Goal: Task Accomplishment & Management: Use online tool/utility

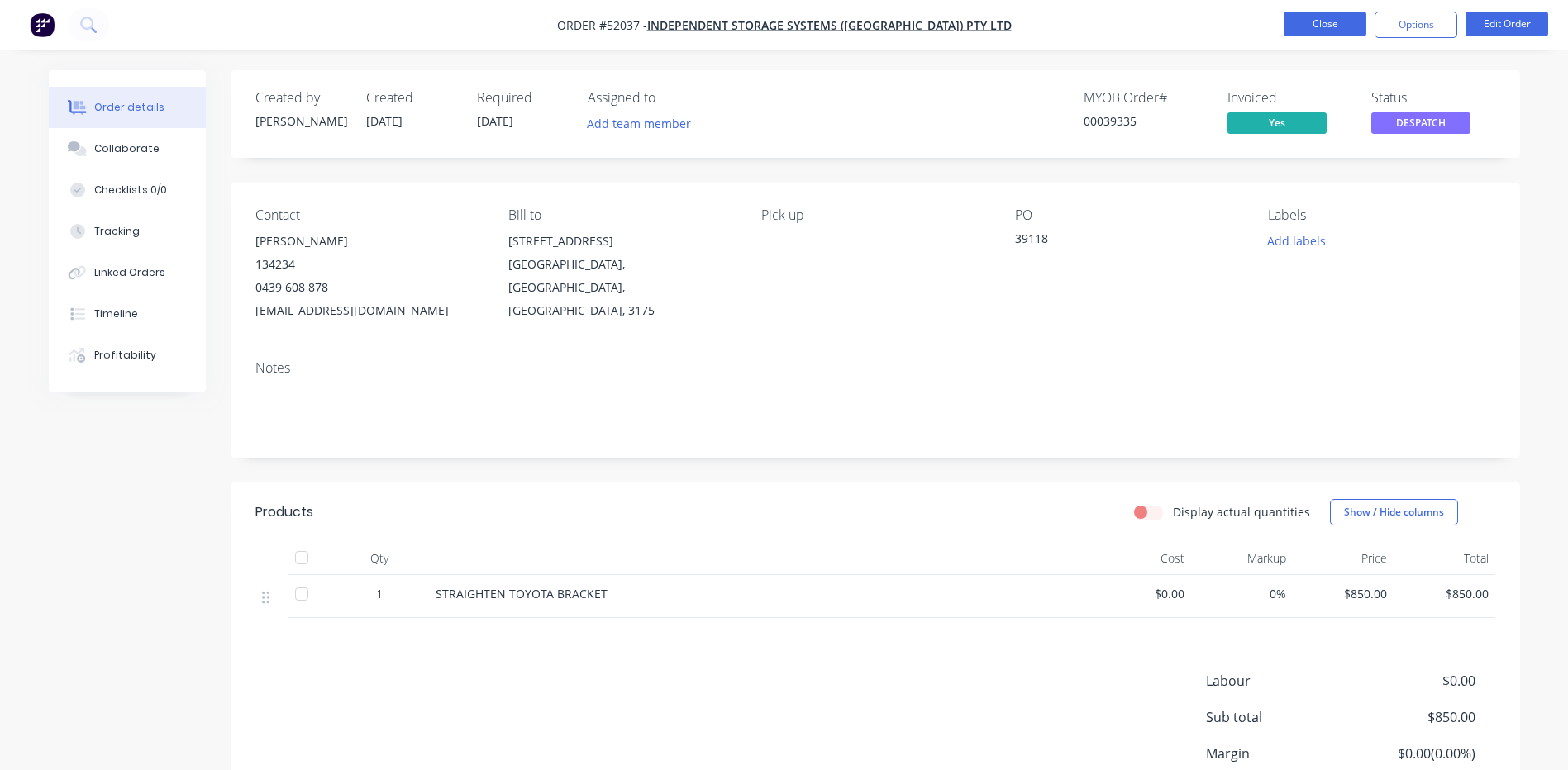
click at [1315, 21] on button "Close" at bounding box center [1325, 24] width 83 height 25
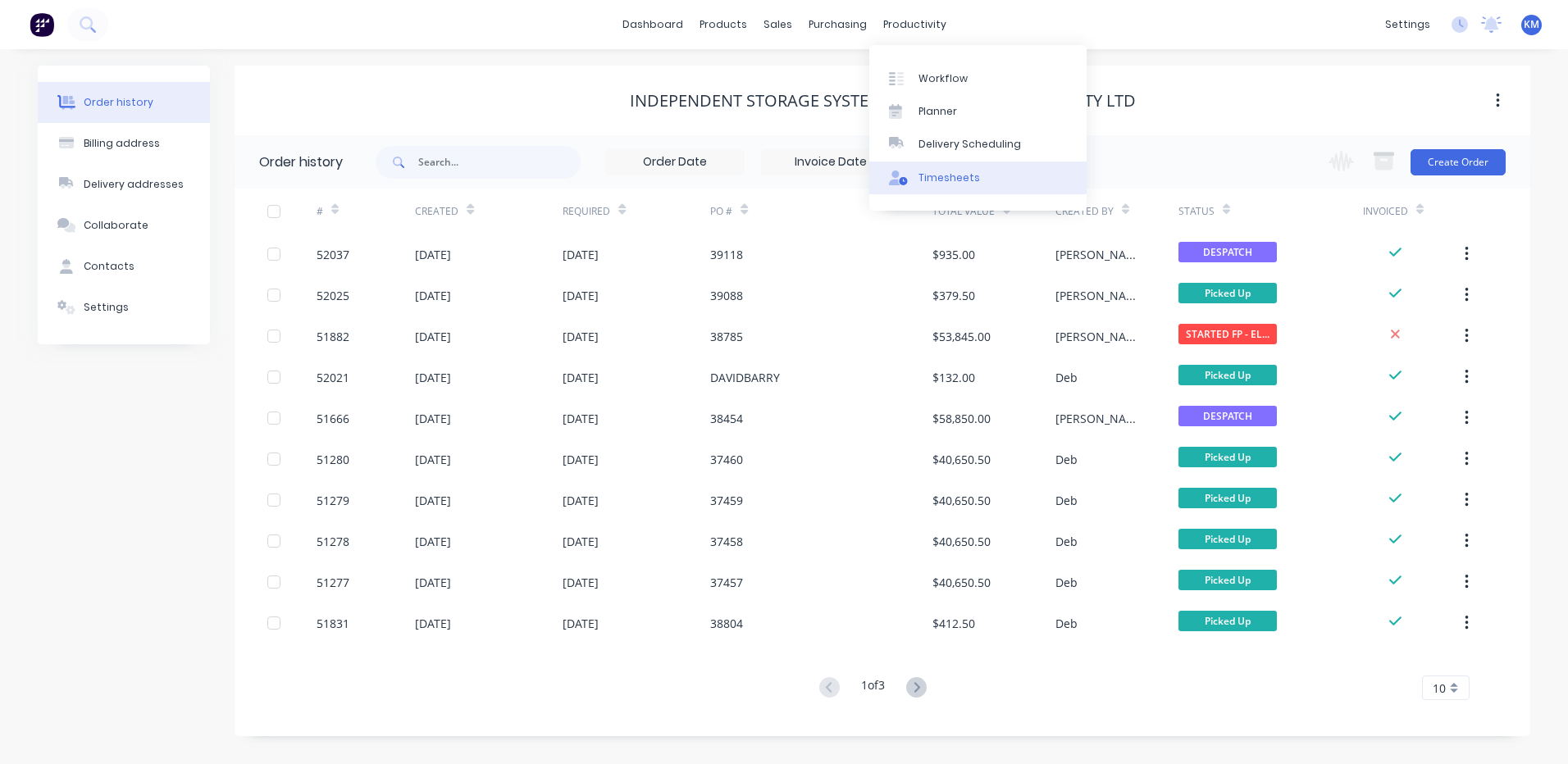
click at [934, 174] on div "Timesheets" at bounding box center [949, 177] width 62 height 15
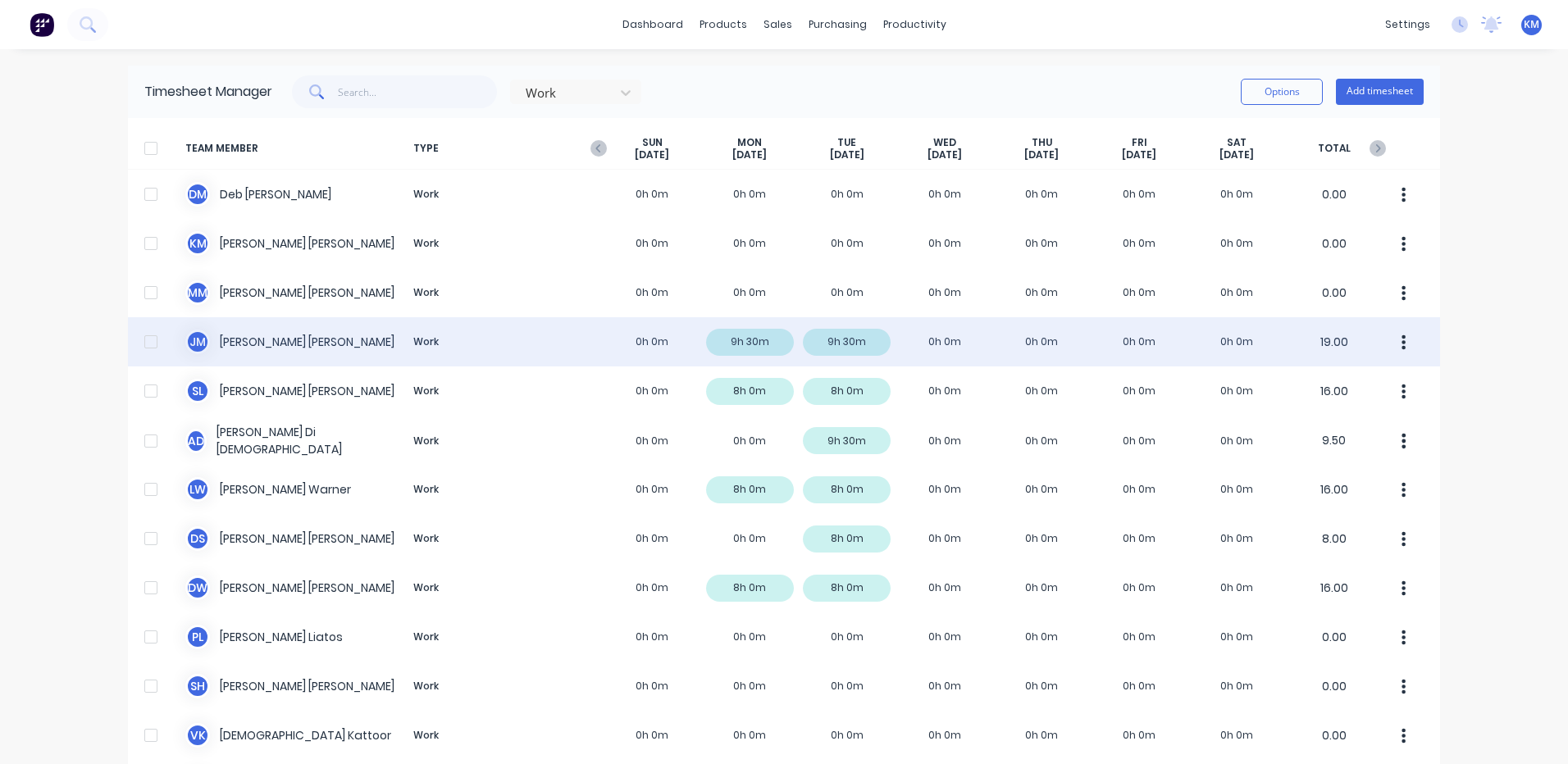
click at [911, 356] on div "J M Jim Morrison Work 0h 0m 9h 30m 9h 30m 0h 0m 0h 0m 0h 0m 0h 0m 19.00" at bounding box center [784, 342] width 1312 height 49
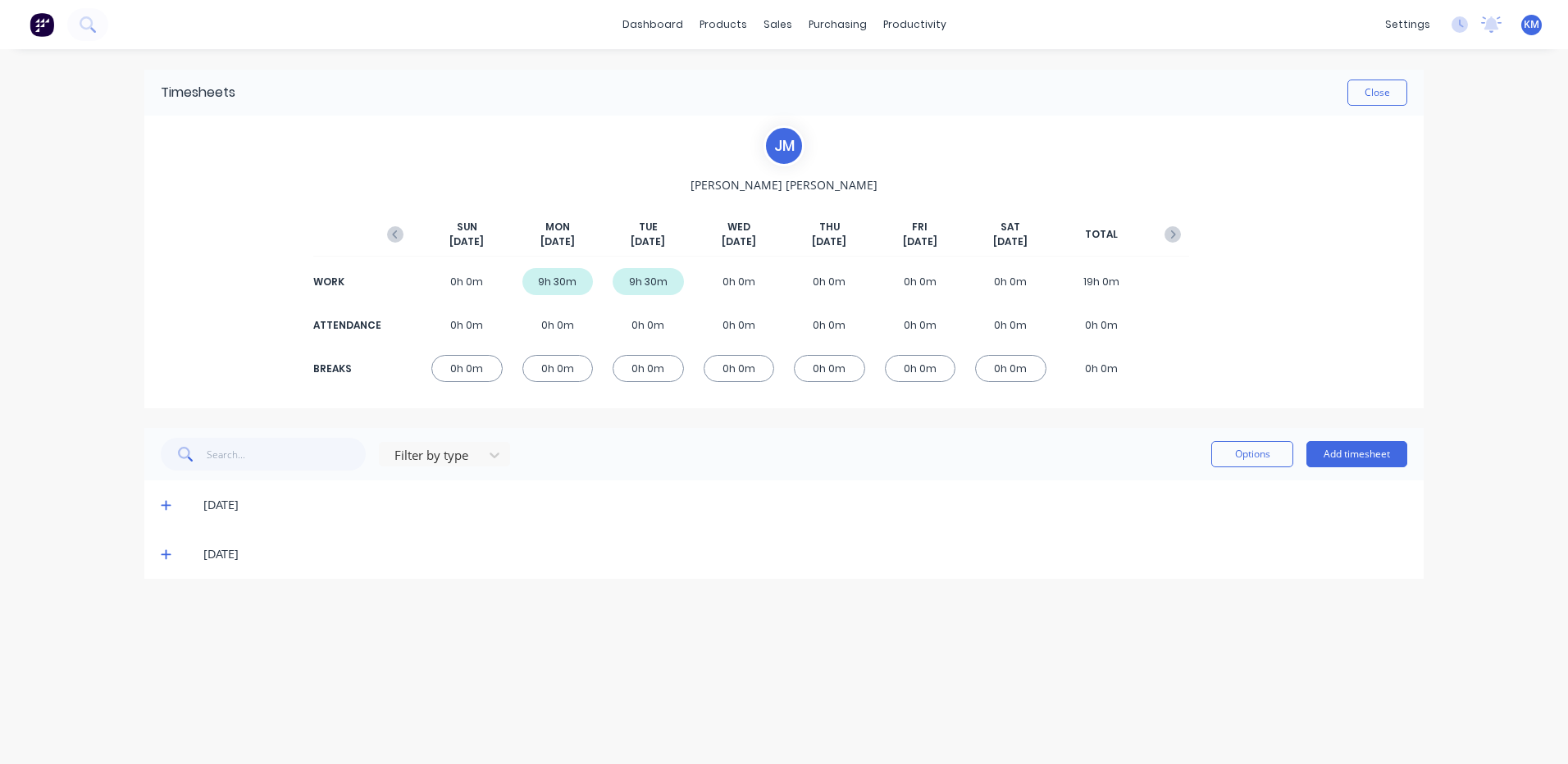
click at [163, 551] on icon at bounding box center [167, 554] width 11 height 12
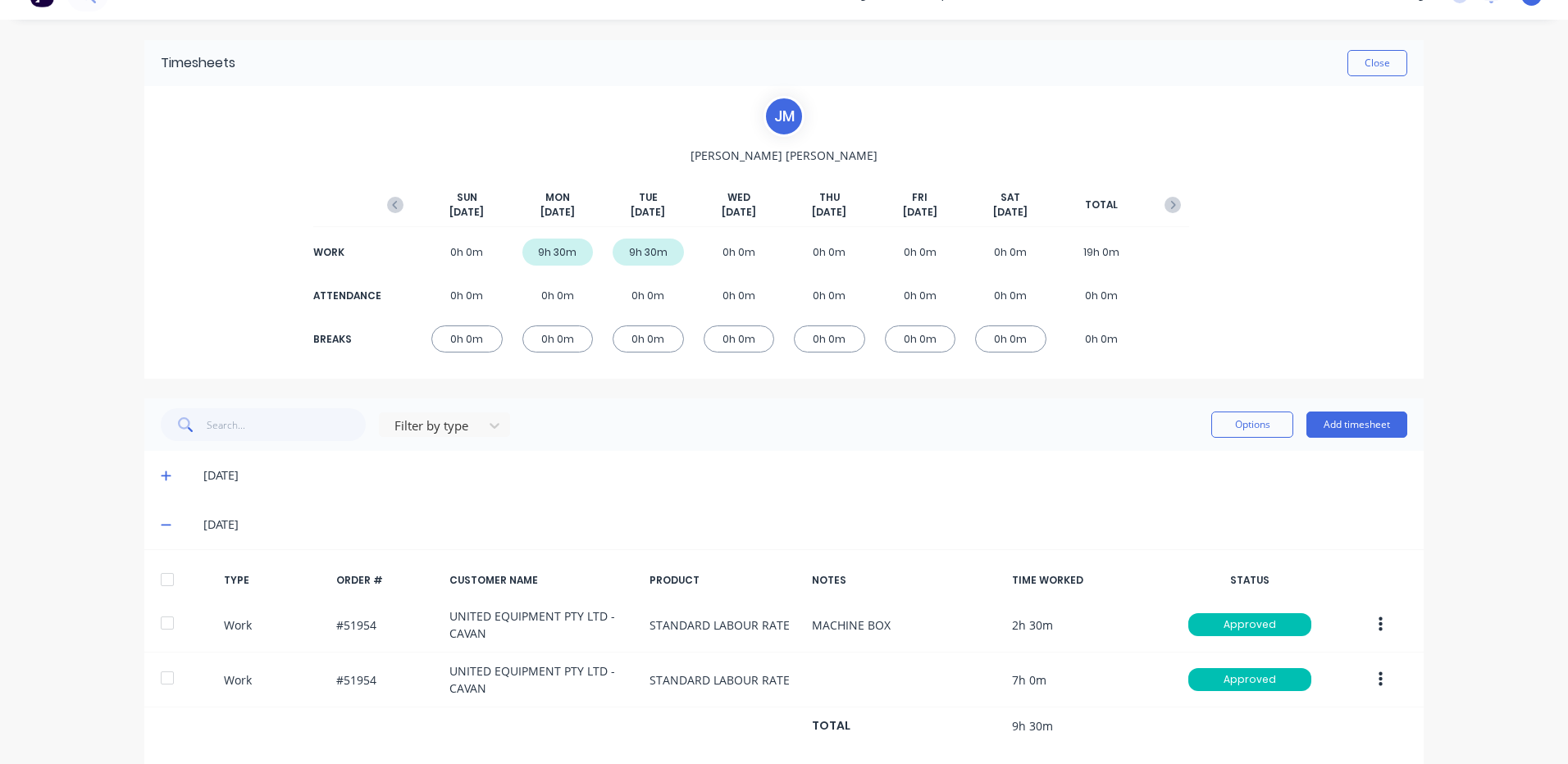
scroll to position [57, 0]
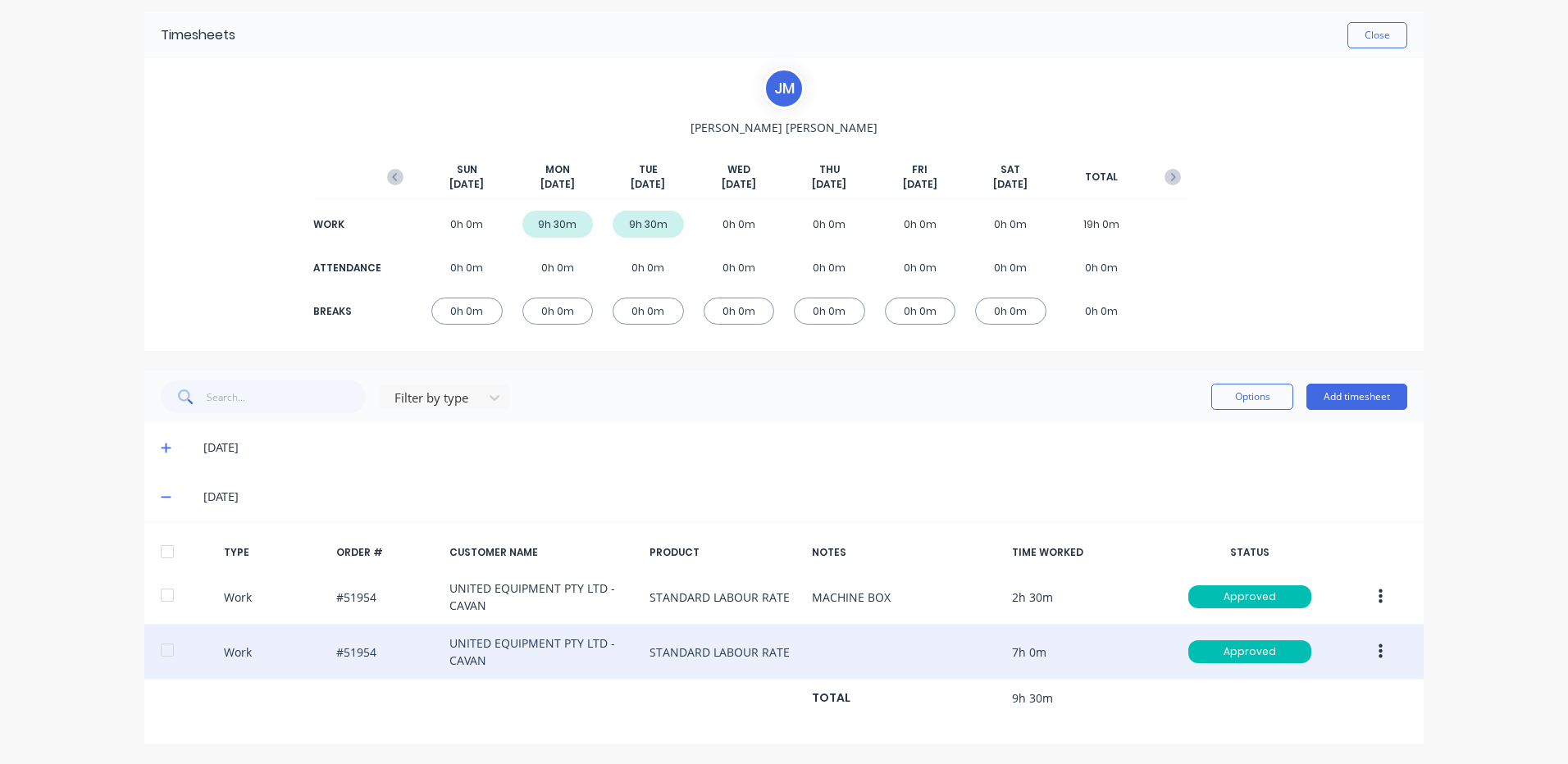
click at [1379, 644] on icon "button" at bounding box center [1381, 652] width 5 height 18
click at [1321, 628] on div "Duplicate" at bounding box center [1322, 623] width 126 height 24
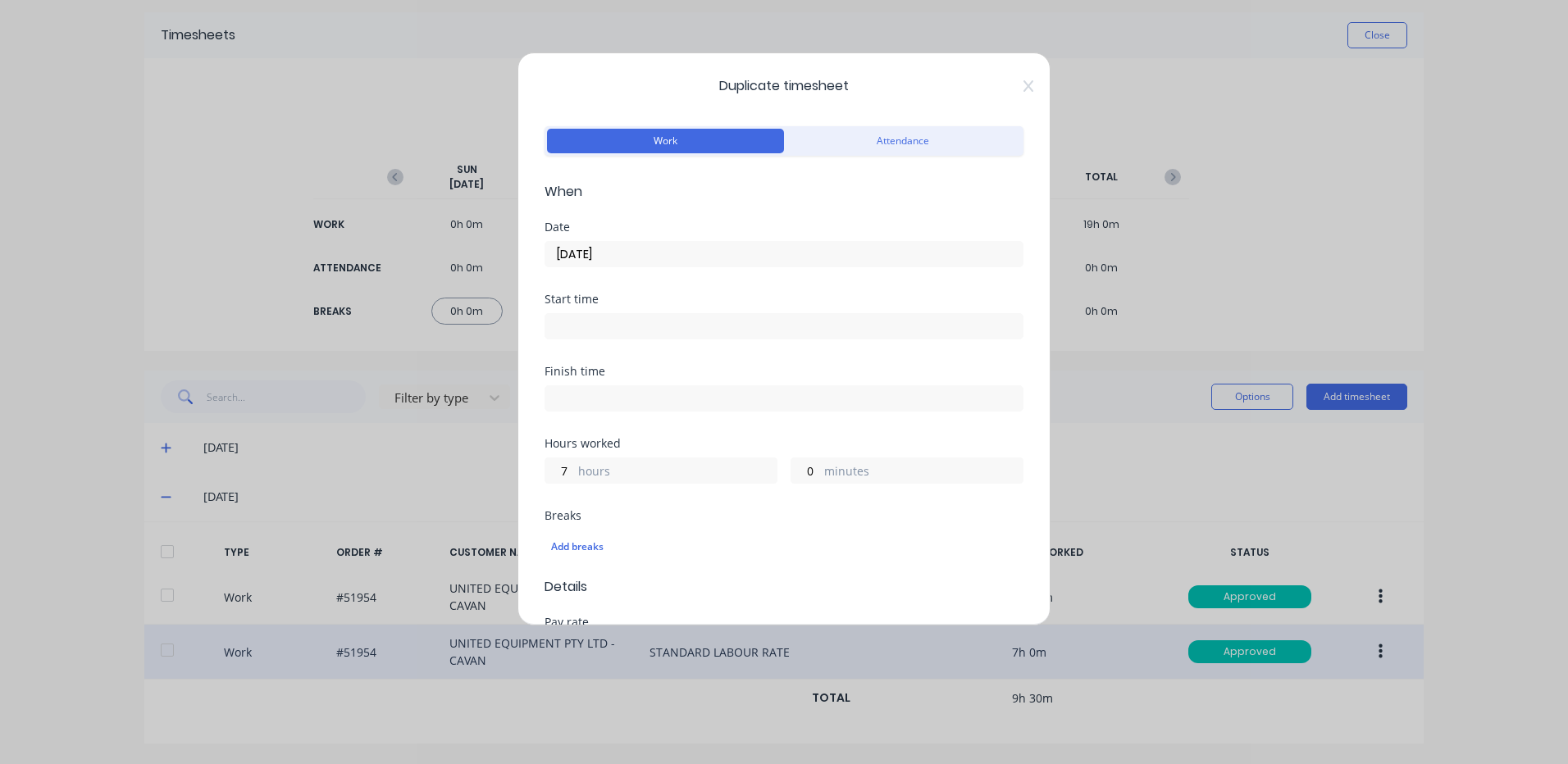
click at [663, 260] on input "09/09/2025" at bounding box center [784, 254] width 478 height 25
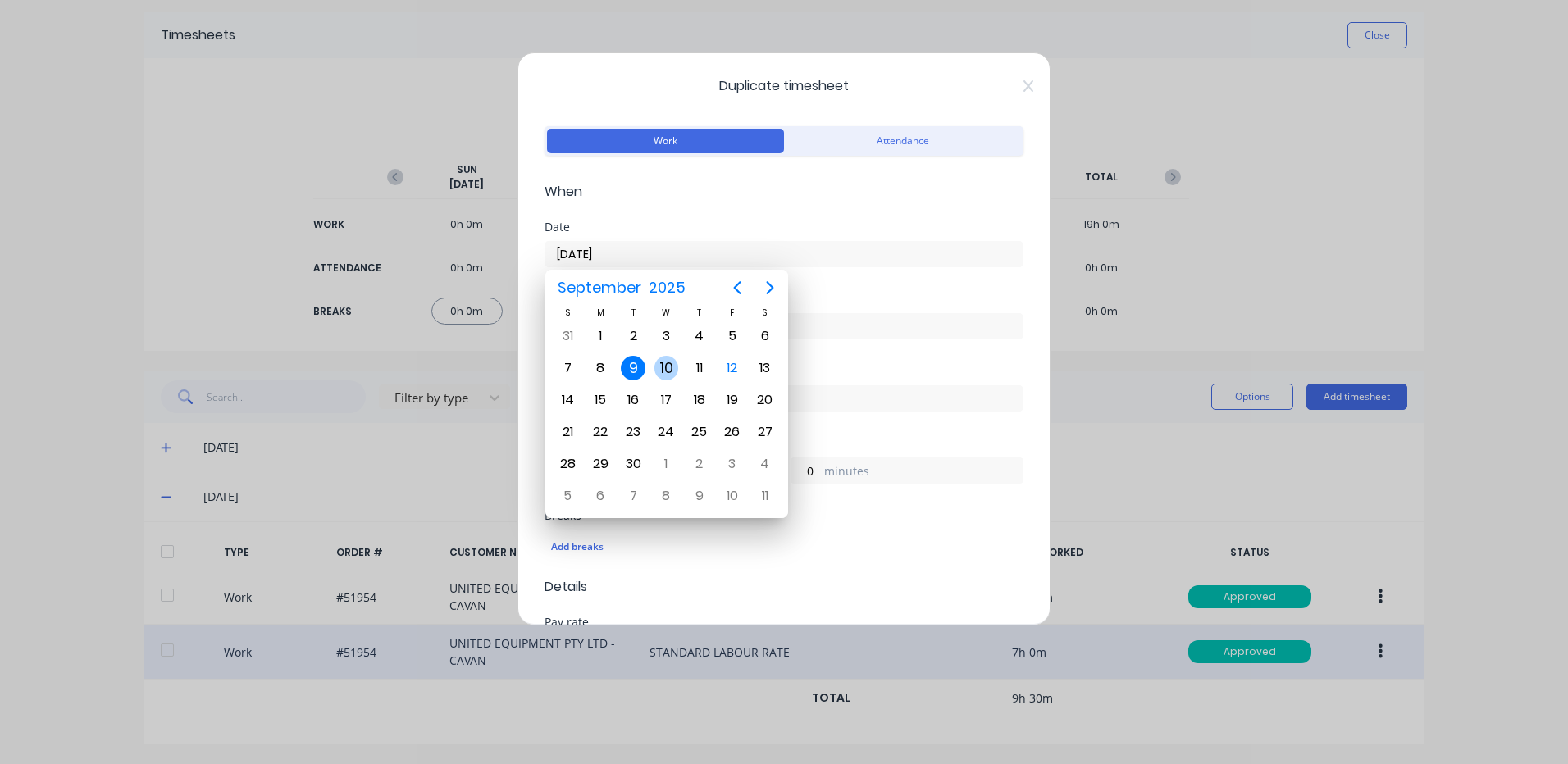
click at [663, 369] on div "10" at bounding box center [666, 367] width 25 height 25
type input "10/09/2025"
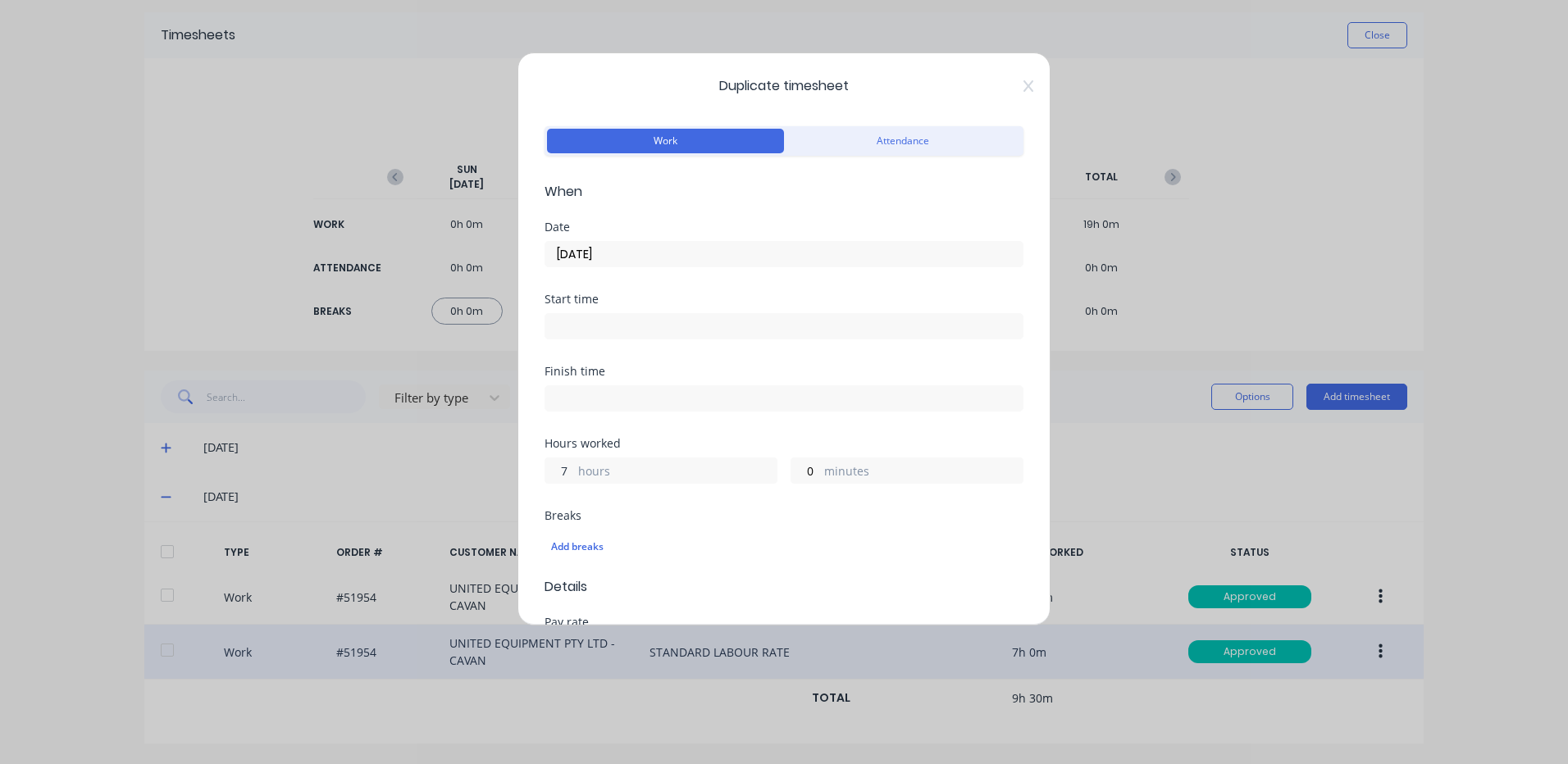
click at [555, 467] on input "7" at bounding box center [560, 470] width 29 height 25
type input "9"
type input "30"
click at [632, 427] on div "Finish time" at bounding box center [784, 401] width 479 height 72
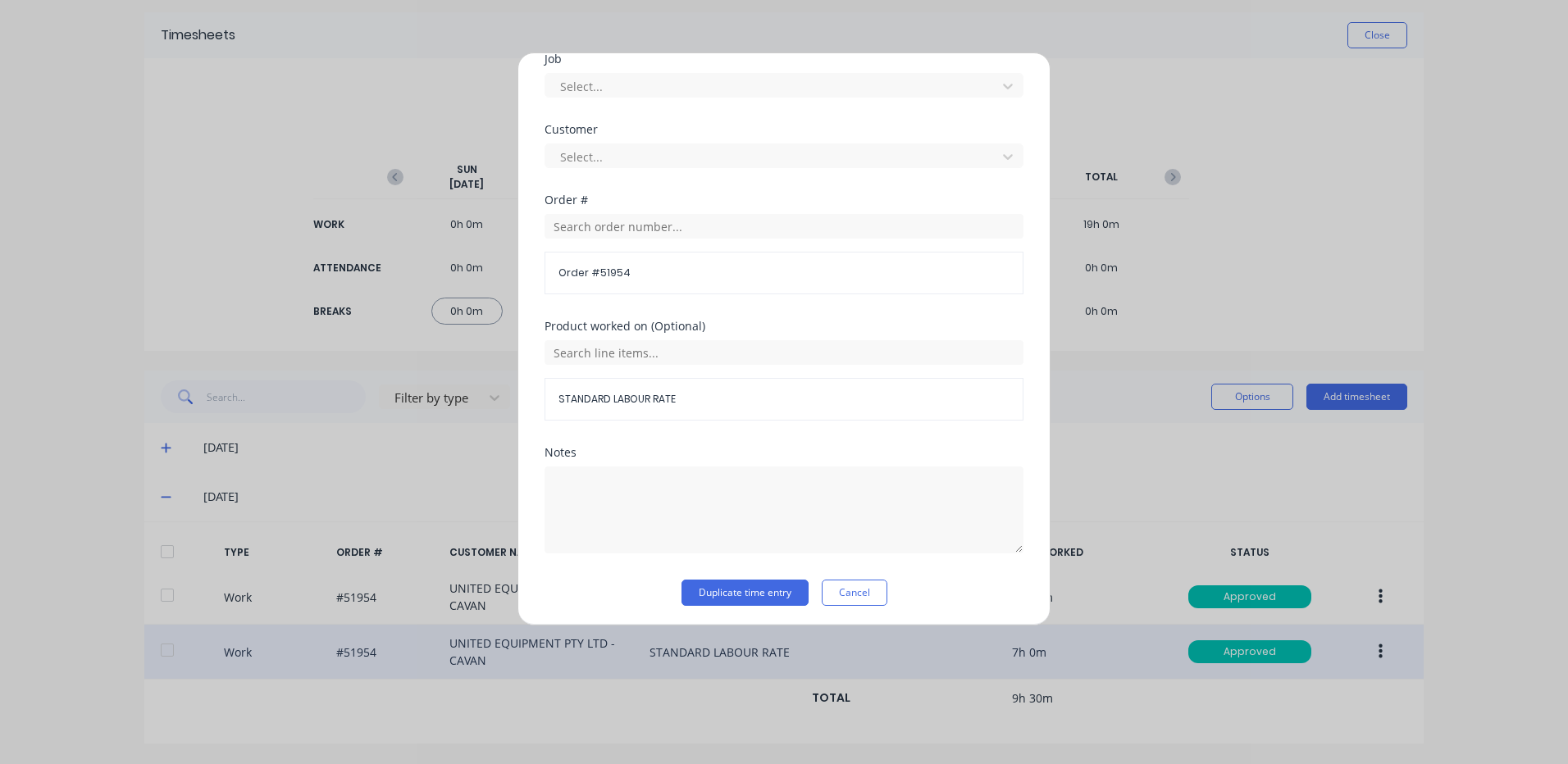
scroll to position [709, 0]
click at [744, 584] on button "Duplicate time entry" at bounding box center [745, 588] width 127 height 26
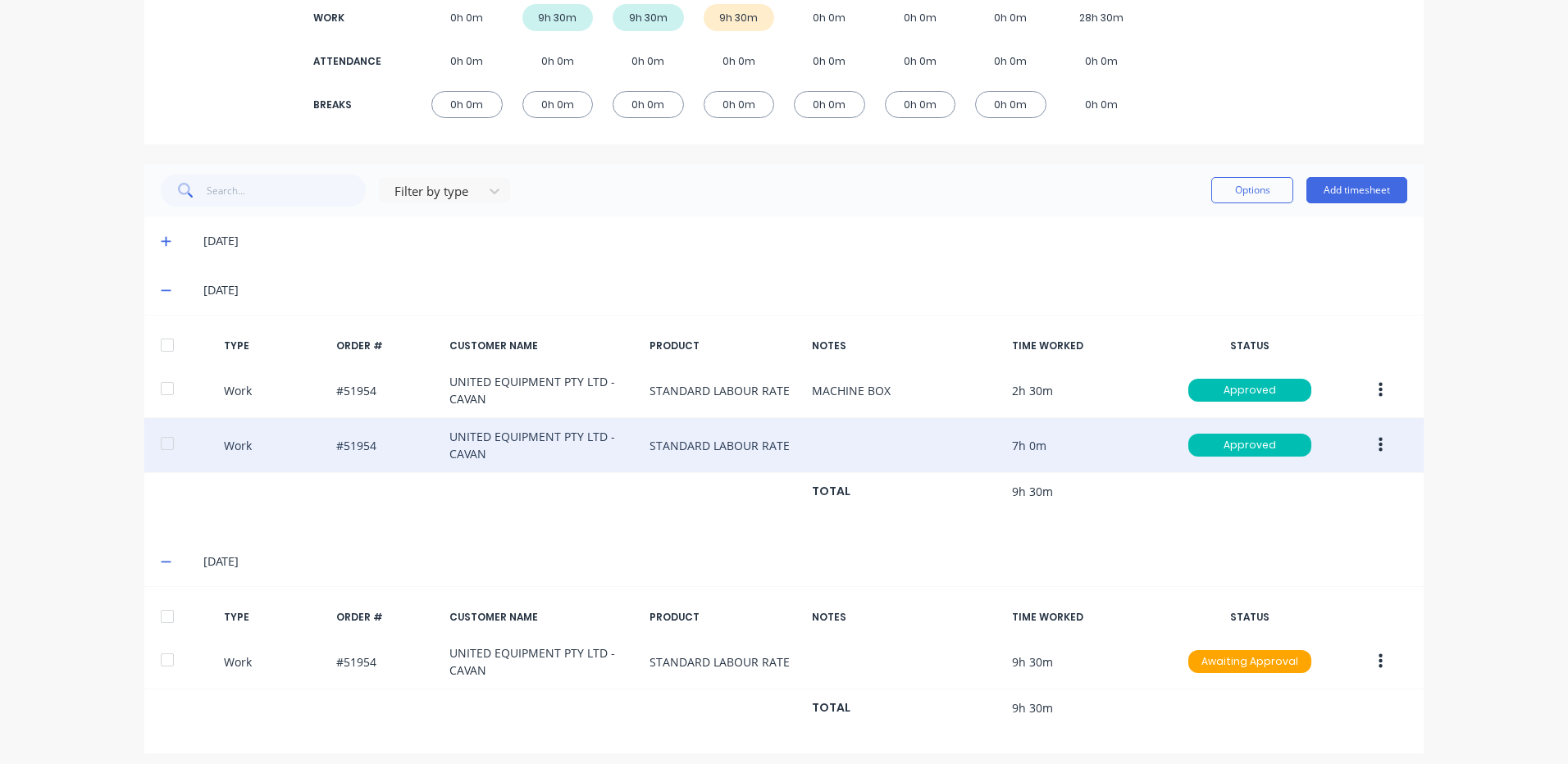
scroll to position [274, 0]
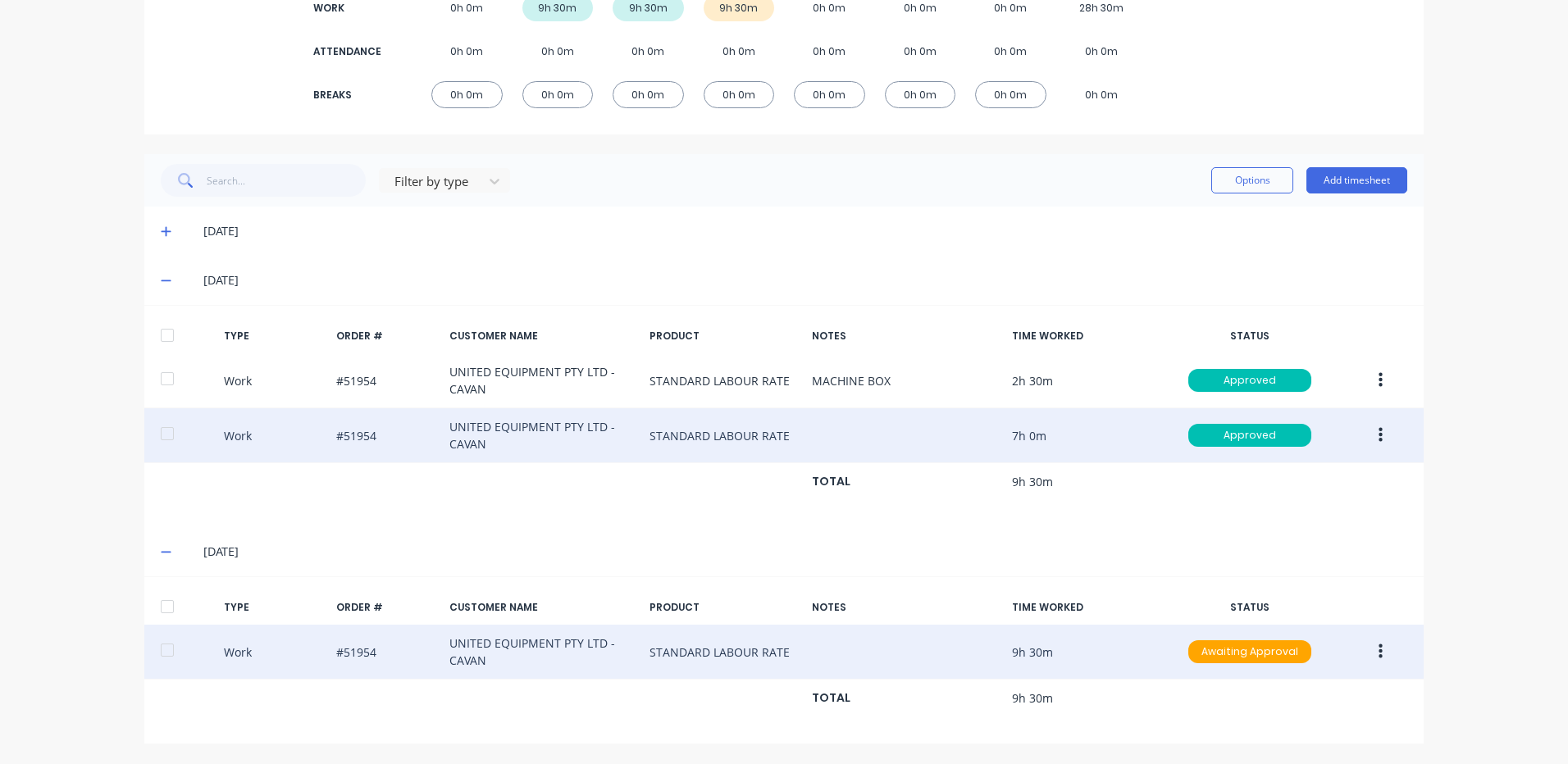
click at [1366, 648] on button "button" at bounding box center [1381, 651] width 38 height 29
click at [1300, 631] on div "Duplicate" at bounding box center [1322, 623] width 126 height 24
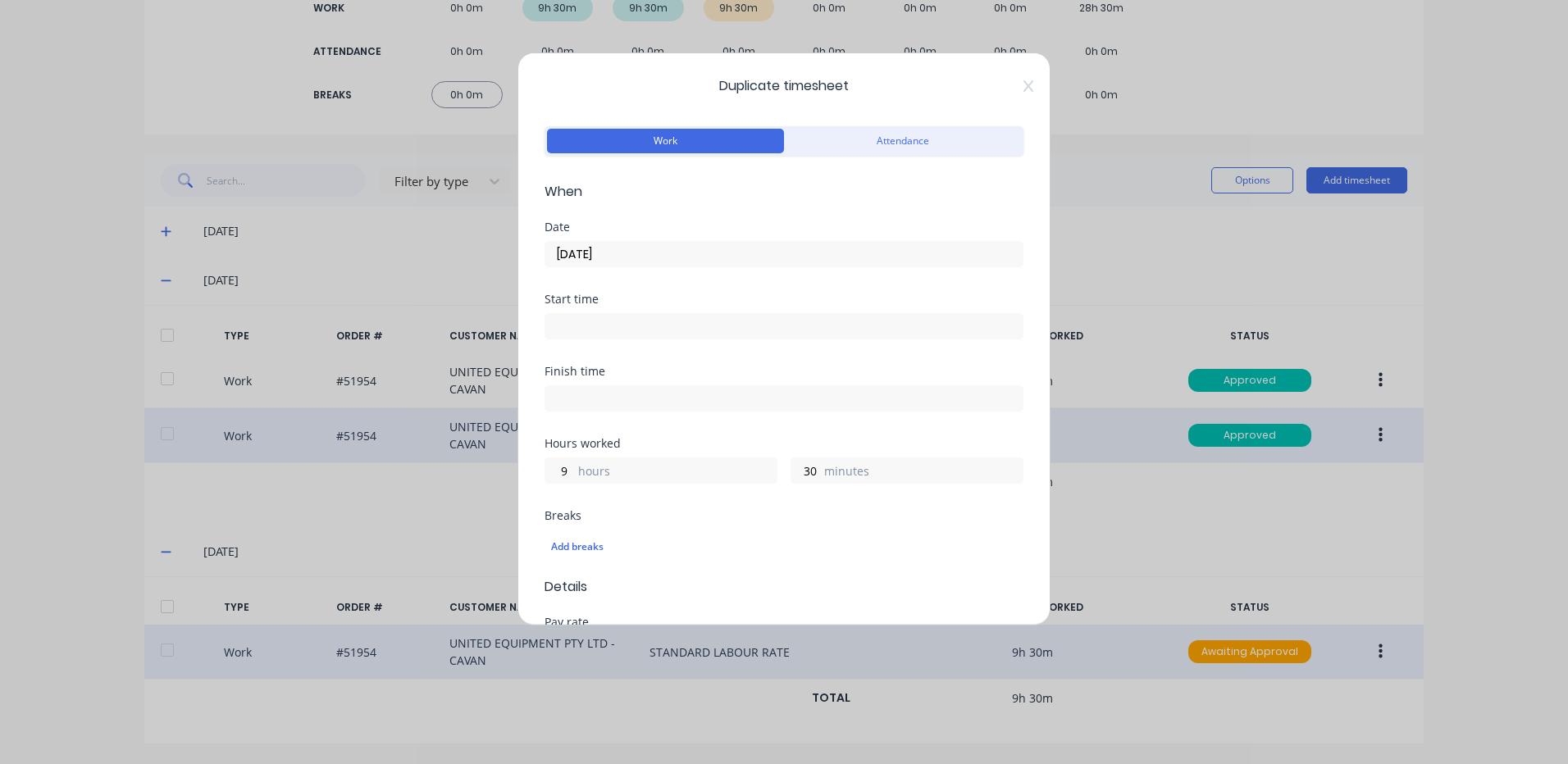
click at [703, 256] on input "10/09/2025" at bounding box center [784, 254] width 478 height 25
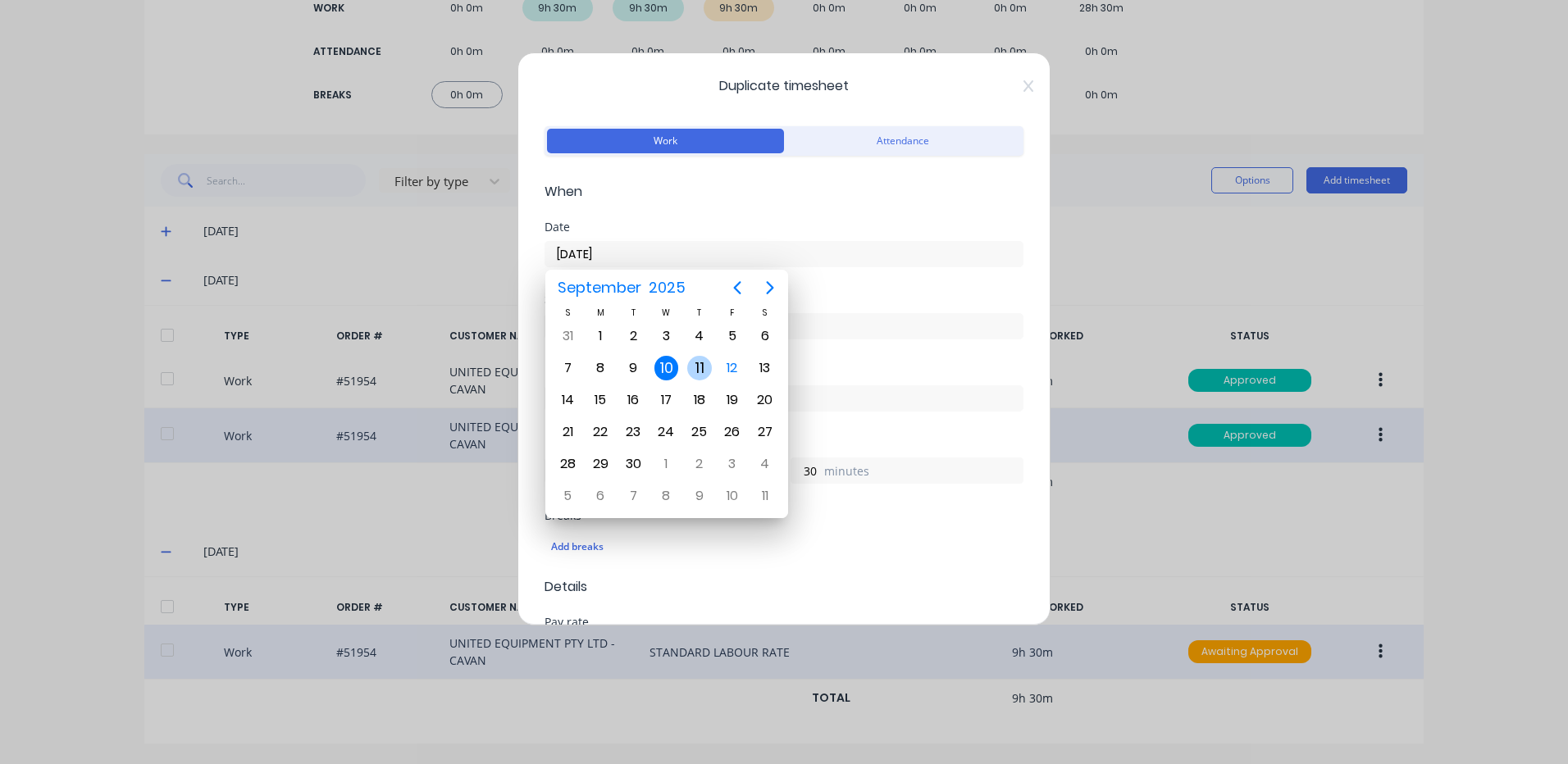
click at [696, 372] on div "11" at bounding box center [699, 367] width 25 height 25
type input "11/09/2025"
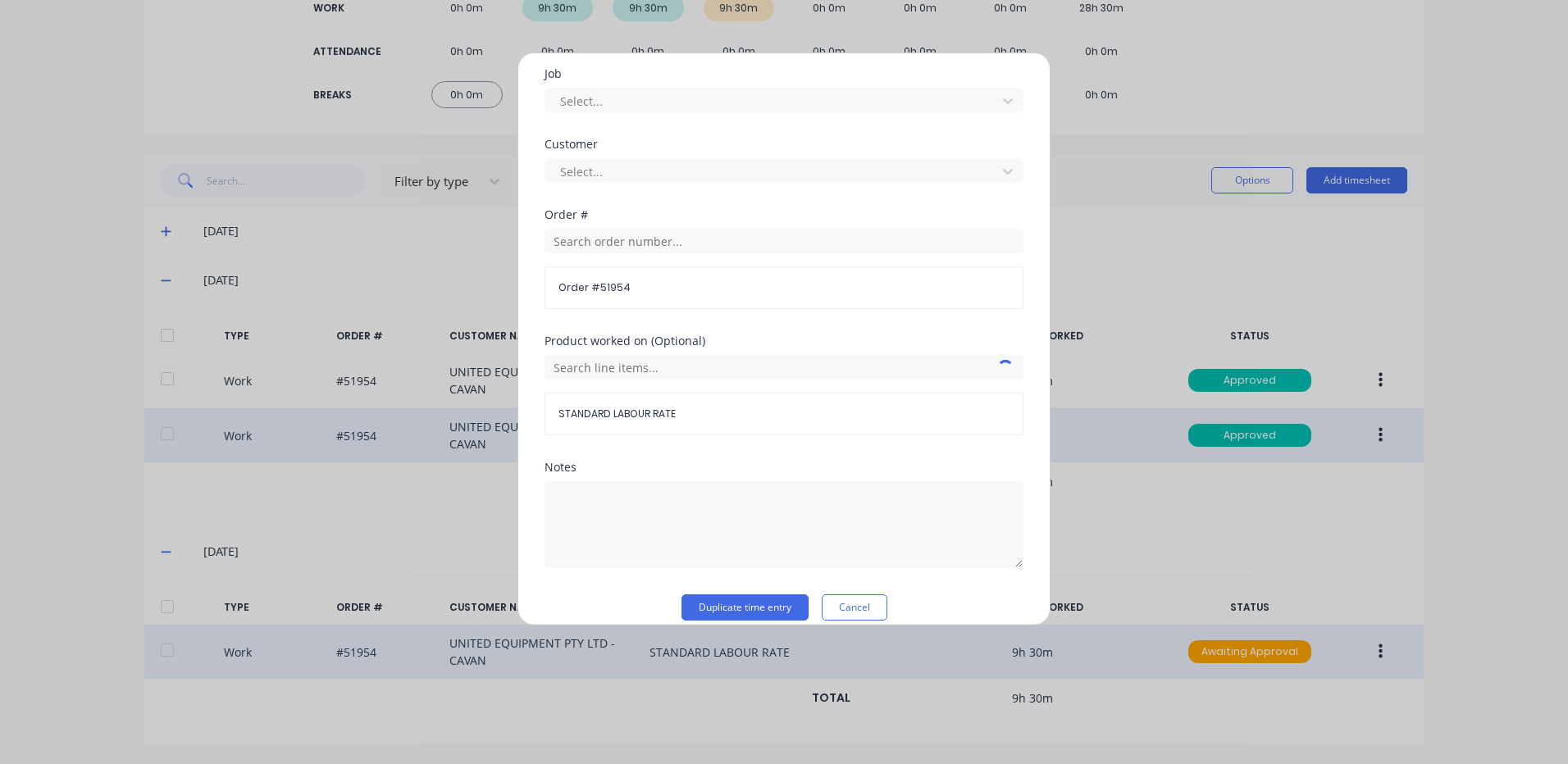
scroll to position [709, 0]
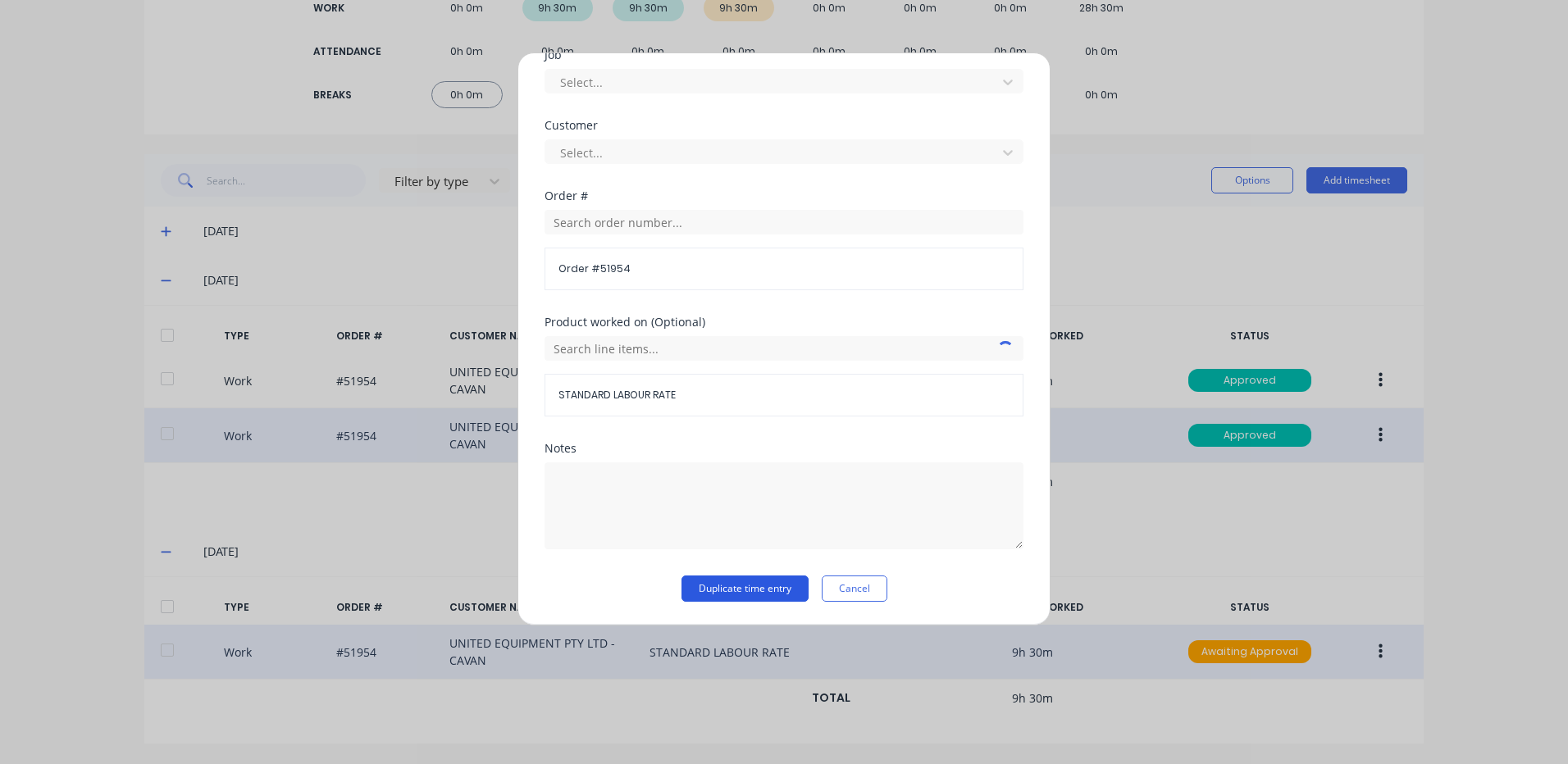
click at [719, 584] on button "Duplicate time entry" at bounding box center [745, 588] width 127 height 26
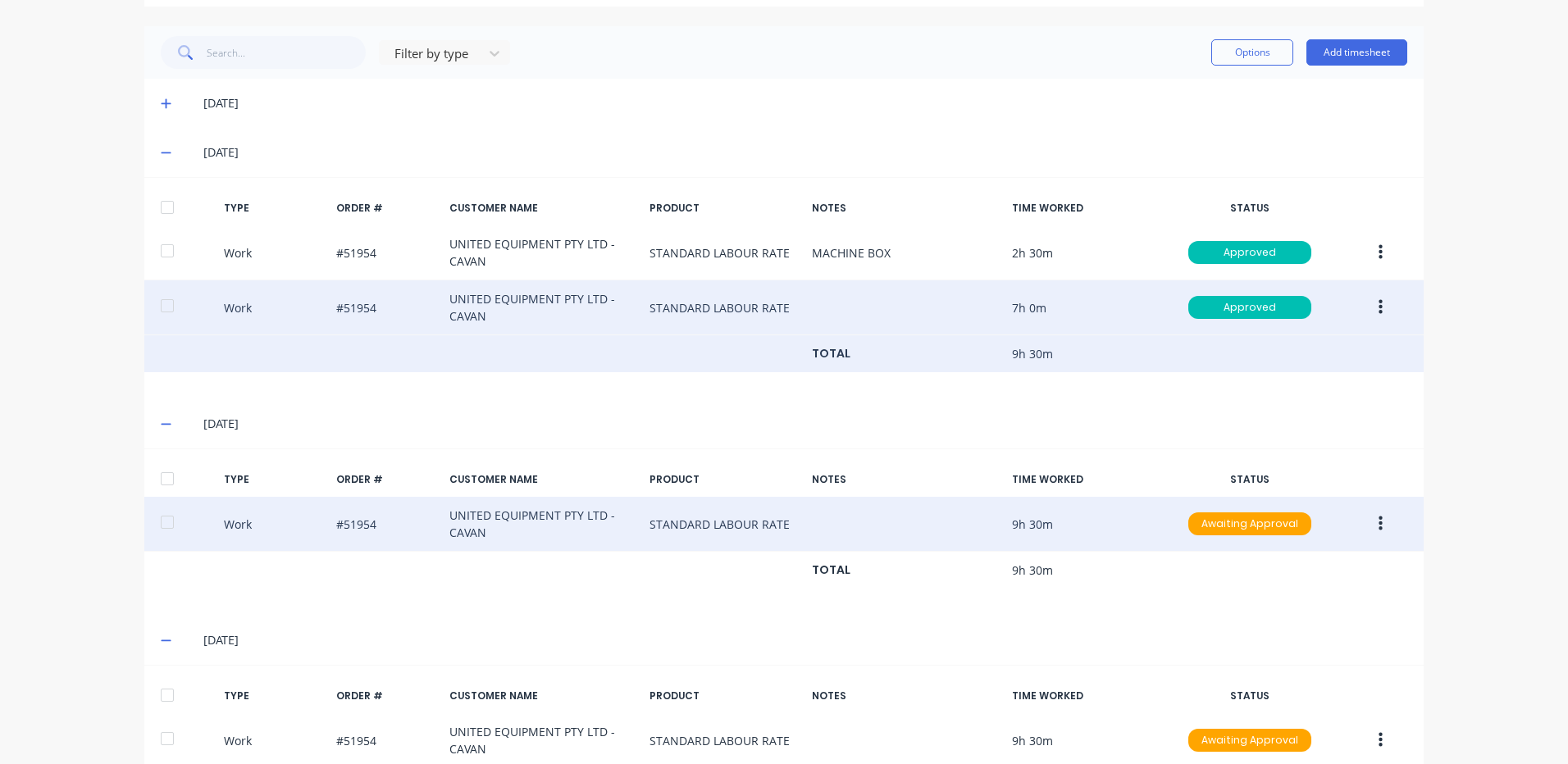
scroll to position [490, 0]
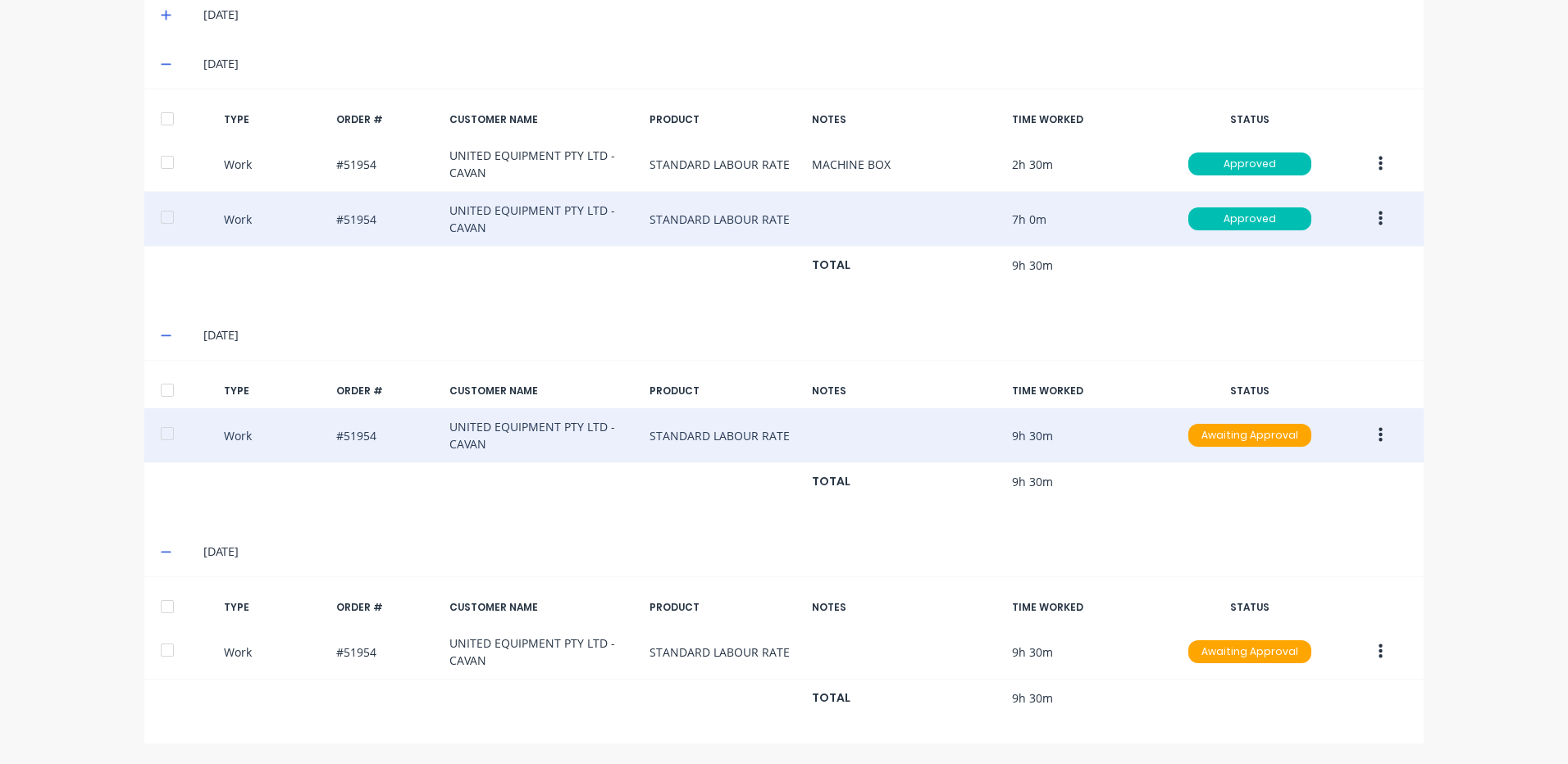
click at [167, 389] on div at bounding box center [167, 390] width 33 height 33
click at [162, 578] on div "TYPE ORDER # CUSTOMER NAME PRODUCT NOTES TIME WORKED STATUS Work #51954 UNITED …" at bounding box center [784, 660] width 1280 height 167
drag, startPoint x: 163, startPoint y: 594, endPoint x: 213, endPoint y: 553, distance: 64.7
click at [164, 594] on div at bounding box center [167, 607] width 33 height 33
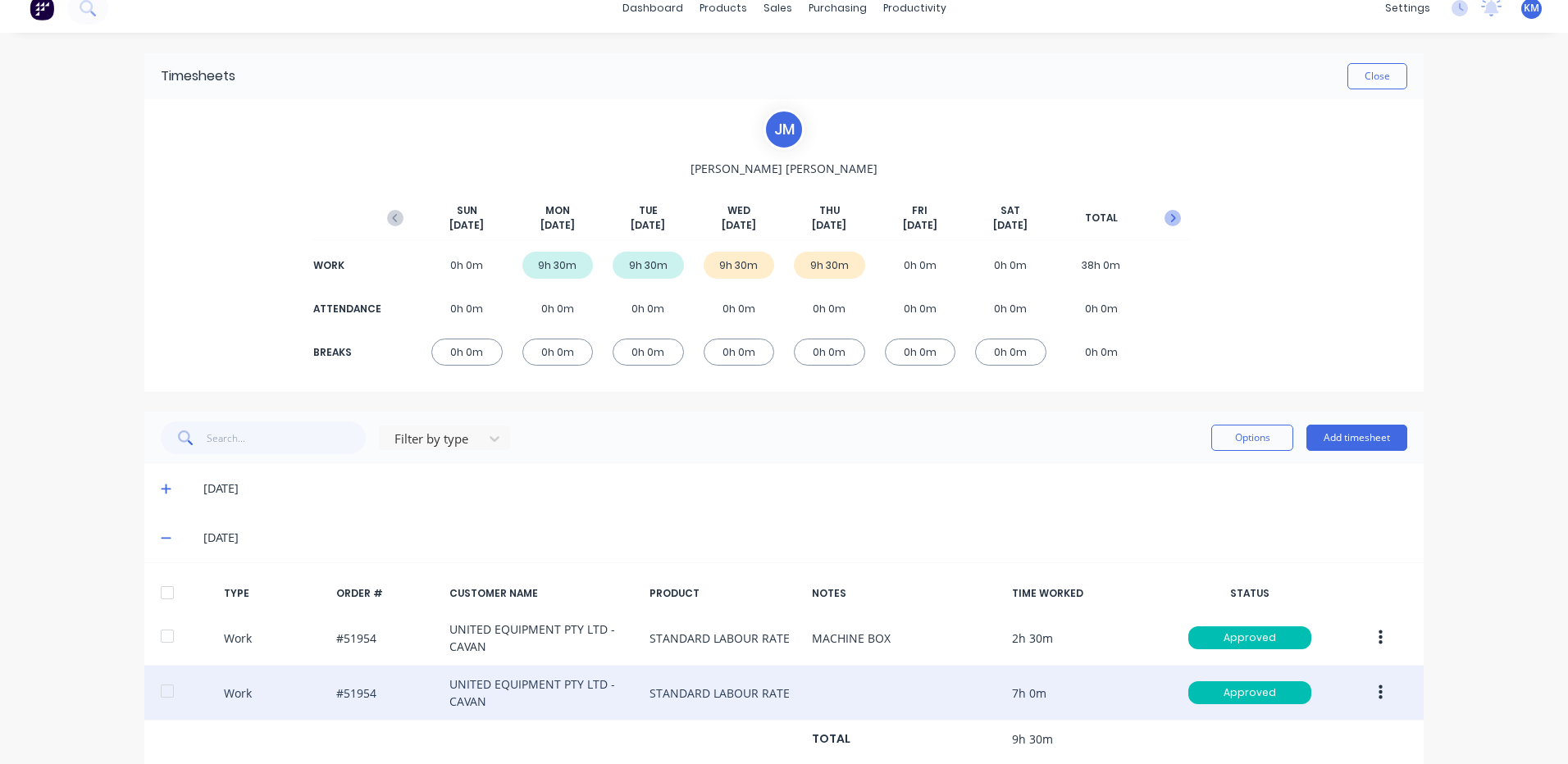
scroll to position [0, 0]
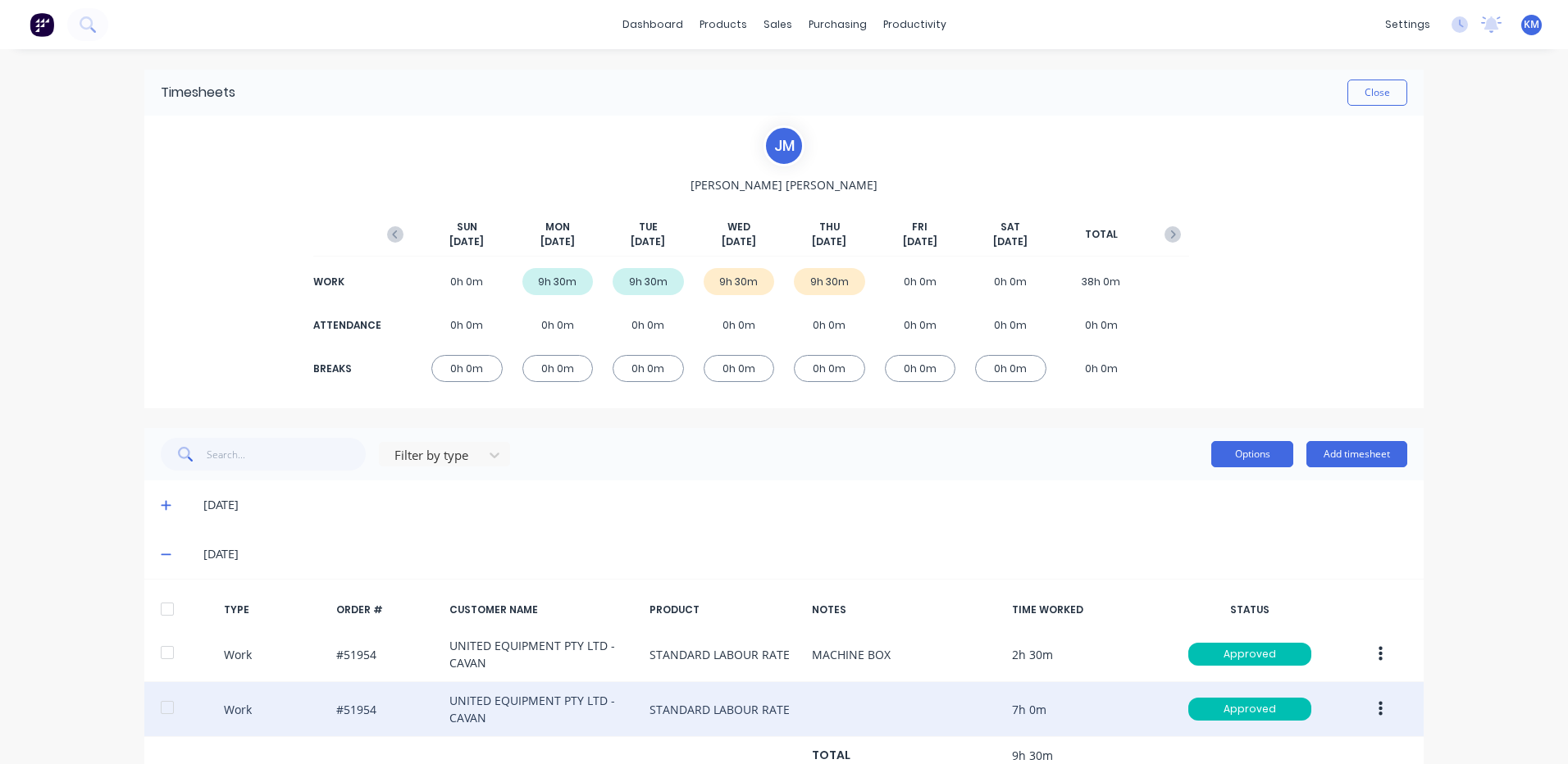
click at [1226, 443] on button "Options" at bounding box center [1252, 454] width 82 height 26
click at [1201, 491] on div "Approve" at bounding box center [1215, 497] width 126 height 24
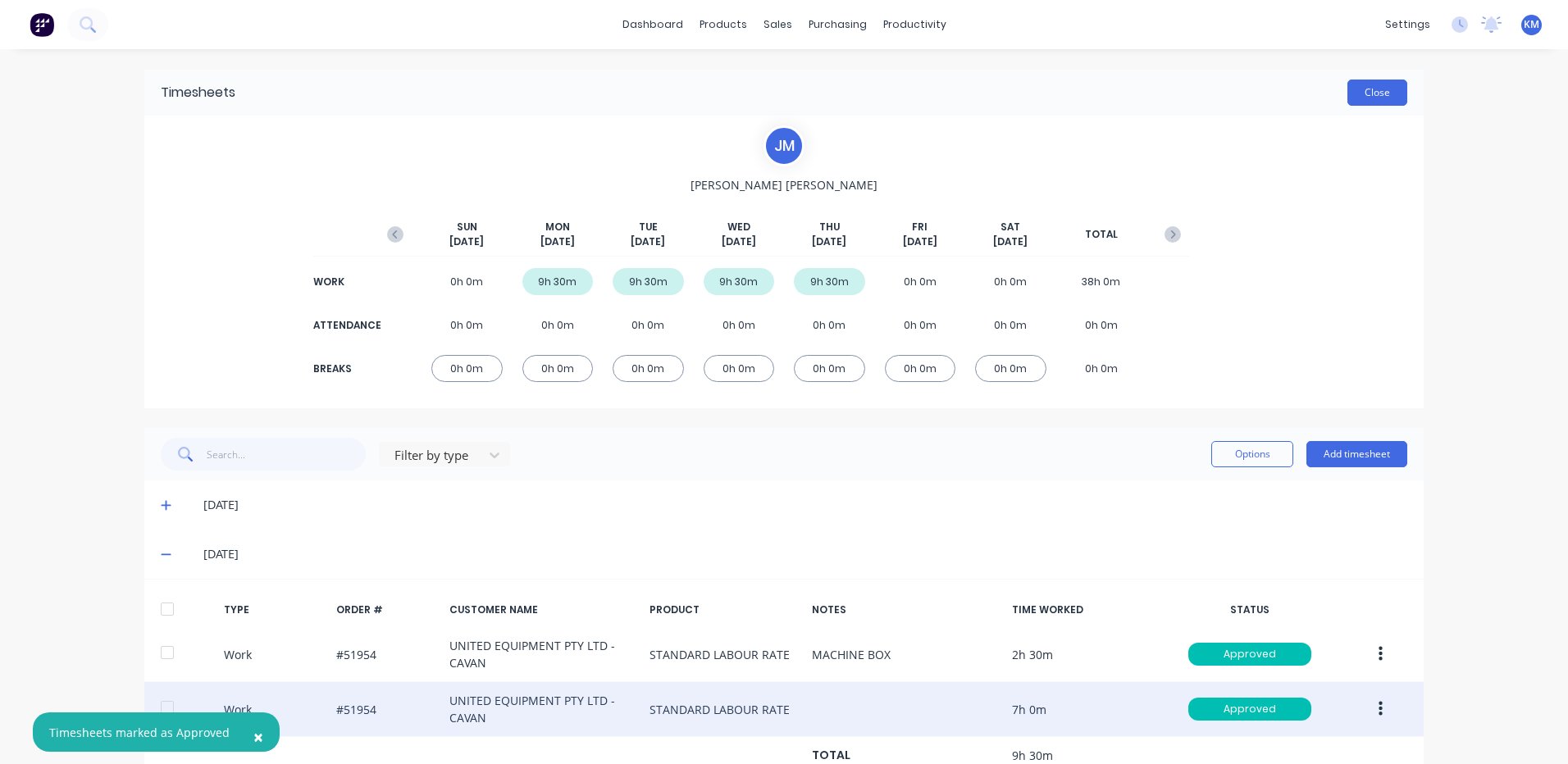
click at [1357, 96] on button "Close" at bounding box center [1378, 92] width 60 height 26
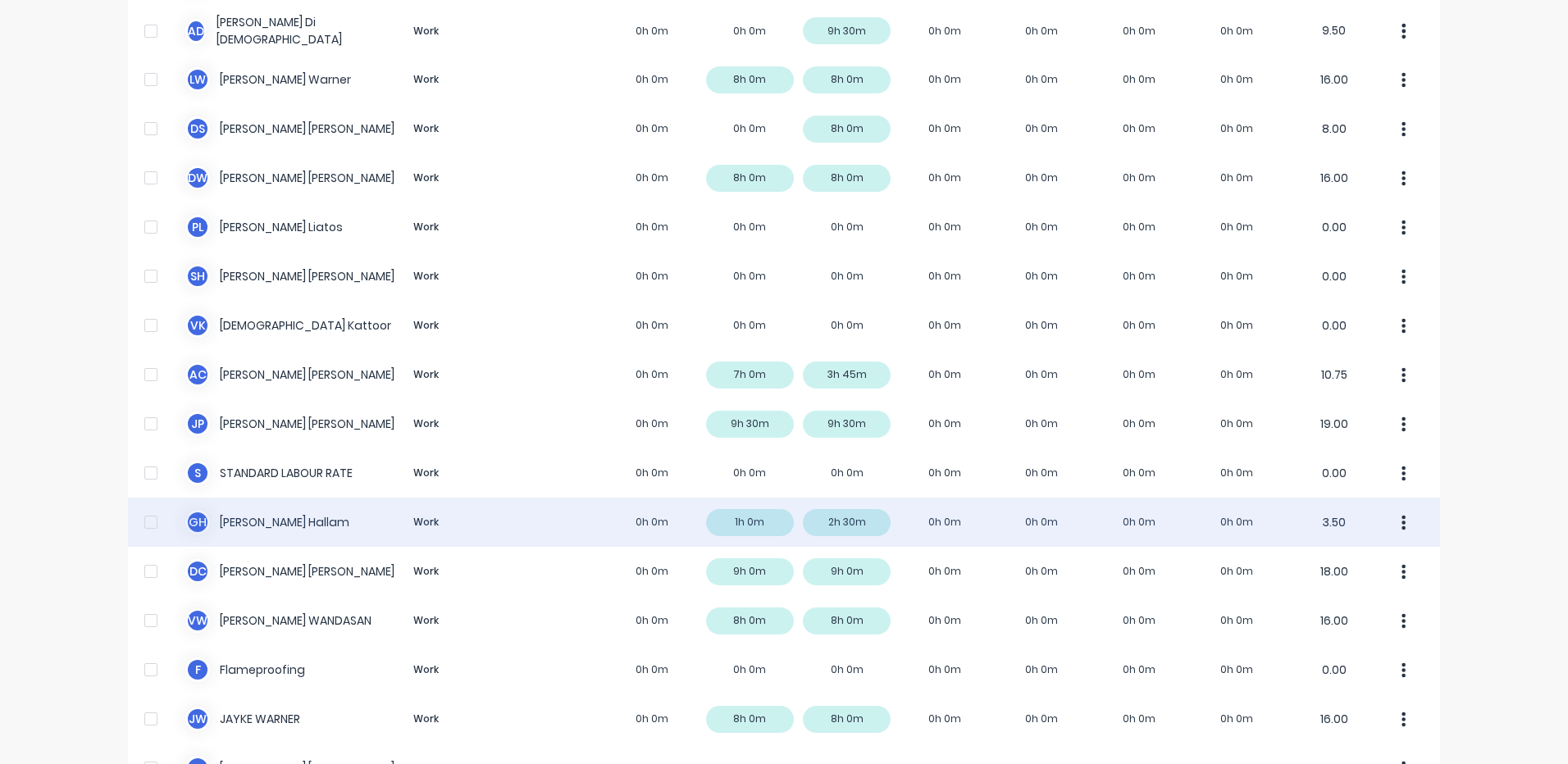
scroll to position [492, 0]
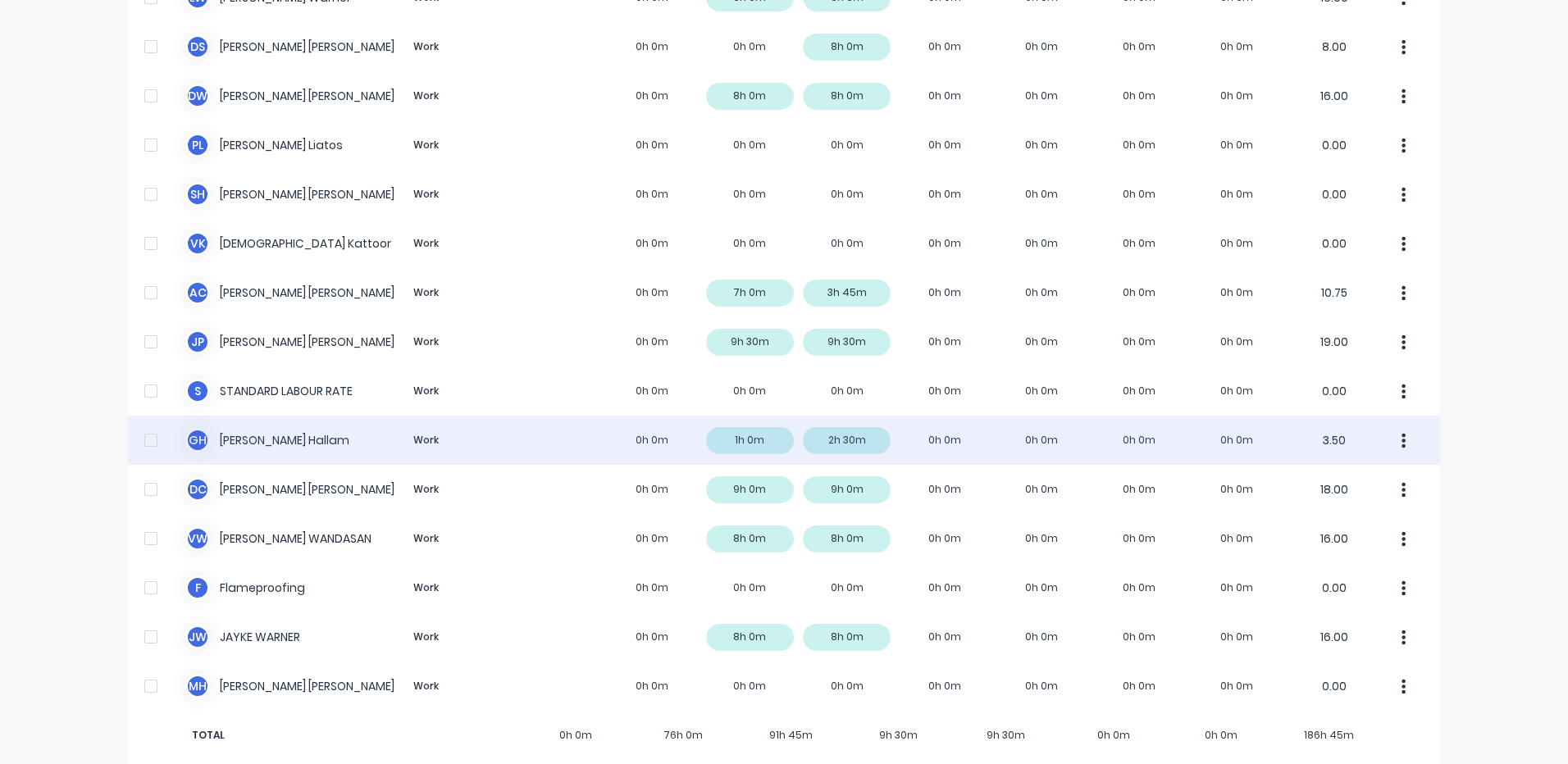
click at [666, 452] on div "G H Geoff Hallam Work 0h 0m 1h 0m 2h 30m 0h 0m 0h 0m 0h 0m 0h 0m 3.50" at bounding box center [784, 440] width 1312 height 49
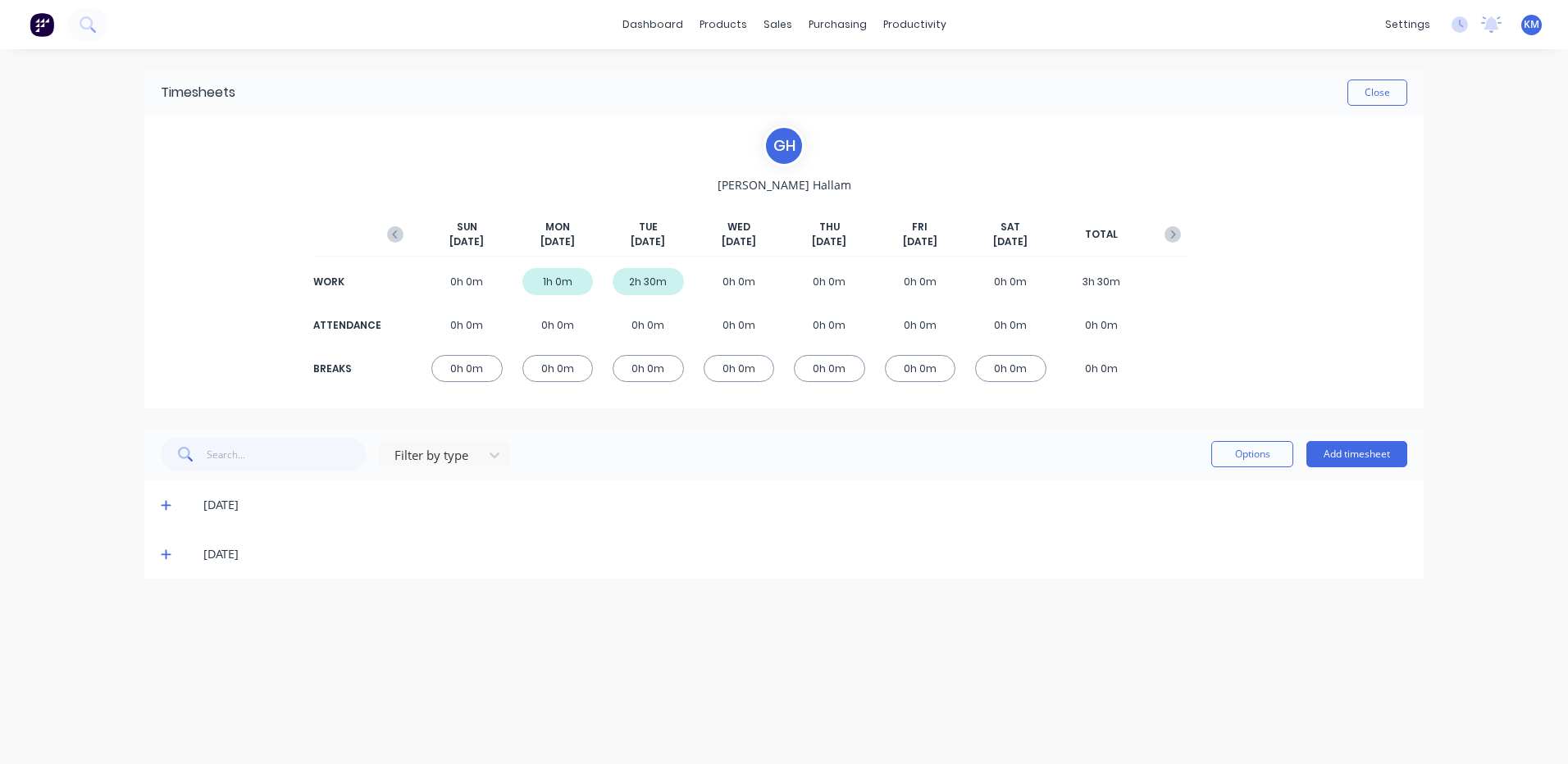
click at [169, 555] on icon at bounding box center [166, 555] width 10 height 10
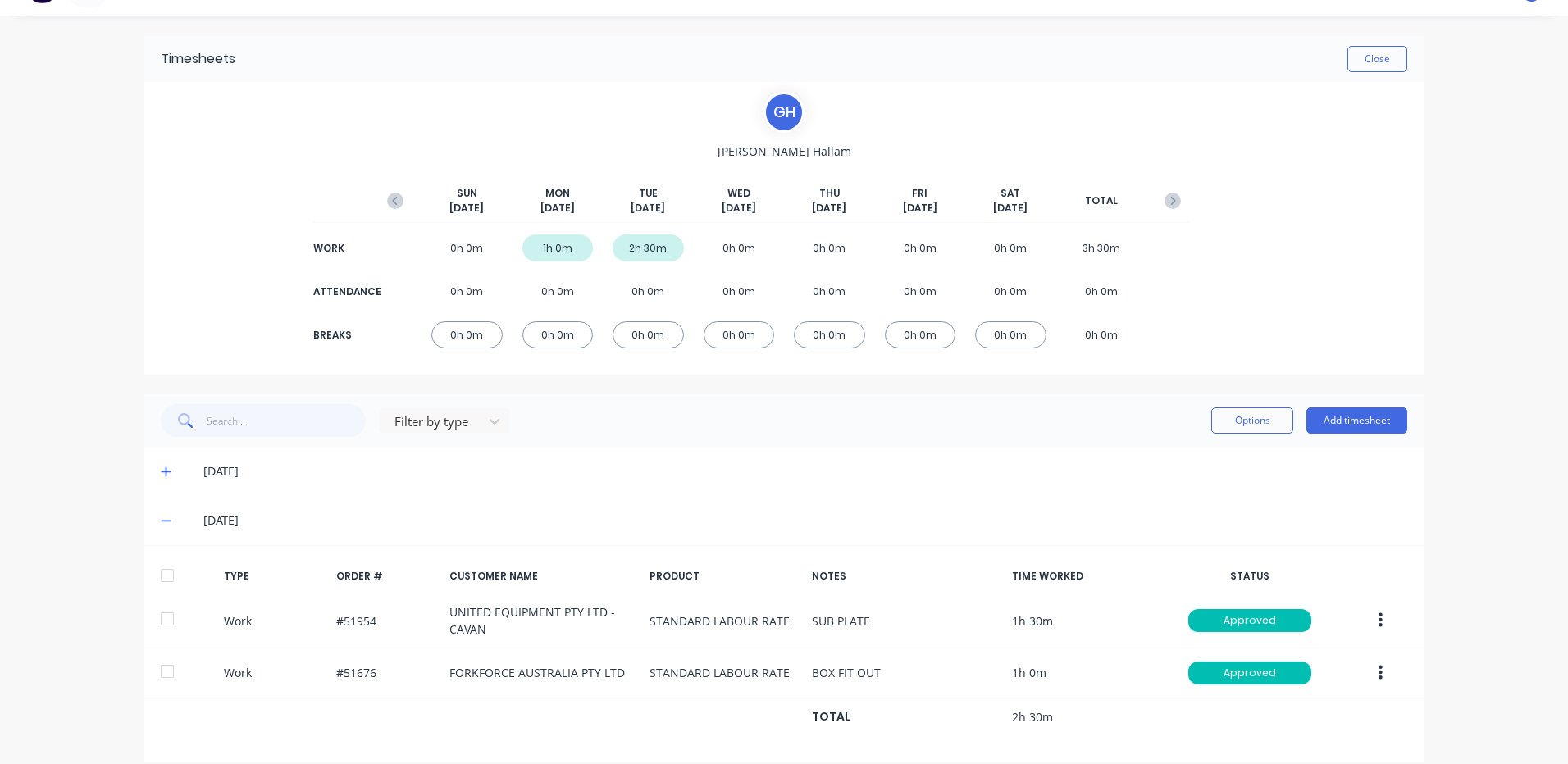
scroll to position [53, 0]
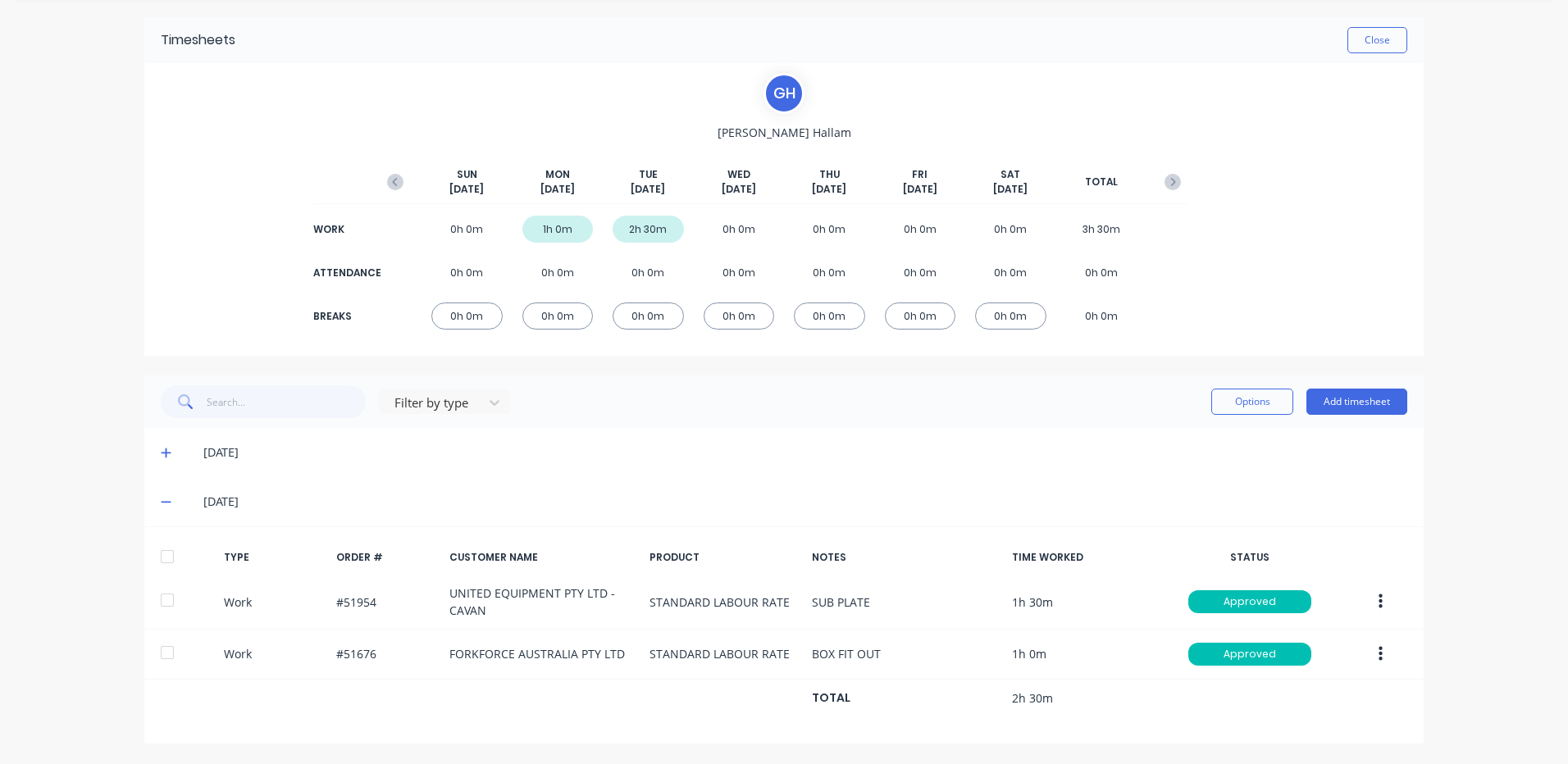
click at [162, 448] on icon at bounding box center [167, 452] width 11 height 12
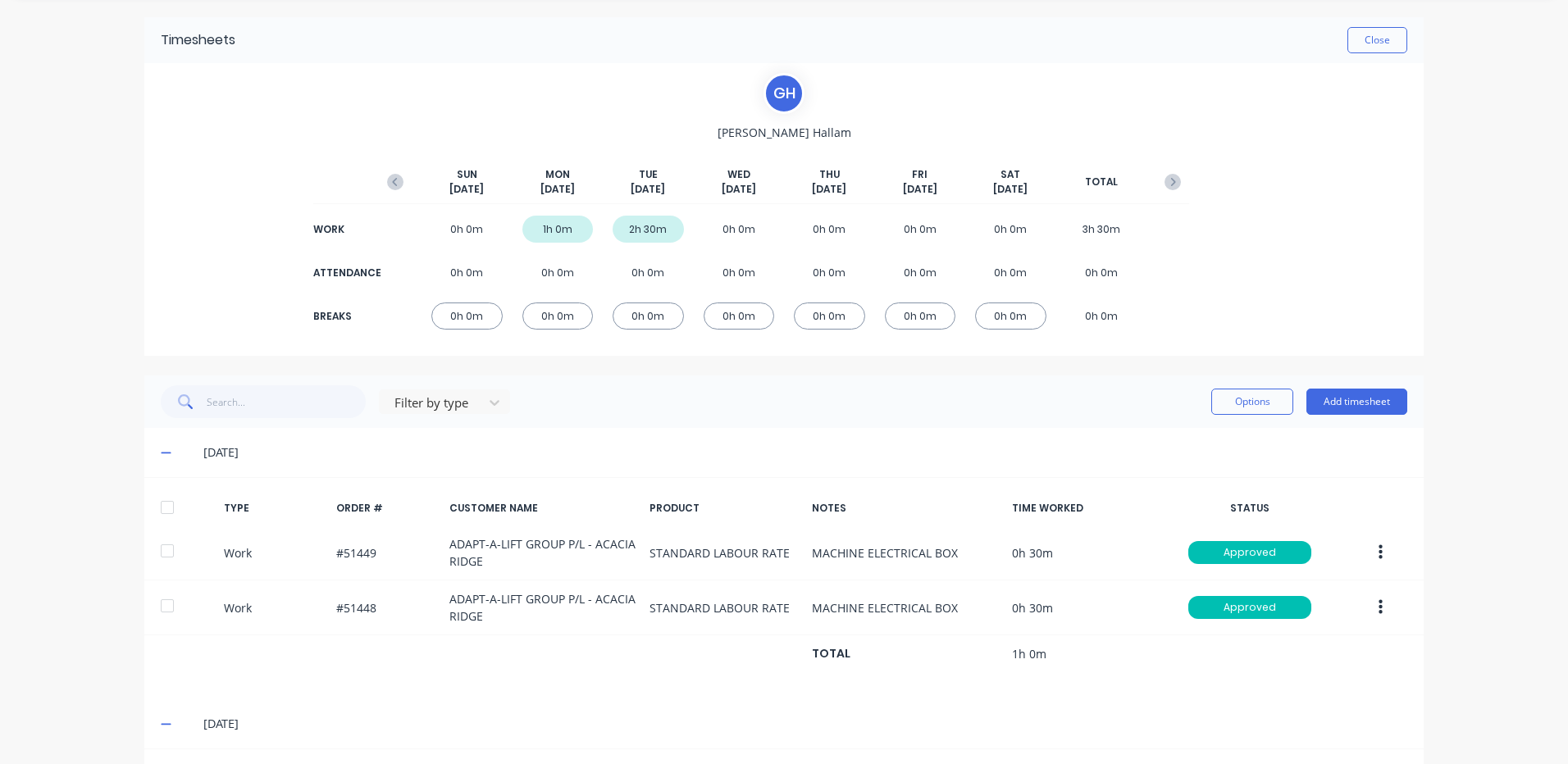
click at [162, 448] on icon at bounding box center [167, 452] width 11 height 12
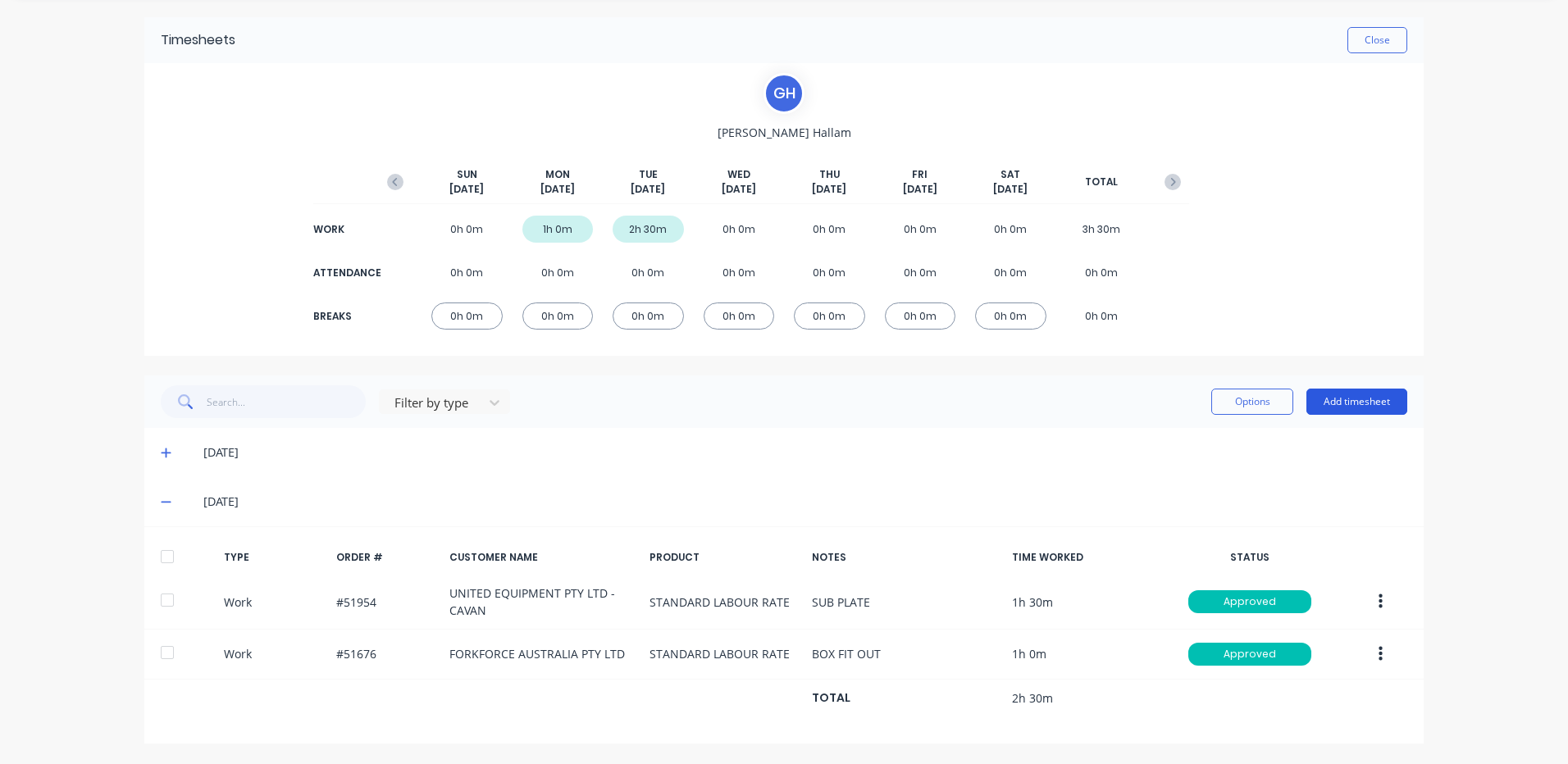
click at [1380, 396] on button "Add timesheet" at bounding box center [1357, 401] width 101 height 26
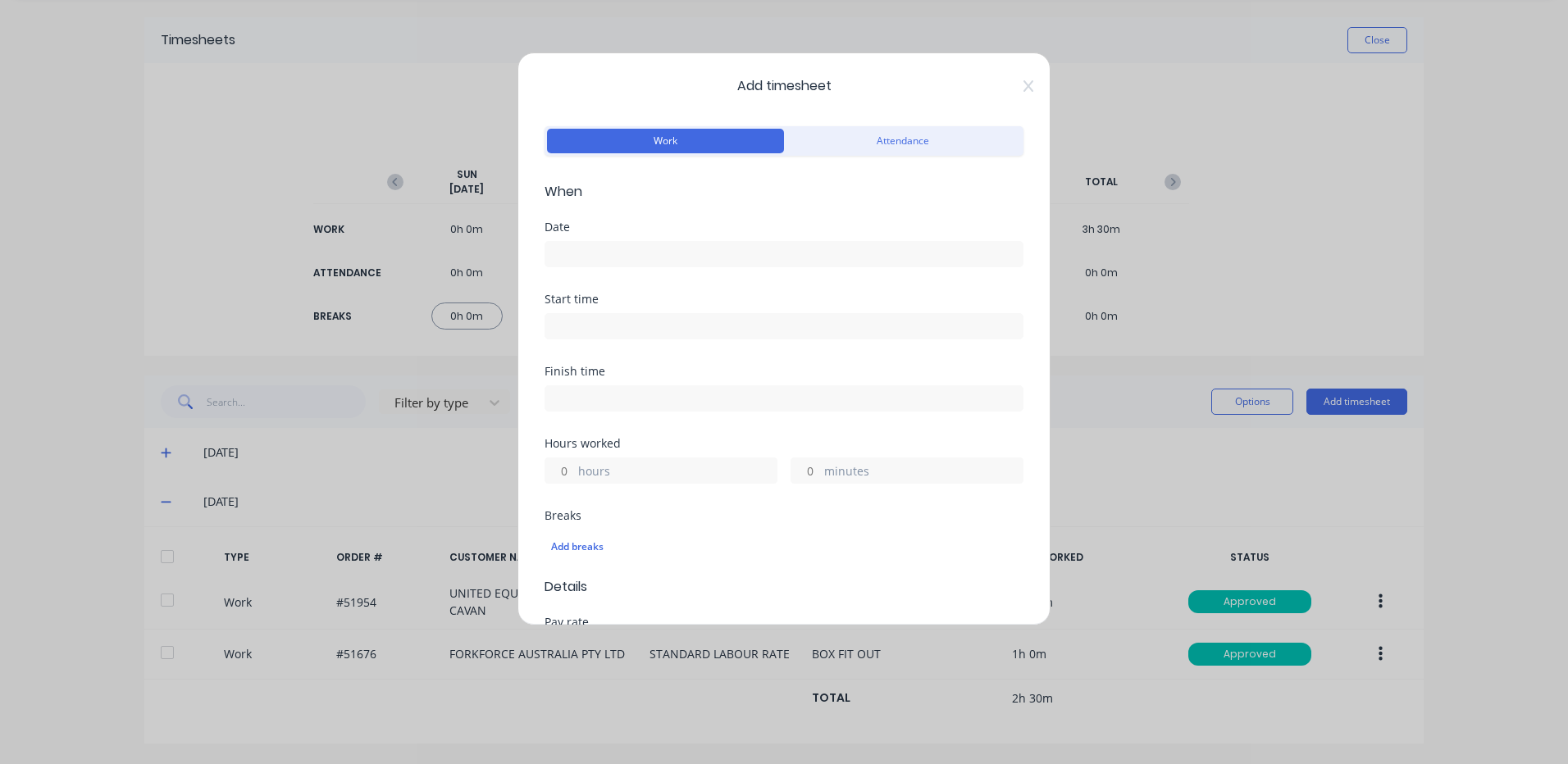
click at [705, 262] on input at bounding box center [784, 254] width 478 height 25
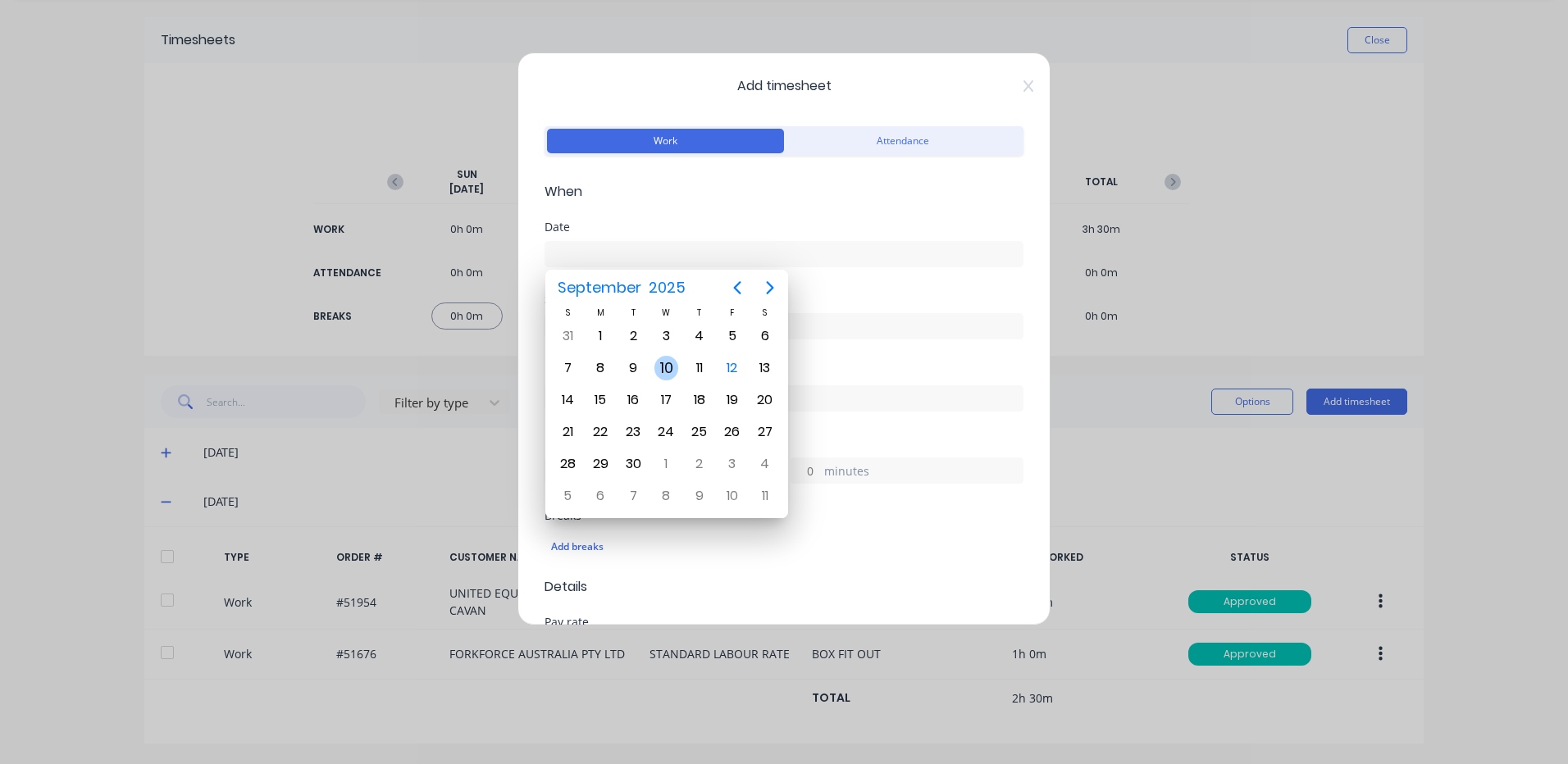
click at [666, 370] on div "10" at bounding box center [666, 367] width 25 height 25
type input "10/09/2025"
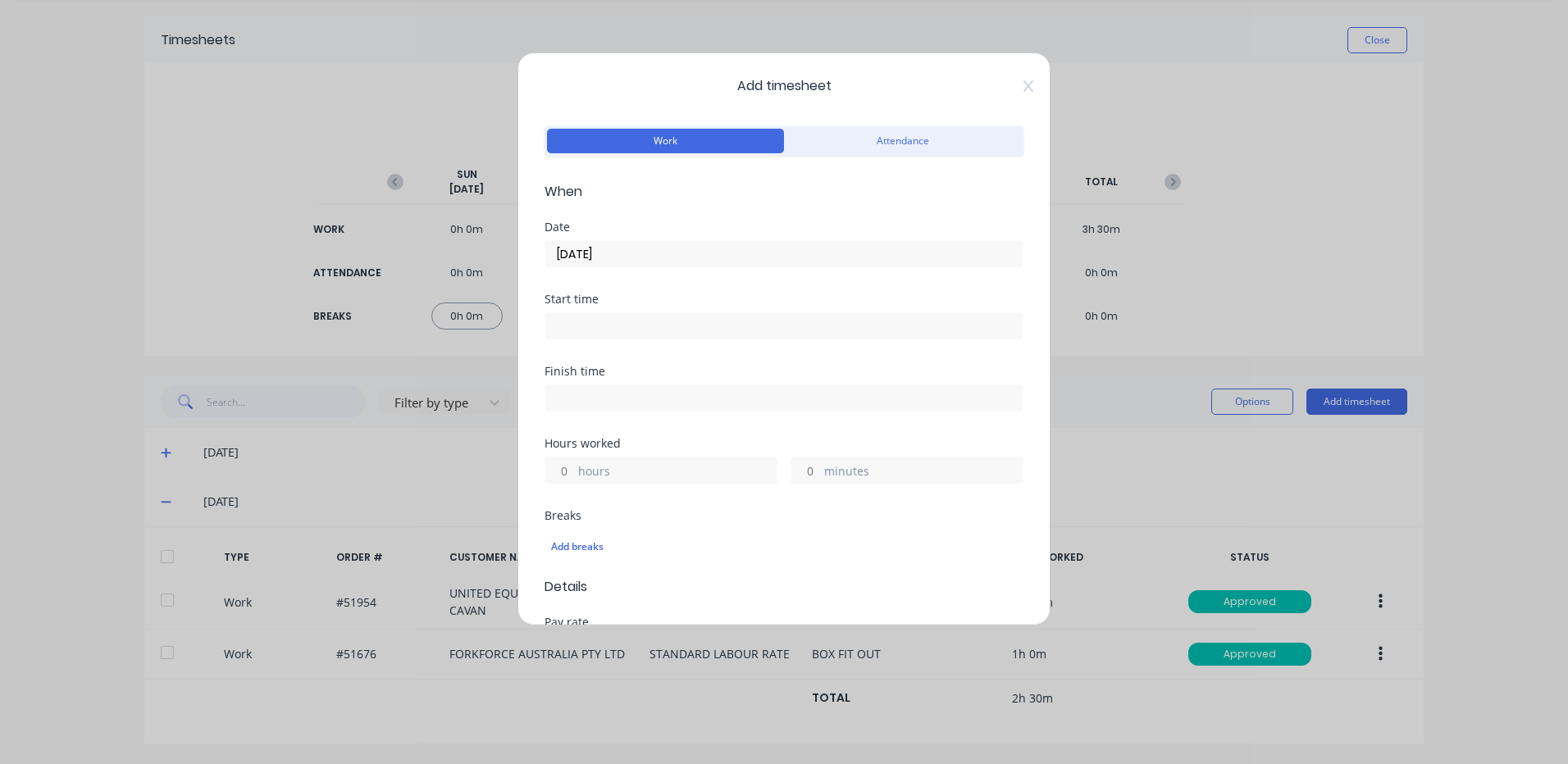
click at [670, 471] on label "hours" at bounding box center [677, 472] width 198 height 21
click at [574, 471] on input "hours" at bounding box center [560, 470] width 29 height 25
click at [798, 461] on input "minutes" at bounding box center [806, 470] width 29 height 25
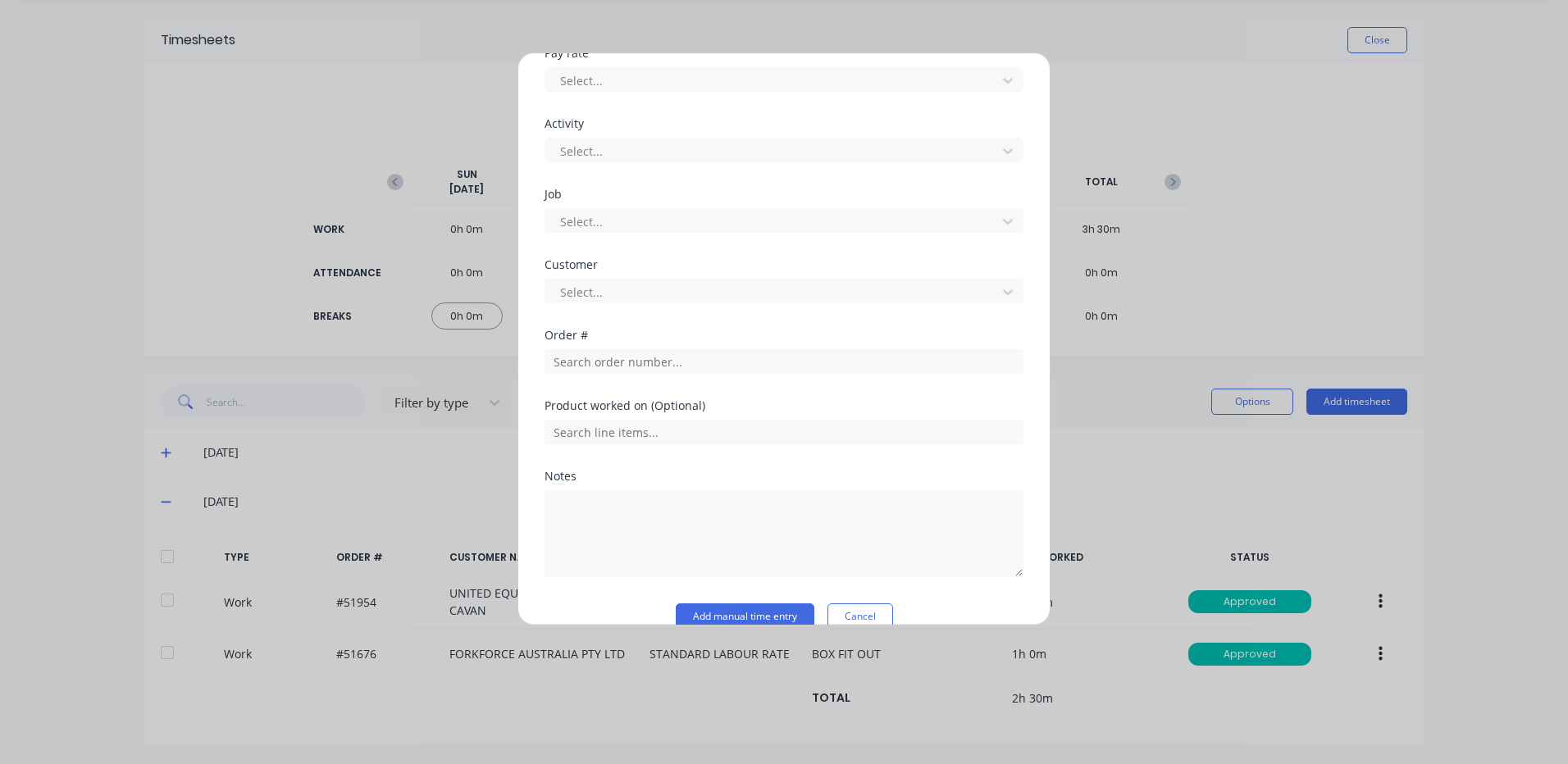
scroll to position [574, 0]
type input "36"
click at [665, 358] on input "text" at bounding box center [784, 357] width 479 height 25
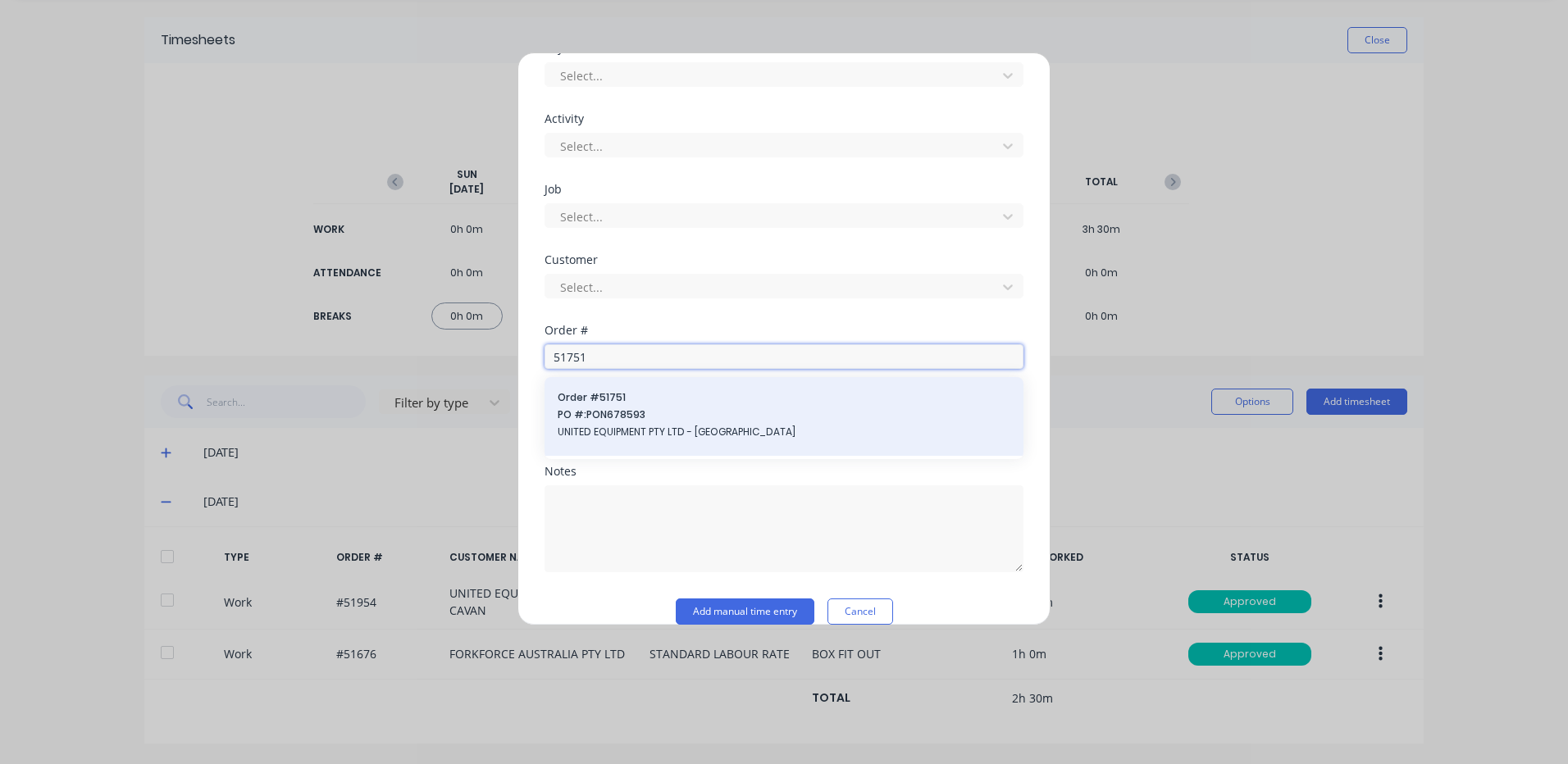
type input "51751"
click at [669, 393] on span "Order # 51751" at bounding box center [784, 397] width 453 height 15
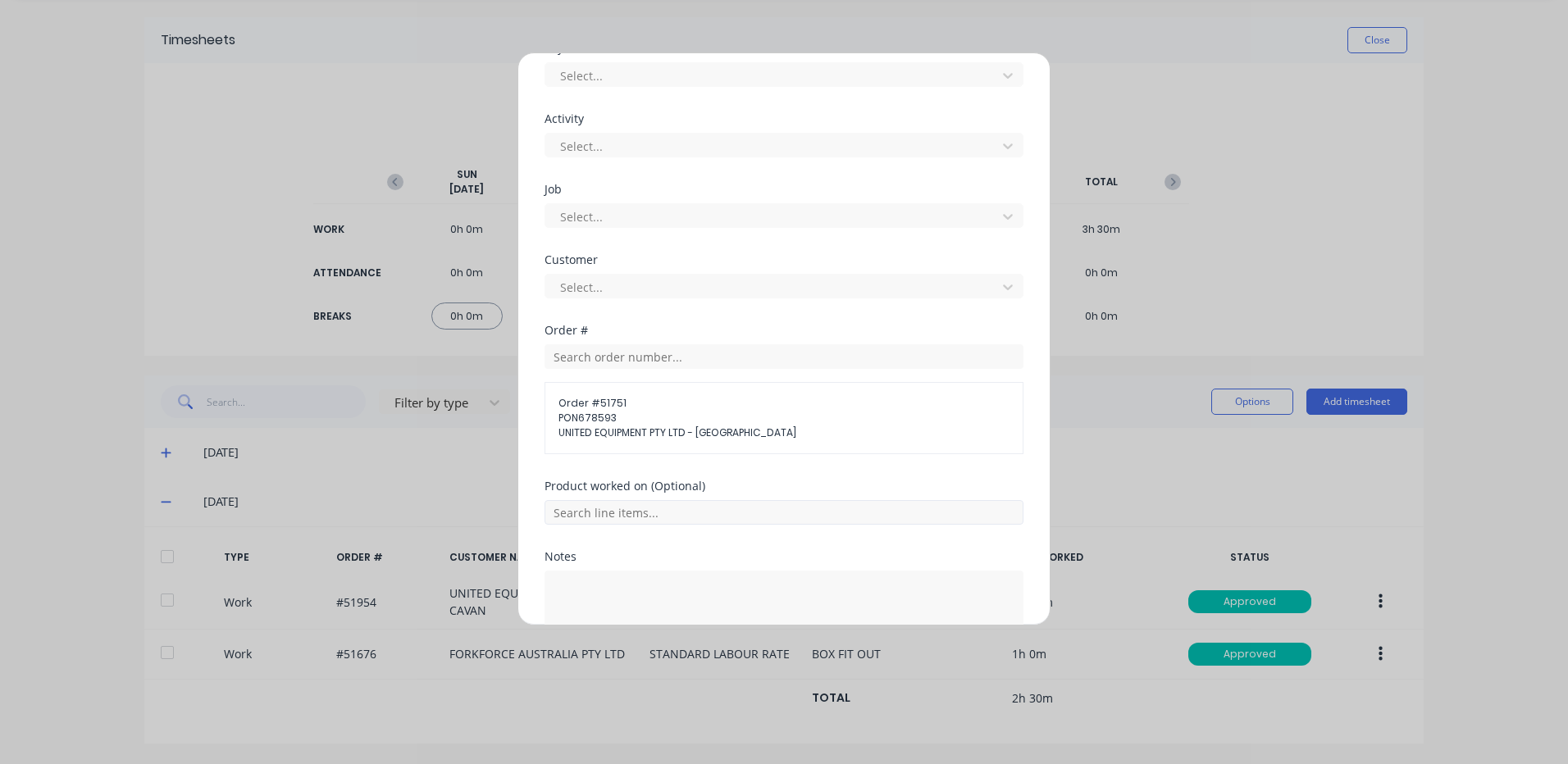
scroll to position [682, 0]
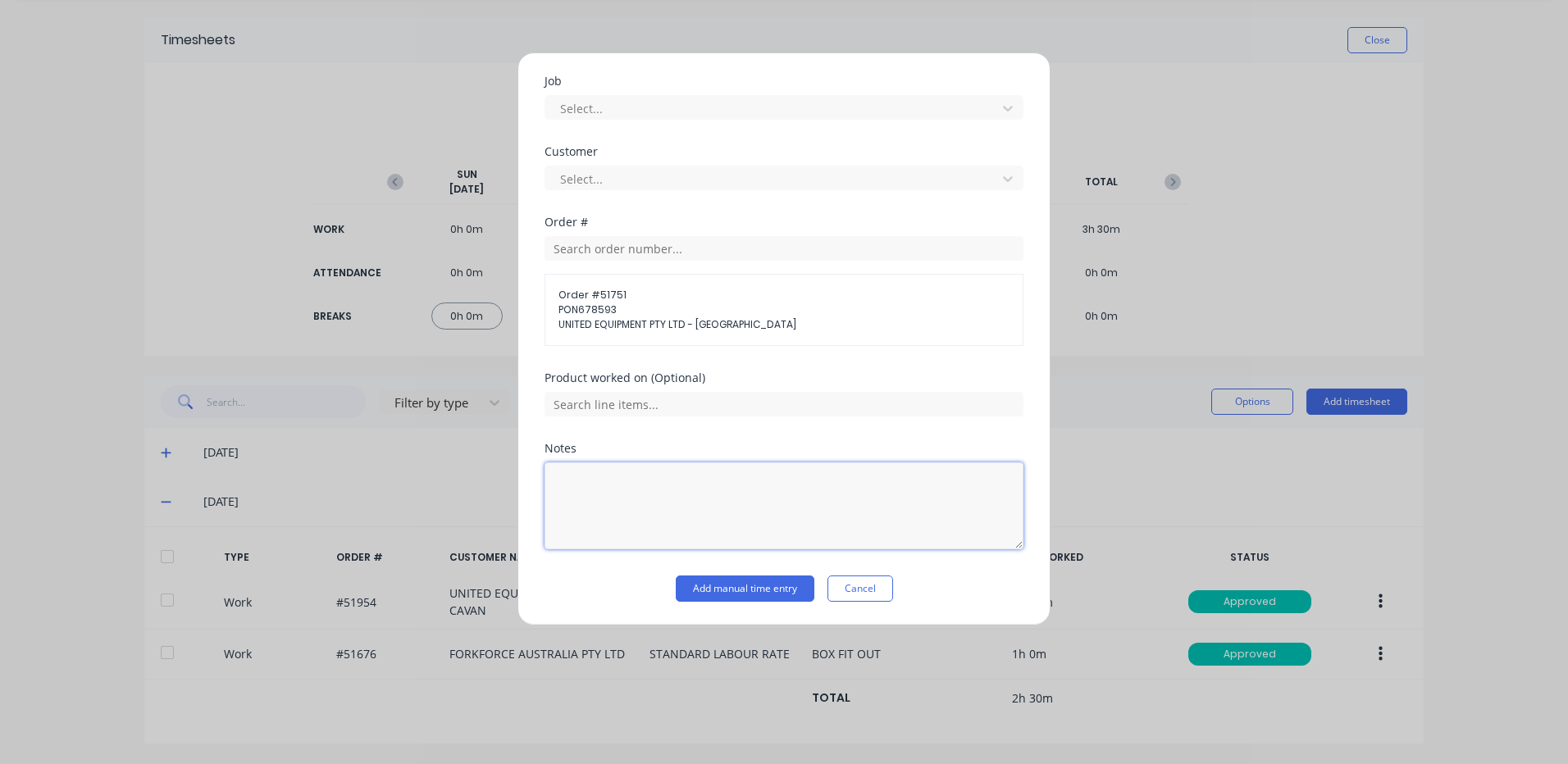
click at [635, 497] on textarea at bounding box center [784, 506] width 479 height 87
type textarea "G"
type textarea "SURFACE GRIND SUBPLATE"
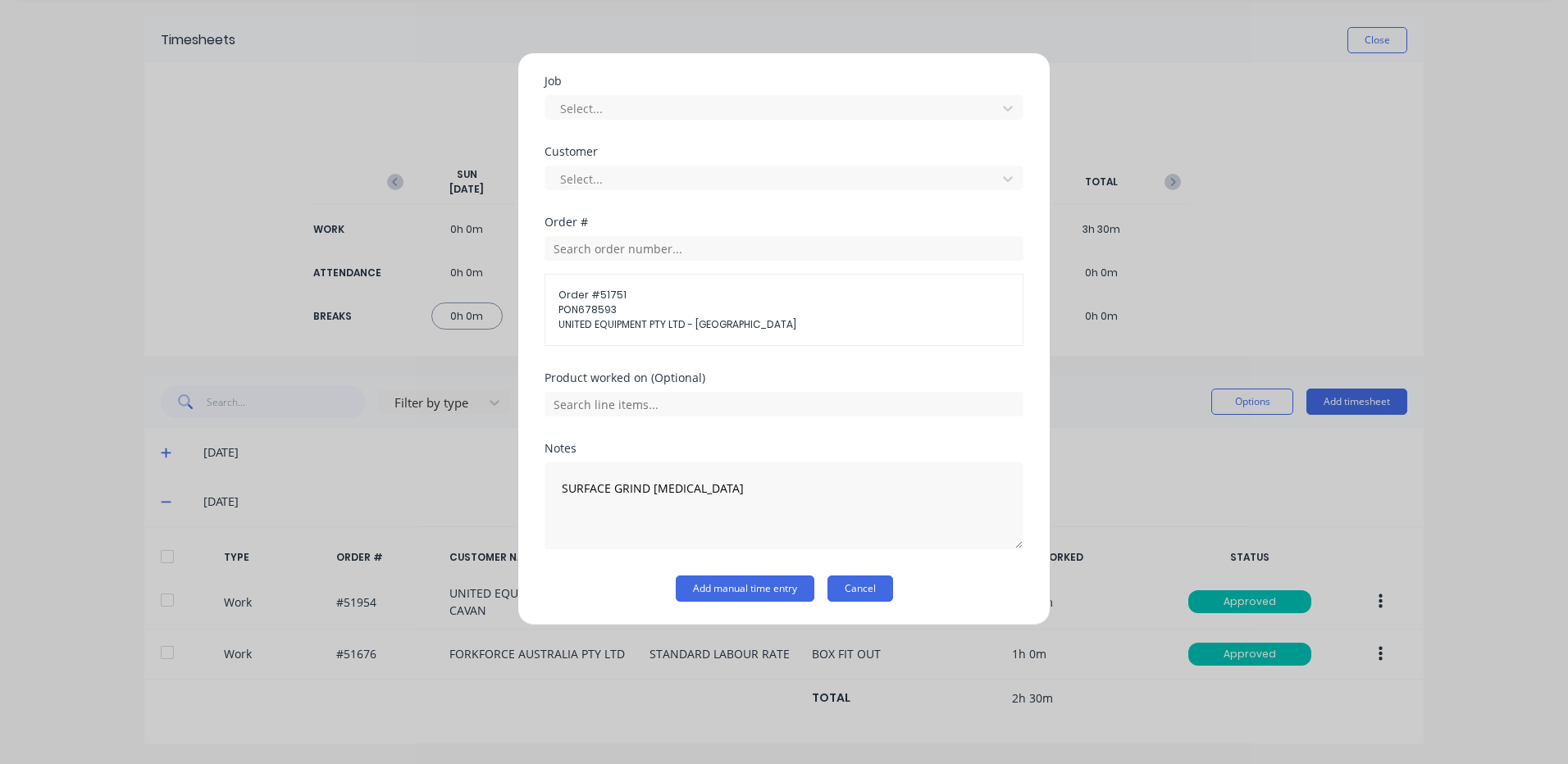
click at [848, 596] on button "Cancel" at bounding box center [860, 588] width 66 height 26
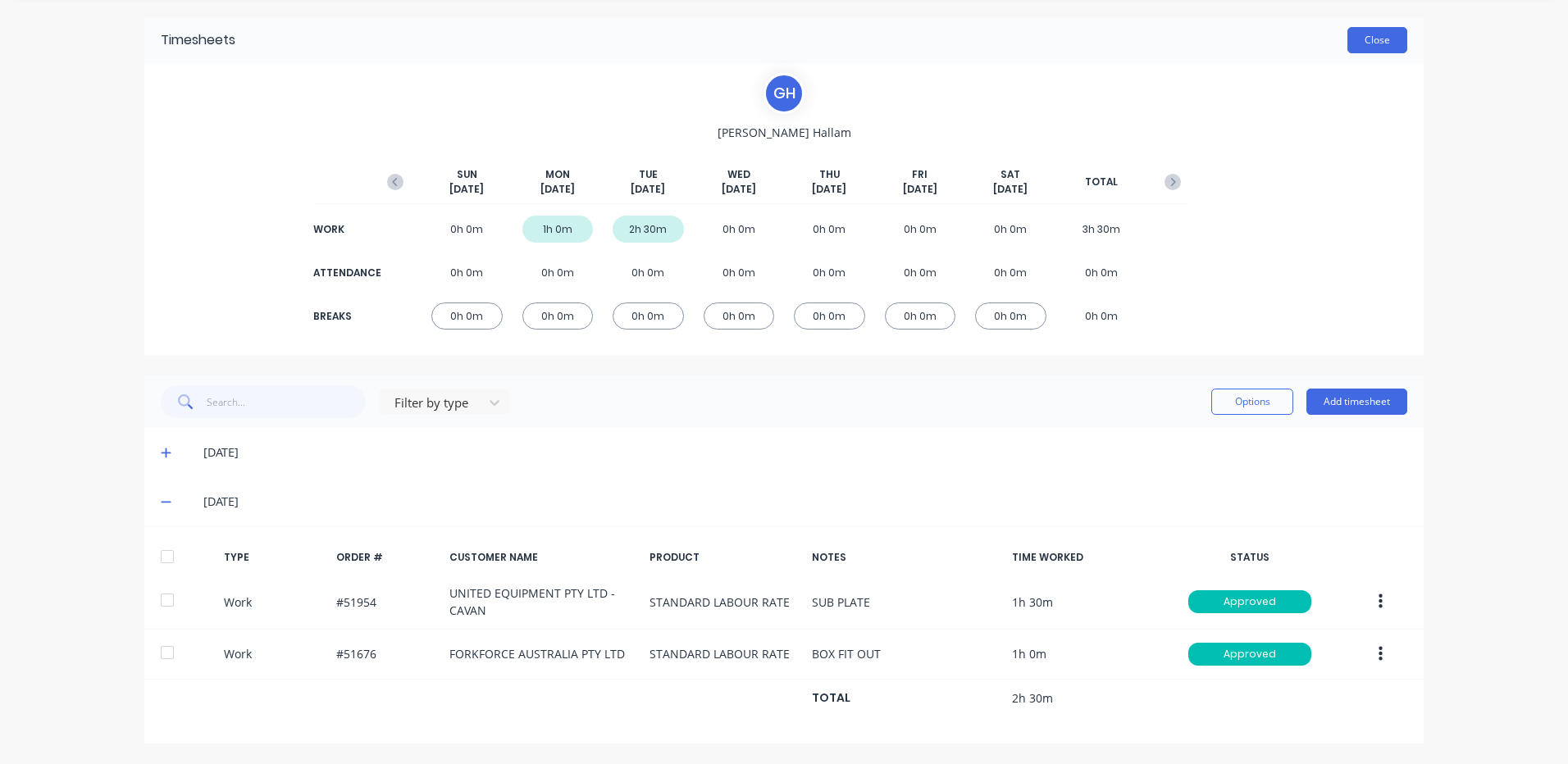
click at [1381, 32] on button "Close" at bounding box center [1378, 40] width 60 height 26
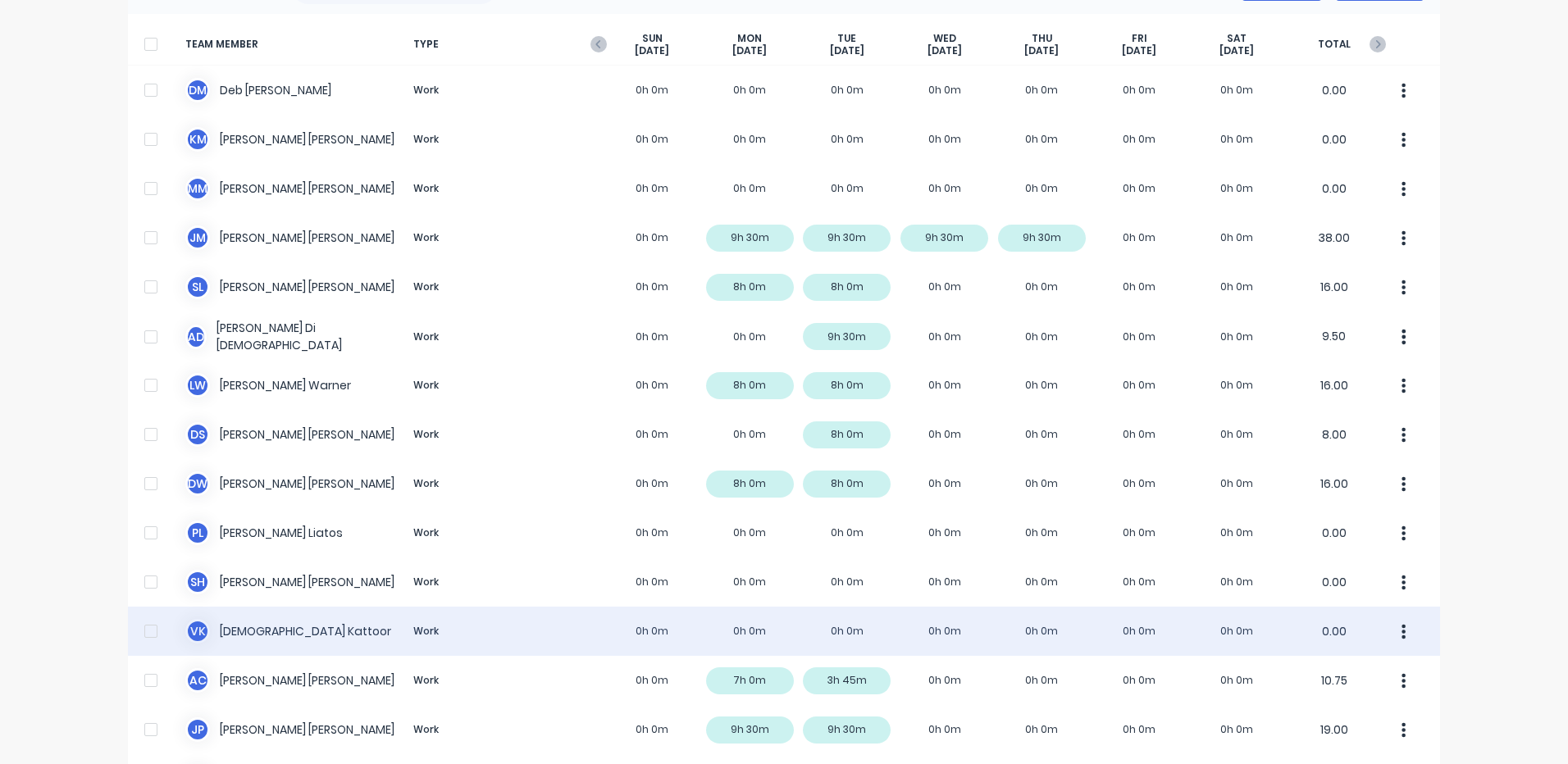
scroll to position [22, 0]
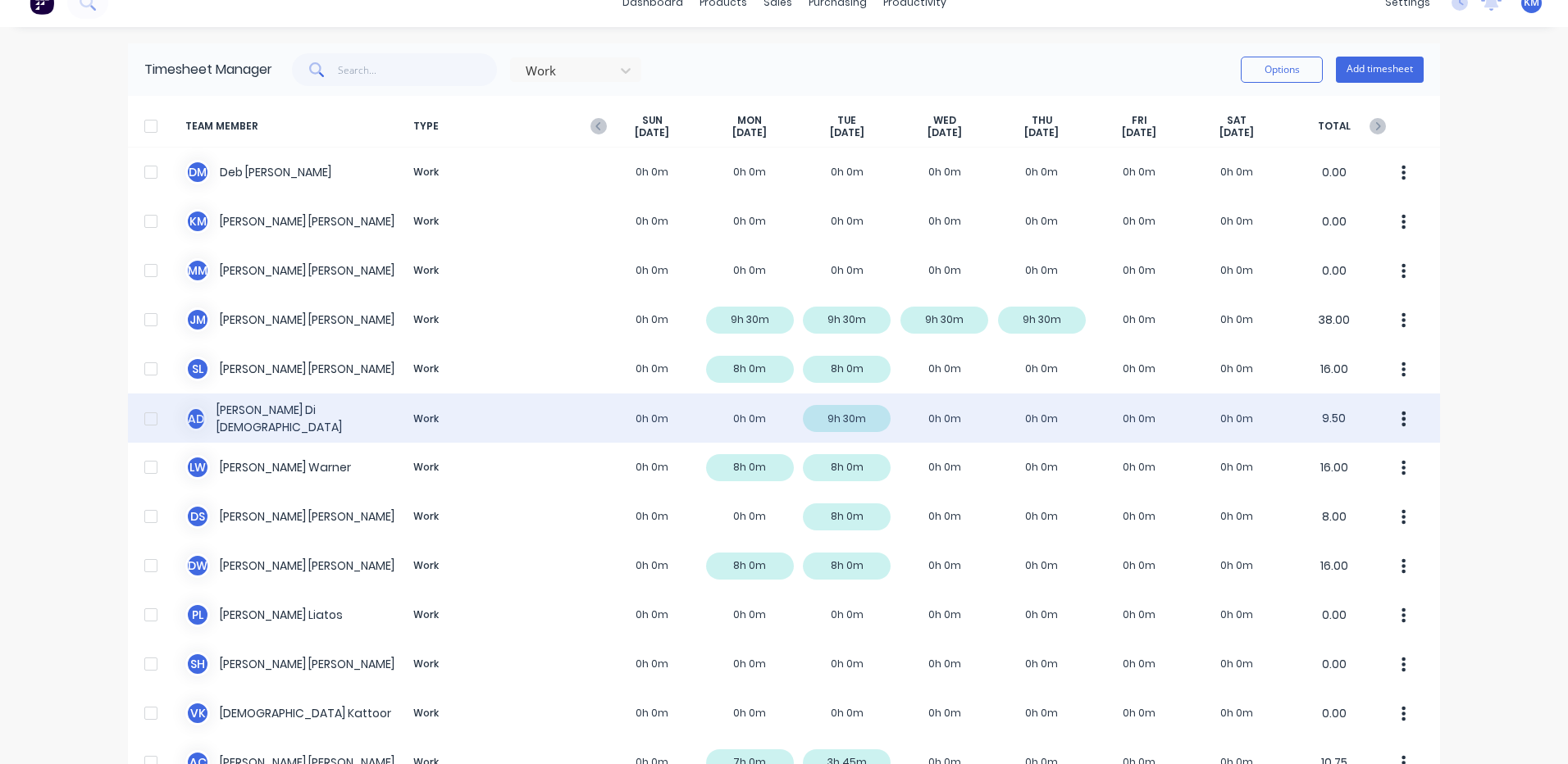
click at [977, 409] on div "A D Ashley Di Dio Work 0h 0m 0h 0m 9h 30m 0h 0m 0h 0m 0h 0m 0h 0m 9.50" at bounding box center [784, 418] width 1312 height 49
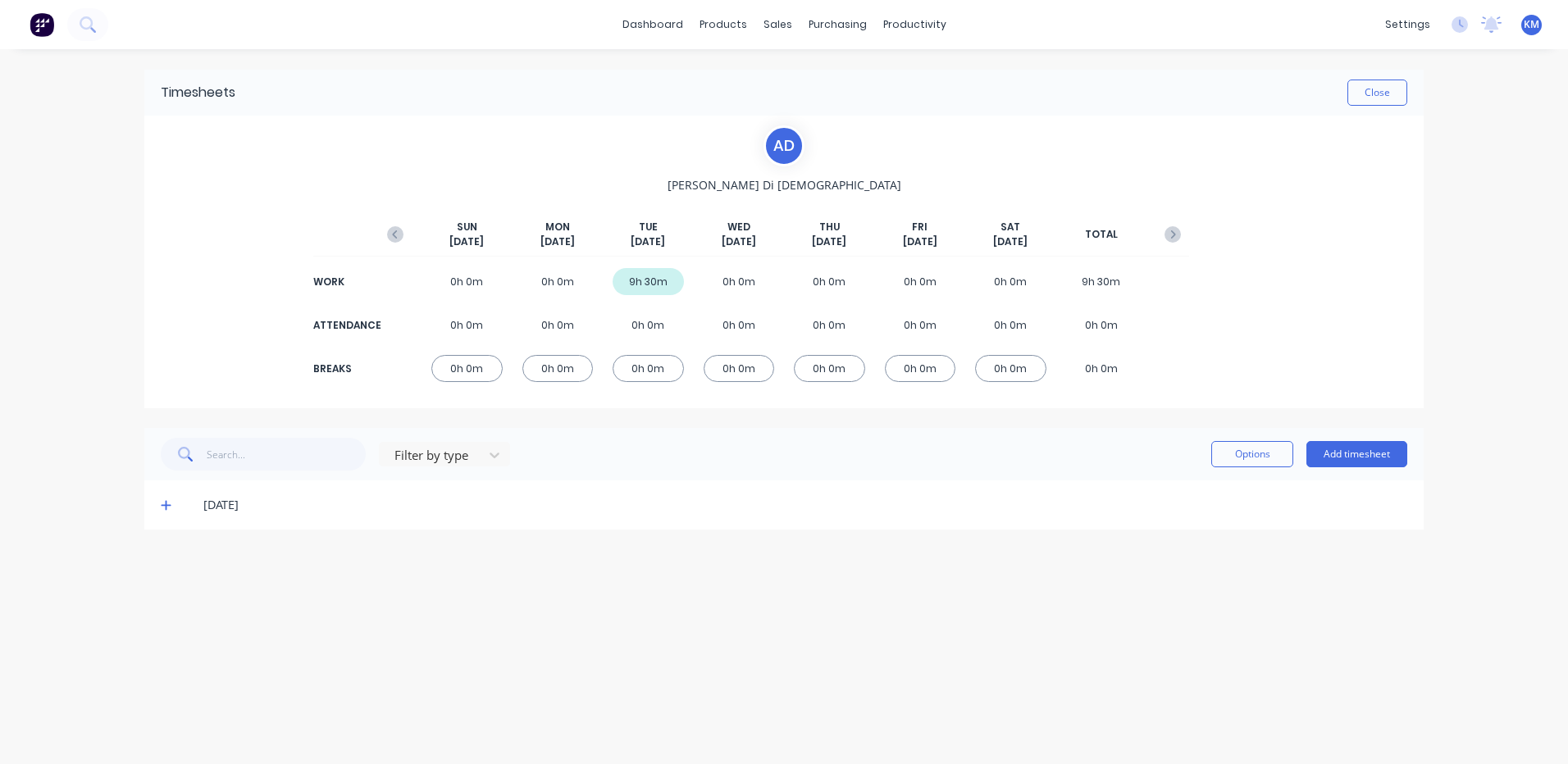
click at [157, 504] on div "[DATE]" at bounding box center [784, 505] width 1280 height 49
click at [170, 508] on icon at bounding box center [167, 505] width 11 height 12
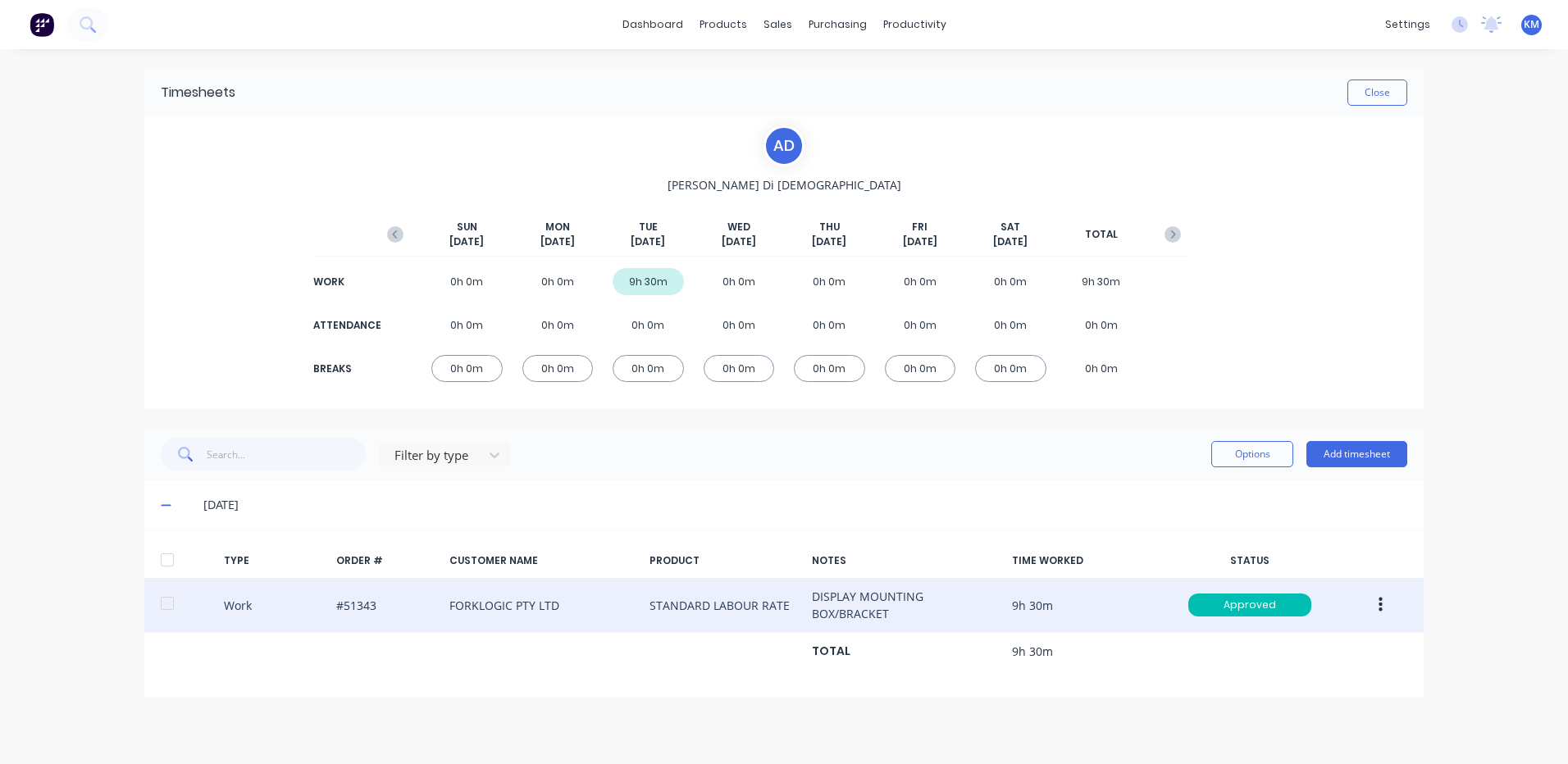
click at [1371, 599] on button "button" at bounding box center [1381, 605] width 38 height 29
click at [1287, 569] on div "Duplicate" at bounding box center [1322, 577] width 126 height 24
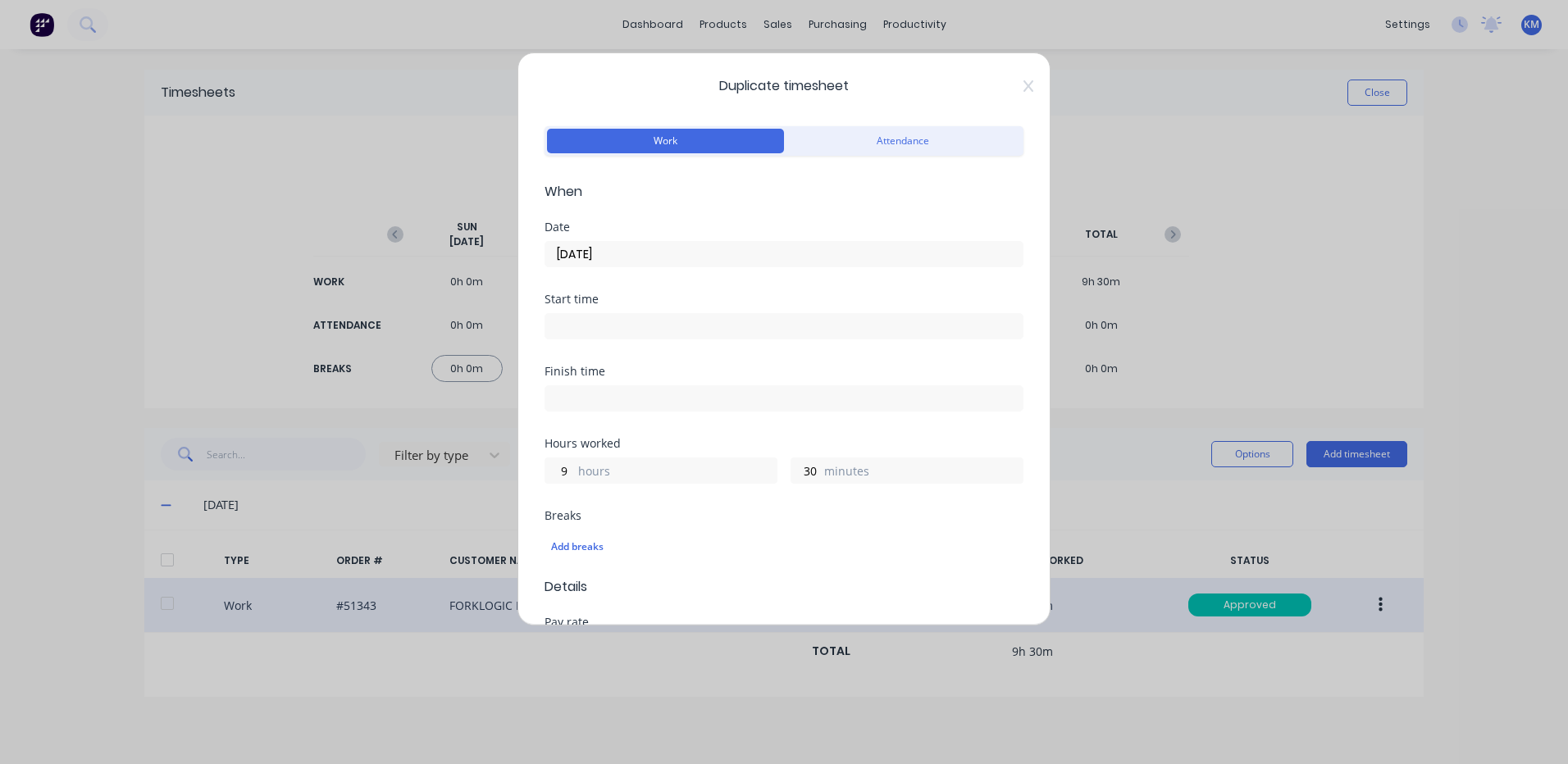
click at [709, 257] on input "09/09/2025" at bounding box center [784, 254] width 478 height 25
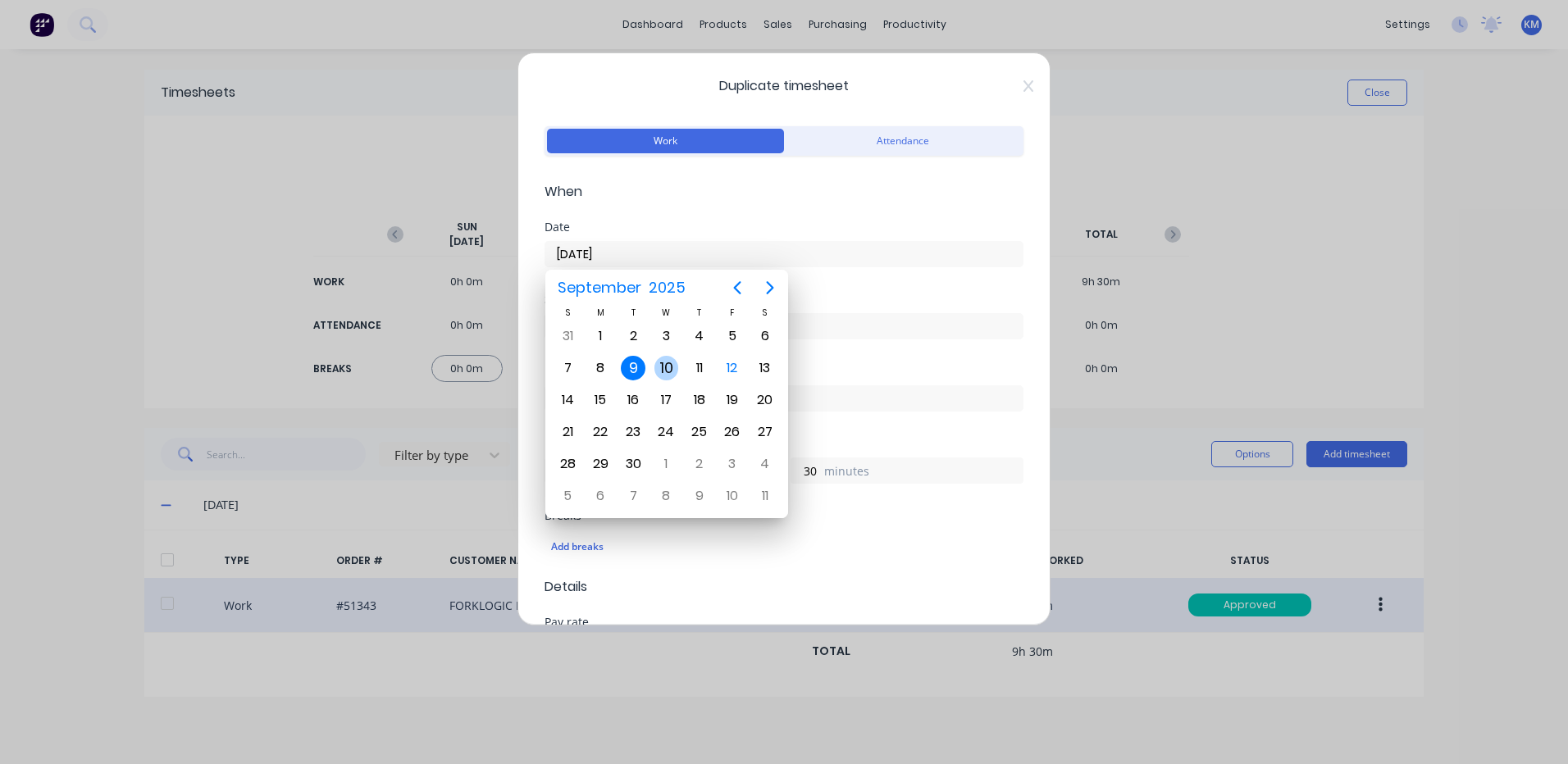
click at [660, 365] on div "10" at bounding box center [666, 367] width 25 height 25
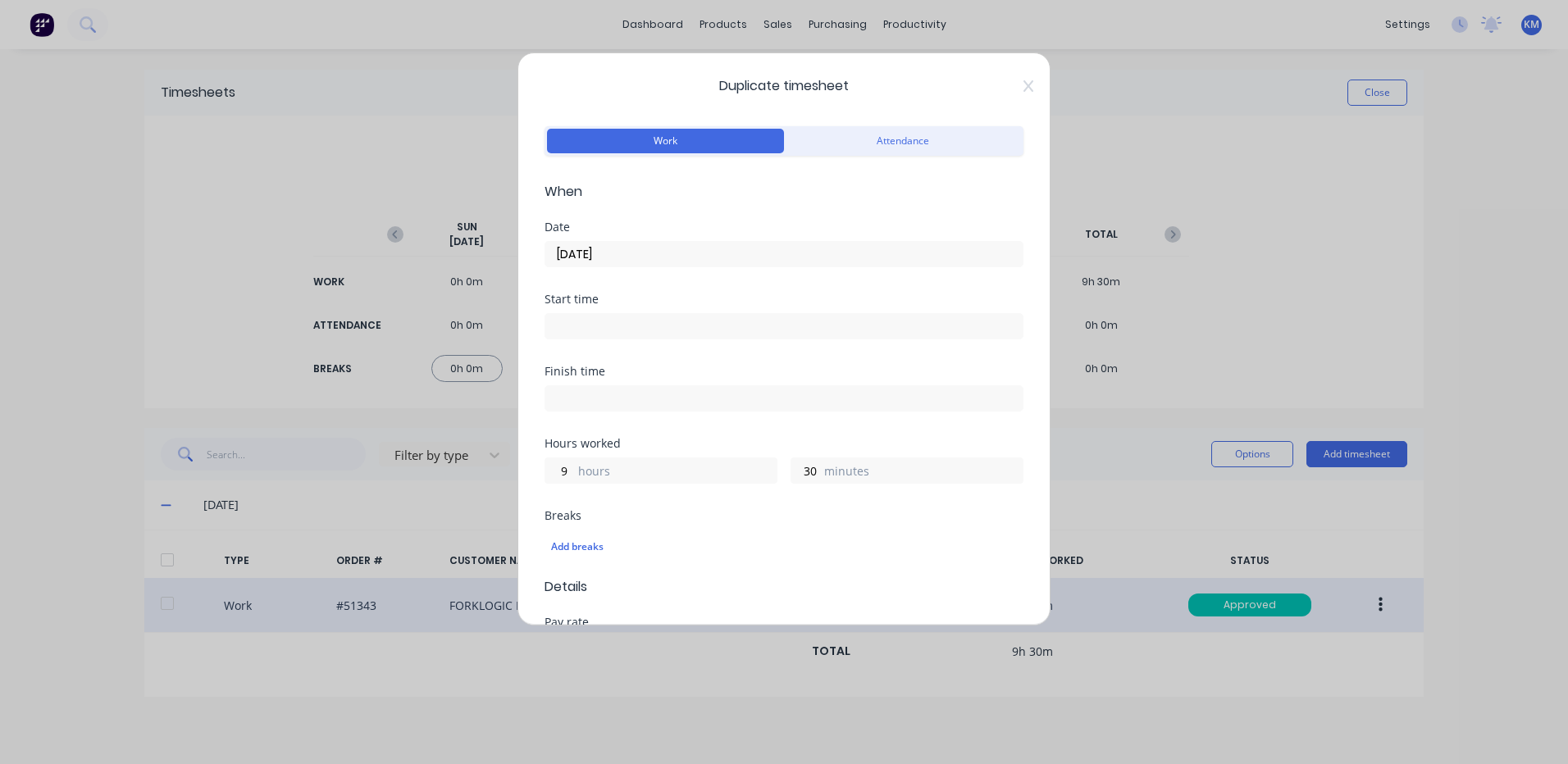
type input "10/09/2025"
click at [556, 475] on input "9" at bounding box center [560, 470] width 29 height 25
type input "3"
type input "45"
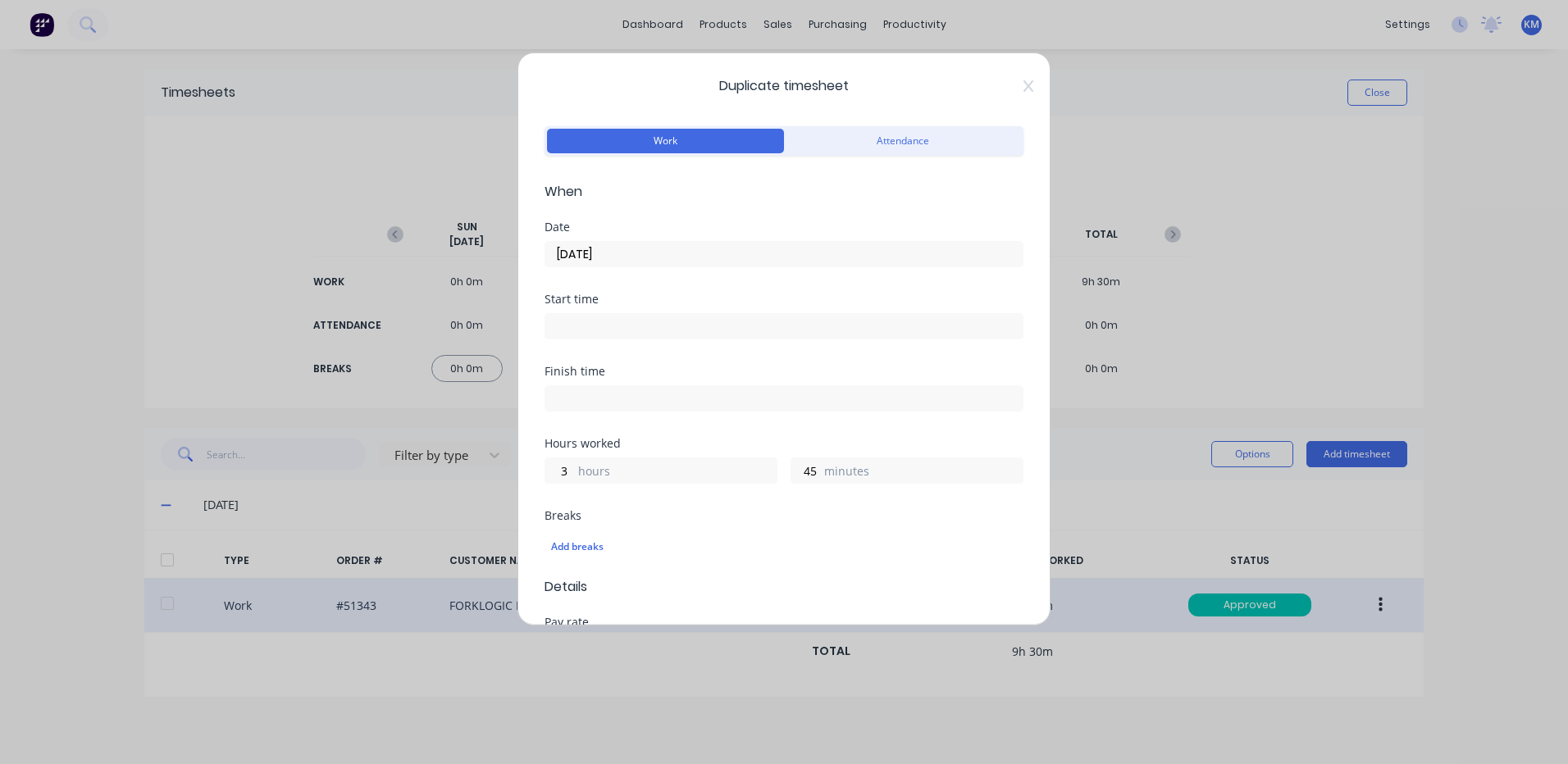
click at [677, 428] on div "Finish time" at bounding box center [784, 401] width 479 height 72
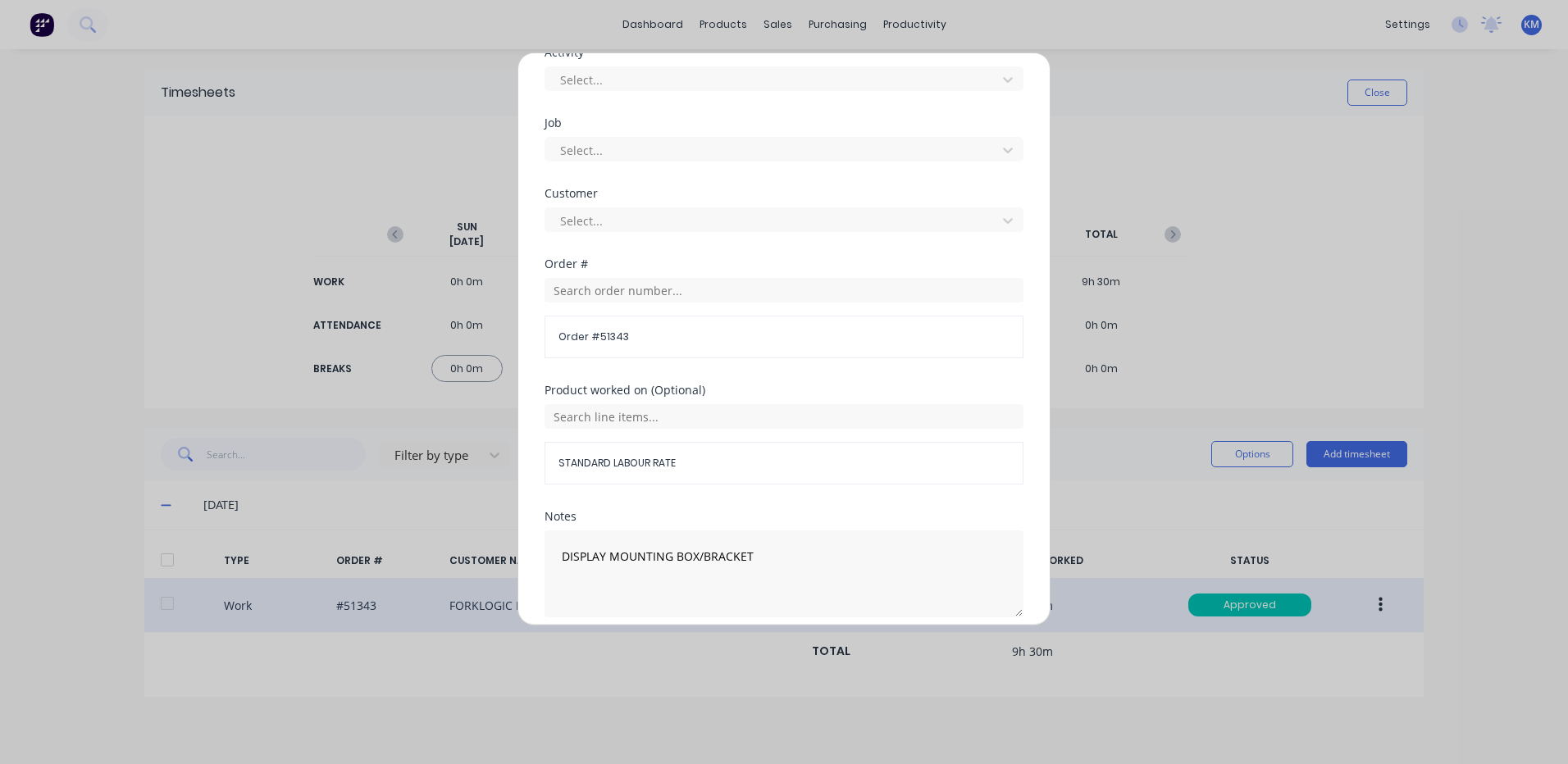
scroll to position [709, 0]
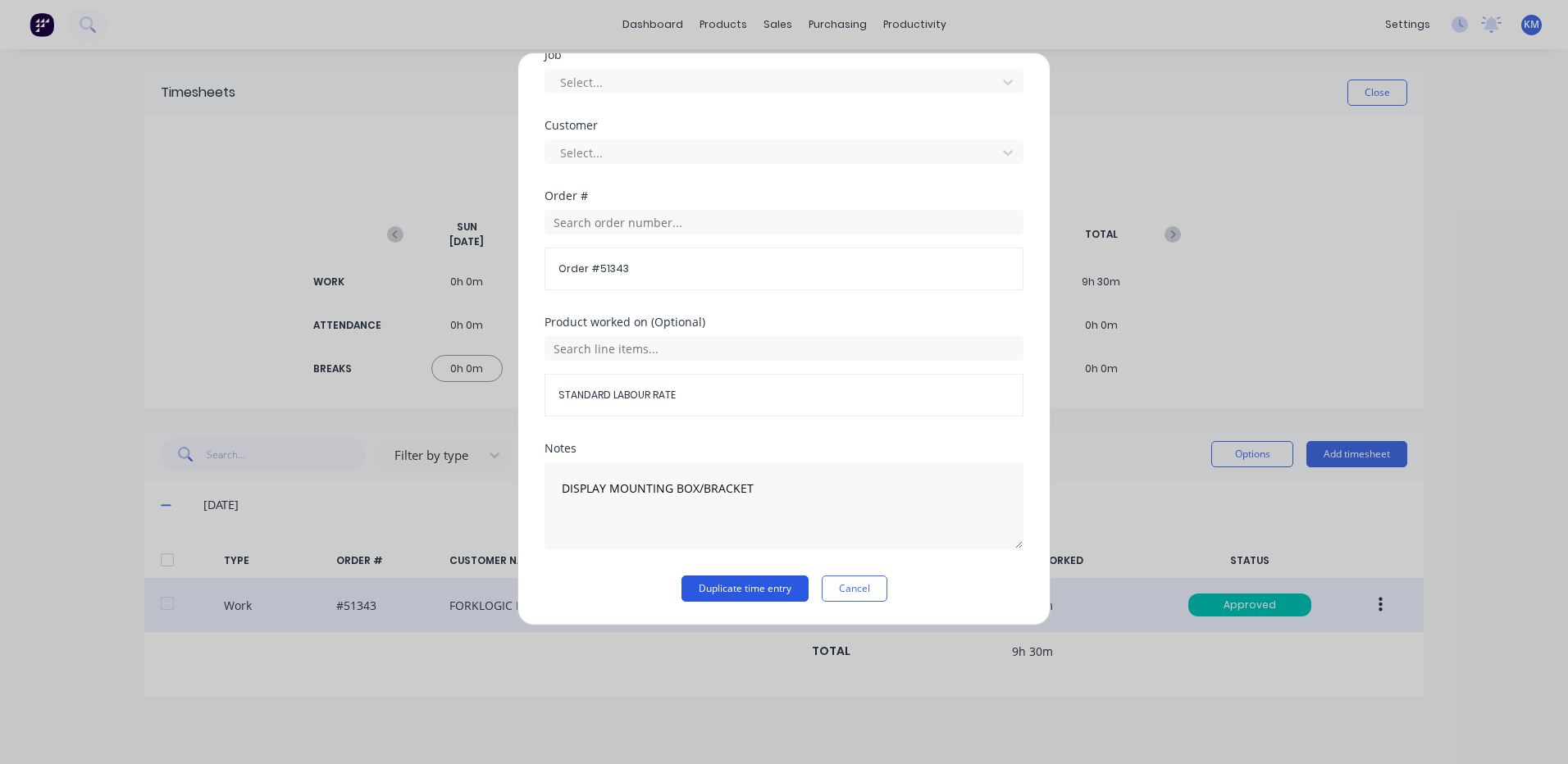
click at [737, 586] on button "Duplicate time entry" at bounding box center [745, 588] width 127 height 26
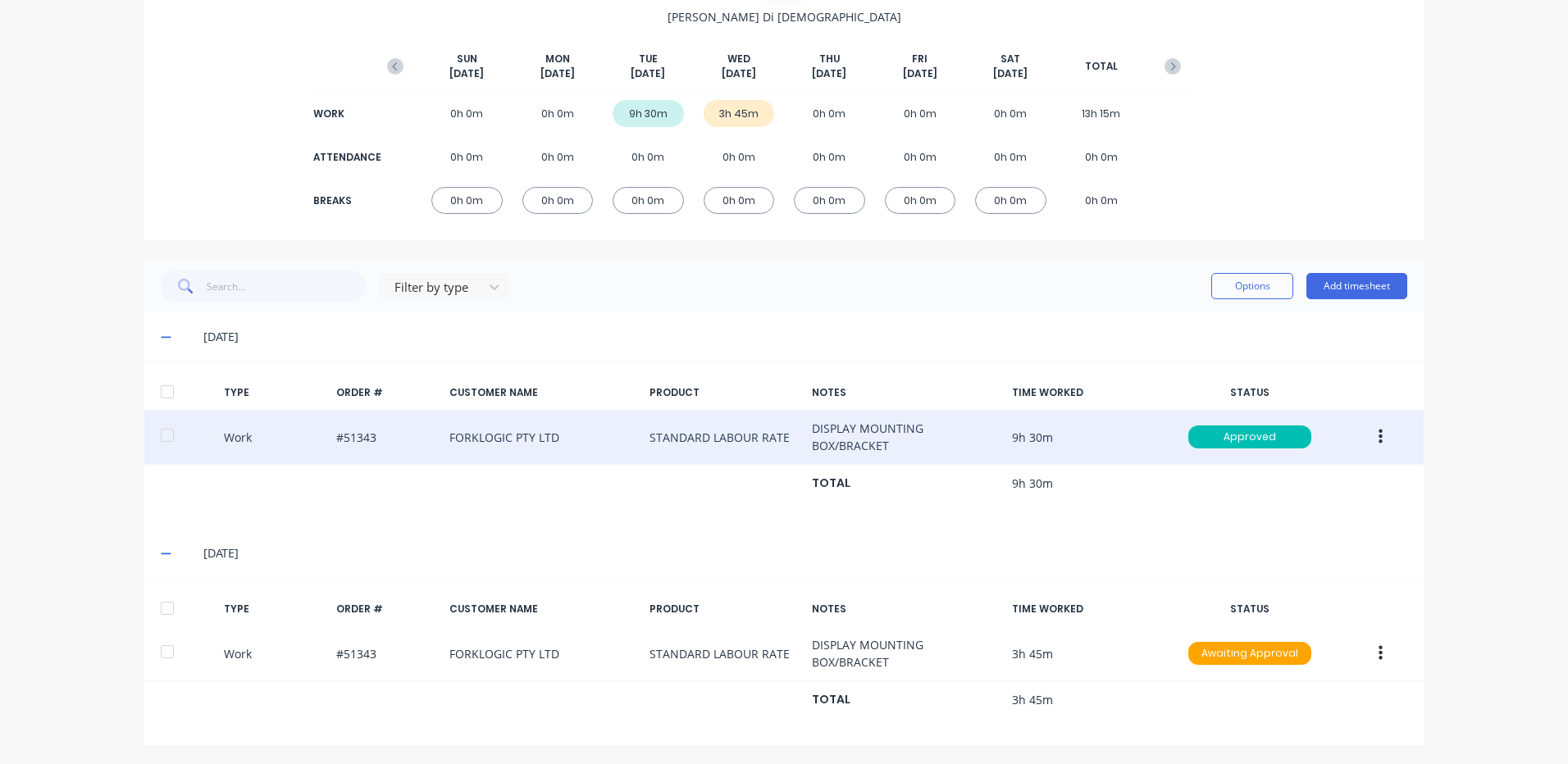
scroll to position [170, 0]
click at [1361, 284] on button "Add timesheet" at bounding box center [1357, 284] width 101 height 26
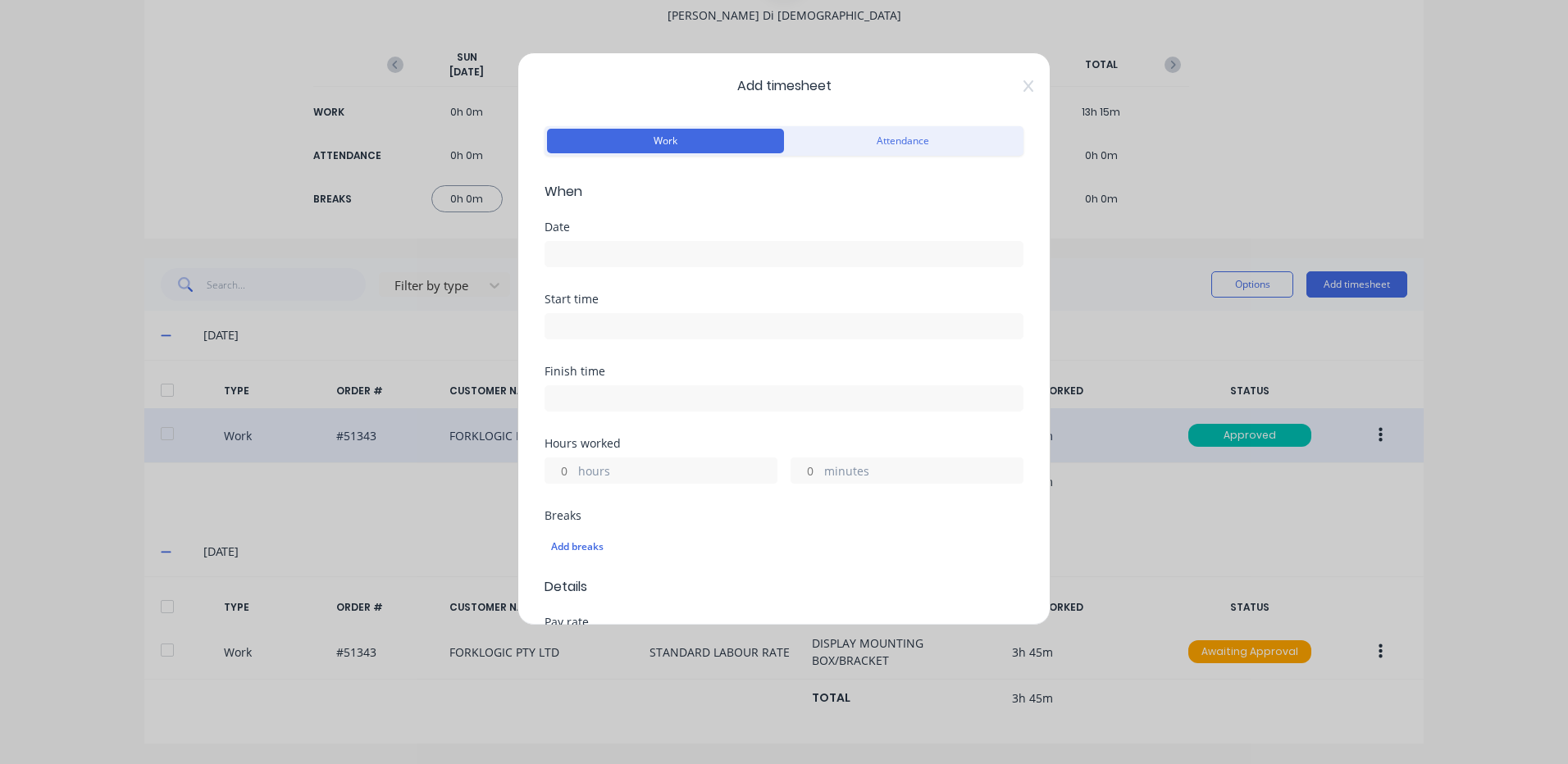
click at [587, 475] on label "hours" at bounding box center [677, 472] width 198 height 21
click at [574, 475] on input "hours" at bounding box center [560, 470] width 29 height 25
type input "1"
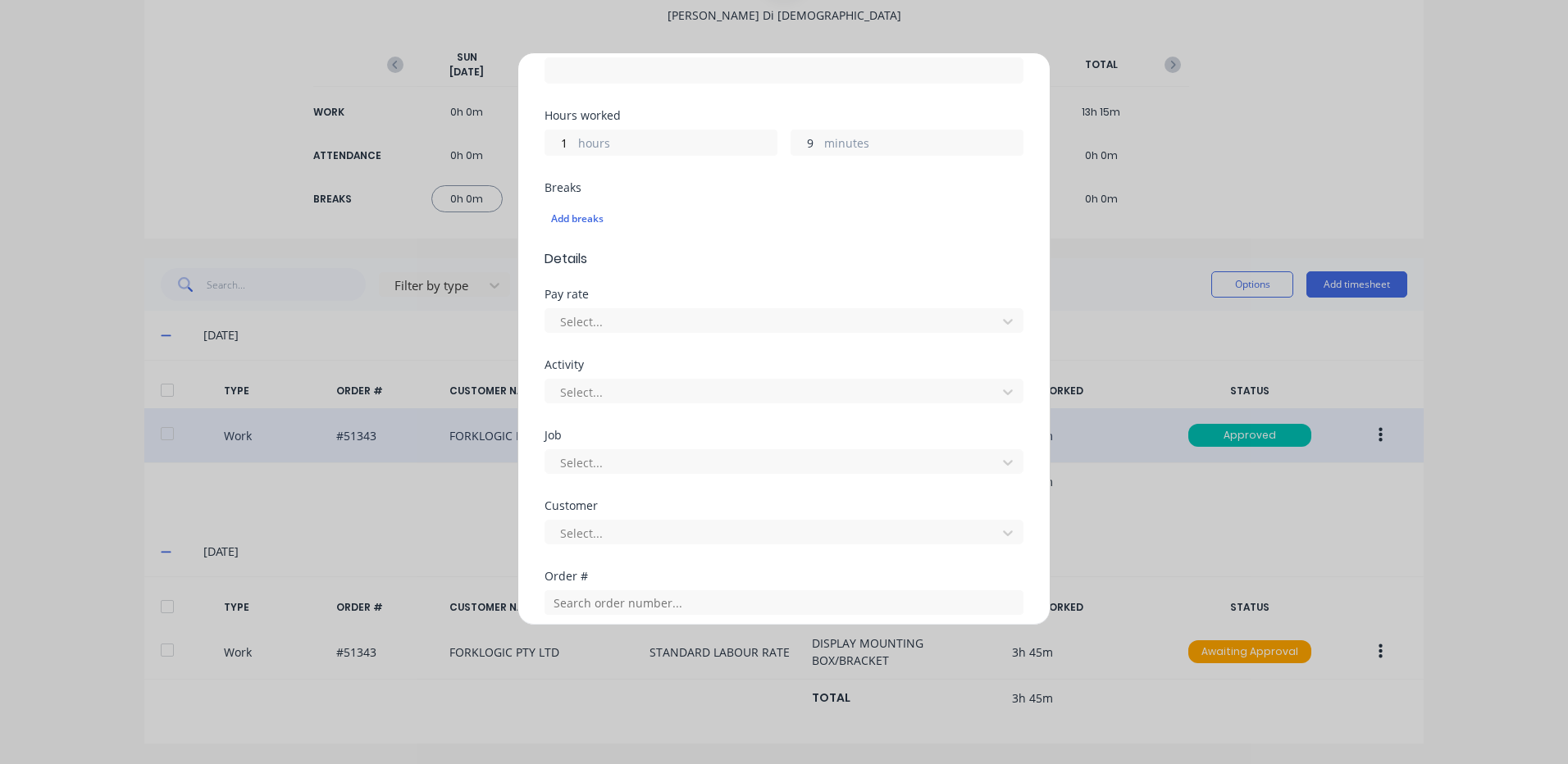
scroll to position [574, 0]
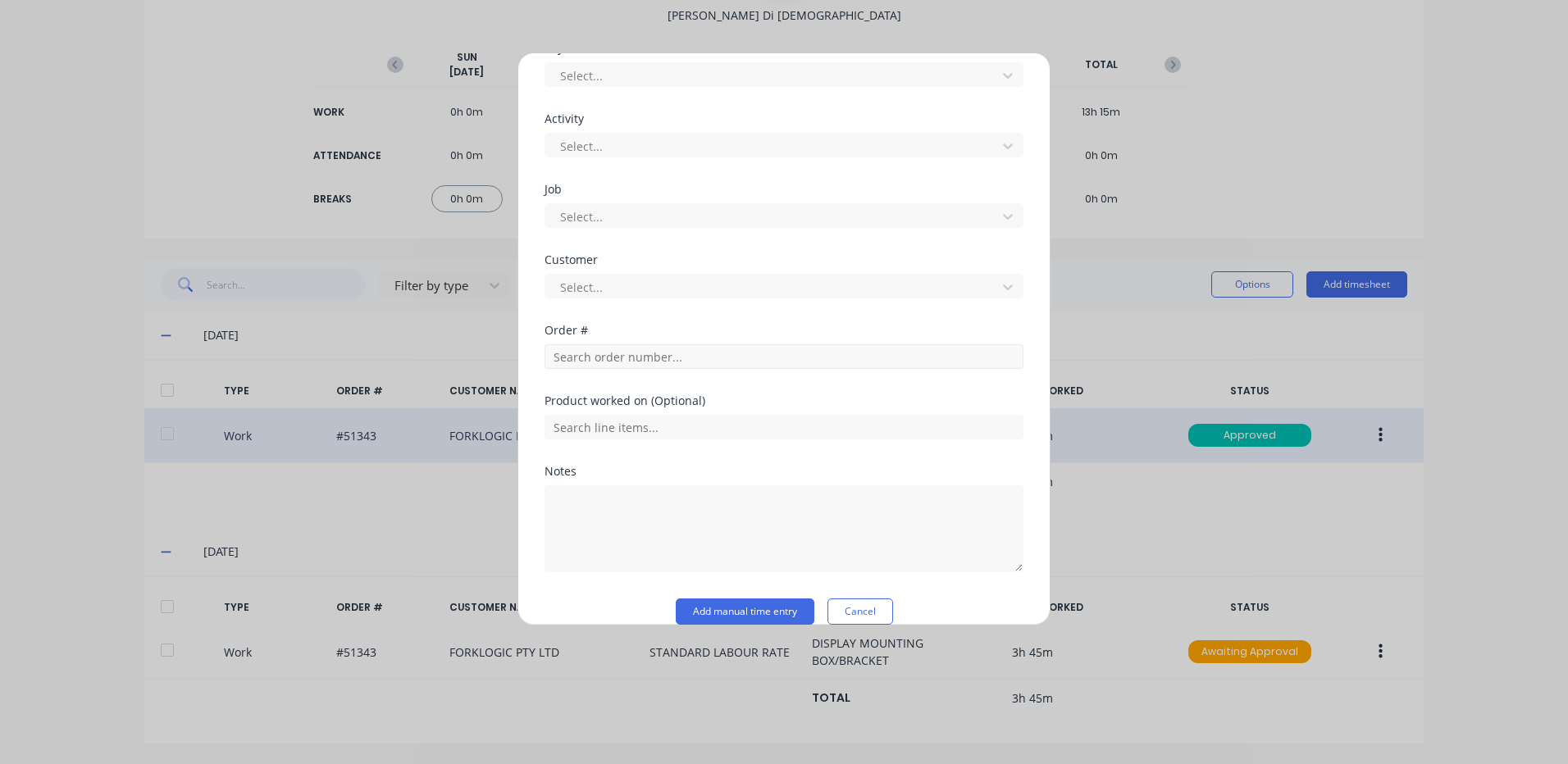
type input "9"
click at [649, 349] on input "text" at bounding box center [784, 357] width 479 height 25
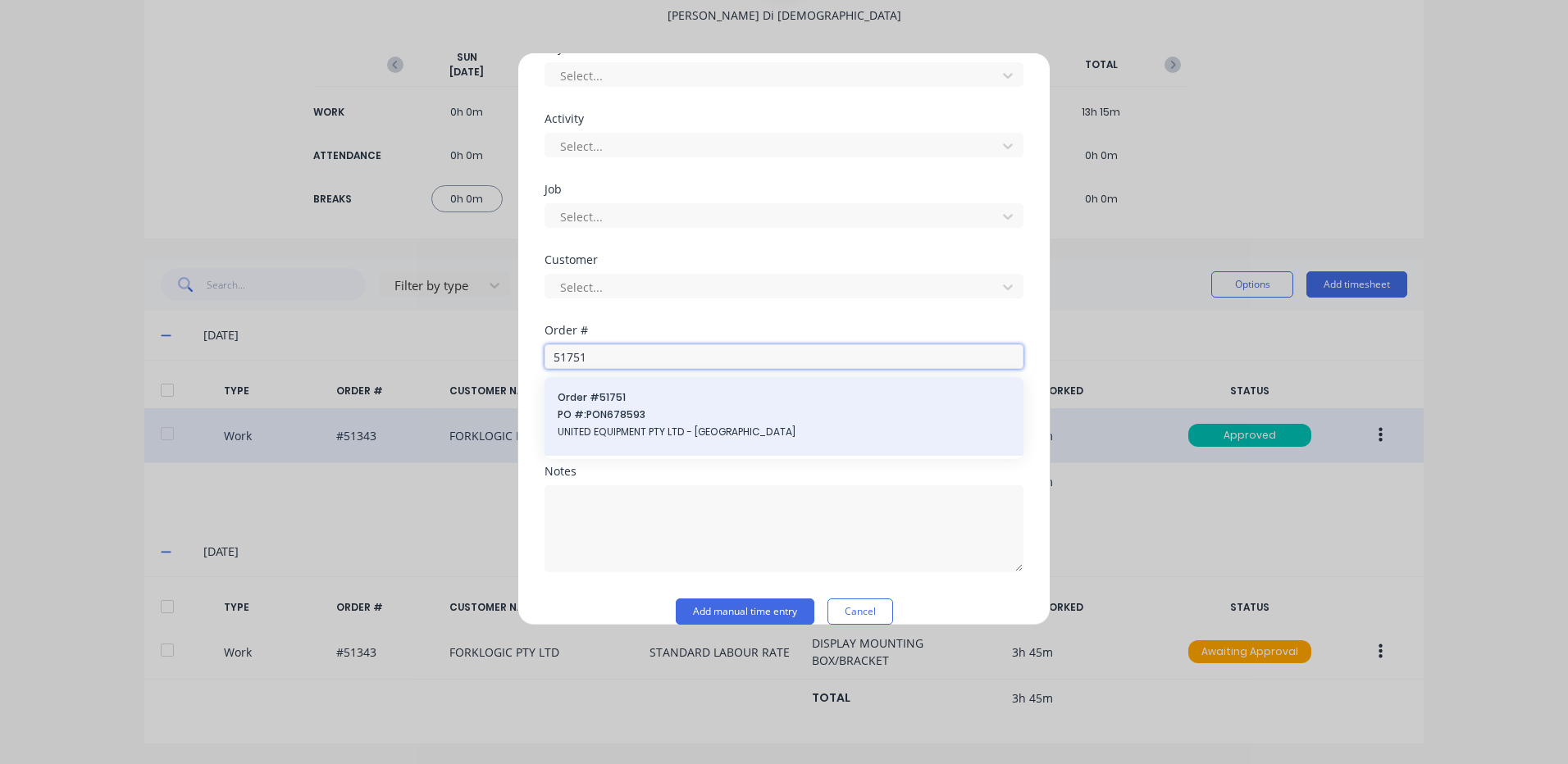
type input "51751"
click at [641, 407] on span "PO #: PON678593" at bounding box center [784, 415] width 453 height 15
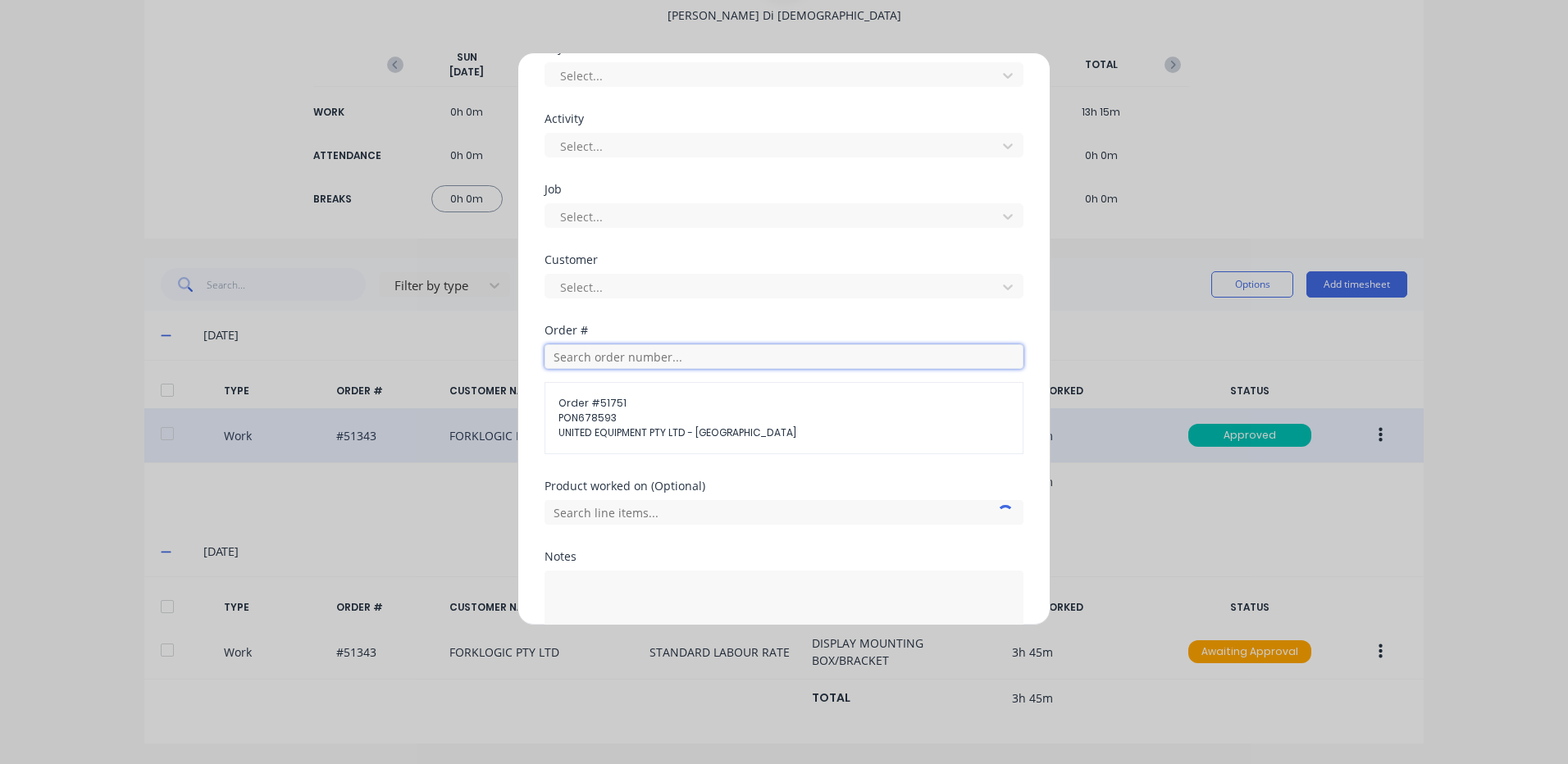
click at [670, 355] on input "text" at bounding box center [784, 357] width 479 height 25
click at [689, 324] on div "Customer Select..." at bounding box center [784, 289] width 479 height 71
click at [672, 357] on input "text" at bounding box center [784, 357] width 479 height 25
type input "51671"
click at [648, 413] on span "FL-12514" at bounding box center [784, 418] width 451 height 15
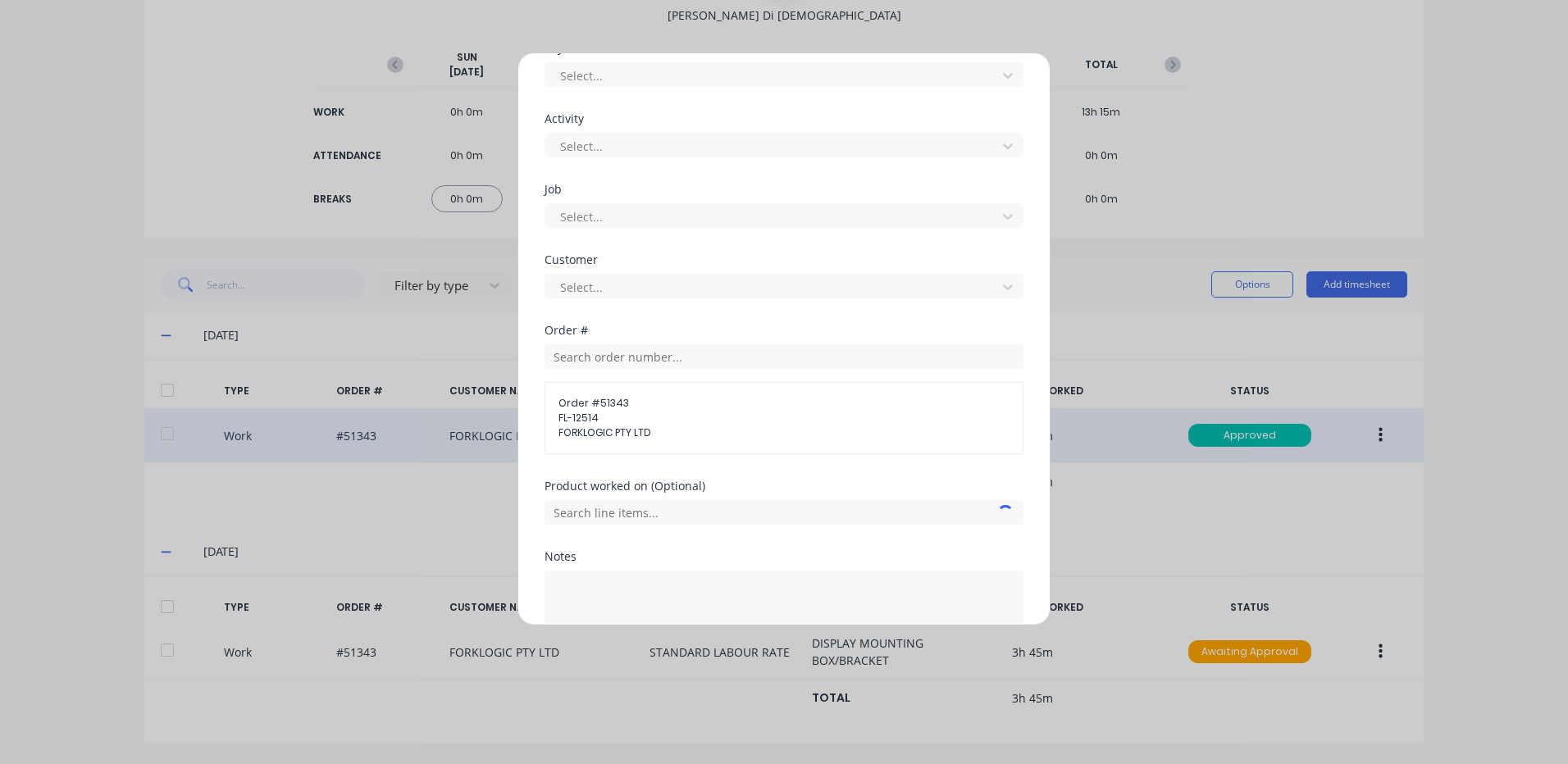
click at [682, 369] on div "Order # 51343 FL-12514 FORKLOGIC PTY LTD" at bounding box center [784, 399] width 479 height 110
click at [682, 365] on input "text" at bounding box center [784, 357] width 479 height 25
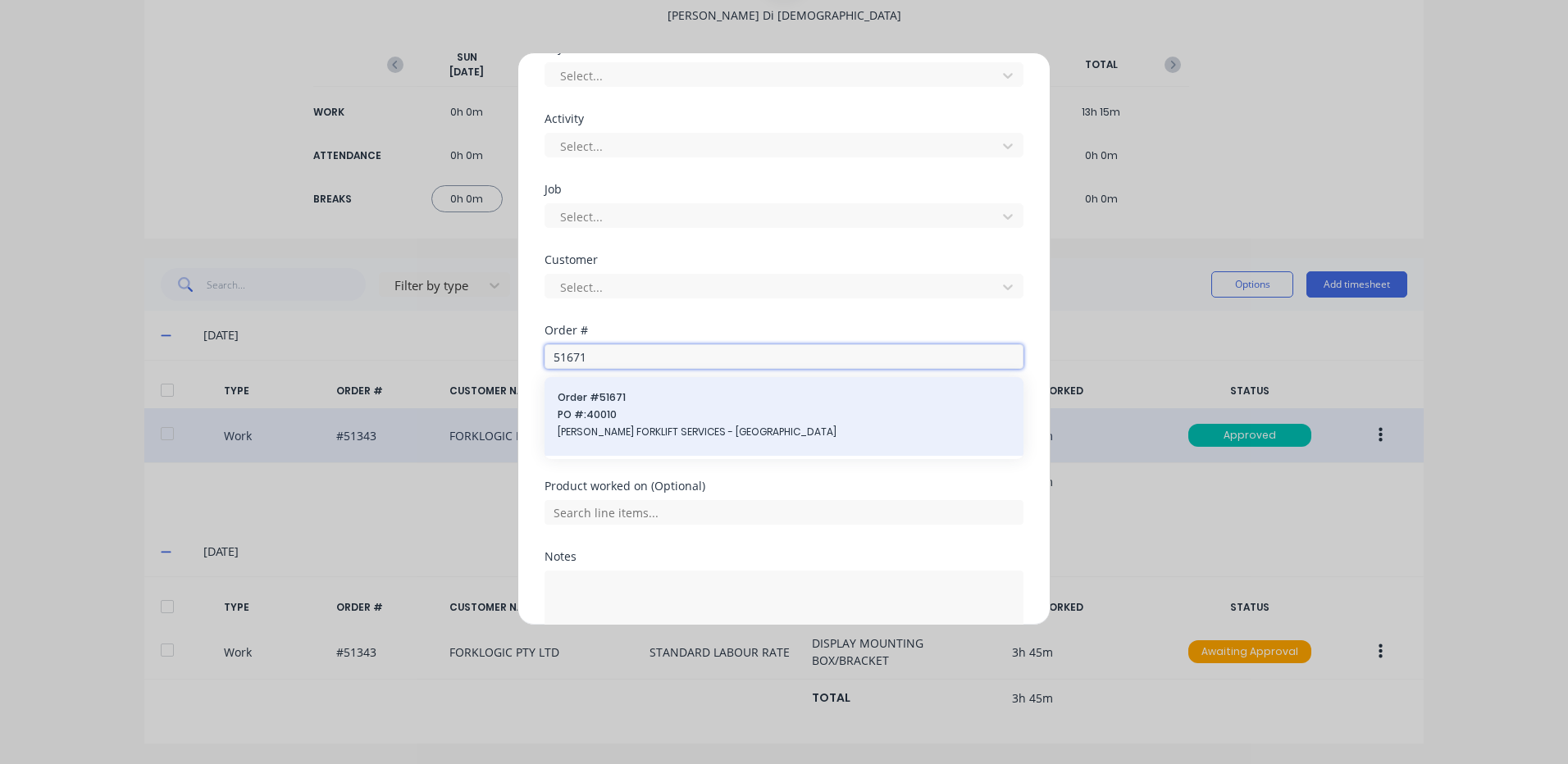
type input "51671"
click at [651, 417] on span "PO #: 40010" at bounding box center [784, 415] width 453 height 15
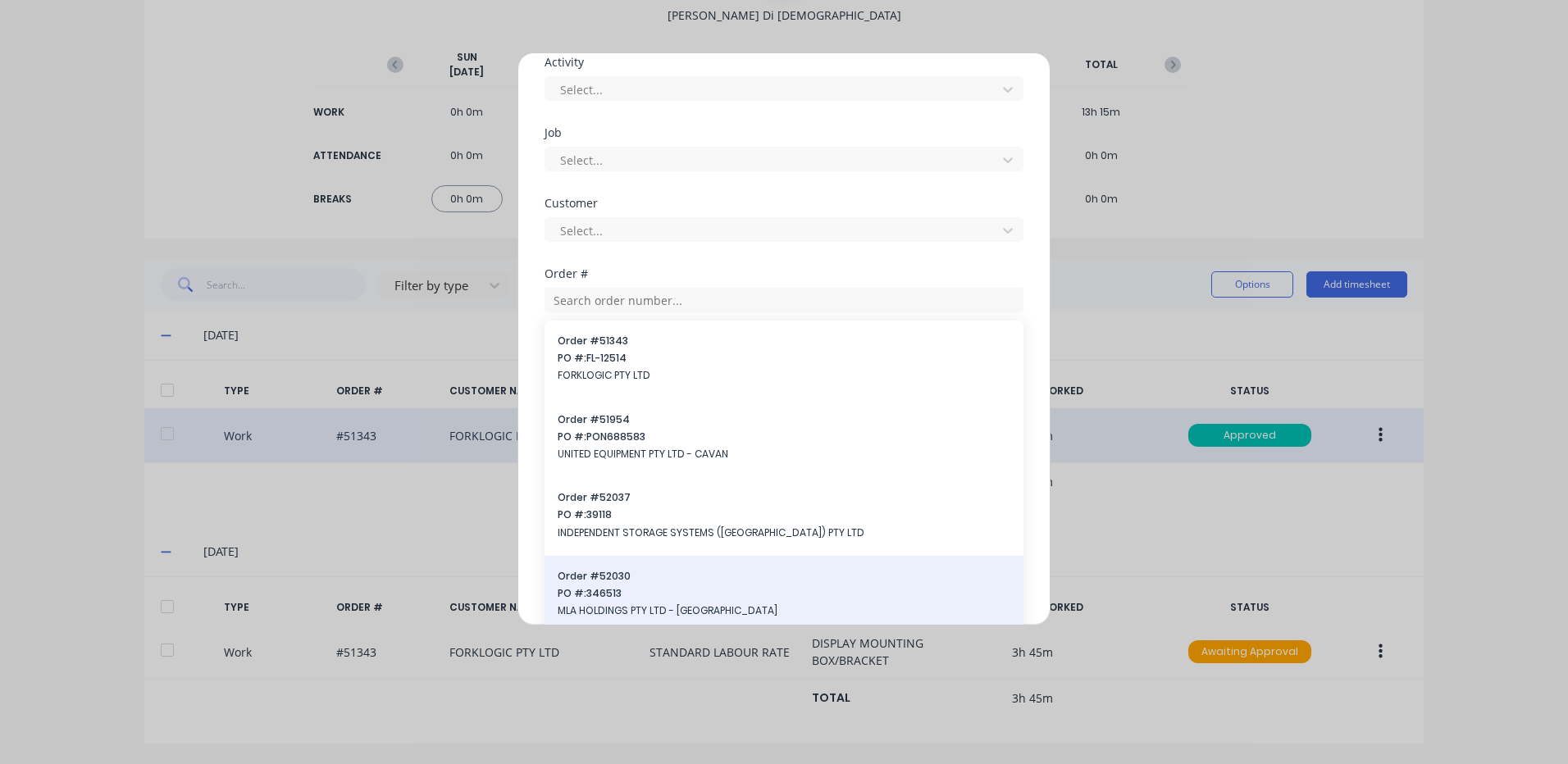
scroll to position [682, 0]
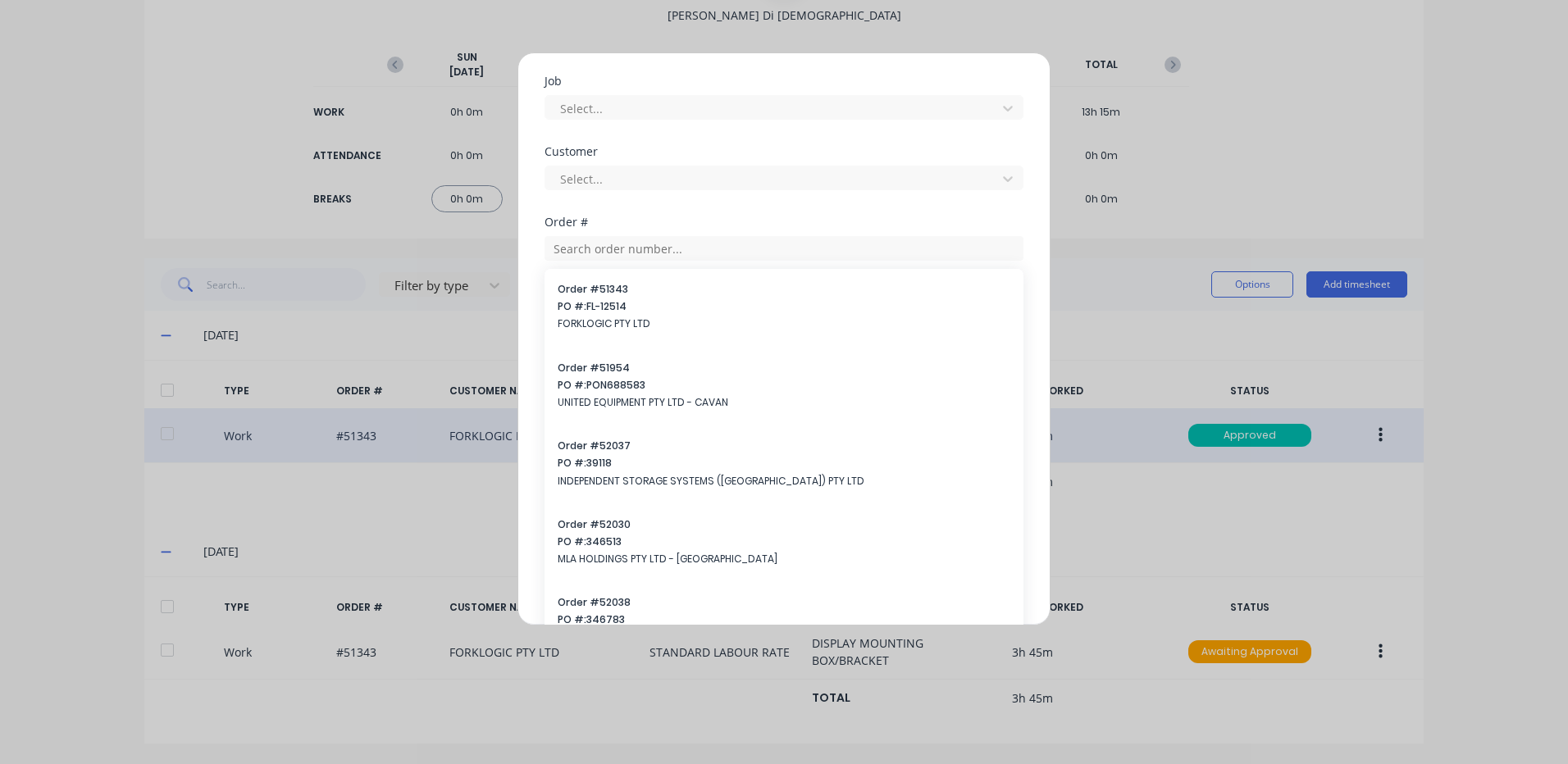
click at [737, 208] on div "Customer Select..." at bounding box center [784, 181] width 479 height 71
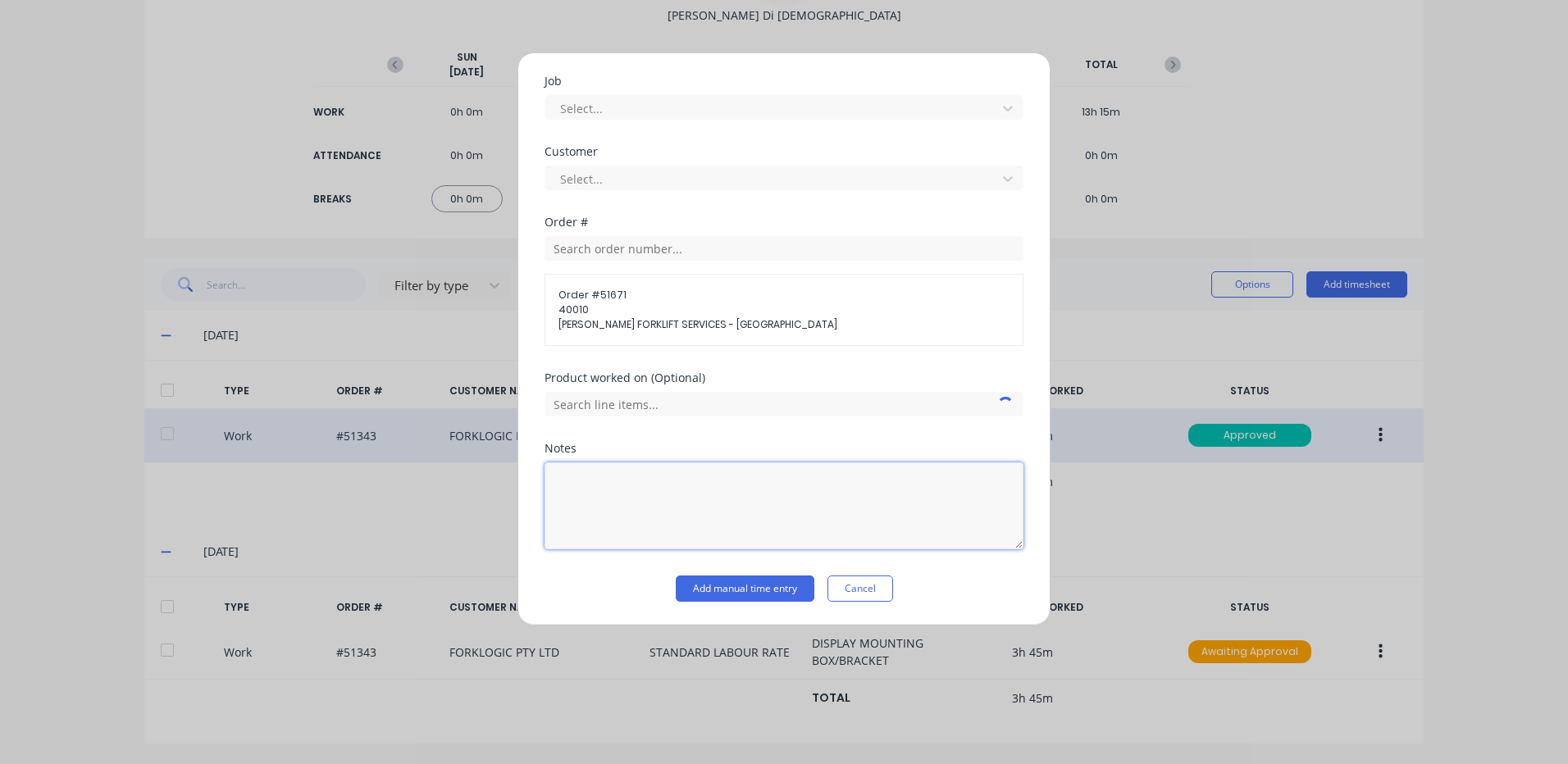
click at [623, 509] on textarea at bounding box center [784, 506] width 479 height 87
type textarea "CNC FOB BOX"
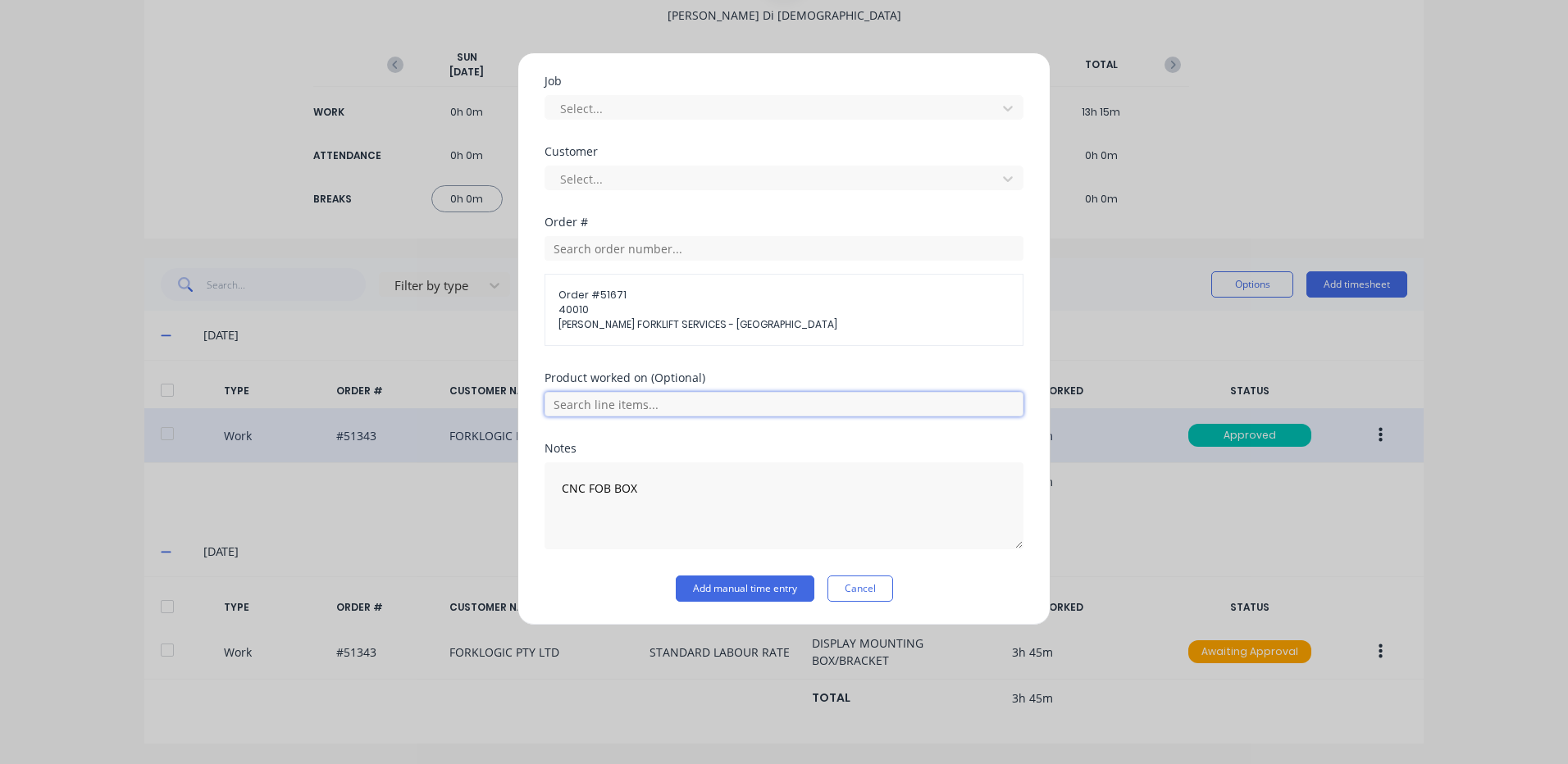
click at [696, 397] on input "text" at bounding box center [784, 404] width 479 height 25
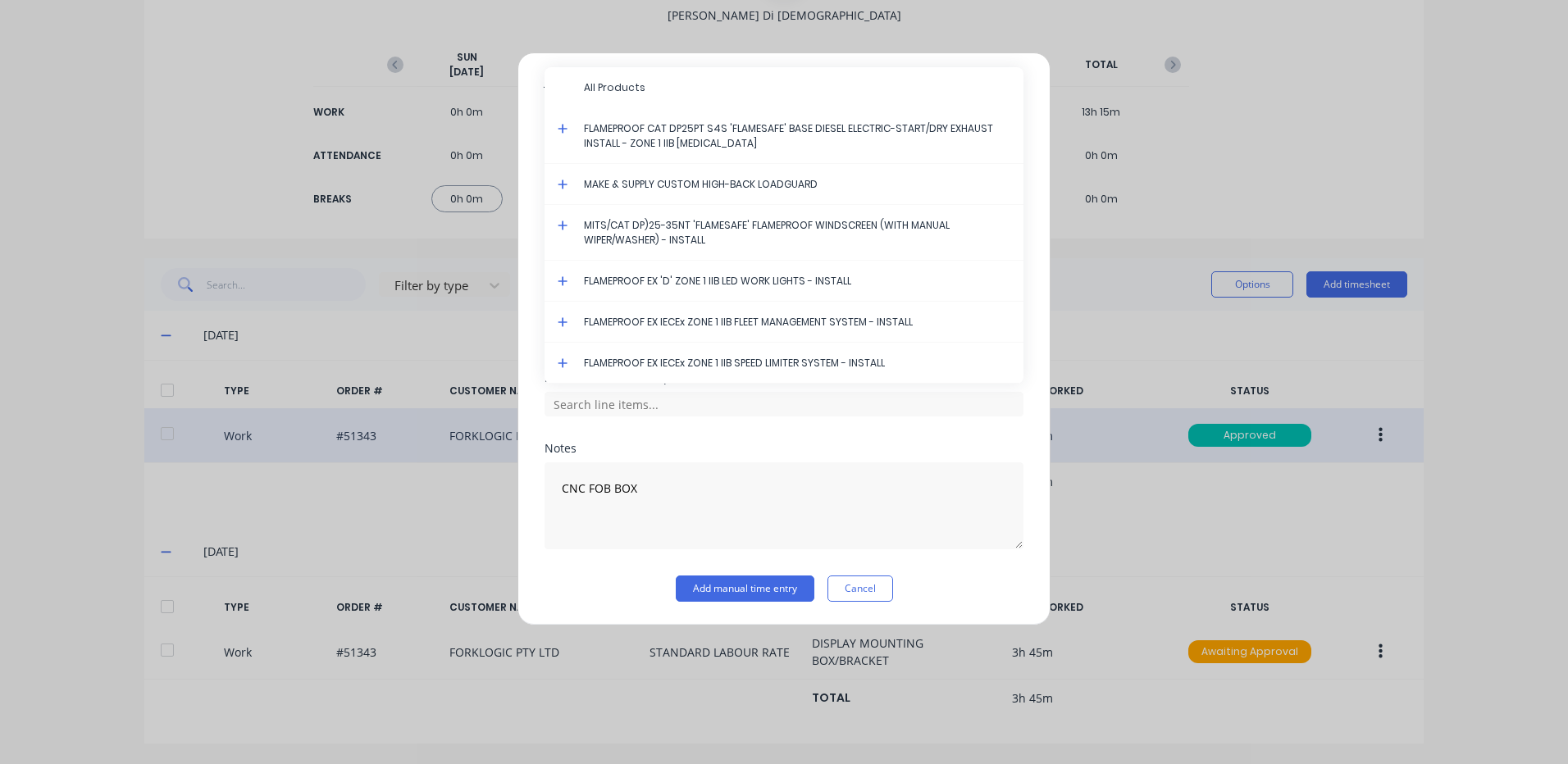
click at [563, 322] on icon at bounding box center [562, 322] width 10 height 10
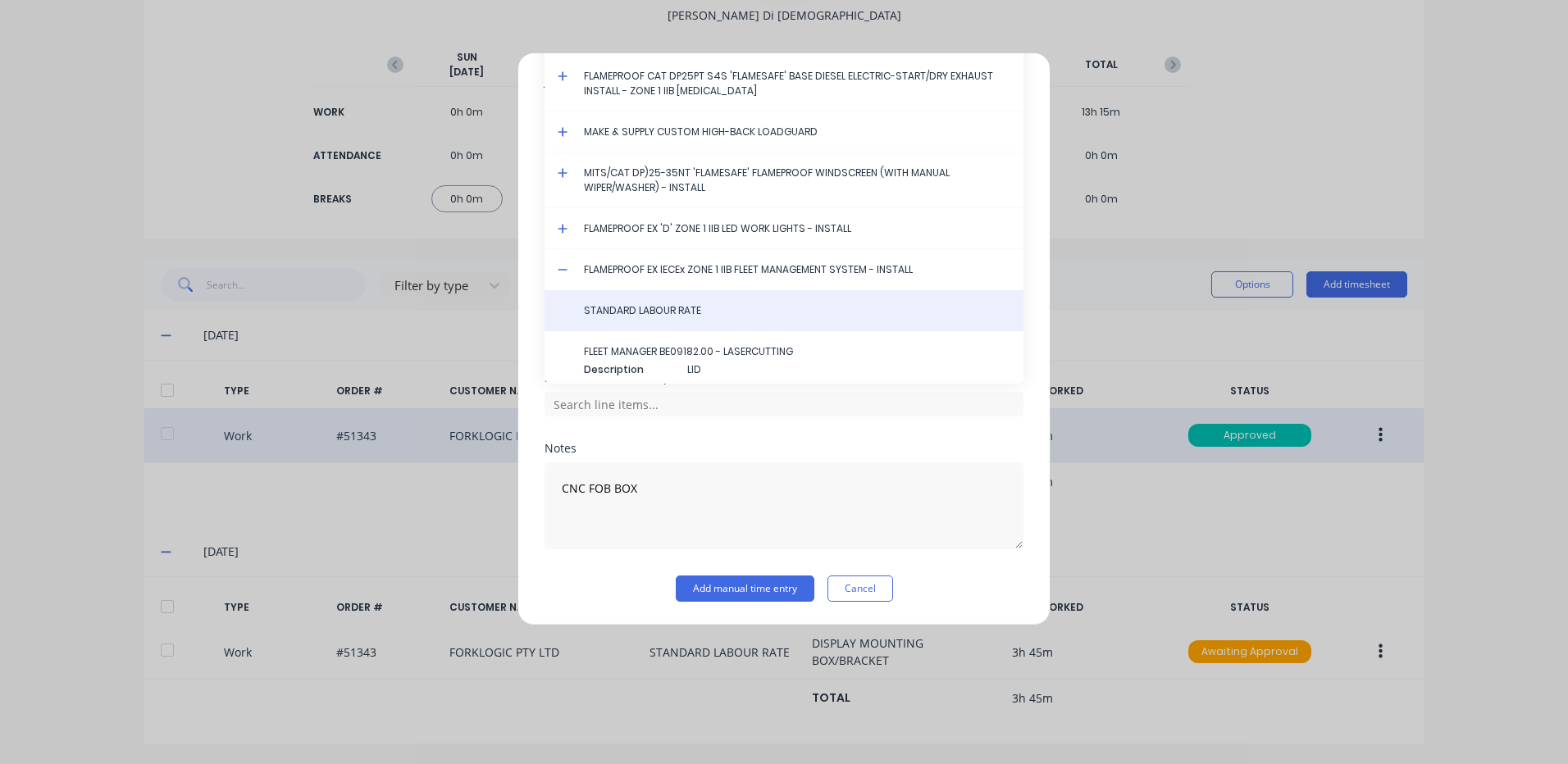
click at [658, 315] on span "STANDARD LABOUR RATE" at bounding box center [797, 310] width 427 height 15
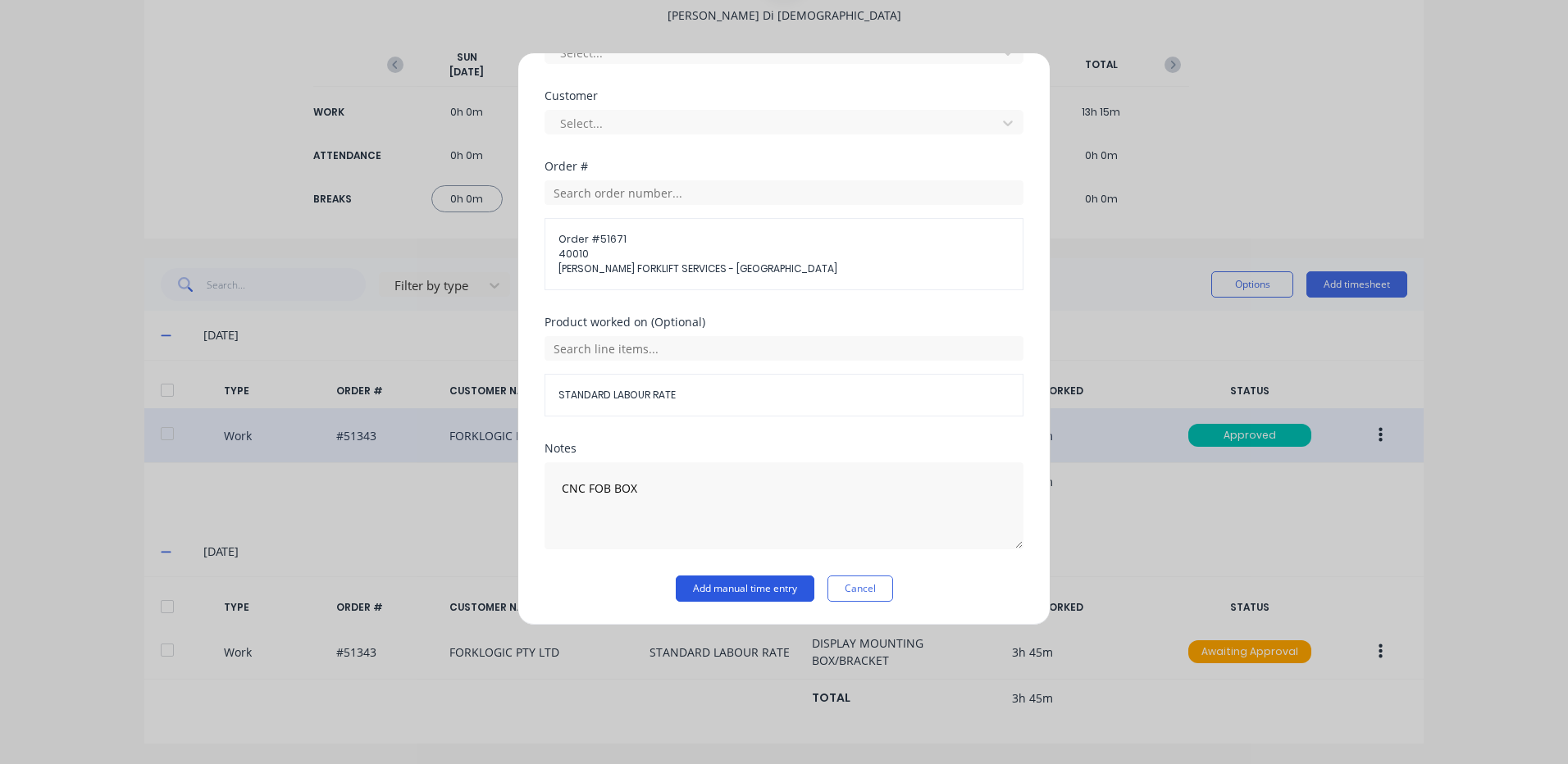
click at [729, 588] on button "Add manual time entry" at bounding box center [745, 588] width 138 height 26
click at [761, 586] on button "Add manual time entry" at bounding box center [745, 588] width 138 height 26
click at [753, 594] on button "Add manual time entry" at bounding box center [745, 588] width 138 height 26
click at [721, 584] on button "Add manual time entry" at bounding box center [745, 588] width 138 height 26
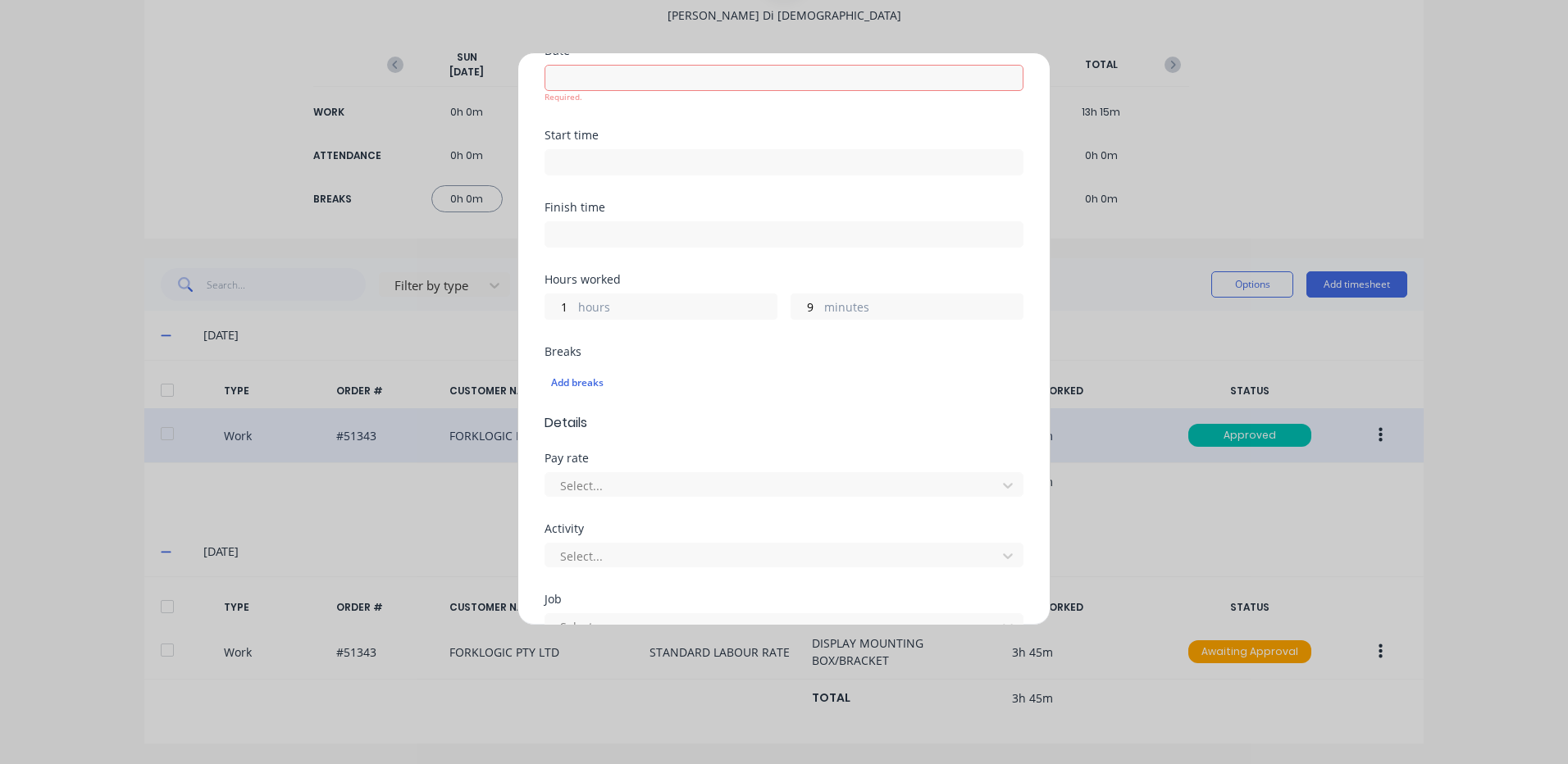
scroll to position [0, 0]
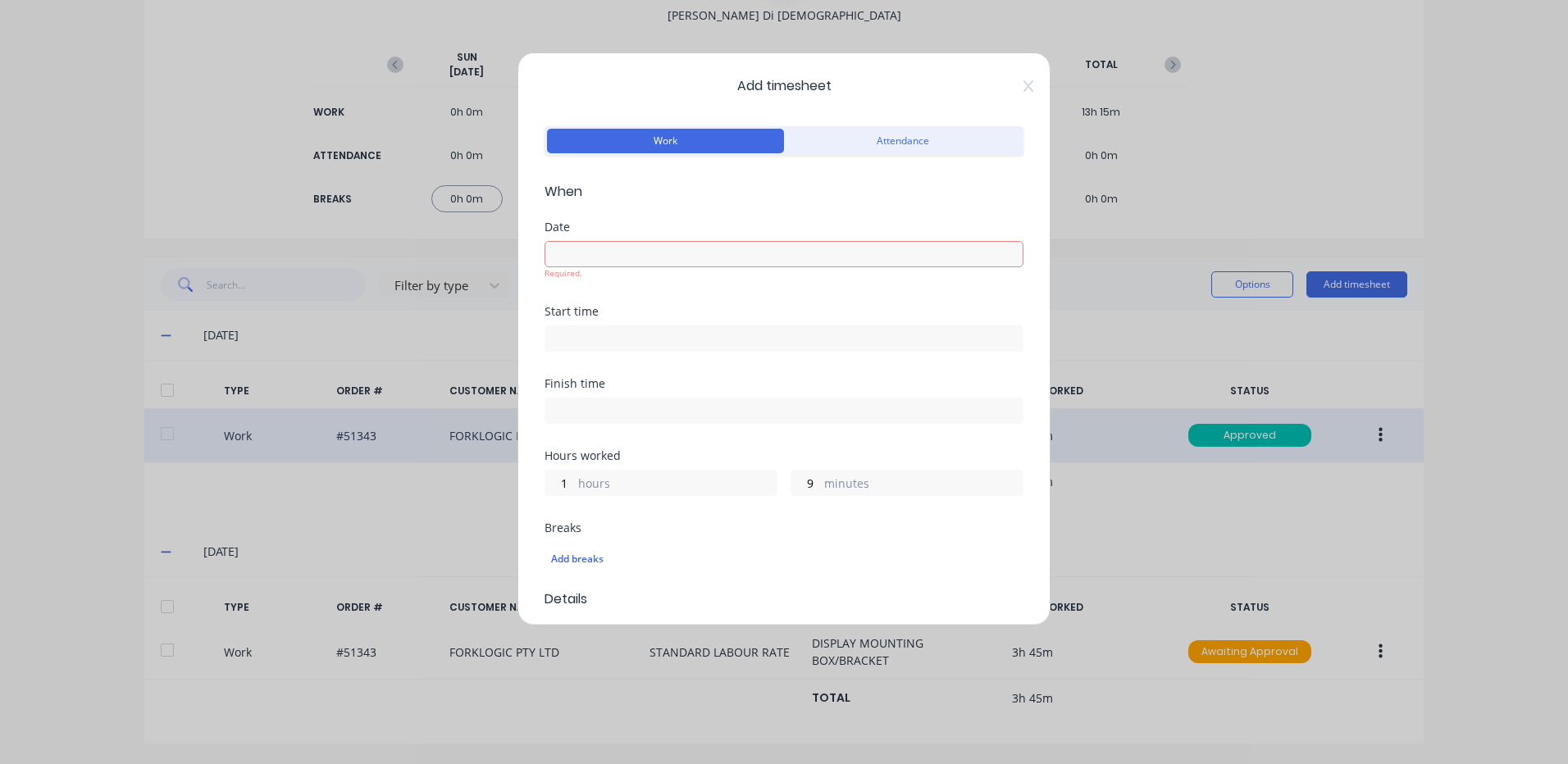
click at [744, 260] on input at bounding box center [784, 254] width 478 height 25
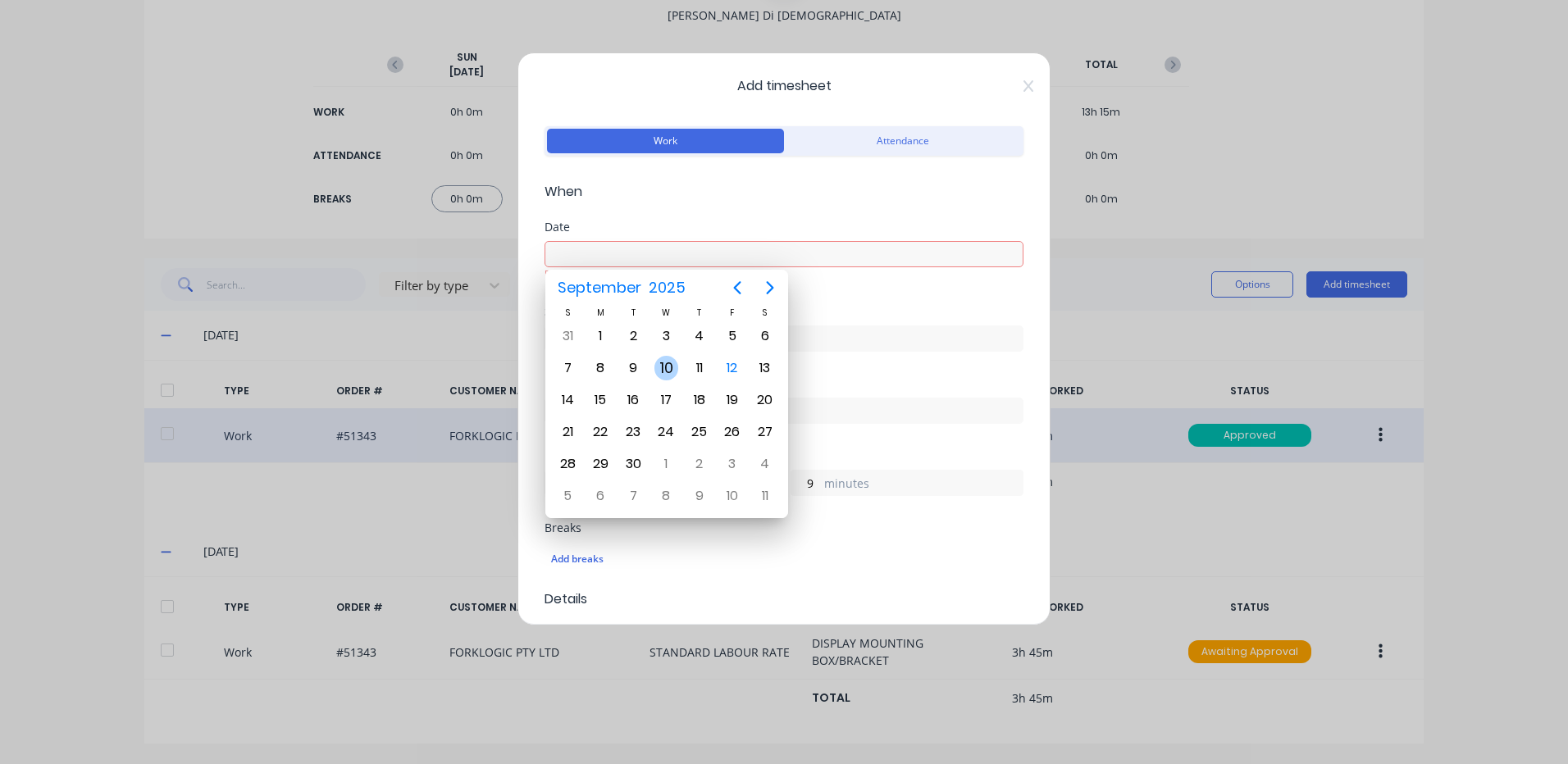
click at [657, 368] on div "10" at bounding box center [666, 367] width 25 height 25
type input "10/09/2025"
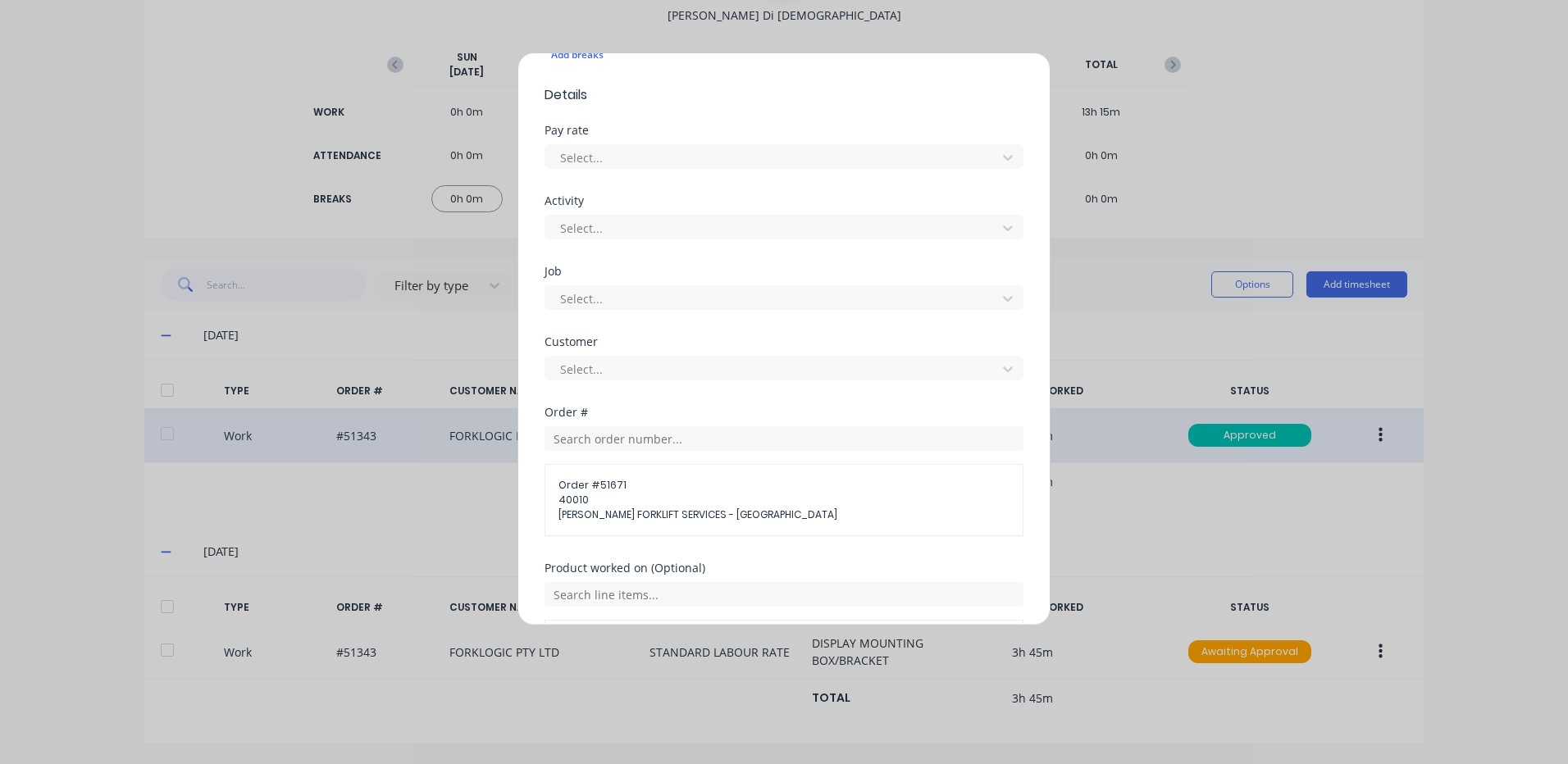
scroll to position [738, 0]
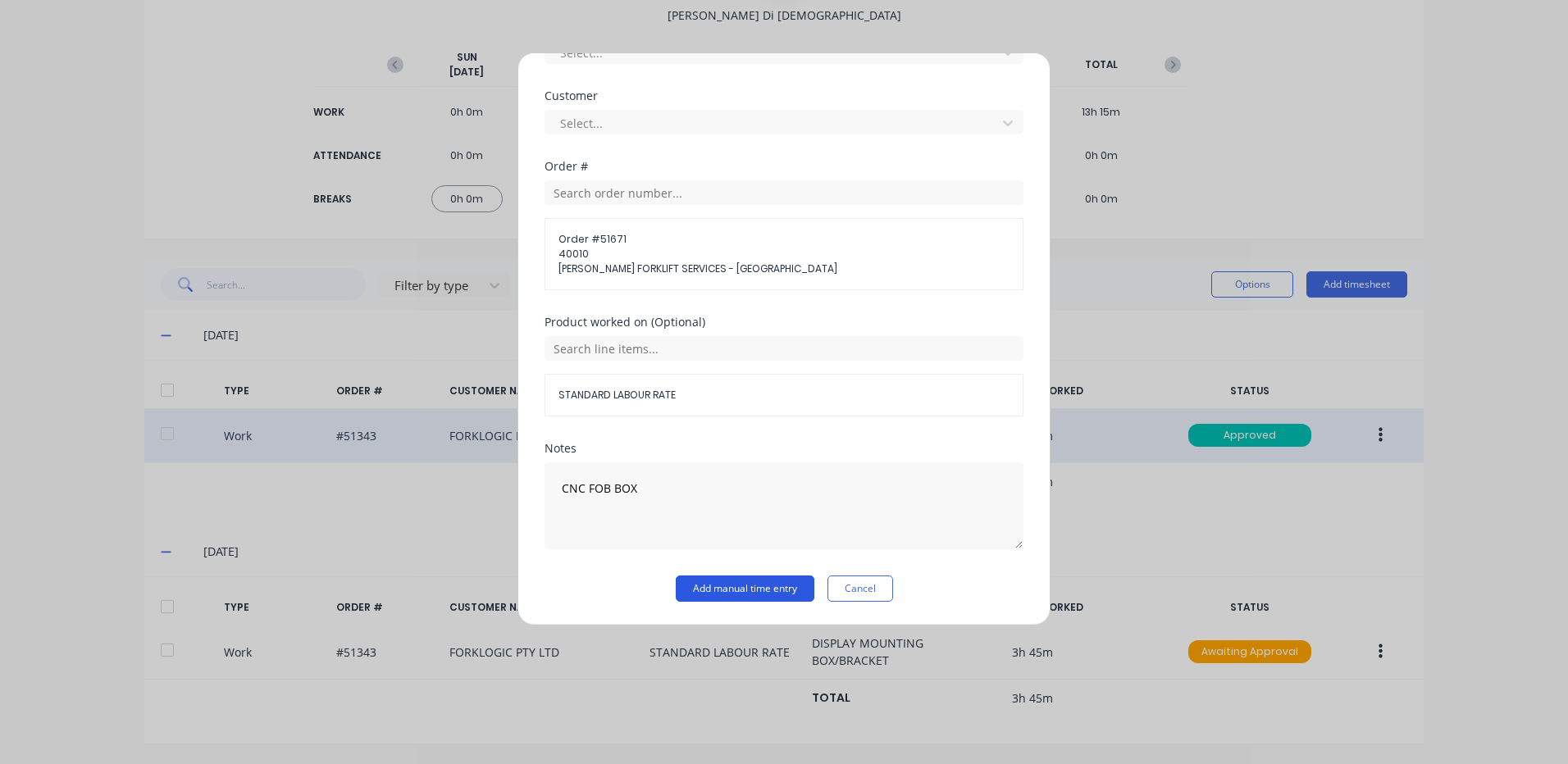
drag, startPoint x: 680, startPoint y: 586, endPoint x: 662, endPoint y: 582, distance: 18.4
click at [680, 587] on button "Add manual time entry" at bounding box center [745, 588] width 138 height 26
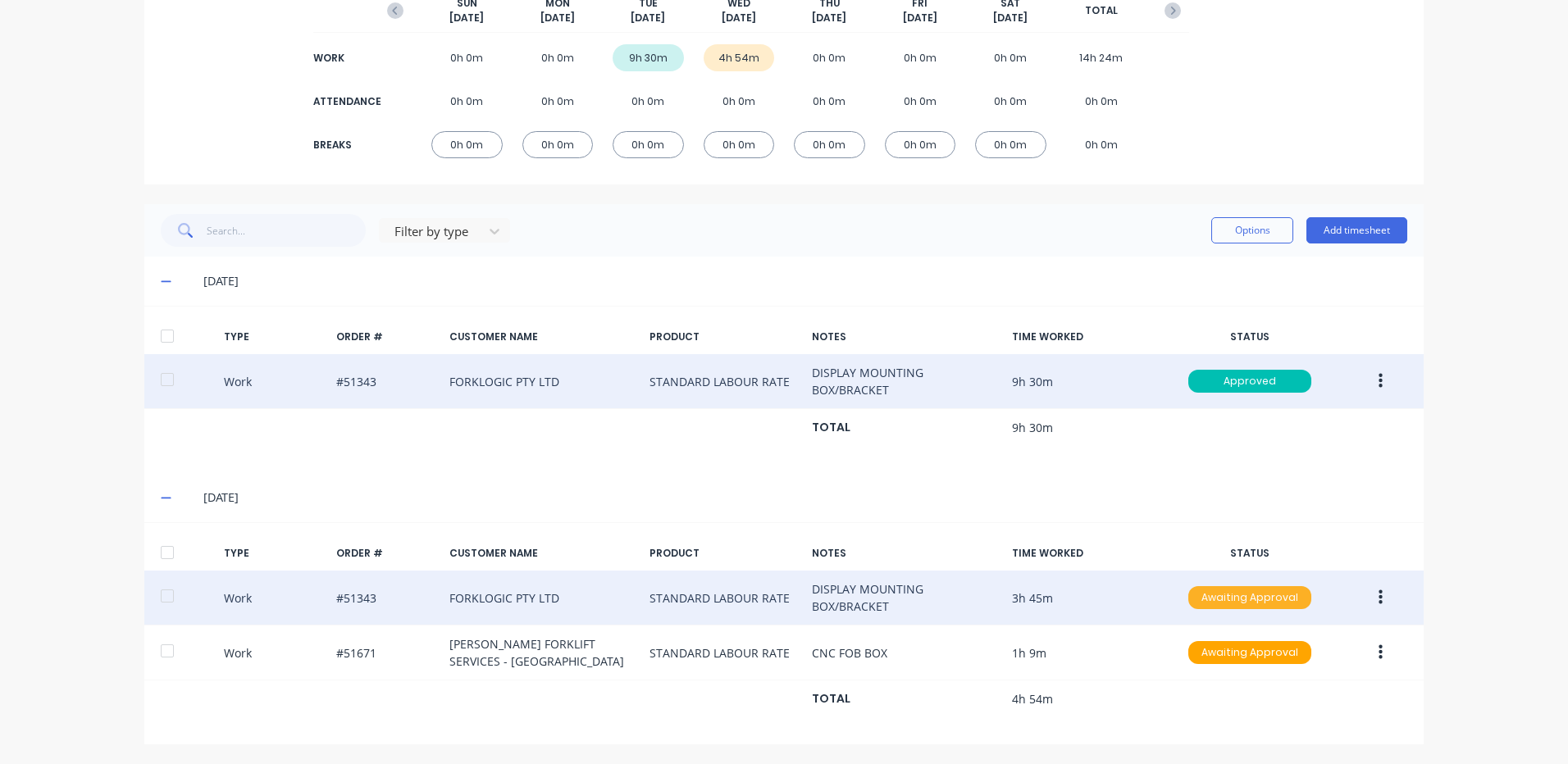
scroll to position [225, 0]
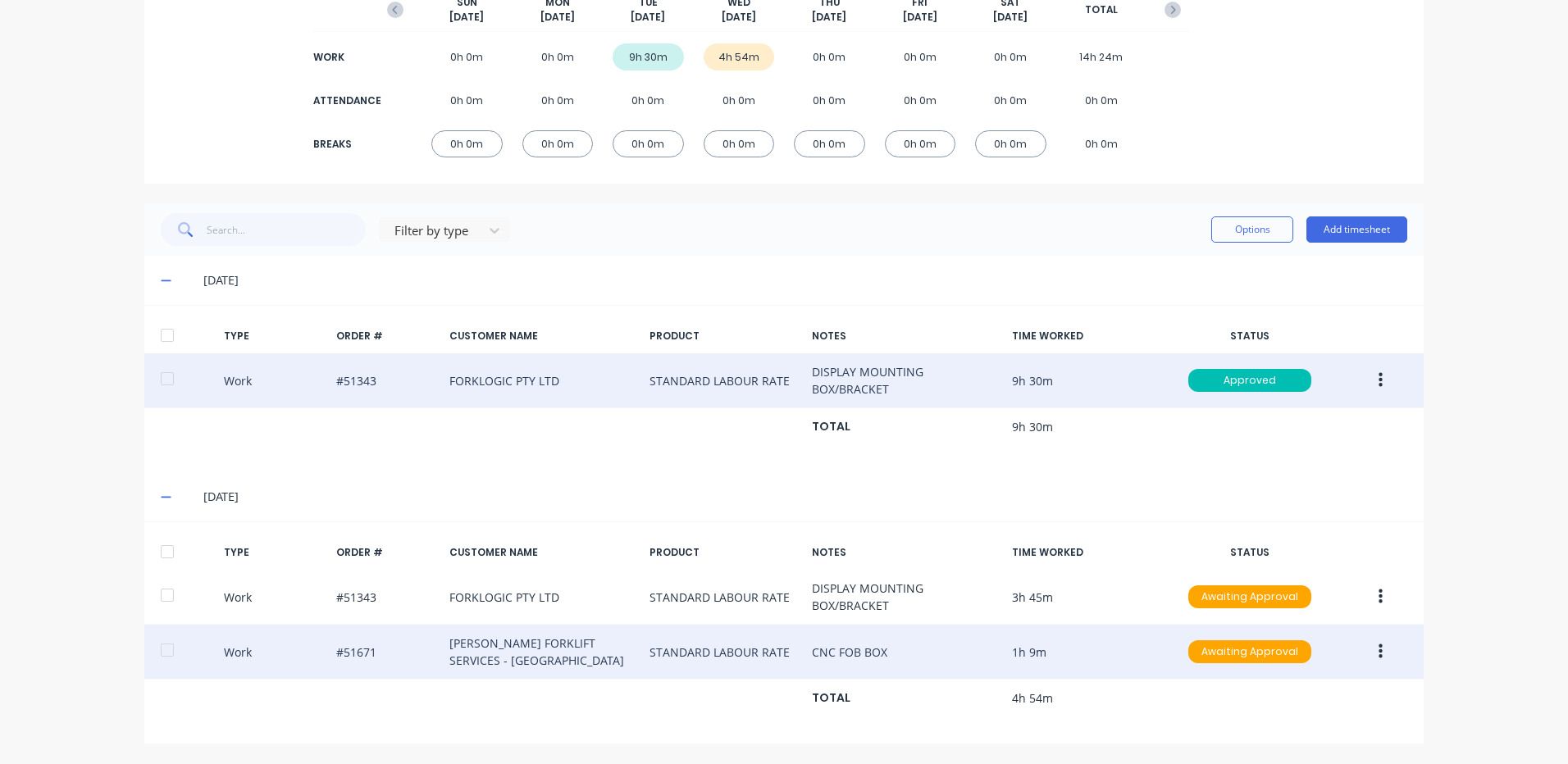
click at [1365, 644] on button "button" at bounding box center [1381, 651] width 38 height 29
click at [1311, 628] on div "Duplicate" at bounding box center [1322, 623] width 126 height 24
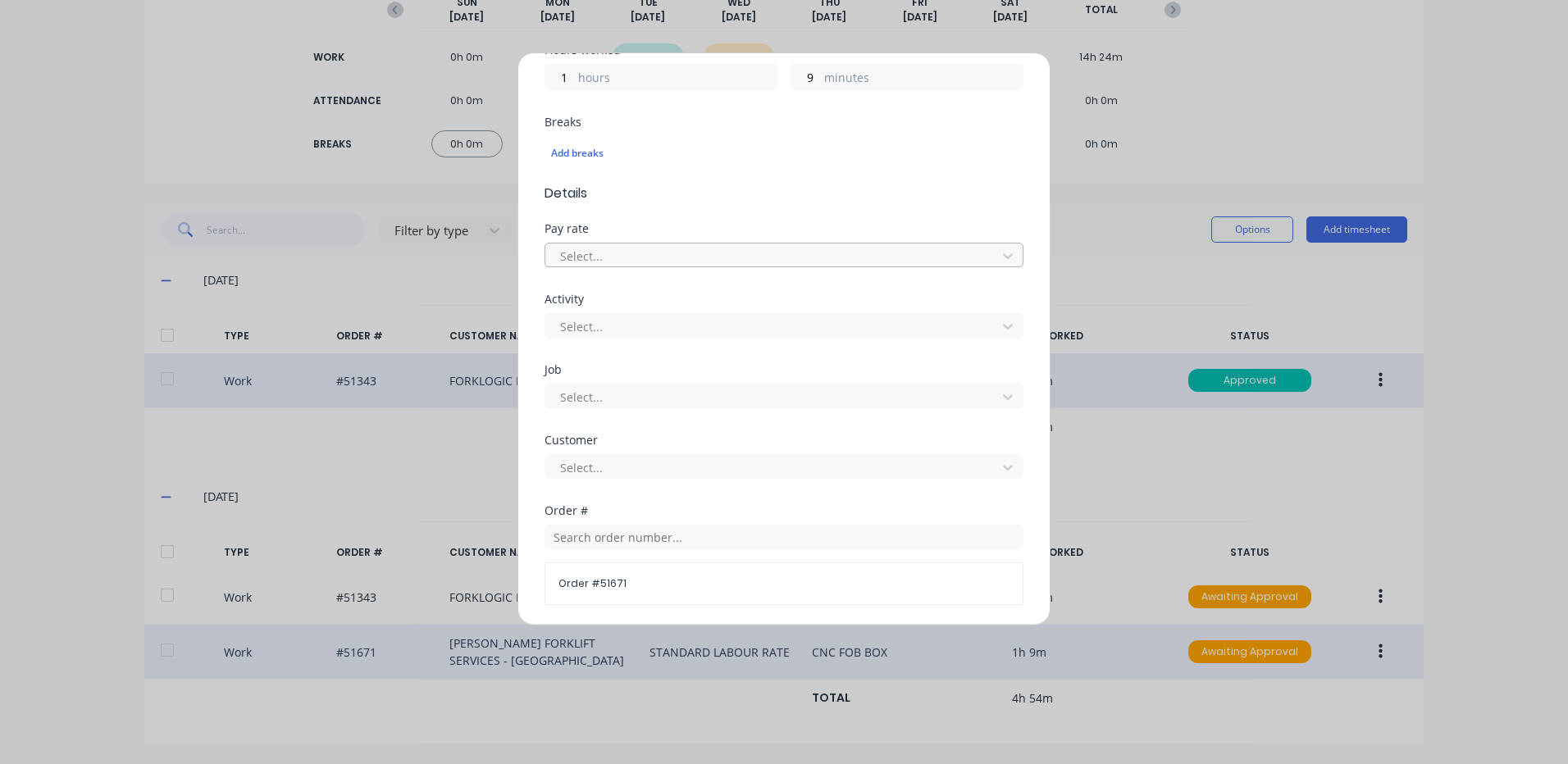
scroll to position [574, 0]
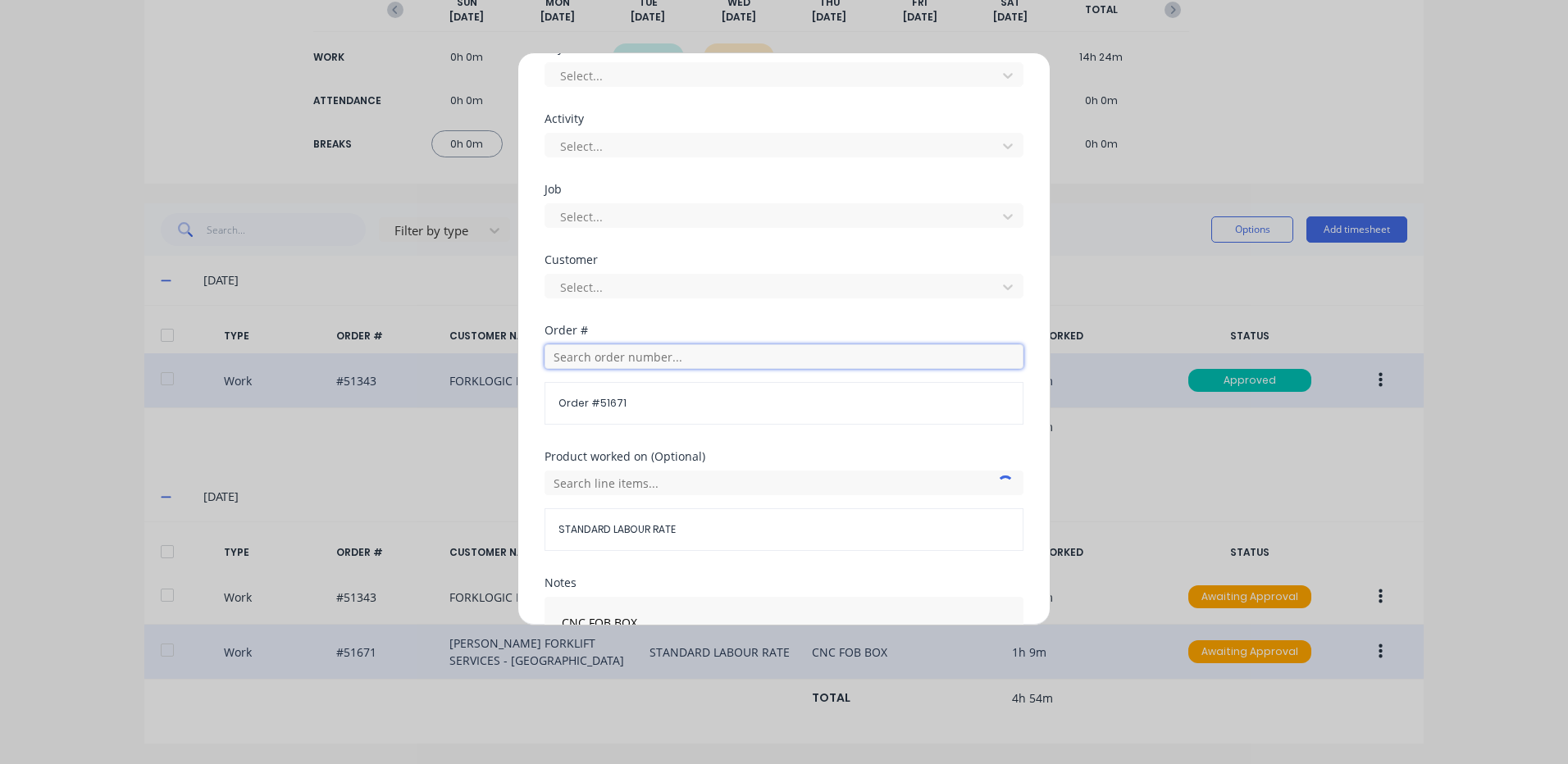
click at [645, 353] on input "text" at bounding box center [784, 357] width 479 height 25
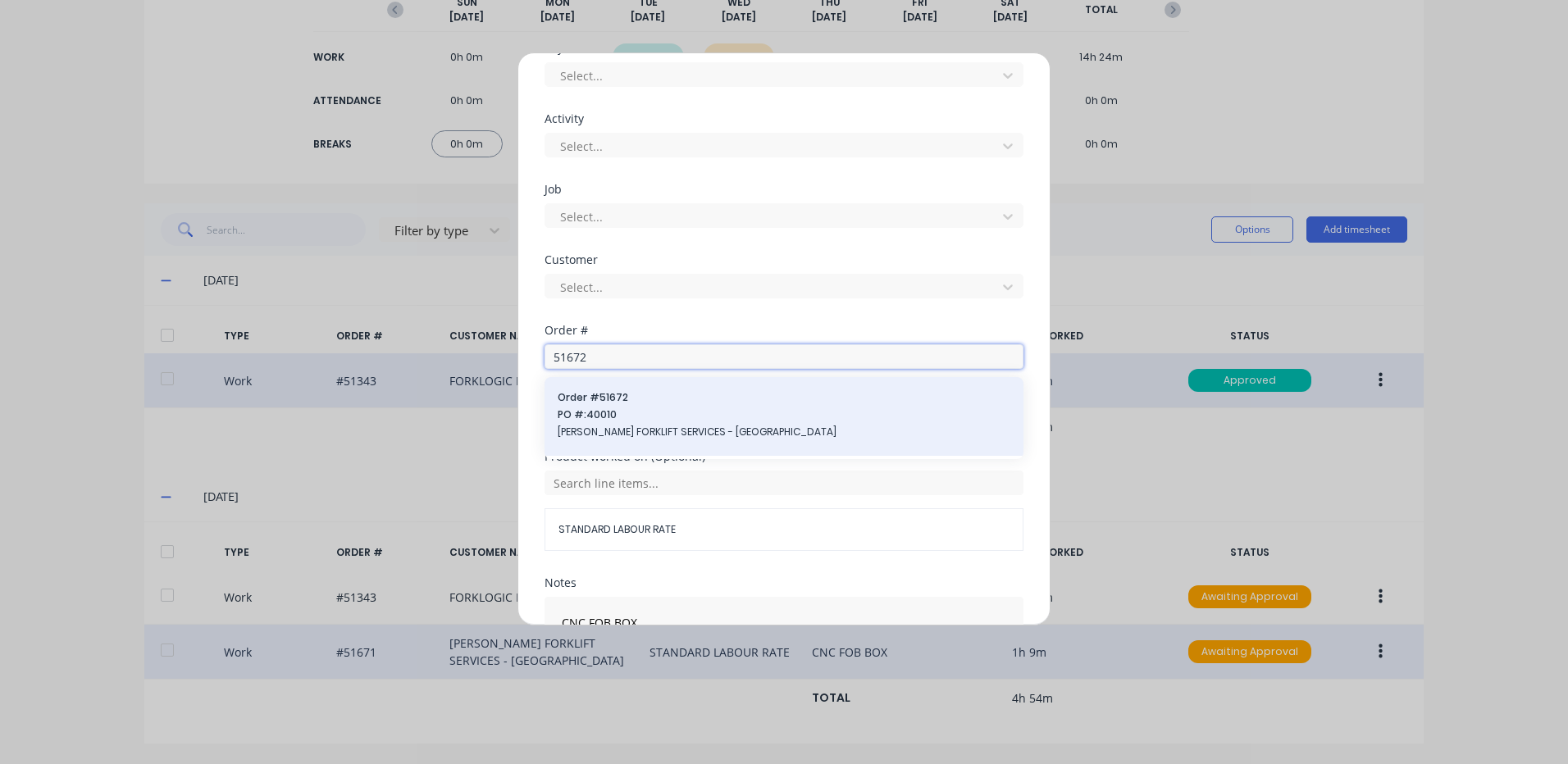
type input "51672"
click at [670, 398] on span "Order # 51672" at bounding box center [784, 397] width 453 height 15
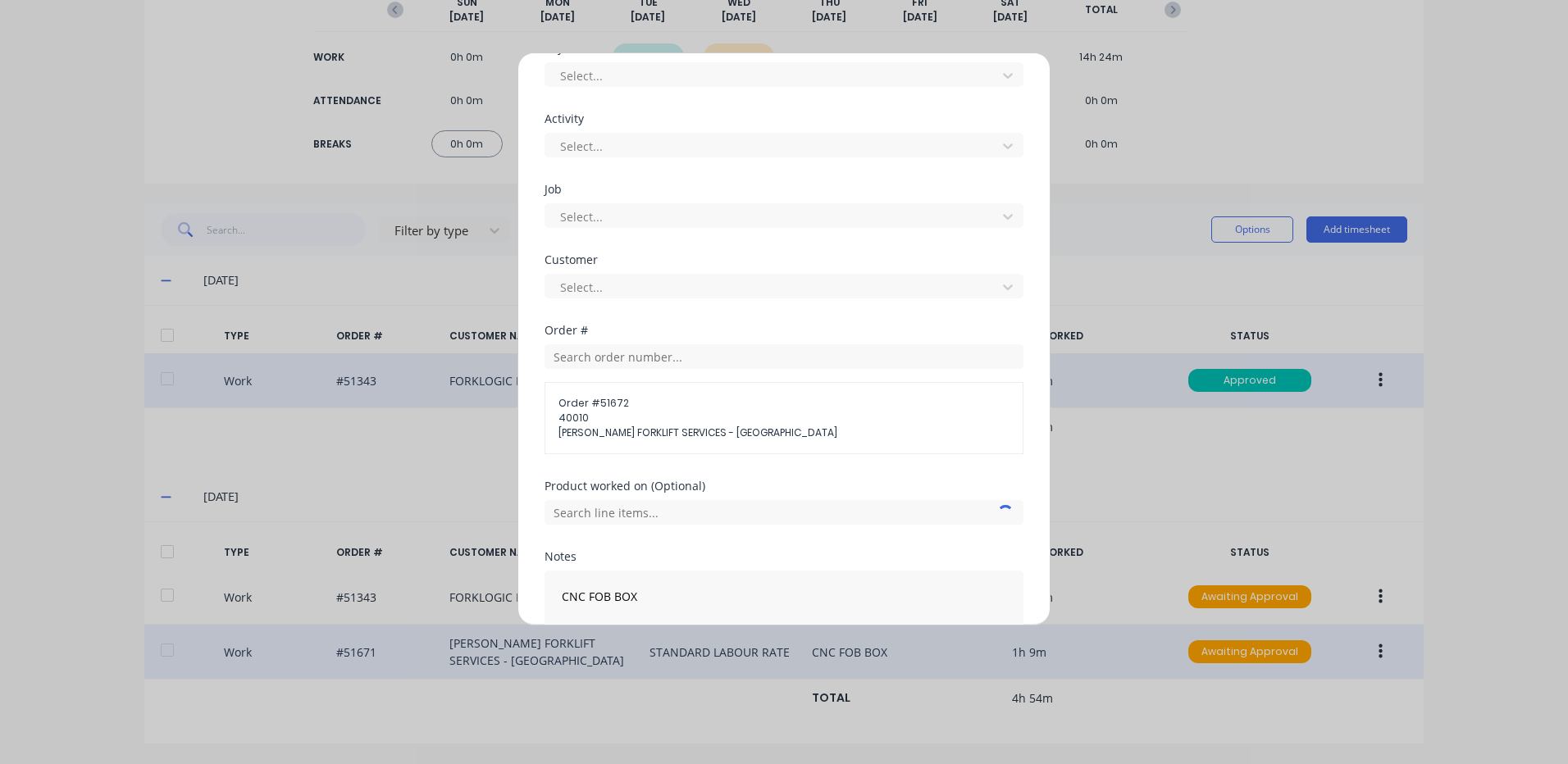
scroll to position [682, 0]
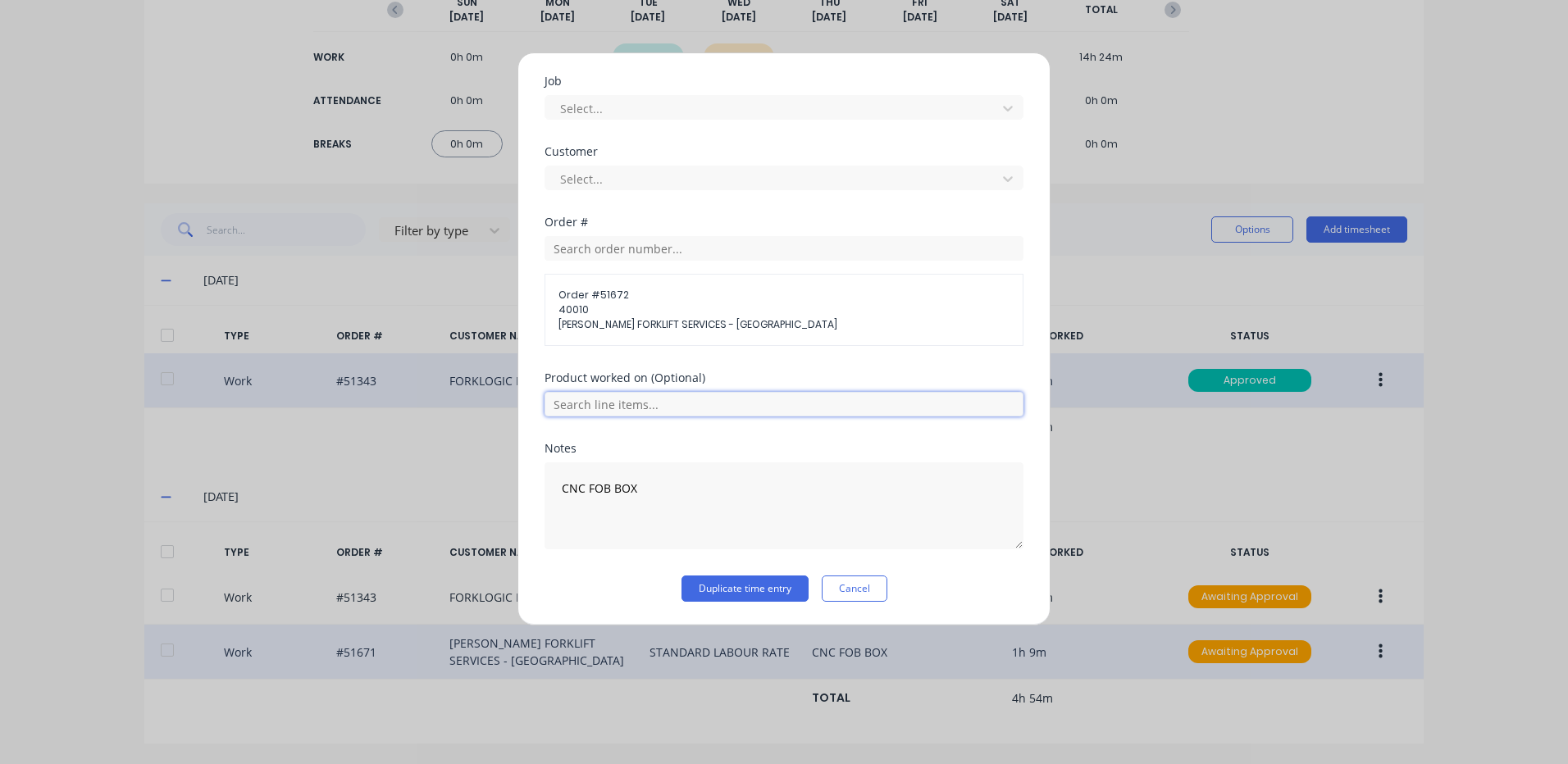
click at [662, 406] on input "text" at bounding box center [784, 404] width 479 height 25
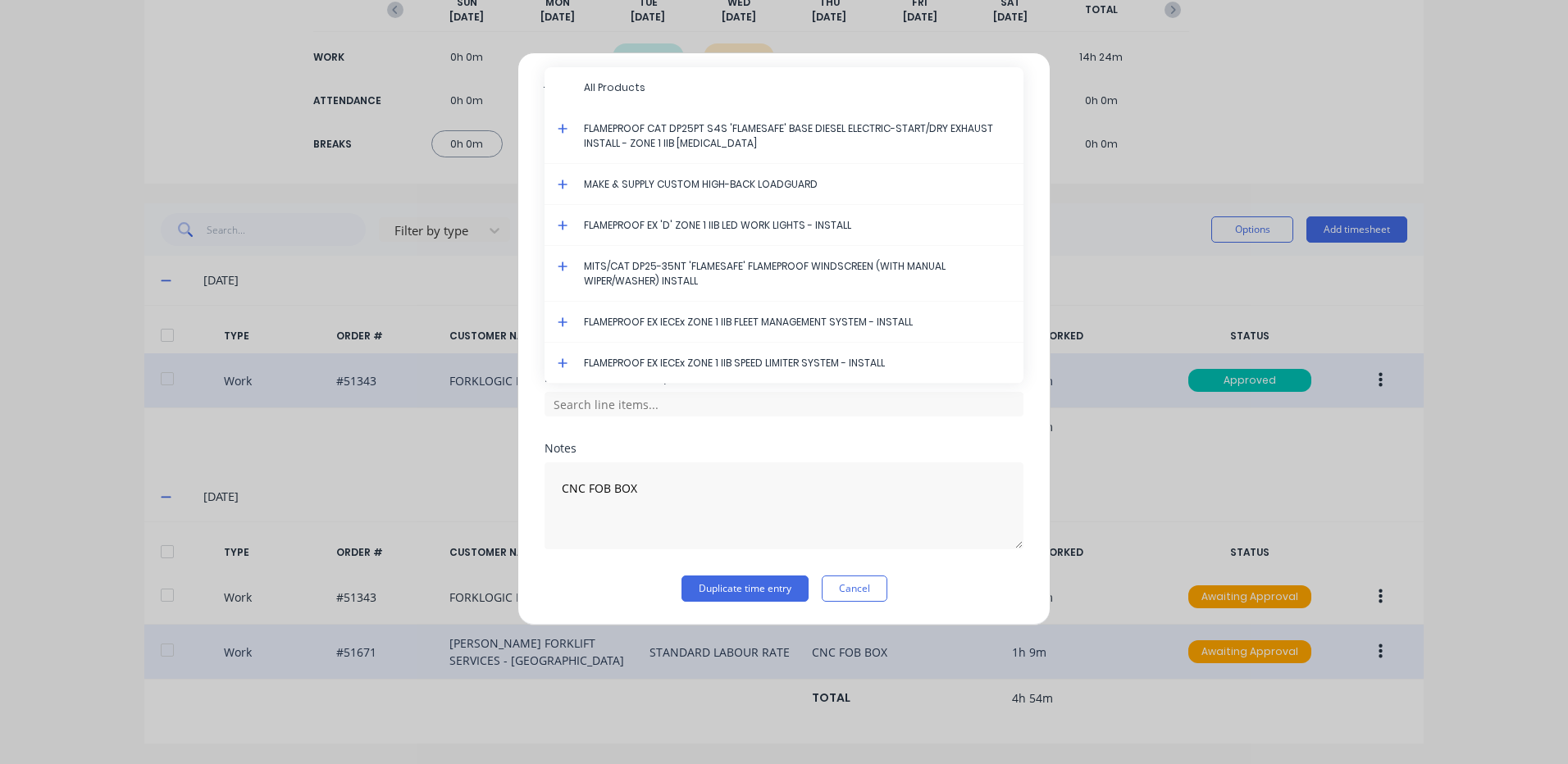
click at [559, 320] on icon at bounding box center [563, 322] width 11 height 12
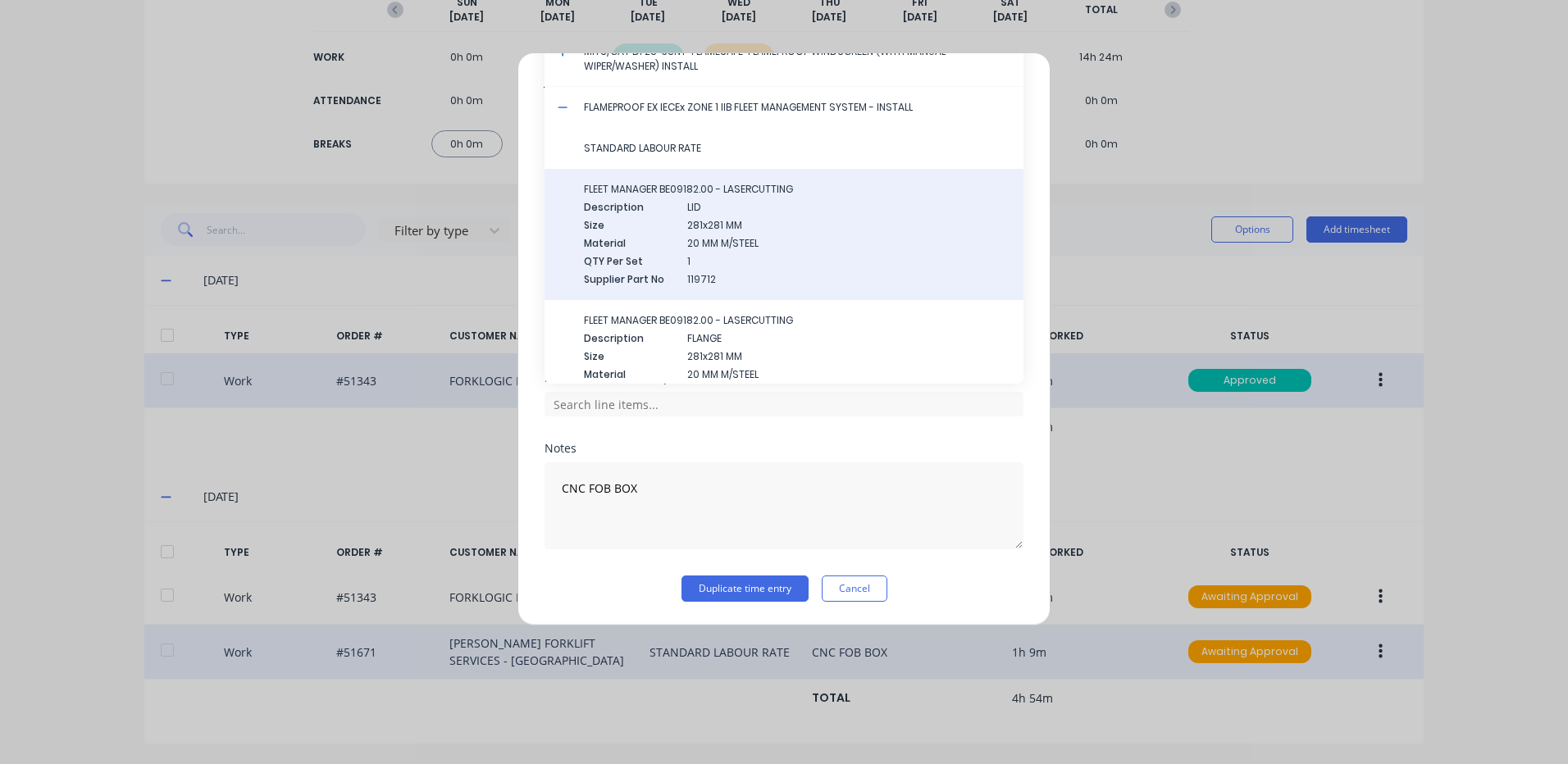
scroll to position [164, 0]
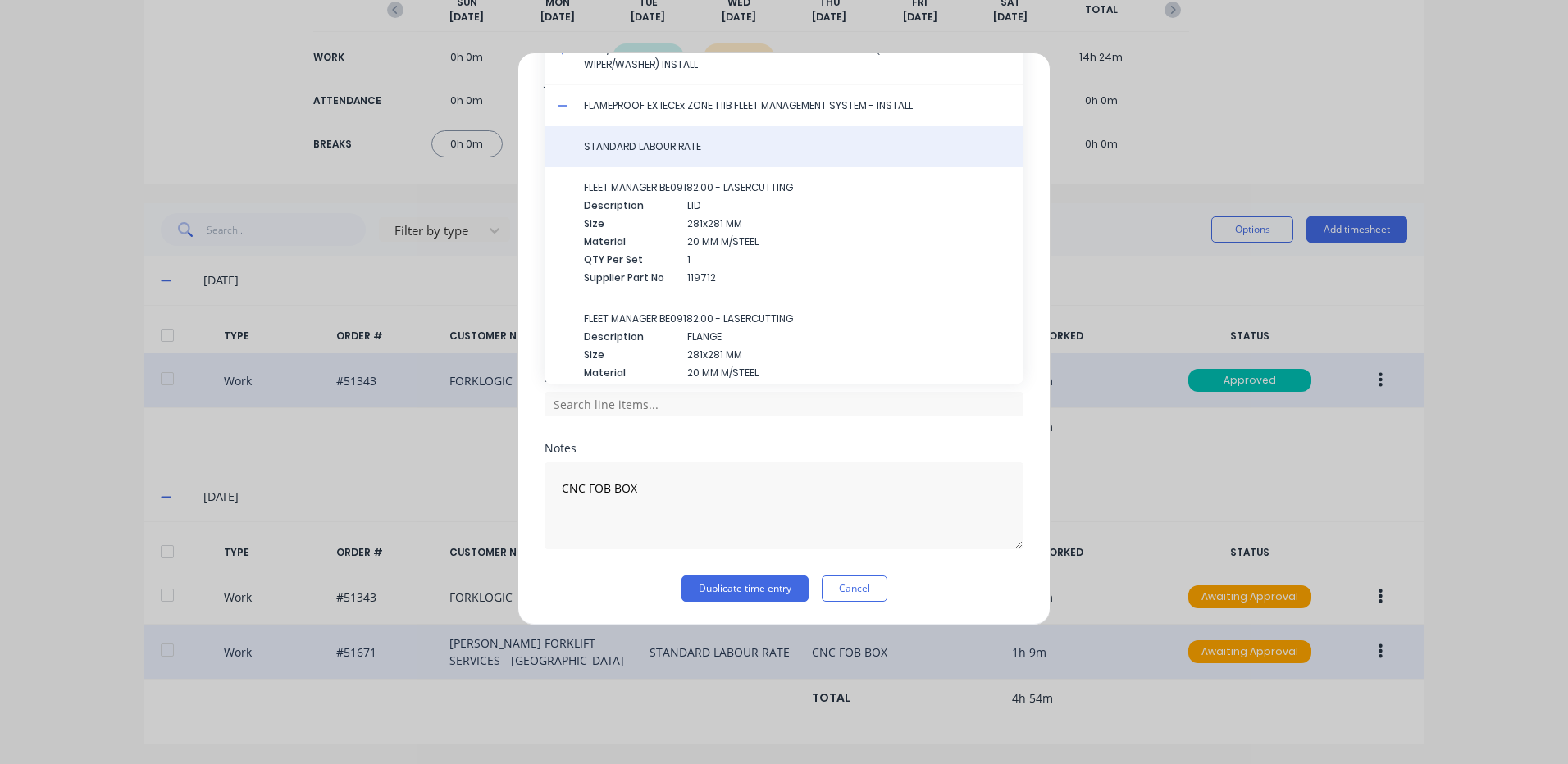
click at [691, 153] on span "STANDARD LABOUR RATE" at bounding box center [797, 146] width 427 height 15
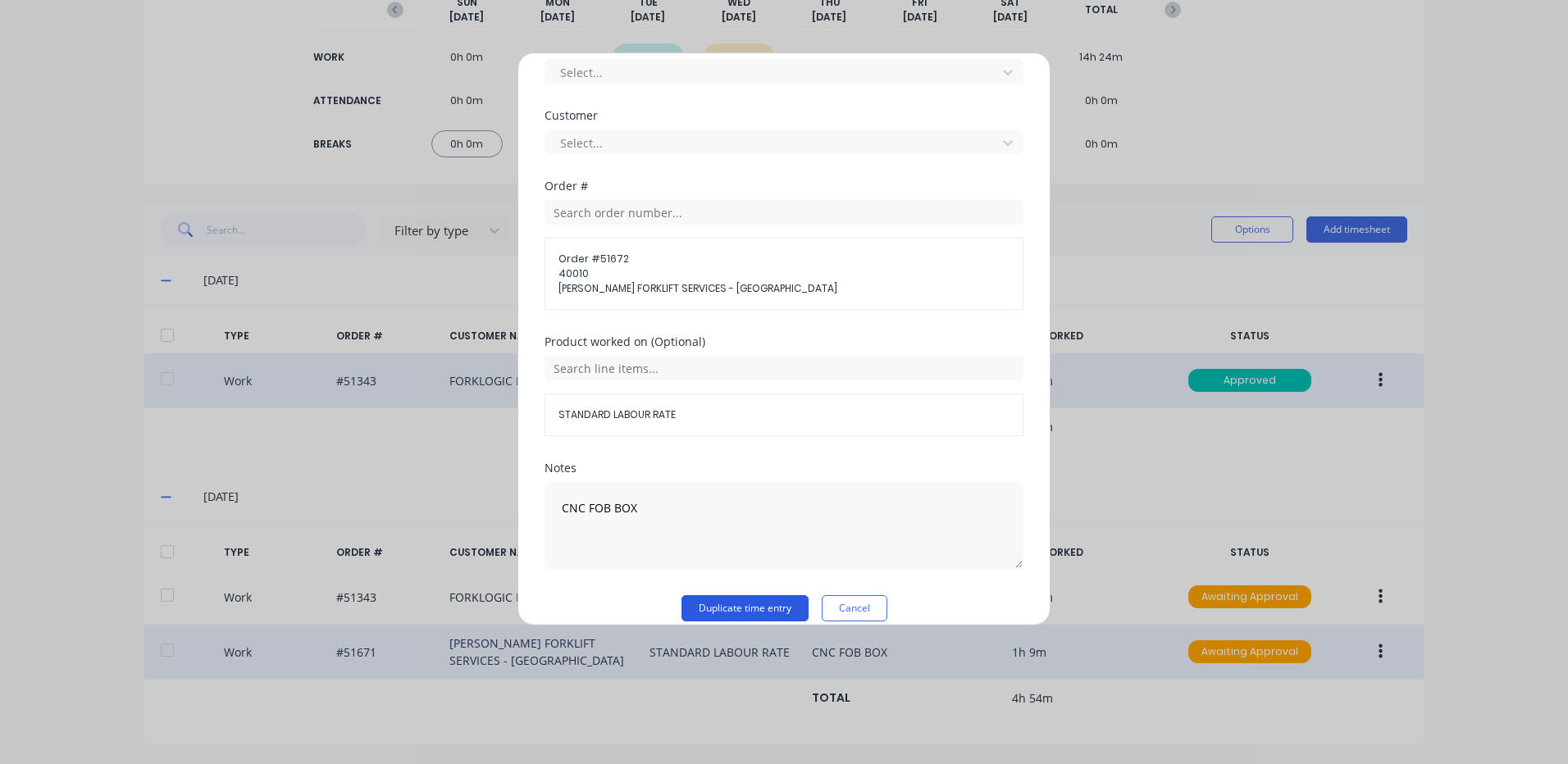
scroll to position [738, 0]
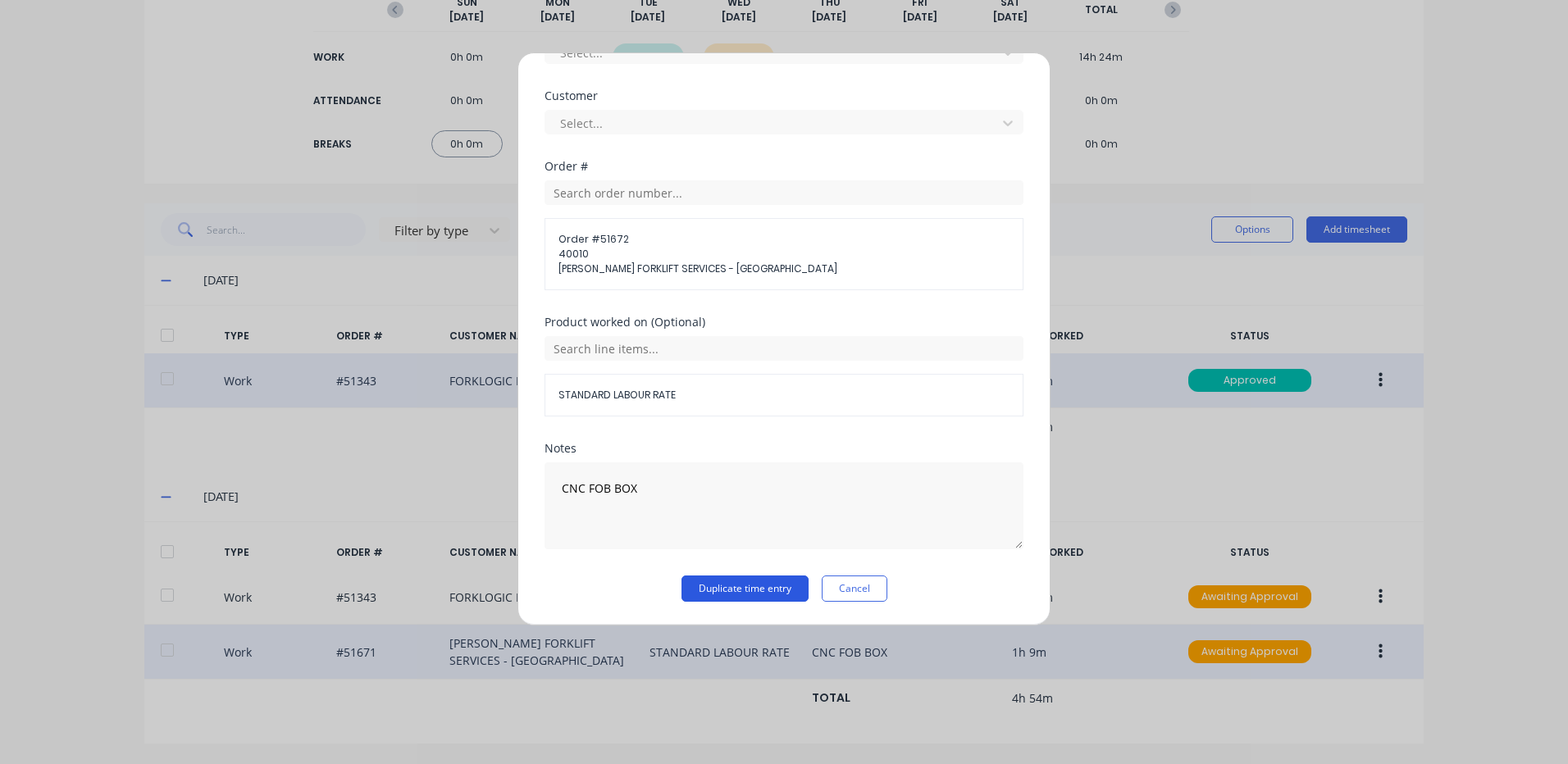
click at [727, 585] on button "Duplicate time entry" at bounding box center [745, 588] width 127 height 26
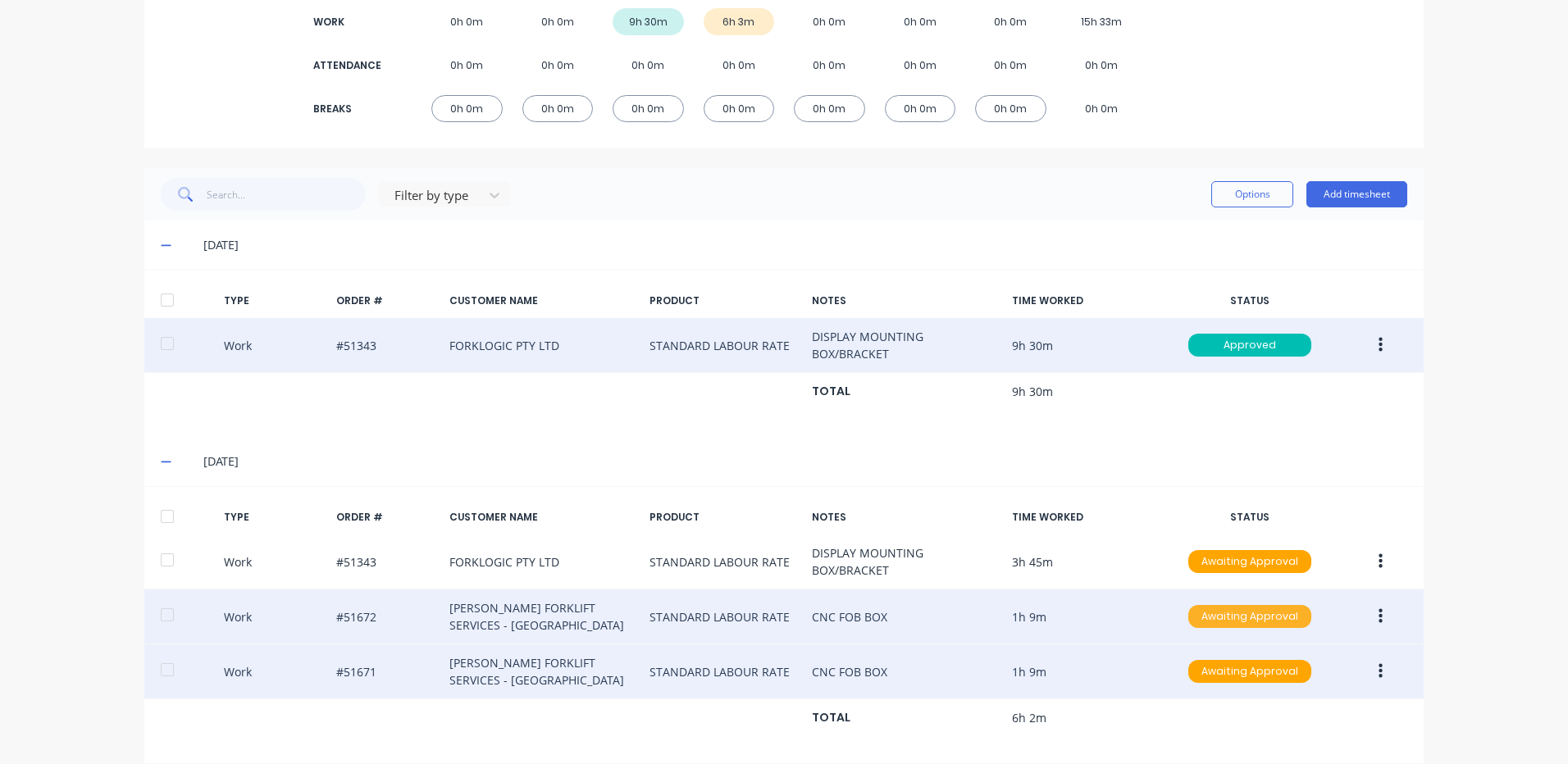
scroll to position [279, 0]
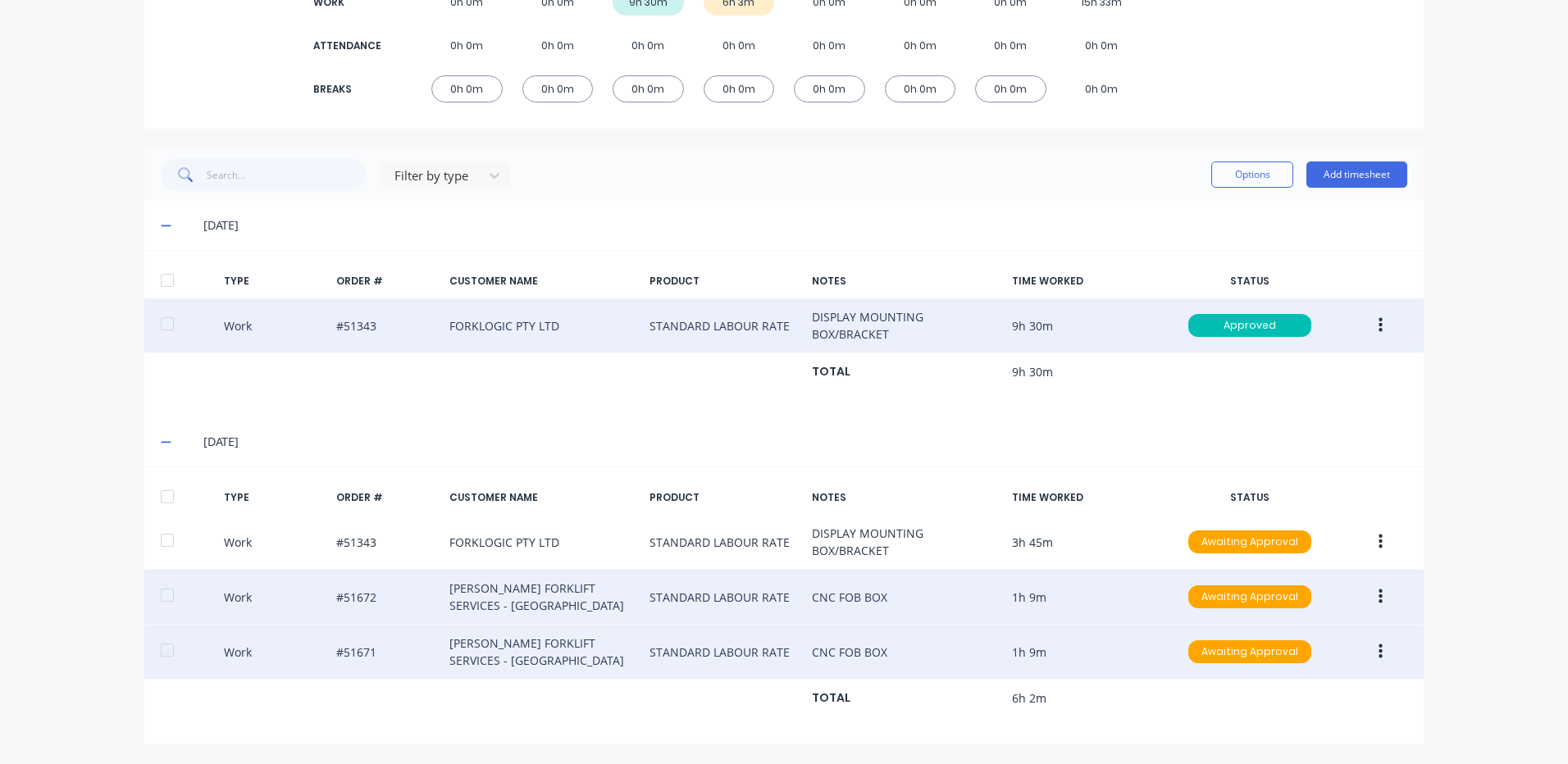
click at [1379, 591] on icon "button" at bounding box center [1381, 597] width 5 height 18
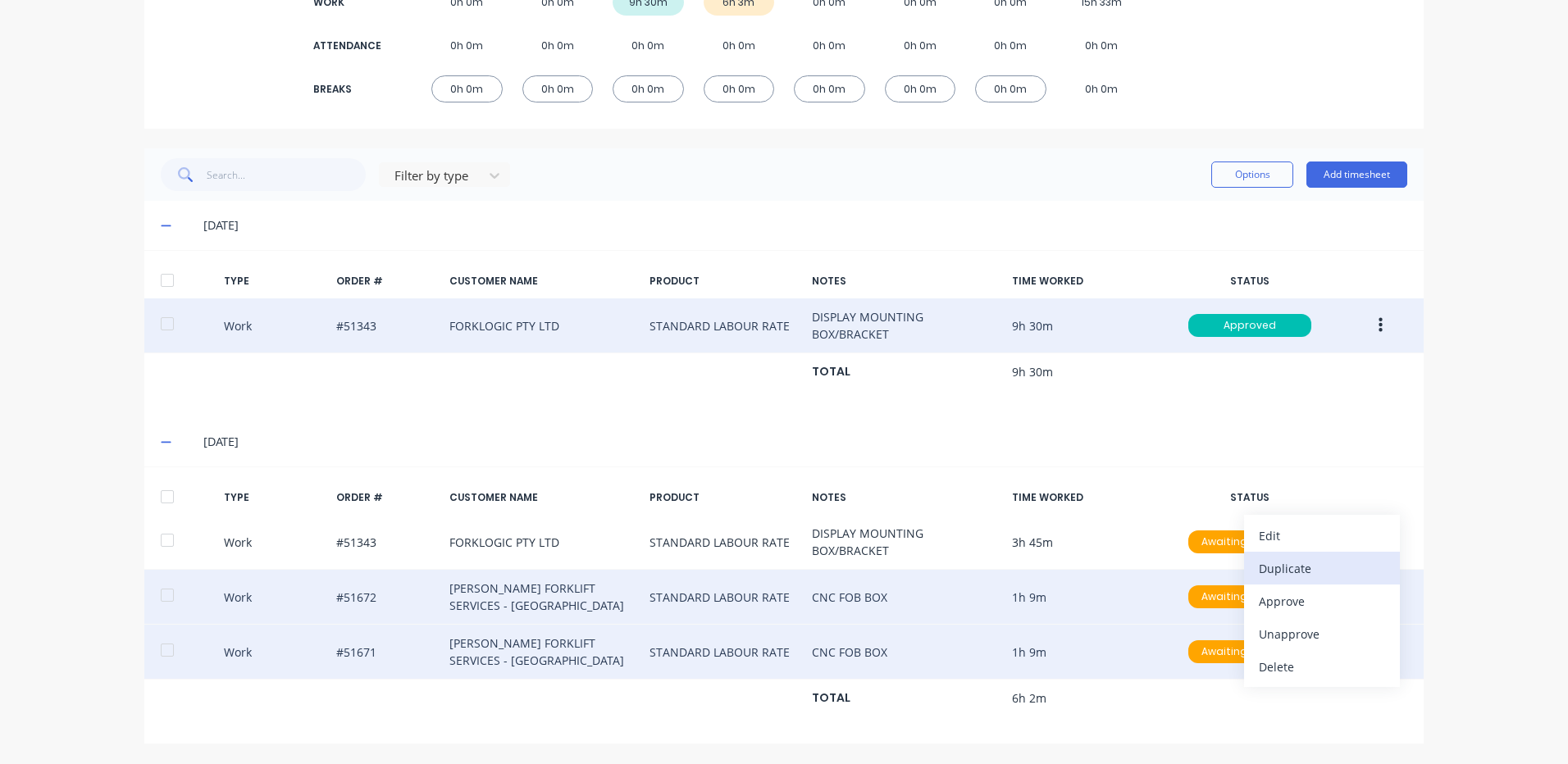
click at [1322, 578] on div "Duplicate" at bounding box center [1322, 568] width 126 height 24
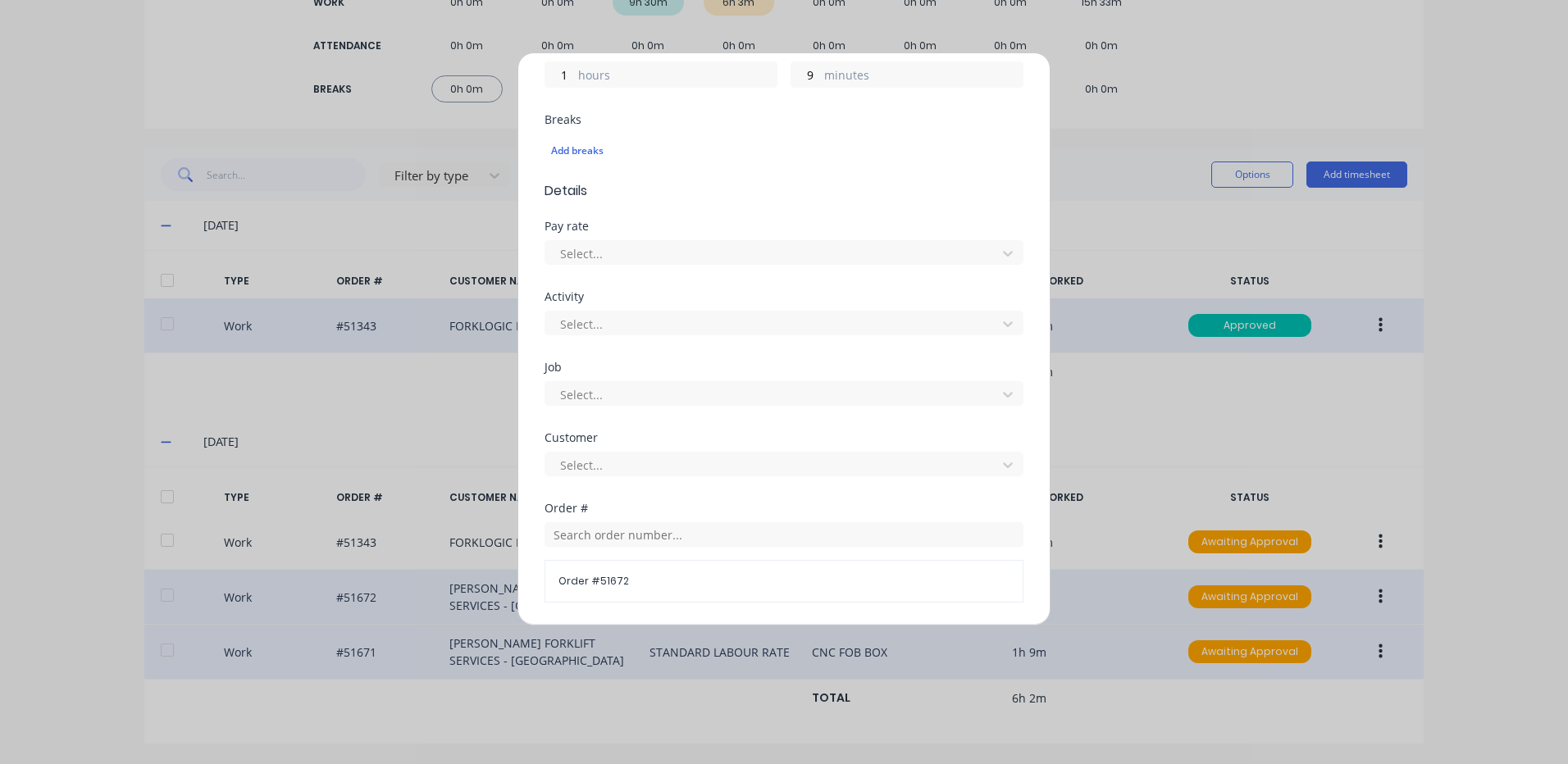
scroll to position [410, 0]
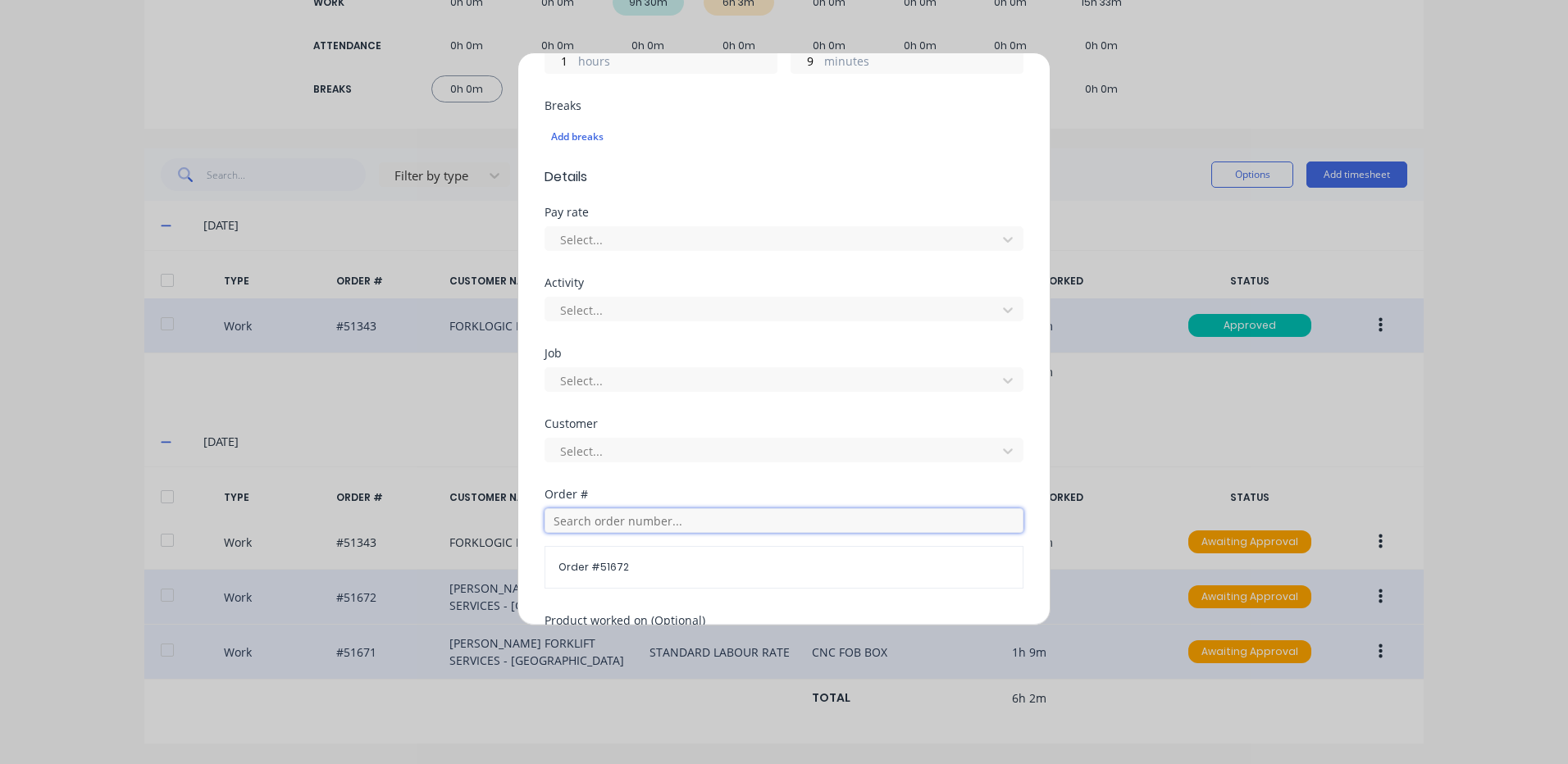
click at [600, 516] on input "text" at bounding box center [784, 520] width 479 height 25
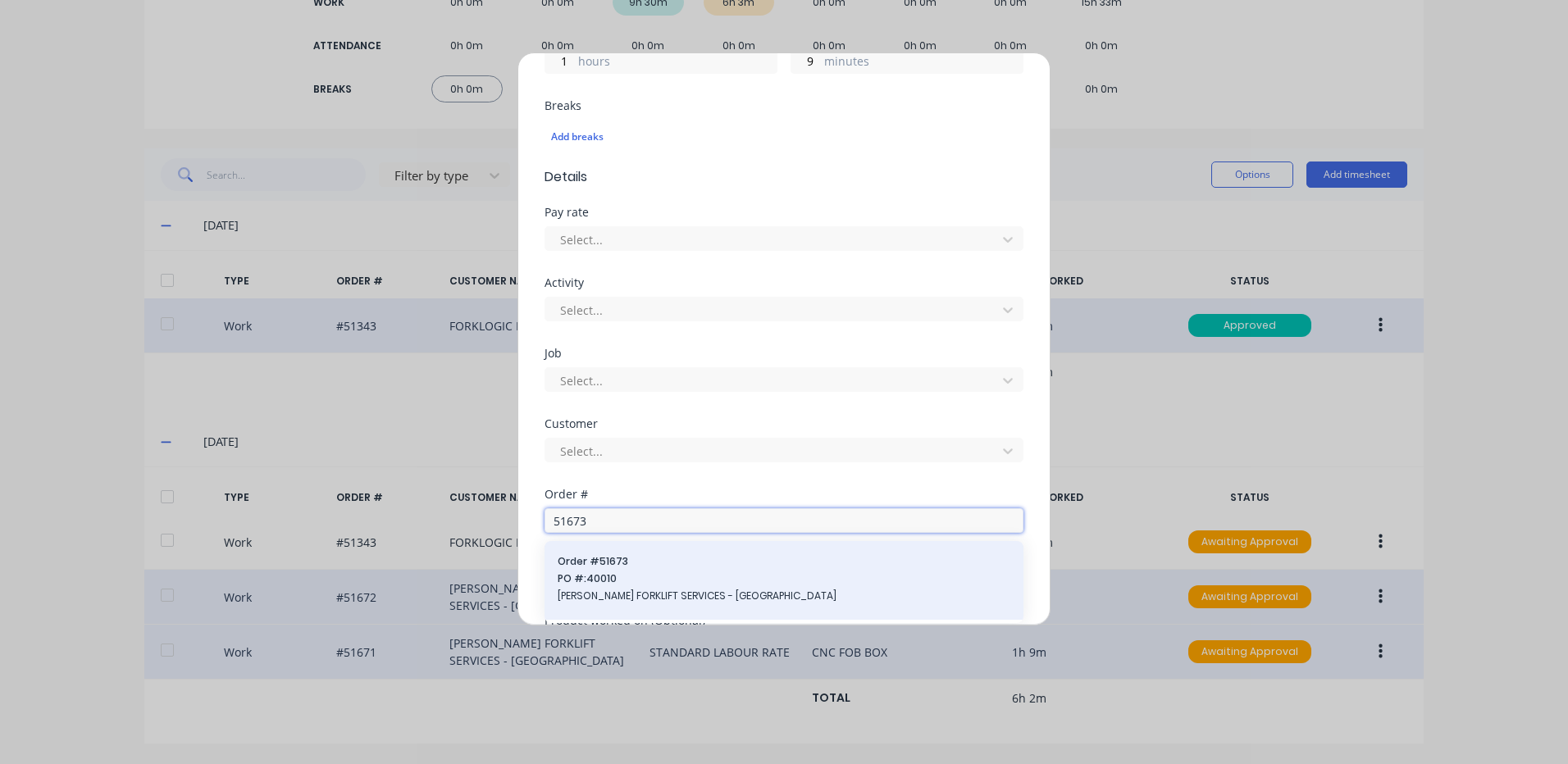
type input "51673"
click at [631, 562] on span "Order # 51673" at bounding box center [784, 561] width 453 height 15
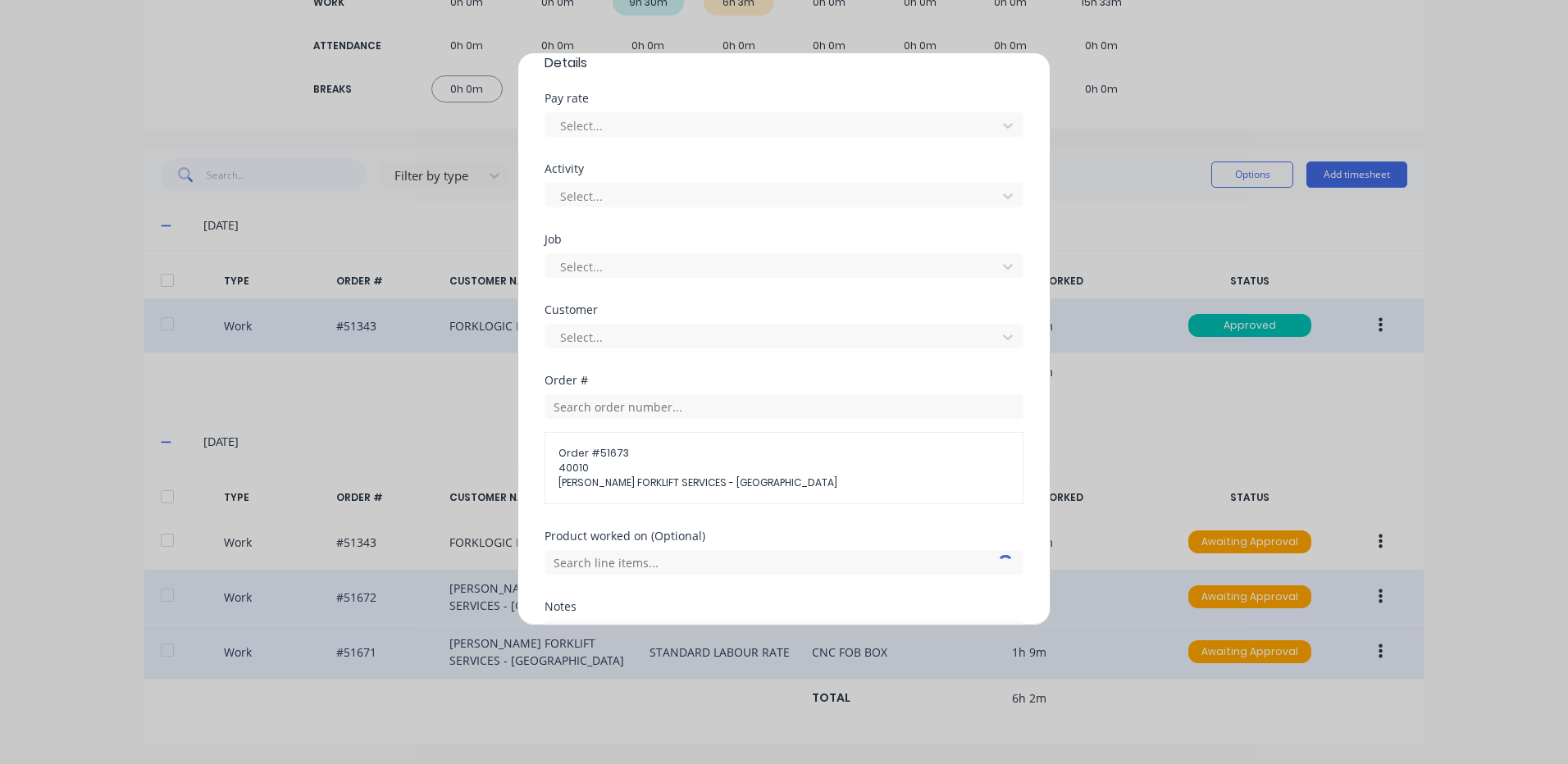
scroll to position [682, 0]
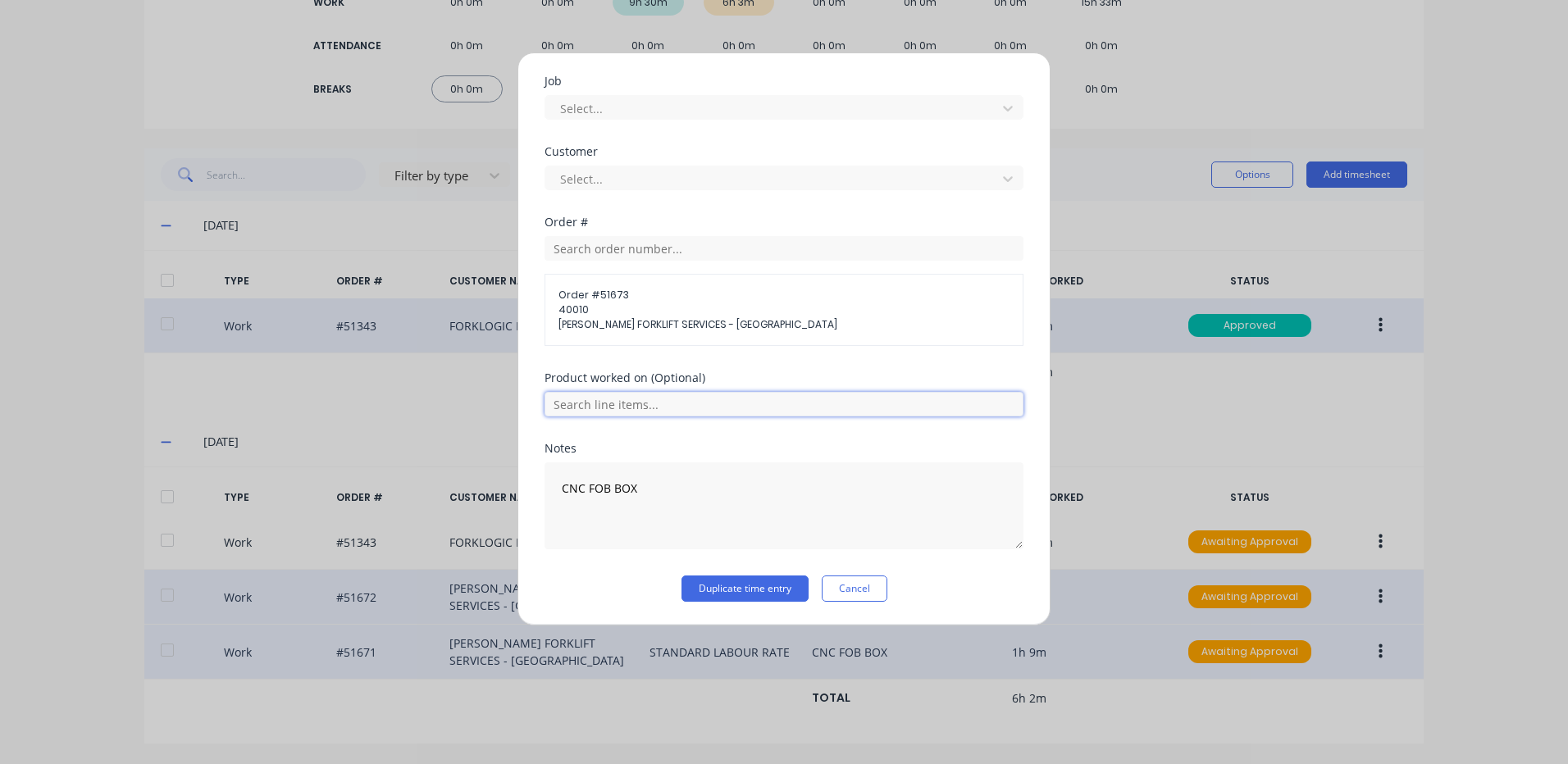
click at [682, 408] on input "text" at bounding box center [784, 404] width 479 height 25
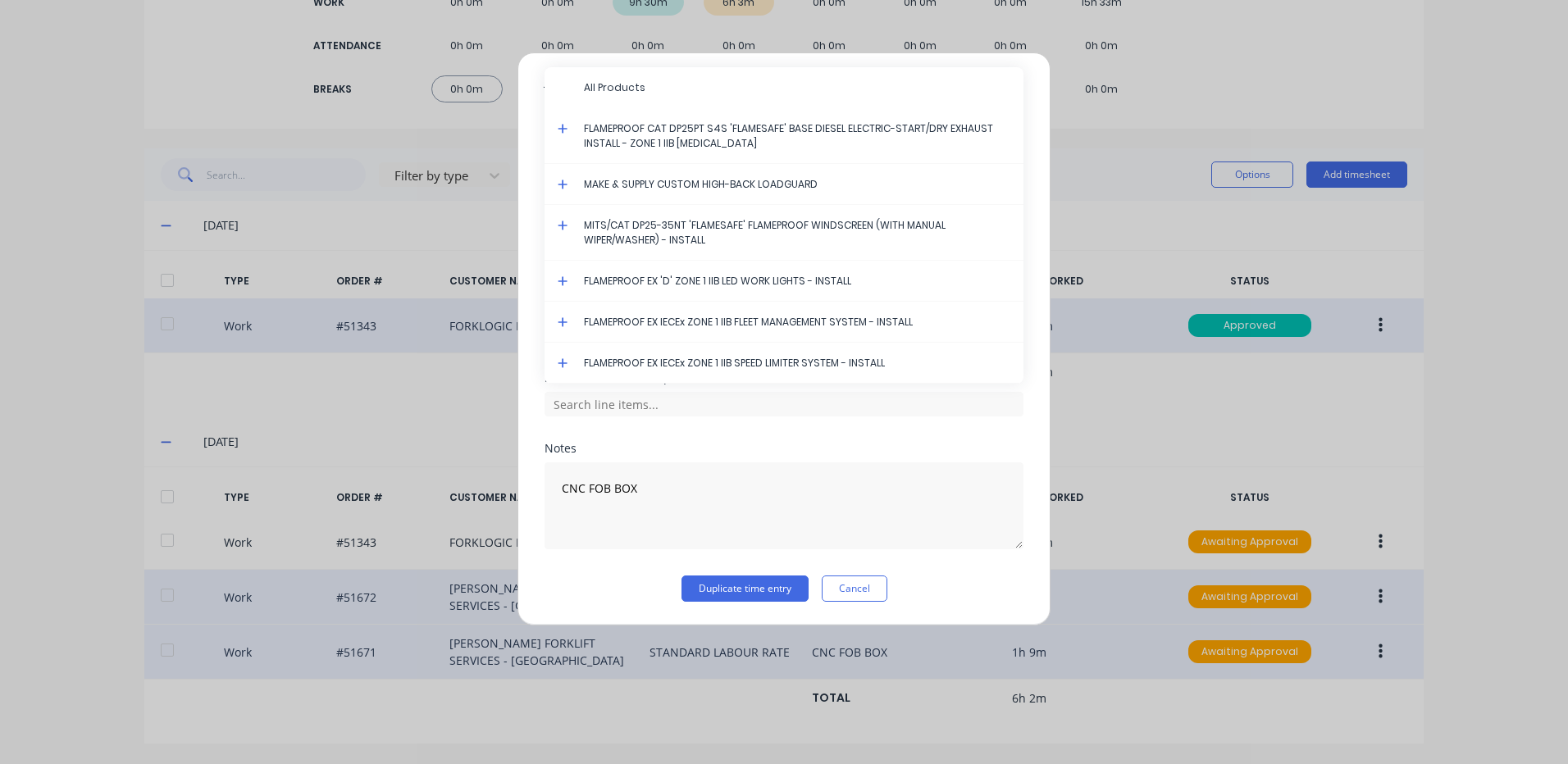
click at [563, 322] on icon at bounding box center [562, 322] width 10 height 10
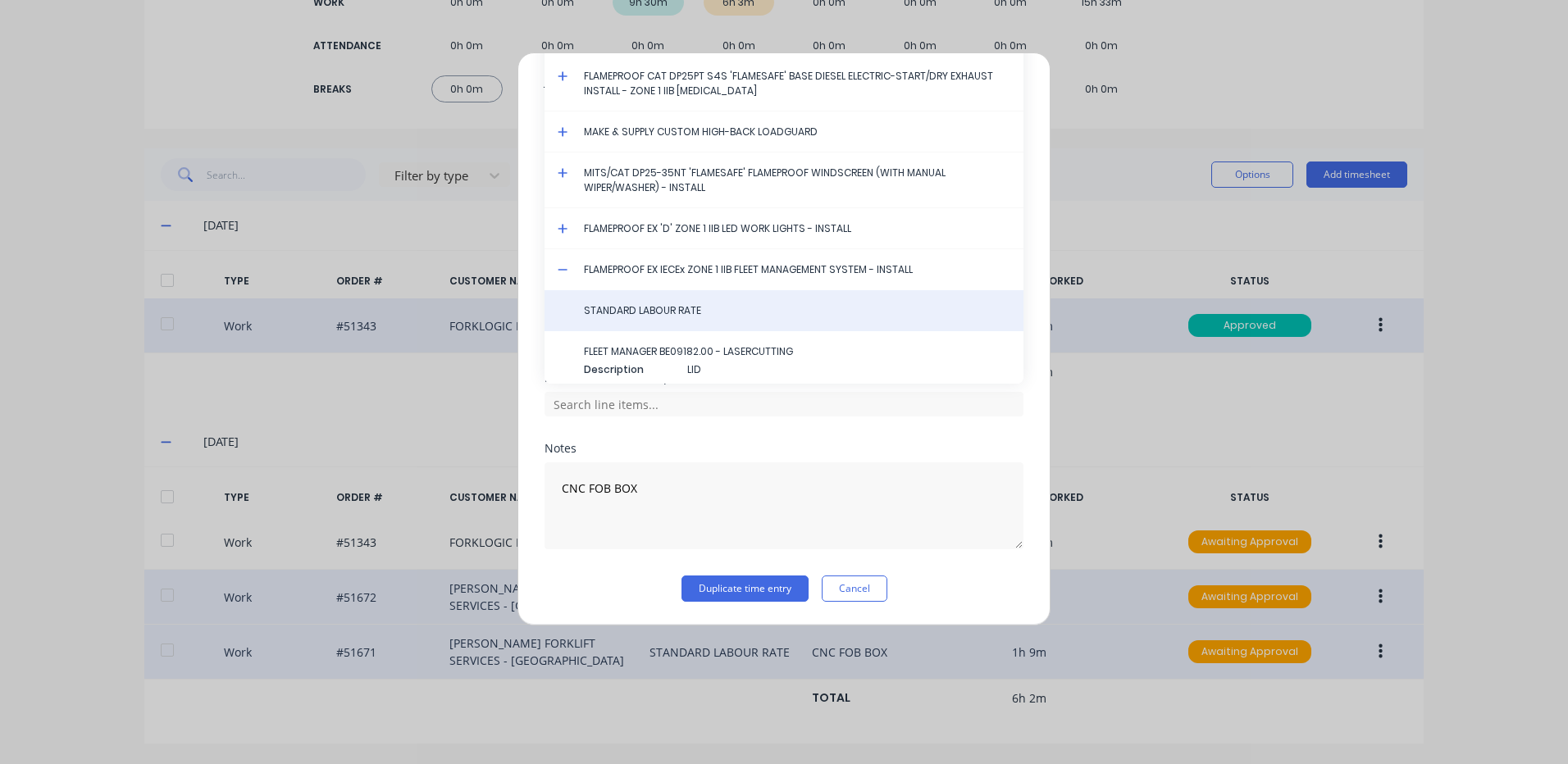
click at [646, 305] on span "STANDARD LABOUR RATE" at bounding box center [797, 310] width 427 height 15
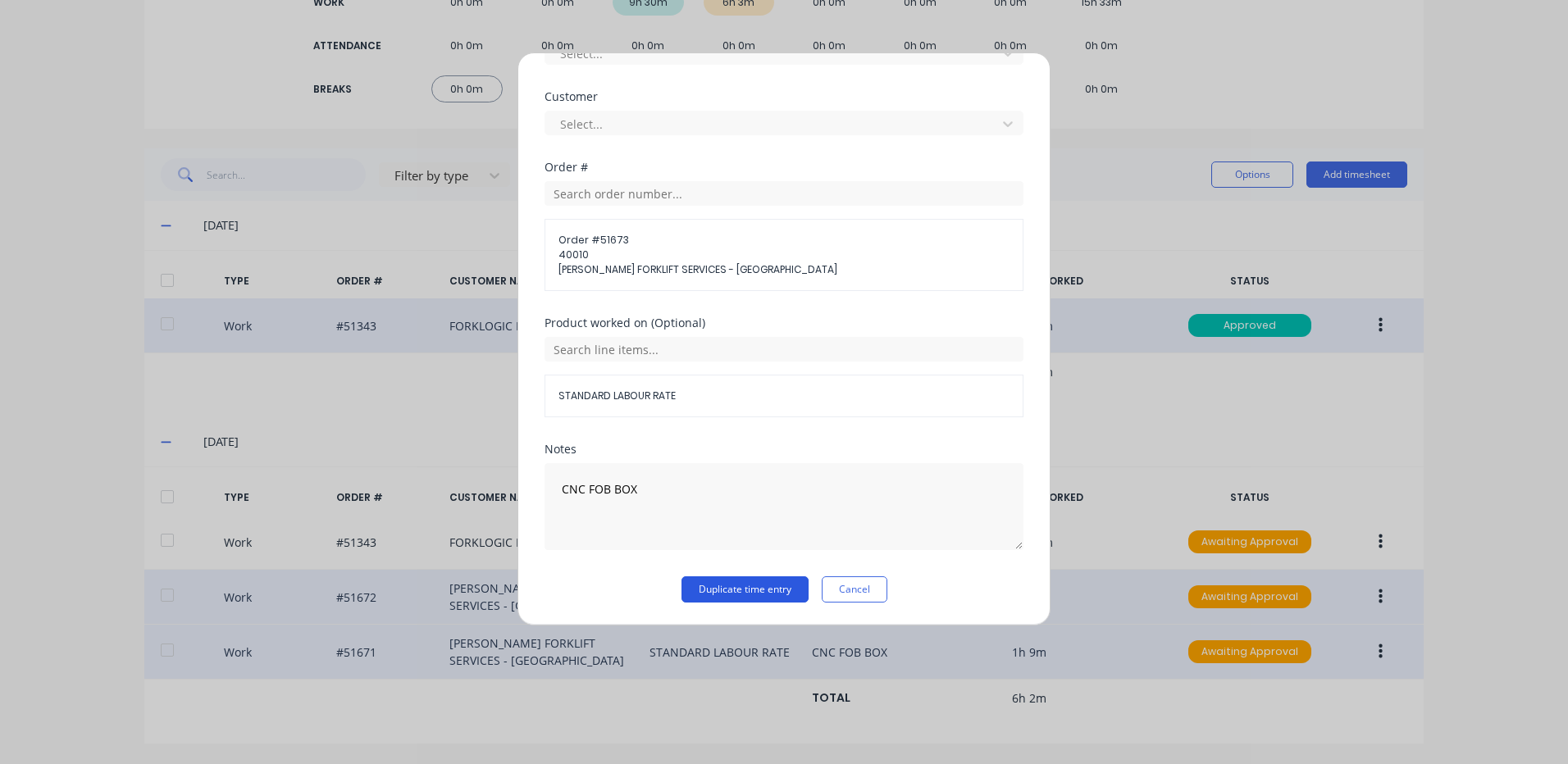
scroll to position [738, 0]
click at [724, 594] on button "Duplicate time entry" at bounding box center [745, 588] width 127 height 26
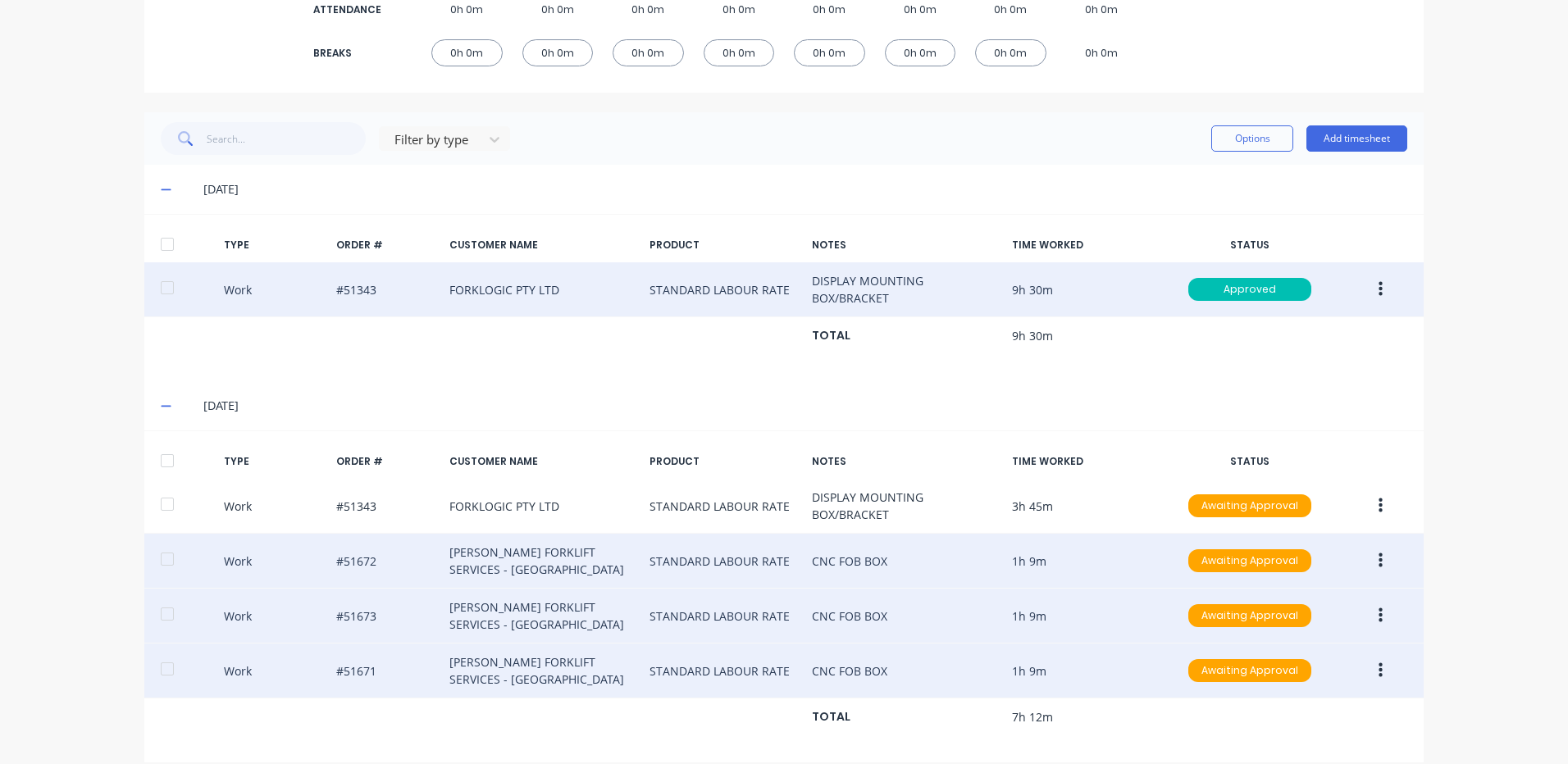
scroll to position [335, 0]
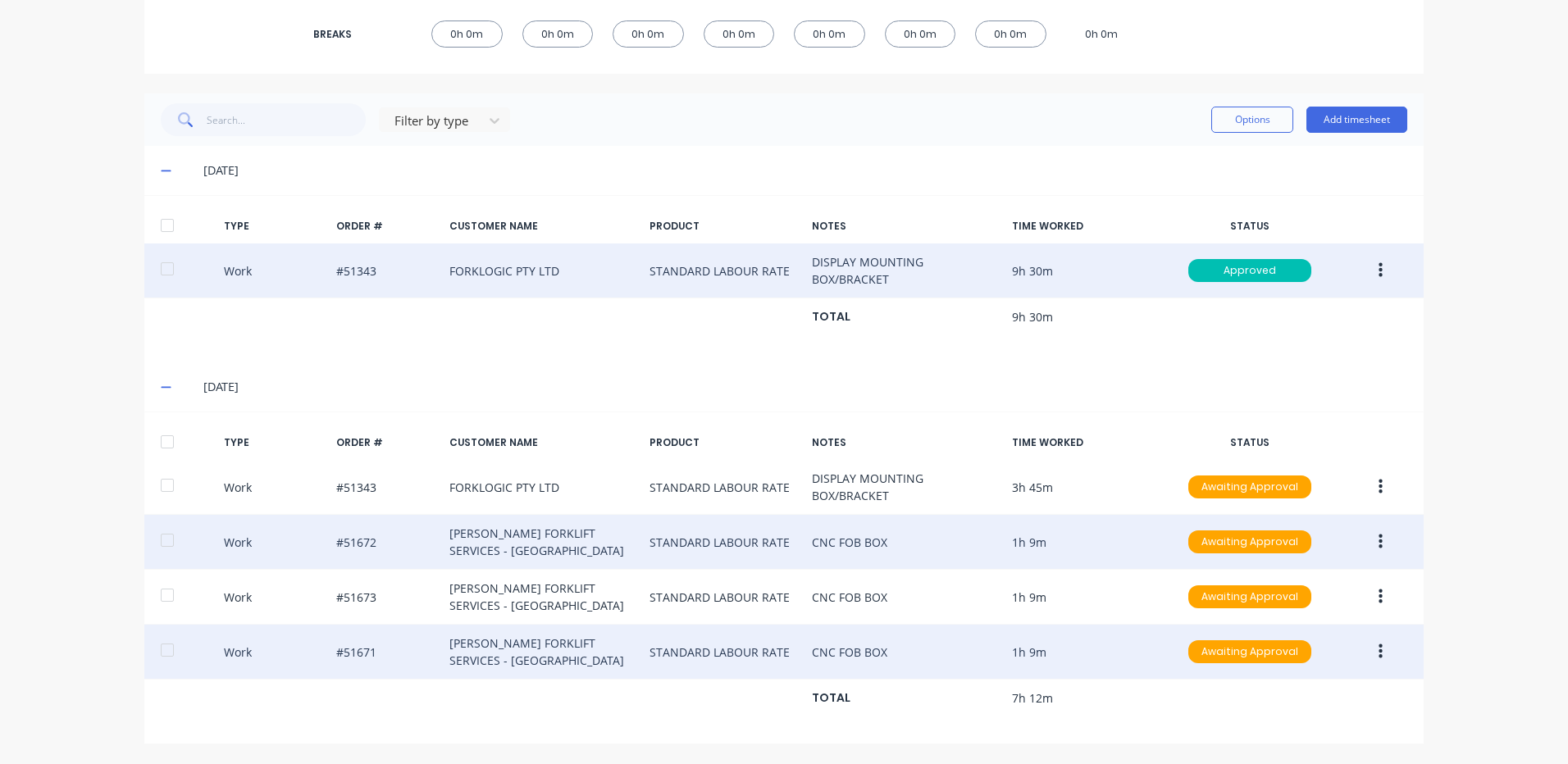
click at [1361, 655] on button "button" at bounding box center [1381, 651] width 38 height 29
click at [1301, 622] on div "Duplicate" at bounding box center [1322, 623] width 126 height 24
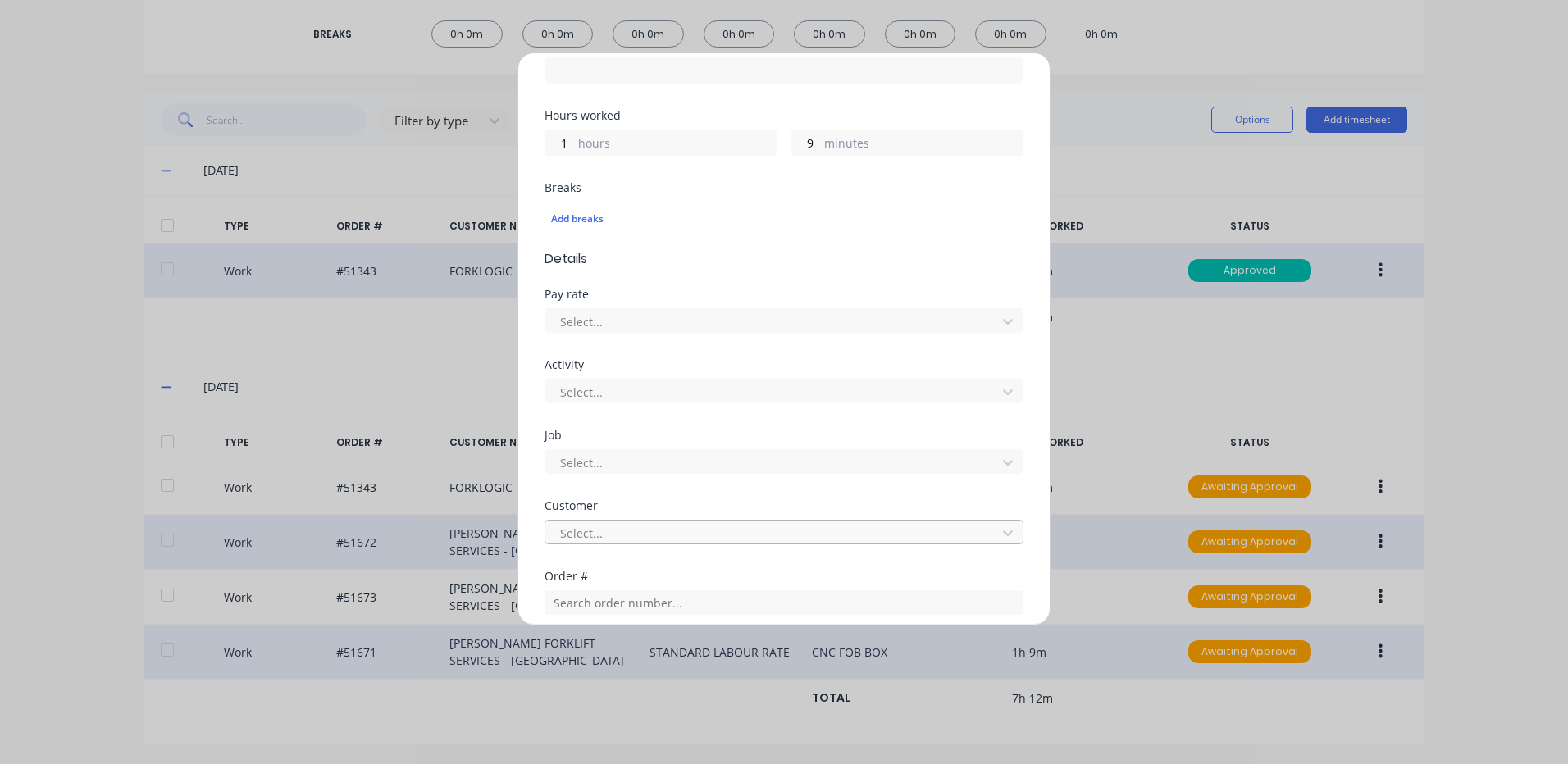
scroll to position [574, 0]
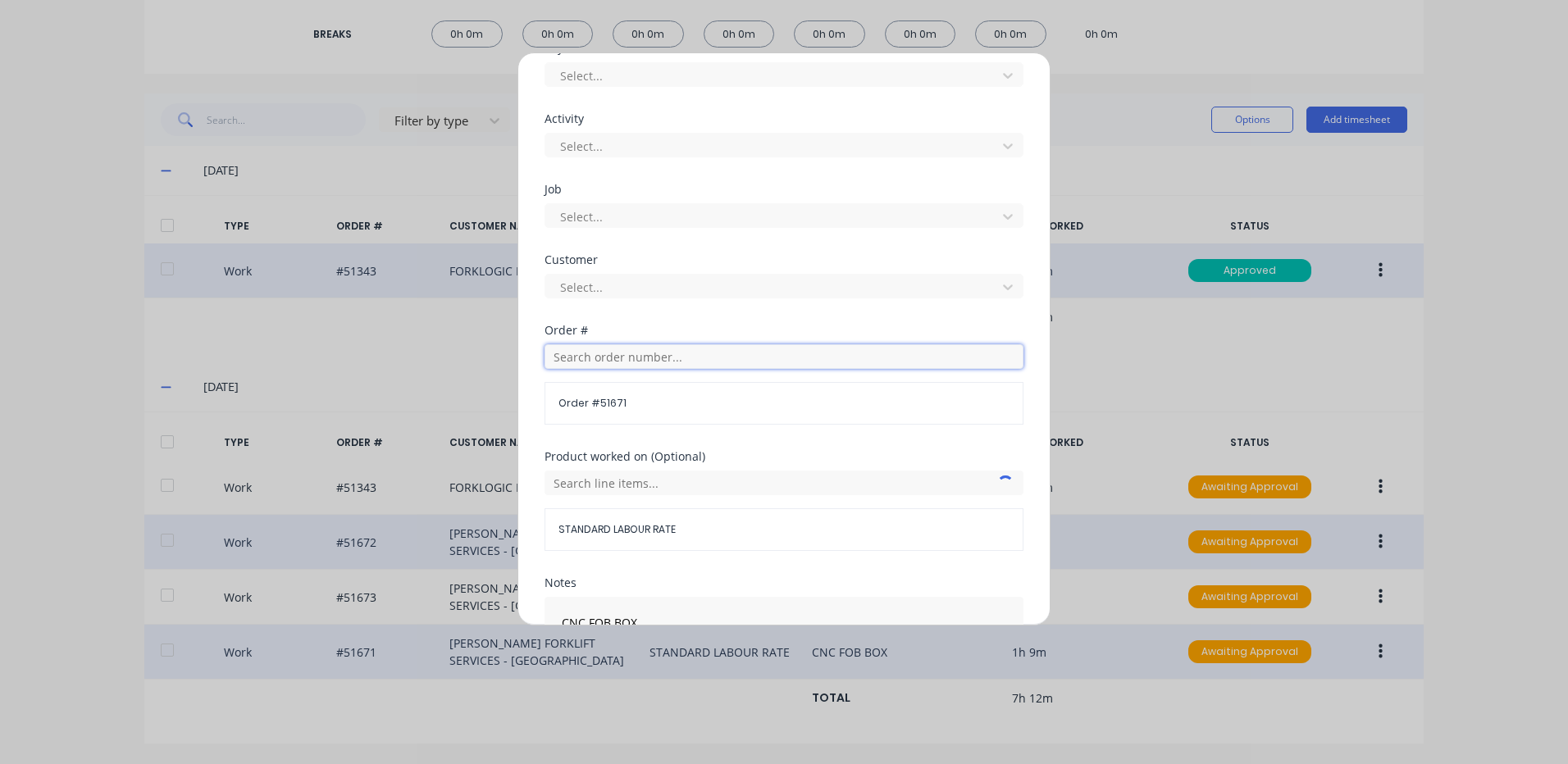
click at [642, 363] on input "text" at bounding box center [784, 357] width 479 height 25
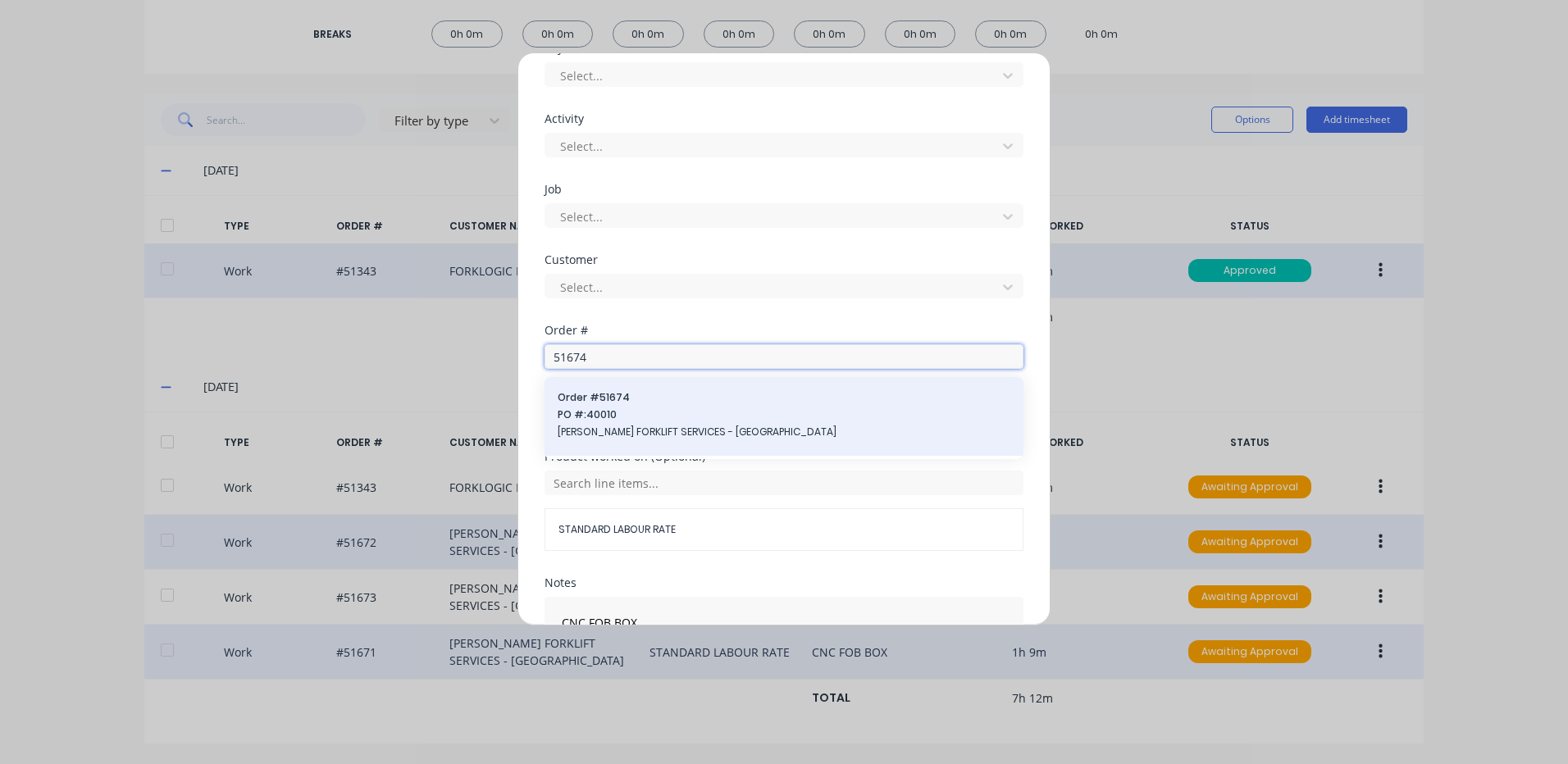
type input "51674"
click at [679, 417] on span "PO #: 40010" at bounding box center [784, 415] width 453 height 15
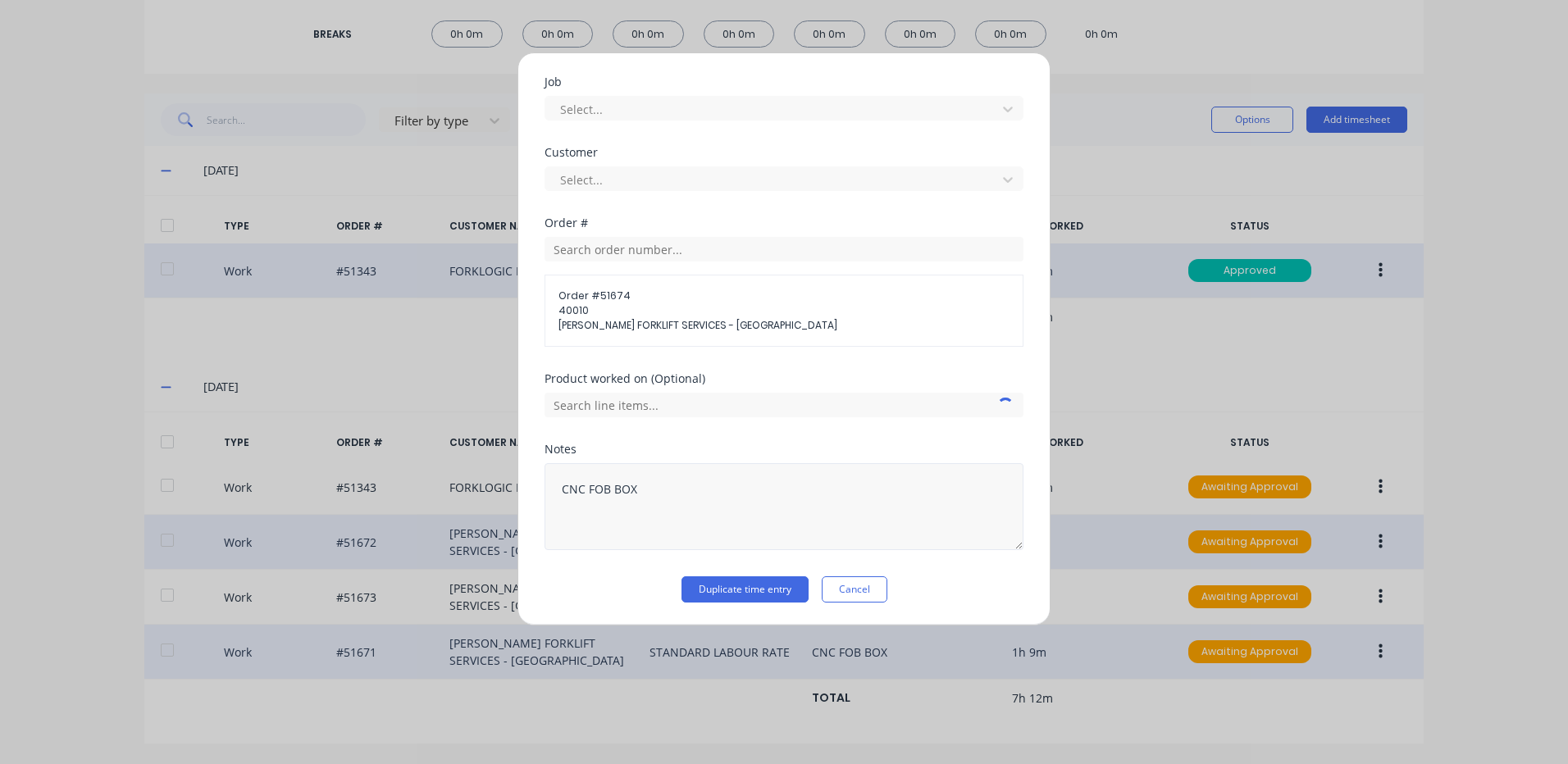
scroll to position [682, 0]
click at [668, 402] on input "text" at bounding box center [784, 404] width 479 height 25
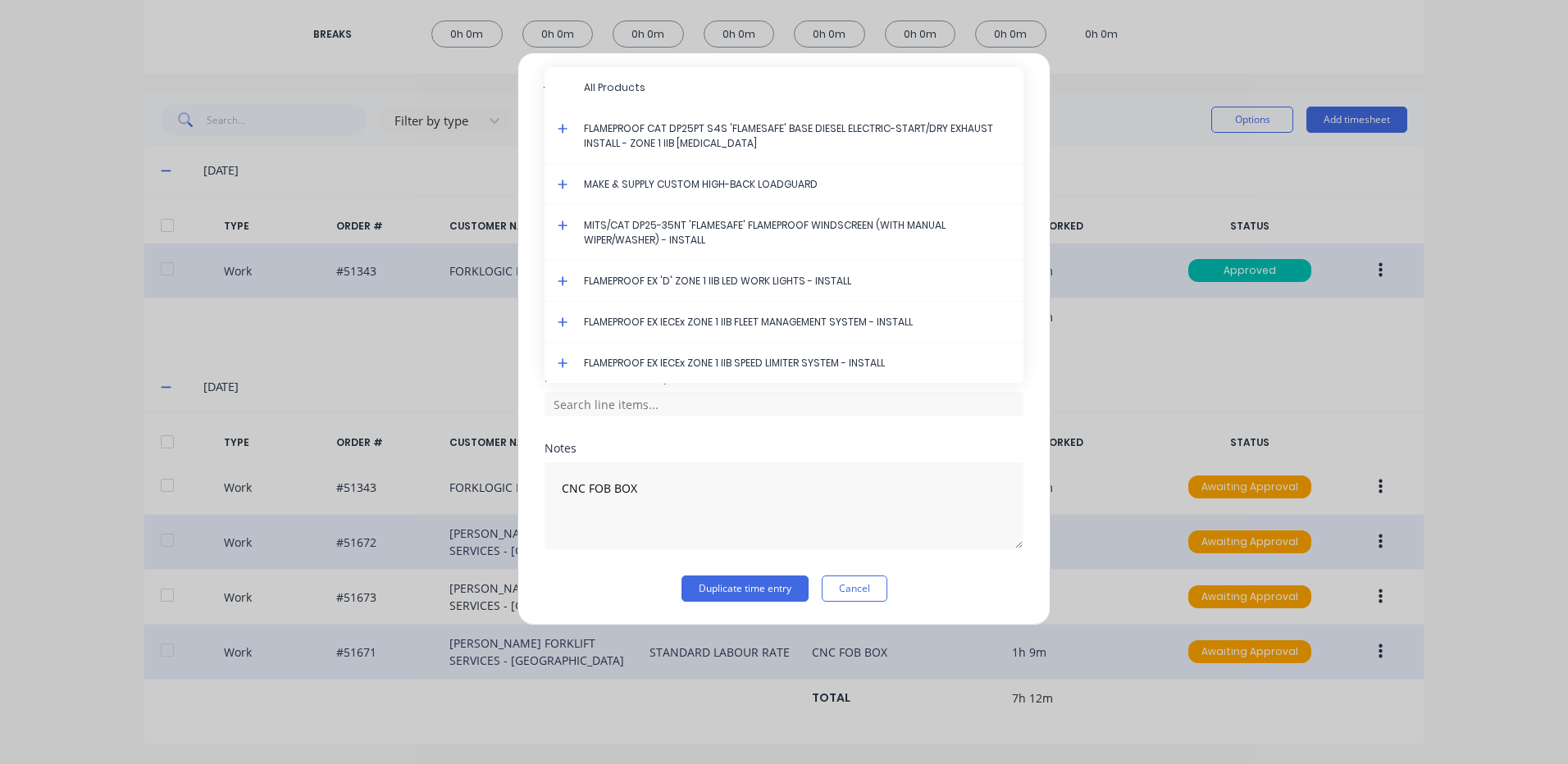
click at [561, 322] on icon at bounding box center [562, 322] width 10 height 10
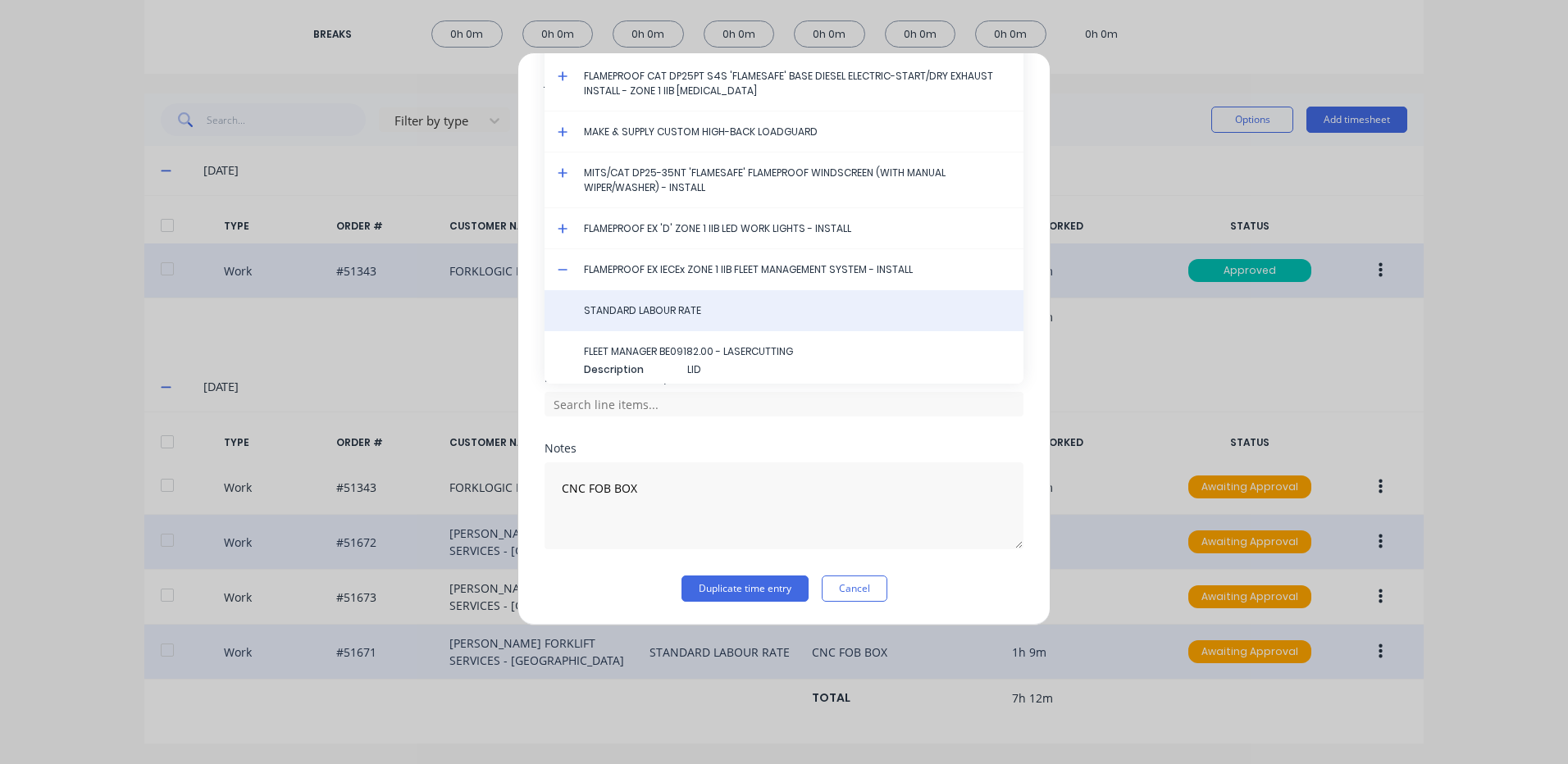
click at [612, 315] on span "STANDARD LABOUR RATE" at bounding box center [797, 310] width 427 height 15
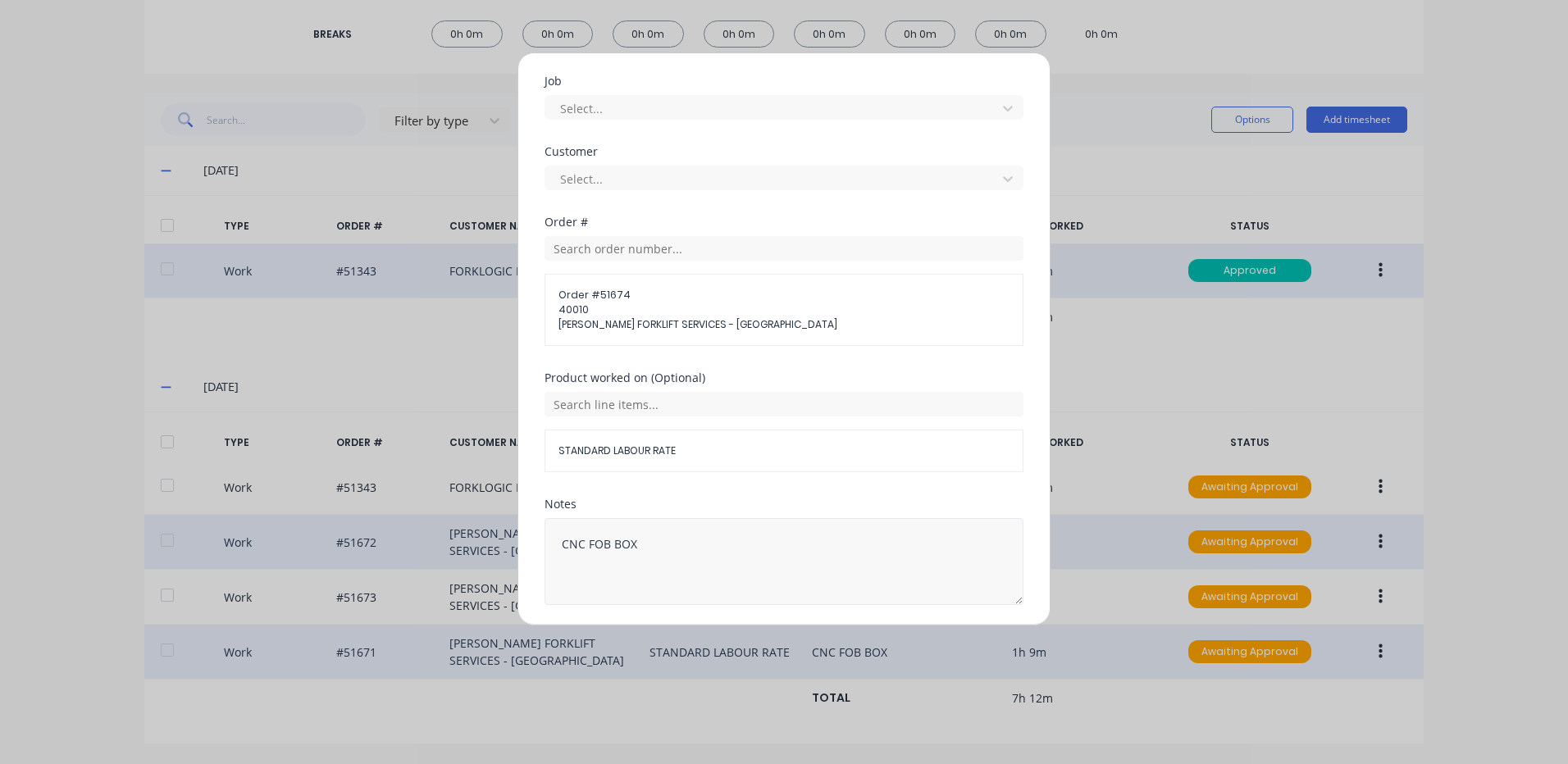
scroll to position [738, 0]
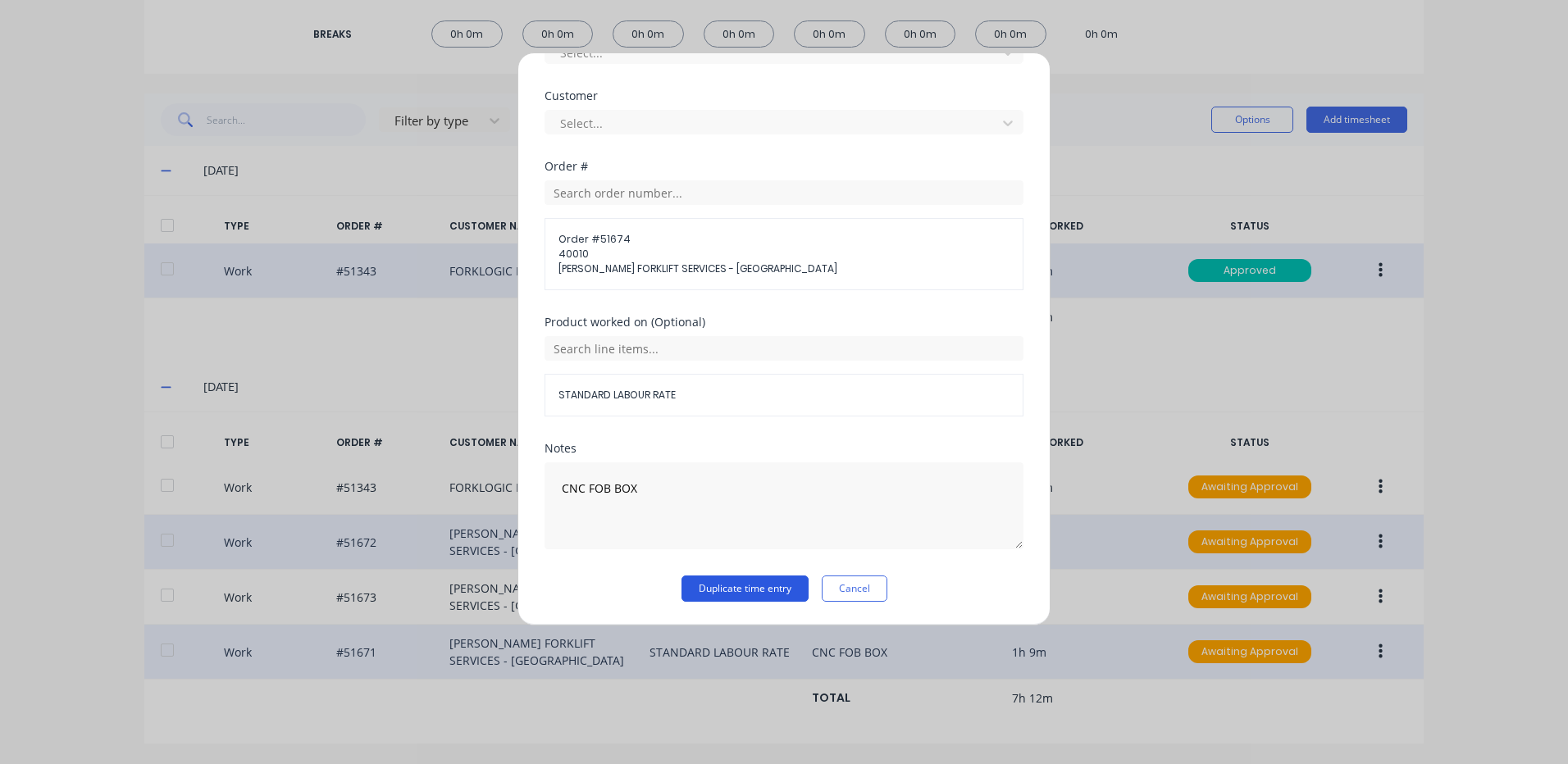
click at [745, 585] on button "Duplicate time entry" at bounding box center [745, 588] width 127 height 26
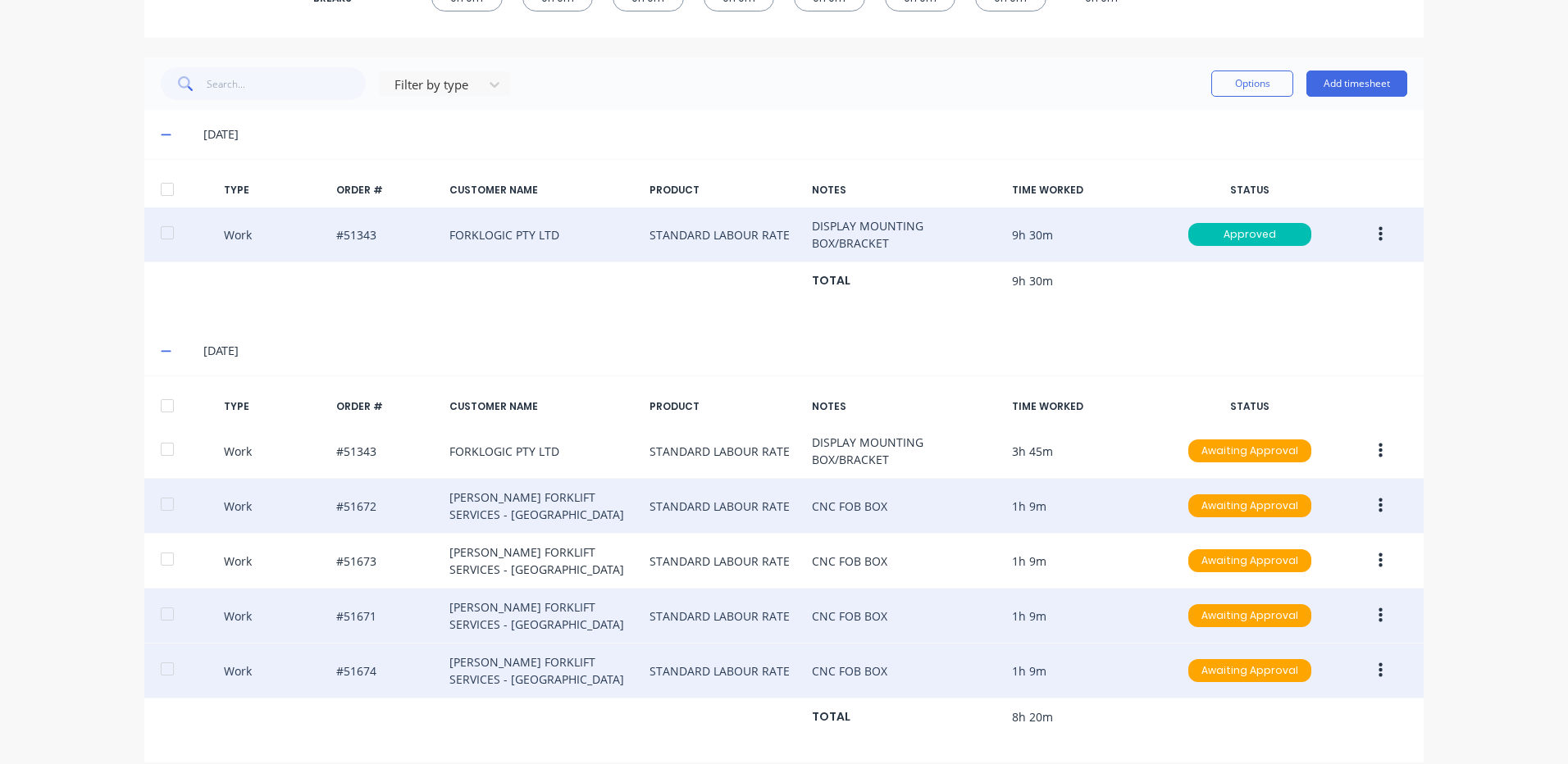
scroll to position [389, 0]
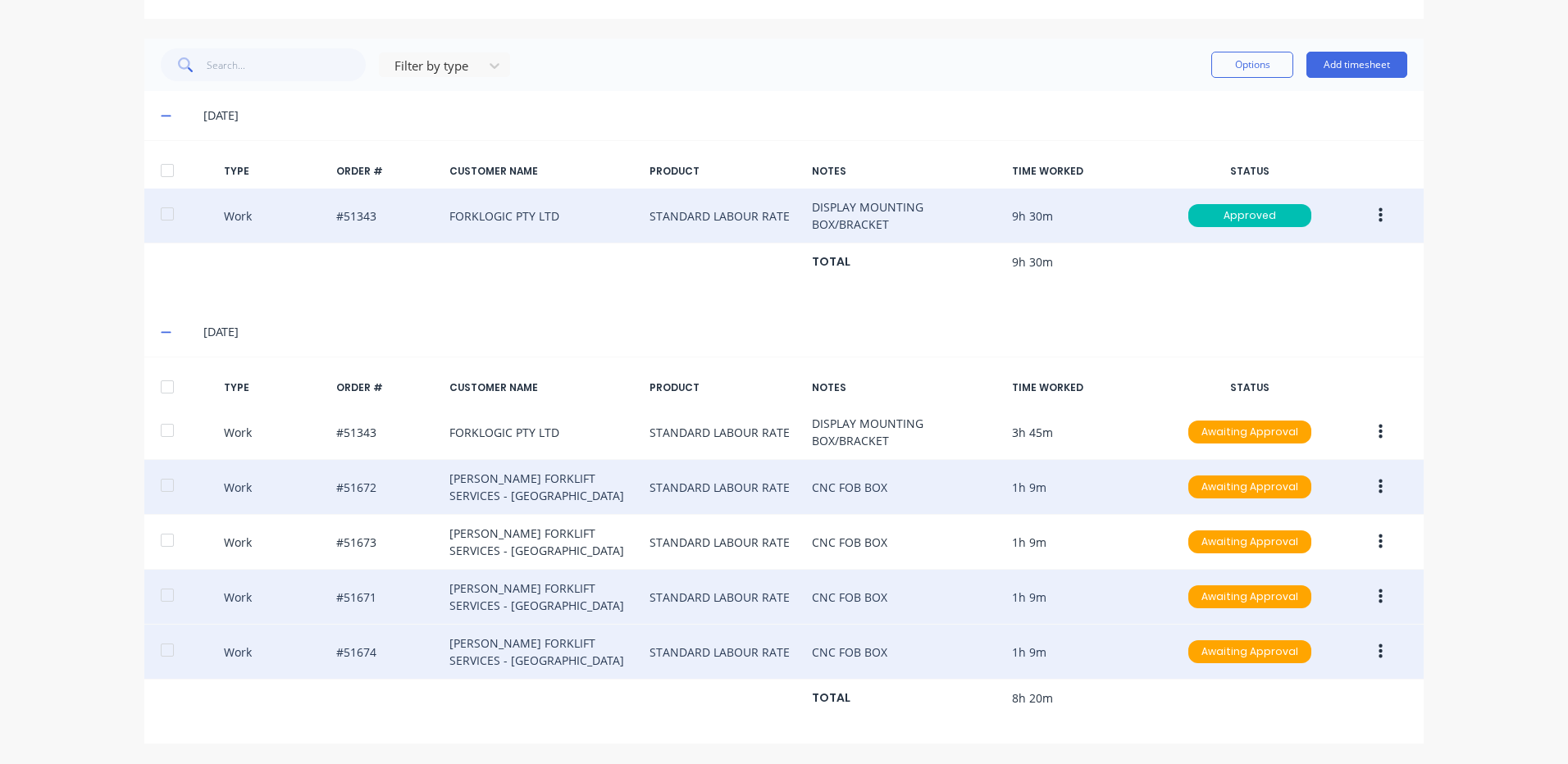
click at [1363, 652] on button "button" at bounding box center [1381, 651] width 38 height 29
click at [1301, 628] on div "Duplicate" at bounding box center [1322, 623] width 126 height 24
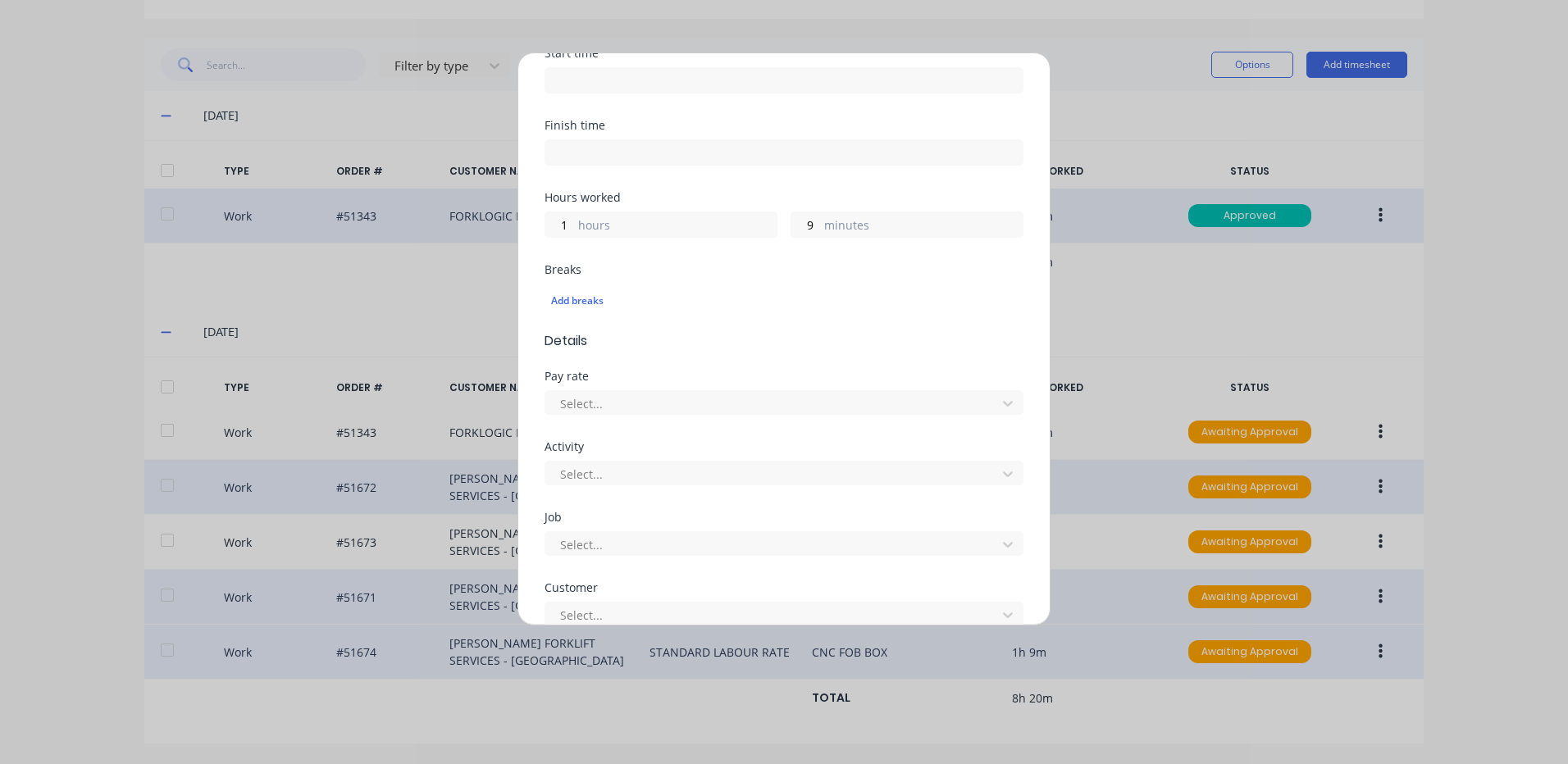
scroll to position [574, 0]
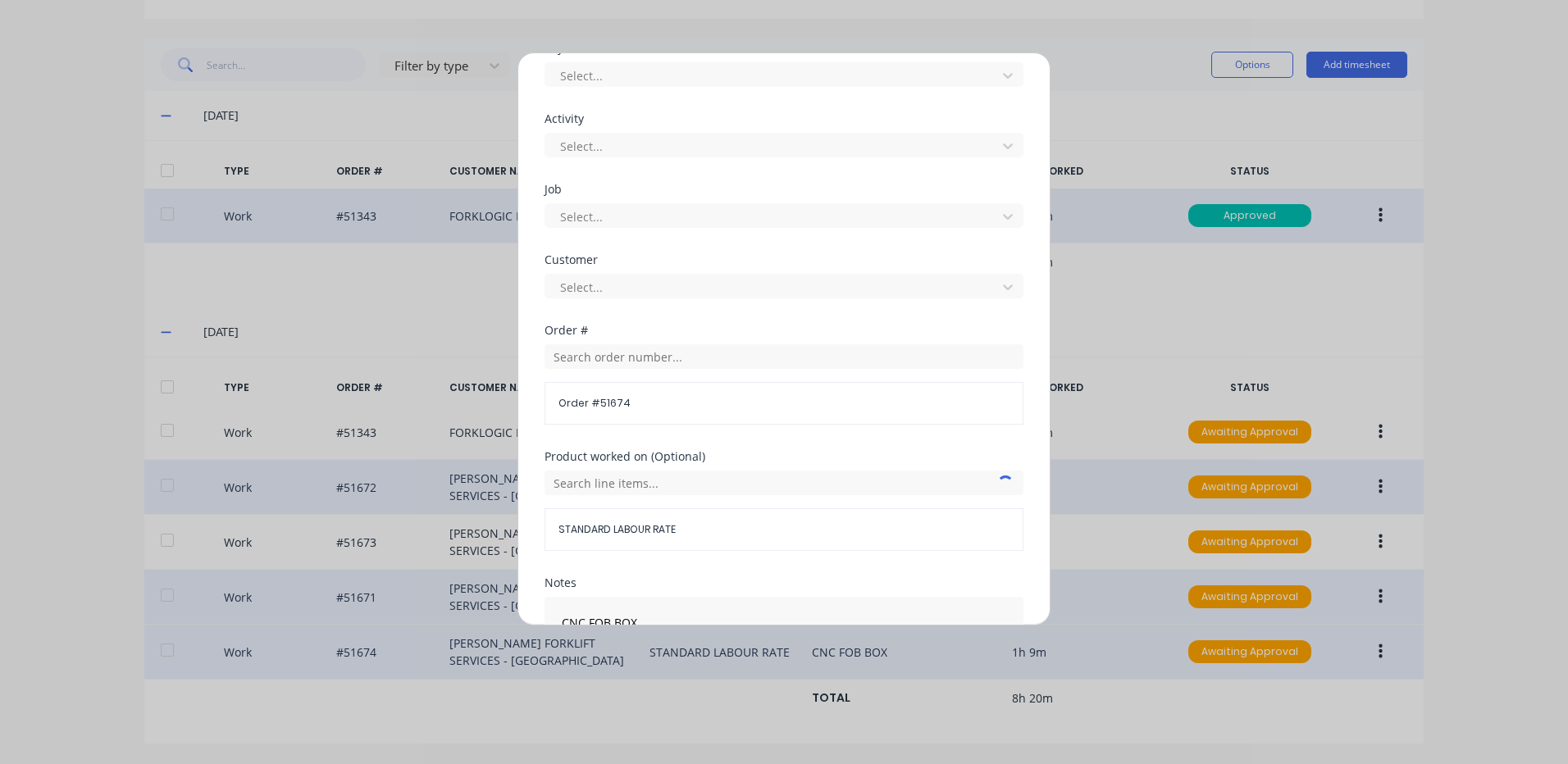
click at [632, 374] on div "Order # 51674" at bounding box center [784, 385] width 479 height 80
click at [639, 367] on input "text" at bounding box center [784, 357] width 479 height 25
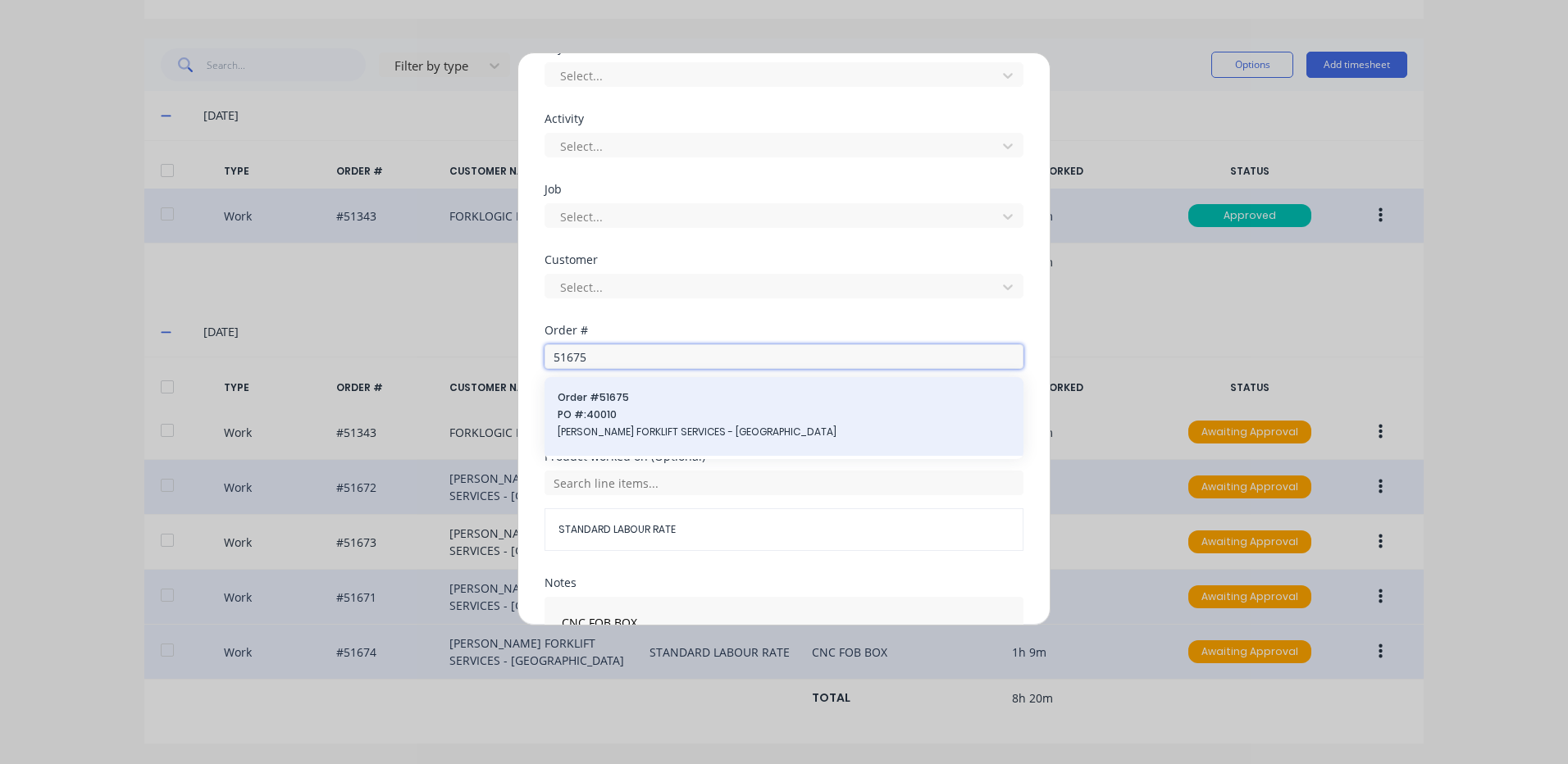
type input "51675"
click at [628, 401] on span "Order # 51675" at bounding box center [784, 397] width 453 height 15
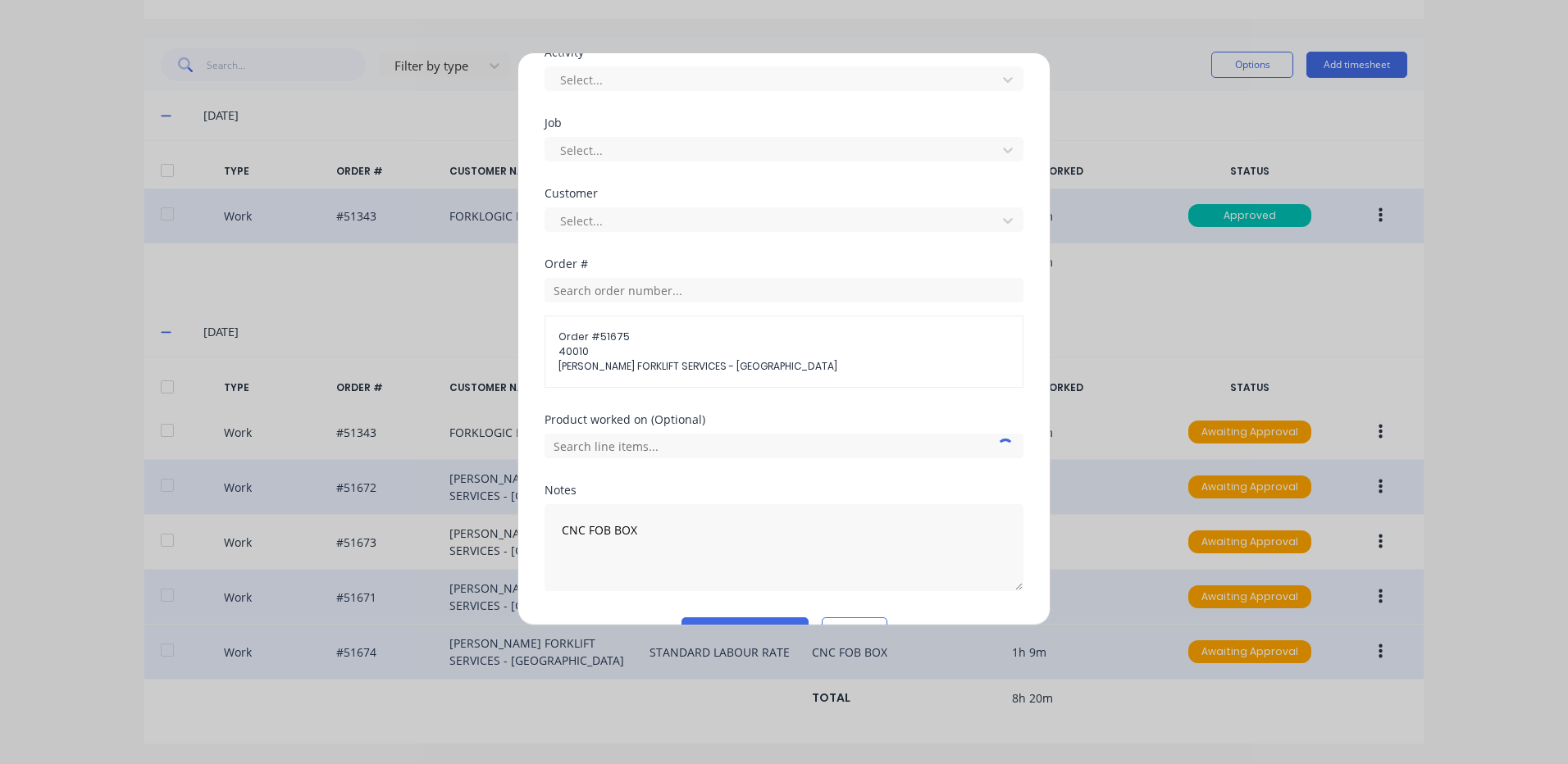
scroll to position [682, 0]
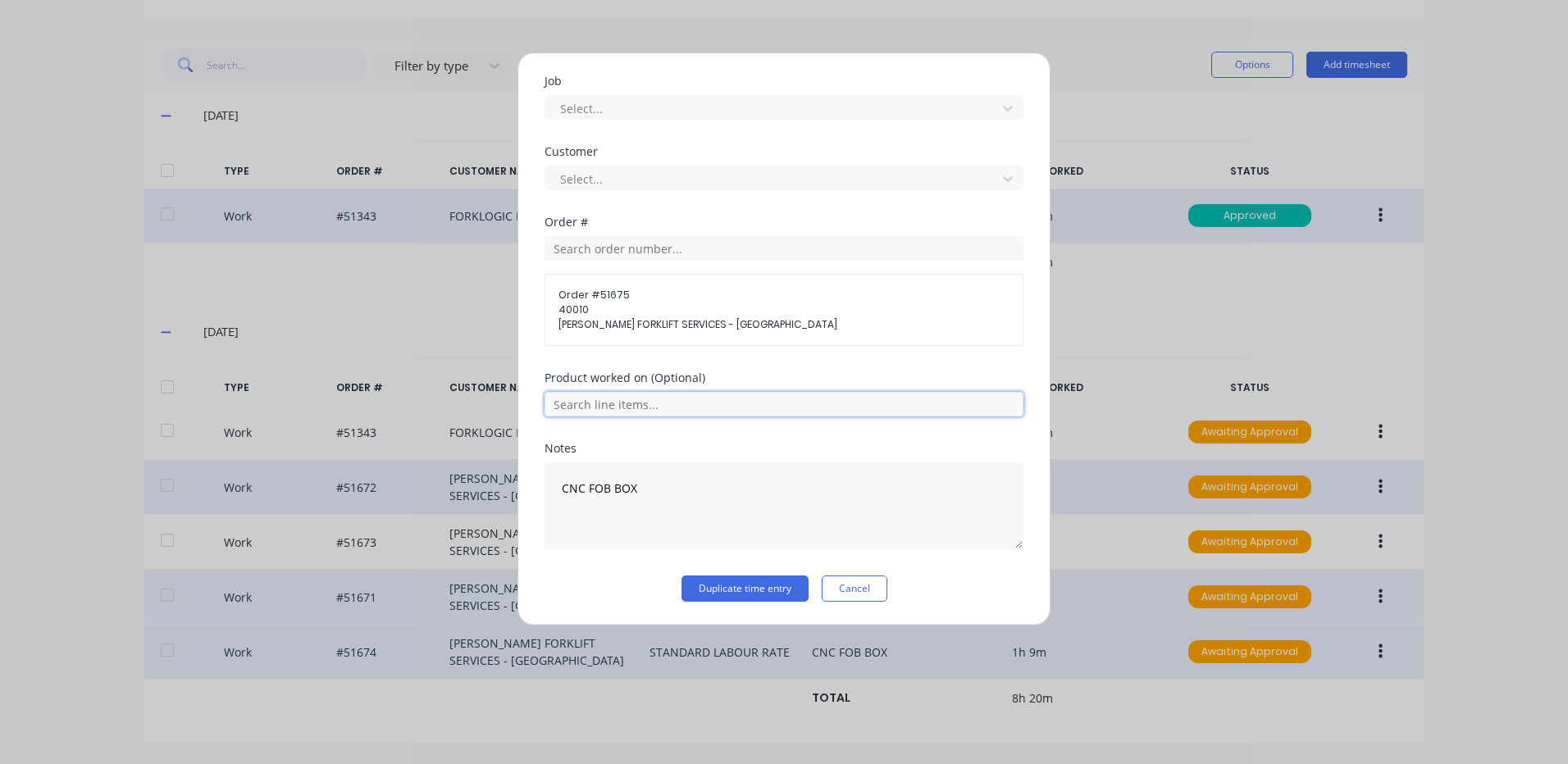
click at [644, 404] on input "text" at bounding box center [784, 404] width 479 height 25
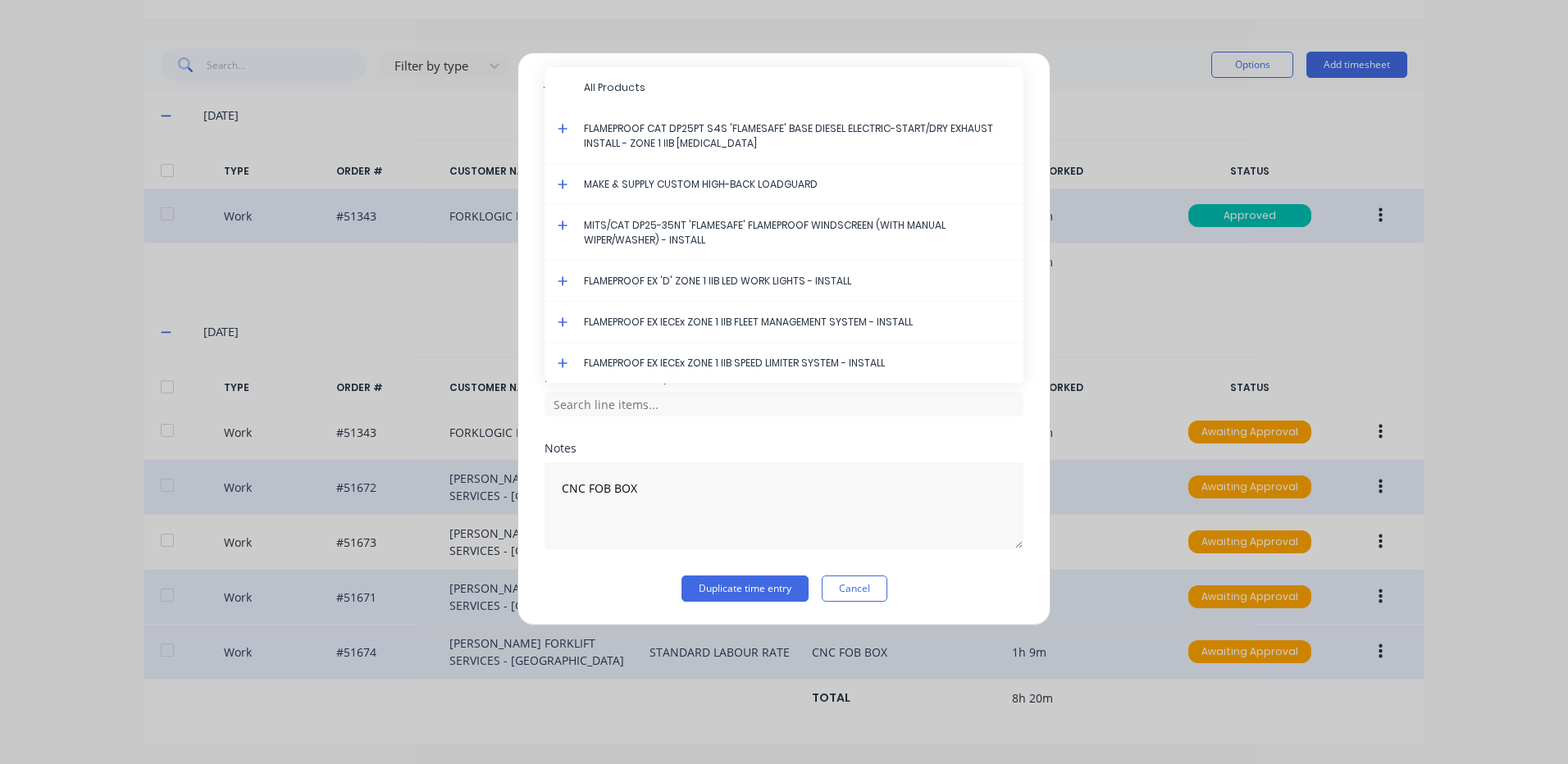
click at [563, 320] on icon at bounding box center [562, 322] width 10 height 10
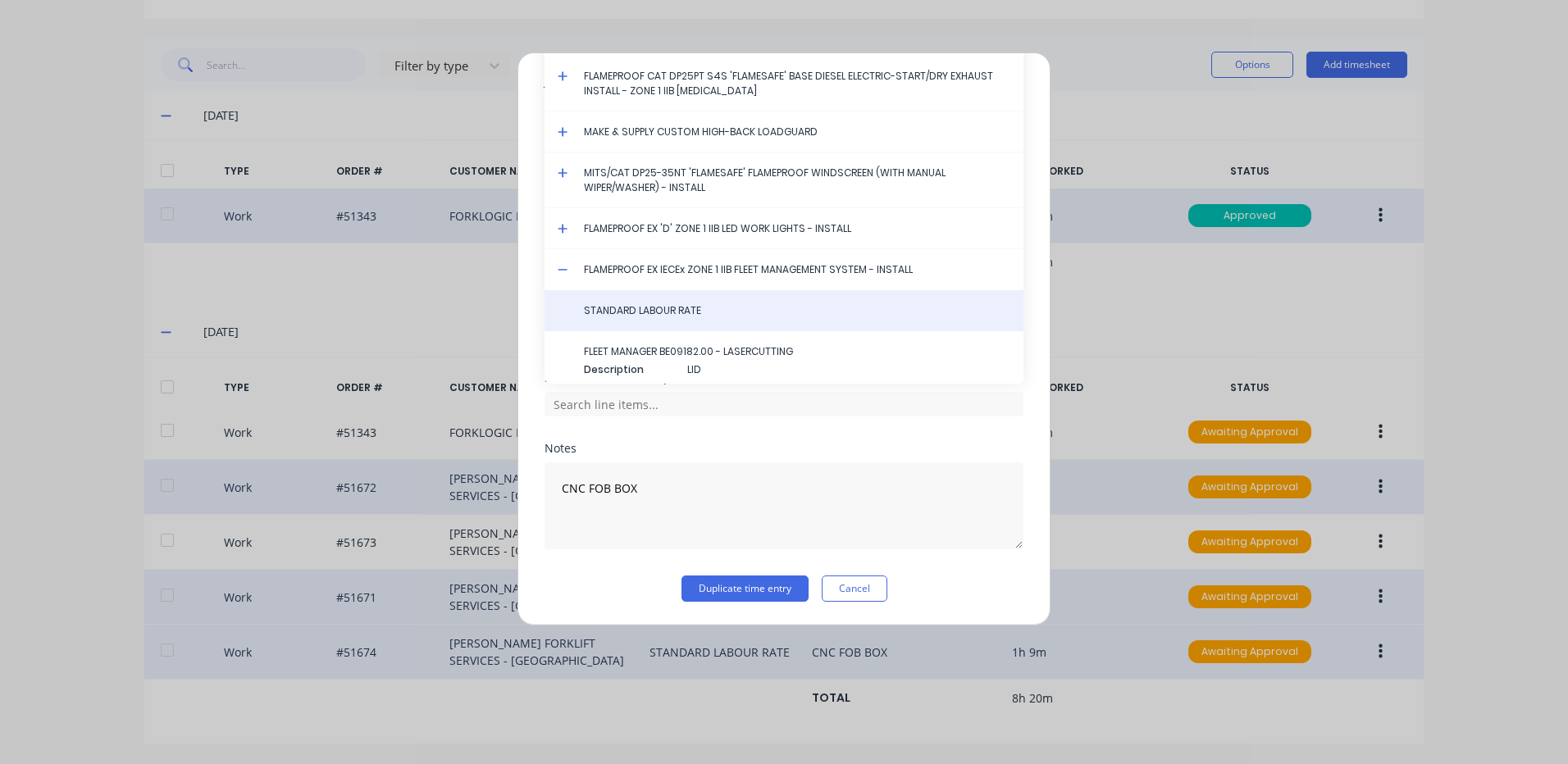
click at [602, 311] on span "STANDARD LABOUR RATE" at bounding box center [797, 310] width 427 height 15
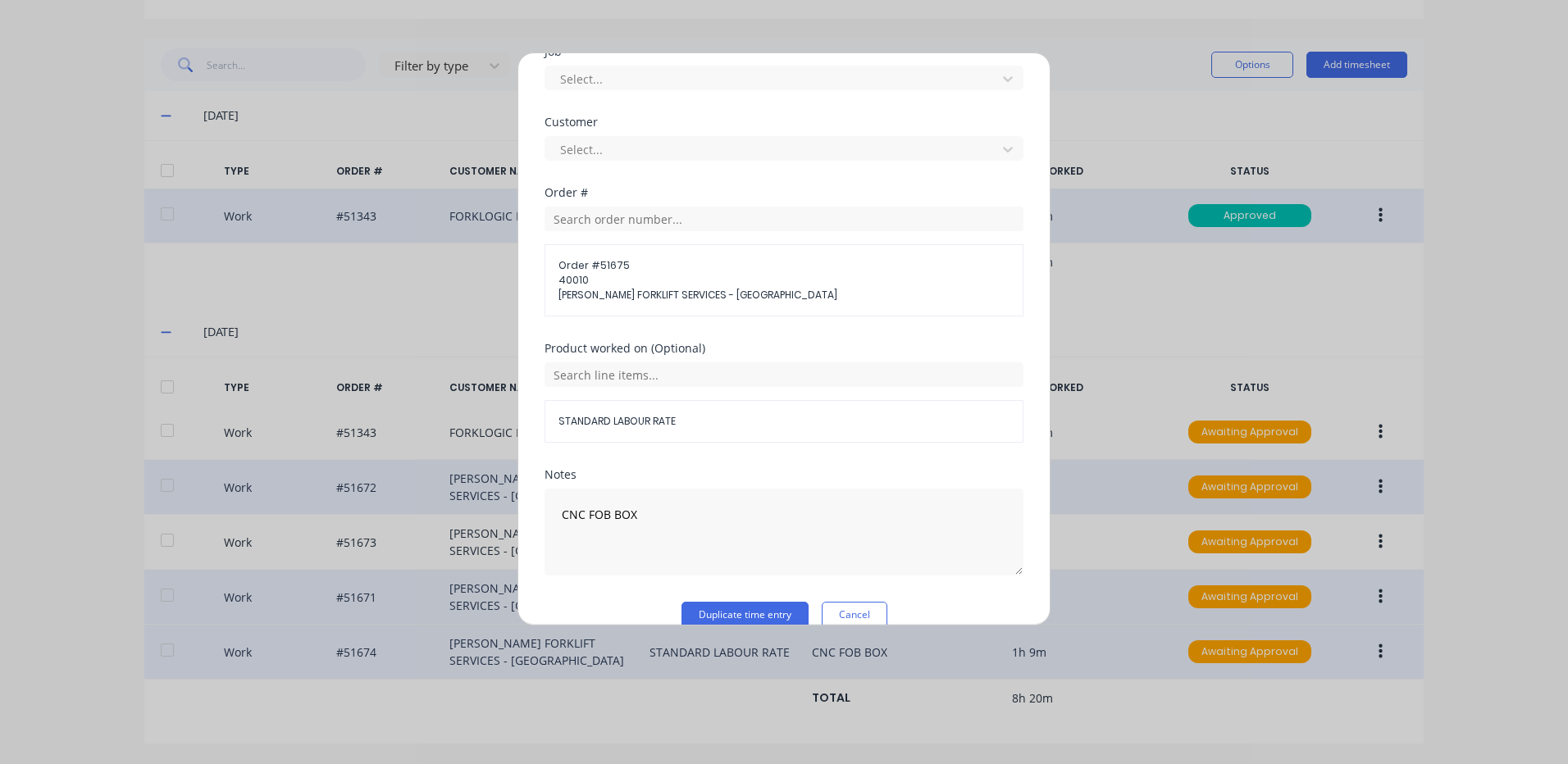
scroll to position [738, 0]
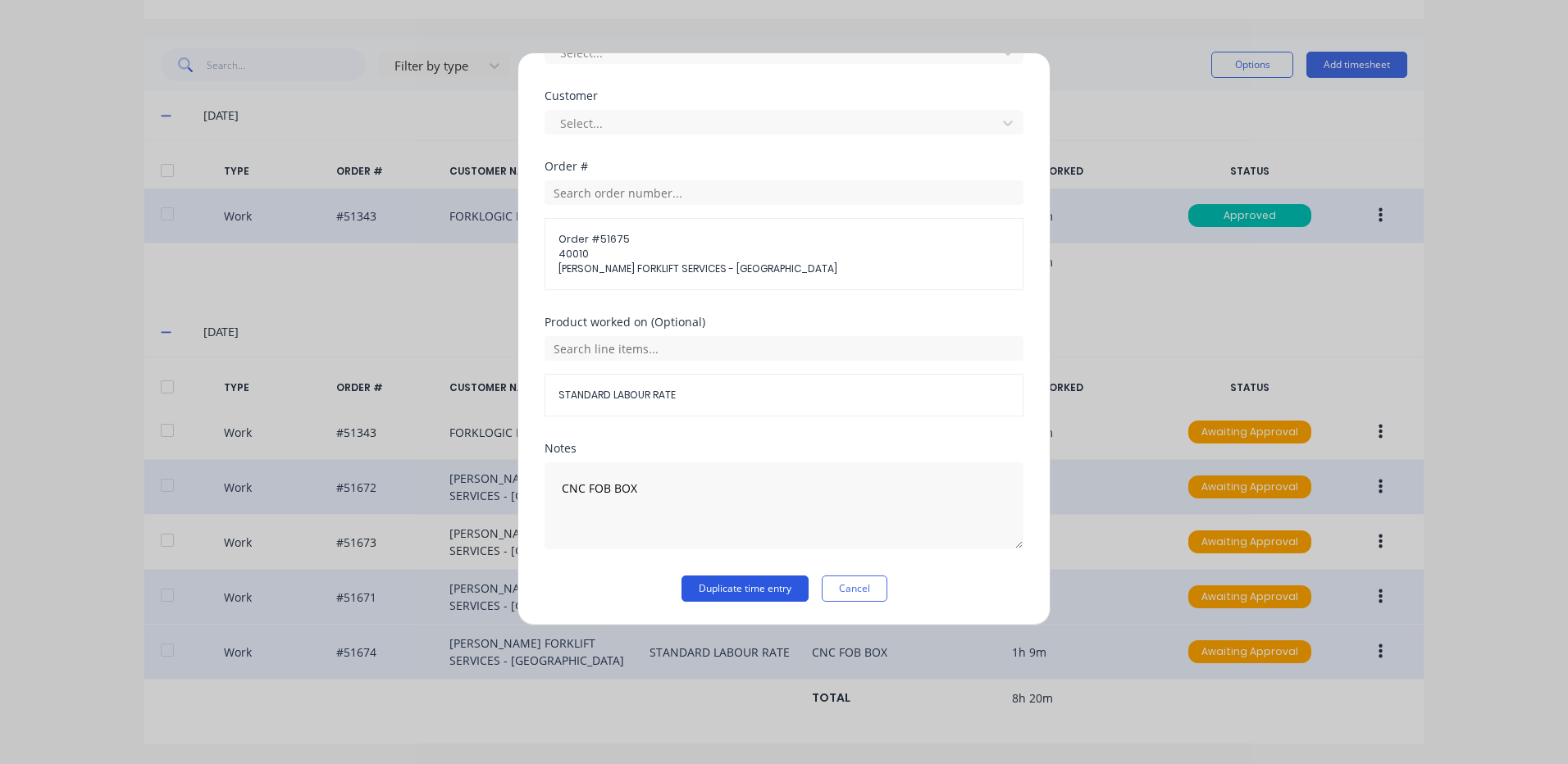
click at [713, 592] on button "Duplicate time entry" at bounding box center [745, 588] width 127 height 26
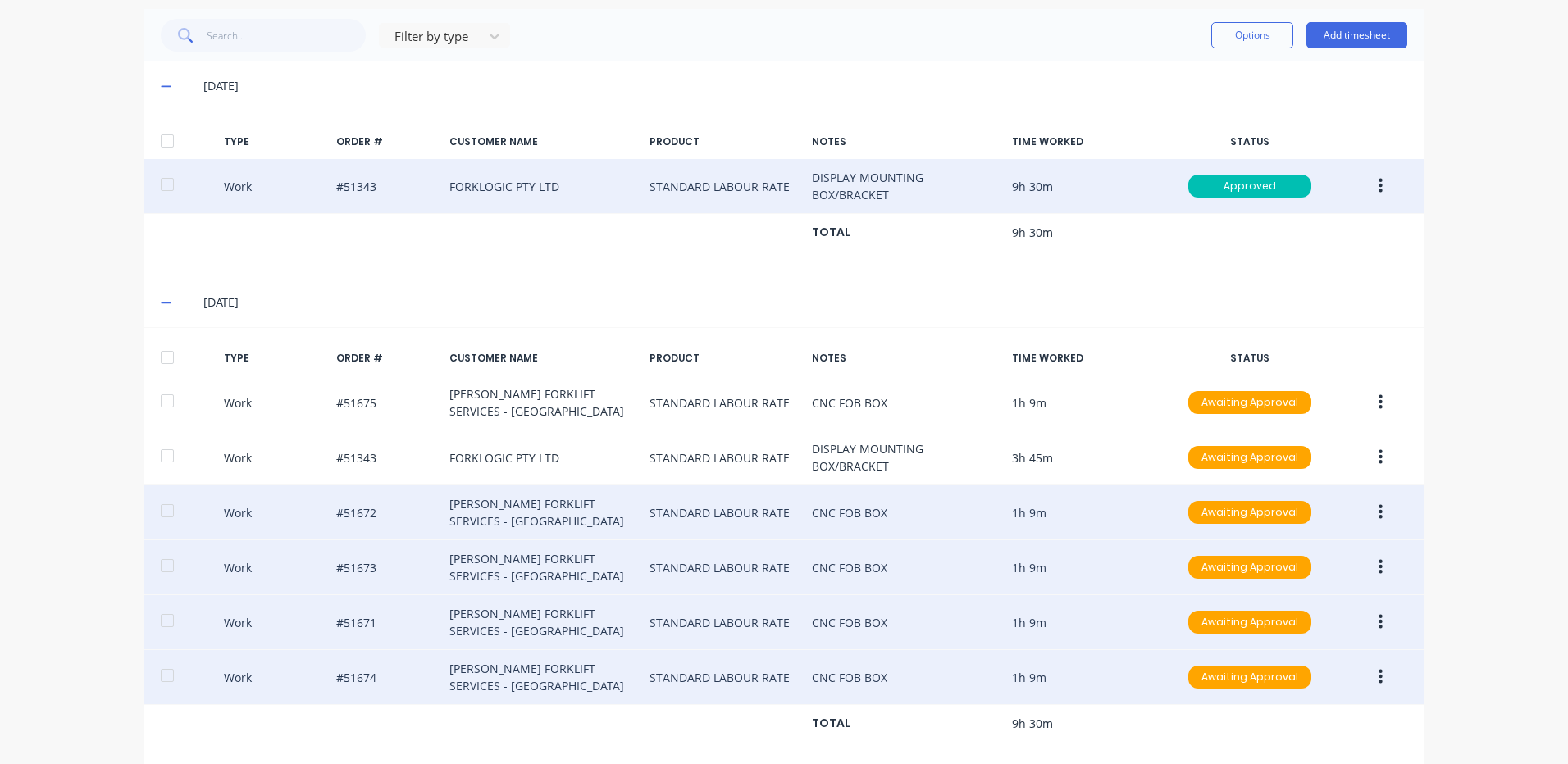
scroll to position [445, 0]
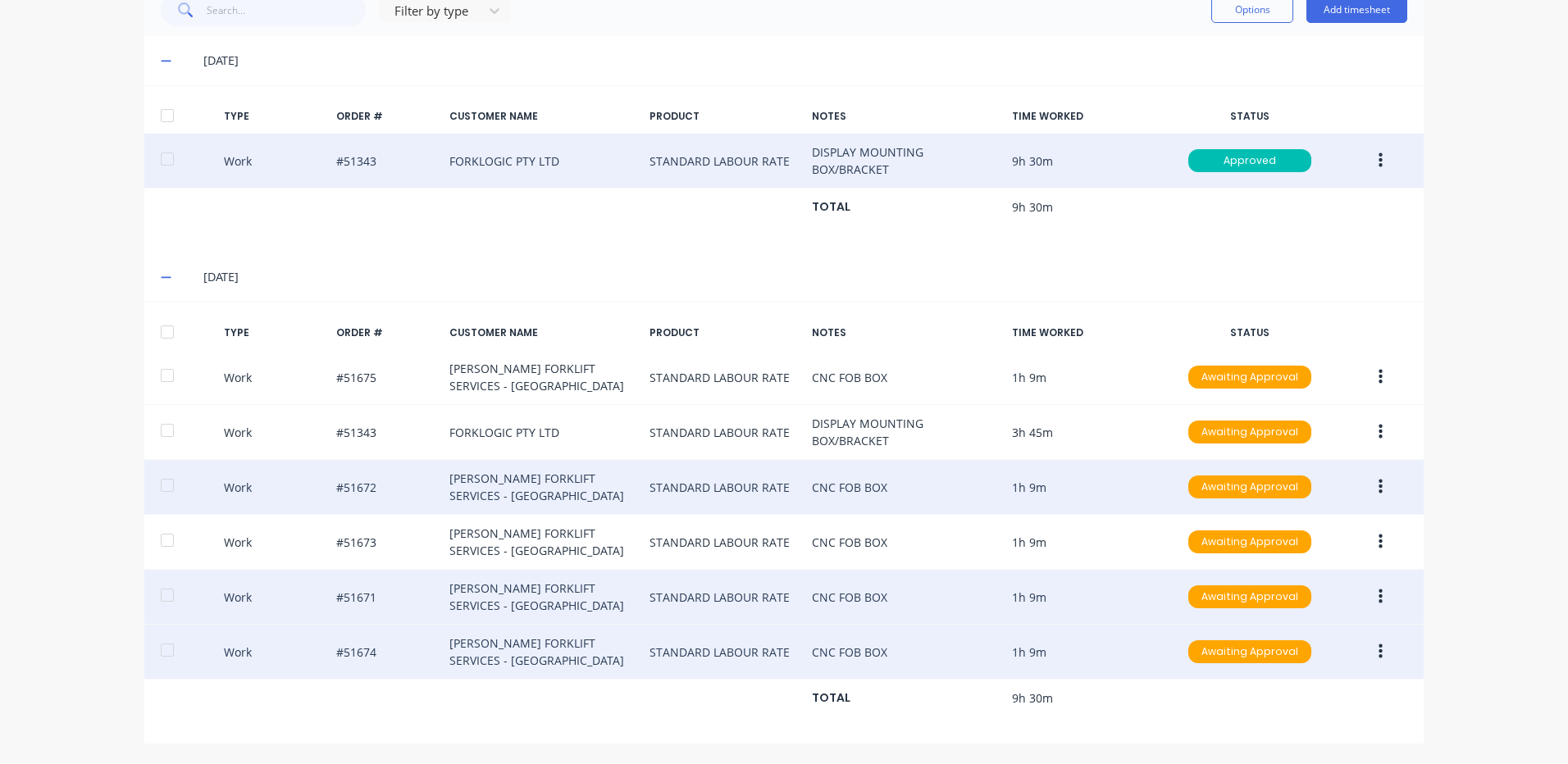
click at [165, 337] on div at bounding box center [167, 332] width 33 height 33
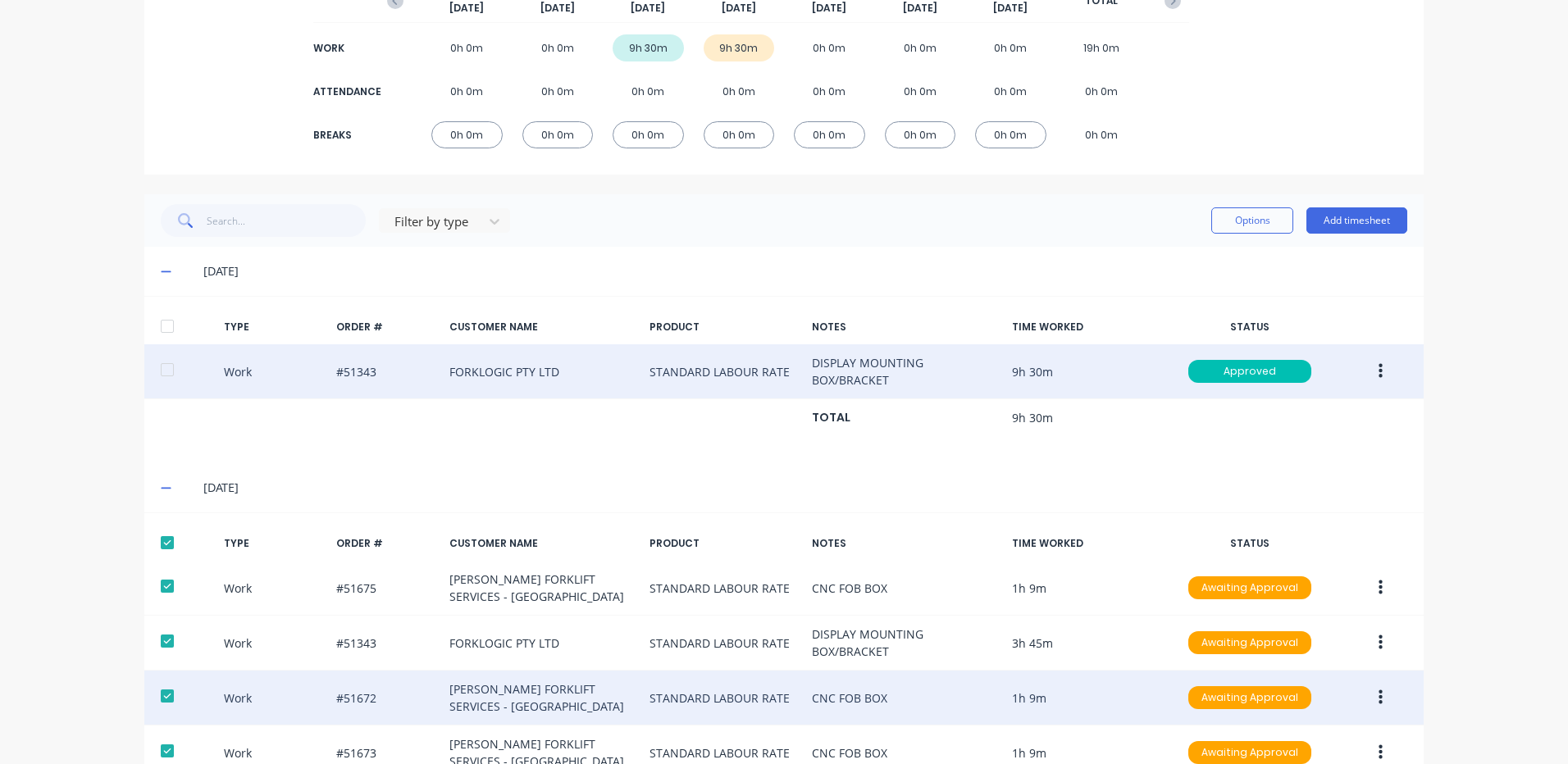
scroll to position [116, 0]
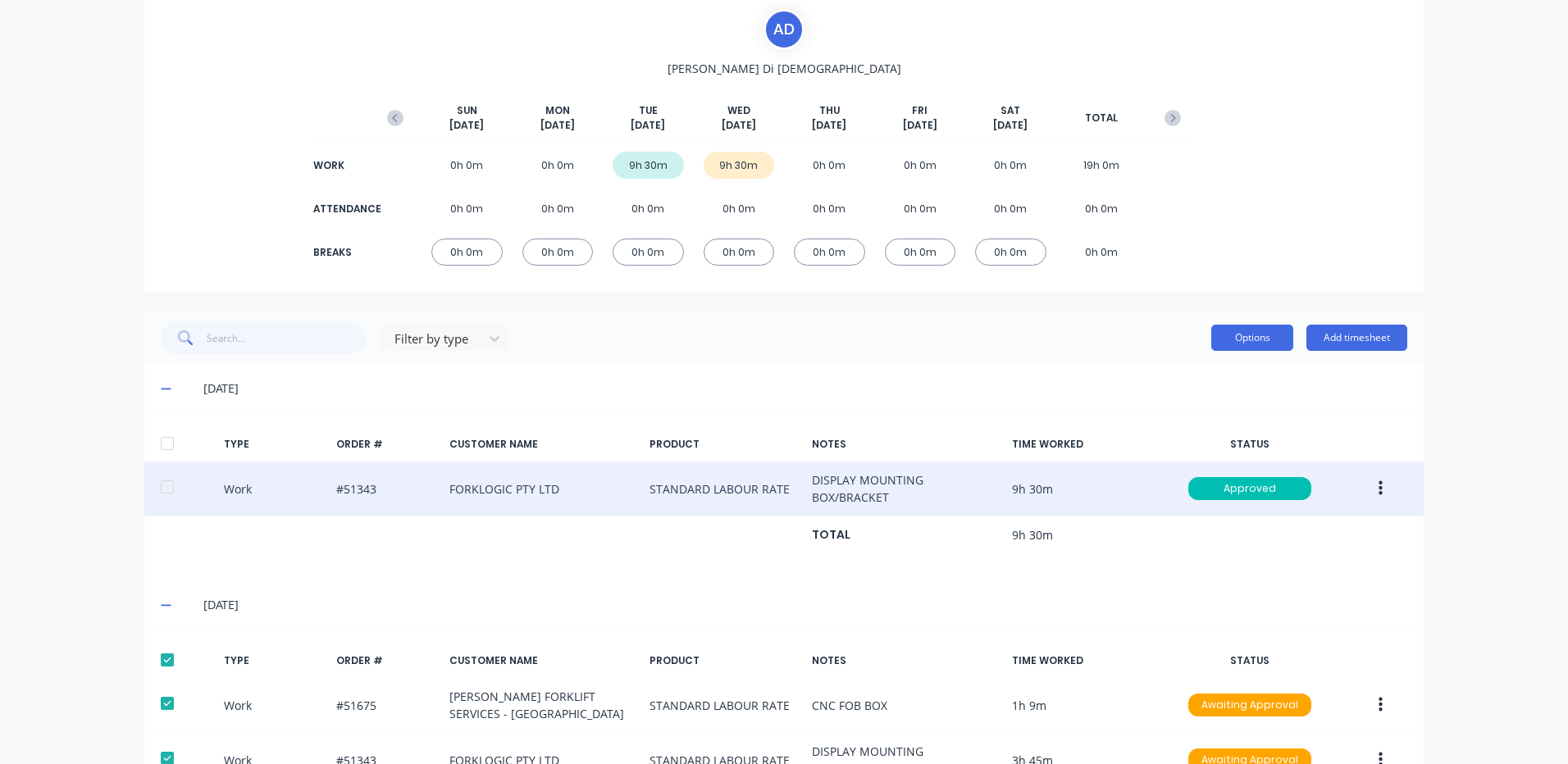
click at [1219, 332] on button "Options" at bounding box center [1252, 337] width 82 height 26
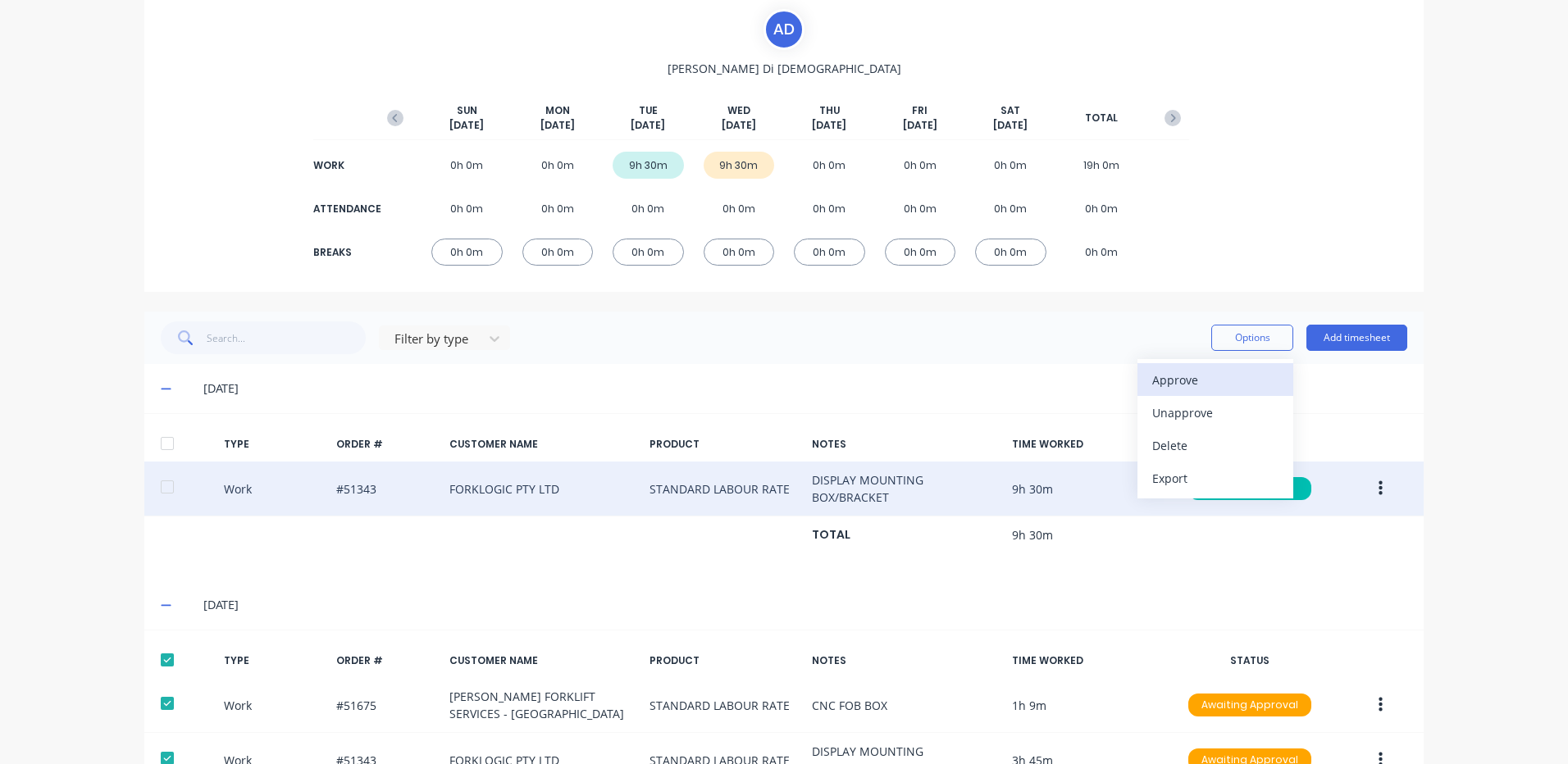
click at [1174, 378] on div "Approve" at bounding box center [1215, 380] width 126 height 24
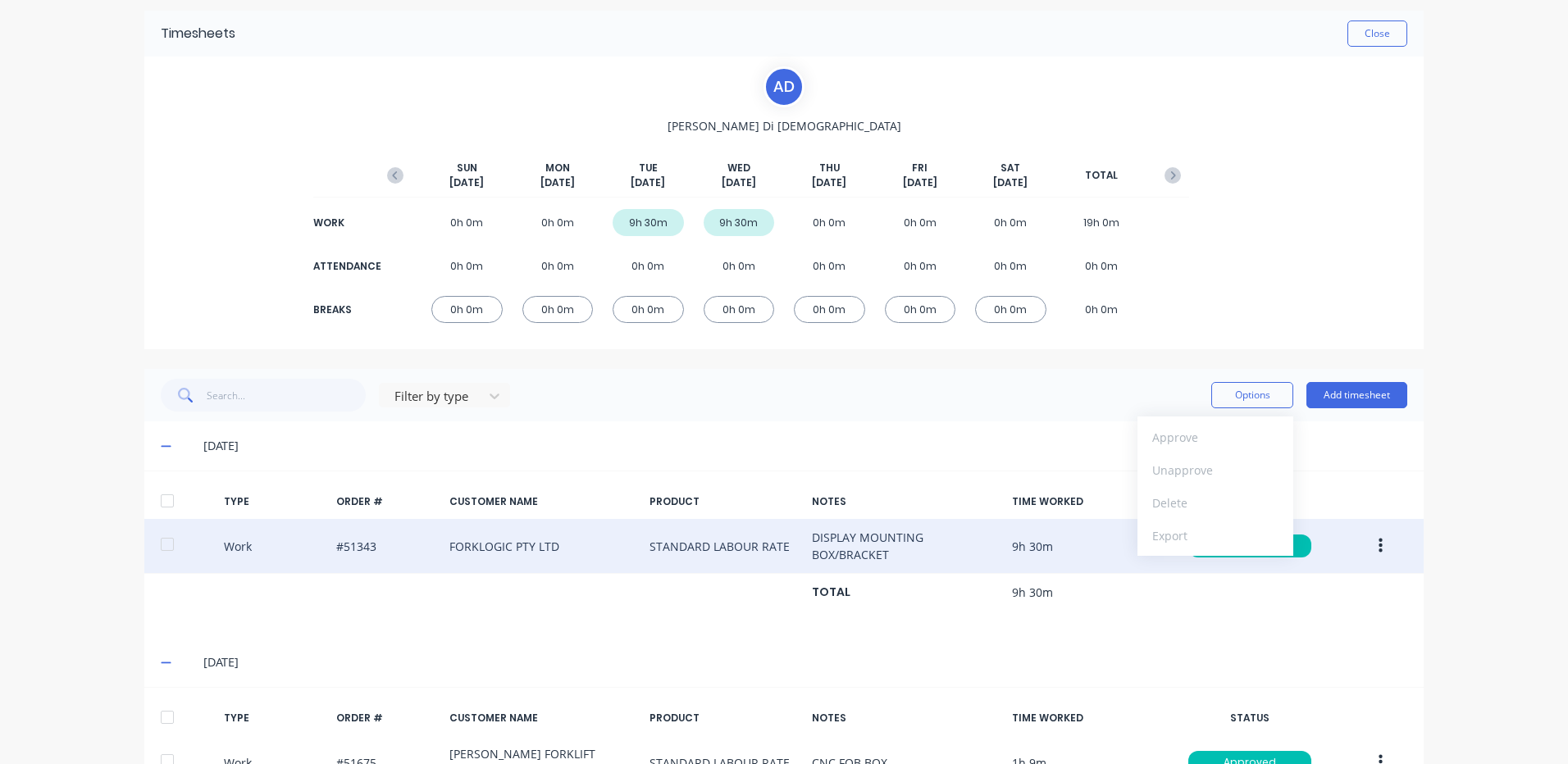
scroll to position [0, 0]
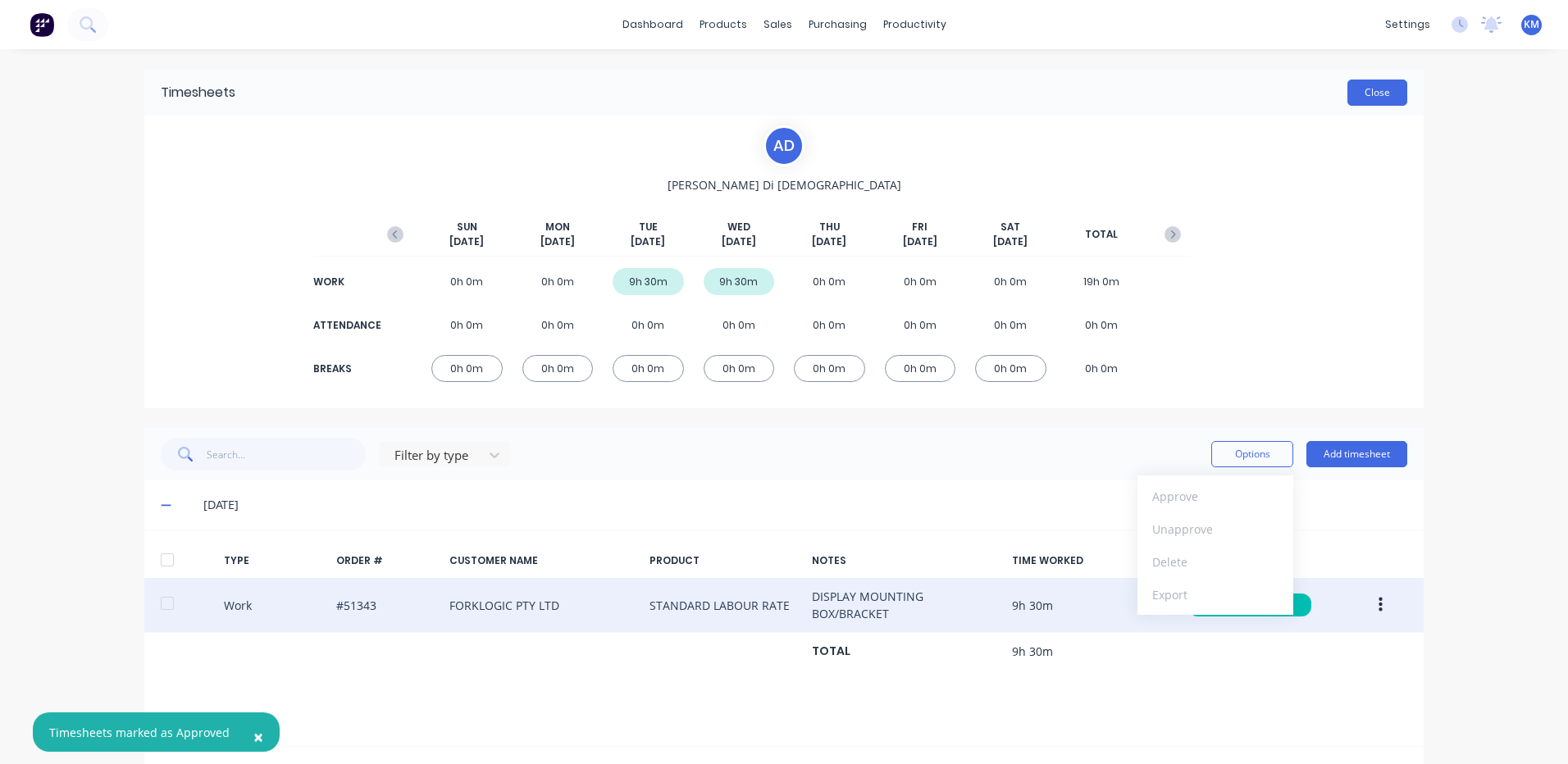
click at [1371, 98] on button "Close" at bounding box center [1378, 92] width 60 height 26
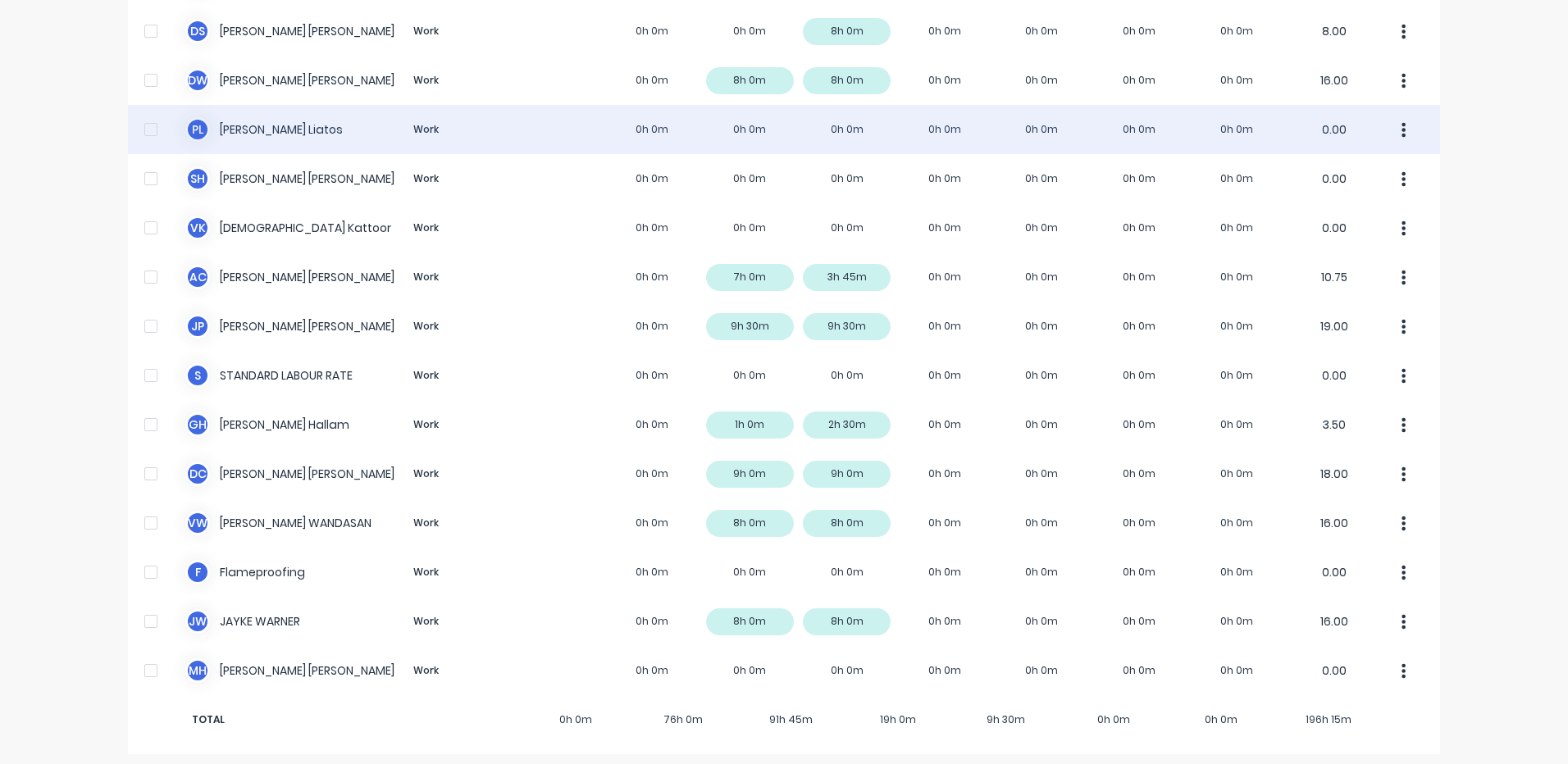
scroll to position [514, 0]
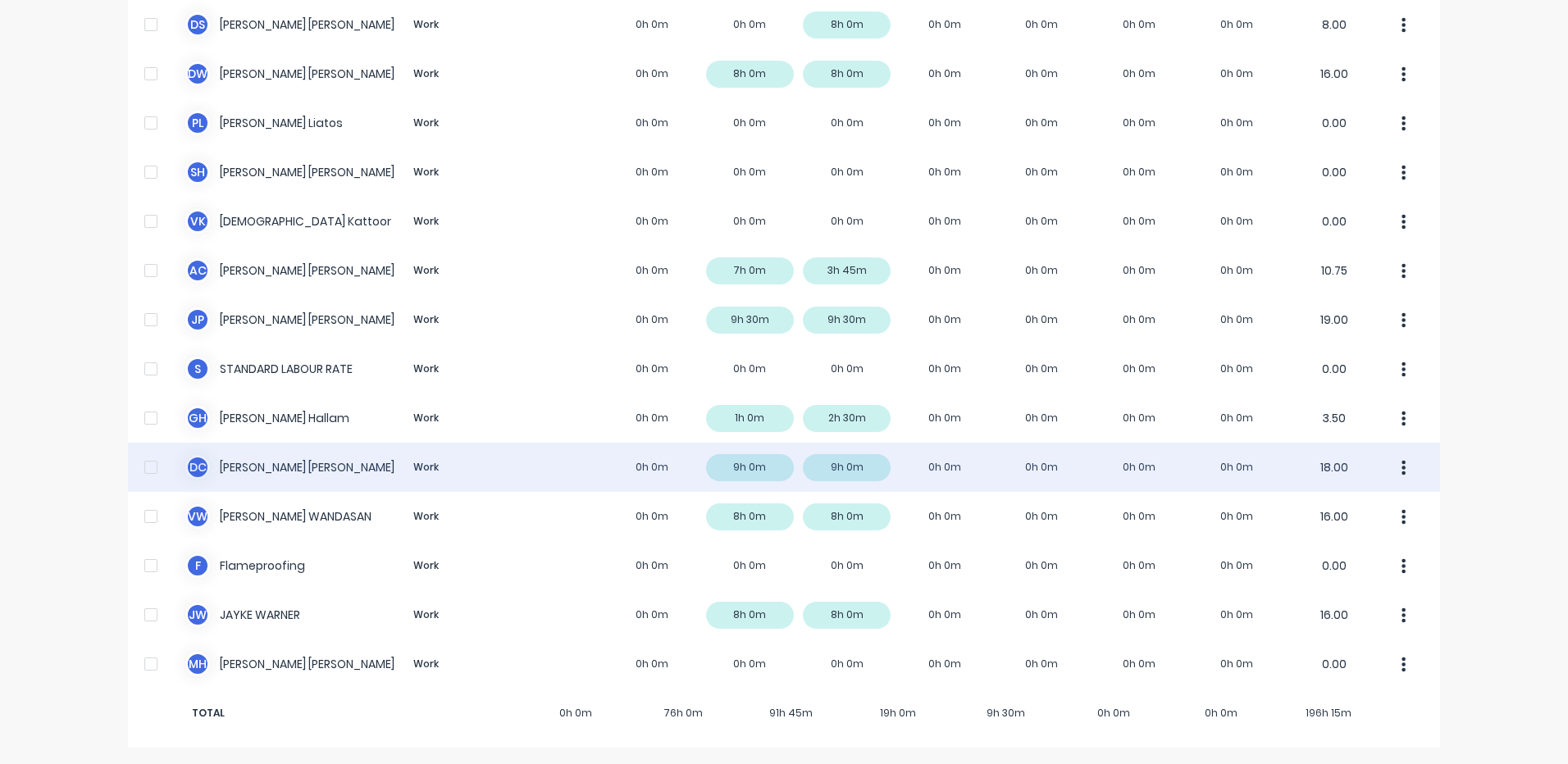
click at [963, 461] on div "D C DANIEL CAMPBELL Work 0h 0m 9h 0m 9h 0m 0h 0m 0h 0m 0h 0m 0h 0m 18.00" at bounding box center [784, 467] width 1312 height 49
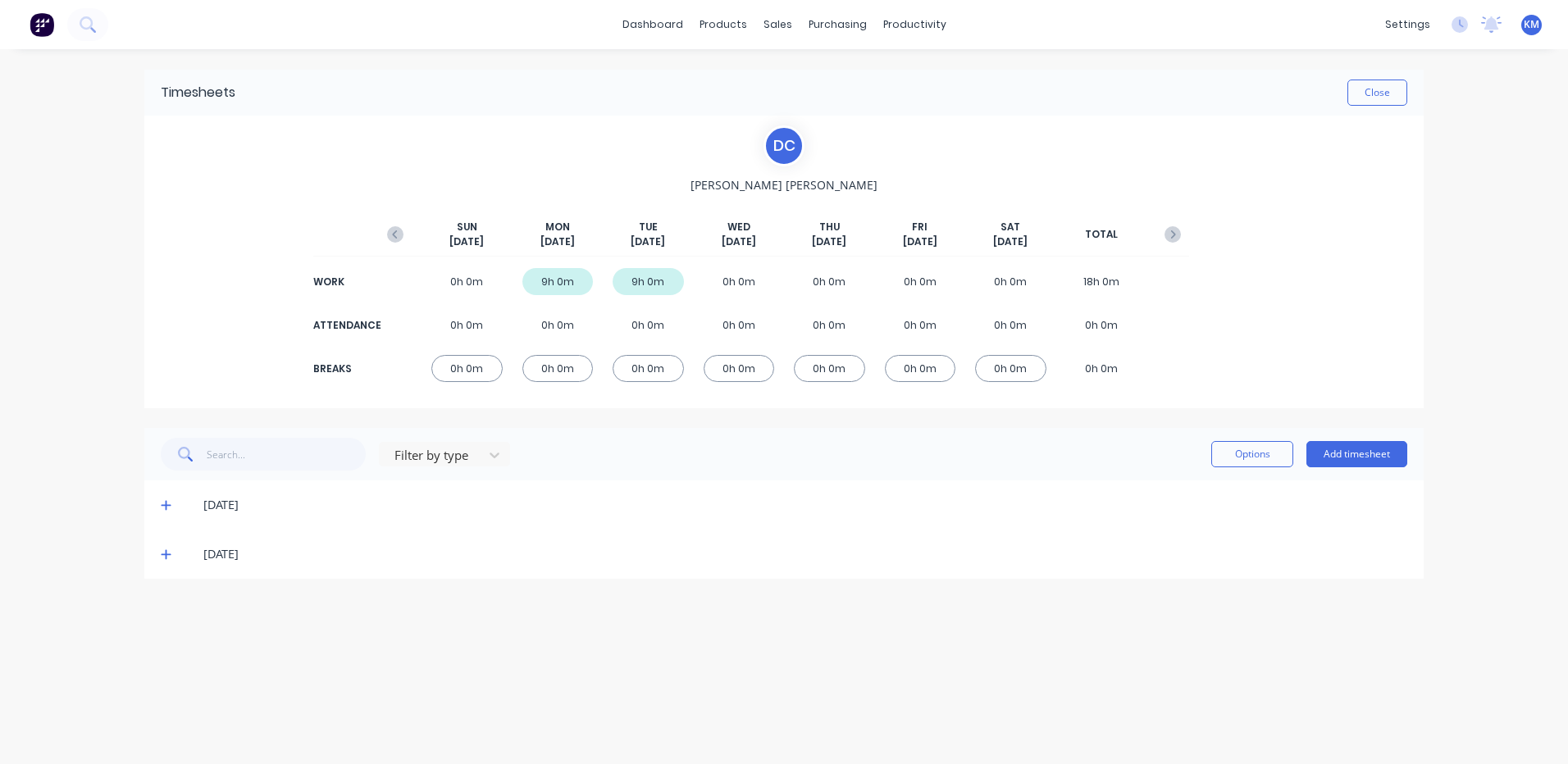
click at [161, 554] on icon at bounding box center [167, 554] width 11 height 12
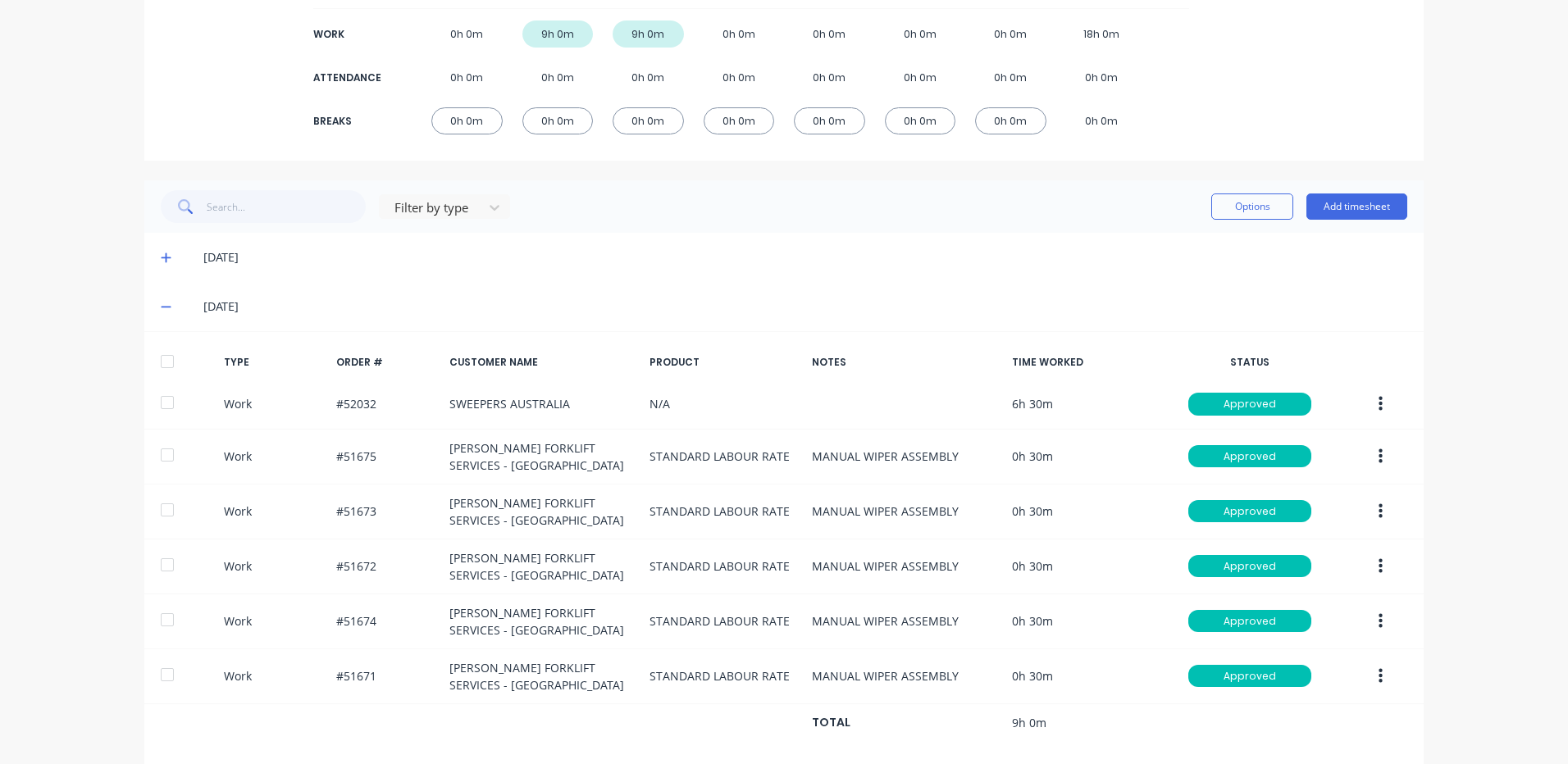
scroll to position [272, 0]
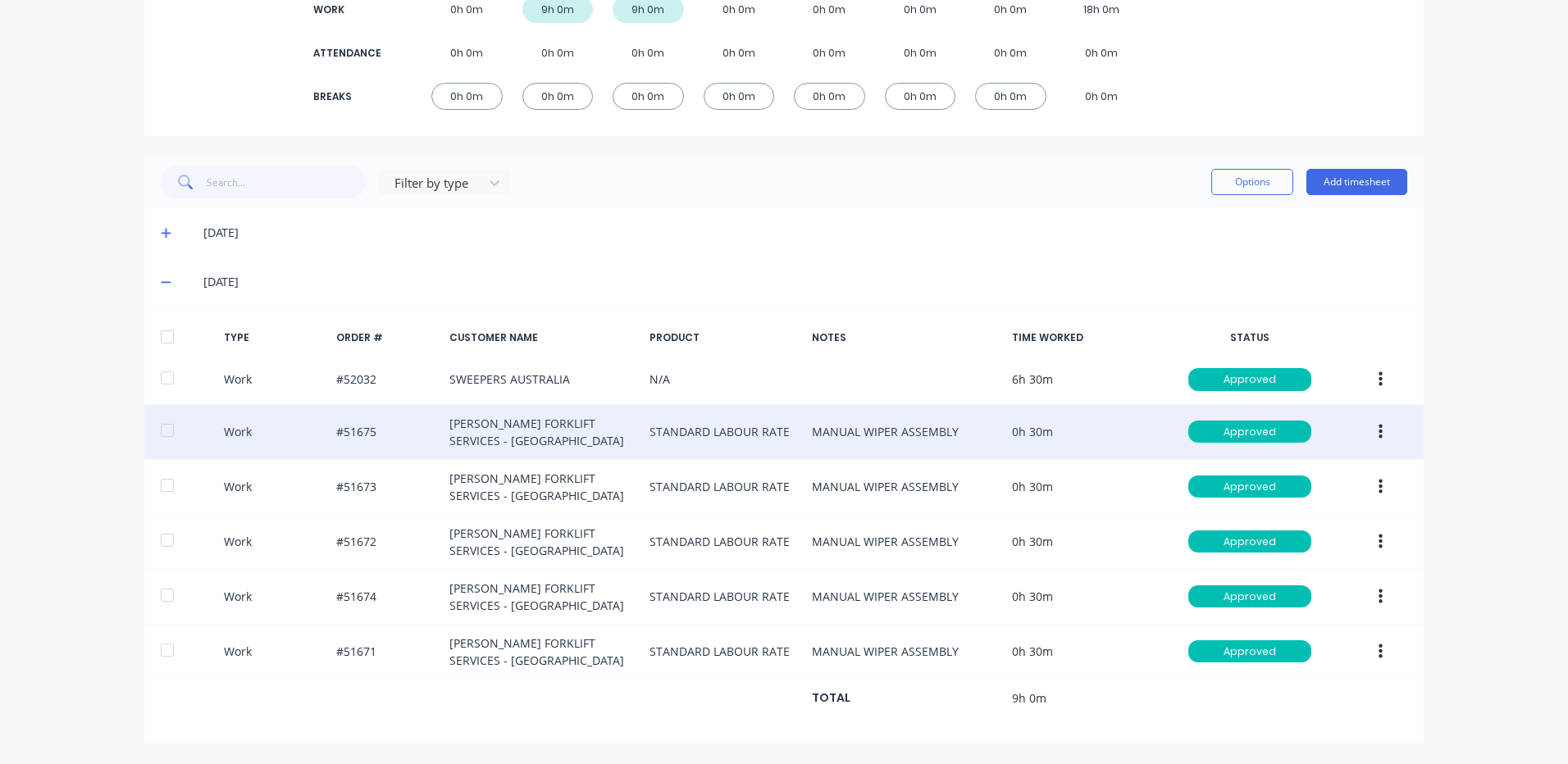
click at [1369, 436] on button "button" at bounding box center [1381, 432] width 38 height 29
click at [1310, 408] on div "Duplicate" at bounding box center [1322, 403] width 126 height 24
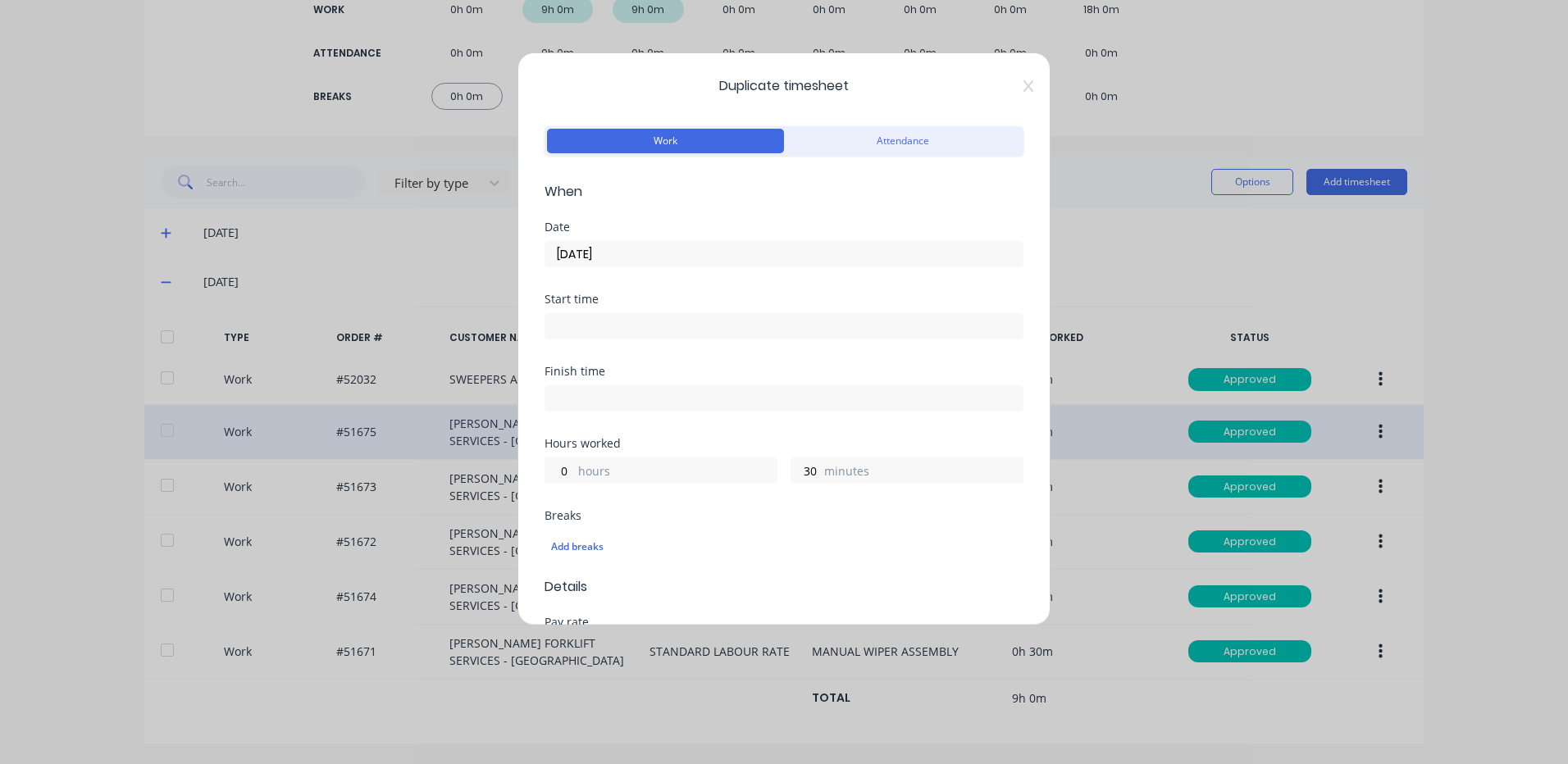
click at [753, 256] on input "09/09/2025" at bounding box center [784, 254] width 478 height 25
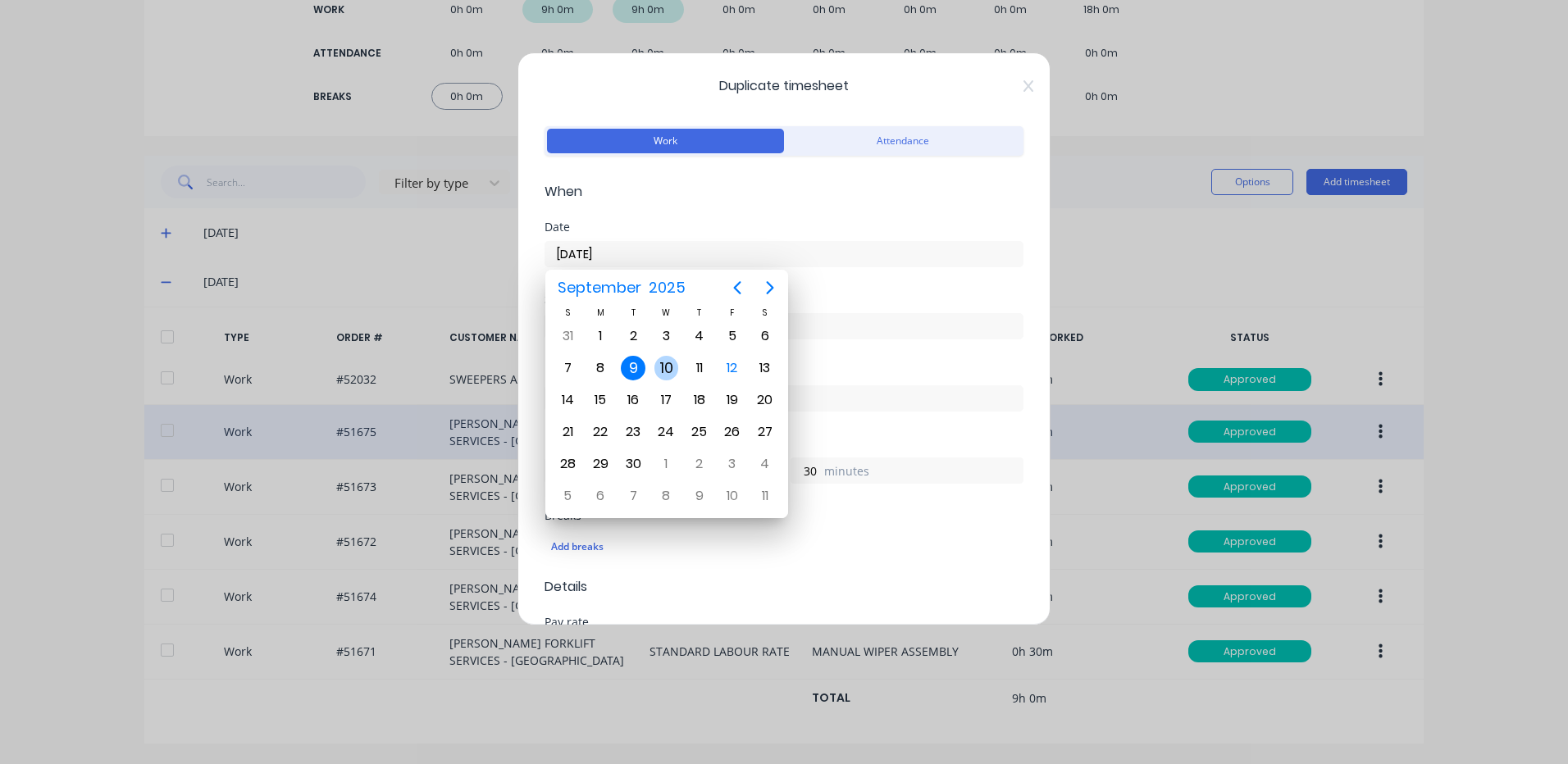
click at [654, 365] on div "10" at bounding box center [666, 367] width 25 height 25
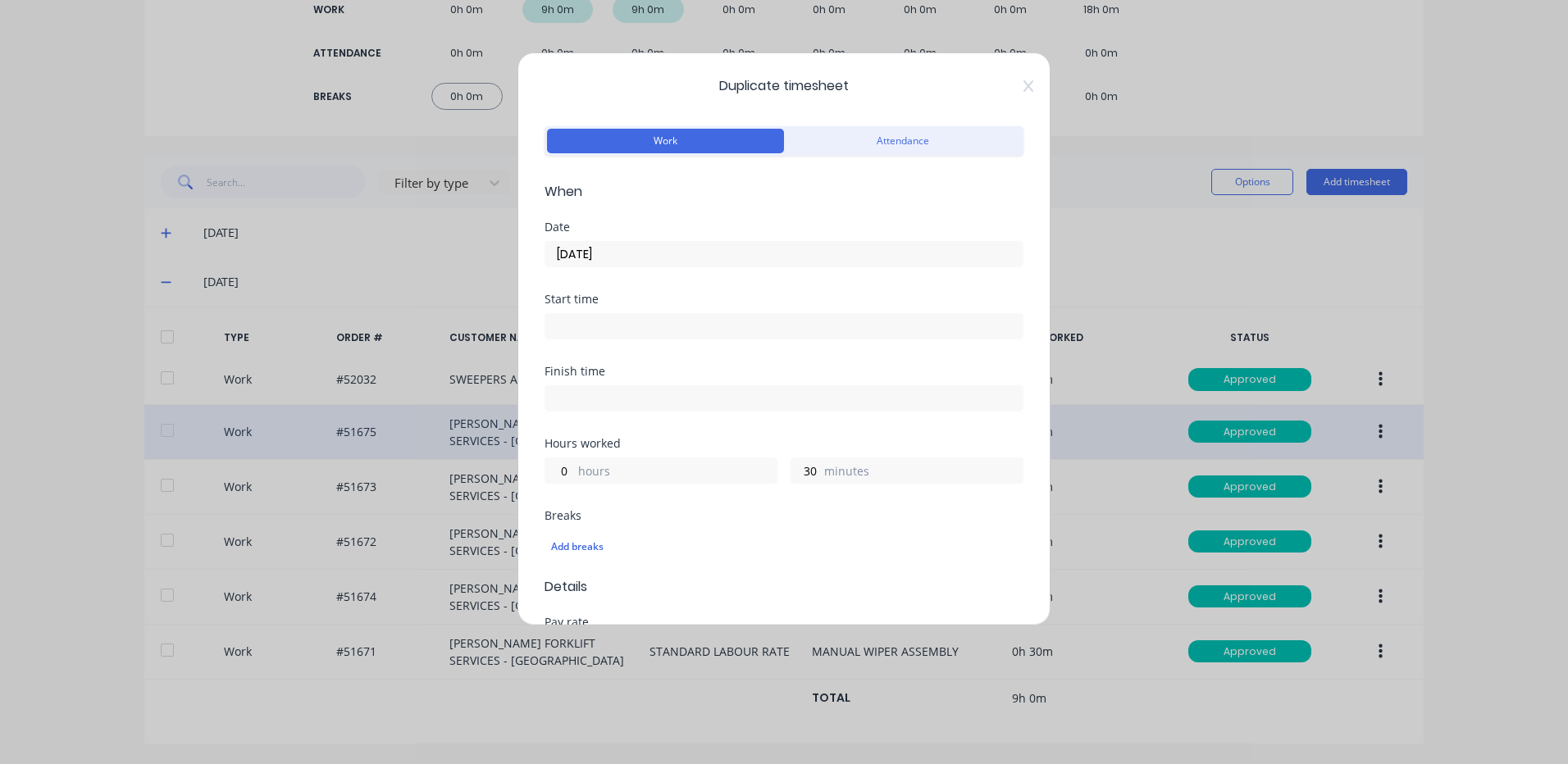
type input "10/09/2025"
click at [554, 475] on input "0" at bounding box center [560, 470] width 29 height 25
type input "1"
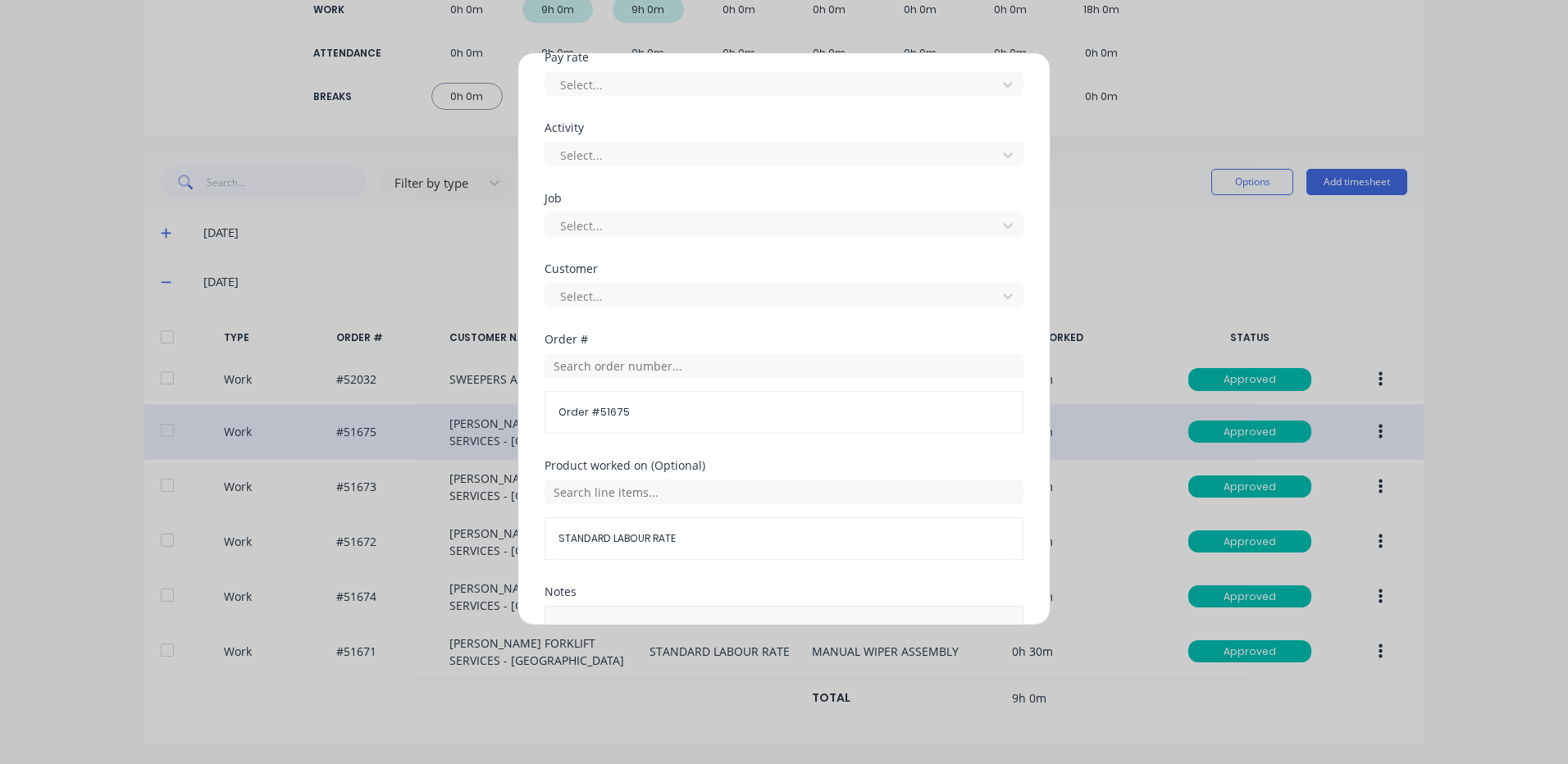
scroll to position [709, 0]
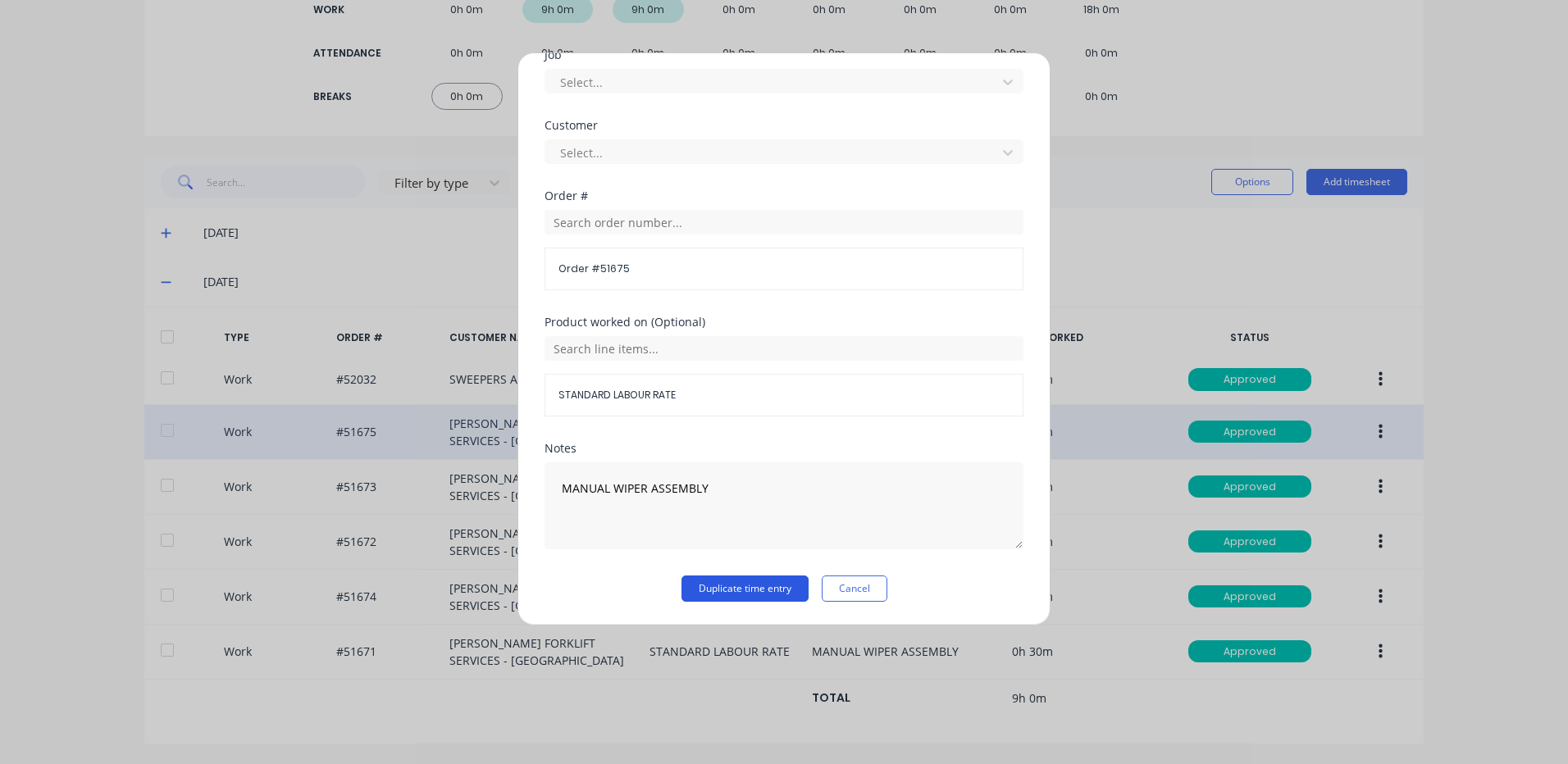
type input "0"
click at [763, 598] on button "Duplicate time entry" at bounding box center [745, 588] width 127 height 26
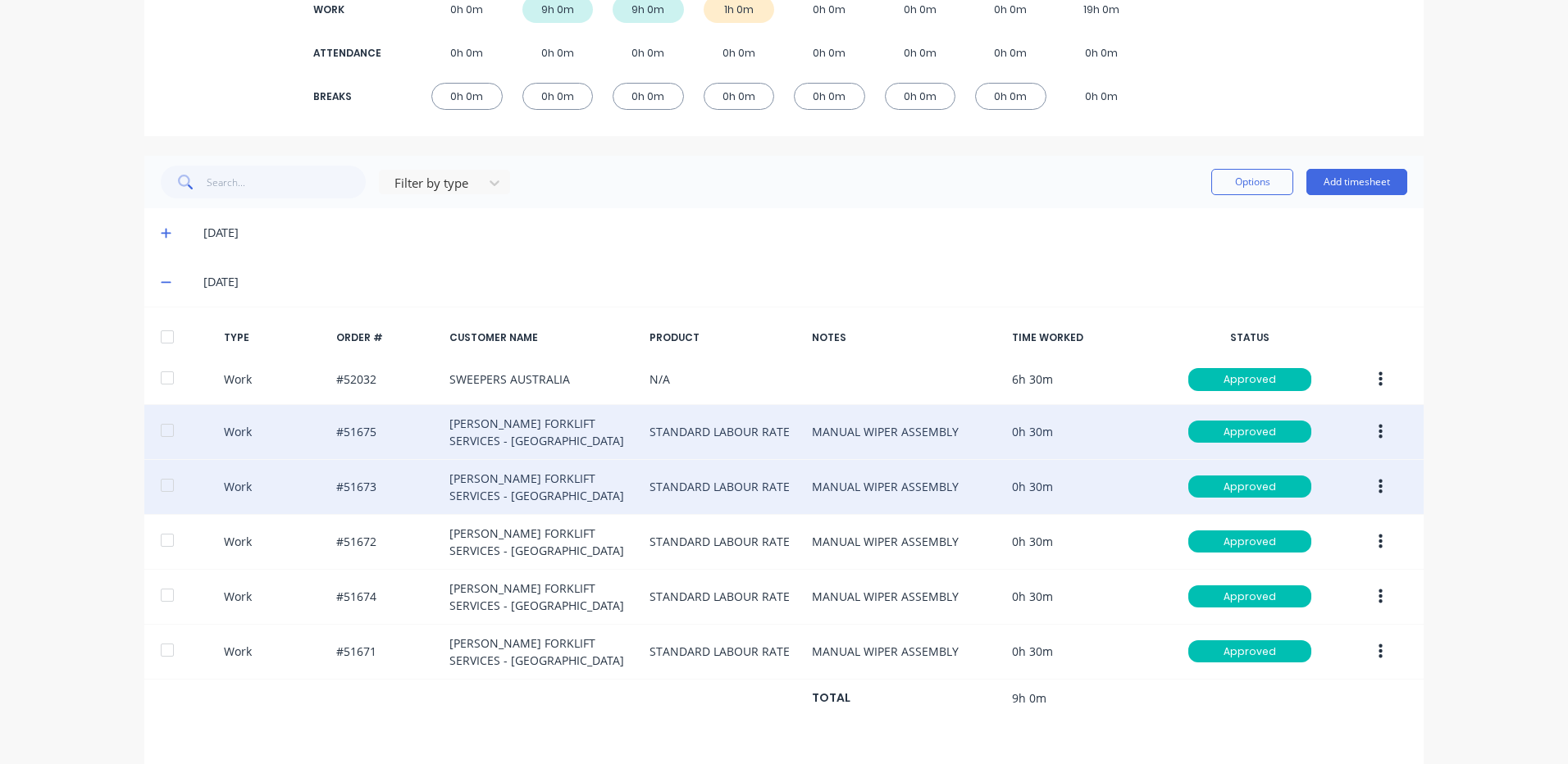
click at [1379, 480] on icon "button" at bounding box center [1381, 486] width 5 height 15
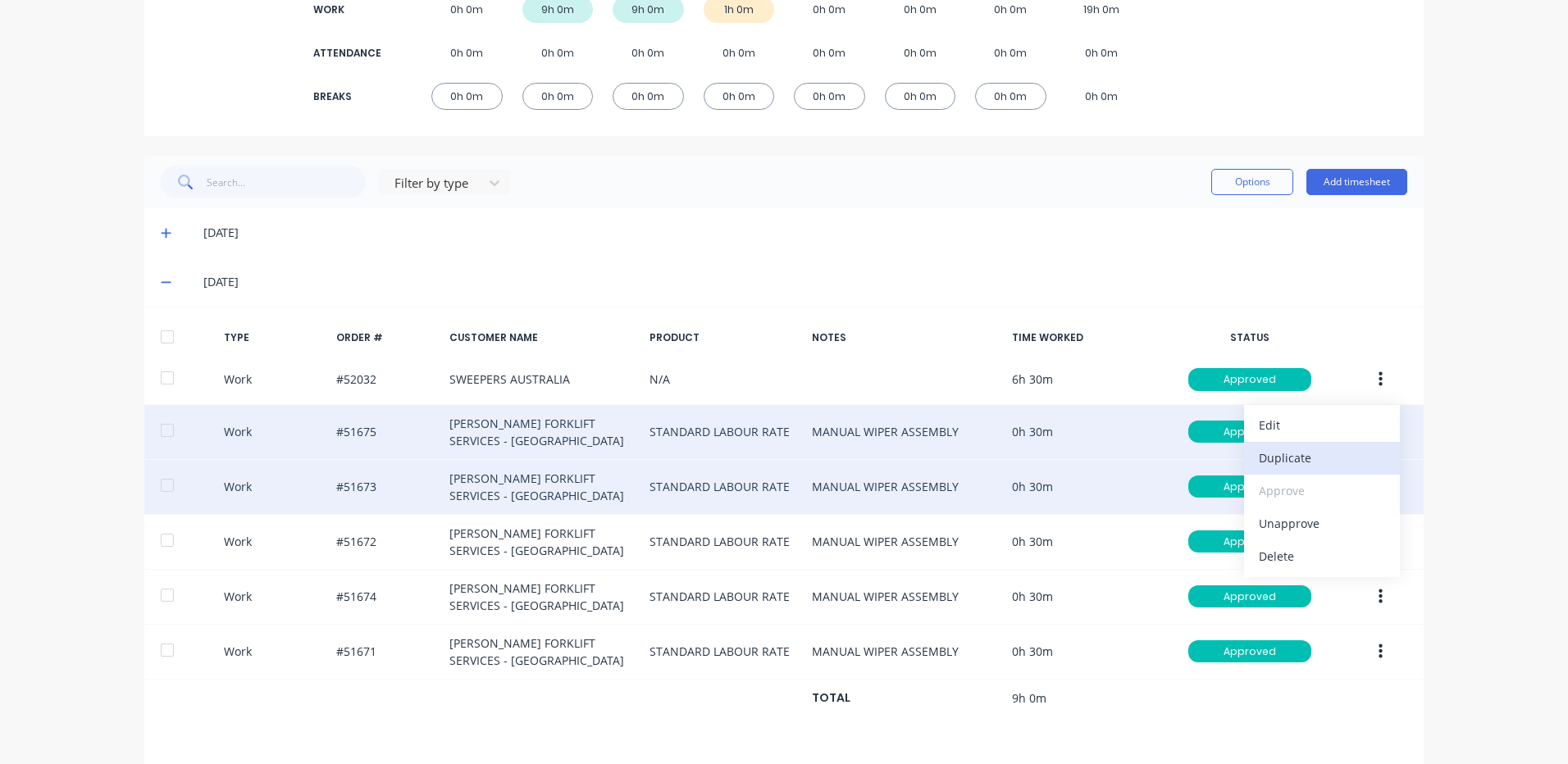
click at [1317, 455] on div "Duplicate" at bounding box center [1322, 457] width 126 height 24
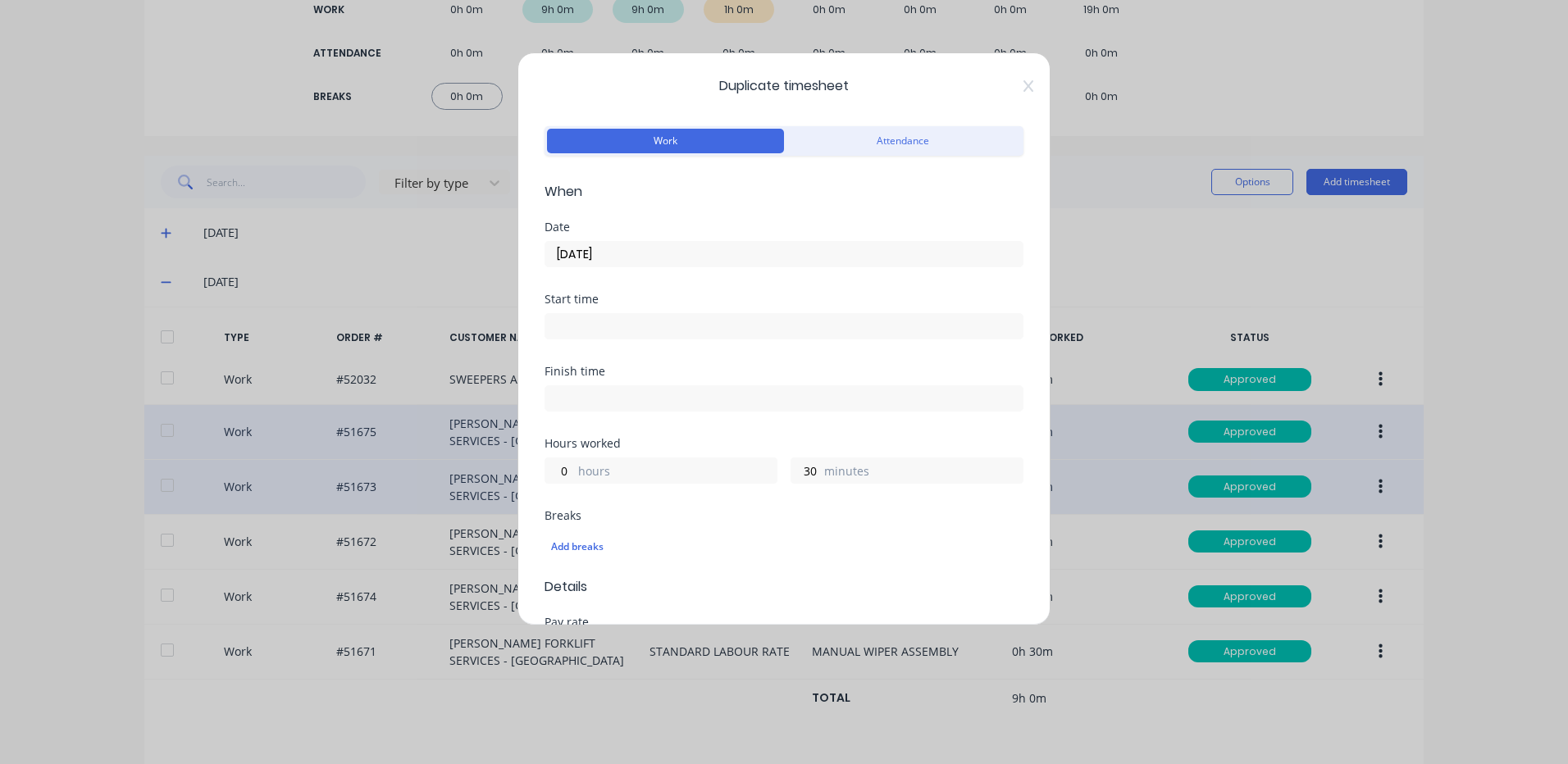
click at [611, 253] on input "09/09/2025" at bounding box center [784, 254] width 478 height 25
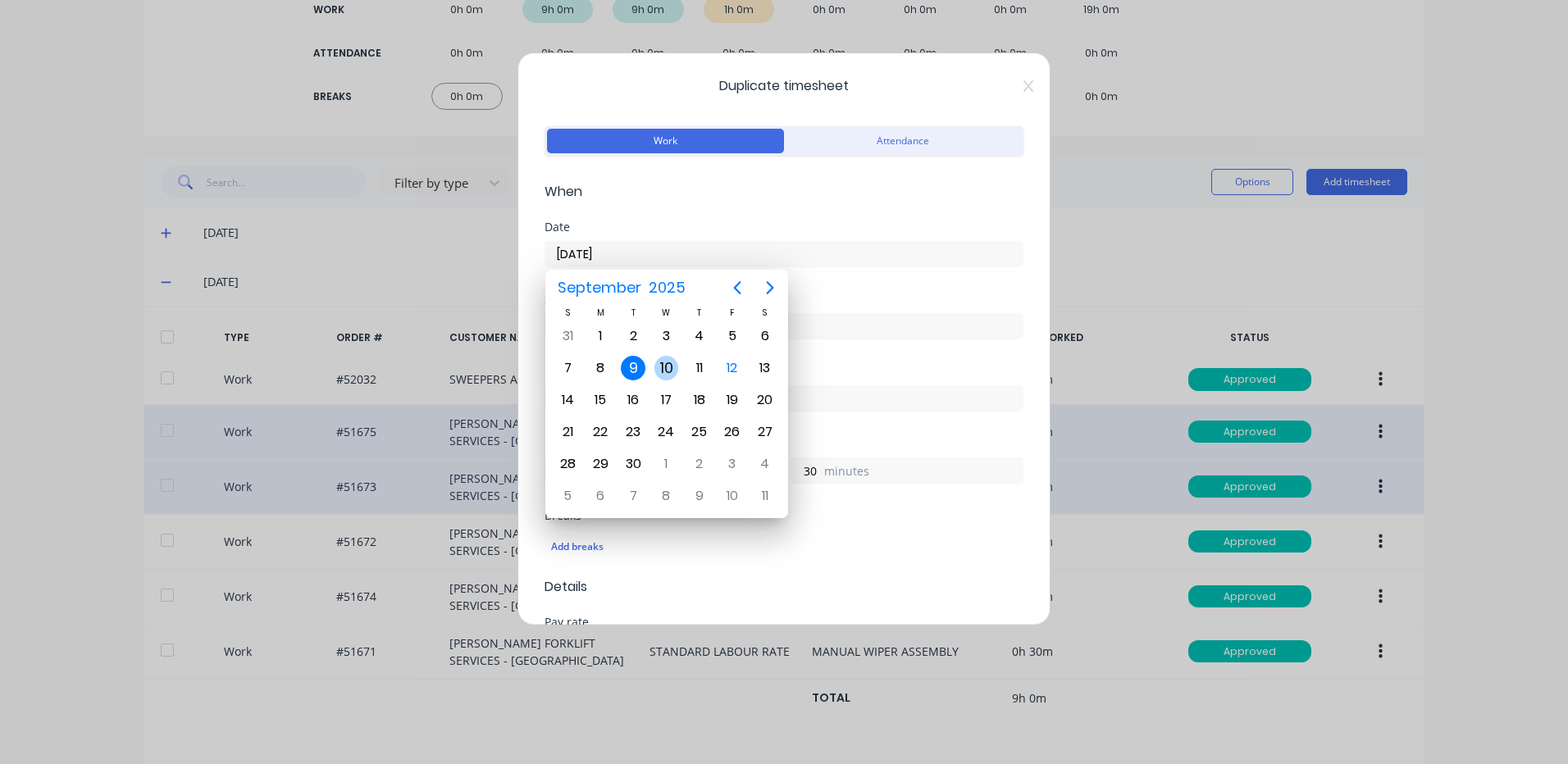
click at [661, 361] on div "10" at bounding box center [666, 367] width 25 height 25
type input "10/09/2025"
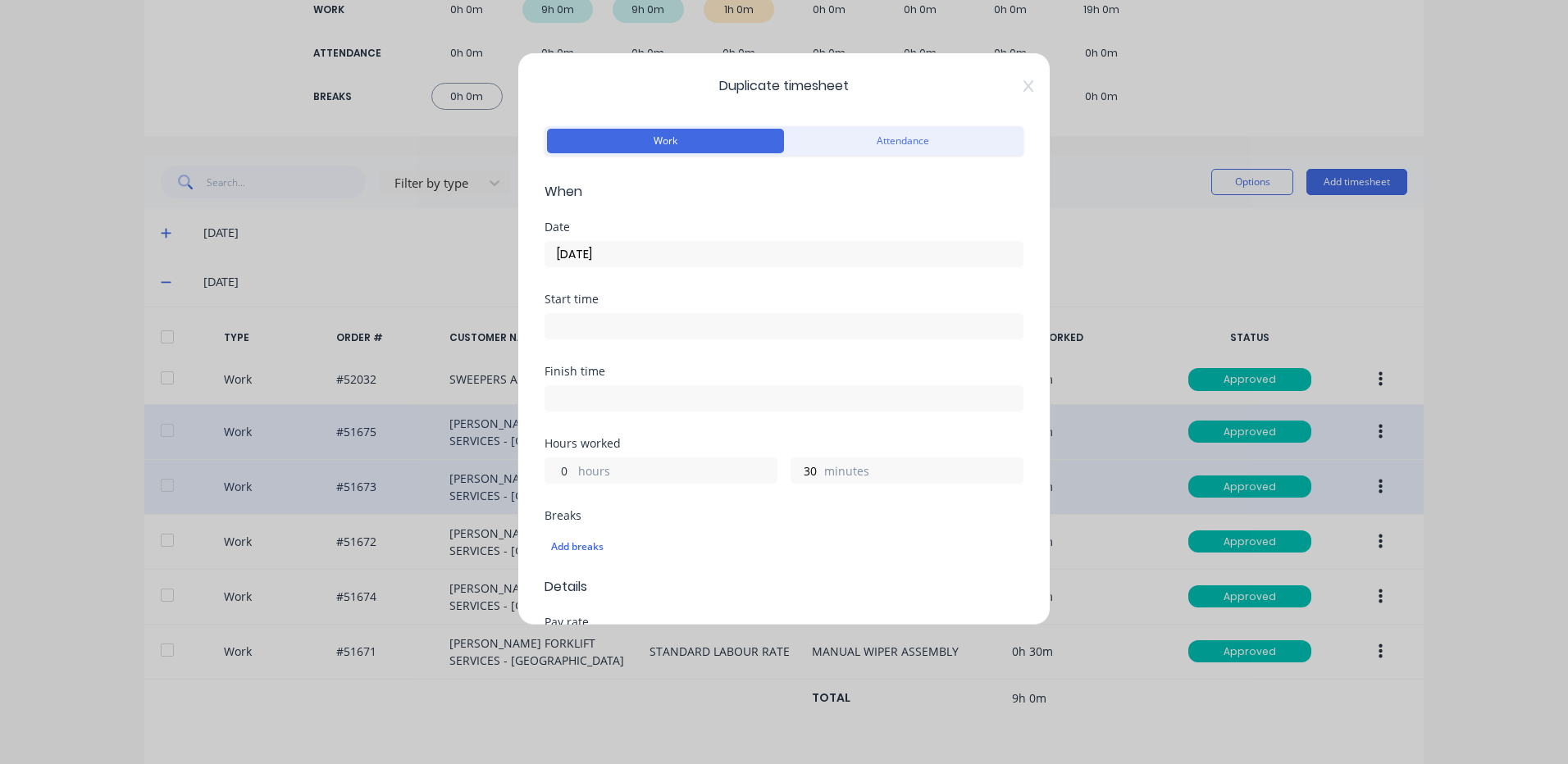
click at [561, 475] on input "0" at bounding box center [560, 470] width 29 height 25
type input "1"
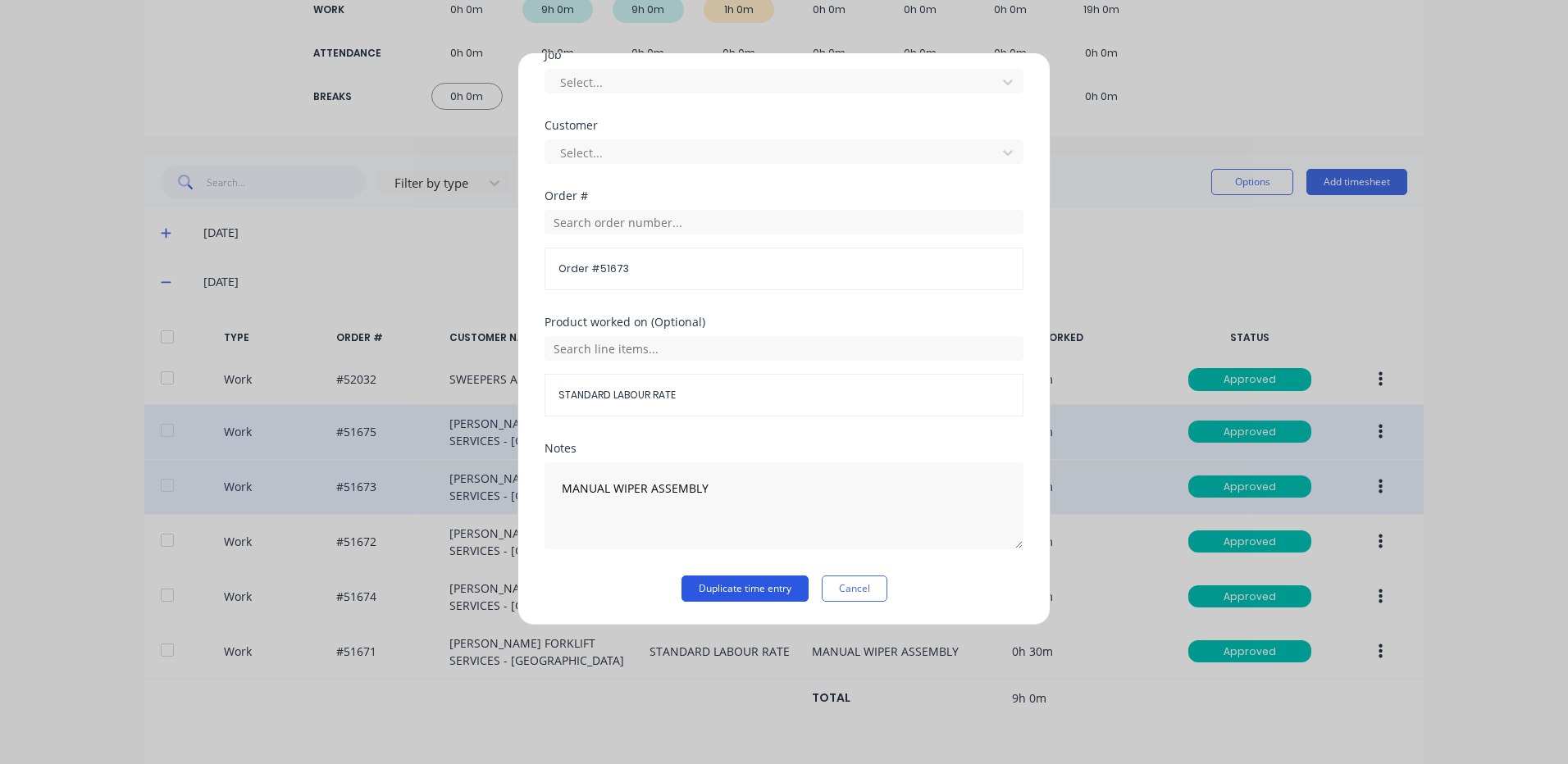
type input "0"
click at [726, 587] on button "Duplicate time entry" at bounding box center [745, 588] width 127 height 26
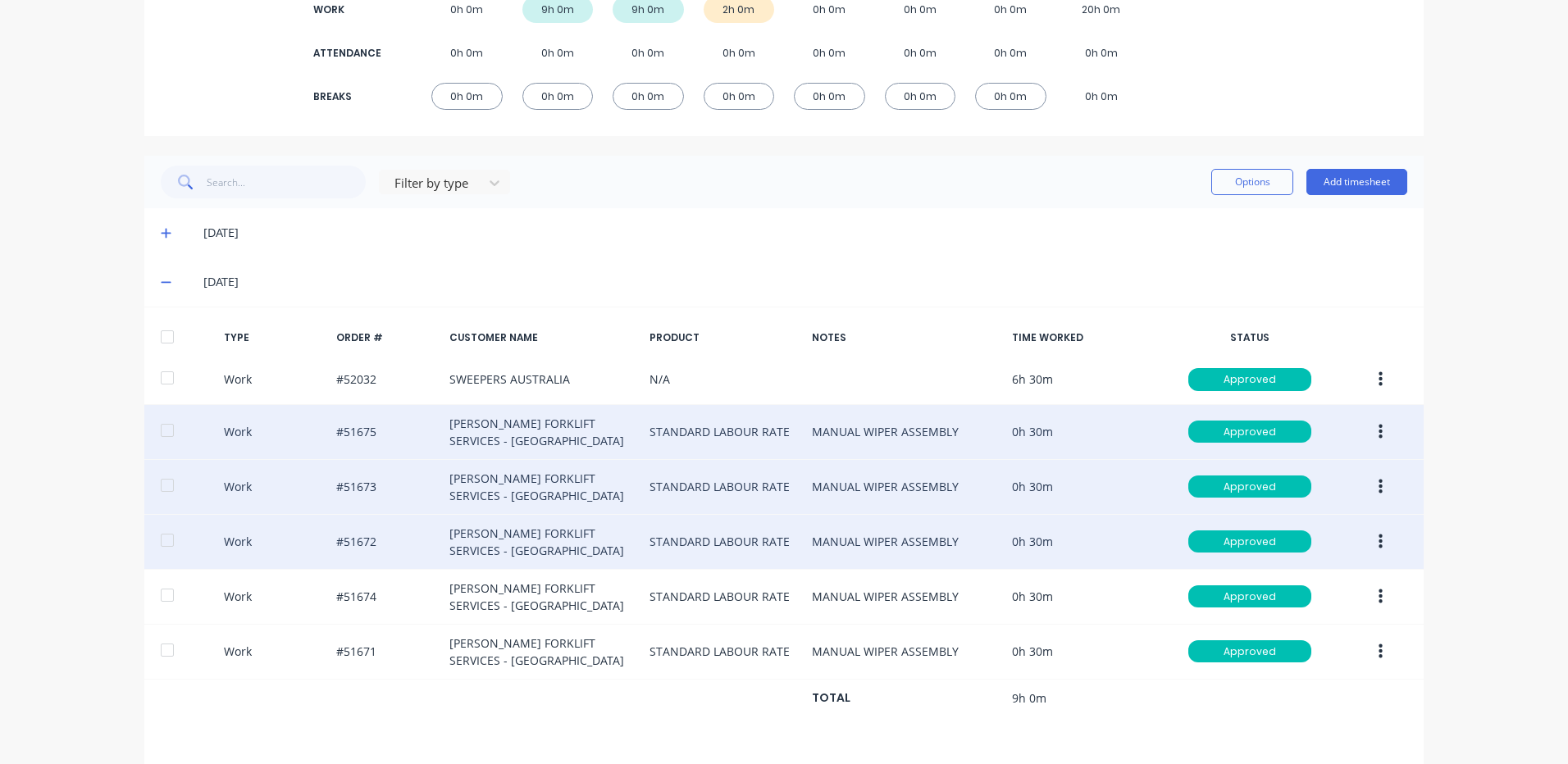
click at [1375, 531] on button "button" at bounding box center [1381, 542] width 38 height 29
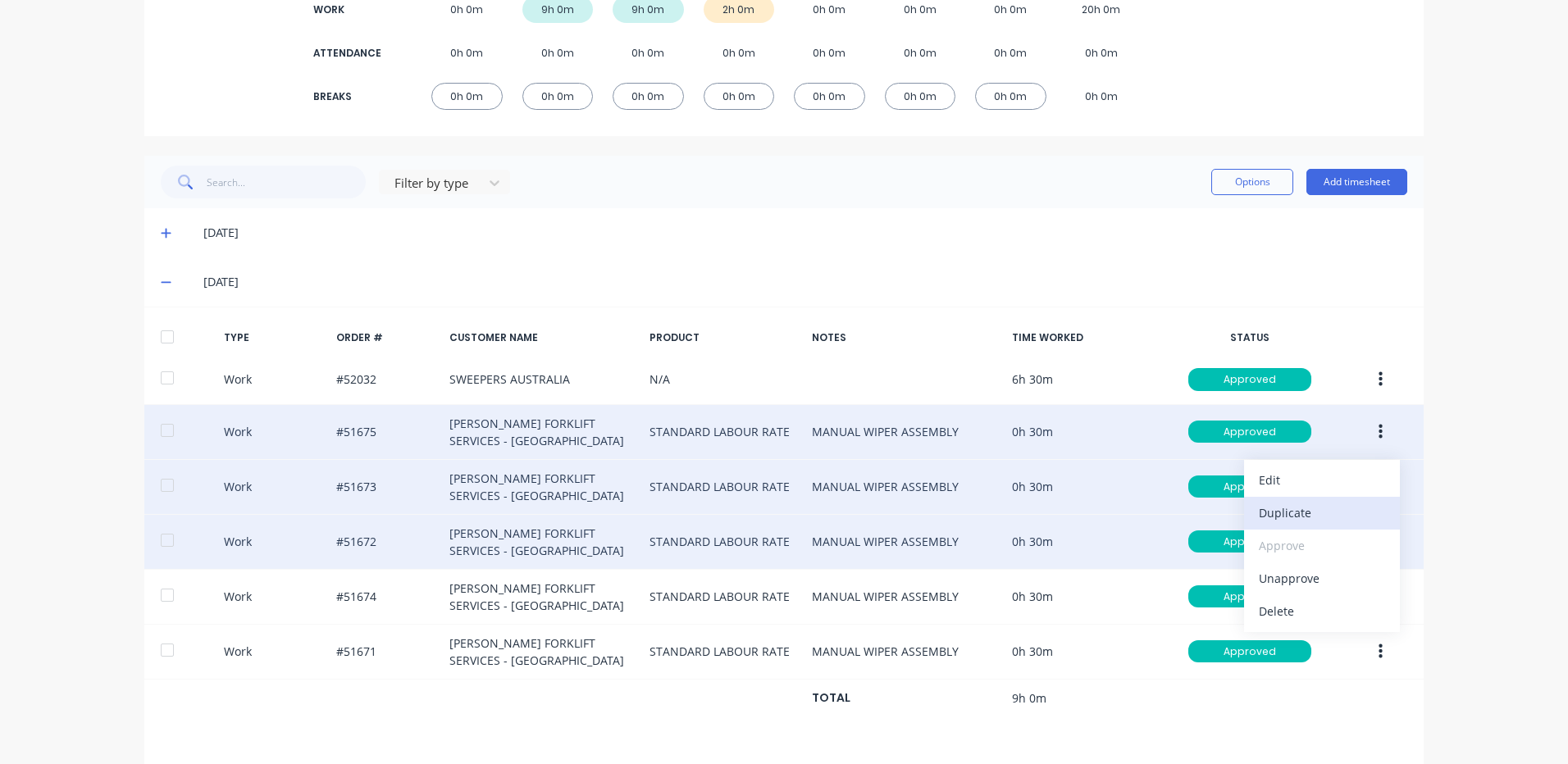
click at [1316, 518] on div "Duplicate" at bounding box center [1322, 513] width 126 height 24
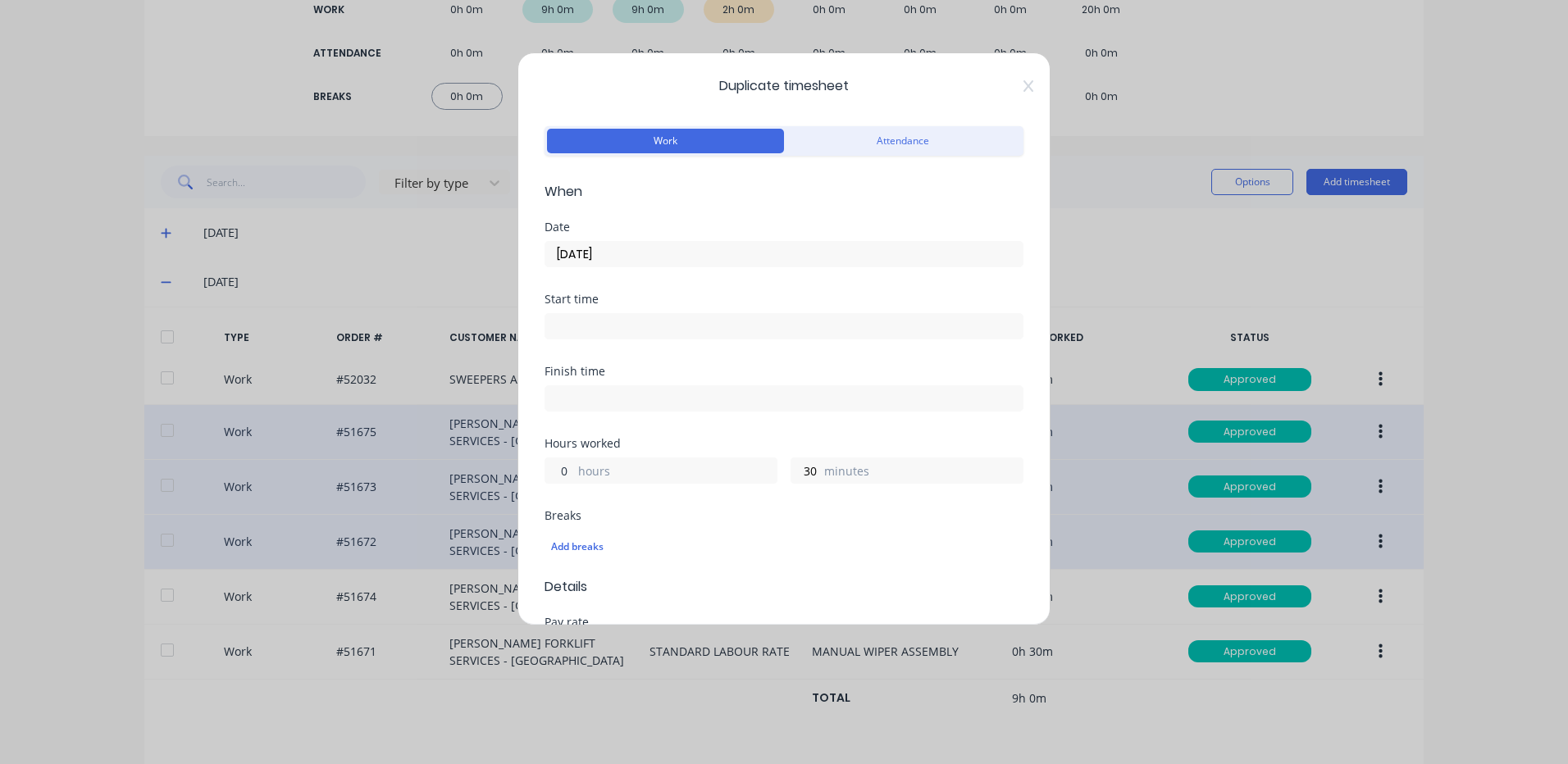
click at [563, 469] on input "0" at bounding box center [560, 470] width 29 height 25
type input "1"
type input "0"
click at [593, 238] on div "09/09/2025" at bounding box center [784, 251] width 479 height 30
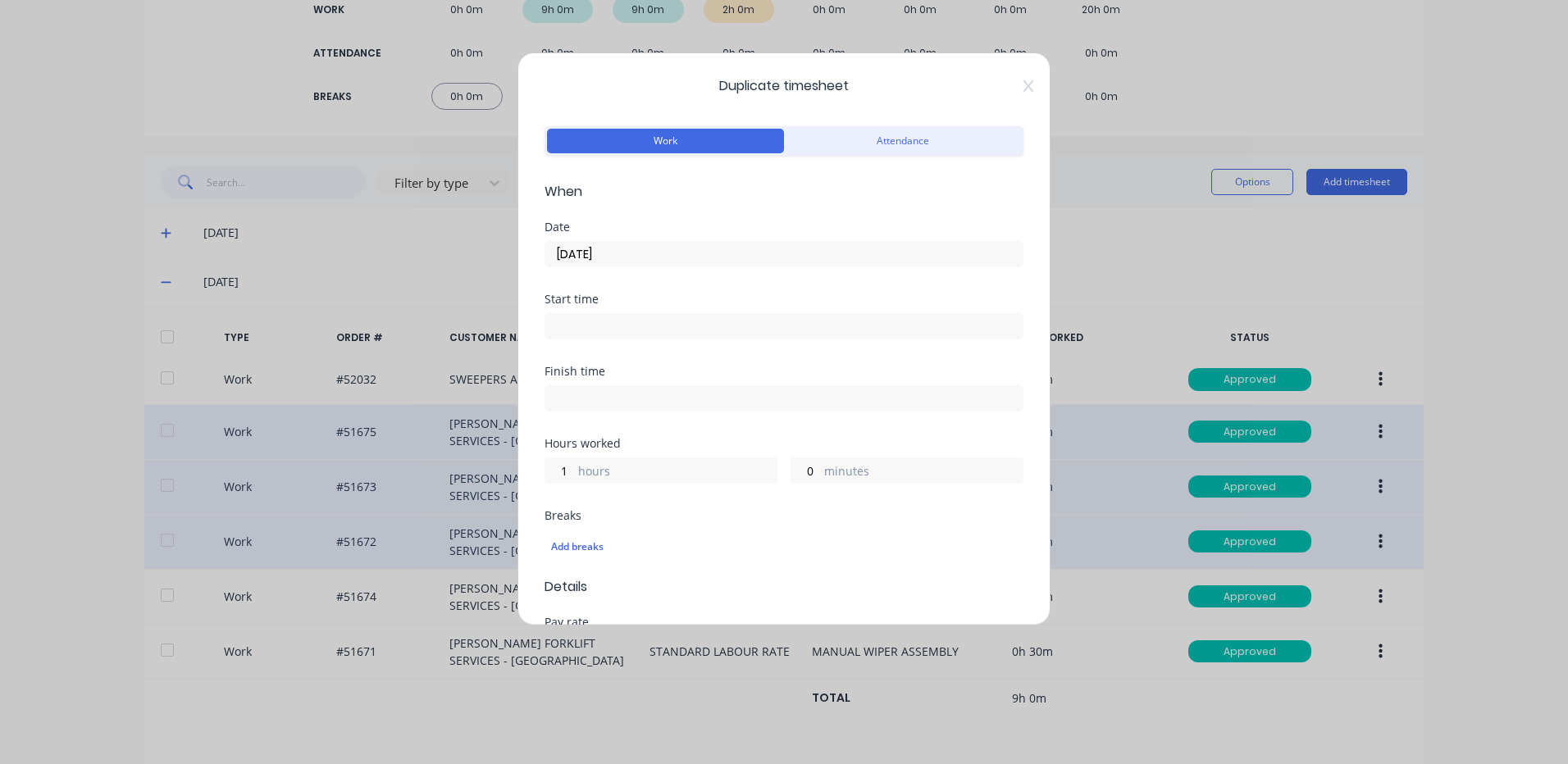
click at [594, 245] on input "09/09/2025" at bounding box center [784, 254] width 478 height 25
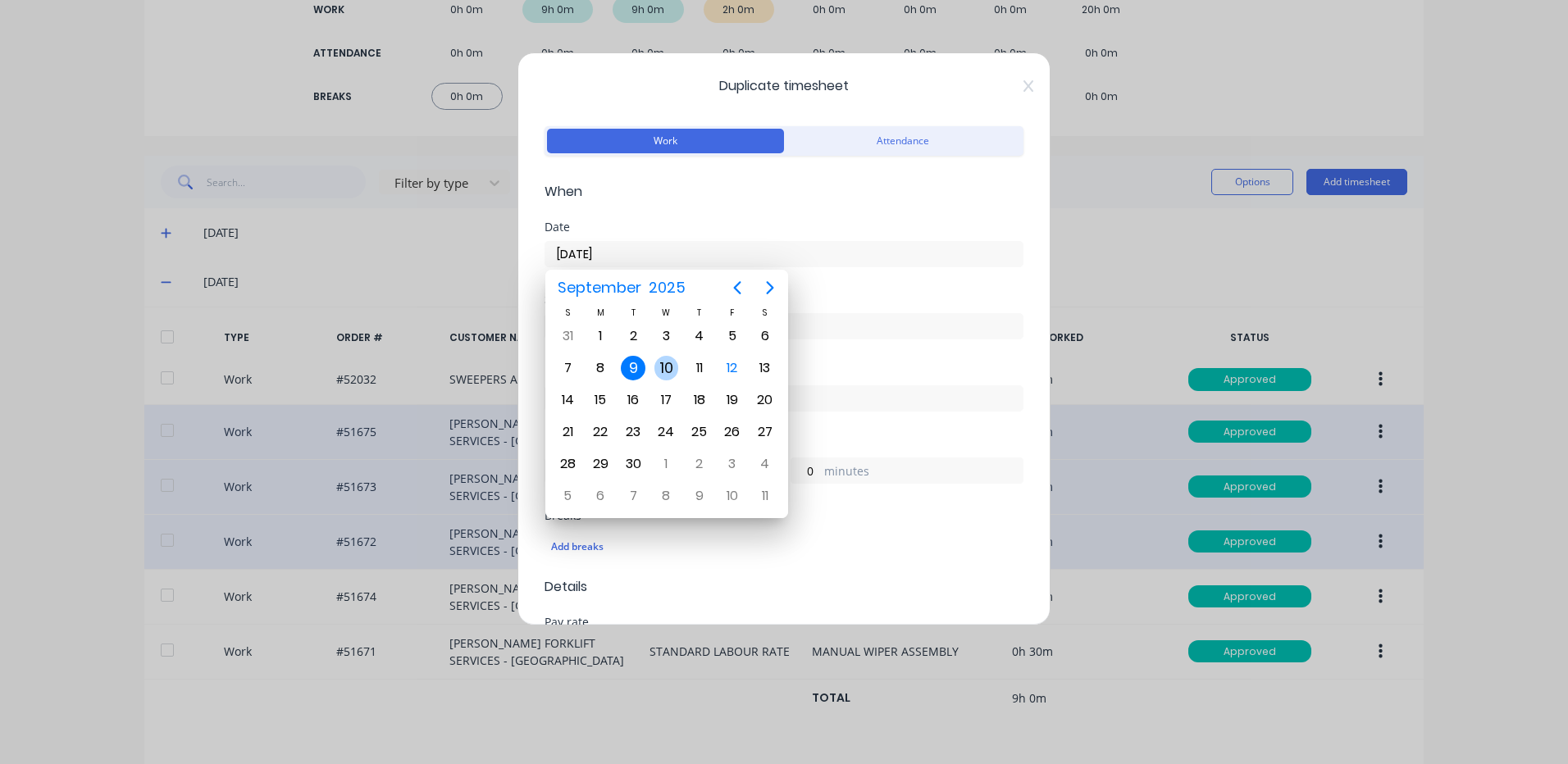
click at [666, 367] on div "10" at bounding box center [666, 367] width 25 height 25
type input "10/09/2025"
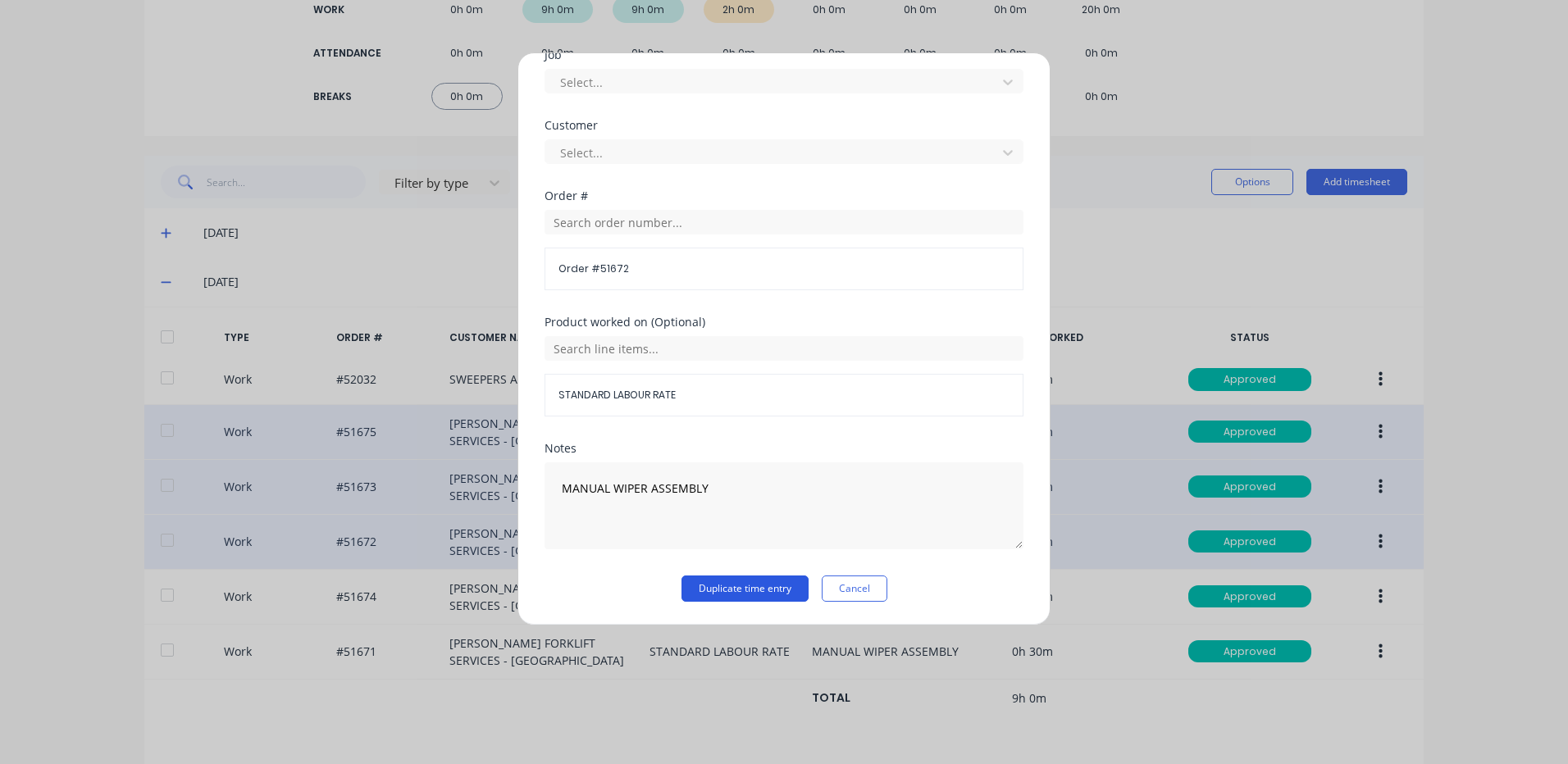
click at [710, 586] on button "Duplicate time entry" at bounding box center [745, 588] width 127 height 26
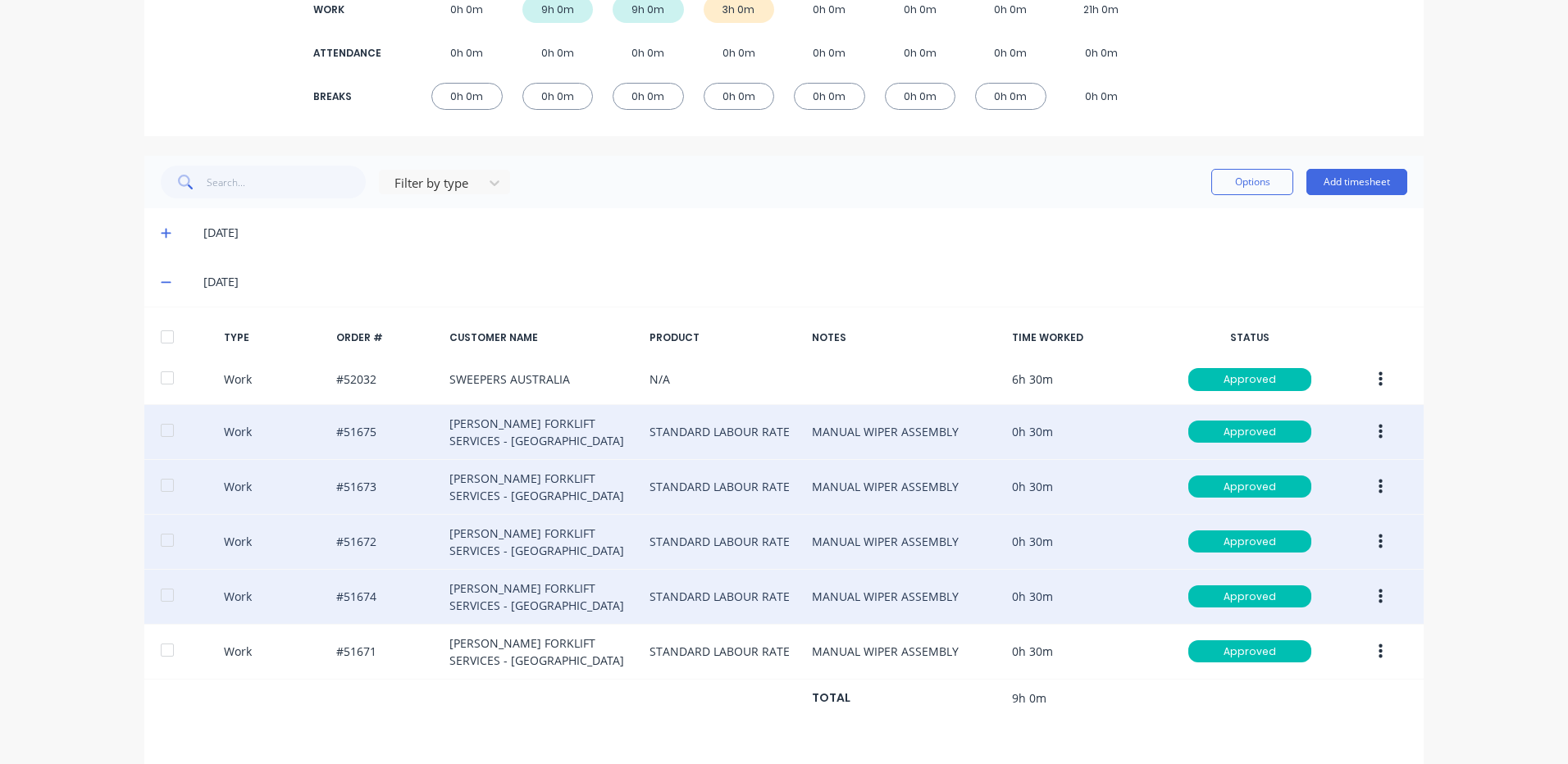
click at [1385, 594] on button "button" at bounding box center [1381, 597] width 38 height 29
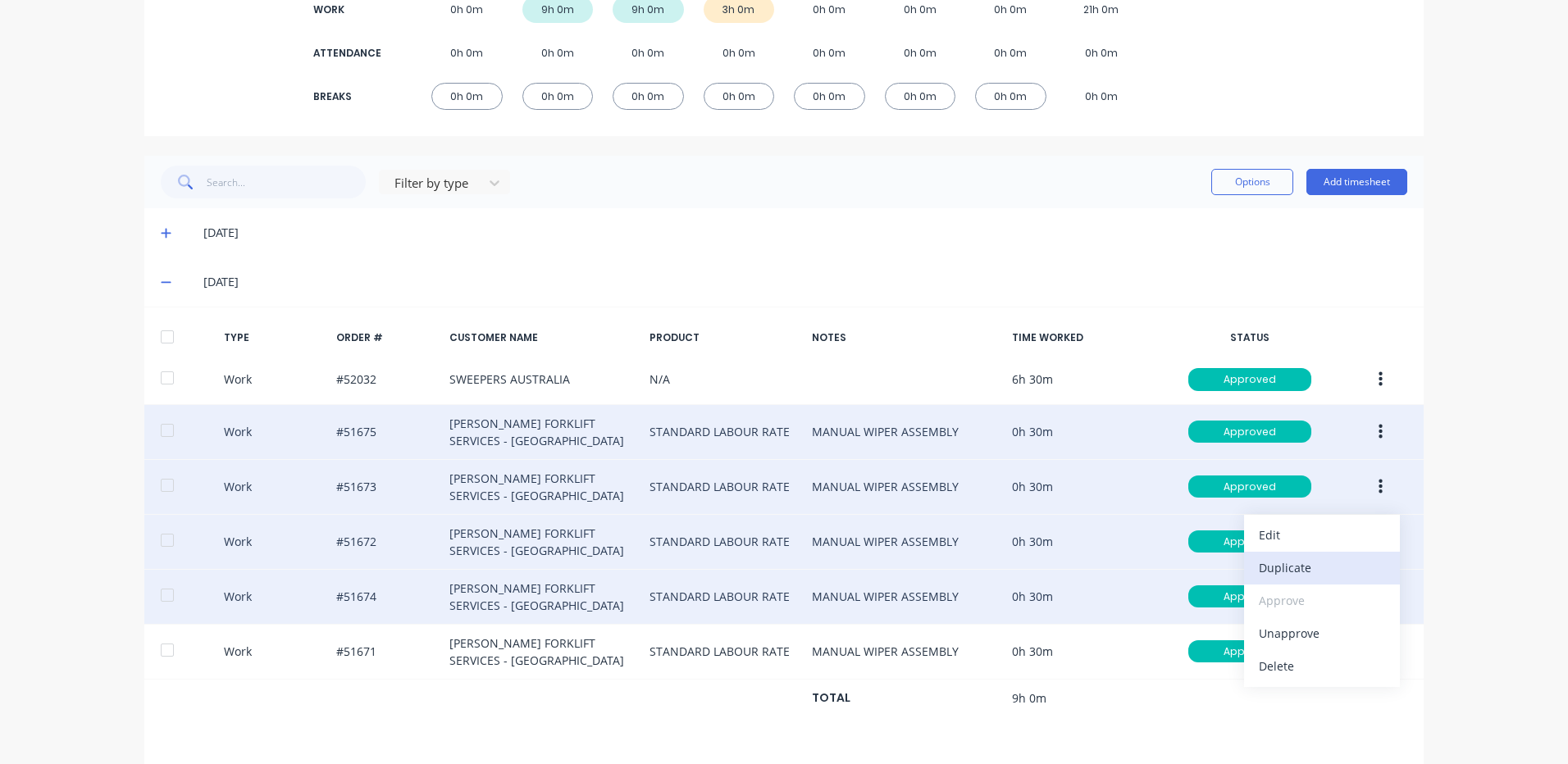
click at [1317, 558] on div "Duplicate" at bounding box center [1322, 568] width 126 height 24
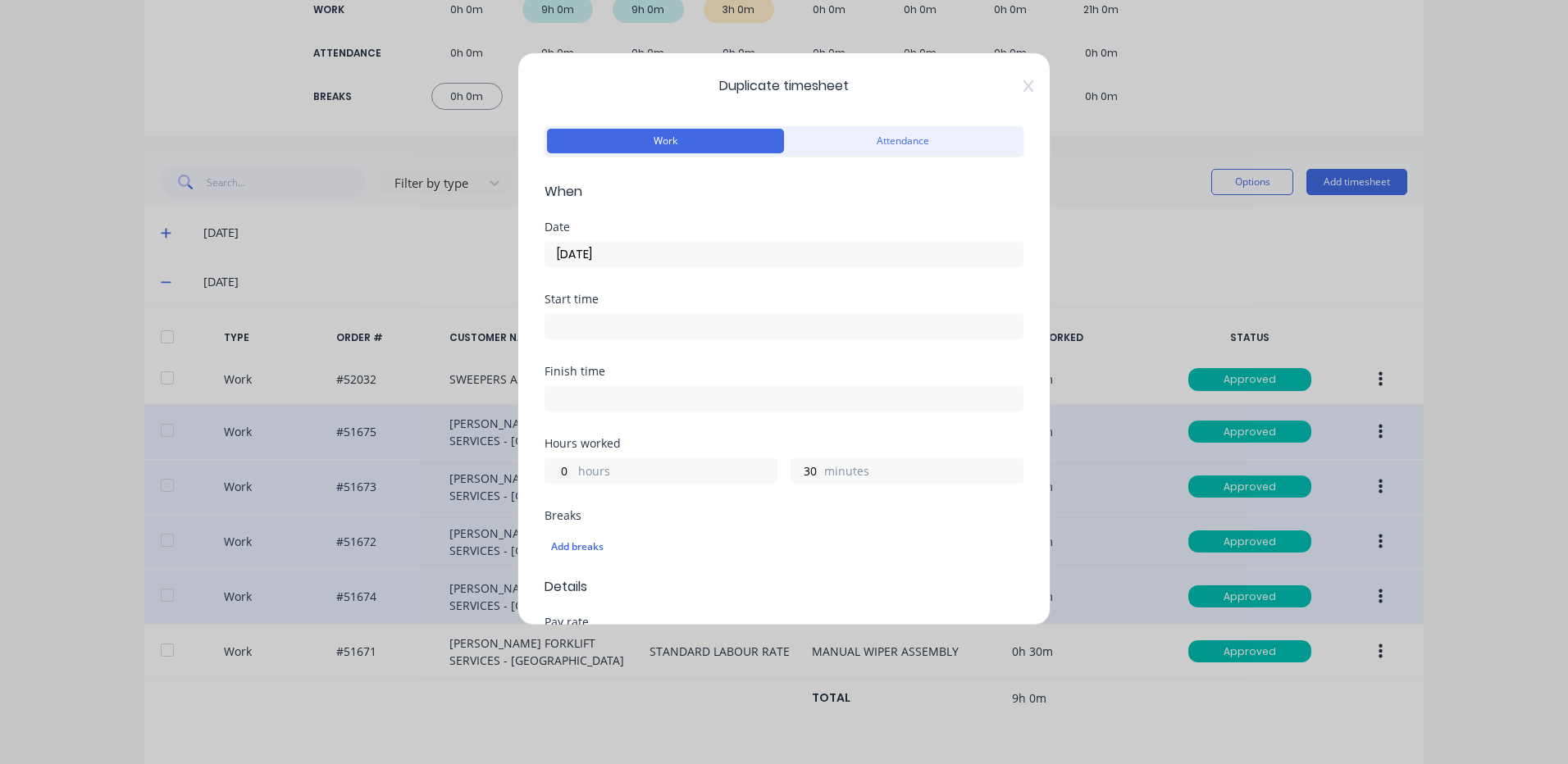
click at [578, 264] on input "09/09/2025" at bounding box center [784, 254] width 478 height 25
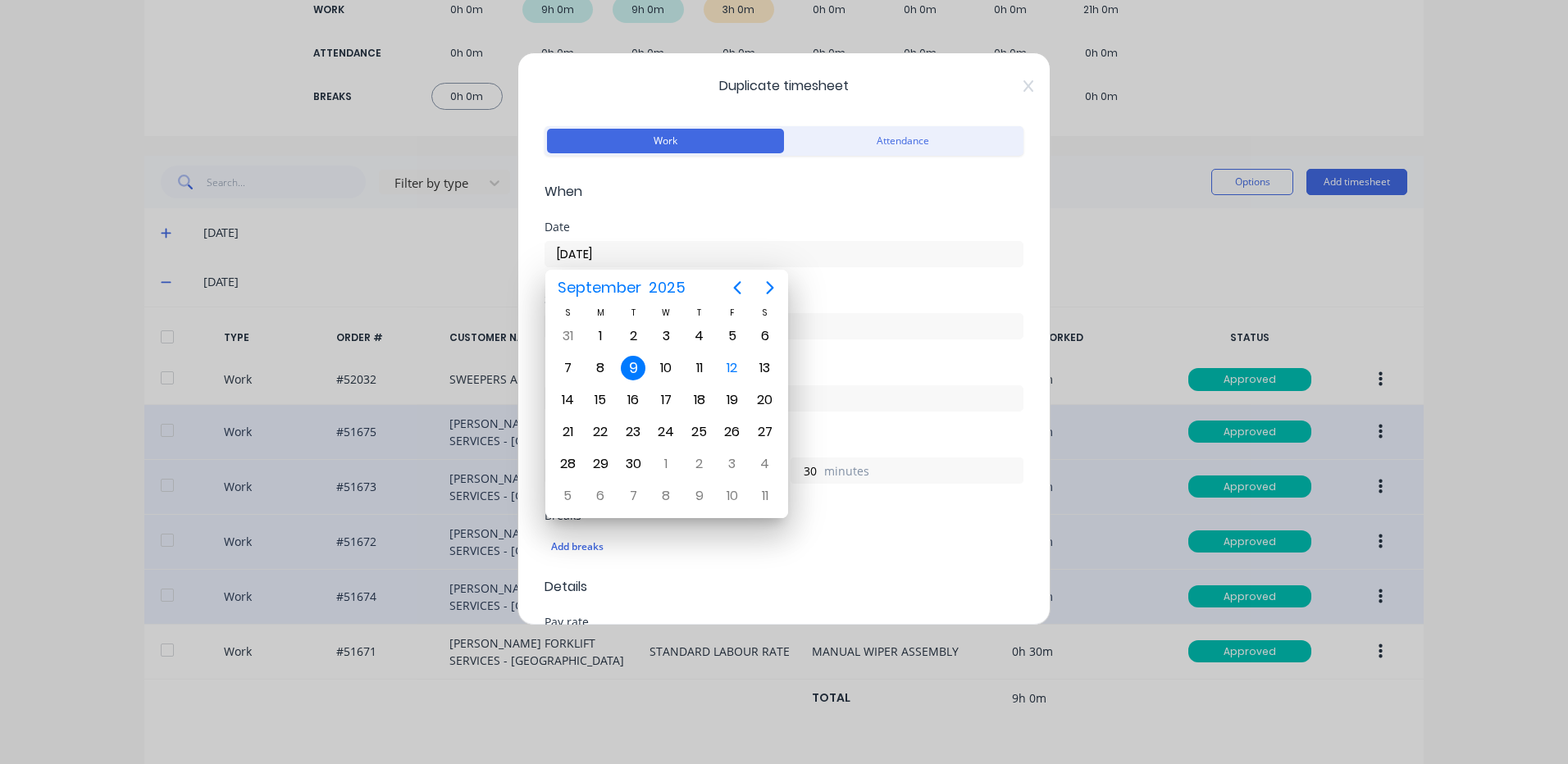
click at [582, 259] on input "09/09/2025" at bounding box center [784, 254] width 478 height 25
click at [664, 356] on div "10" at bounding box center [666, 367] width 25 height 25
type input "10/09/2025"
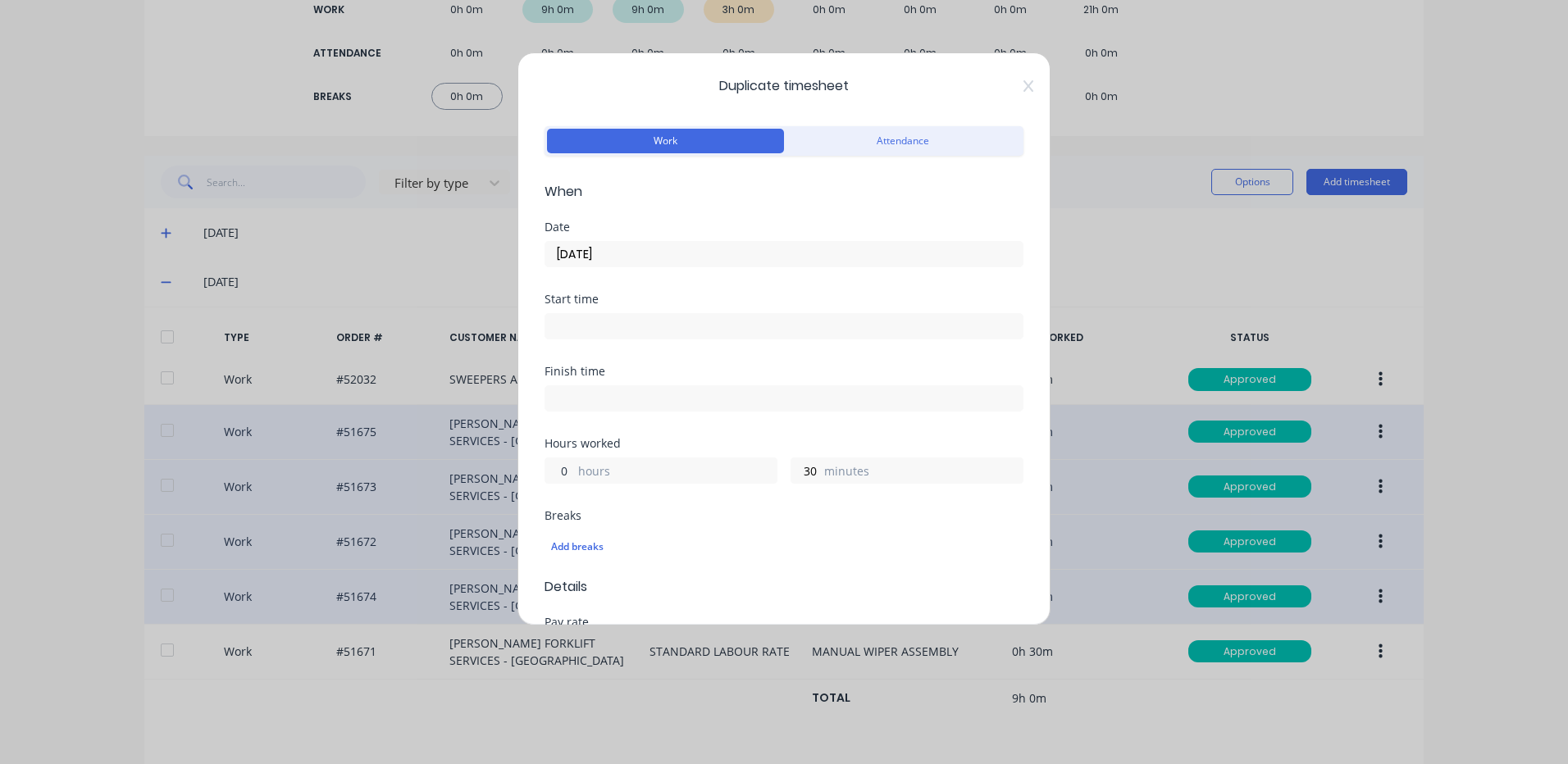
click at [567, 468] on input "0" at bounding box center [560, 470] width 29 height 25
type input "1"
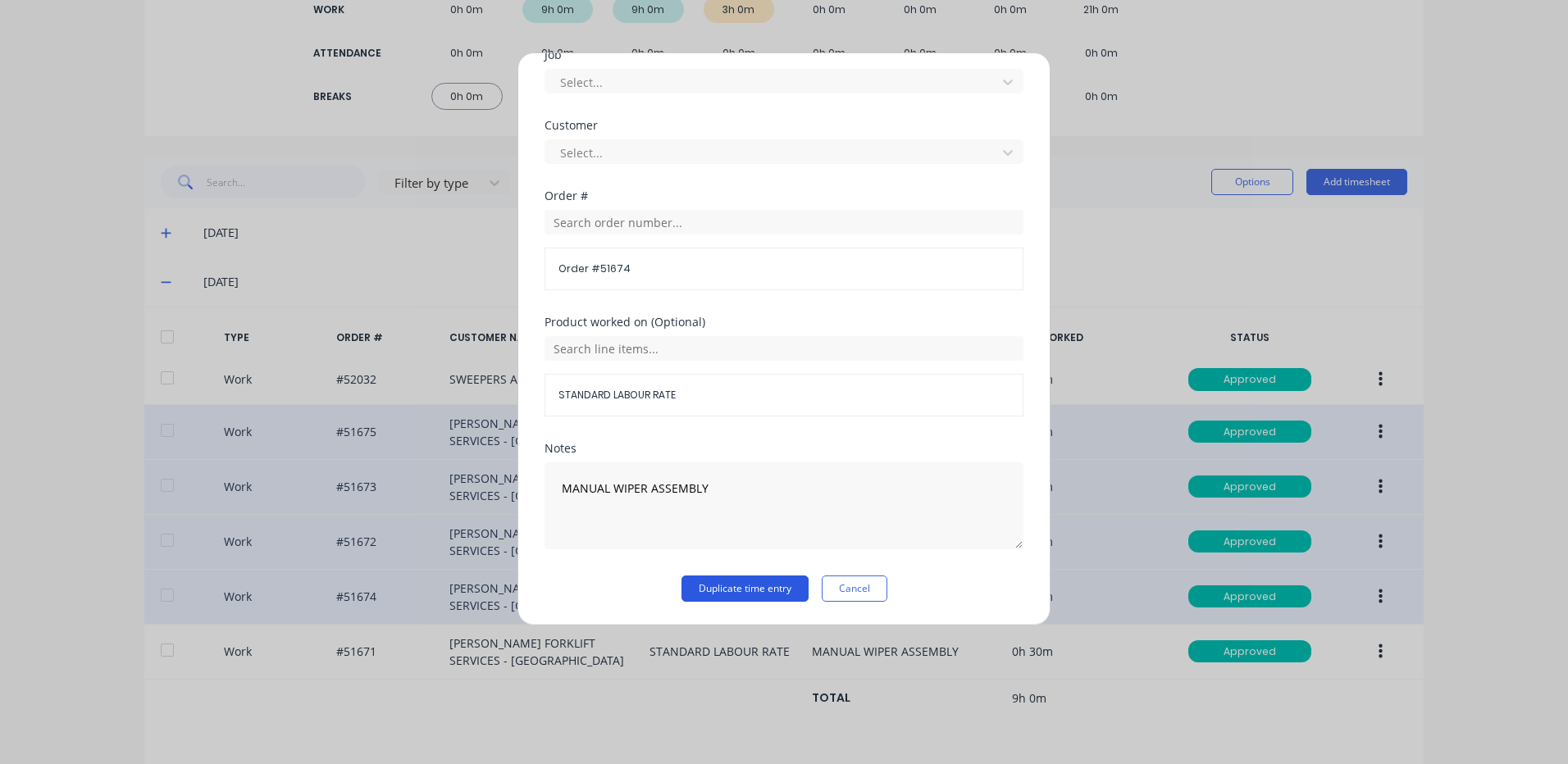
type input "0"
click at [742, 585] on button "Duplicate time entry" at bounding box center [745, 588] width 127 height 26
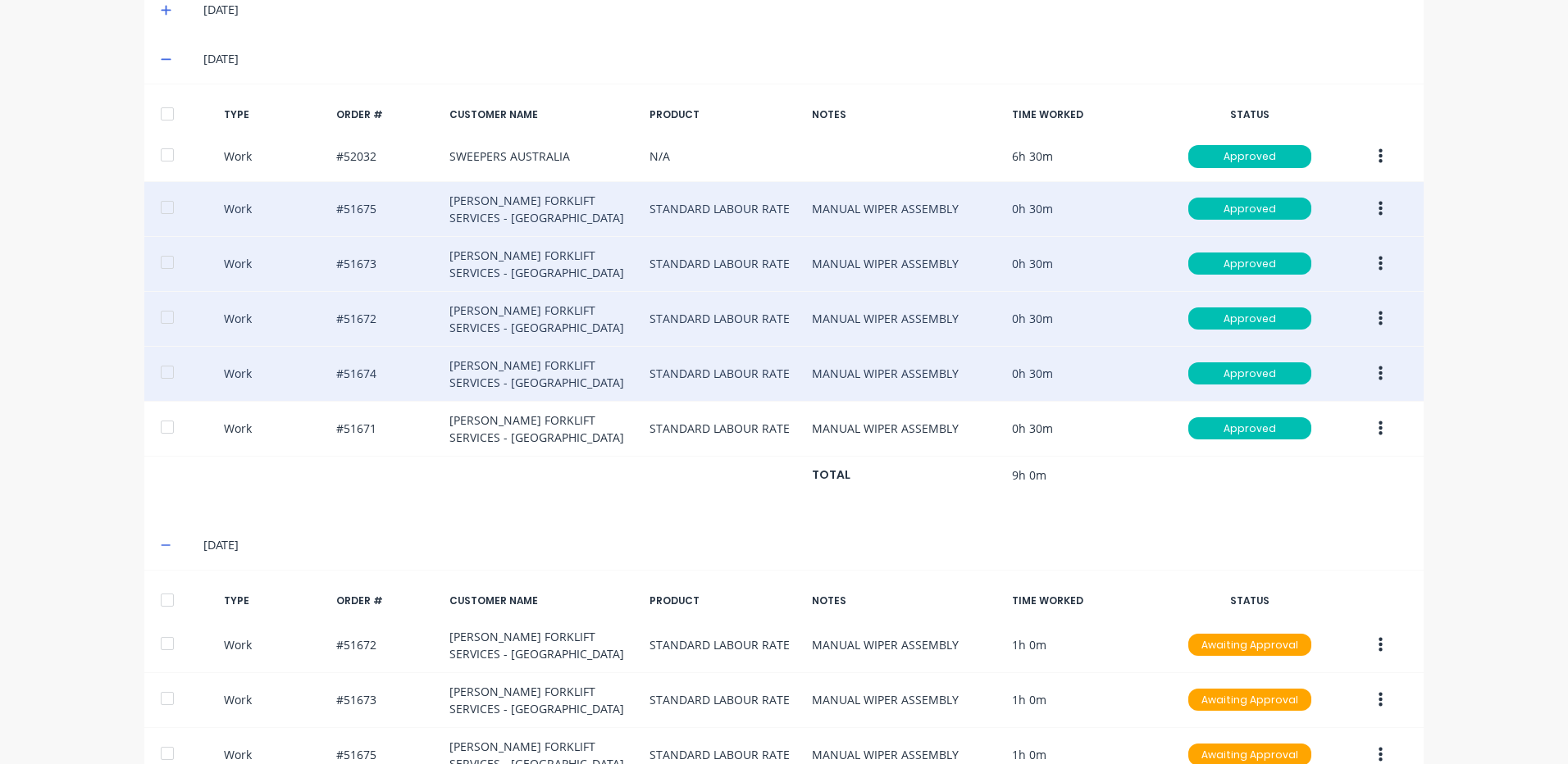
scroll to position [518, 0]
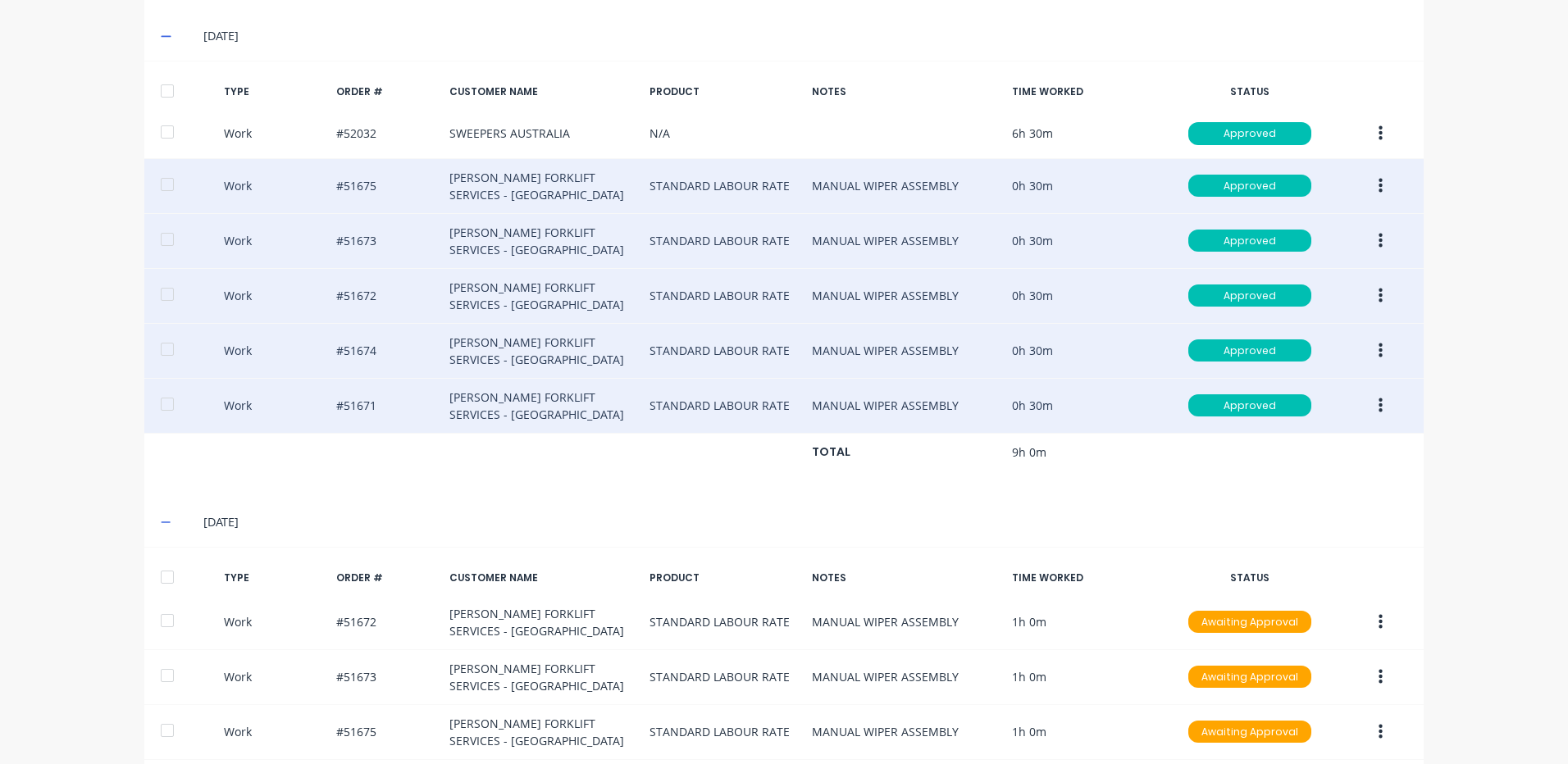
click at [1379, 410] on icon "button" at bounding box center [1381, 406] width 5 height 18
click at [1323, 384] on div "Duplicate" at bounding box center [1322, 377] width 126 height 24
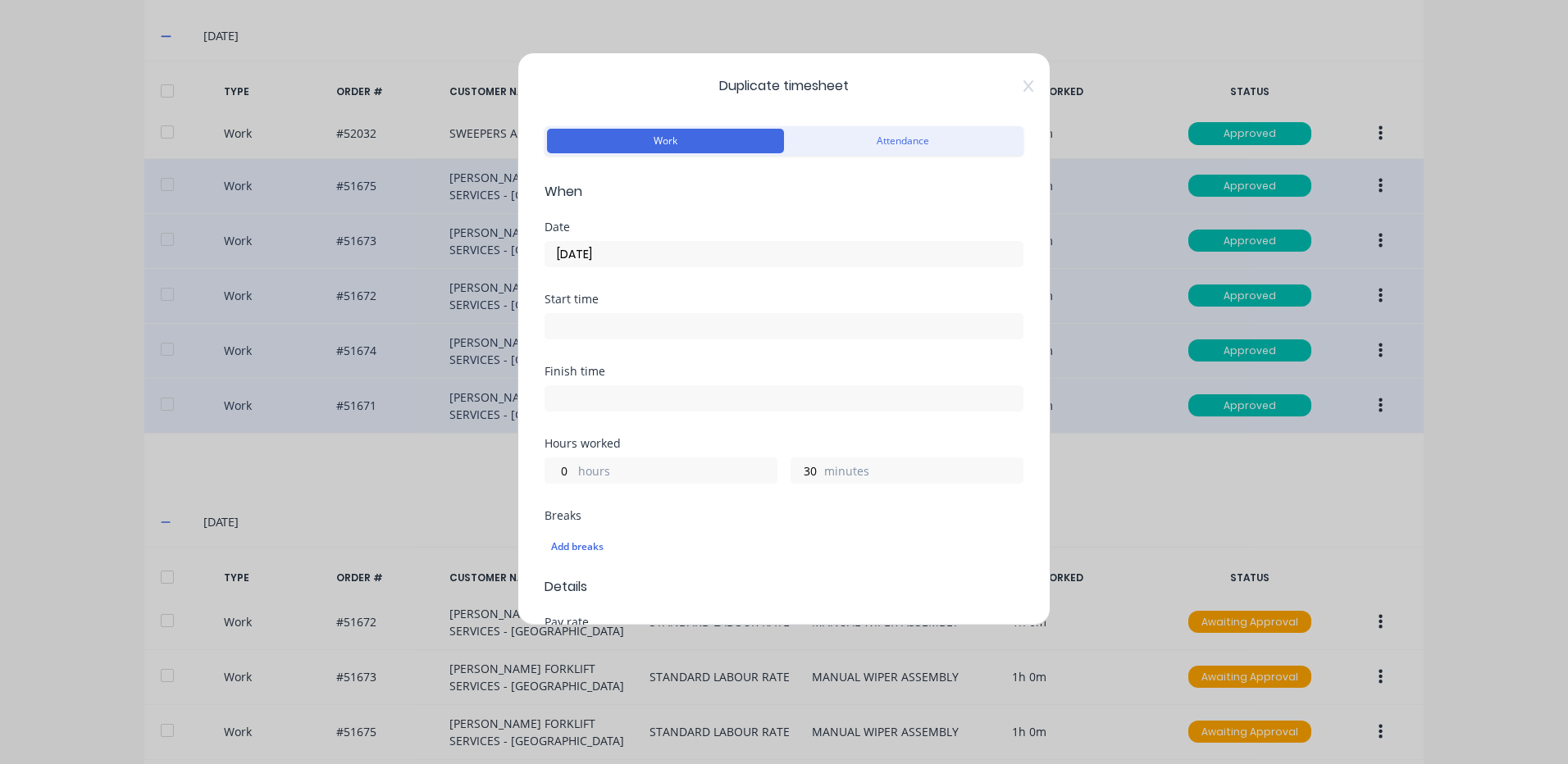
click at [707, 256] on input "09/09/2025" at bounding box center [784, 254] width 478 height 25
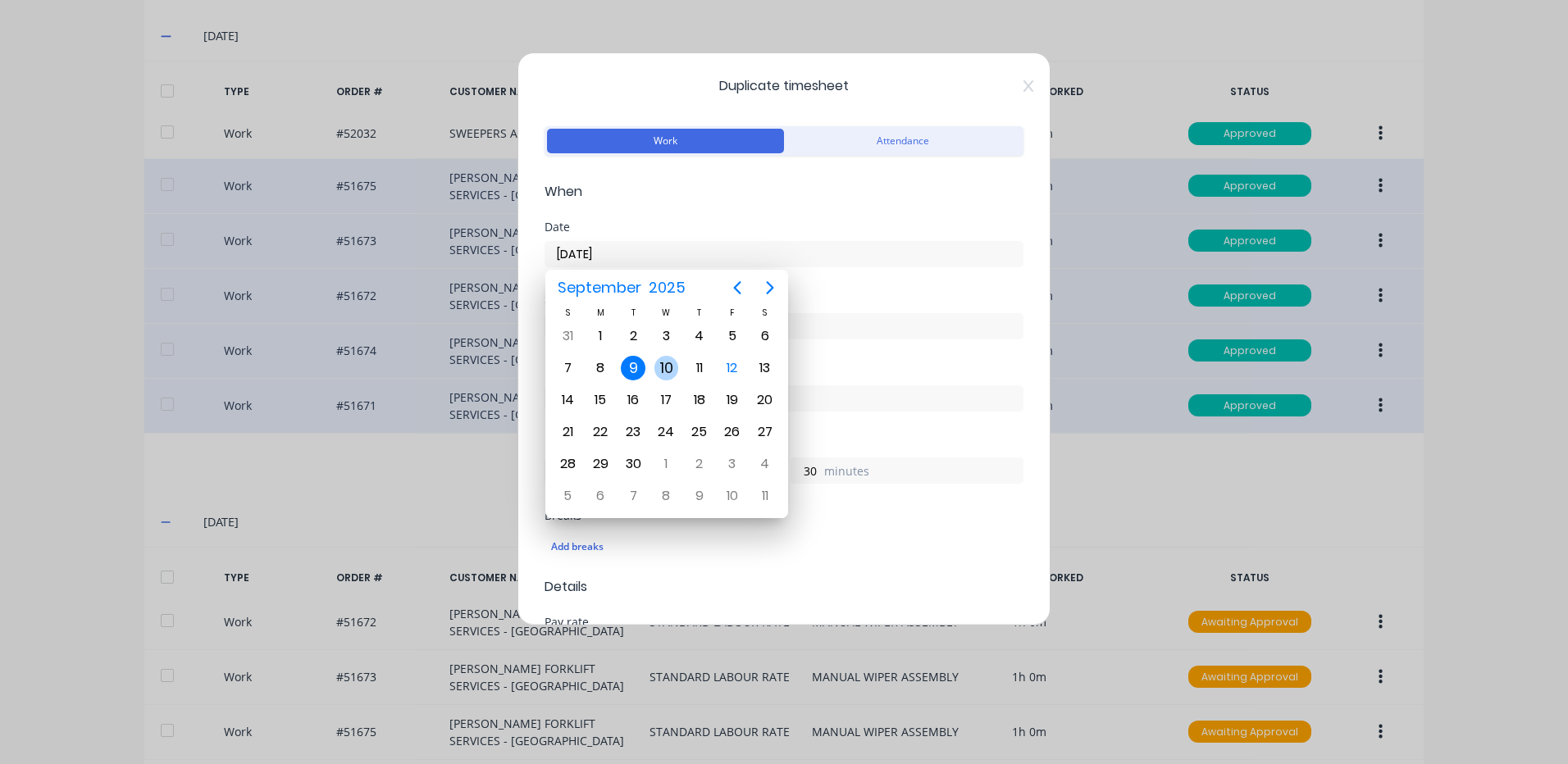
click at [667, 361] on div "10" at bounding box center [666, 367] width 25 height 25
type input "10/09/2025"
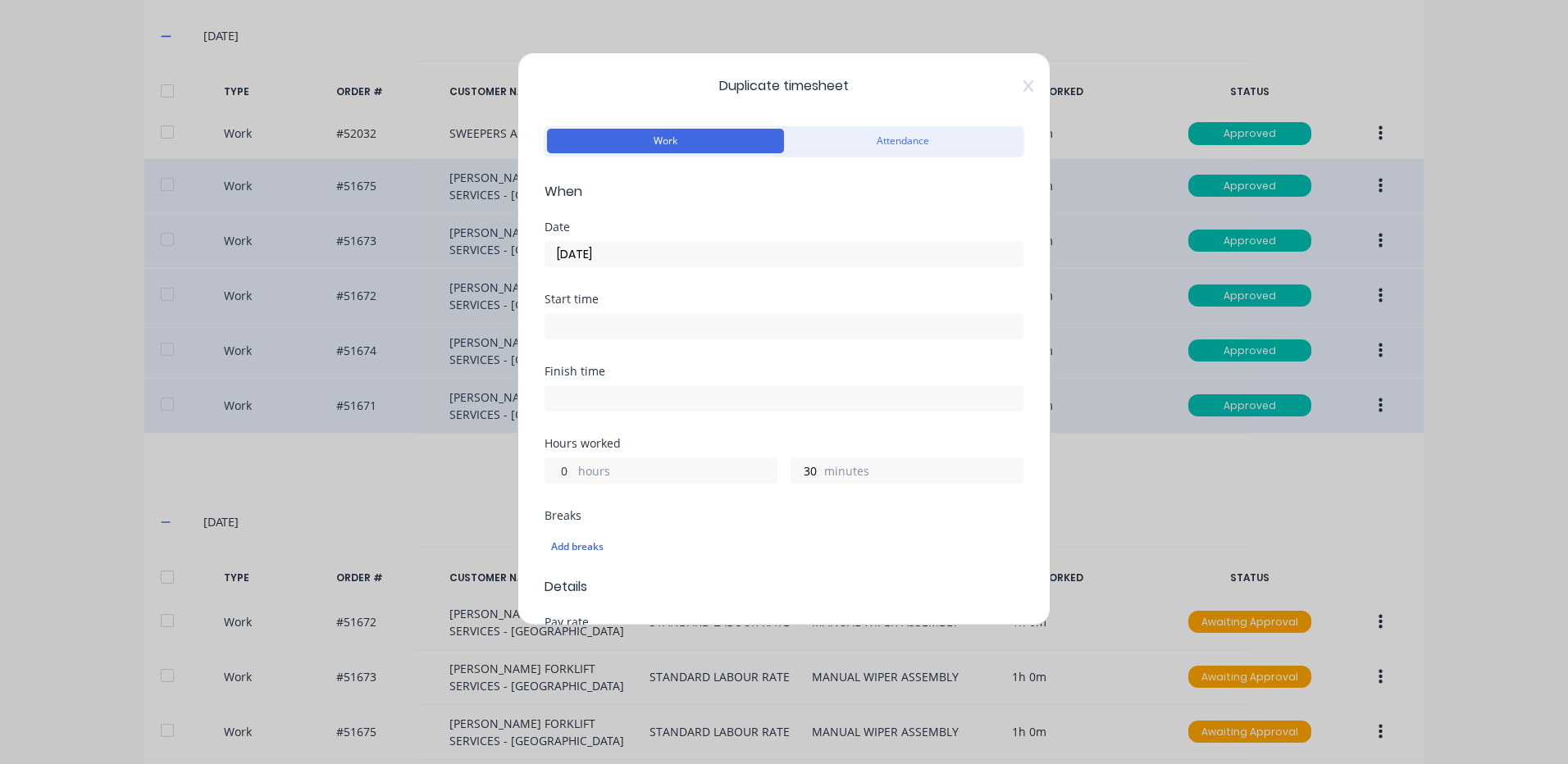
click at [561, 469] on input "0" at bounding box center [560, 470] width 29 height 25
type input "1"
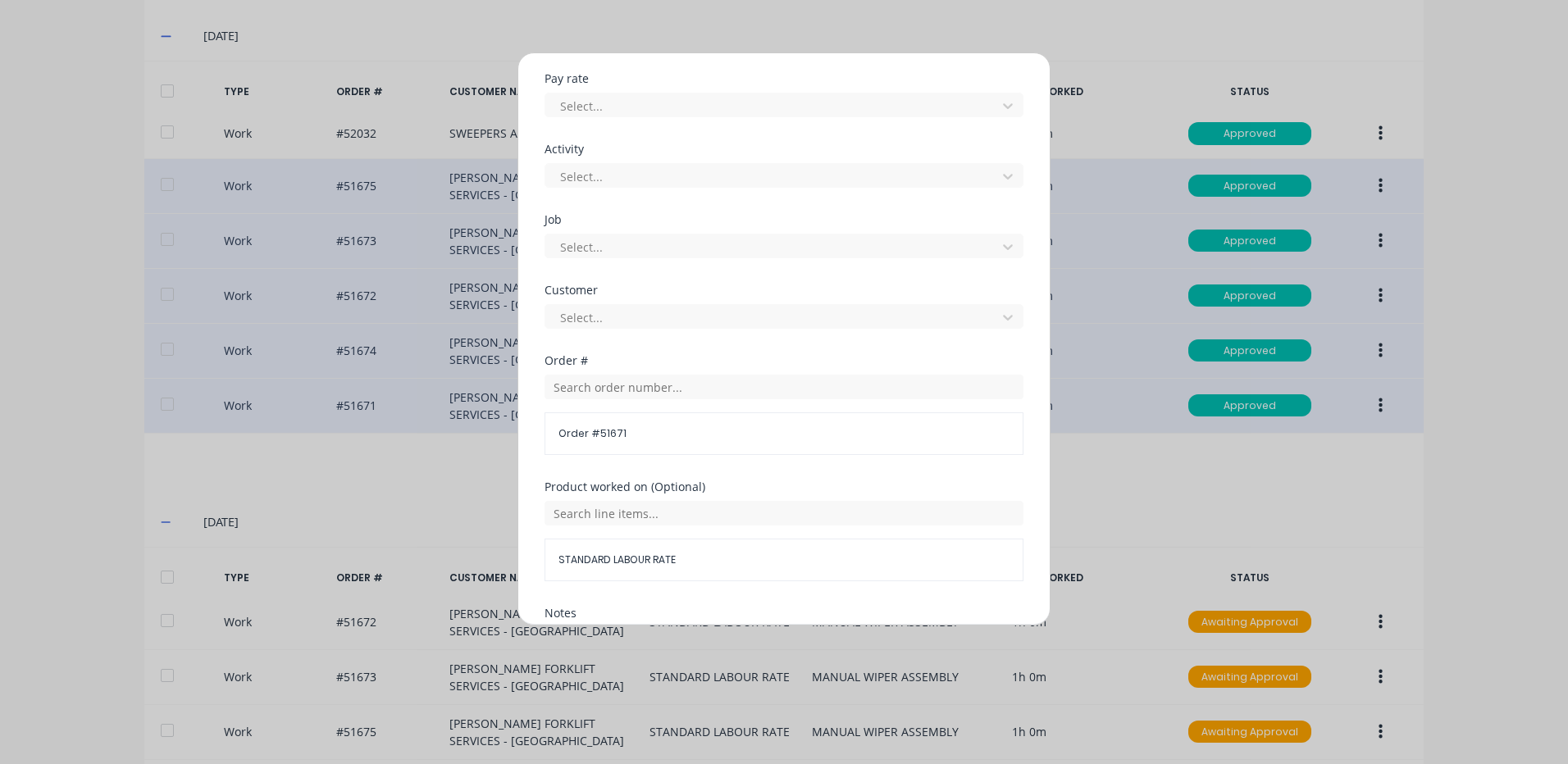
scroll to position [709, 0]
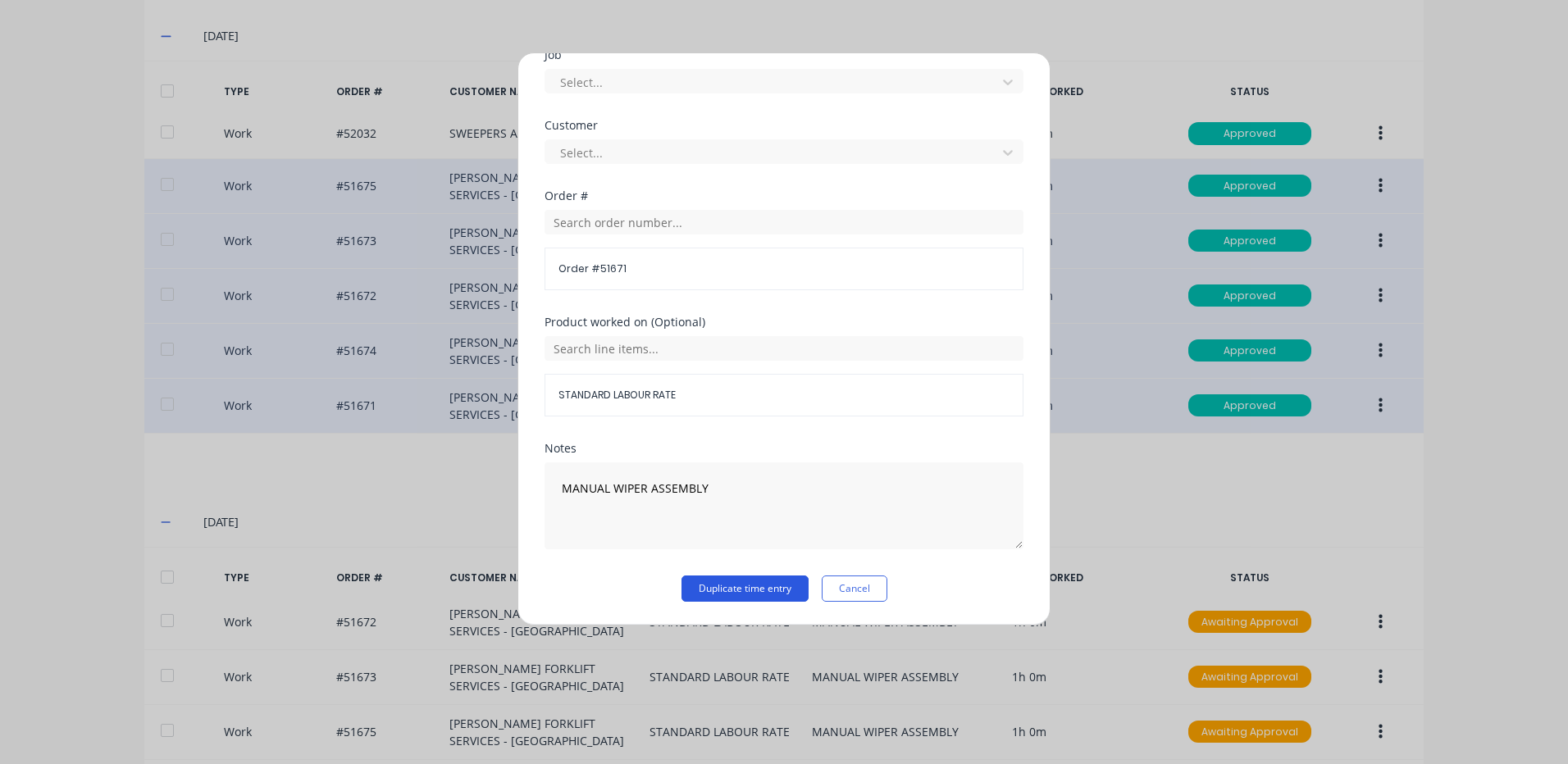
type input "0"
click at [744, 588] on button "Duplicate time entry" at bounding box center [745, 588] width 127 height 26
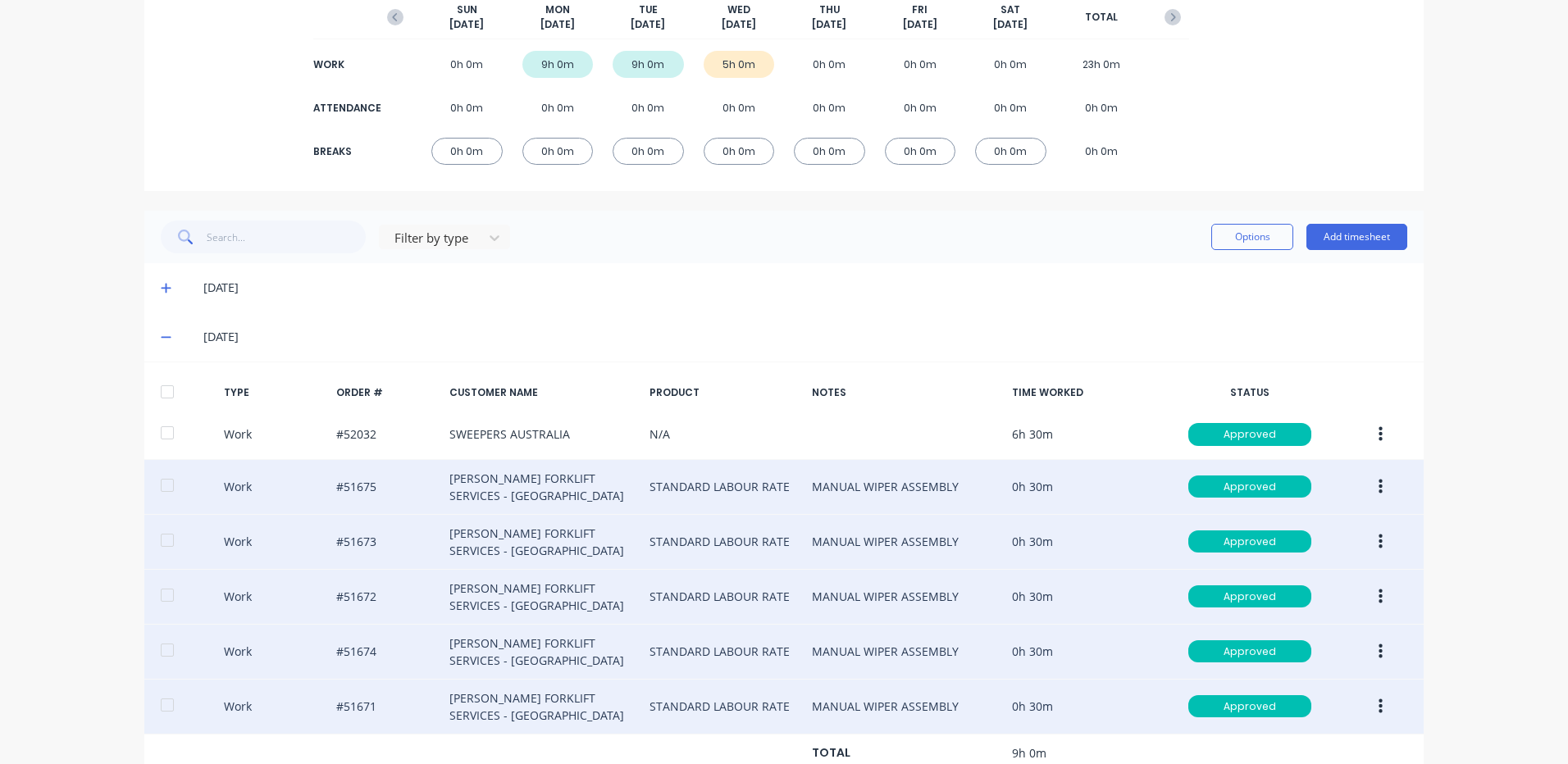
scroll to position [216, 0]
click at [1345, 241] on button "Add timesheet" at bounding box center [1357, 237] width 101 height 26
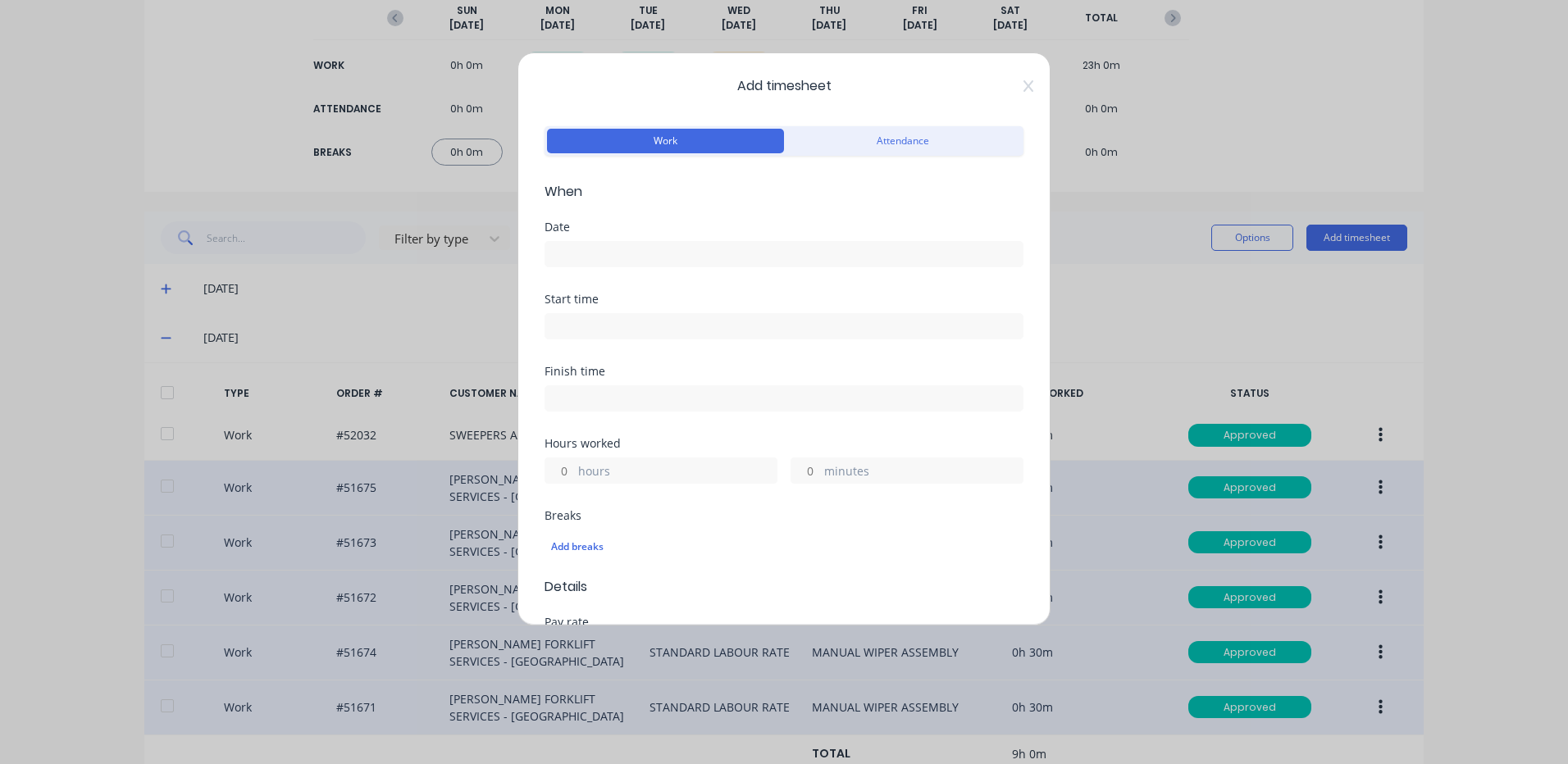
click at [611, 259] on input at bounding box center [784, 254] width 478 height 25
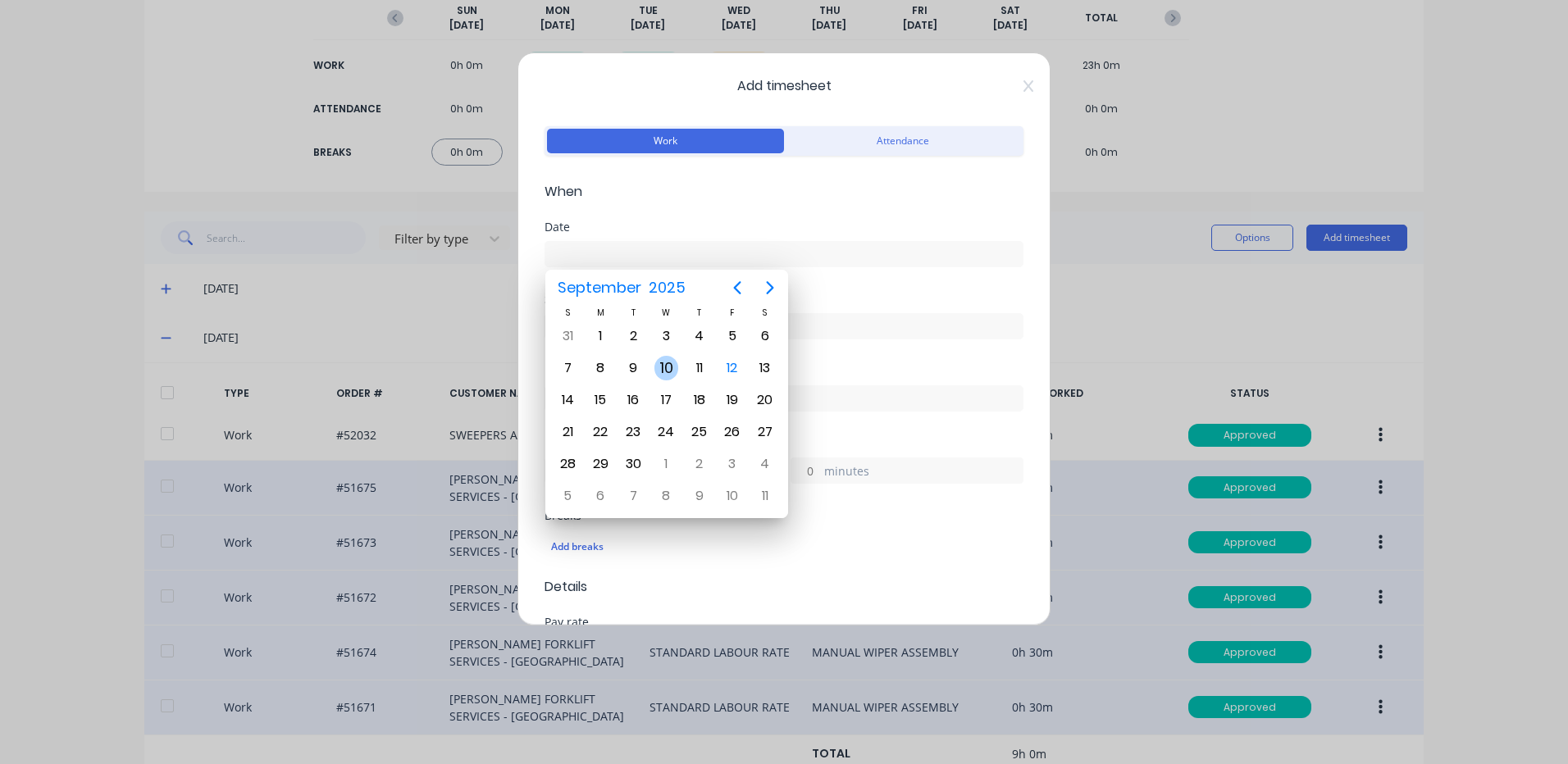
click at [658, 365] on div "10" at bounding box center [666, 367] width 25 height 25
type input "10/09/2025"
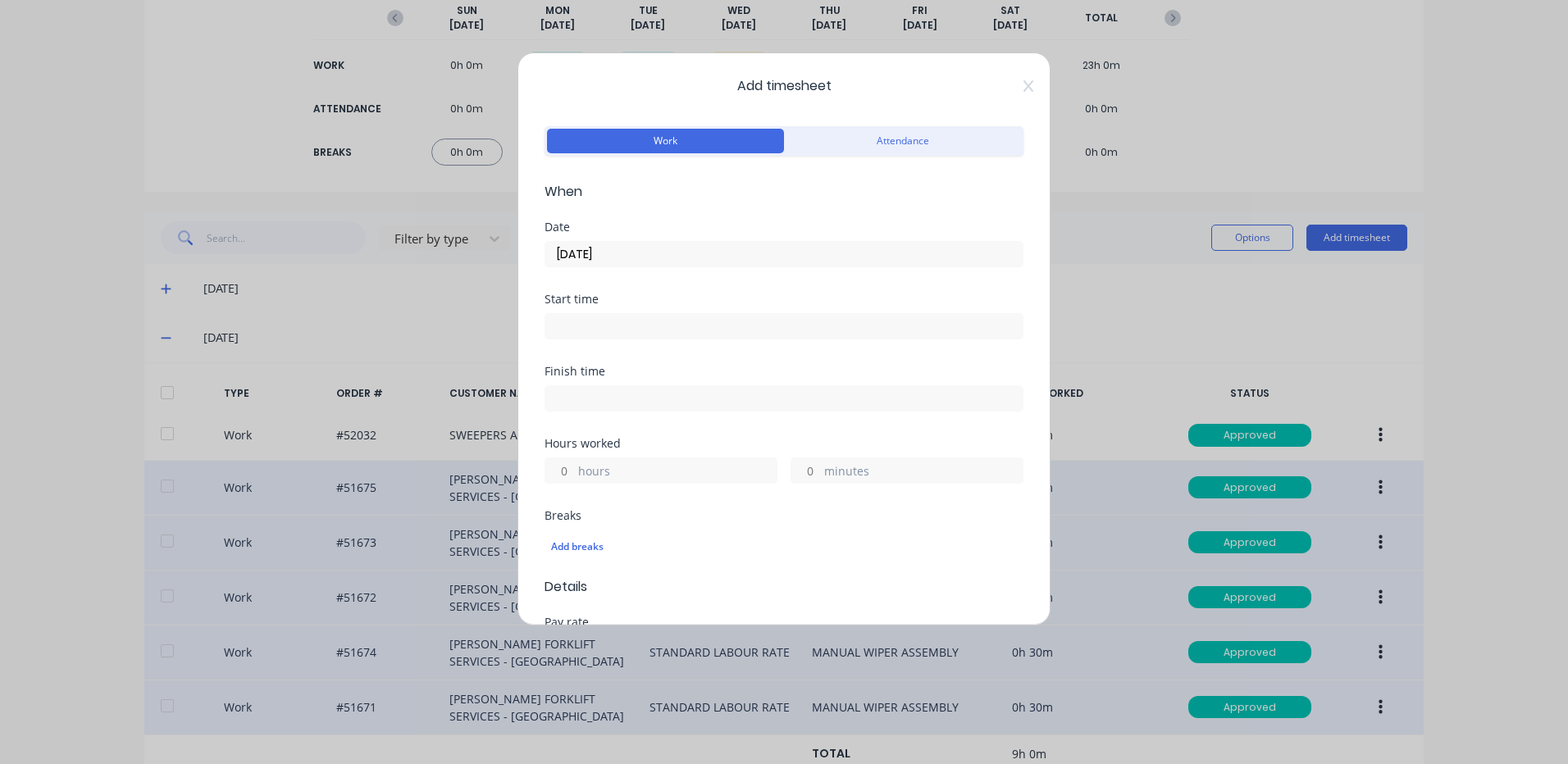
click at [566, 470] on input "hours" at bounding box center [560, 470] width 29 height 25
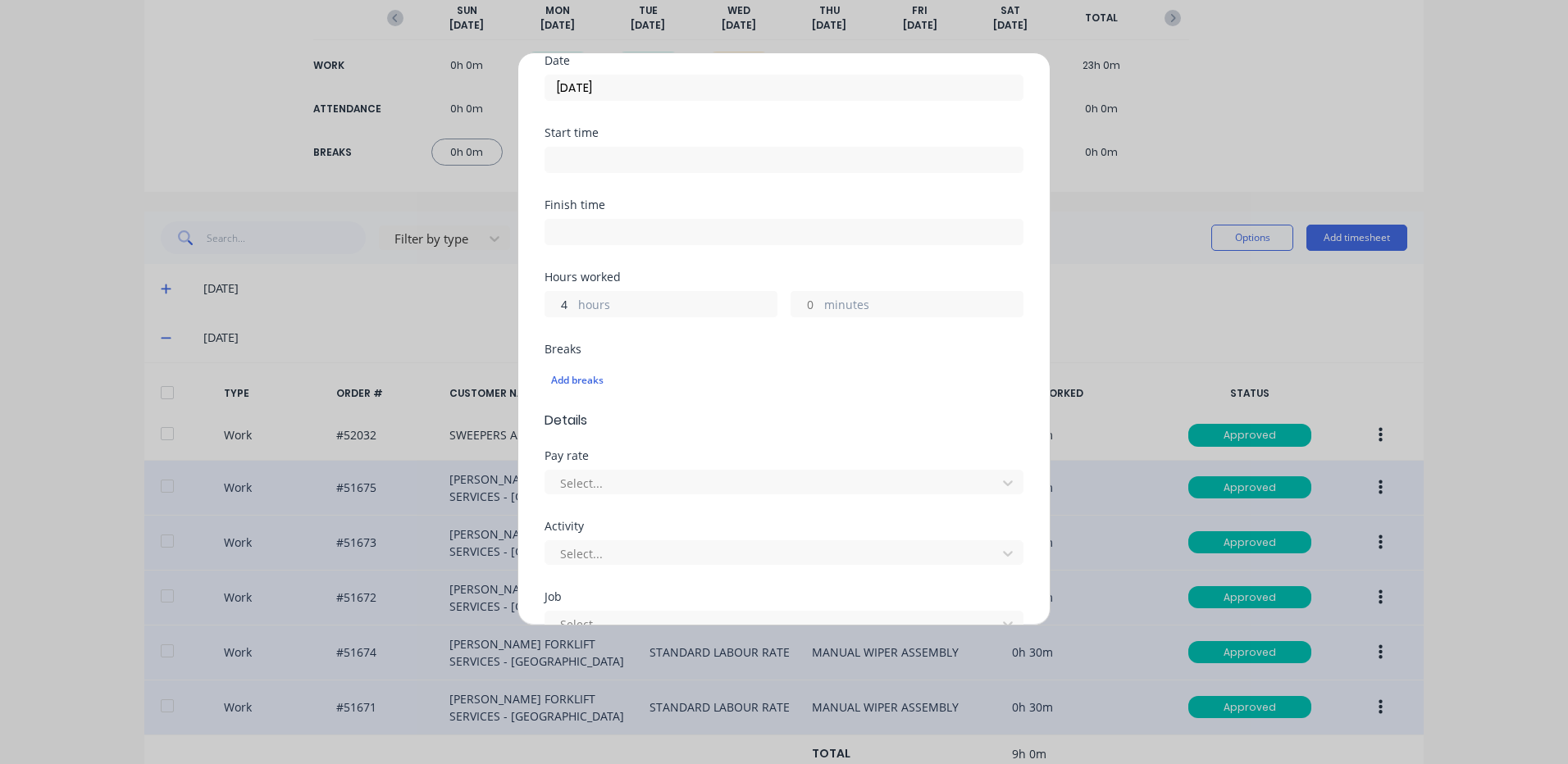
scroll to position [492, 0]
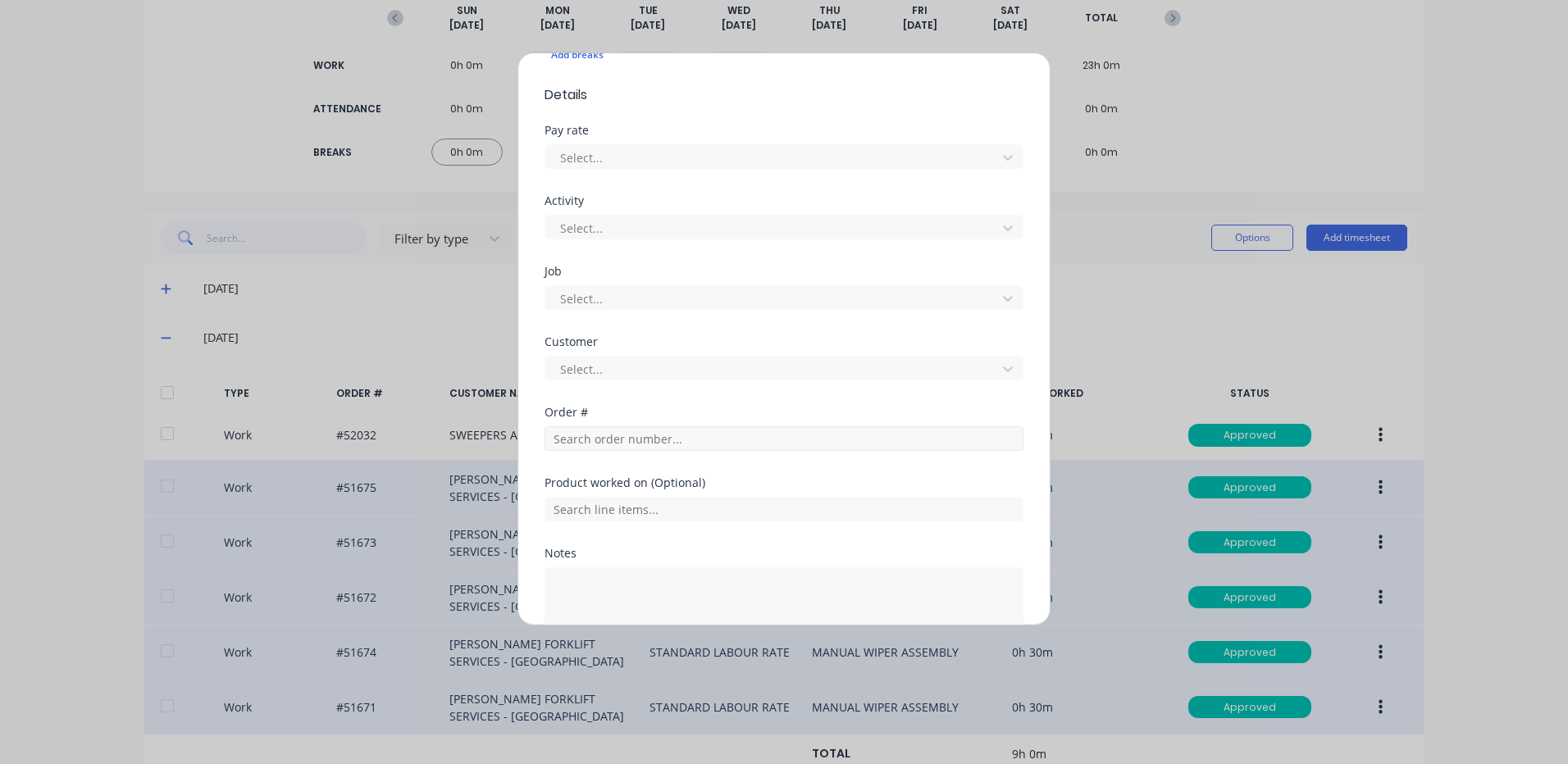
type input "4"
click at [603, 437] on input "text" at bounding box center [784, 438] width 479 height 25
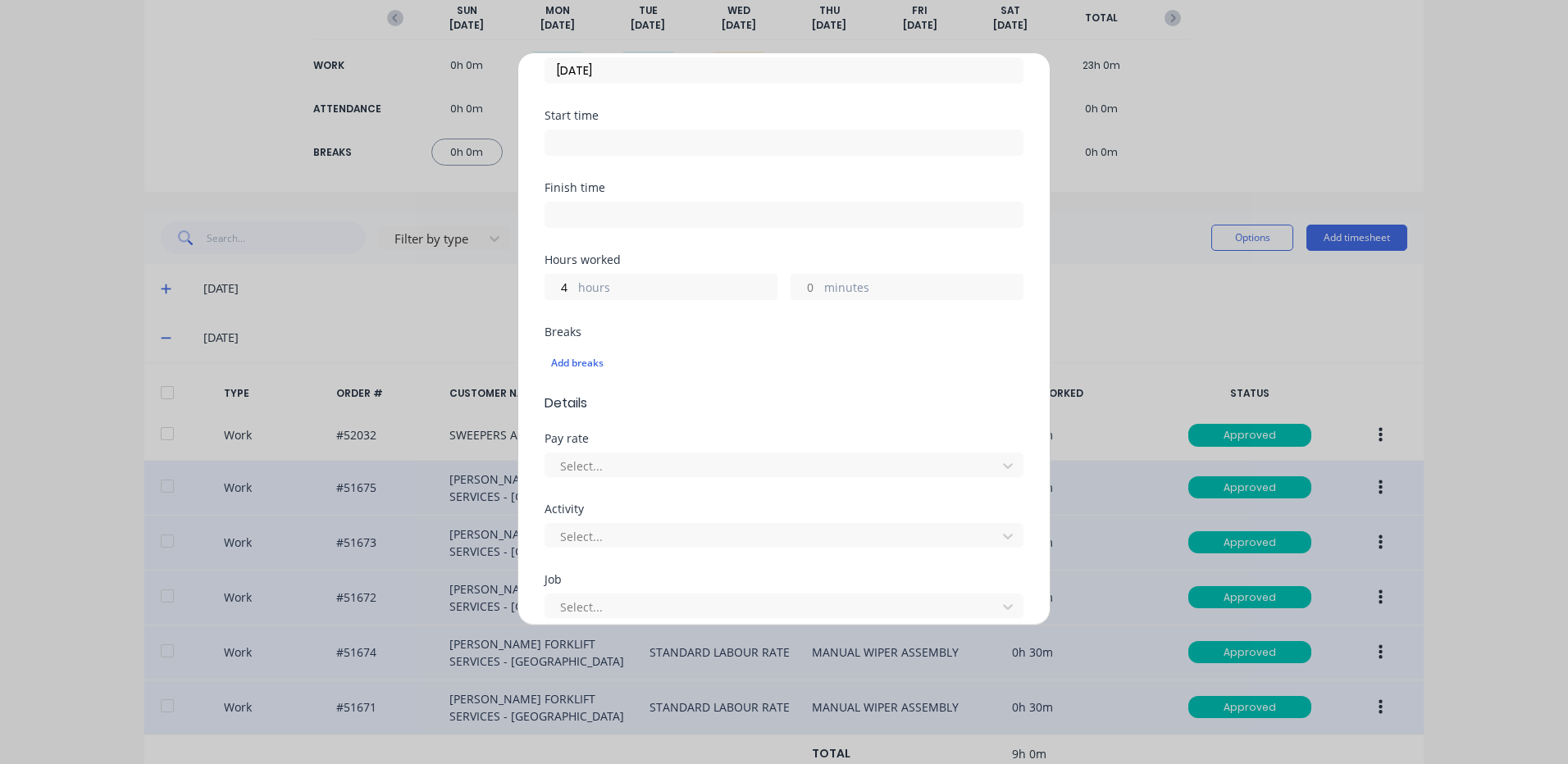
scroll to position [0, 0]
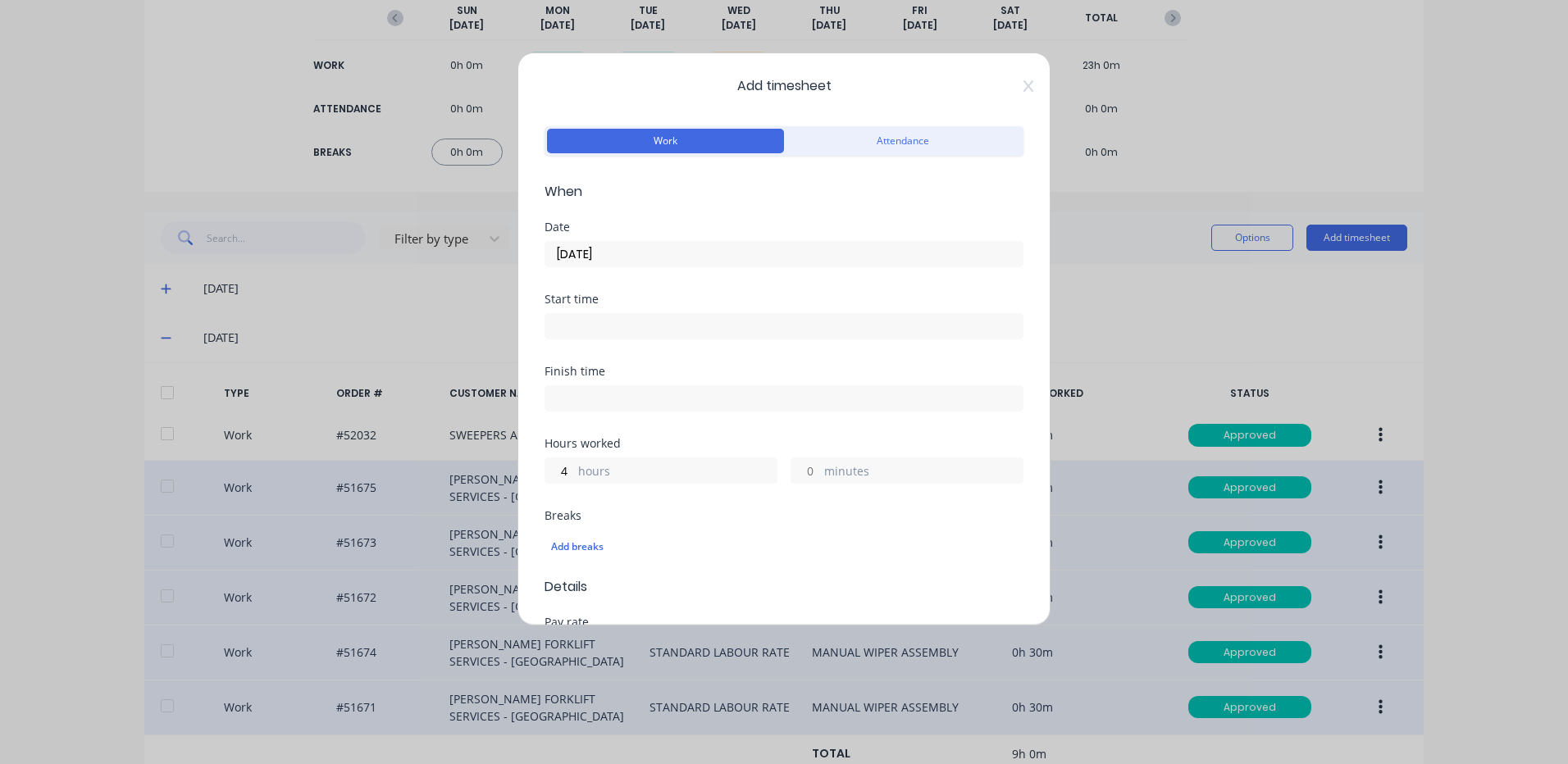
click at [1007, 87] on span "Add timesheet" at bounding box center [784, 86] width 479 height 20
click at [1009, 85] on span "Add timesheet" at bounding box center [784, 86] width 479 height 20
click at [1024, 84] on icon at bounding box center [1028, 85] width 10 height 13
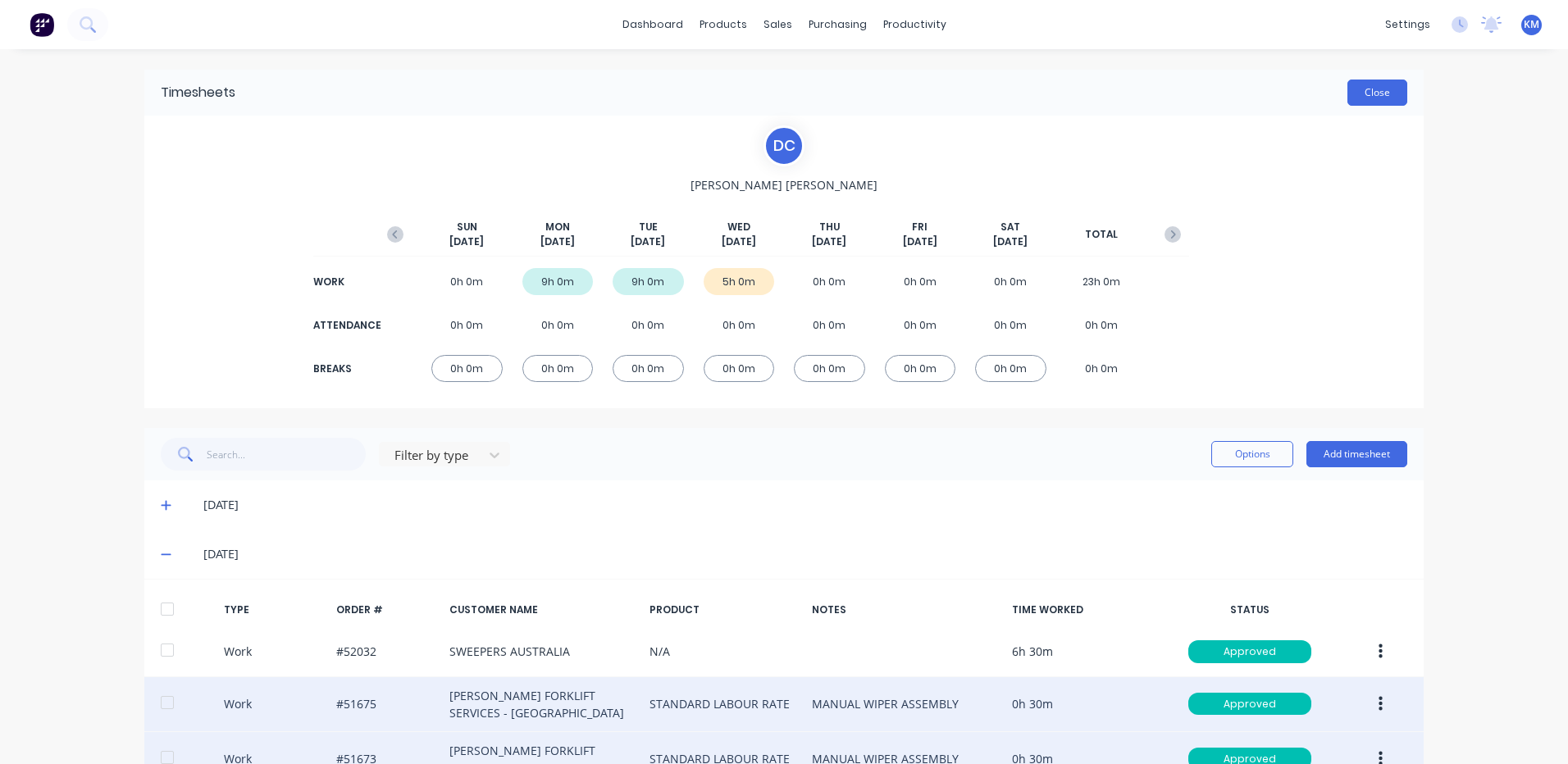
click at [1376, 85] on button "Close" at bounding box center [1378, 92] width 60 height 26
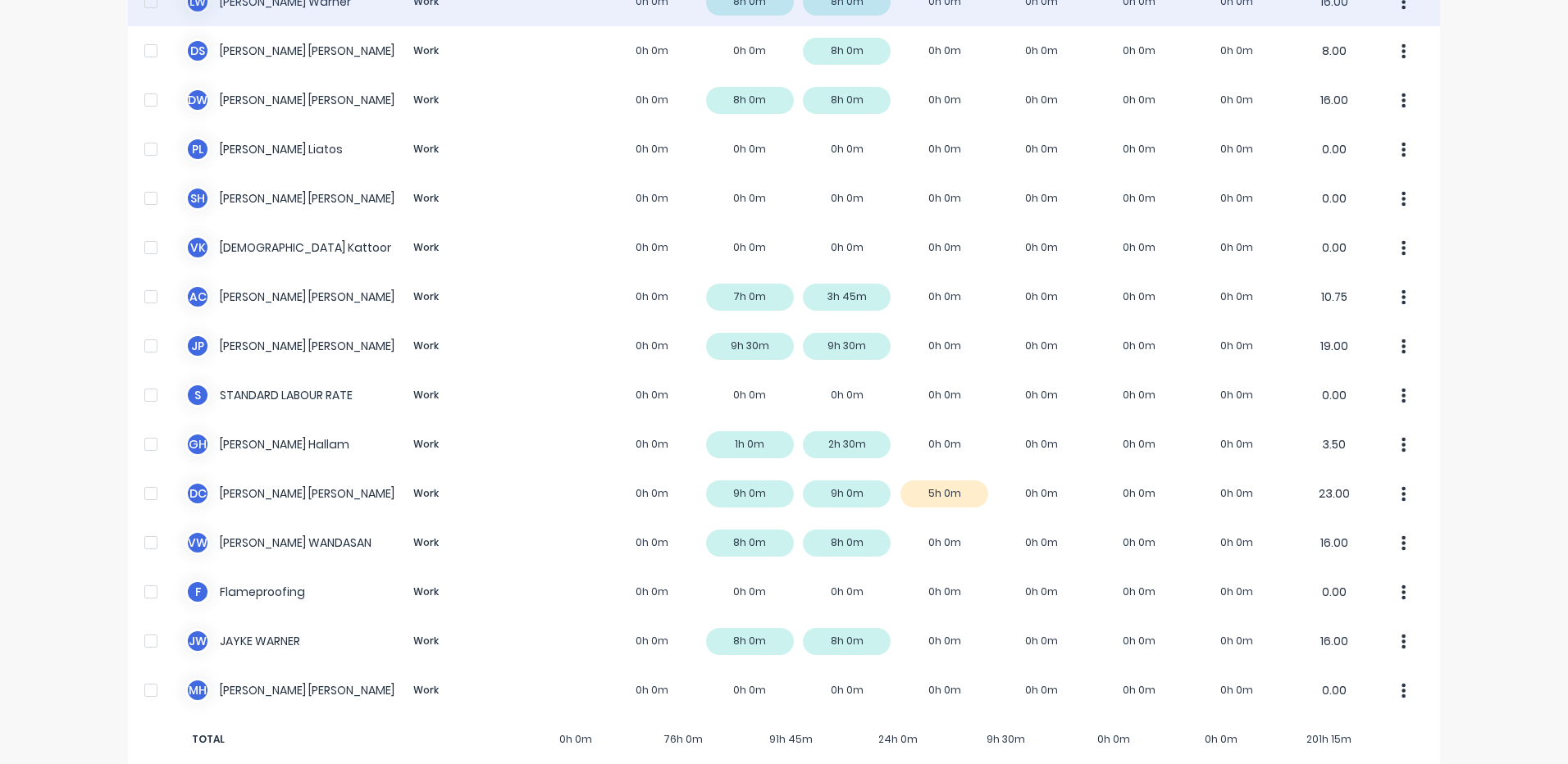
scroll to position [514, 0]
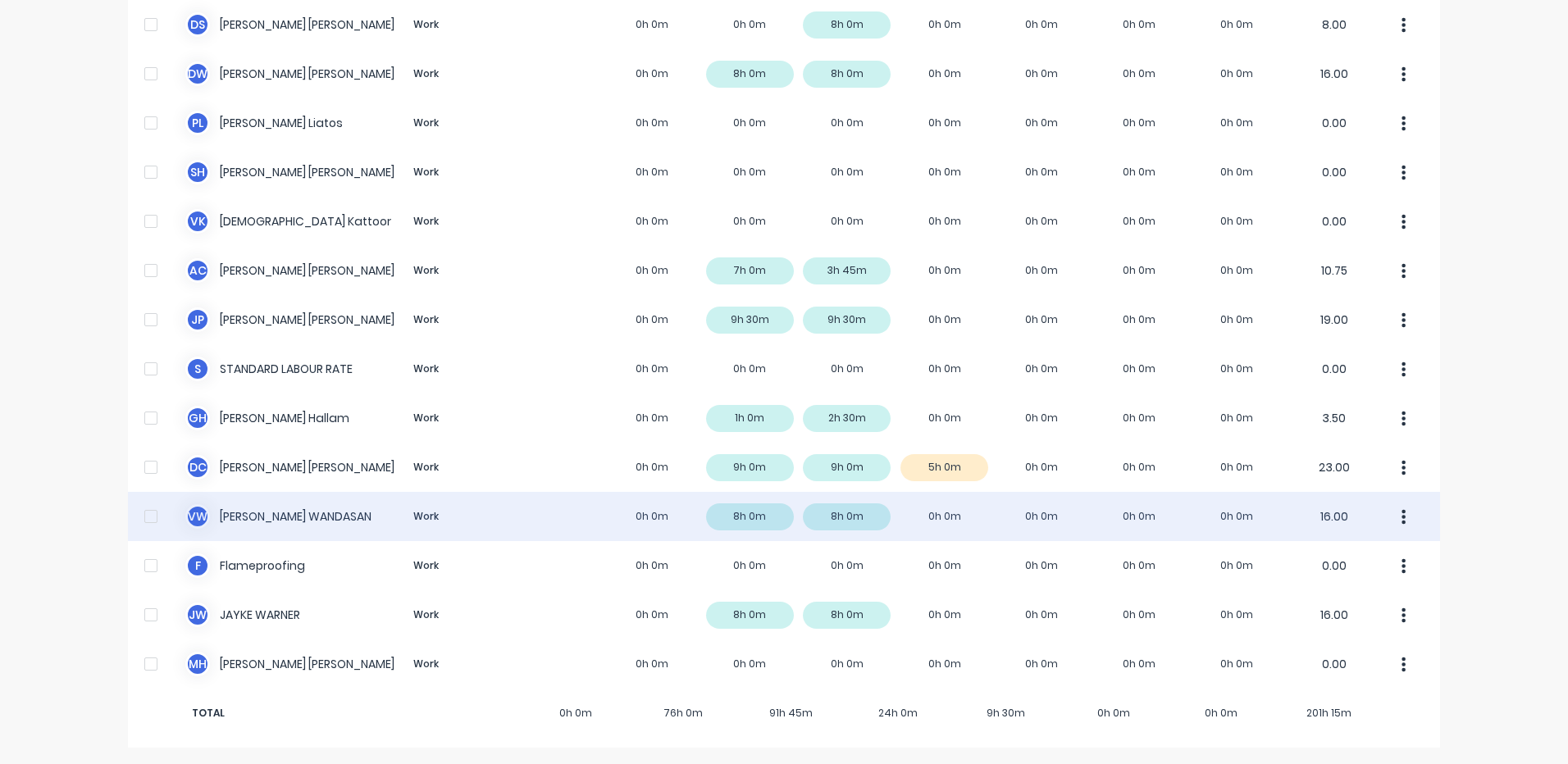
click at [893, 508] on div "V W VINCENT WANDASAN Work 0h 0m 8h 0m 8h 0m 0h 0m 0h 0m 0h 0m 0h 0m 16.00" at bounding box center [784, 517] width 1312 height 49
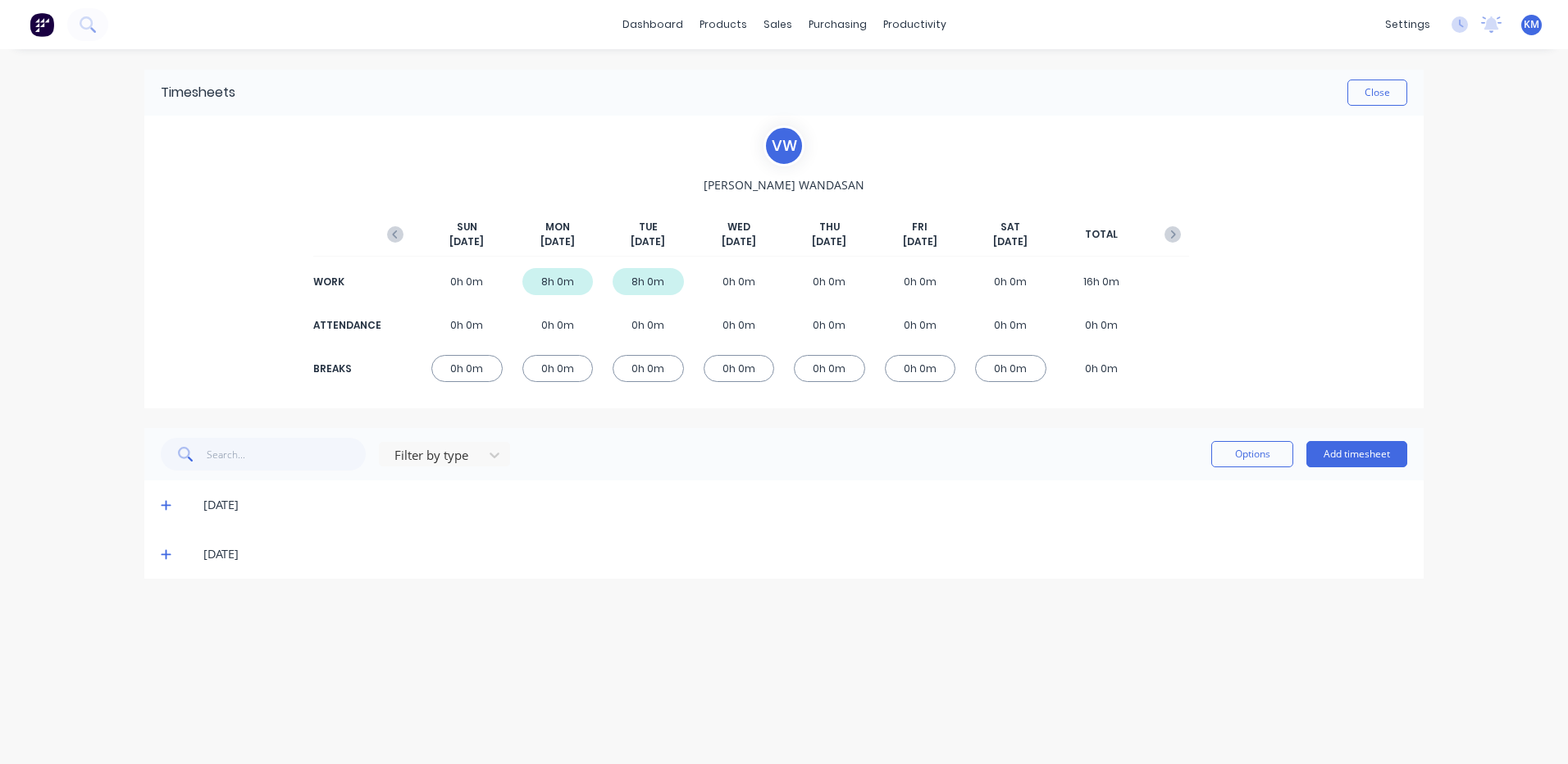
click at [170, 552] on icon at bounding box center [167, 554] width 11 height 12
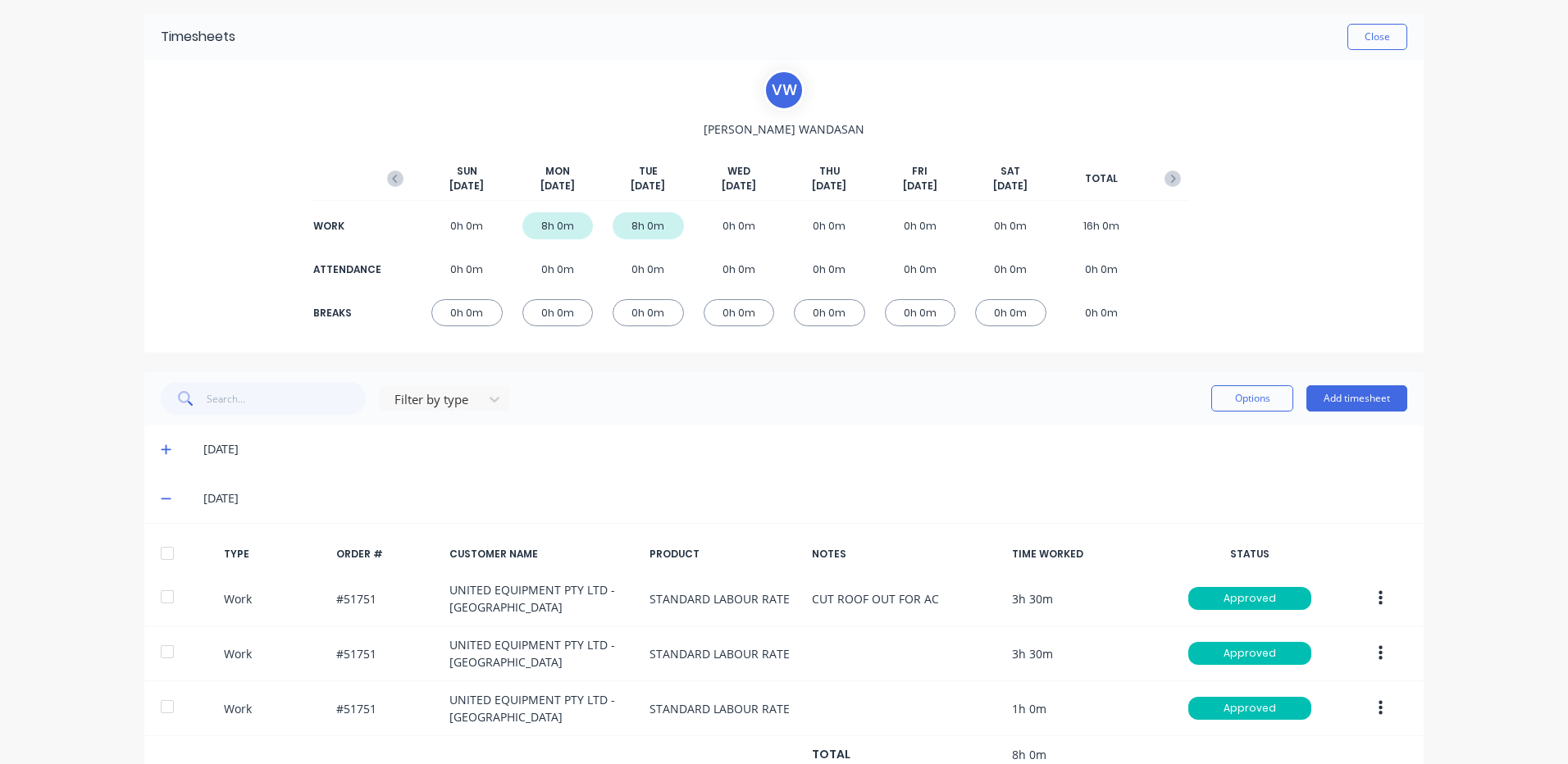
scroll to position [112, 0]
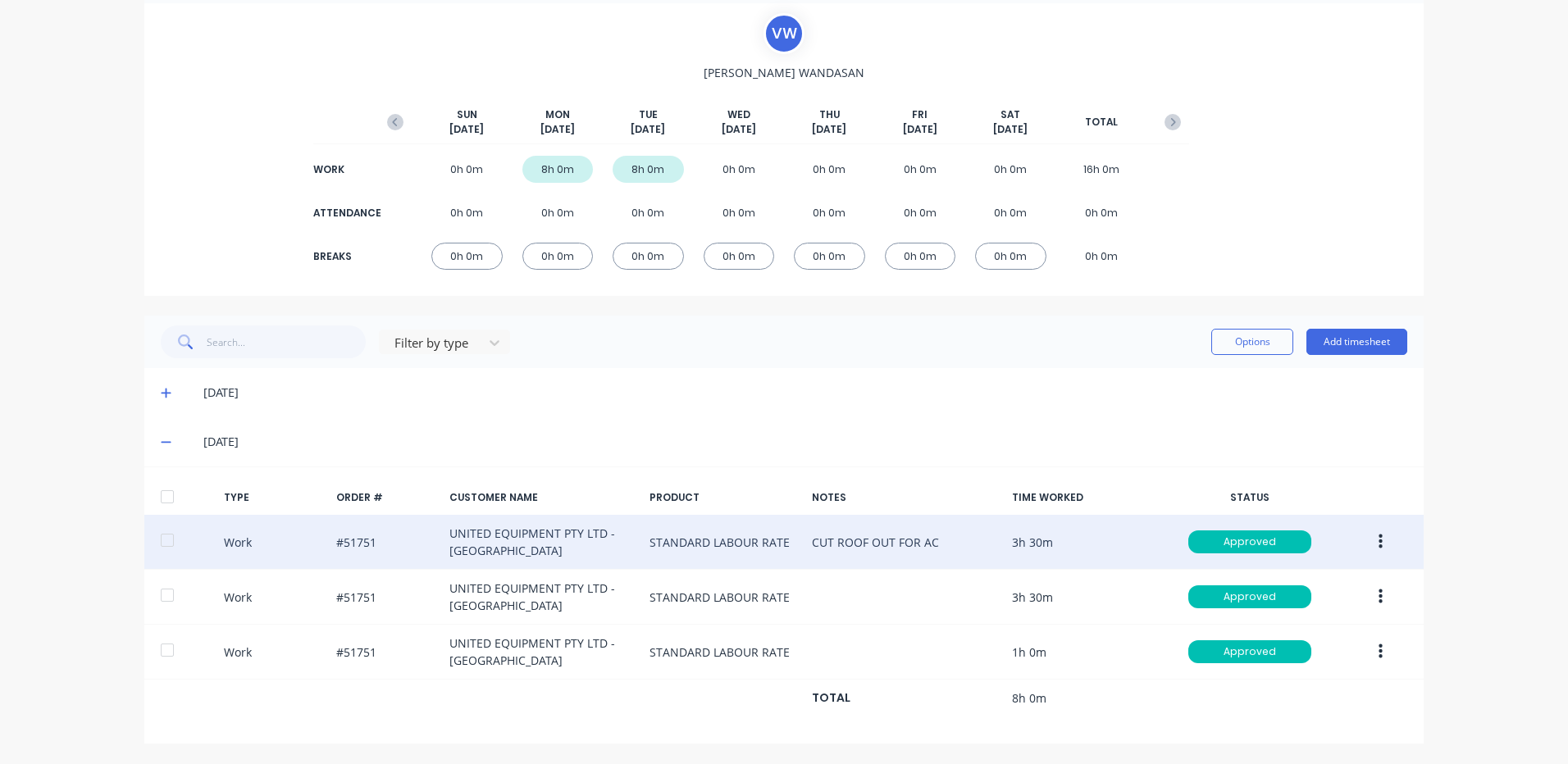
click at [1379, 544] on icon "button" at bounding box center [1381, 542] width 5 height 18
click at [1300, 507] on div "Duplicate" at bounding box center [1322, 514] width 126 height 24
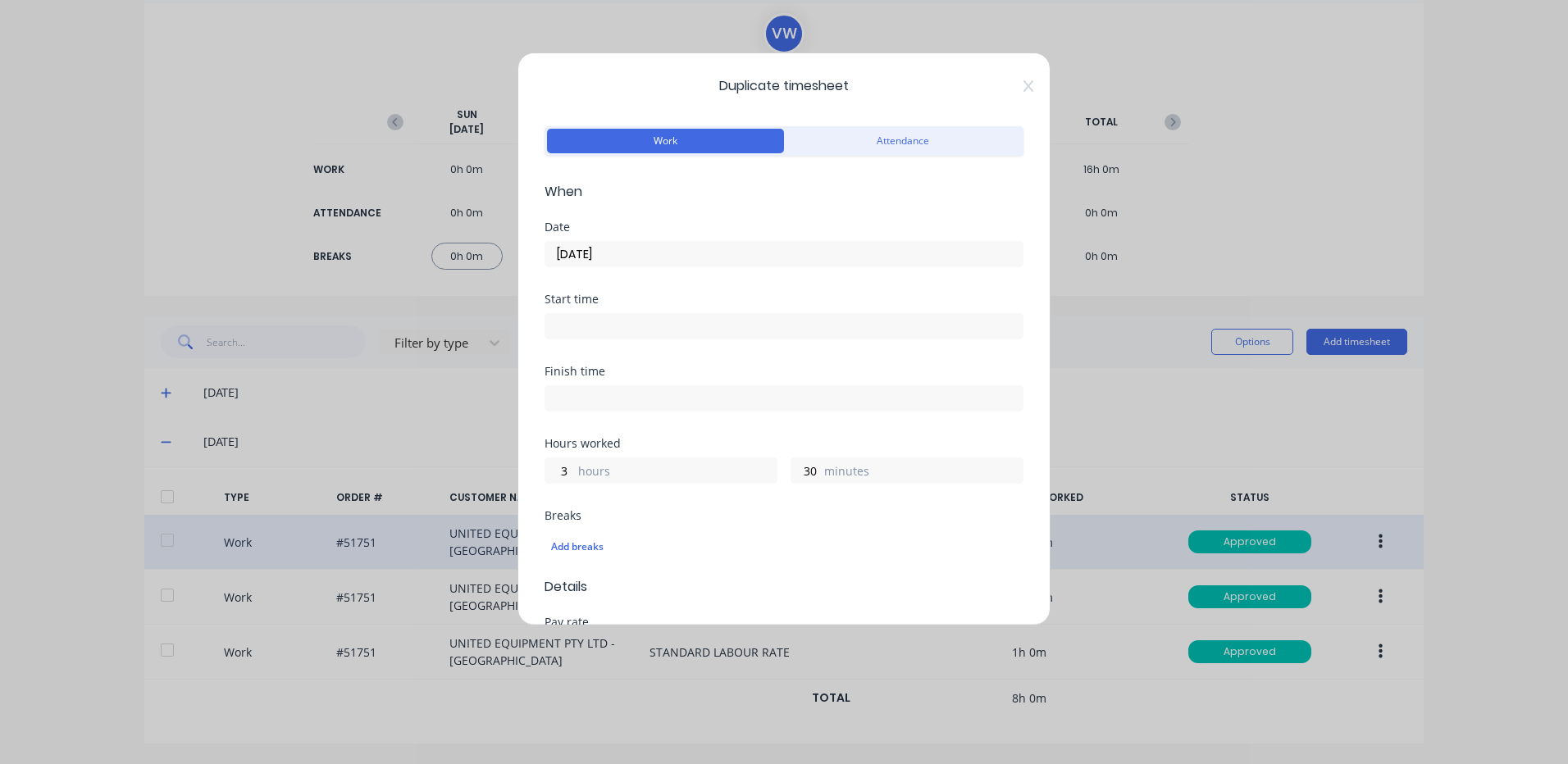
click at [690, 259] on input "09/09/2025" at bounding box center [784, 254] width 478 height 25
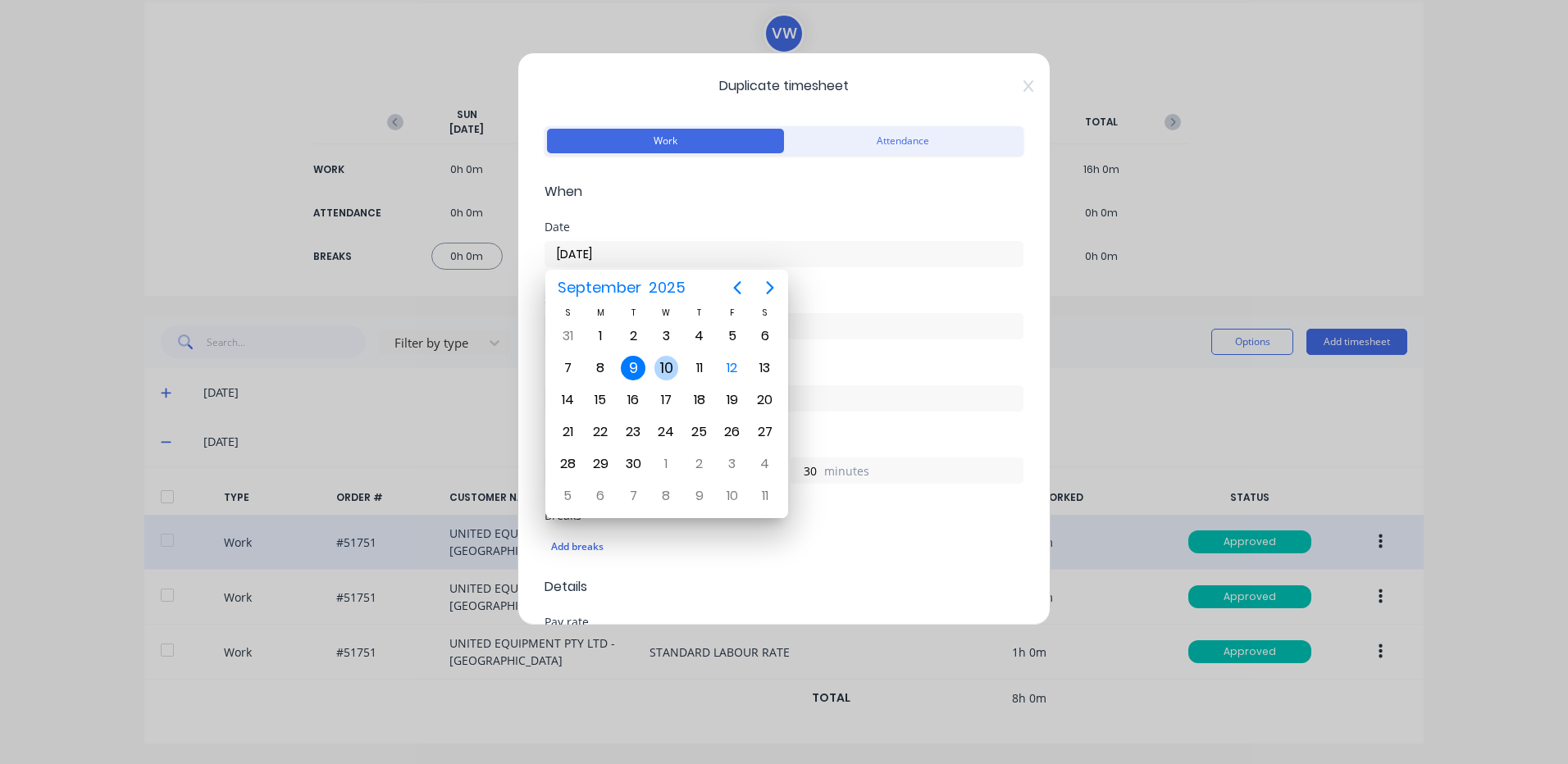
click at [669, 362] on div "10" at bounding box center [666, 367] width 25 height 25
type input "10/09/2025"
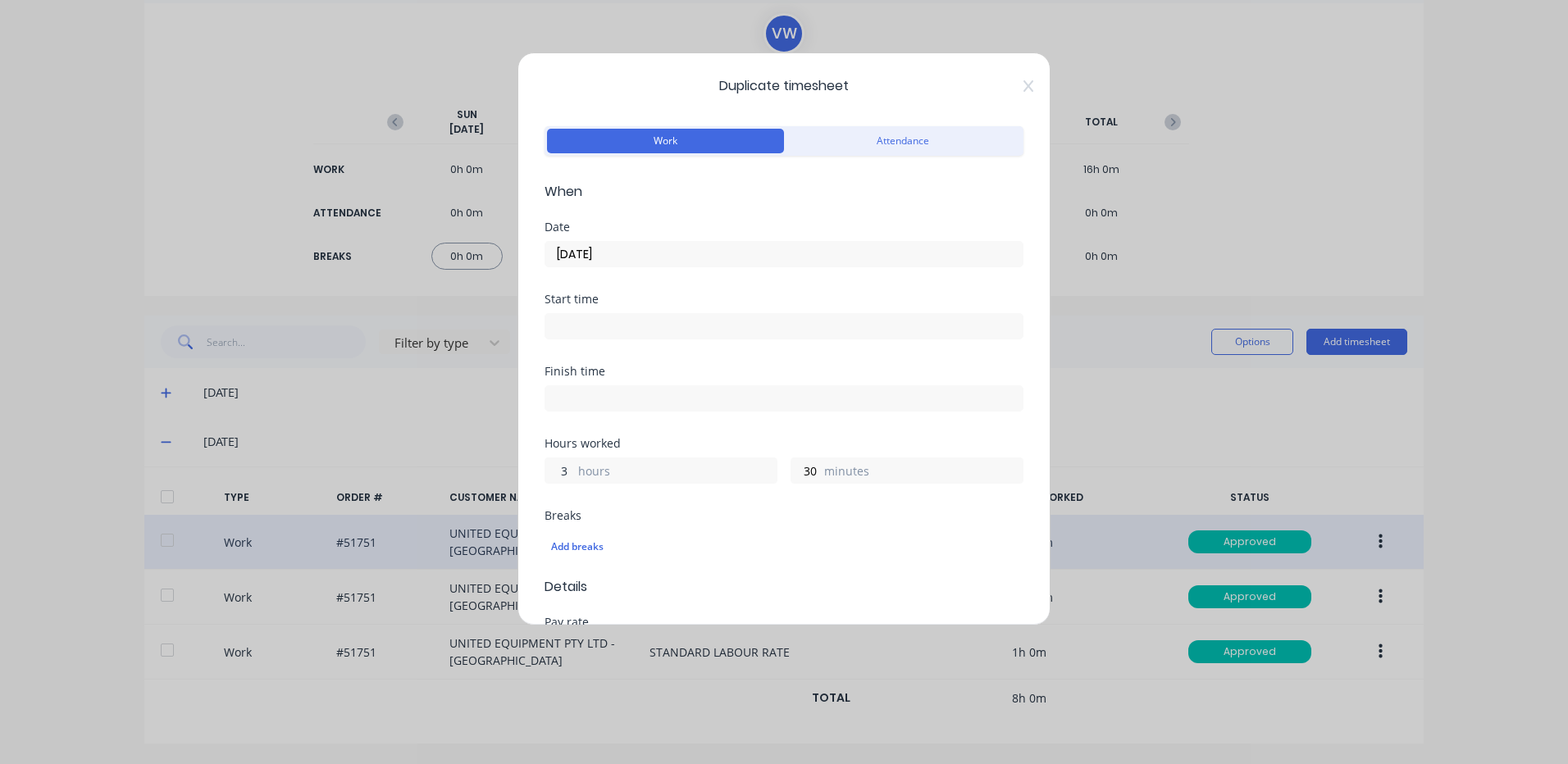
click at [557, 466] on input "3" at bounding box center [560, 470] width 29 height 25
type input "6"
type input "30"
click at [603, 430] on div "Finish time" at bounding box center [784, 401] width 479 height 72
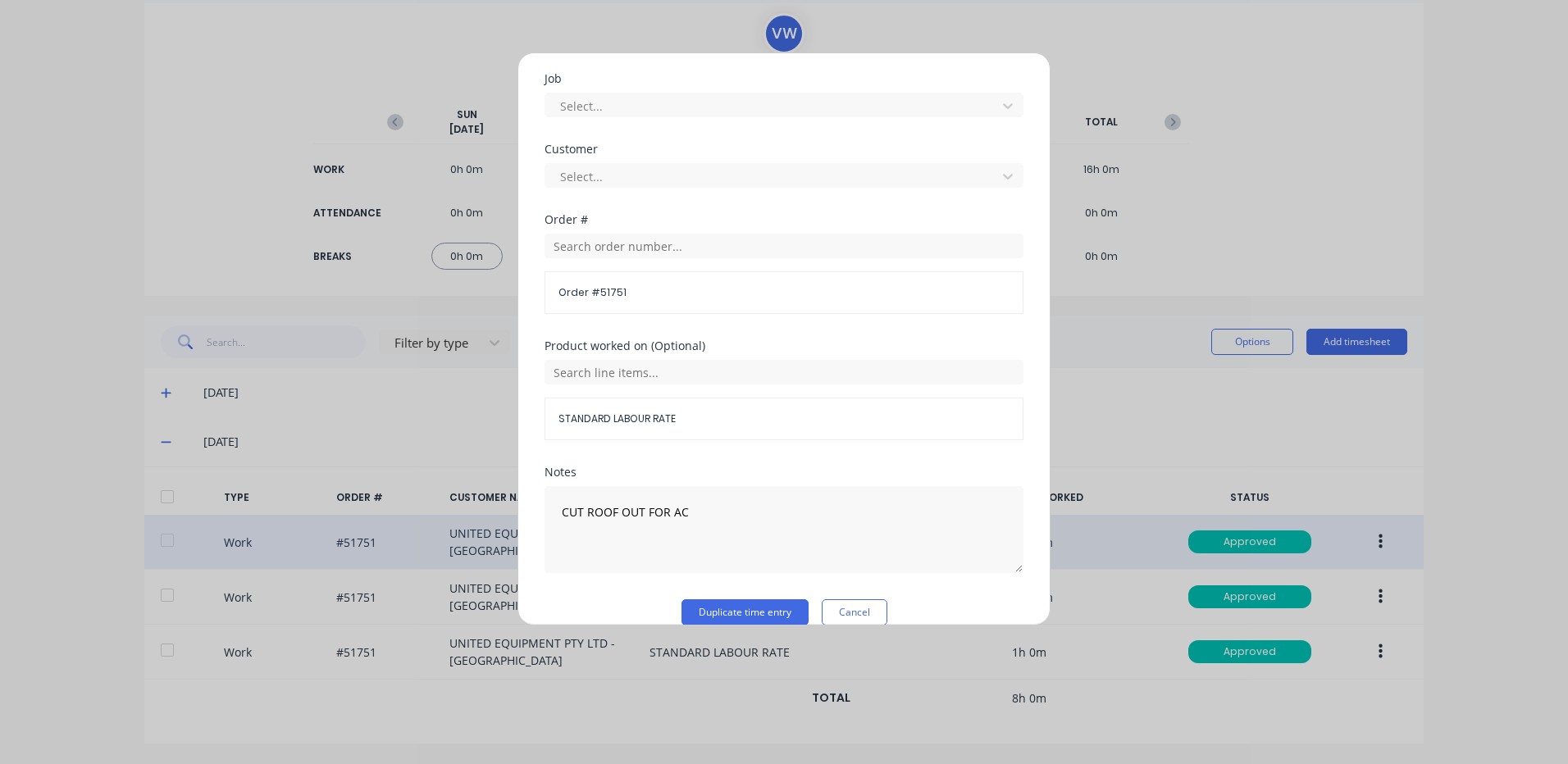
scroll to position [709, 0]
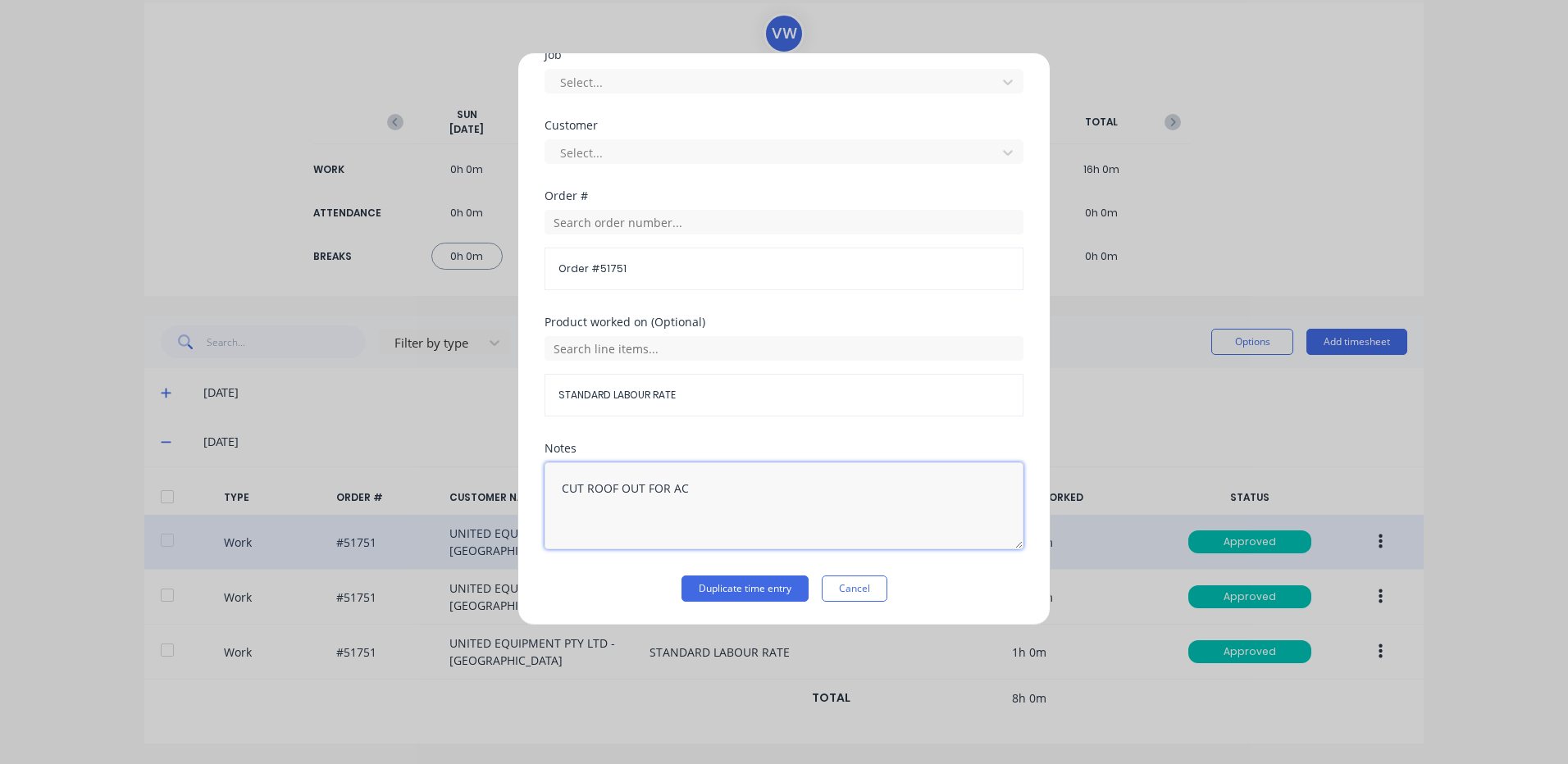
drag, startPoint x: 703, startPoint y: 491, endPoint x: 478, endPoint y: 478, distance: 225.4
click at [478, 478] on div "Duplicate timesheet Work Attendance When Date 10/09/2025 Start time Finish time…" at bounding box center [784, 382] width 1568 height 764
type textarea "COMPRESSOR MOUNT"
click at [719, 594] on button "Duplicate time entry" at bounding box center [745, 588] width 127 height 26
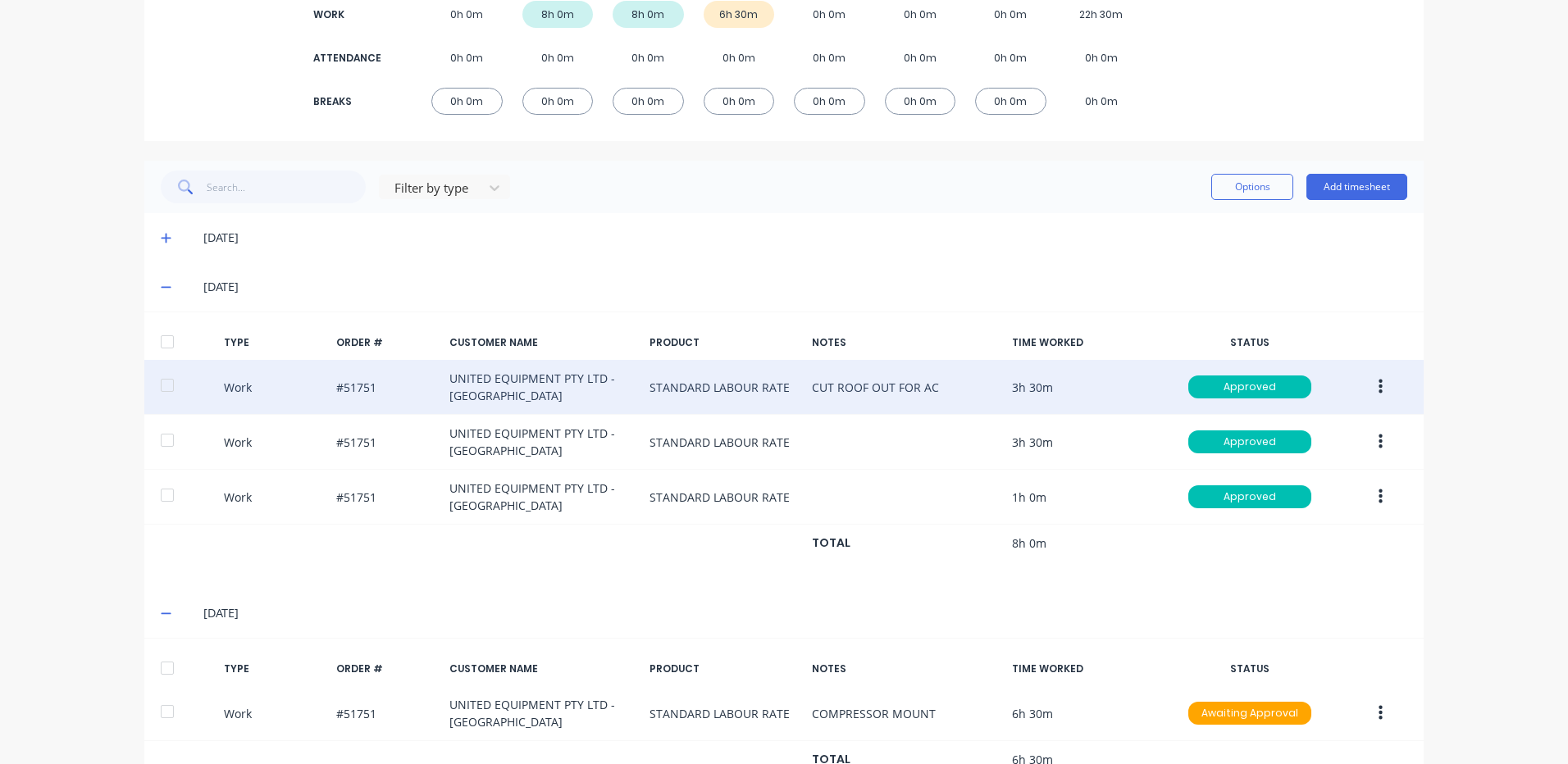
scroll to position [328, 0]
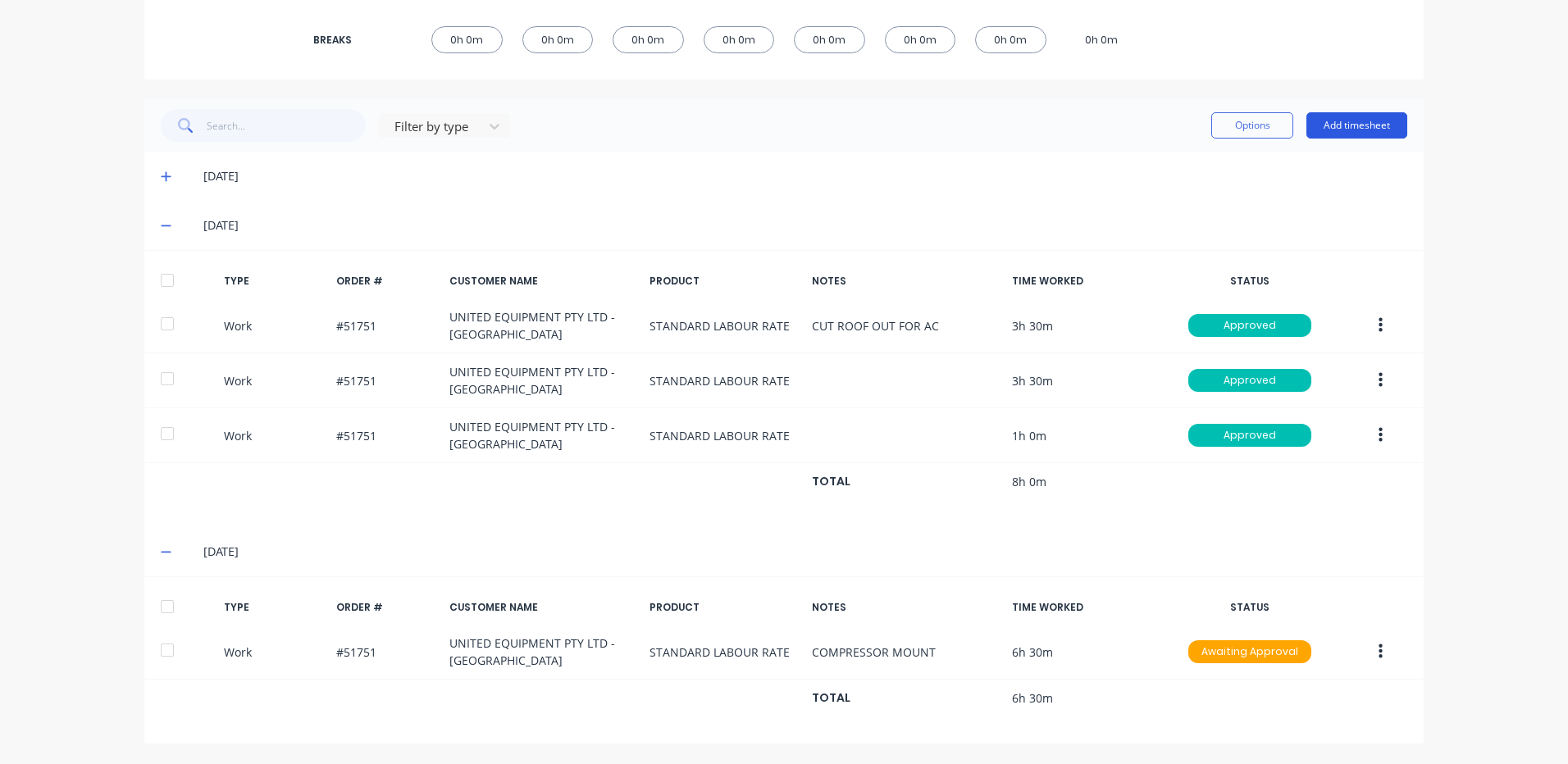
click at [1343, 129] on button "Add timesheet" at bounding box center [1357, 125] width 101 height 26
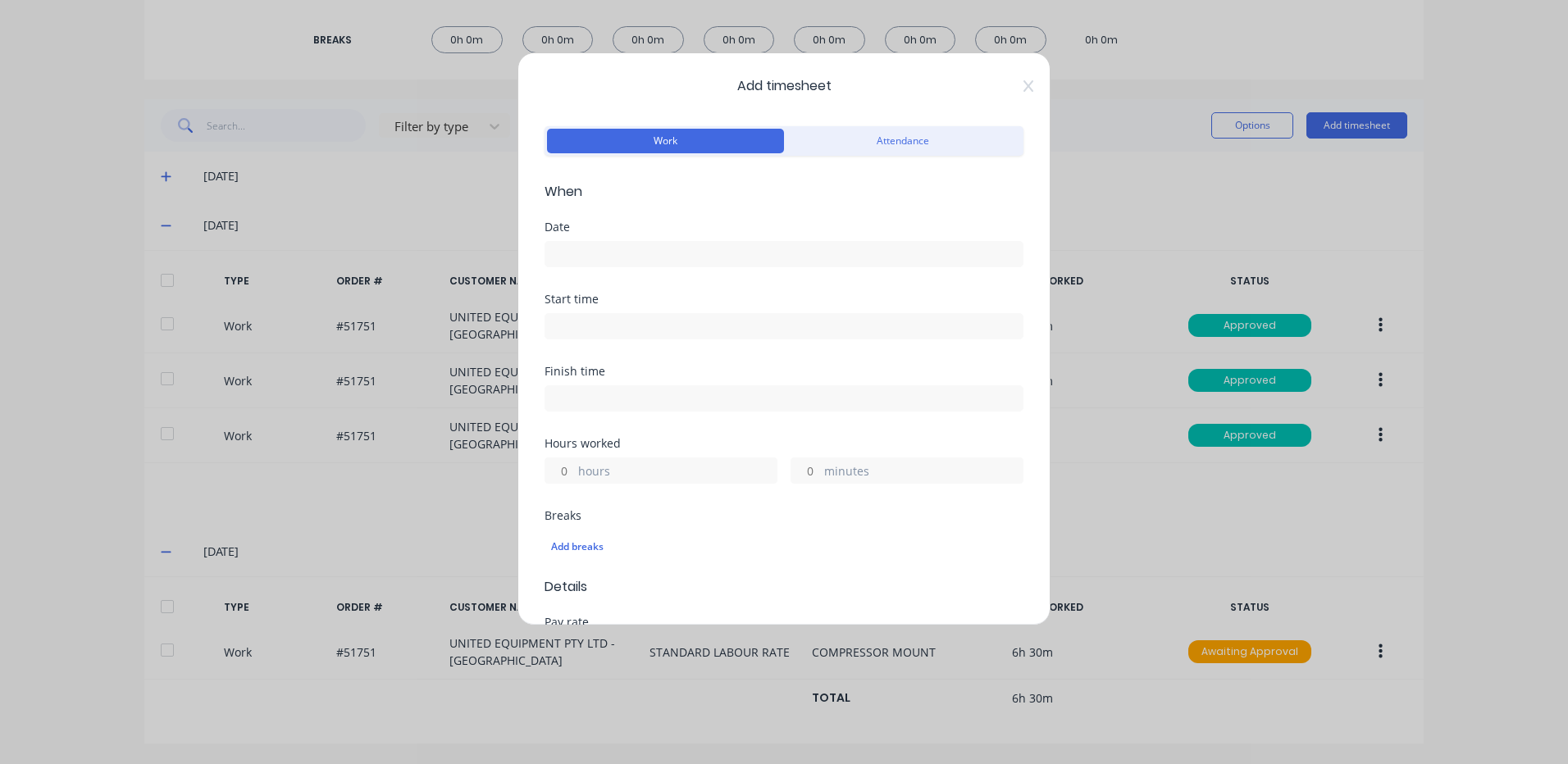
click at [764, 254] on input at bounding box center [784, 254] width 478 height 25
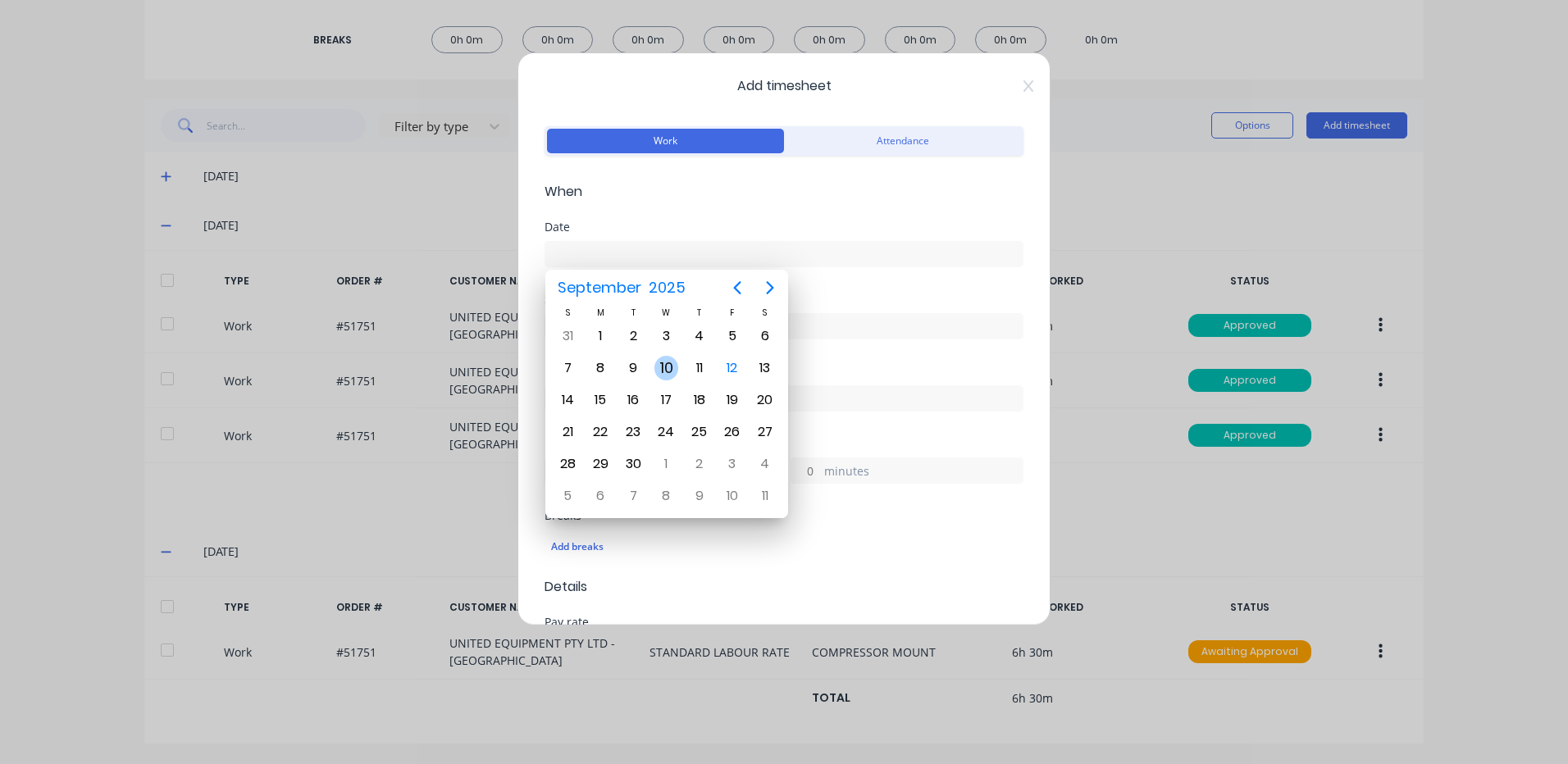
click at [670, 373] on div "10" at bounding box center [666, 367] width 25 height 25
type input "10/09/2025"
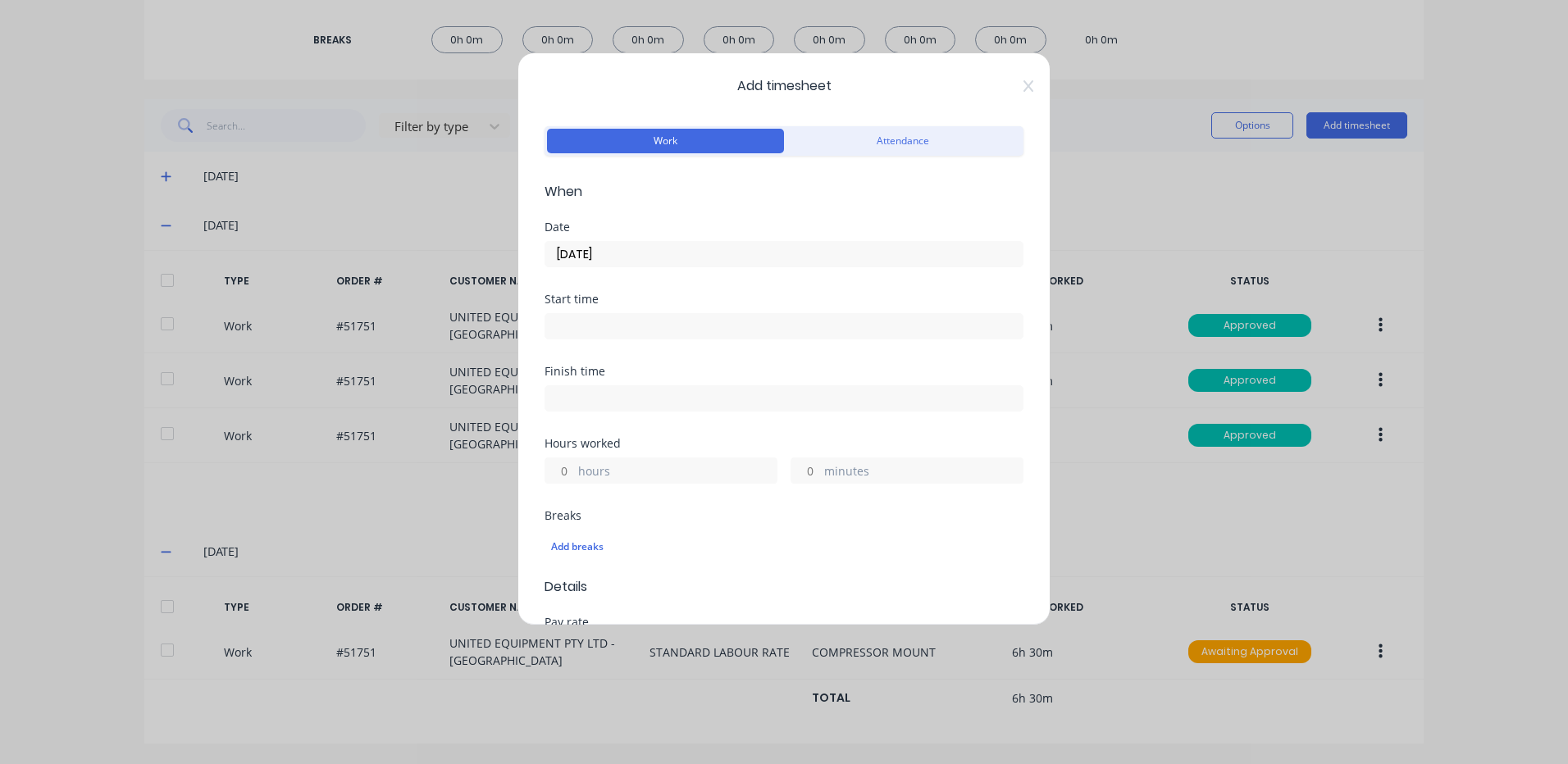
click at [596, 472] on label "hours" at bounding box center [677, 472] width 198 height 21
click at [574, 472] on input "hours" at bounding box center [560, 470] width 29 height 25
click at [596, 472] on label "hours" at bounding box center [677, 472] width 198 height 21
click at [574, 472] on input "hours" at bounding box center [560, 470] width 29 height 25
click at [563, 477] on input "hours" at bounding box center [560, 470] width 29 height 25
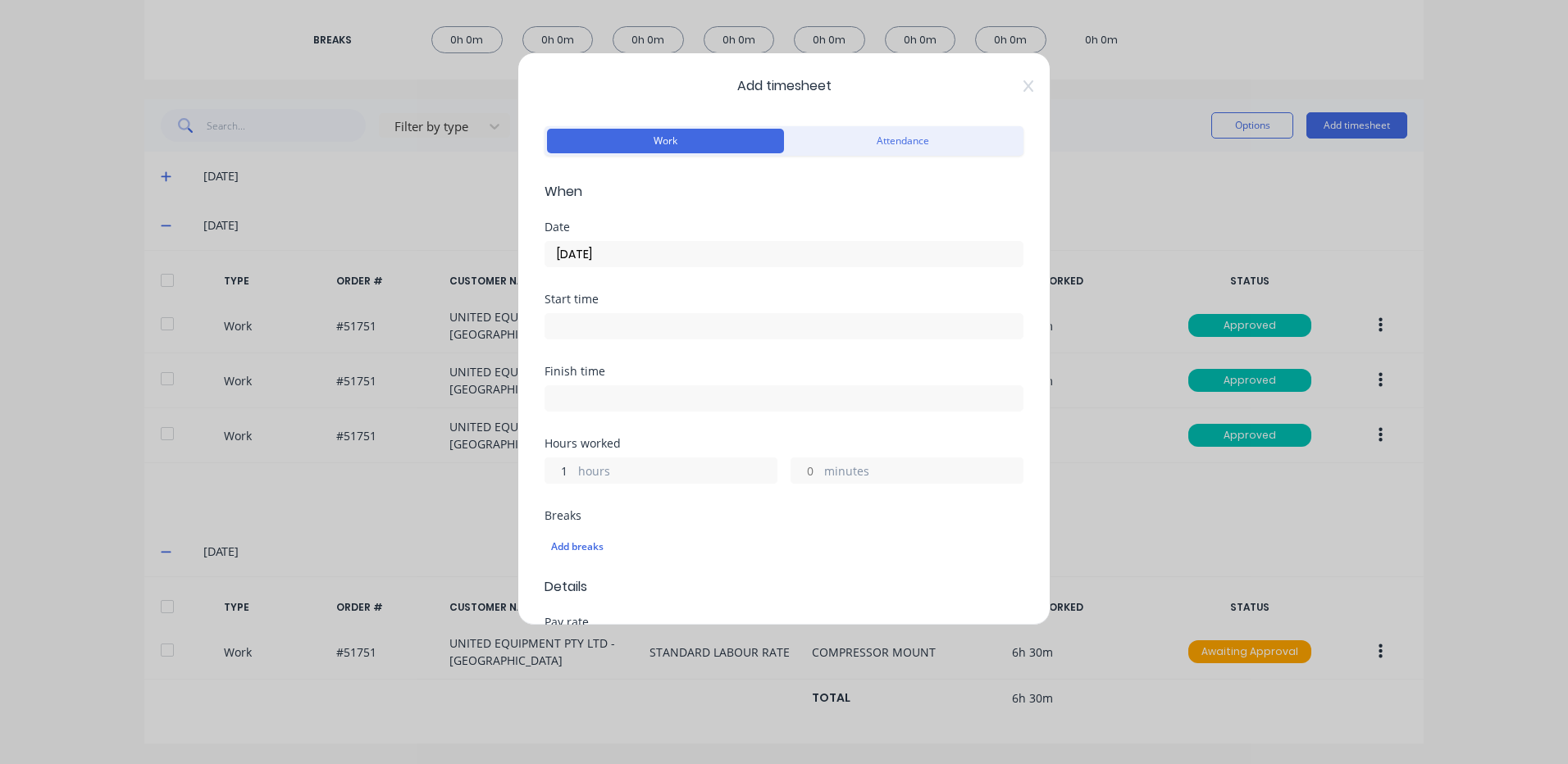
type input "1"
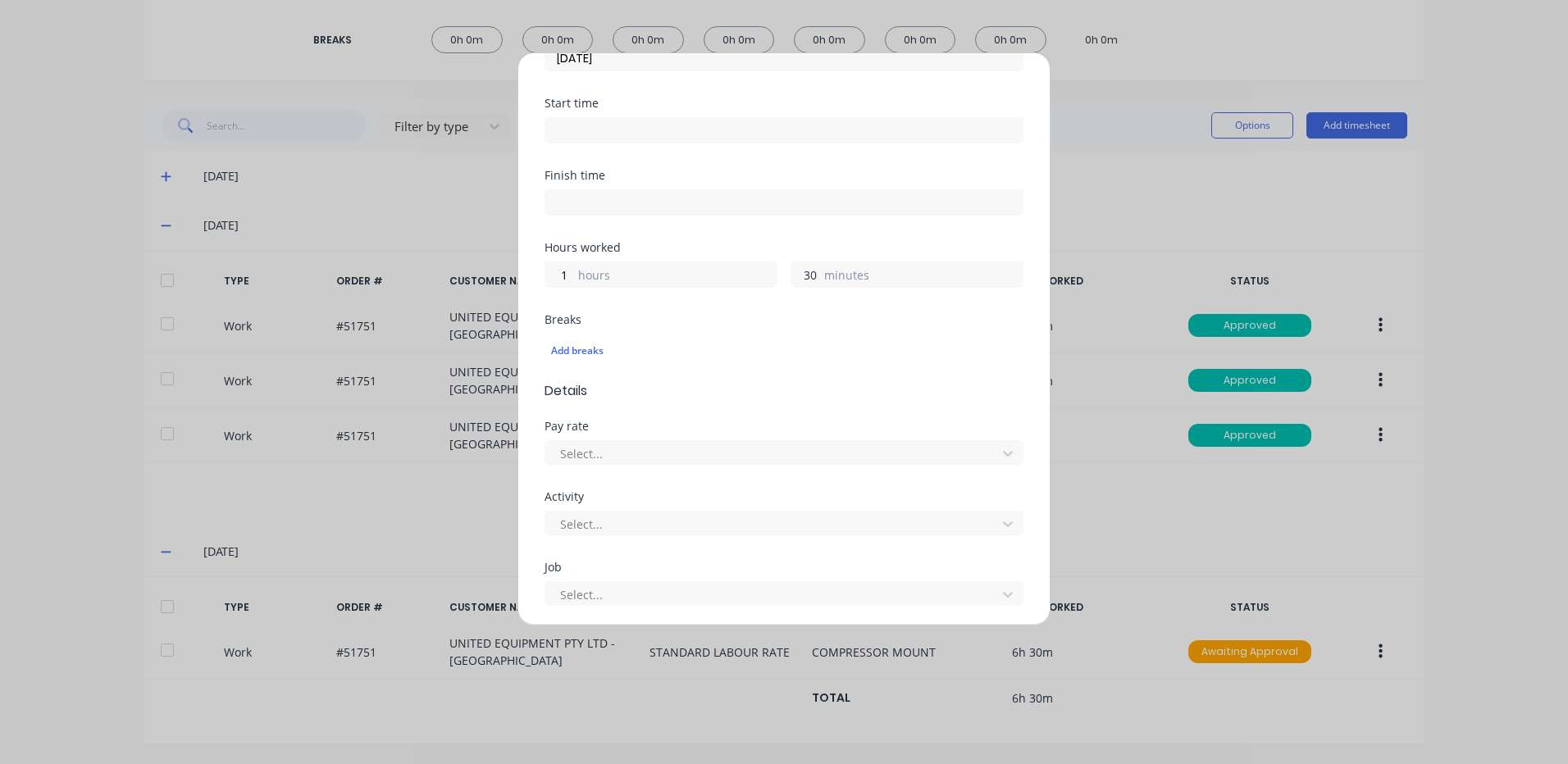
scroll to position [574, 0]
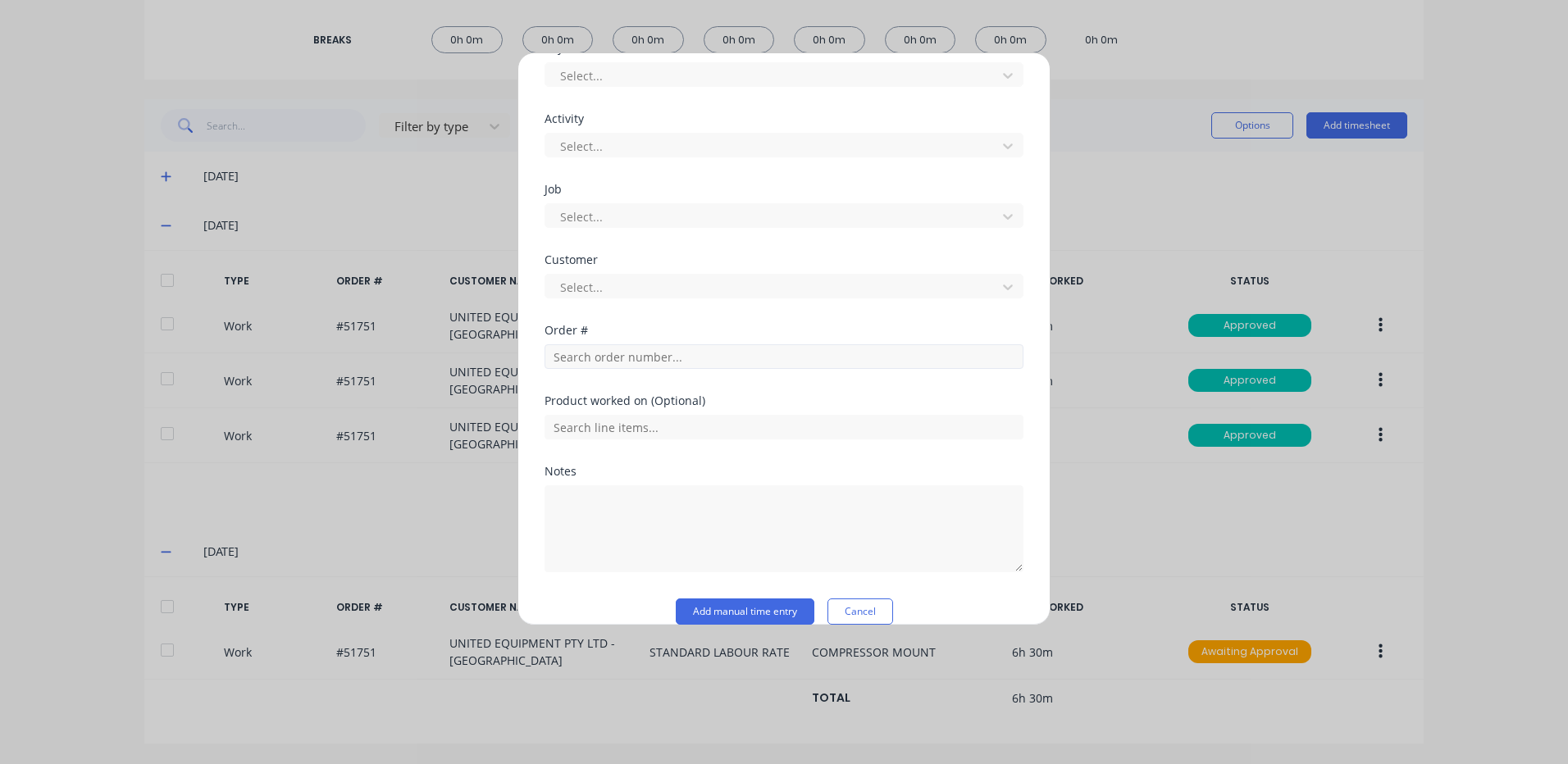
type input "30"
click at [624, 361] on input "text" at bounding box center [784, 357] width 479 height 25
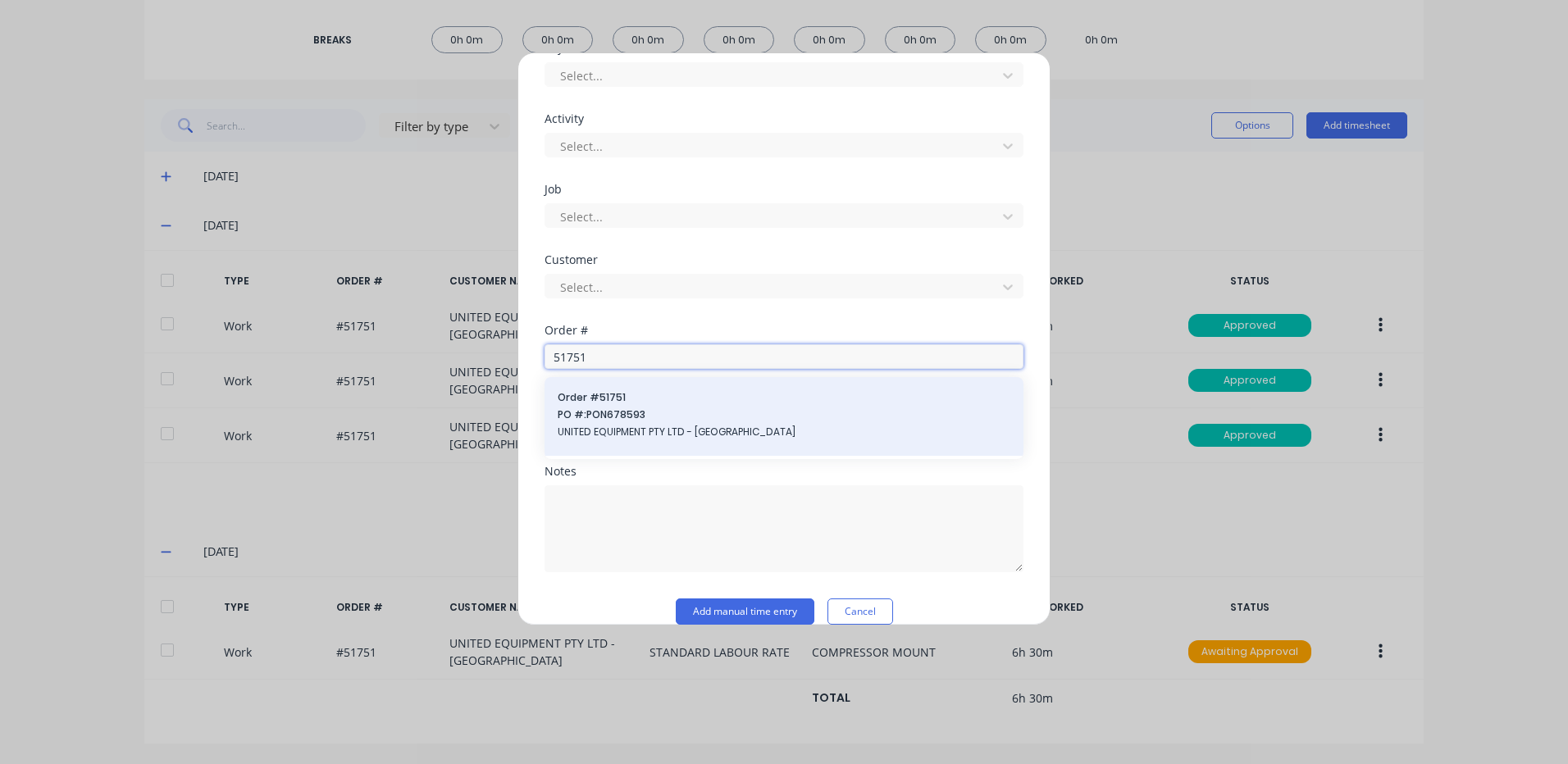
type input "51751"
click at [655, 416] on span "PO #: PON678593" at bounding box center [784, 415] width 453 height 15
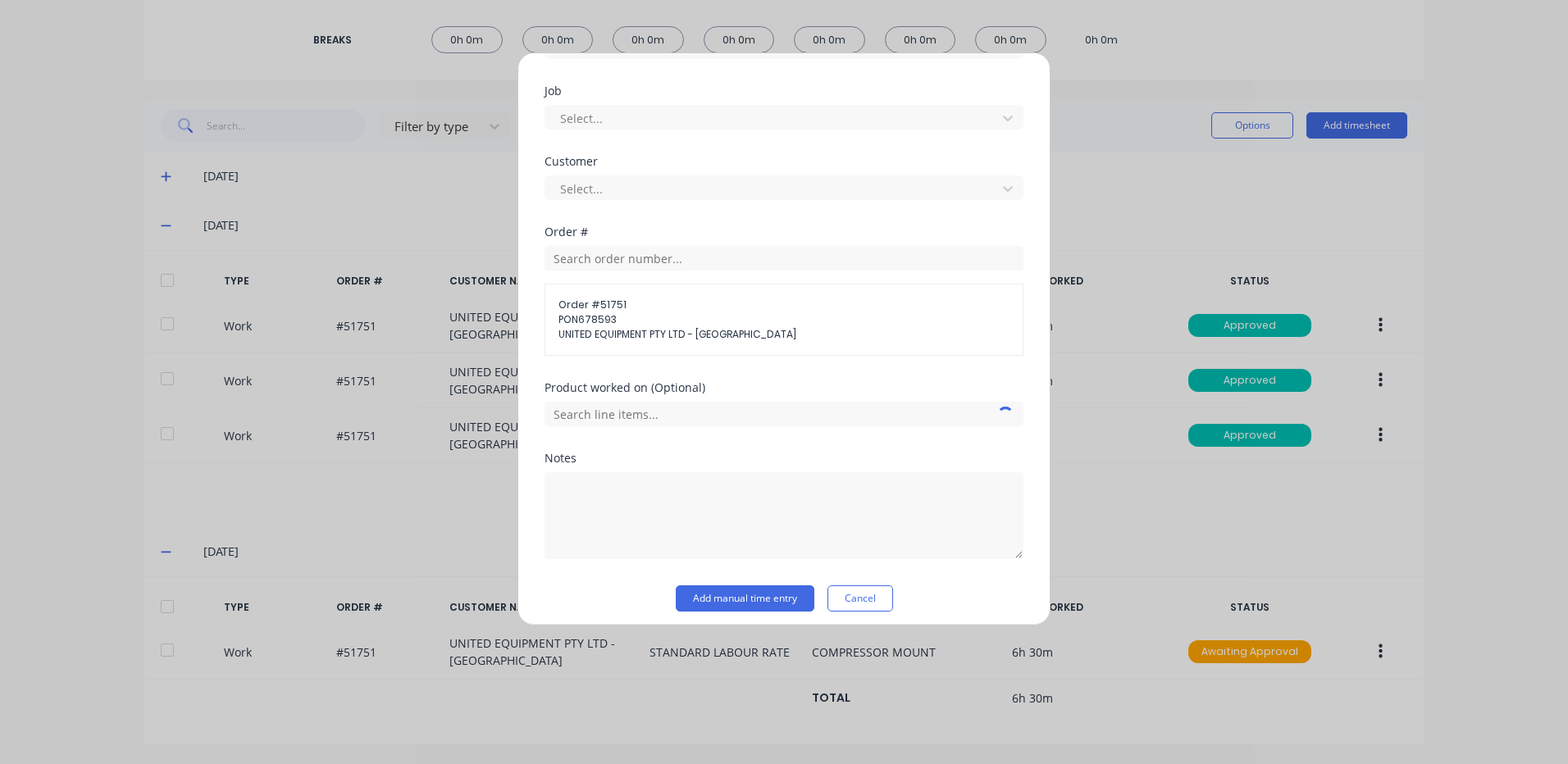
scroll to position [682, 0]
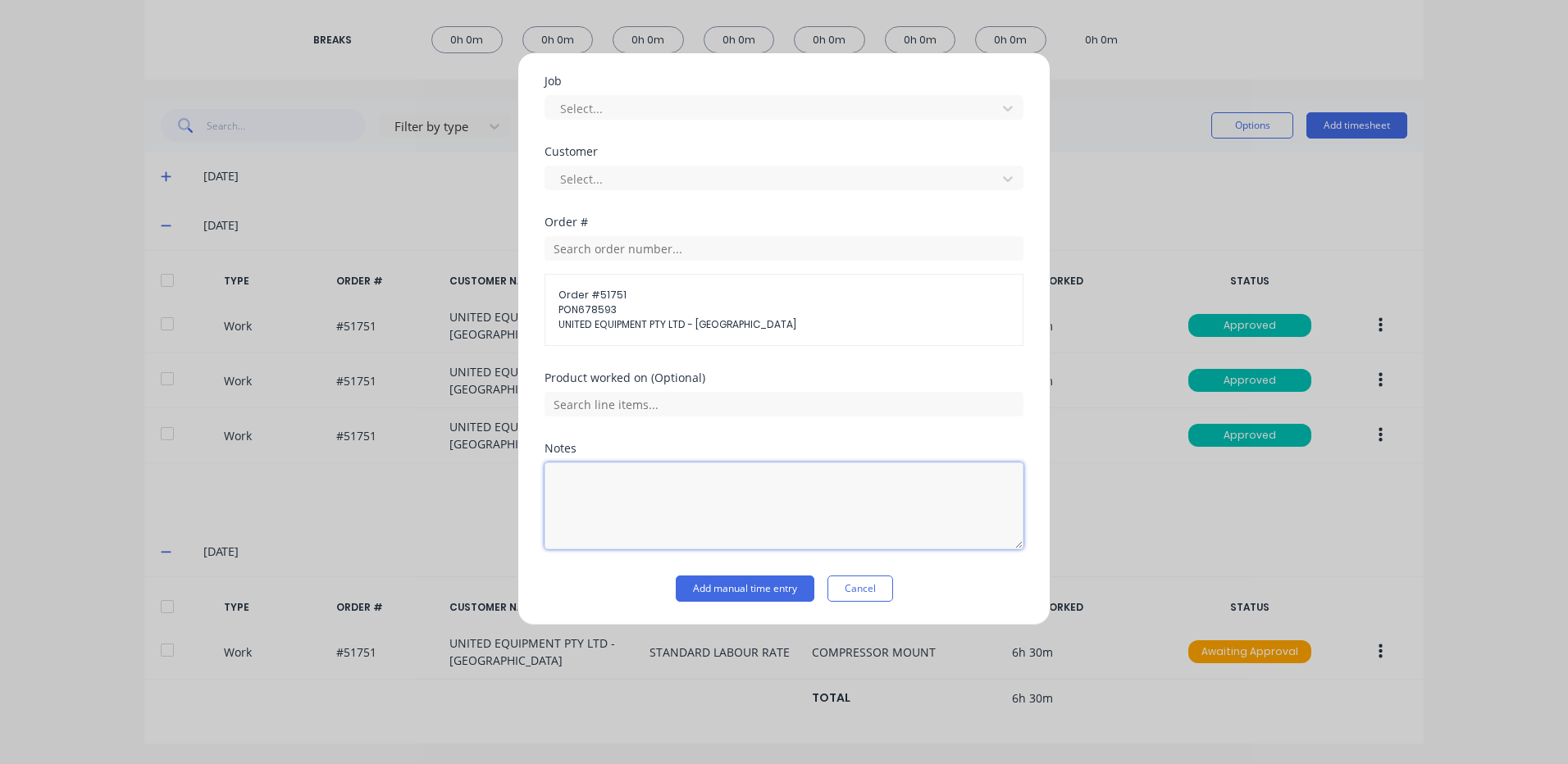
click at [636, 494] on textarea at bounding box center [784, 506] width 479 height 87
type textarea "HEATER"
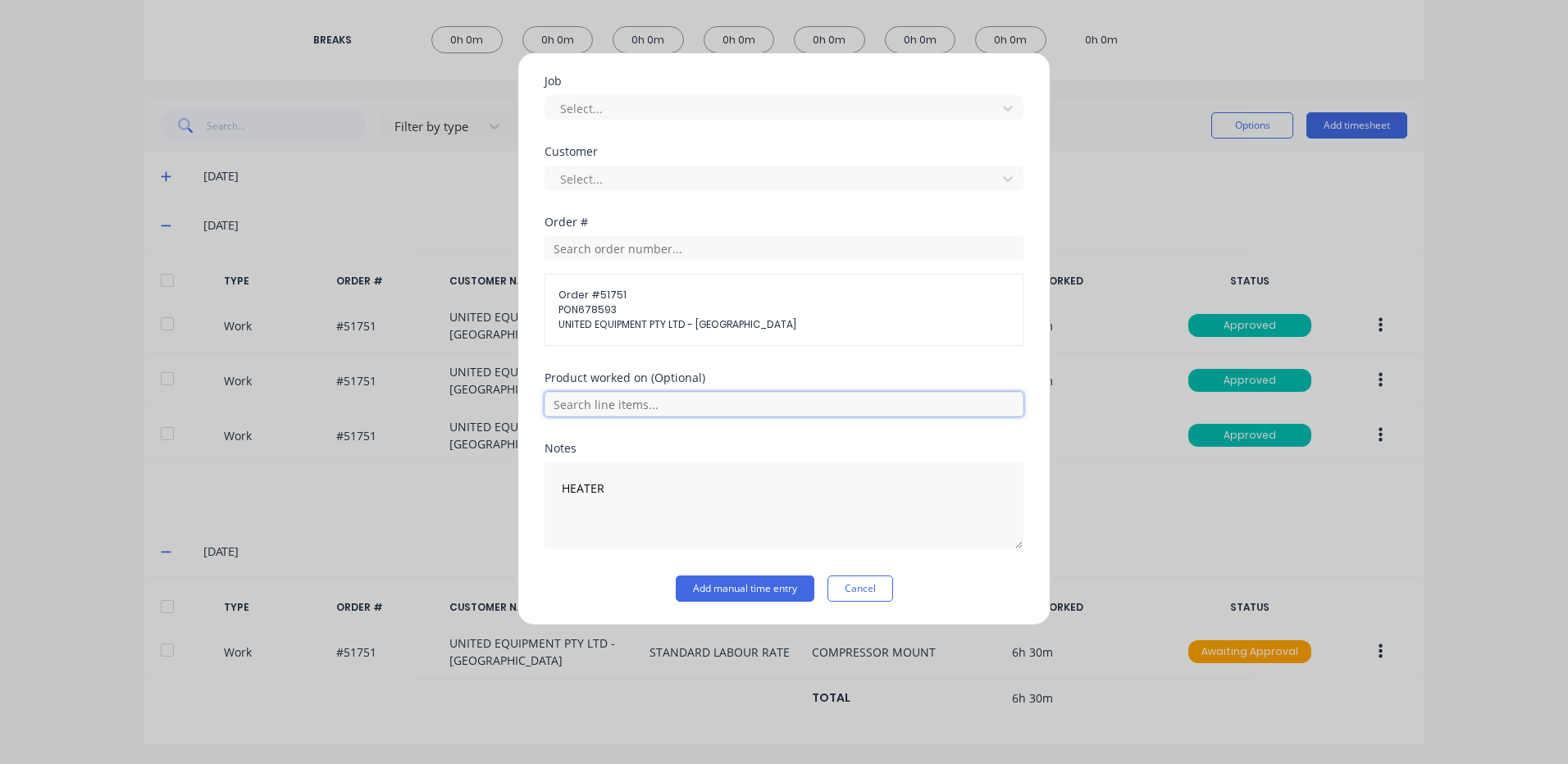
click at [644, 408] on input "text" at bounding box center [784, 404] width 479 height 25
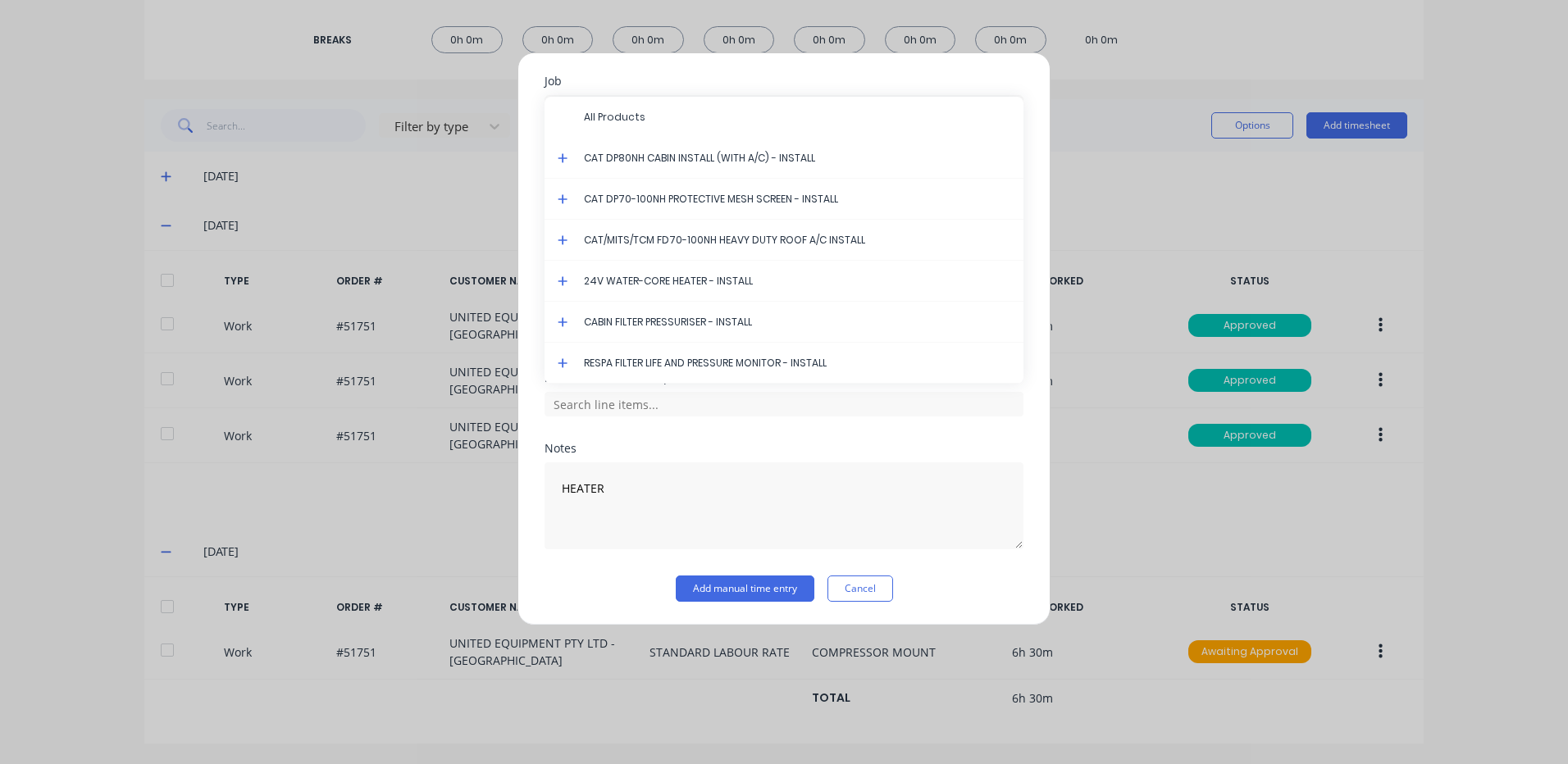
click at [563, 279] on icon at bounding box center [562, 281] width 10 height 10
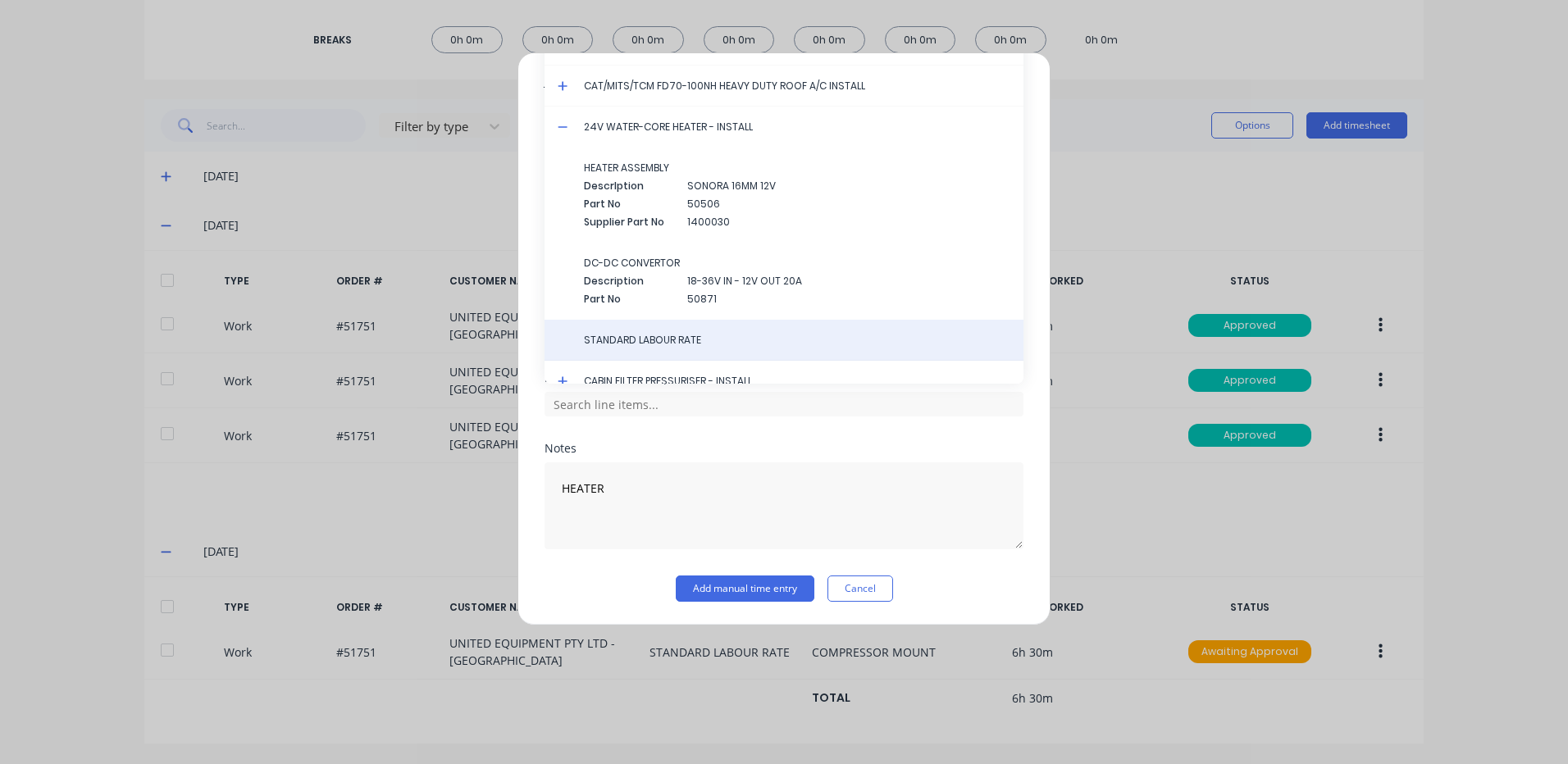
scroll to position [131, 0]
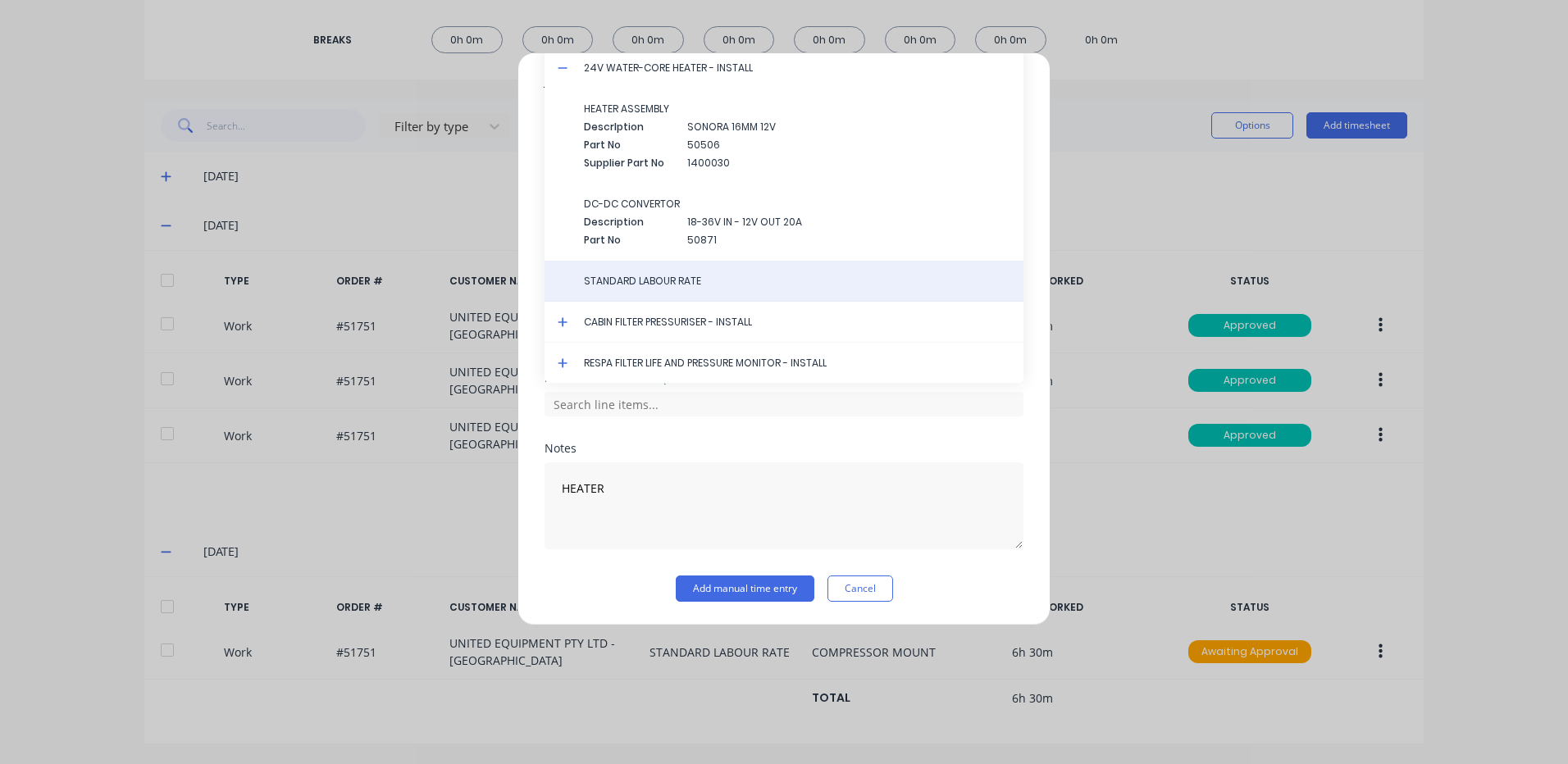
click at [652, 290] on div "STANDARD LABOUR RATE" at bounding box center [784, 281] width 479 height 41
click at [672, 286] on span "STANDARD LABOUR RATE" at bounding box center [797, 281] width 427 height 15
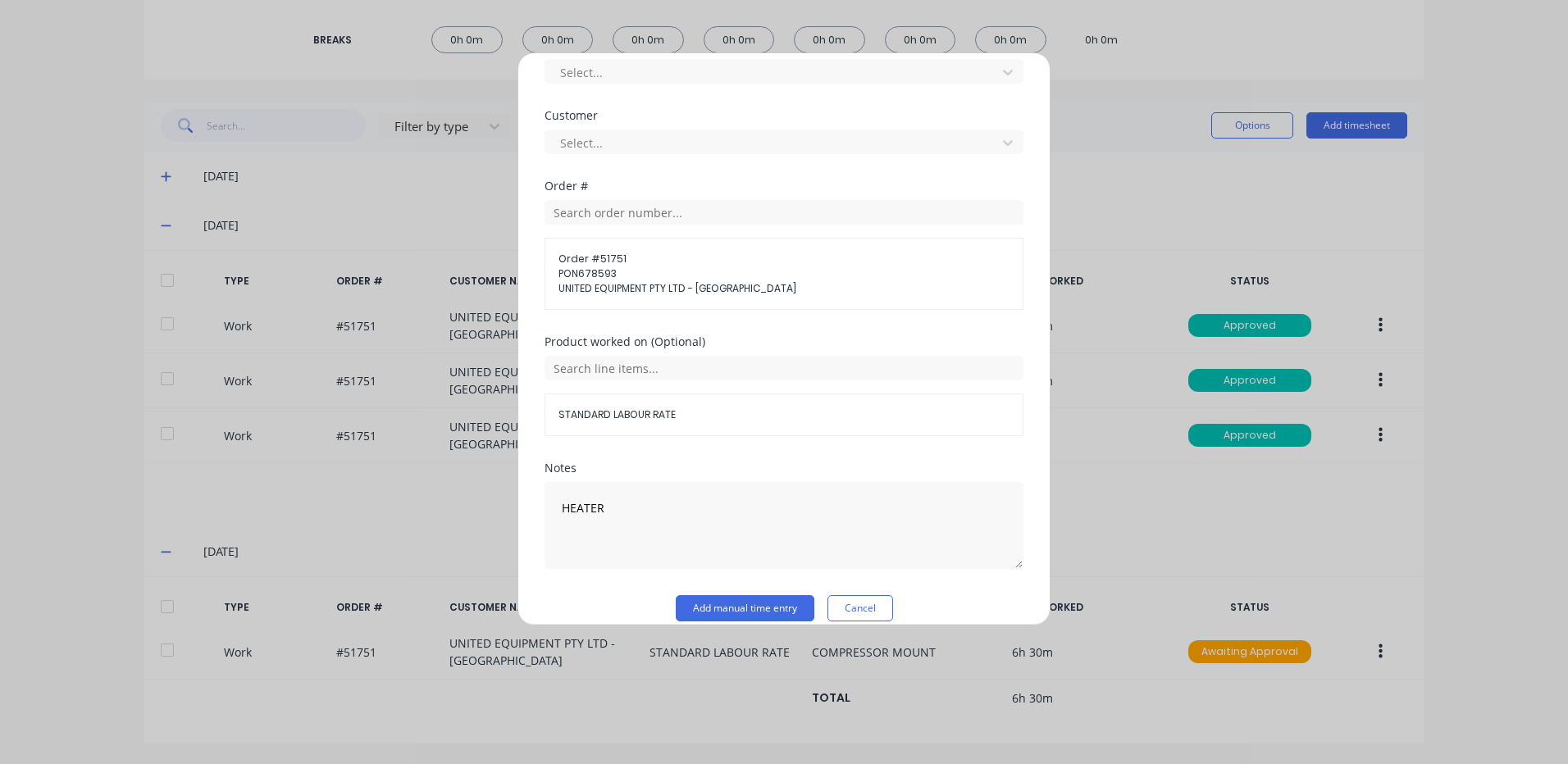
scroll to position [738, 0]
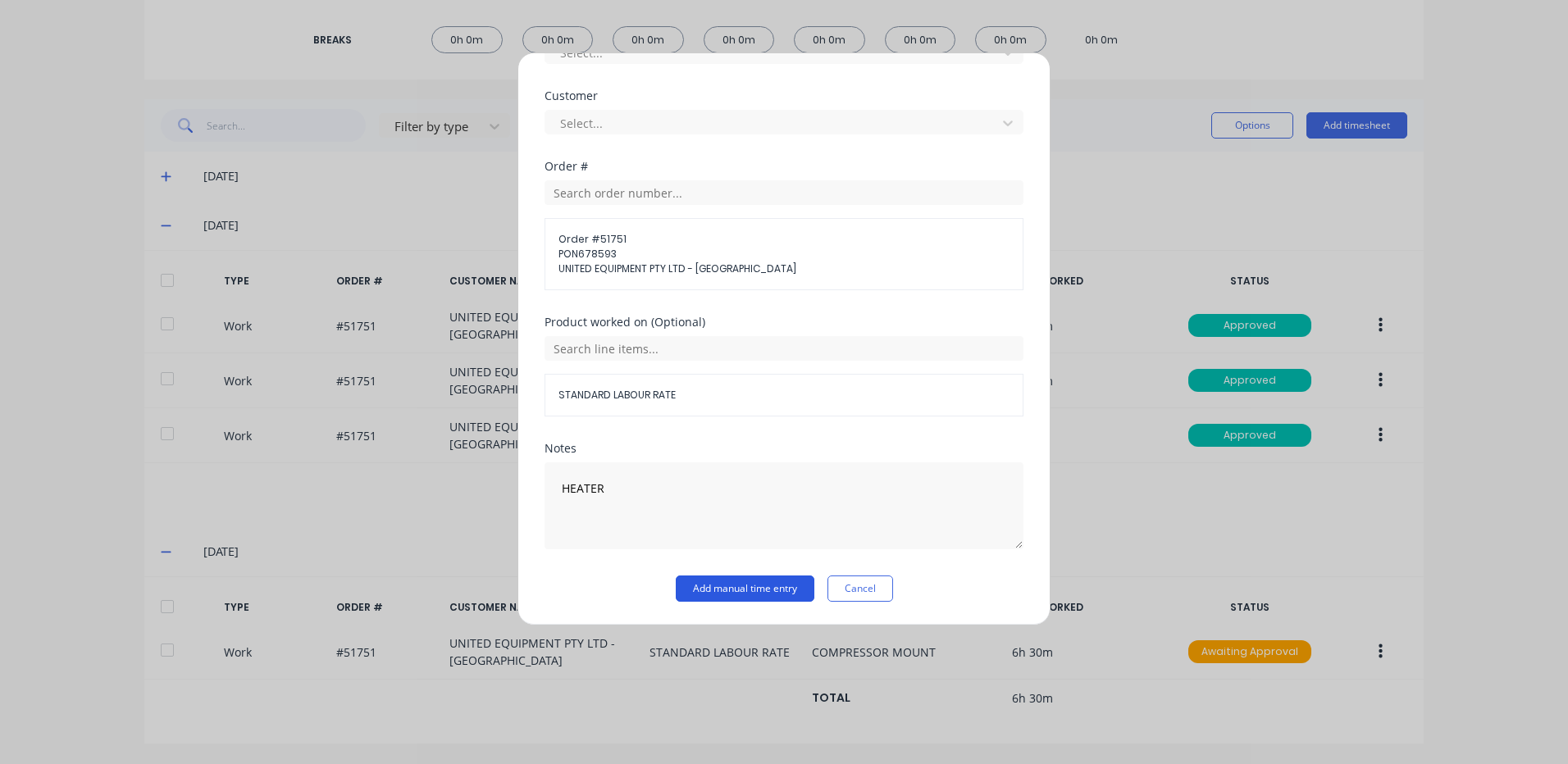
click at [729, 589] on button "Add manual time entry" at bounding box center [745, 588] width 138 height 26
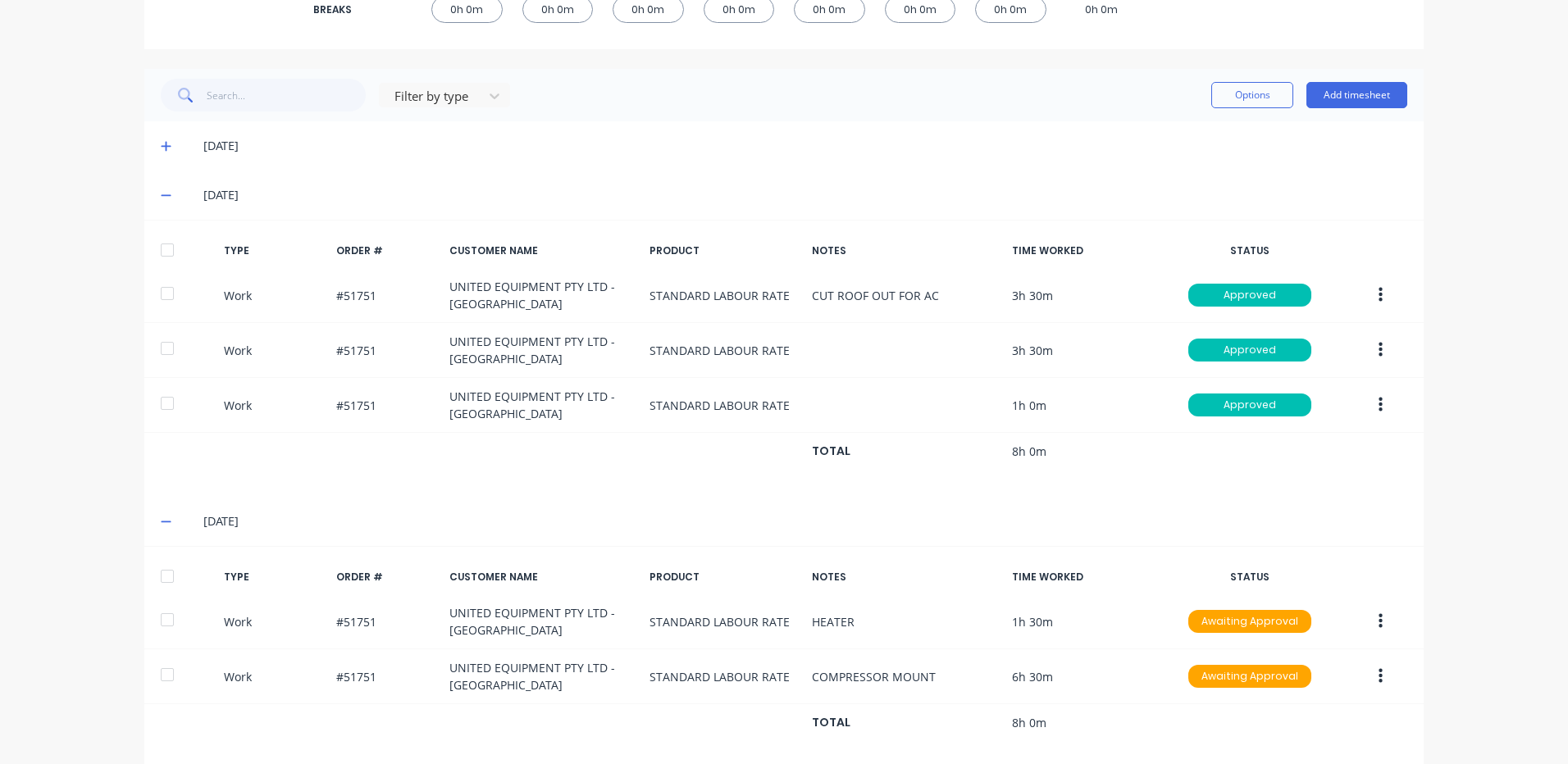
scroll to position [384, 0]
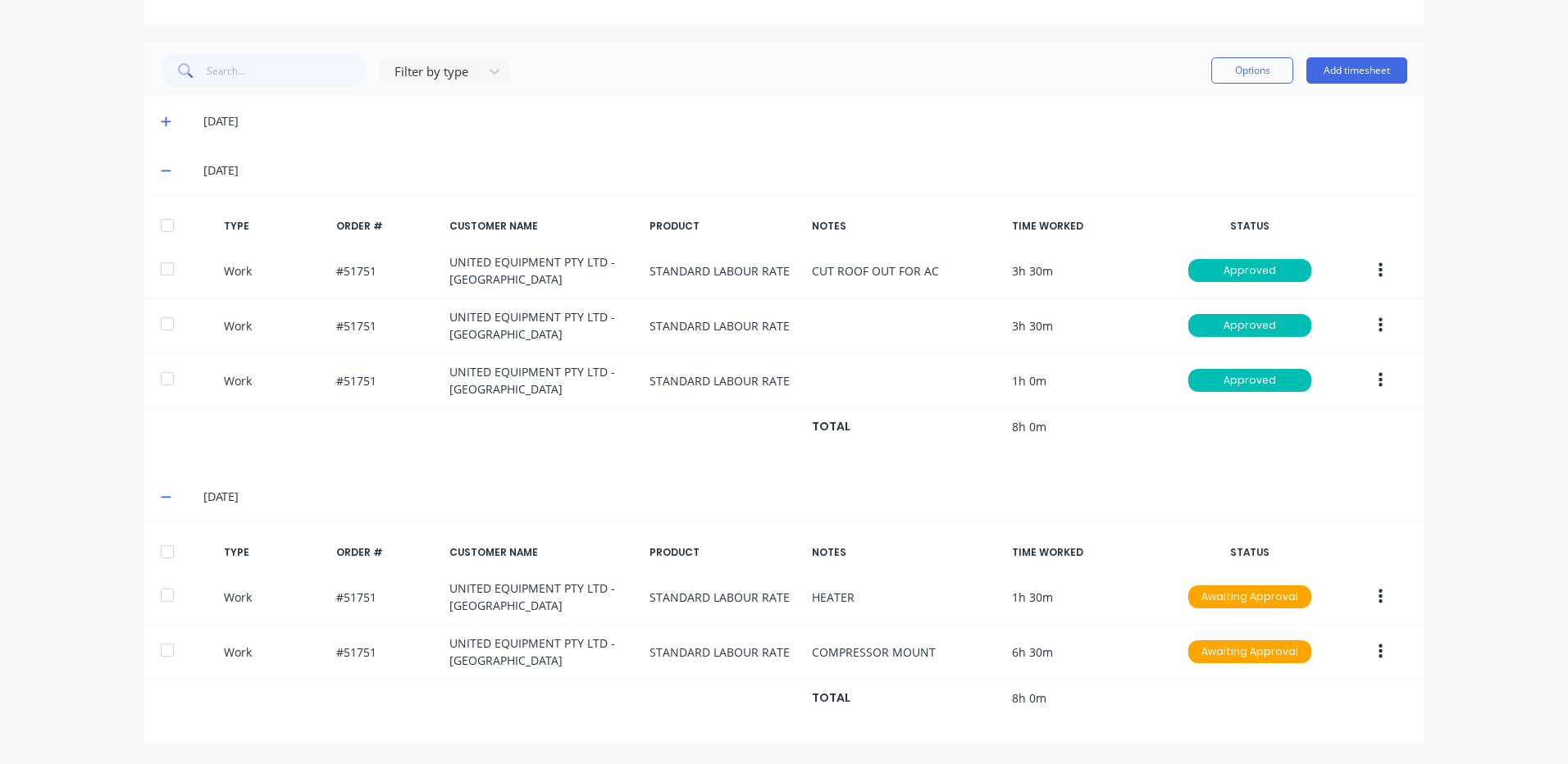
click at [172, 557] on div at bounding box center [167, 552] width 33 height 33
click at [1225, 65] on button "Options" at bounding box center [1252, 70] width 82 height 26
click at [1212, 94] on div "Approve Unapprove Delete Export" at bounding box center [1215, 161] width 156 height 139
click at [1210, 96] on button "Approve" at bounding box center [1215, 112] width 156 height 33
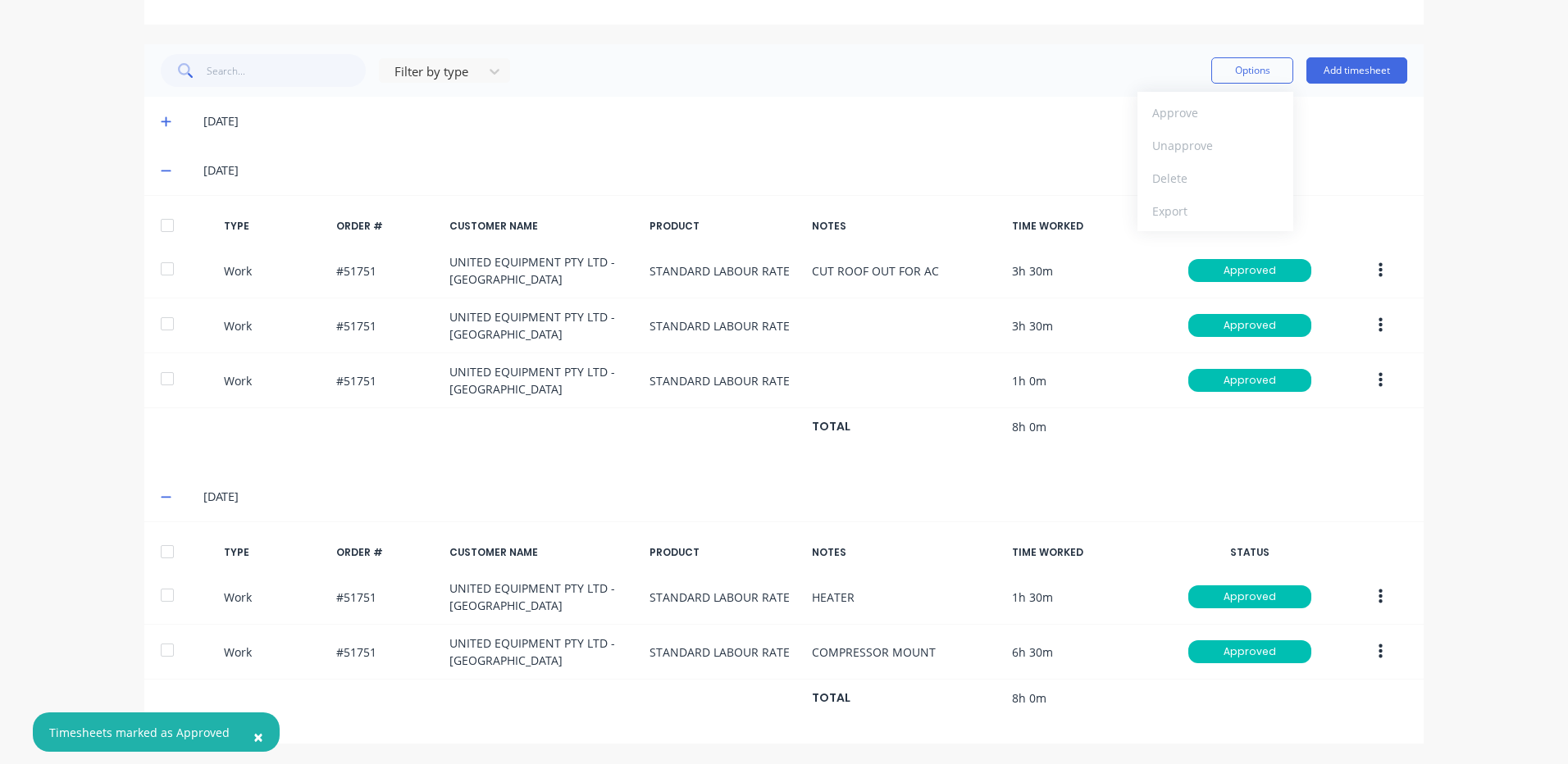
click at [1016, 188] on div "[DATE]" at bounding box center [784, 170] width 1280 height 49
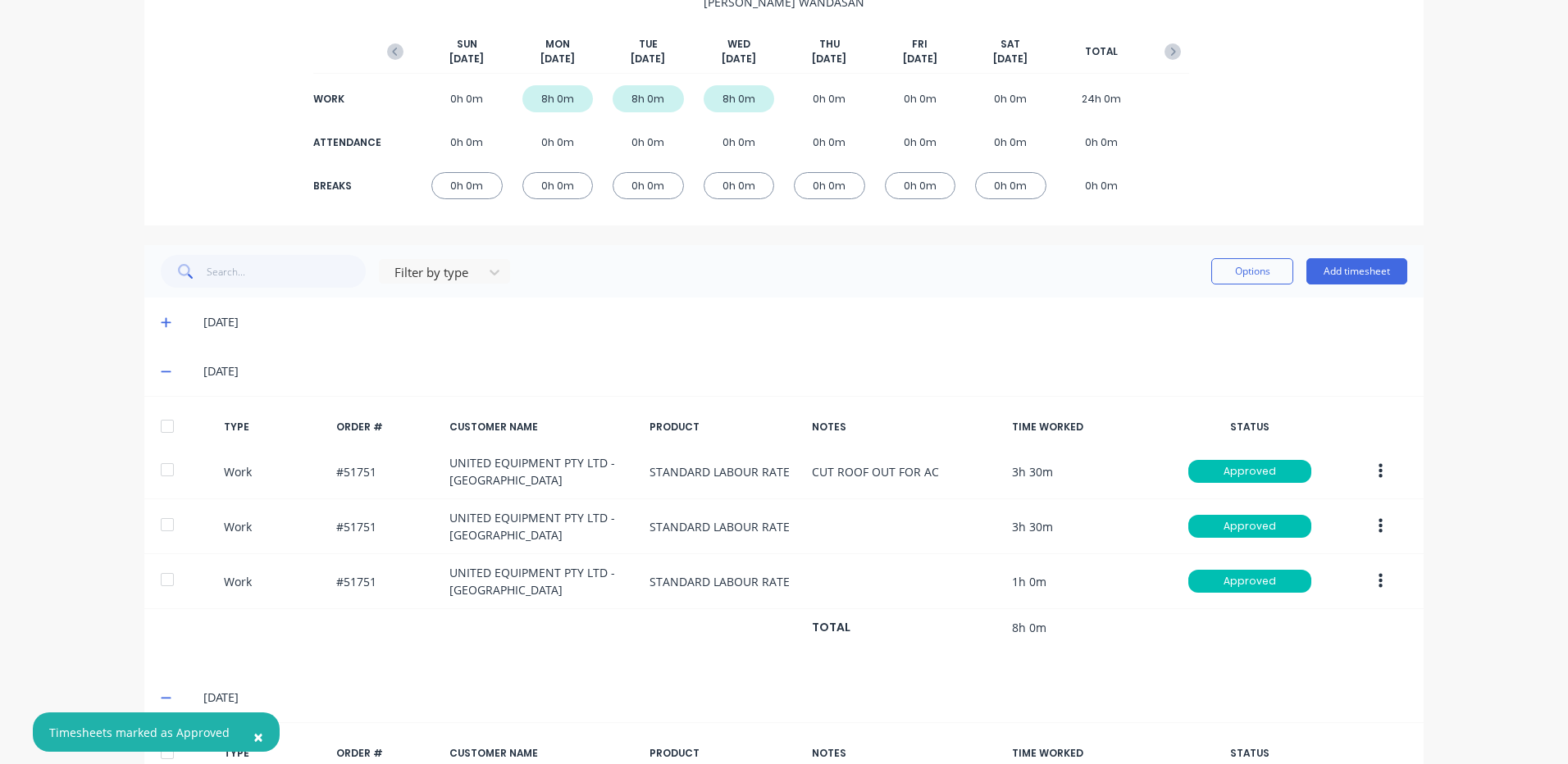
scroll to position [0, 0]
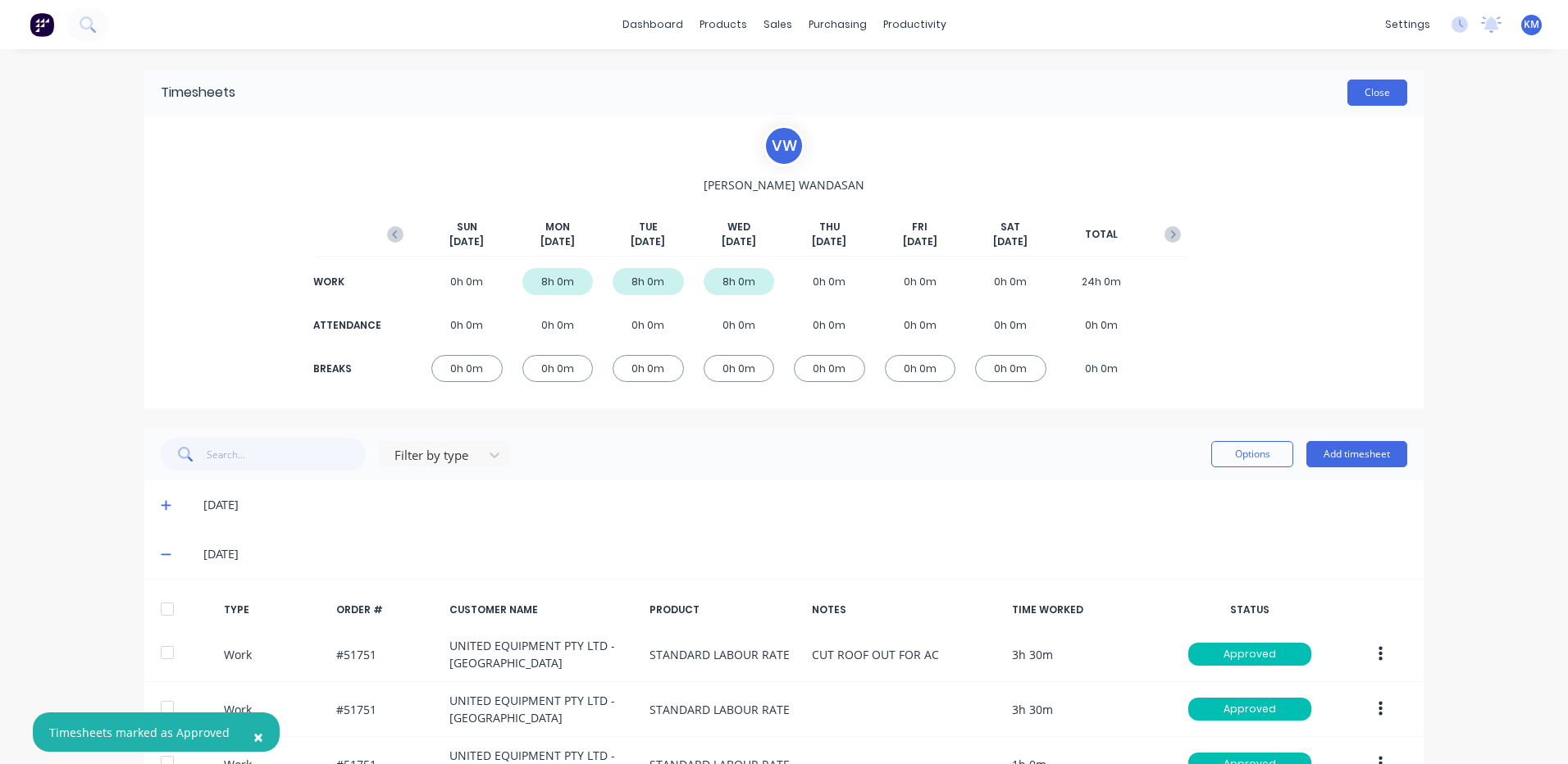
click at [1355, 79] on button "Close" at bounding box center [1378, 92] width 60 height 26
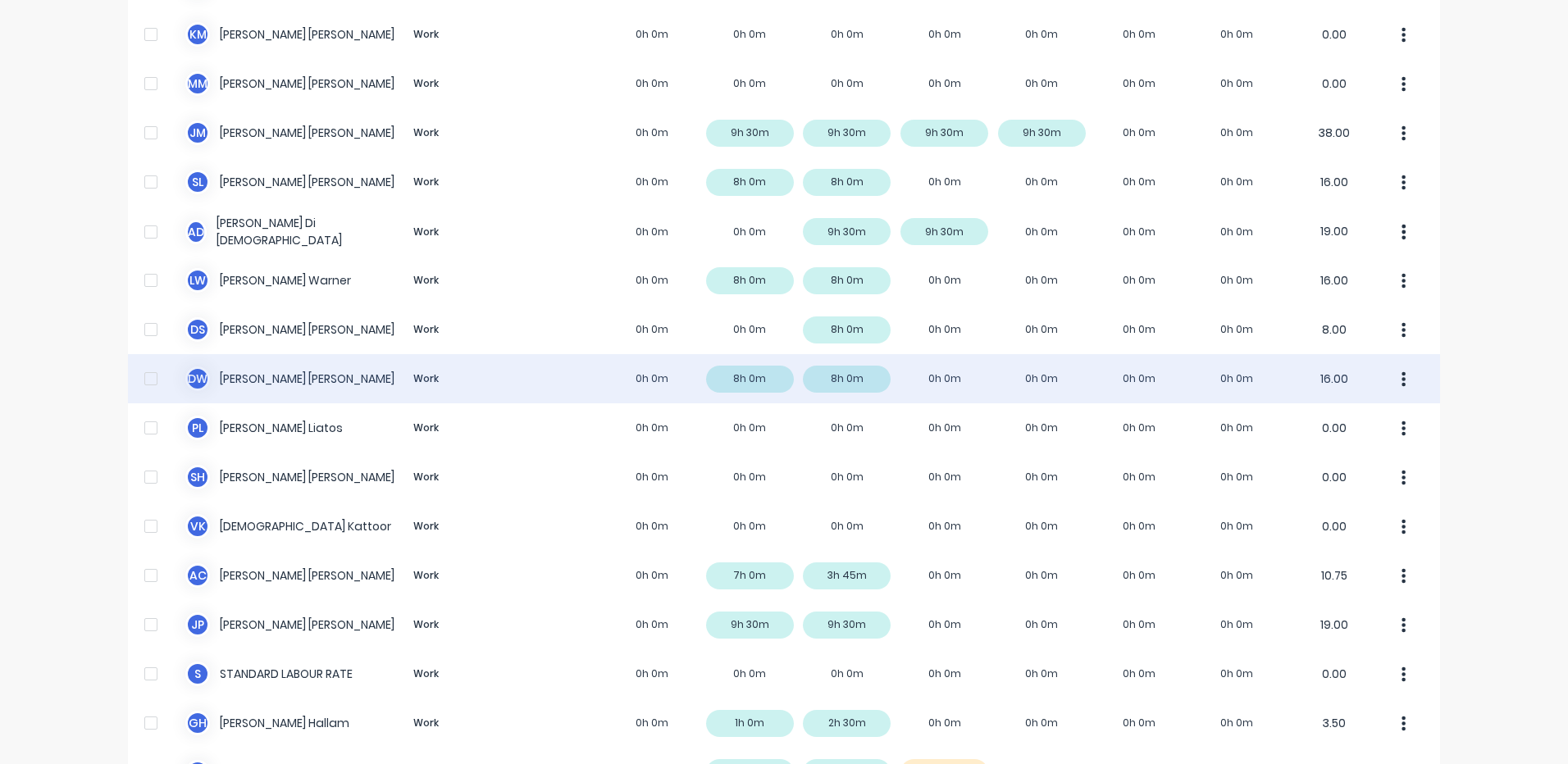
scroll to position [246, 0]
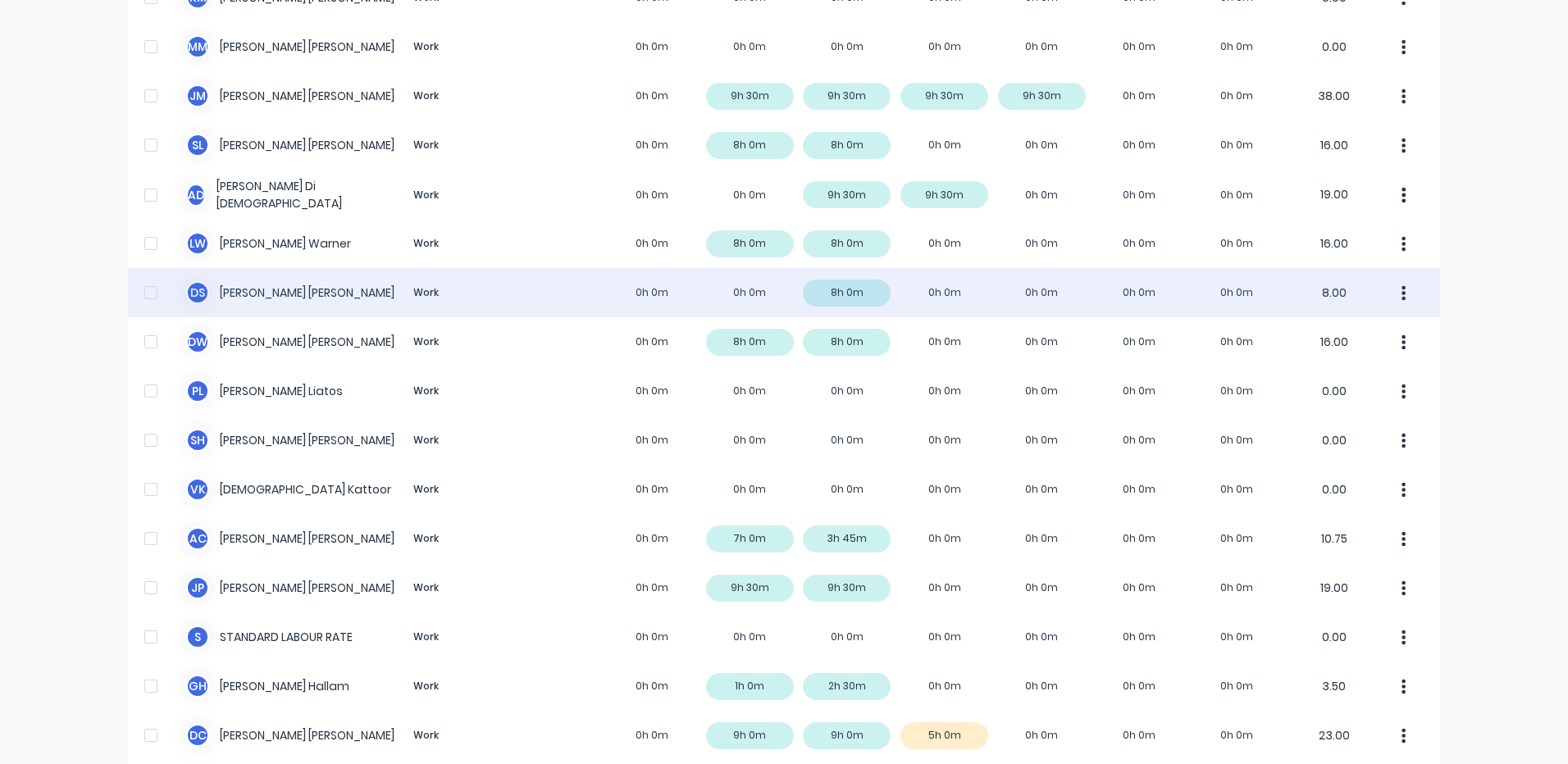
click at [628, 291] on div "D S Daryl Smullen Work 0h 0m 0h 0m 8h 0m 0h 0m 0h 0m 0h 0m 0h 0m 8.00" at bounding box center [784, 293] width 1312 height 49
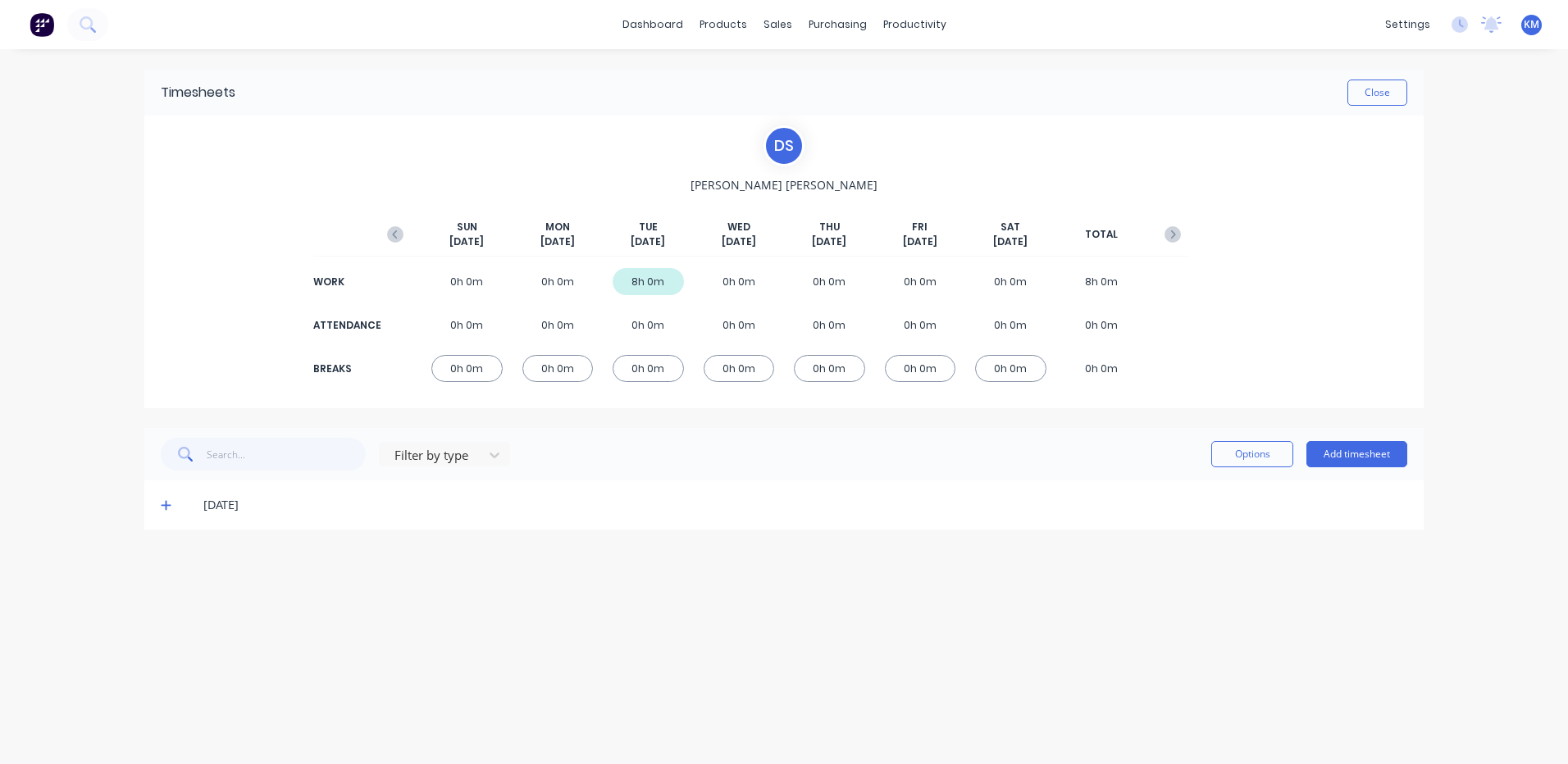
click at [171, 506] on span at bounding box center [169, 505] width 16 height 16
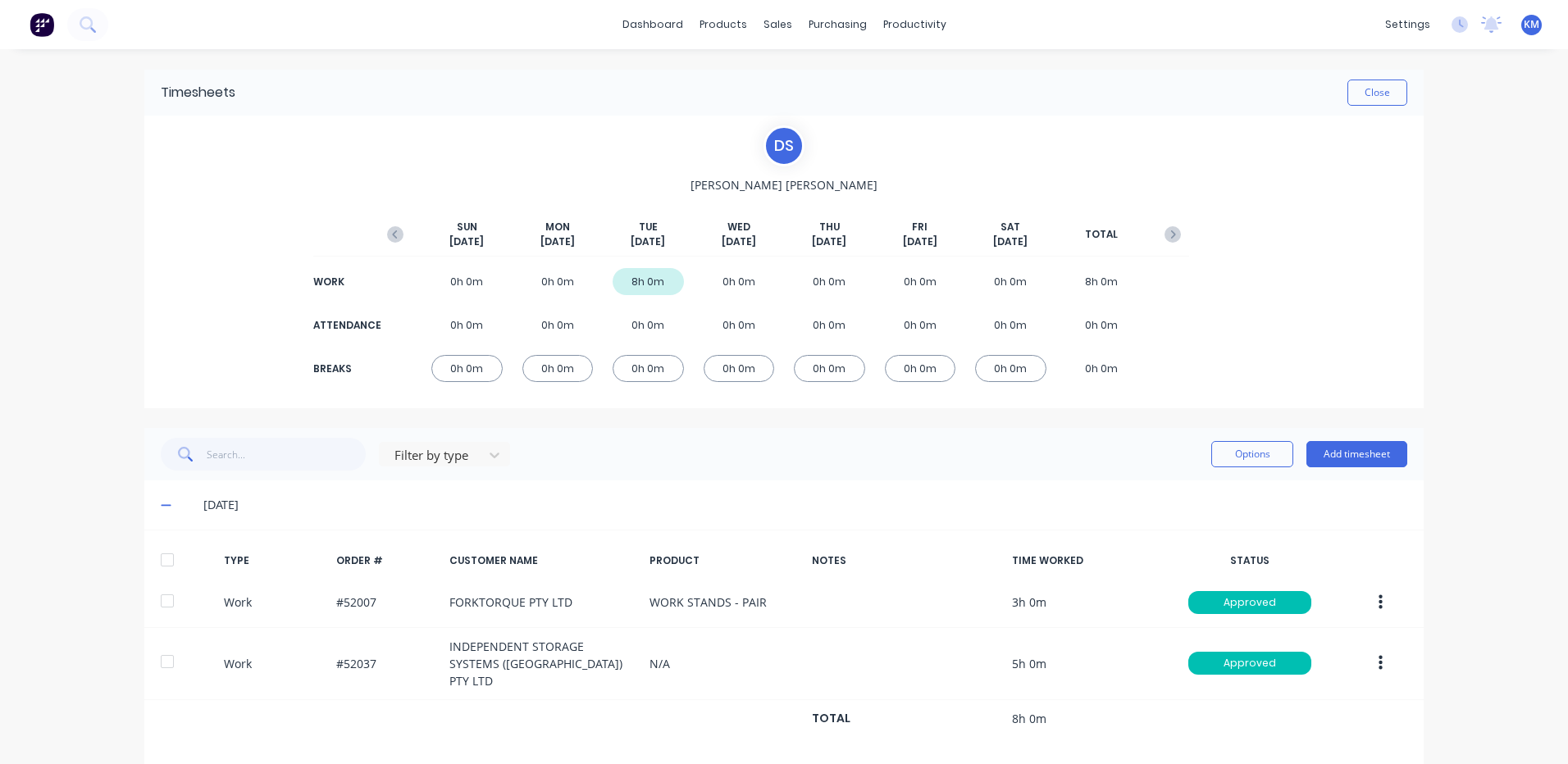
scroll to position [4, 0]
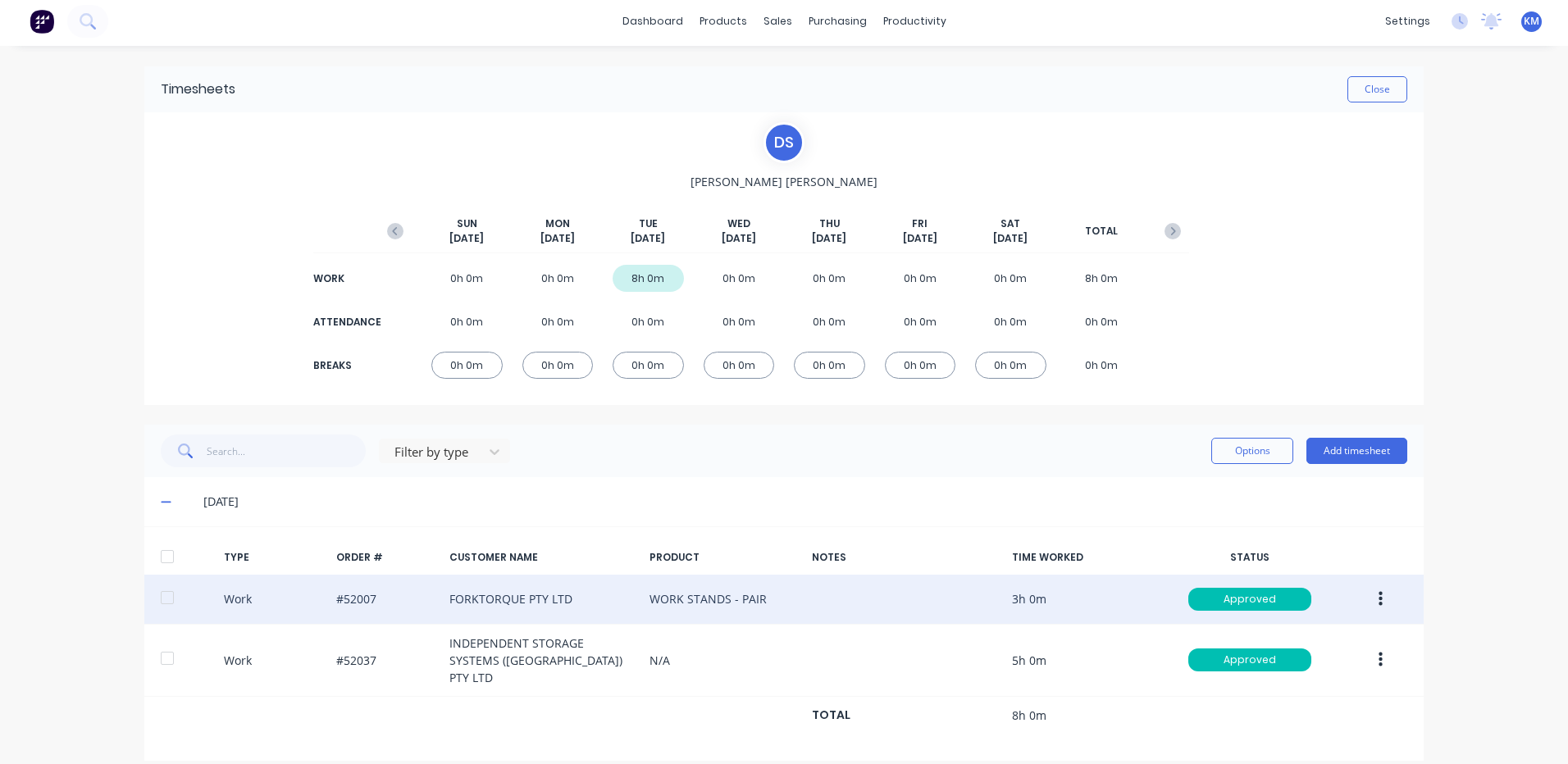
click at [1379, 599] on icon "button" at bounding box center [1381, 599] width 5 height 15
click at [1330, 571] on div "Duplicate" at bounding box center [1322, 570] width 126 height 24
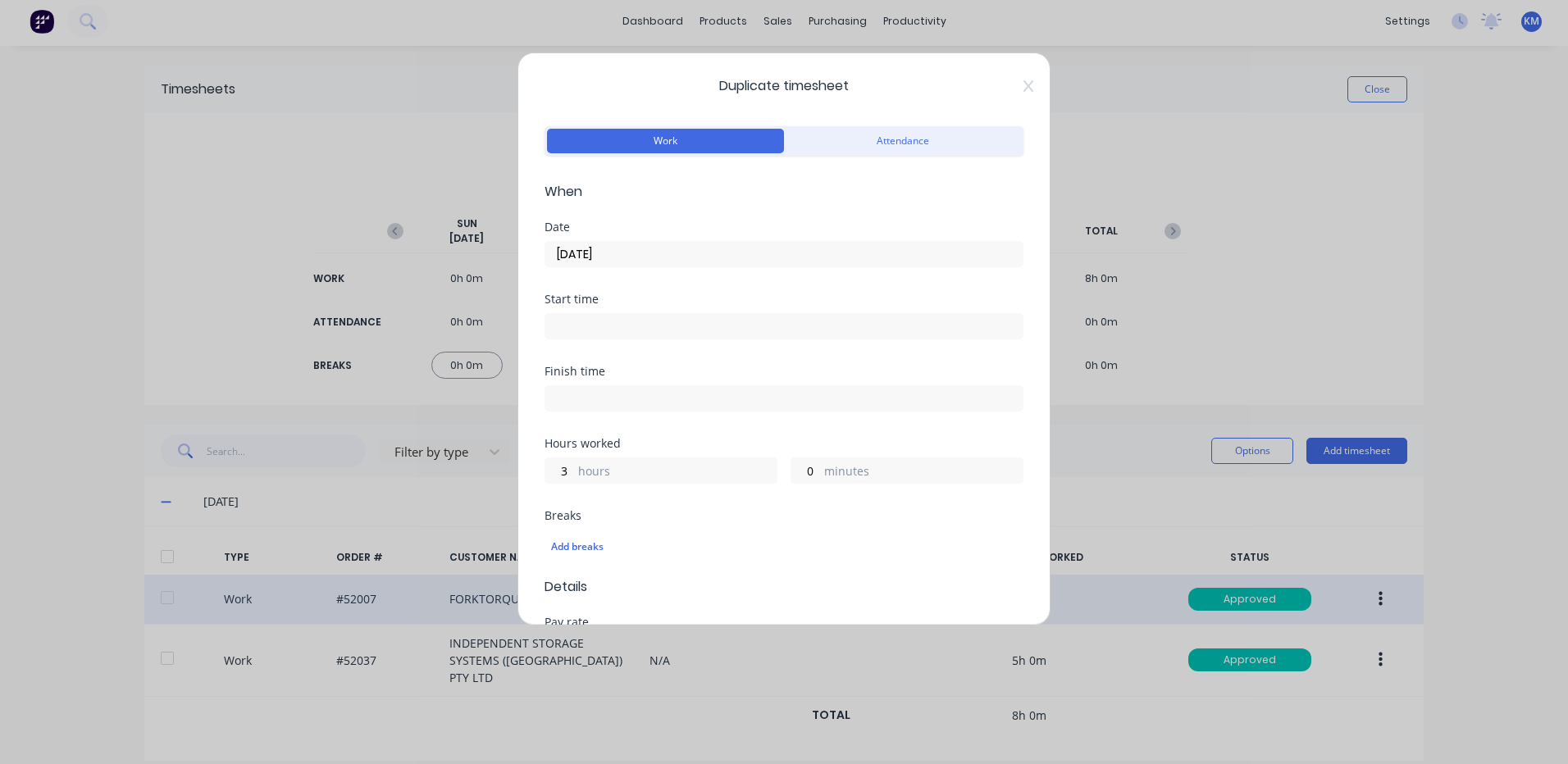
click at [598, 256] on input "09/09/2025" at bounding box center [784, 254] width 478 height 25
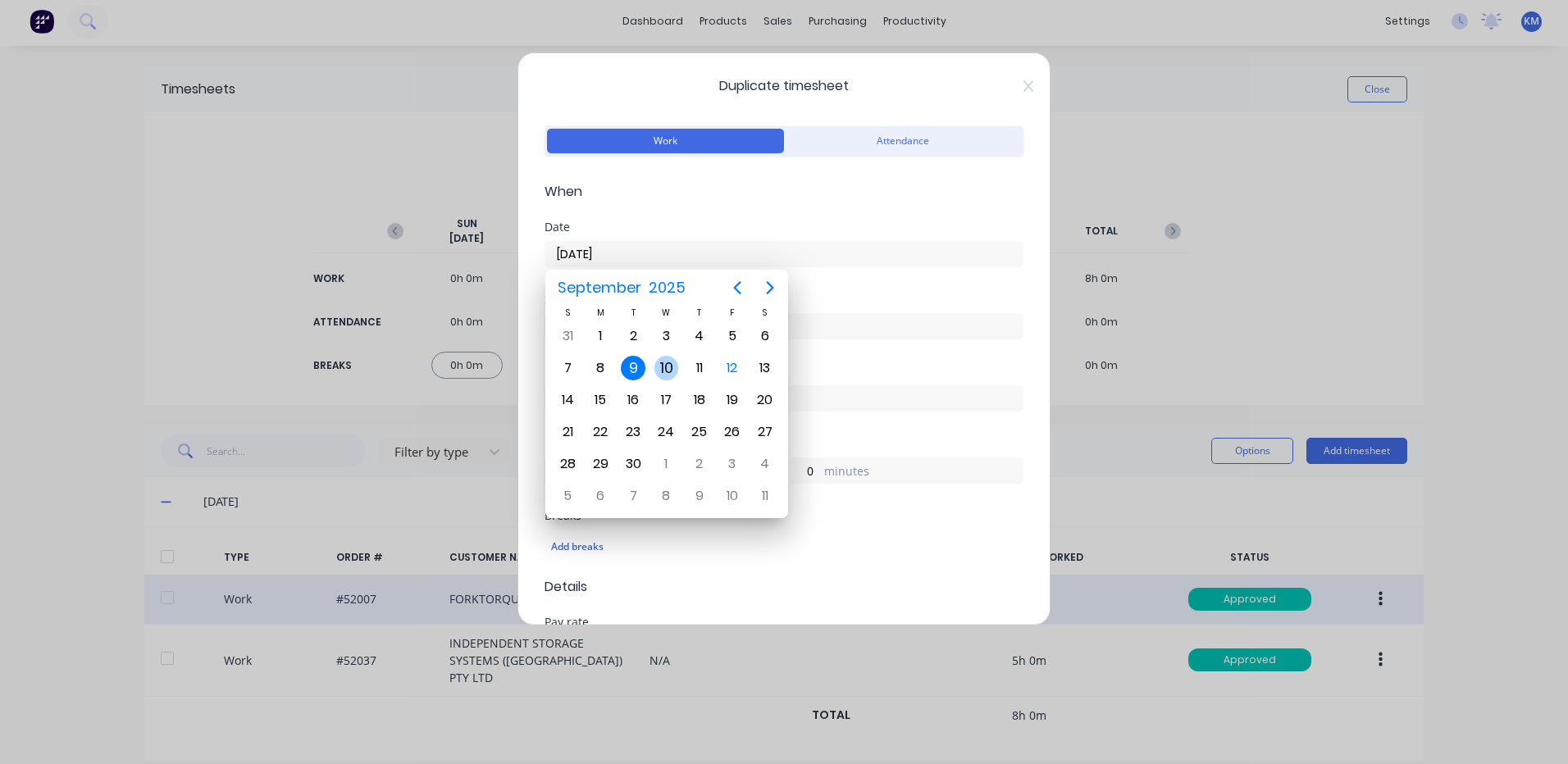
click at [658, 364] on div "10" at bounding box center [666, 367] width 25 height 25
type input "10/09/2025"
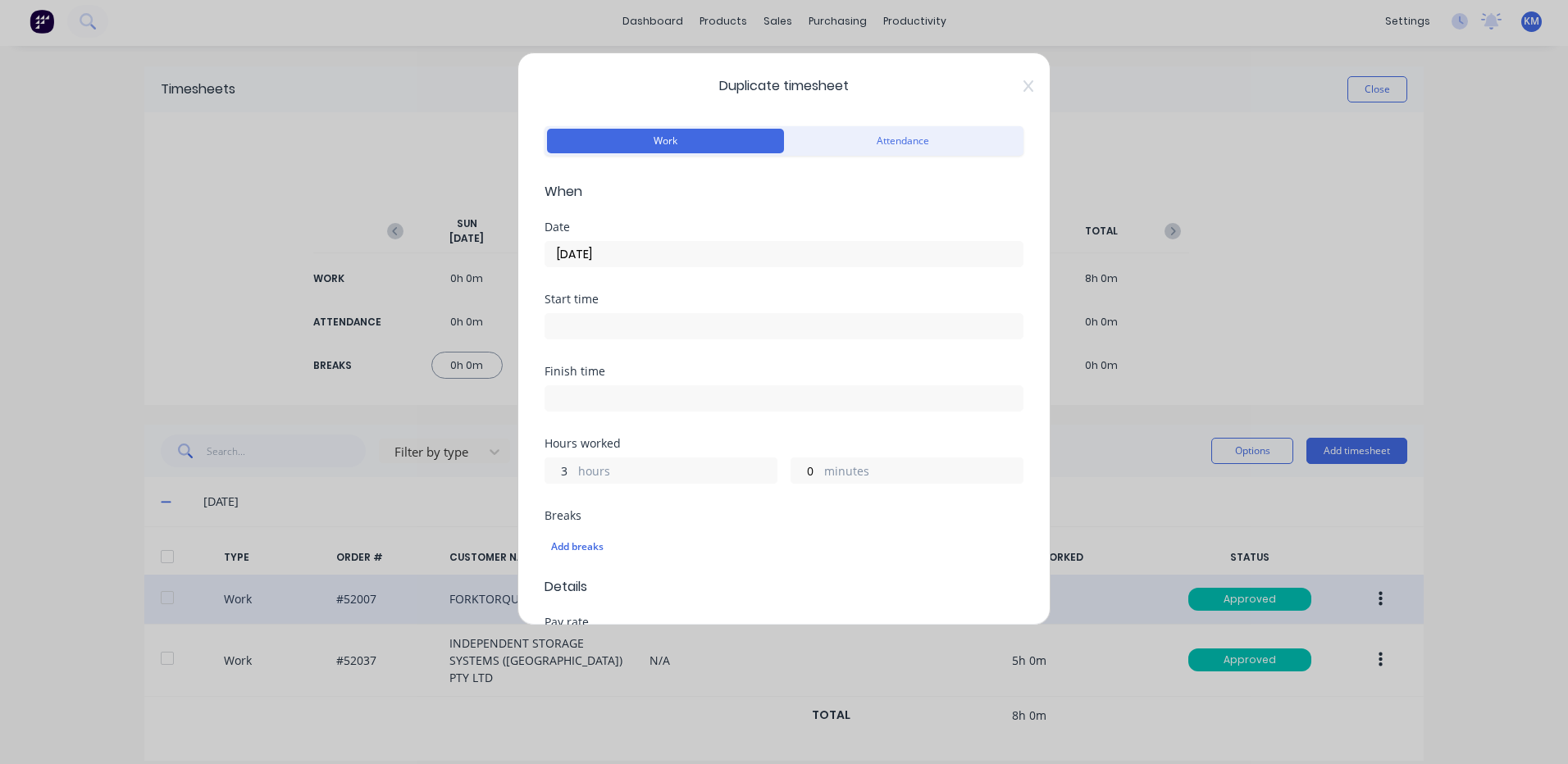
click at [553, 472] on input "3" at bounding box center [560, 470] width 29 height 25
type input "8"
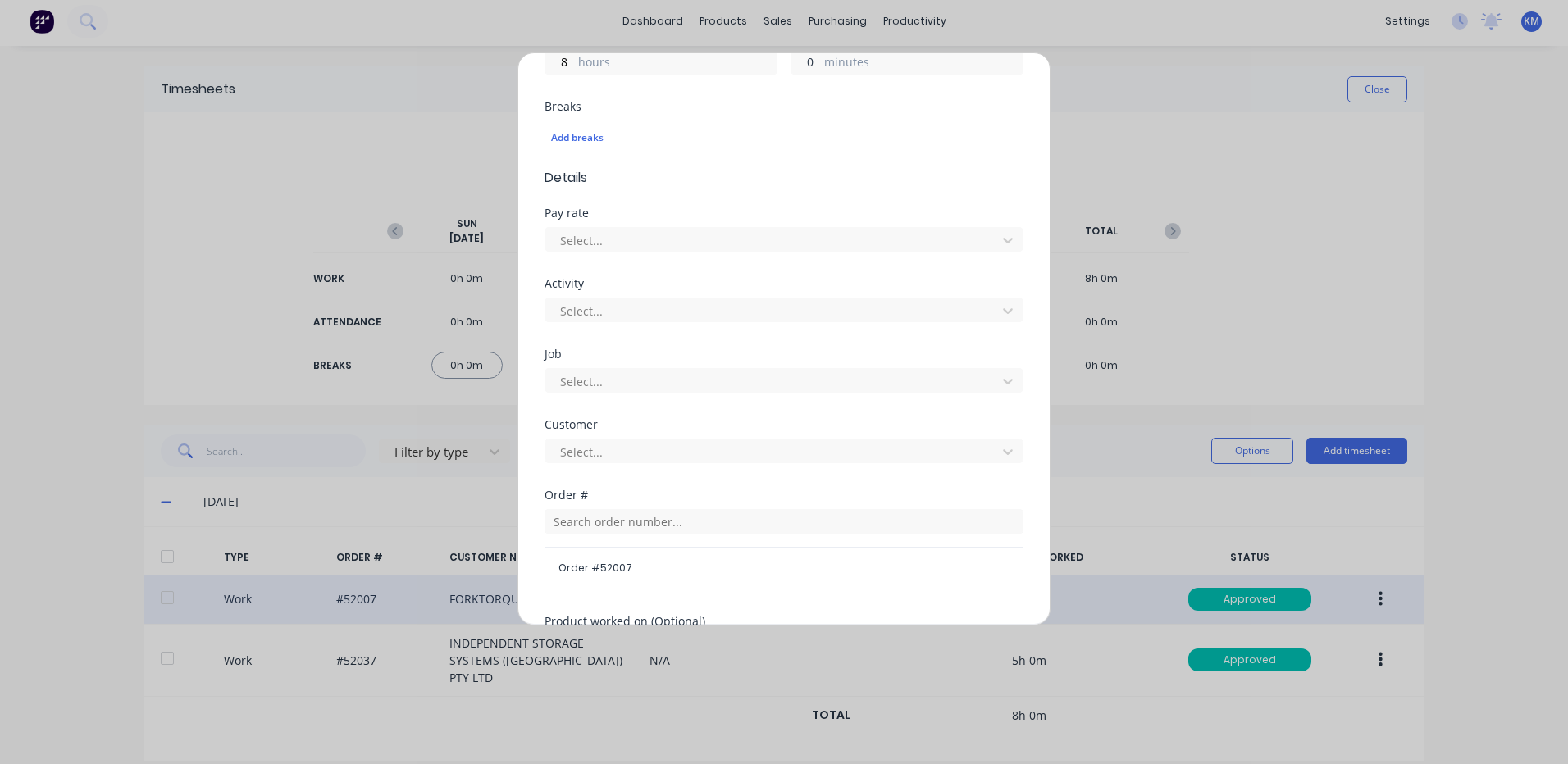
scroll to position [744, 0]
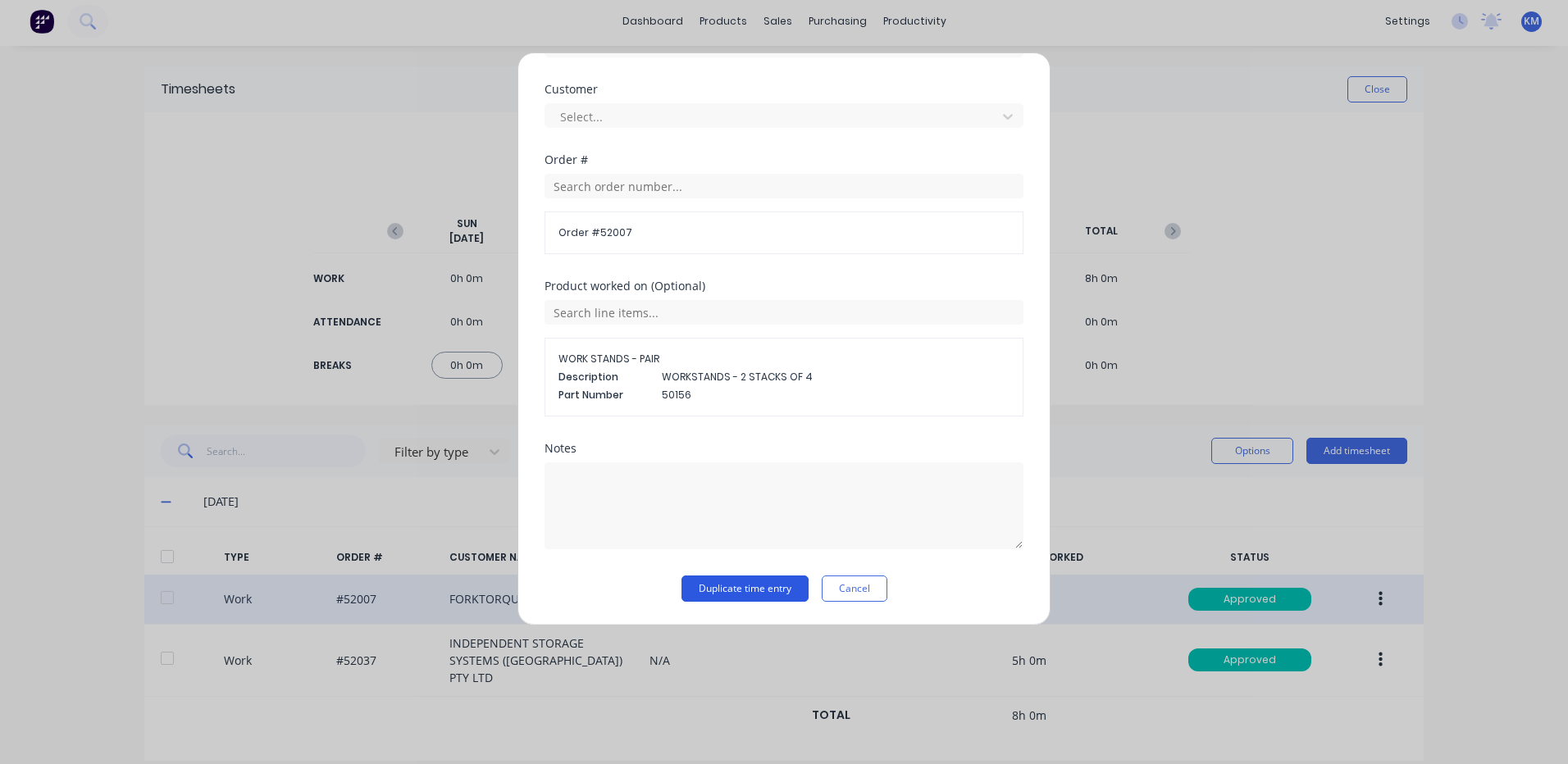
click at [719, 586] on button "Duplicate time entry" at bounding box center [745, 588] width 127 height 26
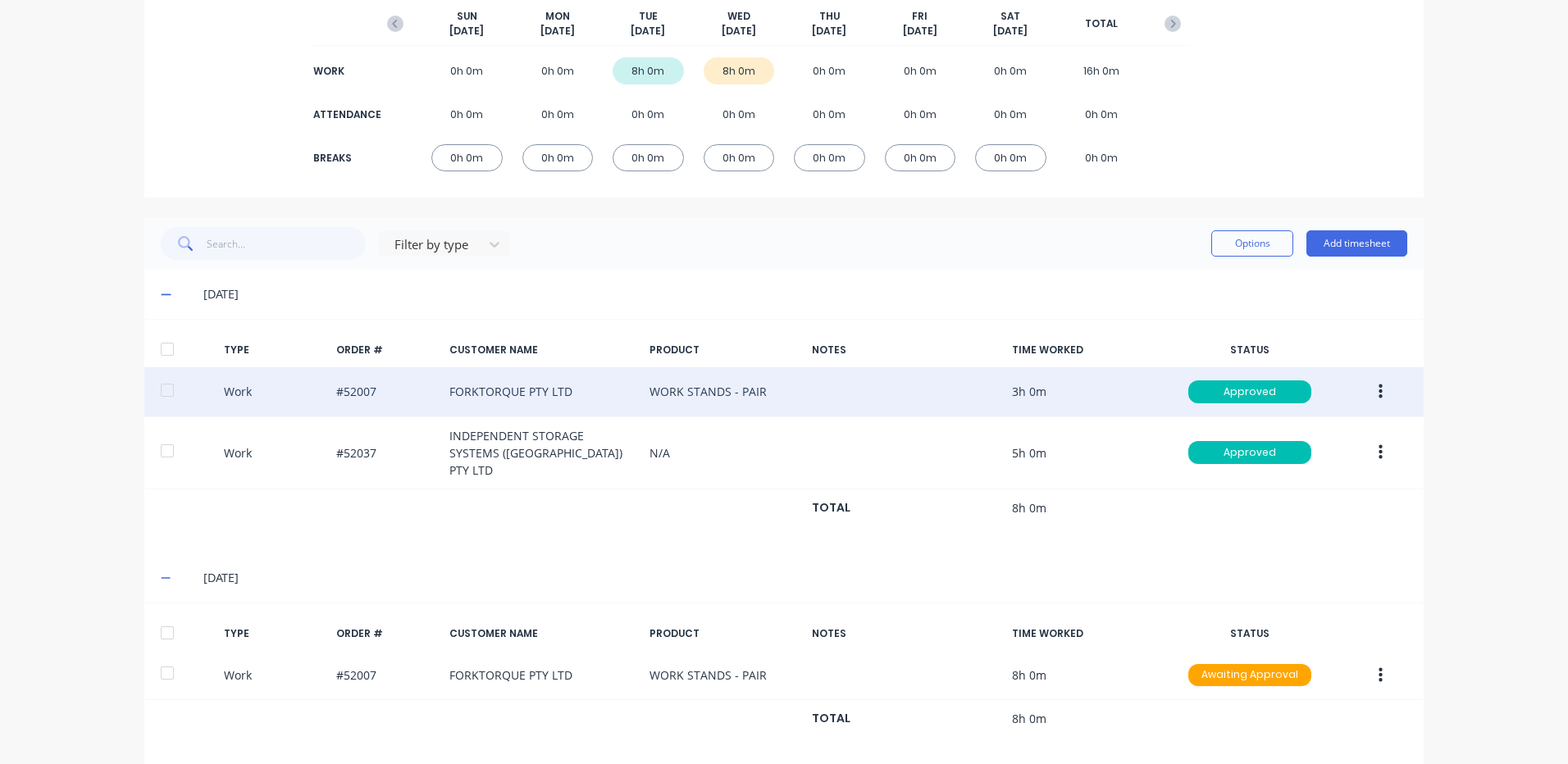
scroll to position [214, 0]
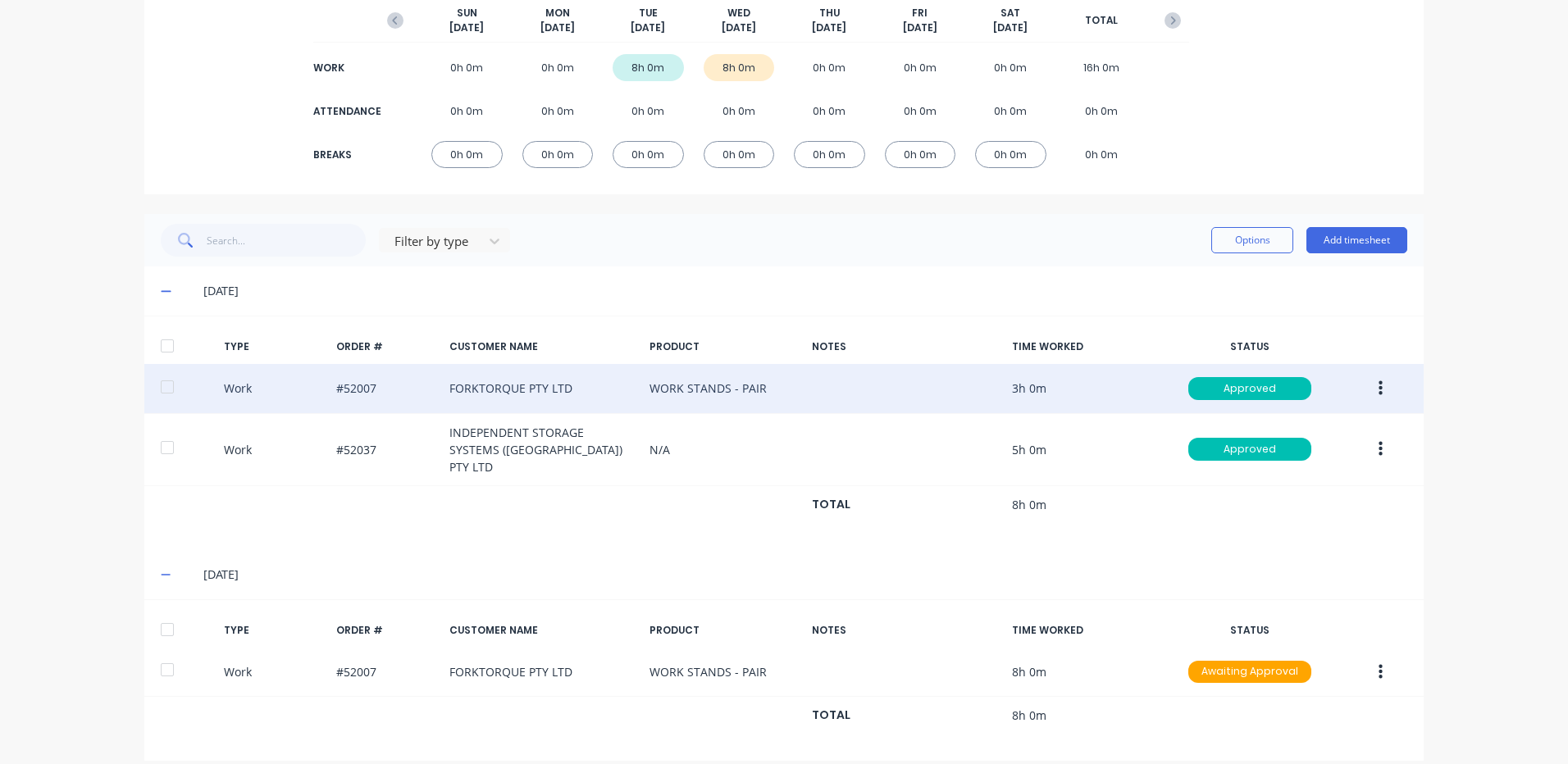
click at [153, 613] on div at bounding box center [167, 629] width 33 height 33
click at [1252, 236] on button "Options" at bounding box center [1252, 240] width 82 height 26
click at [1222, 275] on div "Approve" at bounding box center [1215, 282] width 126 height 24
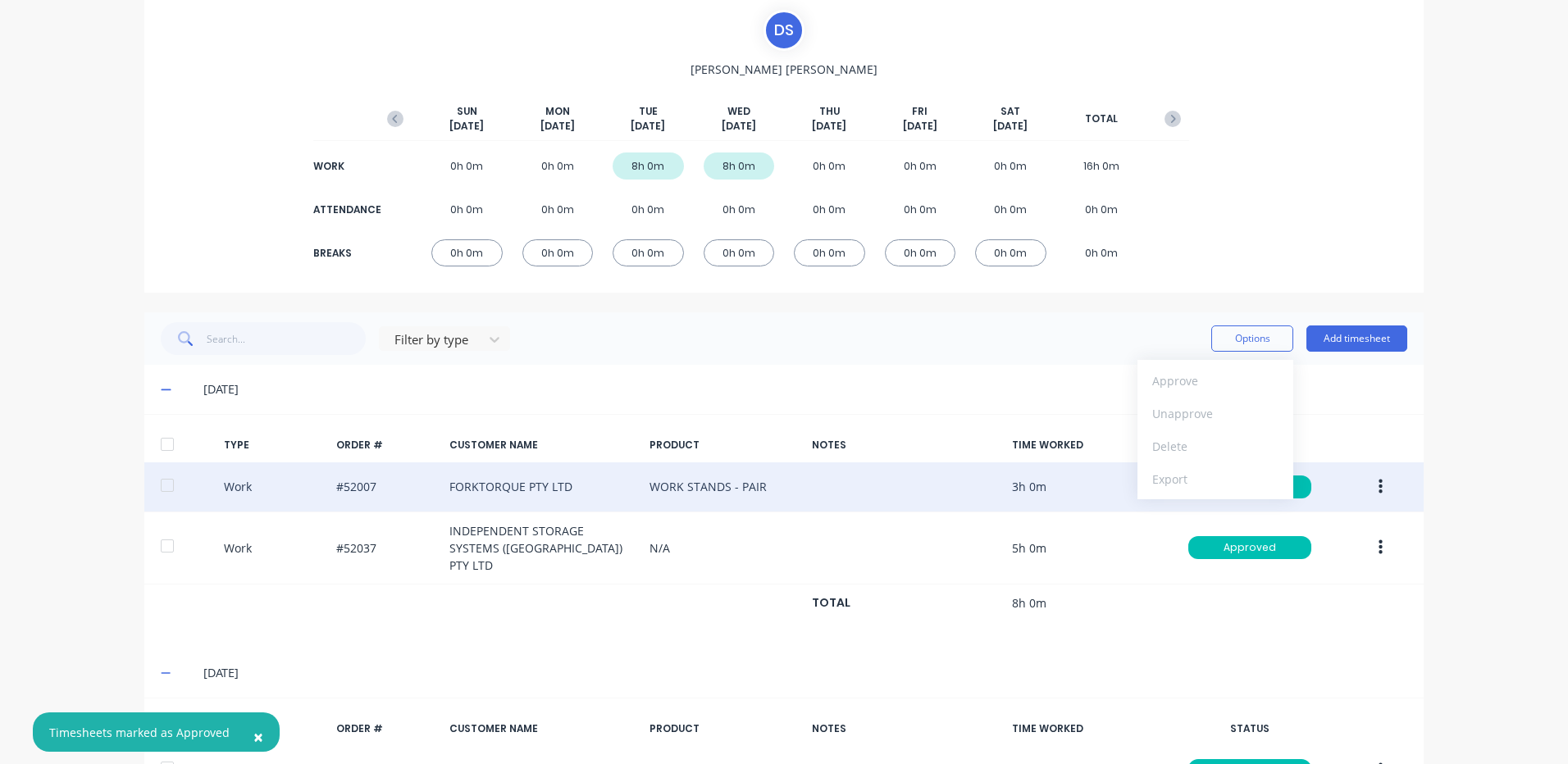
scroll to position [0, 0]
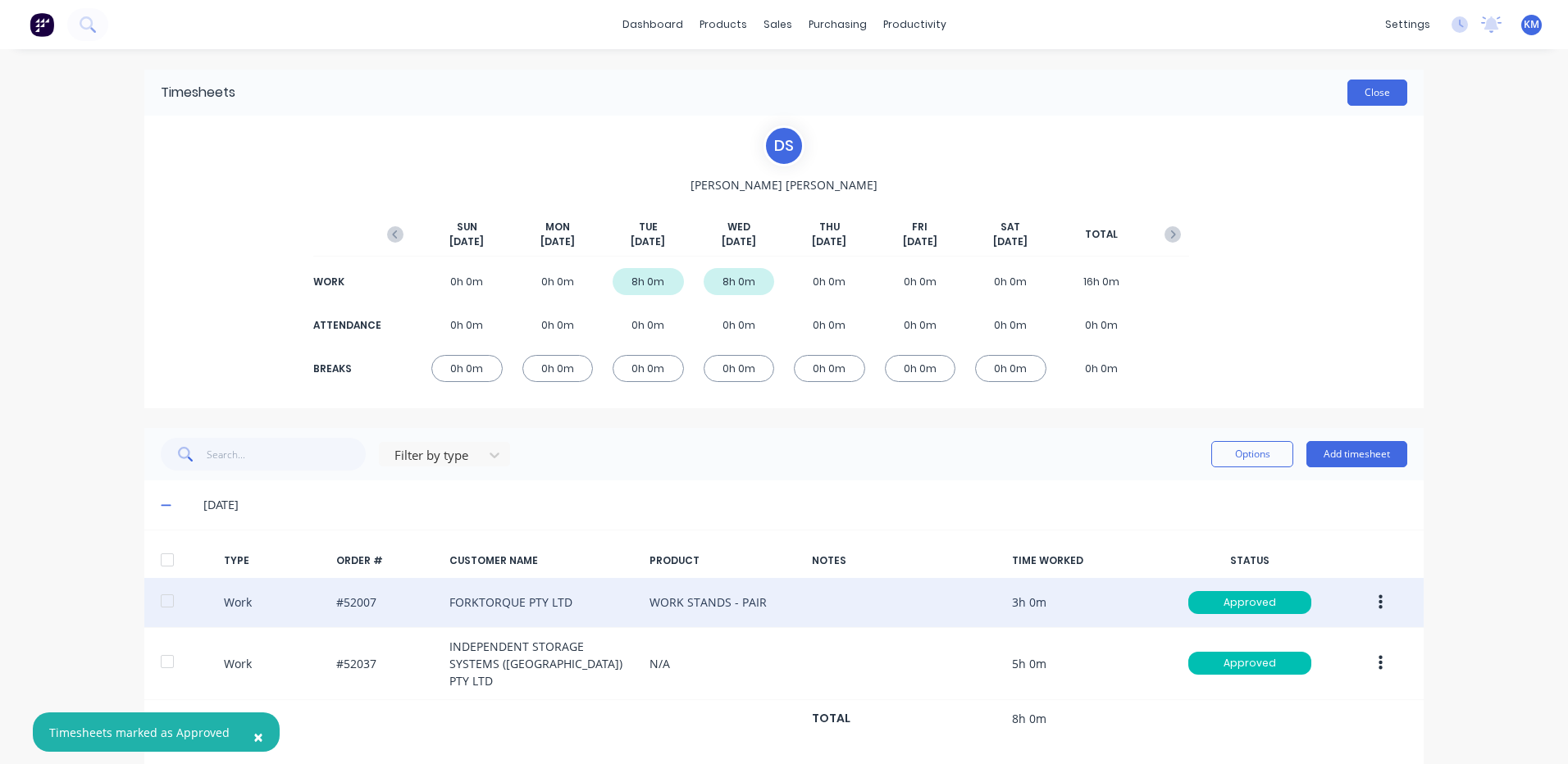
click at [1367, 93] on button "Close" at bounding box center [1378, 92] width 60 height 26
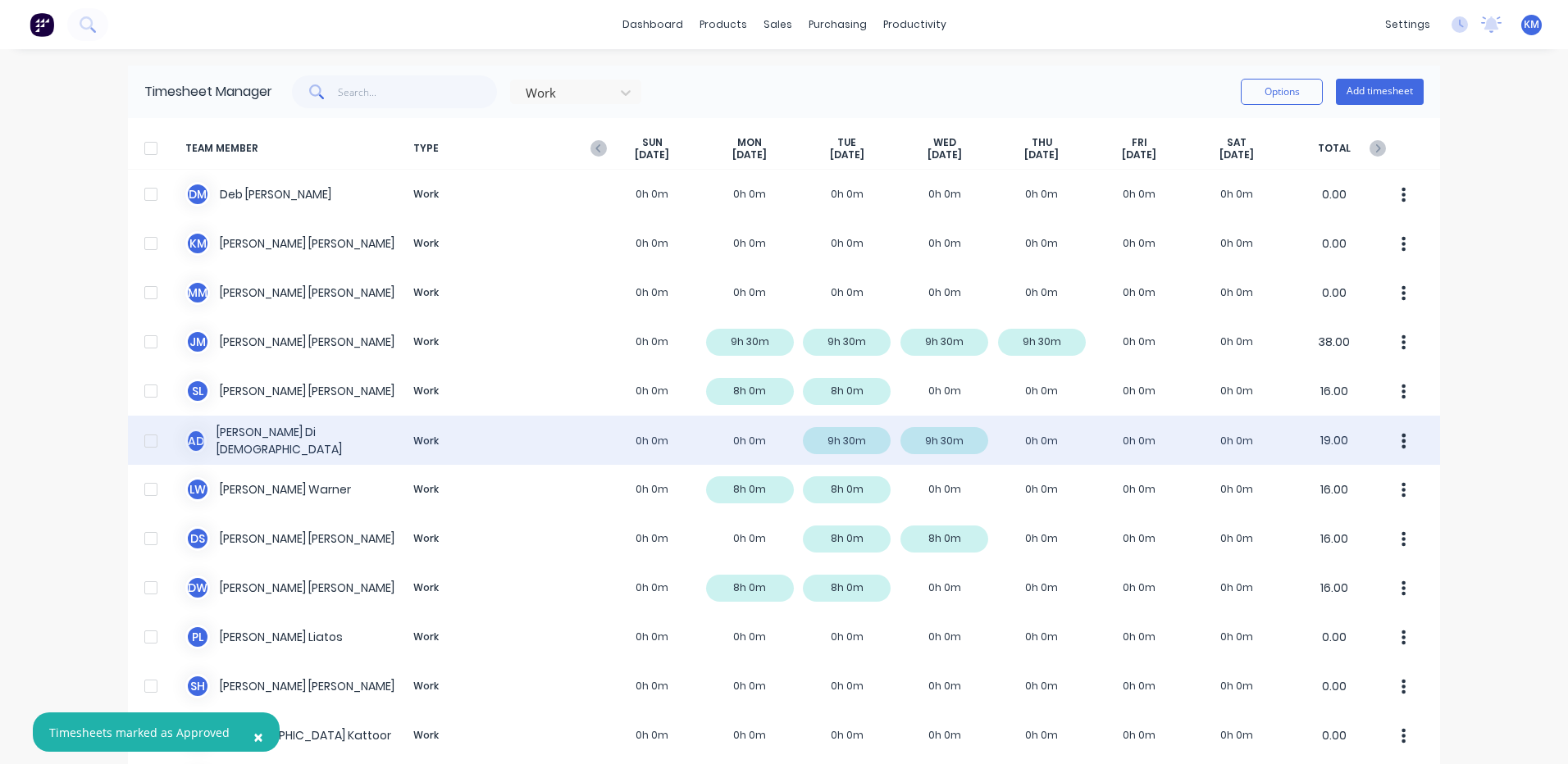
scroll to position [514, 0]
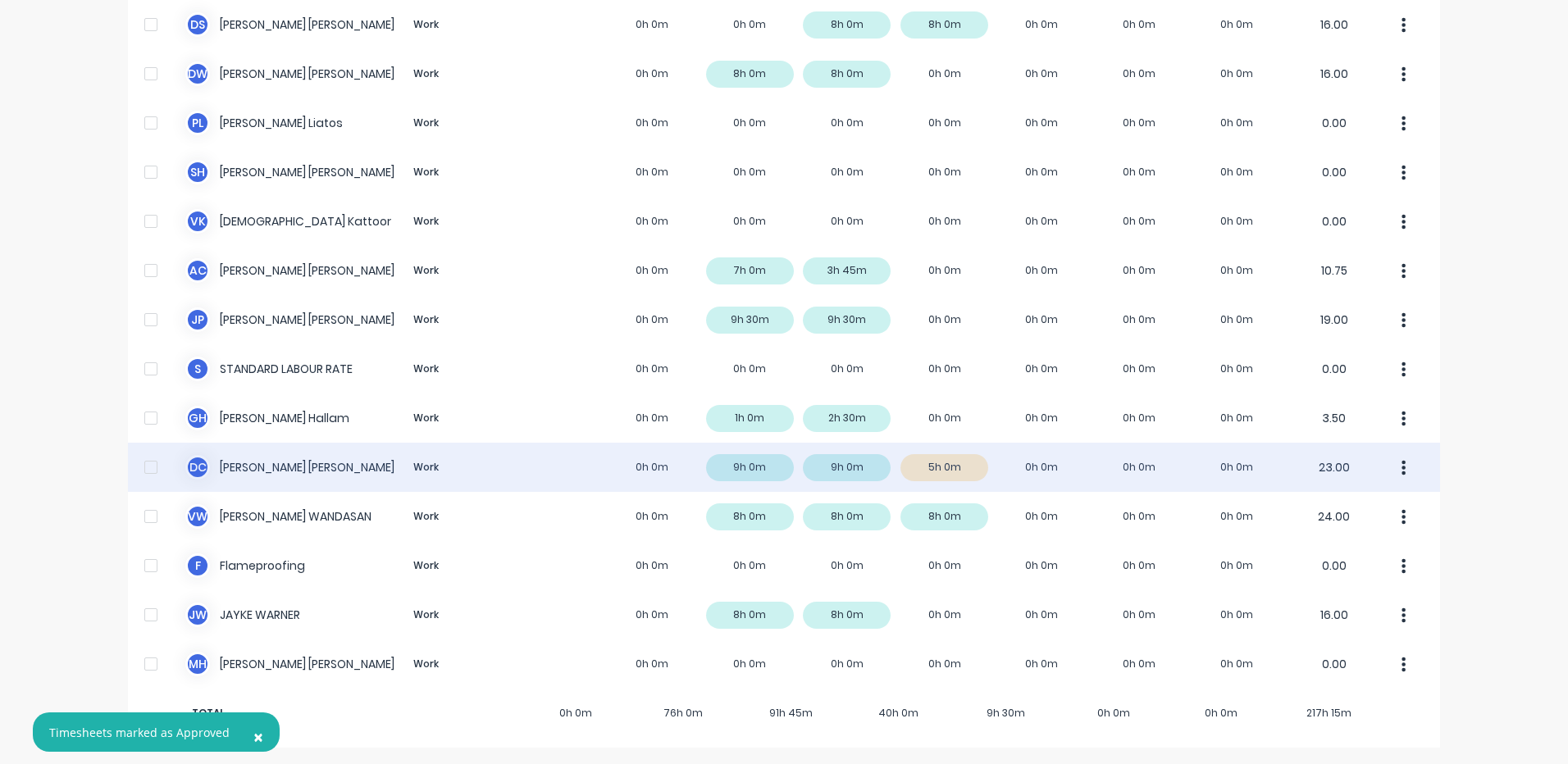
click at [797, 467] on div "D C DANIEL CAMPBELL Work 0h 0m 9h 0m 9h 0m 5h 0m 0h 0m 0h 0m 0h 0m 23.00" at bounding box center [784, 467] width 1312 height 49
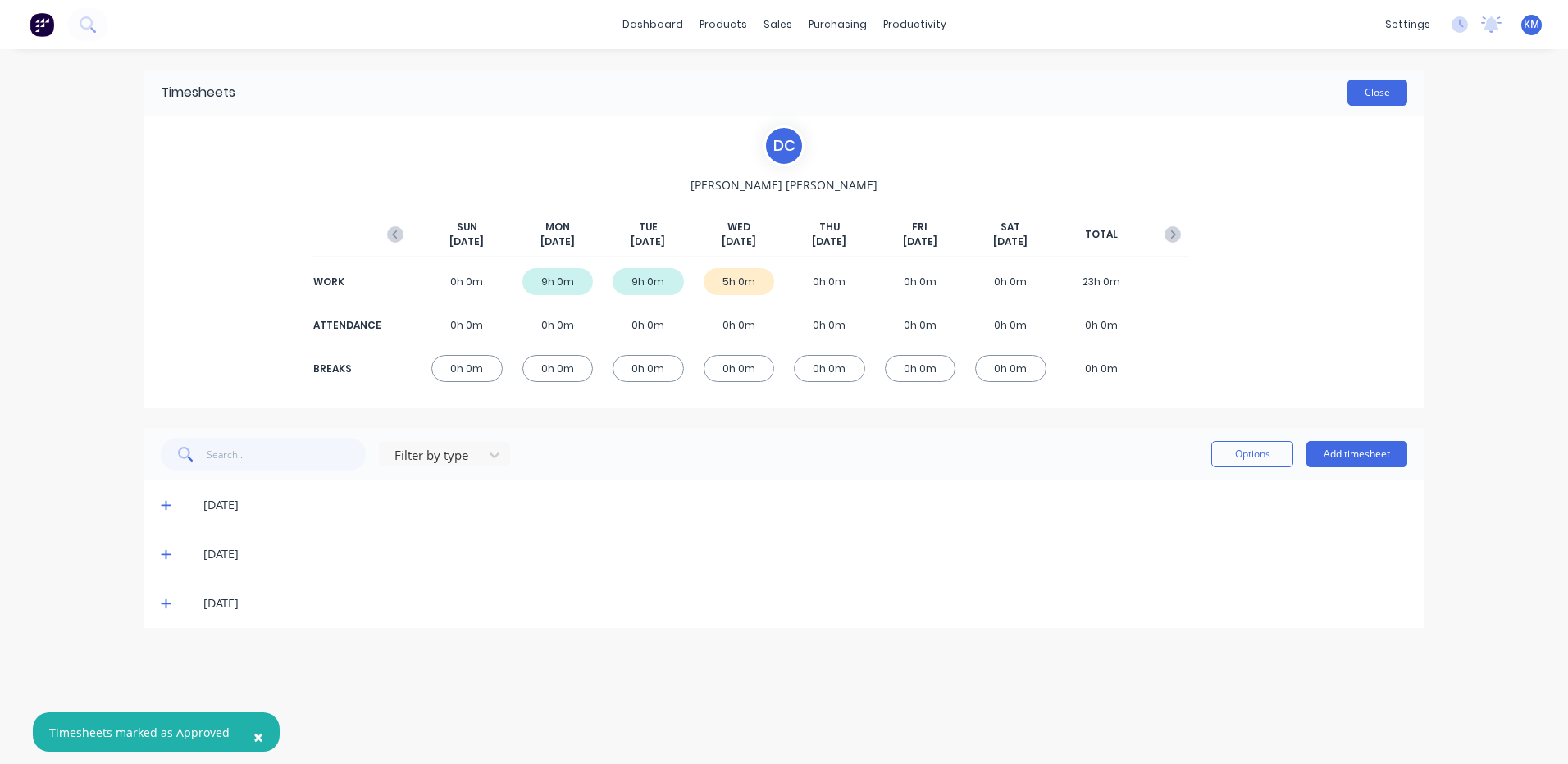
click at [1369, 96] on button "Close" at bounding box center [1378, 92] width 60 height 26
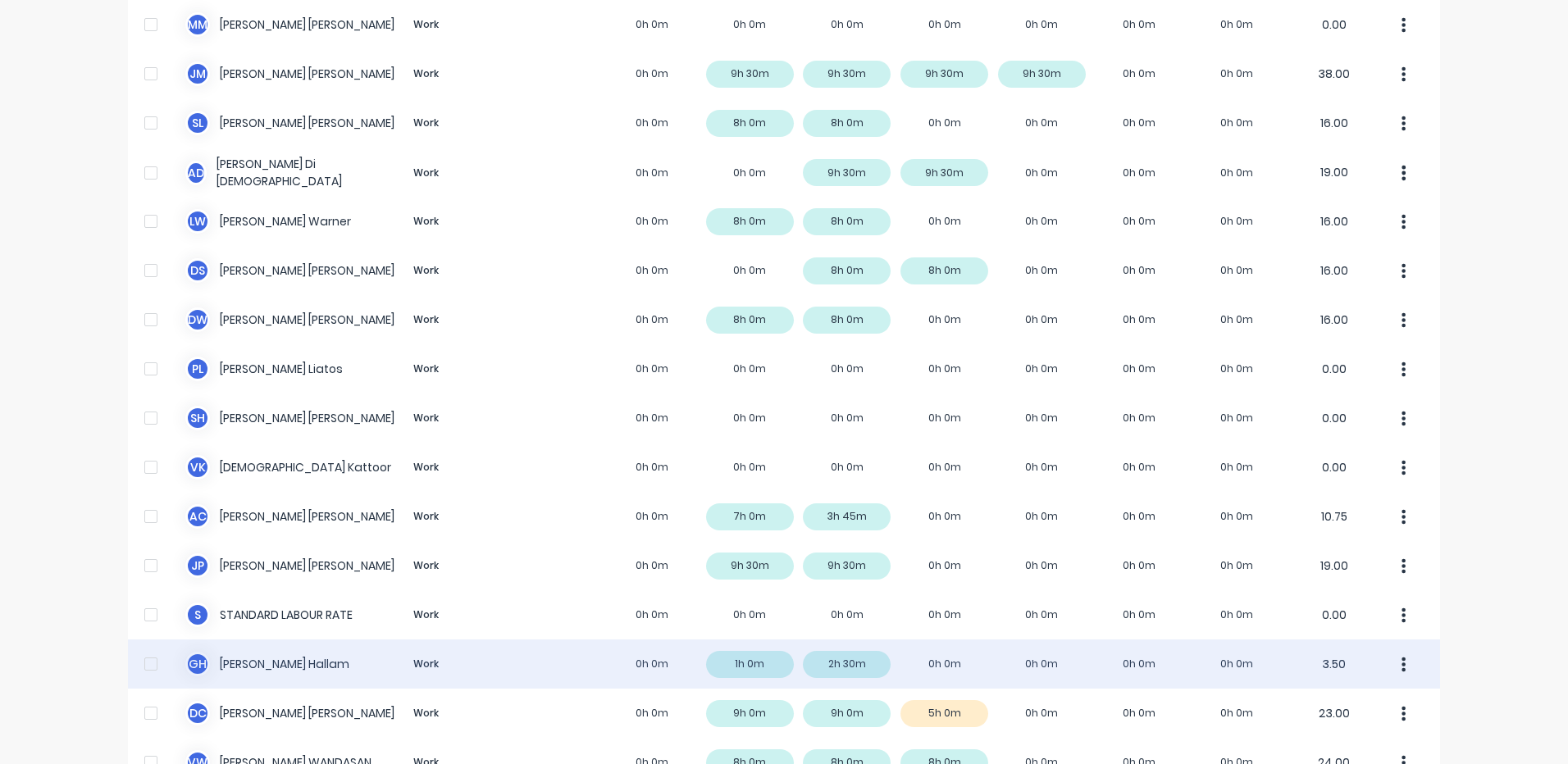
scroll to position [186, 0]
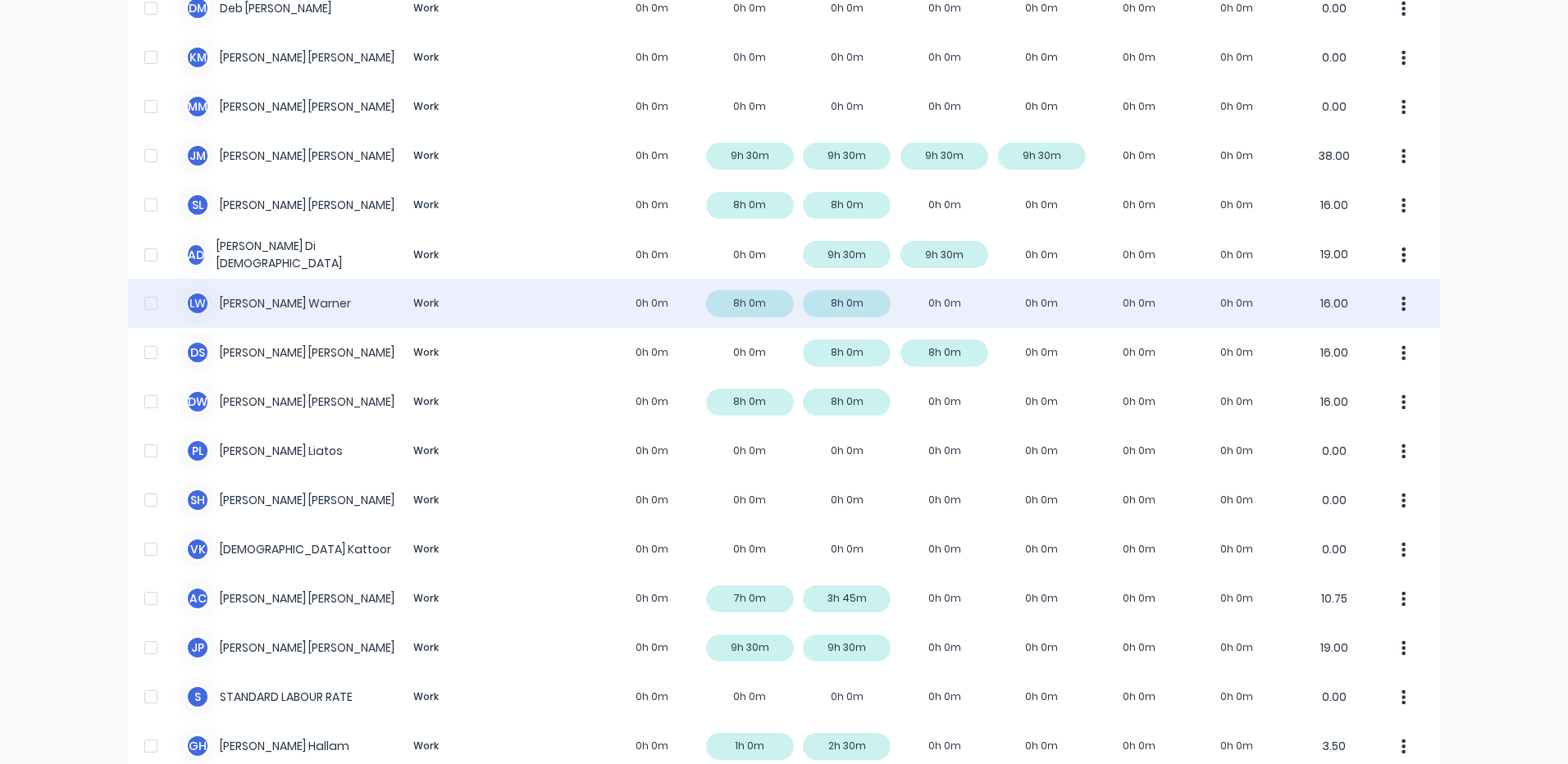
click at [807, 300] on div "L W Luke Warner Work 0h 0m 8h 0m 8h 0m 0h 0m 0h 0m 0h 0m 0h 0m 16.00" at bounding box center [784, 303] width 1312 height 49
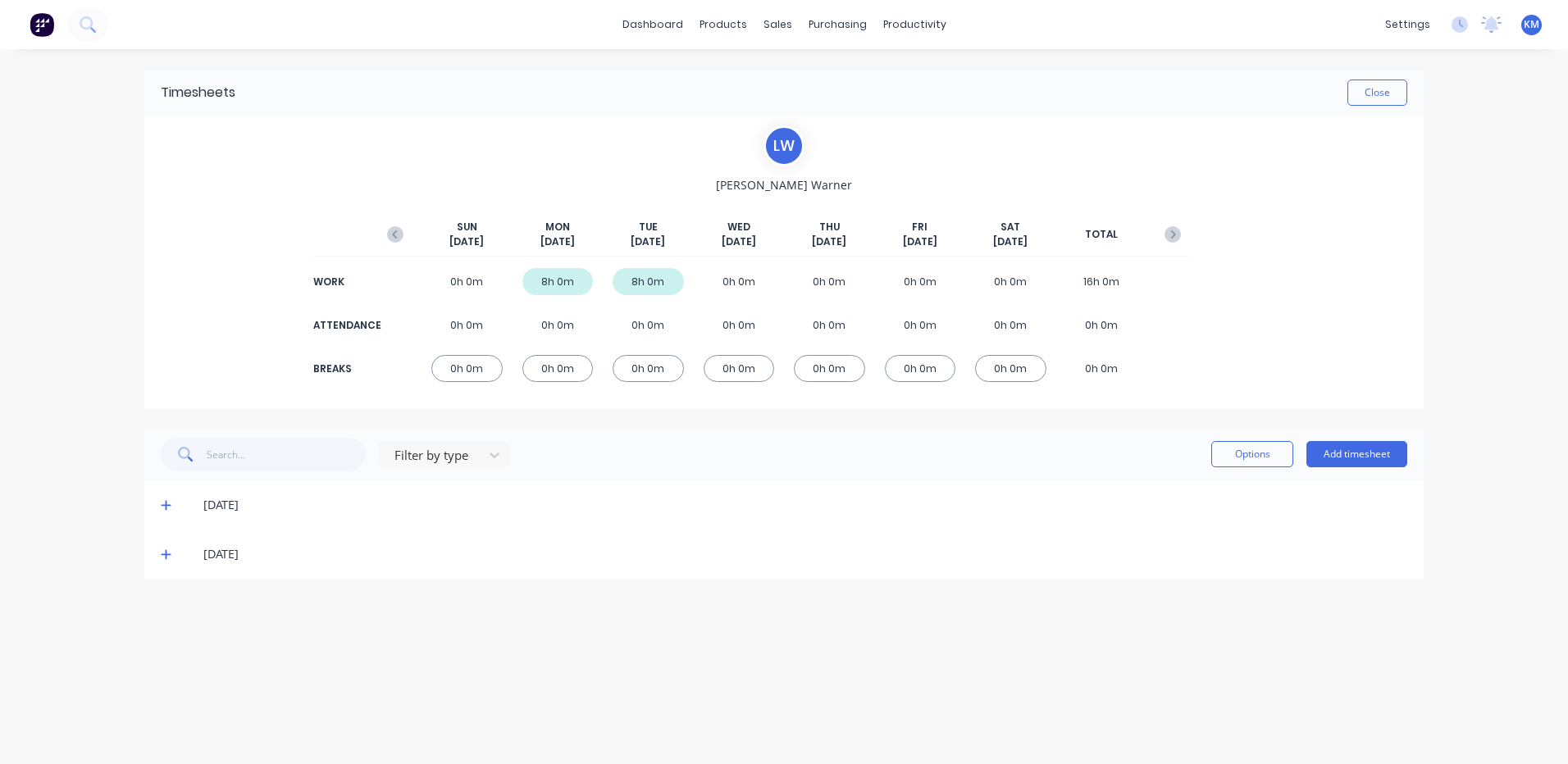
click at [170, 548] on icon at bounding box center [167, 554] width 11 height 12
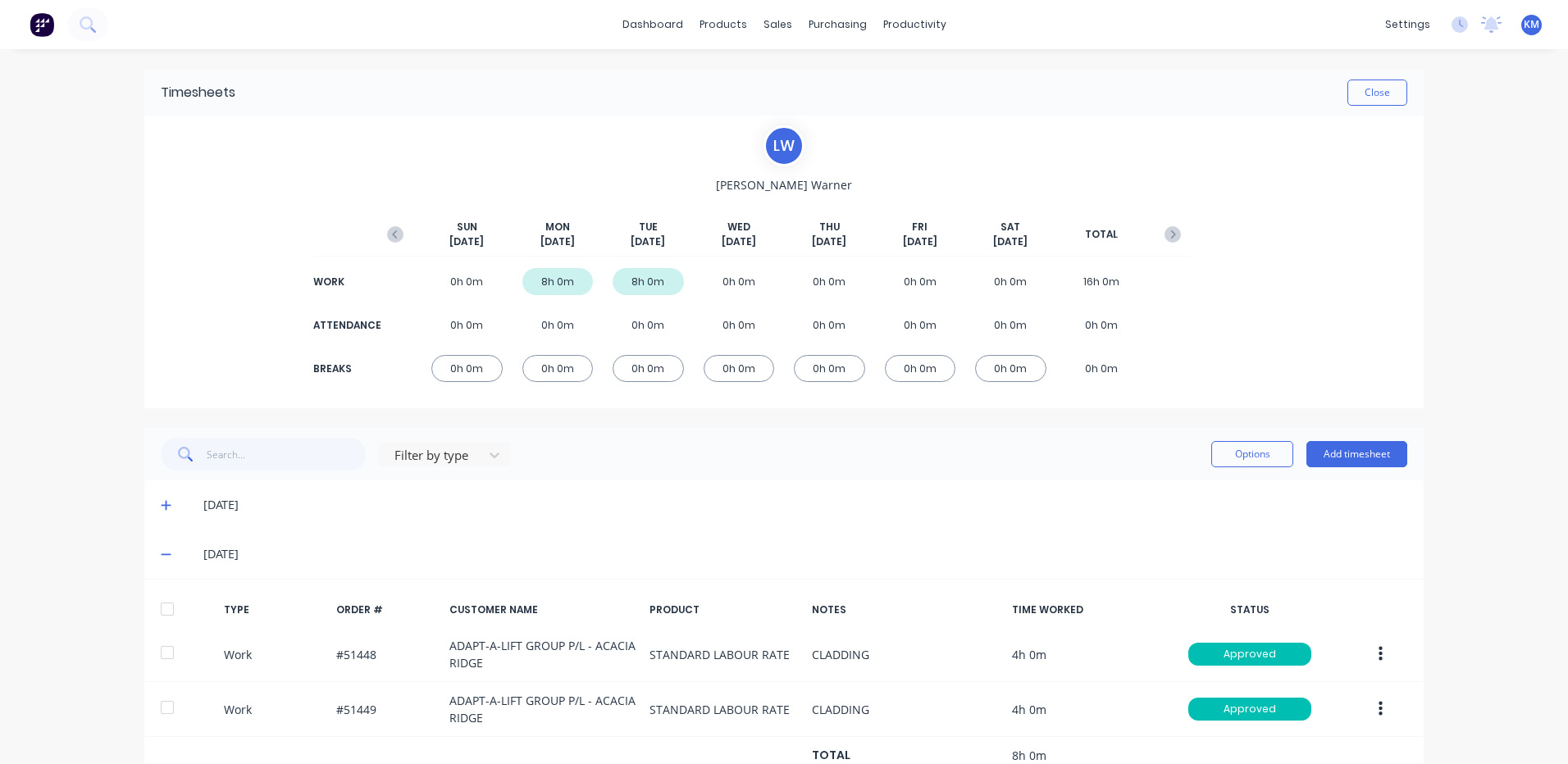
scroll to position [57, 0]
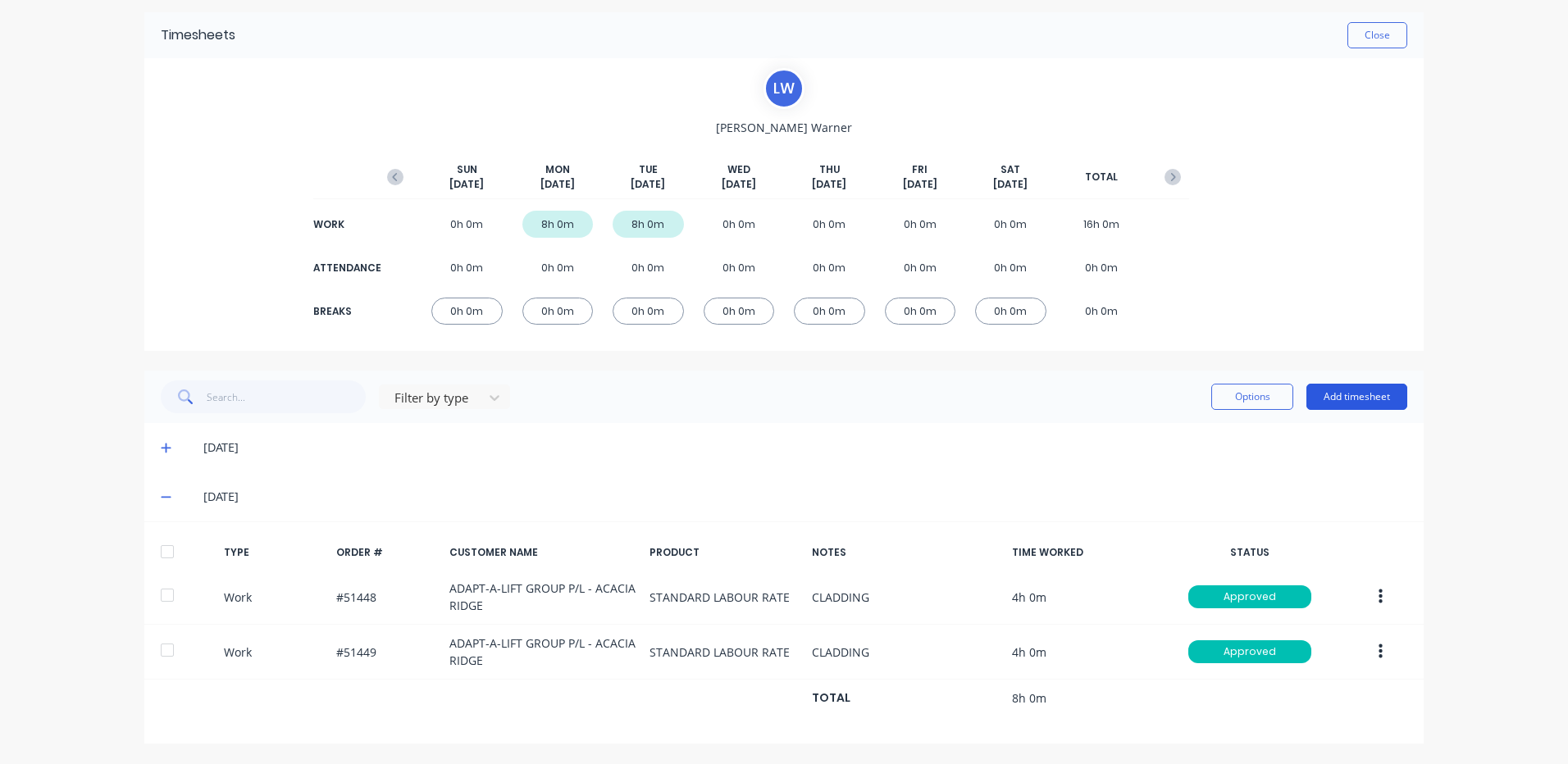
click at [1350, 388] on button "Add timesheet" at bounding box center [1357, 397] width 101 height 26
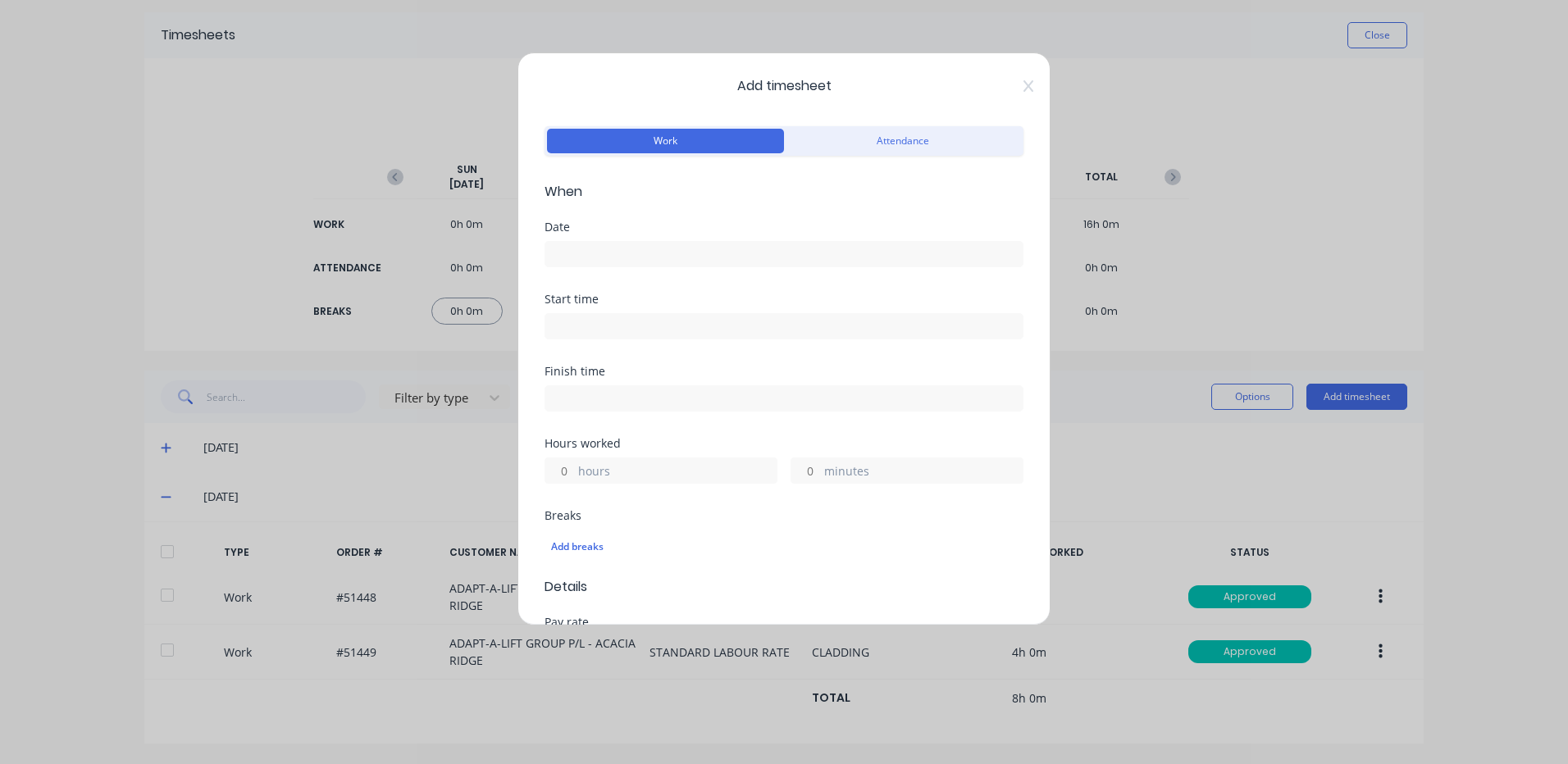
click at [699, 241] on label at bounding box center [784, 254] width 479 height 26
click at [699, 242] on input at bounding box center [784, 254] width 478 height 25
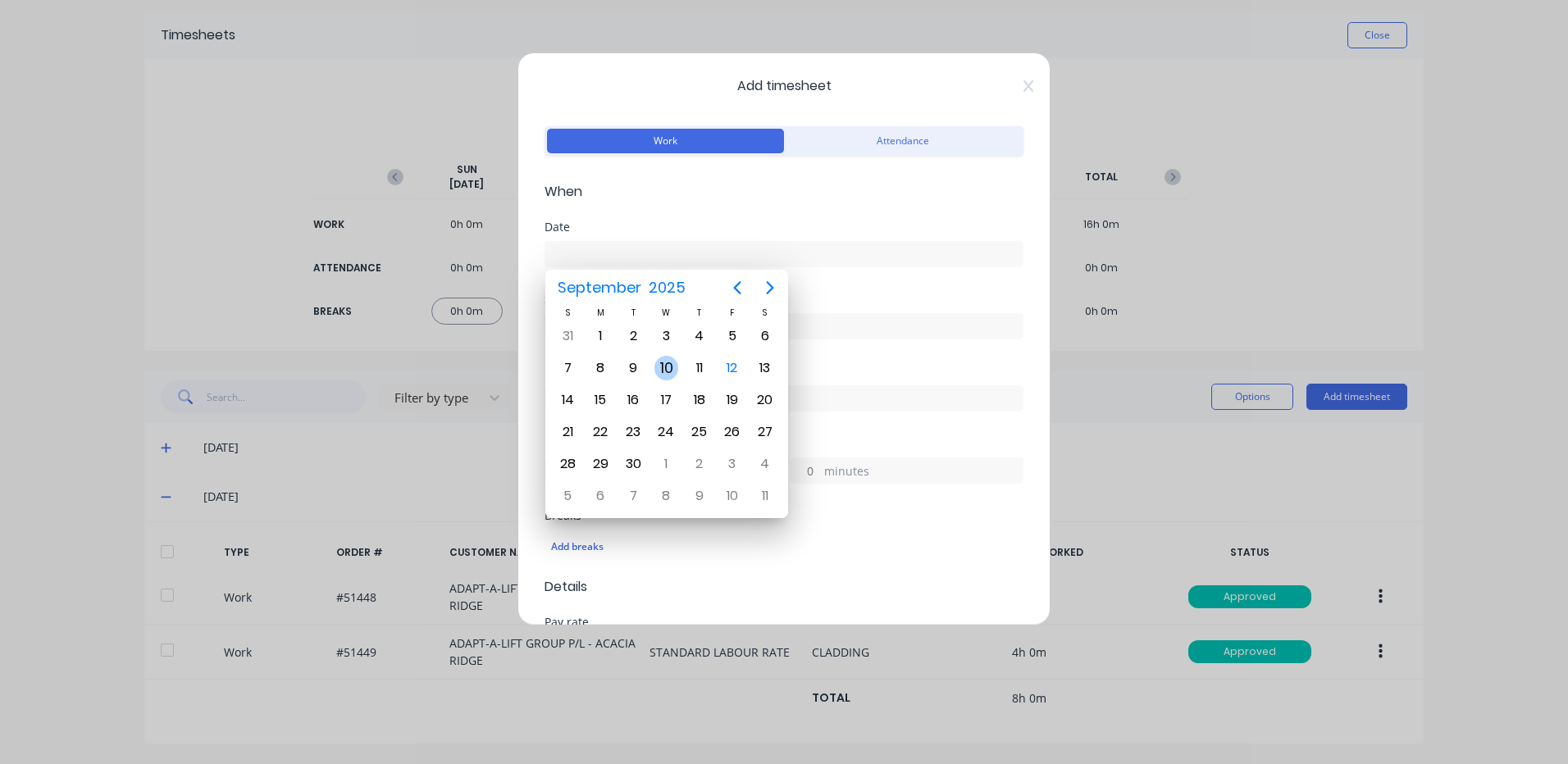
click at [673, 368] on div "10" at bounding box center [666, 367] width 25 height 25
type input "10/09/2025"
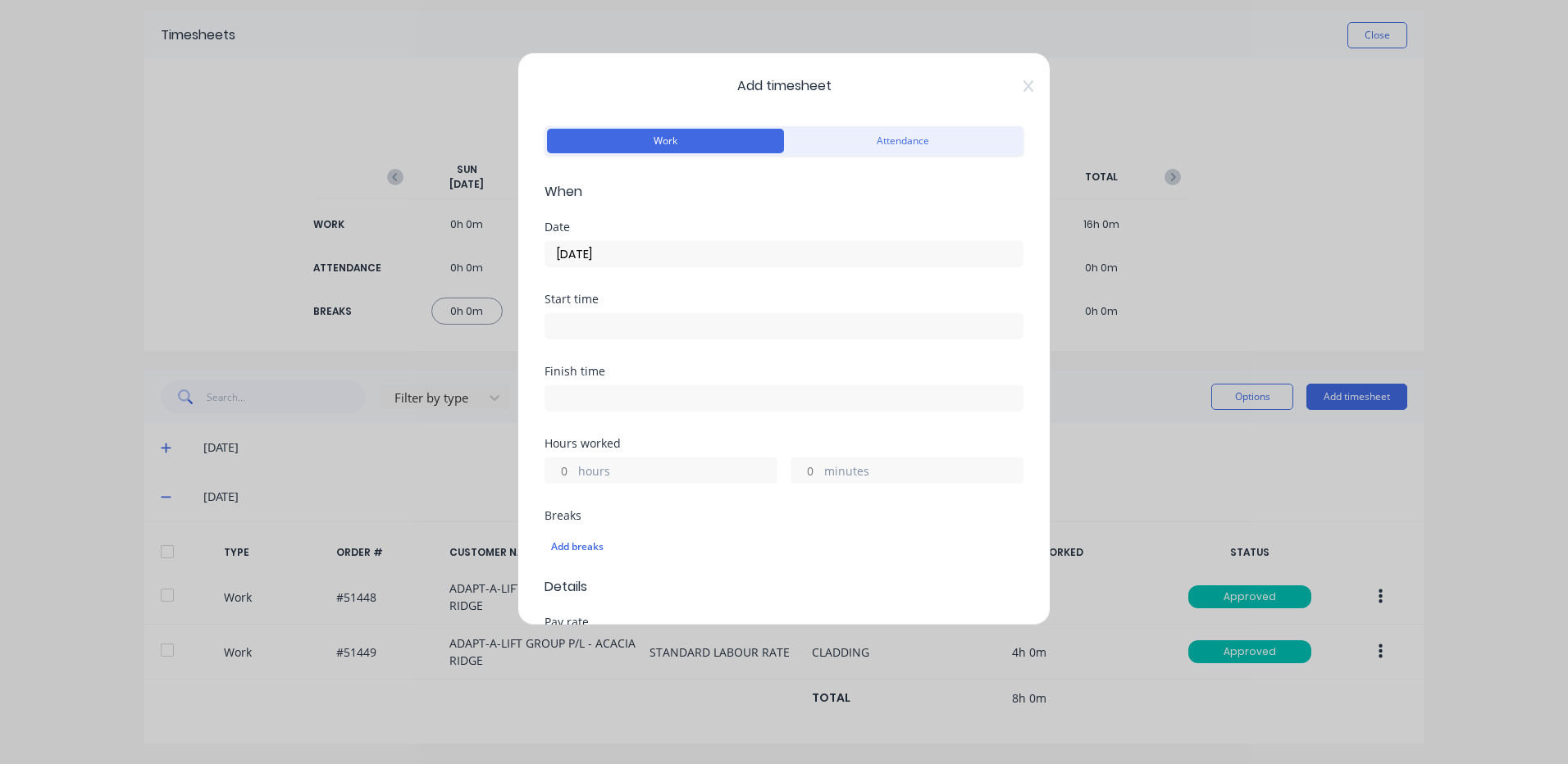
click at [584, 461] on div "hours" at bounding box center [661, 470] width 233 height 26
click at [583, 465] on label "hours" at bounding box center [677, 472] width 198 height 21
click at [574, 465] on input "hours" at bounding box center [560, 470] width 29 height 25
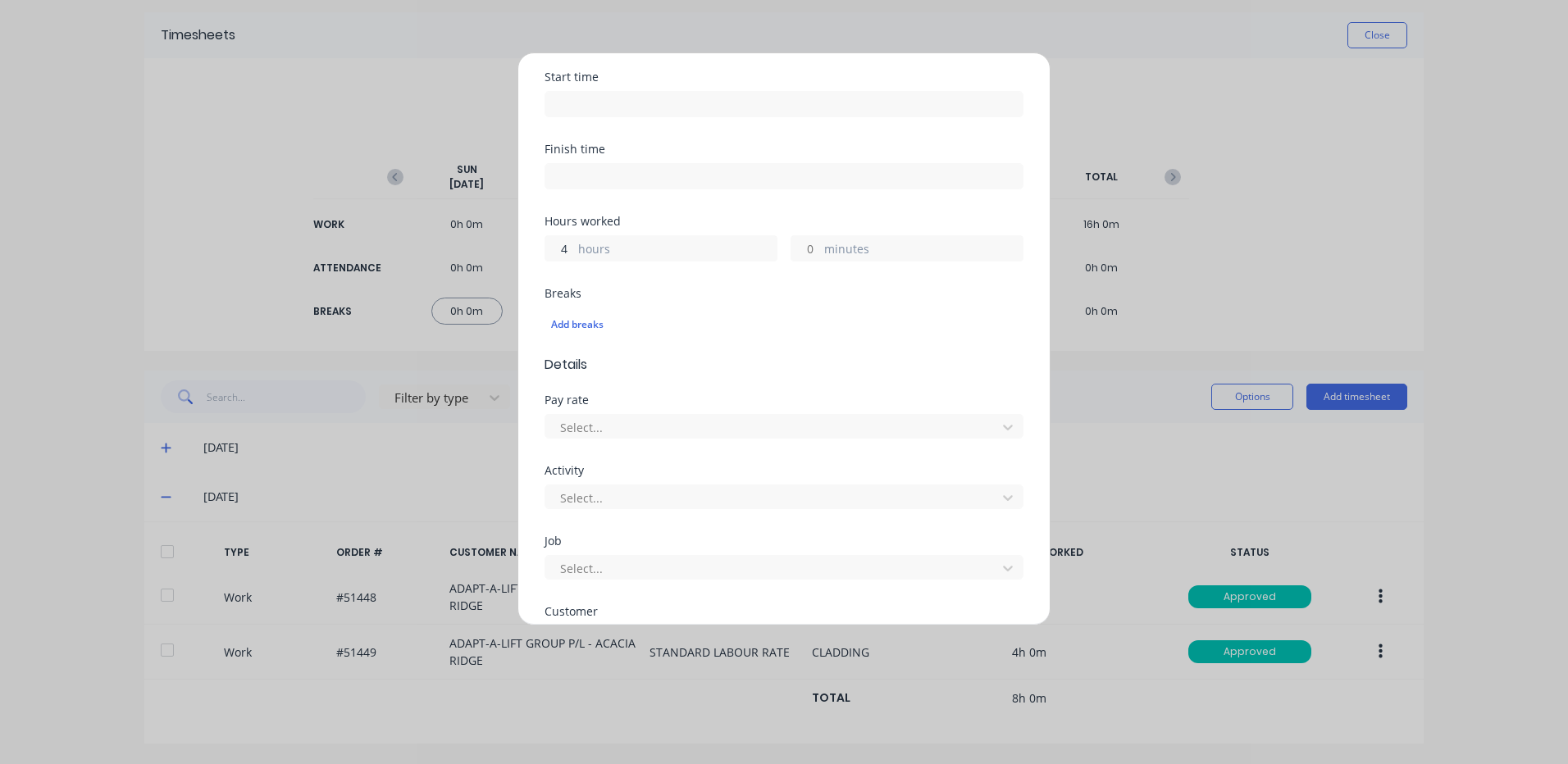
scroll to position [574, 0]
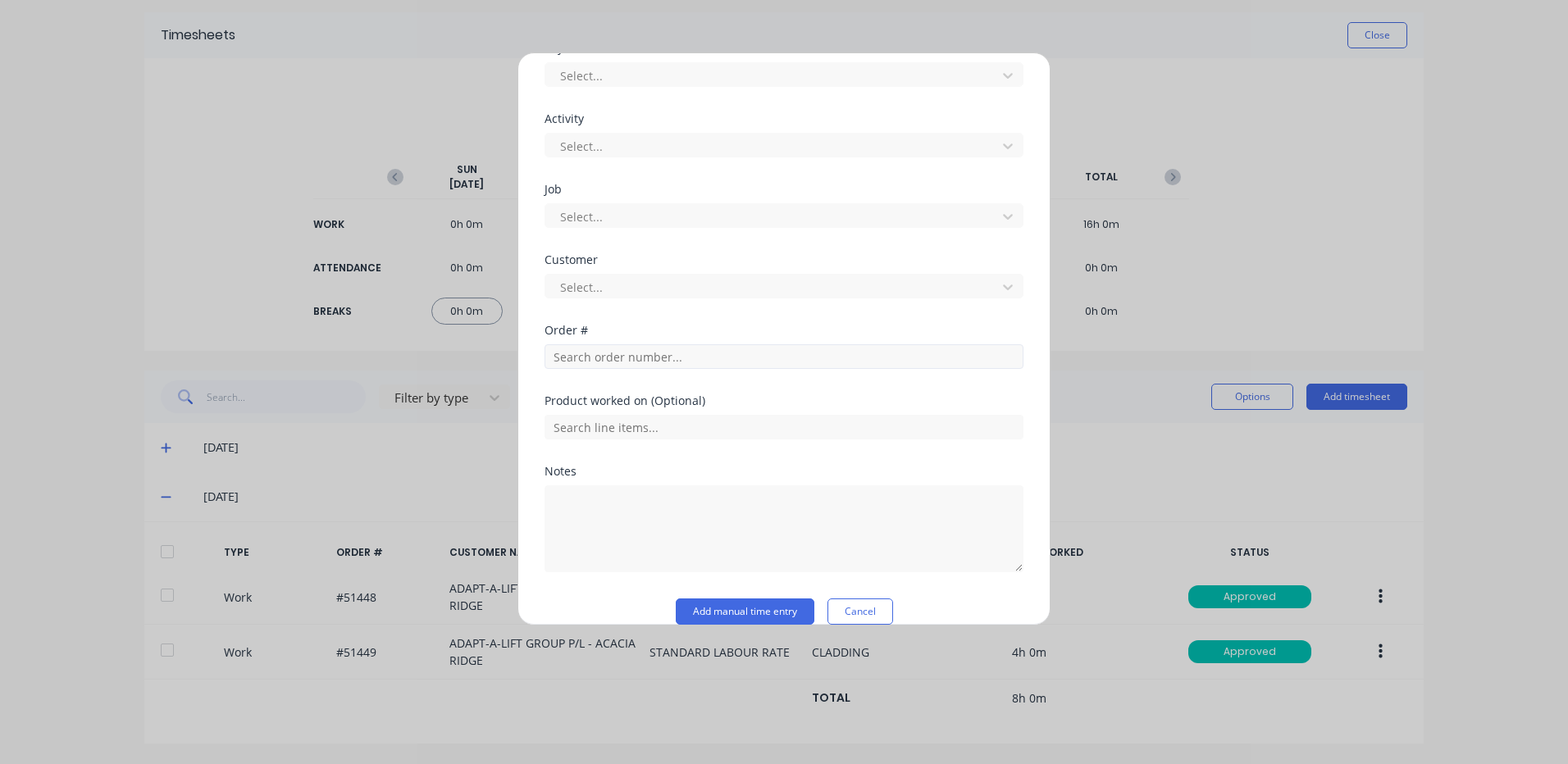
type input "4"
click at [610, 362] on input "text" at bounding box center [784, 357] width 479 height 25
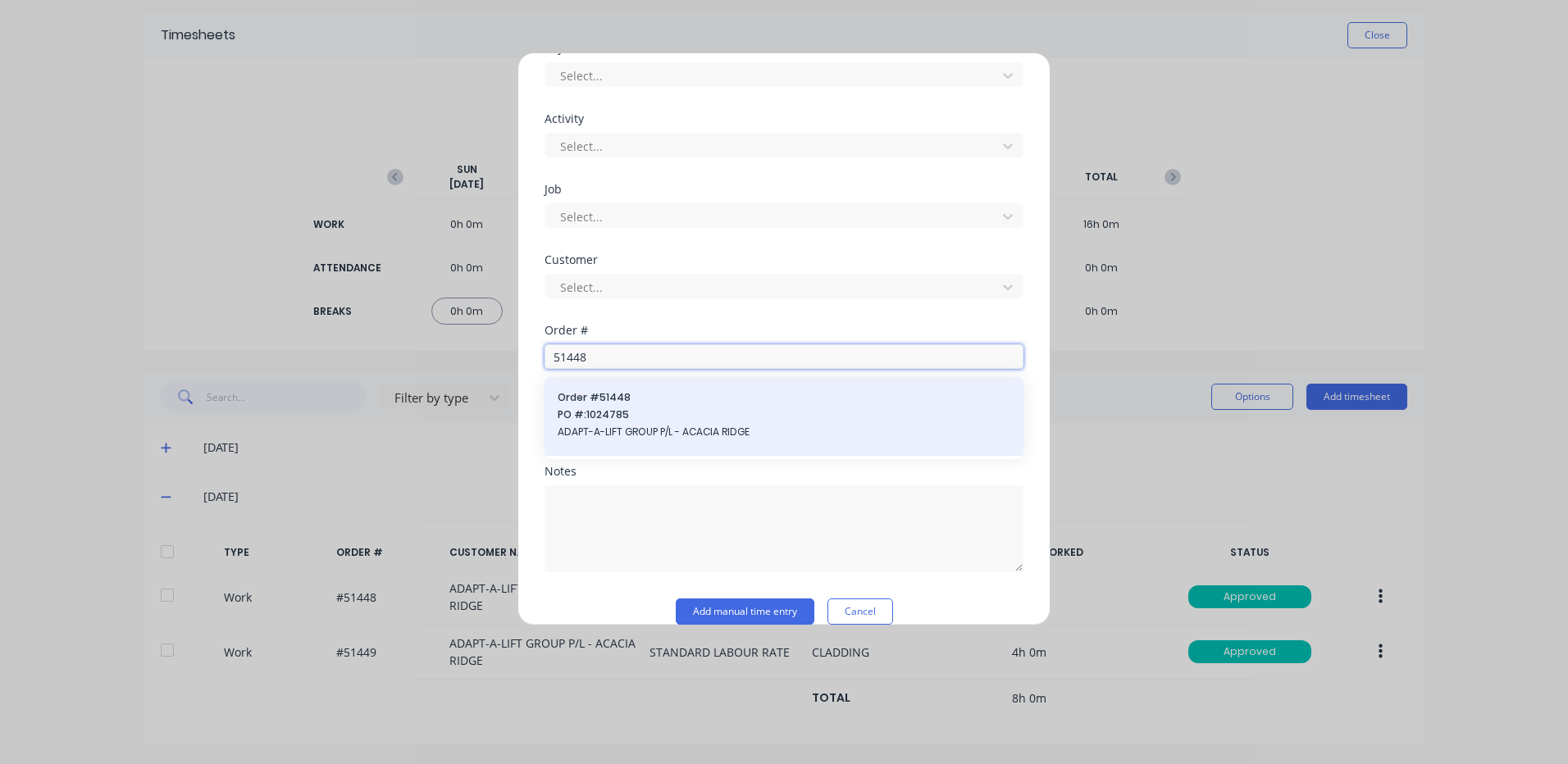
type input "51448"
click at [597, 422] on span "PO #: 1024785" at bounding box center [784, 415] width 453 height 15
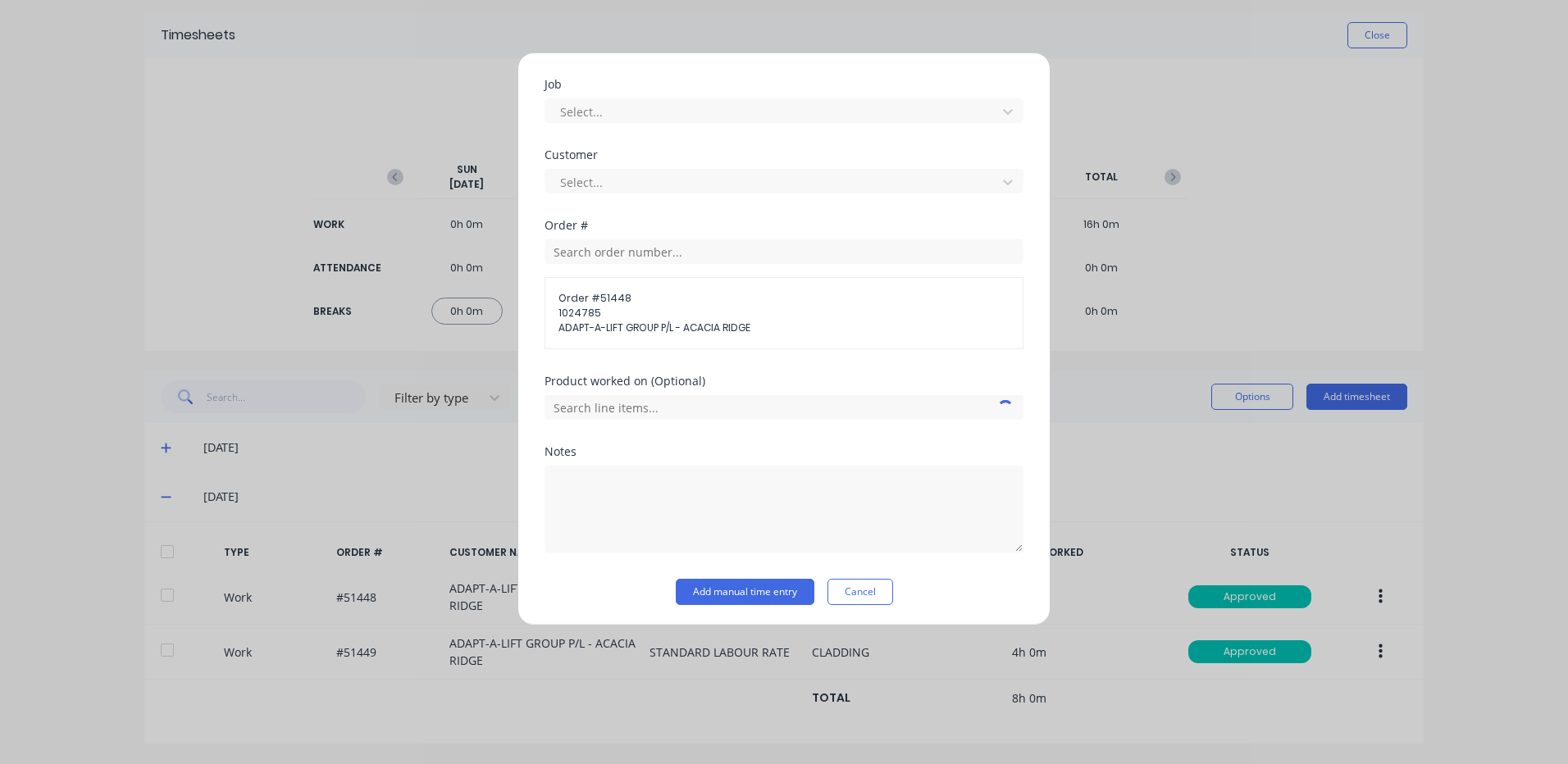
scroll to position [682, 0]
click at [645, 404] on input "text" at bounding box center [784, 404] width 479 height 25
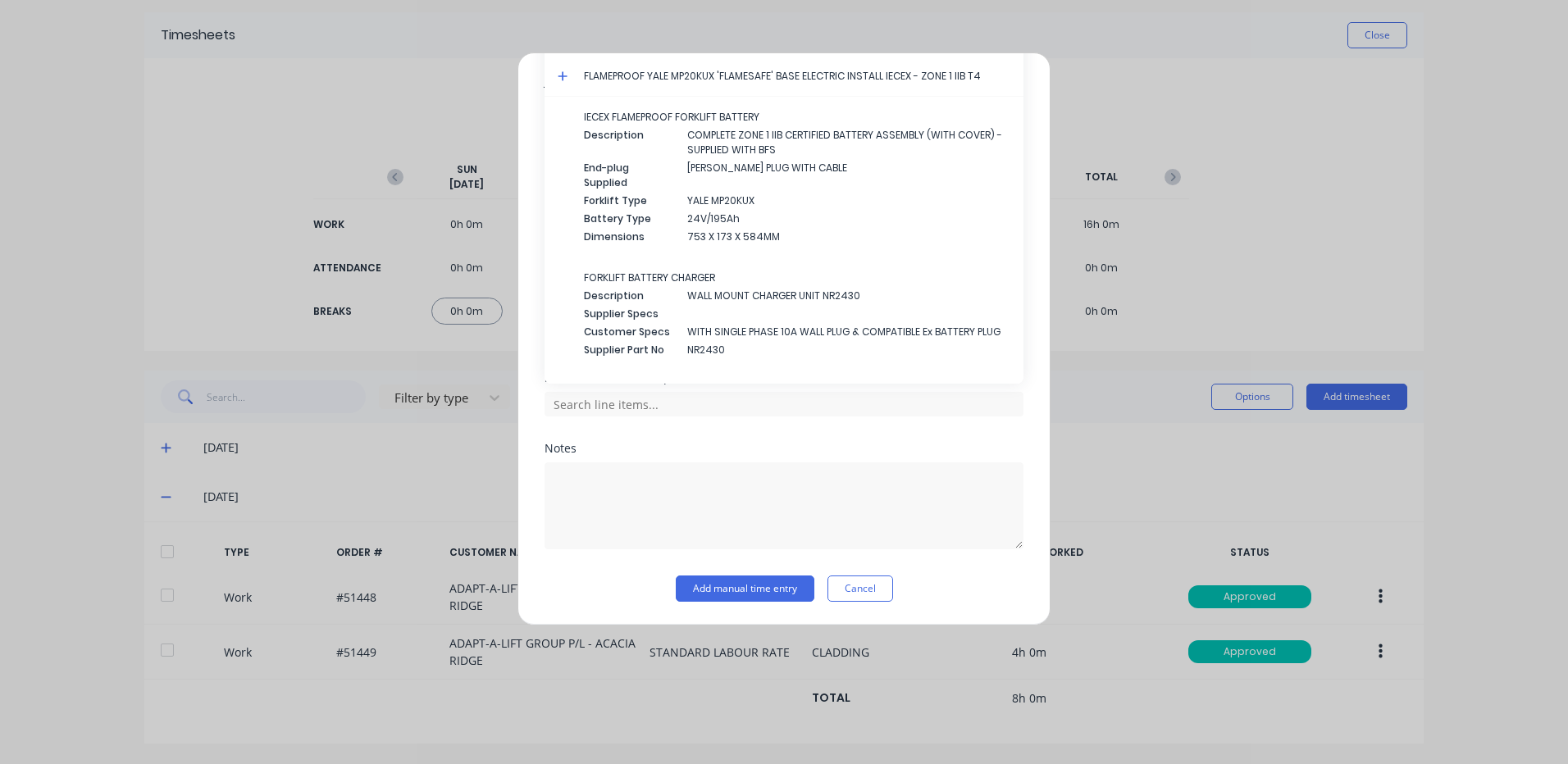
click at [561, 74] on icon at bounding box center [563, 76] width 11 height 12
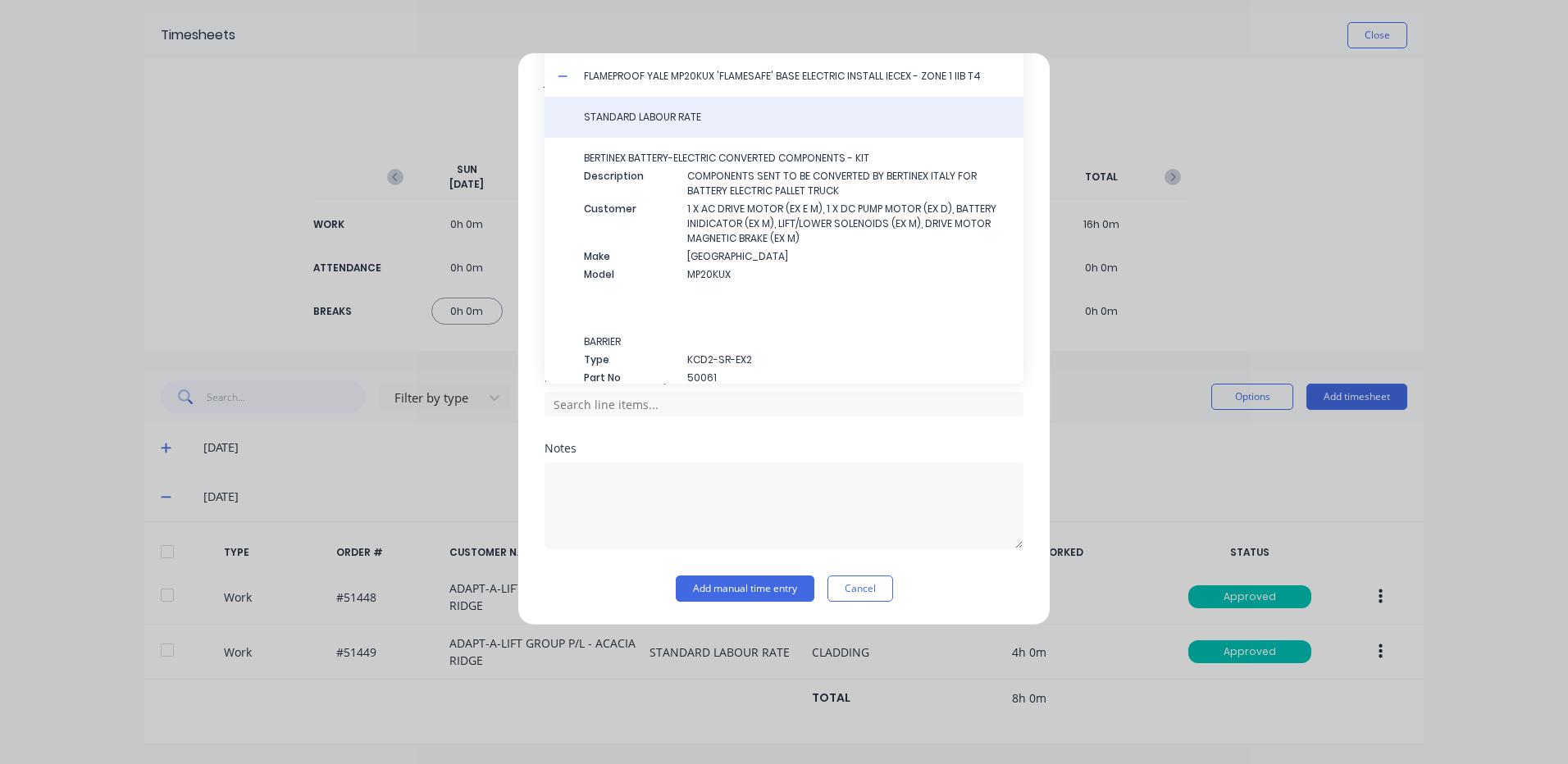
click at [604, 112] on span "STANDARD LABOUR RATE" at bounding box center [797, 117] width 427 height 15
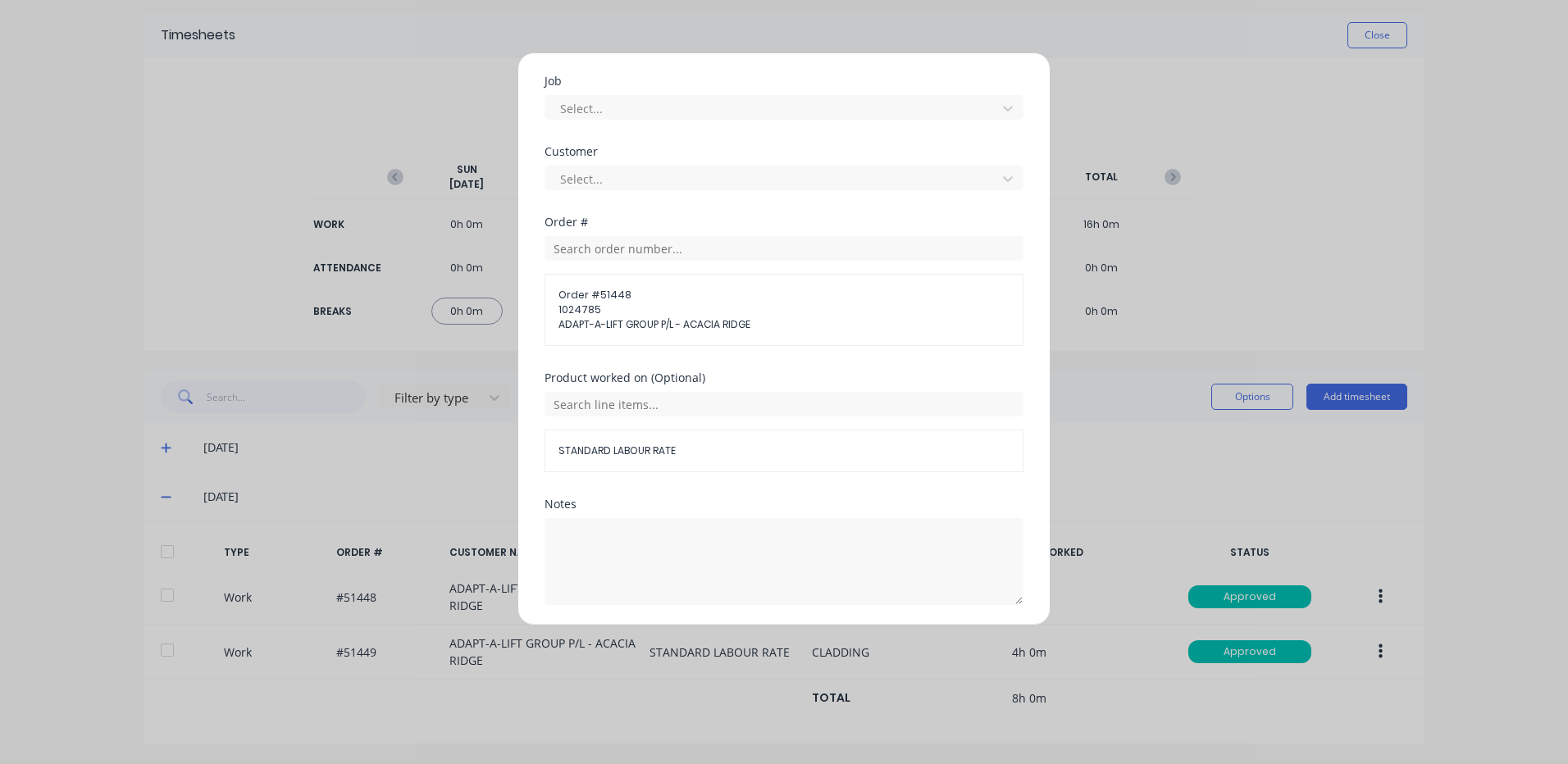
scroll to position [738, 0]
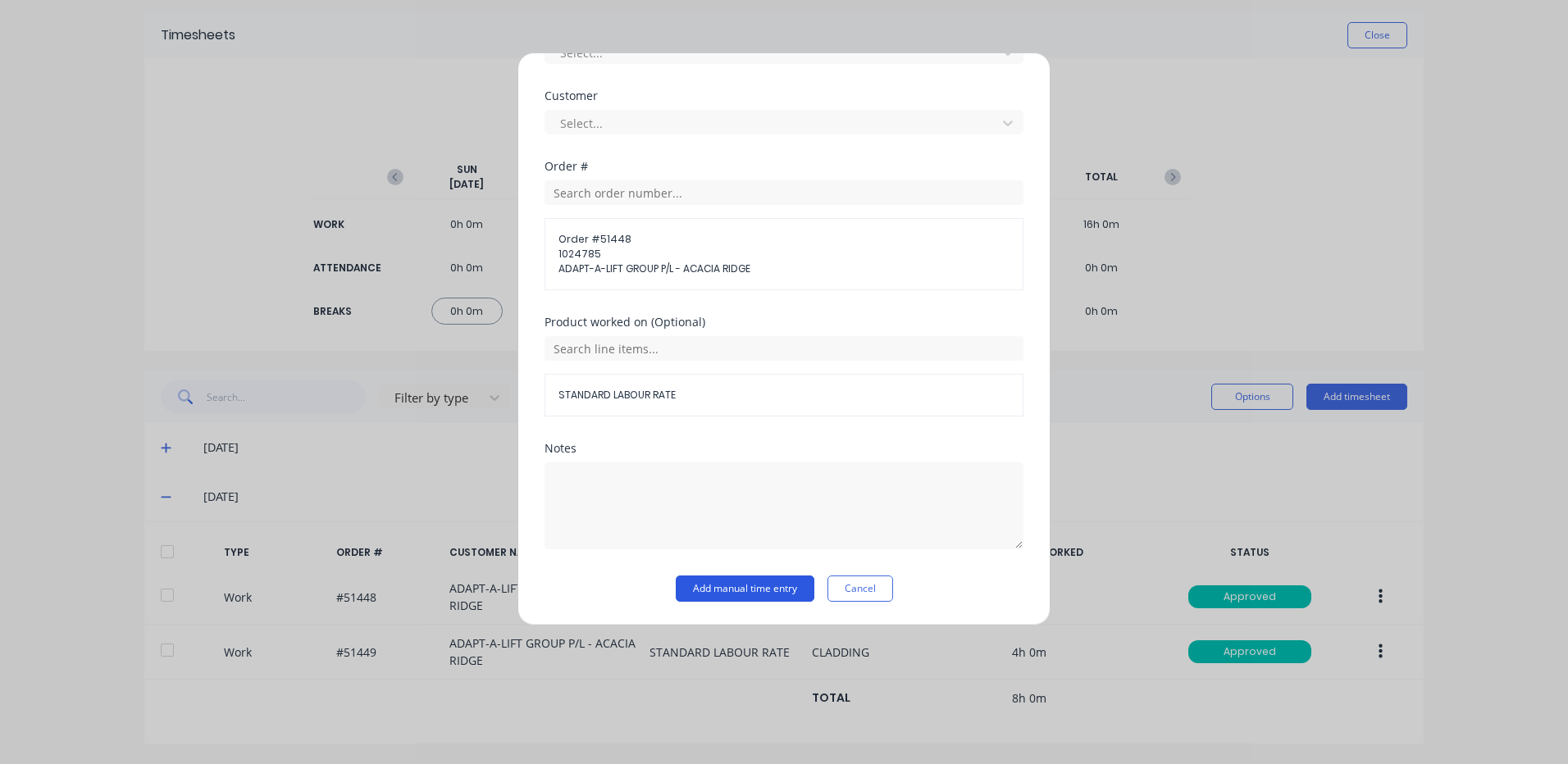
click at [749, 586] on button "Add manual time entry" at bounding box center [745, 588] width 138 height 26
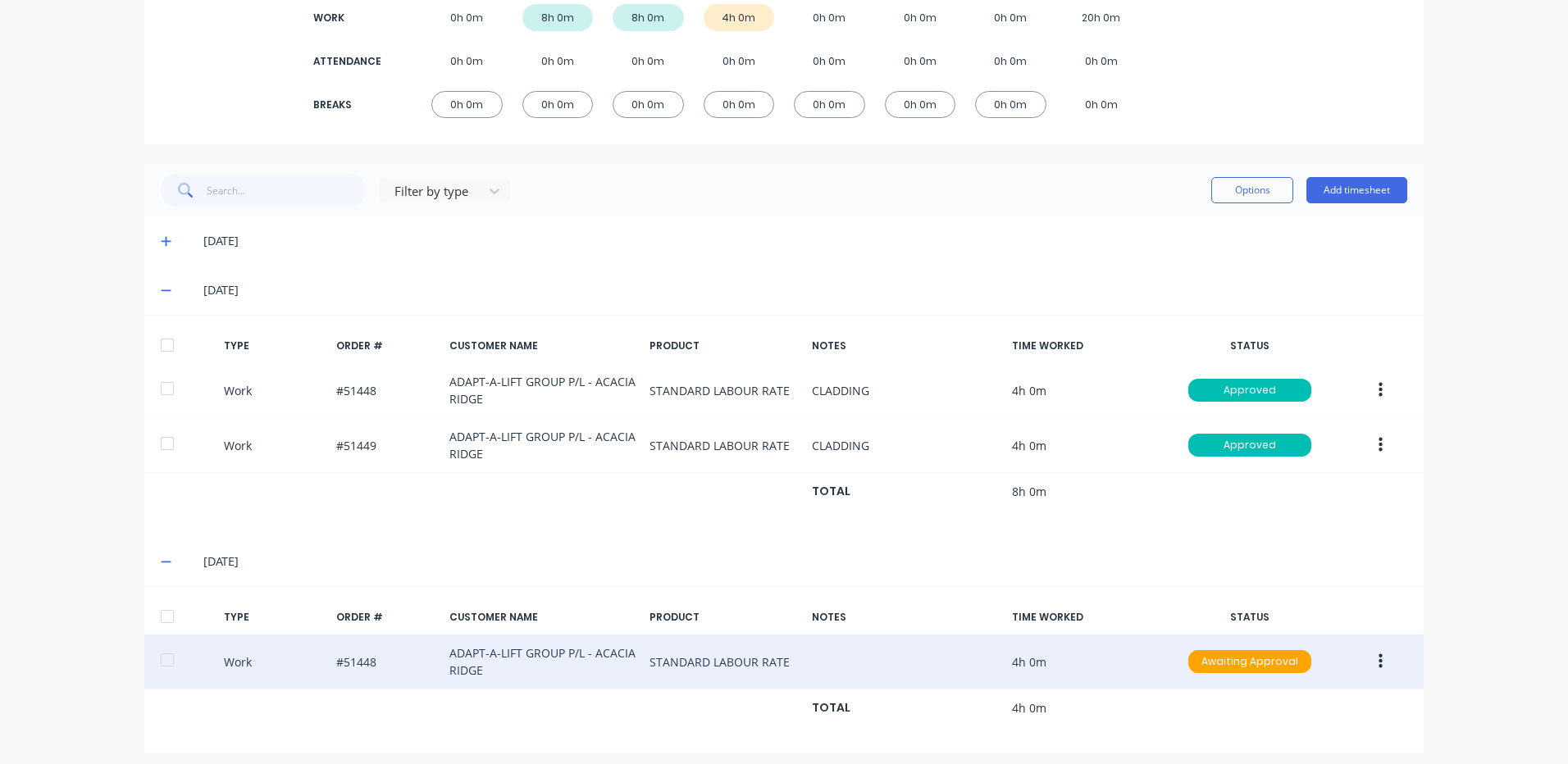
scroll to position [274, 0]
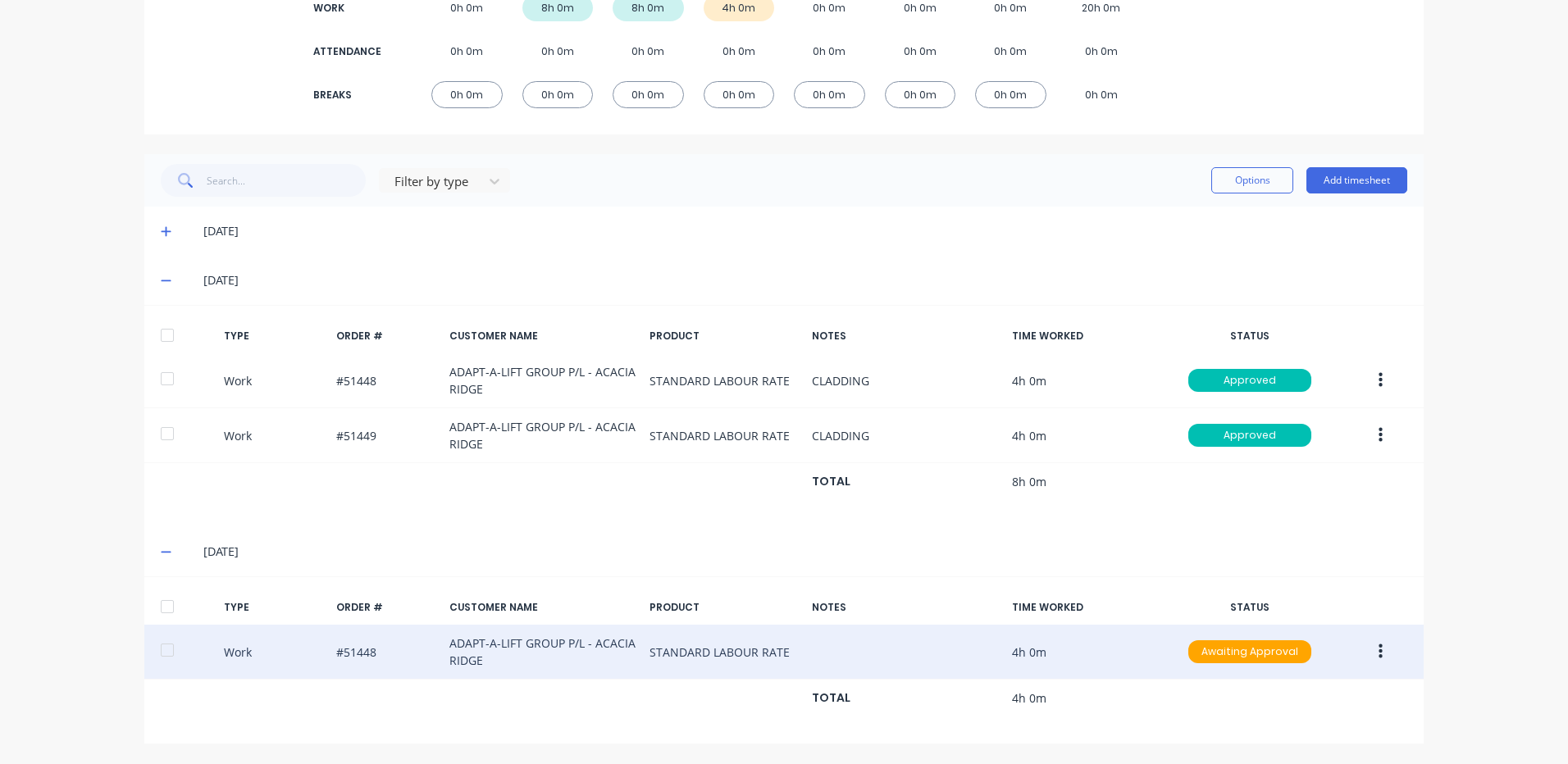
click at [1363, 650] on button "button" at bounding box center [1381, 651] width 38 height 29
click at [1319, 624] on div "Duplicate" at bounding box center [1322, 623] width 126 height 24
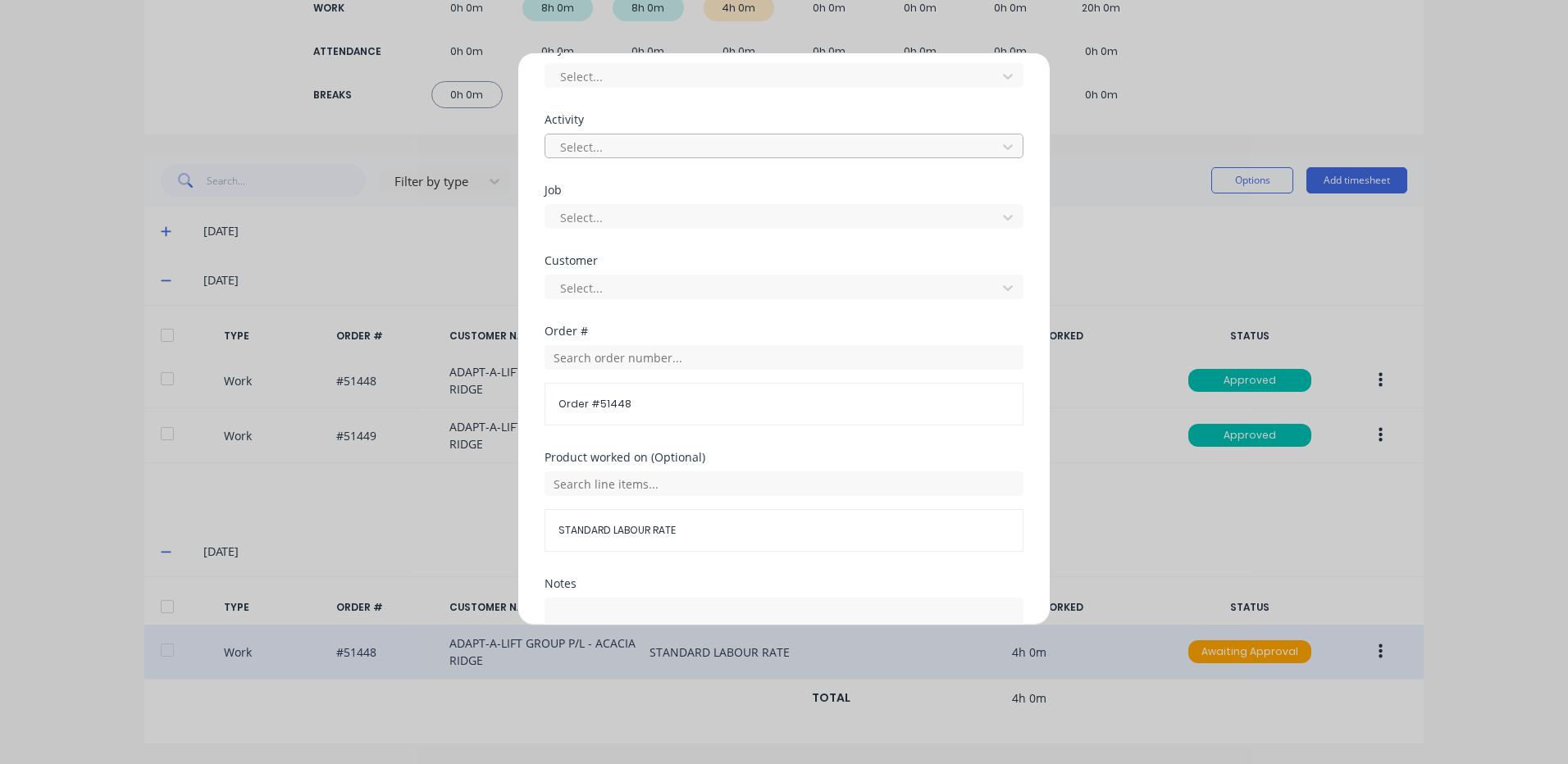
scroll to position [574, 0]
click at [625, 357] on input "text" at bounding box center [784, 357] width 479 height 25
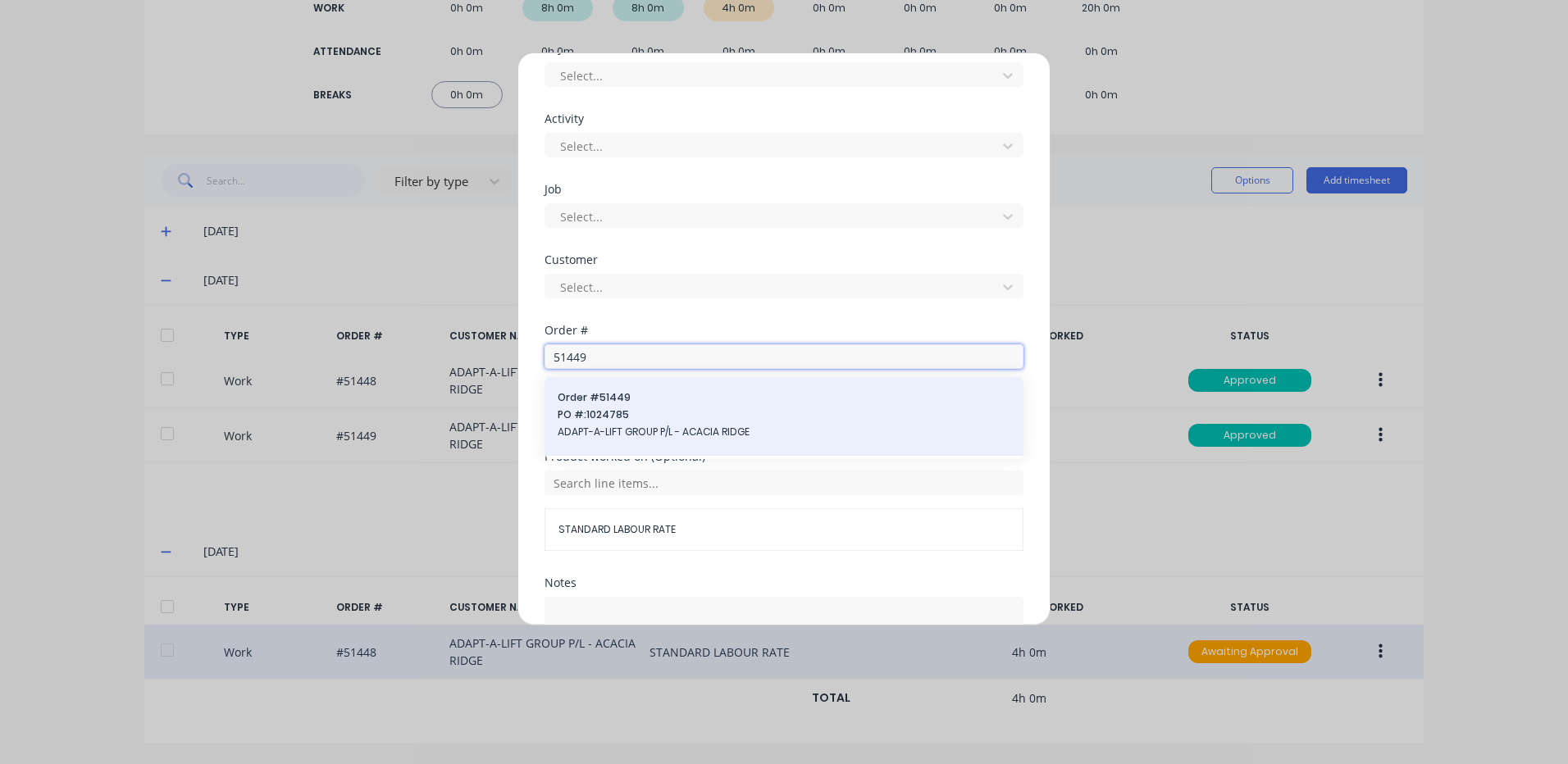
type input "51449"
click at [610, 411] on span "PO #: 1024785" at bounding box center [784, 415] width 453 height 15
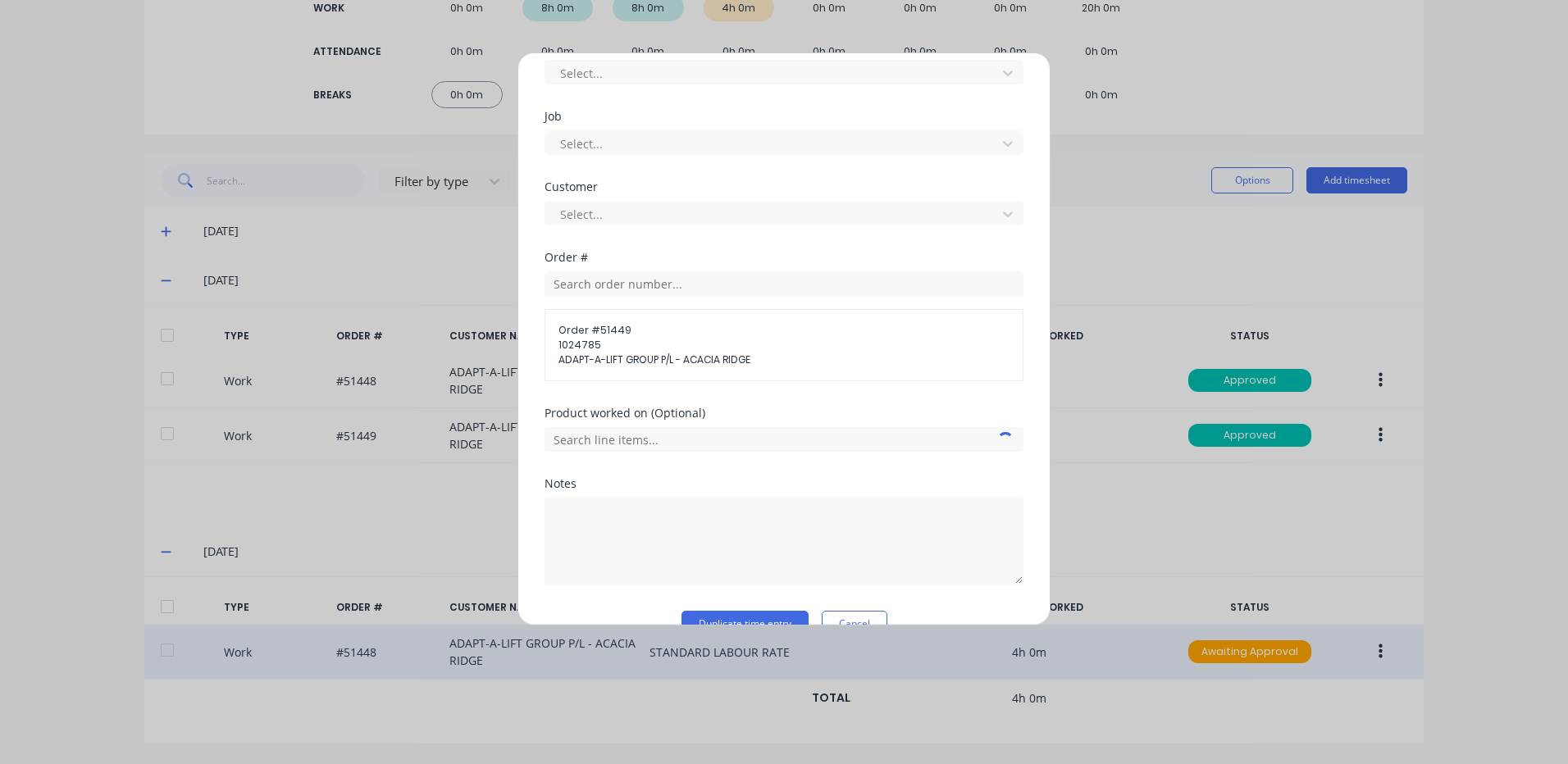
scroll to position [682, 0]
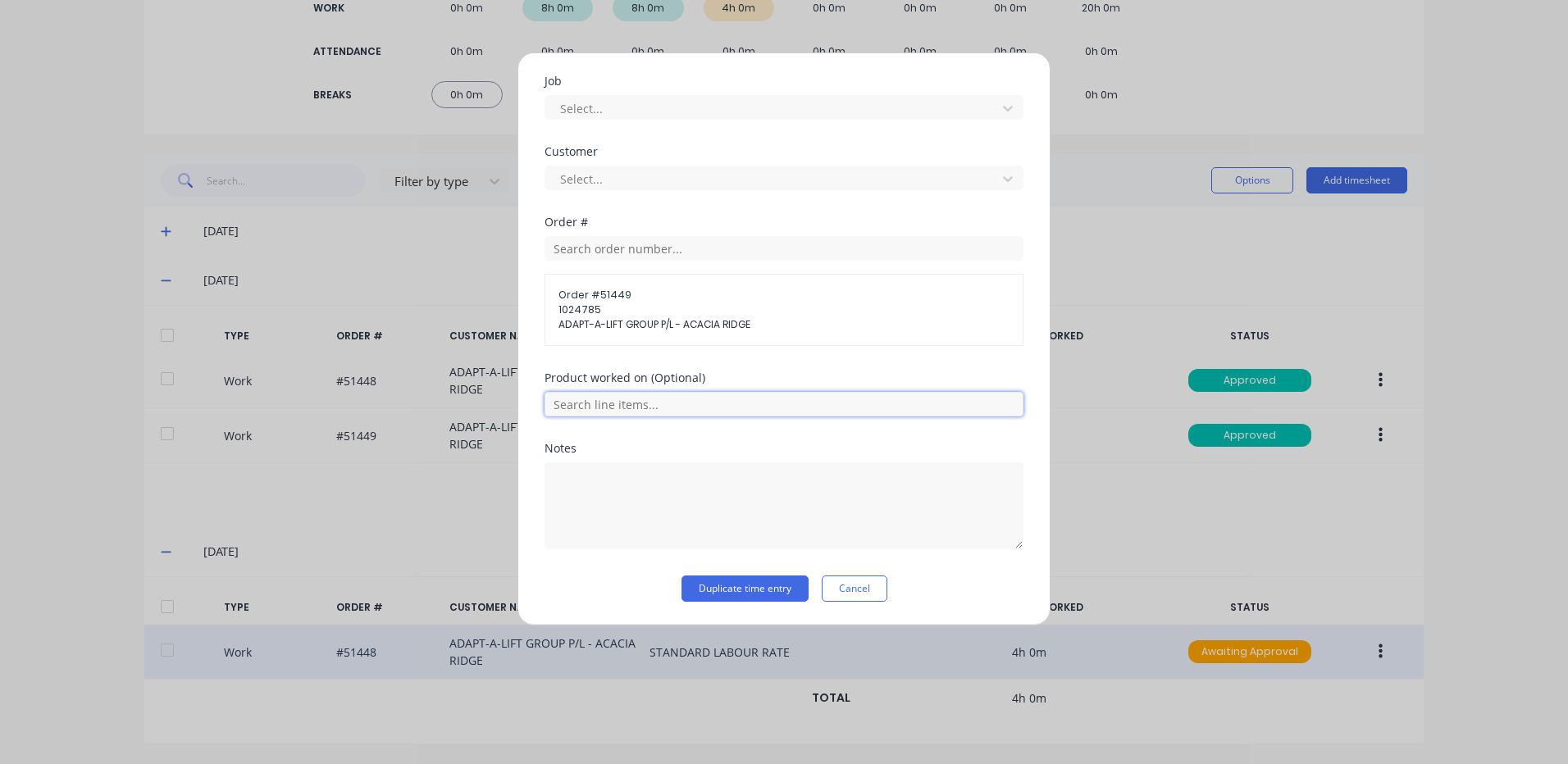
click at [645, 406] on input "text" at bounding box center [784, 404] width 479 height 25
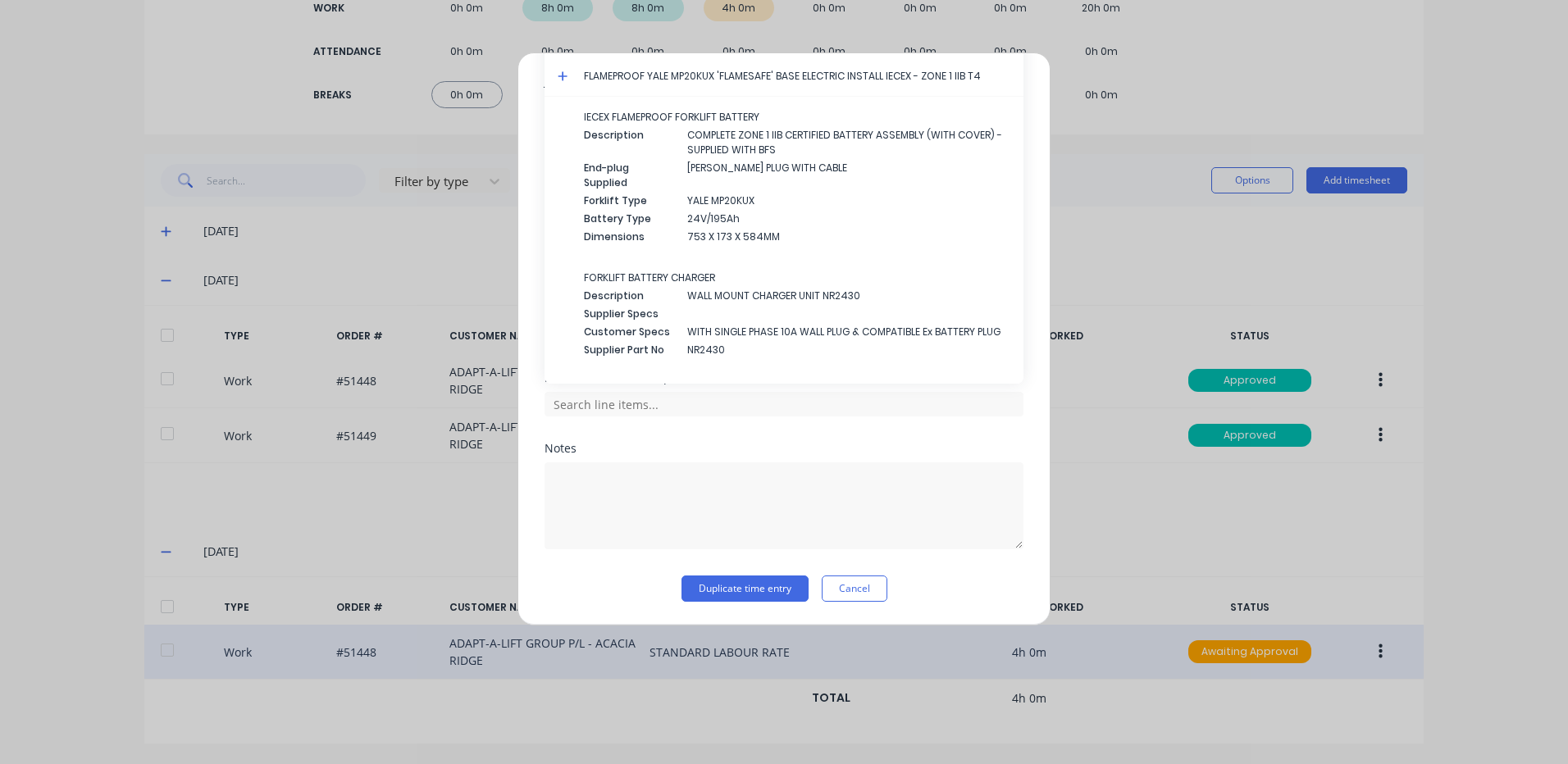
click at [560, 76] on icon at bounding box center [562, 75] width 10 height 10
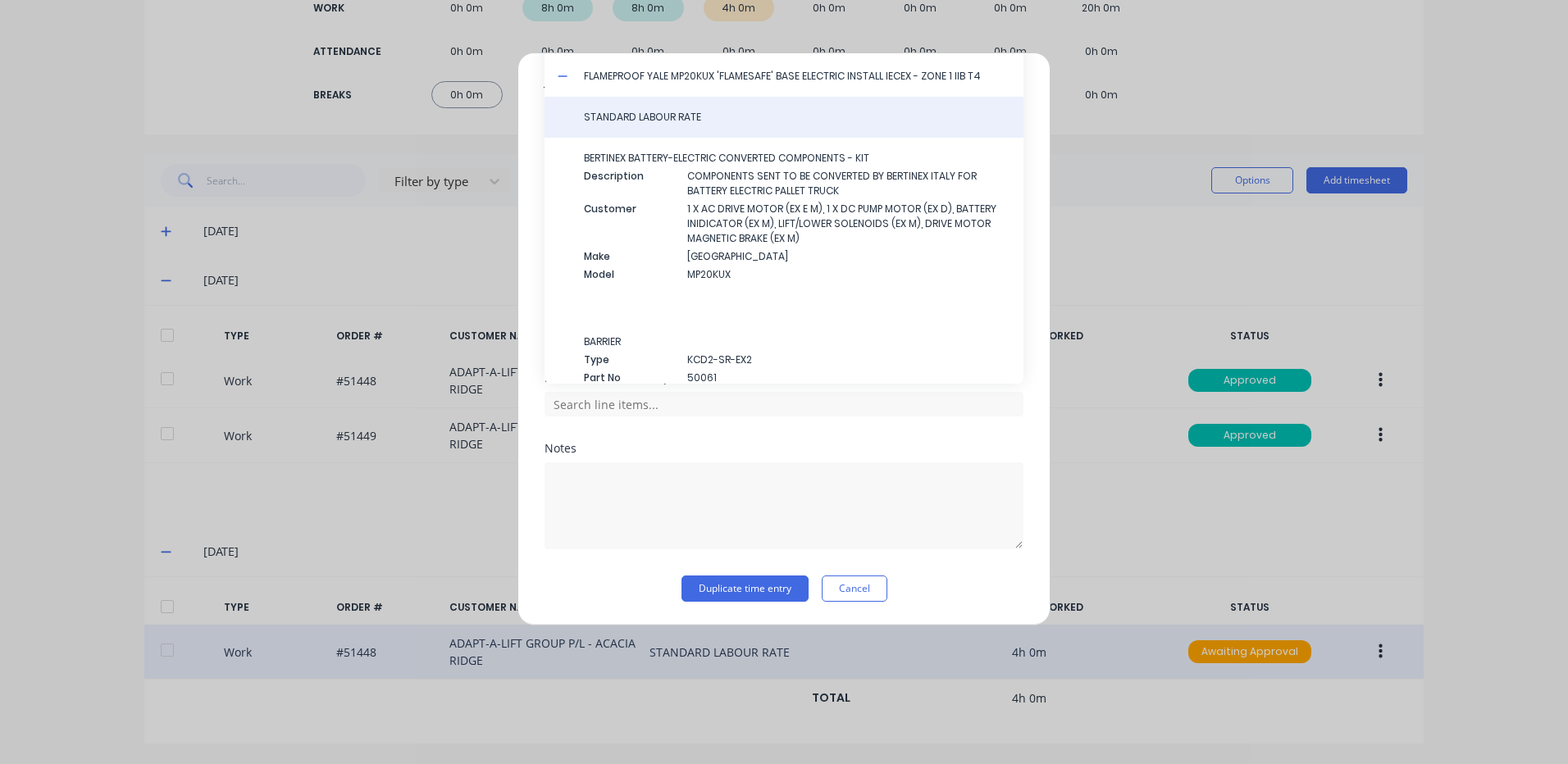
click at [638, 105] on div "STANDARD LABOUR RATE" at bounding box center [784, 116] width 479 height 41
click at [638, 106] on div "STANDARD LABOUR RATE" at bounding box center [784, 116] width 479 height 41
click at [634, 118] on span "STANDARD LABOUR RATE" at bounding box center [797, 117] width 427 height 15
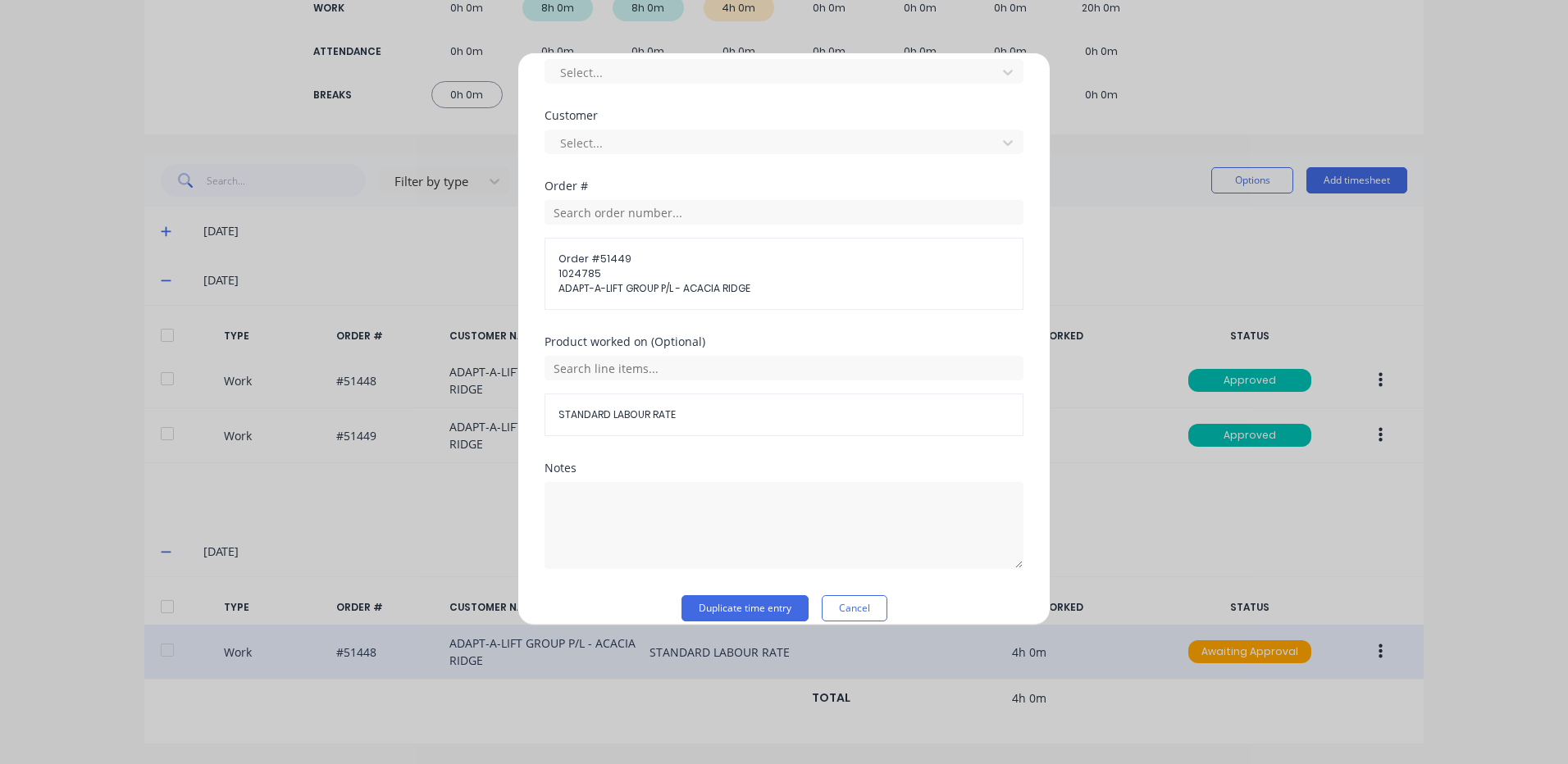
scroll to position [738, 0]
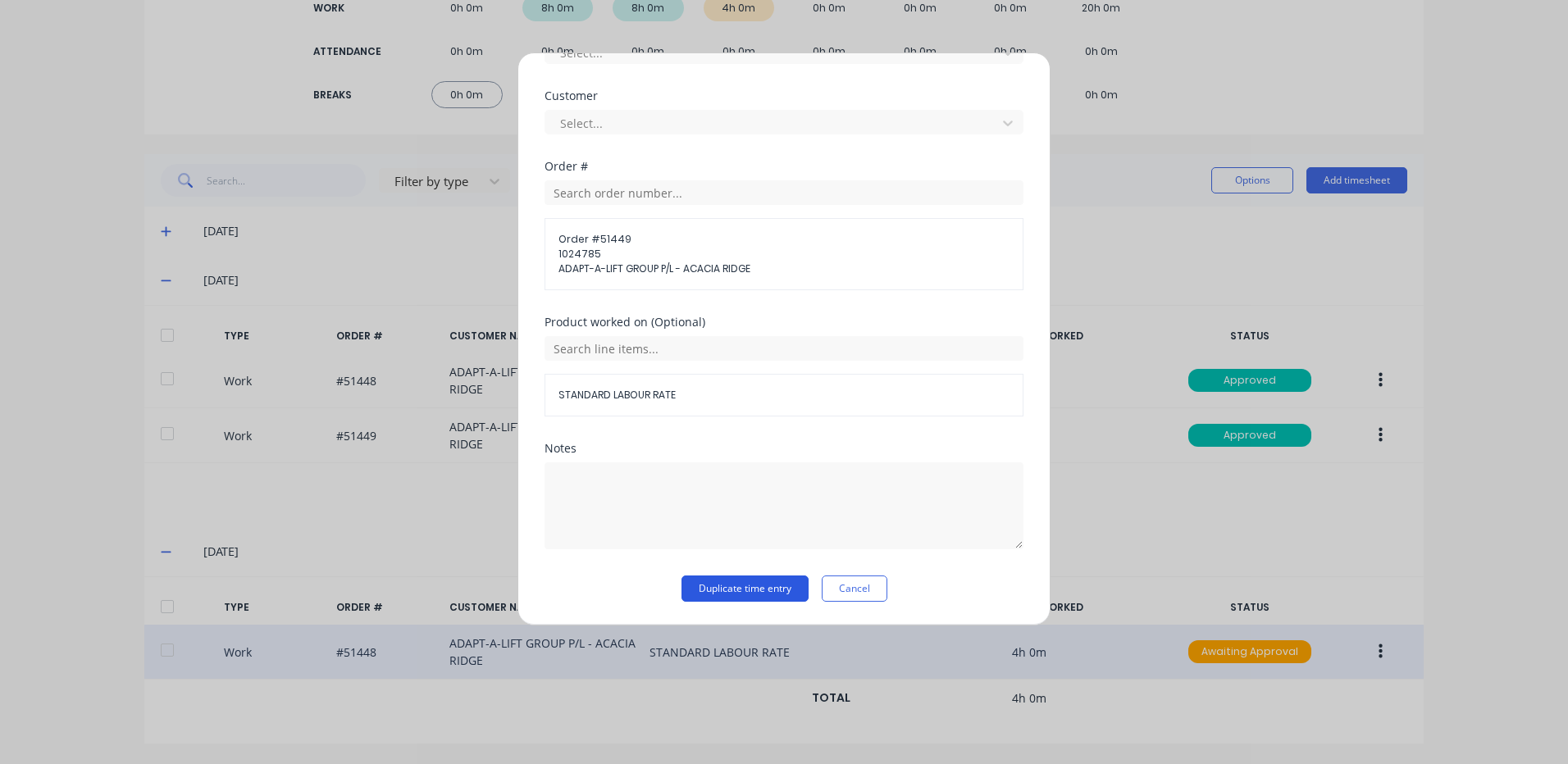
click at [722, 592] on button "Duplicate time entry" at bounding box center [745, 588] width 127 height 26
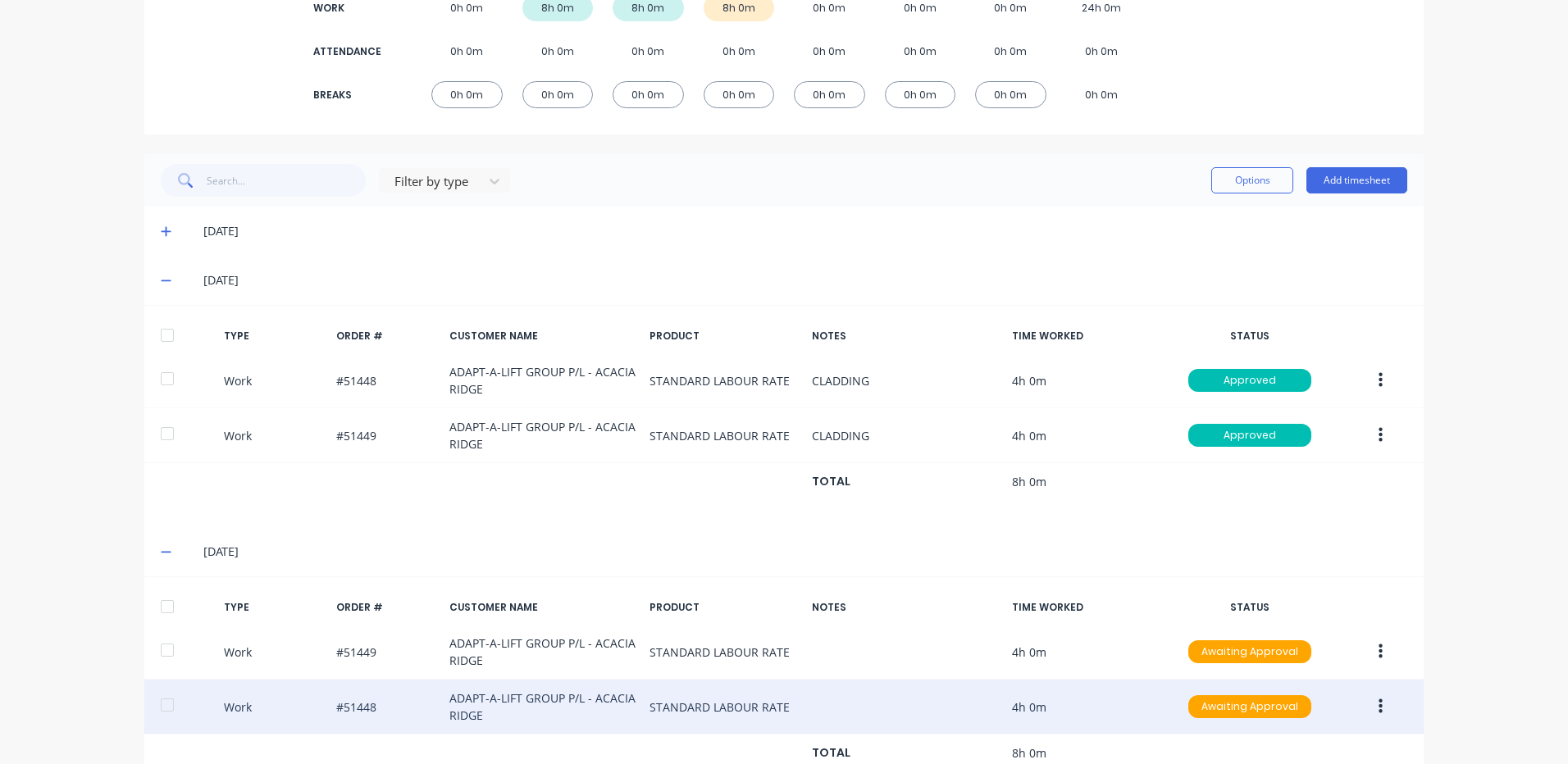
click at [167, 598] on div at bounding box center [167, 607] width 33 height 33
click at [1201, 169] on div "Filter by type Options Add timesheet" at bounding box center [784, 180] width 1247 height 33
click at [1219, 169] on button "Options" at bounding box center [1252, 180] width 82 height 26
click at [1219, 205] on div "Approve Unapprove Delete Export" at bounding box center [1215, 271] width 156 height 139
click at [1215, 212] on div "Approve" at bounding box center [1215, 223] width 126 height 24
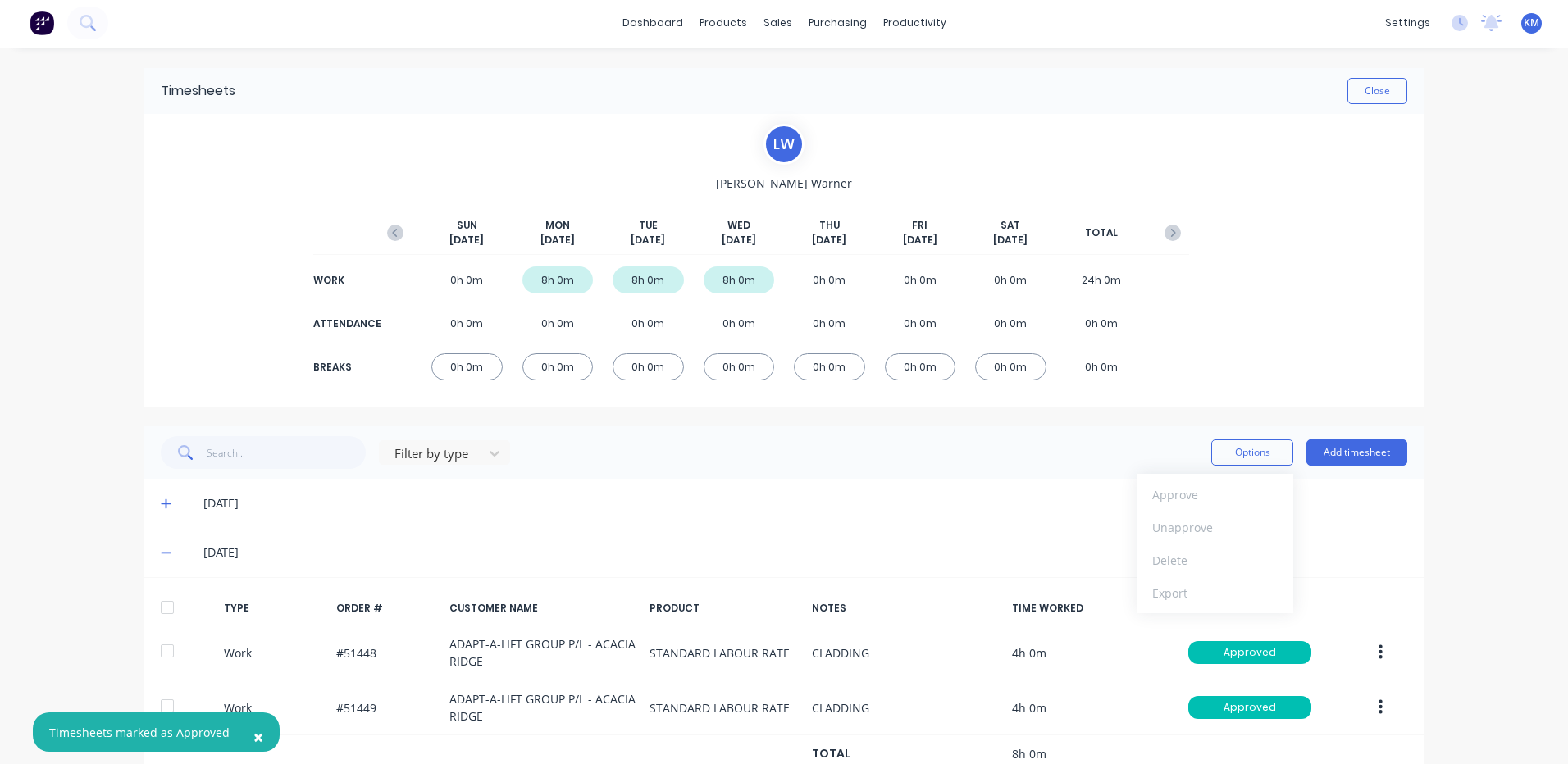
scroll to position [0, 0]
click at [1376, 98] on button "Close" at bounding box center [1378, 92] width 60 height 26
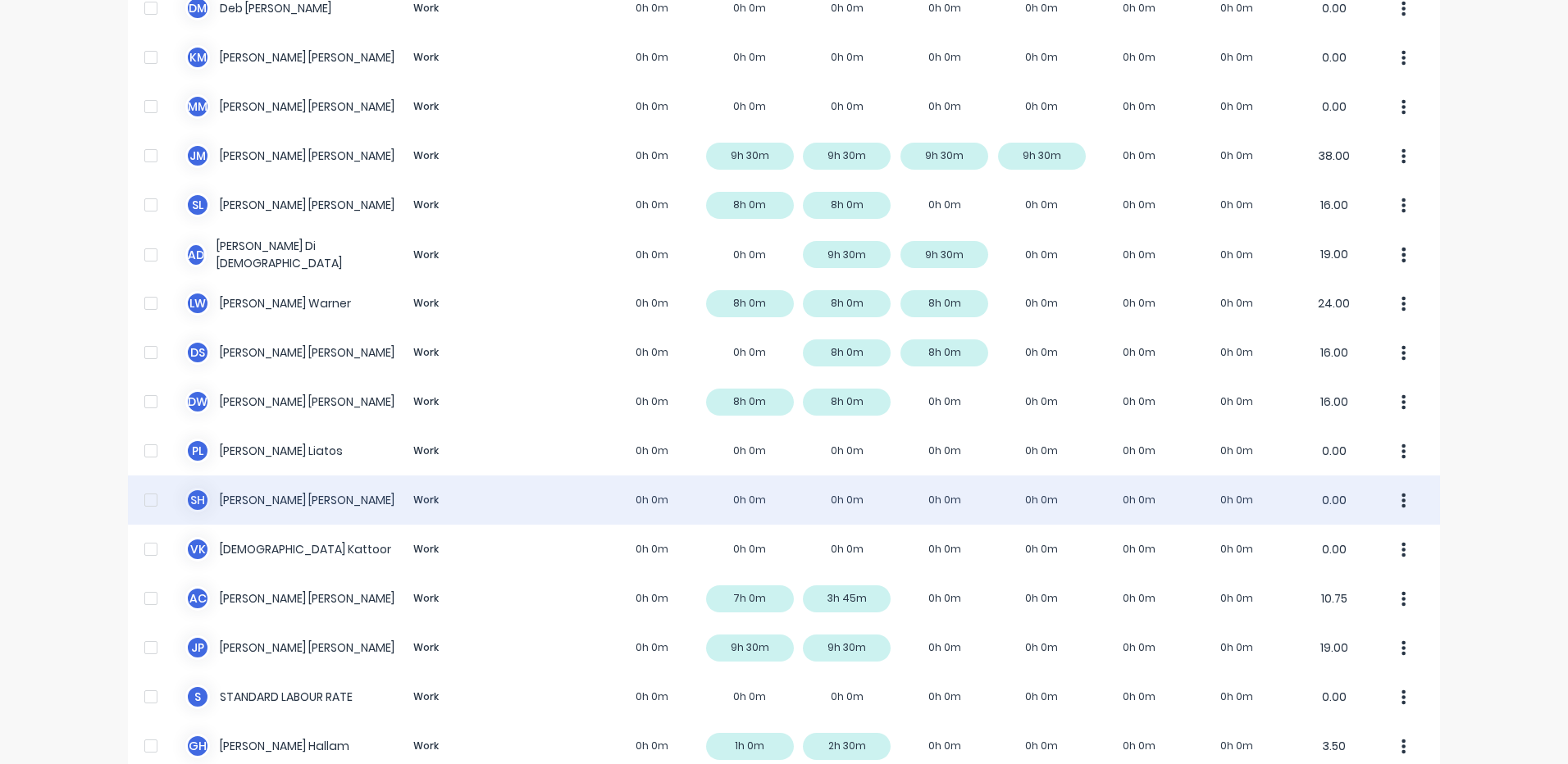
scroll to position [514, 0]
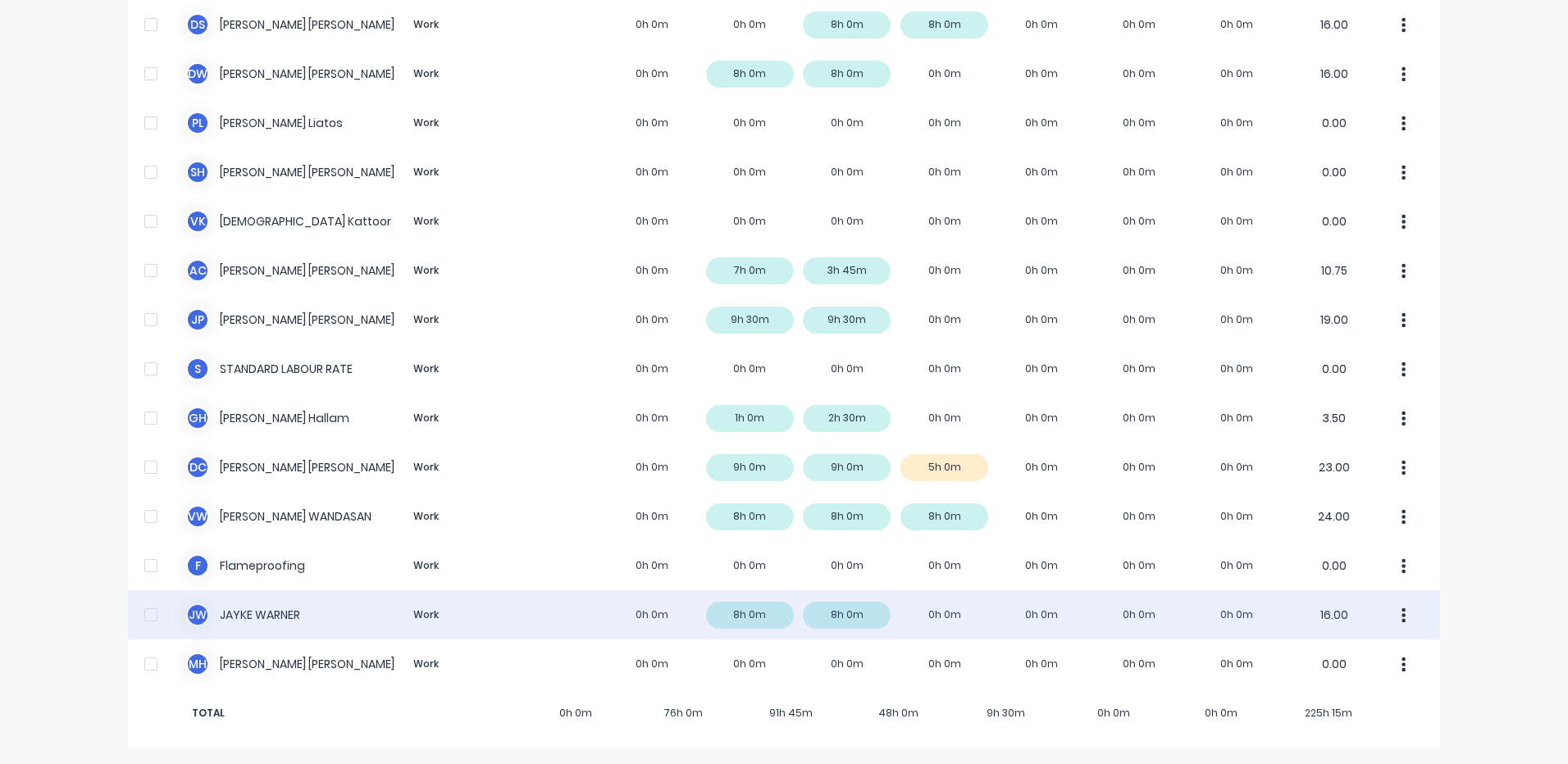
click at [788, 601] on div "J W JAYKE WARNER Work 0h 0m 8h 0m 8h 0m 0h 0m 0h 0m 0h 0m 0h 0m 16.00" at bounding box center [784, 615] width 1312 height 49
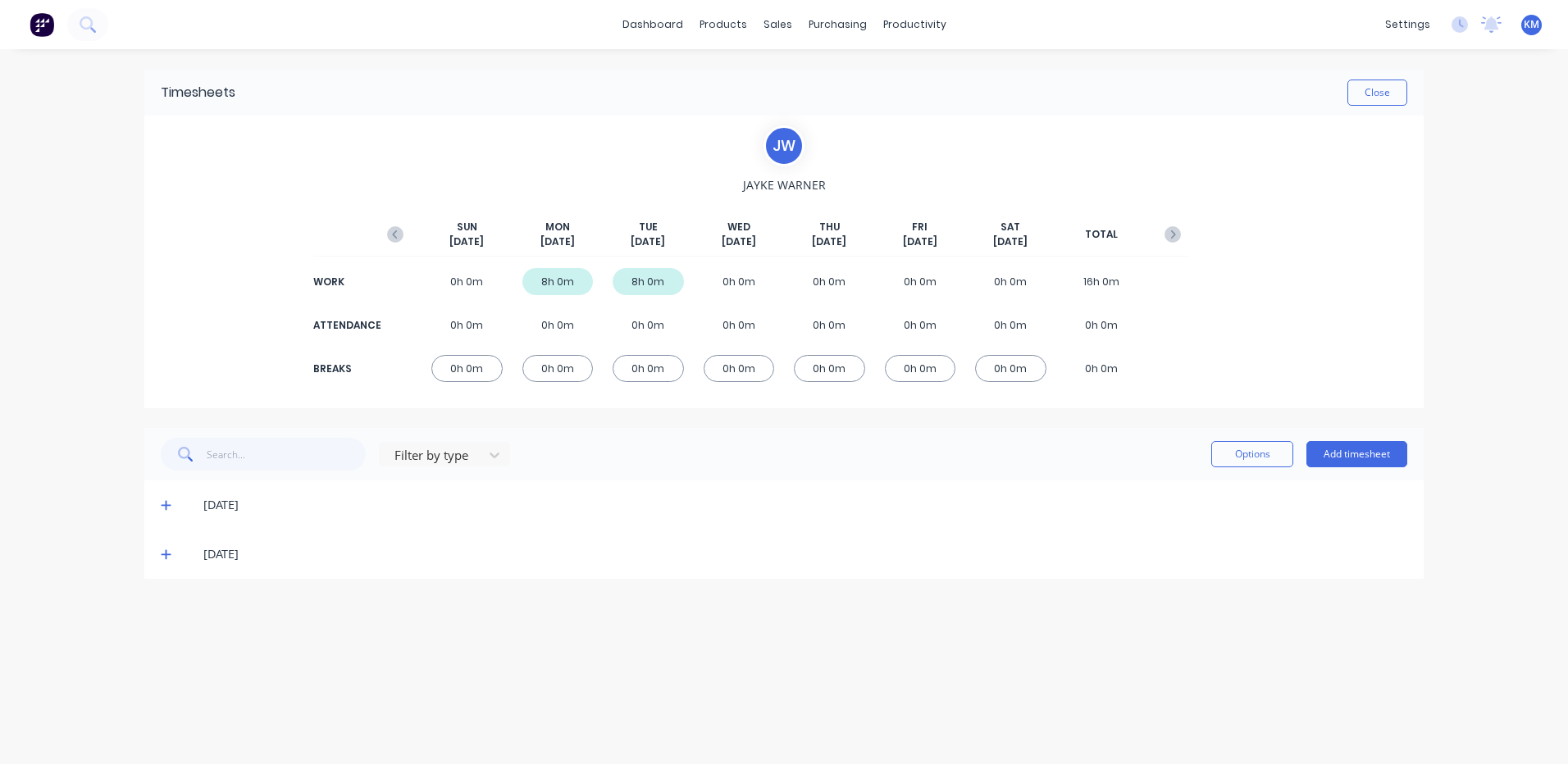
click at [169, 552] on icon at bounding box center [167, 554] width 11 height 12
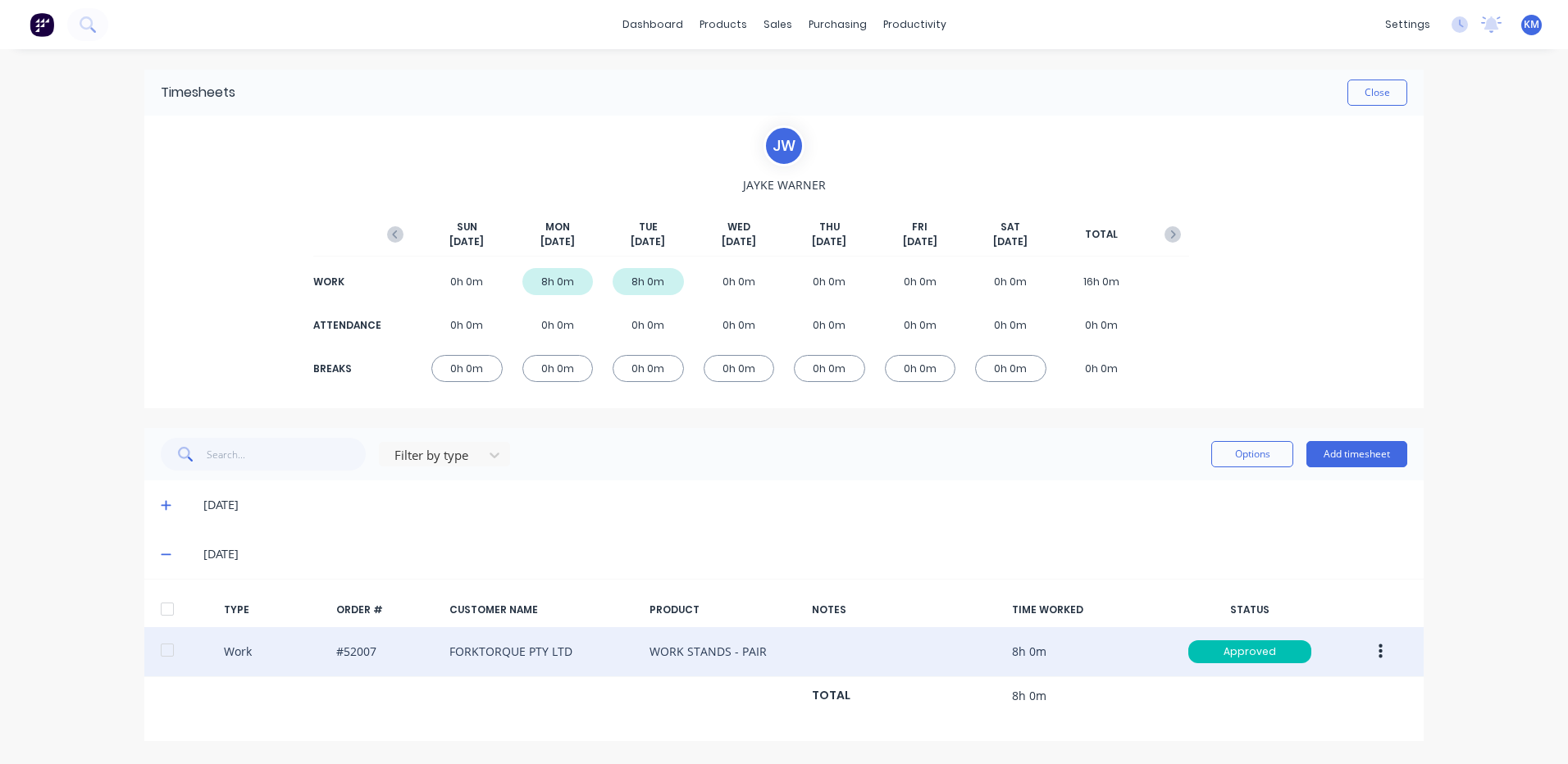
click at [1373, 648] on button "button" at bounding box center [1381, 651] width 38 height 29
click at [1336, 623] on div "Duplicate" at bounding box center [1322, 622] width 126 height 24
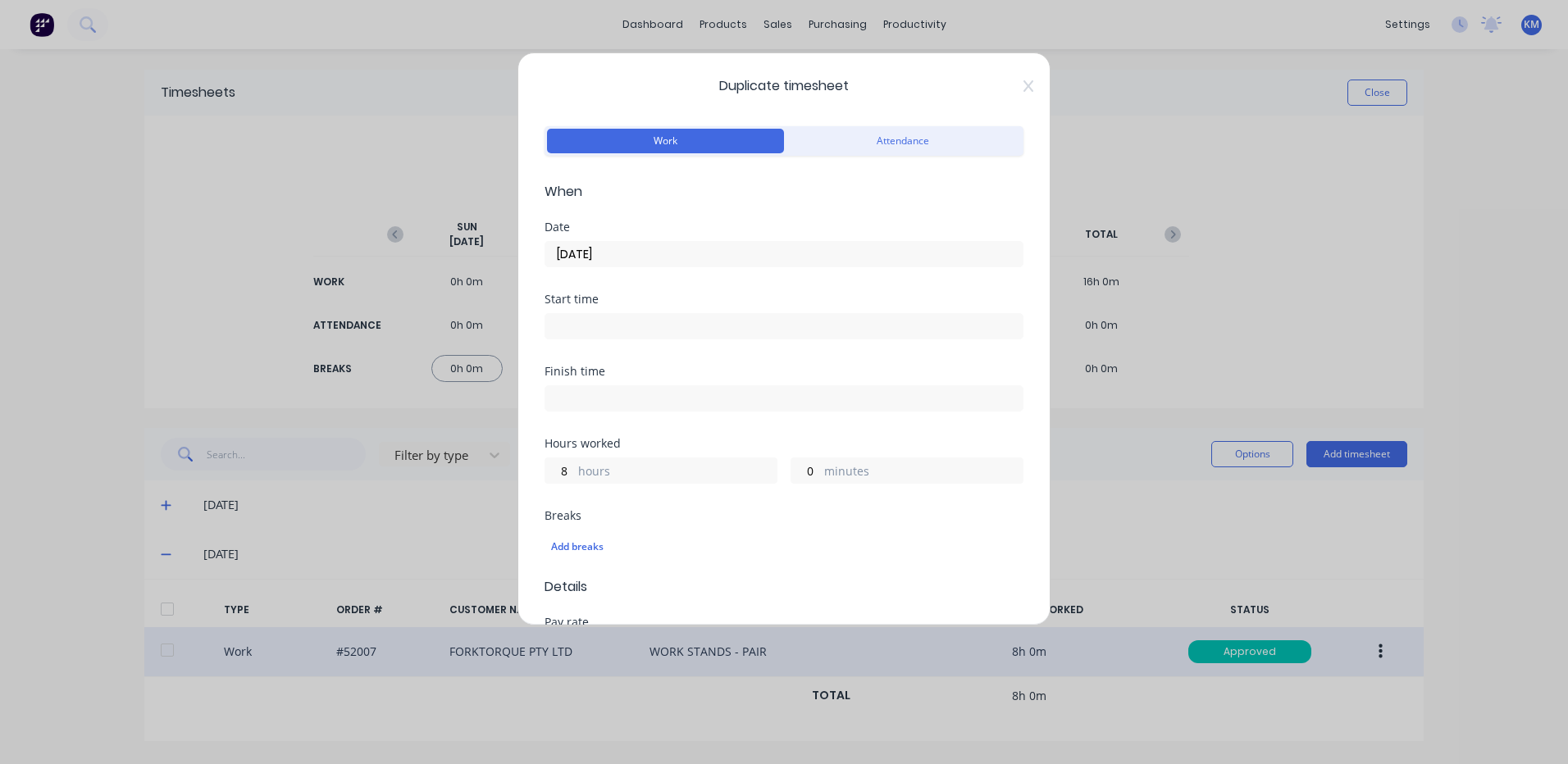
click at [650, 251] on input "09/09/2025" at bounding box center [784, 254] width 478 height 25
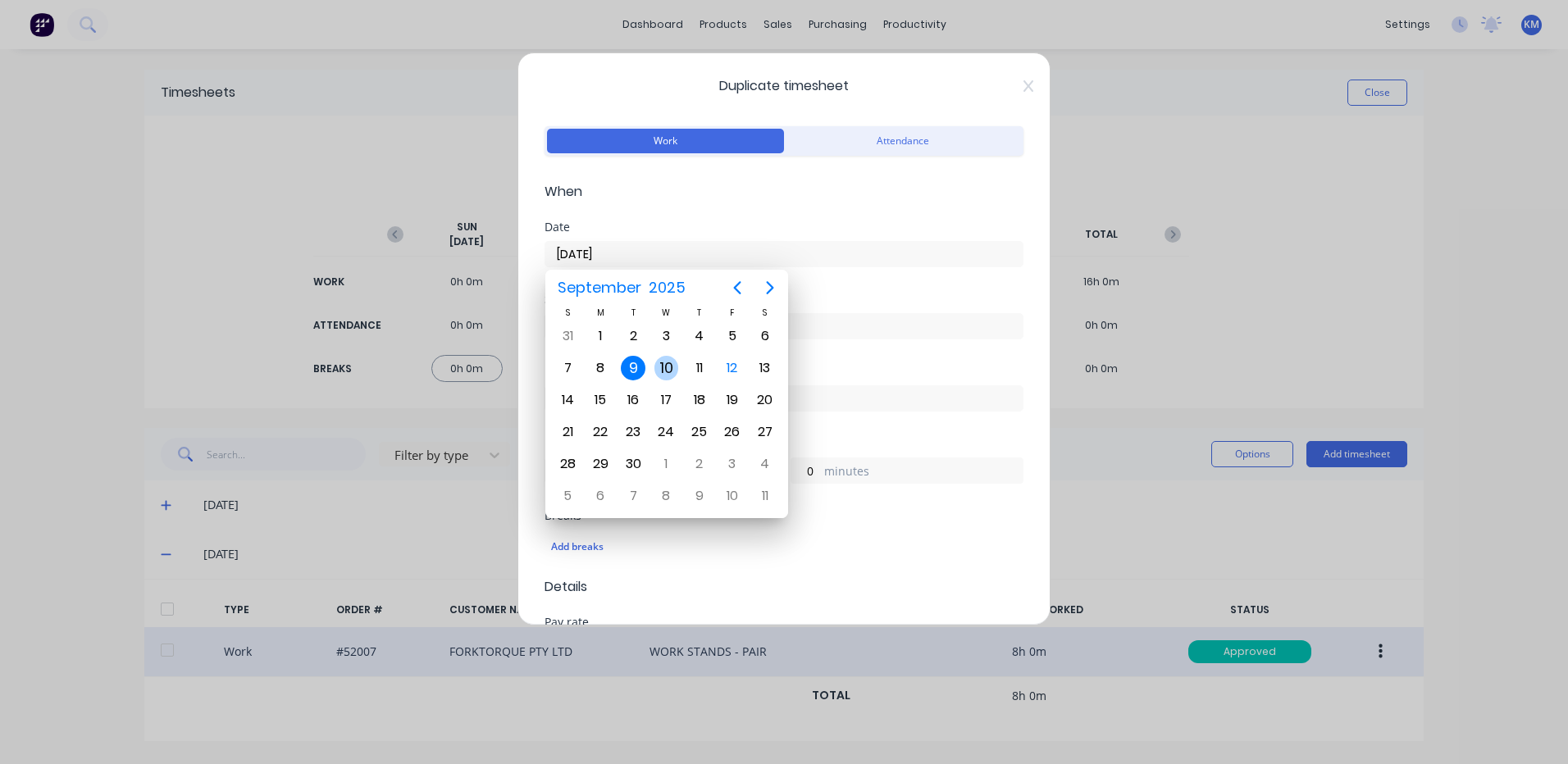
click at [667, 360] on div "10" at bounding box center [666, 367] width 25 height 25
type input "10/09/2025"
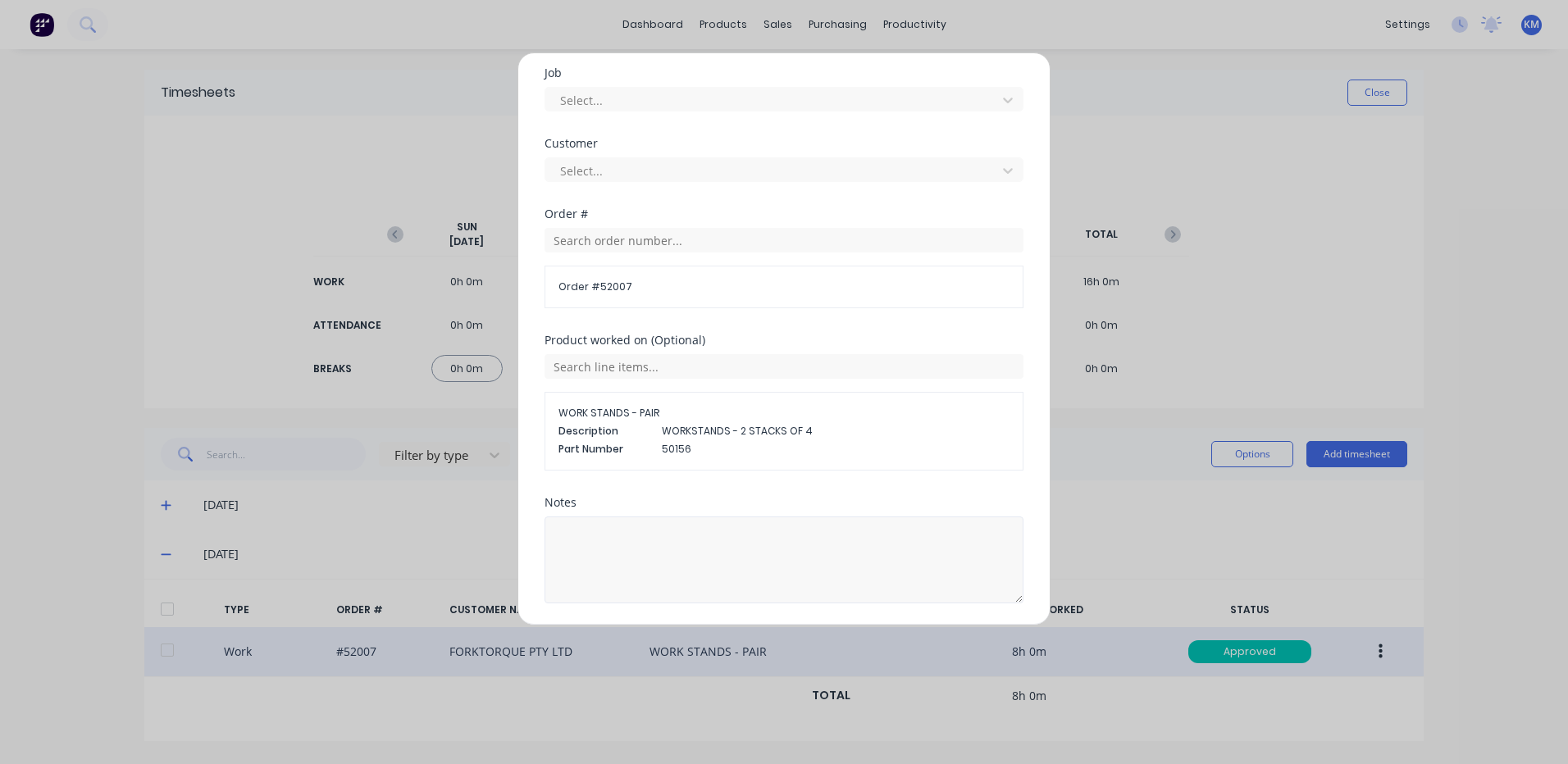
scroll to position [744, 0]
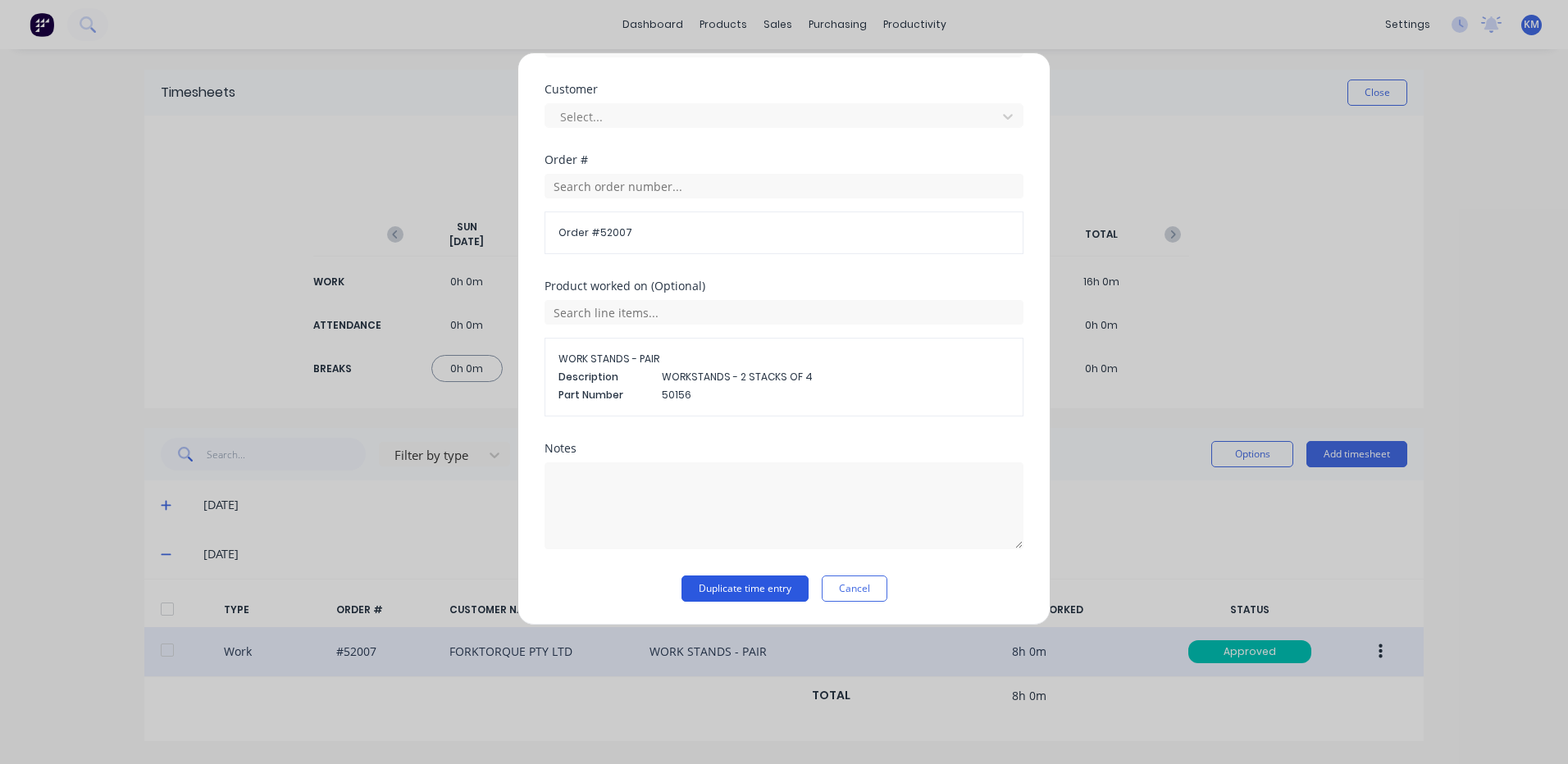
click at [744, 578] on button "Duplicate time entry" at bounding box center [745, 588] width 127 height 26
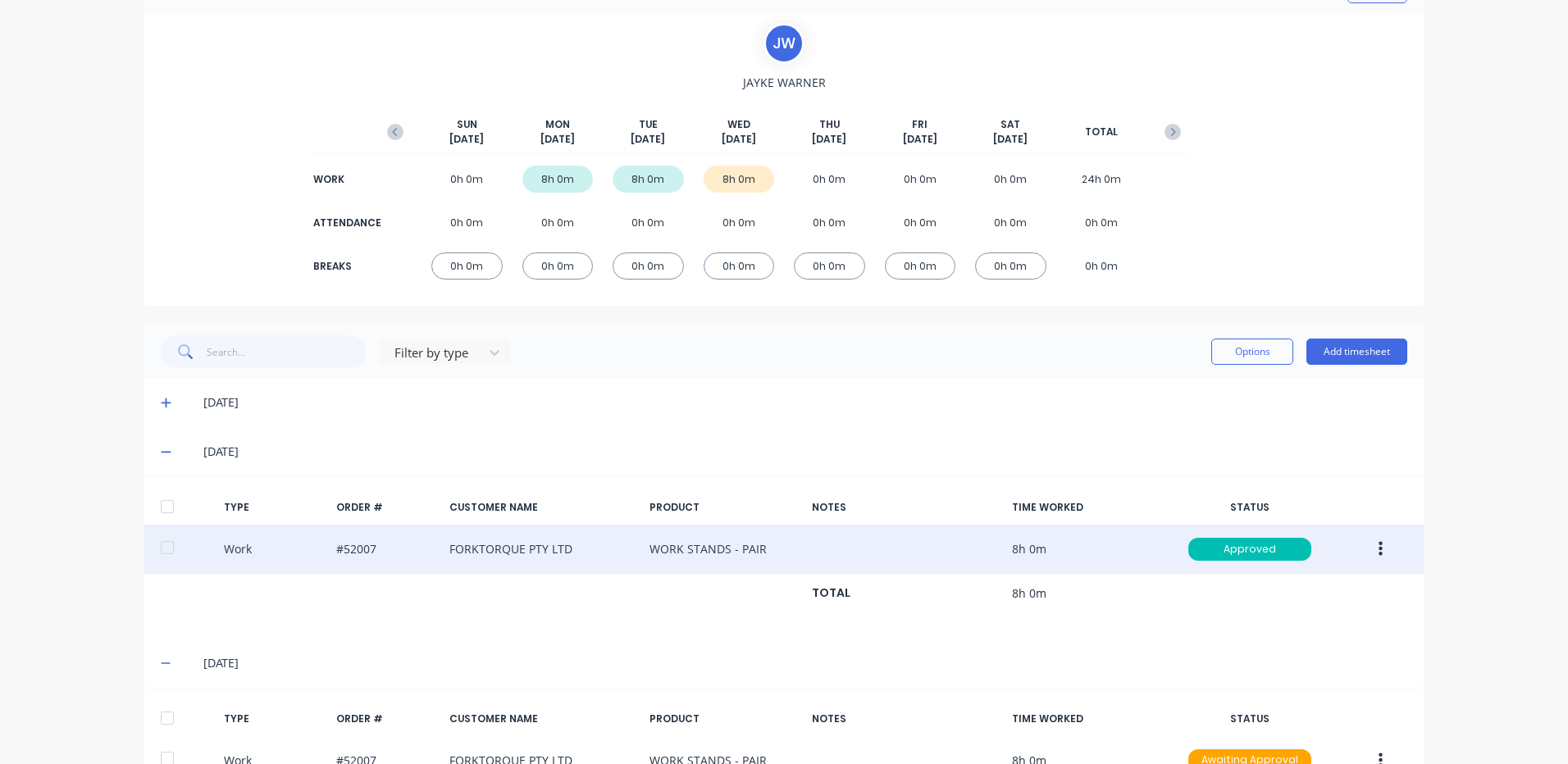
scroll to position [208, 0]
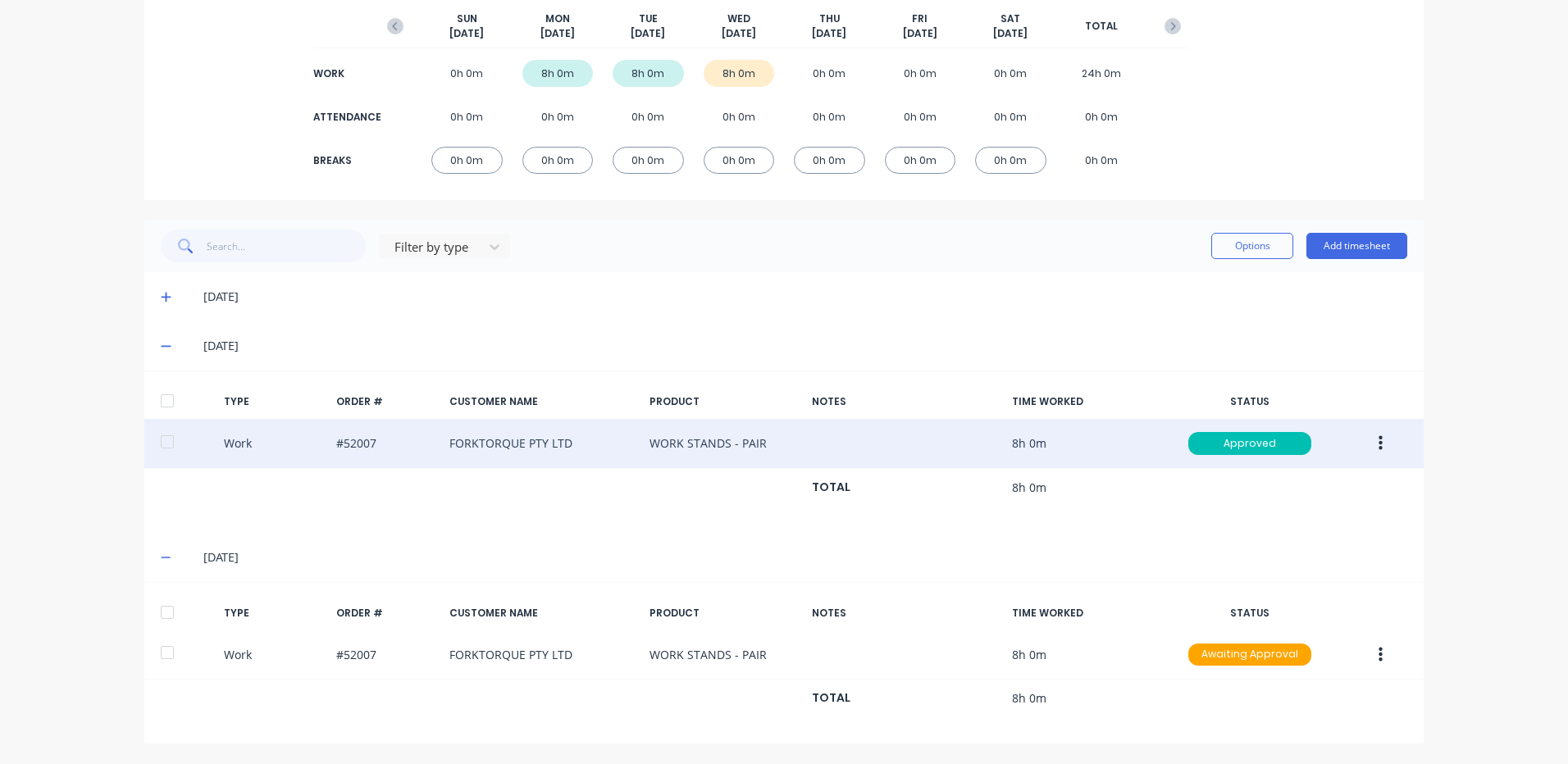
click at [157, 618] on div at bounding box center [167, 612] width 33 height 33
click at [1217, 247] on button "Options" at bounding box center [1252, 246] width 82 height 26
click at [1213, 286] on div "Approve" at bounding box center [1215, 288] width 126 height 24
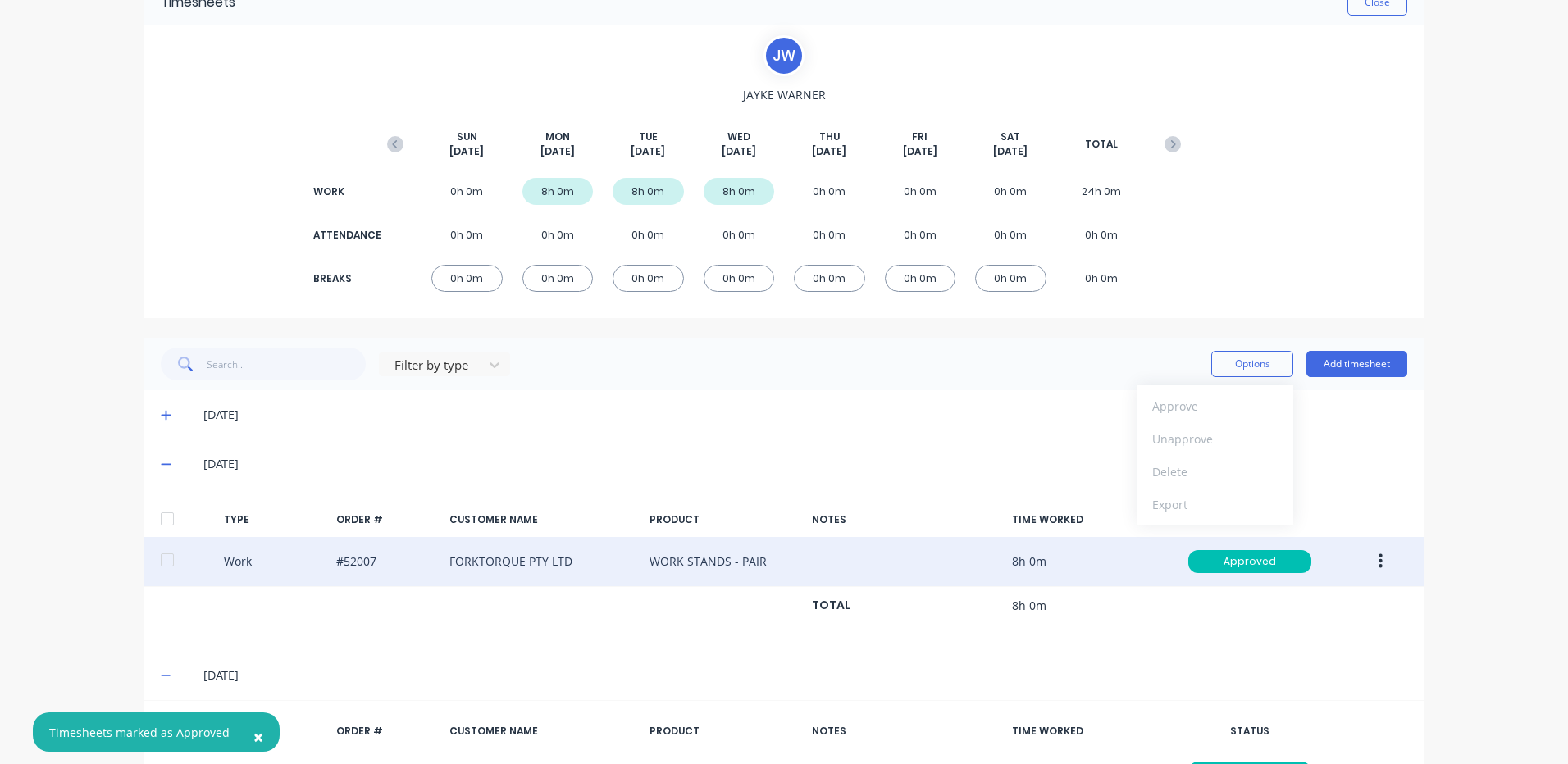
scroll to position [0, 0]
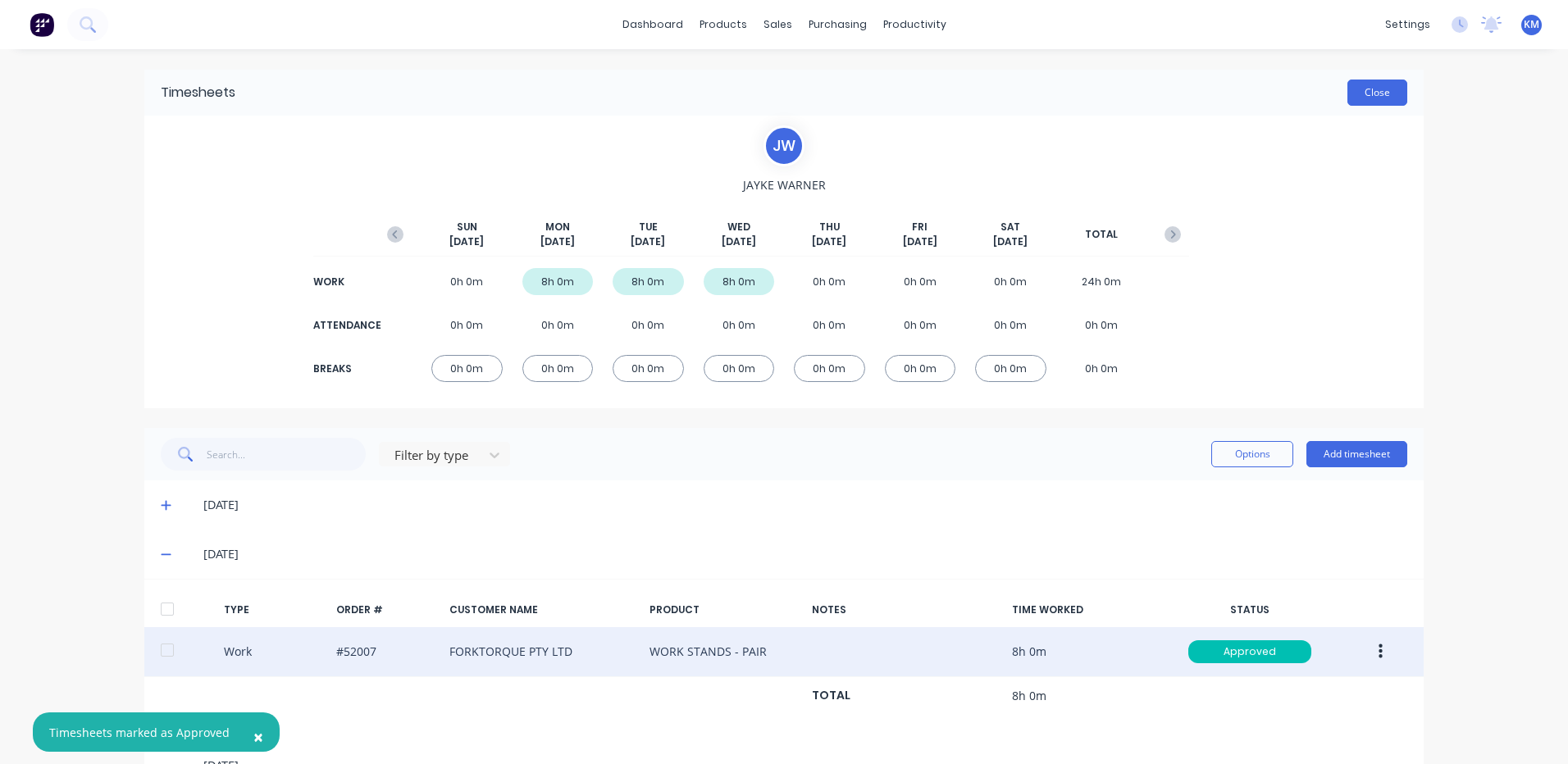
click at [1366, 89] on button "Close" at bounding box center [1378, 92] width 60 height 26
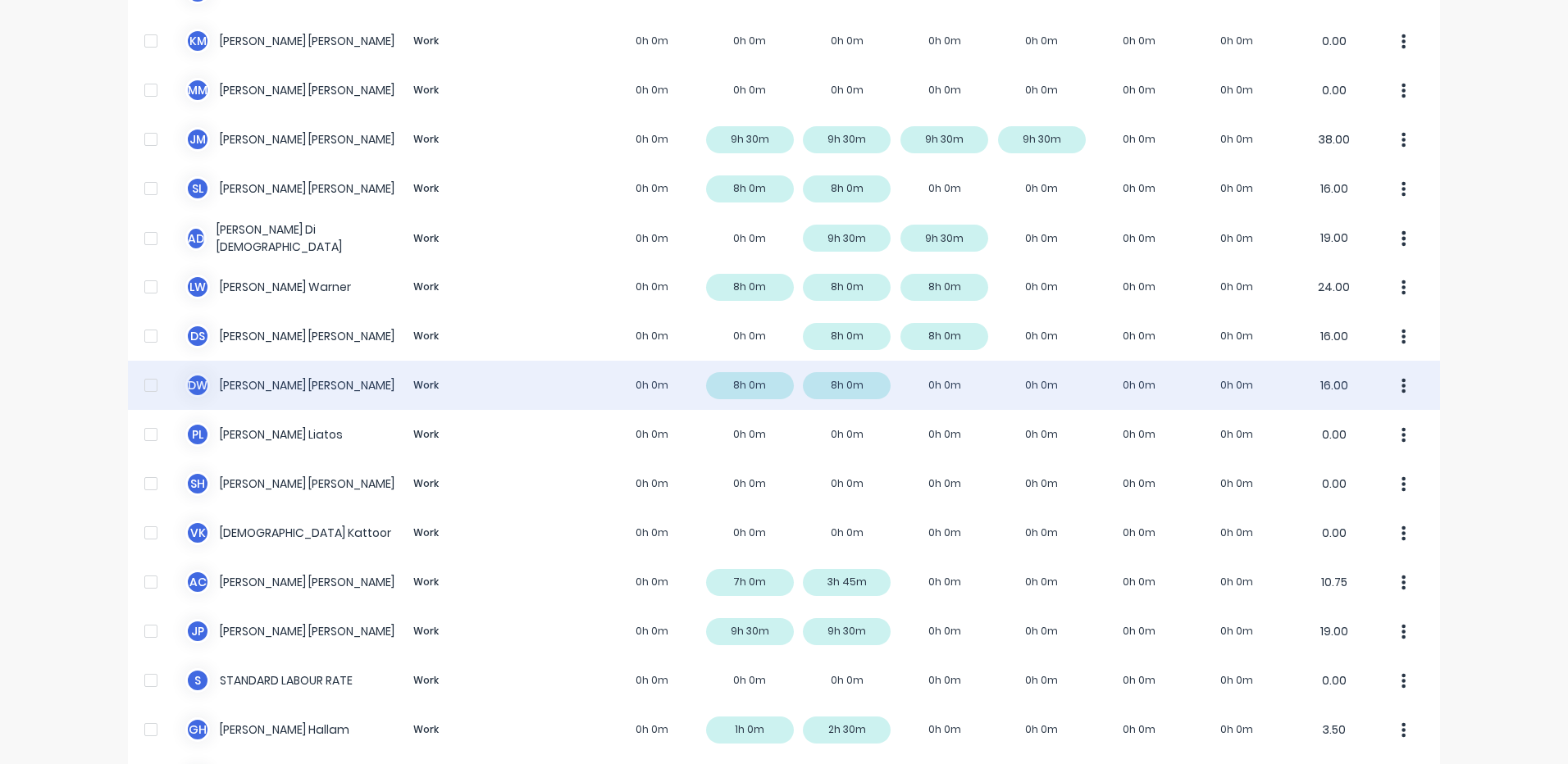
scroll to position [328, 0]
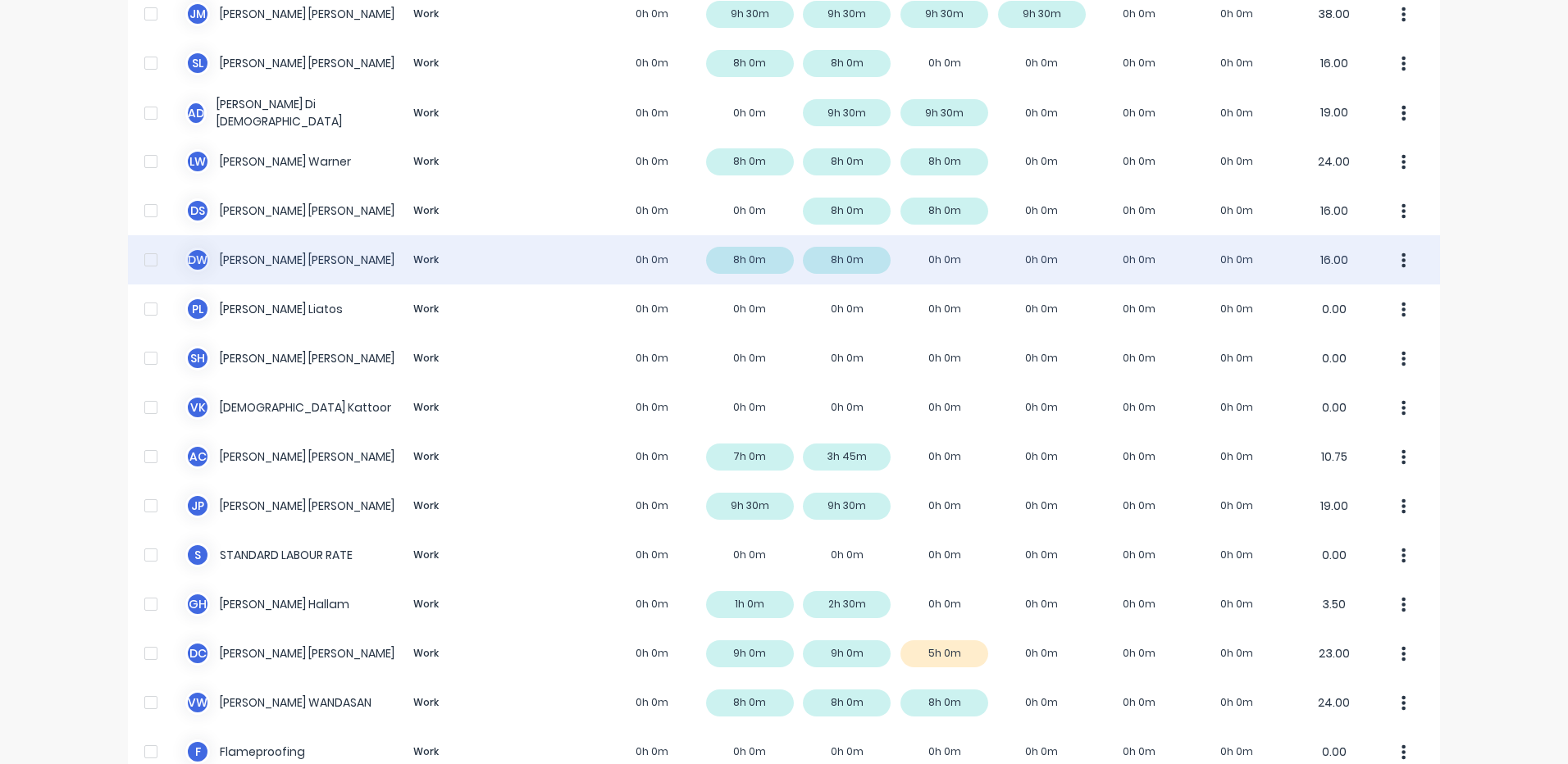
click at [846, 251] on div "D W David Waddy Work 0h 0m 8h 0m 8h 0m 0h 0m 0h 0m 0h 0m 0h 0m 16.00" at bounding box center [784, 260] width 1312 height 49
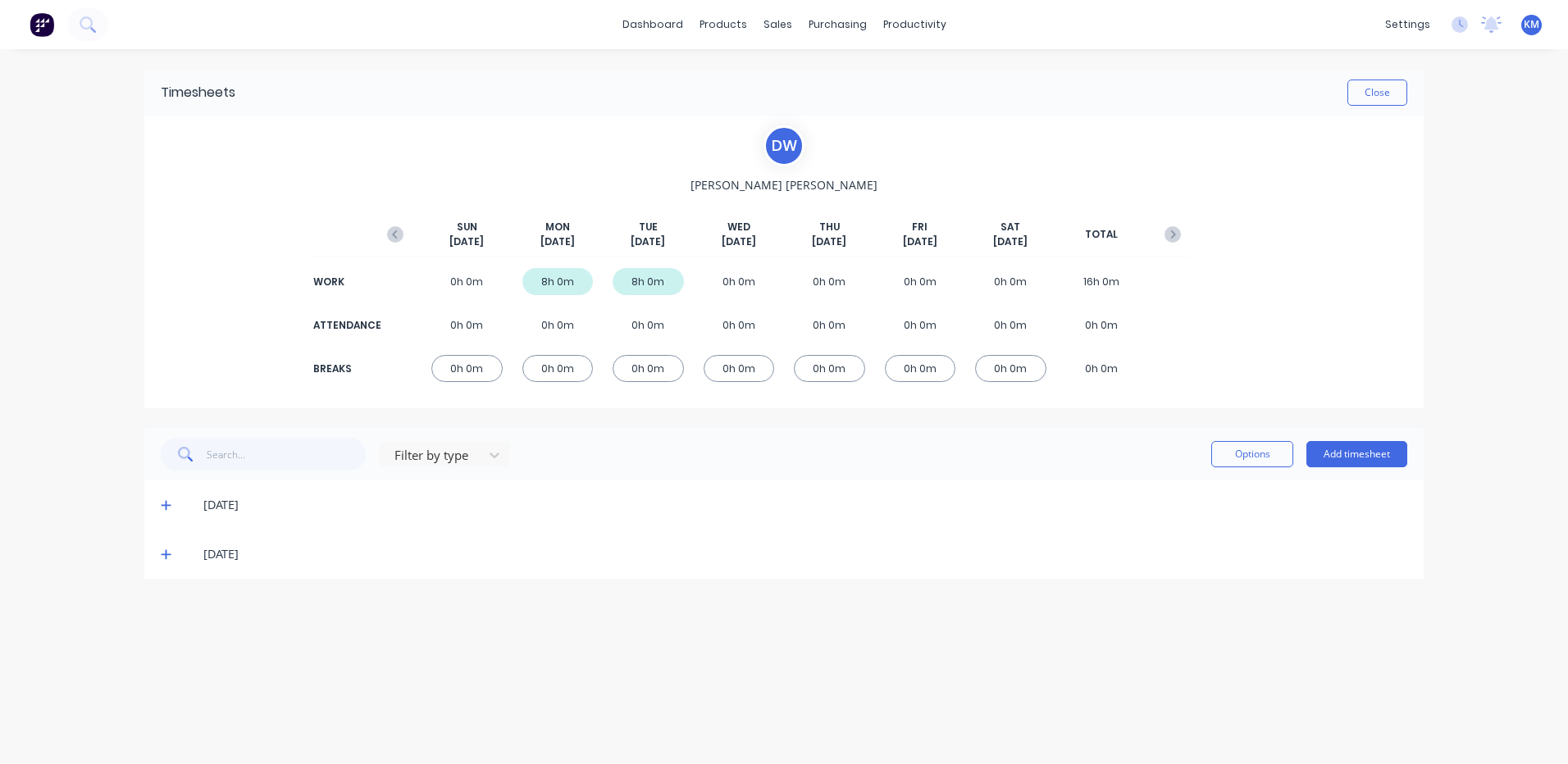
click at [167, 556] on icon at bounding box center [166, 555] width 10 height 10
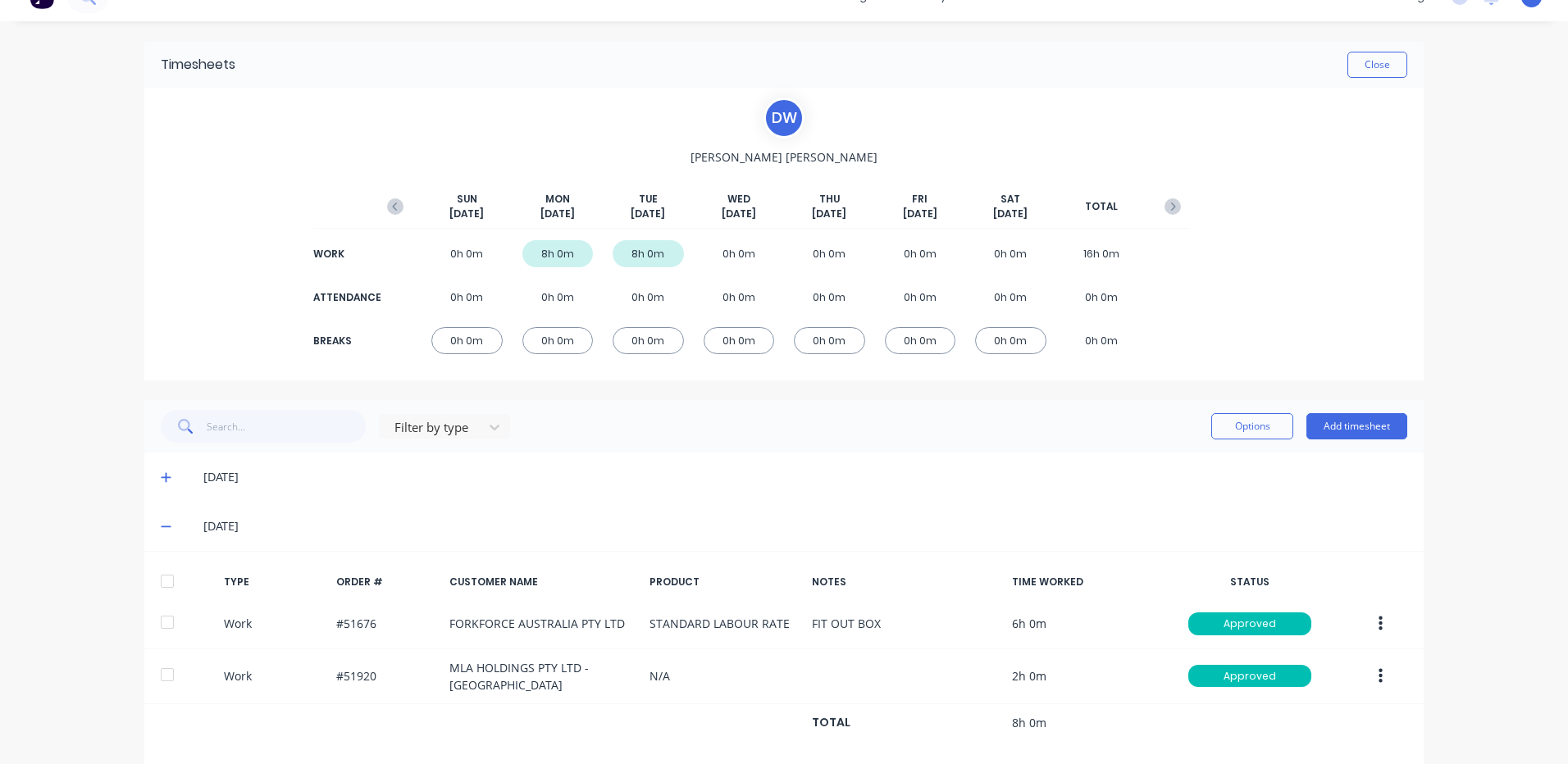
scroll to position [53, 0]
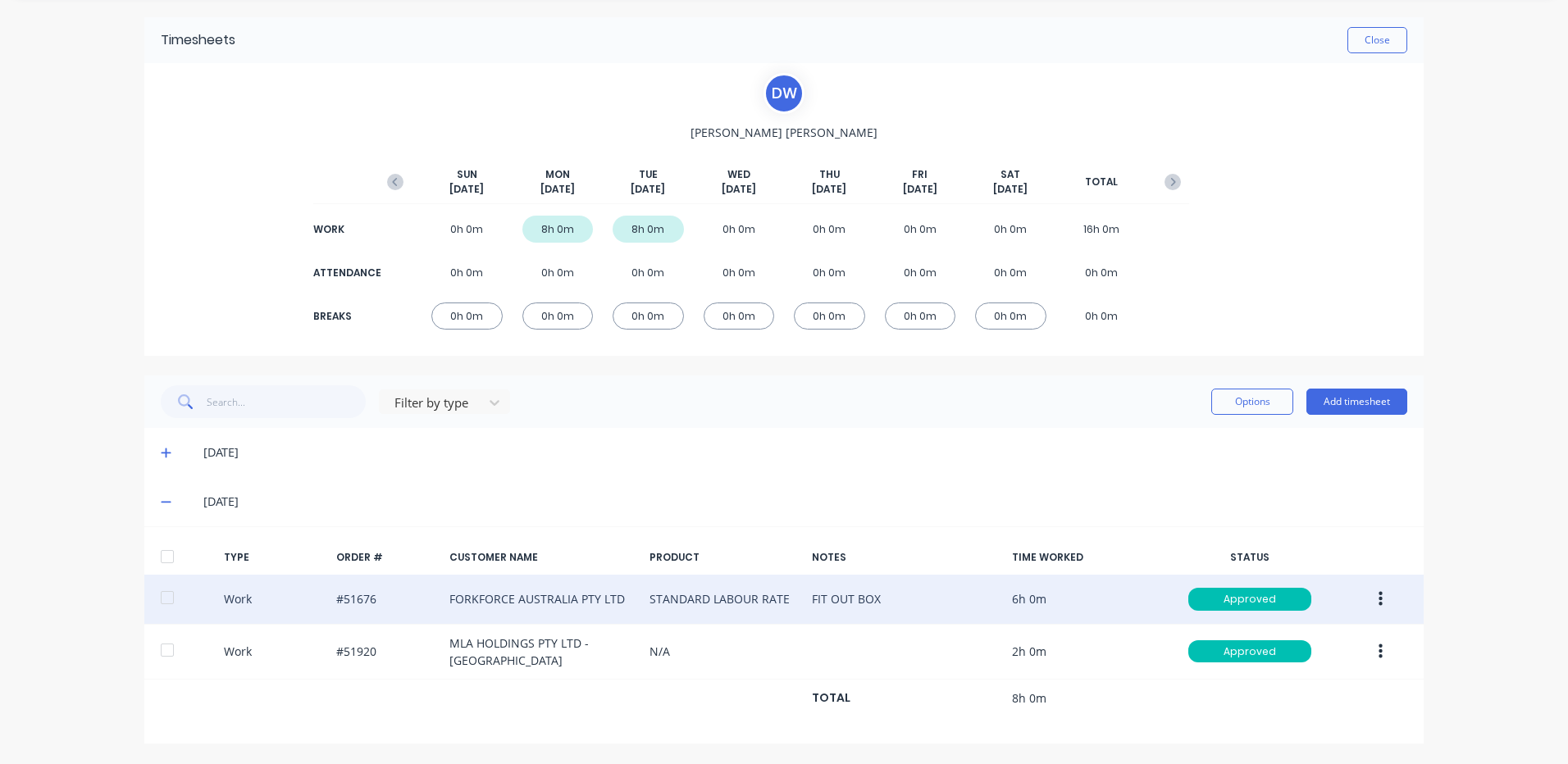
click at [1379, 593] on icon "button" at bounding box center [1381, 599] width 5 height 18
click at [1308, 569] on div "Duplicate" at bounding box center [1322, 570] width 126 height 24
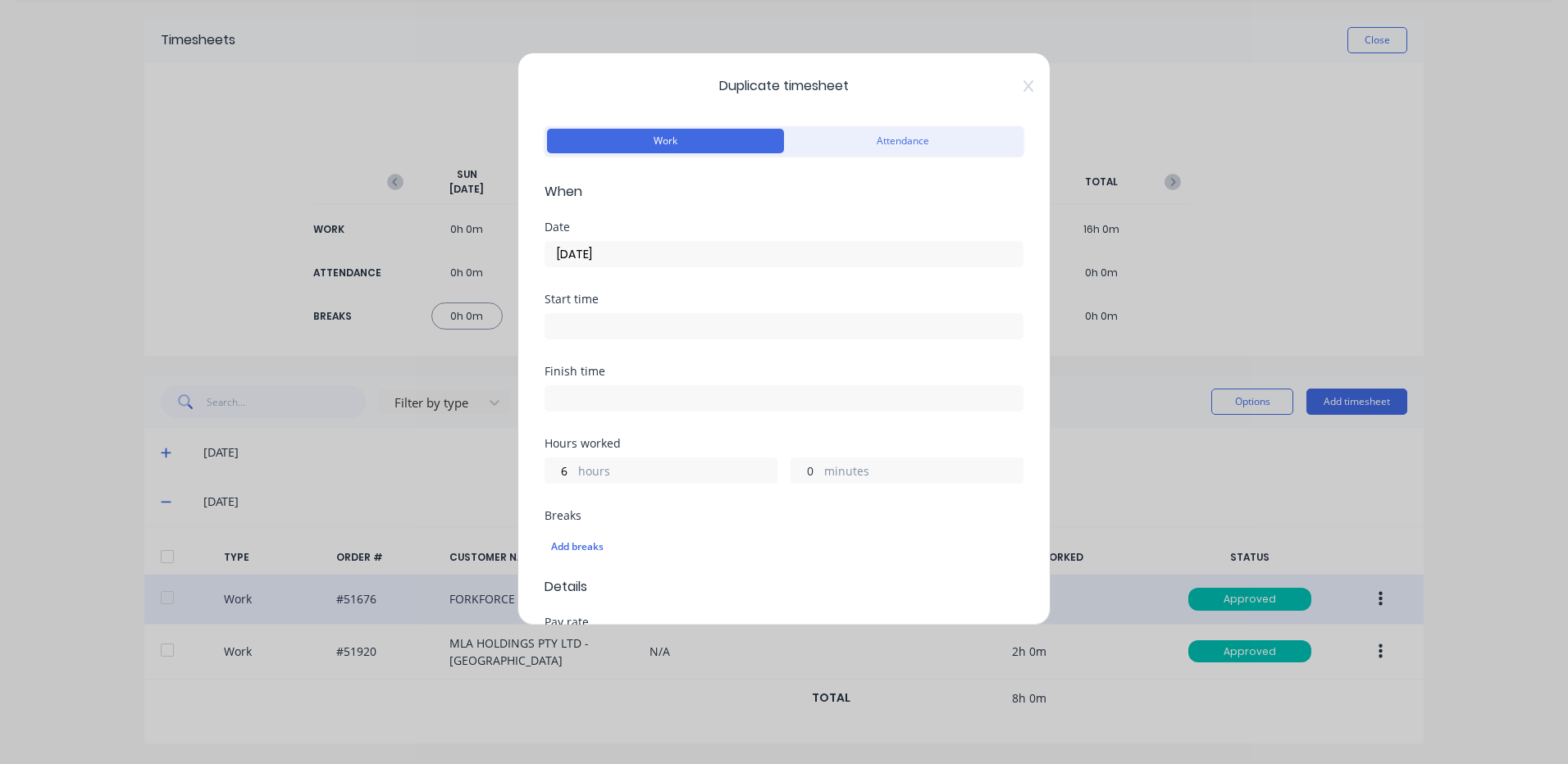
click at [804, 469] on input "0" at bounding box center [806, 470] width 29 height 25
type input "30"
click at [613, 251] on input "09/09/2025" at bounding box center [784, 254] width 478 height 25
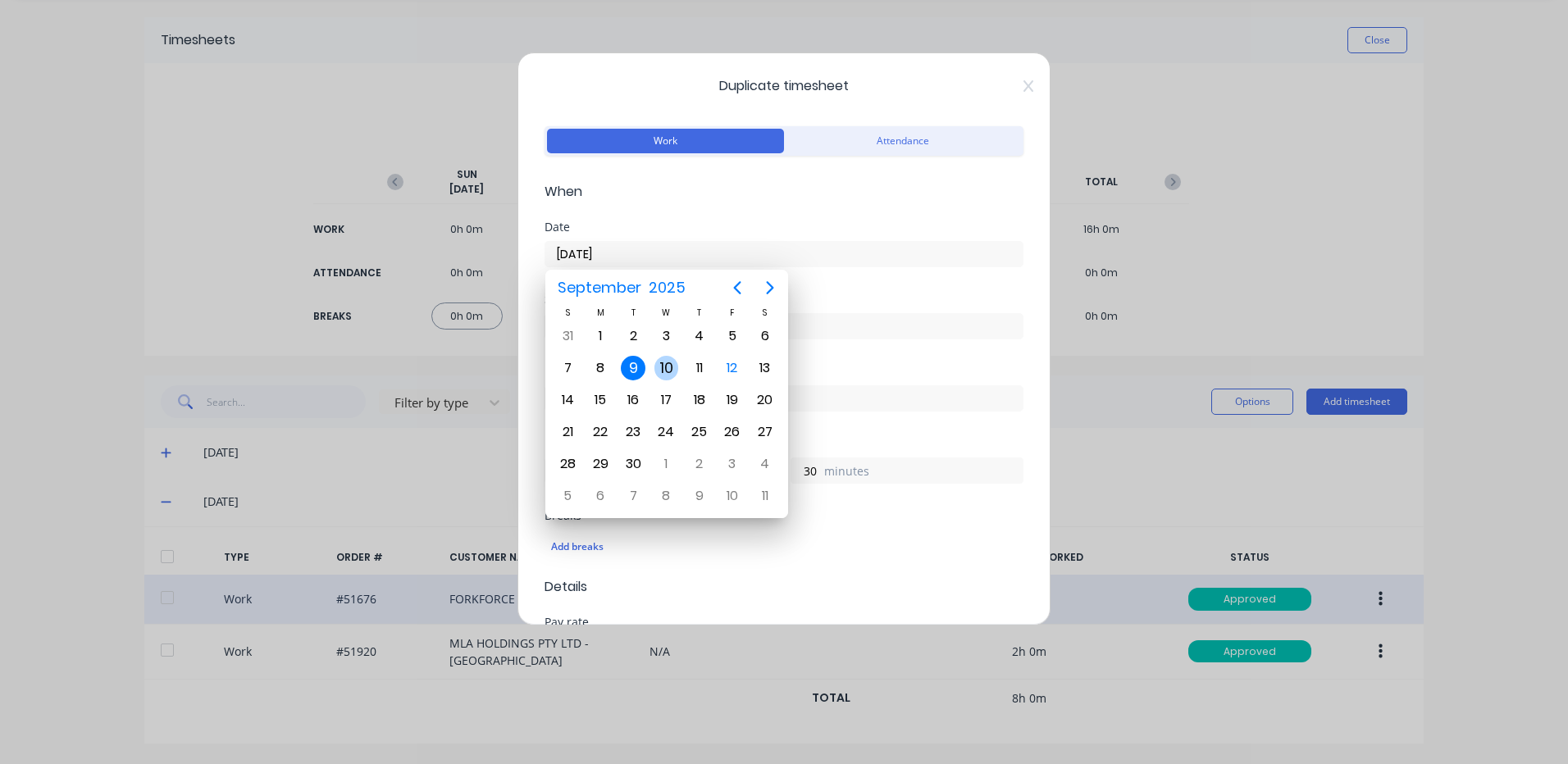
click at [655, 374] on div "10" at bounding box center [666, 367] width 25 height 25
type input "10/09/2025"
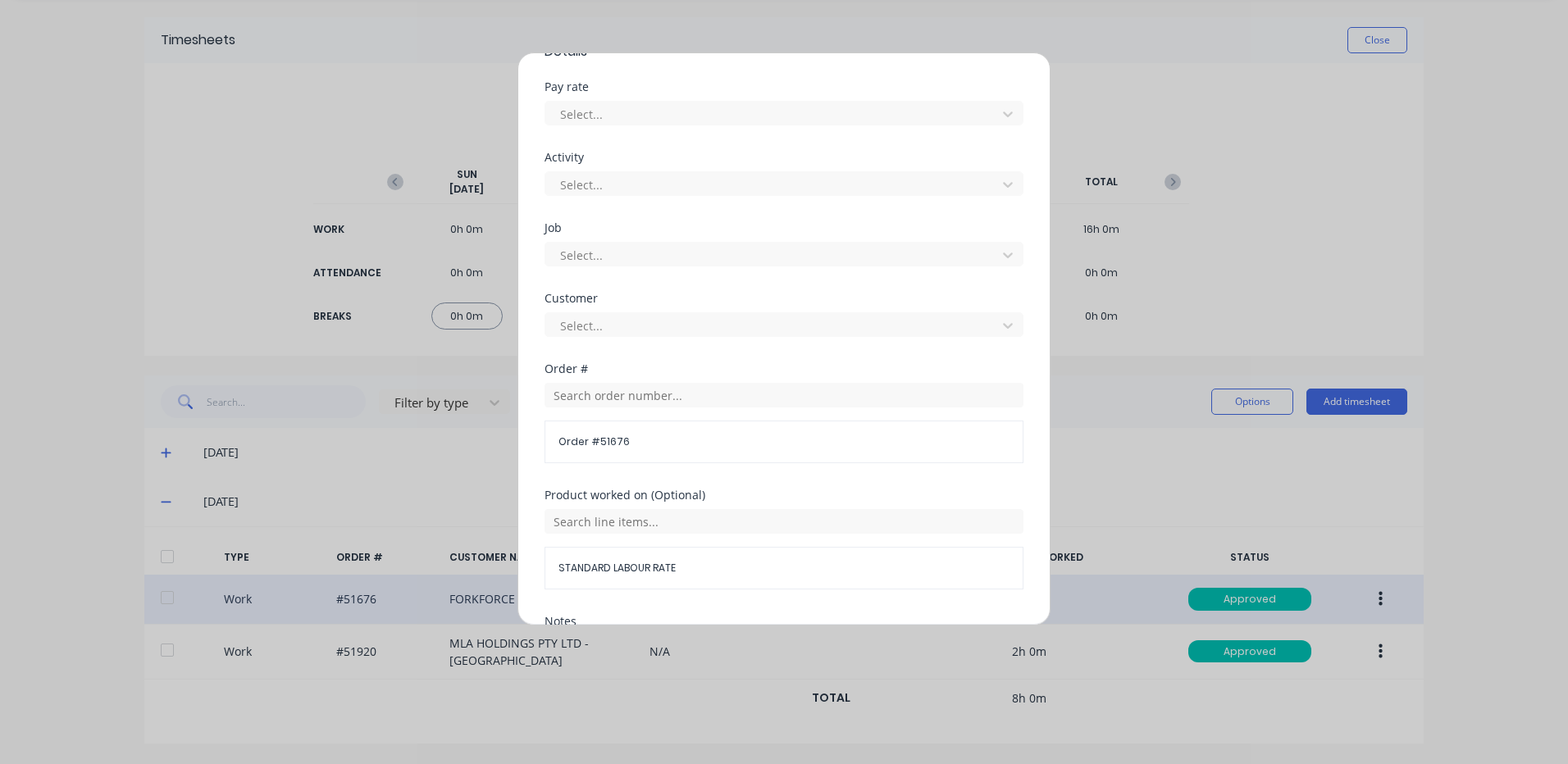
scroll to position [709, 0]
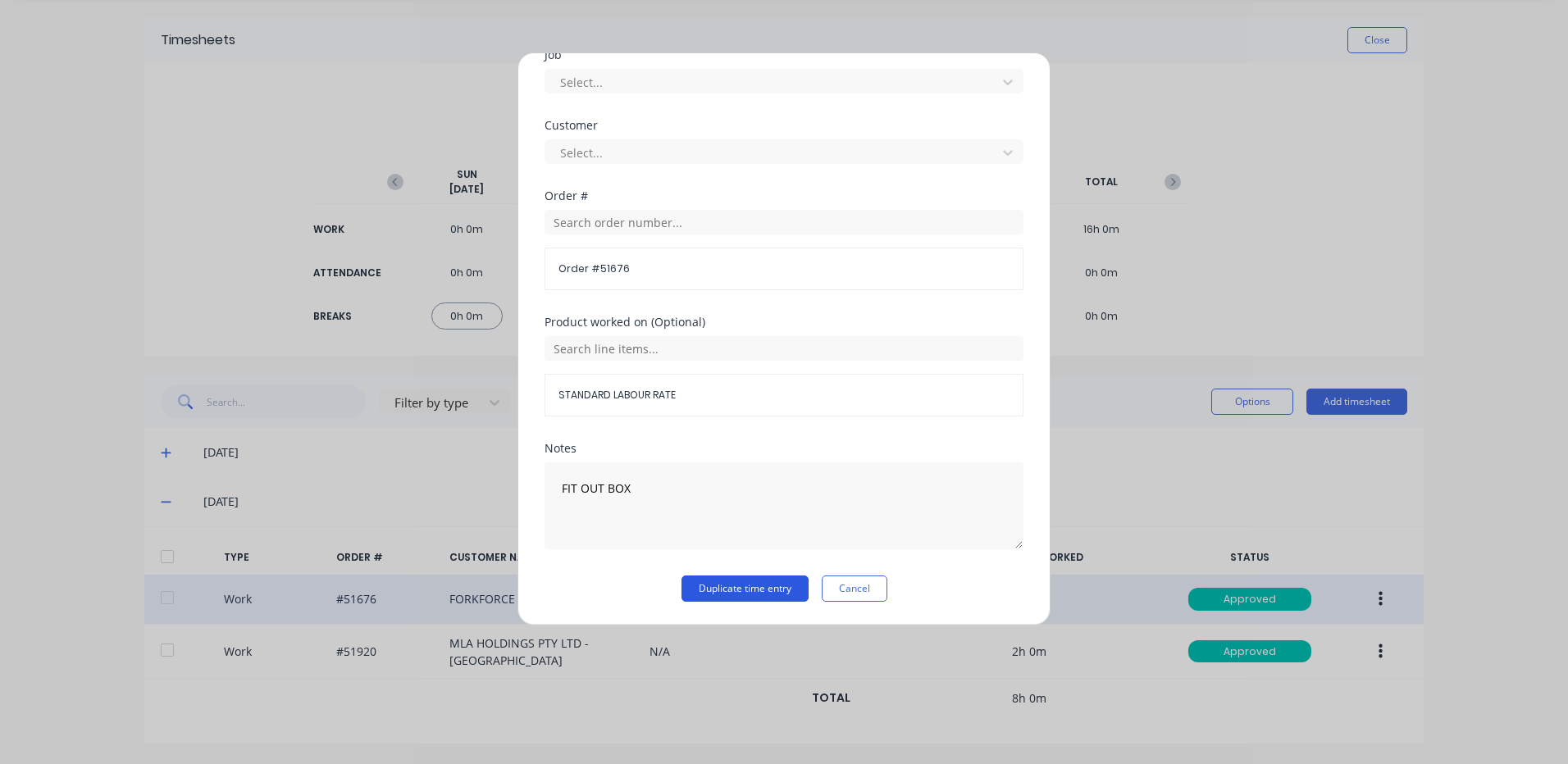
click at [752, 580] on button "Duplicate time entry" at bounding box center [745, 588] width 127 height 26
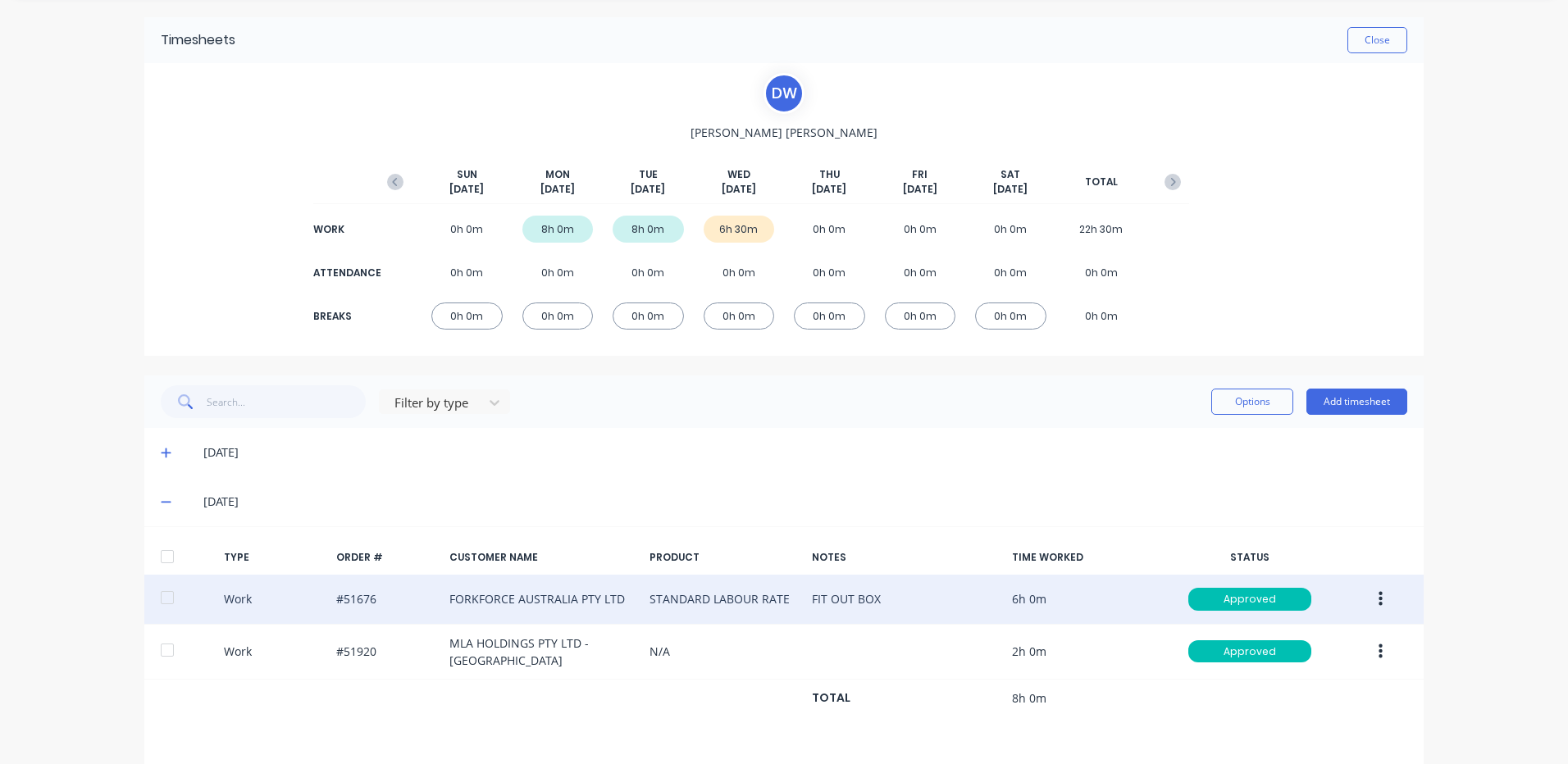
click at [151, 449] on div "08/09/25" at bounding box center [784, 452] width 1280 height 49
click at [154, 449] on div "08/09/25" at bounding box center [784, 452] width 1280 height 49
click at [161, 449] on icon at bounding box center [167, 452] width 11 height 12
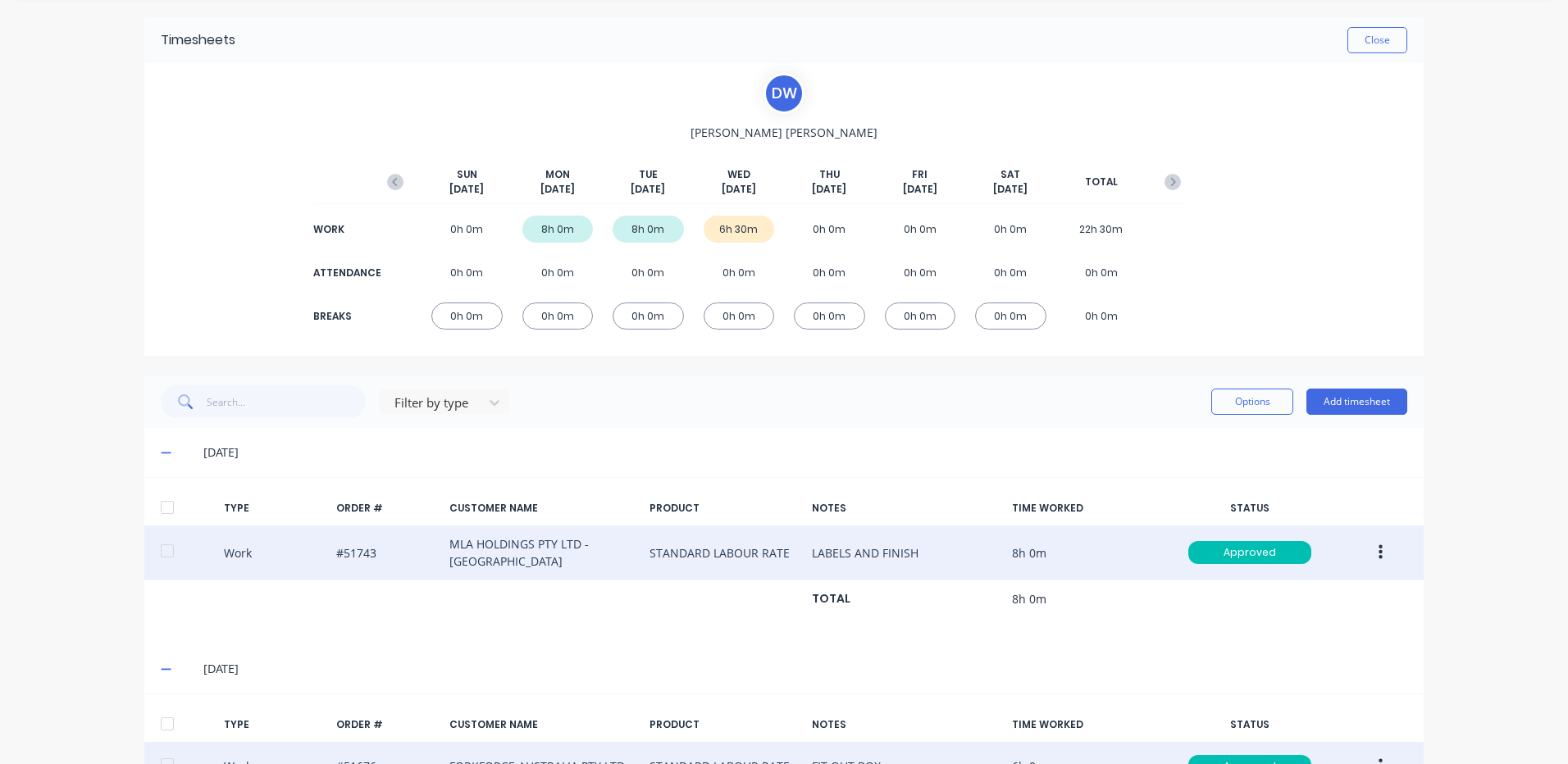
click at [1379, 552] on icon "button" at bounding box center [1381, 552] width 5 height 15
click at [1312, 518] on div "Duplicate" at bounding box center [1322, 524] width 126 height 24
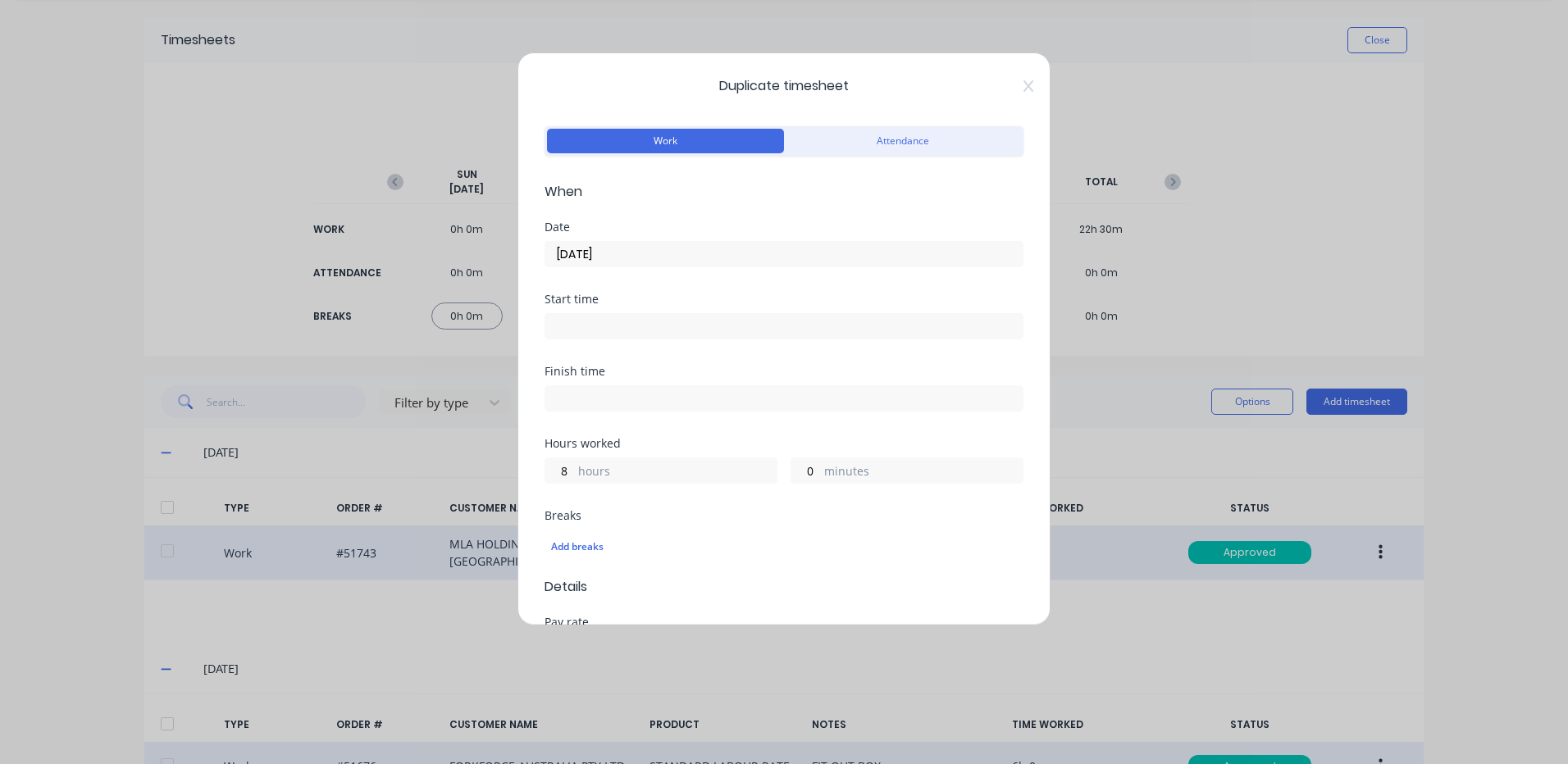
click at [649, 260] on input "08/09/2025" at bounding box center [784, 254] width 478 height 25
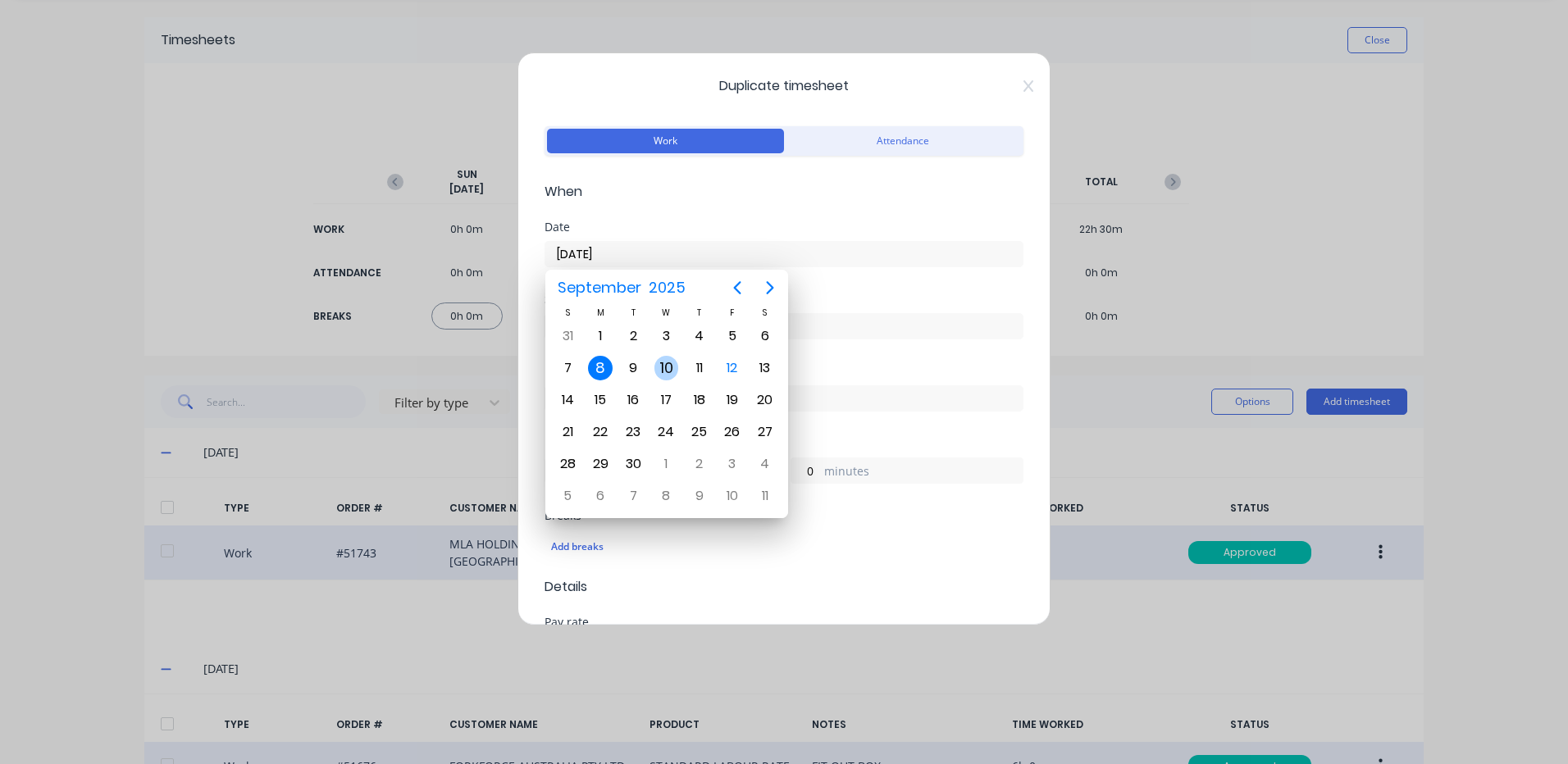
click at [652, 370] on div "10" at bounding box center [666, 368] width 33 height 31
type input "10/09/2025"
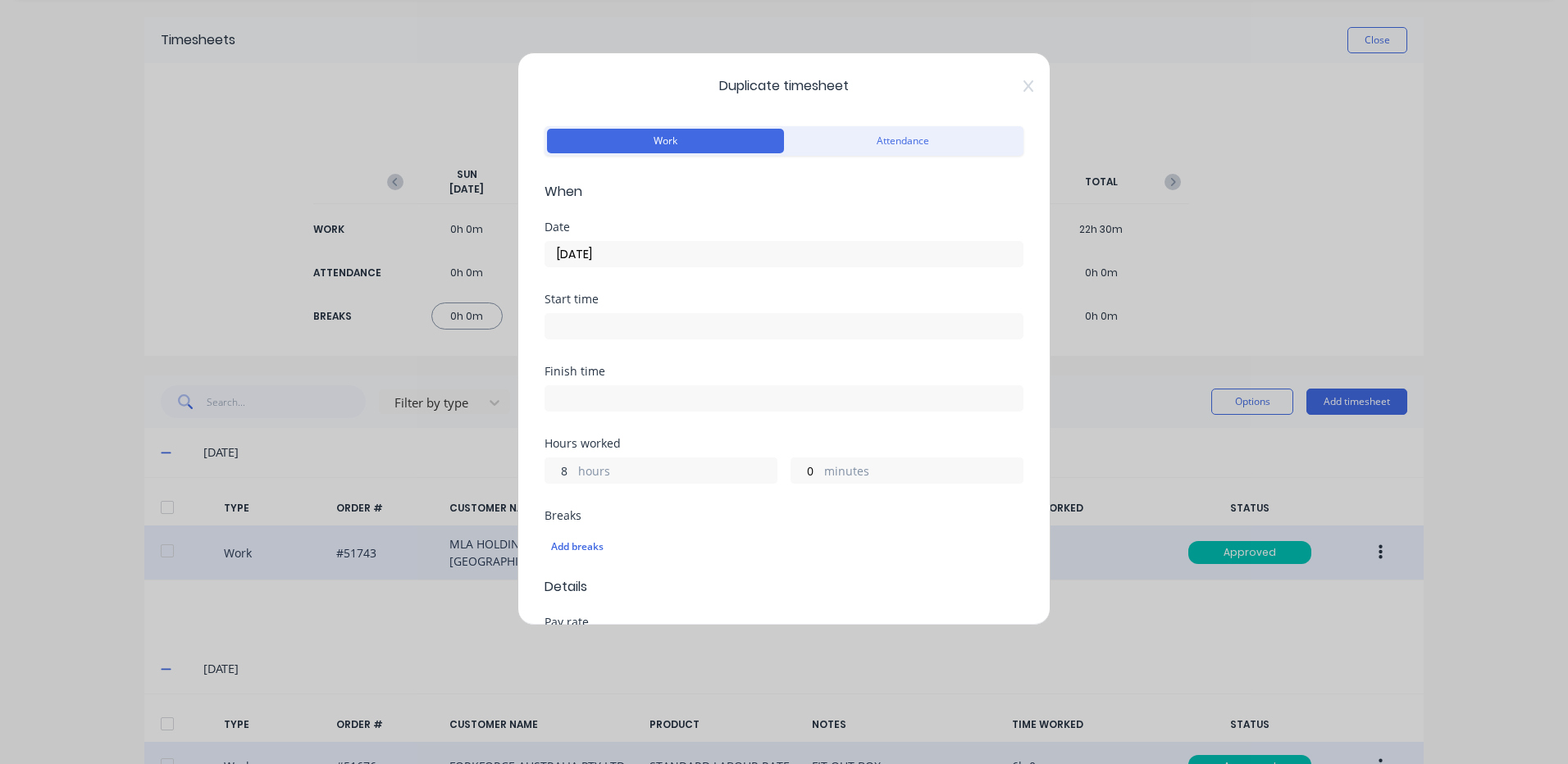
click at [552, 477] on input "8" at bounding box center [560, 470] width 29 height 25
type input "1"
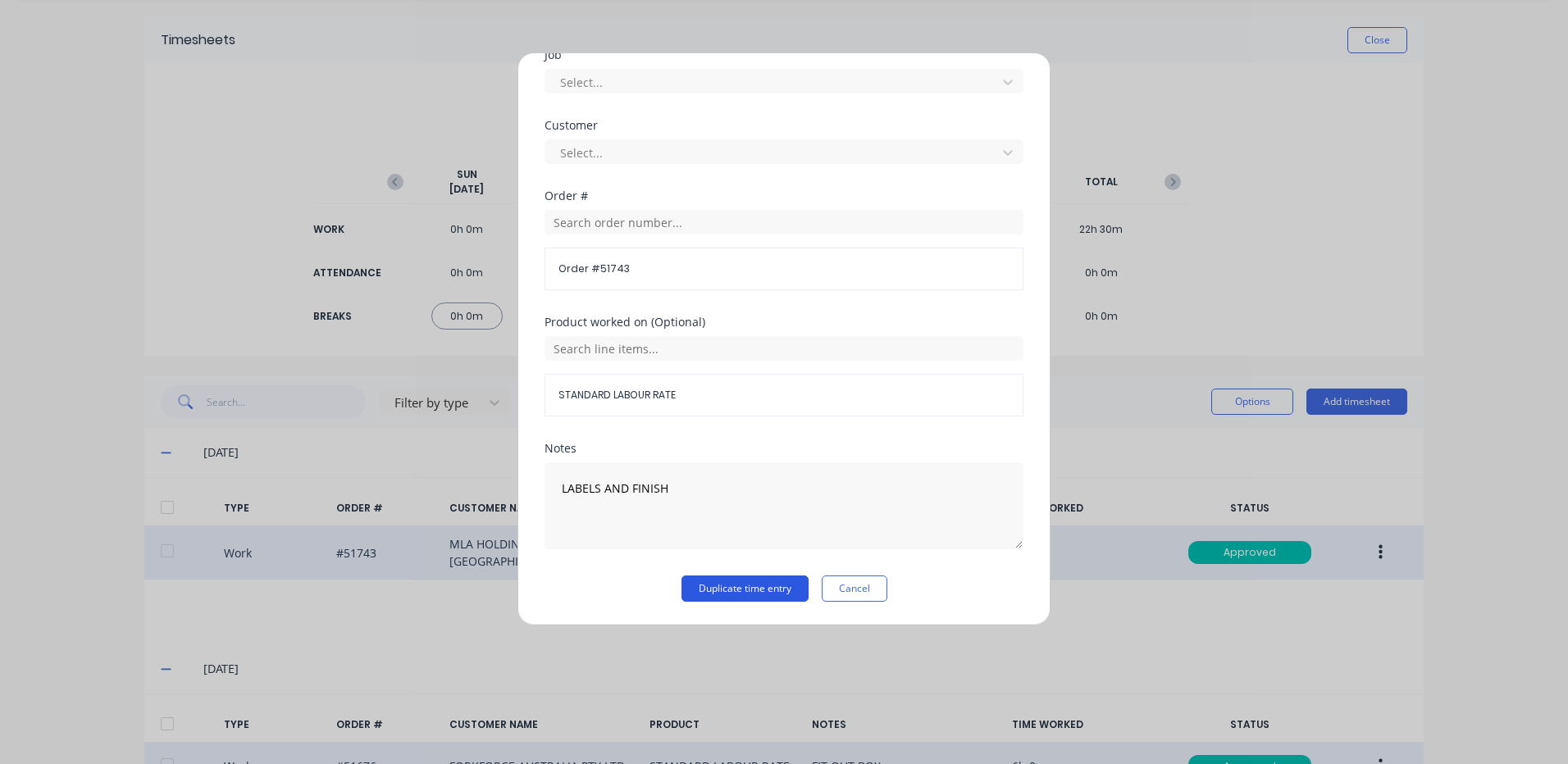
type input "30"
click at [769, 594] on button "Duplicate time entry" at bounding box center [745, 588] width 127 height 26
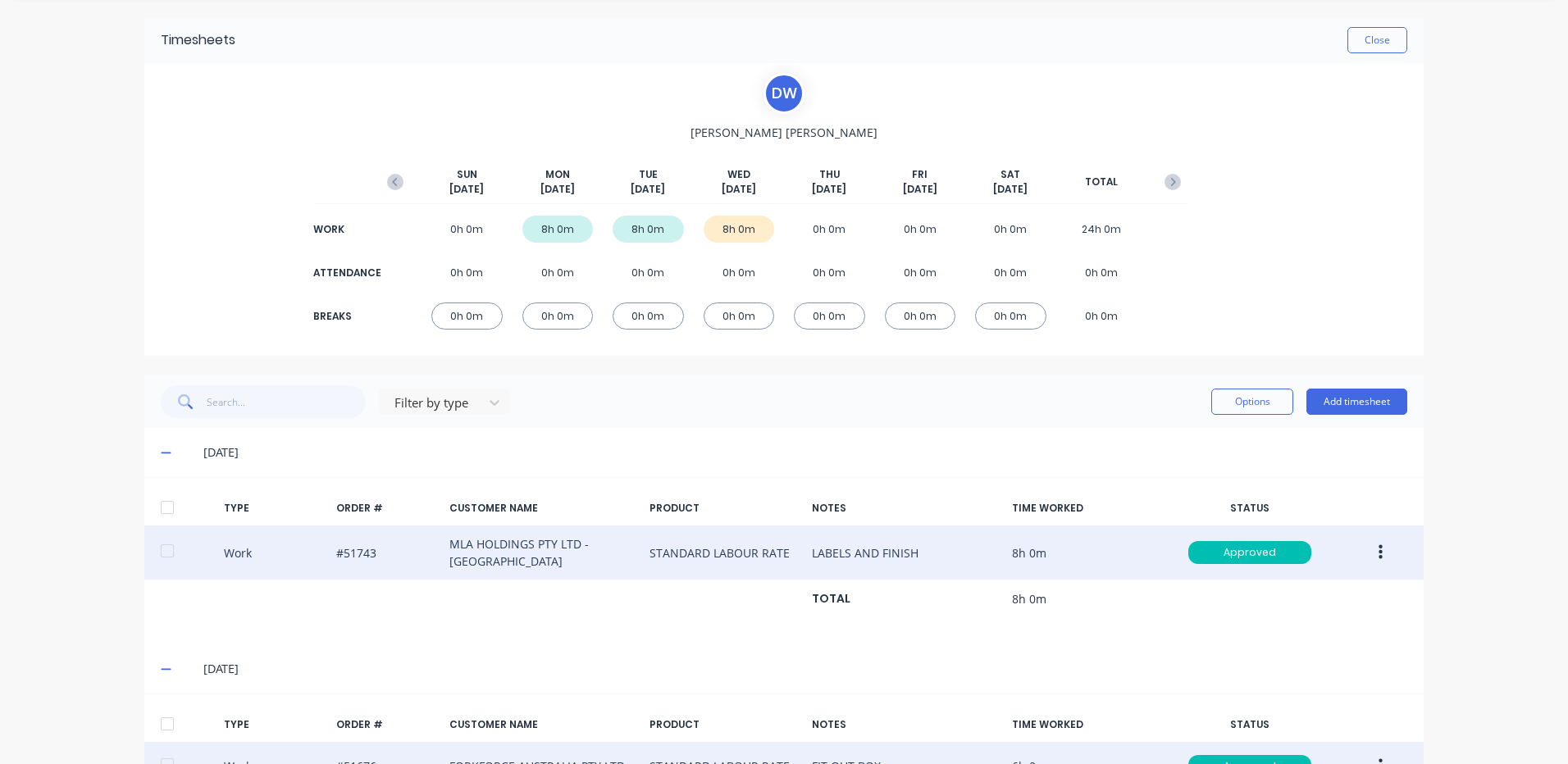
scroll to position [486, 0]
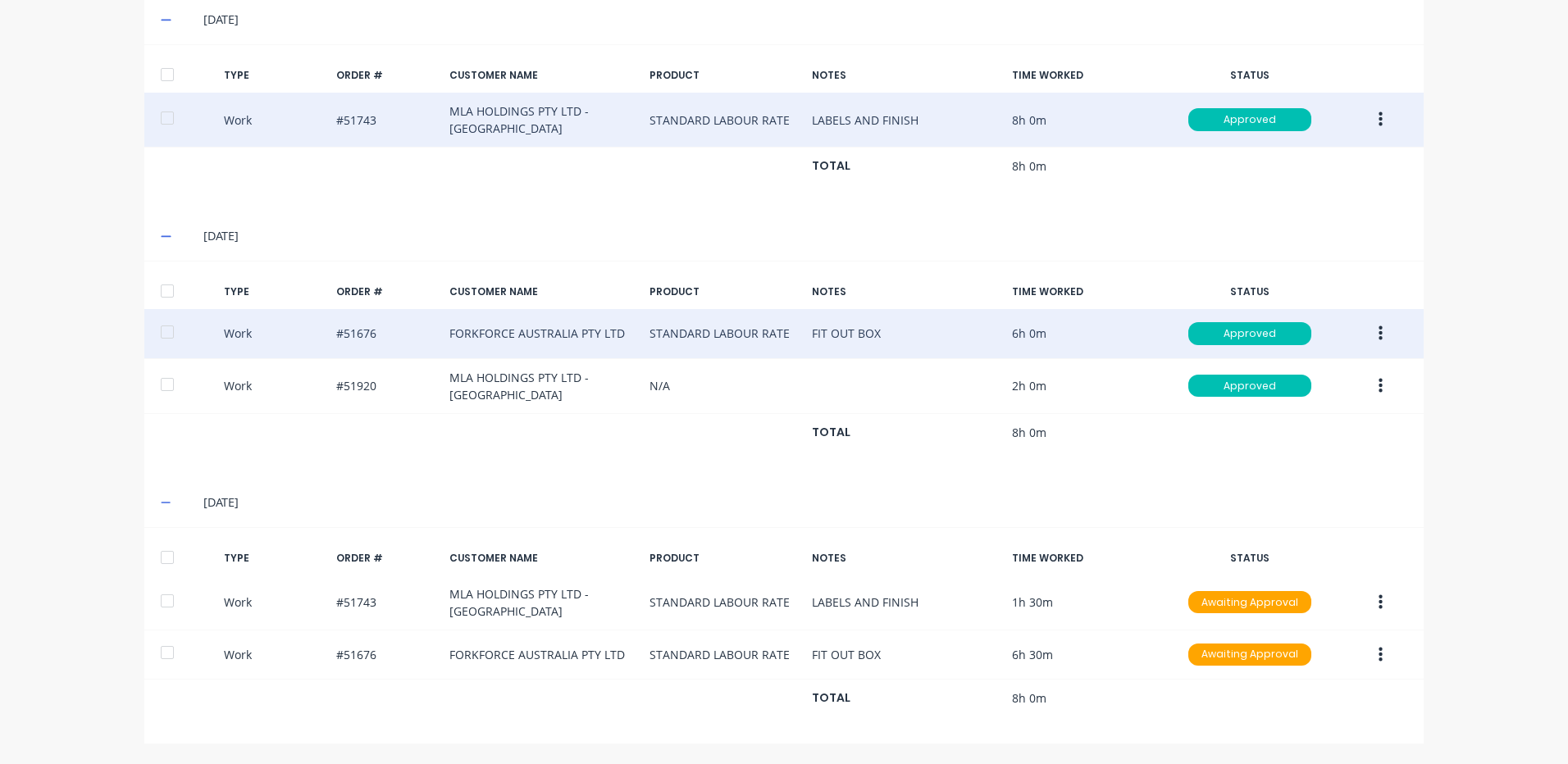
click at [174, 552] on div at bounding box center [167, 558] width 33 height 33
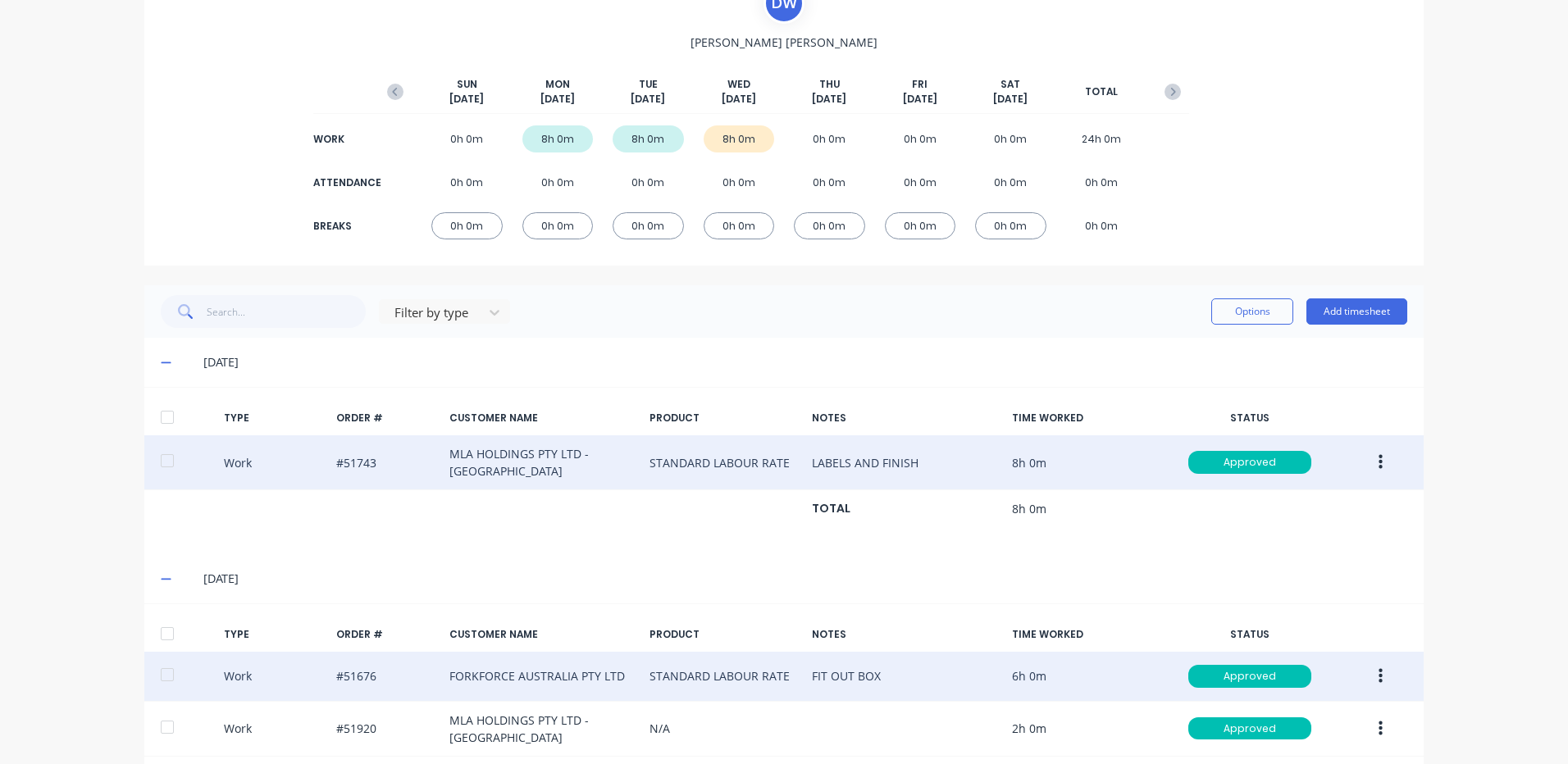
scroll to position [0, 0]
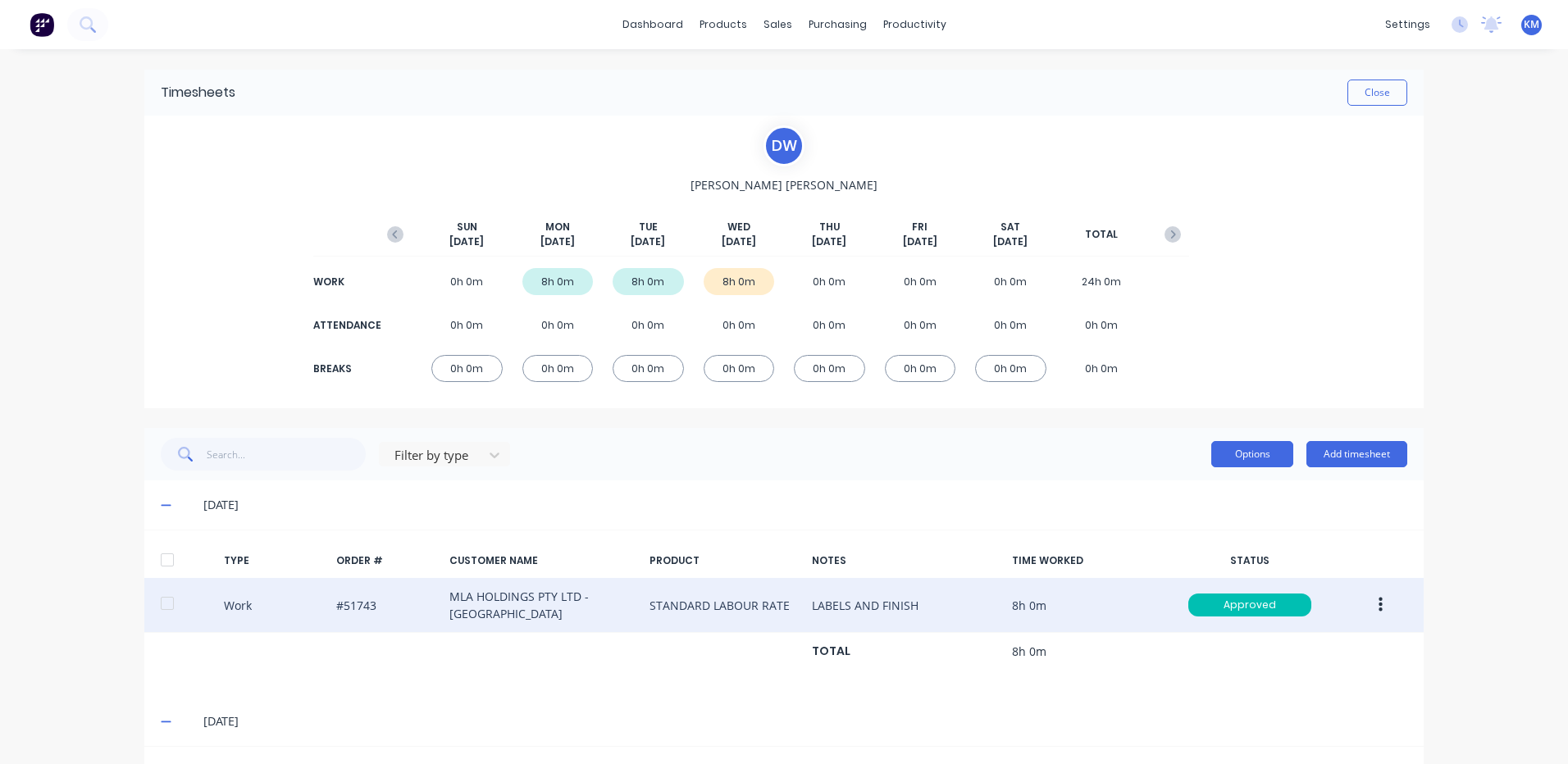
click at [1211, 438] on div "Options Add timesheet" at bounding box center [1309, 454] width 196 height 33
click at [1218, 455] on button "Options" at bounding box center [1252, 454] width 82 height 26
click at [1219, 478] on div "Approve Unapprove Delete Export" at bounding box center [1215, 545] width 156 height 139
click at [1218, 478] on div "Approve Unapprove Delete Export" at bounding box center [1215, 545] width 156 height 139
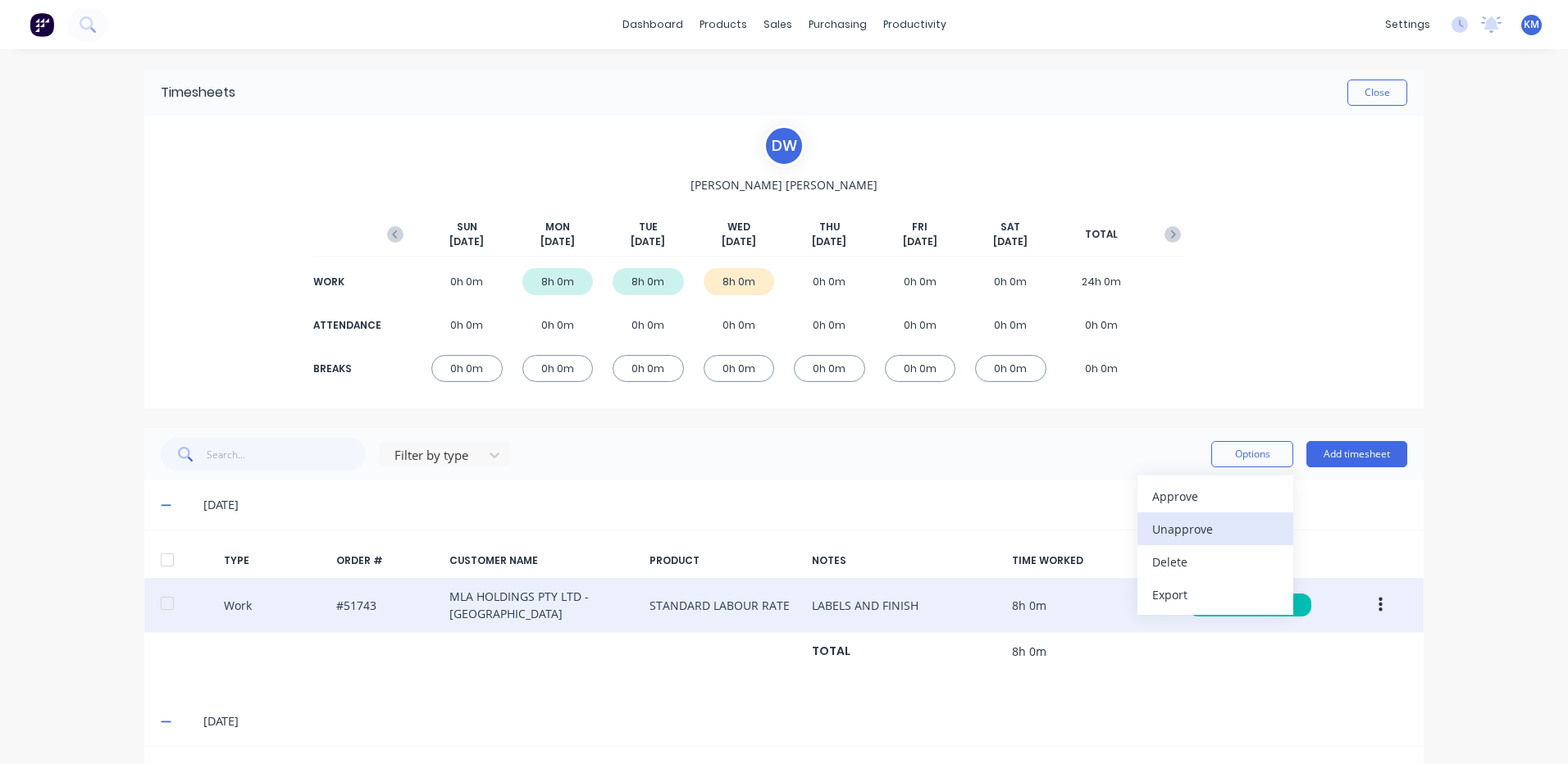
click at [1152, 518] on div "Unapprove" at bounding box center [1215, 529] width 126 height 24
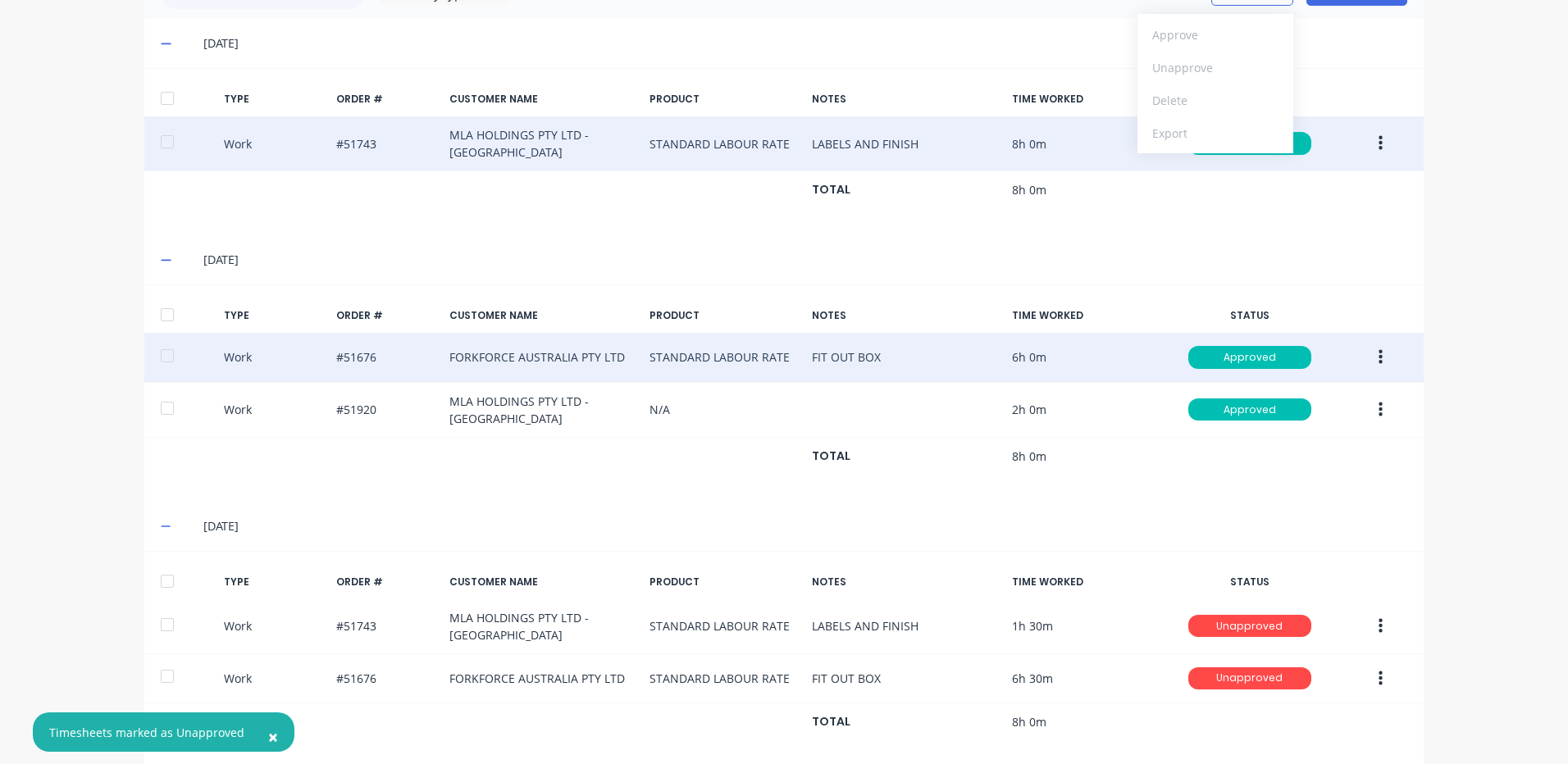
scroll to position [486, 0]
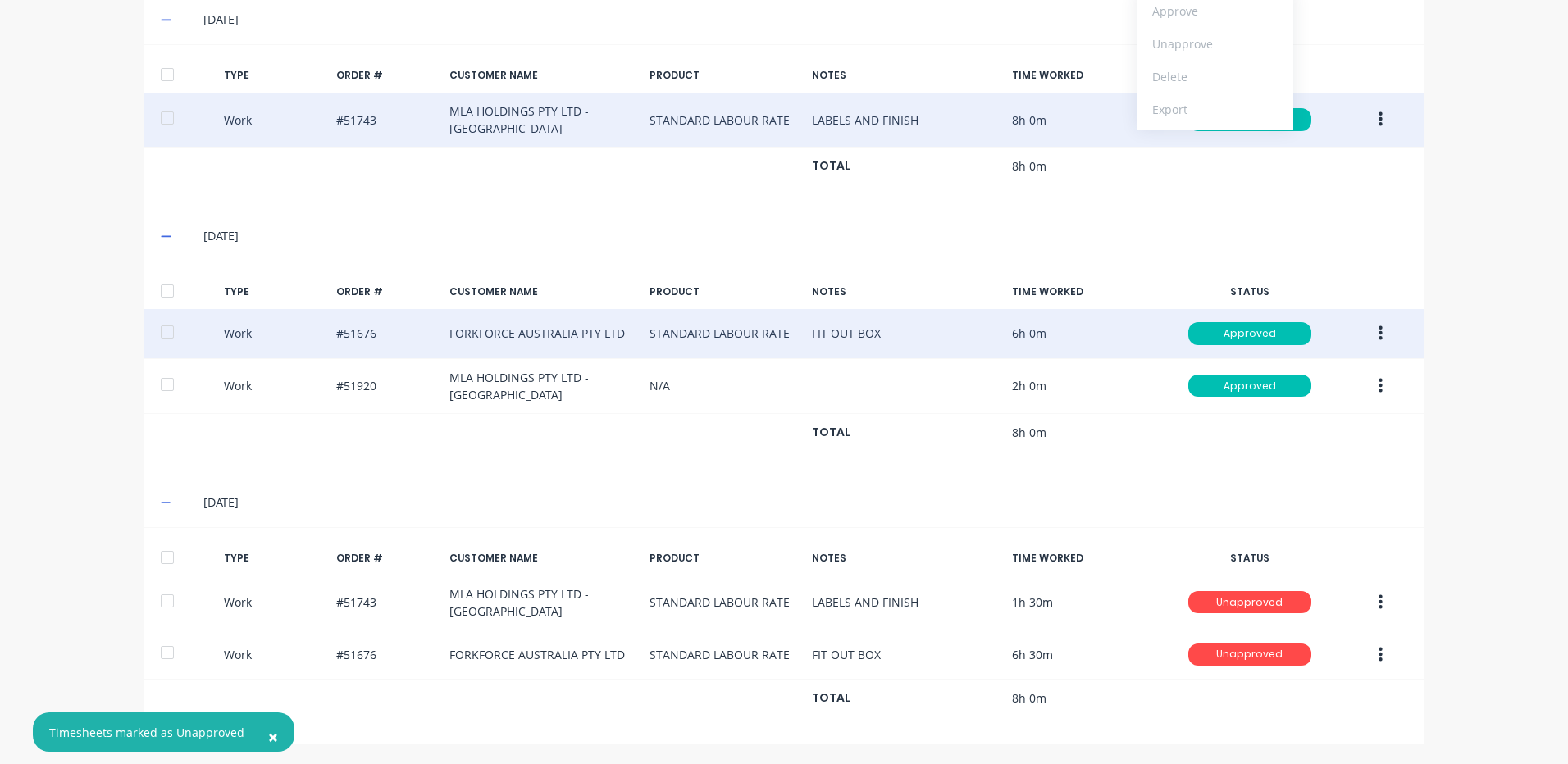
click at [156, 560] on div at bounding box center [167, 558] width 33 height 33
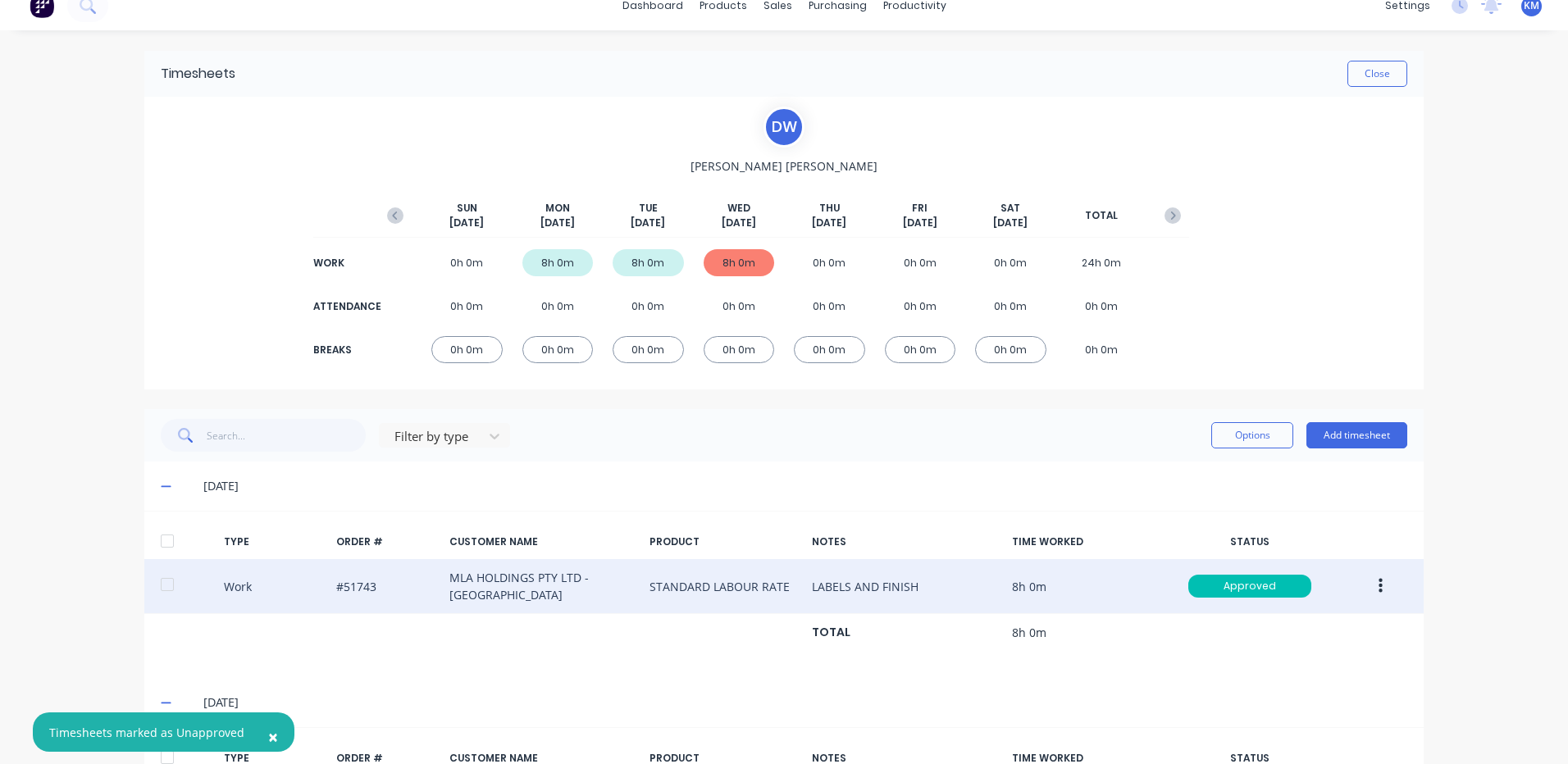
scroll to position [0, 0]
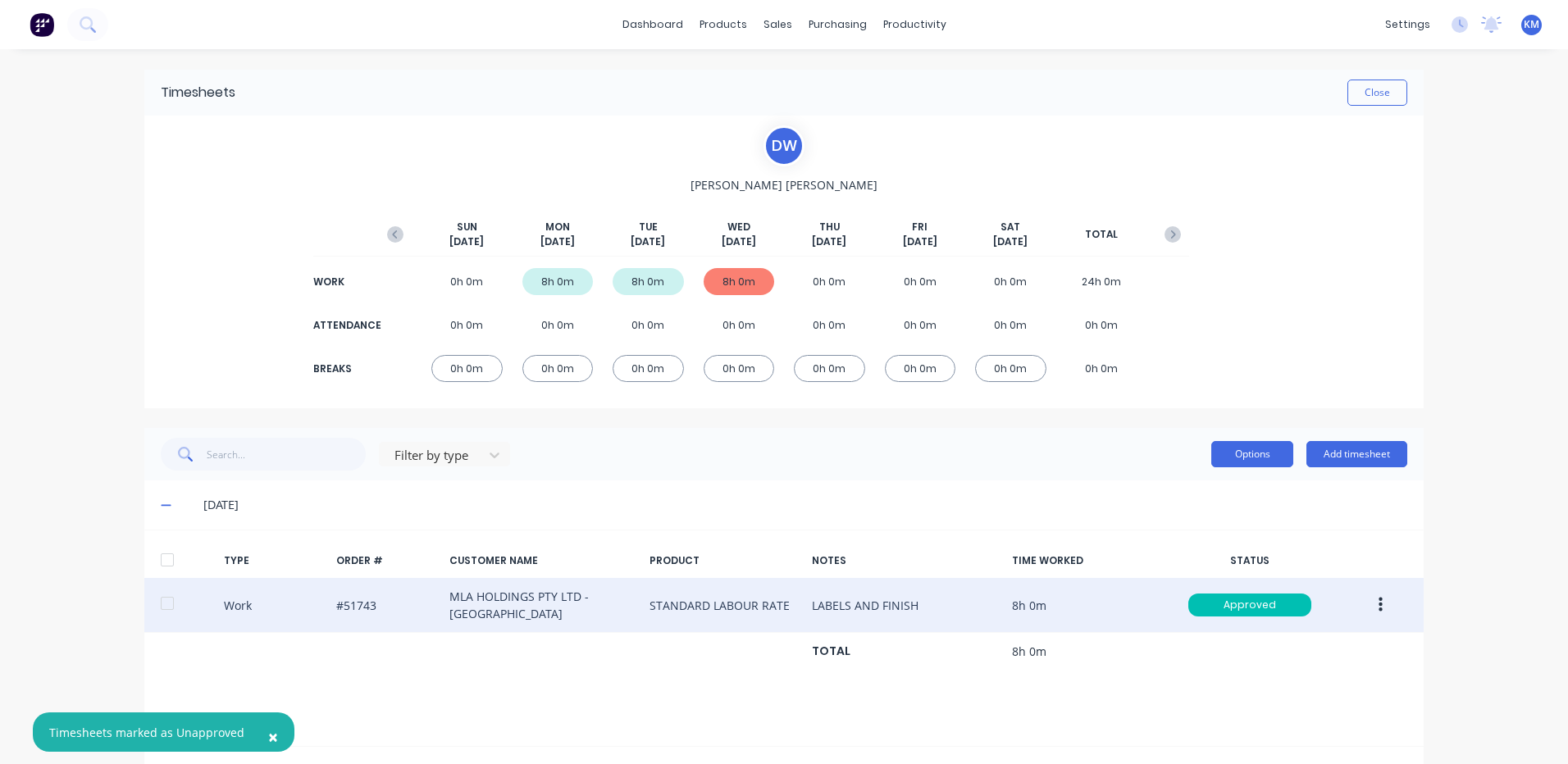
click at [1219, 447] on button "Options" at bounding box center [1252, 454] width 82 height 26
click at [1220, 477] on div "Approve Unapprove Delete Export" at bounding box center [1215, 545] width 156 height 139
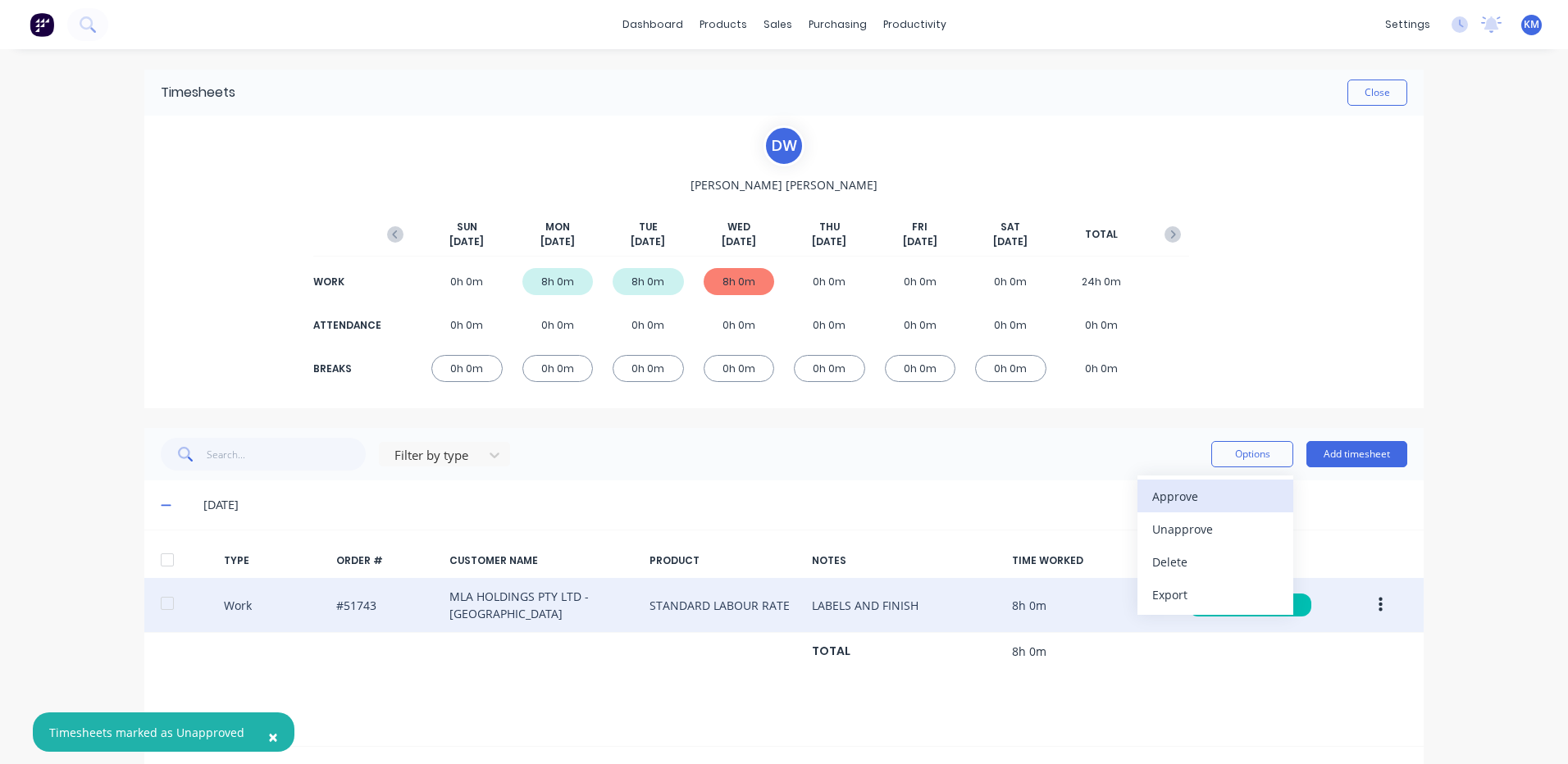
click at [1219, 483] on button "Approve" at bounding box center [1215, 496] width 156 height 33
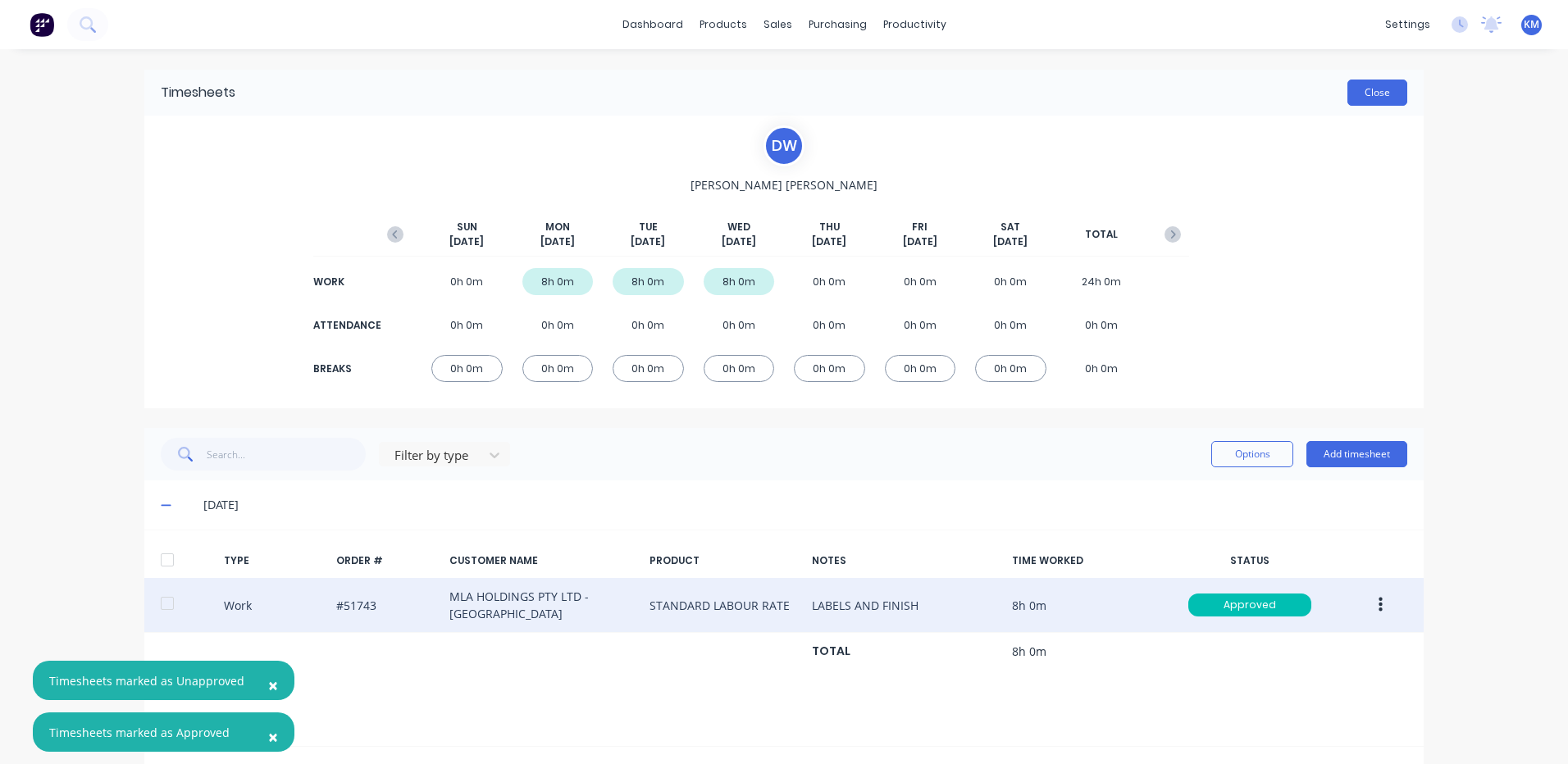
click at [1384, 100] on button "Close" at bounding box center [1378, 92] width 60 height 26
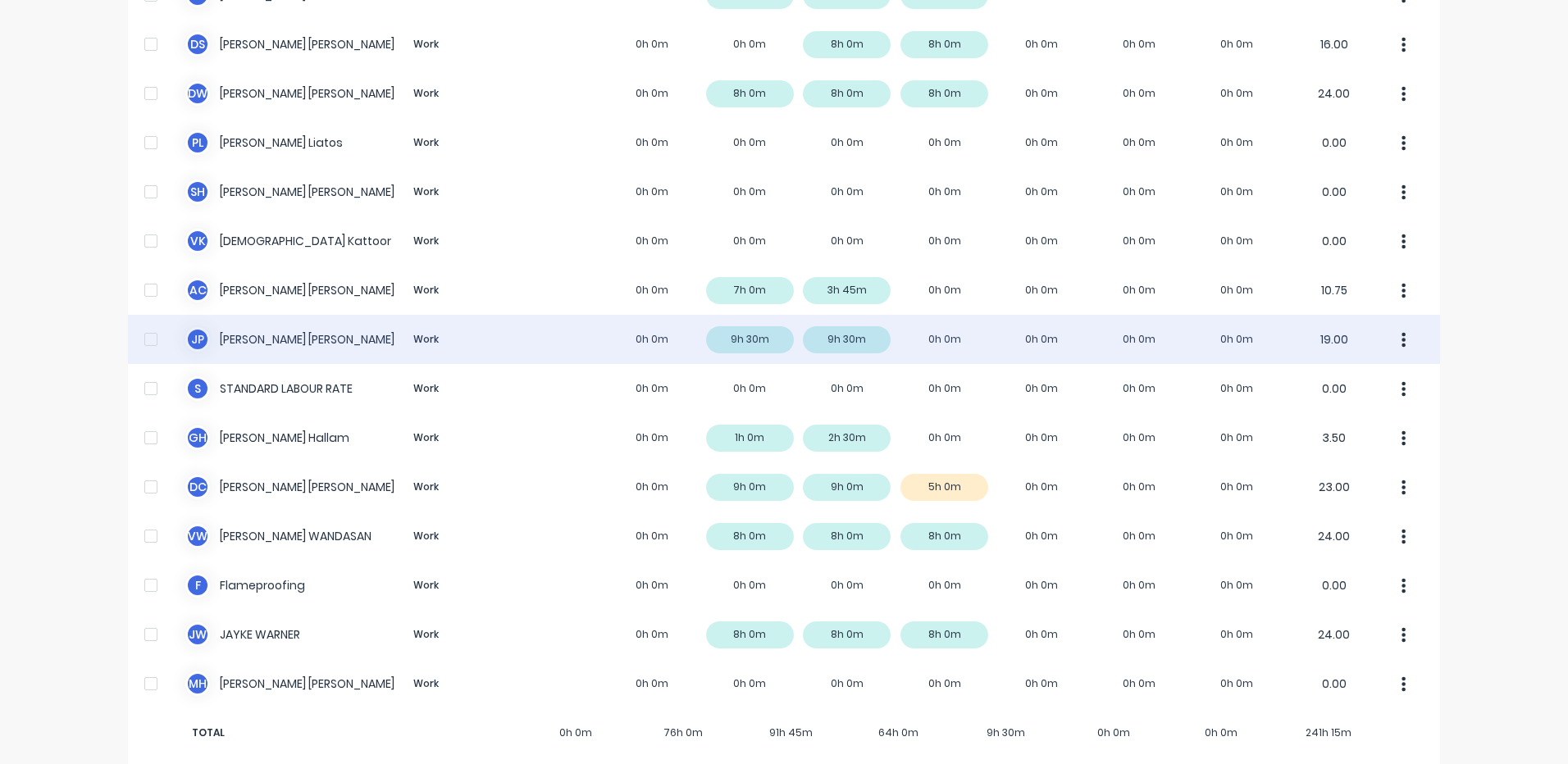
scroll to position [514, 0]
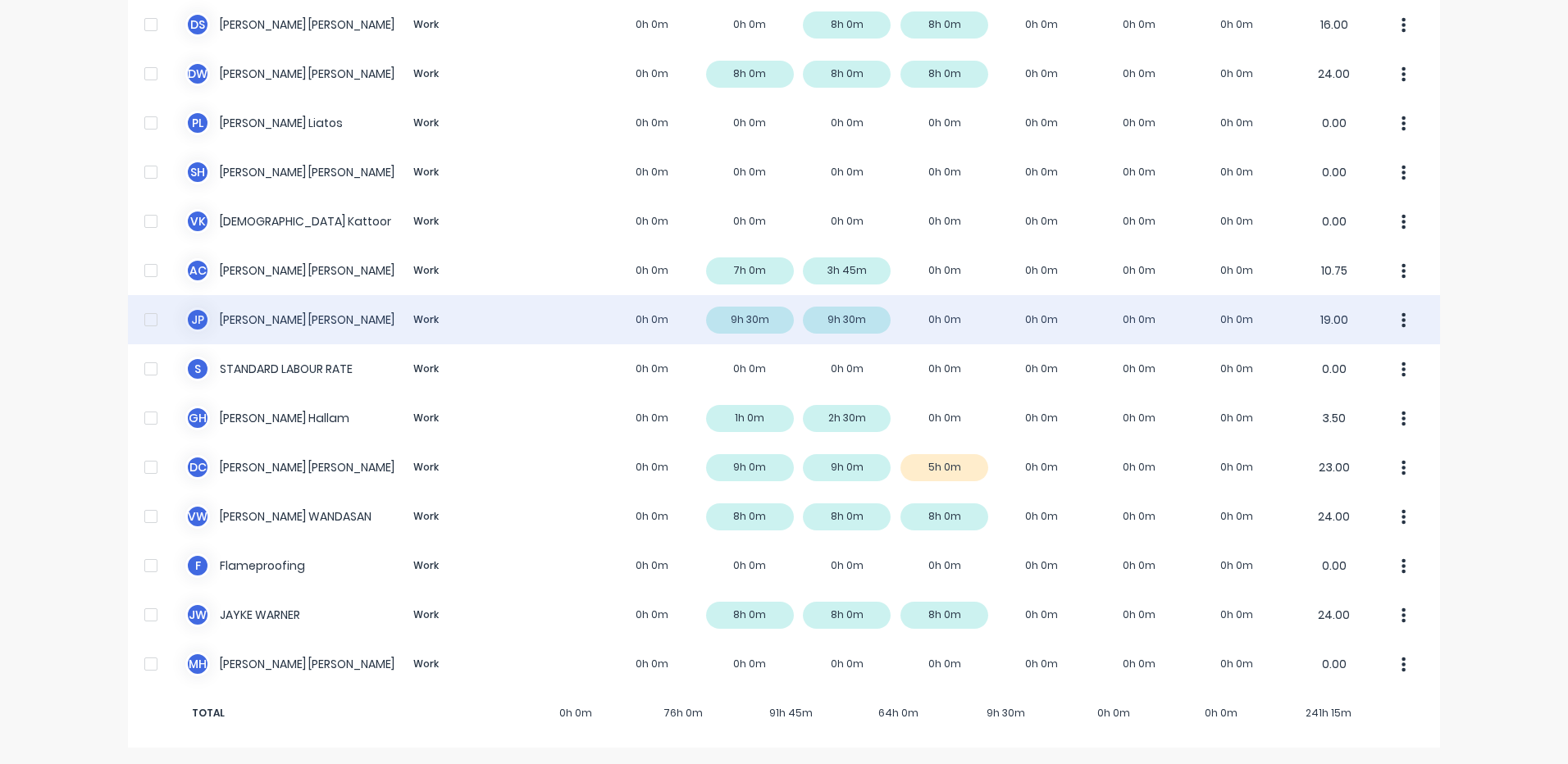
click at [684, 330] on div "J P Jigar Panchal Work 0h 0m 9h 30m 9h 30m 0h 0m 0h 0m 0h 0m 0h 0m 19.00" at bounding box center [784, 319] width 1312 height 49
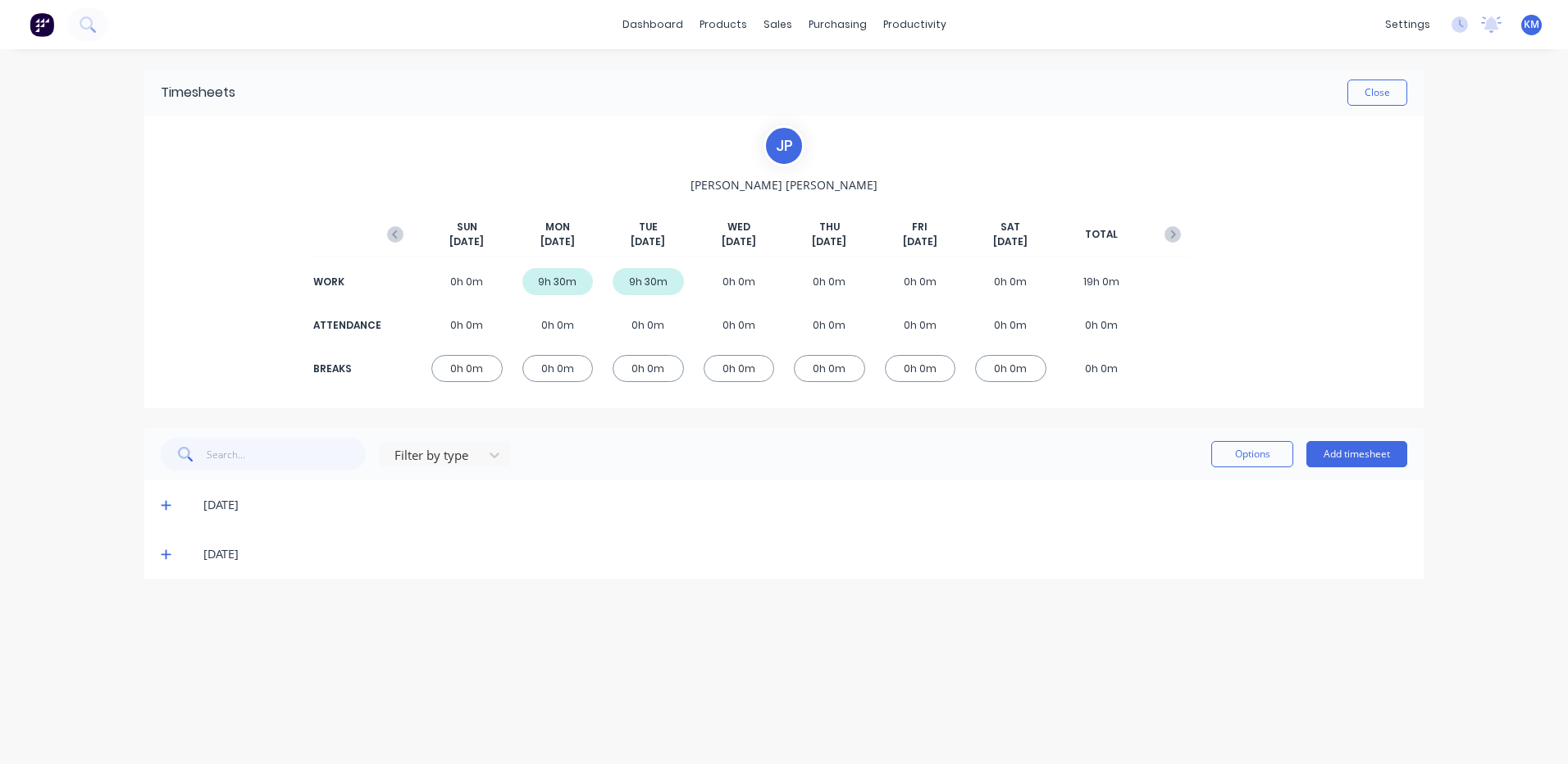
click at [170, 557] on icon at bounding box center [167, 554] width 11 height 12
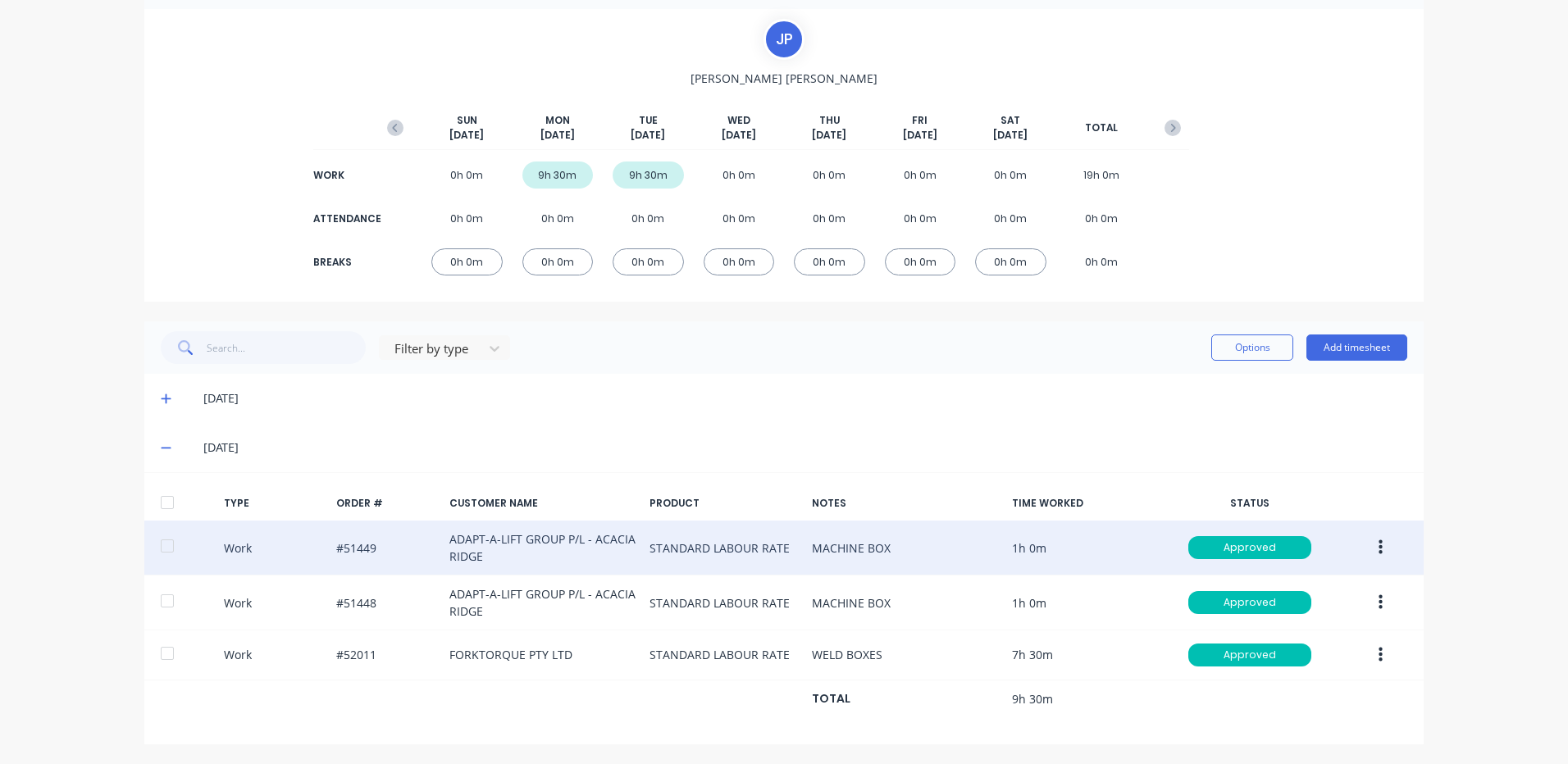
scroll to position [107, 0]
click at [1361, 539] on button "button" at bounding box center [1381, 547] width 38 height 29
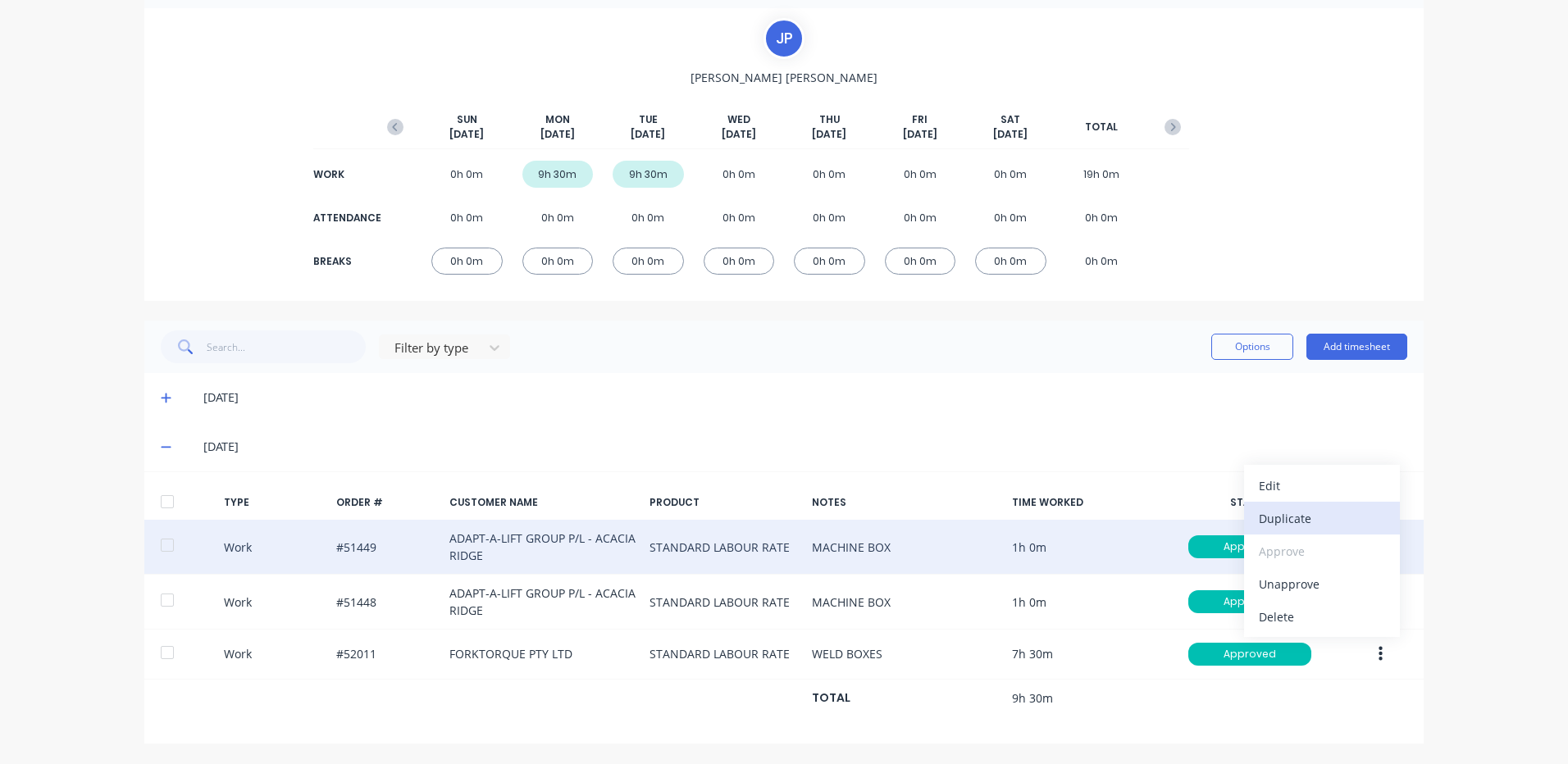
click at [1300, 505] on button "Duplicate" at bounding box center [1321, 518] width 156 height 33
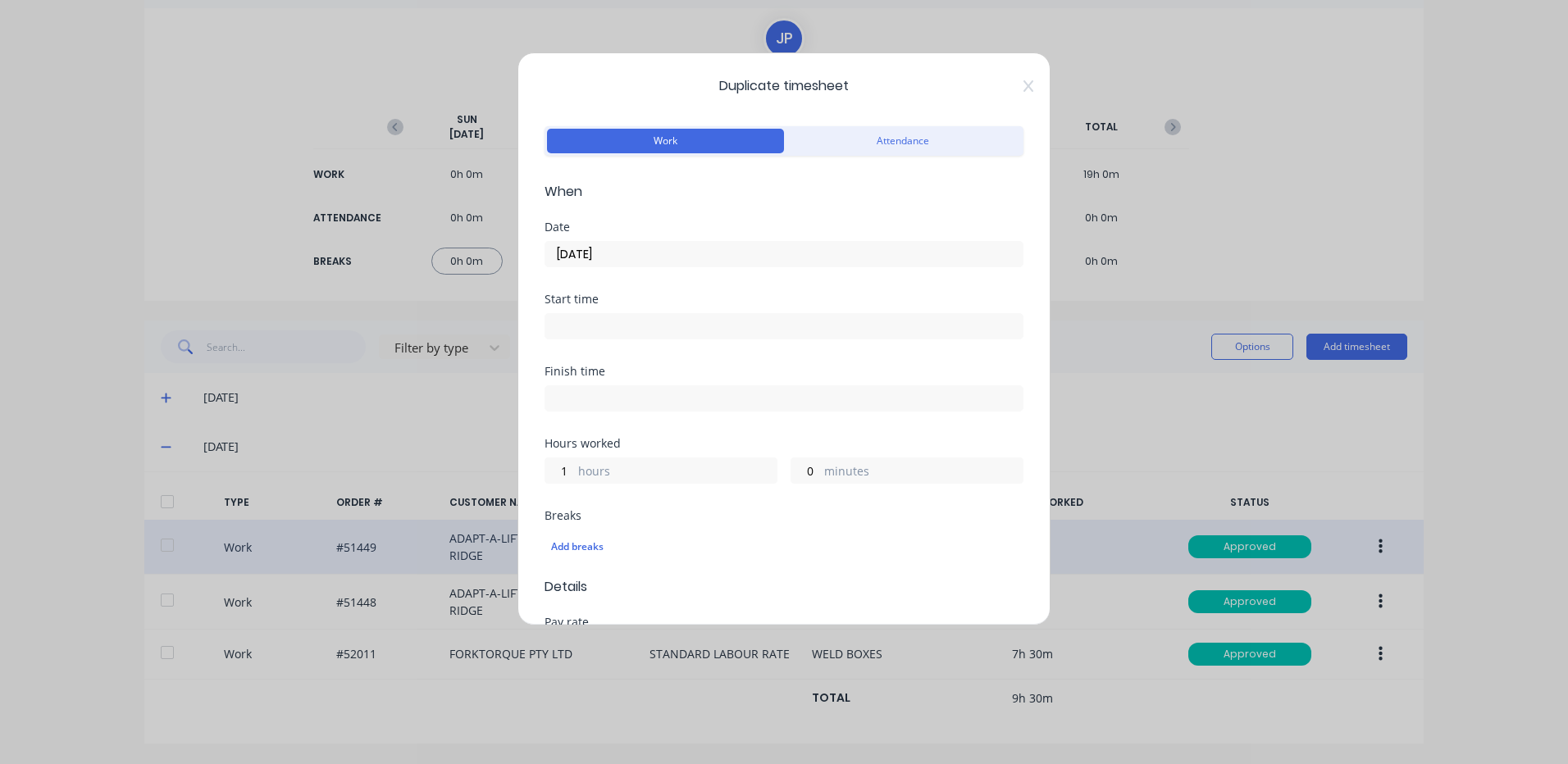
click at [596, 259] on input "09/09/2025" at bounding box center [784, 254] width 478 height 25
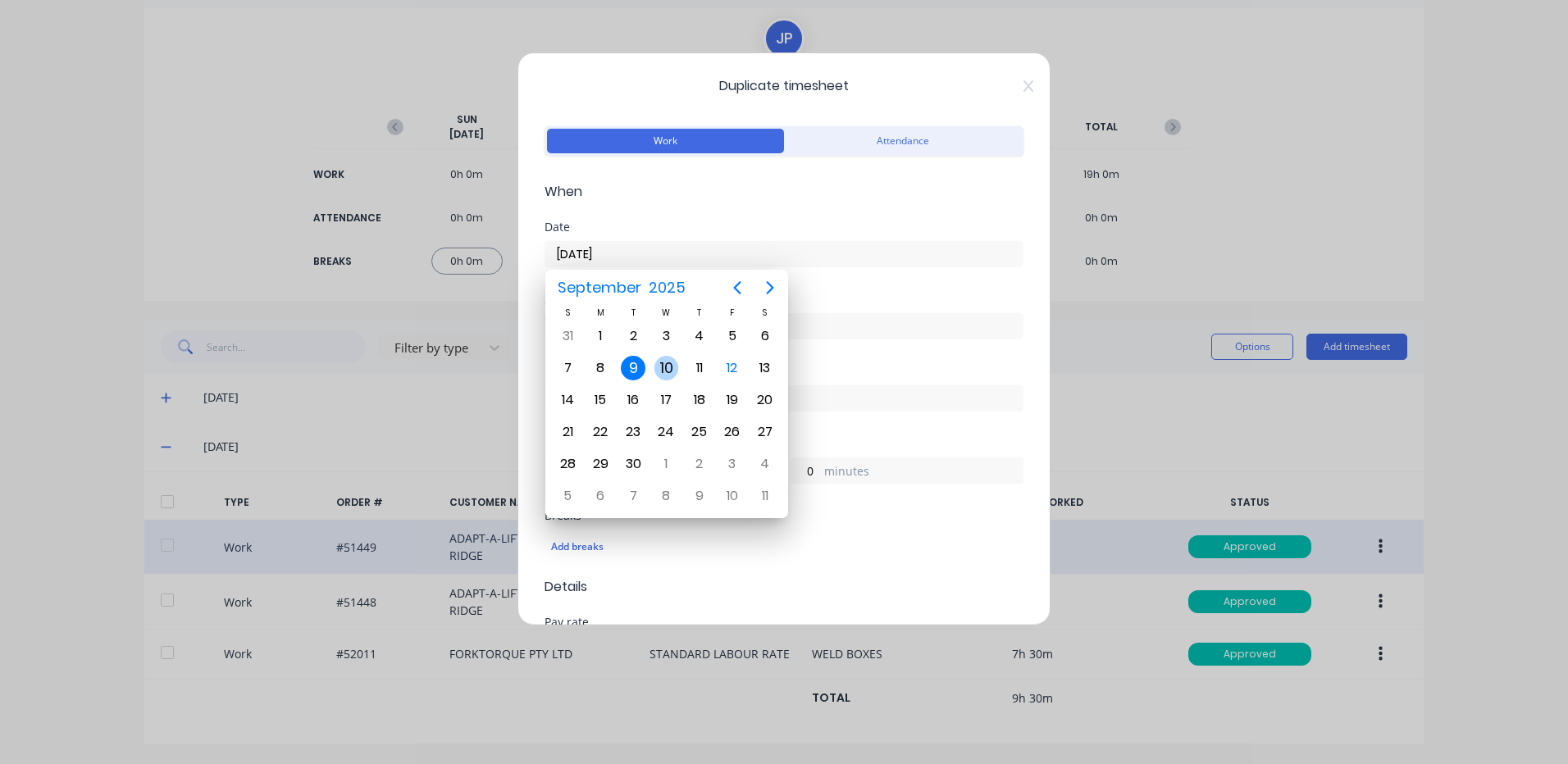
click at [661, 372] on div "10" at bounding box center [666, 367] width 25 height 25
type input "10/09/2025"
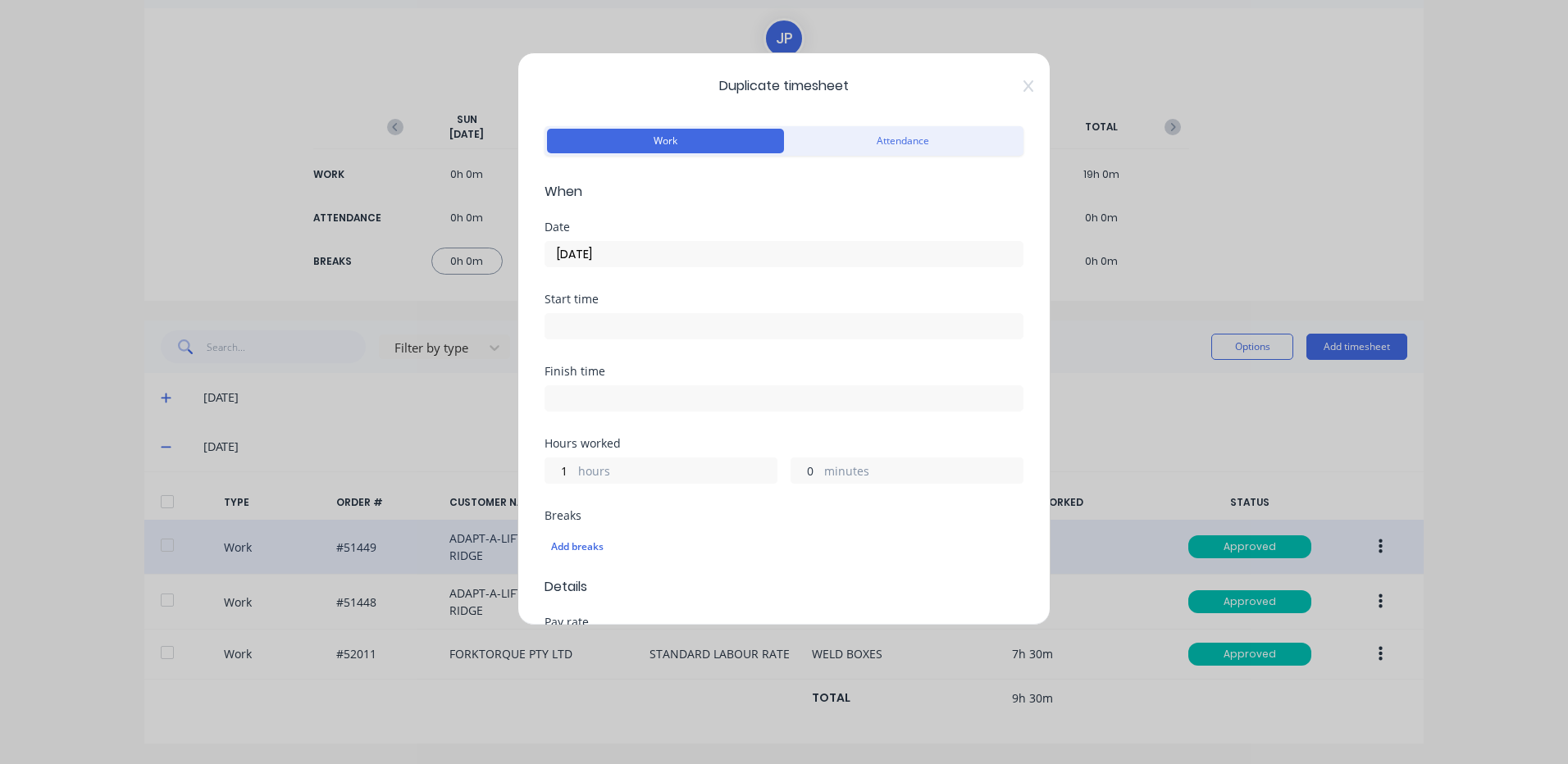
click at [801, 478] on input "0" at bounding box center [806, 470] width 29 height 25
type input "15"
click at [793, 452] on div "Hours worked 1 hours 15 minutes" at bounding box center [784, 460] width 479 height 45
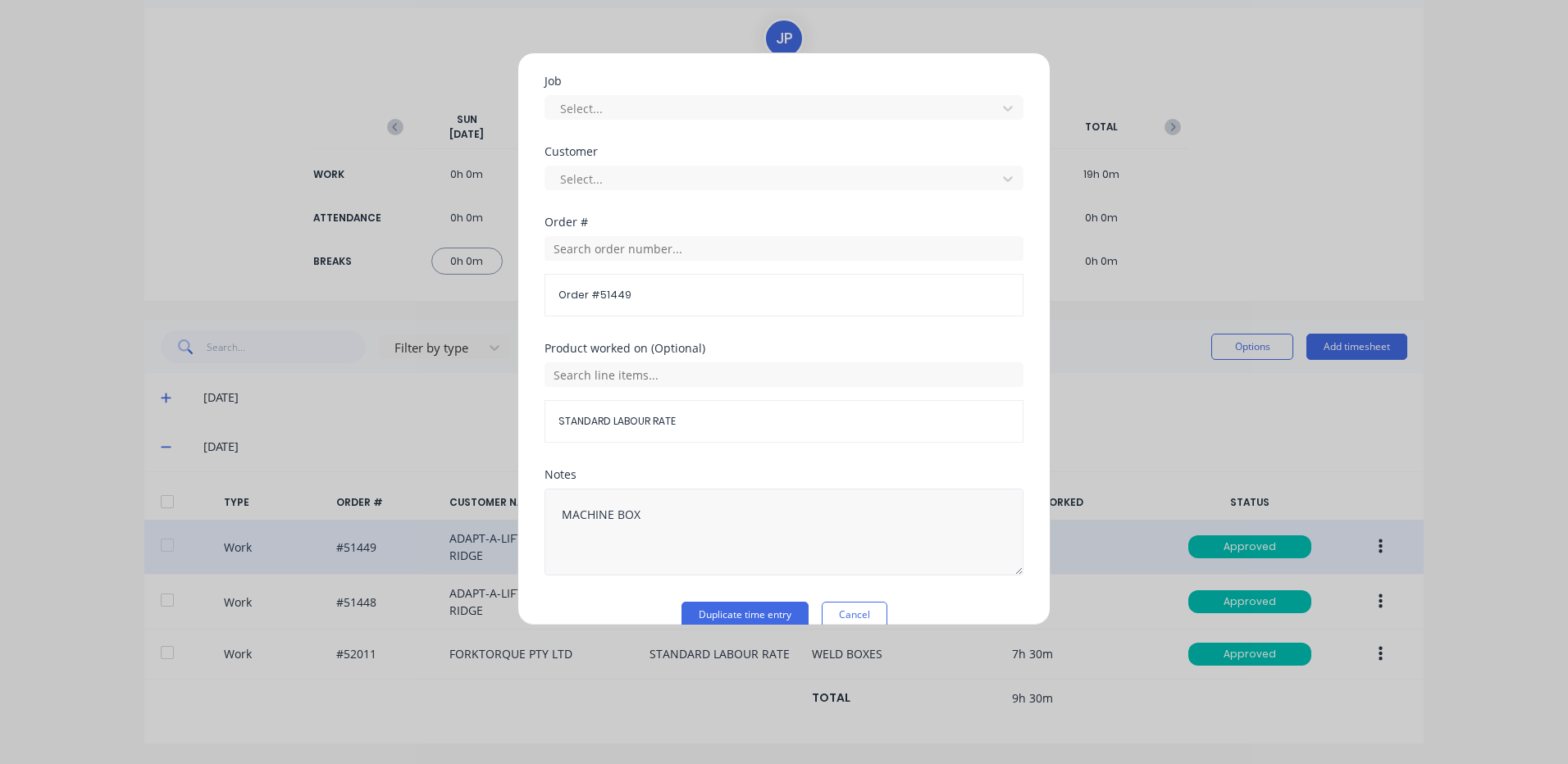
scroll to position [709, 0]
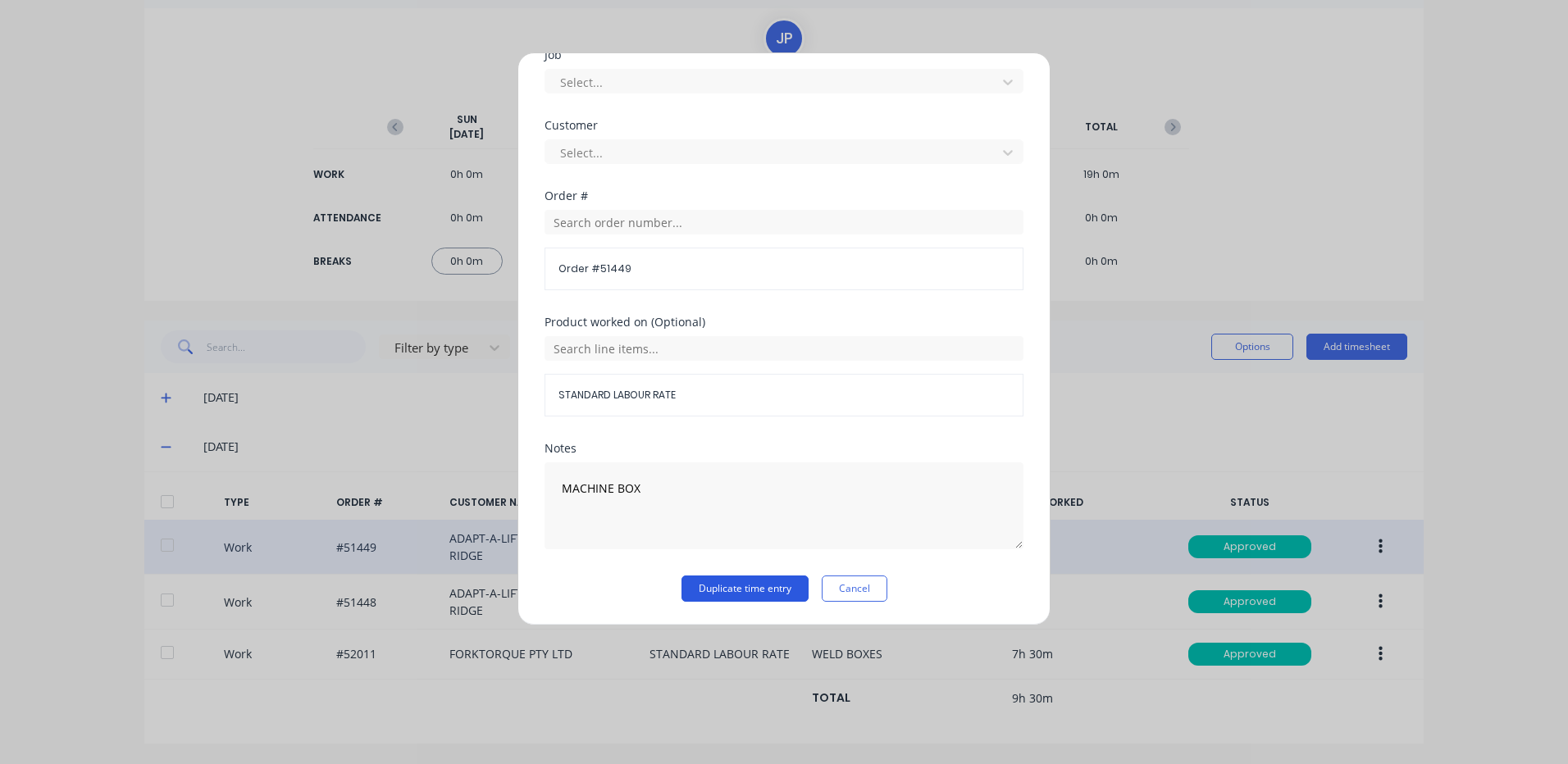
click at [745, 589] on button "Duplicate time entry" at bounding box center [745, 588] width 127 height 26
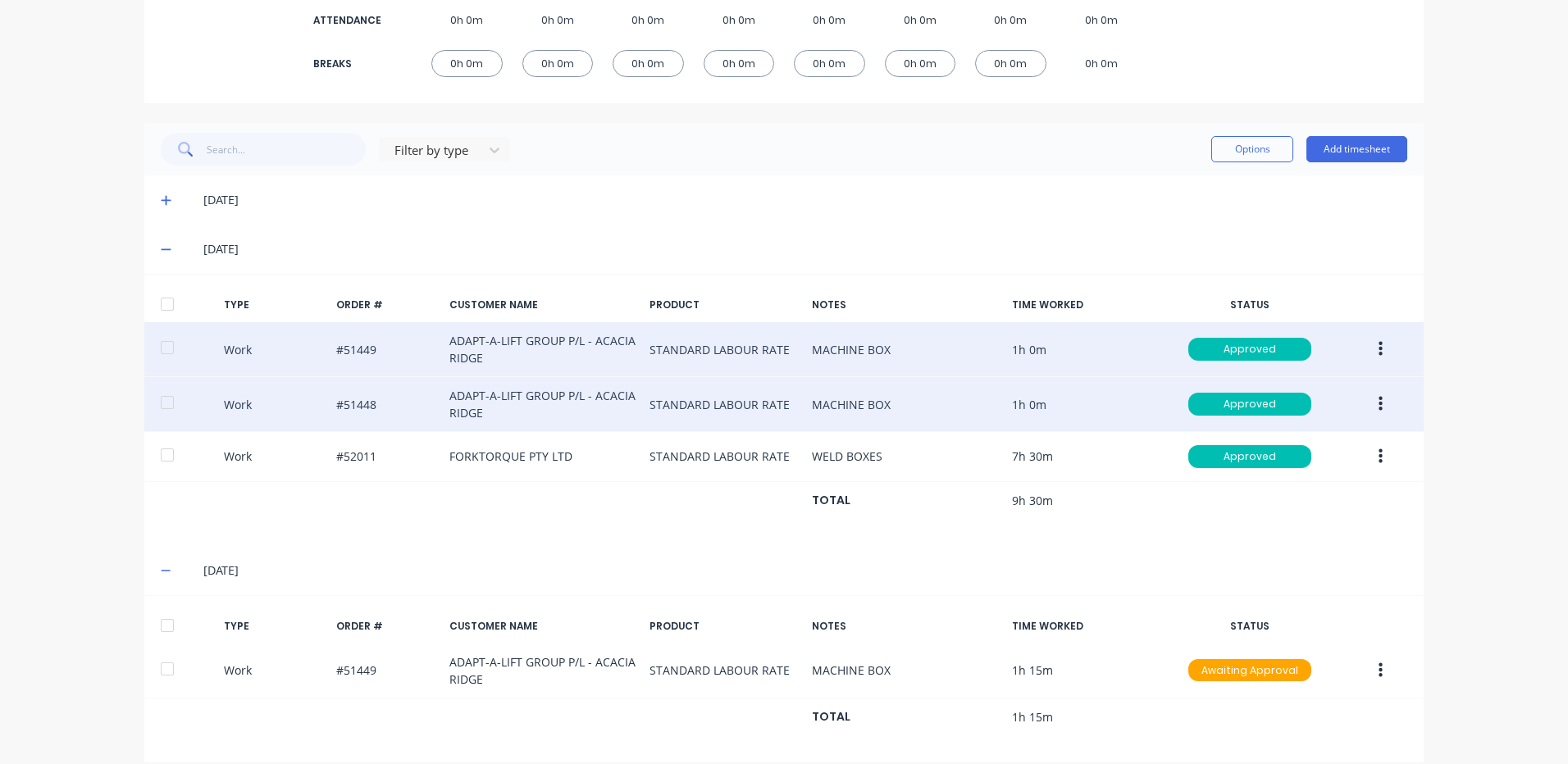
scroll to position [324, 0]
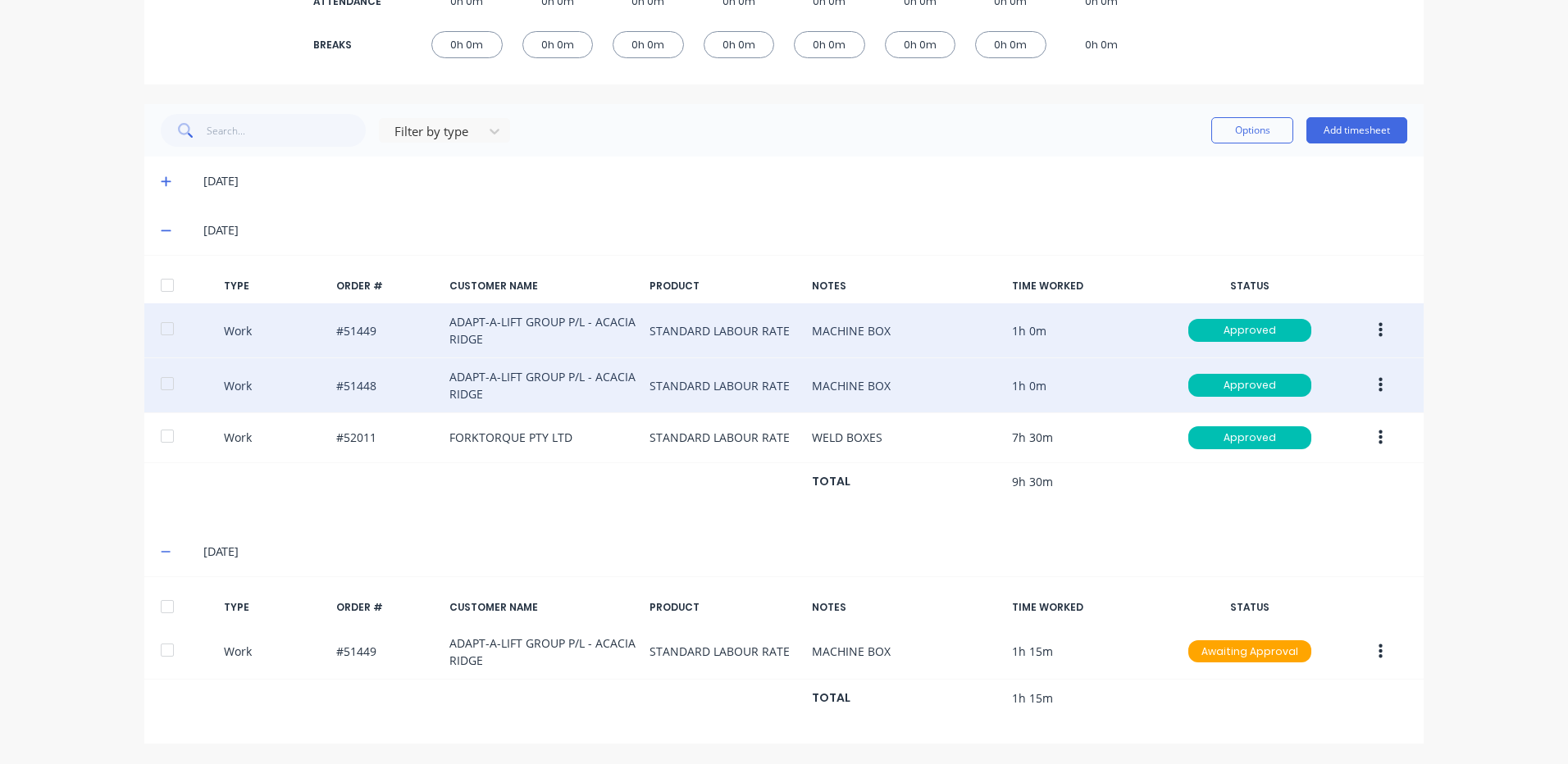
click at [1379, 386] on icon "button" at bounding box center [1381, 386] width 5 height 15
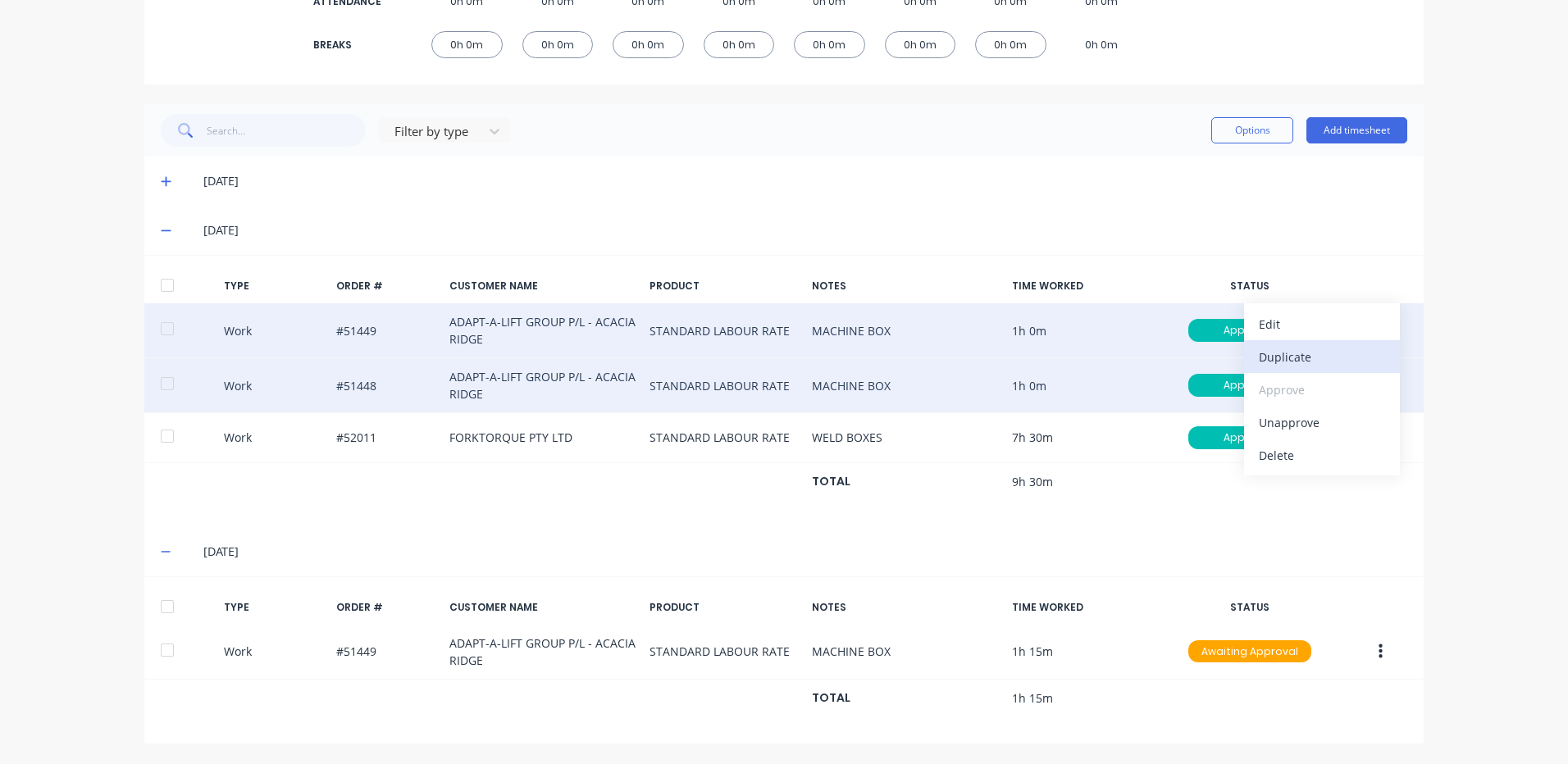
click at [1328, 368] on div "Duplicate" at bounding box center [1322, 357] width 126 height 24
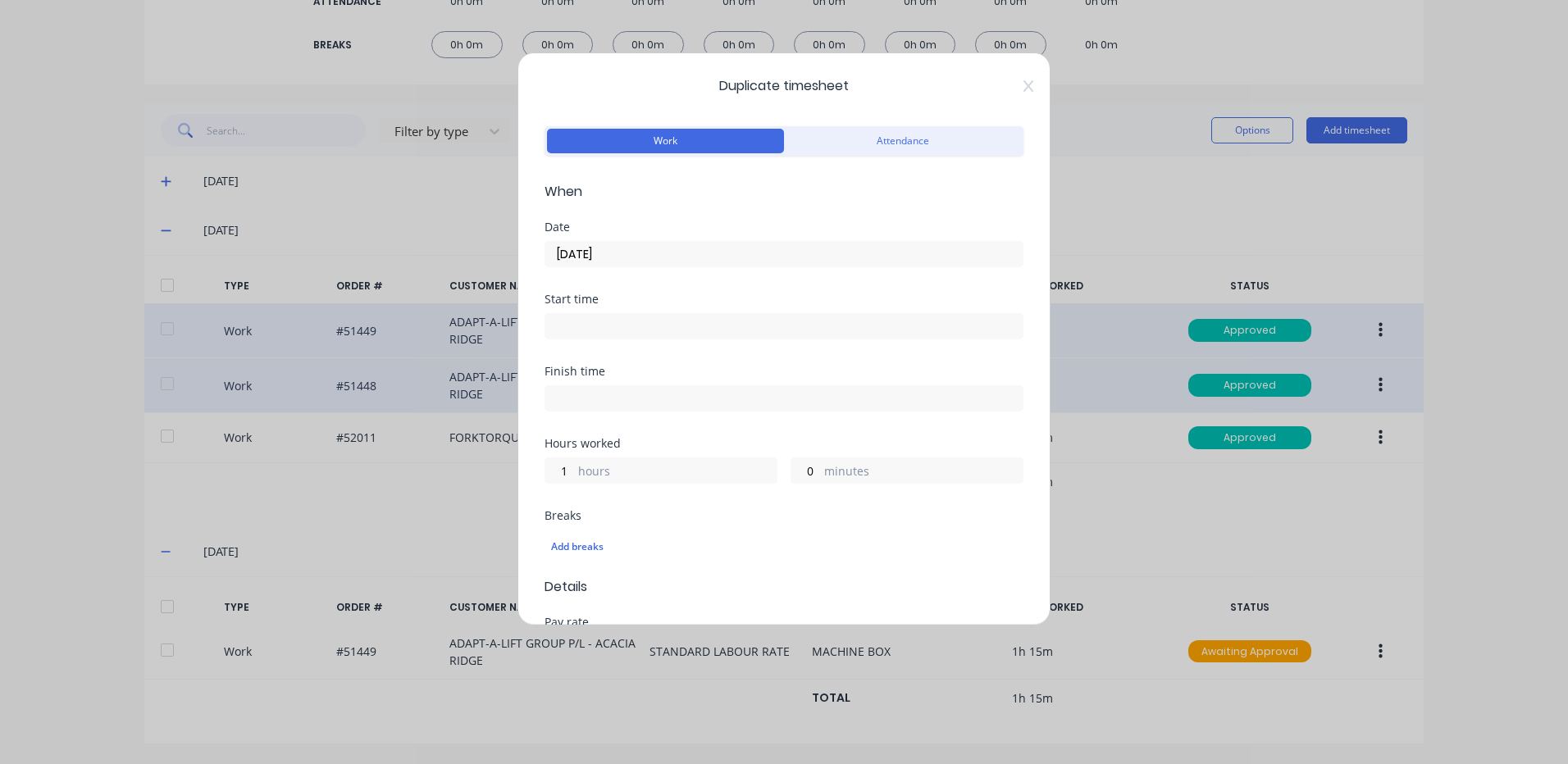
click at [573, 249] on input "09/09/2025" at bounding box center [784, 254] width 478 height 25
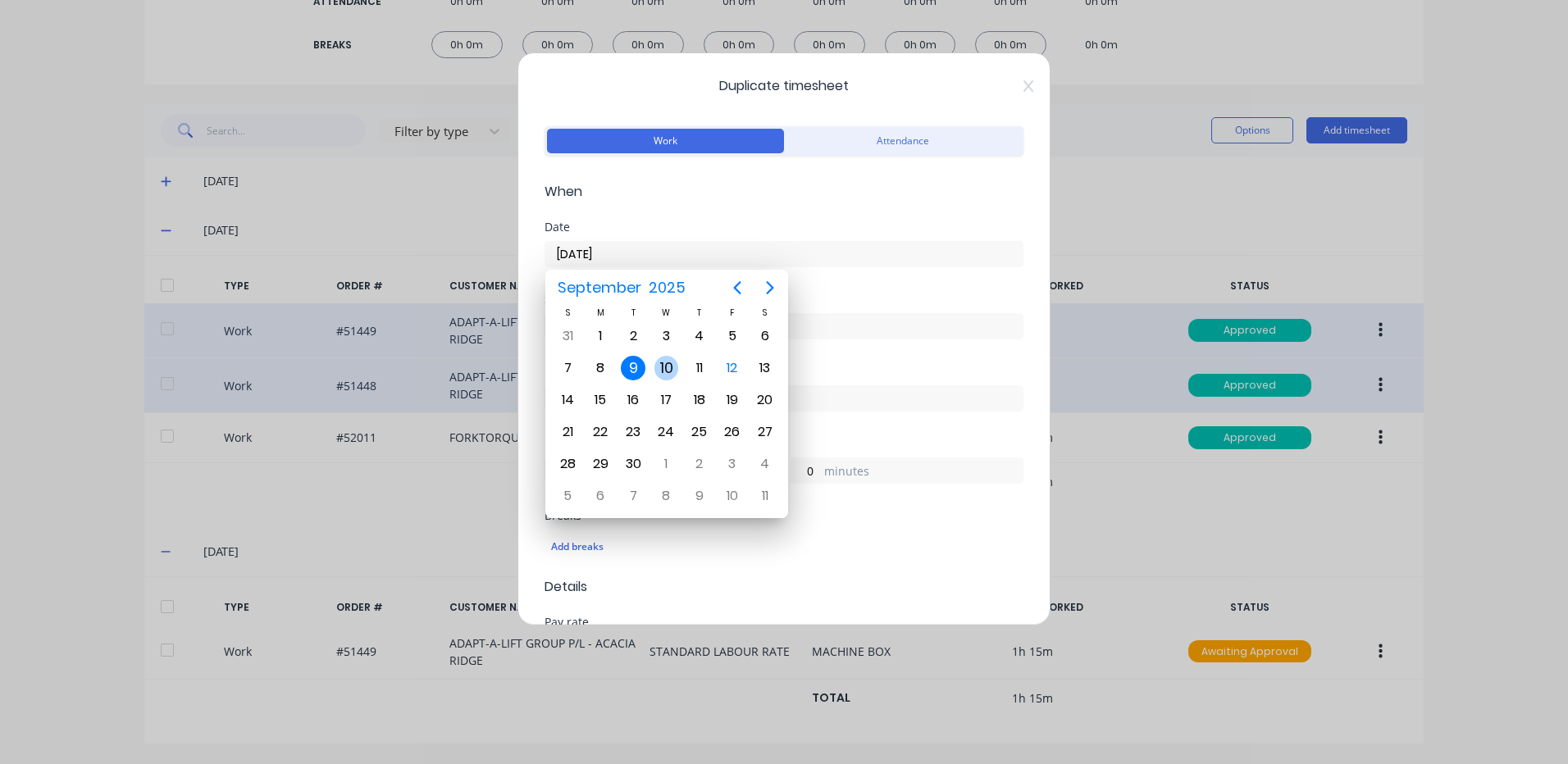
click at [658, 369] on div "10" at bounding box center [666, 367] width 25 height 25
type input "10/09/2025"
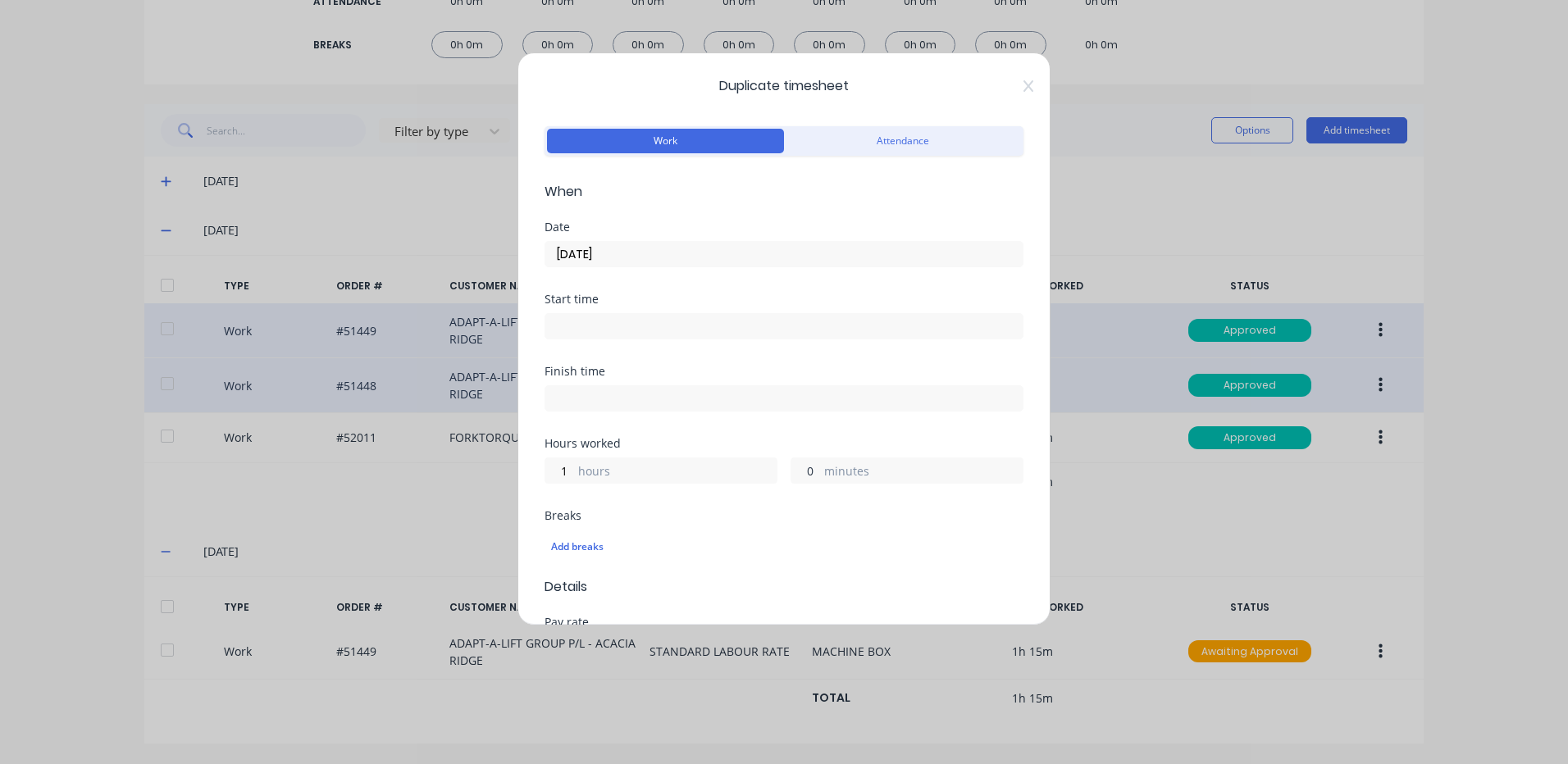
click at [794, 478] on input "0" at bounding box center [806, 470] width 29 height 25
type input "15"
click at [809, 442] on div "Hours worked" at bounding box center [784, 443] width 479 height 12
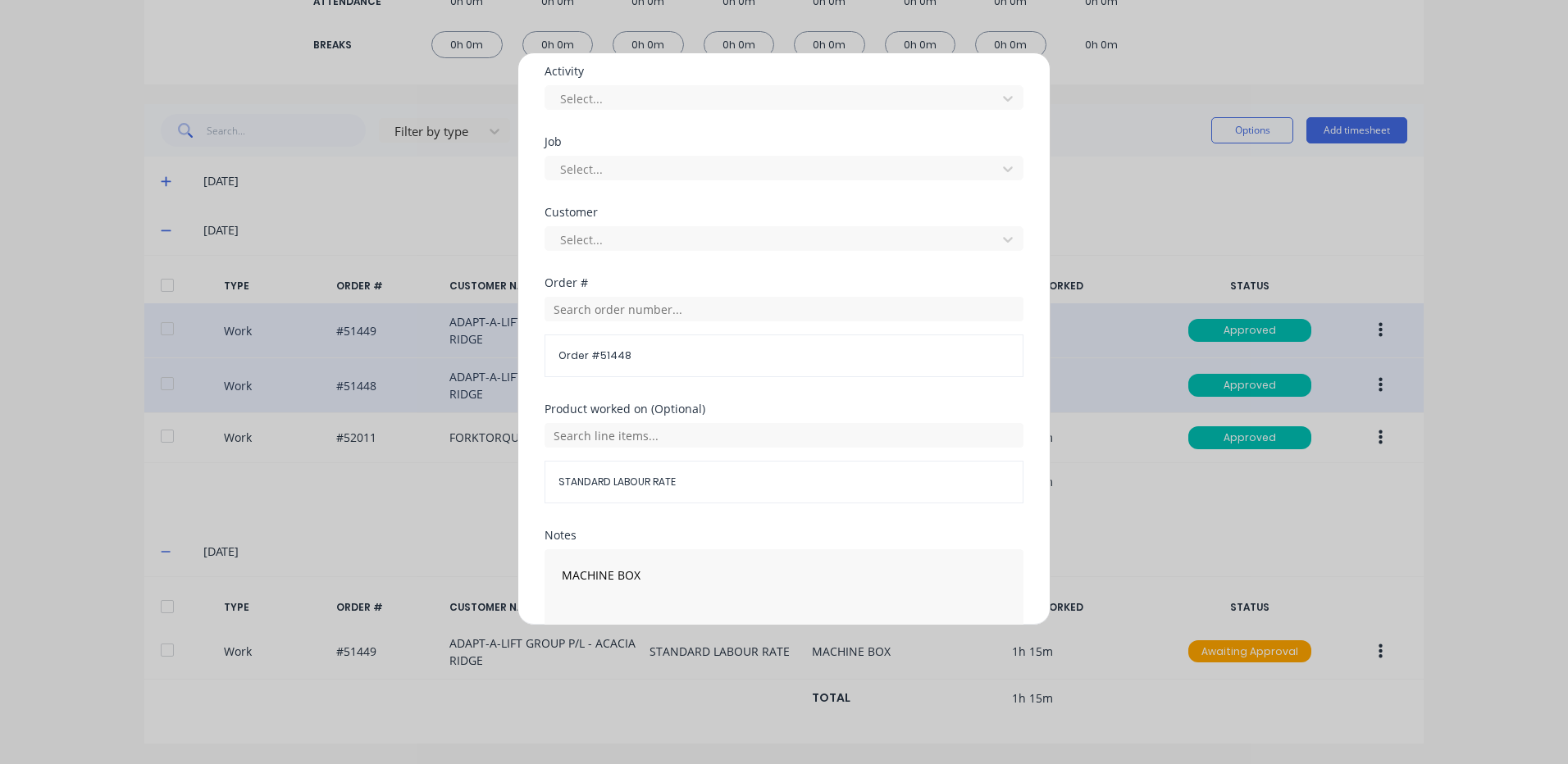
scroll to position [709, 0]
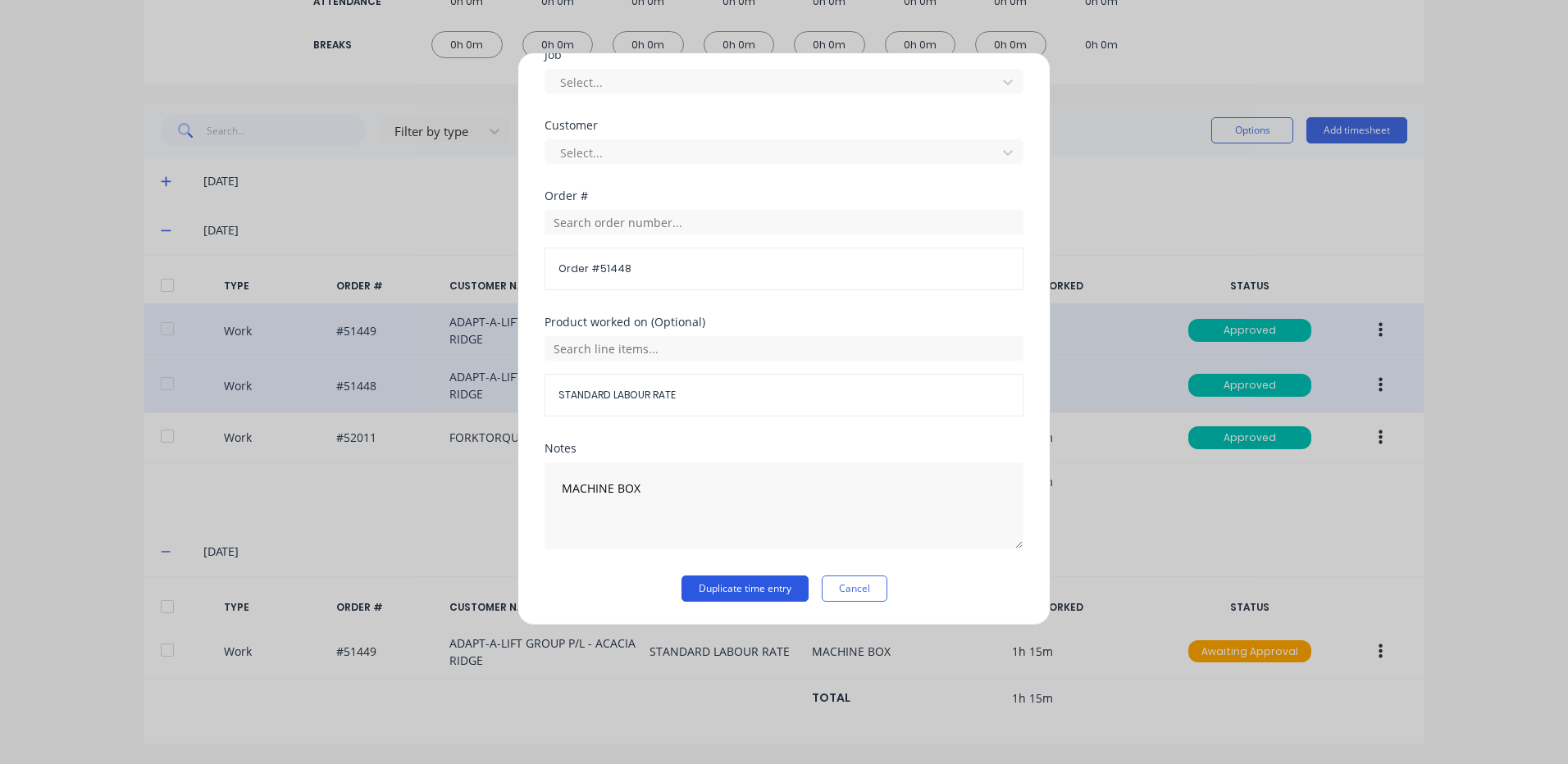
click at [753, 588] on button "Duplicate time entry" at bounding box center [745, 588] width 127 height 26
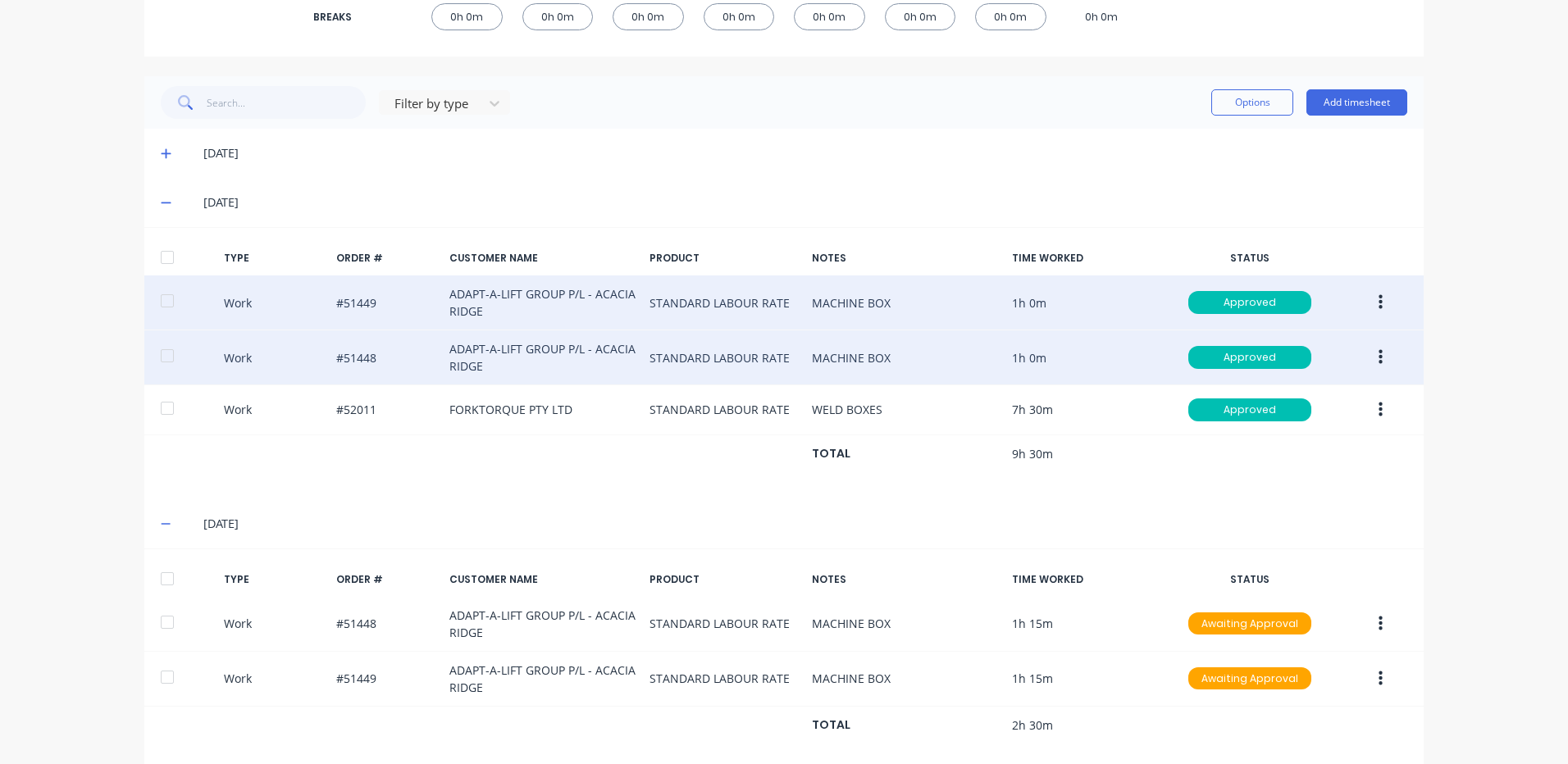
scroll to position [378, 0]
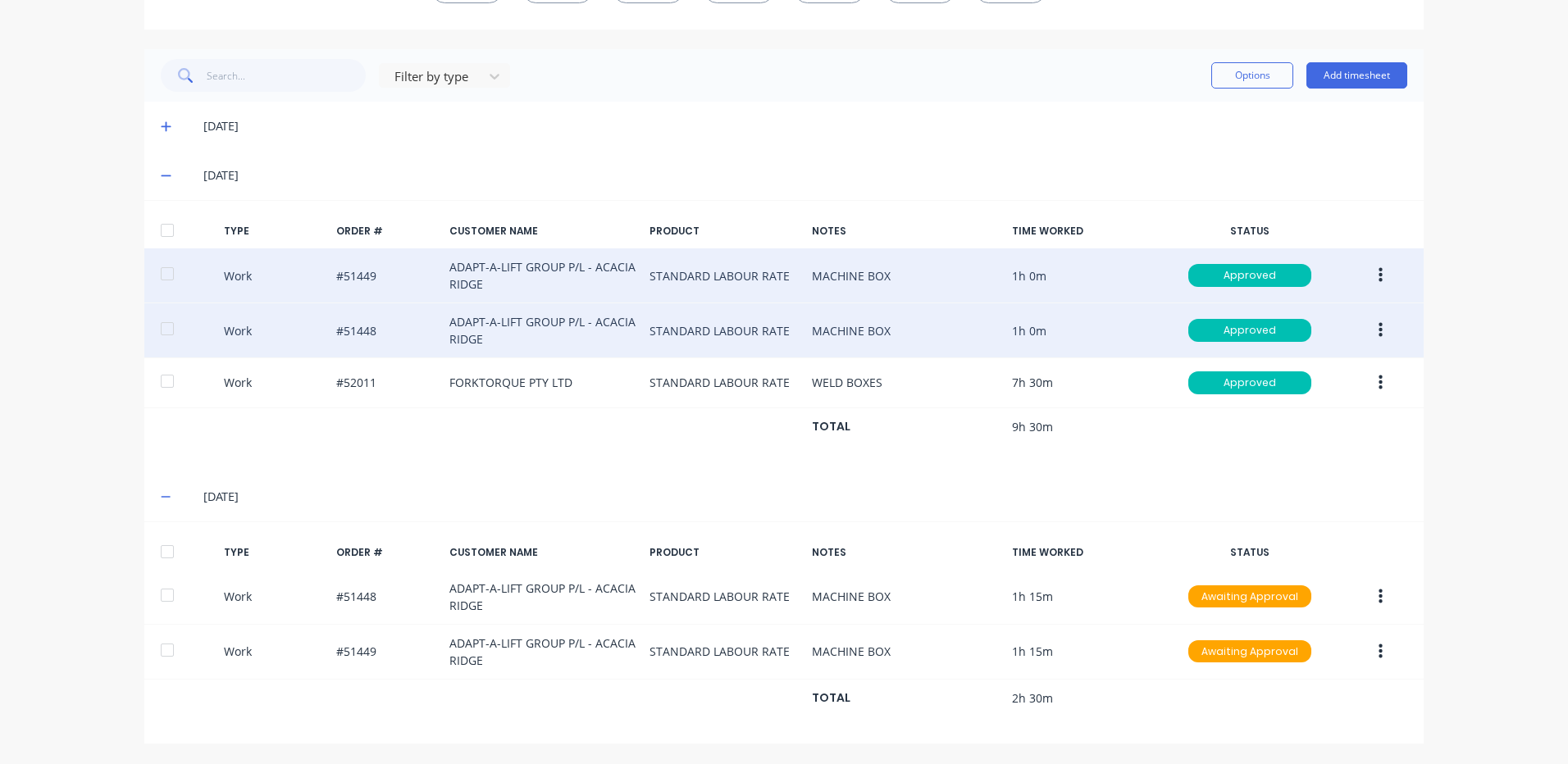
click at [165, 130] on icon at bounding box center [167, 126] width 11 height 12
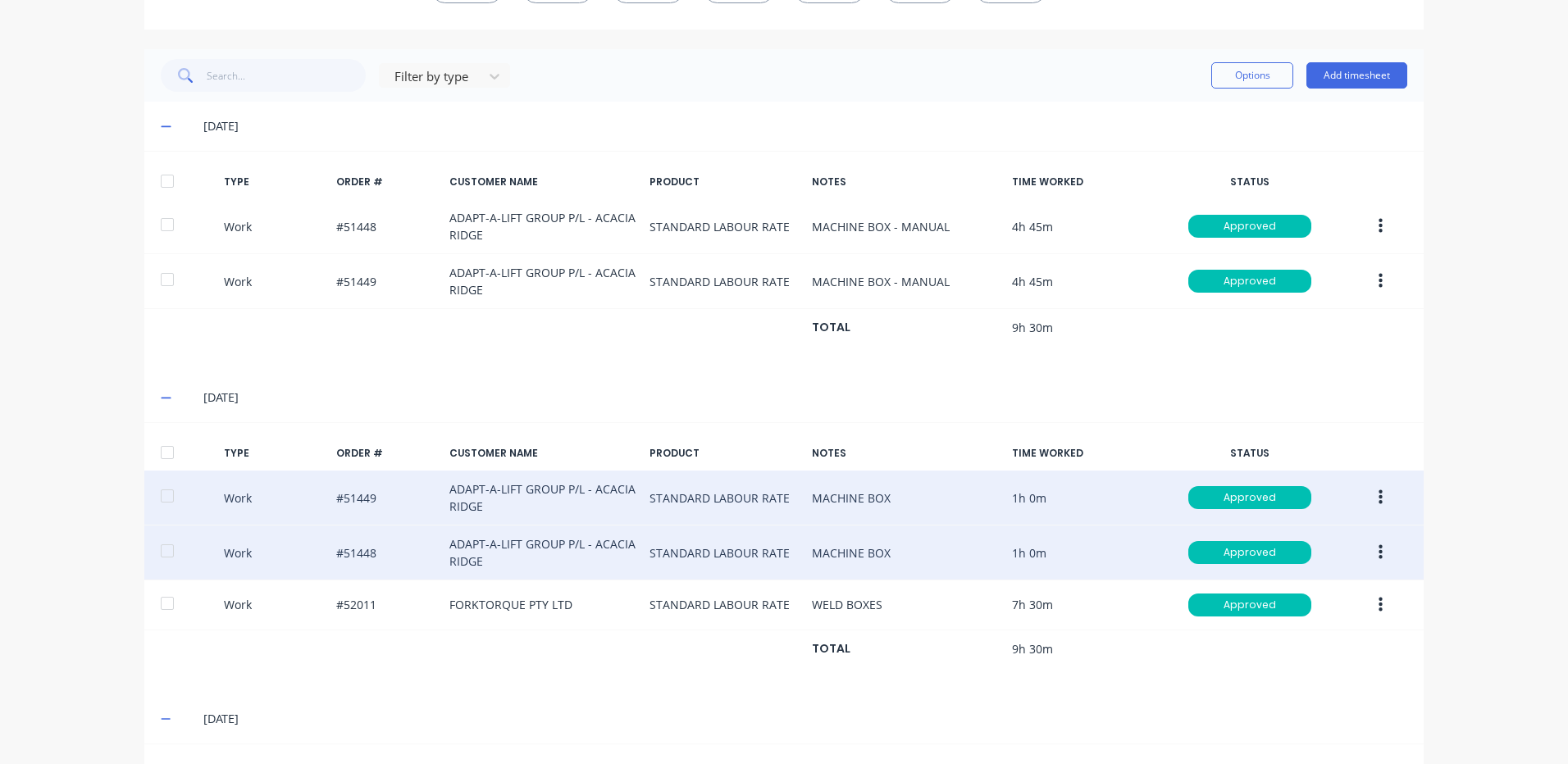
click at [165, 130] on icon at bounding box center [167, 126] width 11 height 12
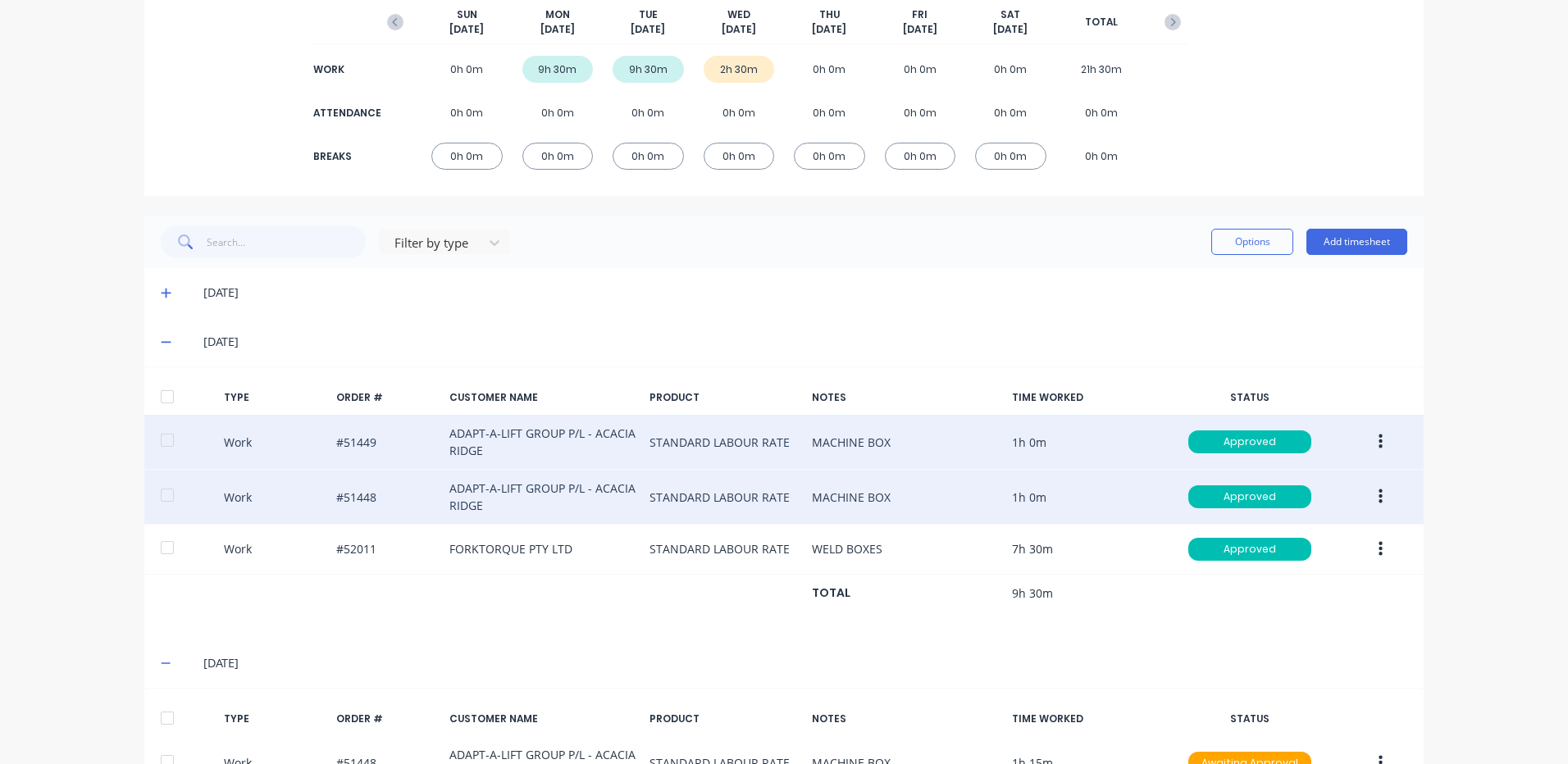
scroll to position [133, 0]
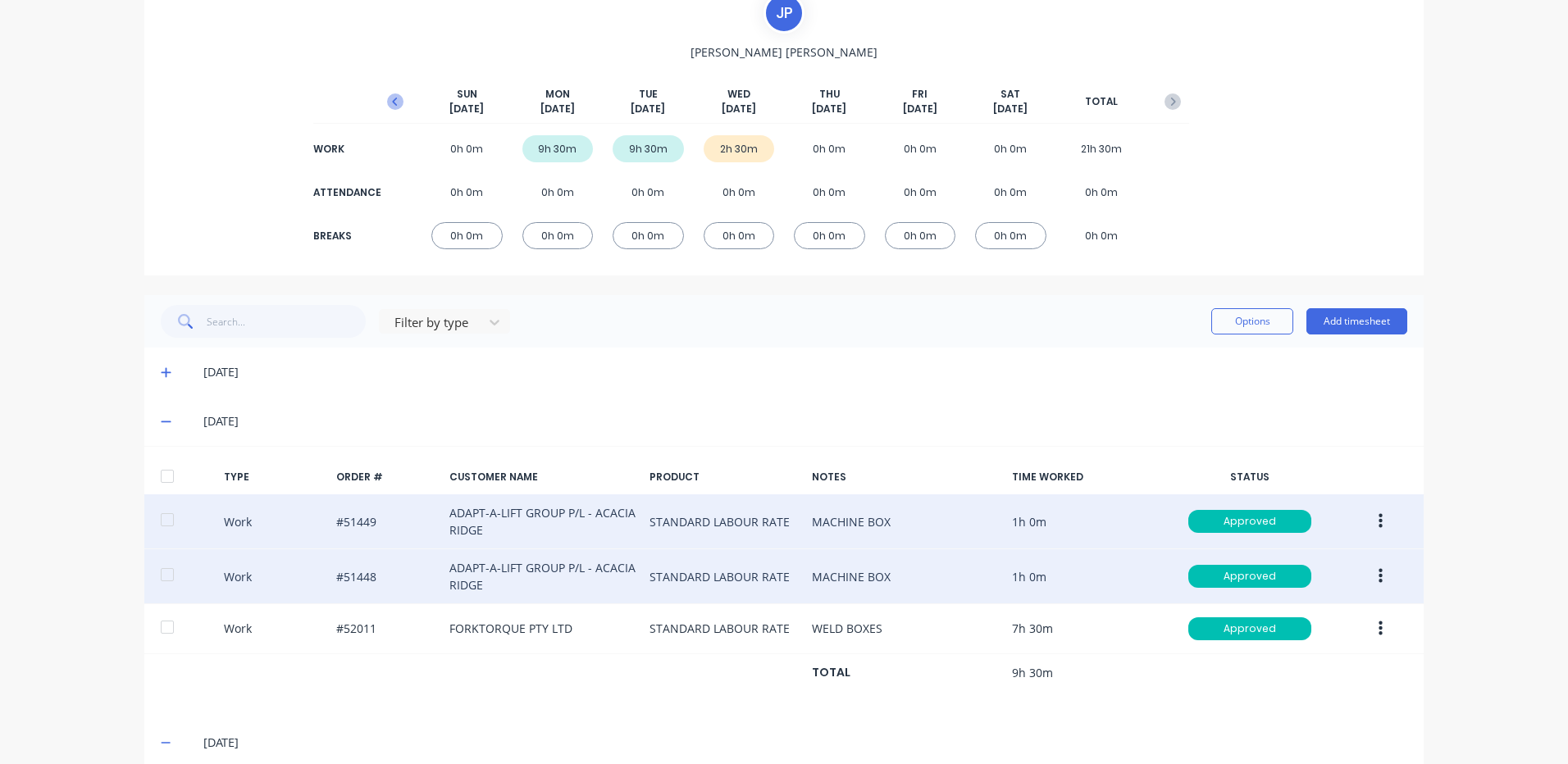
click at [395, 101] on icon "button" at bounding box center [395, 102] width 16 height 16
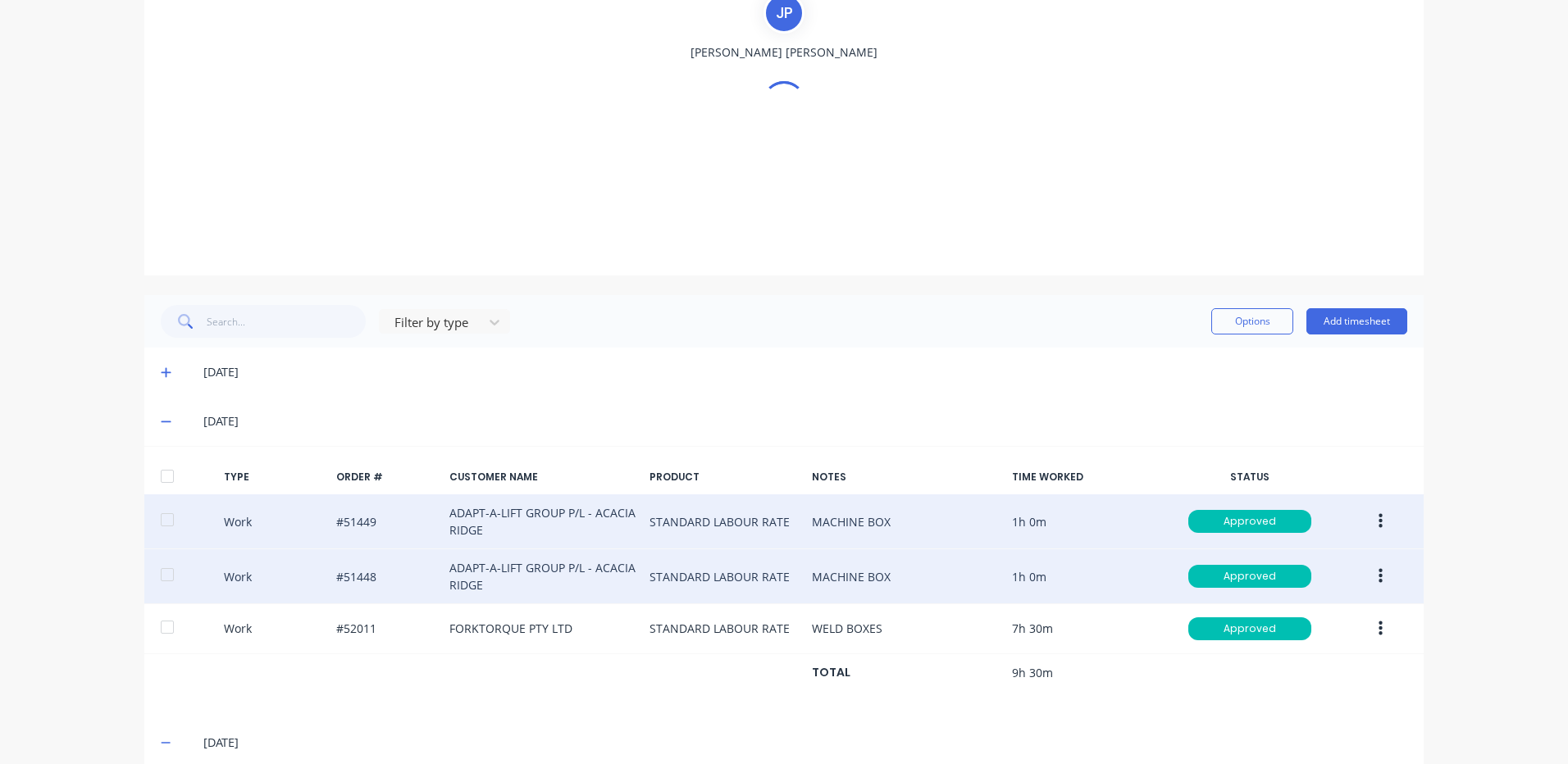
scroll to position [0, 0]
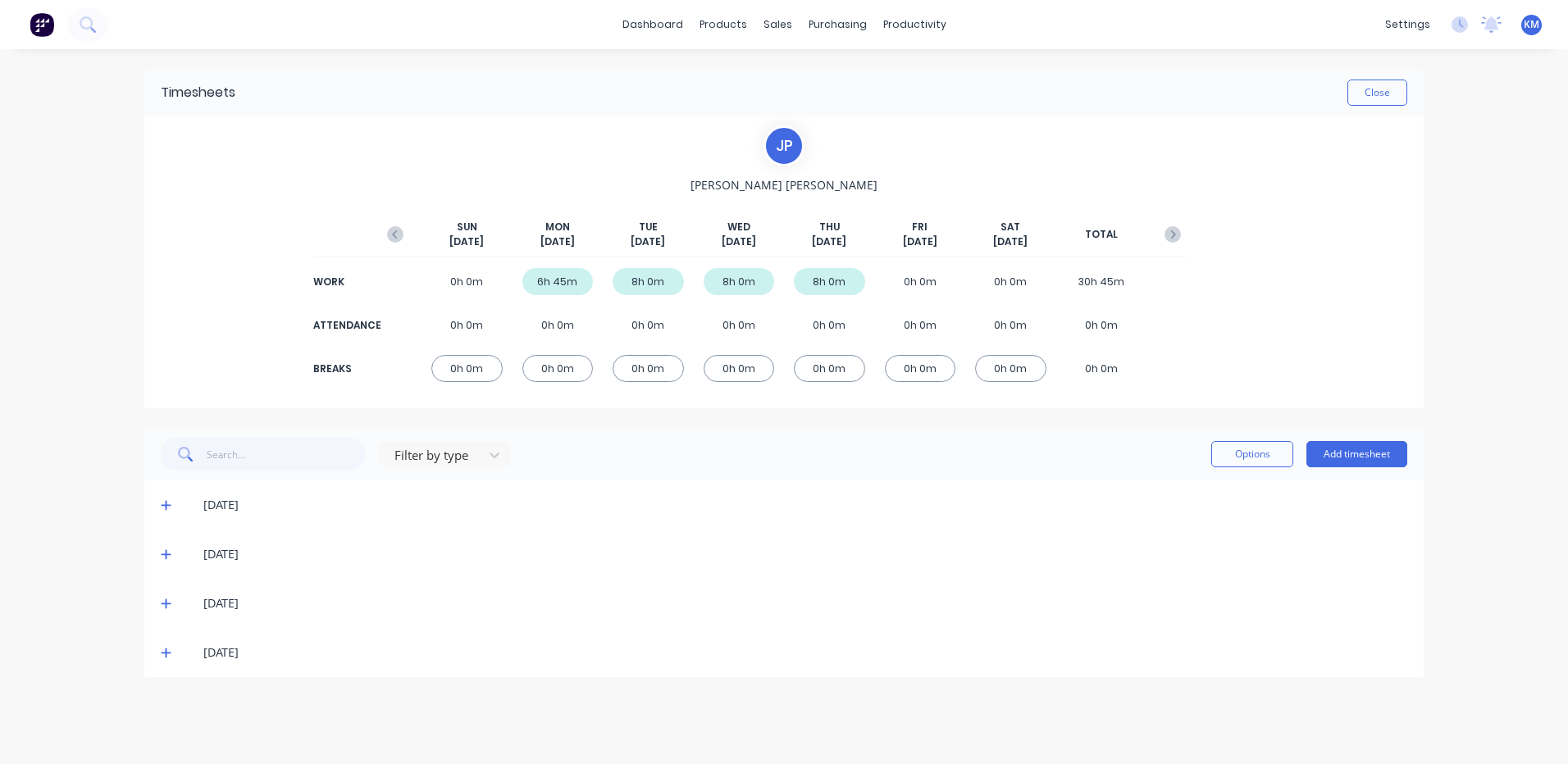
click at [168, 650] on icon at bounding box center [167, 652] width 11 height 12
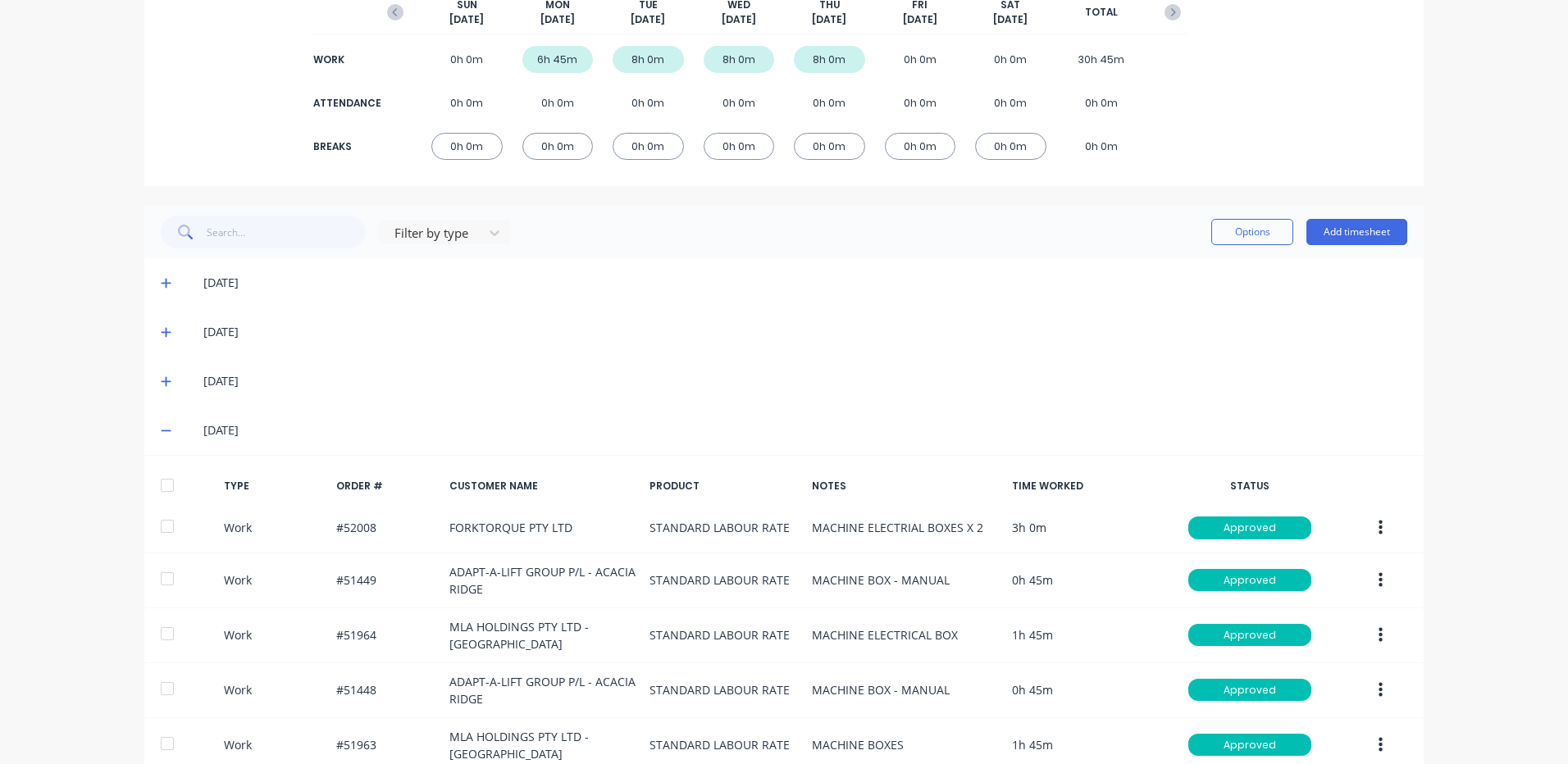
scroll to position [316, 0]
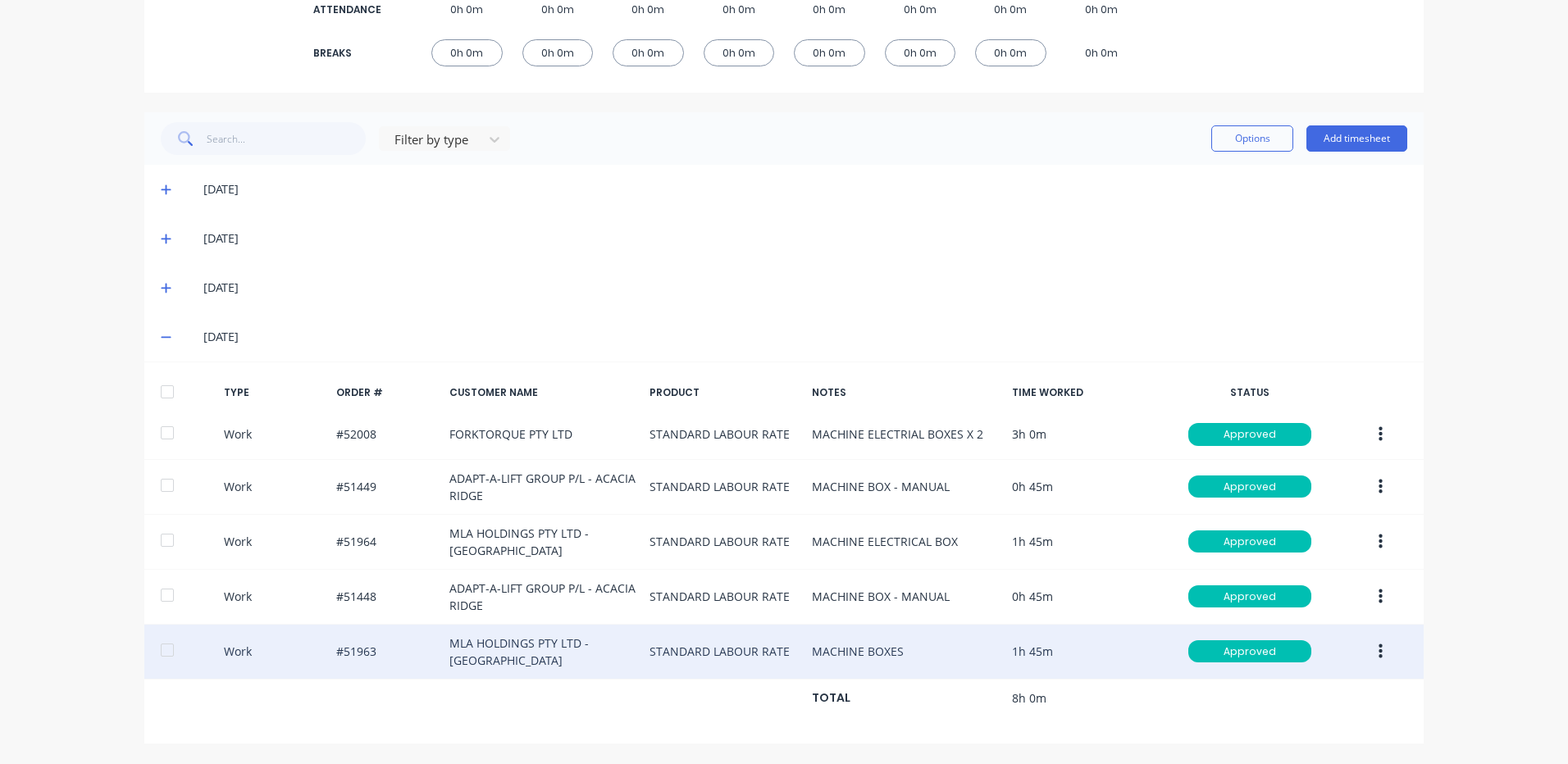
click at [1378, 649] on button "button" at bounding box center [1381, 651] width 38 height 29
click at [1330, 619] on div "Duplicate" at bounding box center [1322, 622] width 126 height 24
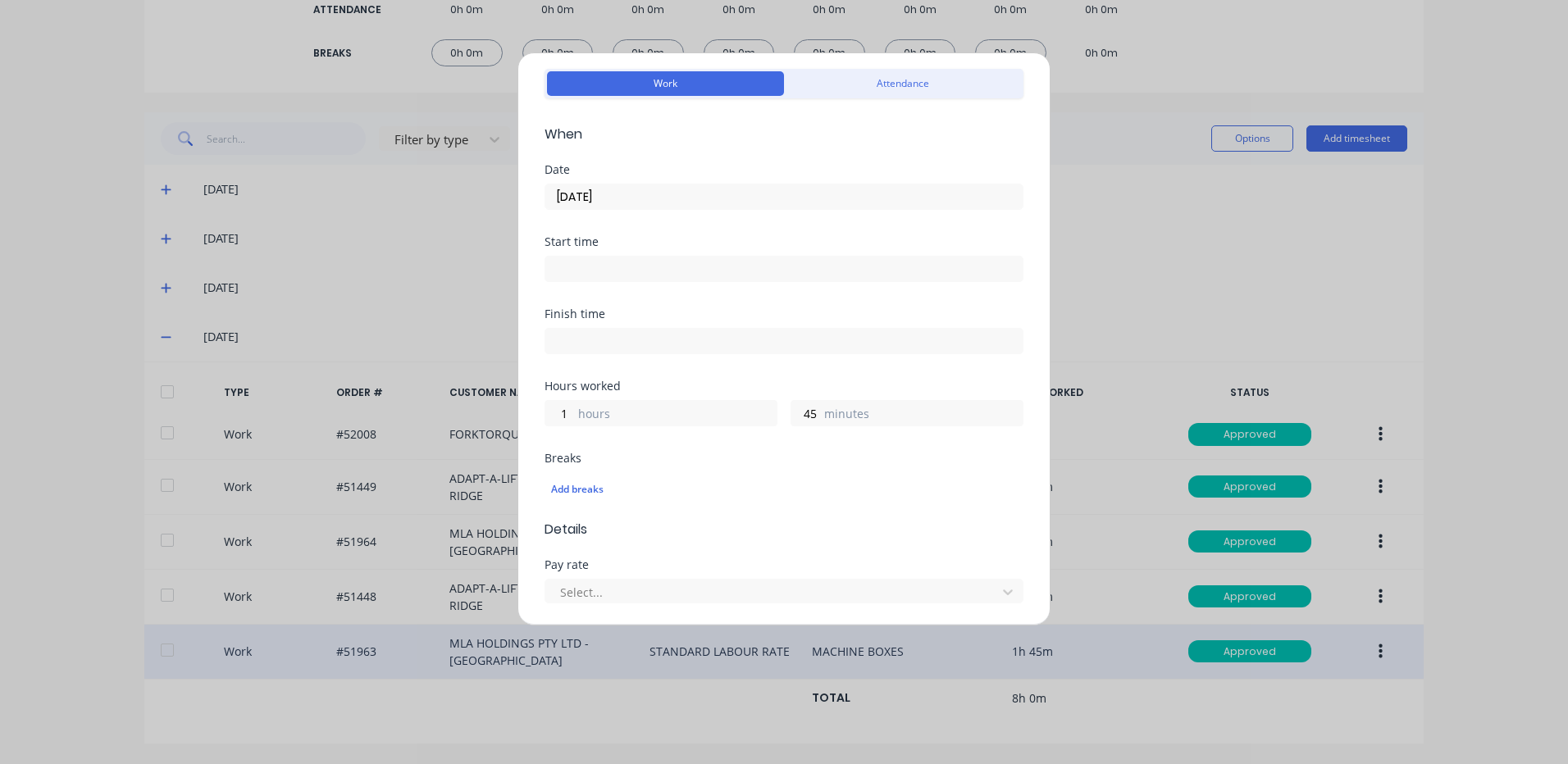
scroll to position [53, 0]
click at [764, 186] on div "04/09/2025" at bounding box center [784, 199] width 479 height 30
click at [745, 204] on input "04/09/2025" at bounding box center [784, 201] width 478 height 25
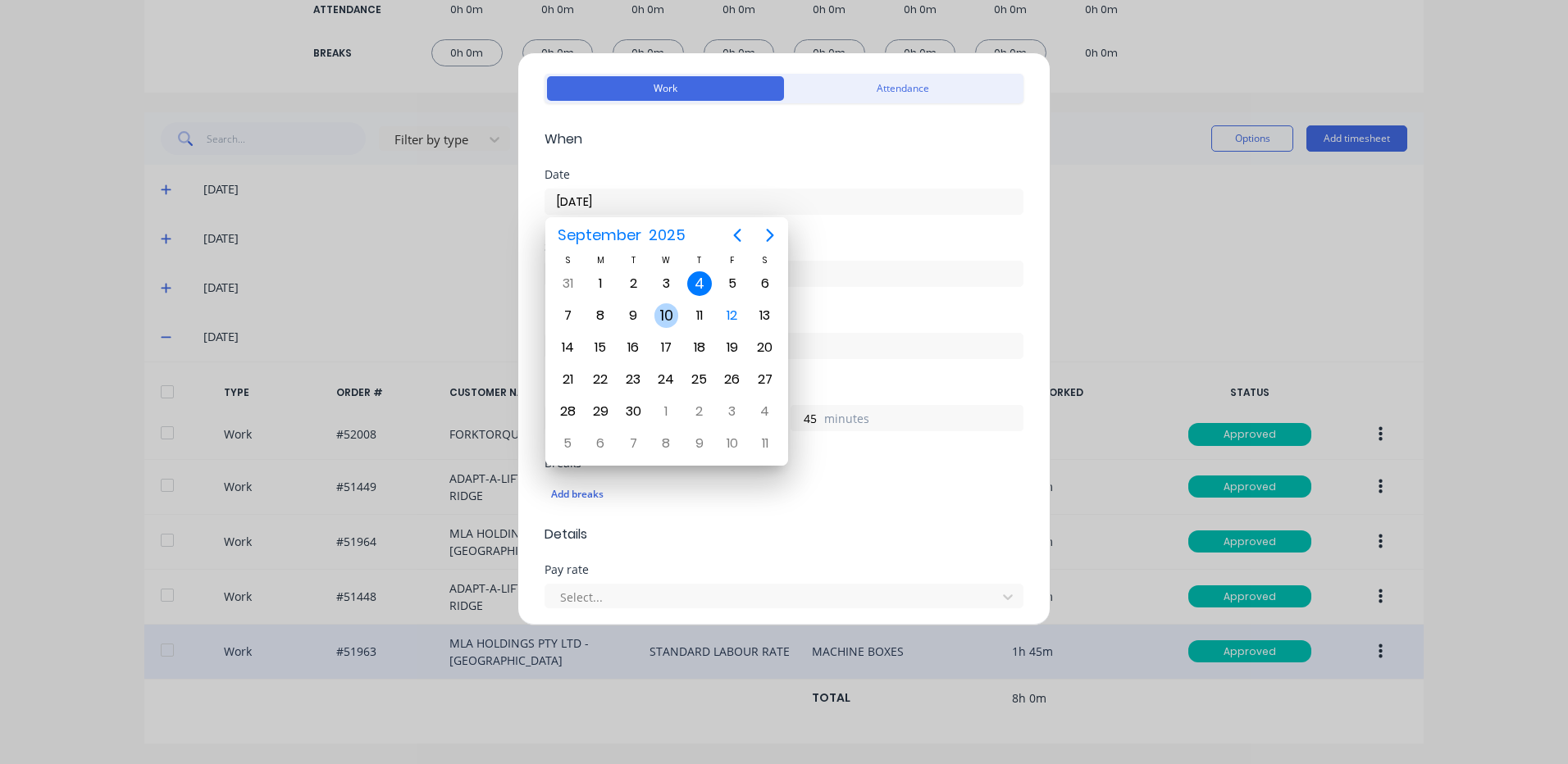
click at [660, 311] on div "10" at bounding box center [666, 315] width 25 height 25
type input "10/09/2025"
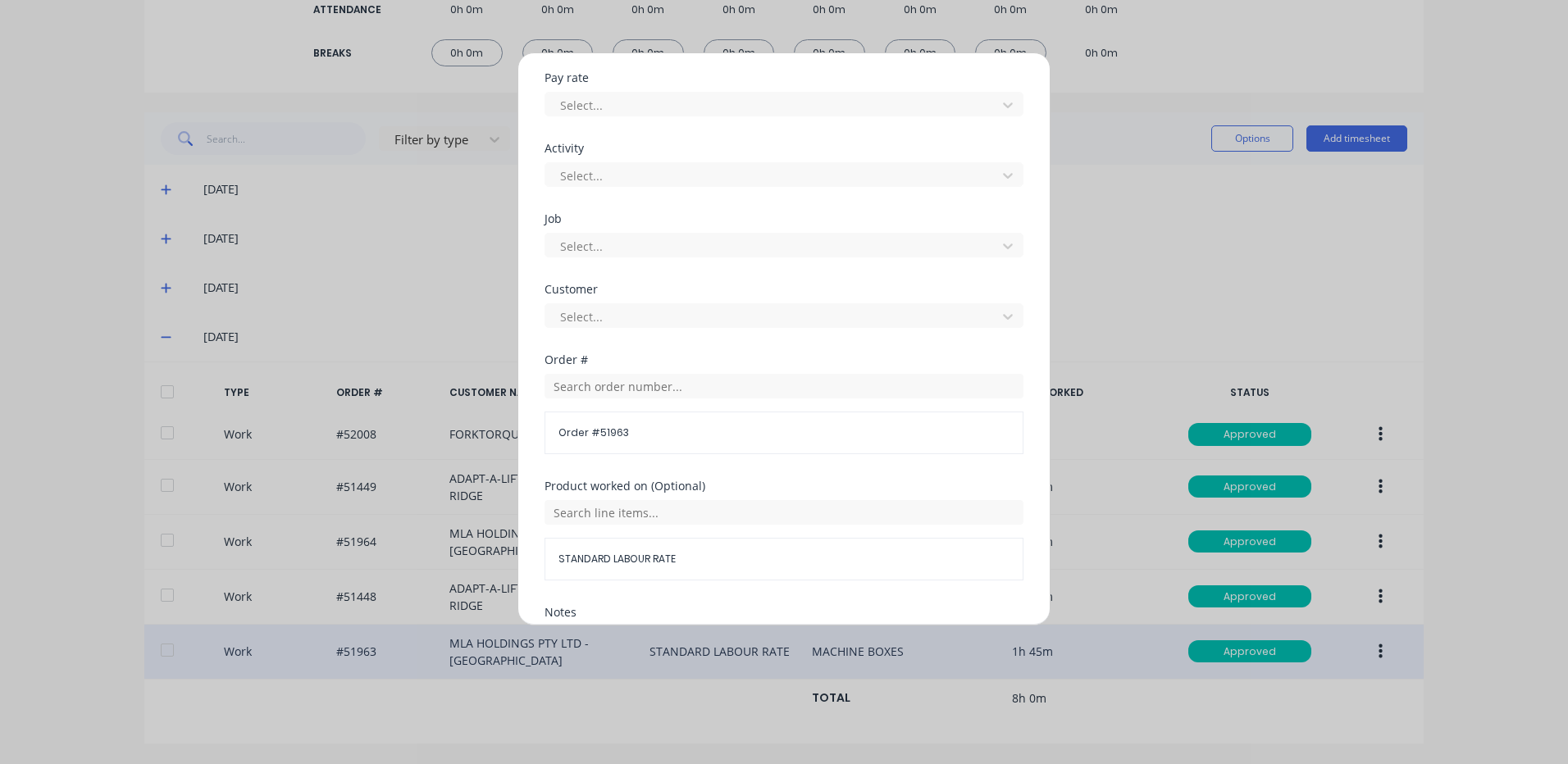
scroll to position [709, 0]
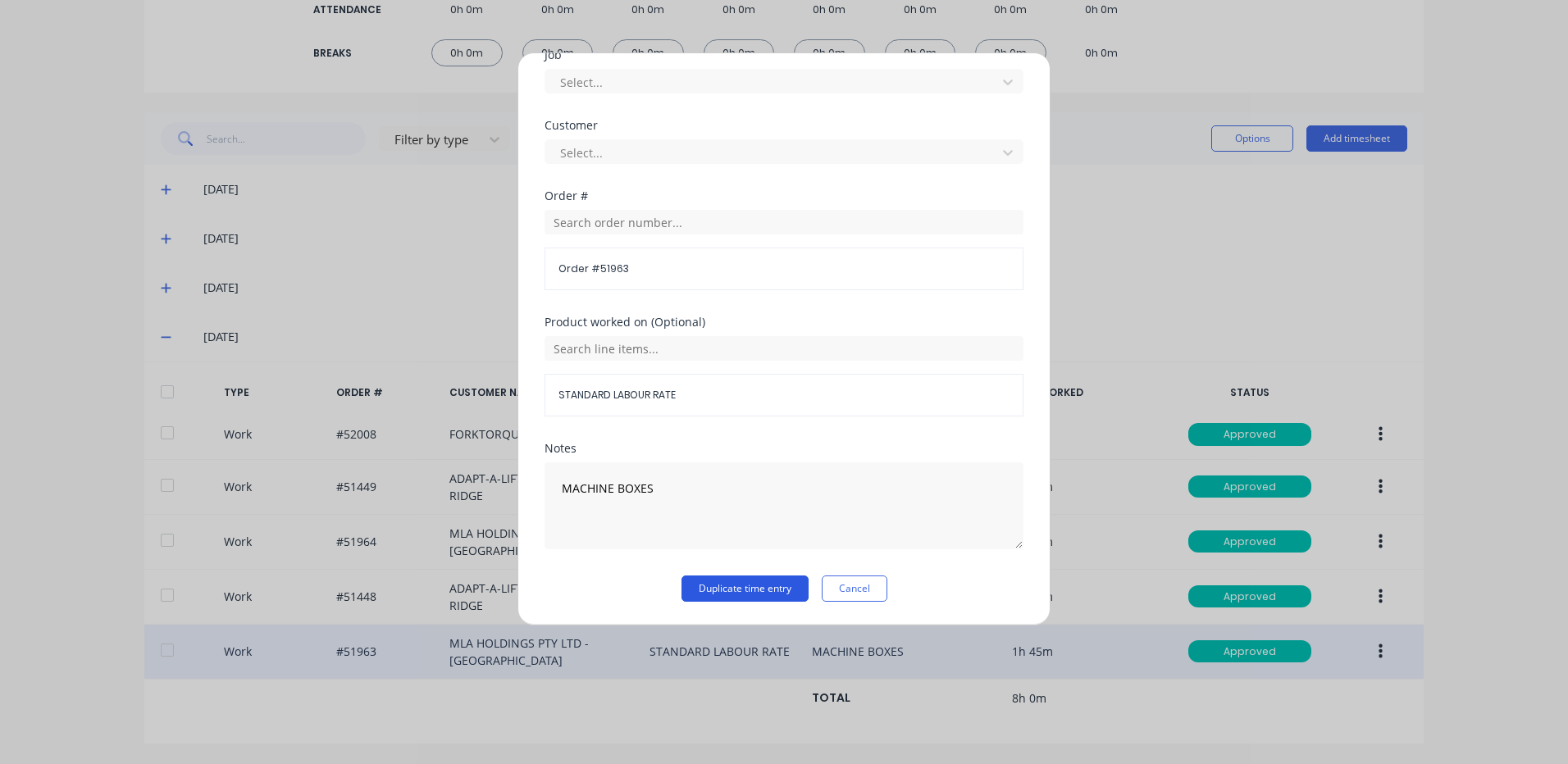
click at [761, 589] on button "Duplicate time entry" at bounding box center [745, 588] width 127 height 26
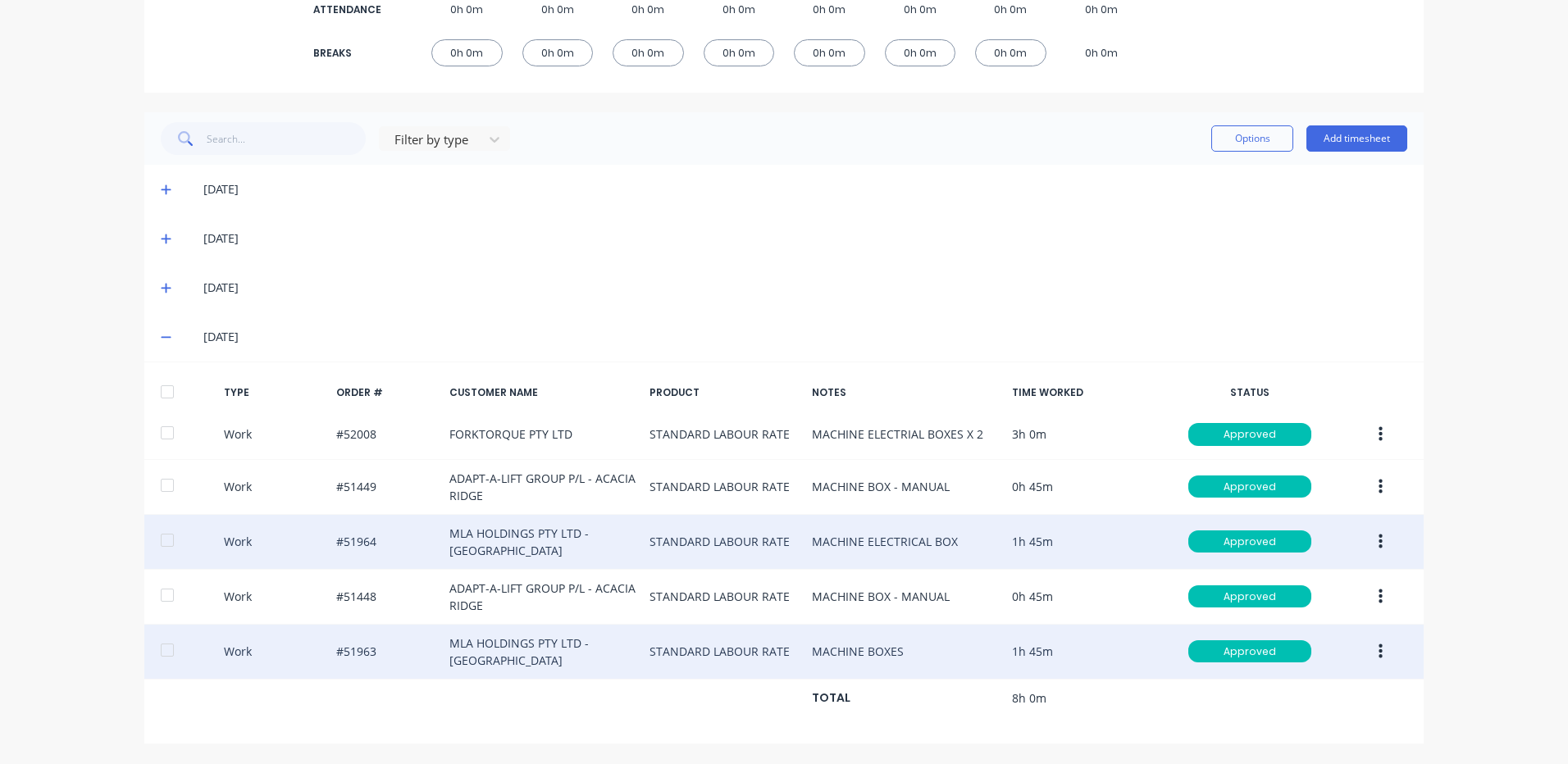
click at [1367, 535] on button "button" at bounding box center [1381, 542] width 38 height 29
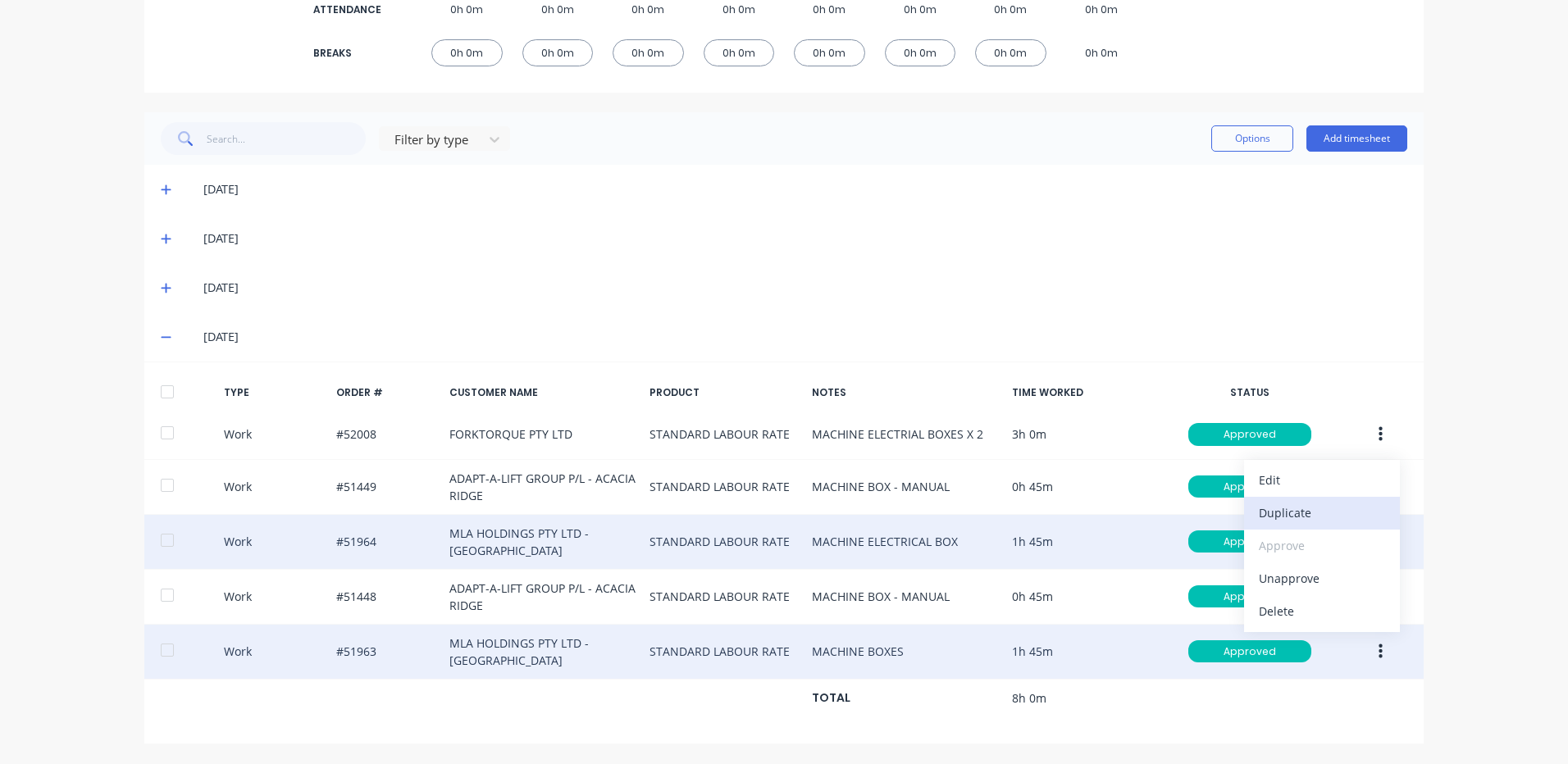
click at [1319, 517] on div "Duplicate" at bounding box center [1322, 513] width 126 height 24
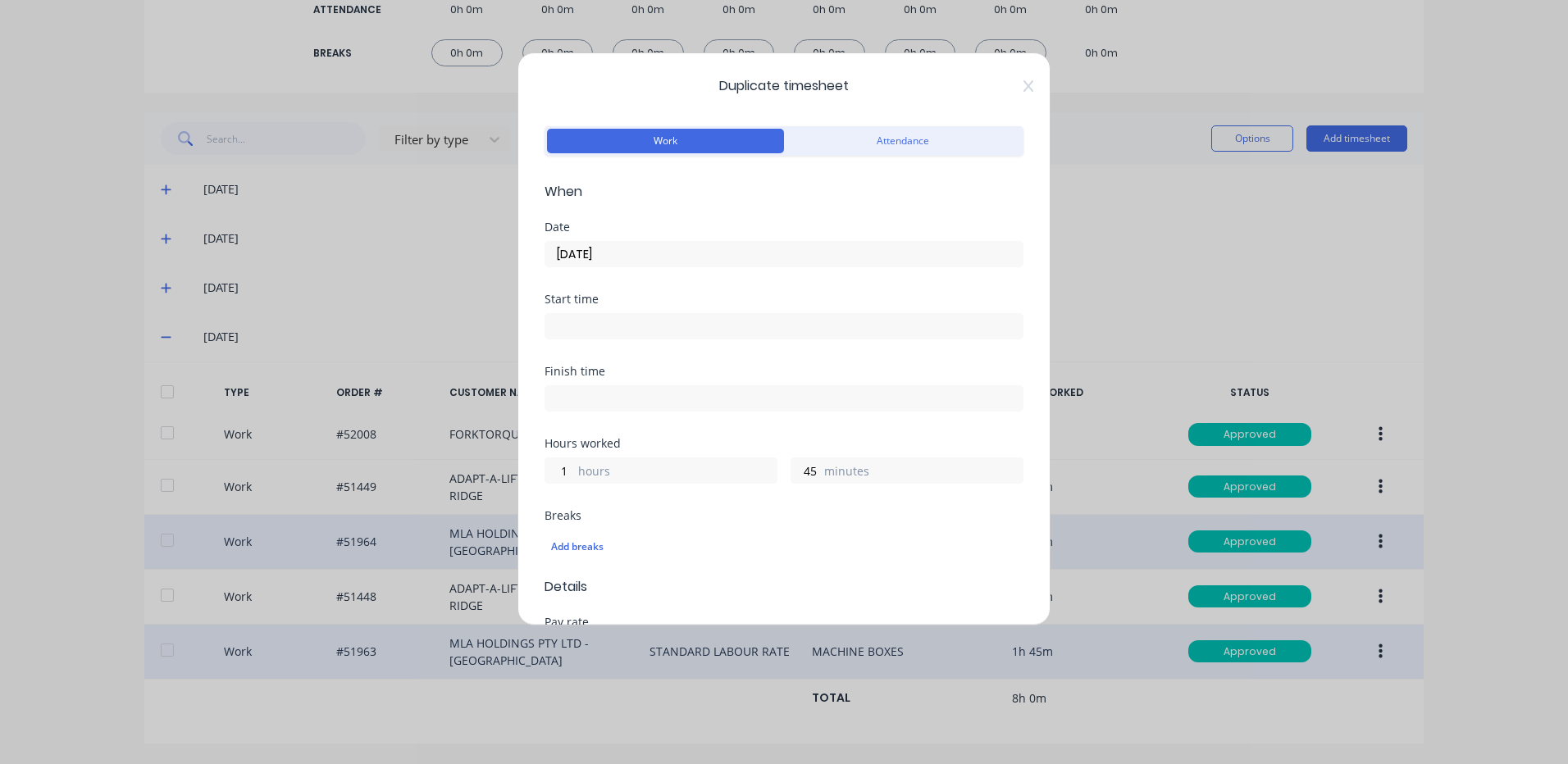
click at [664, 252] on input "04/09/2025" at bounding box center [784, 254] width 478 height 25
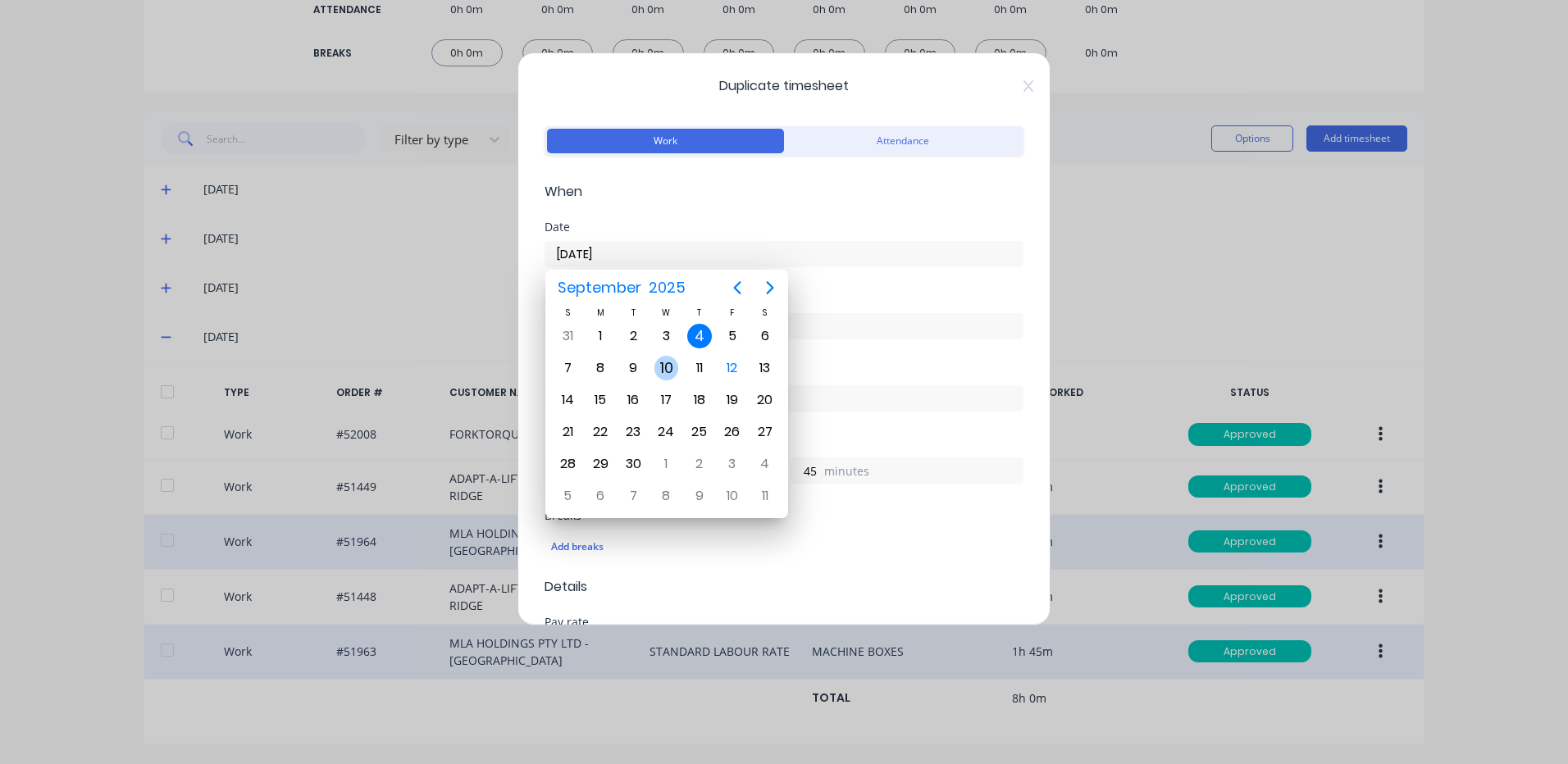
drag, startPoint x: 654, startPoint y: 373, endPoint x: 659, endPoint y: 389, distance: 16.8
click at [655, 373] on div "10" at bounding box center [666, 367] width 25 height 25
type input "10/09/2025"
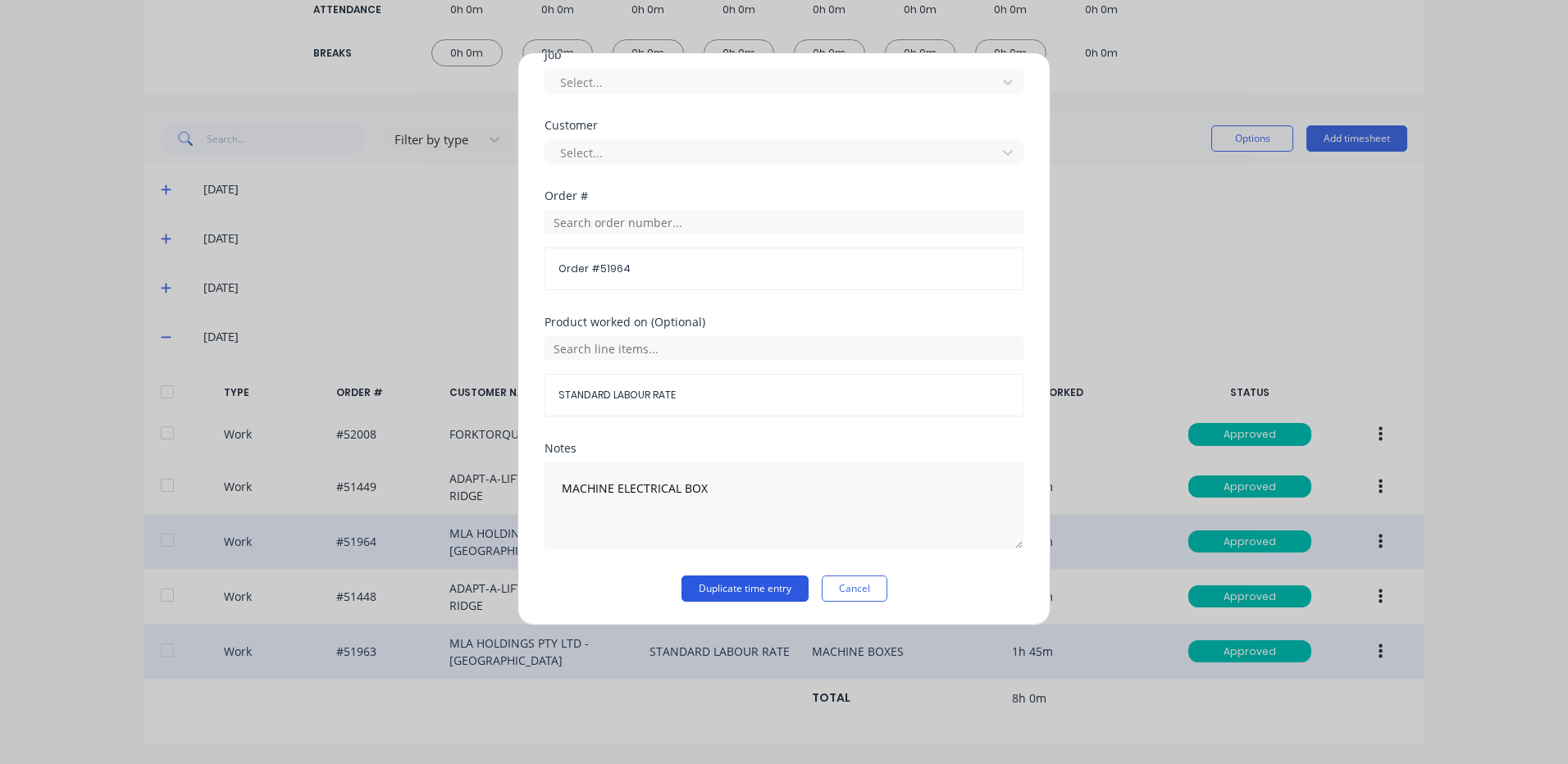
click at [769, 588] on button "Duplicate time entry" at bounding box center [745, 588] width 127 height 26
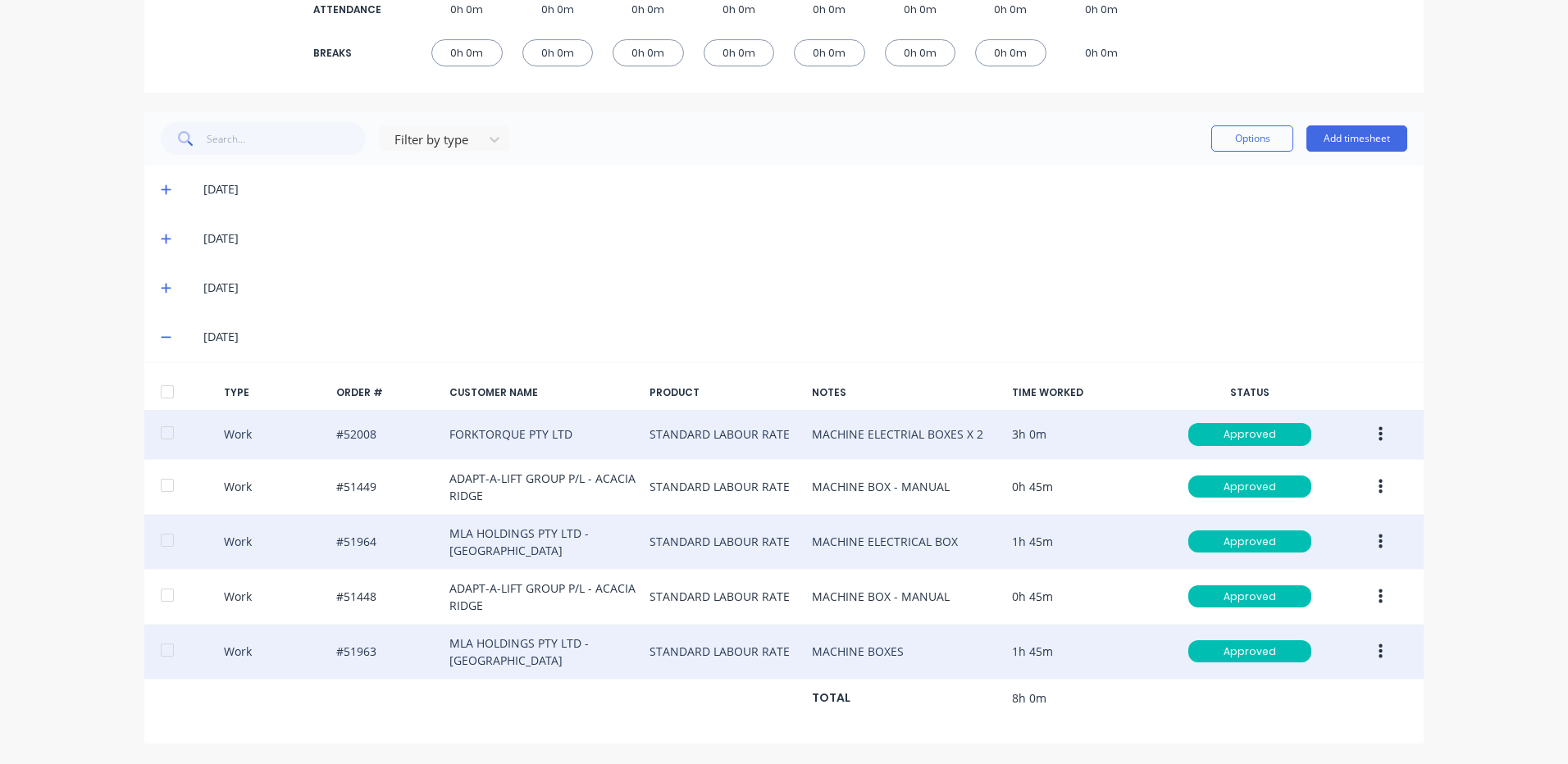
click at [1361, 436] on button "button" at bounding box center [1381, 434] width 38 height 29
click at [1312, 415] on div "Duplicate" at bounding box center [1322, 406] width 126 height 24
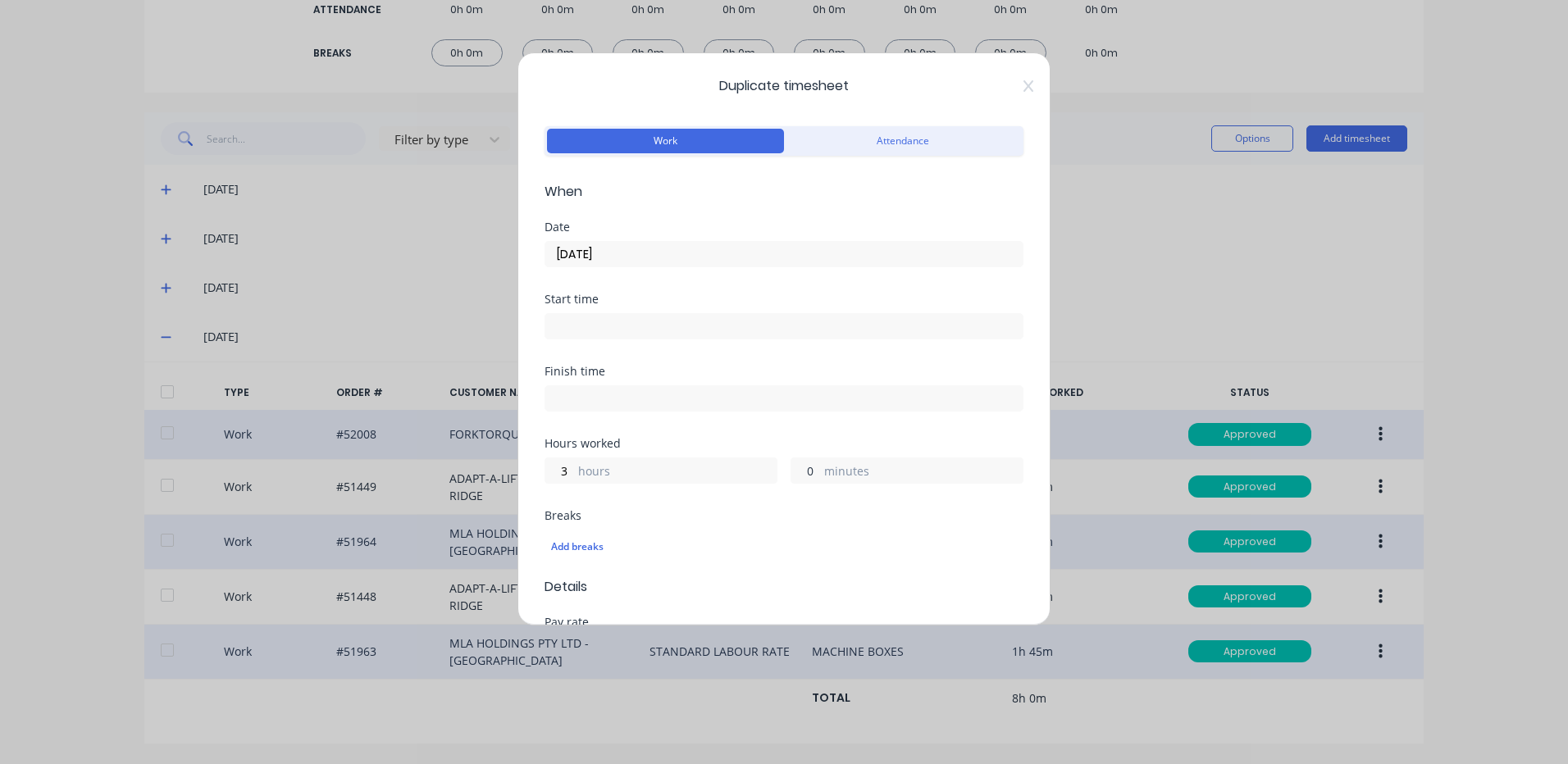
click at [799, 474] on input "0" at bounding box center [806, 470] width 29 height 25
type input "30"
click at [709, 262] on input "04/09/2025" at bounding box center [784, 254] width 478 height 25
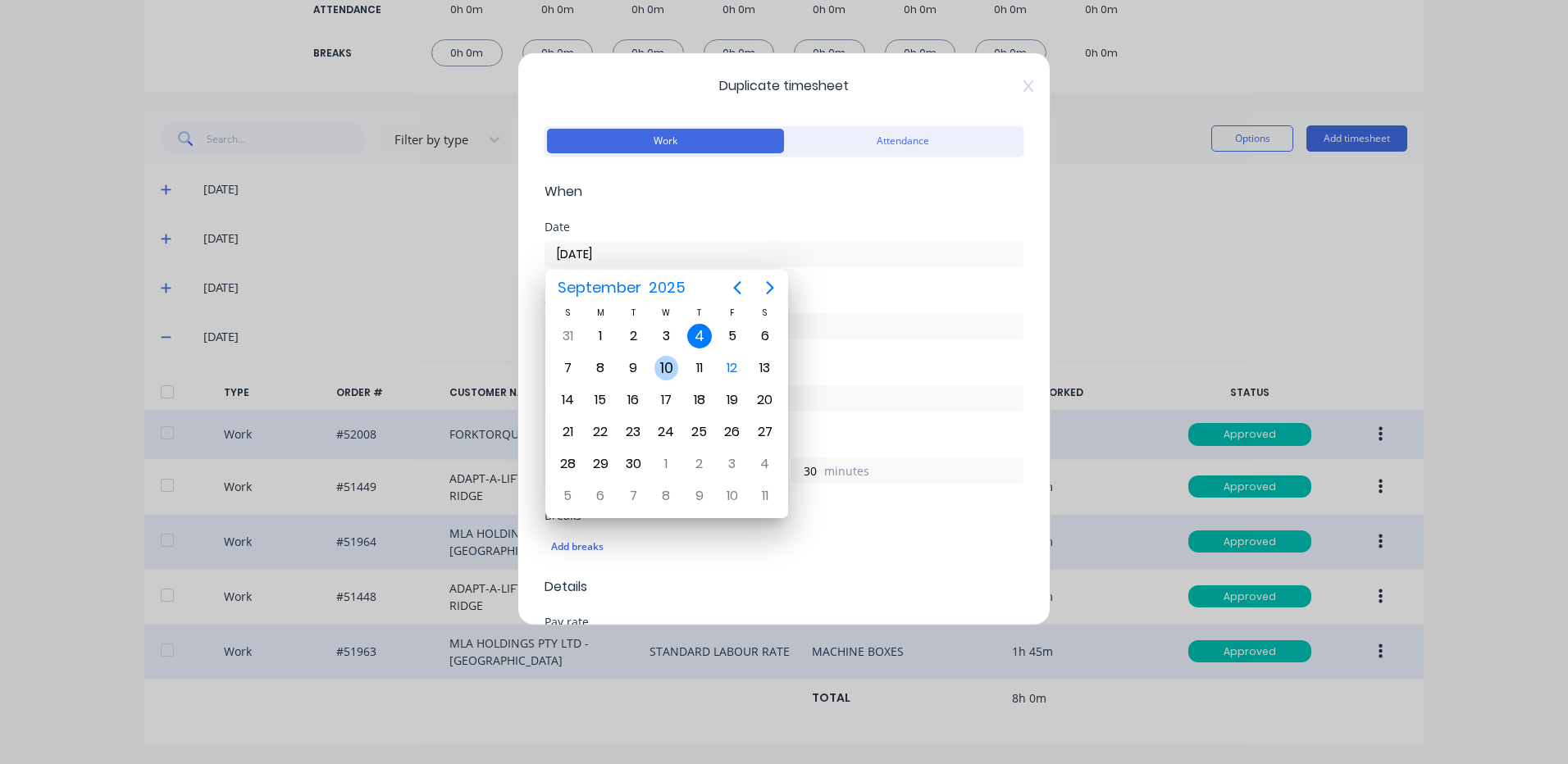
click at [653, 361] on div "10" at bounding box center [666, 368] width 33 height 31
type input "10/09/2025"
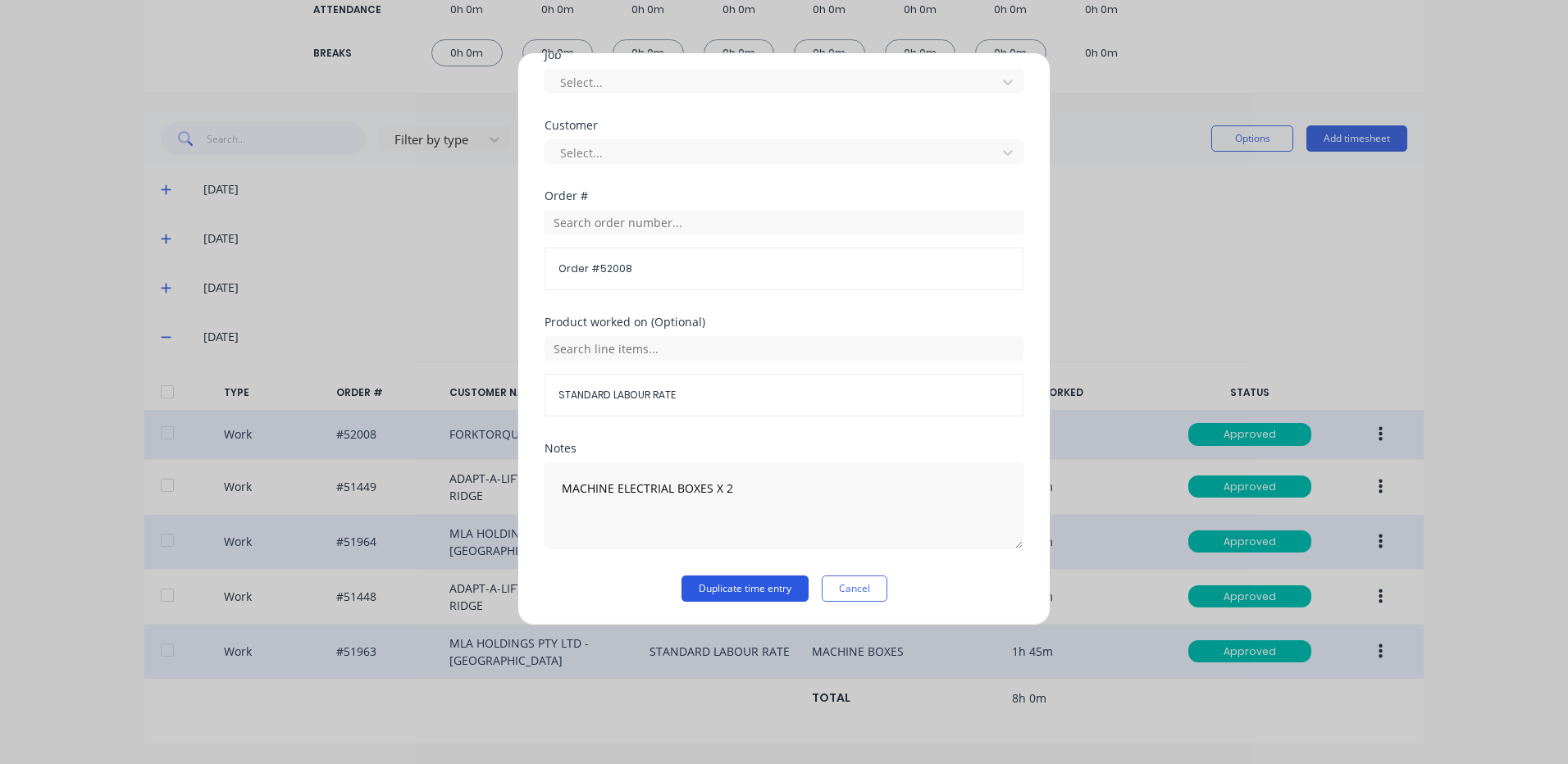
click at [744, 588] on button "Duplicate time entry" at bounding box center [745, 588] width 127 height 26
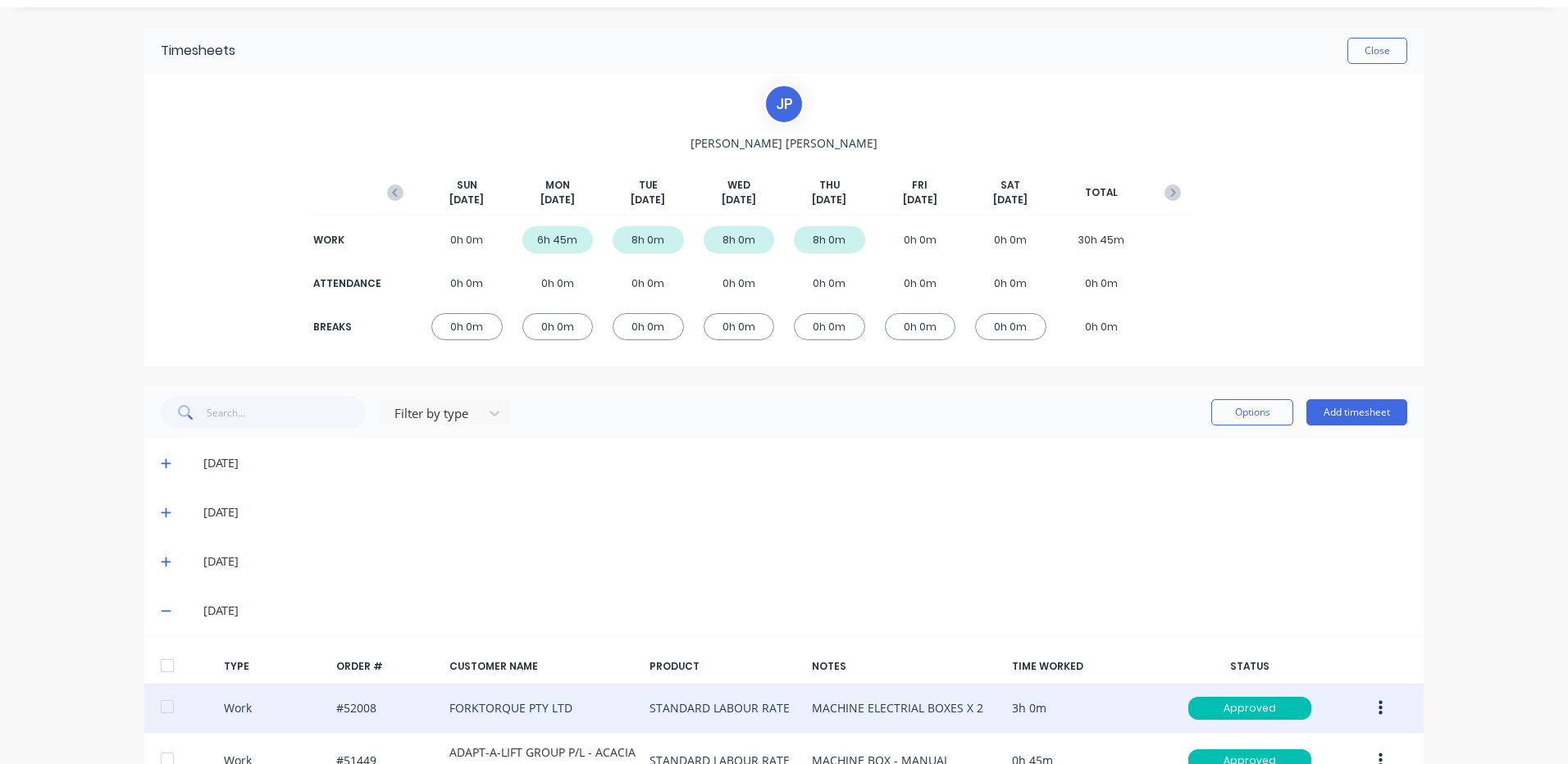
scroll to position [0, 0]
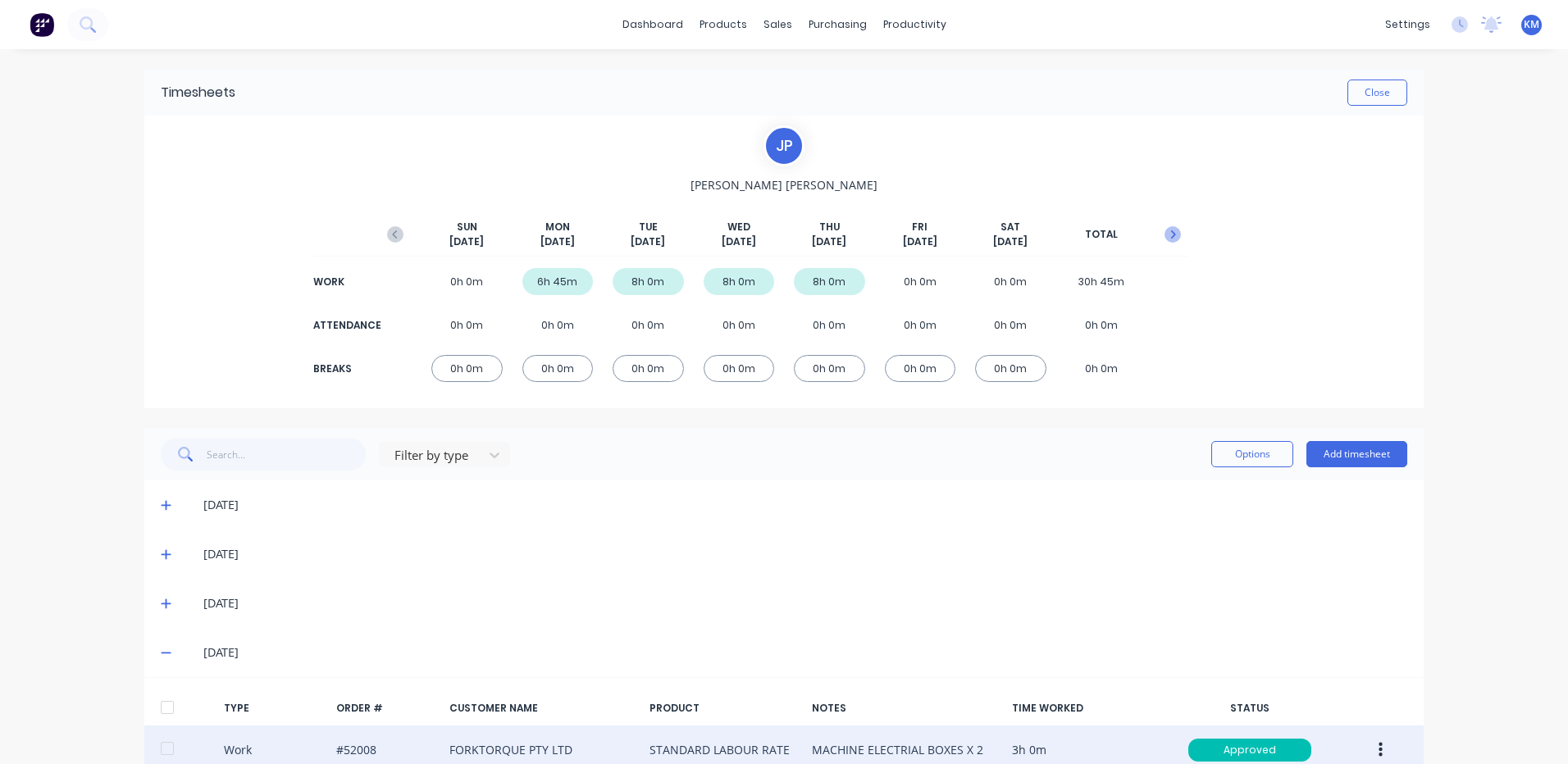
click at [1173, 231] on icon "button" at bounding box center [1173, 235] width 16 height 16
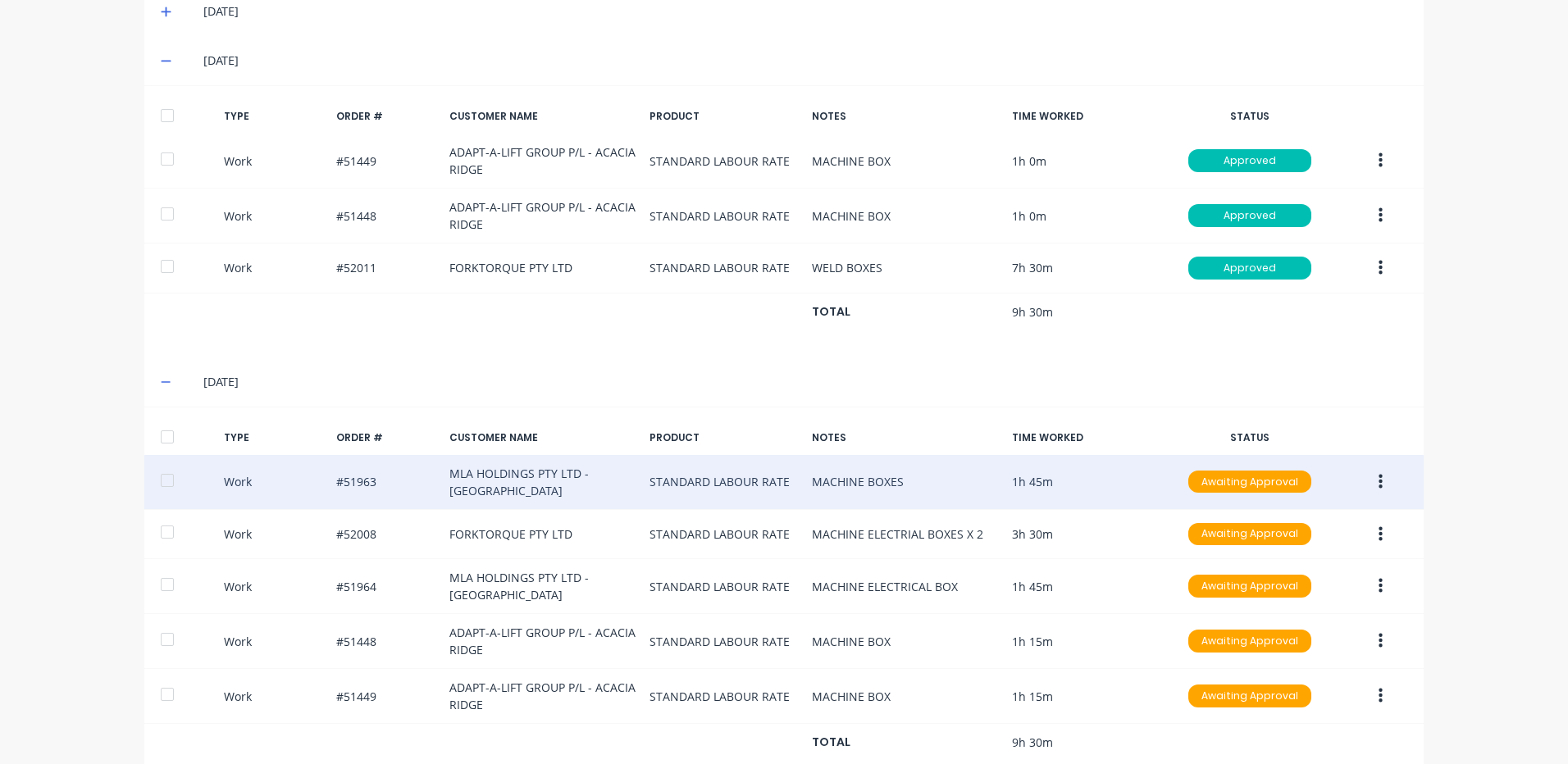
scroll to position [538, 0]
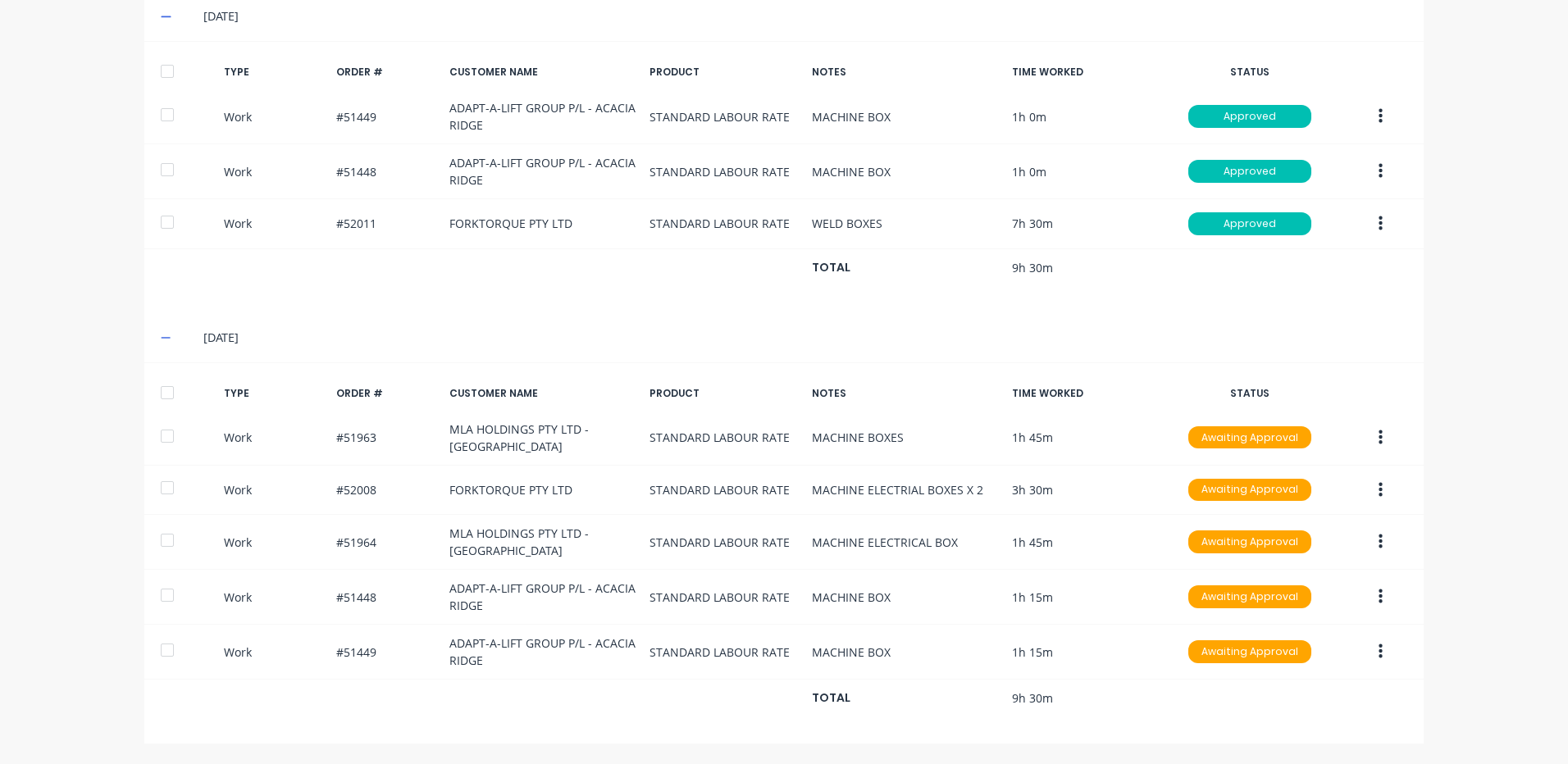
click at [170, 393] on div at bounding box center [167, 393] width 33 height 33
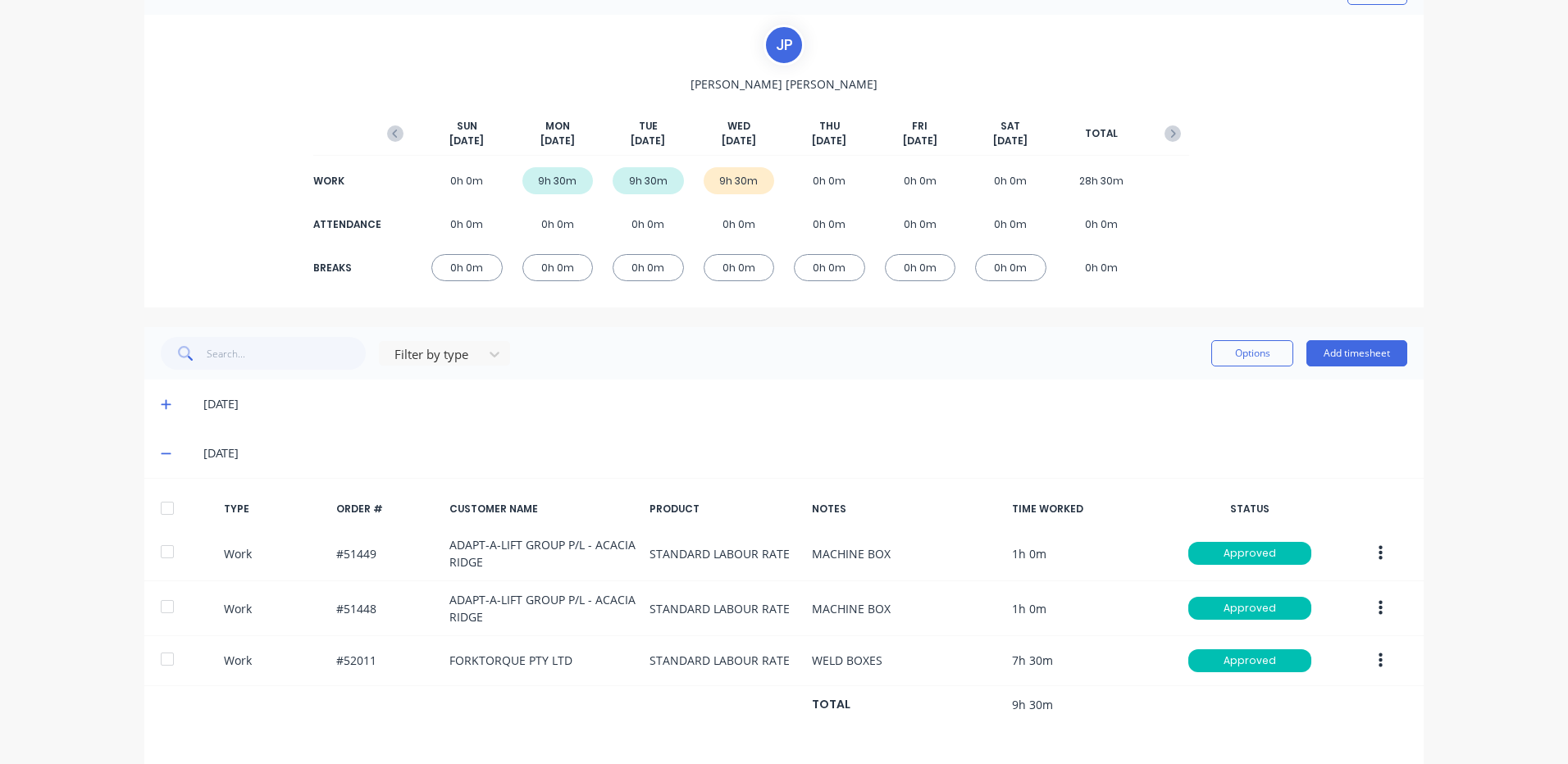
scroll to position [246, 0]
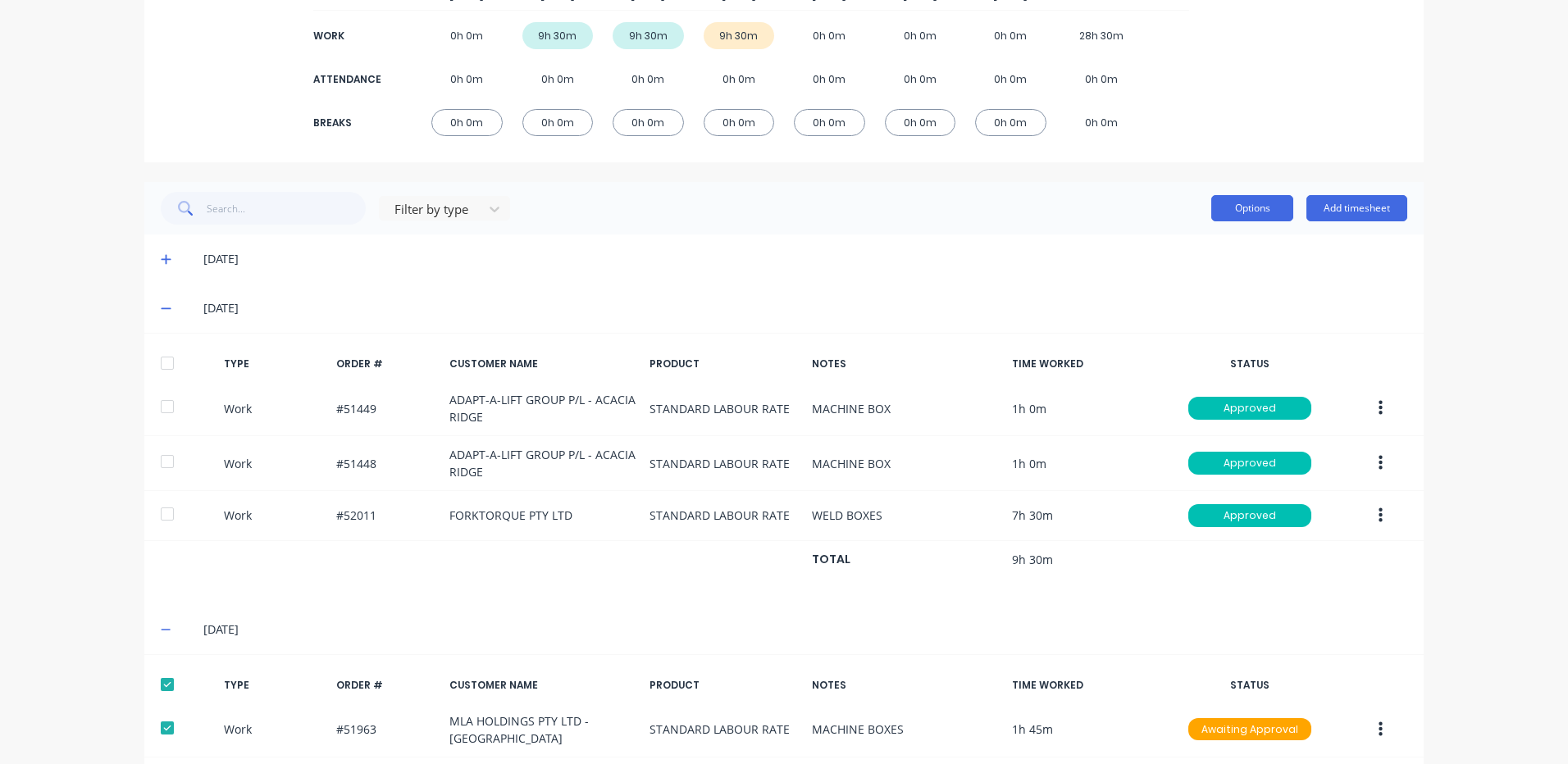
click at [1240, 216] on button "Options" at bounding box center [1252, 208] width 82 height 26
click at [1225, 248] on div "Approve" at bounding box center [1215, 250] width 126 height 24
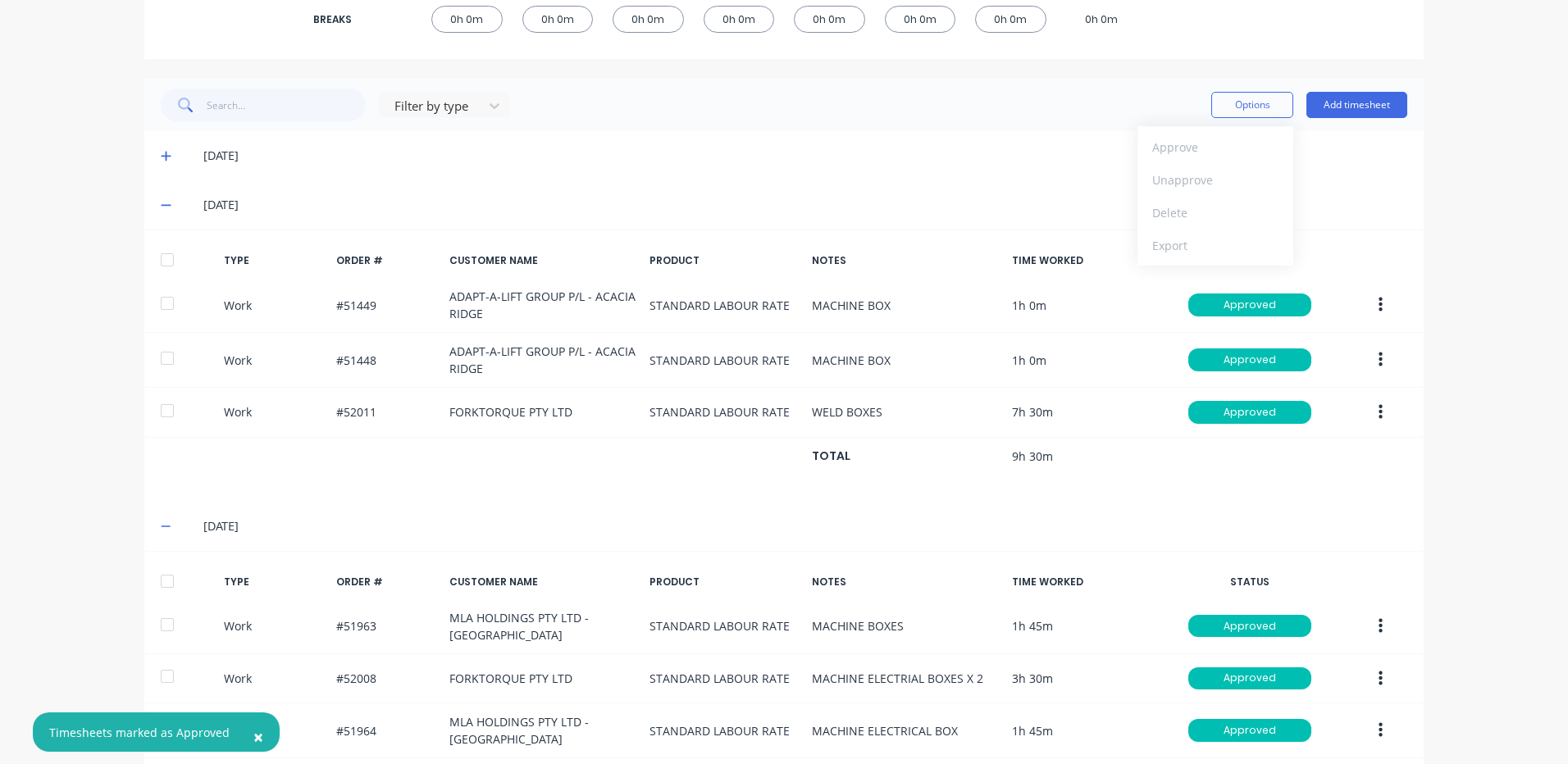
scroll to position [0, 0]
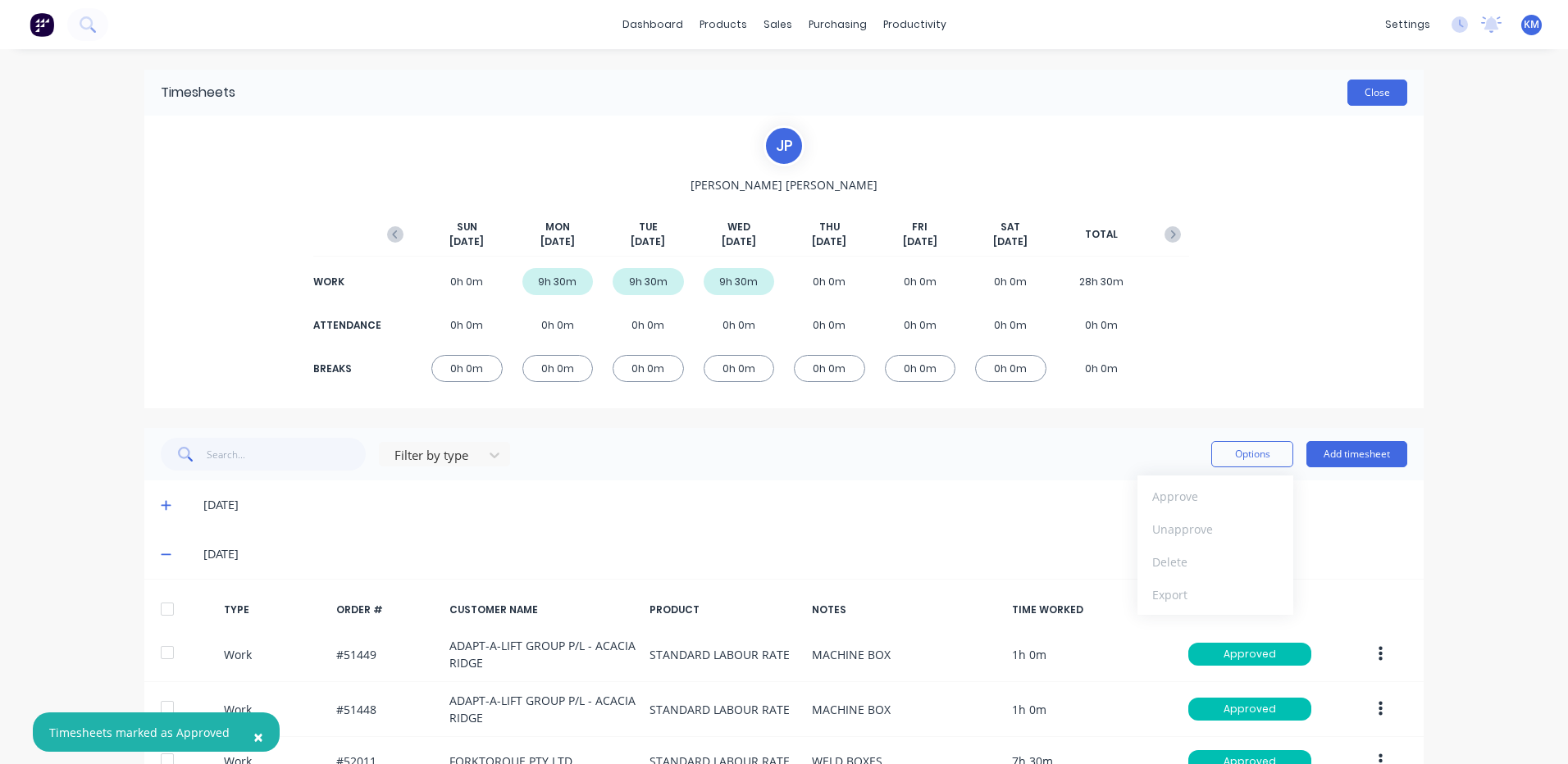
click at [1348, 101] on button "Close" at bounding box center [1378, 92] width 60 height 26
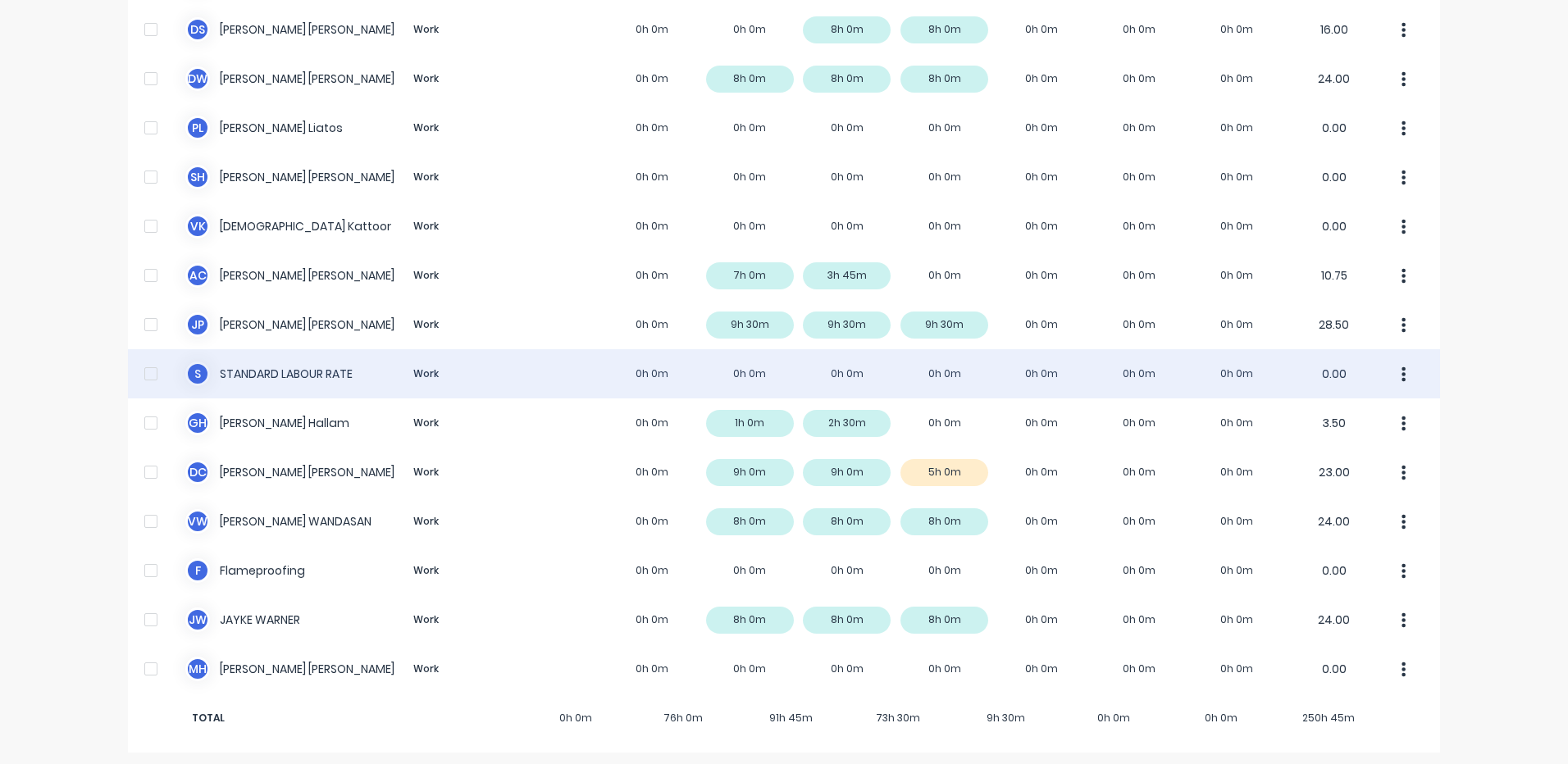
scroll to position [514, 0]
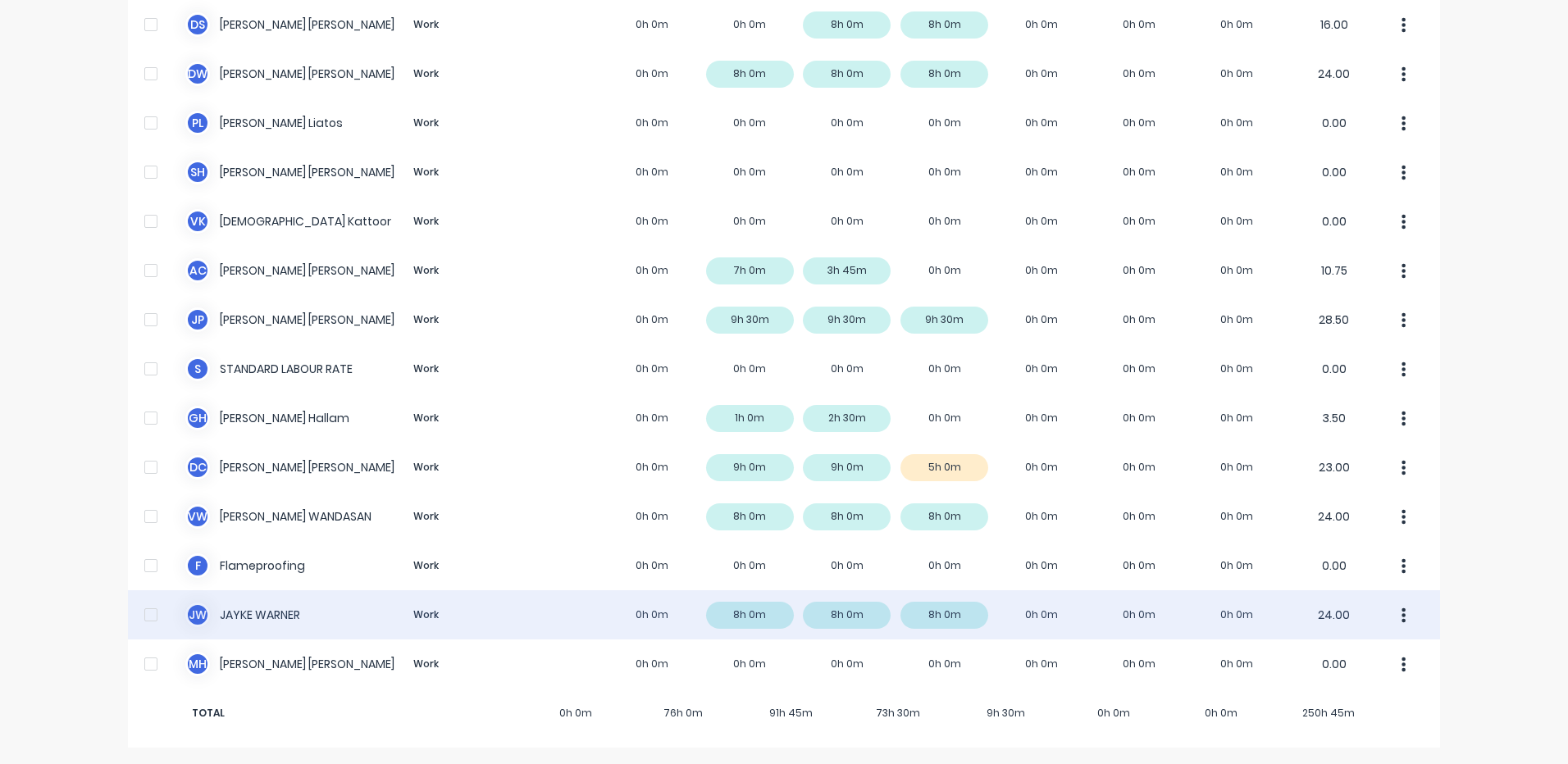
click at [661, 592] on div "J W JAYKE WARNER Work 0h 0m 8h 0m 8h 0m 8h 0m 0h 0m 0h 0m 0h 0m 24.00" at bounding box center [784, 615] width 1312 height 49
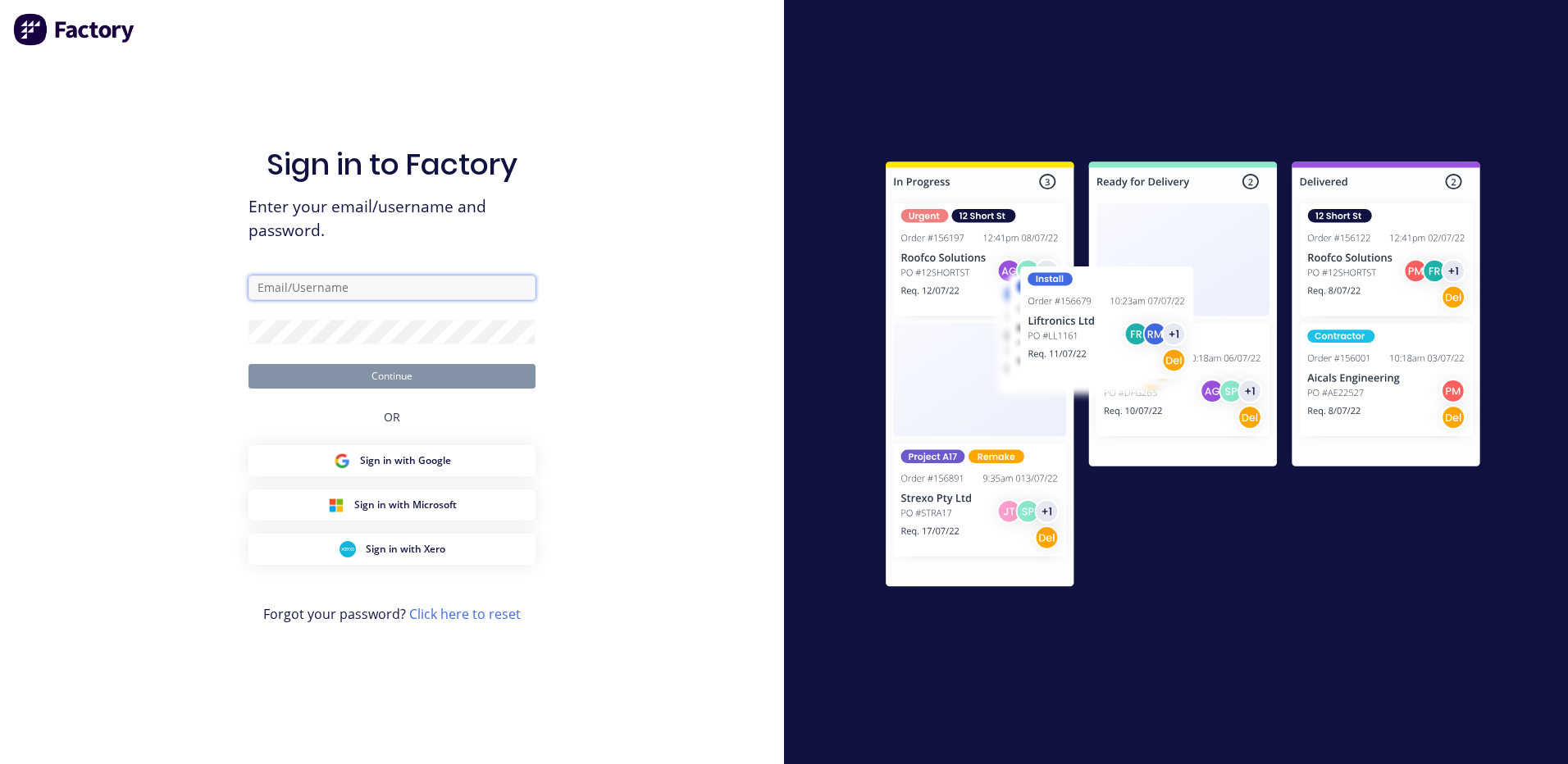
type input "kyle@forktorque.com.au"
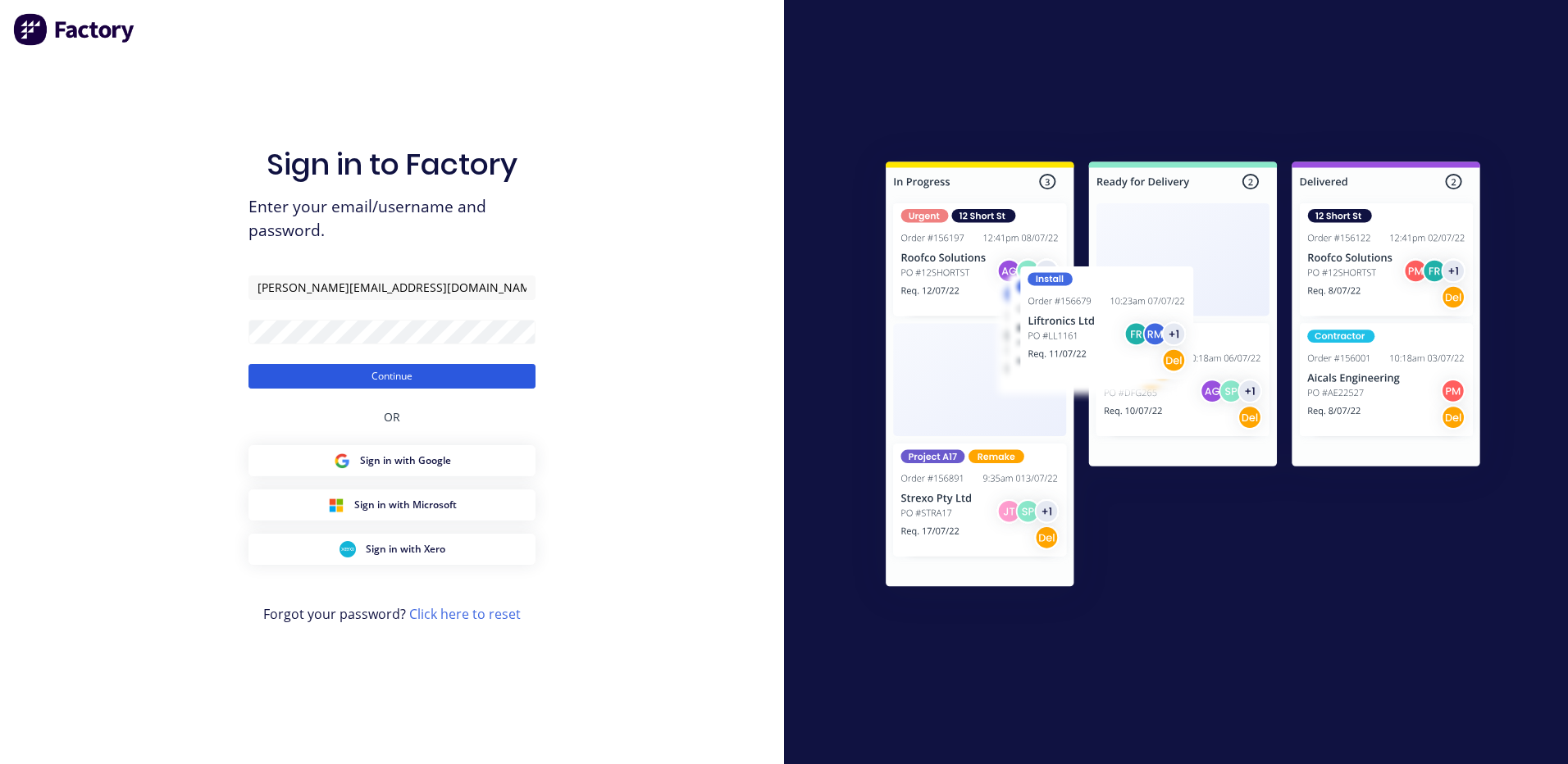
click at [390, 367] on button "Continue" at bounding box center [391, 376] width 287 height 25
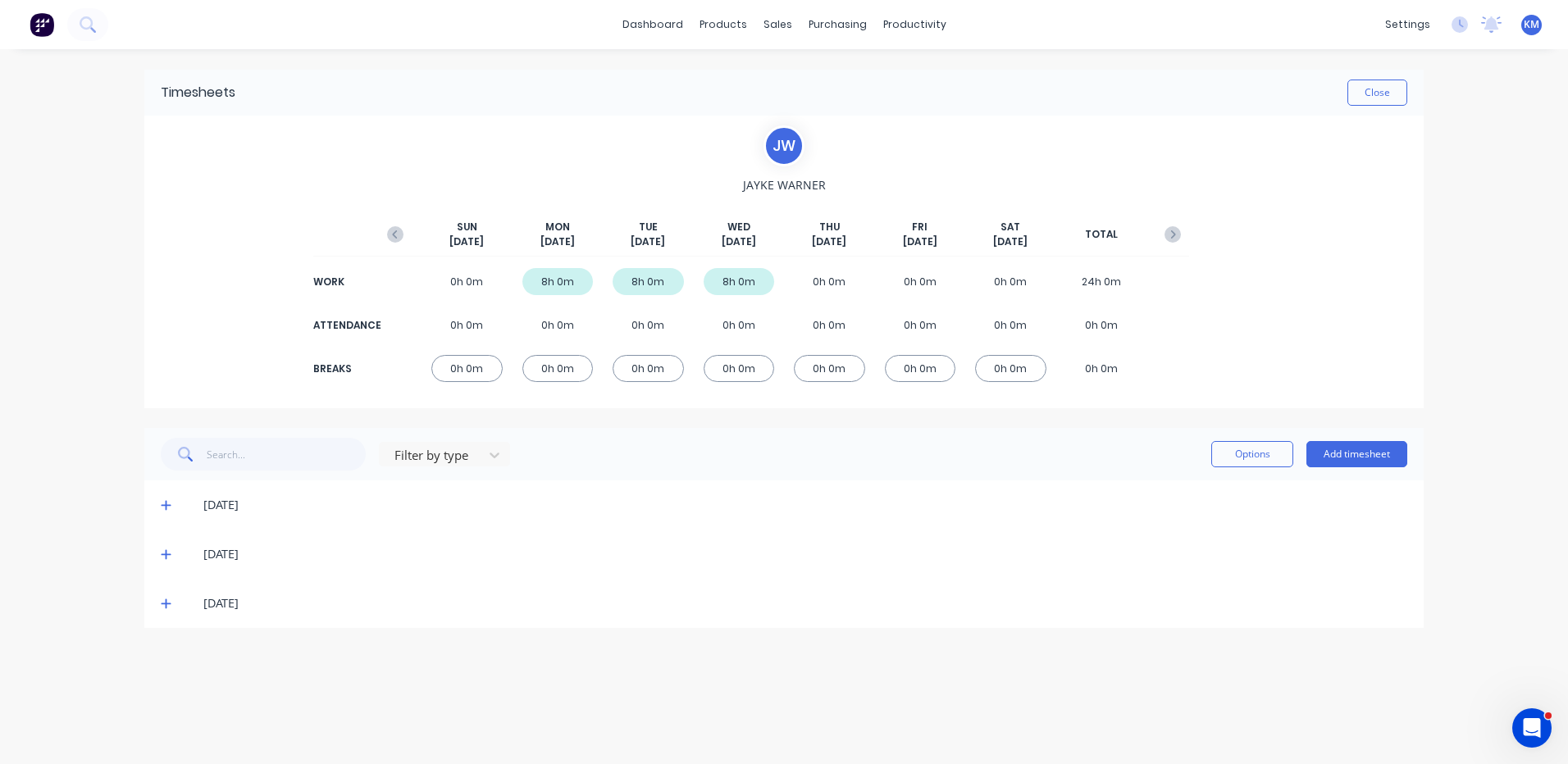
click at [162, 589] on div "10/09/25" at bounding box center [784, 603] width 1280 height 49
click at [163, 598] on icon at bounding box center [167, 603] width 11 height 12
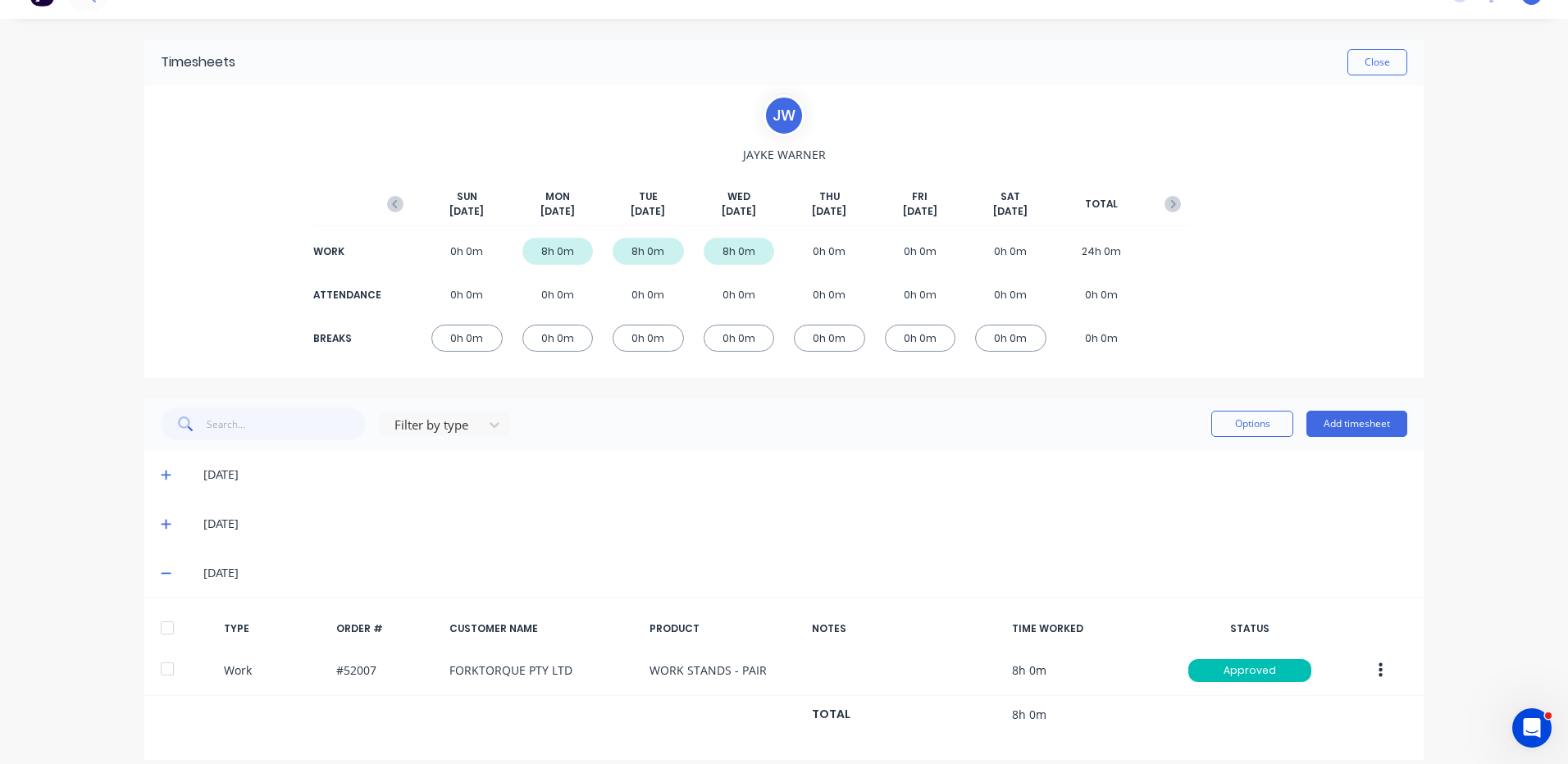
scroll to position [46, 0]
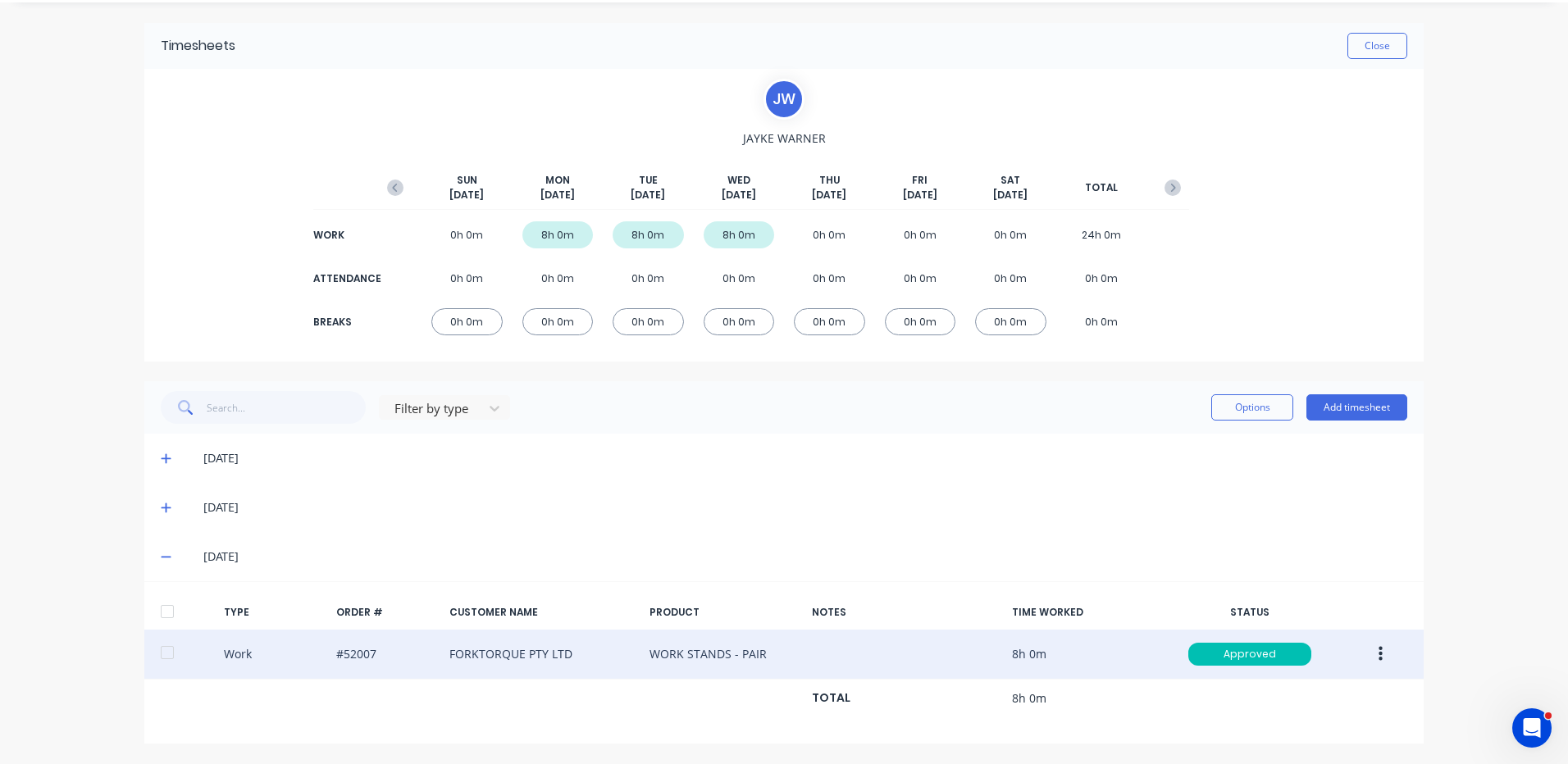
click at [1379, 646] on icon "button" at bounding box center [1381, 654] width 5 height 18
click at [1330, 623] on div "Duplicate" at bounding box center [1322, 625] width 126 height 24
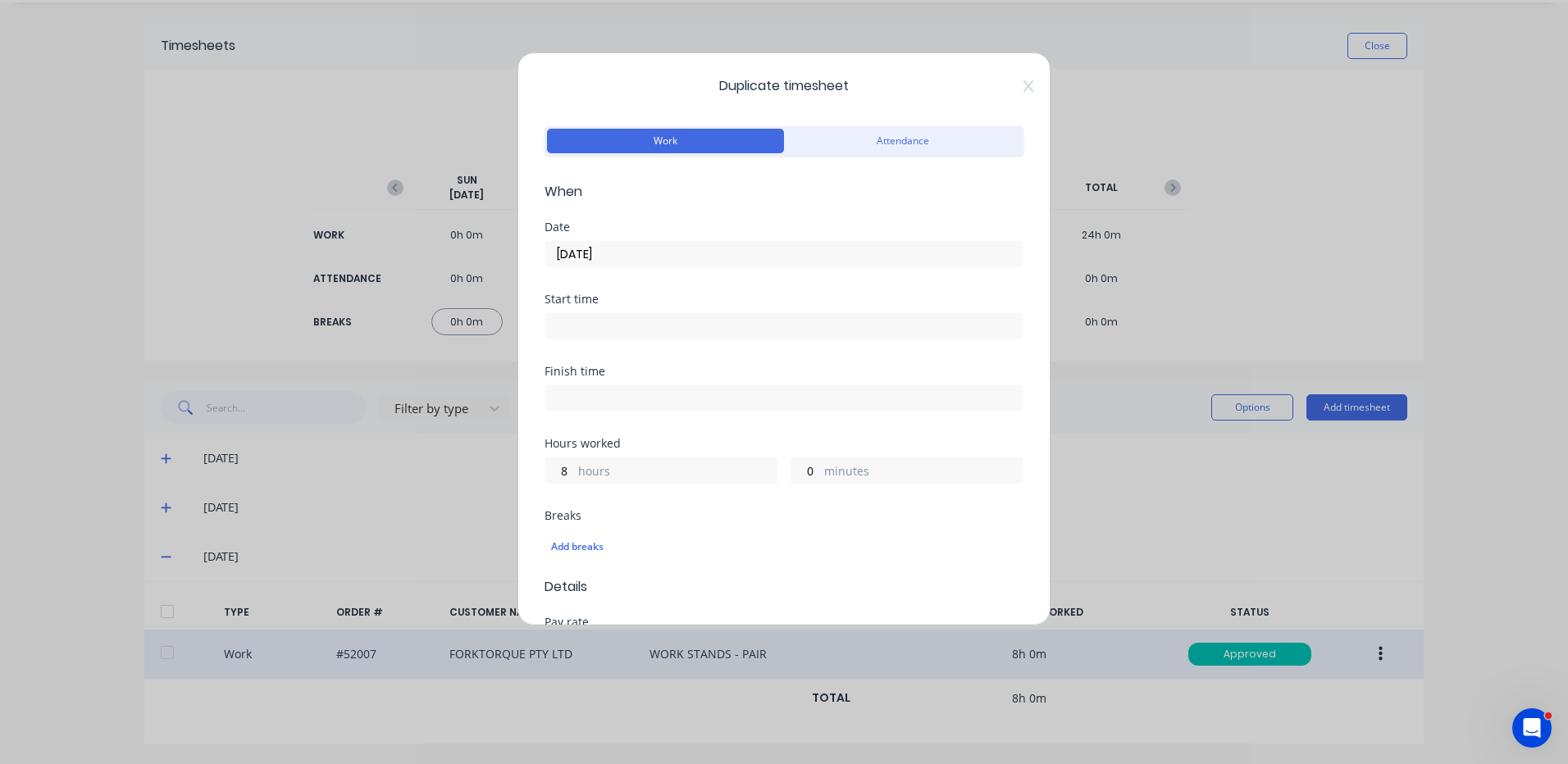
click at [644, 246] on input "10/09/2025" at bounding box center [784, 254] width 478 height 25
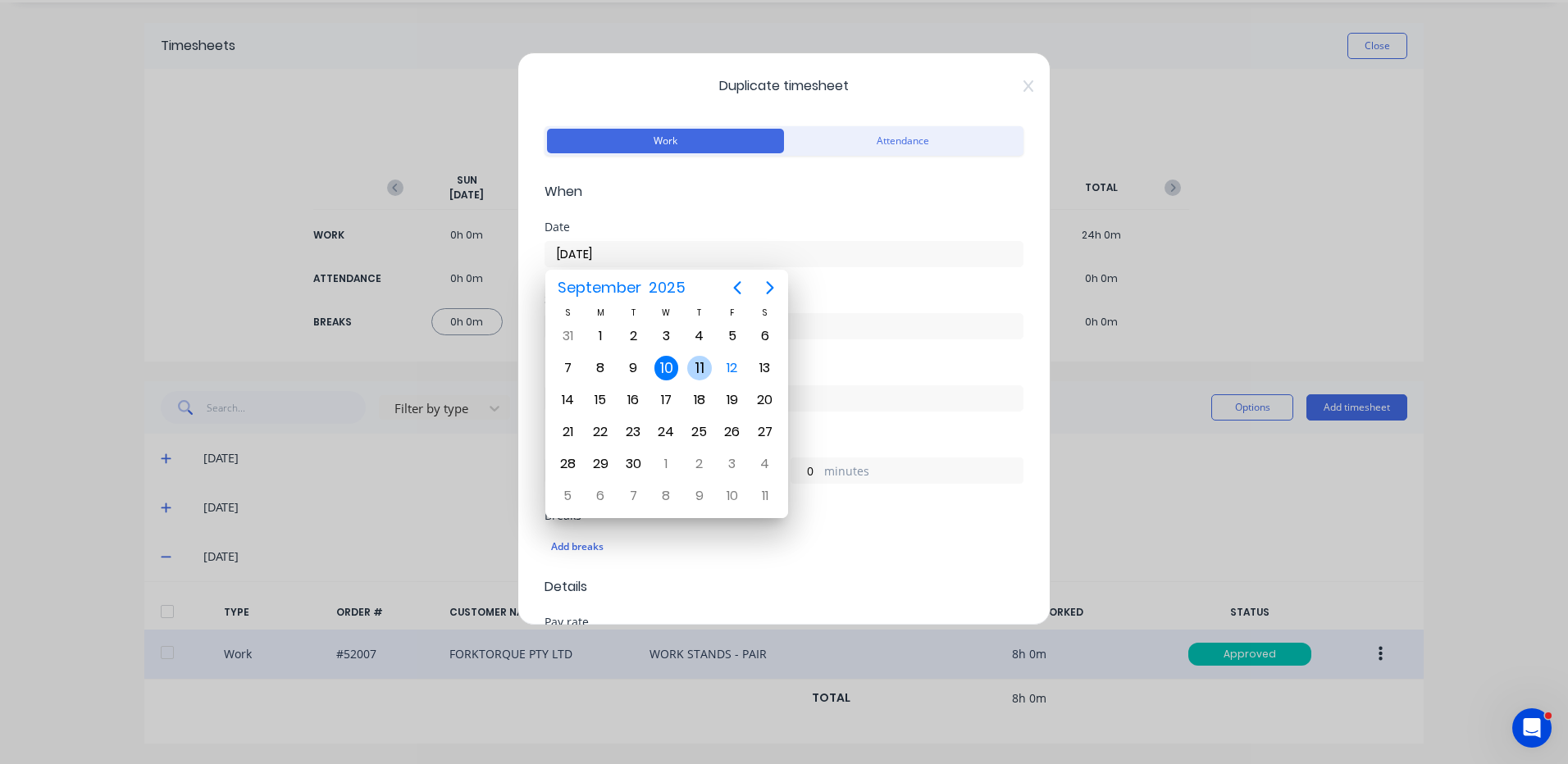
click at [706, 361] on div "11" at bounding box center [699, 367] width 25 height 25
type input "11/09/2025"
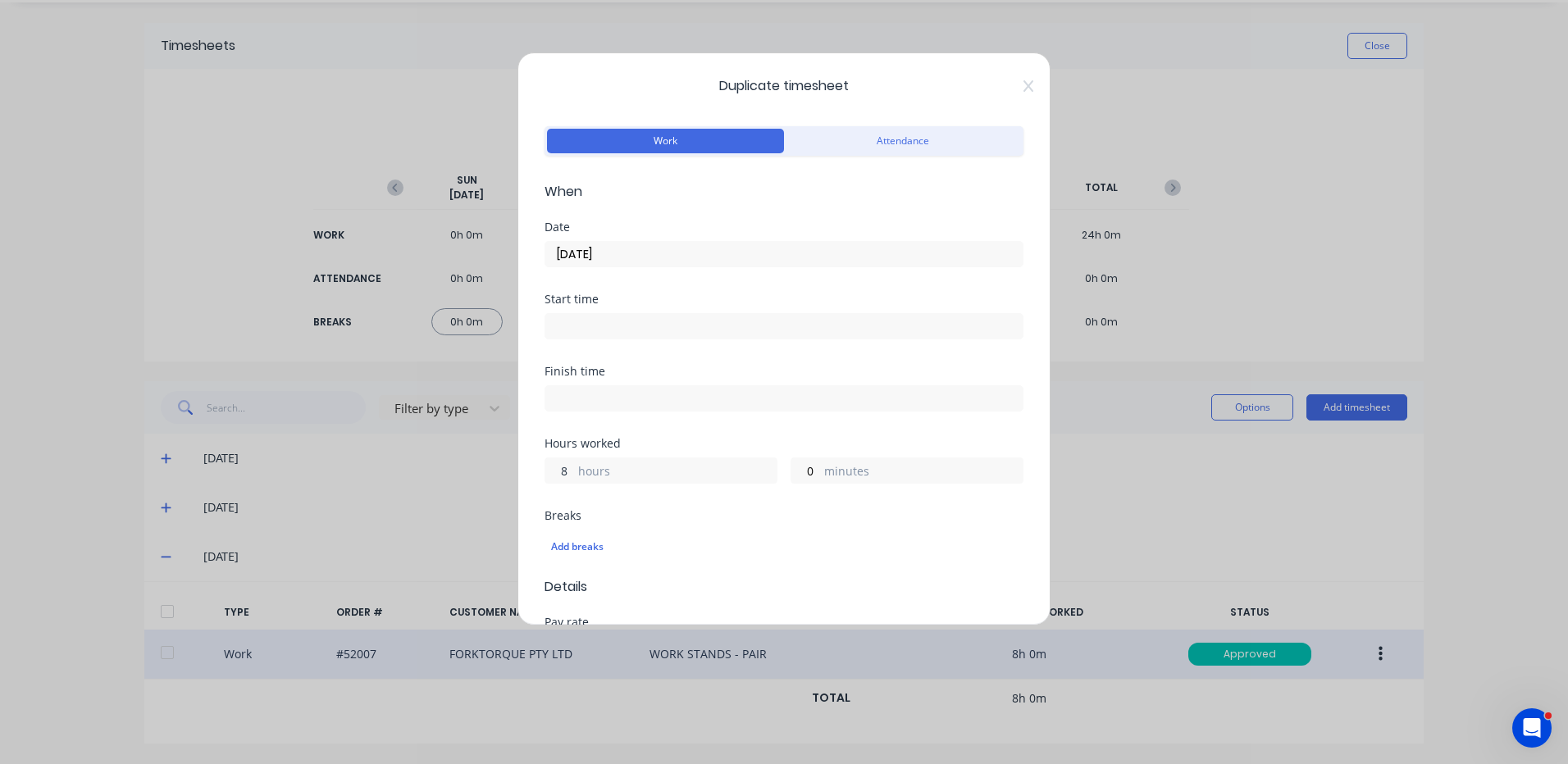
click at [562, 472] on input "8" at bounding box center [560, 470] width 29 height 25
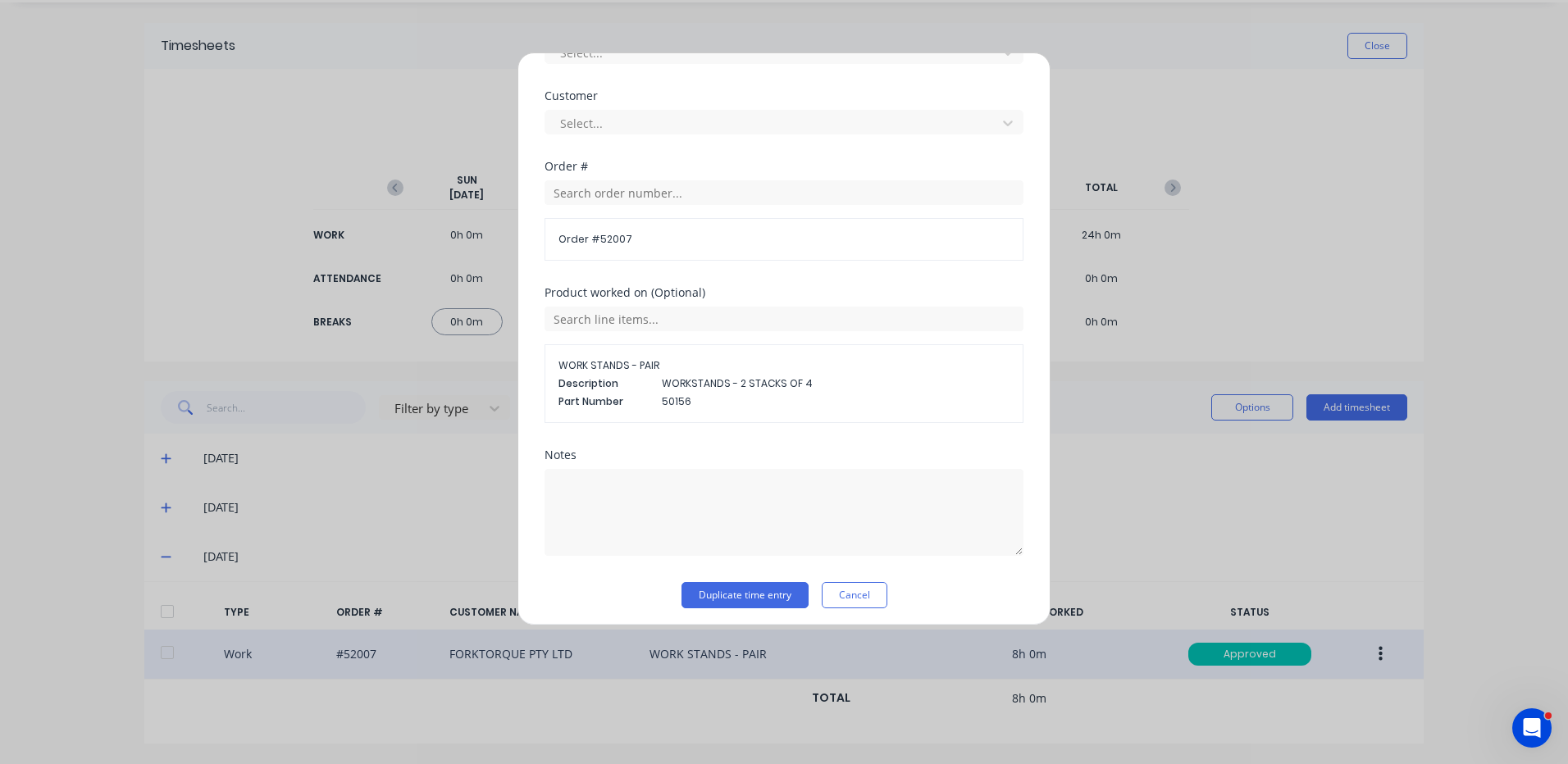
scroll to position [744, 0]
type input "2"
click at [767, 586] on button "Duplicate time entry" at bounding box center [745, 588] width 127 height 26
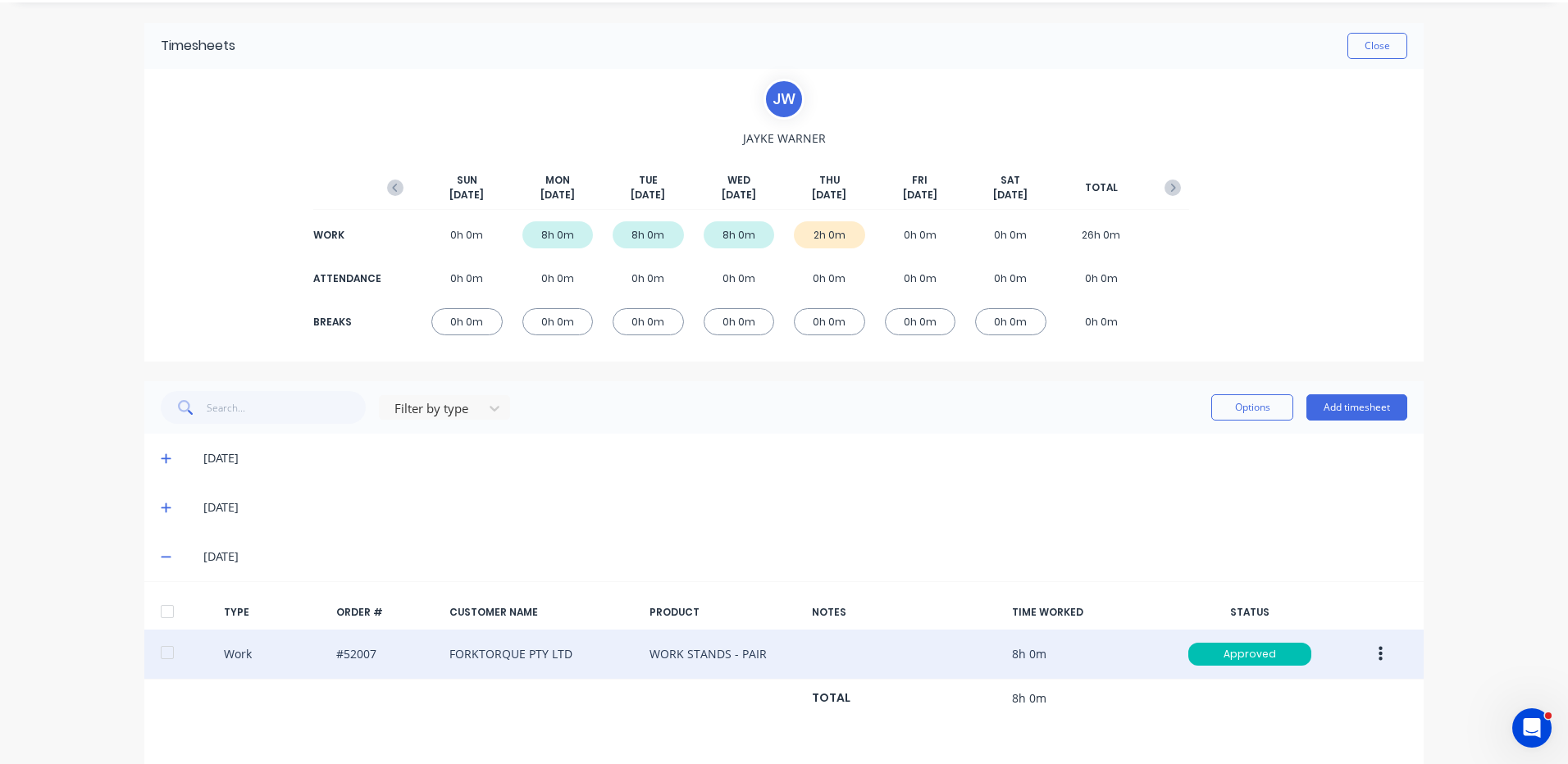
click at [166, 450] on span at bounding box center [169, 458] width 16 height 16
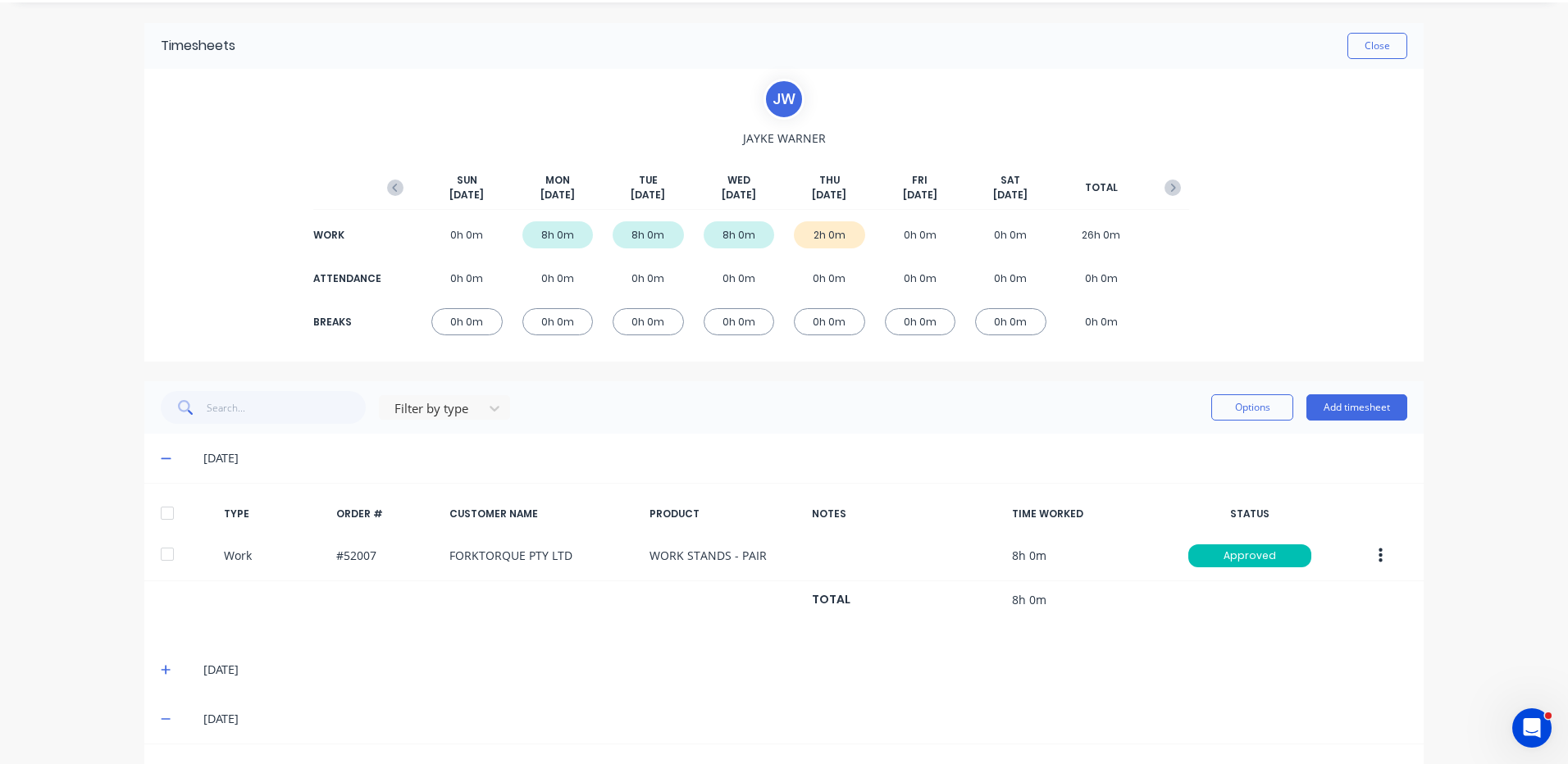
click at [162, 455] on icon at bounding box center [167, 458] width 11 height 12
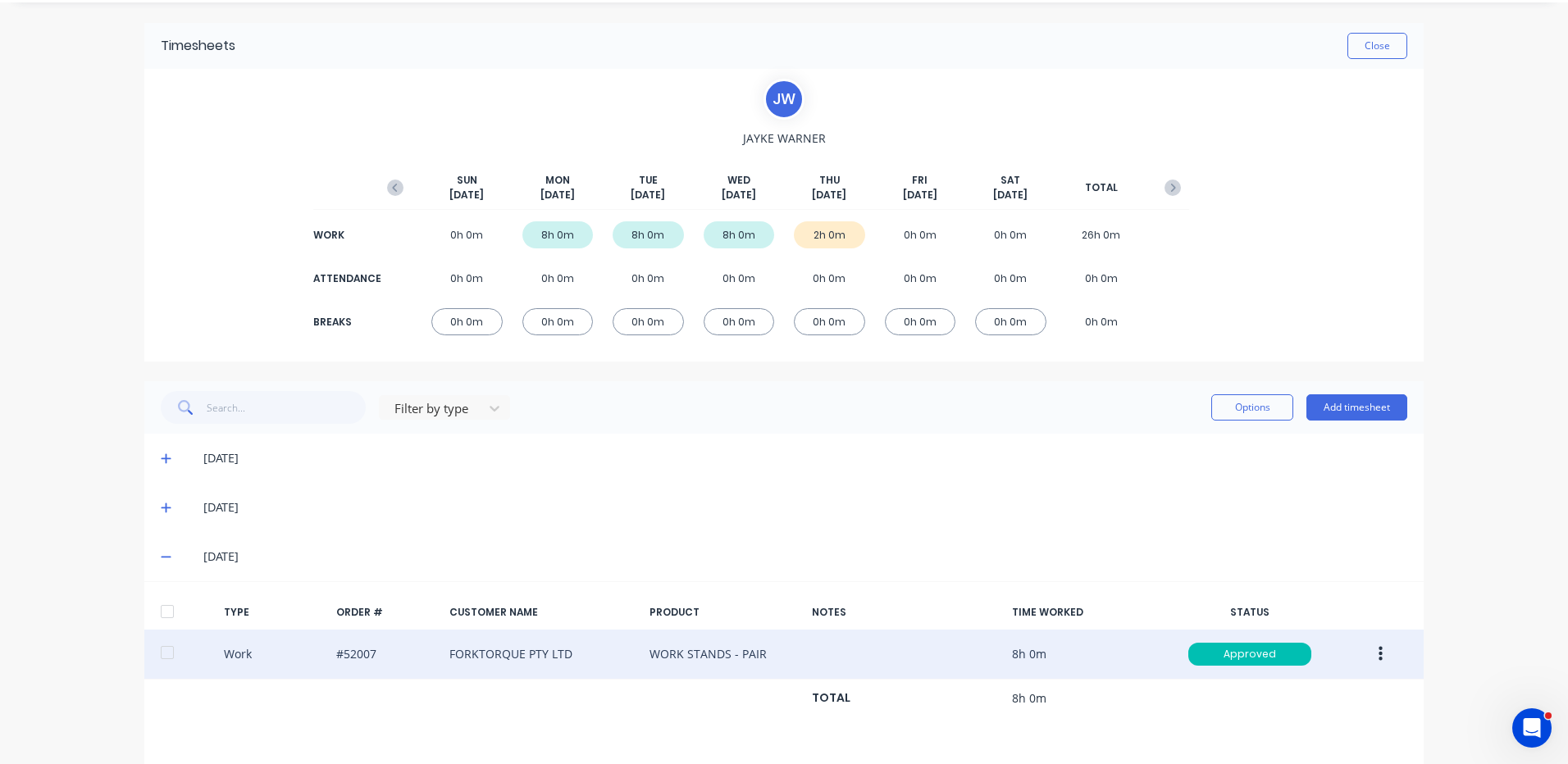
click at [164, 503] on icon at bounding box center [167, 508] width 11 height 12
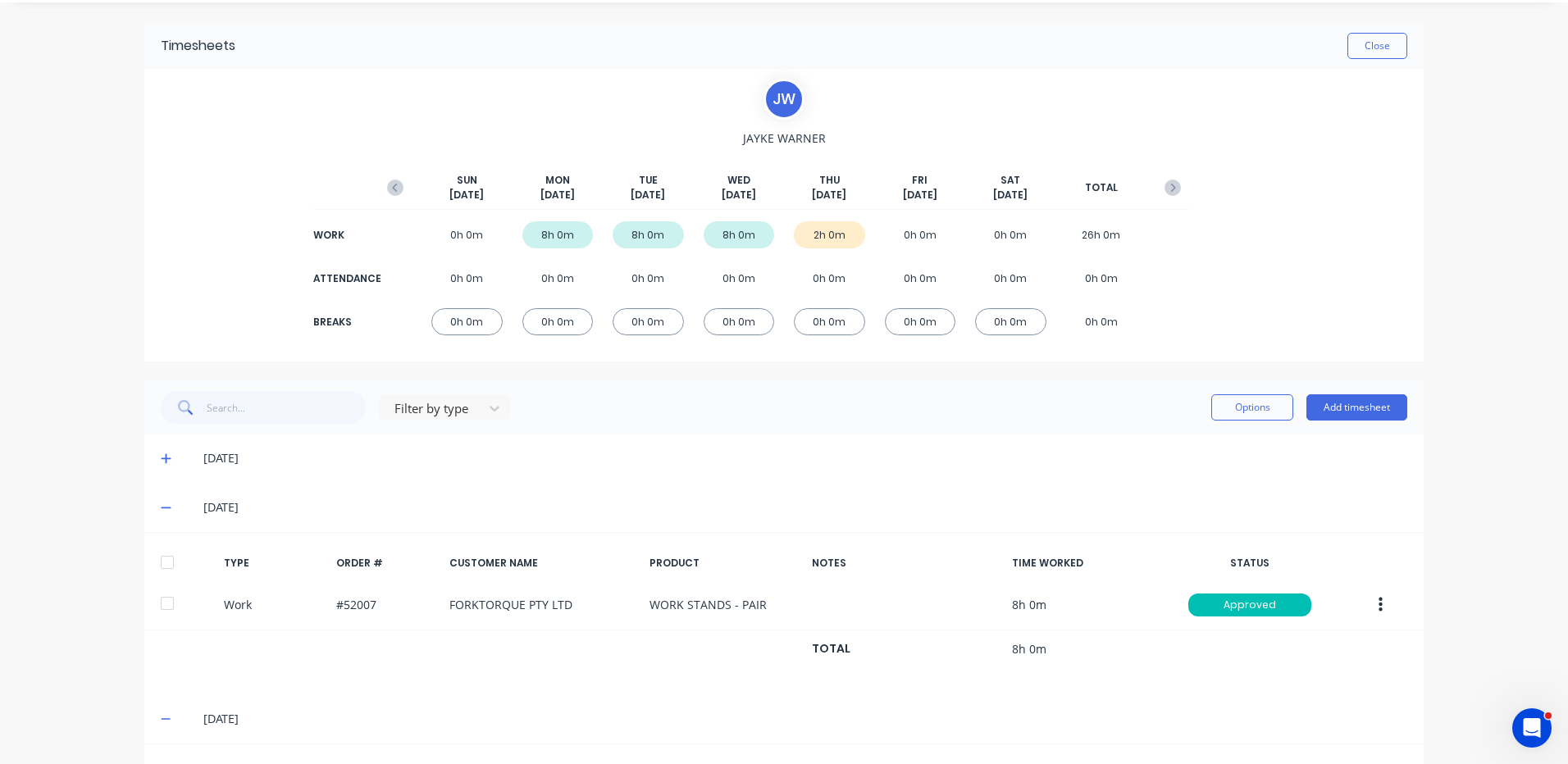
click at [162, 508] on icon at bounding box center [166, 508] width 10 height 2
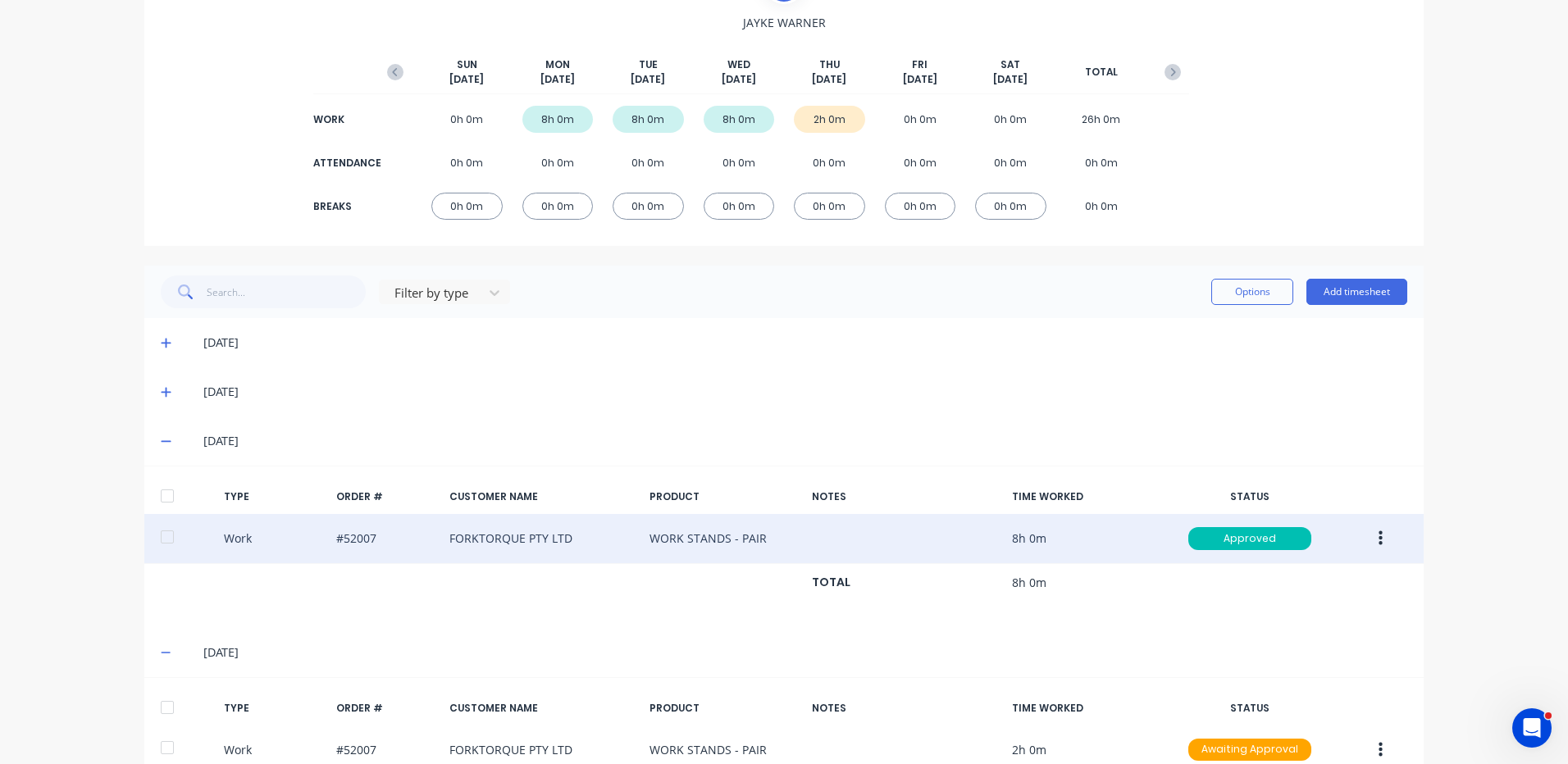
scroll to position [257, 0]
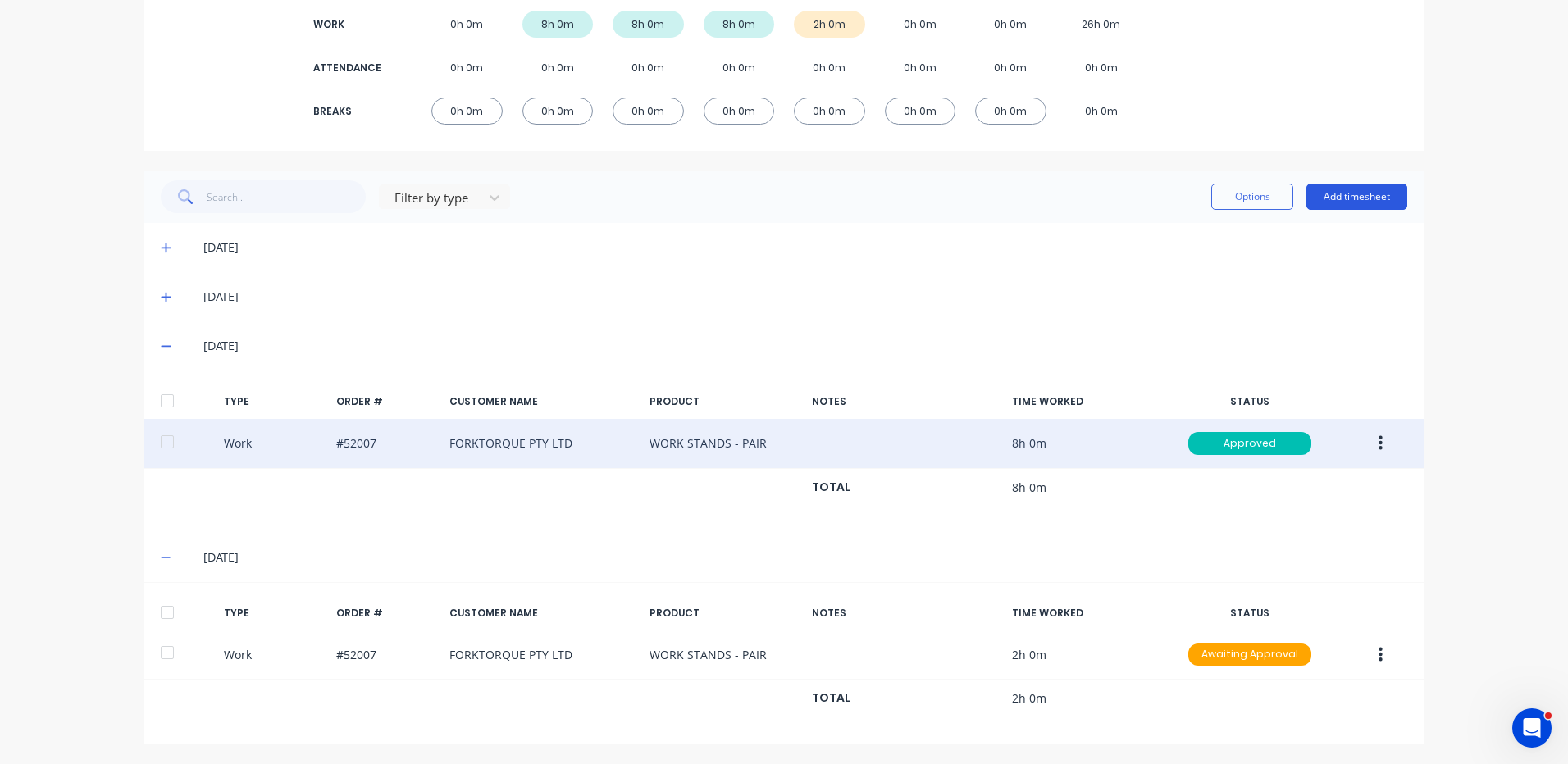
click at [1353, 199] on button "Add timesheet" at bounding box center [1357, 196] width 101 height 26
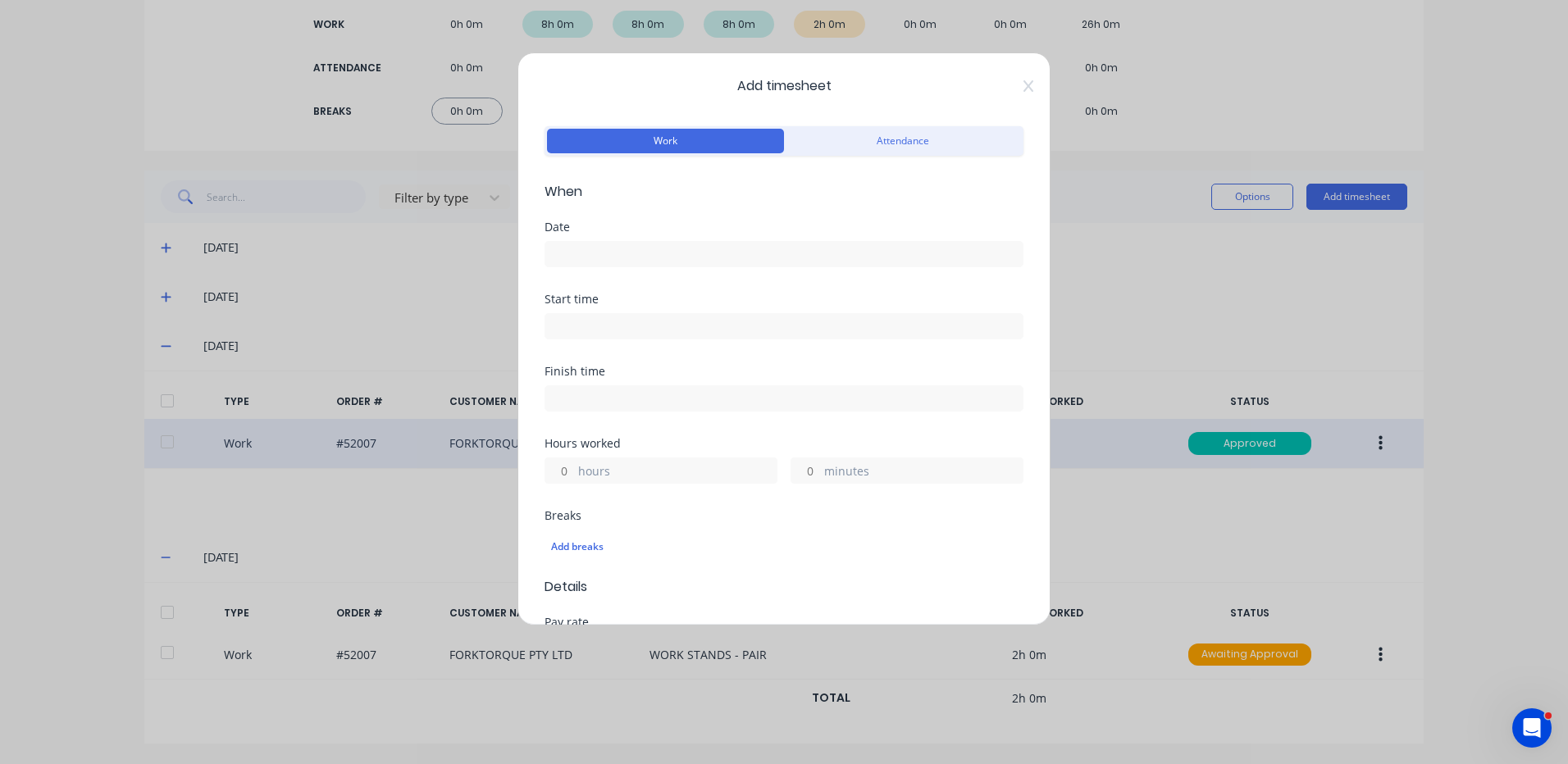
click at [632, 244] on input at bounding box center [784, 254] width 478 height 25
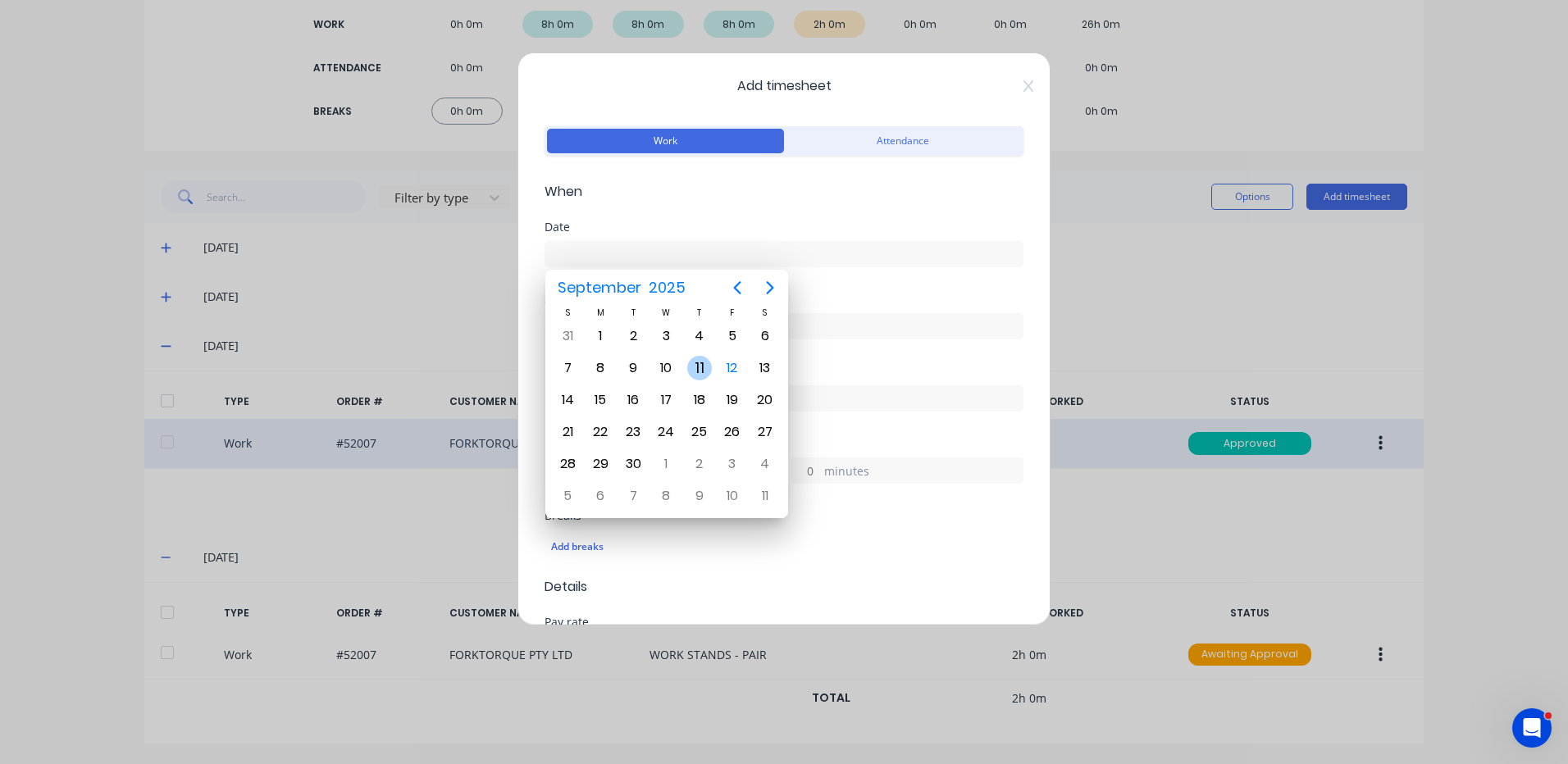
click at [707, 365] on div "11" at bounding box center [699, 367] width 25 height 25
type input "11/09/2025"
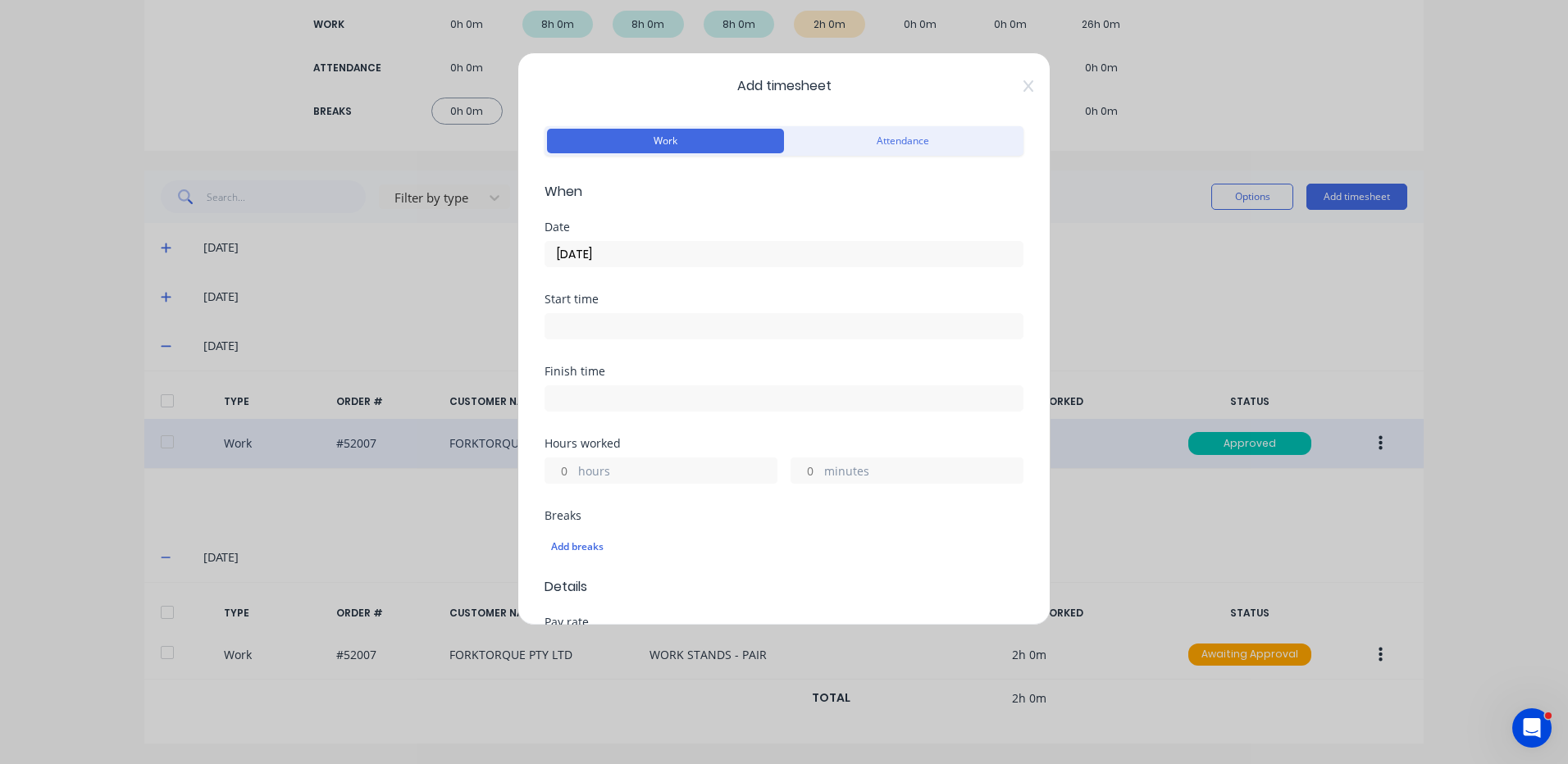
click at [570, 471] on input "hours" at bounding box center [560, 470] width 29 height 25
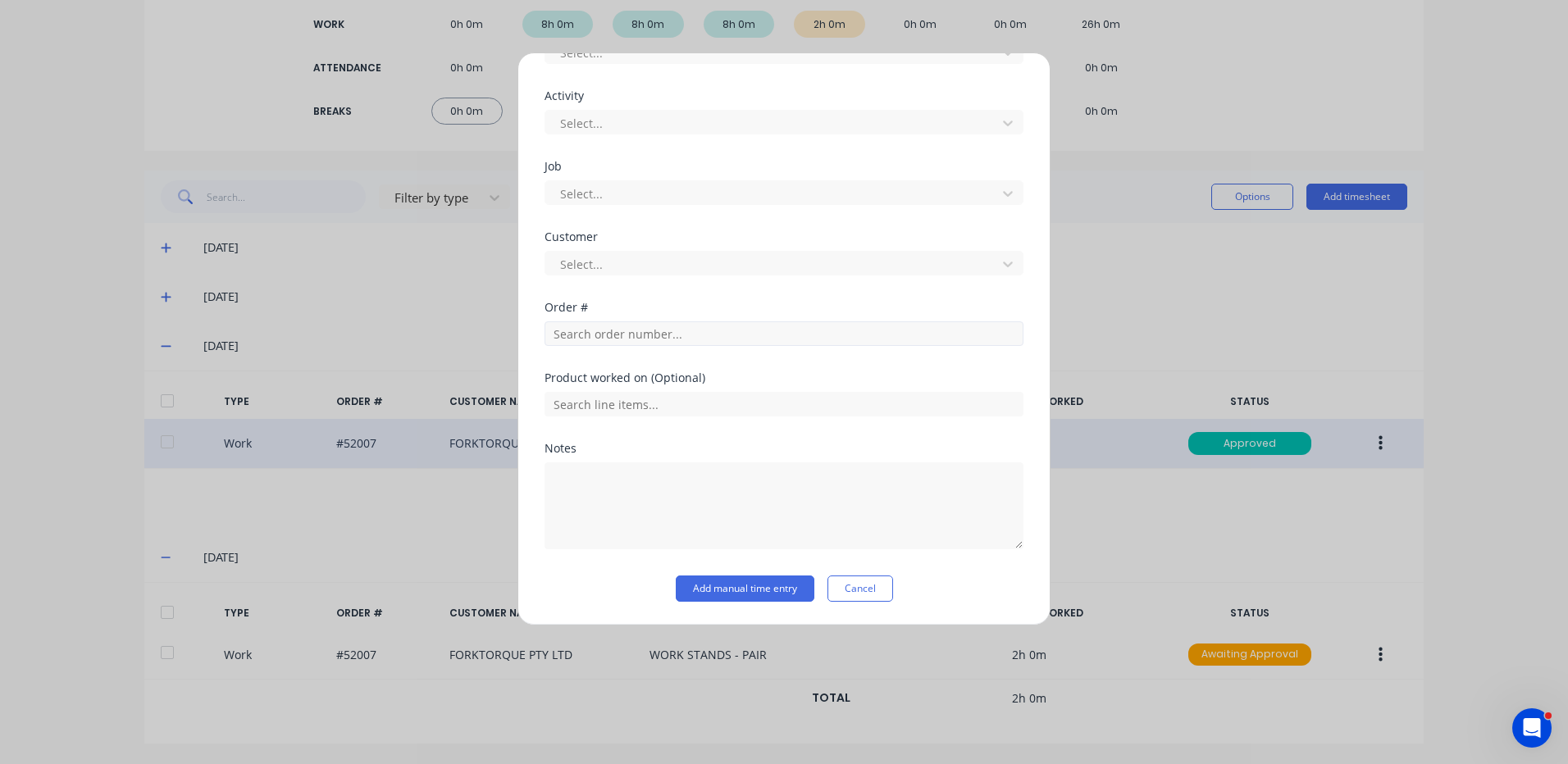
type input "6"
click at [673, 328] on input "text" at bounding box center [784, 333] width 479 height 25
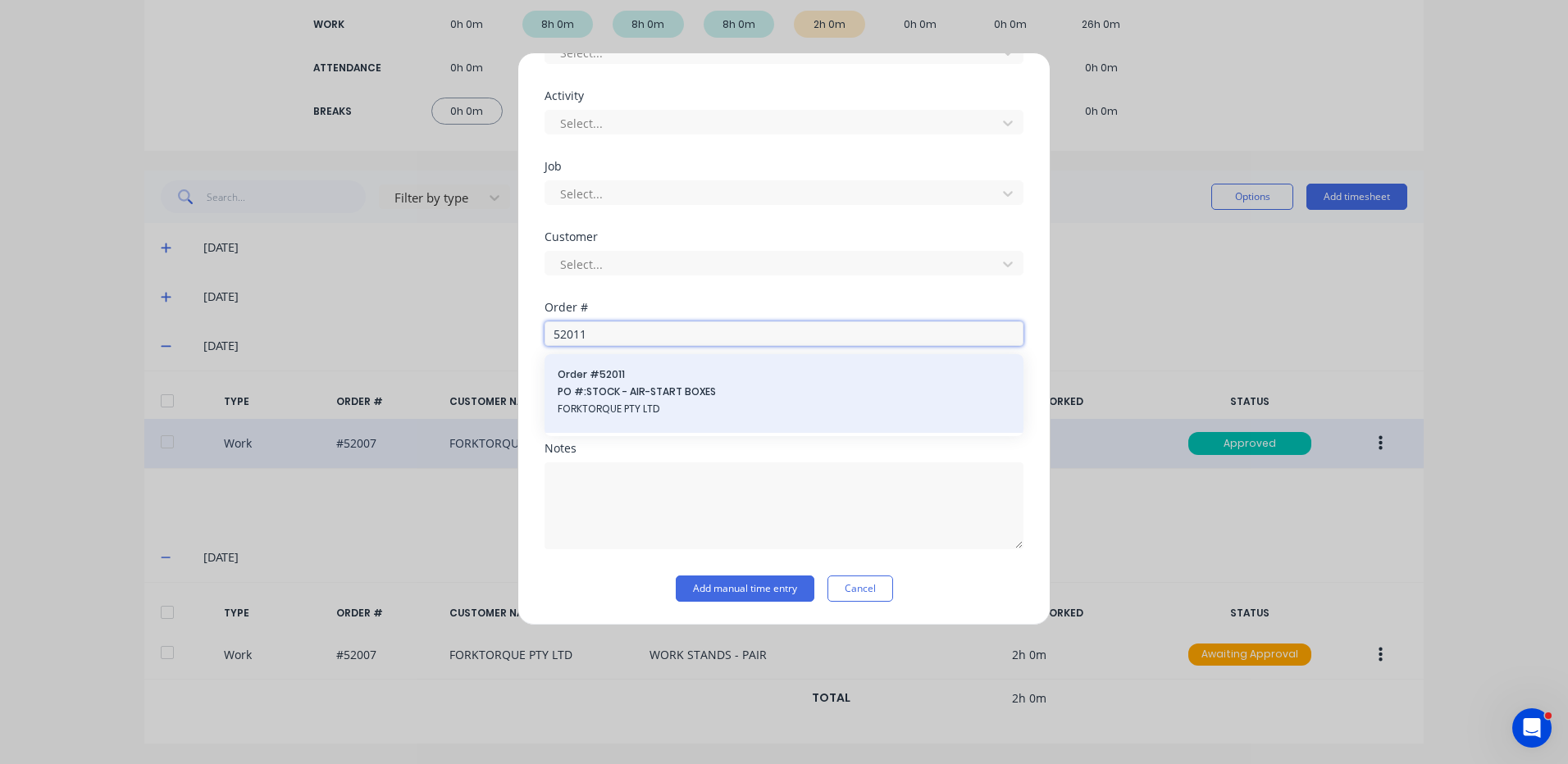
type input "52011"
click at [655, 400] on div "Order # 52011 PO #: STOCK - AIR-START BOXES FORKTORQUE PTY LTD" at bounding box center [784, 394] width 453 height 53
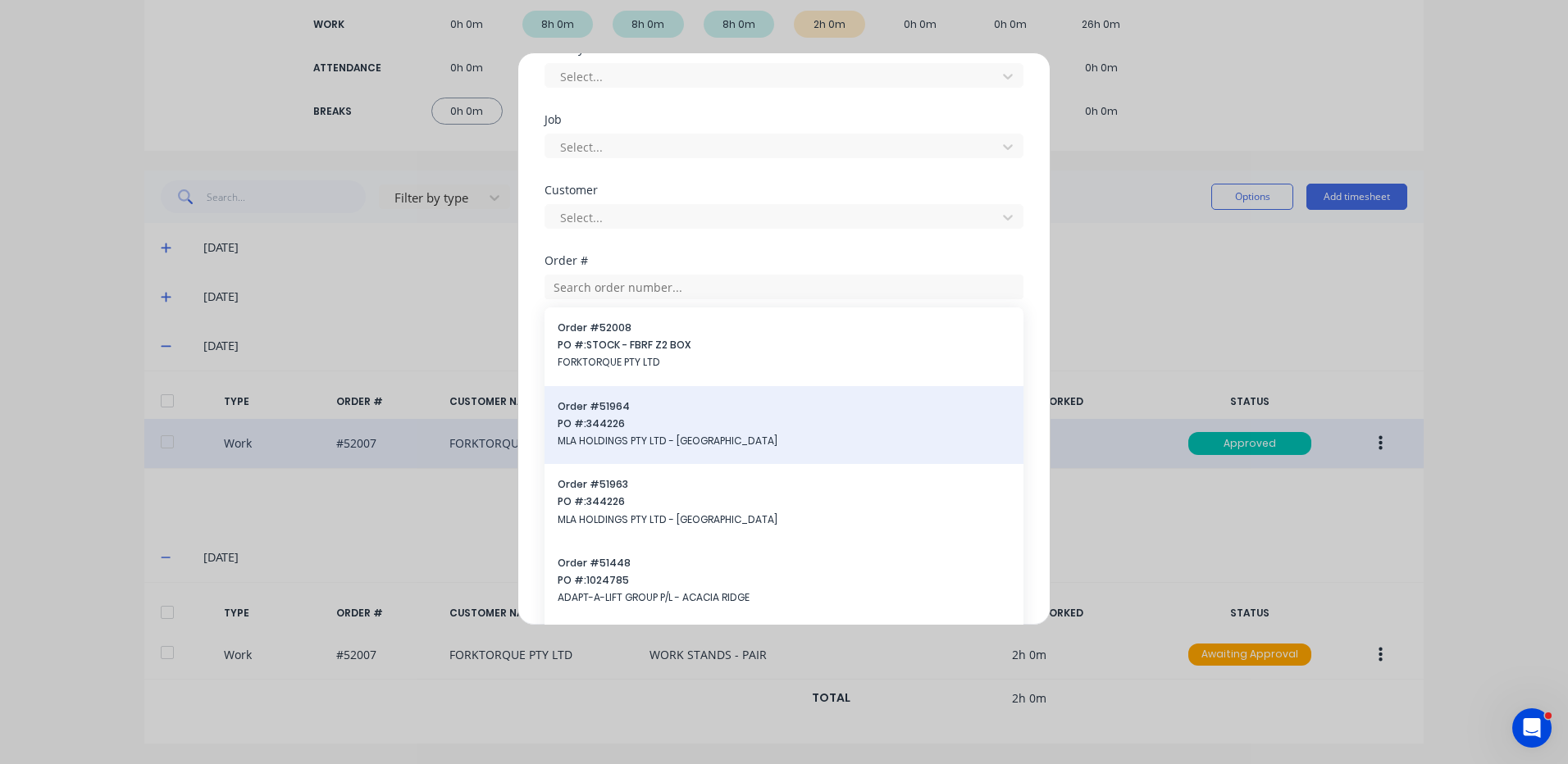
drag, startPoint x: 682, startPoint y: 403, endPoint x: 684, endPoint y: 413, distance: 10.2
click at [684, 413] on div "Order # 51964 PO #: 344226 MLA HOLDINGS PTY LTD - REGENCY PARK" at bounding box center [784, 426] width 479 height 79
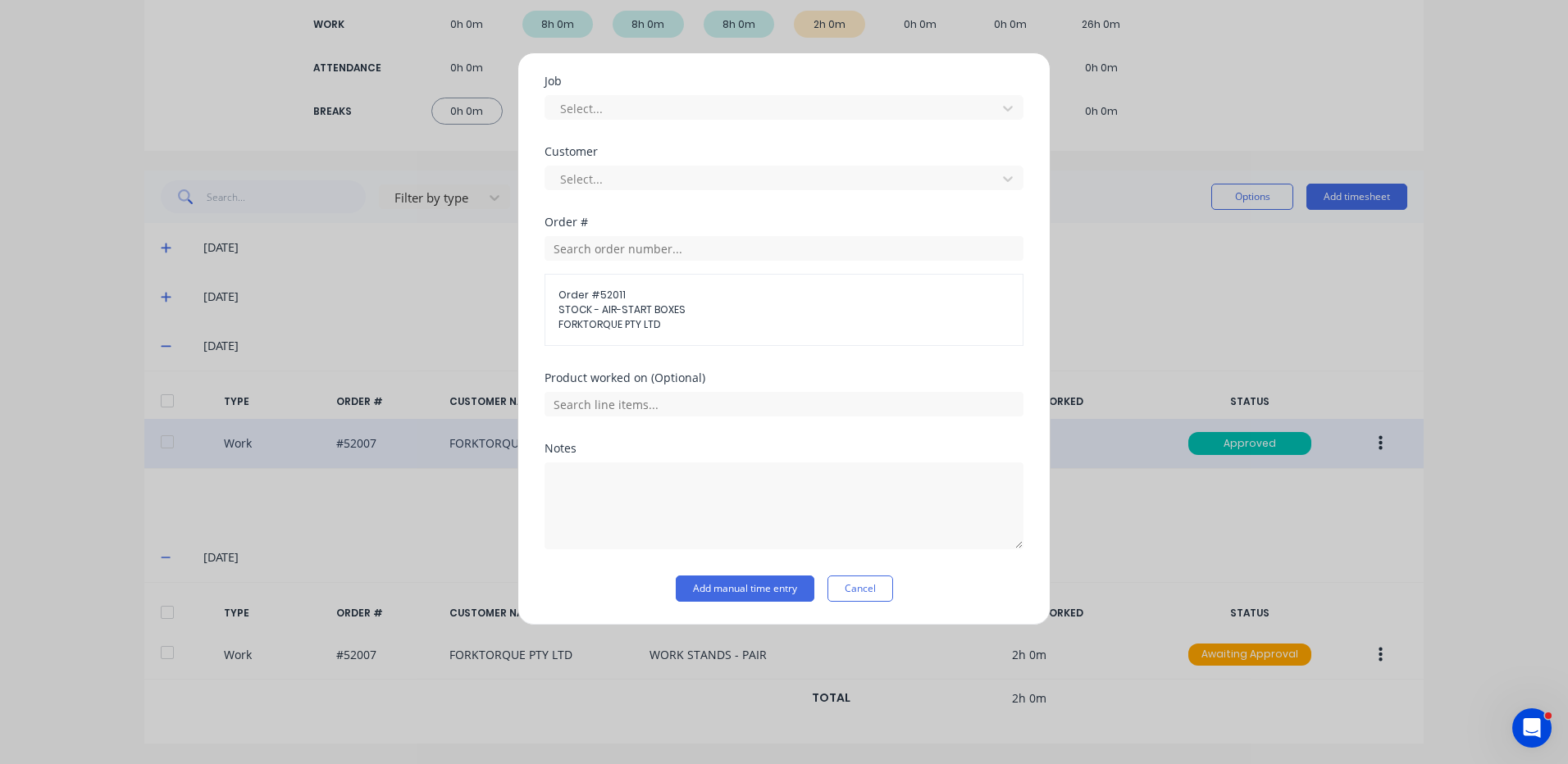
click at [727, 213] on div "Customer Select..." at bounding box center [784, 181] width 479 height 71
click at [652, 399] on input "text" at bounding box center [784, 404] width 479 height 25
click at [563, 482] on icon at bounding box center [562, 486] width 10 height 10
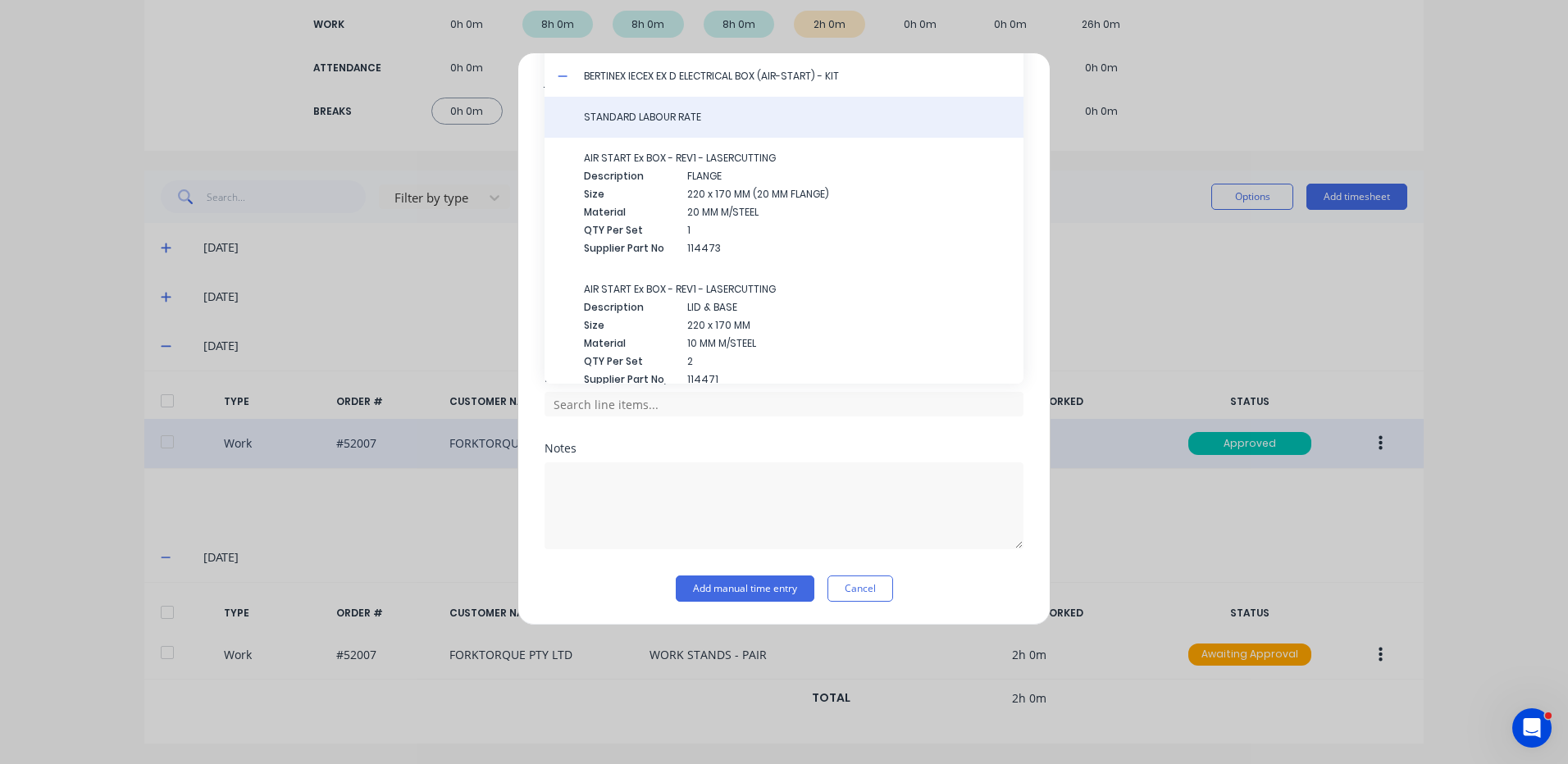
click at [695, 121] on span "STANDARD LABOUR RATE" at bounding box center [797, 117] width 427 height 15
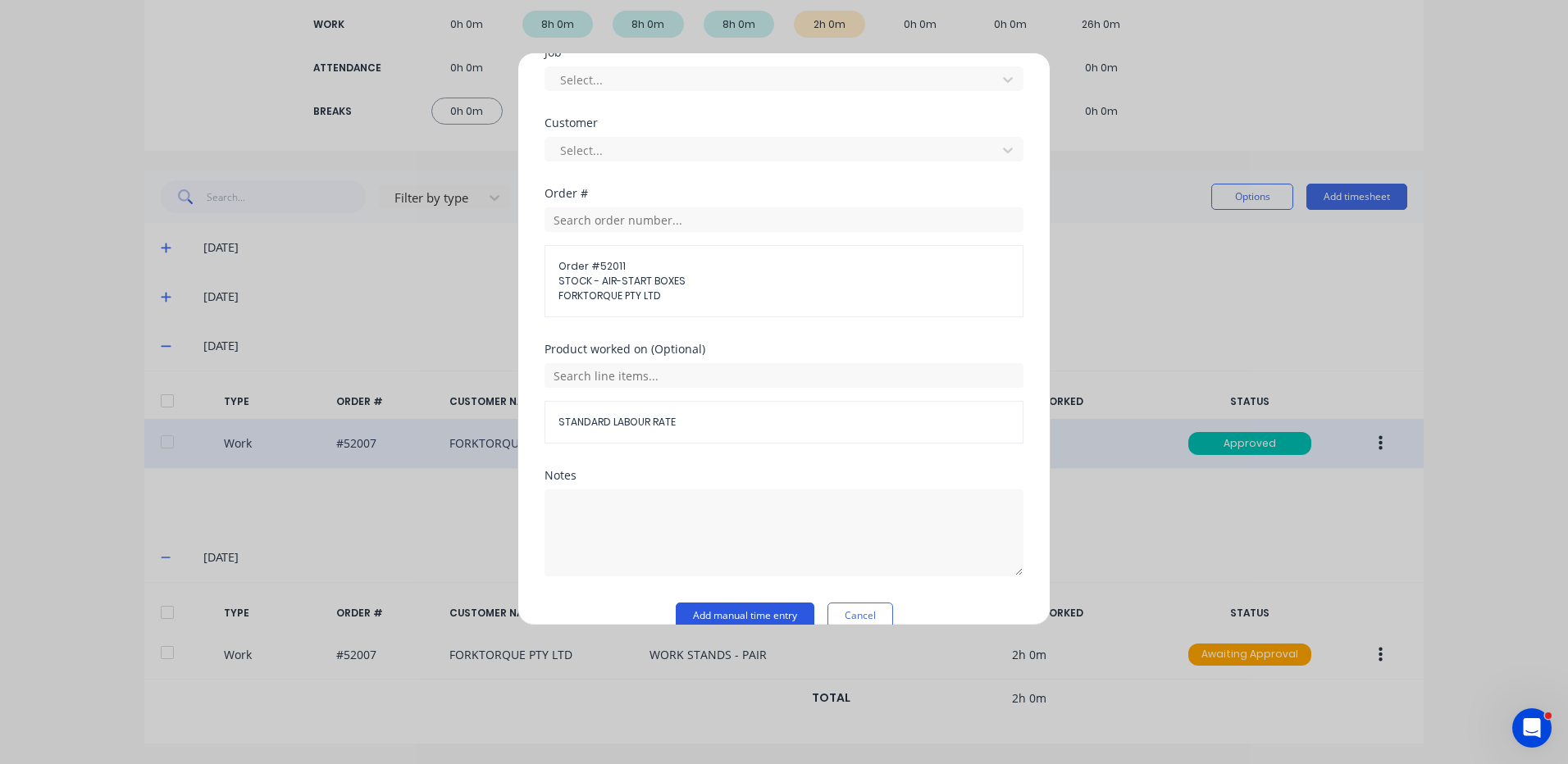
scroll to position [738, 0]
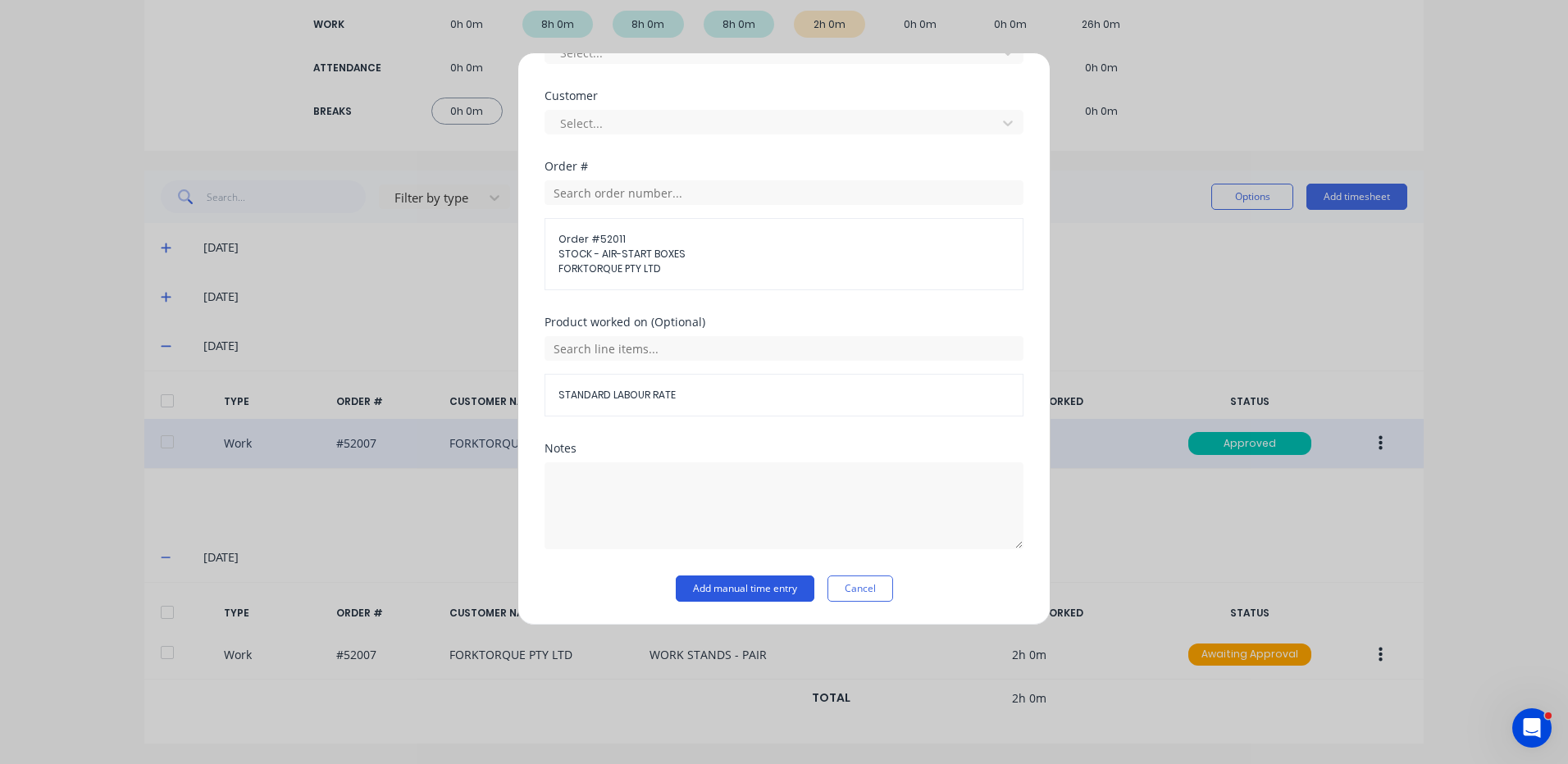
click at [721, 586] on button "Add manual time entry" at bounding box center [745, 588] width 138 height 26
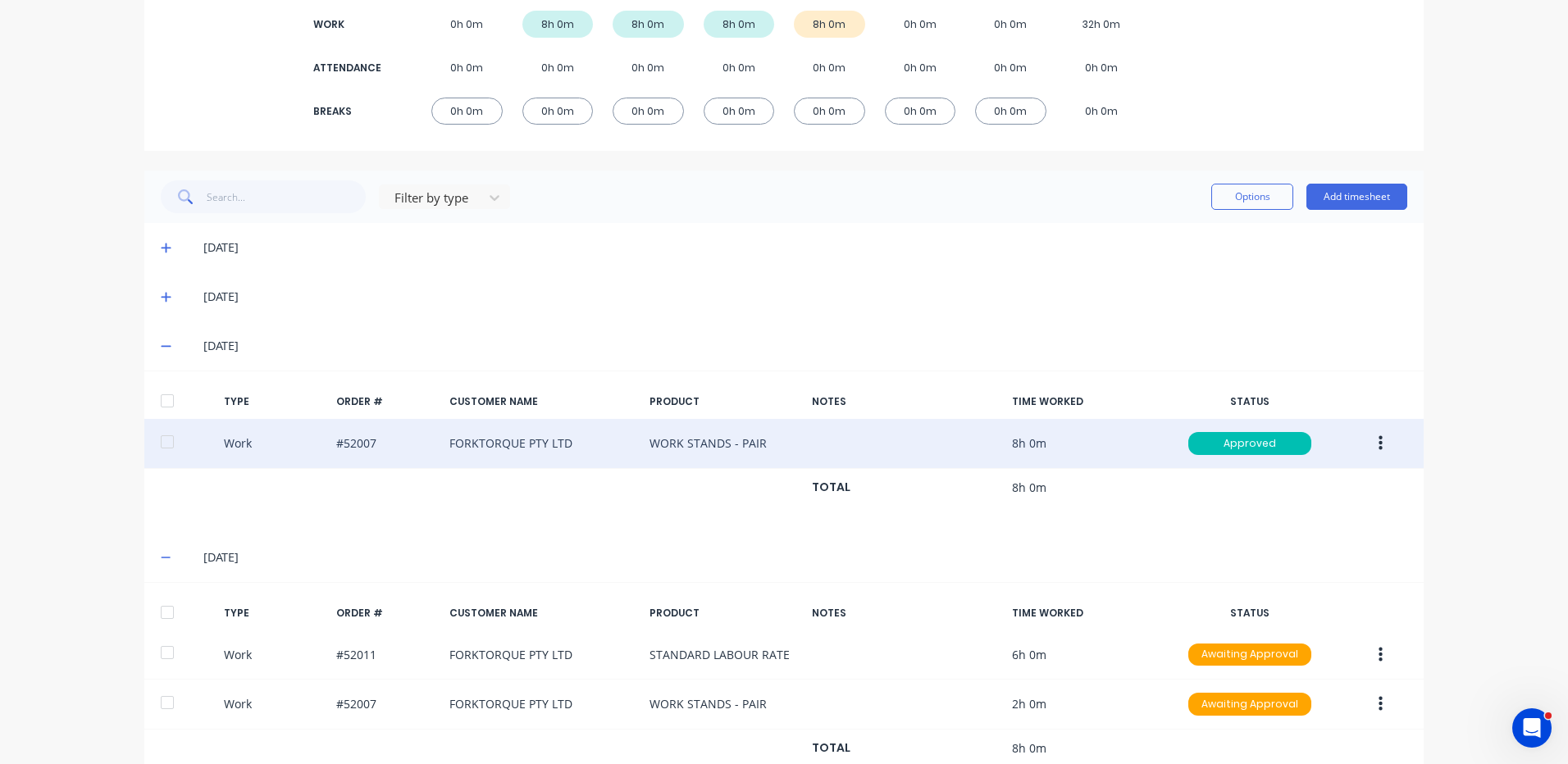
click at [166, 618] on div at bounding box center [167, 612] width 33 height 33
click at [1211, 199] on button "Options" at bounding box center [1252, 196] width 82 height 26
click at [1209, 236] on div "Approve" at bounding box center [1215, 239] width 126 height 24
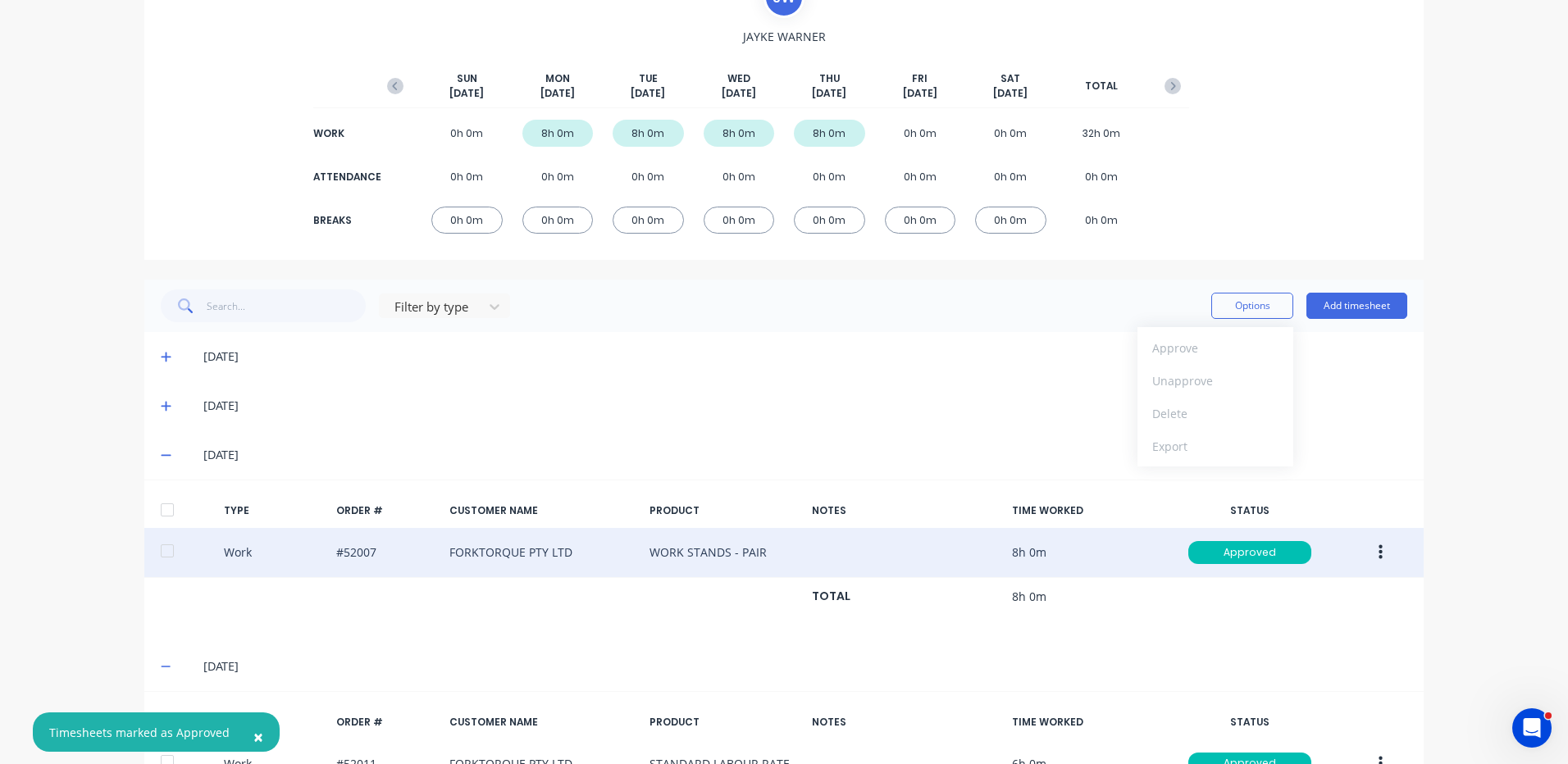
scroll to position [12, 0]
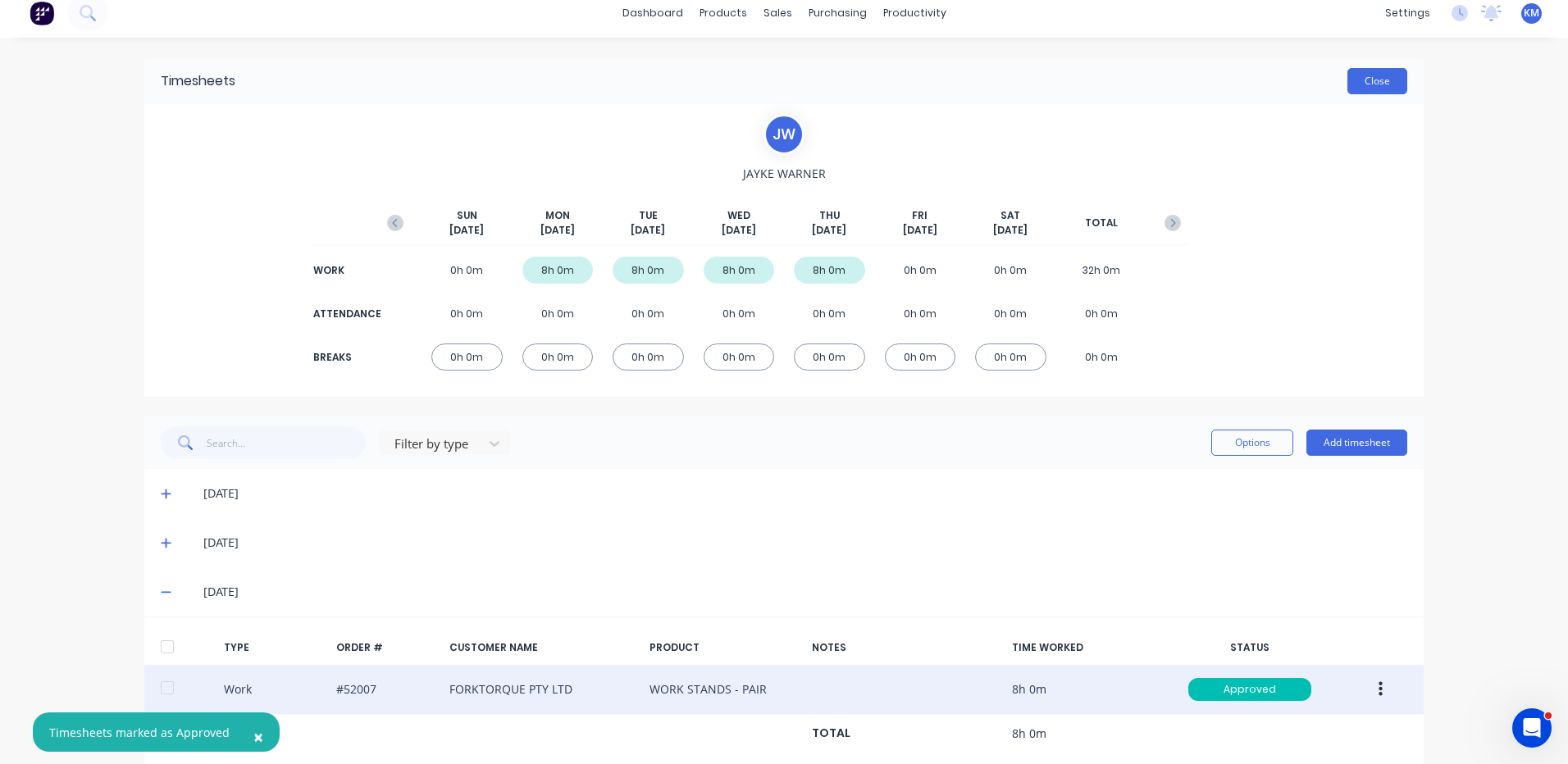
click at [1386, 79] on button "Close" at bounding box center [1378, 81] width 60 height 26
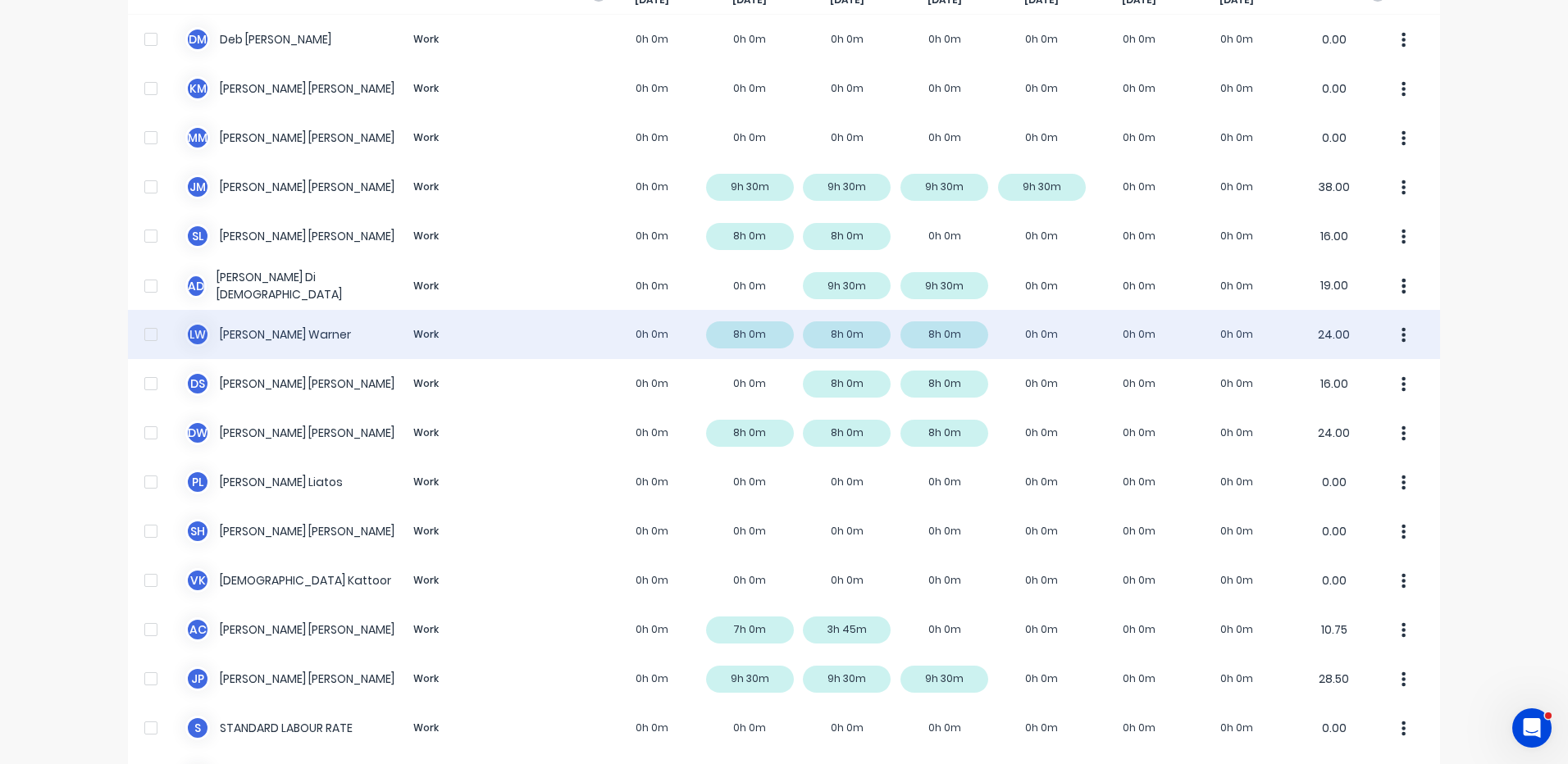
scroll to position [104, 0]
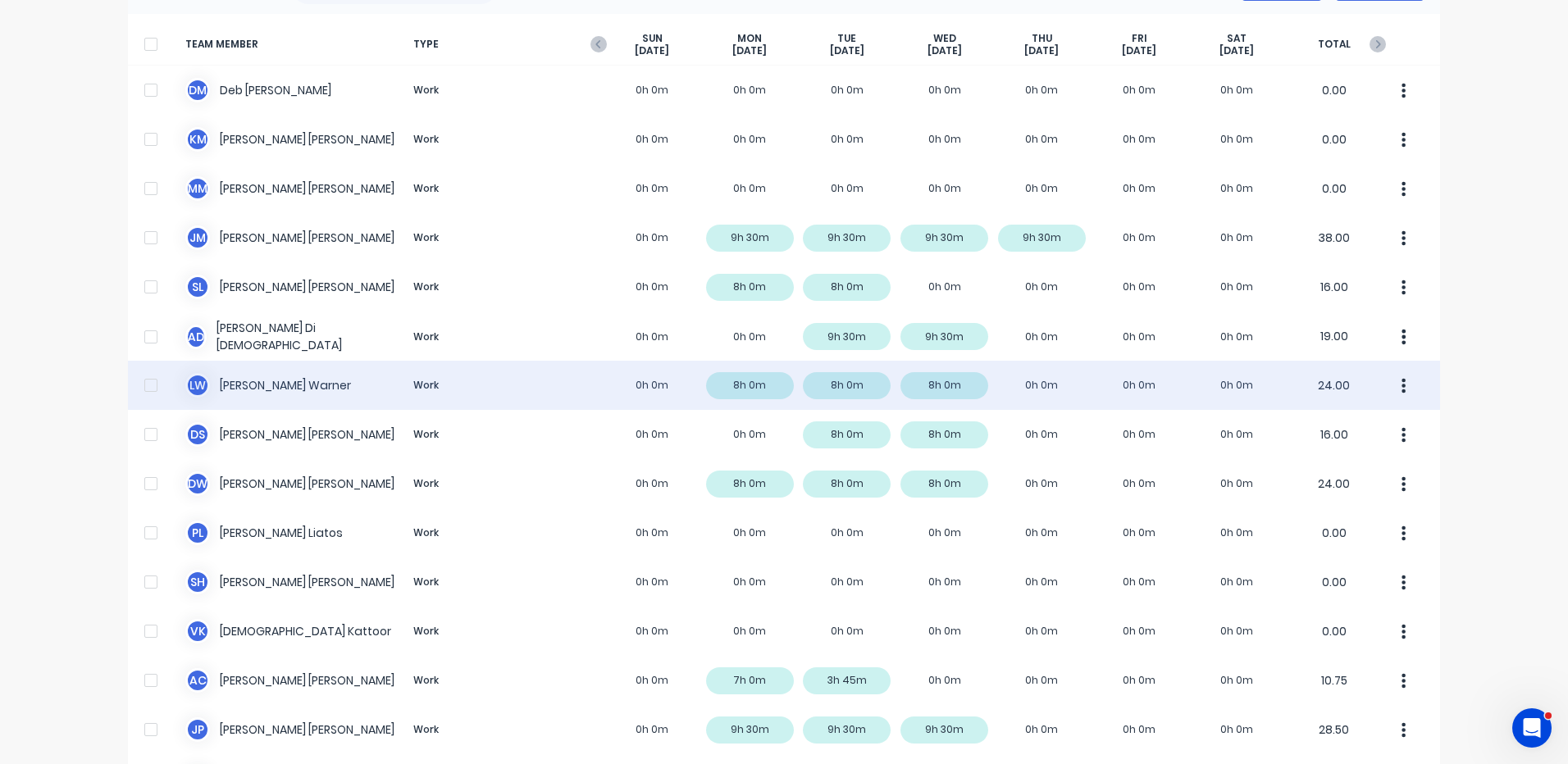
click at [610, 391] on div "L W Luke Warner Work 0h 0m 8h 0m 8h 0m 8h 0m 0h 0m 0h 0m 0h 0m 24.00" at bounding box center [784, 386] width 1312 height 49
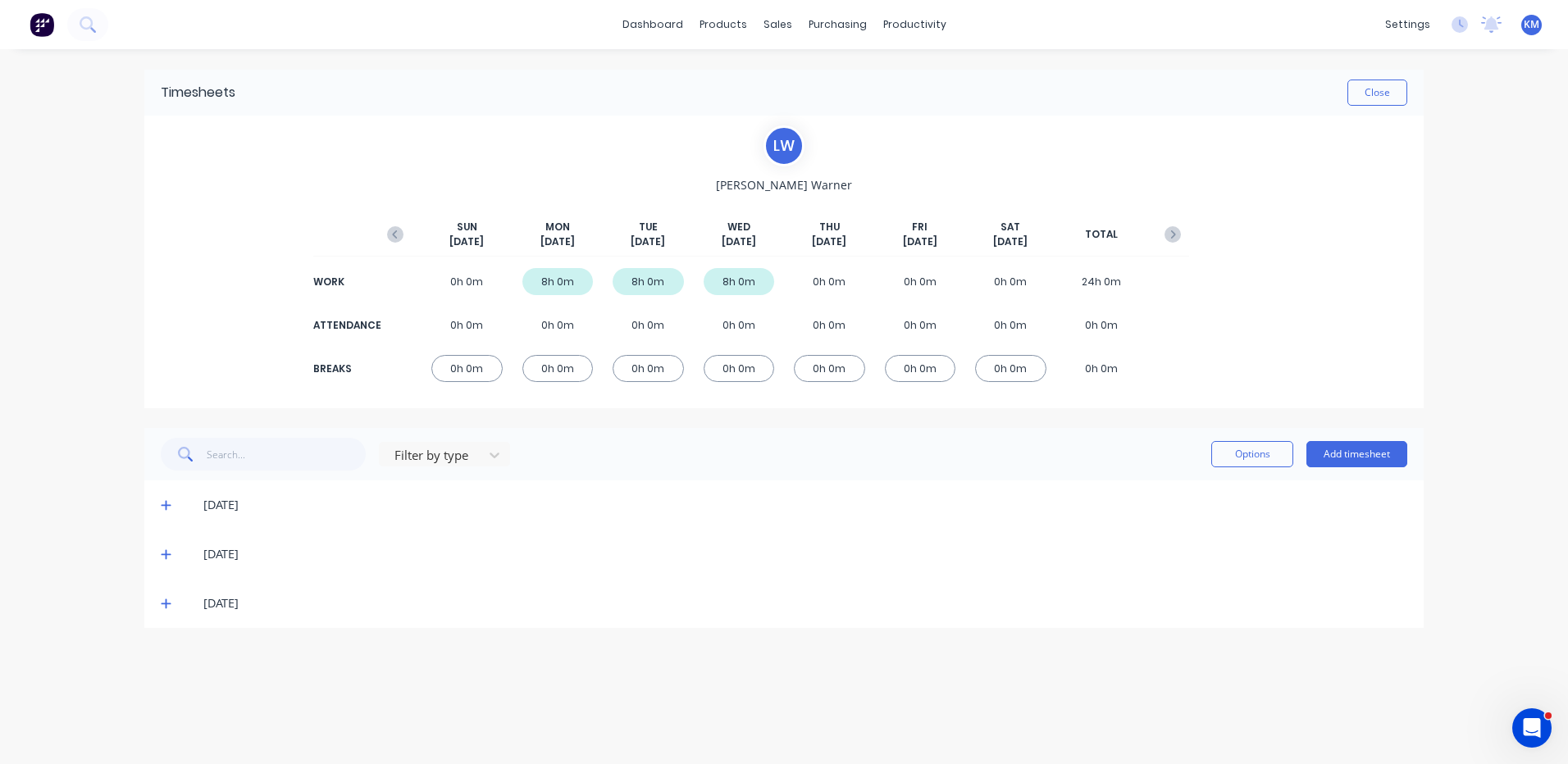
click at [173, 602] on span at bounding box center [169, 603] width 16 height 16
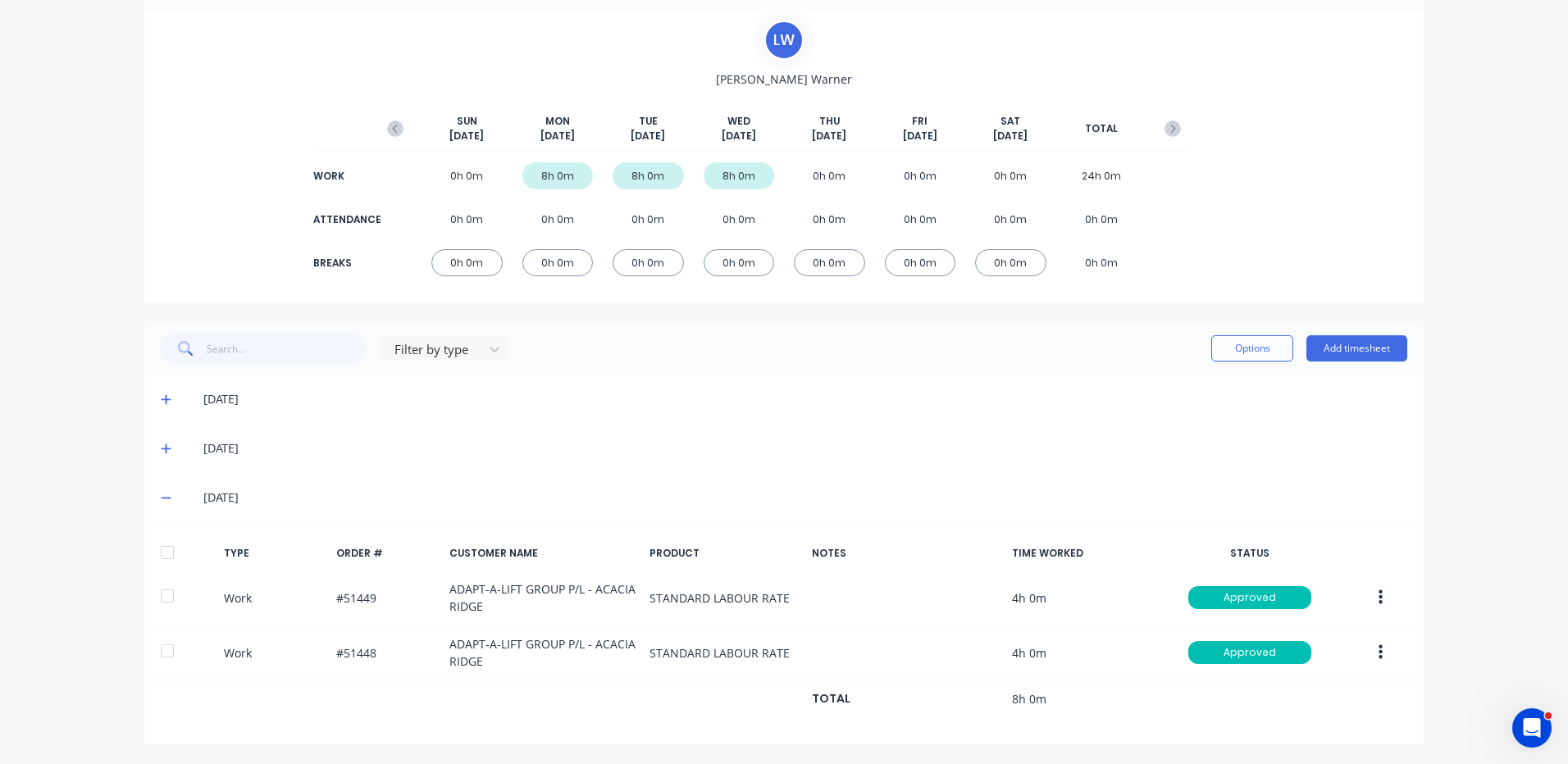
scroll to position [106, 0]
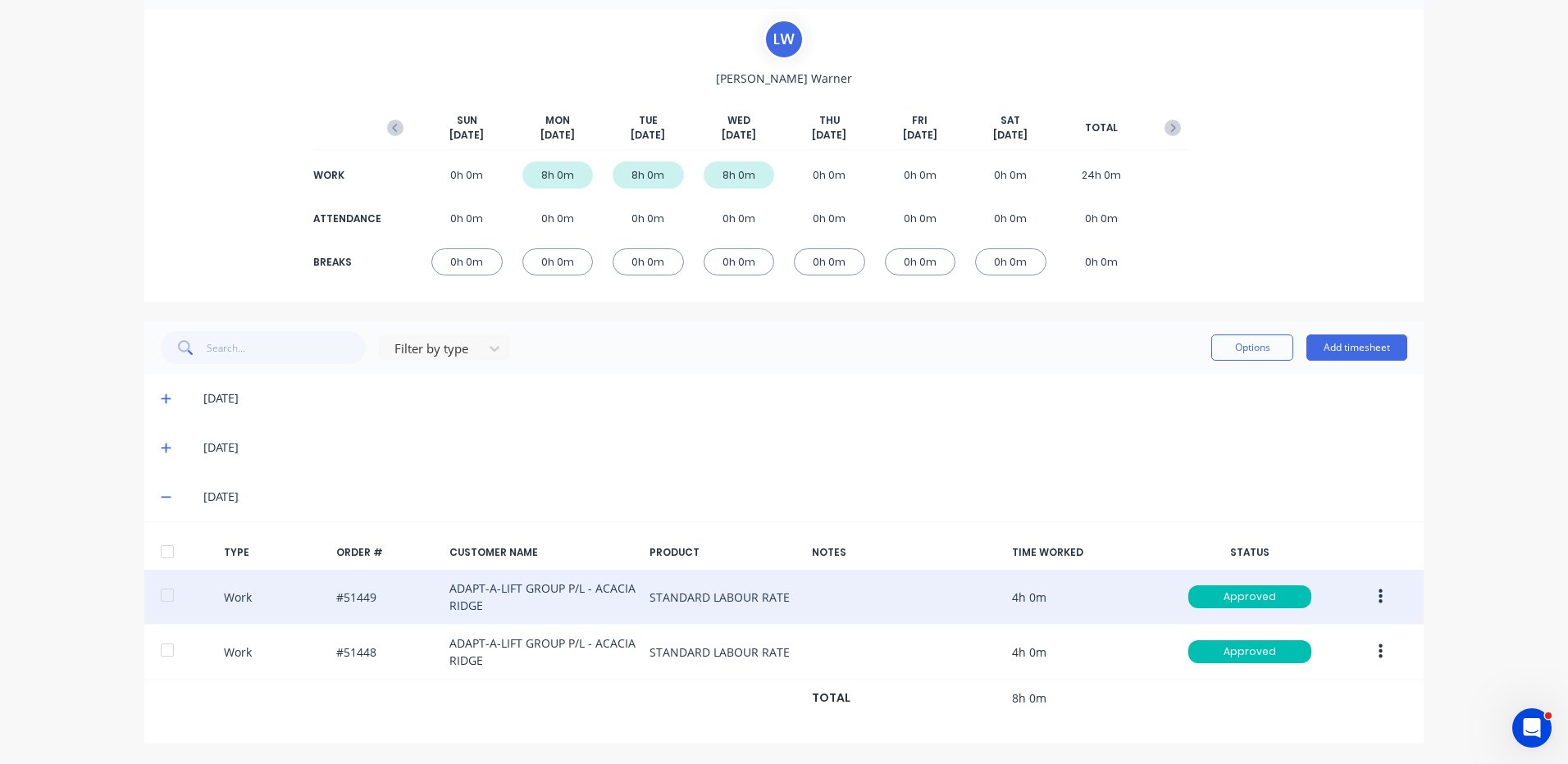
click at [1367, 600] on button "button" at bounding box center [1381, 597] width 38 height 29
click at [1351, 566] on div "Duplicate" at bounding box center [1322, 568] width 126 height 24
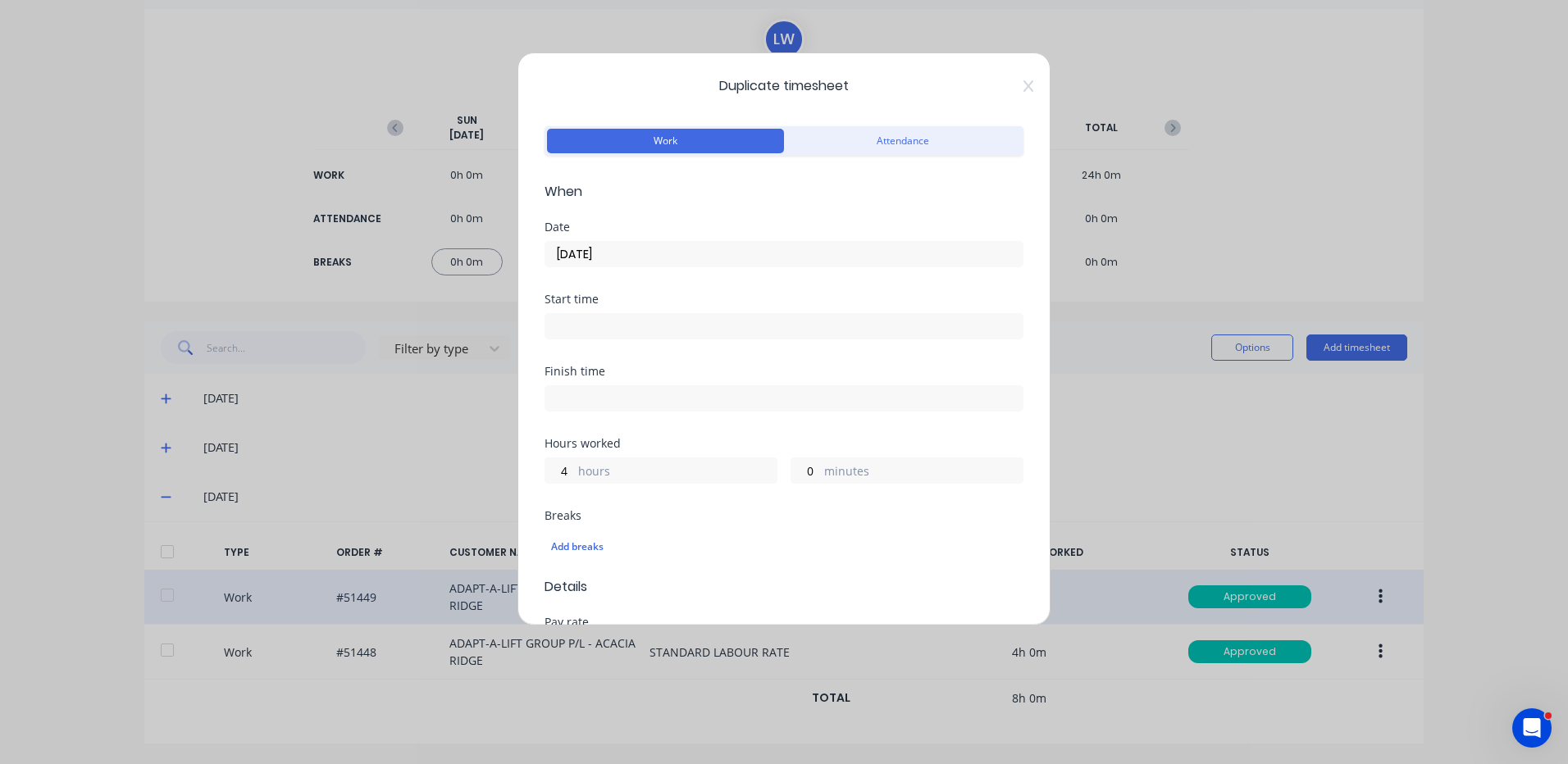
click at [614, 261] on input "10/09/2025" at bounding box center [784, 254] width 478 height 25
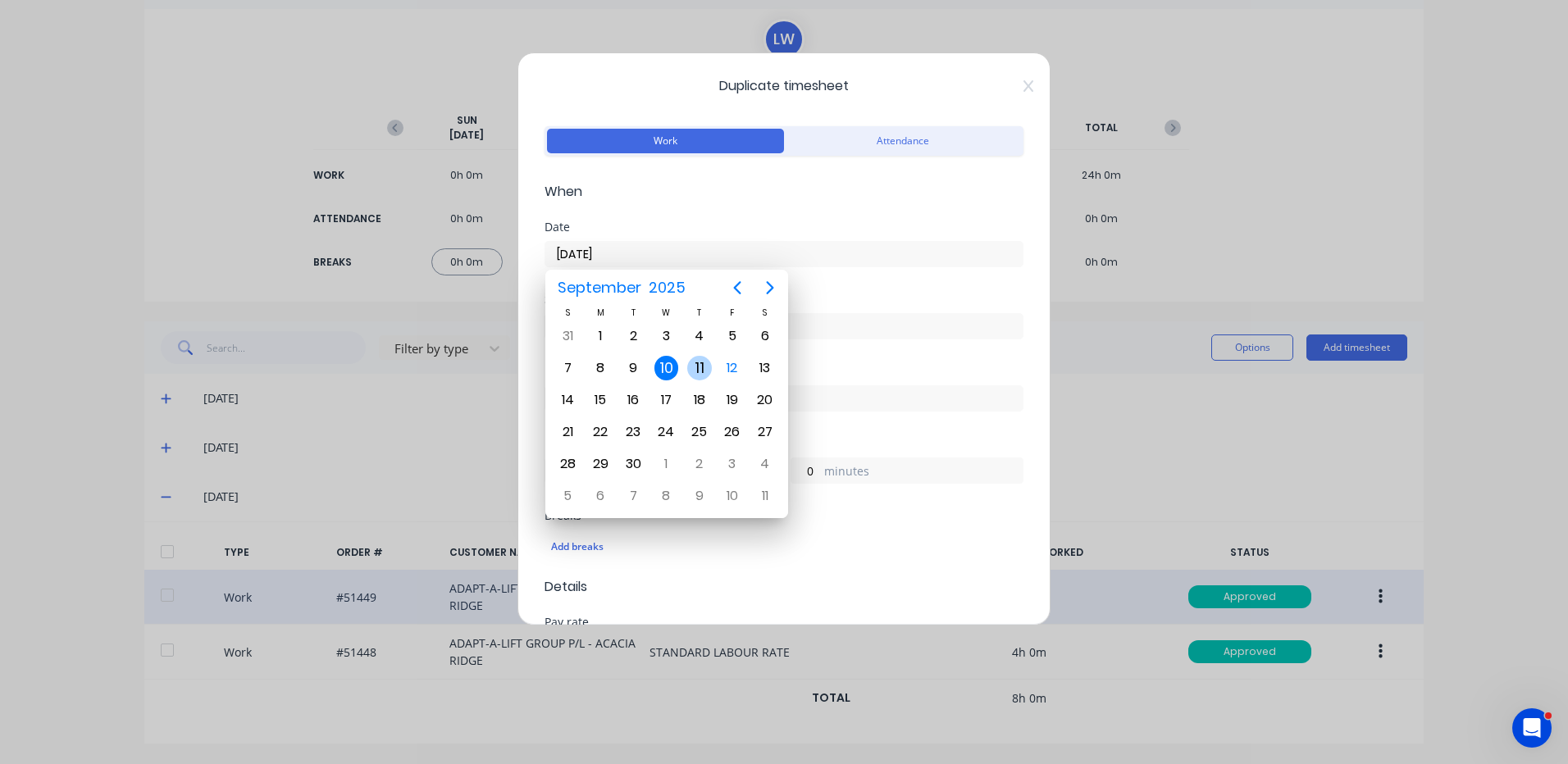
click at [698, 366] on div "11" at bounding box center [699, 367] width 25 height 25
type input "11/09/2025"
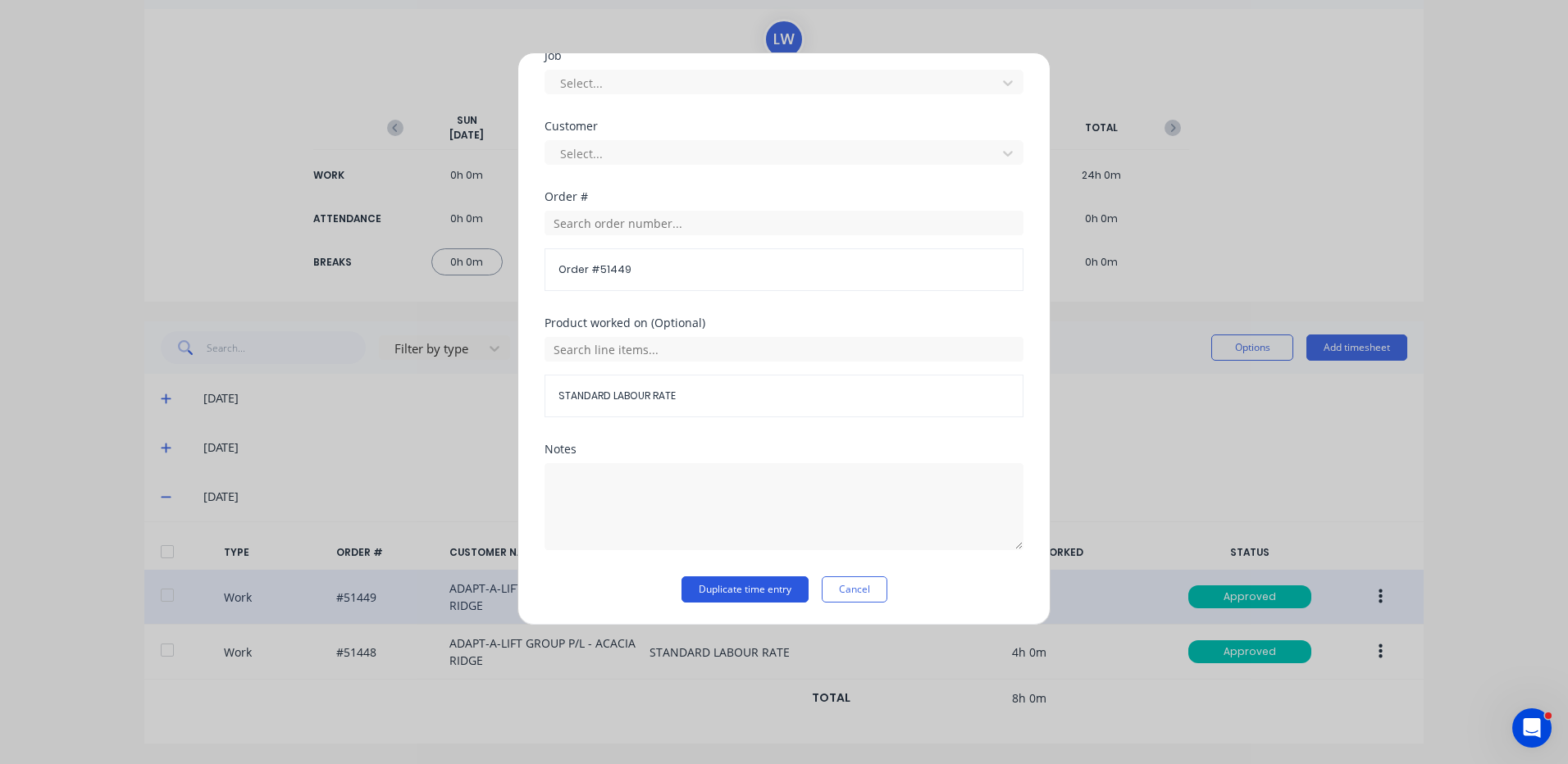
scroll to position [709, 0]
click at [763, 585] on button "Duplicate time entry" at bounding box center [745, 588] width 127 height 26
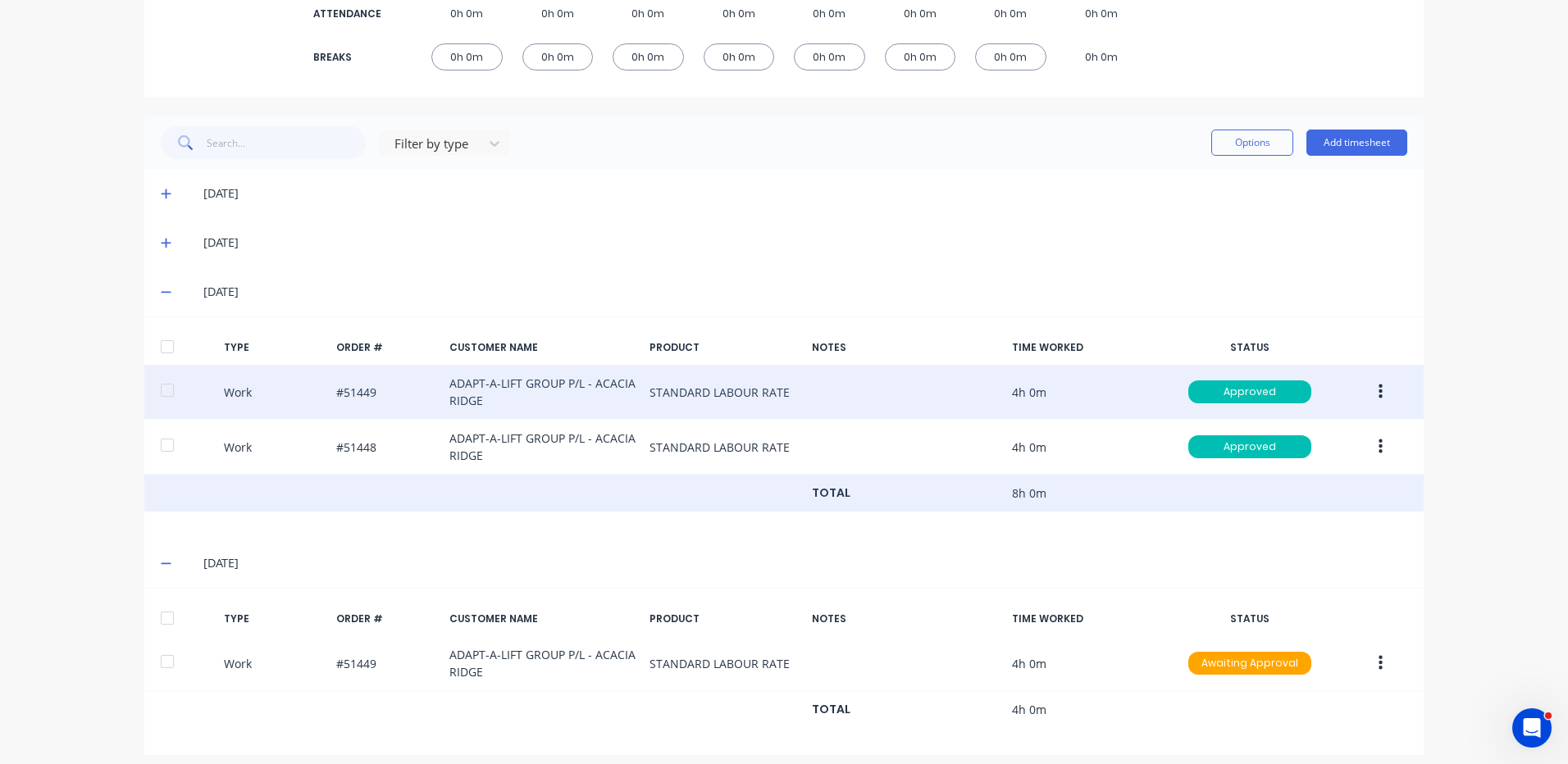
scroll to position [323, 0]
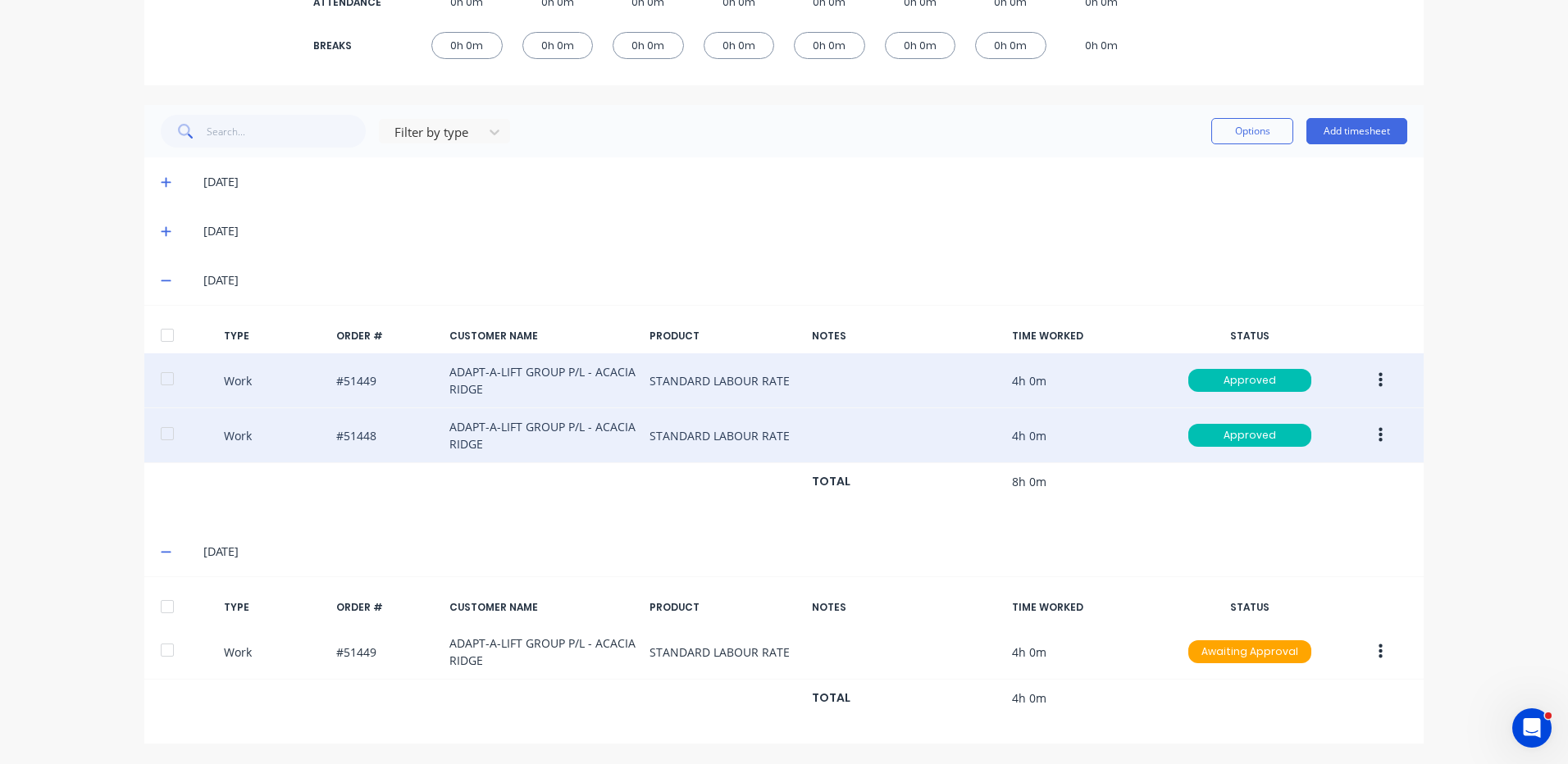
click at [1379, 437] on button "button" at bounding box center [1381, 435] width 38 height 29
click at [1321, 416] on div "Duplicate" at bounding box center [1322, 407] width 126 height 24
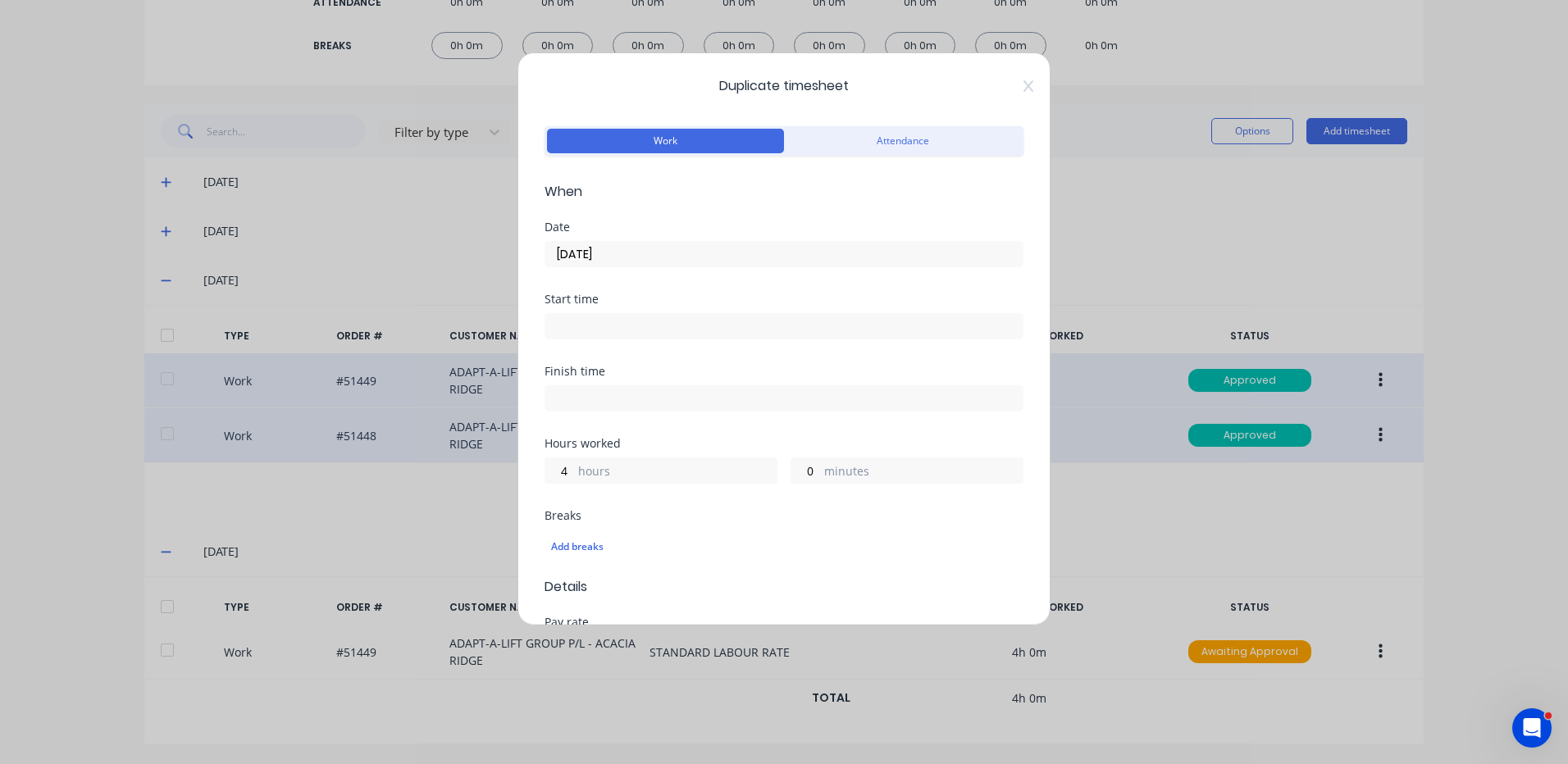
click at [621, 260] on input "10/09/2025" at bounding box center [784, 254] width 478 height 25
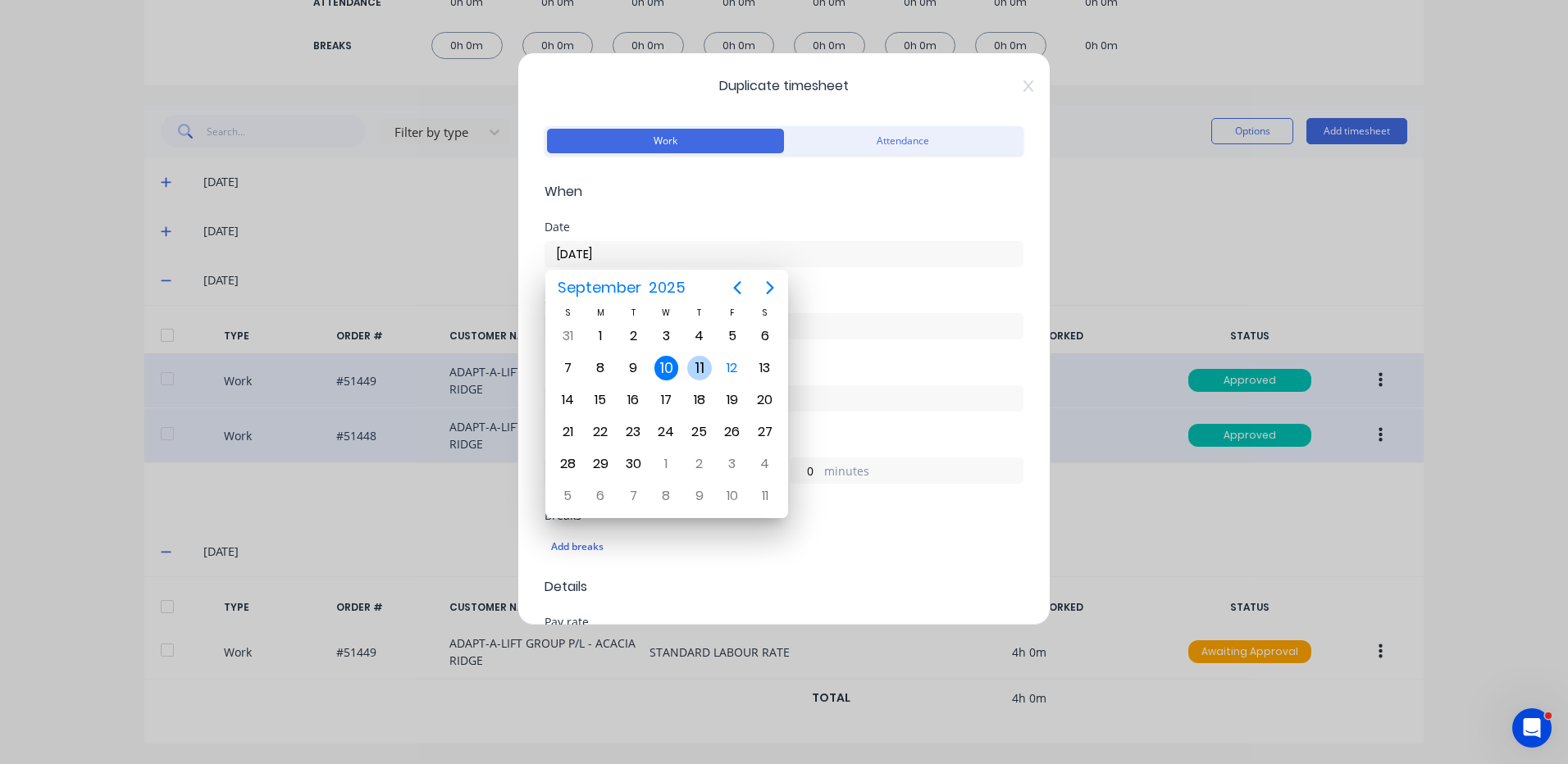
click at [702, 362] on div "11" at bounding box center [699, 367] width 25 height 25
type input "11/09/2025"
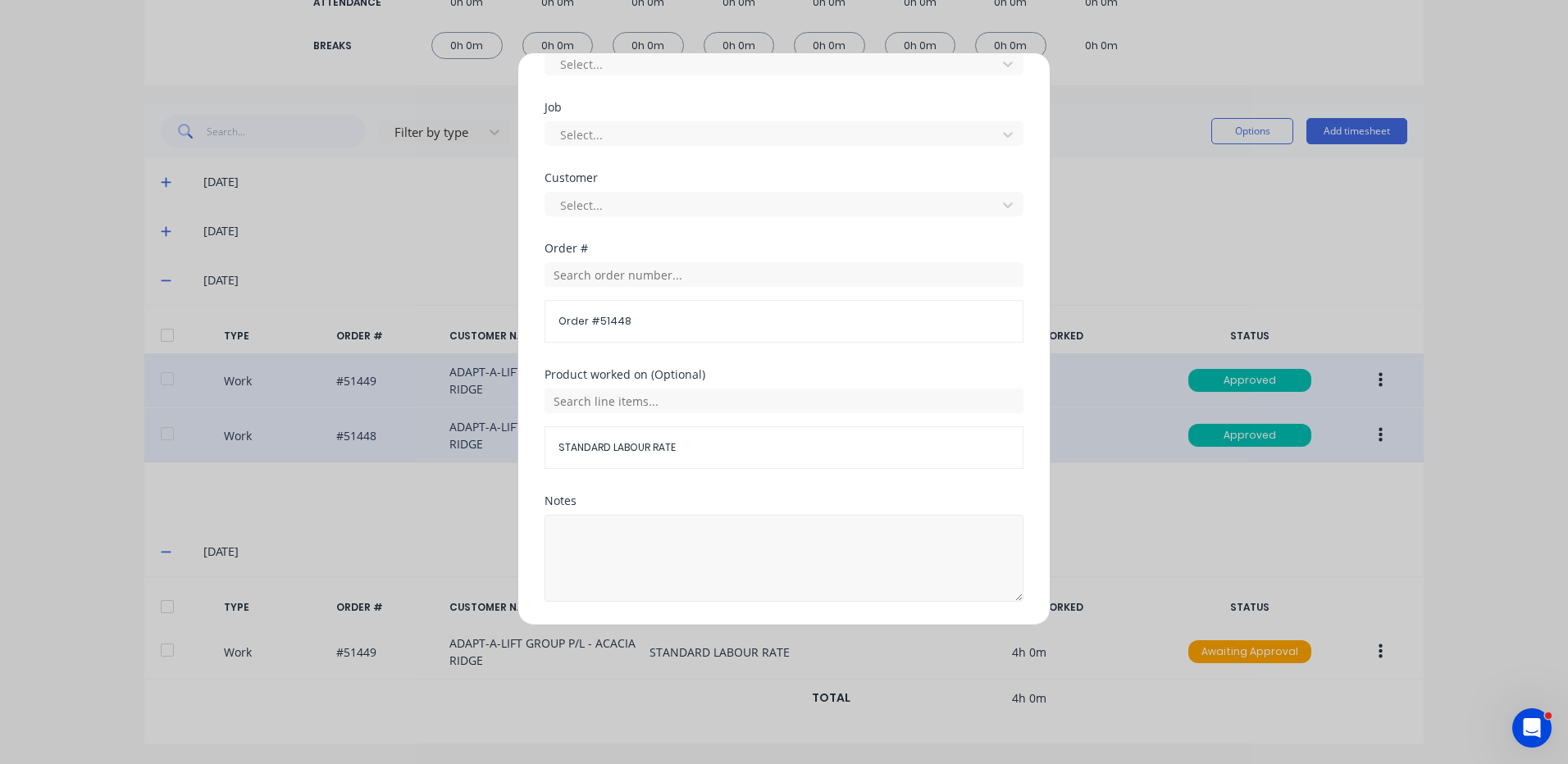
scroll to position [709, 0]
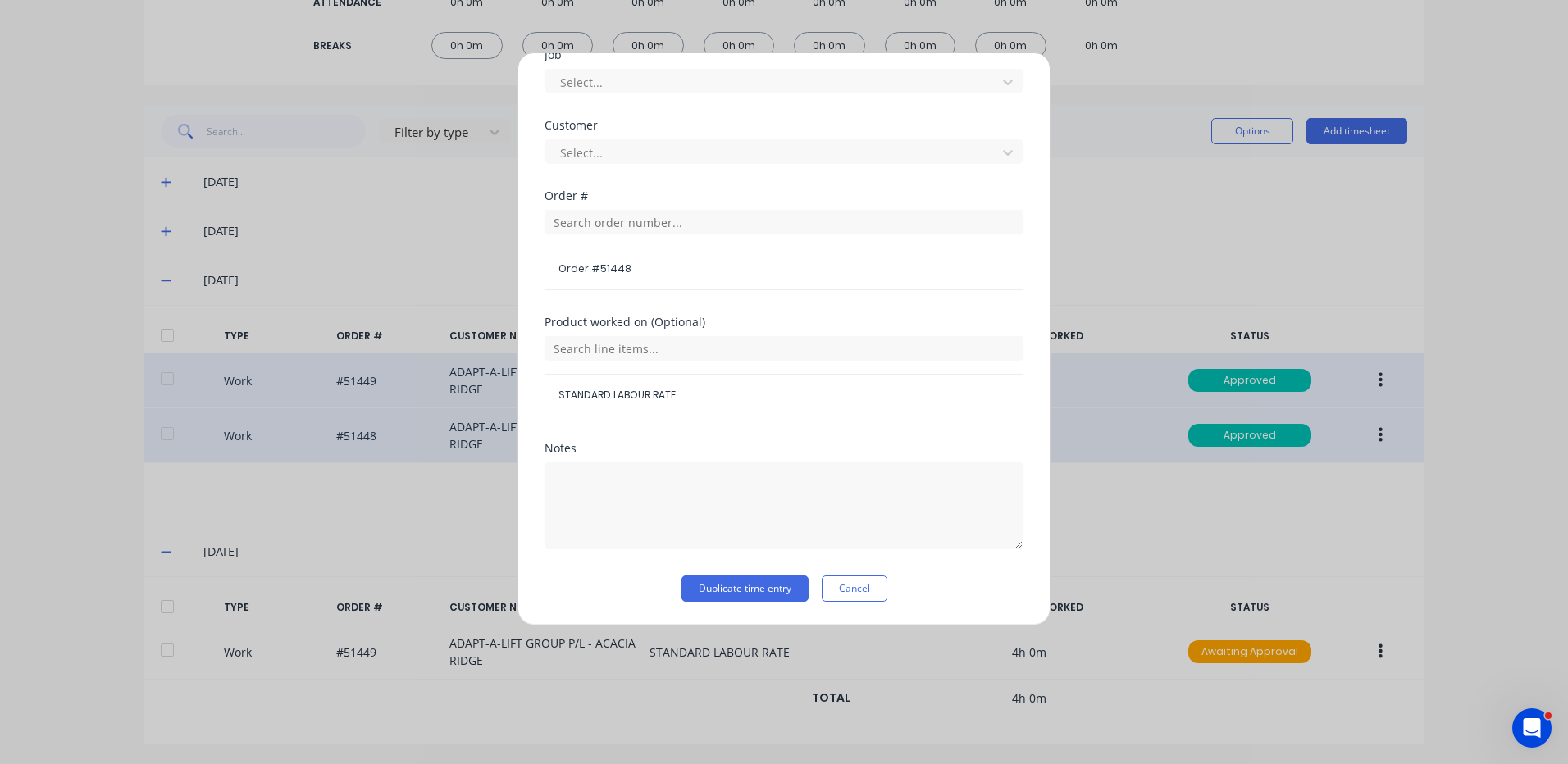
drag, startPoint x: 745, startPoint y: 588, endPoint x: 593, endPoint y: 596, distance: 152.2
click at [745, 589] on button "Duplicate time entry" at bounding box center [745, 588] width 127 height 26
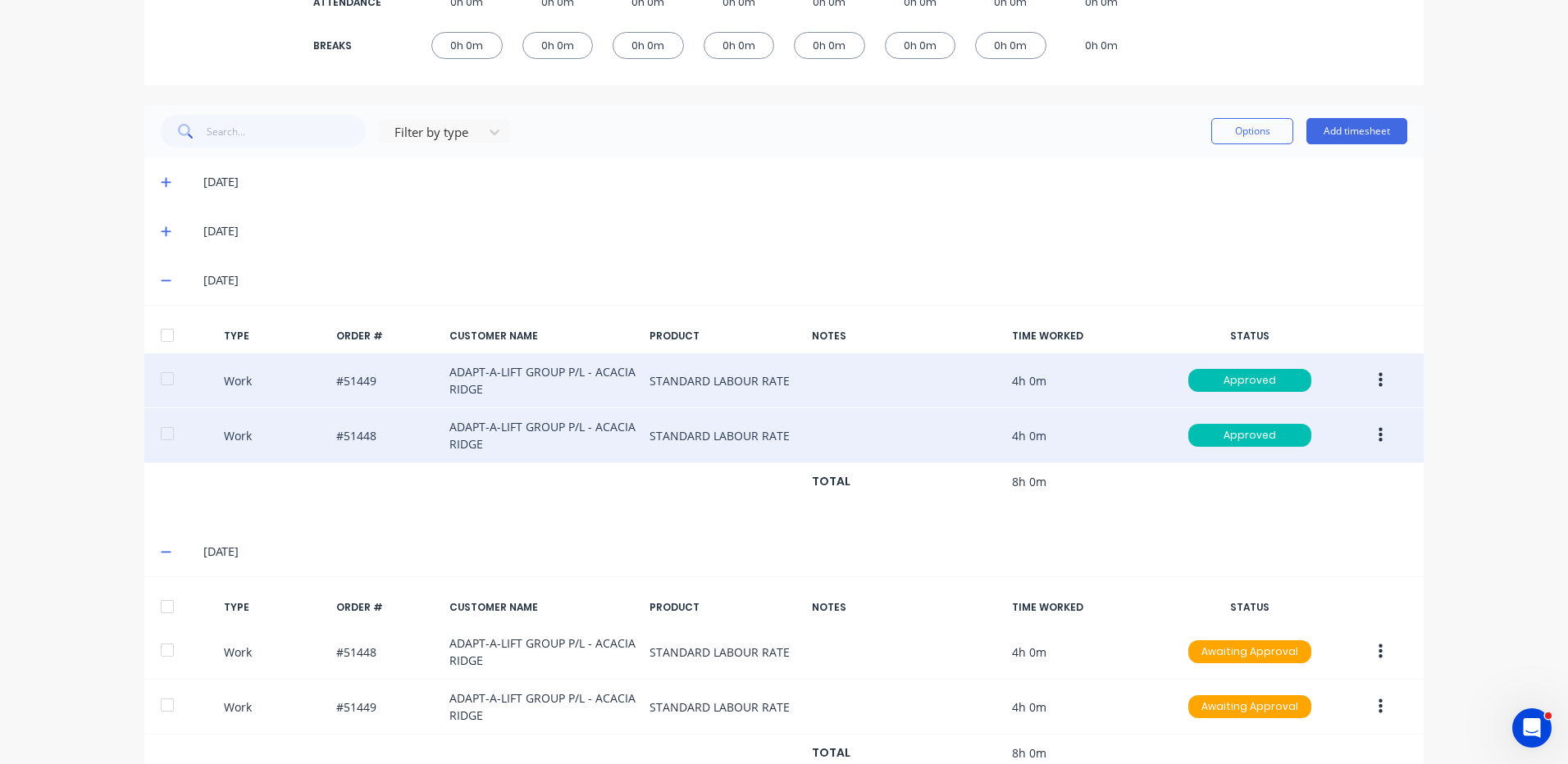
click at [165, 613] on div at bounding box center [167, 607] width 33 height 33
click at [1211, 129] on button "Options" at bounding box center [1252, 131] width 82 height 26
click at [1198, 160] on button "Approve" at bounding box center [1215, 173] width 156 height 33
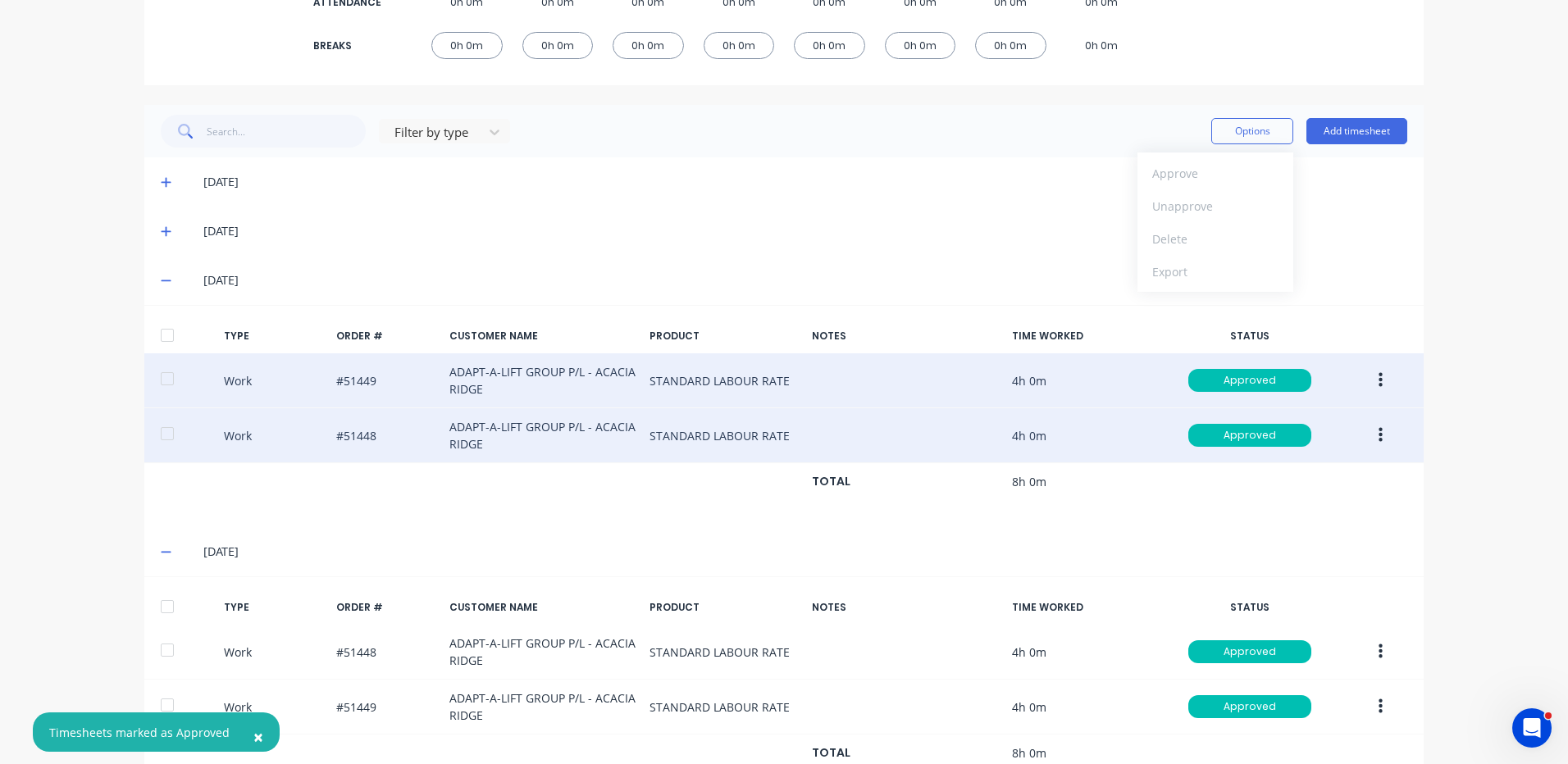
scroll to position [0, 0]
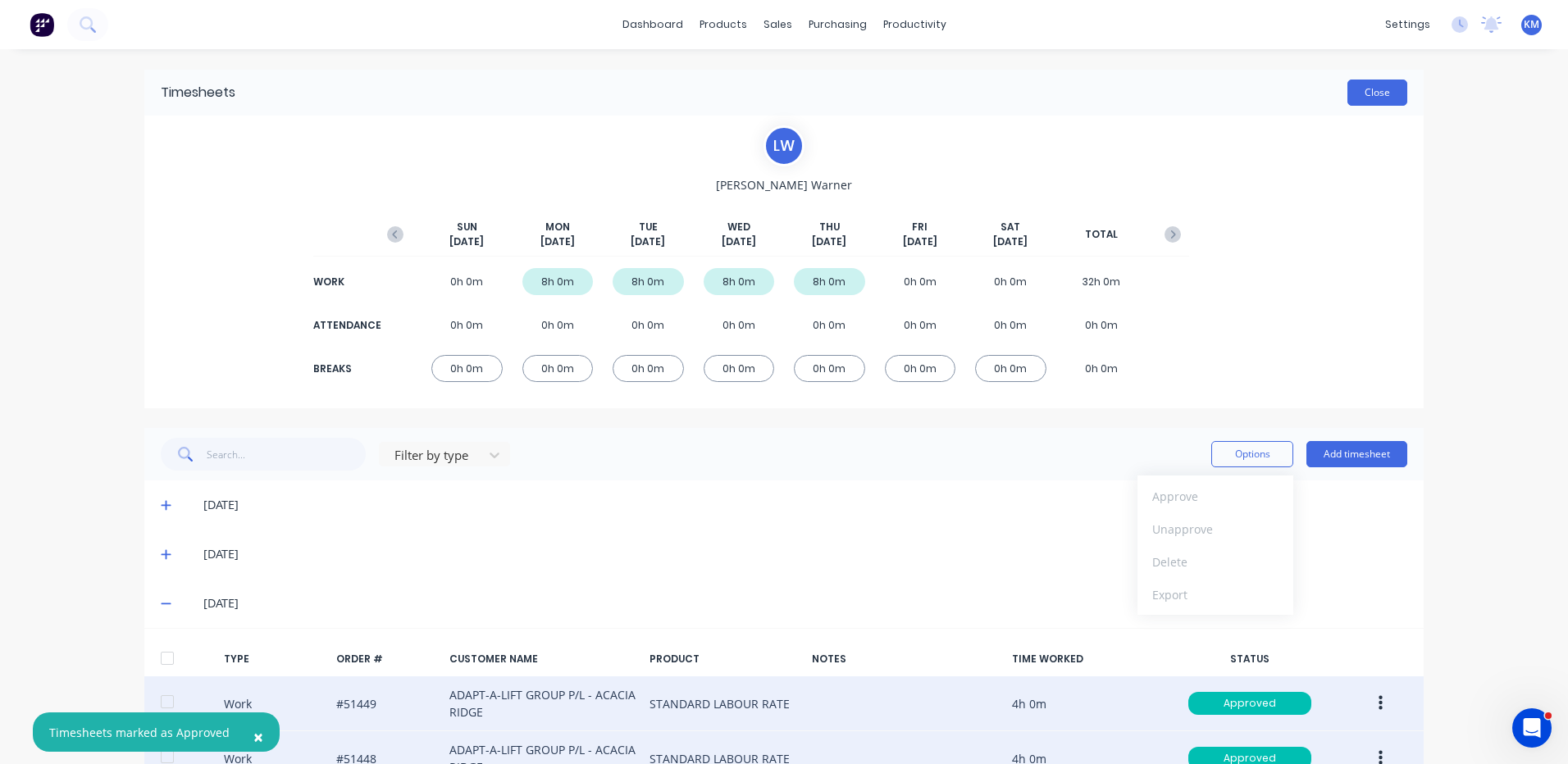
click at [1348, 98] on button "Close" at bounding box center [1378, 92] width 60 height 26
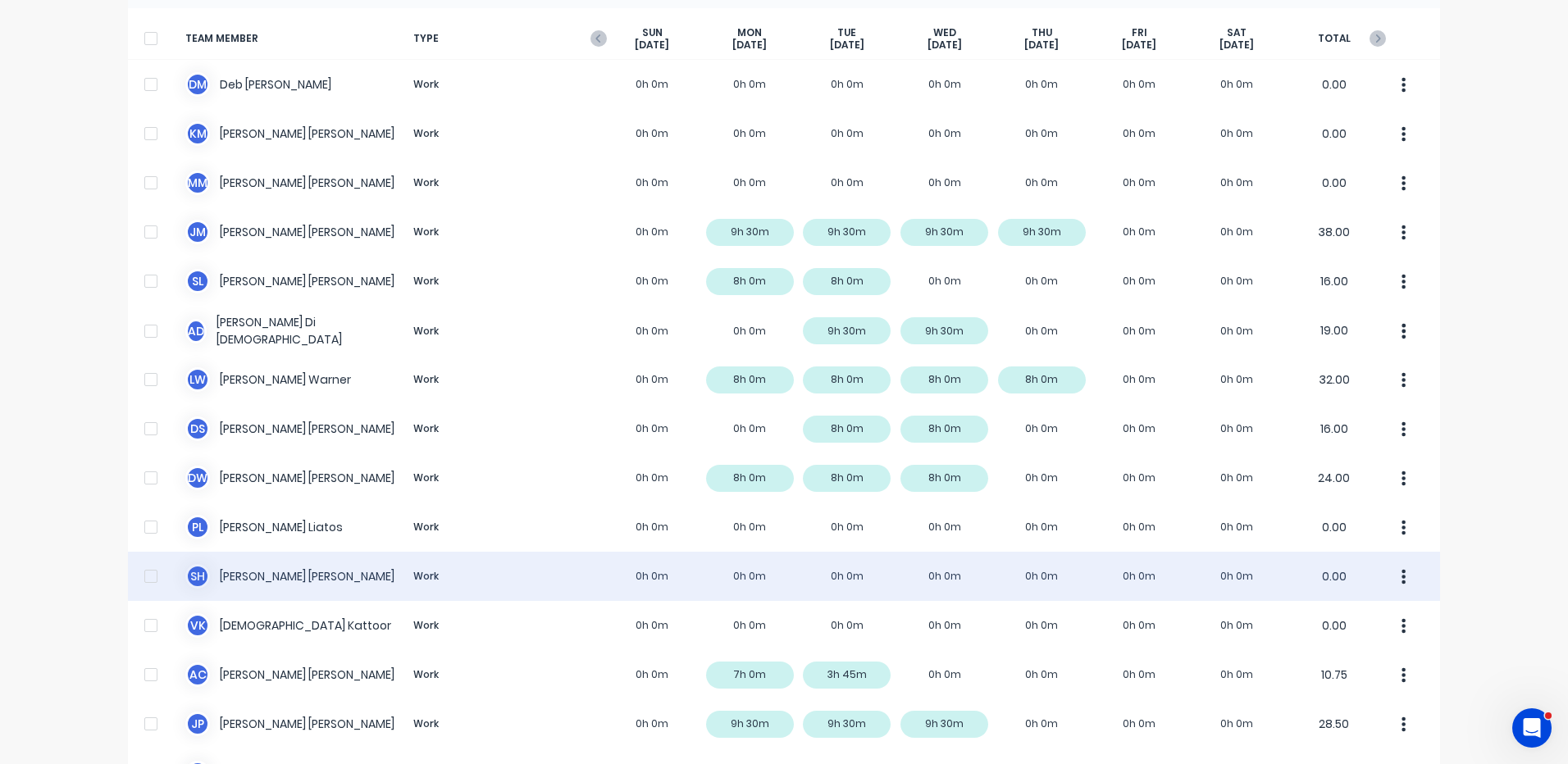
scroll to position [104, 0]
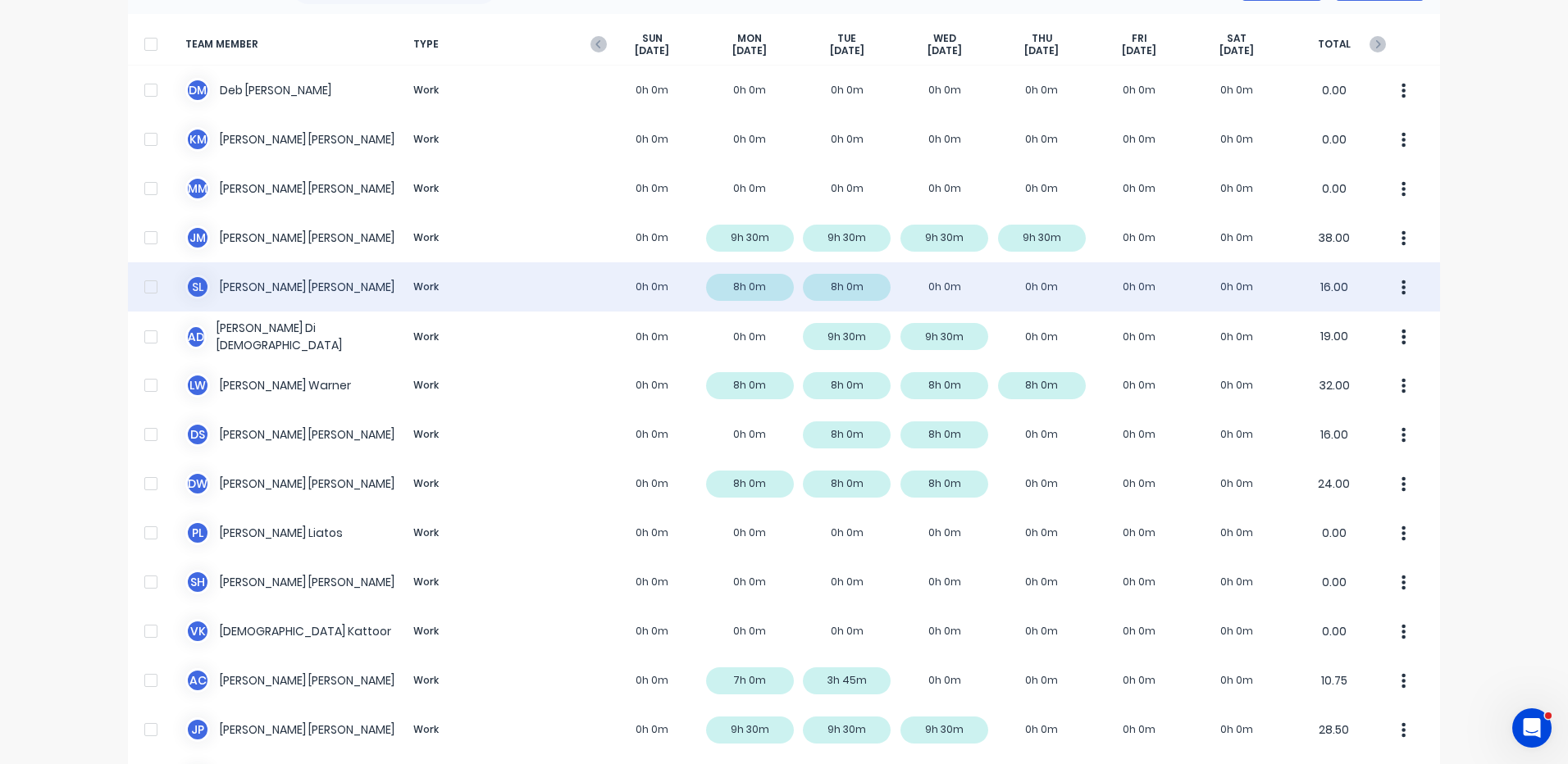
click at [960, 276] on div "S L Steve Loschiavo Work 0h 0m 8h 0m 8h 0m 0h 0m 0h 0m 0h 0m 0h 0m 16.00" at bounding box center [784, 286] width 1312 height 49
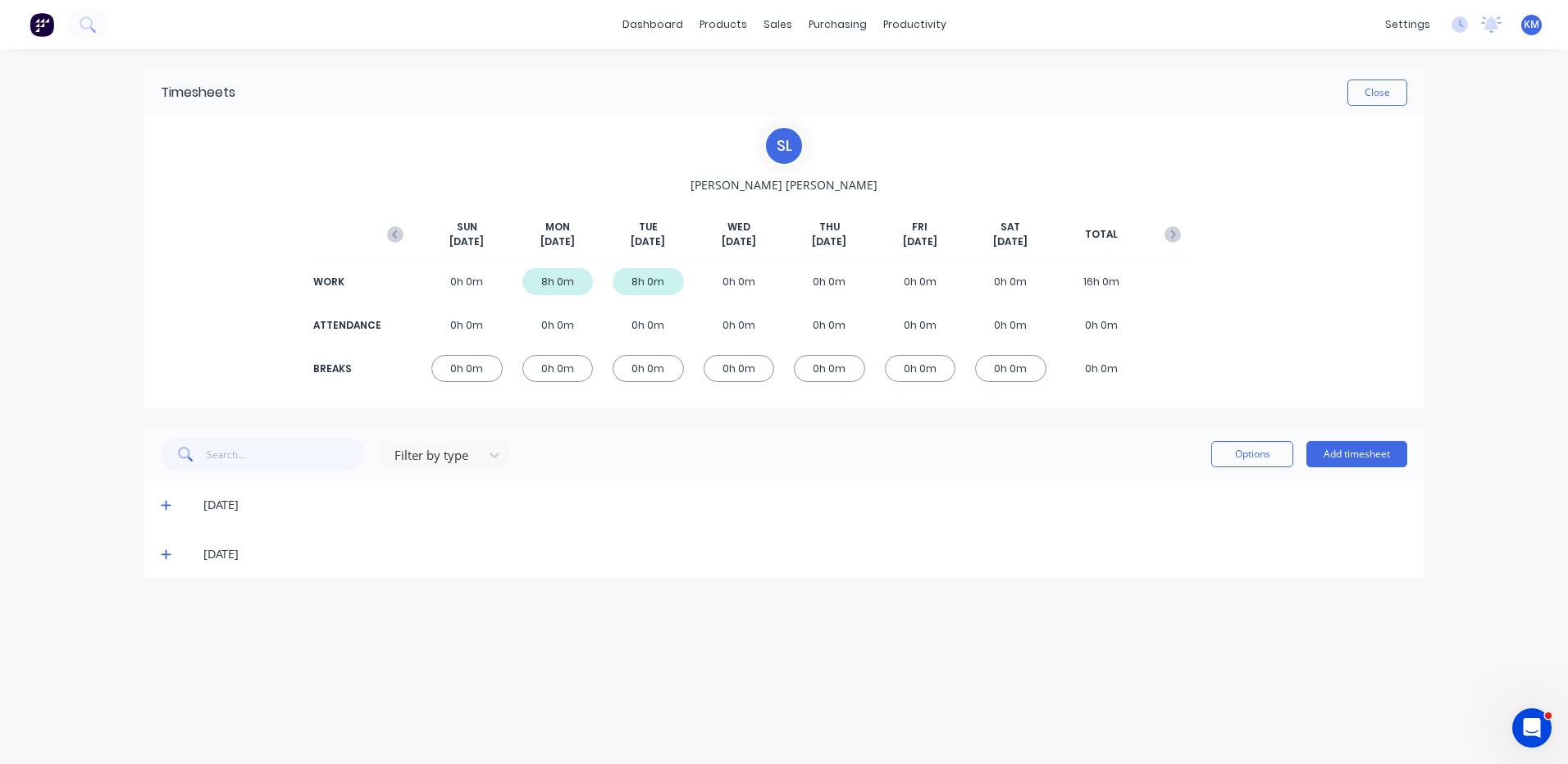
click at [159, 556] on div "[DATE]" at bounding box center [784, 554] width 1280 height 49
click at [166, 553] on icon at bounding box center [167, 554] width 11 height 12
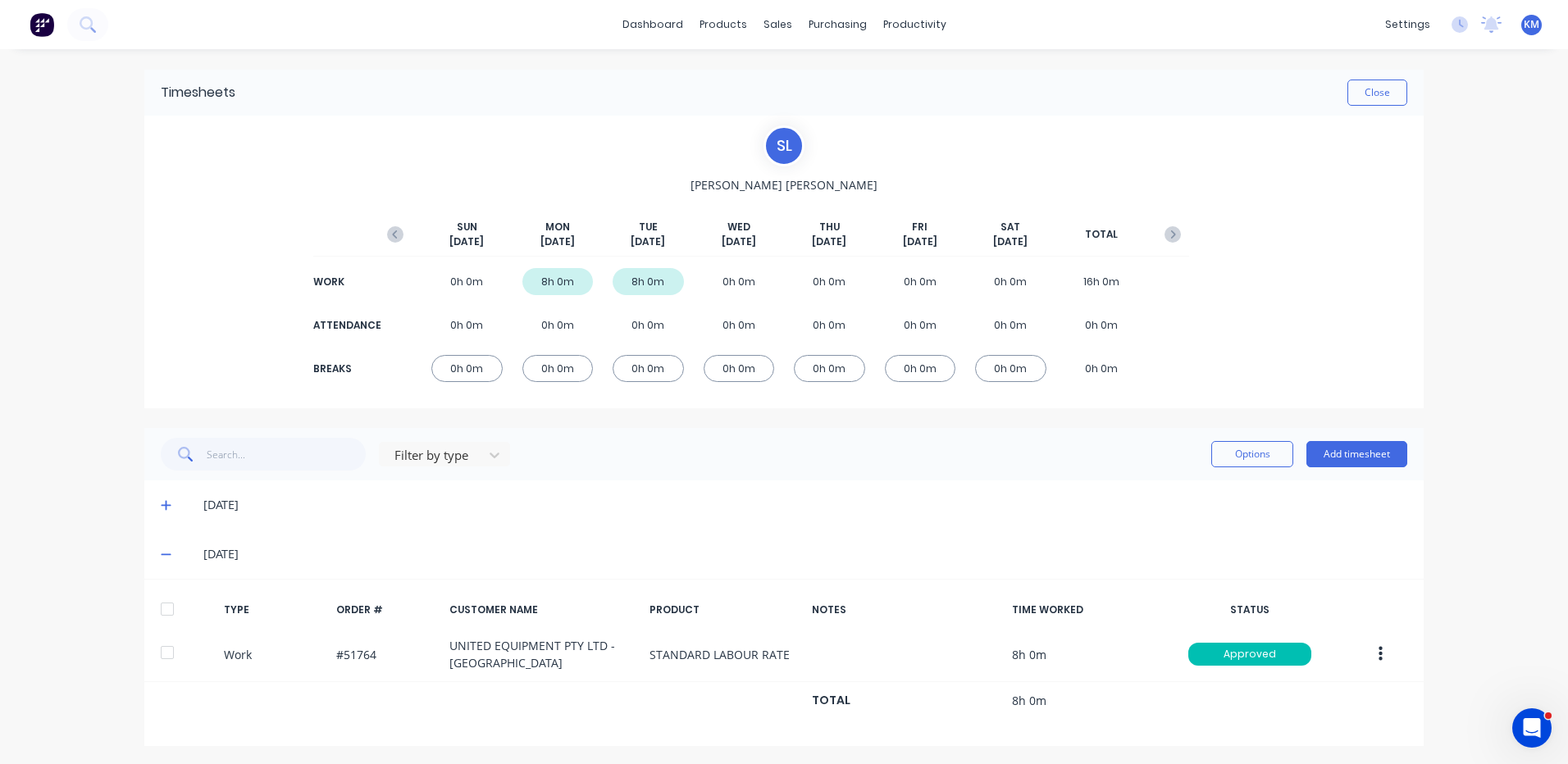
scroll to position [3, 0]
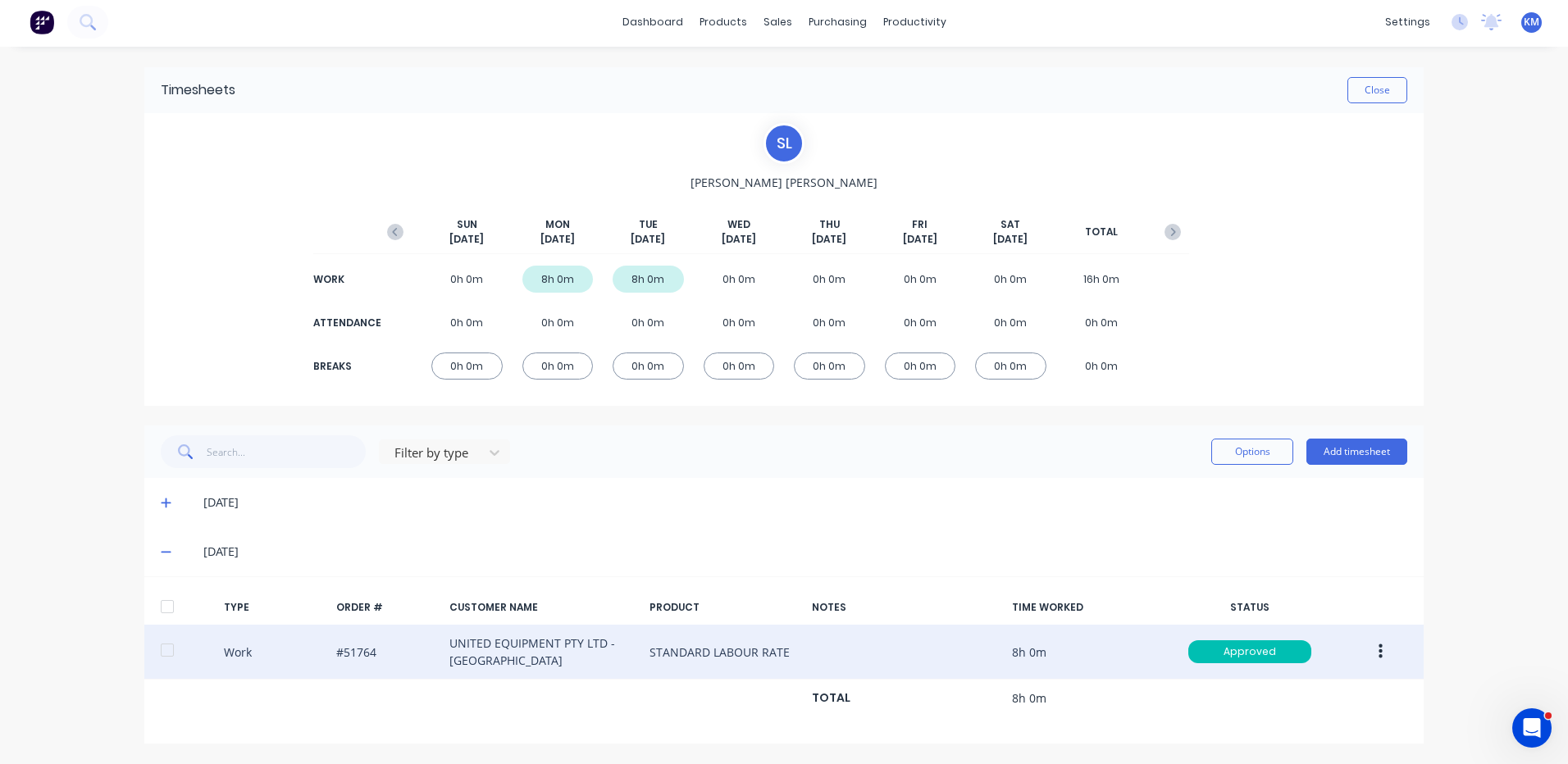
click at [1381, 650] on button "button" at bounding box center [1381, 651] width 38 height 29
click at [1306, 635] on div "Duplicate" at bounding box center [1322, 623] width 126 height 24
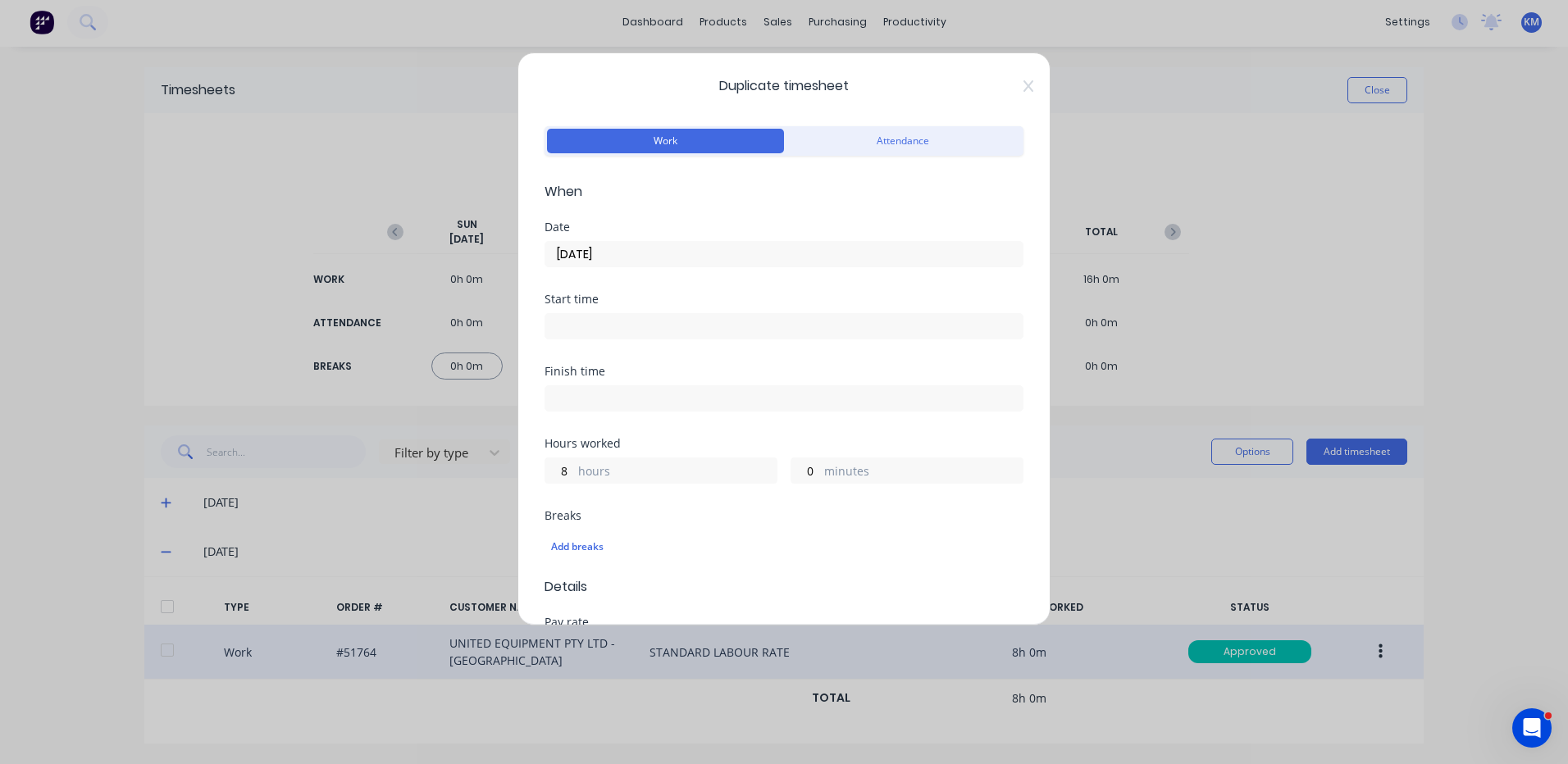
click at [711, 249] on input "09/09/2025" at bounding box center [784, 254] width 478 height 25
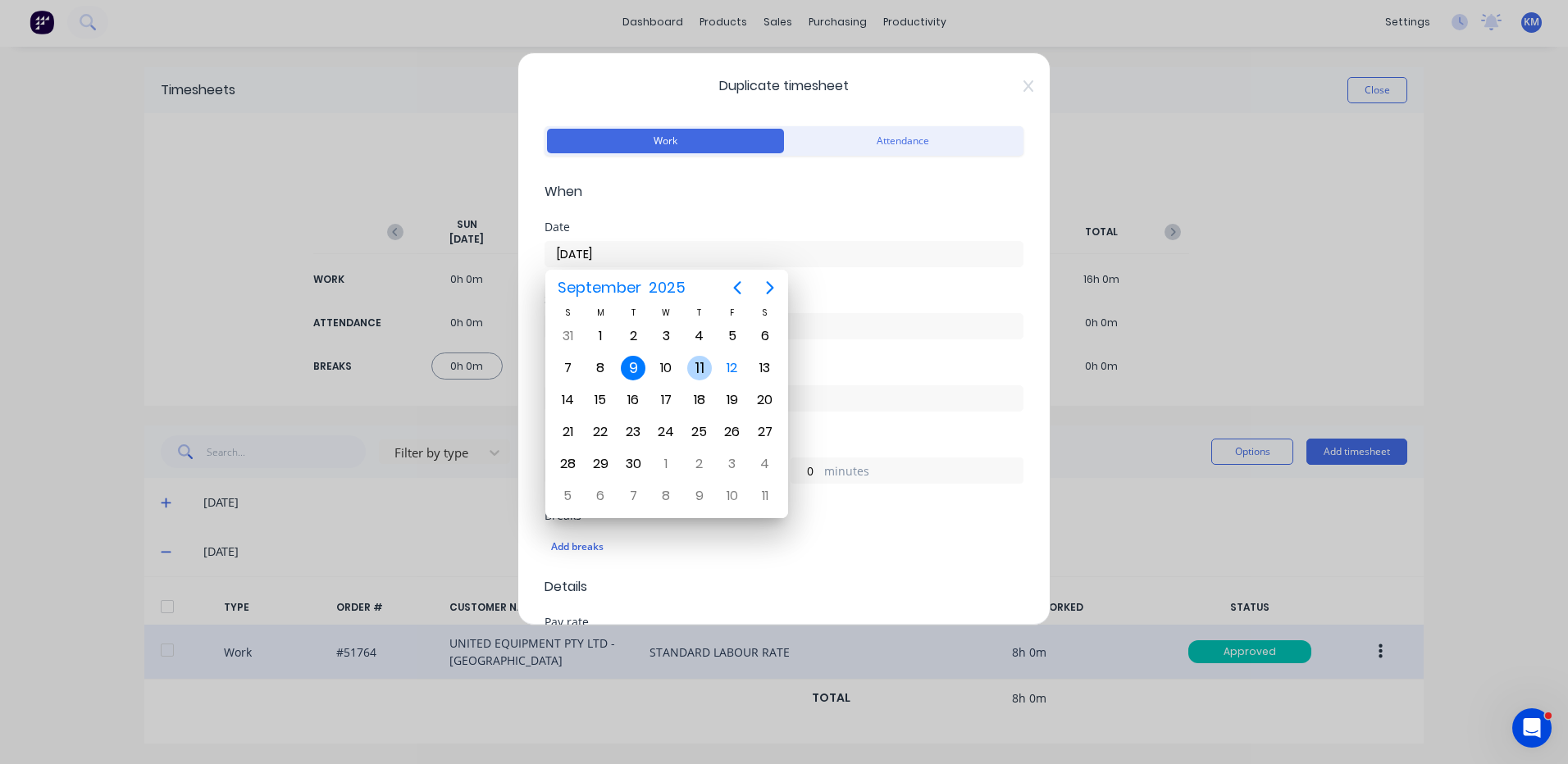
click at [694, 369] on div "11" at bounding box center [699, 367] width 25 height 25
type input "11/09/2025"
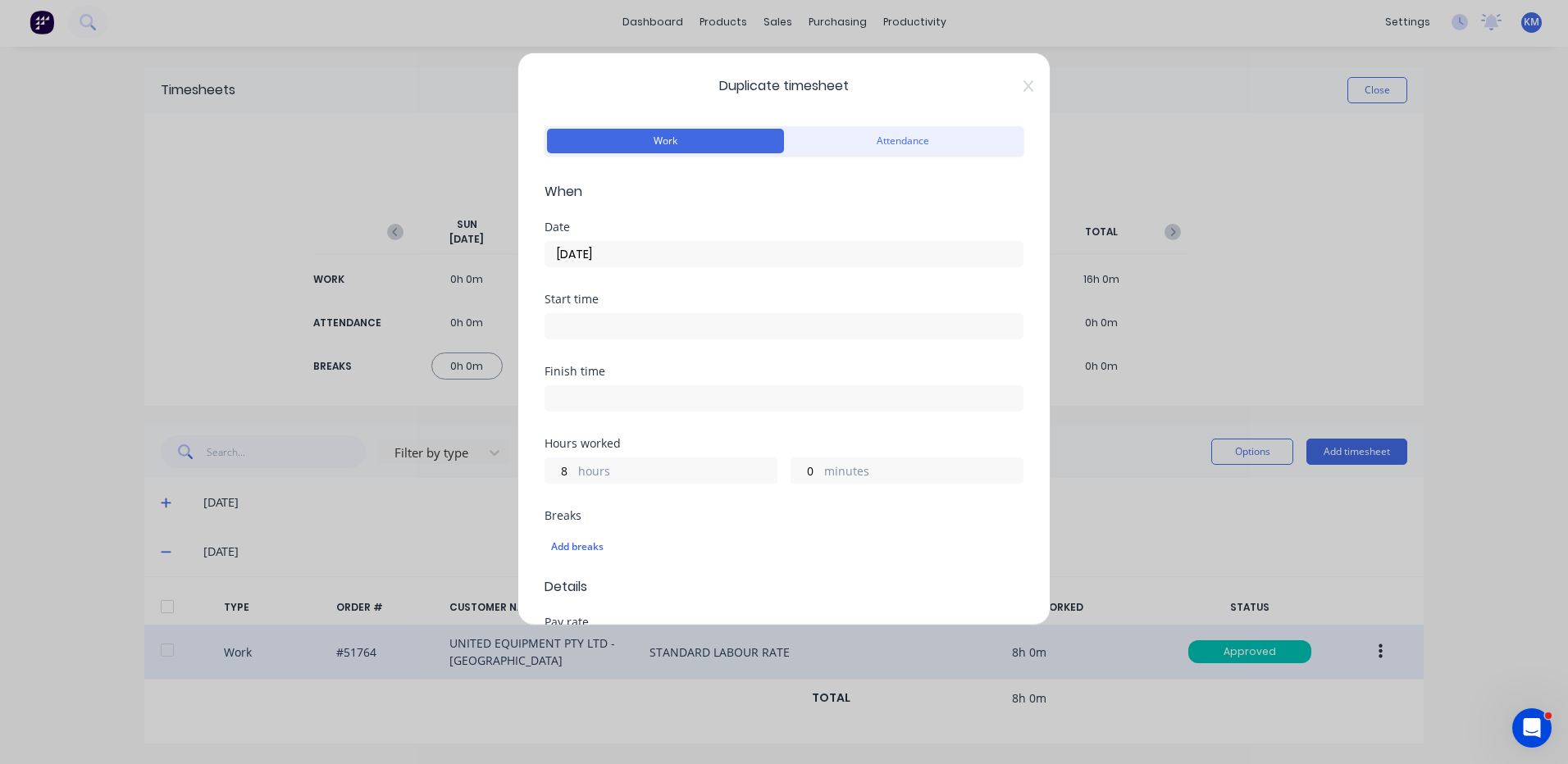
scroll to position [709, 0]
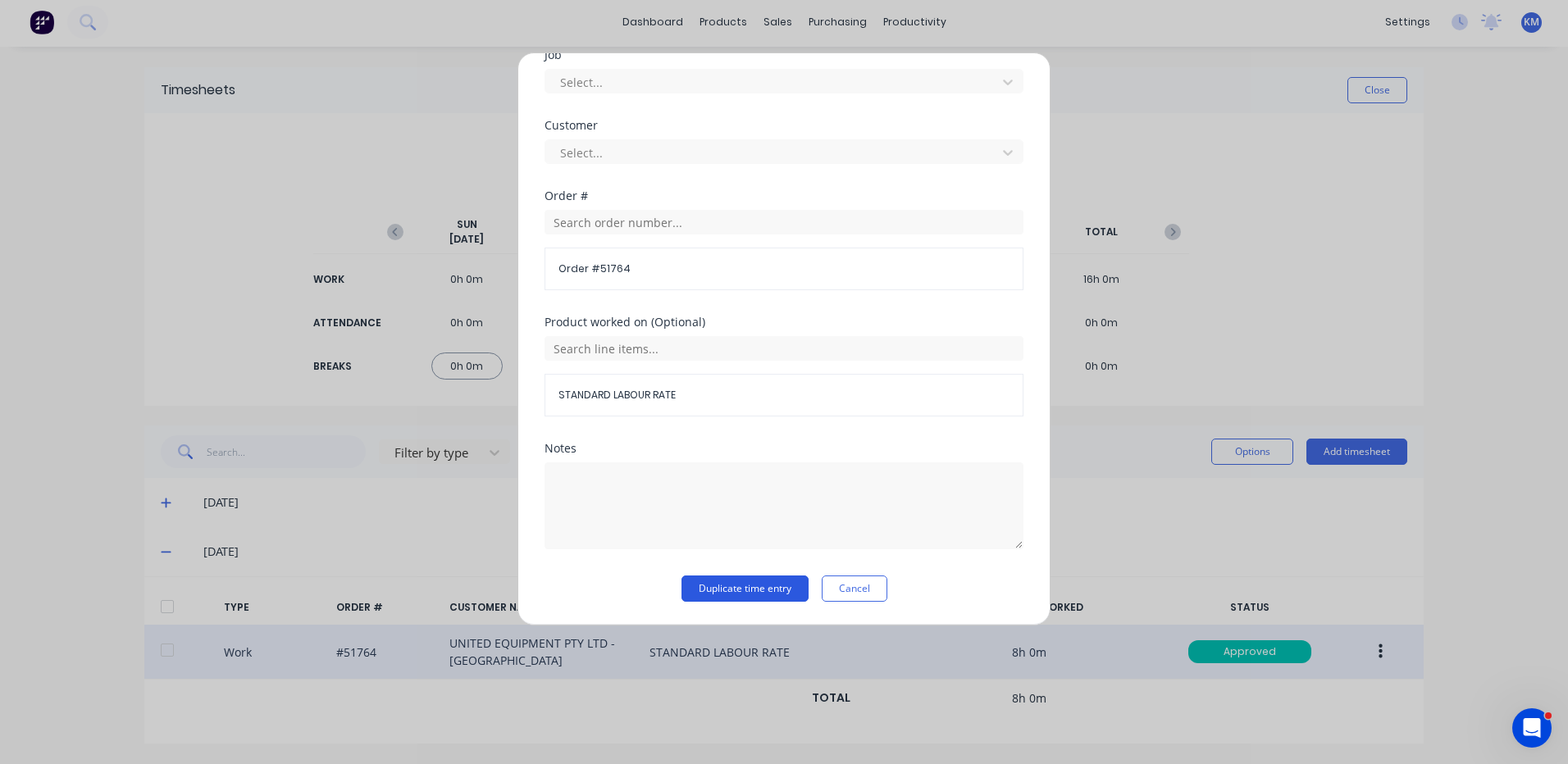
click at [727, 598] on button "Duplicate time entry" at bounding box center [745, 588] width 127 height 26
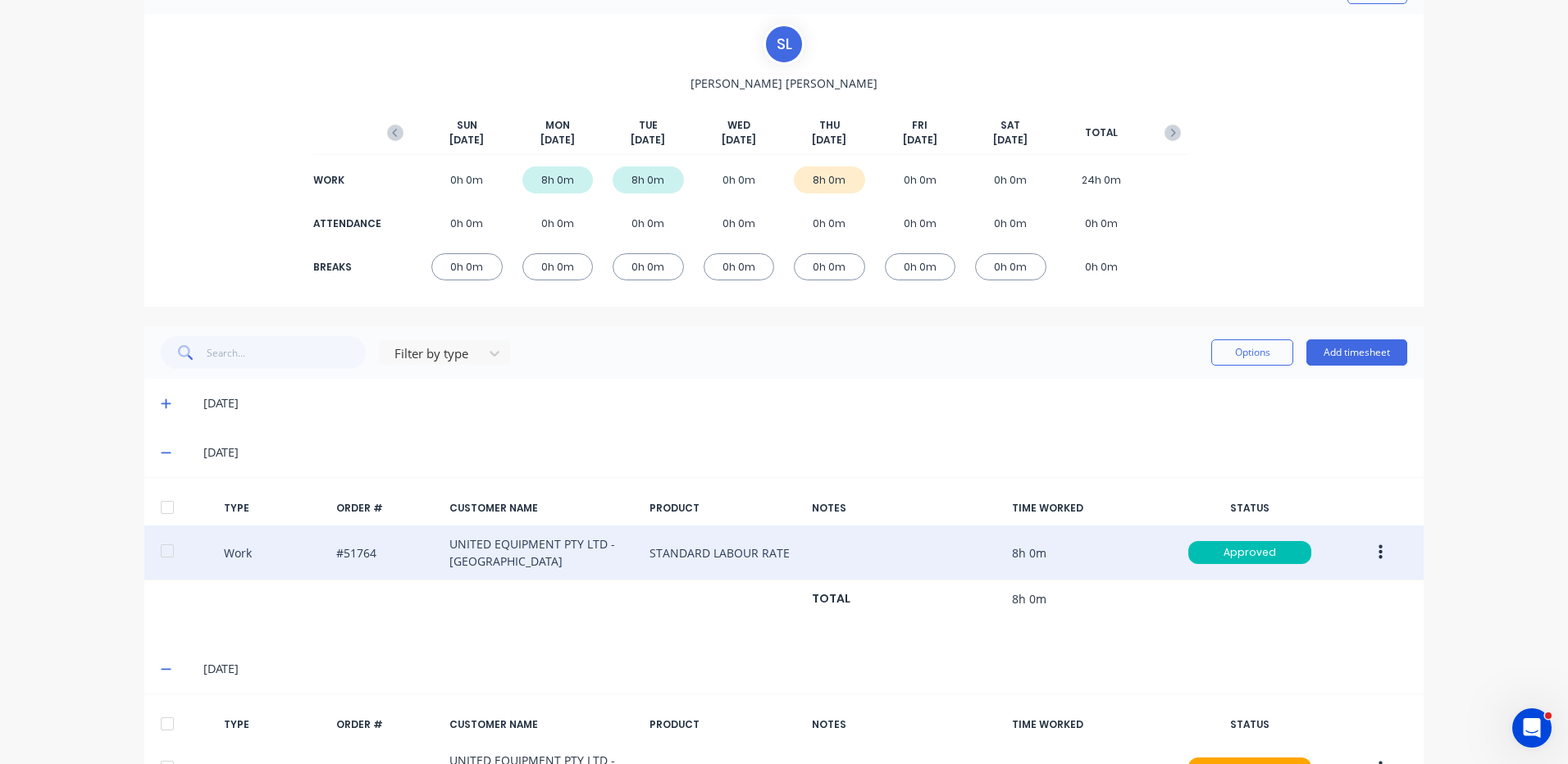
scroll to position [219, 0]
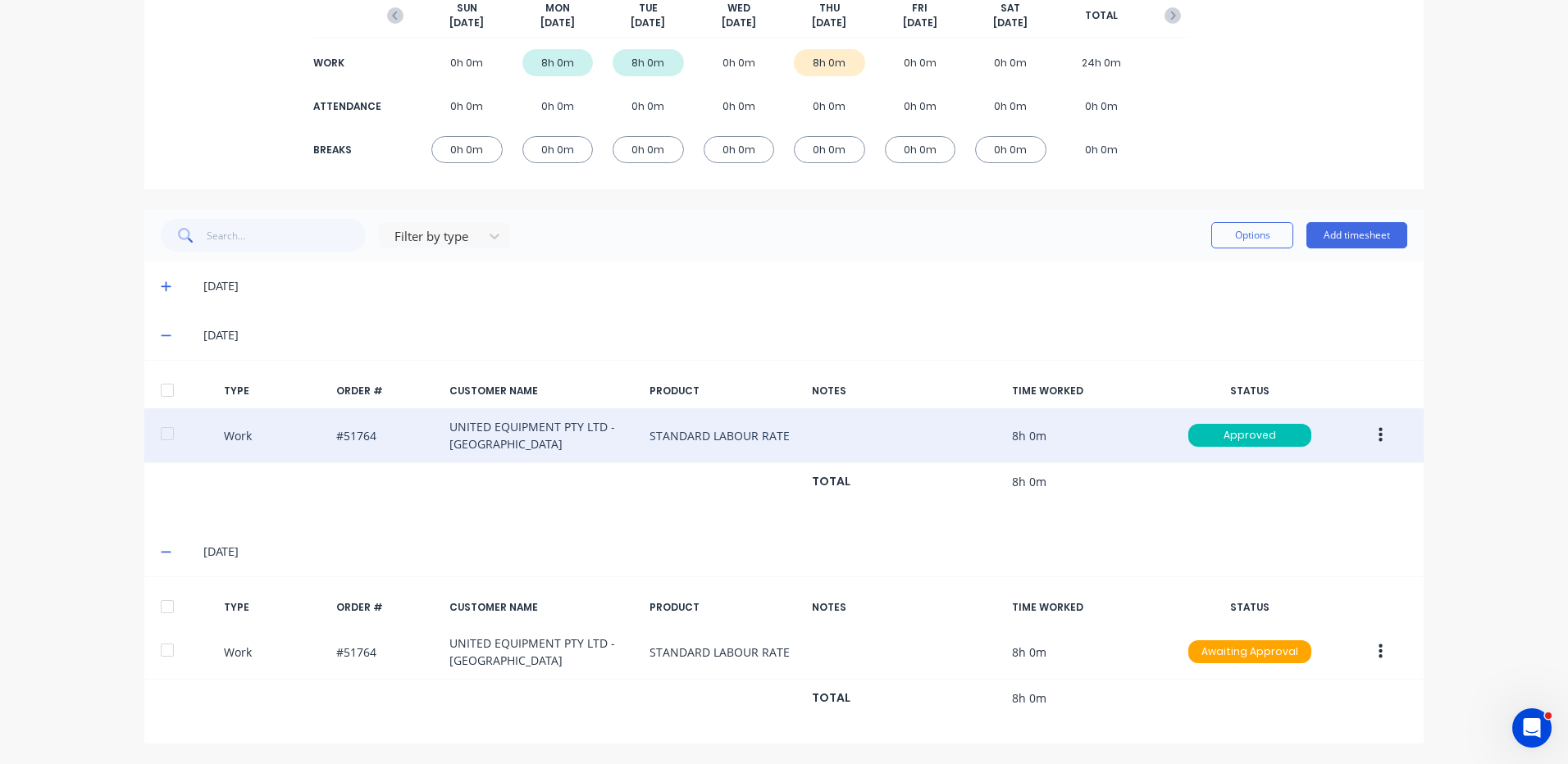
click at [175, 594] on div at bounding box center [167, 607] width 33 height 33
click at [1245, 233] on button "Options" at bounding box center [1252, 235] width 82 height 26
click at [1213, 264] on button "Approve" at bounding box center [1215, 277] width 156 height 33
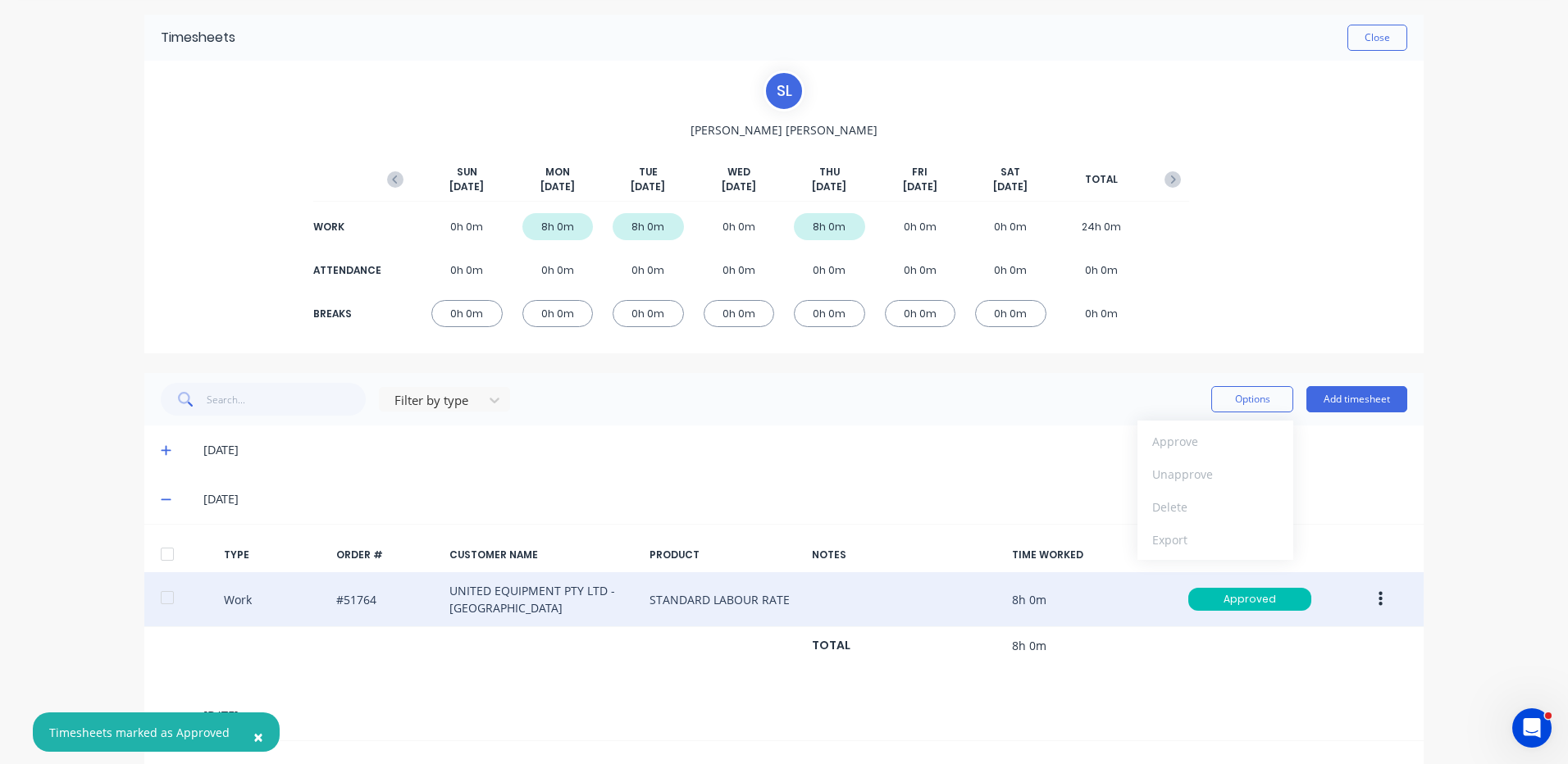
scroll to position [0, 0]
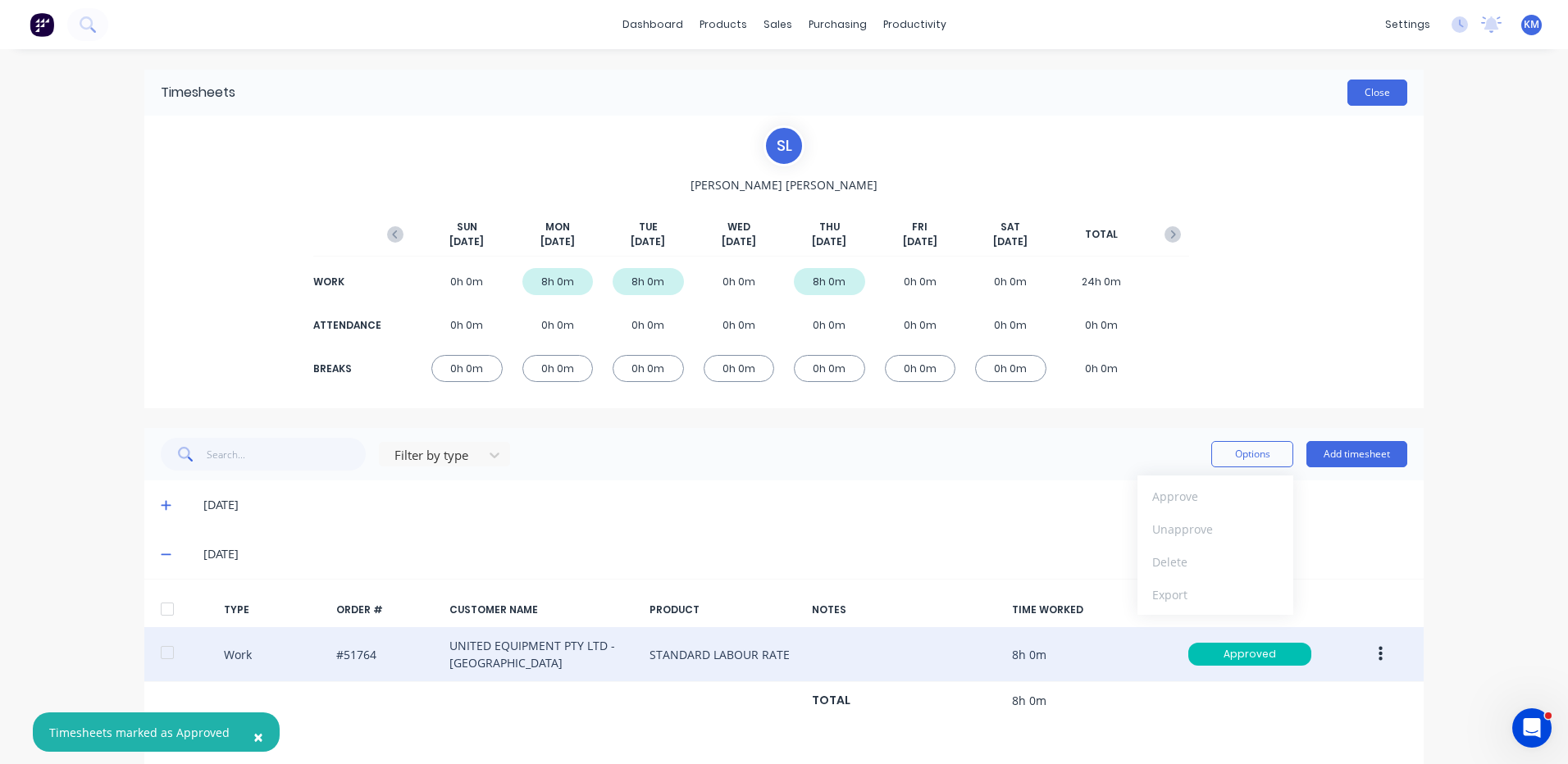
click at [1381, 84] on button "Close" at bounding box center [1378, 92] width 60 height 26
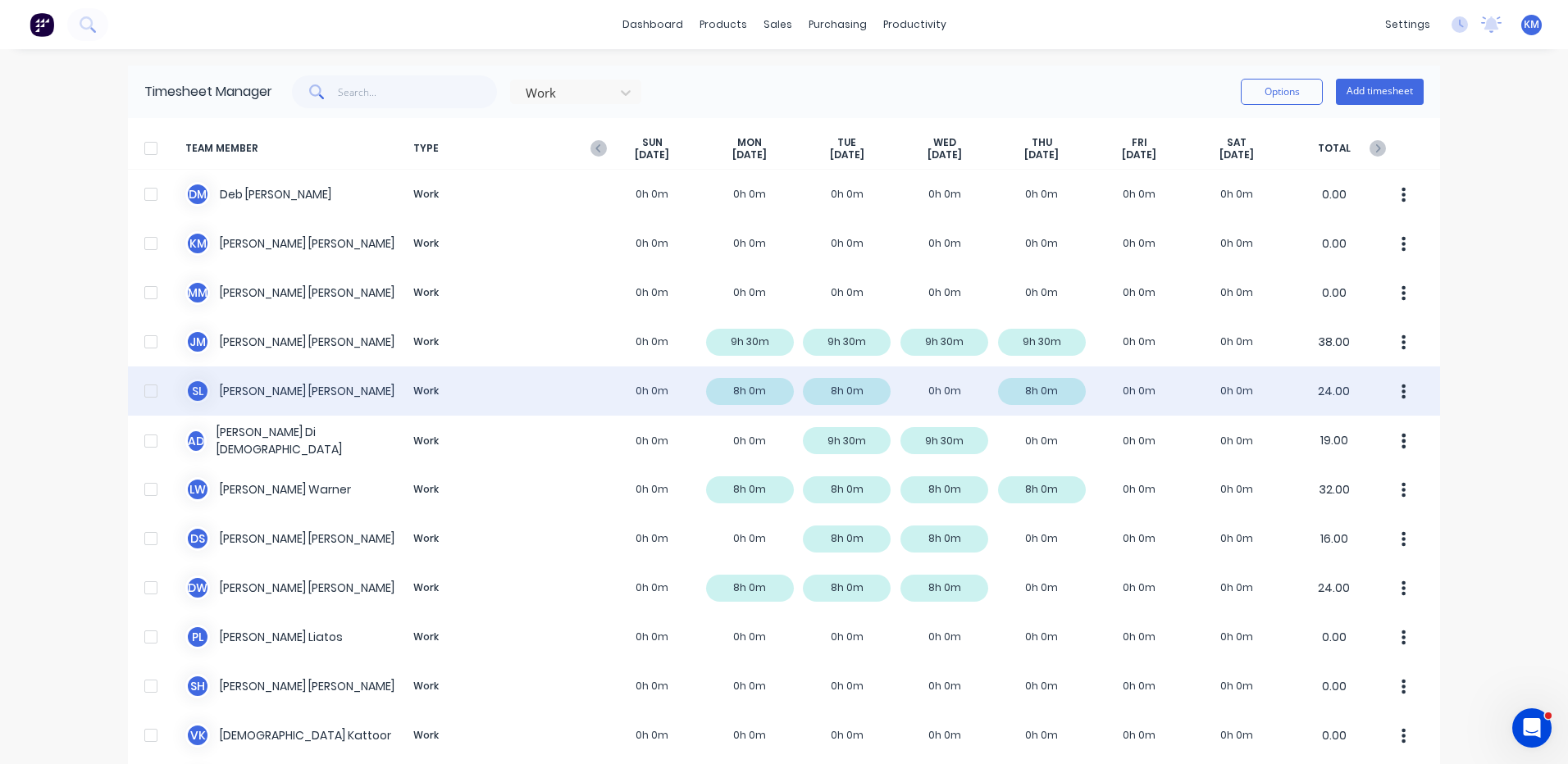
click at [986, 396] on div "S L Steve Loschiavo Work 0h 0m 8h 0m 8h 0m 0h 0m 8h 0m 0h 0m 0h 0m 24.00" at bounding box center [784, 391] width 1312 height 49
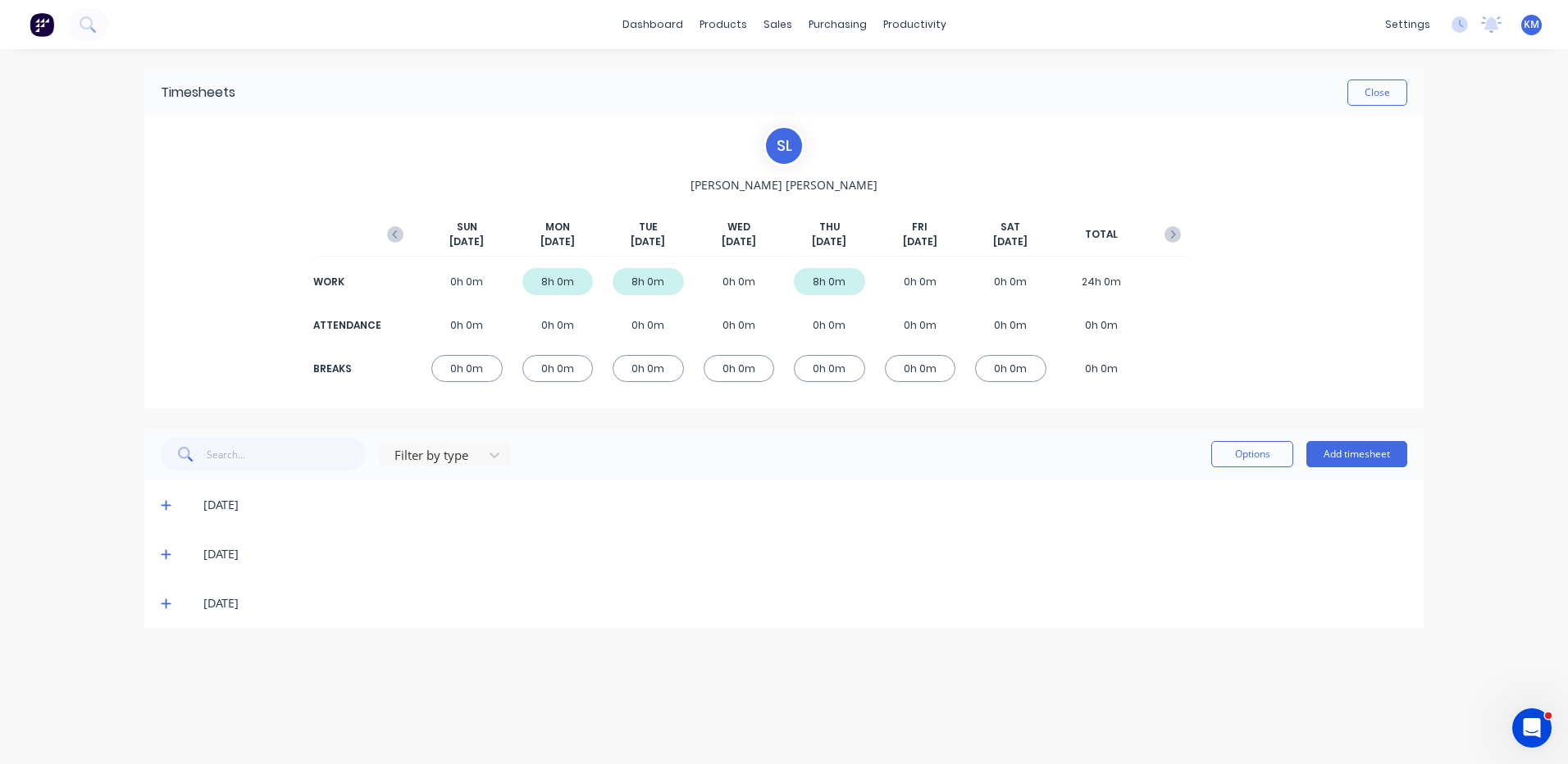
click at [167, 598] on icon at bounding box center [167, 603] width 11 height 12
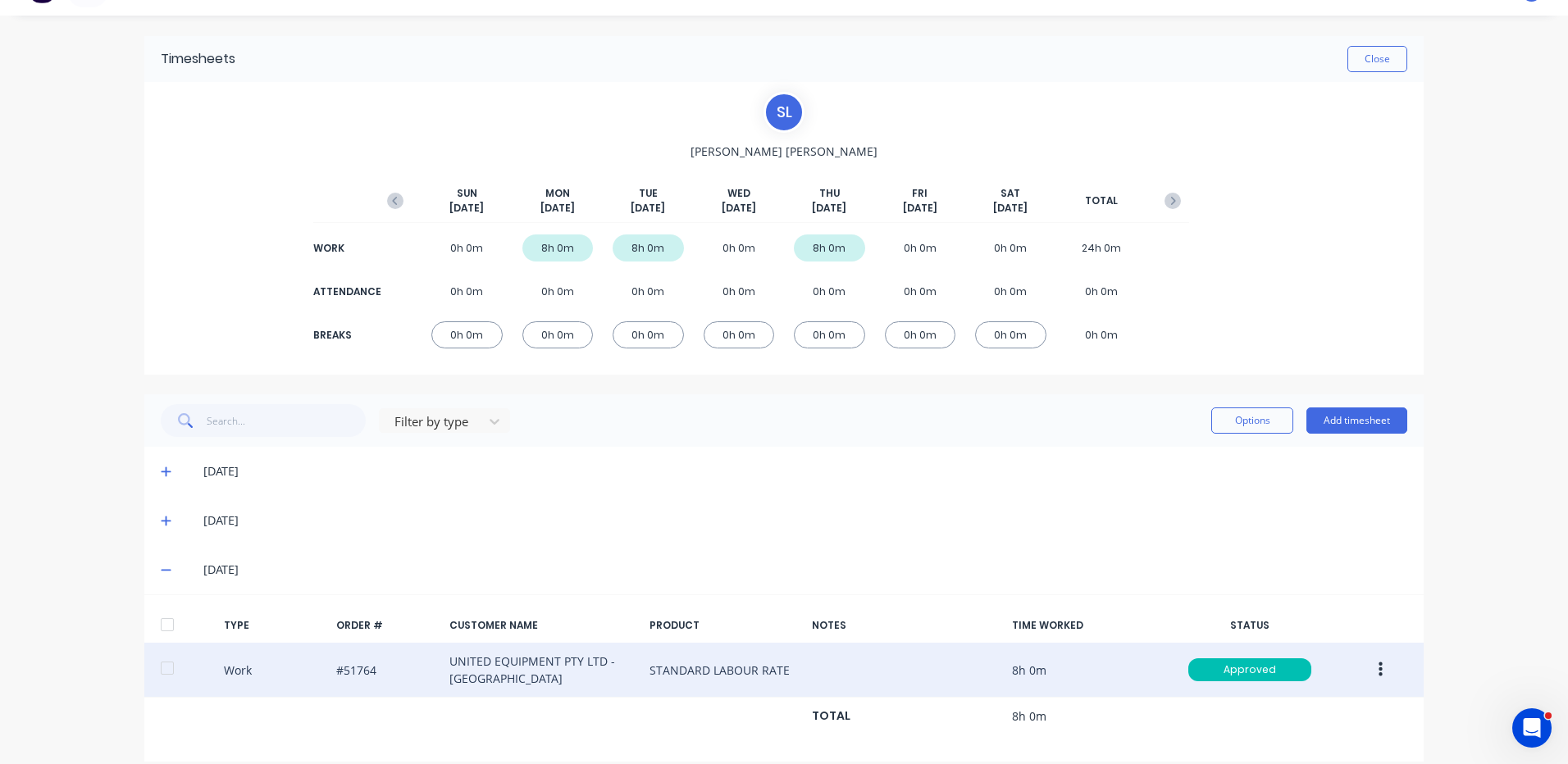
scroll to position [52, 0]
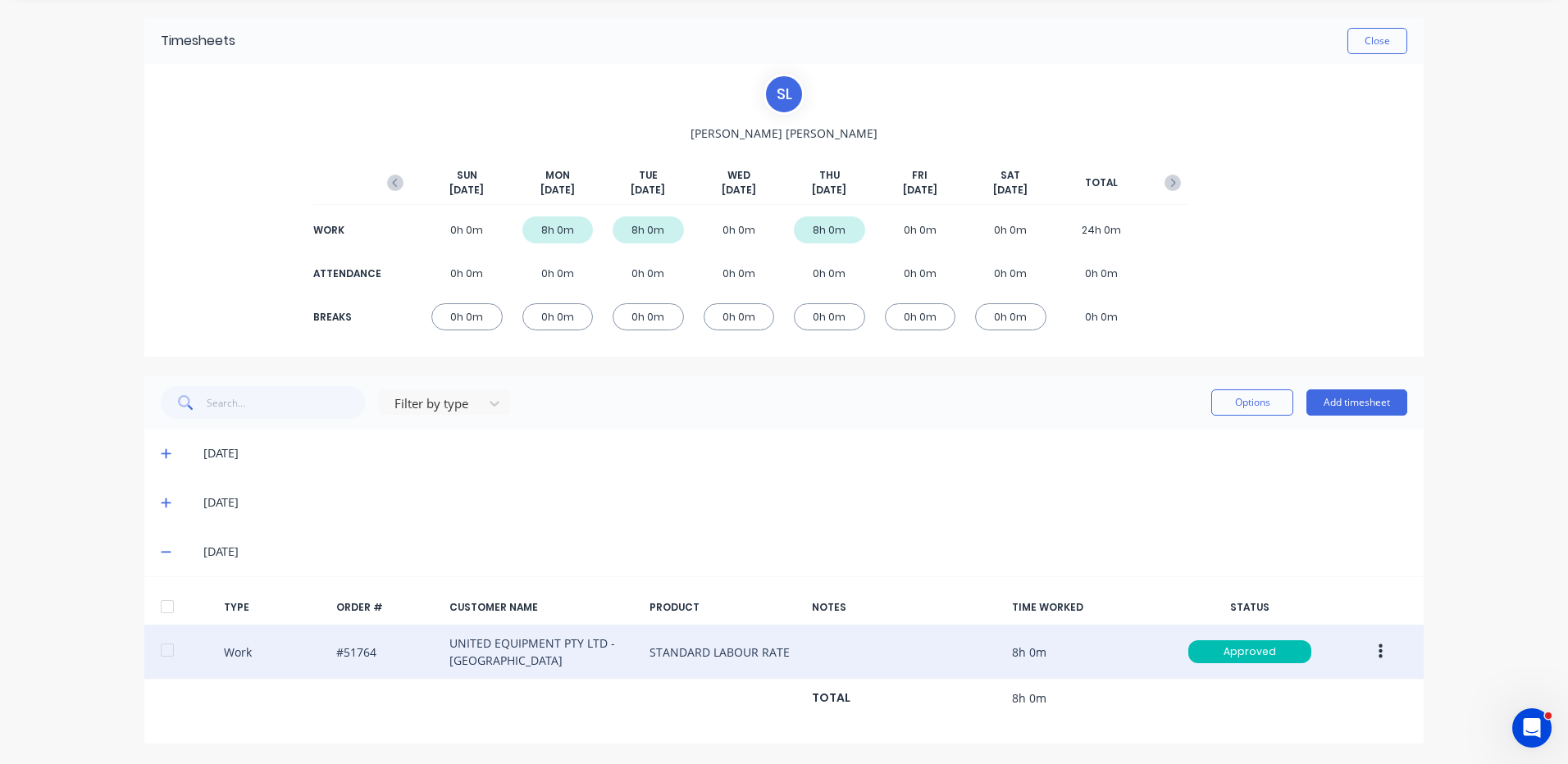
click at [1368, 648] on button "button" at bounding box center [1381, 651] width 38 height 29
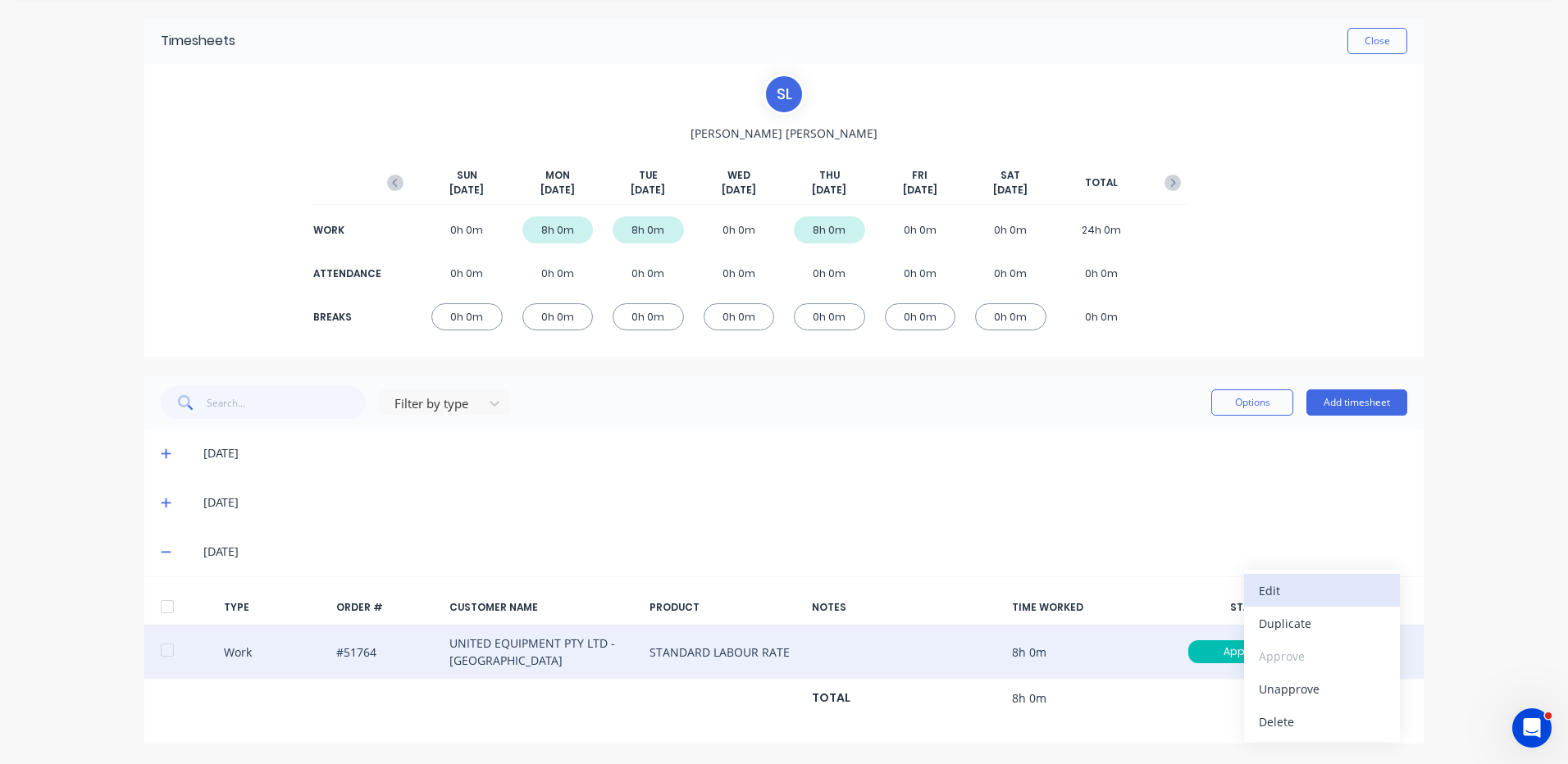
click at [1296, 594] on div "Edit" at bounding box center [1322, 590] width 126 height 24
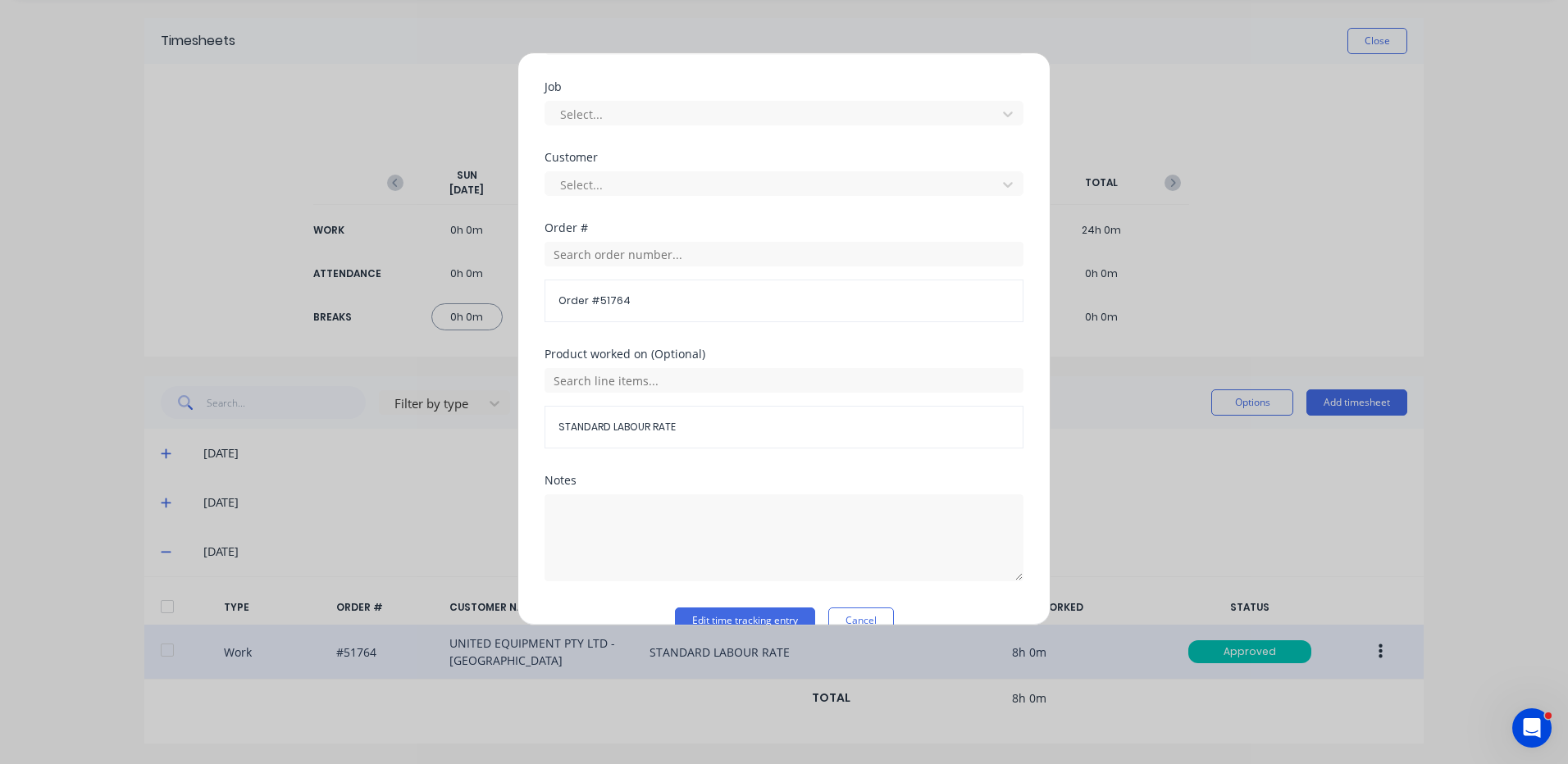
scroll to position [709, 0]
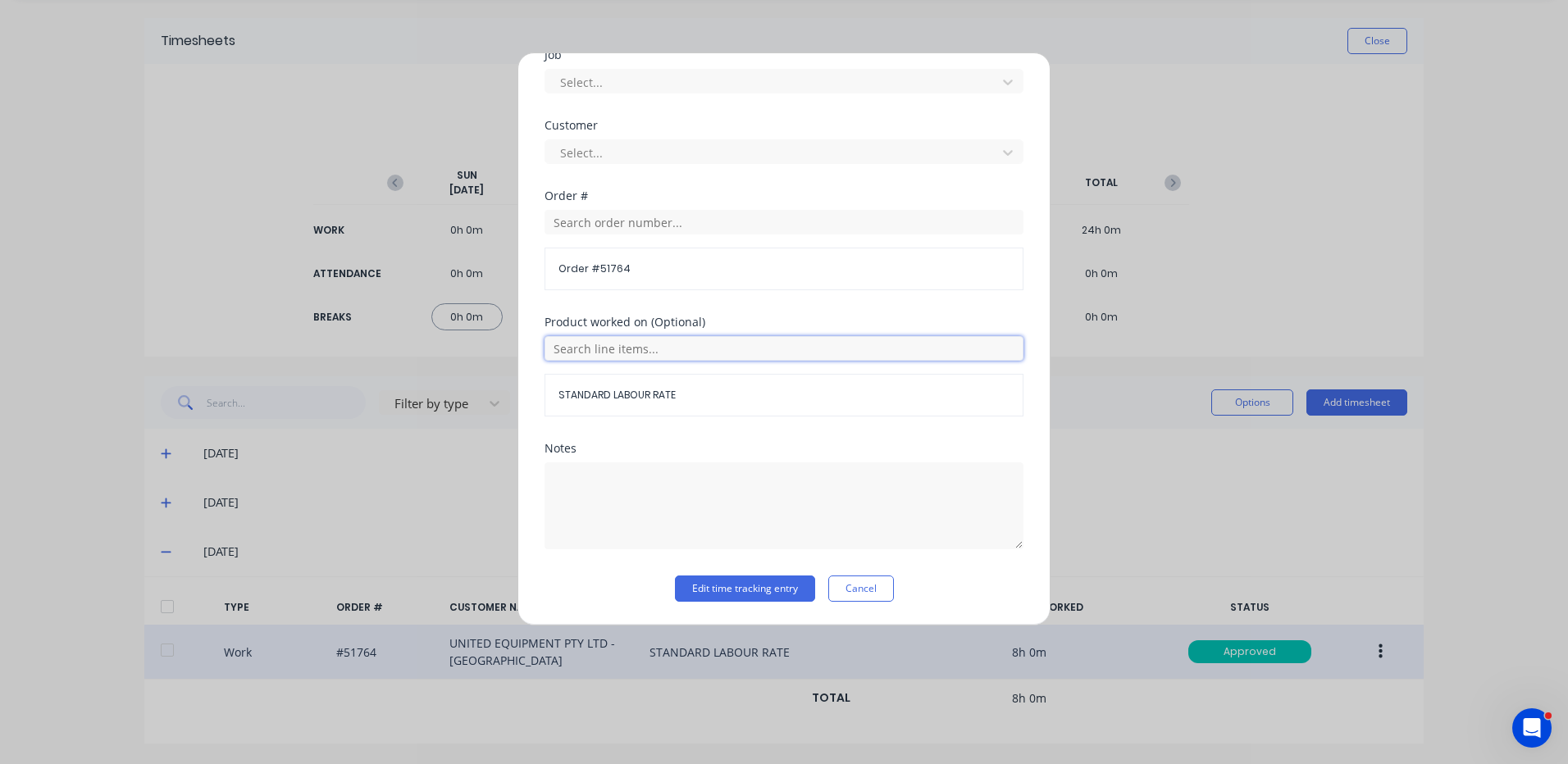
click at [693, 353] on input "text" at bounding box center [784, 348] width 479 height 25
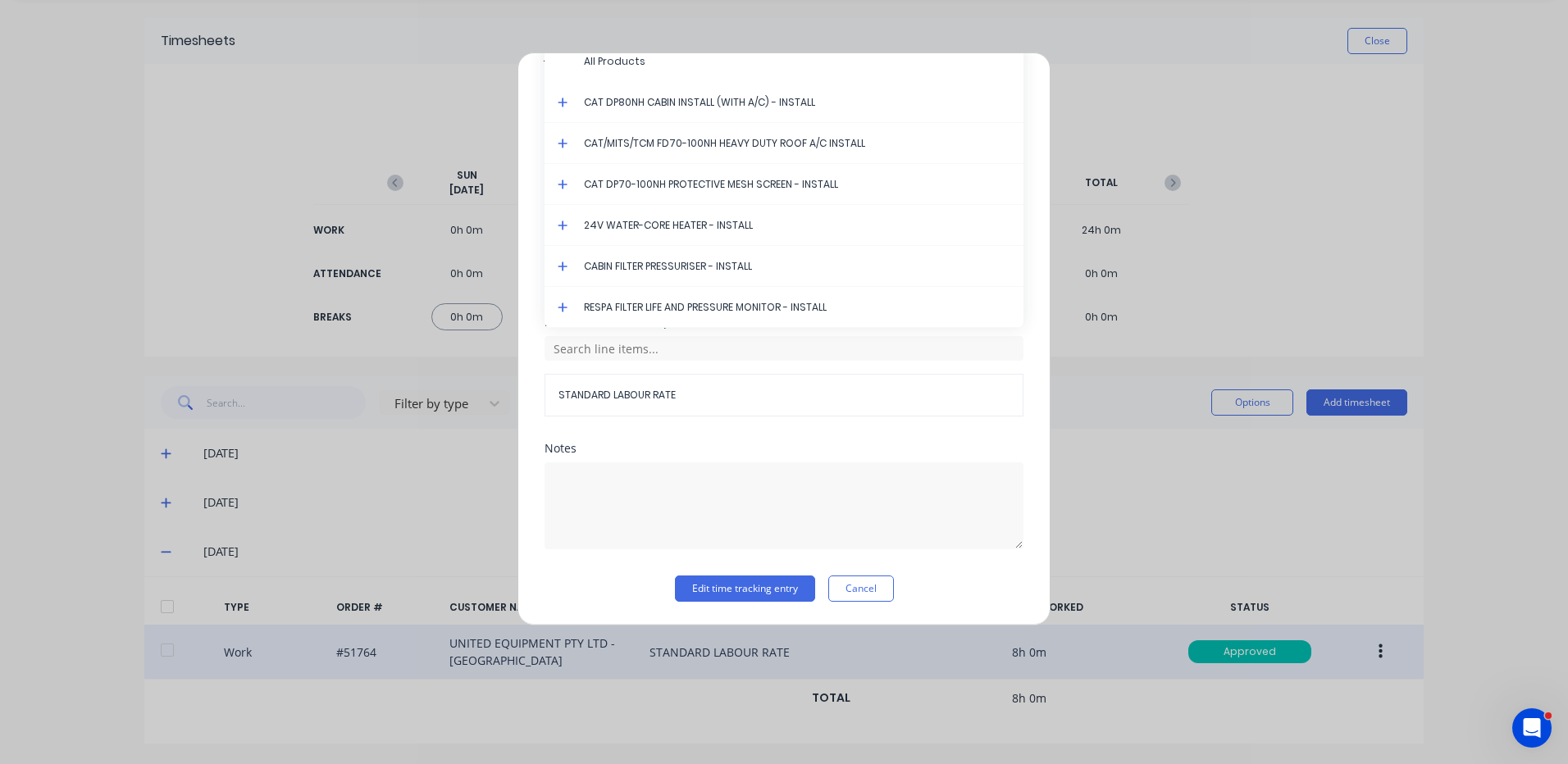
click at [561, 146] on icon at bounding box center [563, 143] width 11 height 12
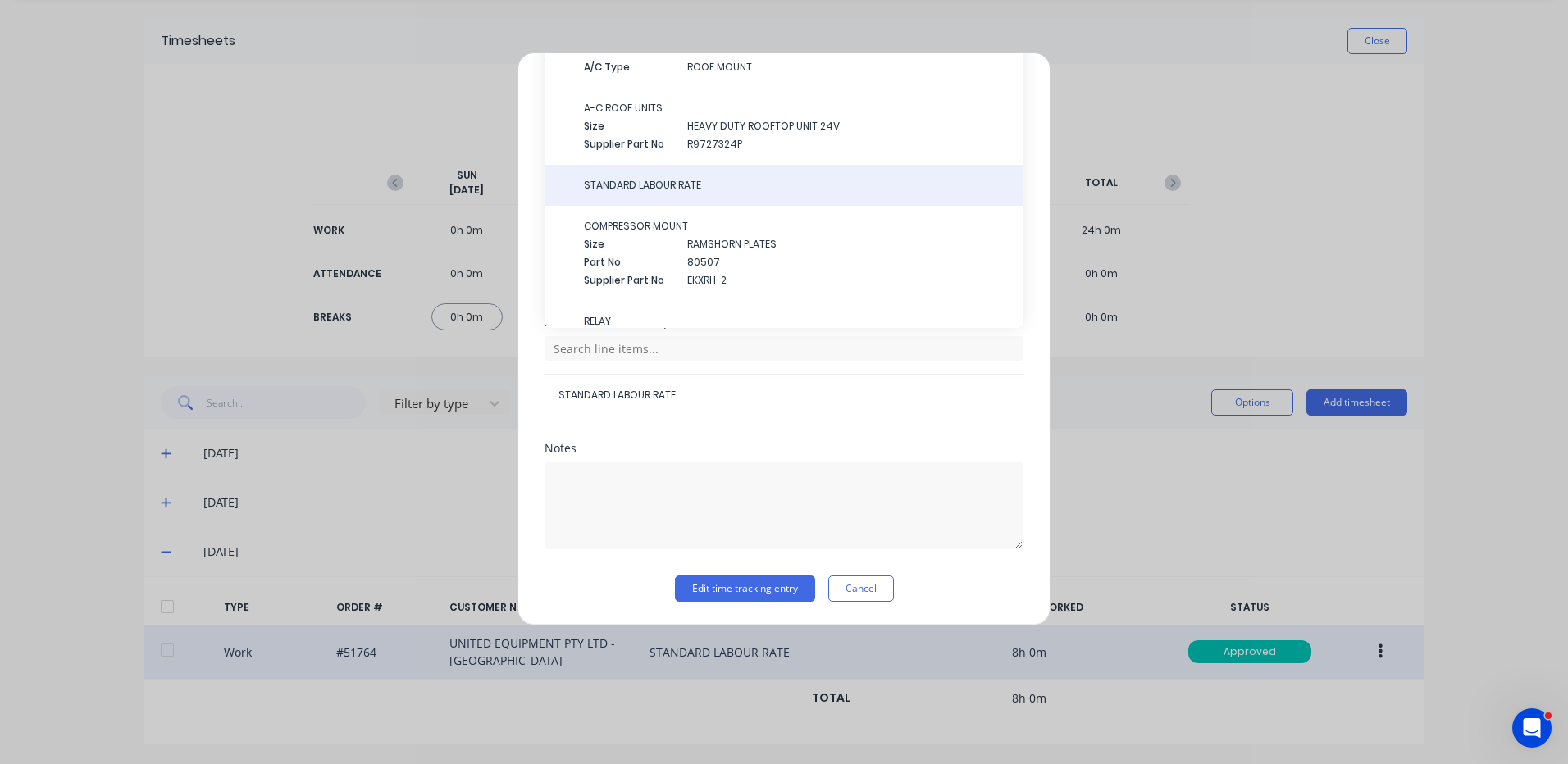
scroll to position [256, 0]
click at [652, 188] on span "STANDARD LABOUR RATE" at bounding box center [797, 186] width 427 height 15
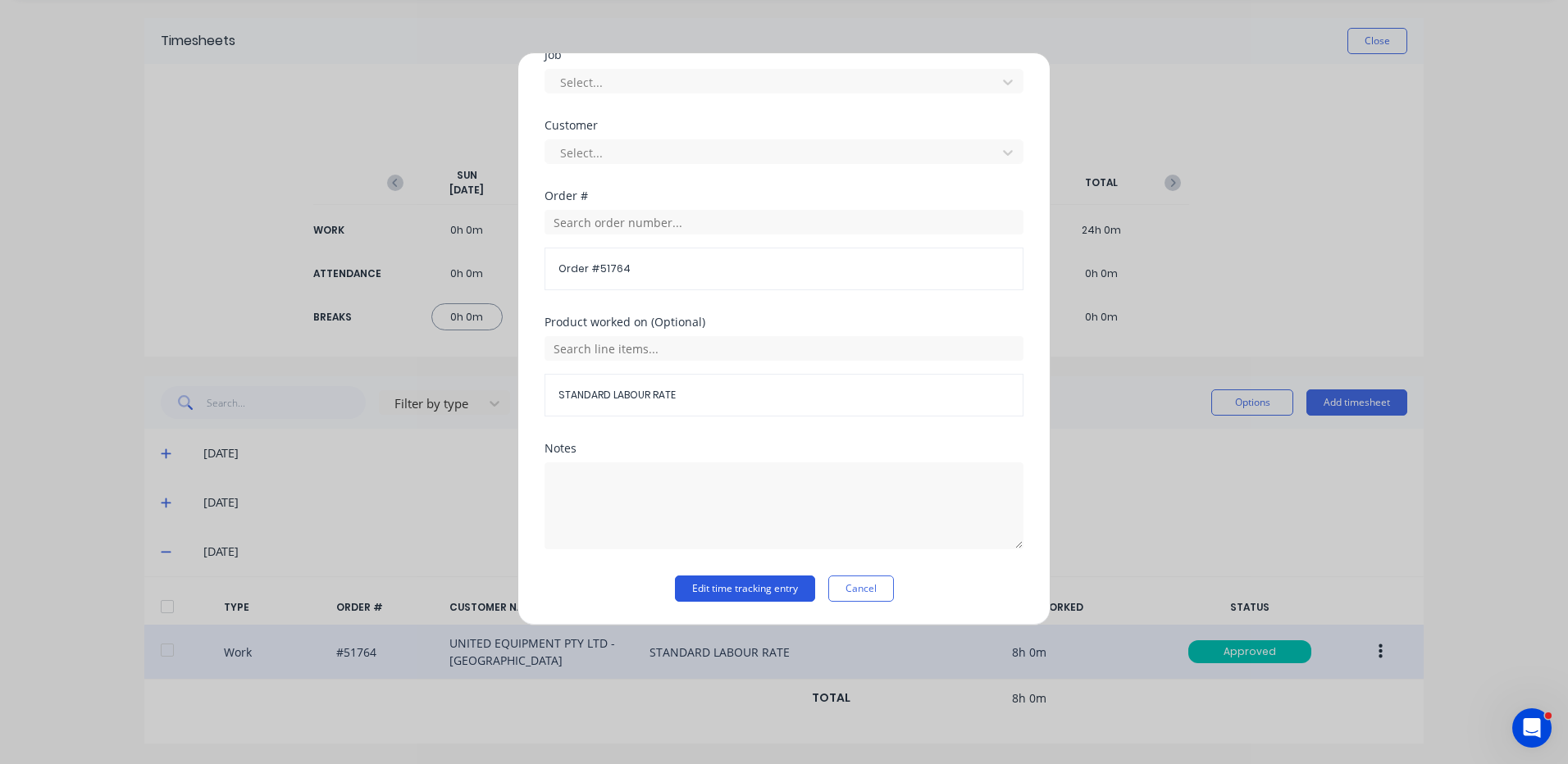
click at [727, 590] on button "Edit time tracking entry" at bounding box center [745, 588] width 140 height 26
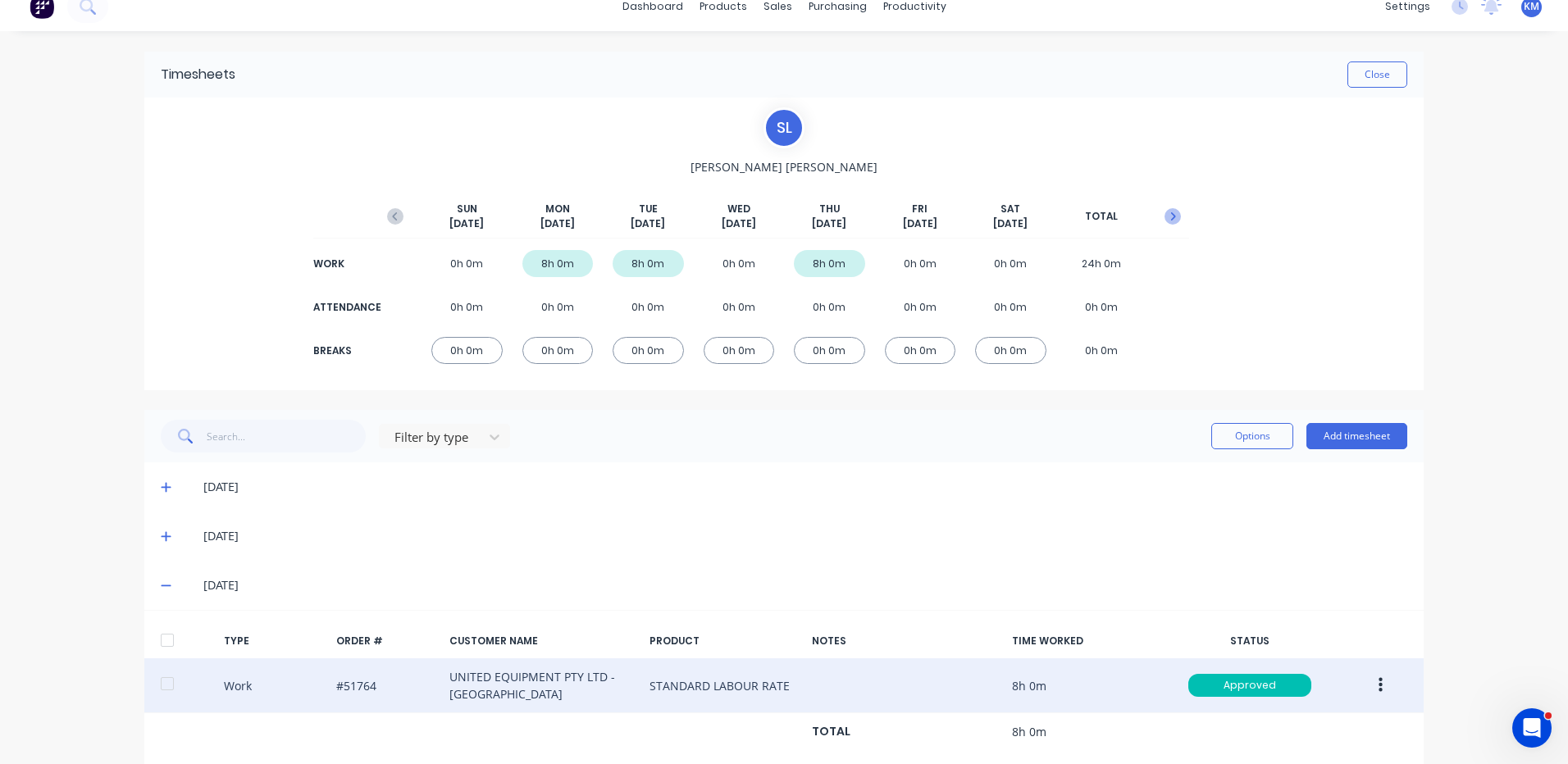
scroll to position [0, 0]
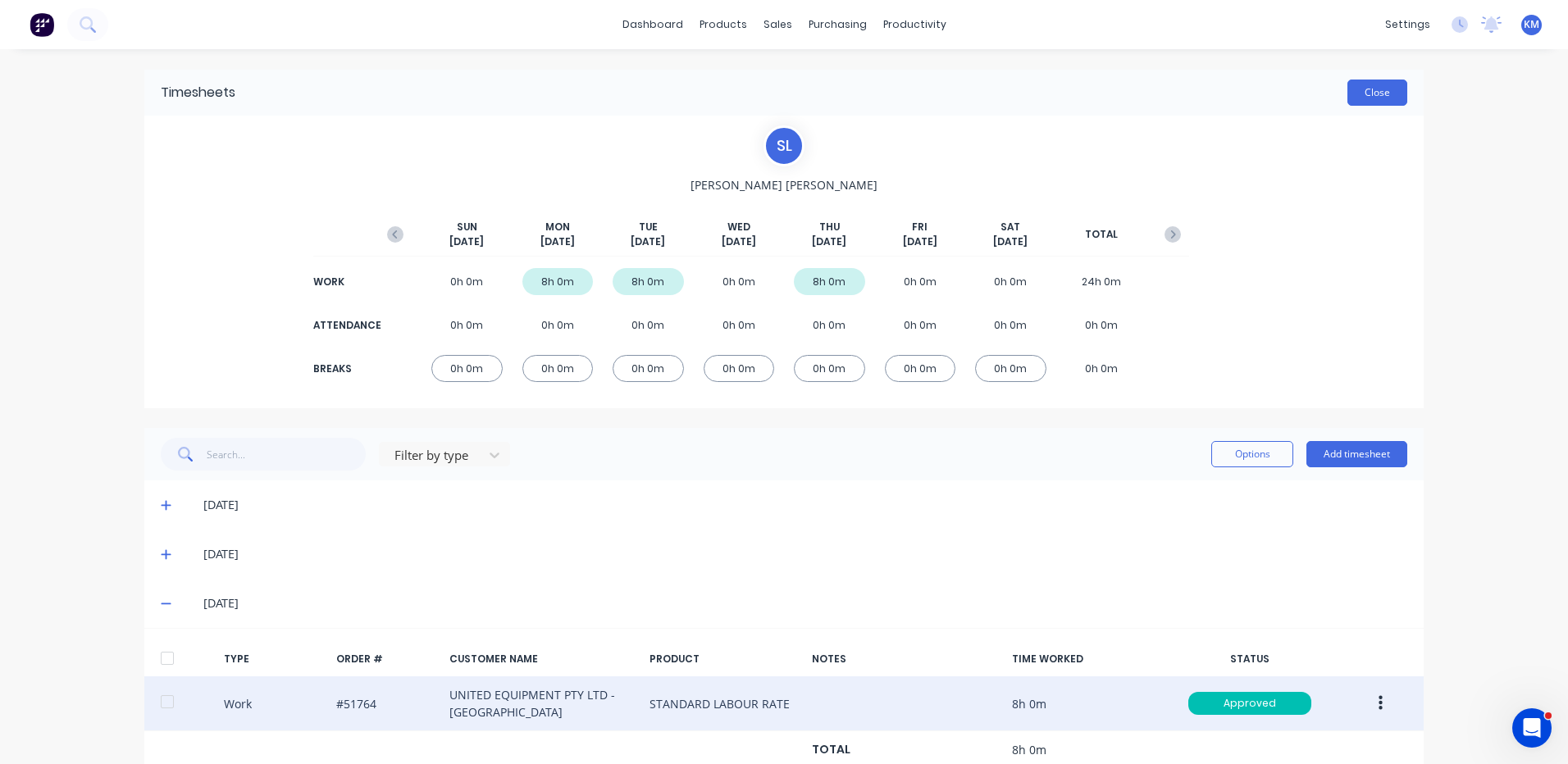
click at [1351, 89] on button "Close" at bounding box center [1378, 92] width 60 height 26
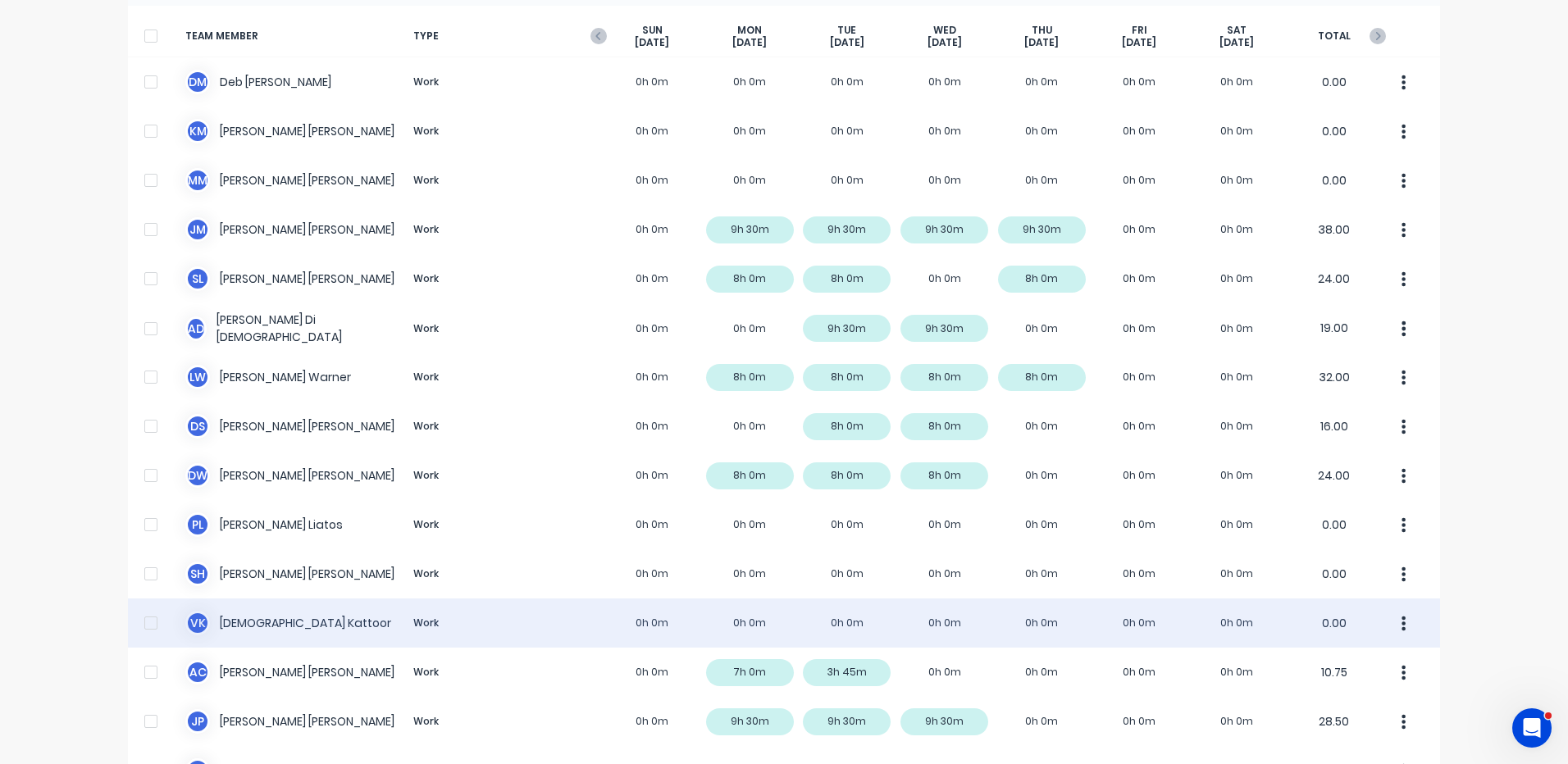
scroll to position [492, 0]
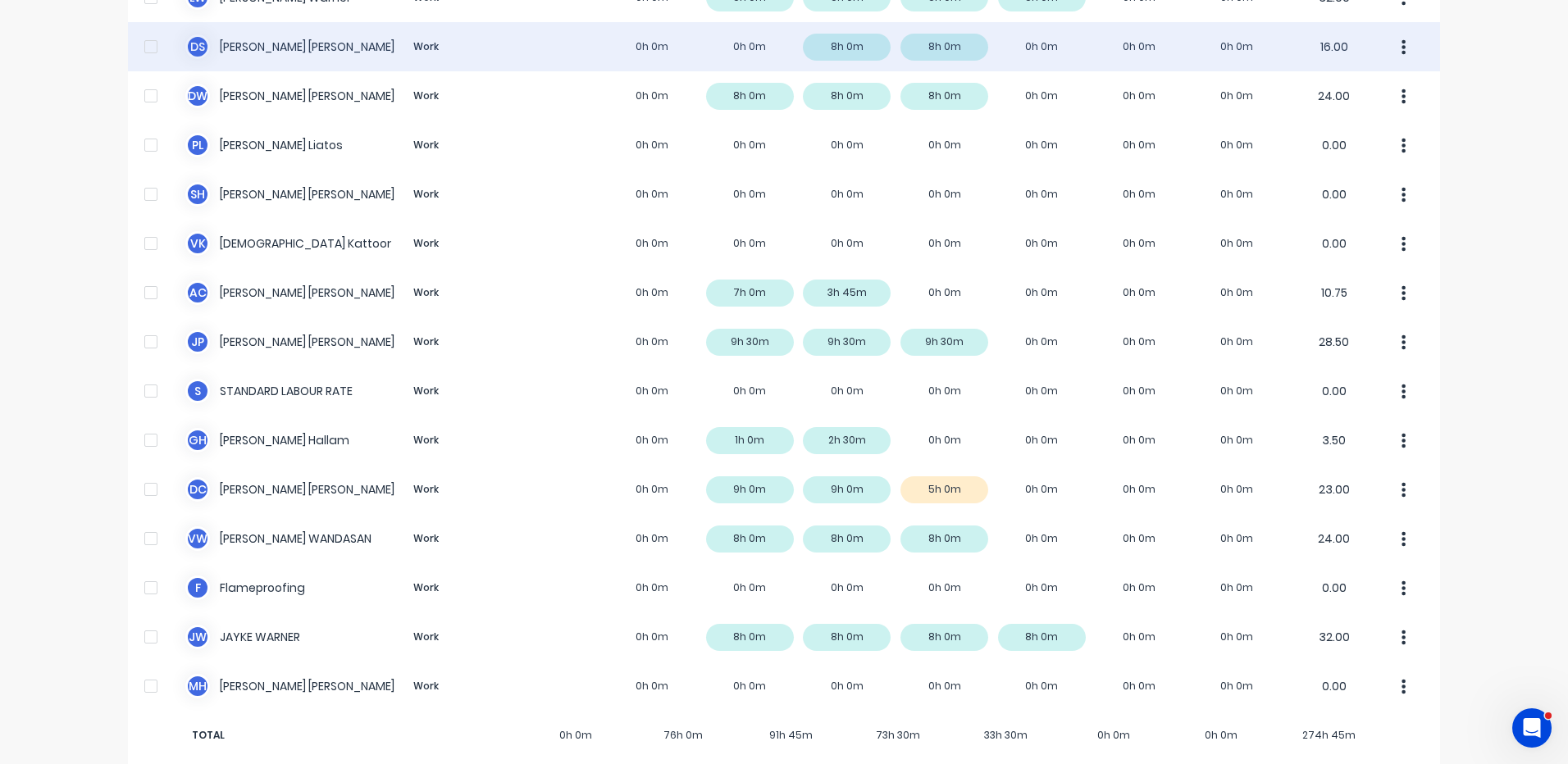
click at [625, 52] on div "D S Daryl Smullen Work 0h 0m 0h 0m 8h 0m 8h 0m 0h 0m 0h 0m 0h 0m 16.00" at bounding box center [784, 46] width 1312 height 49
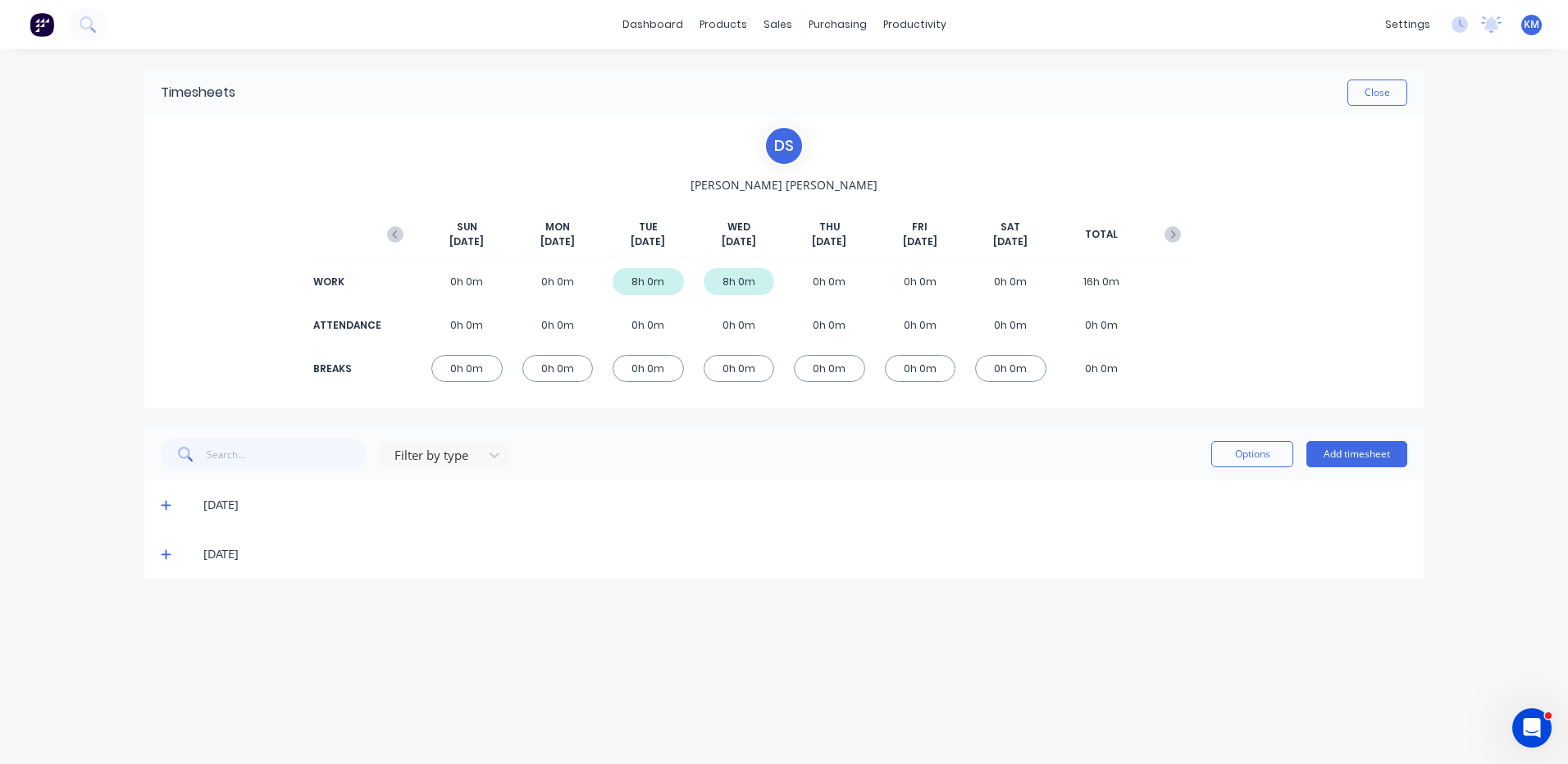
click at [167, 555] on icon at bounding box center [166, 555] width 10 height 10
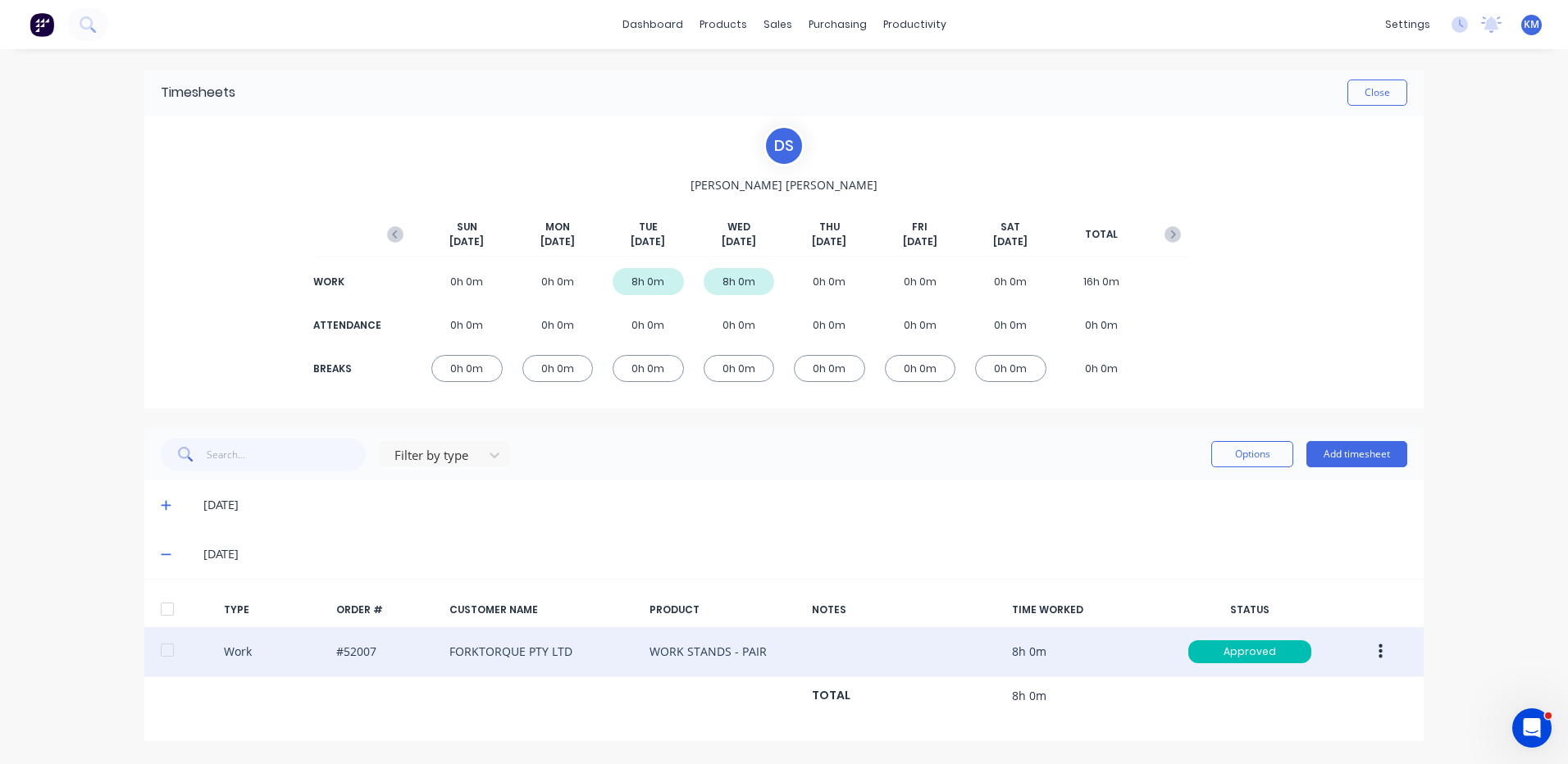
click at [1384, 650] on button "button" at bounding box center [1381, 651] width 38 height 29
click at [1340, 623] on div "Duplicate" at bounding box center [1322, 622] width 126 height 24
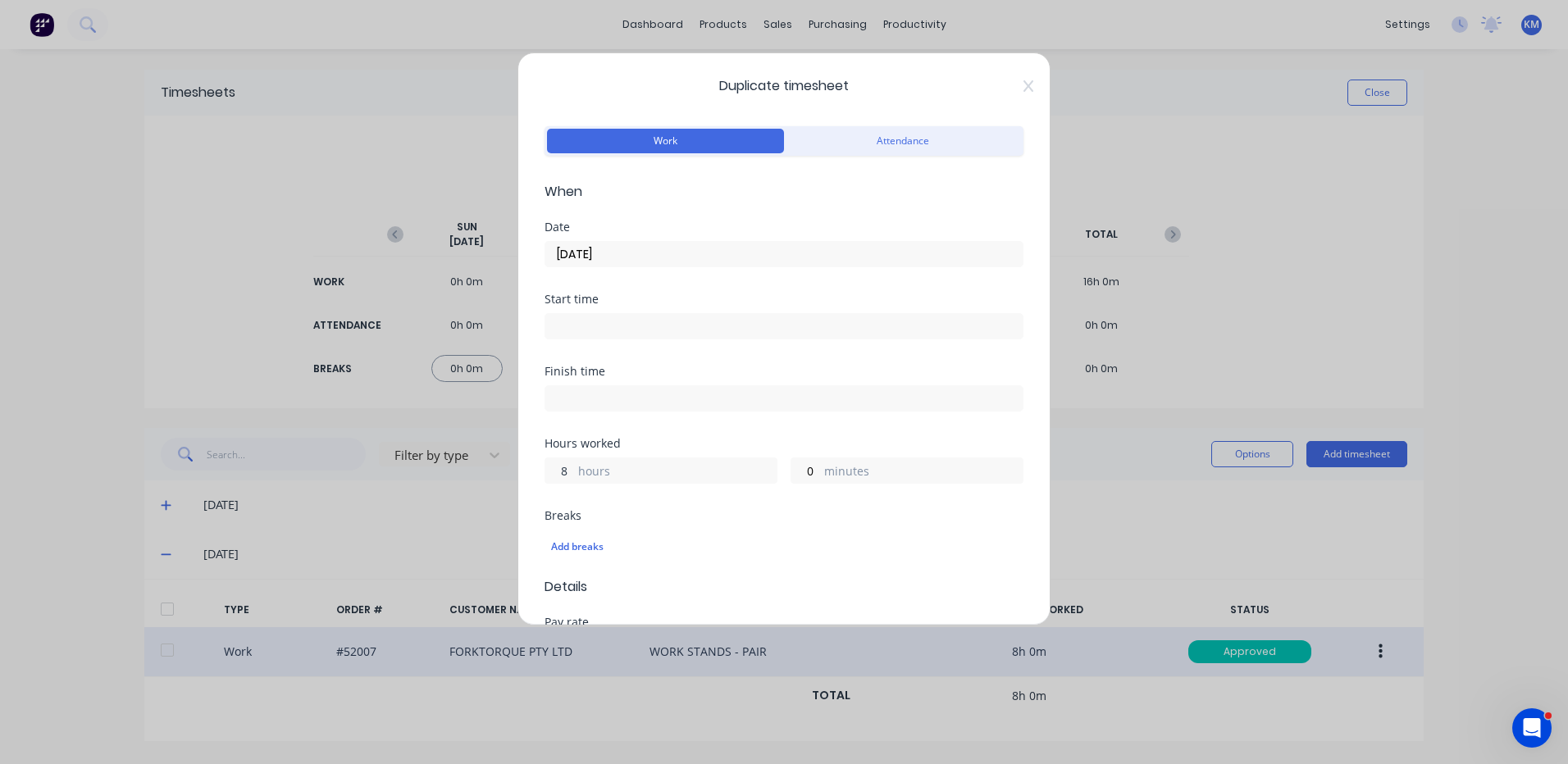
click at [557, 469] on input "8" at bounding box center [560, 470] width 29 height 25
type input "1"
click at [742, 266] on label "10/09/2025" at bounding box center [784, 254] width 479 height 26
click at [742, 266] on input "10/09/2025" at bounding box center [784, 254] width 478 height 25
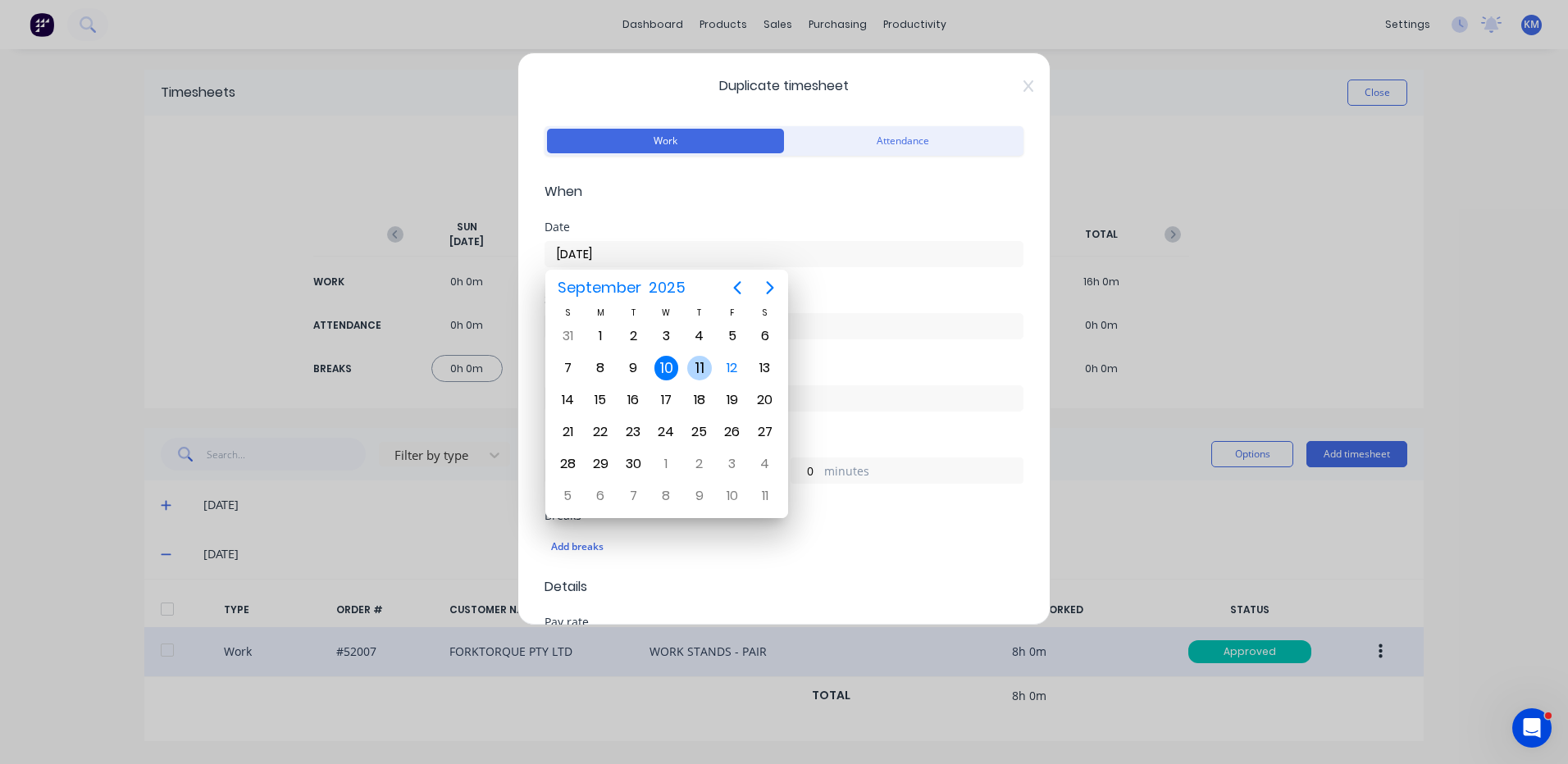
click at [703, 362] on div "11" at bounding box center [699, 367] width 25 height 25
type input "11/09/2025"
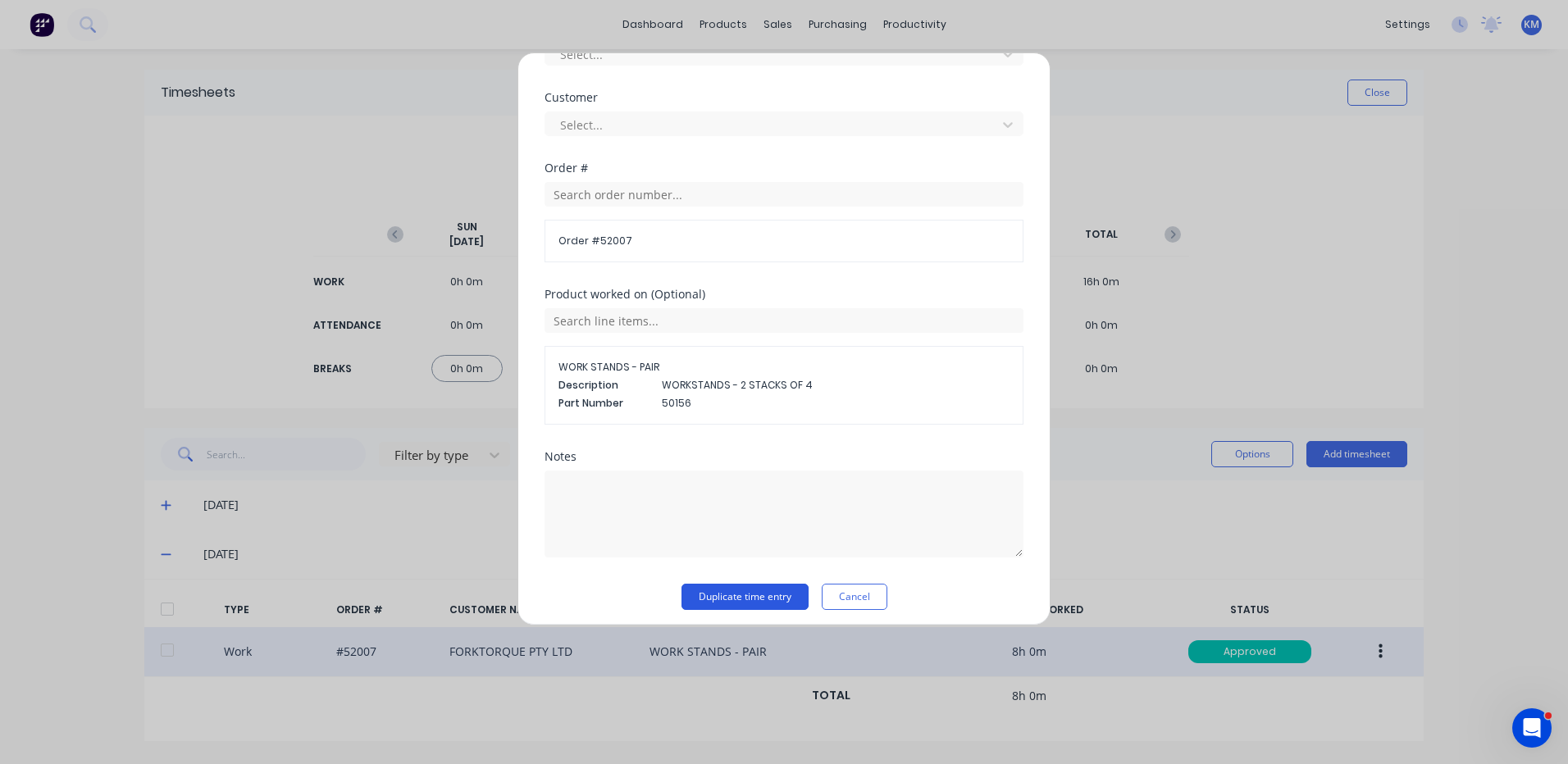
scroll to position [744, 0]
click at [794, 590] on button "Duplicate time entry" at bounding box center [745, 588] width 127 height 26
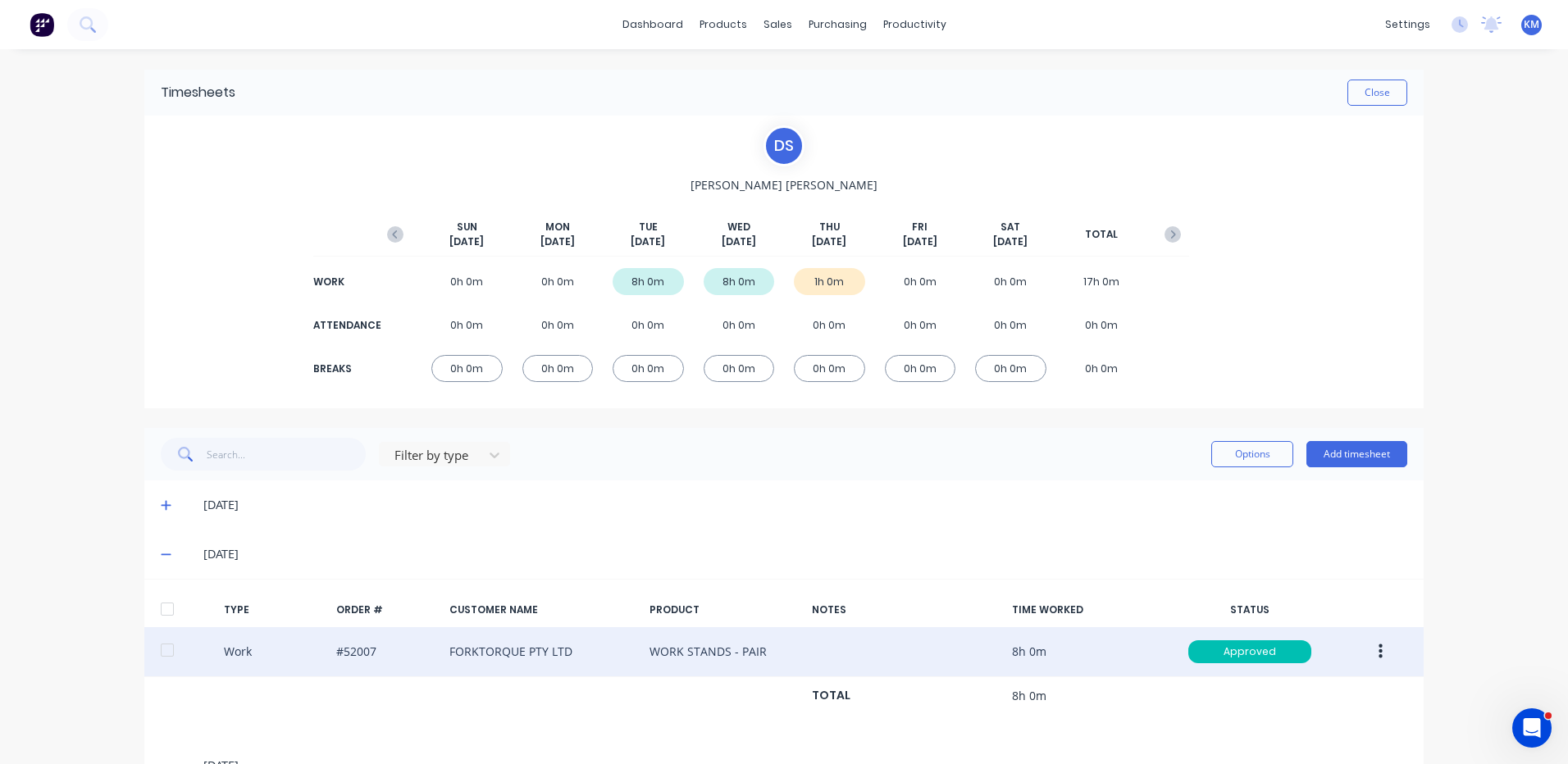
click at [163, 506] on icon at bounding box center [166, 506] width 10 height 10
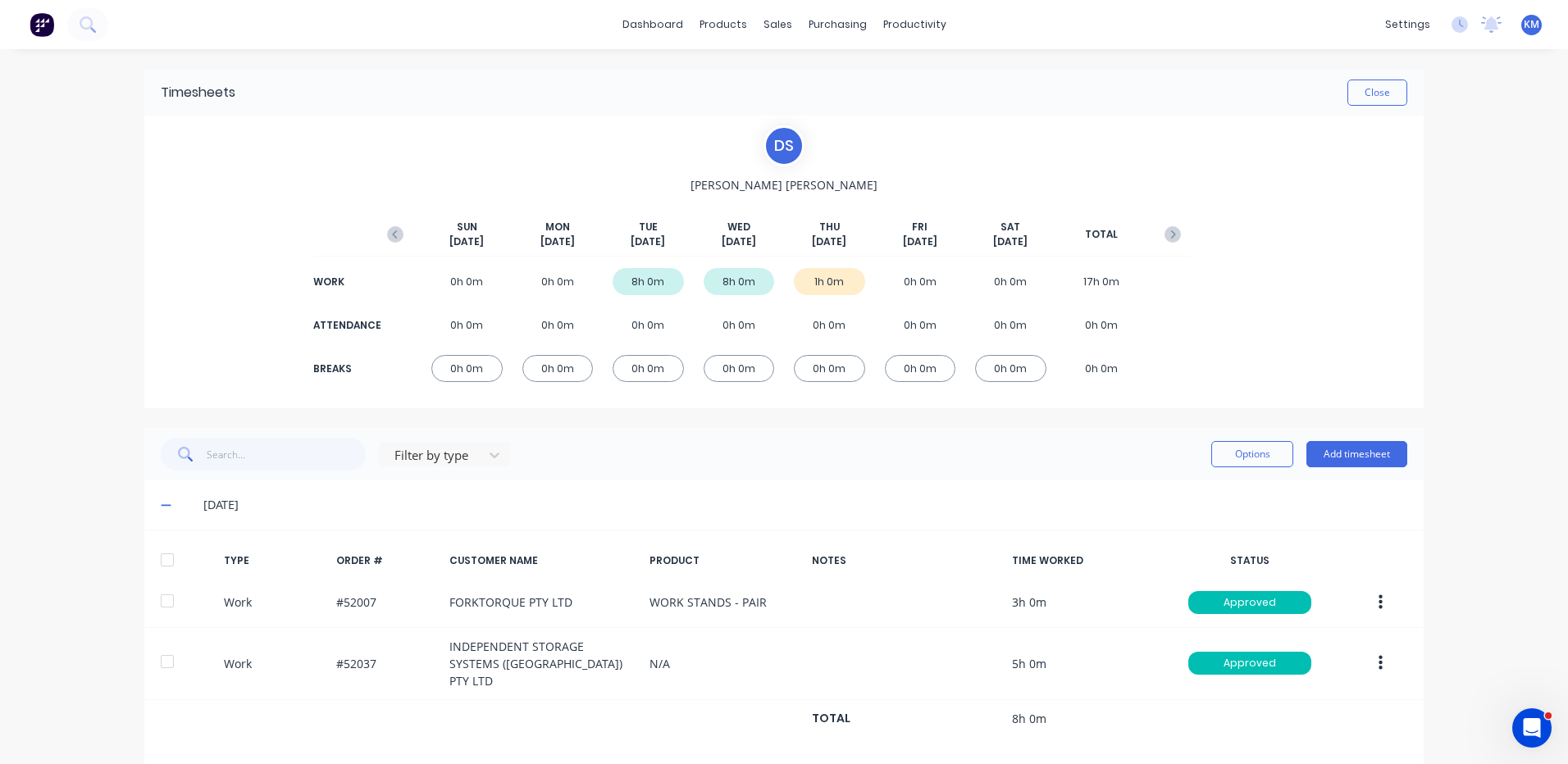
click at [161, 500] on icon at bounding box center [167, 505] width 11 height 12
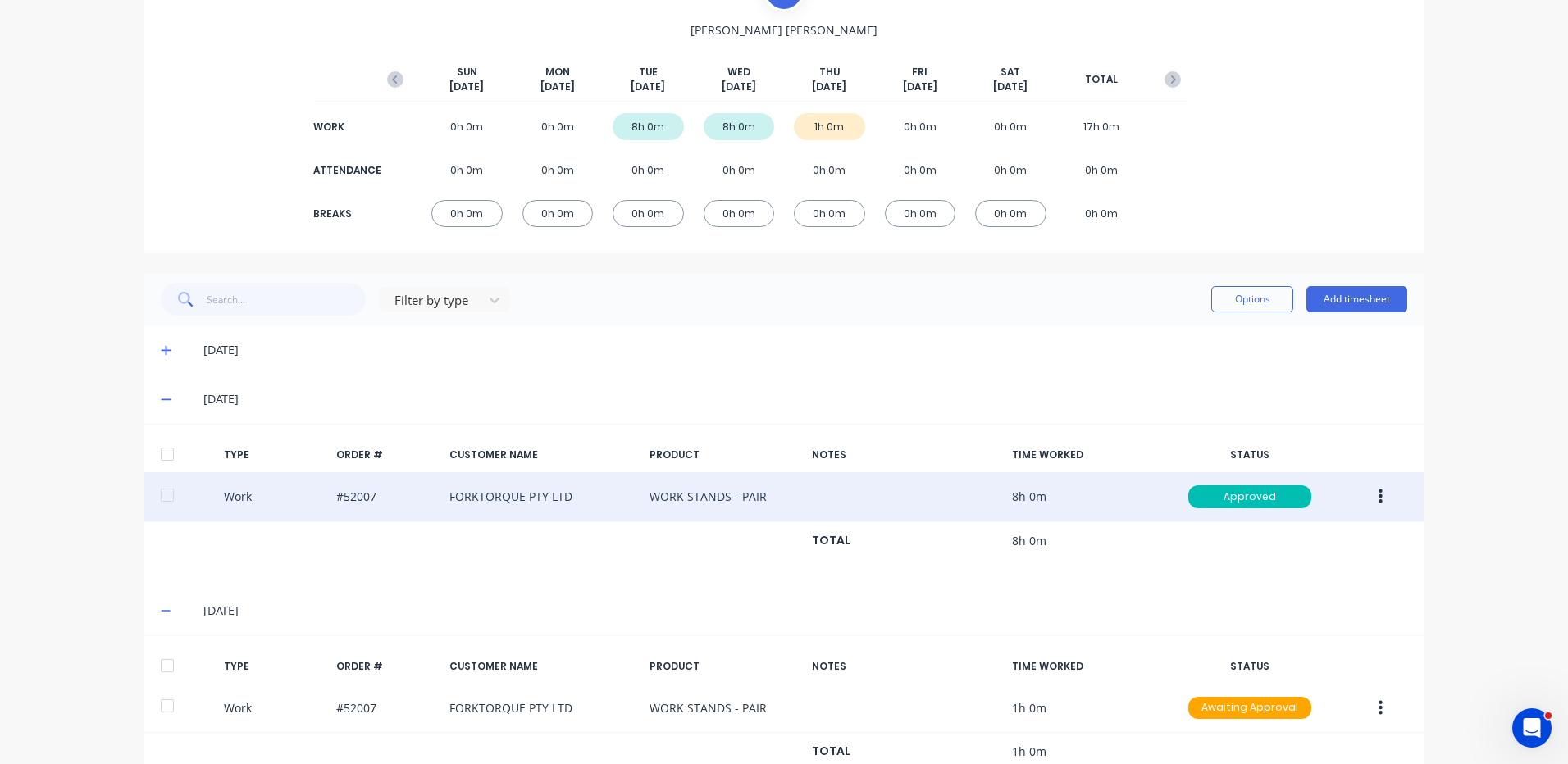
scroll to position [208, 0]
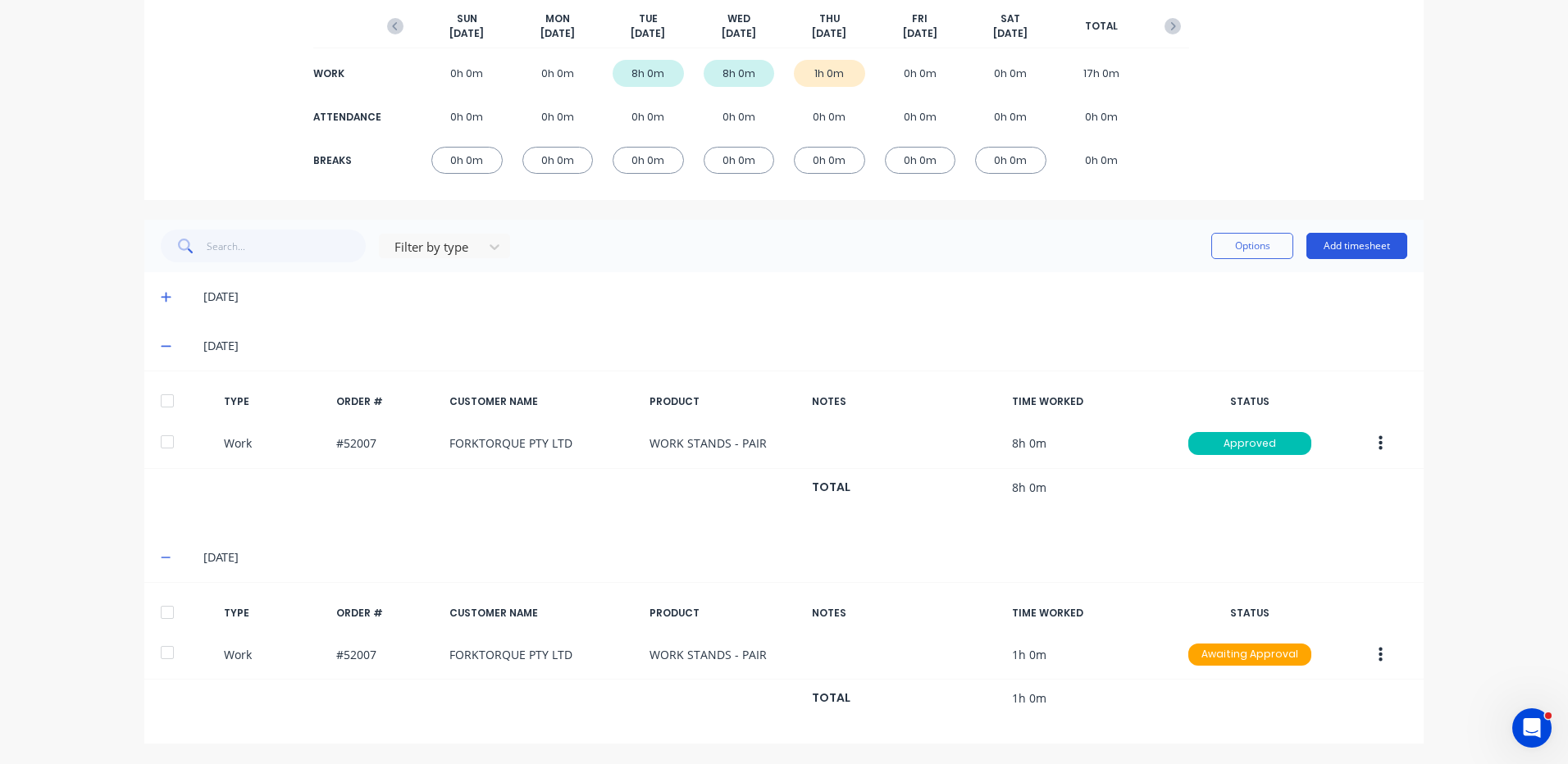
click at [1364, 252] on button "Add timesheet" at bounding box center [1357, 246] width 101 height 26
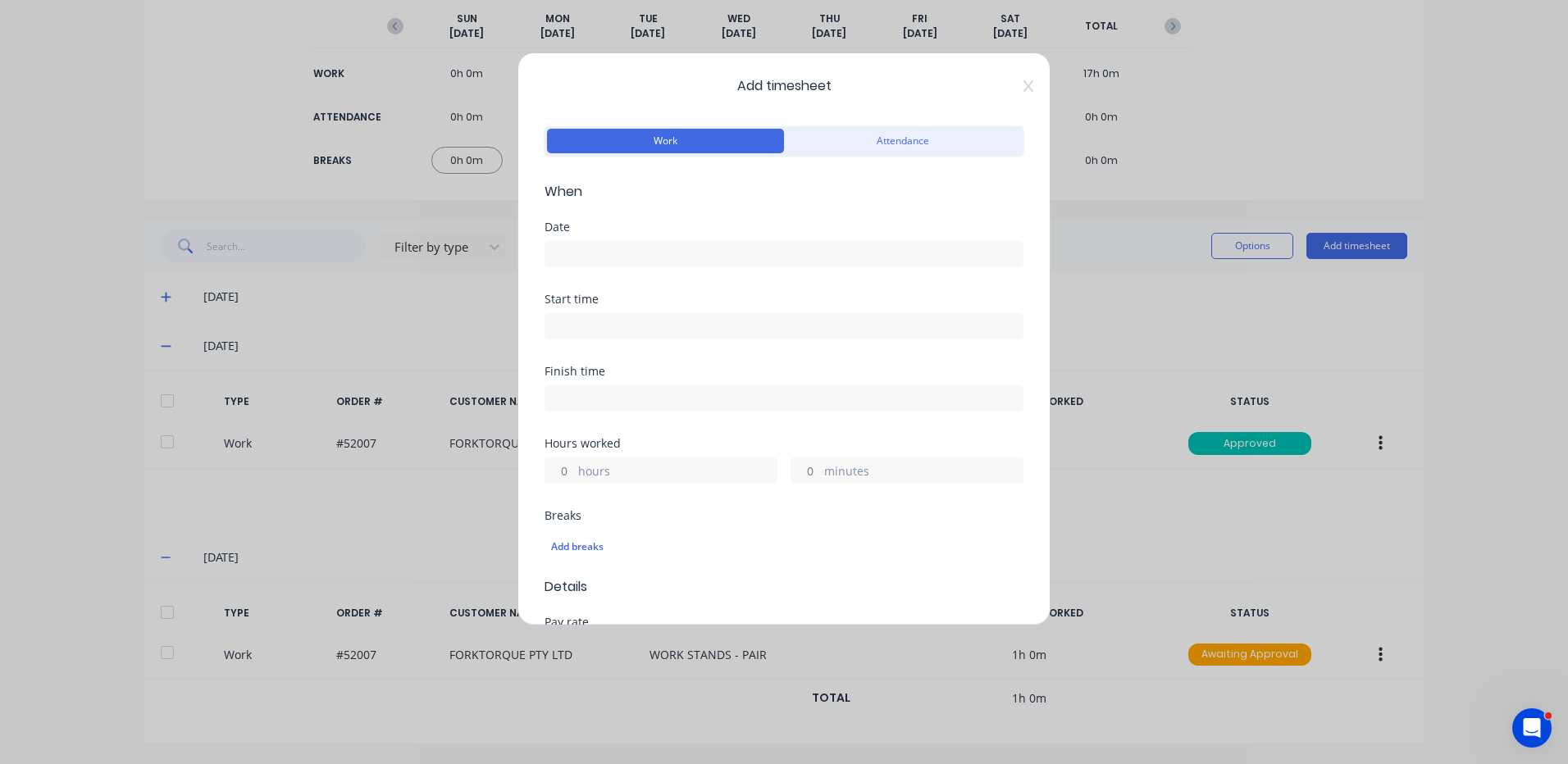
click at [764, 248] on input at bounding box center [784, 254] width 478 height 25
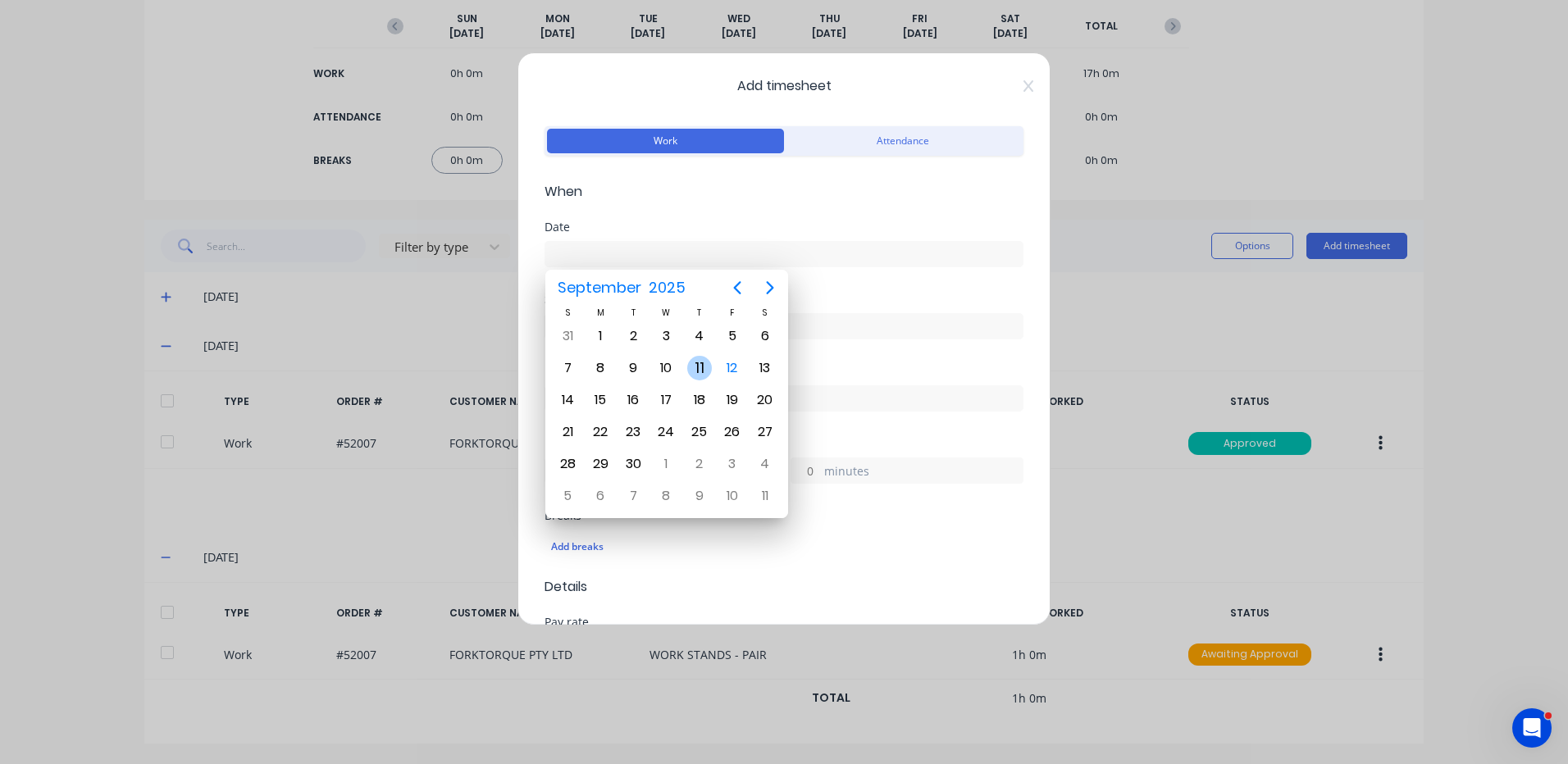
click at [703, 362] on div "11" at bounding box center [699, 367] width 25 height 25
type input "11/09/2025"
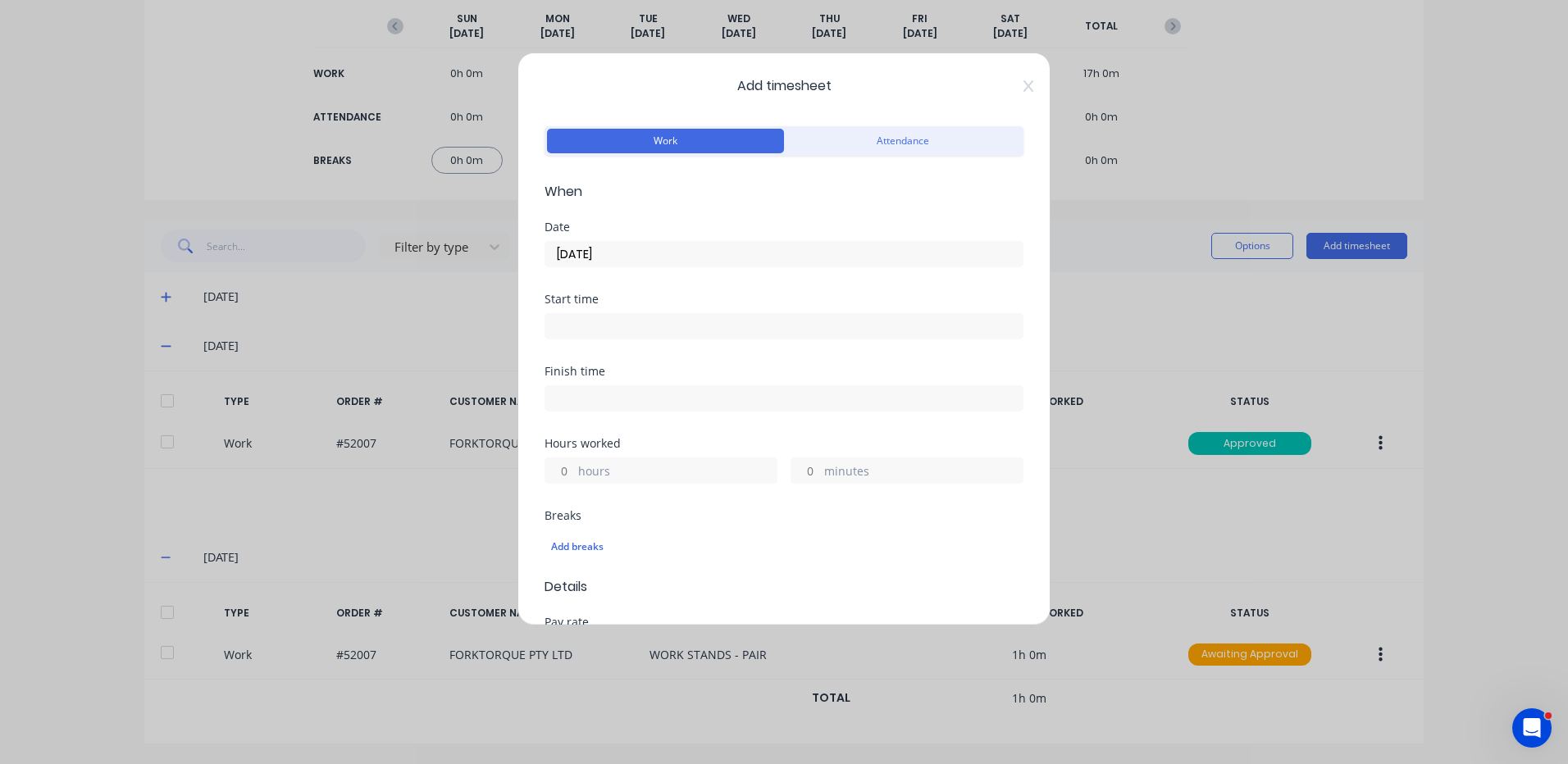
click at [632, 471] on label "hours" at bounding box center [677, 472] width 198 height 21
click at [574, 471] on input "hours" at bounding box center [560, 470] width 29 height 25
type input "3"
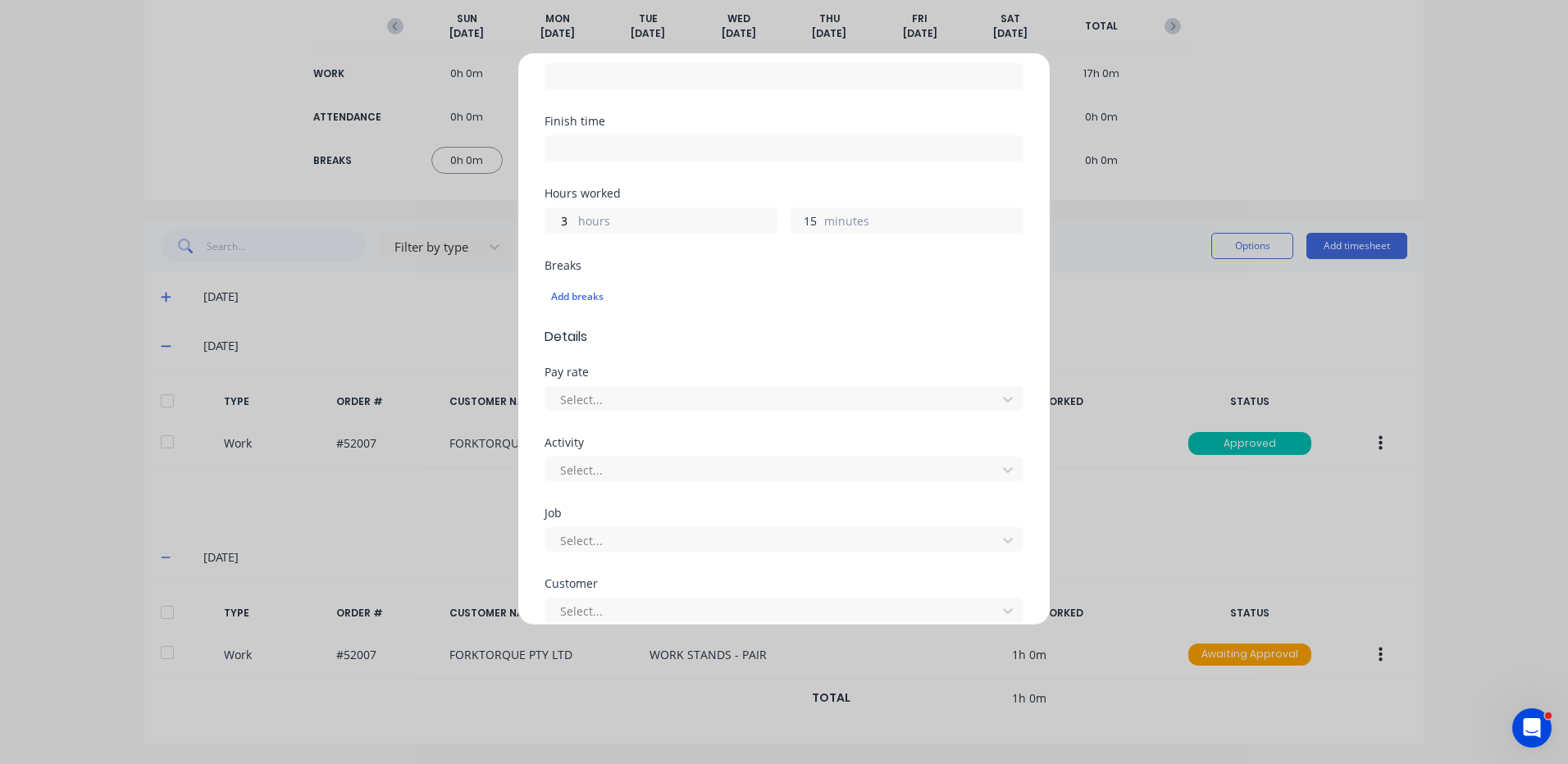
scroll to position [574, 0]
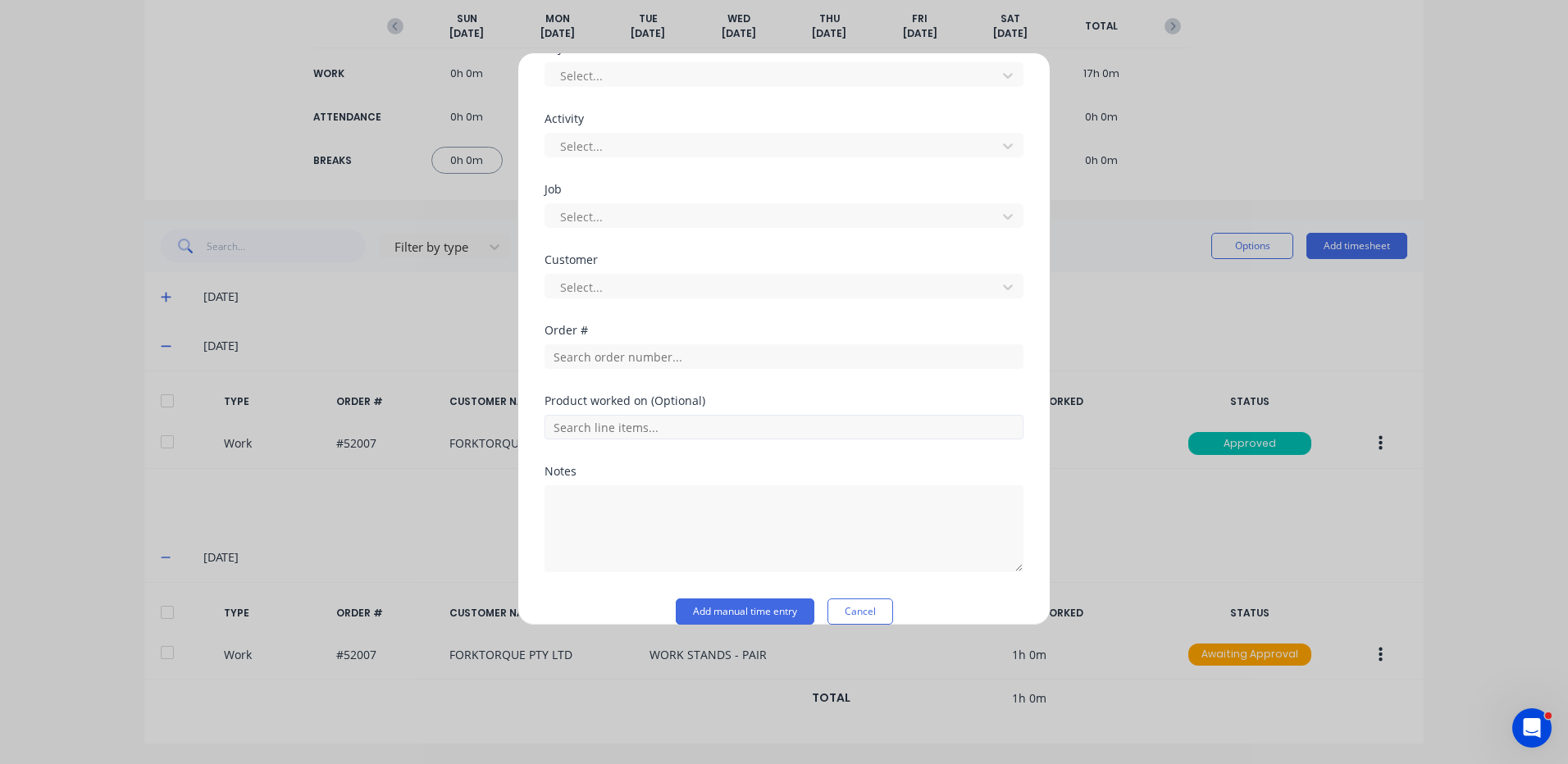
type input "15"
click at [685, 433] on input "text" at bounding box center [784, 427] width 479 height 25
click at [689, 356] on input "text" at bounding box center [784, 357] width 479 height 25
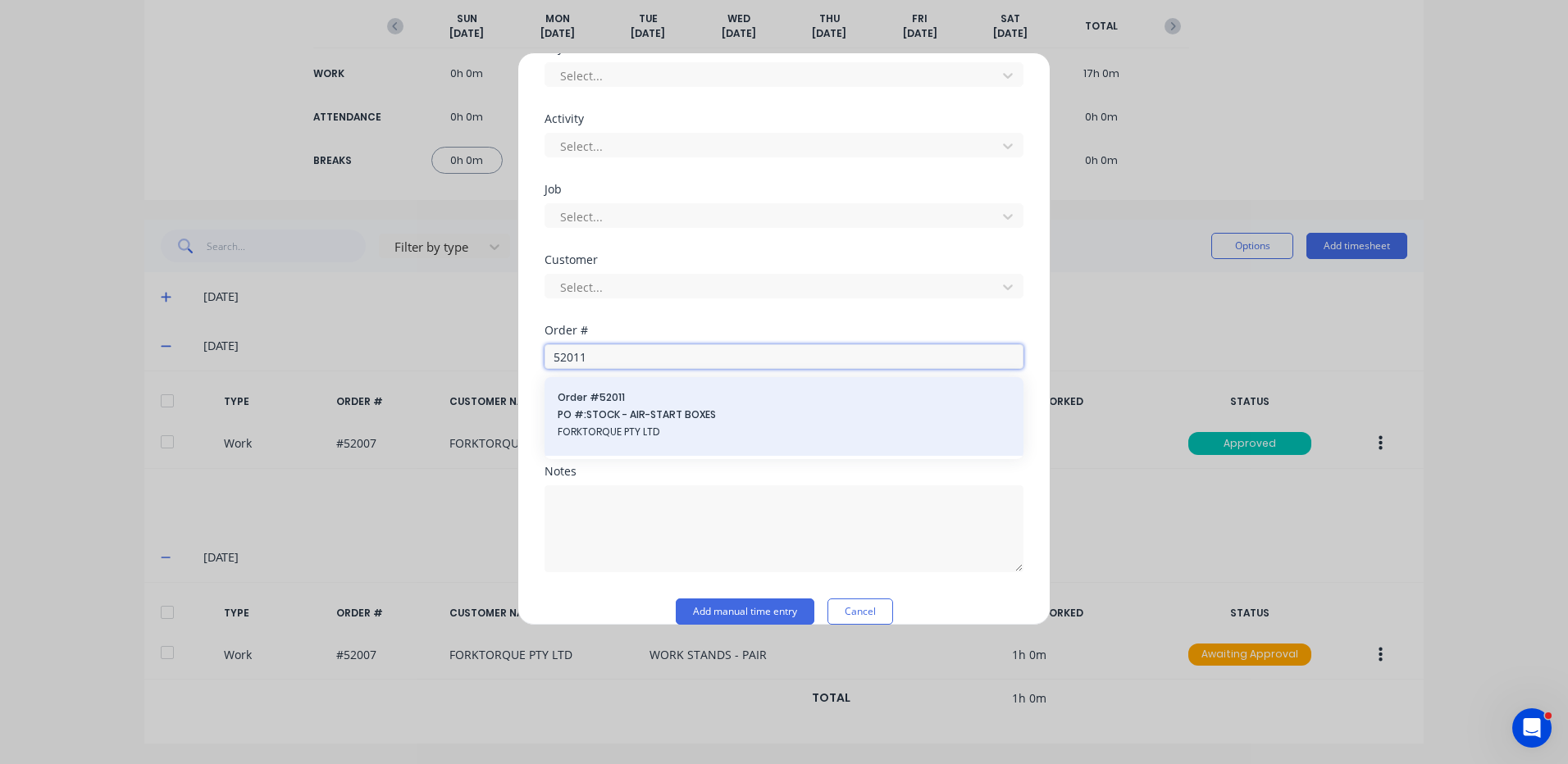
type input "52011"
click at [687, 403] on span "Order # 52011" at bounding box center [784, 397] width 453 height 15
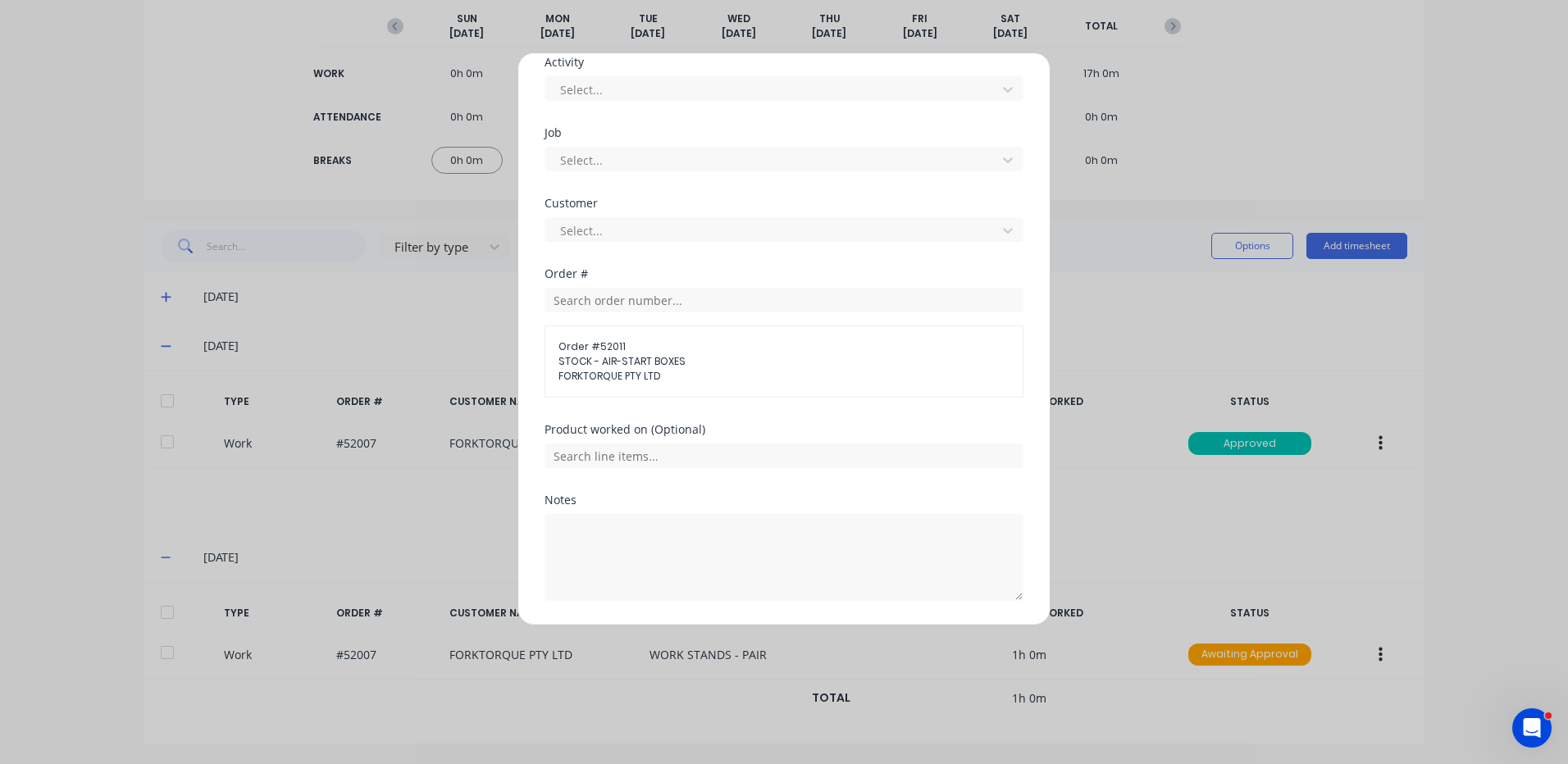
scroll to position [682, 0]
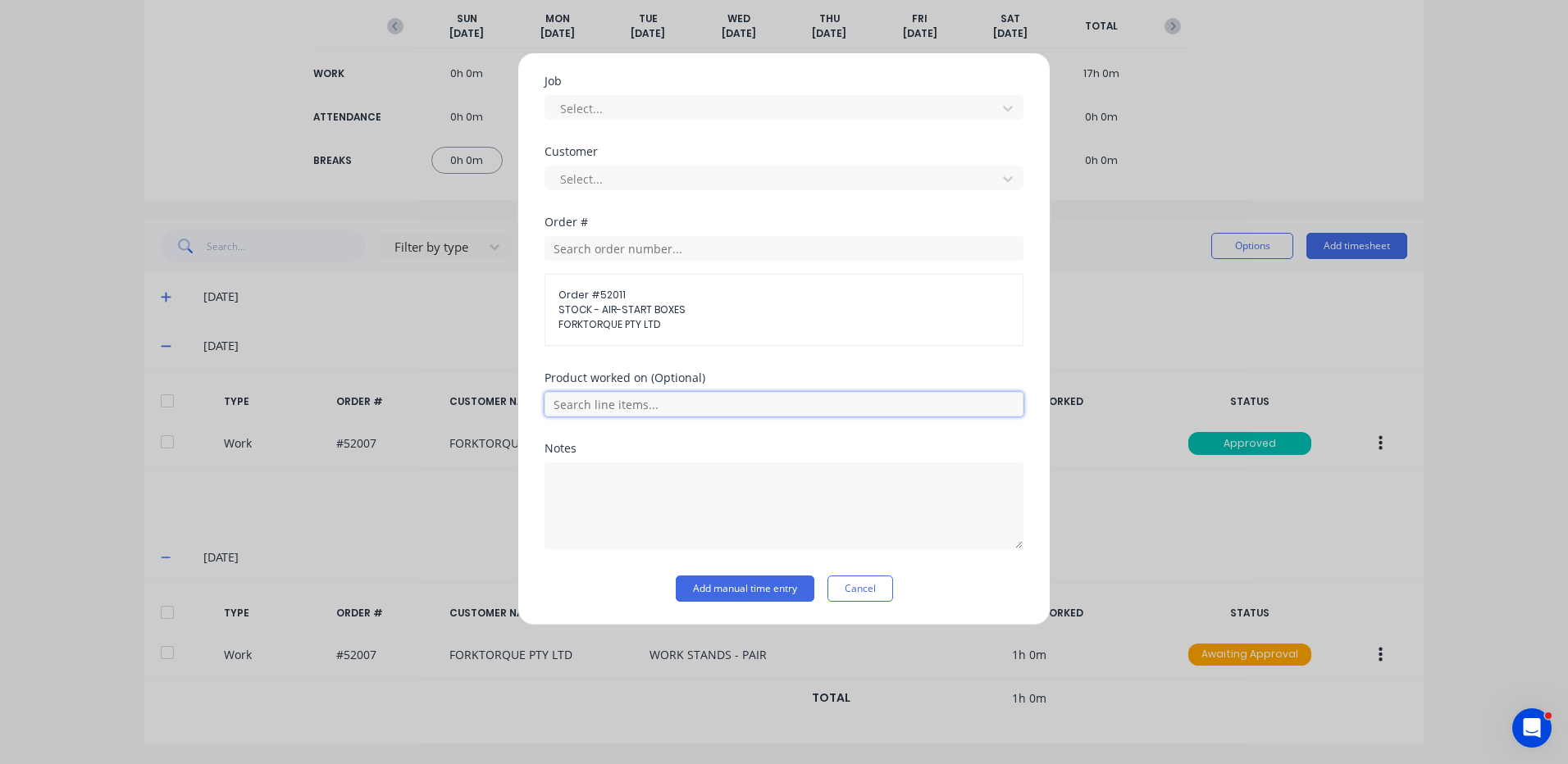
click at [672, 405] on input "text" at bounding box center [784, 404] width 479 height 25
click at [565, 483] on icon at bounding box center [563, 486] width 11 height 12
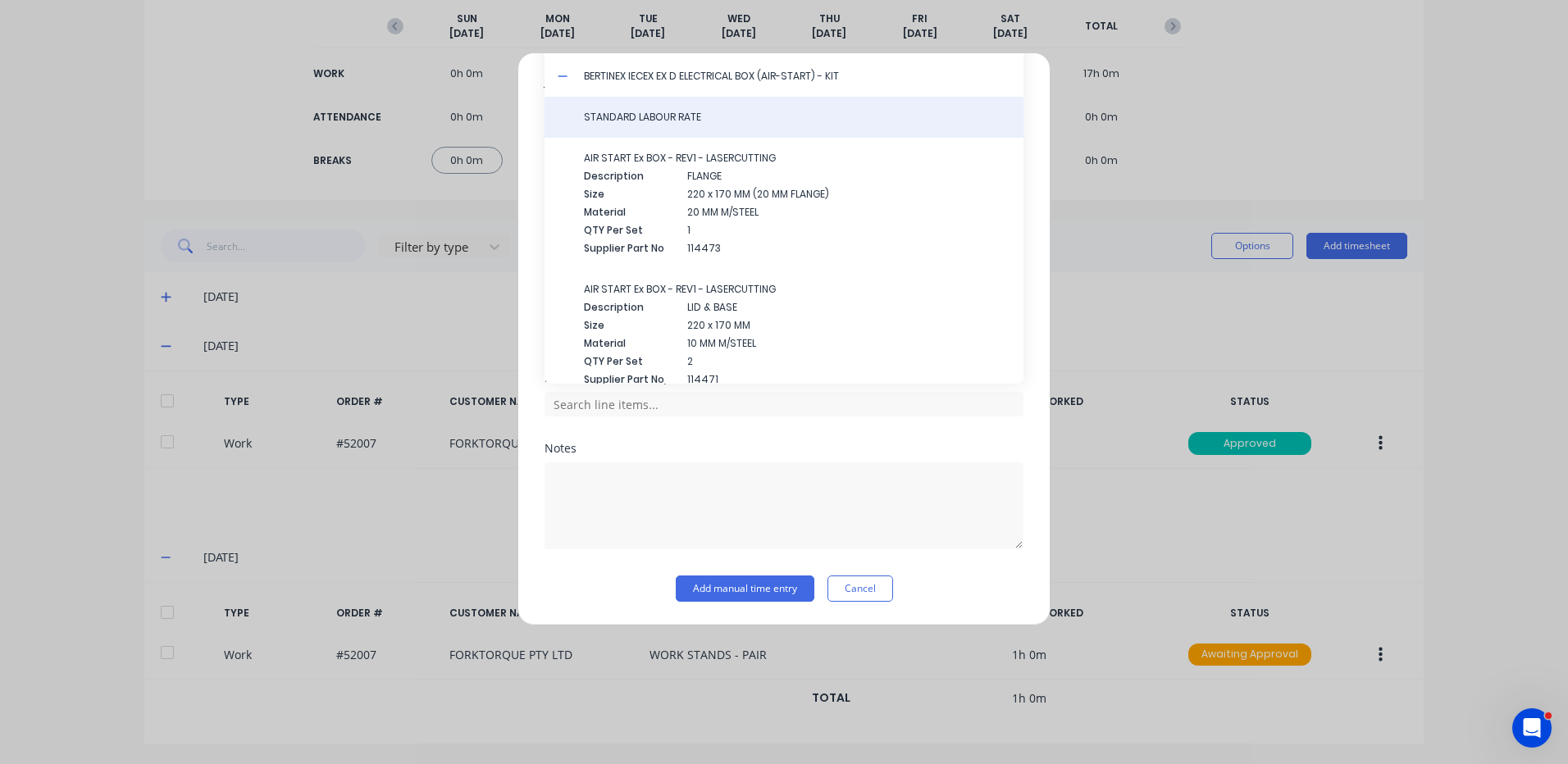
click at [691, 123] on span "STANDARD LABOUR RATE" at bounding box center [797, 117] width 427 height 15
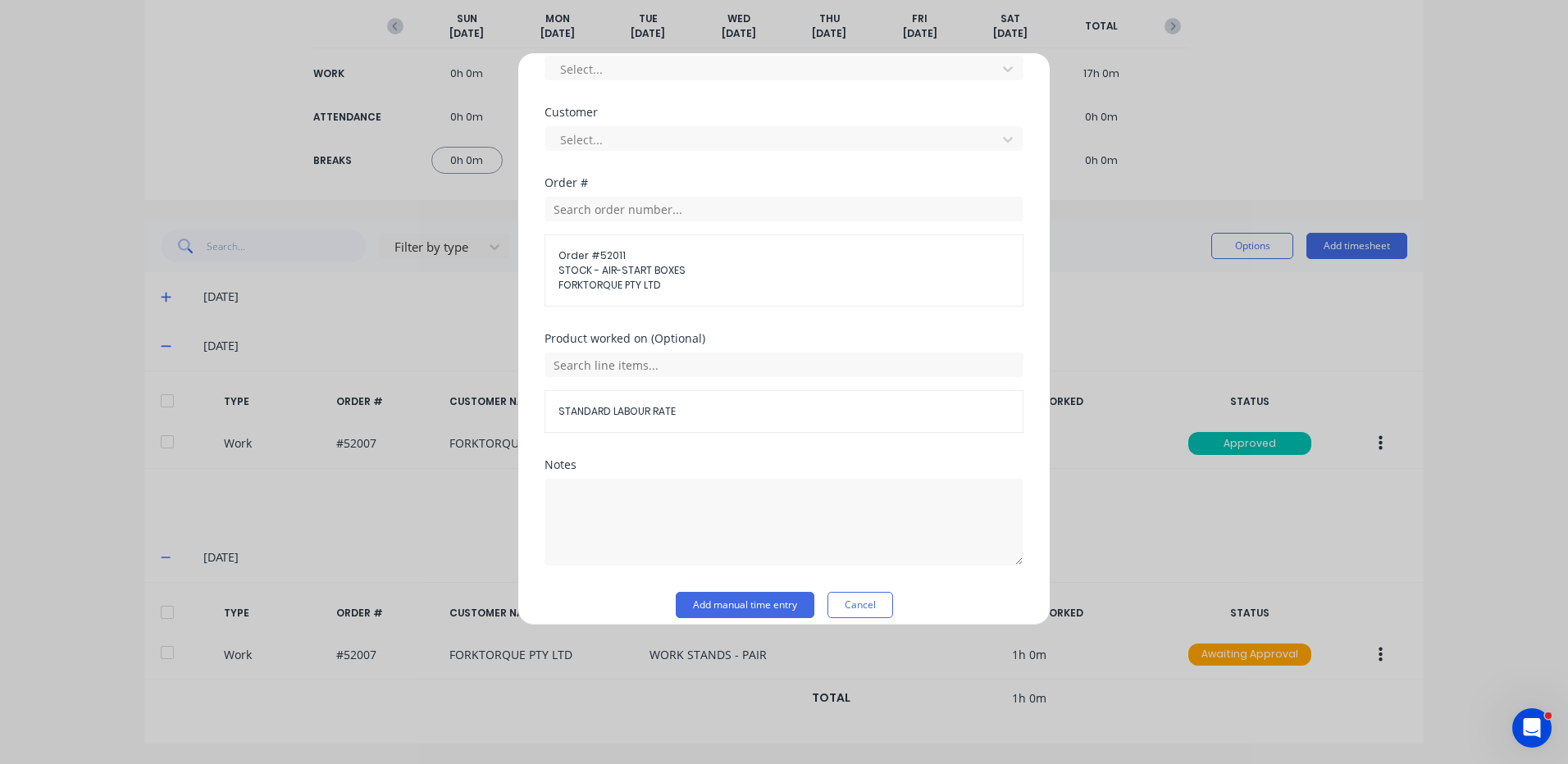
scroll to position [738, 0]
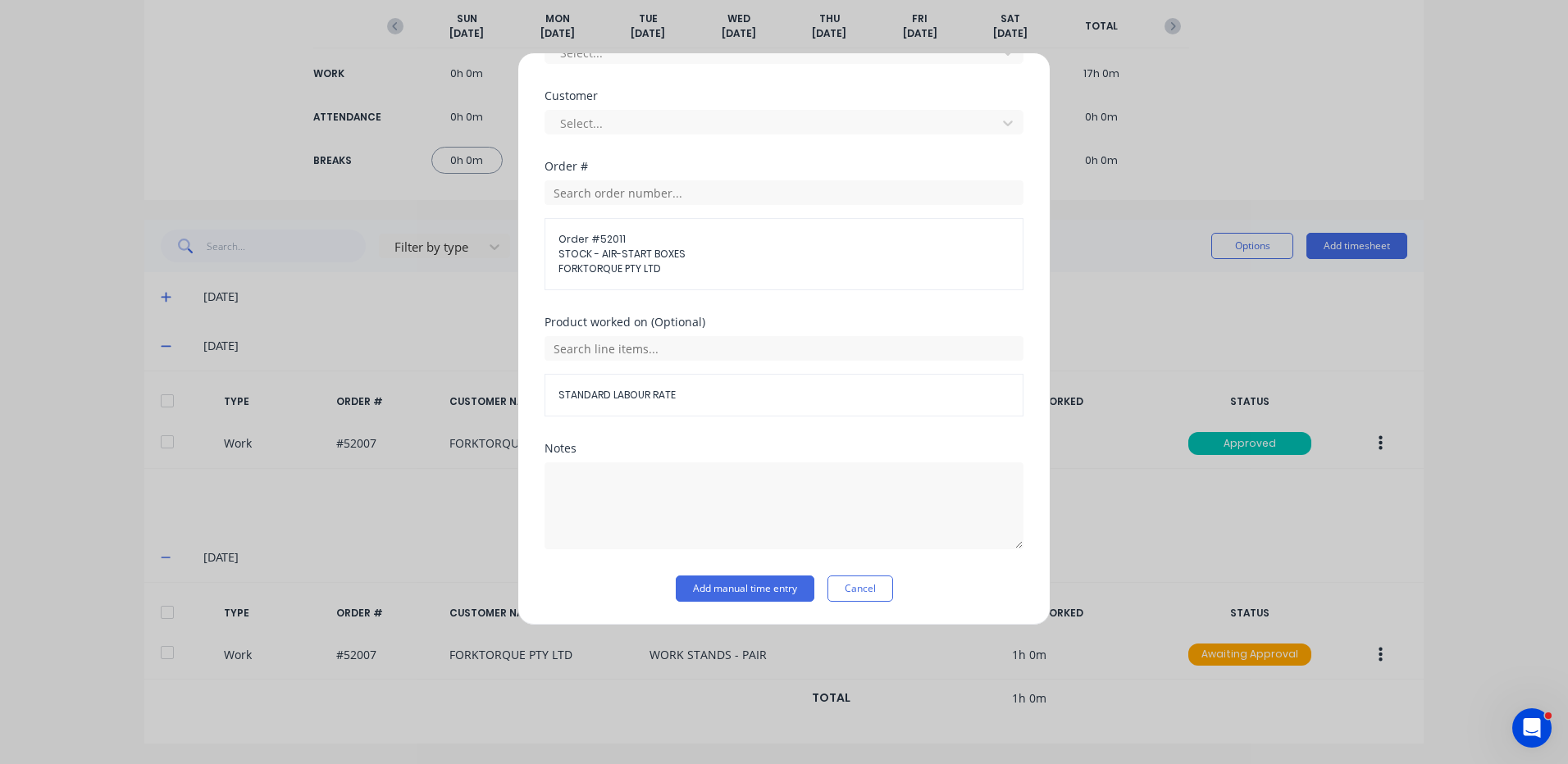
click at [746, 574] on div "Notes" at bounding box center [784, 509] width 479 height 133
click at [746, 580] on button "Add manual time entry" at bounding box center [745, 588] width 138 height 26
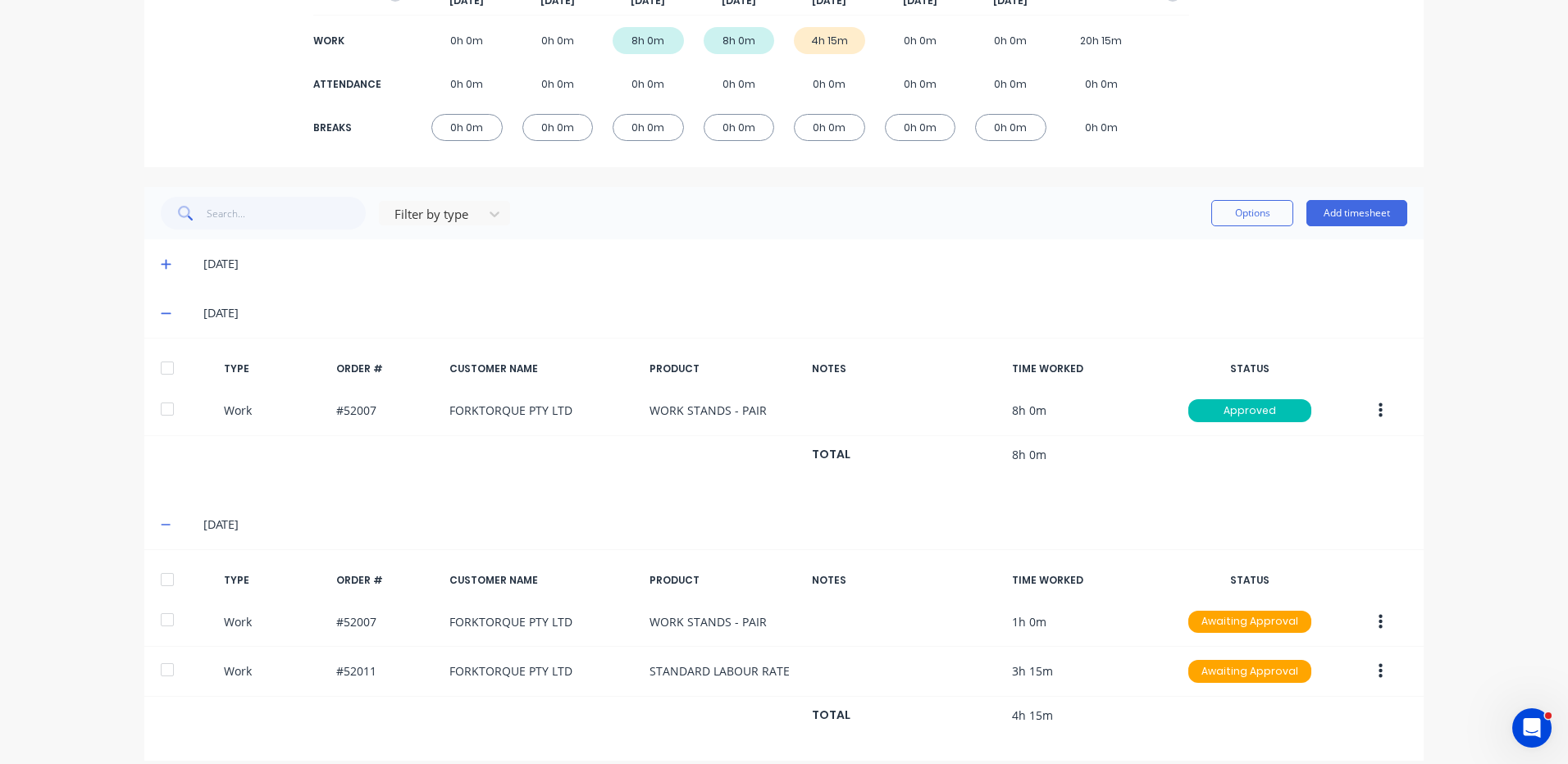
scroll to position [258, 0]
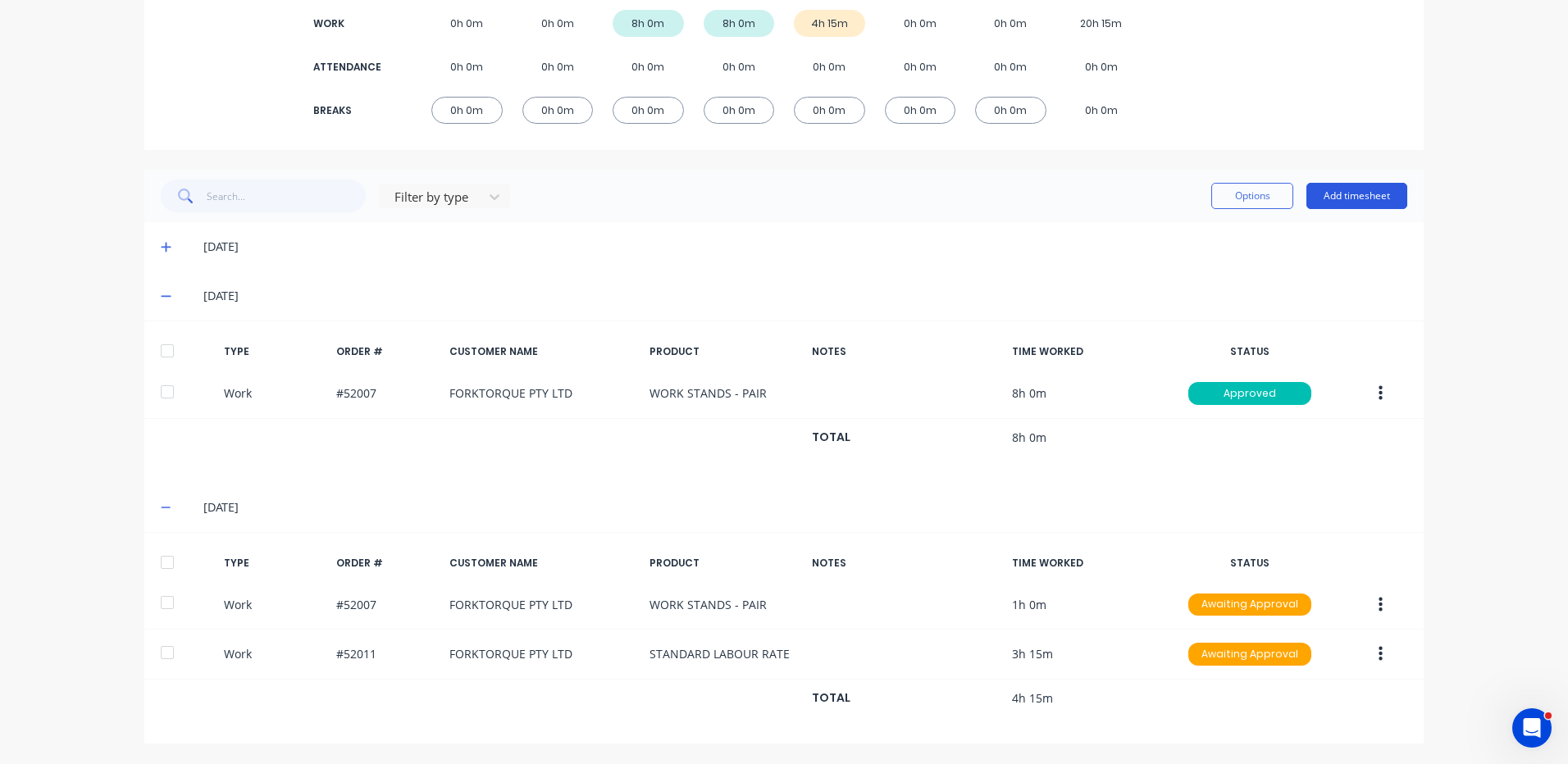
click at [1353, 191] on button "Add timesheet" at bounding box center [1357, 196] width 101 height 26
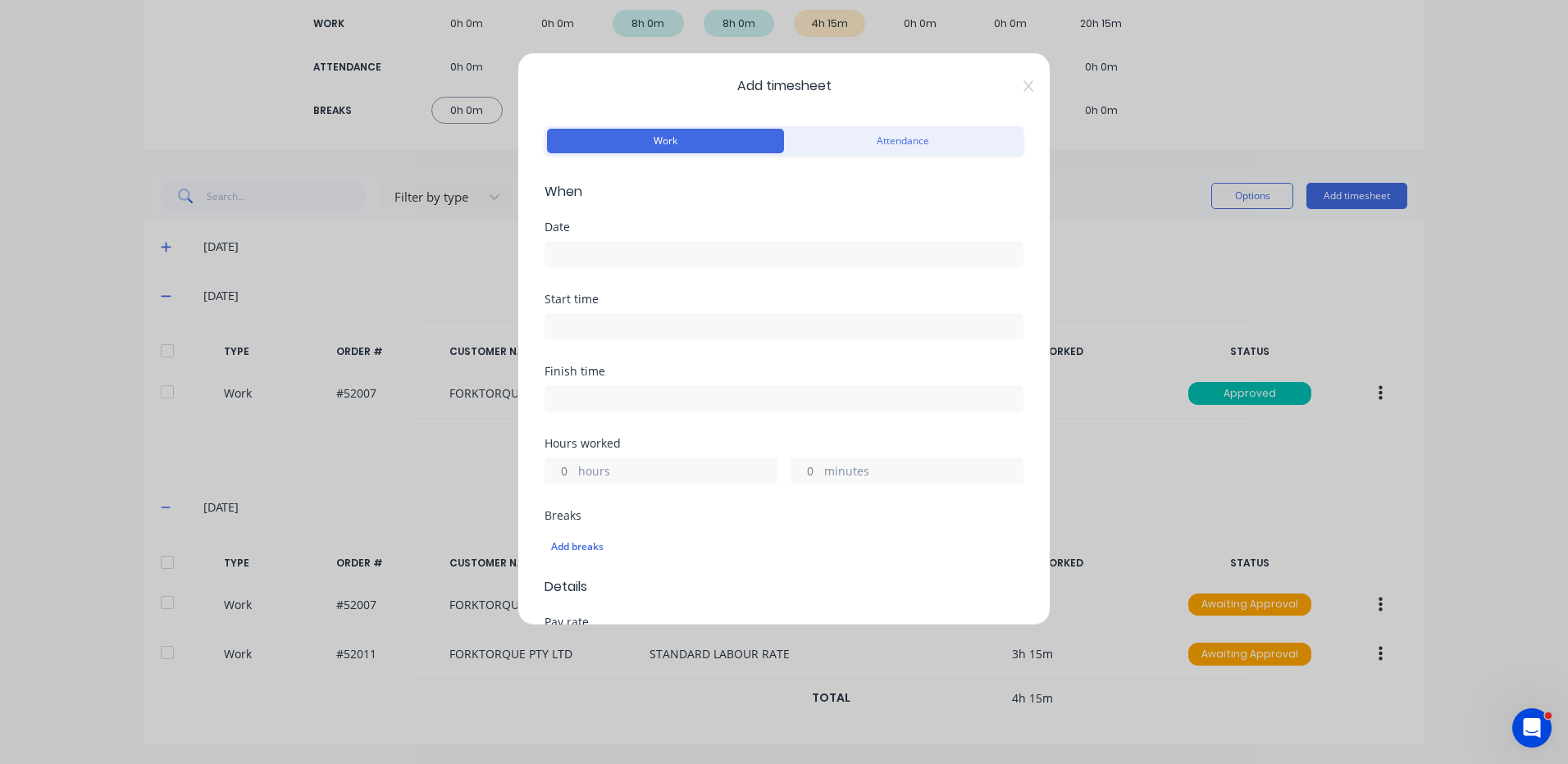
click at [633, 267] on div "Date" at bounding box center [784, 256] width 479 height 72
click at [651, 258] on input at bounding box center [784, 254] width 478 height 25
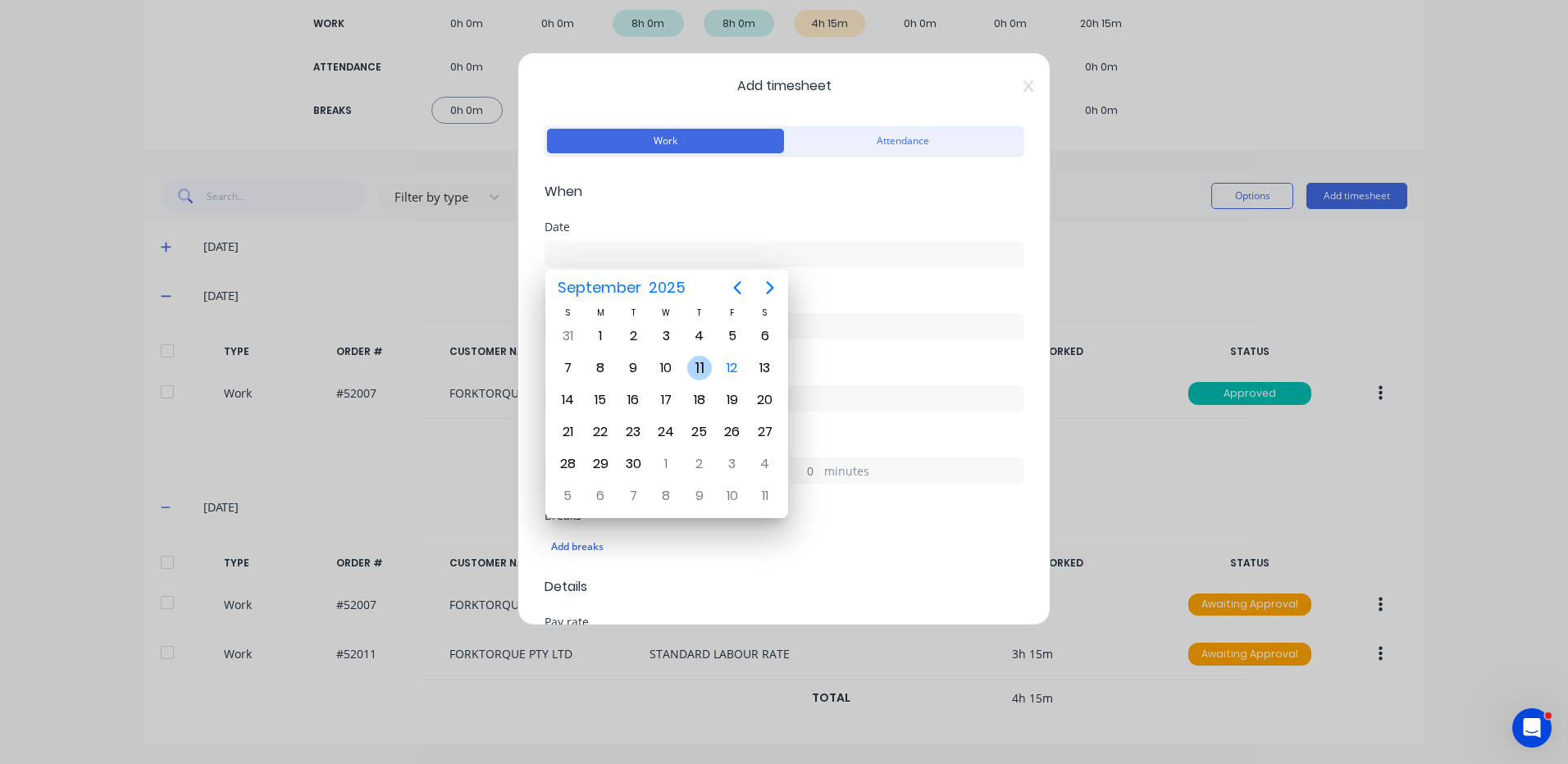
click at [703, 372] on div "11" at bounding box center [699, 367] width 25 height 25
type input "11/09/2025"
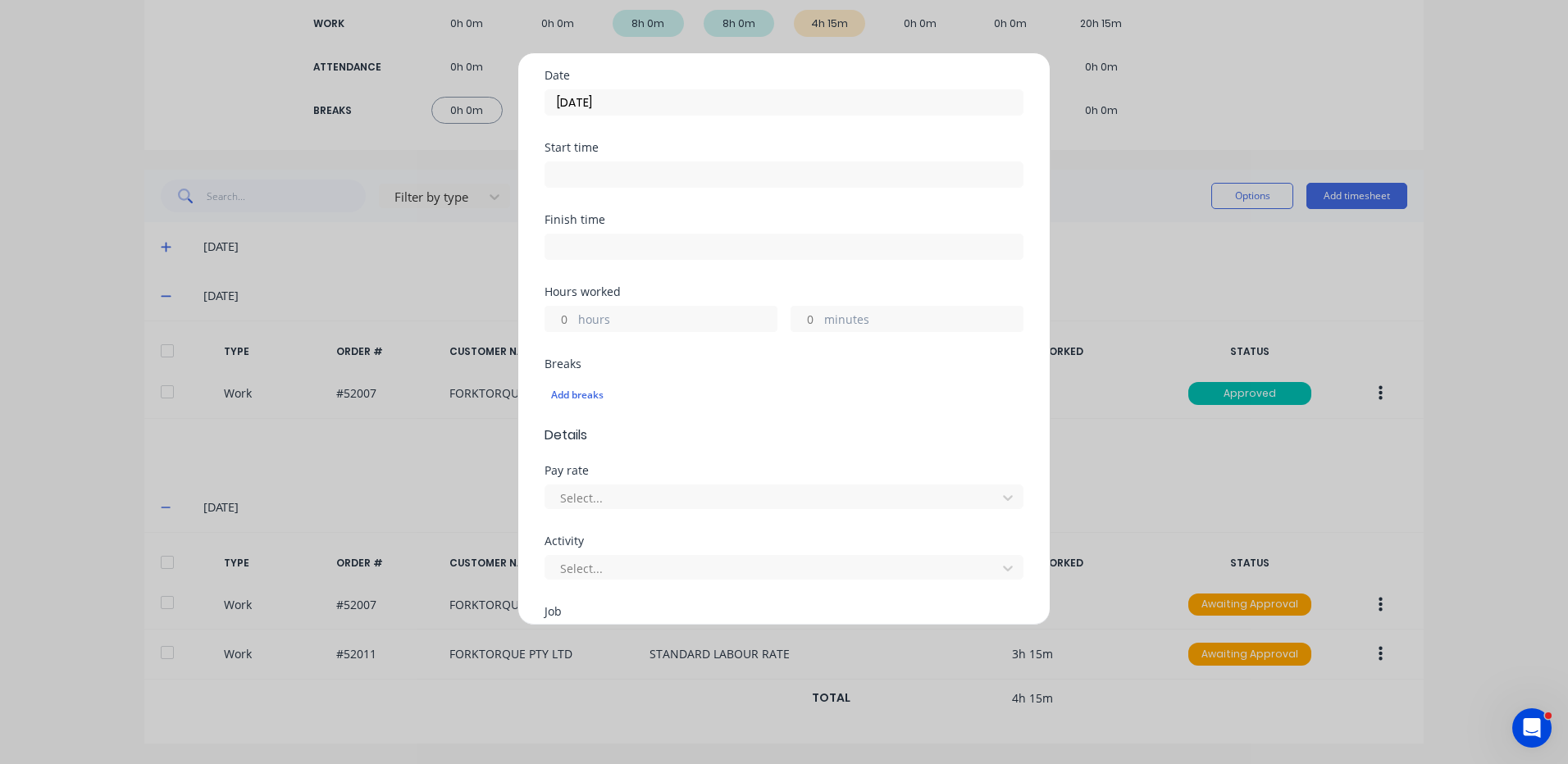
scroll to position [328, 0]
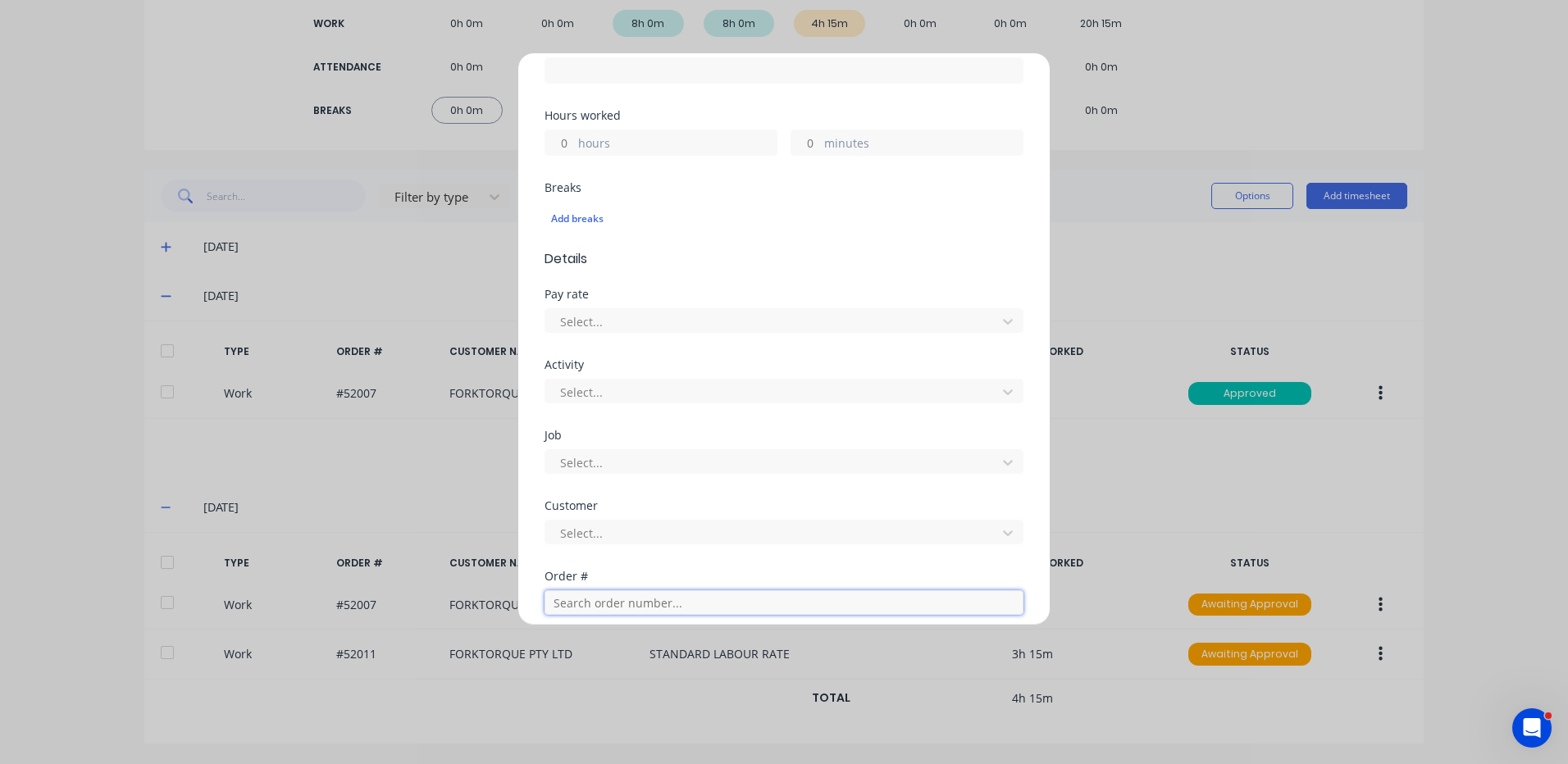
click at [627, 605] on input "text" at bounding box center [784, 602] width 479 height 25
type input "51930"
click at [615, 546] on div "Order # 51930 PO #: 245625 JUNGHEINRICH AUSTRALIA PTY LTD - VIC" at bounding box center [784, 539] width 453 height 53
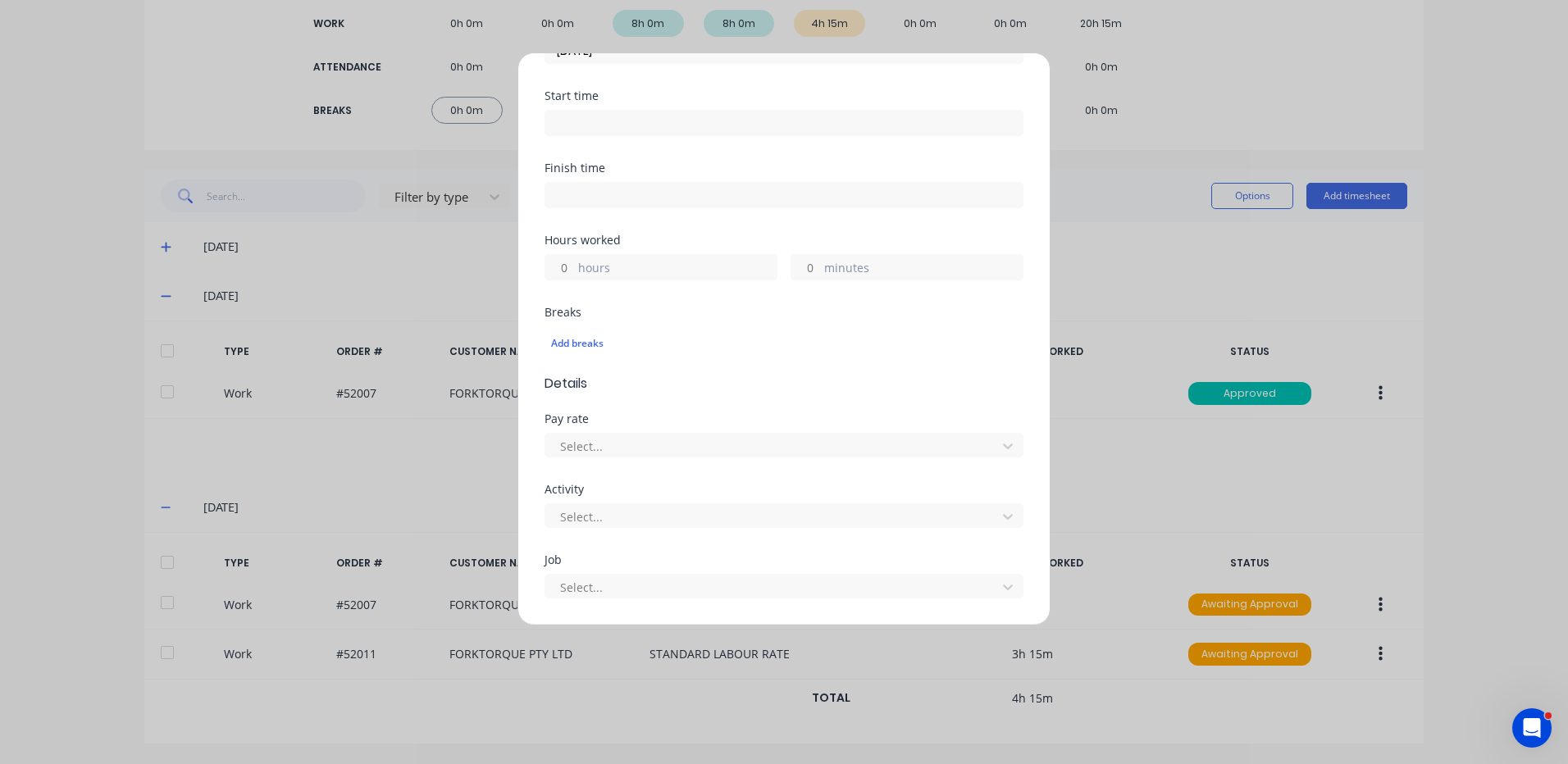
scroll to position [164, 0]
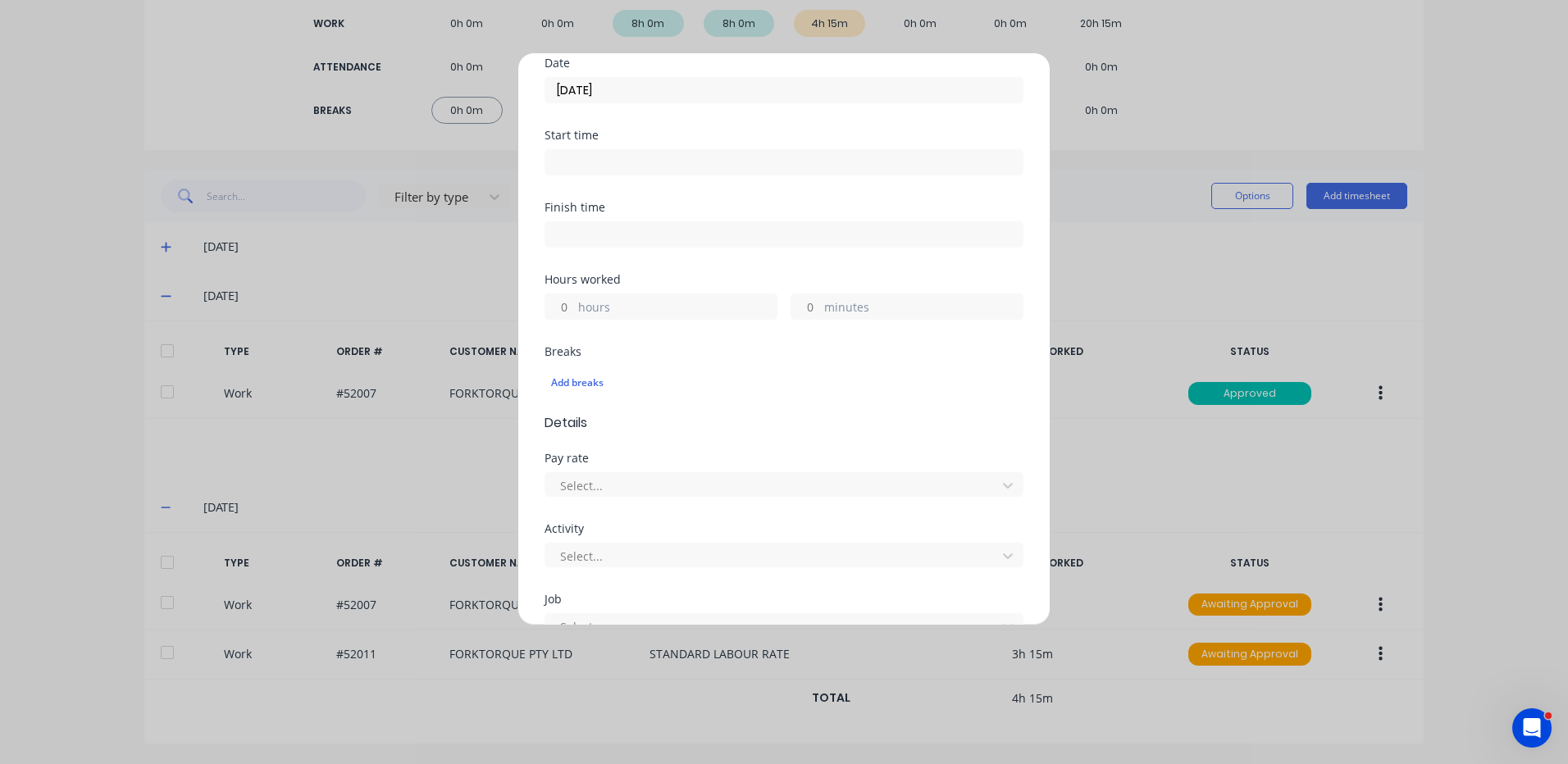
click at [590, 316] on label "hours" at bounding box center [677, 308] width 198 height 21
click at [574, 316] on input "hours" at bounding box center [560, 307] width 29 height 25
type input "3"
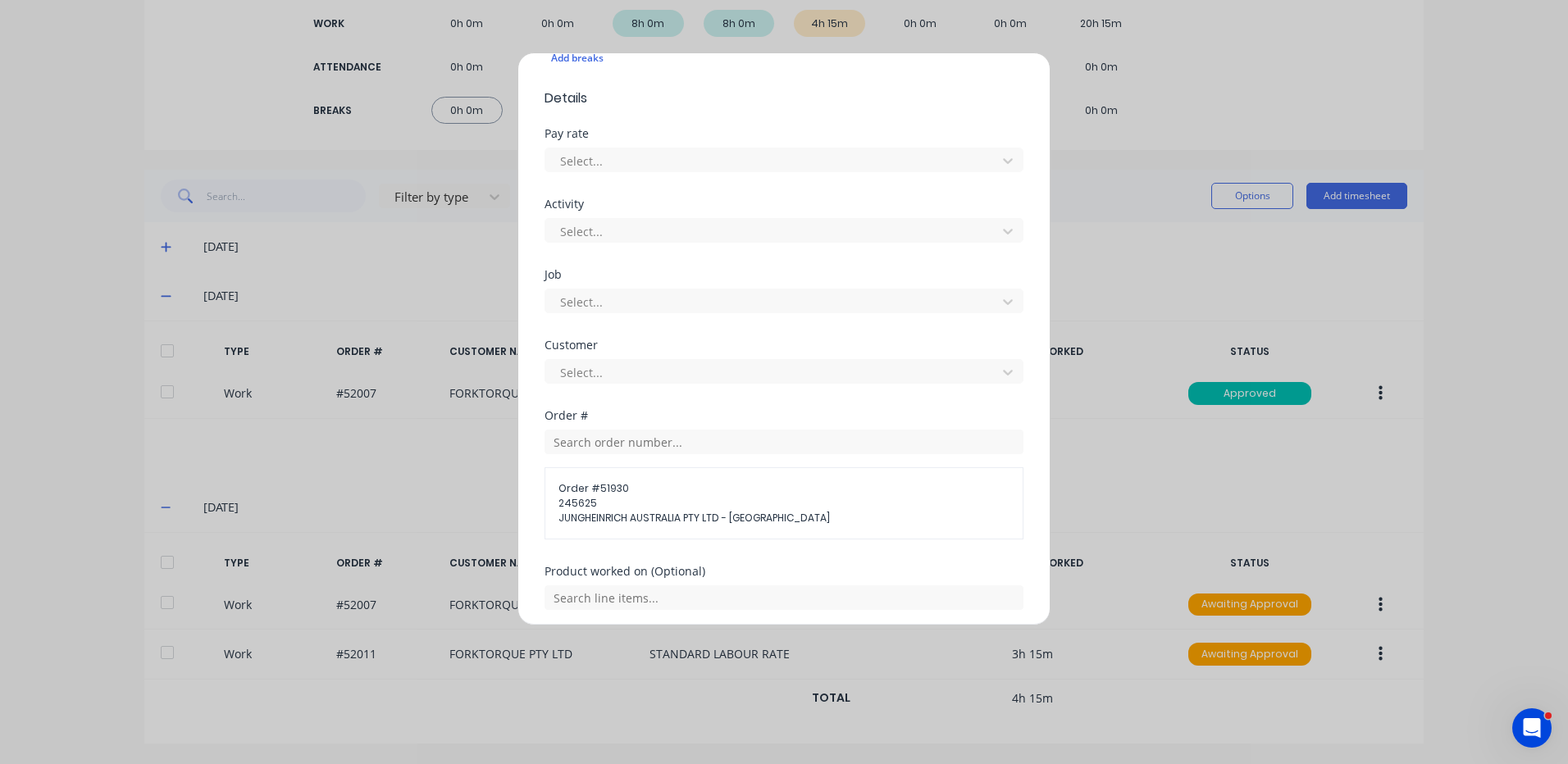
scroll to position [682, 0]
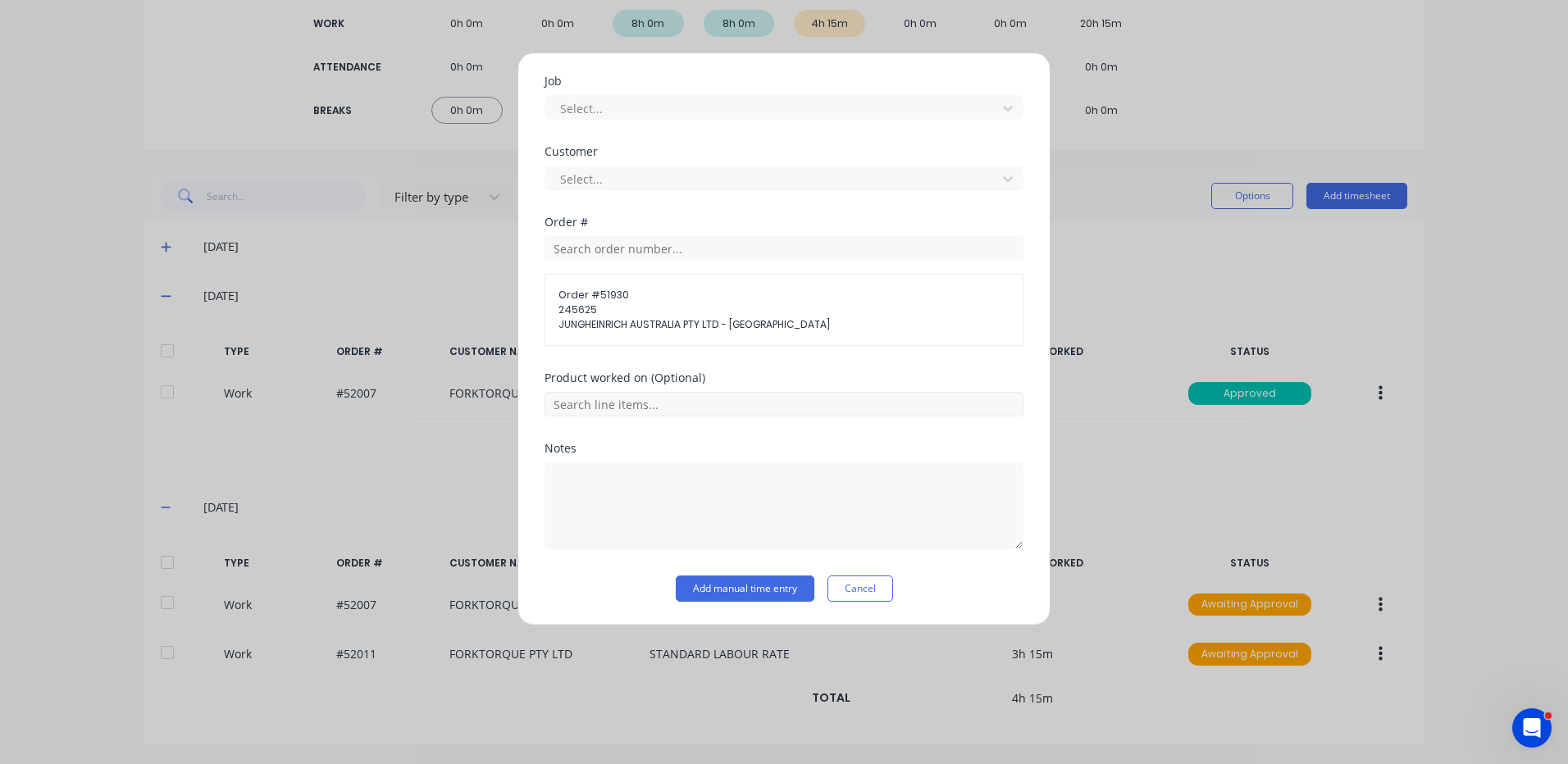
type input "45"
click at [731, 407] on input "text" at bounding box center [784, 404] width 479 height 25
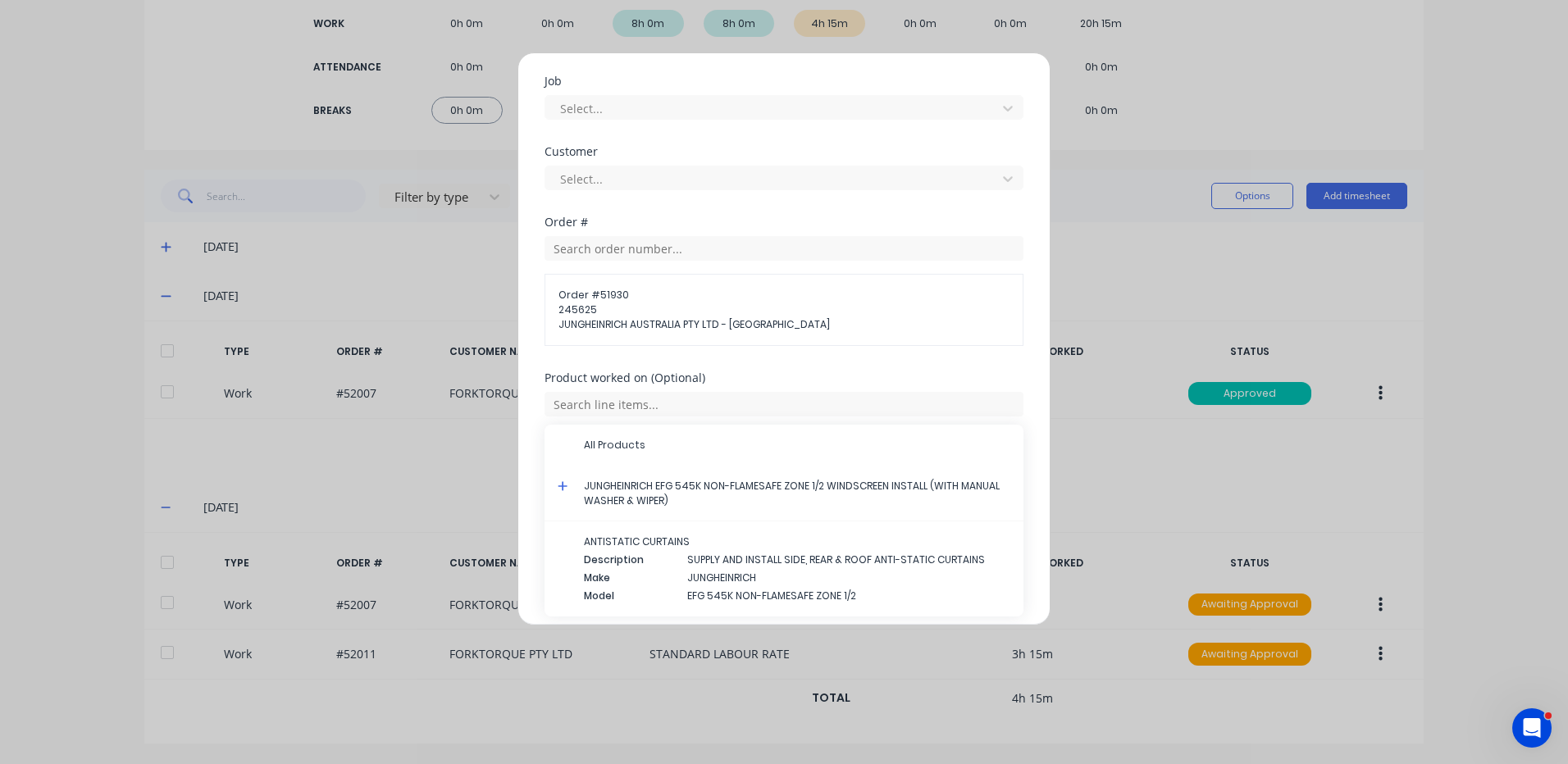
click at [561, 482] on icon at bounding box center [563, 486] width 11 height 12
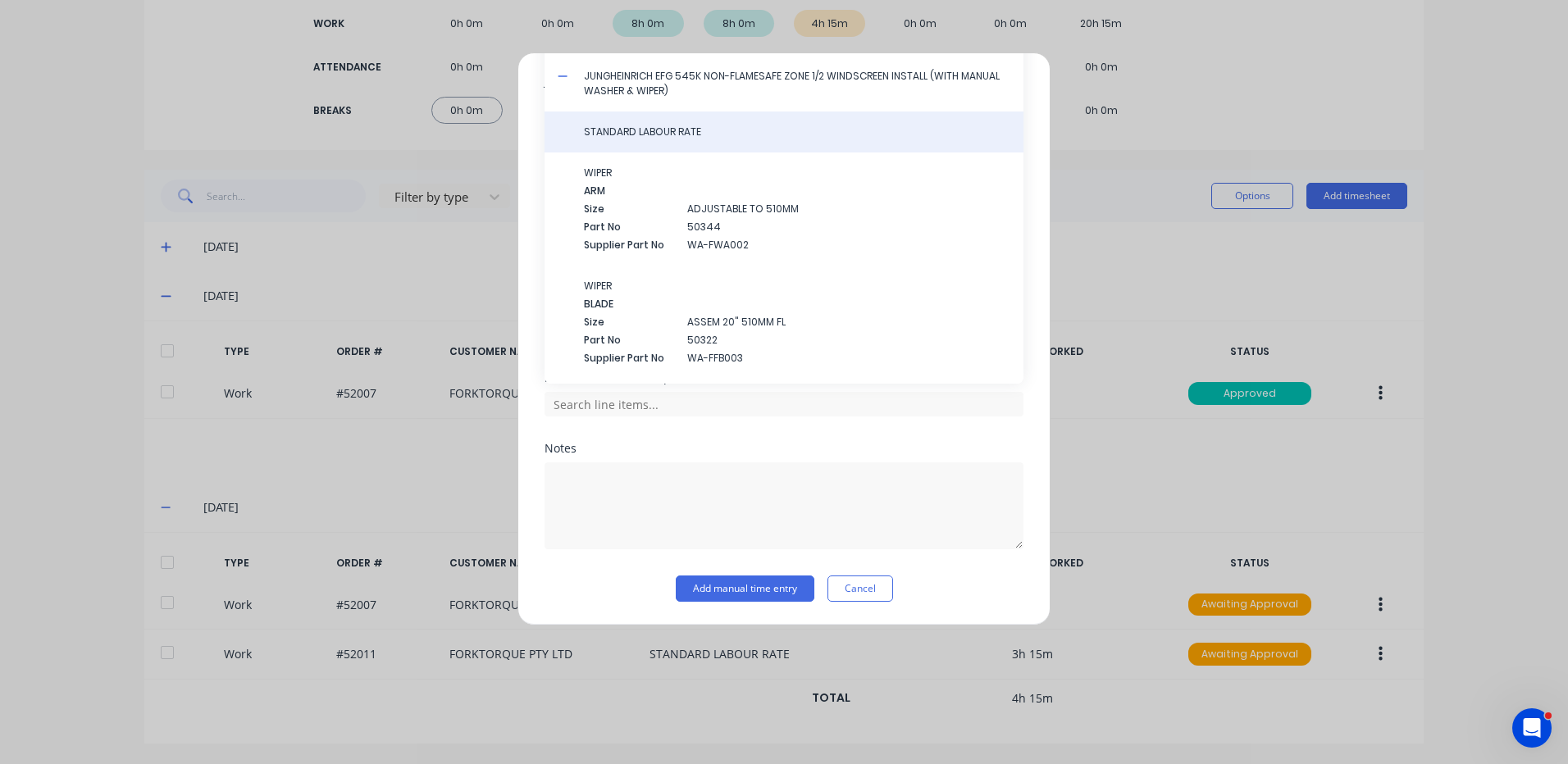
click at [631, 124] on div "STANDARD LABOUR RATE" at bounding box center [784, 132] width 479 height 41
click at [631, 129] on span "STANDARD LABOUR RATE" at bounding box center [797, 132] width 427 height 15
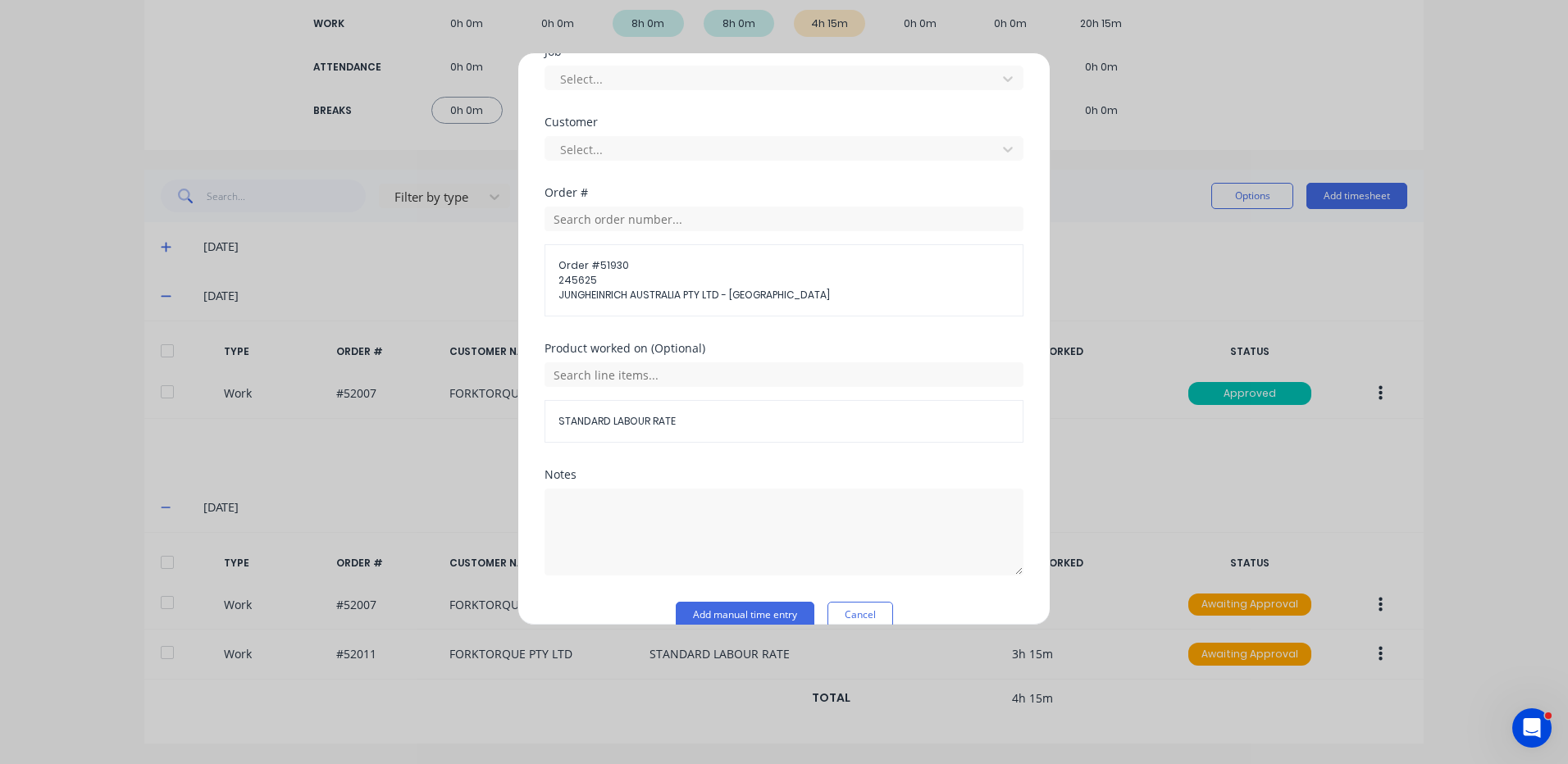
scroll to position [738, 0]
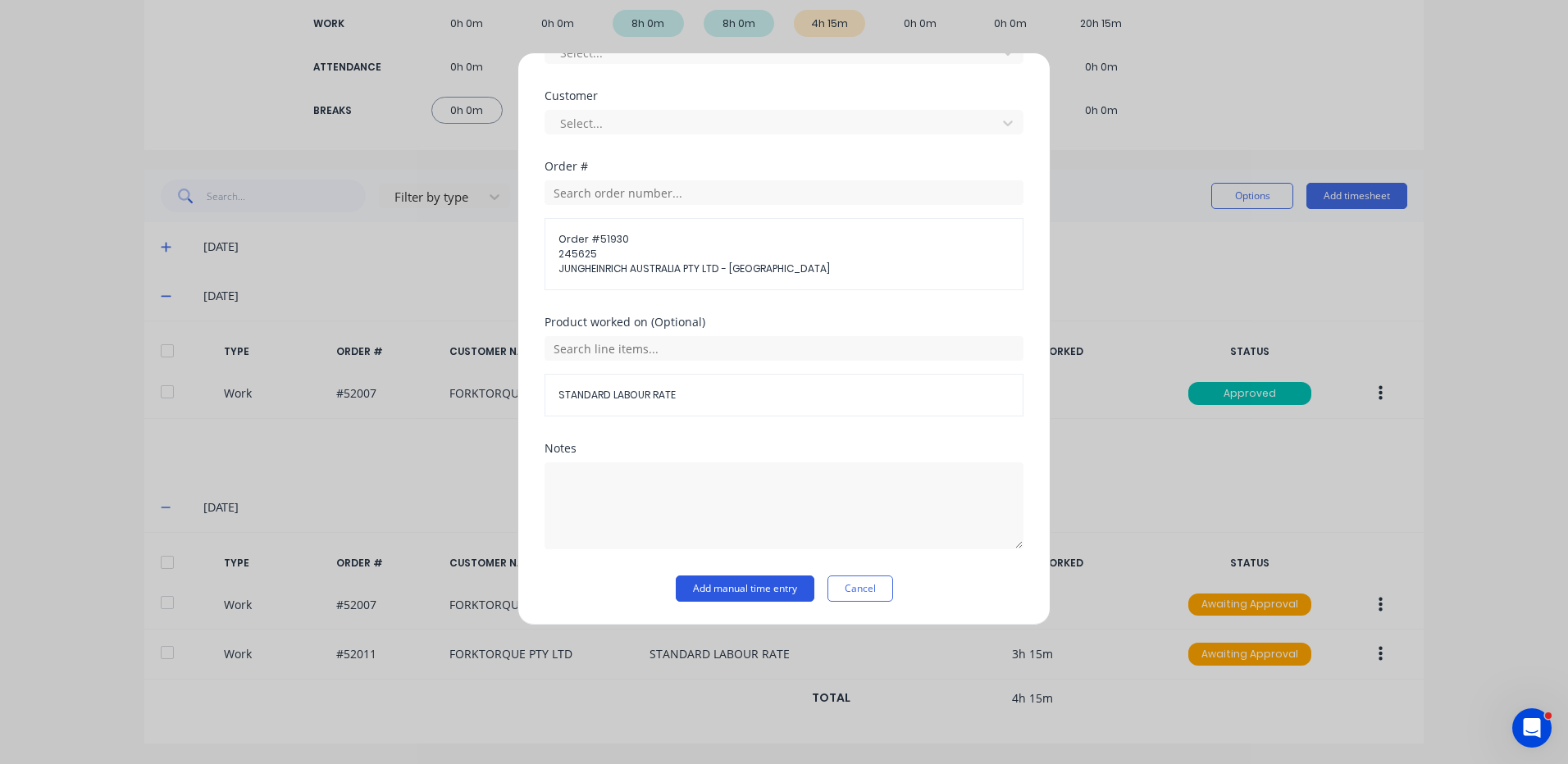
click at [761, 588] on button "Add manual time entry" at bounding box center [745, 588] width 138 height 26
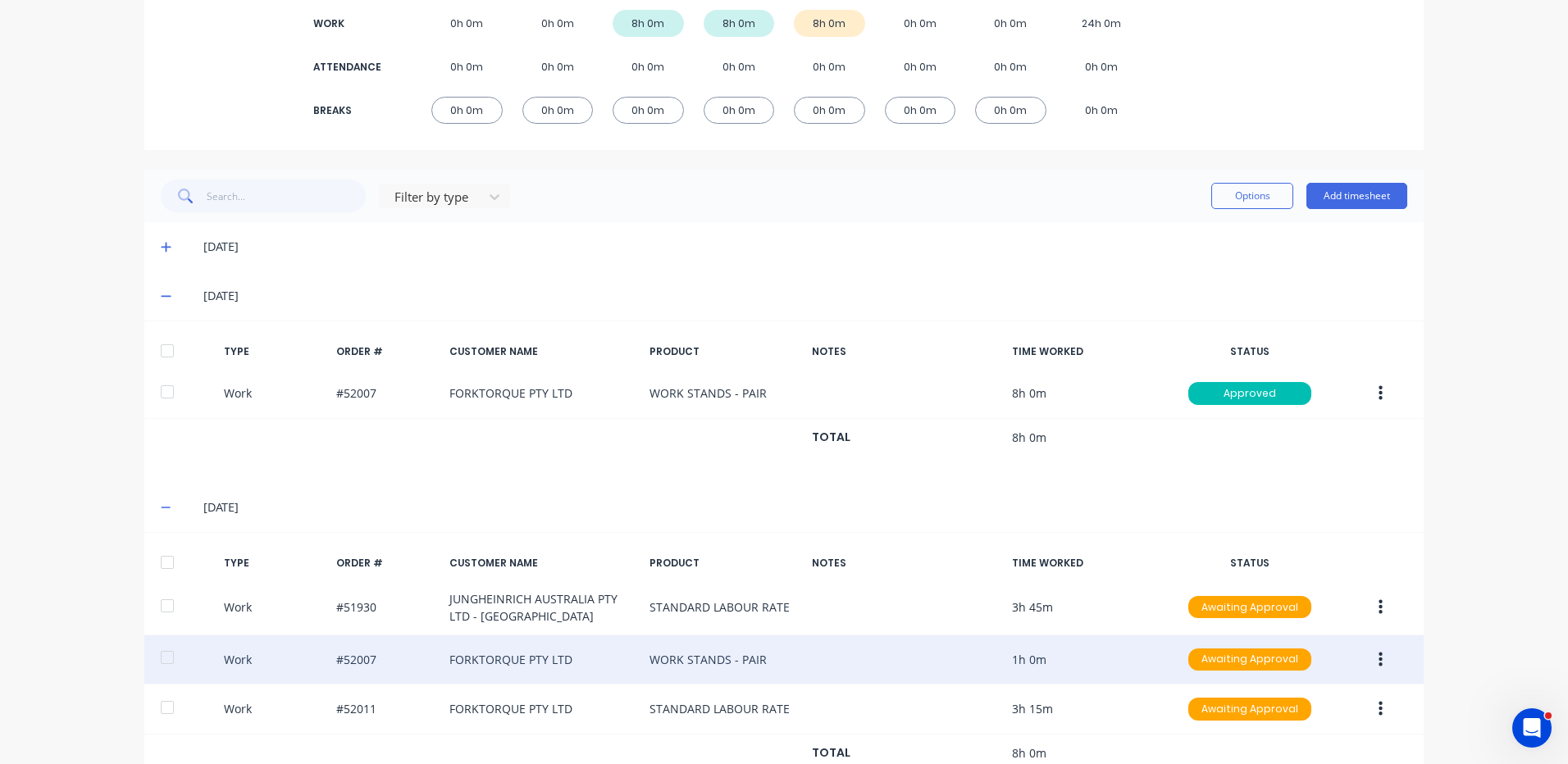
scroll to position [313, 0]
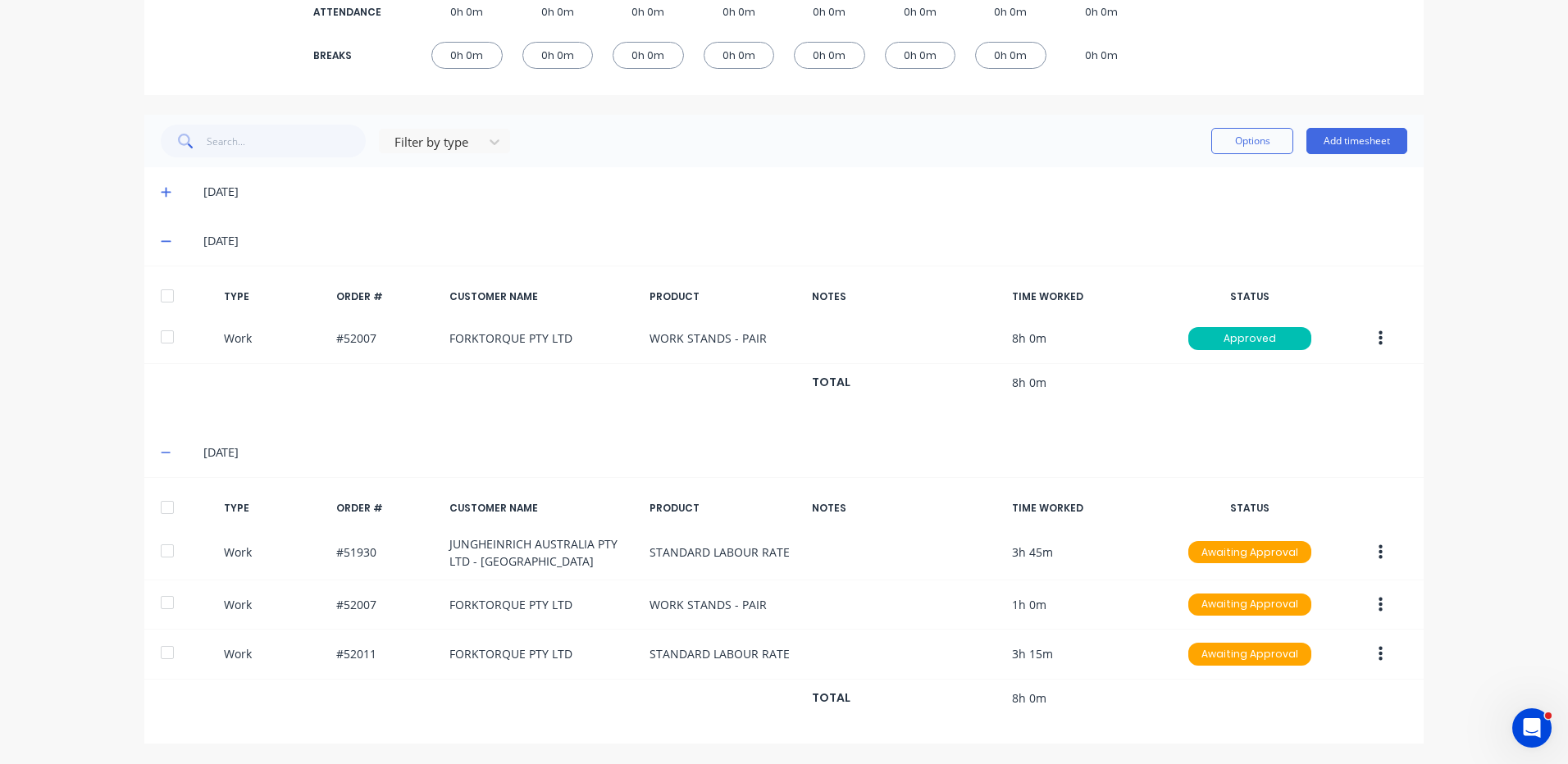
click at [151, 509] on div at bounding box center [167, 508] width 33 height 33
click at [1205, 157] on div "Filter by type Options Add timesheet" at bounding box center [784, 141] width 1280 height 53
click at [1219, 148] on button "Options" at bounding box center [1252, 141] width 82 height 26
drag, startPoint x: 1199, startPoint y: 170, endPoint x: 1184, endPoint y: 179, distance: 17.5
click at [1199, 171] on div "Approve" at bounding box center [1215, 183] width 126 height 24
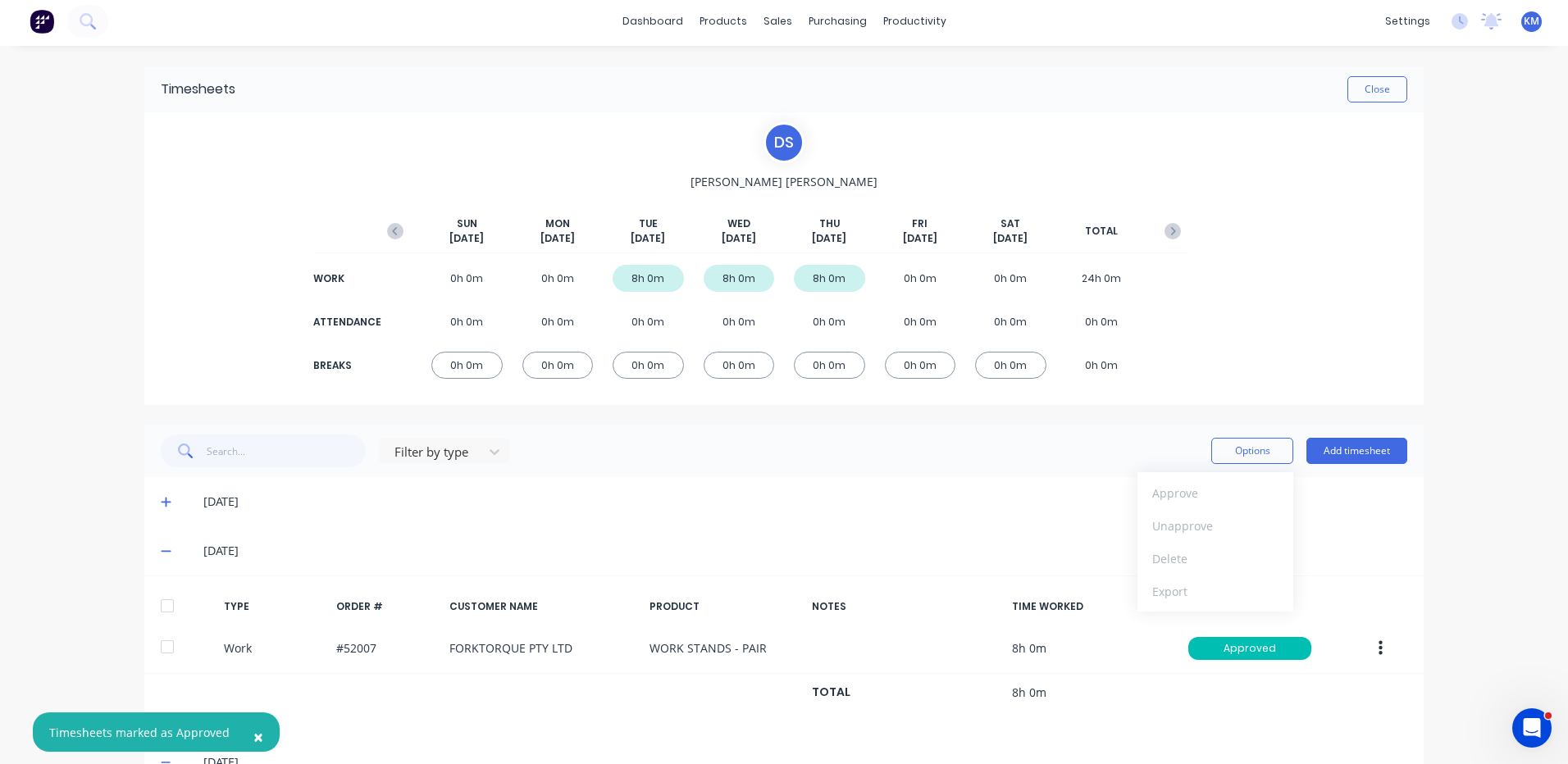
scroll to position [0, 0]
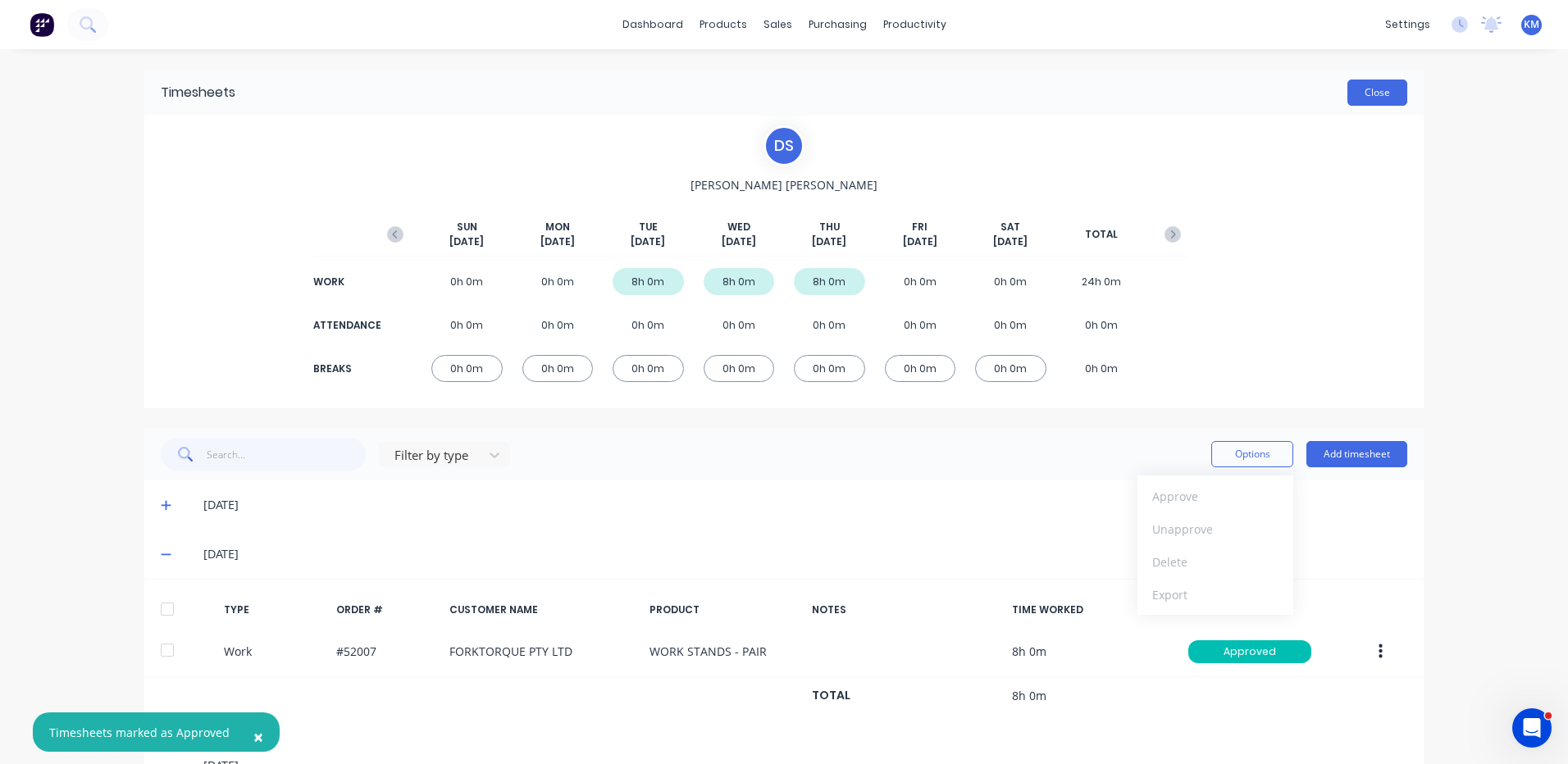
click at [1368, 98] on button "Close" at bounding box center [1378, 92] width 60 height 26
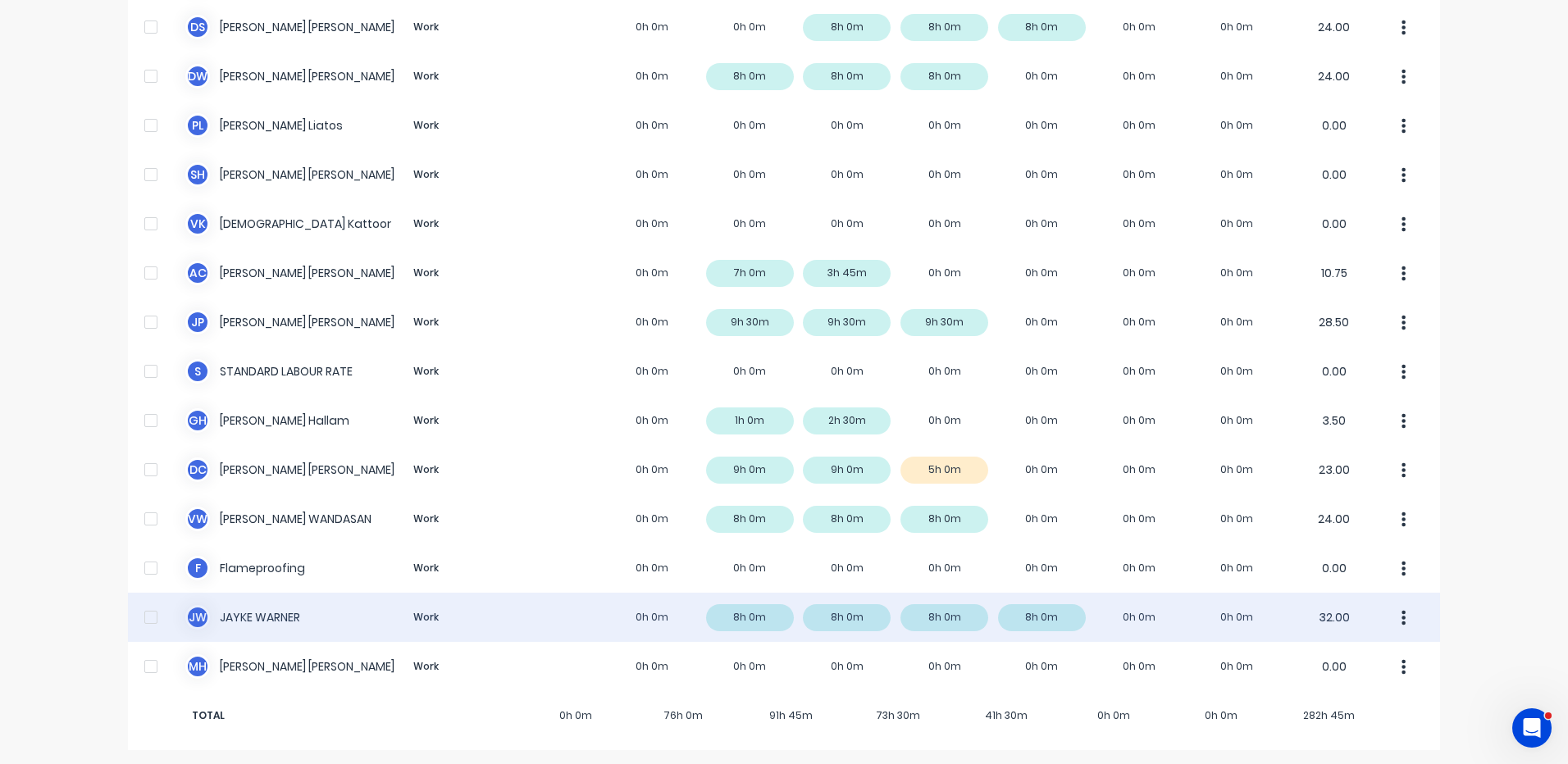
scroll to position [514, 0]
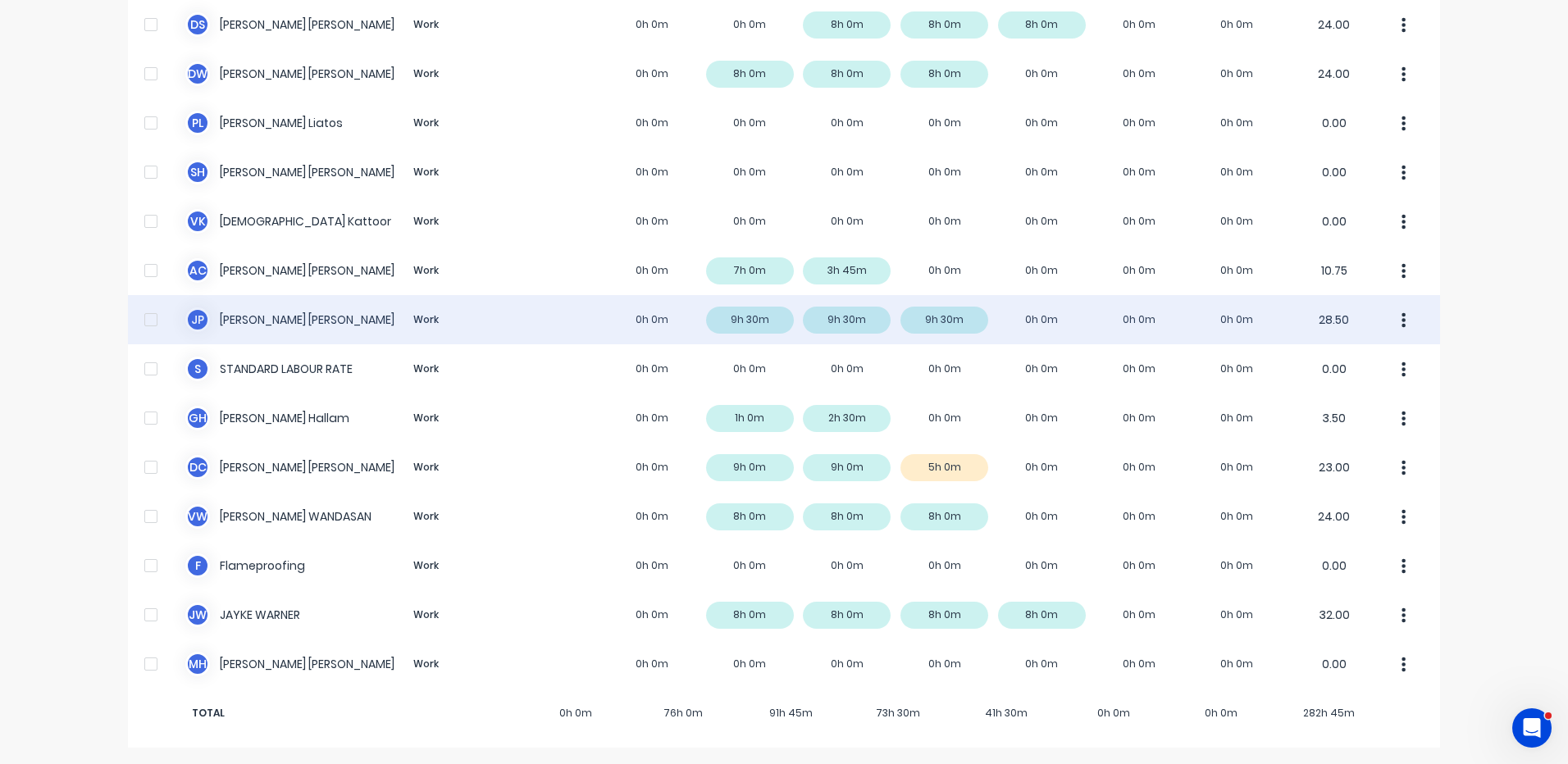
click at [791, 303] on div "J P Jigar Panchal Work 0h 0m 9h 30m 9h 30m 9h 30m 0h 0m 0h 0m 0h 0m 28.50" at bounding box center [784, 319] width 1312 height 49
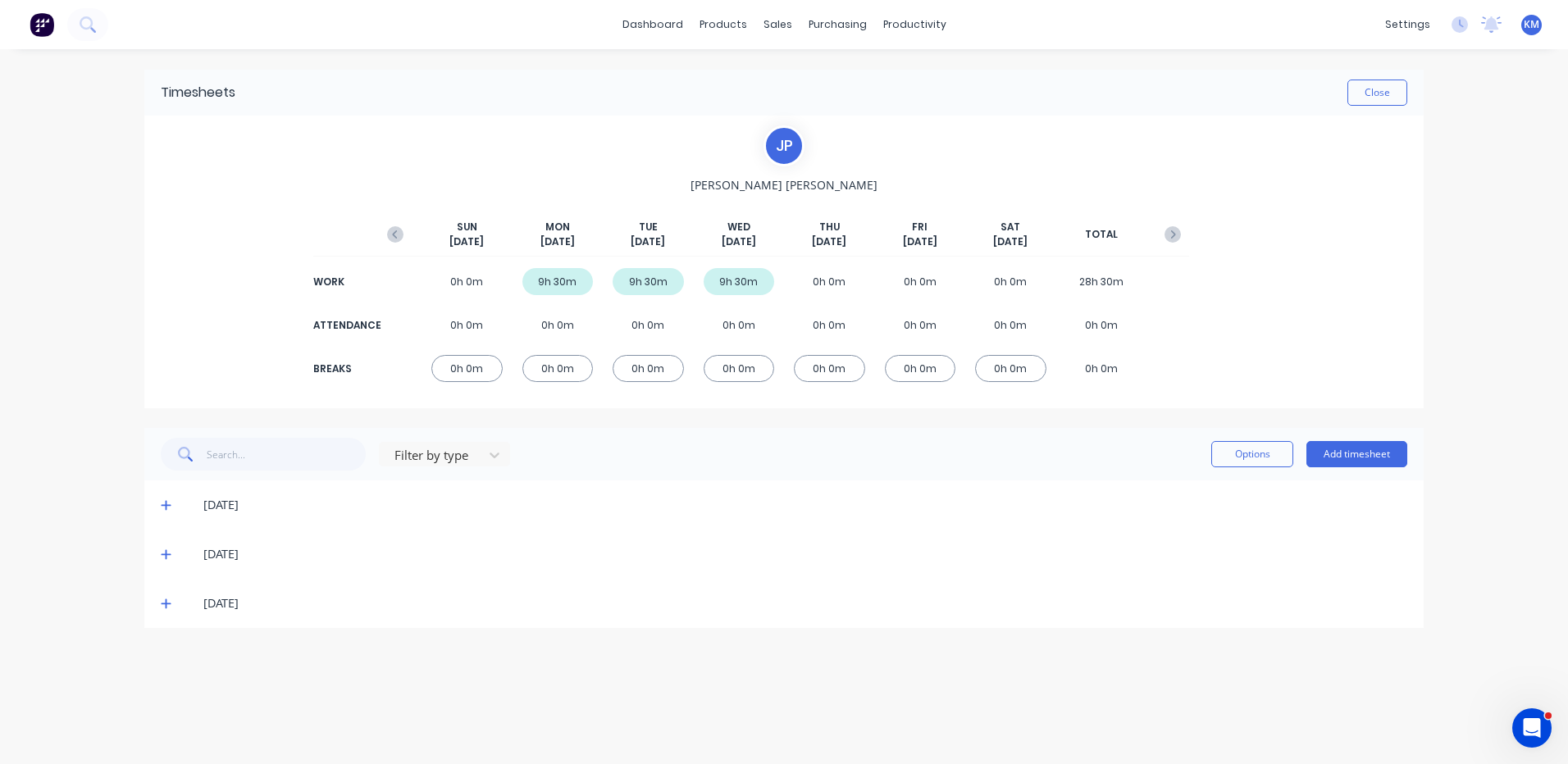
click at [161, 609] on icon at bounding box center [167, 603] width 11 height 12
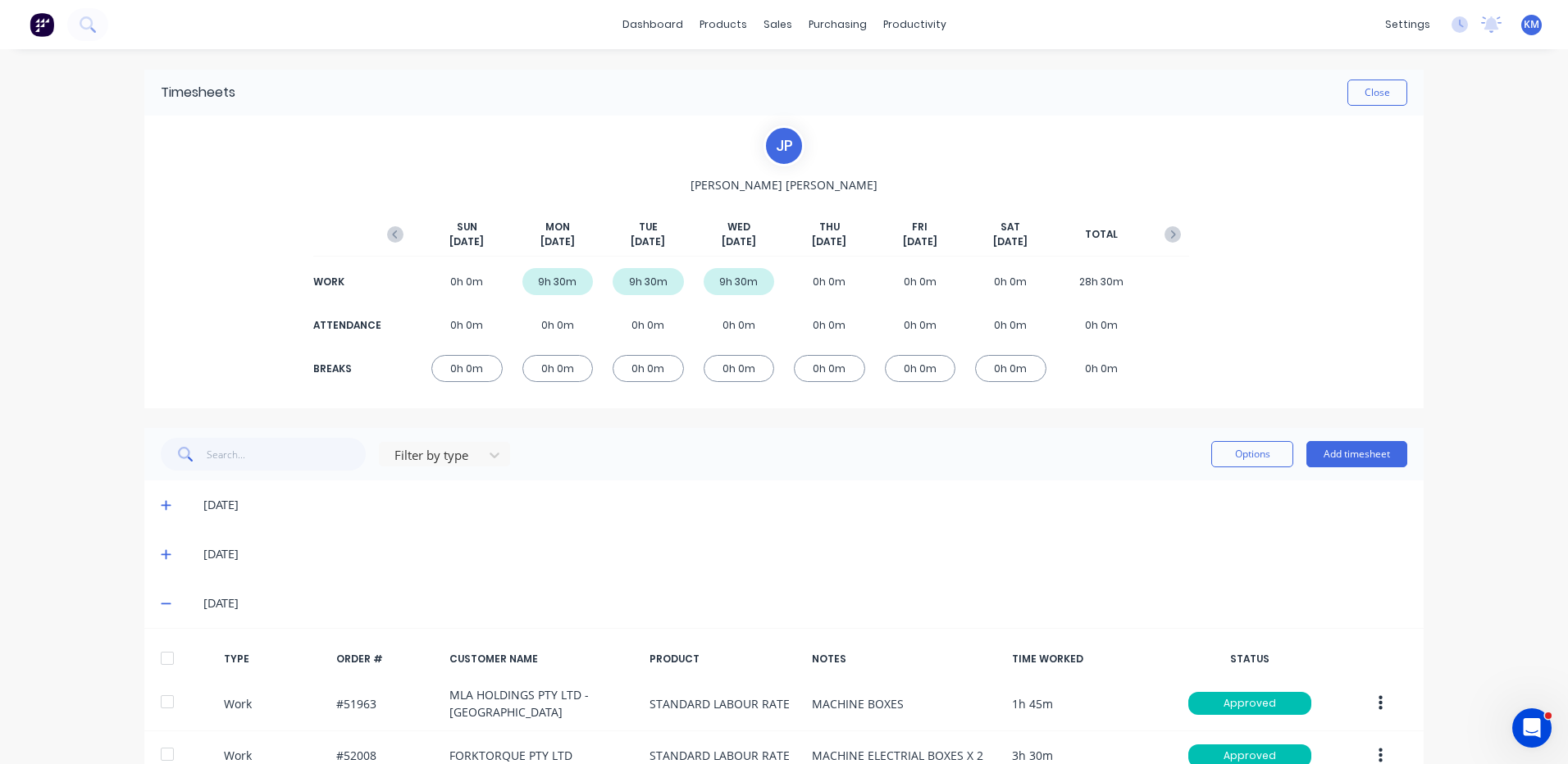
click at [162, 607] on icon at bounding box center [167, 603] width 11 height 12
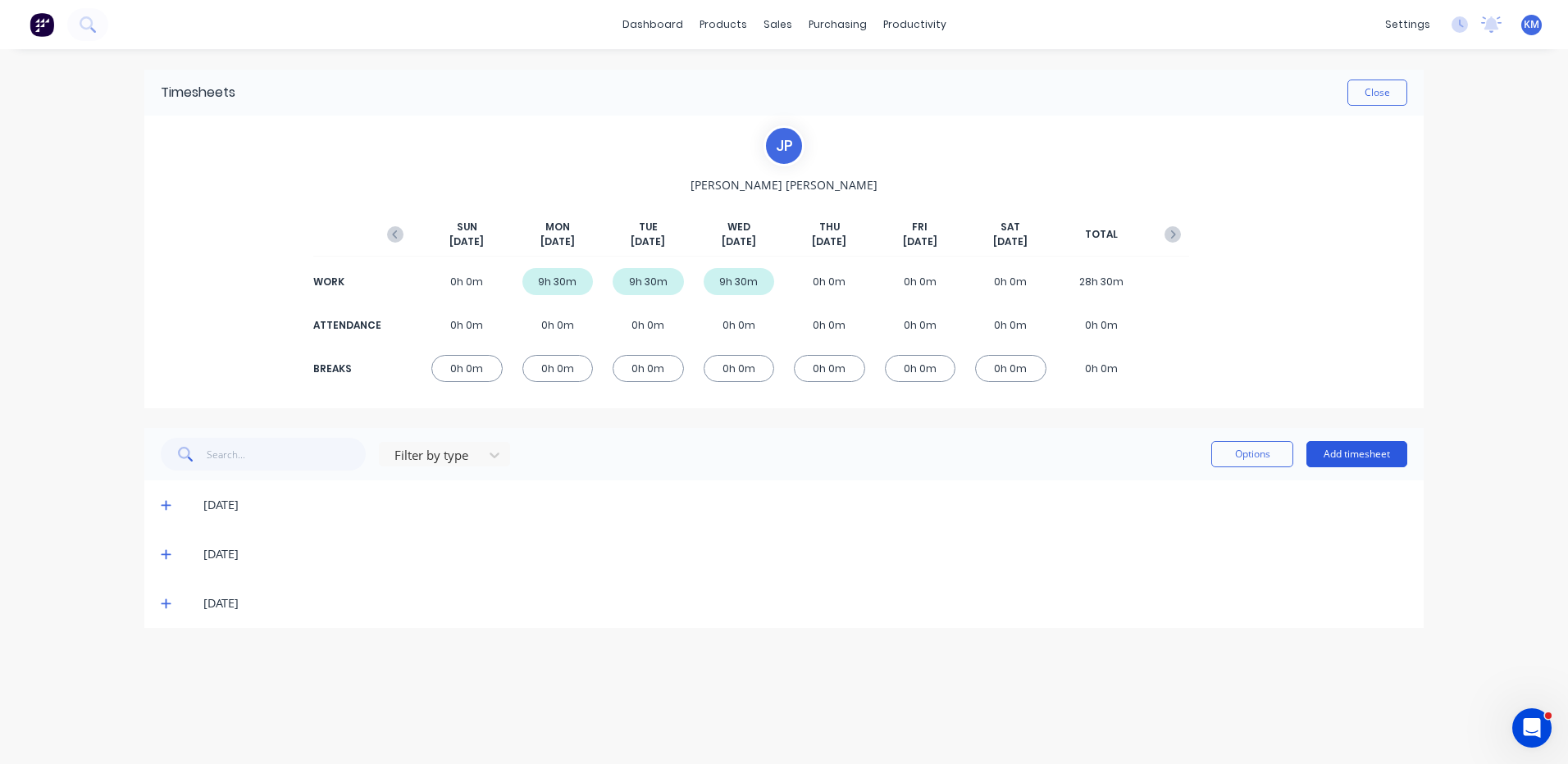
click at [1336, 454] on button "Add timesheet" at bounding box center [1357, 454] width 101 height 26
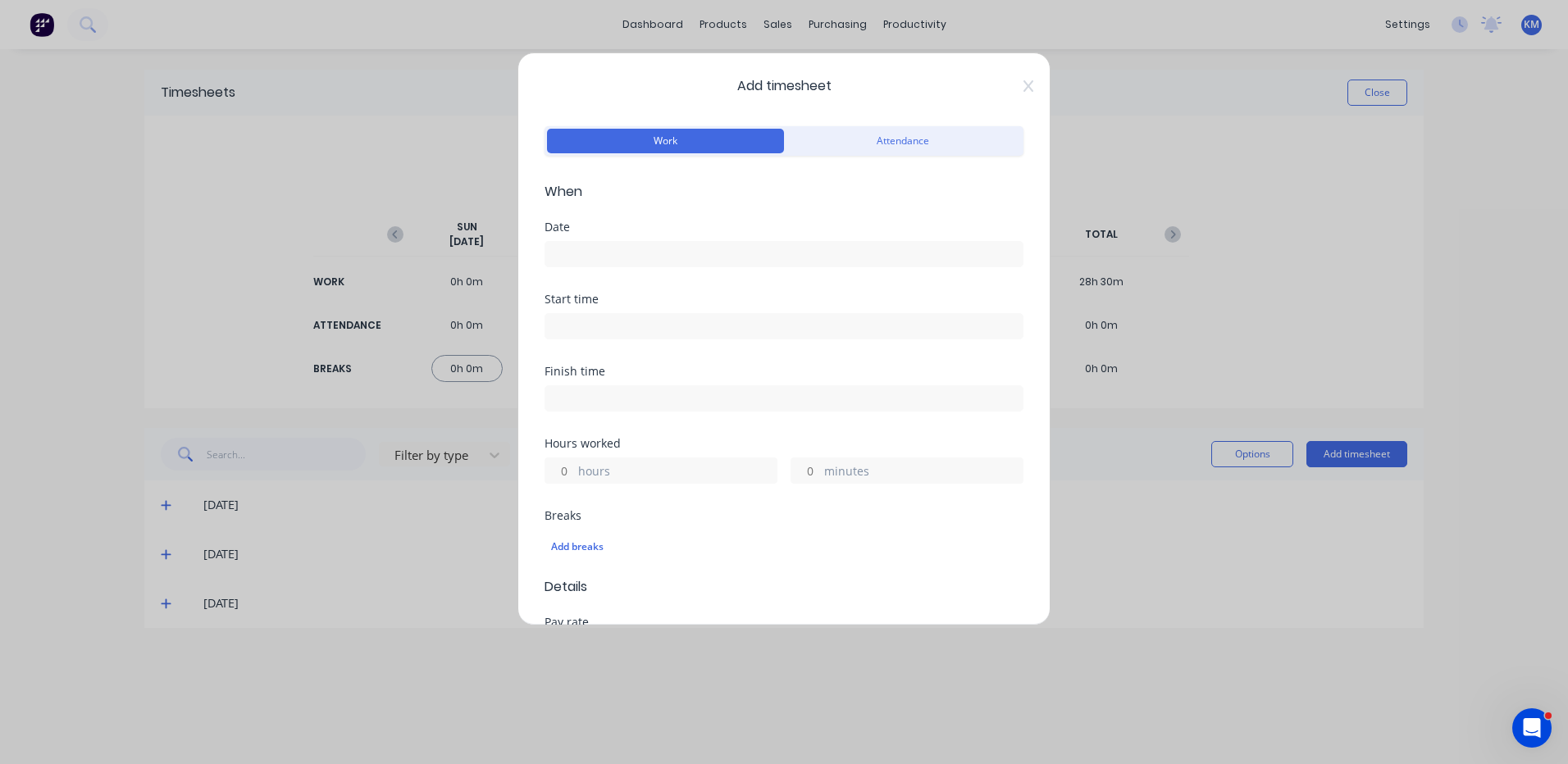
click at [592, 242] on label at bounding box center [784, 254] width 479 height 26
click at [592, 242] on input at bounding box center [784, 254] width 478 height 25
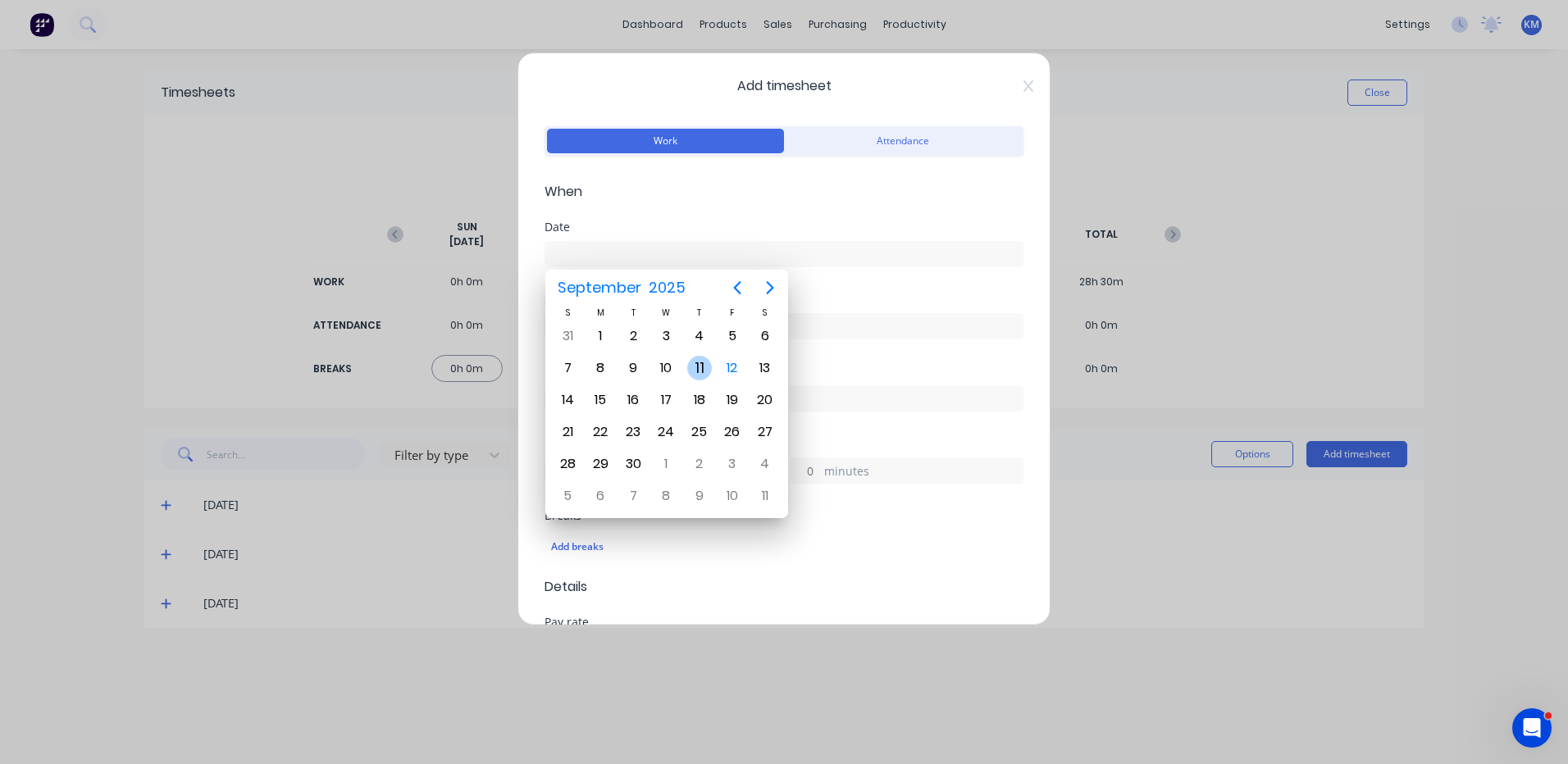
click at [711, 361] on div "11" at bounding box center [700, 368] width 33 height 31
type input "11/09/2025"
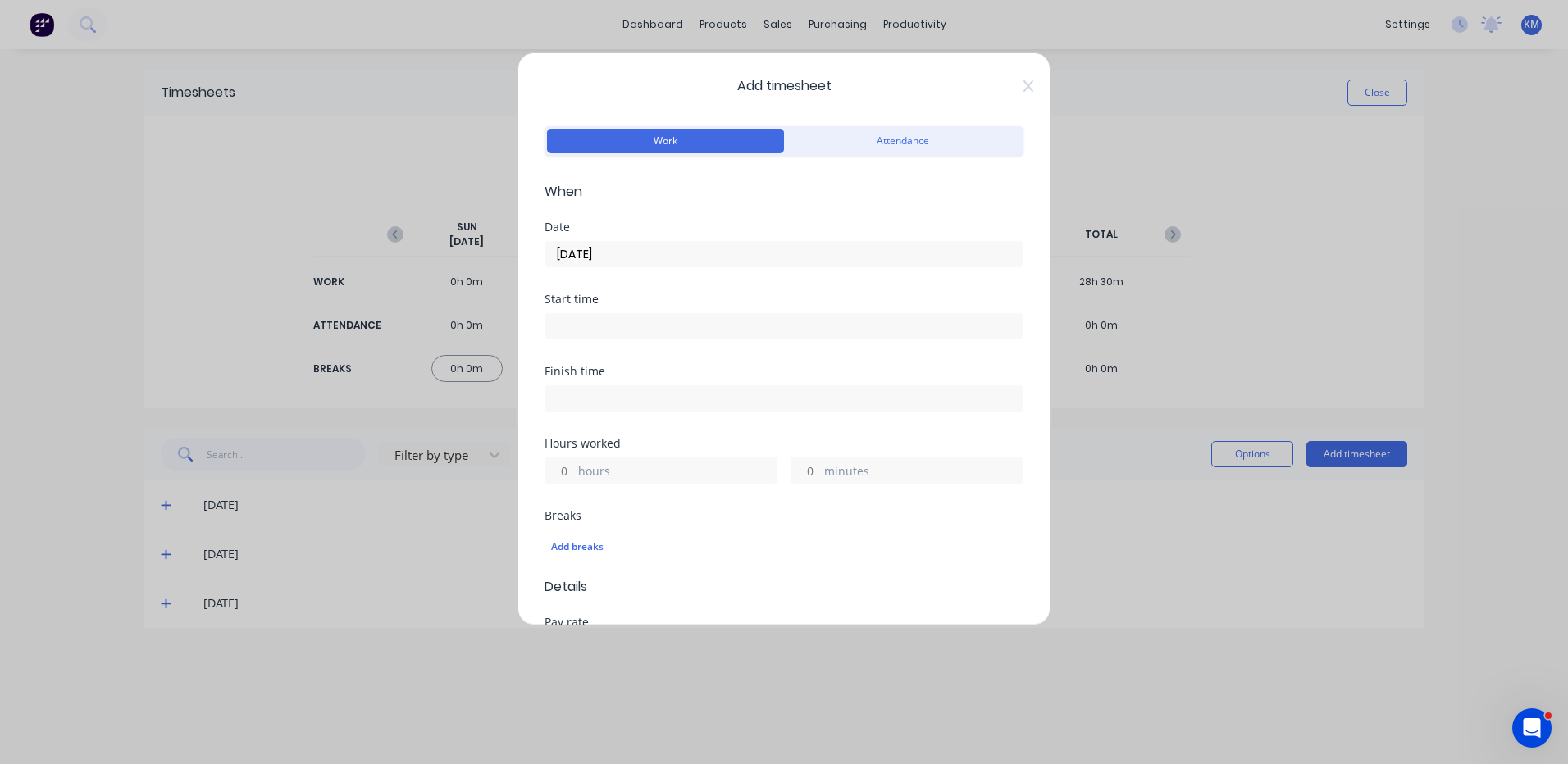
click at [600, 477] on label "hours" at bounding box center [677, 472] width 198 height 21
click at [574, 477] on input "hours" at bounding box center [560, 470] width 29 height 25
type input "5"
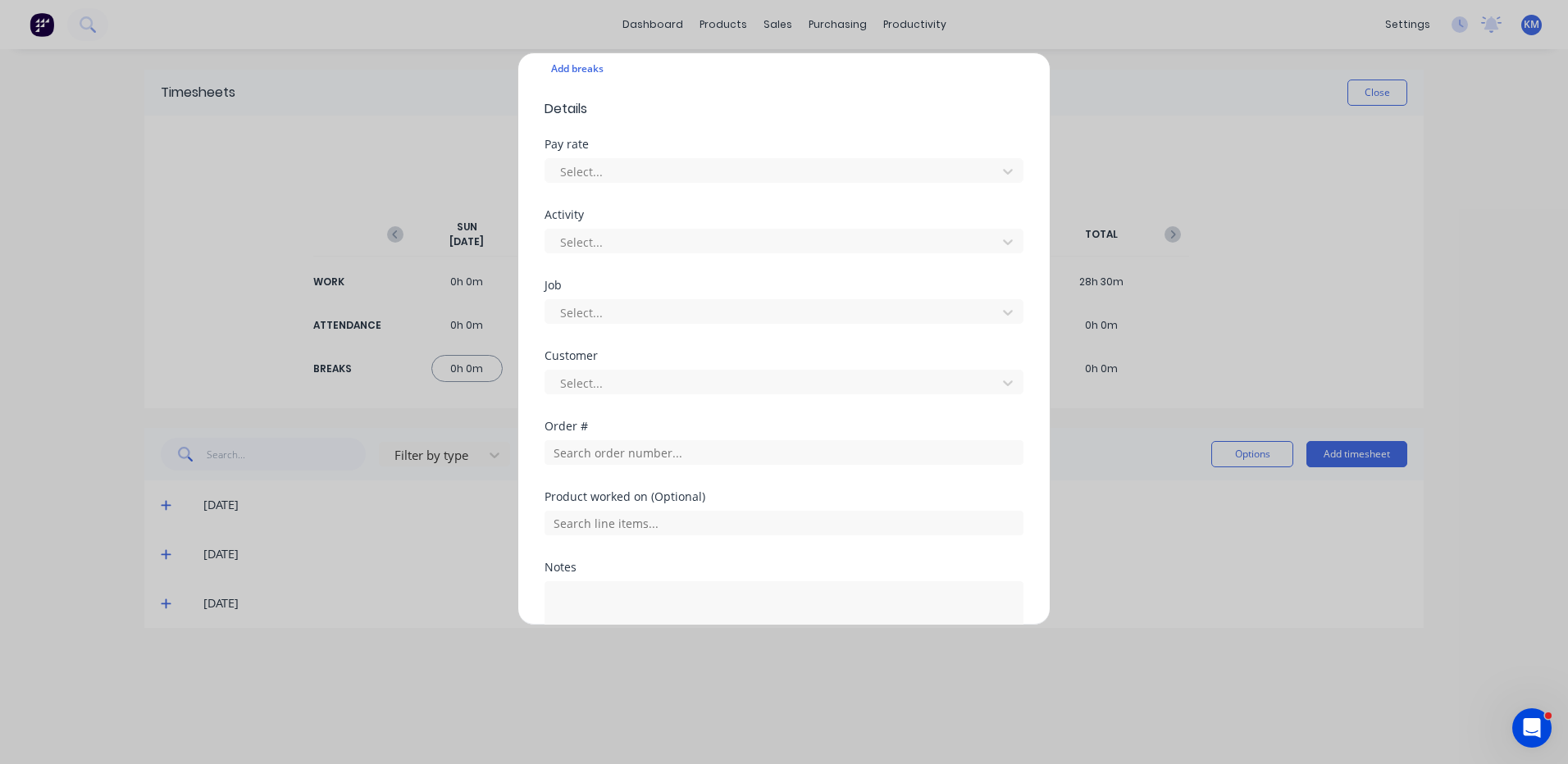
scroll to position [492, 0]
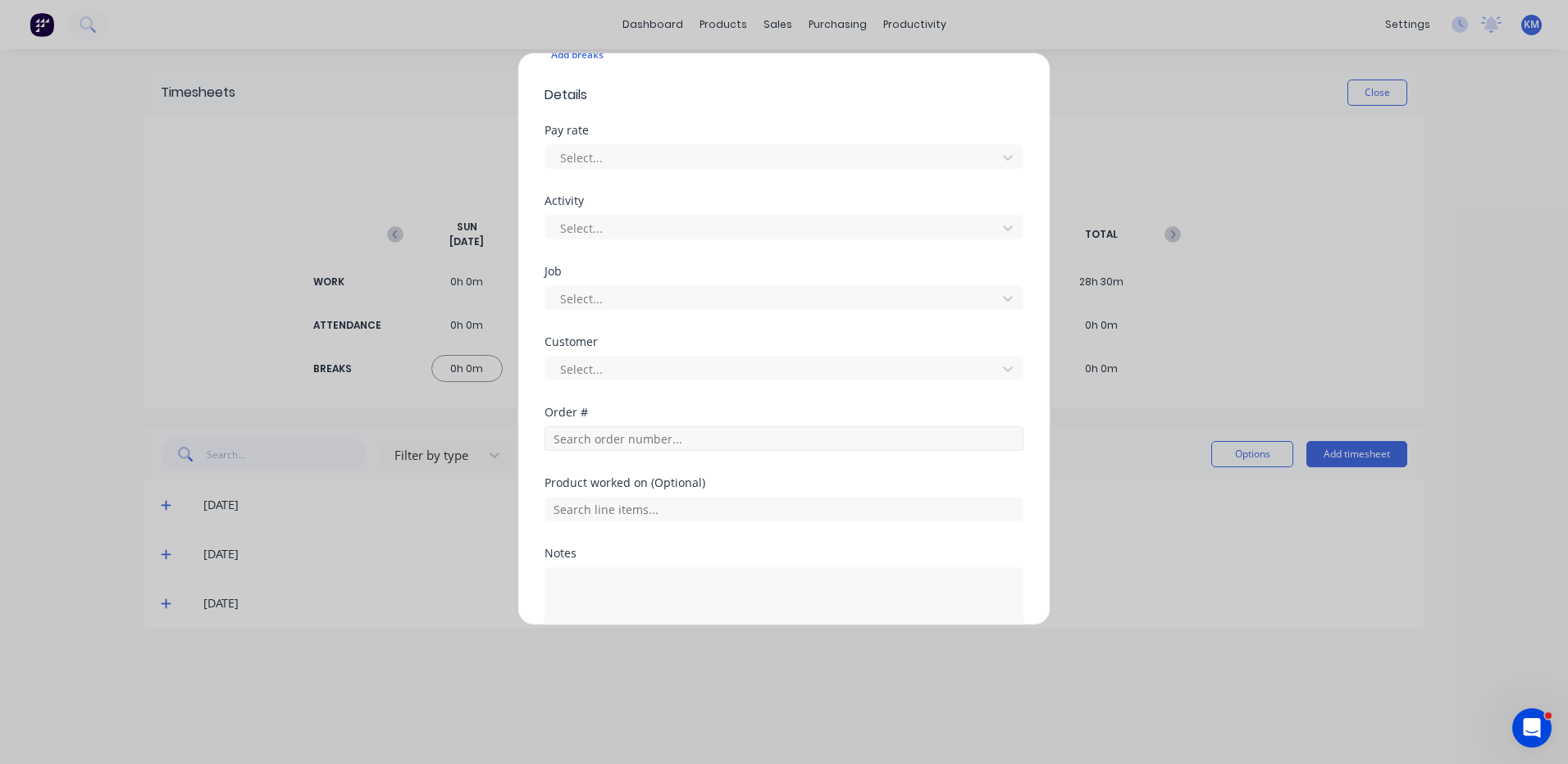
type input "45"
click at [626, 441] on input "text" at bounding box center [784, 438] width 479 height 25
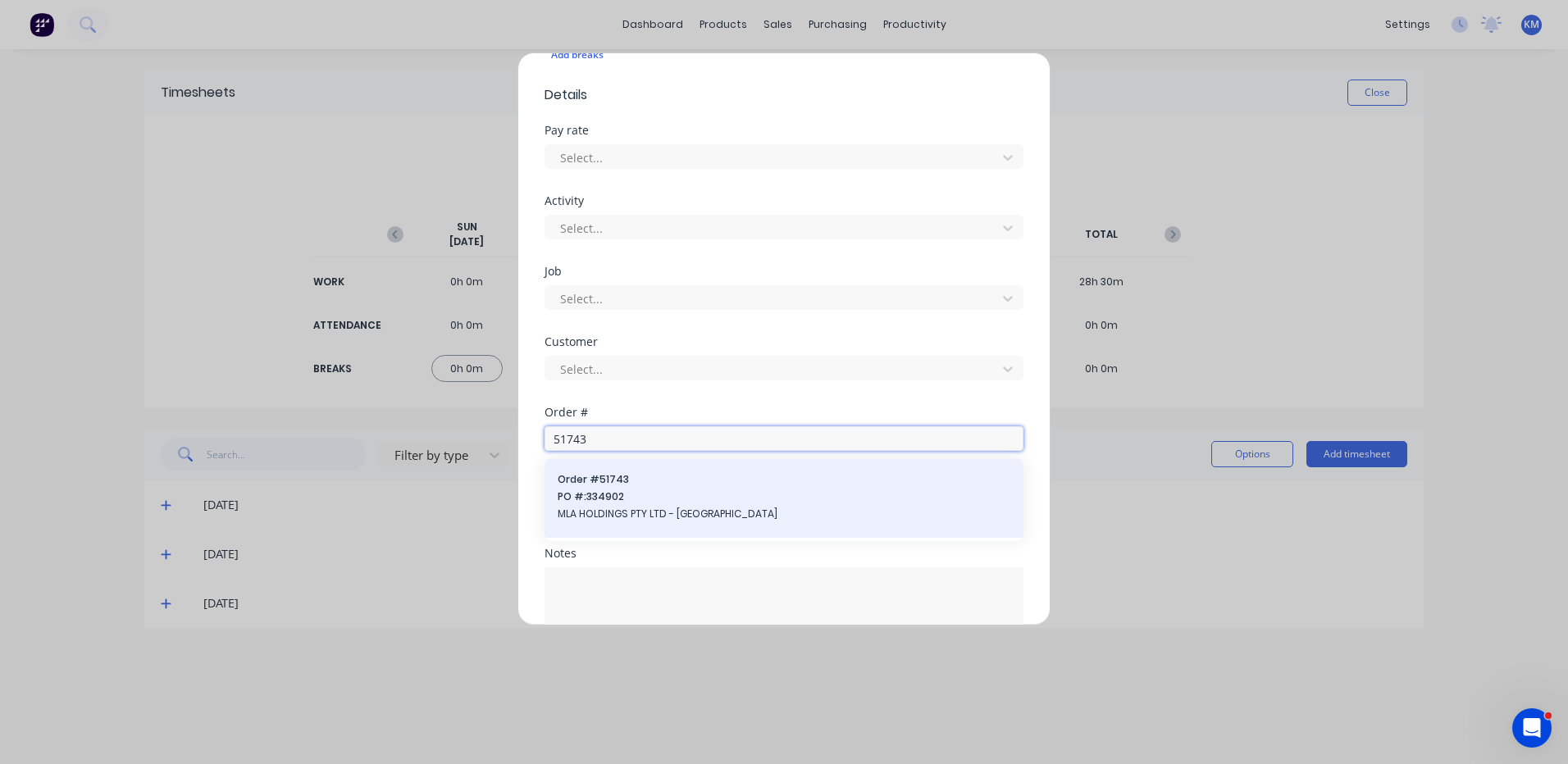
type input "51743"
click at [617, 497] on span "PO #: 334902" at bounding box center [784, 497] width 453 height 15
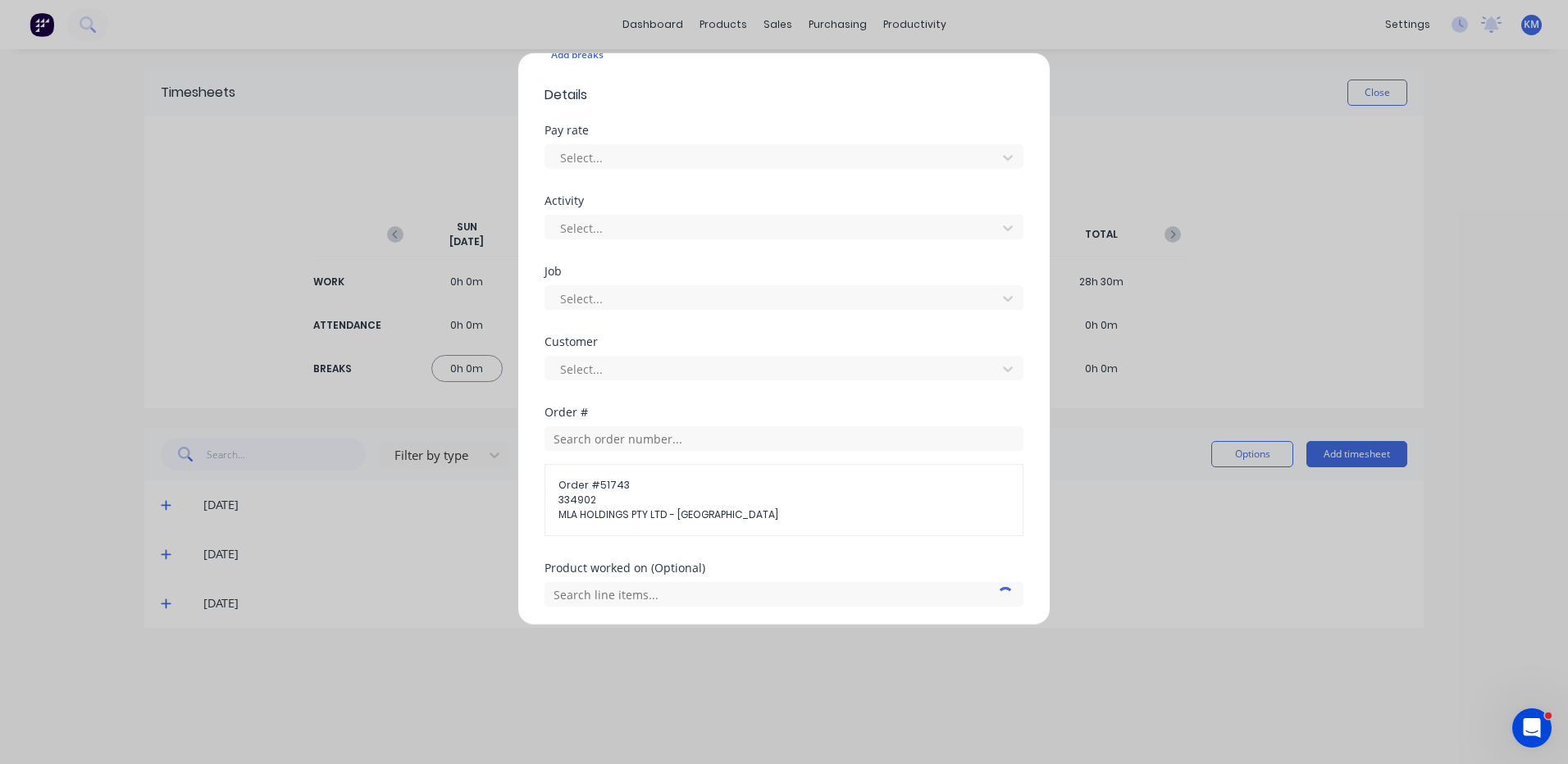
scroll to position [682, 0]
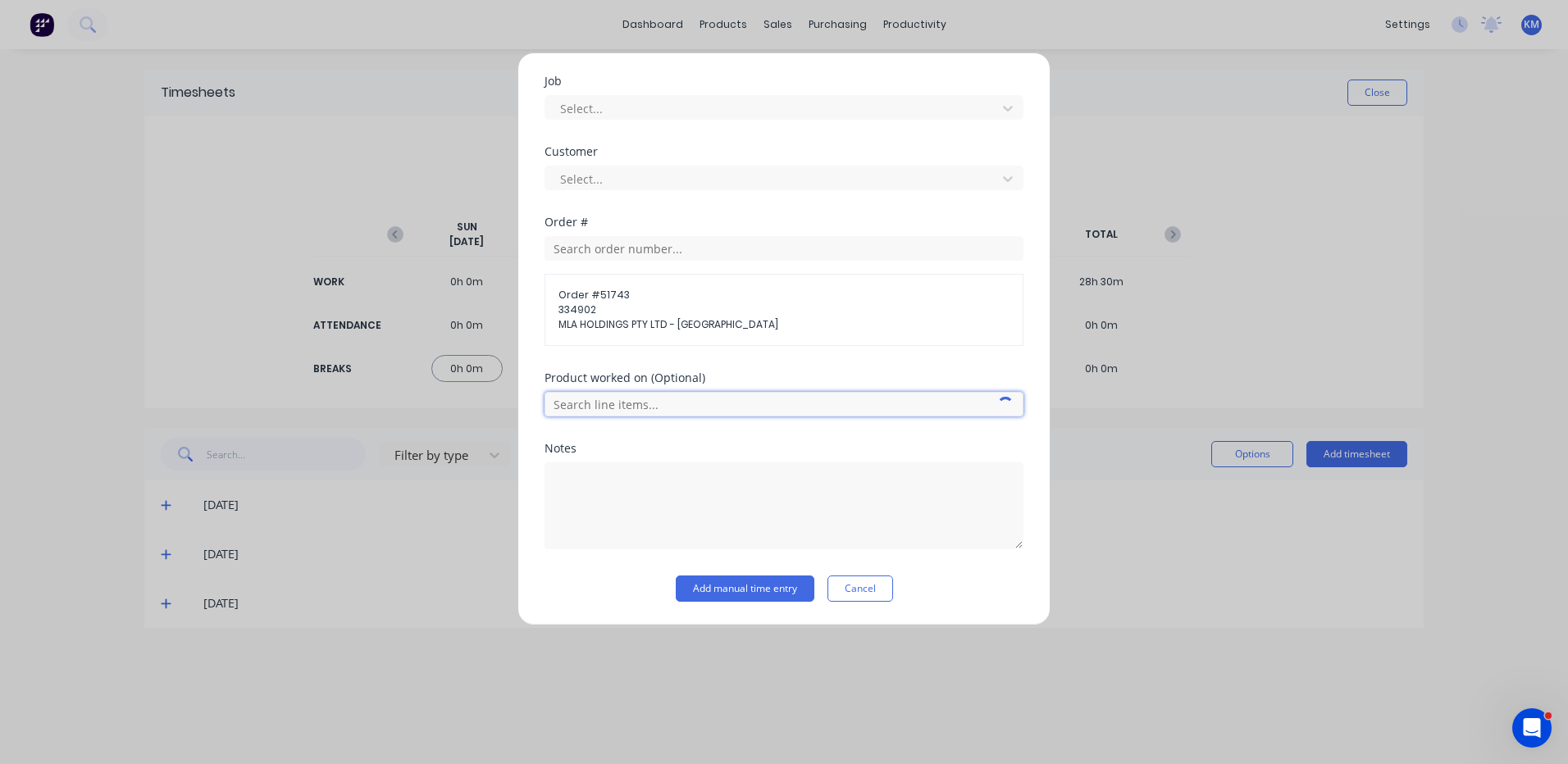
click at [688, 404] on input "text" at bounding box center [784, 404] width 479 height 25
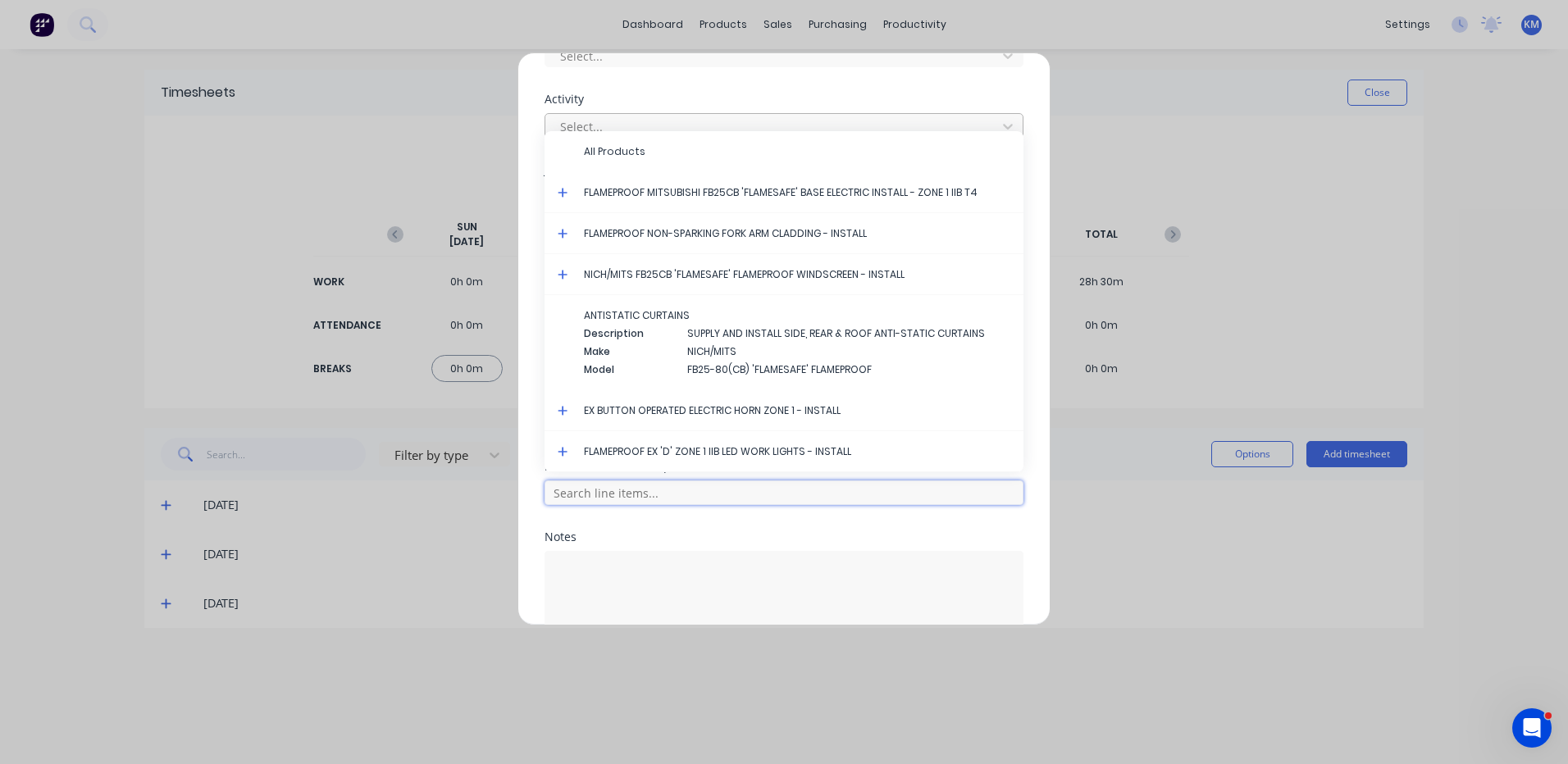
scroll to position [518, 0]
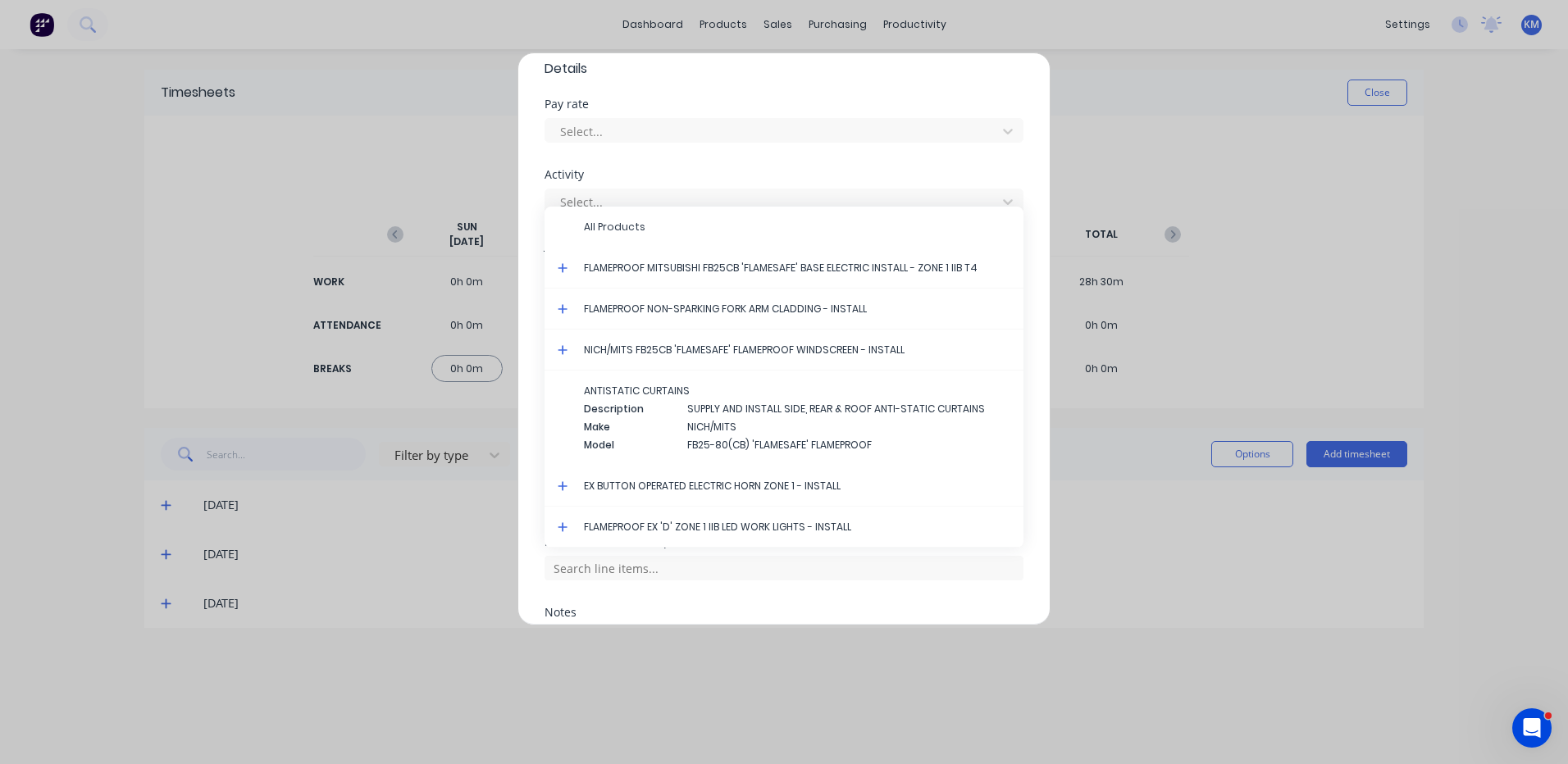
click at [563, 266] on icon at bounding box center [562, 267] width 10 height 10
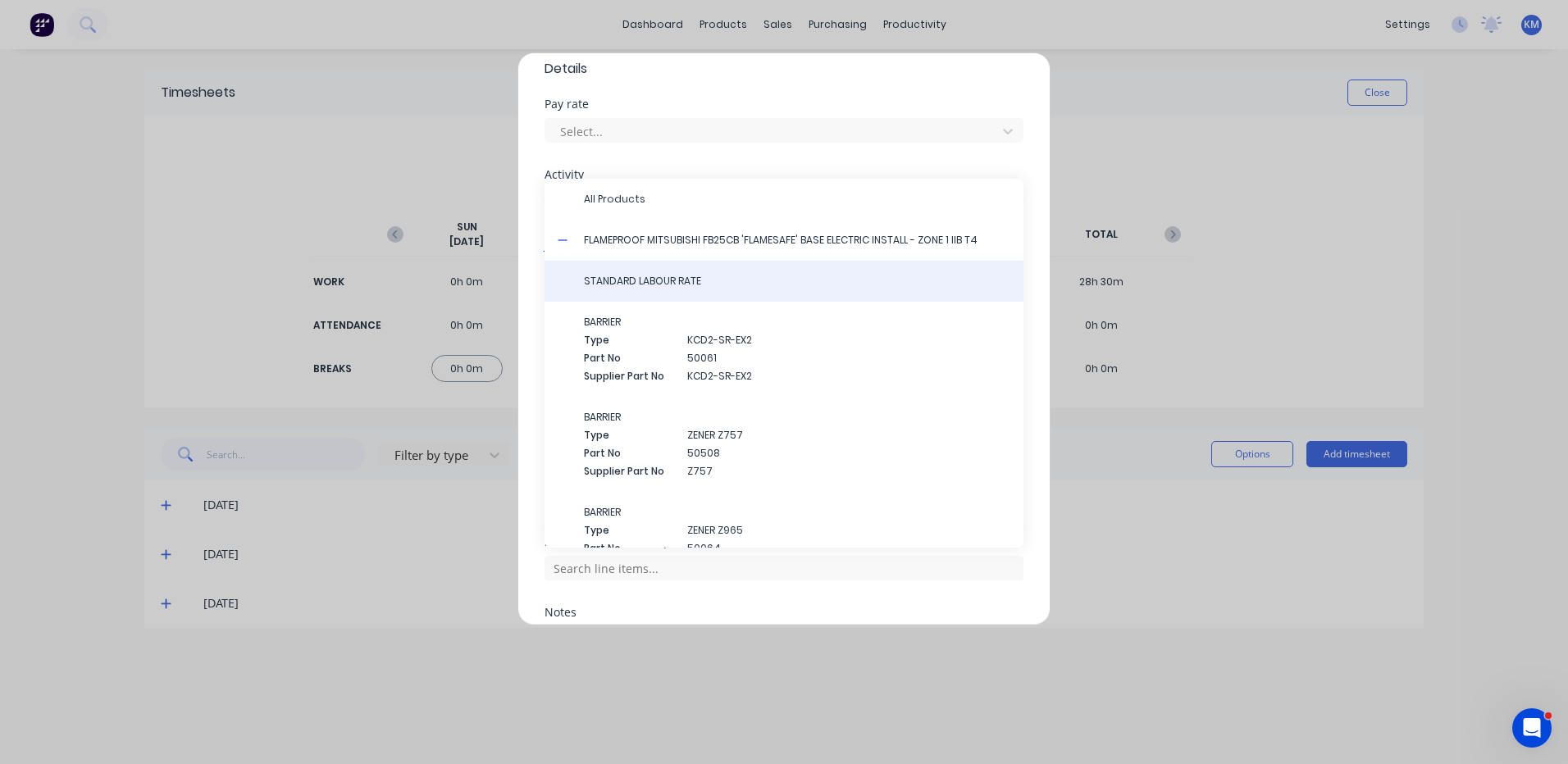
click at [612, 281] on span "STANDARD LABOUR RATE" at bounding box center [797, 281] width 427 height 15
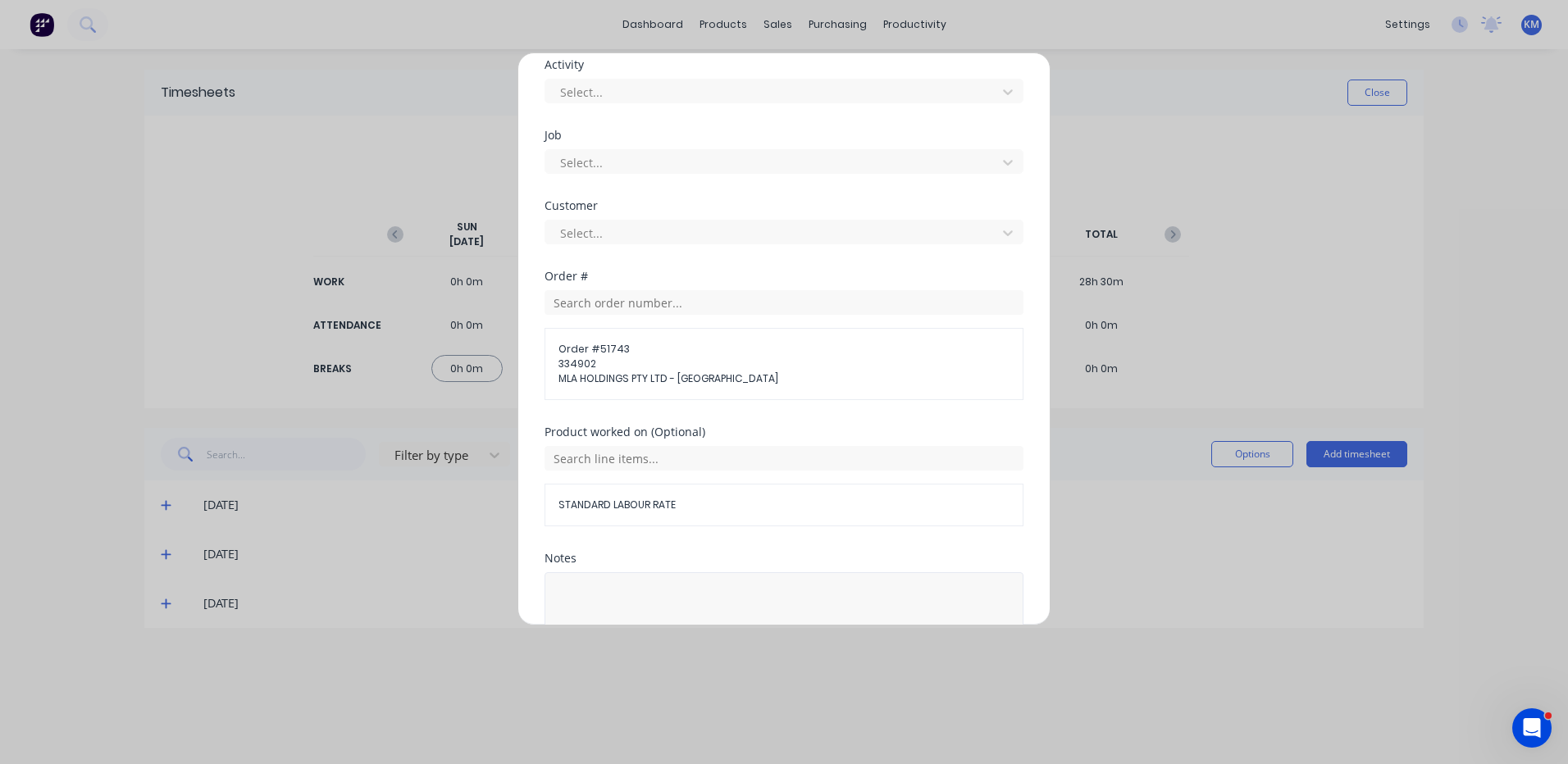
scroll to position [738, 0]
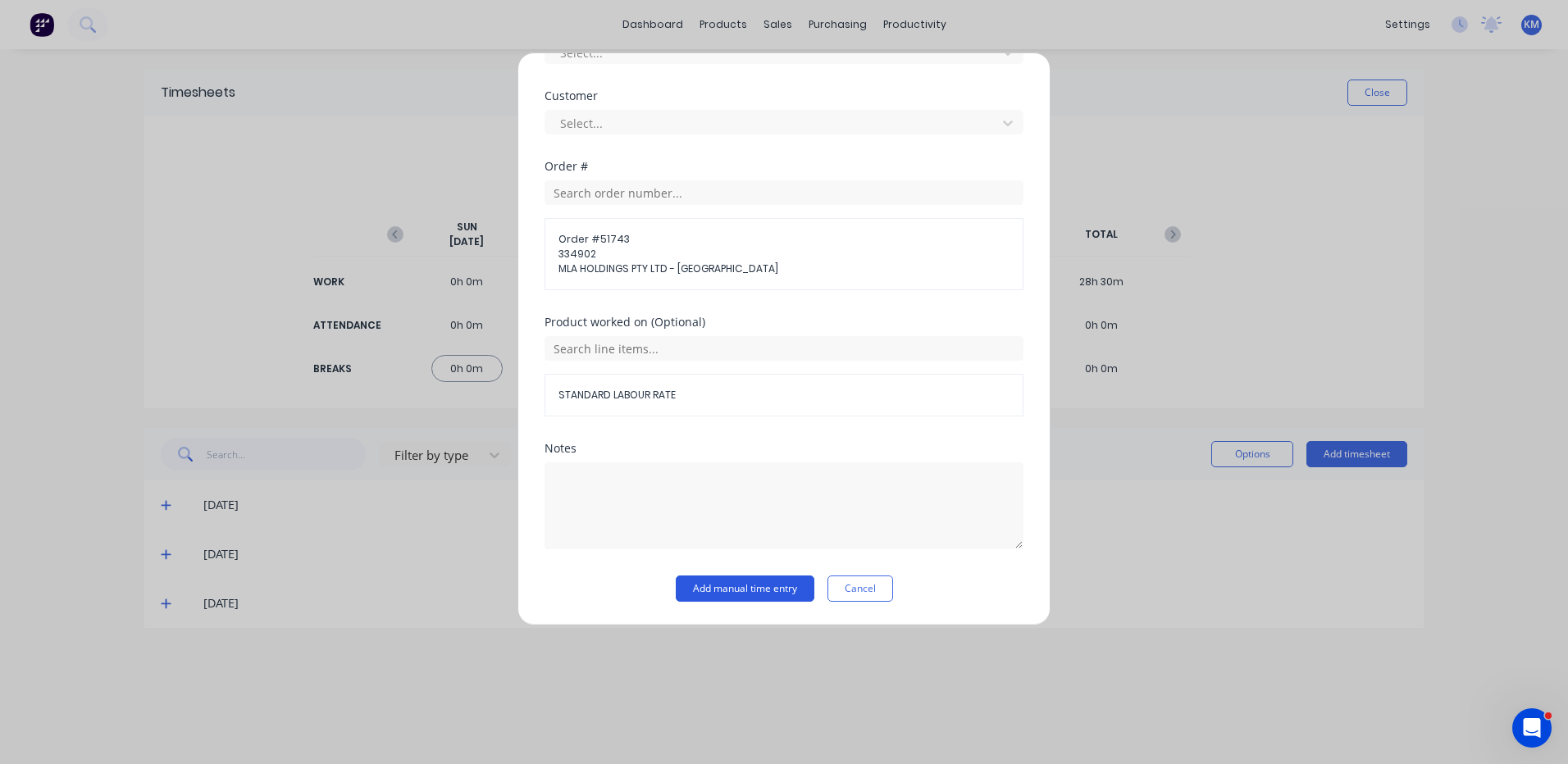
click at [723, 590] on button "Add manual time entry" at bounding box center [745, 588] width 138 height 26
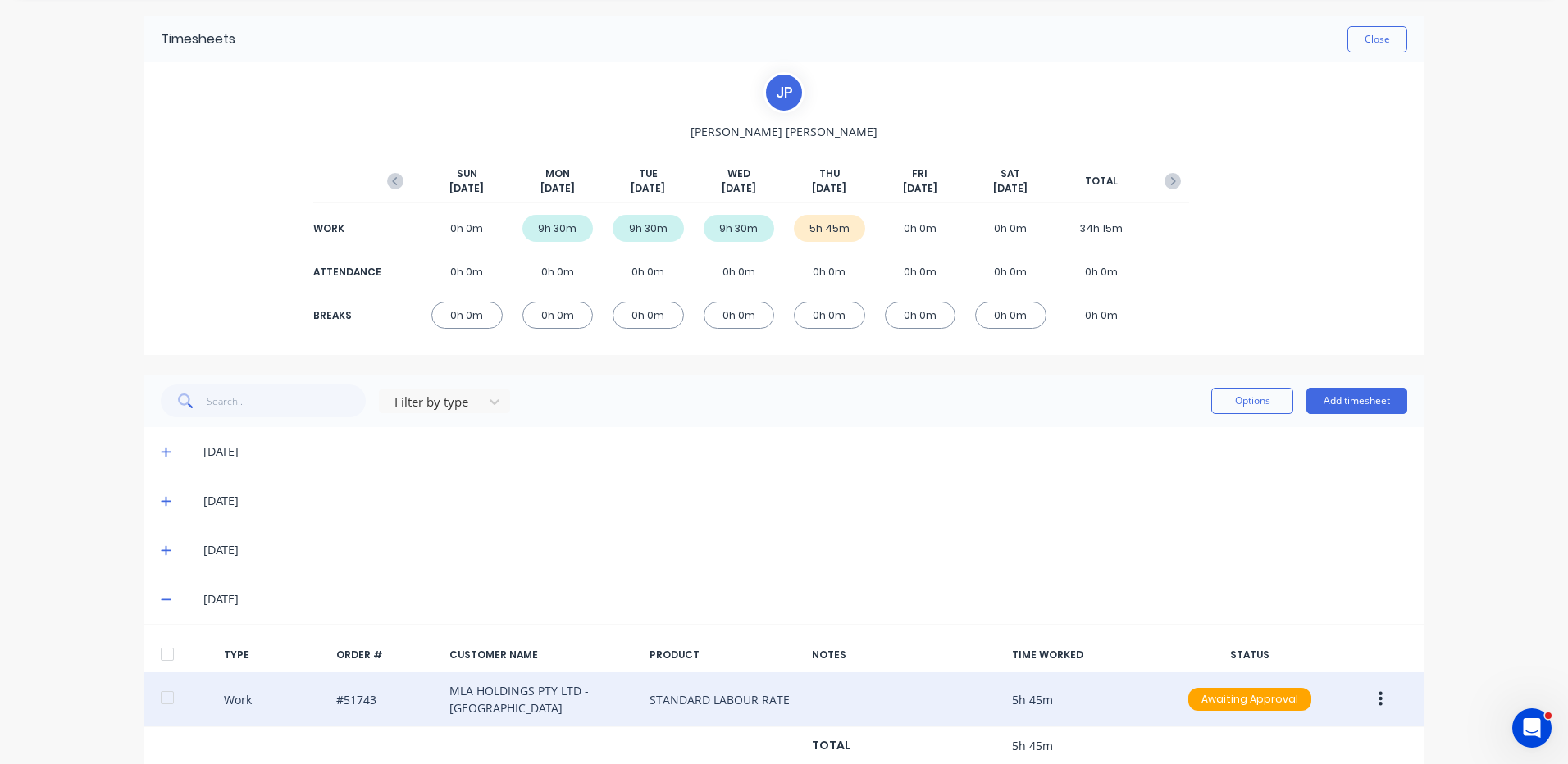
scroll to position [101, 0]
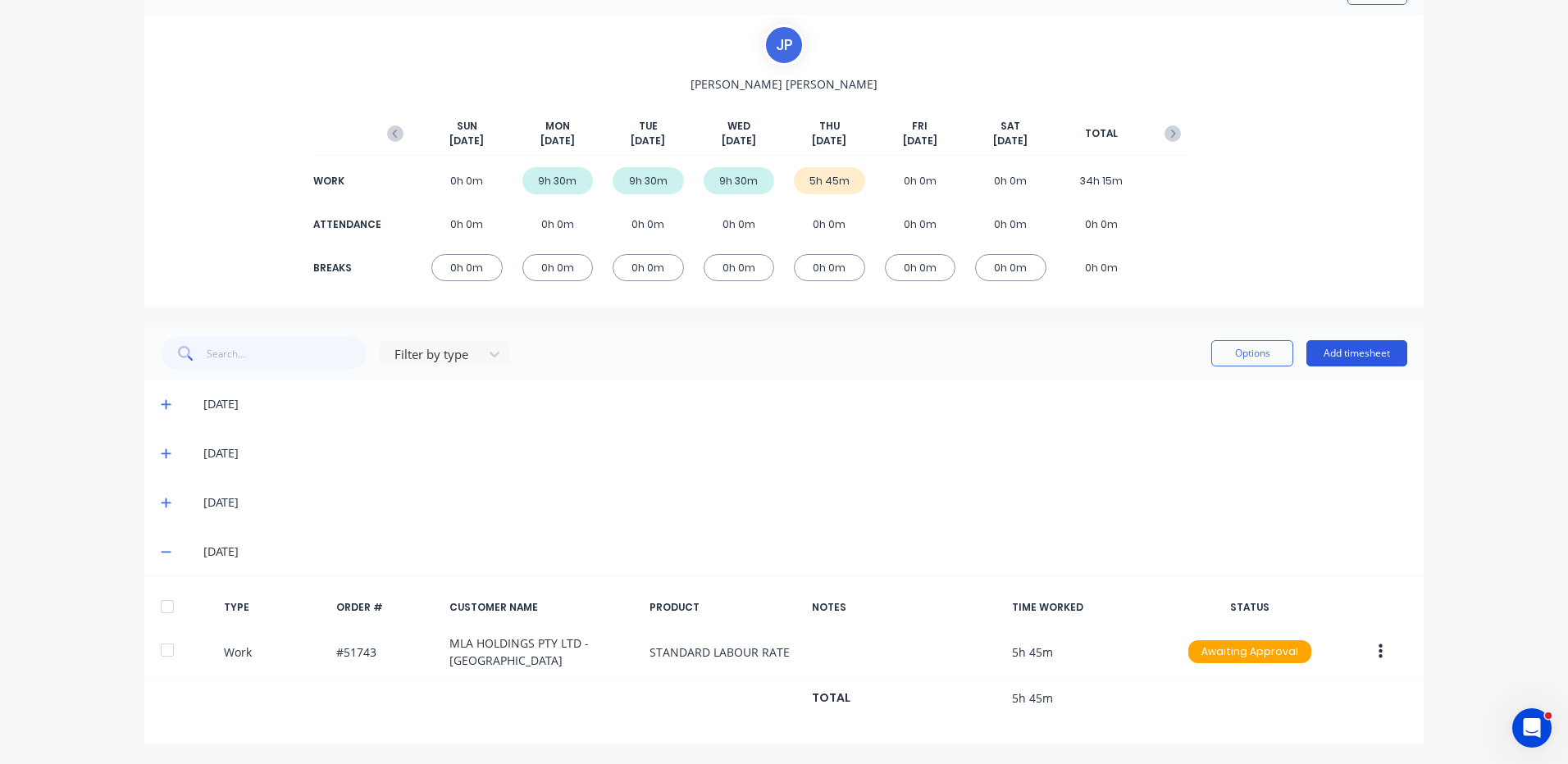
click at [1347, 352] on button "Add timesheet" at bounding box center [1357, 353] width 101 height 26
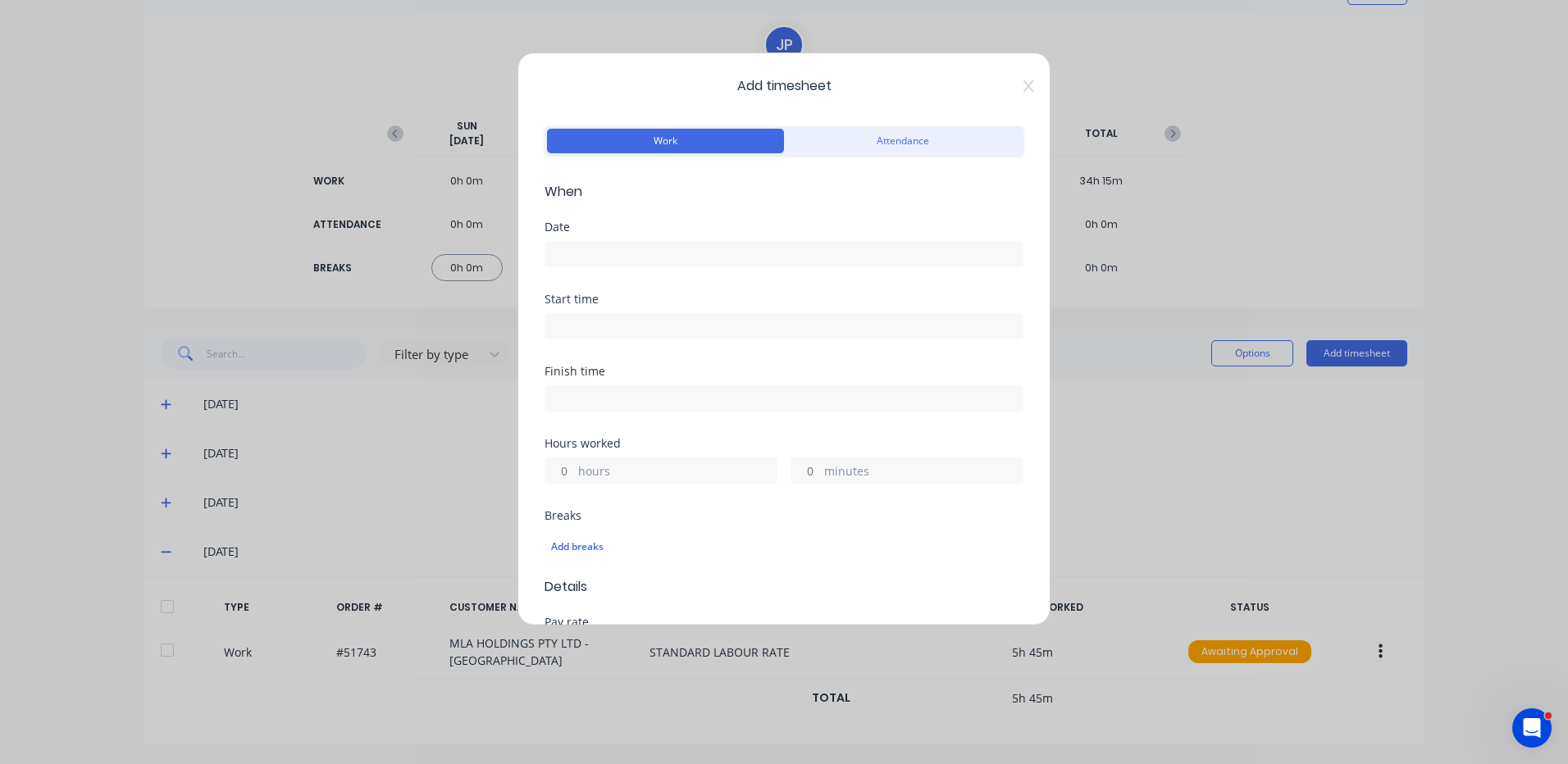
click at [767, 255] on input at bounding box center [784, 254] width 478 height 25
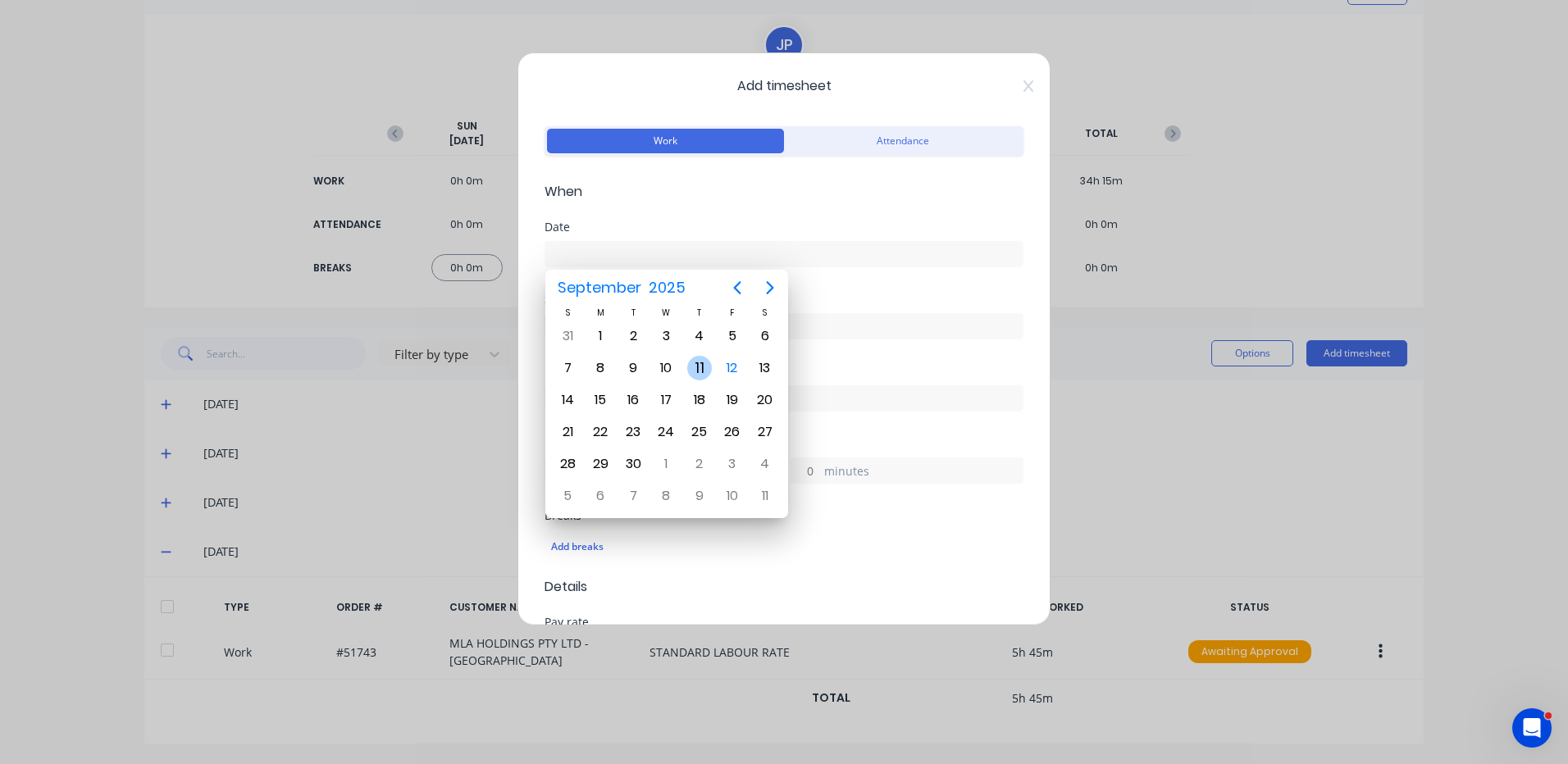
click at [703, 361] on div "11" at bounding box center [699, 367] width 25 height 25
type input "11/09/2025"
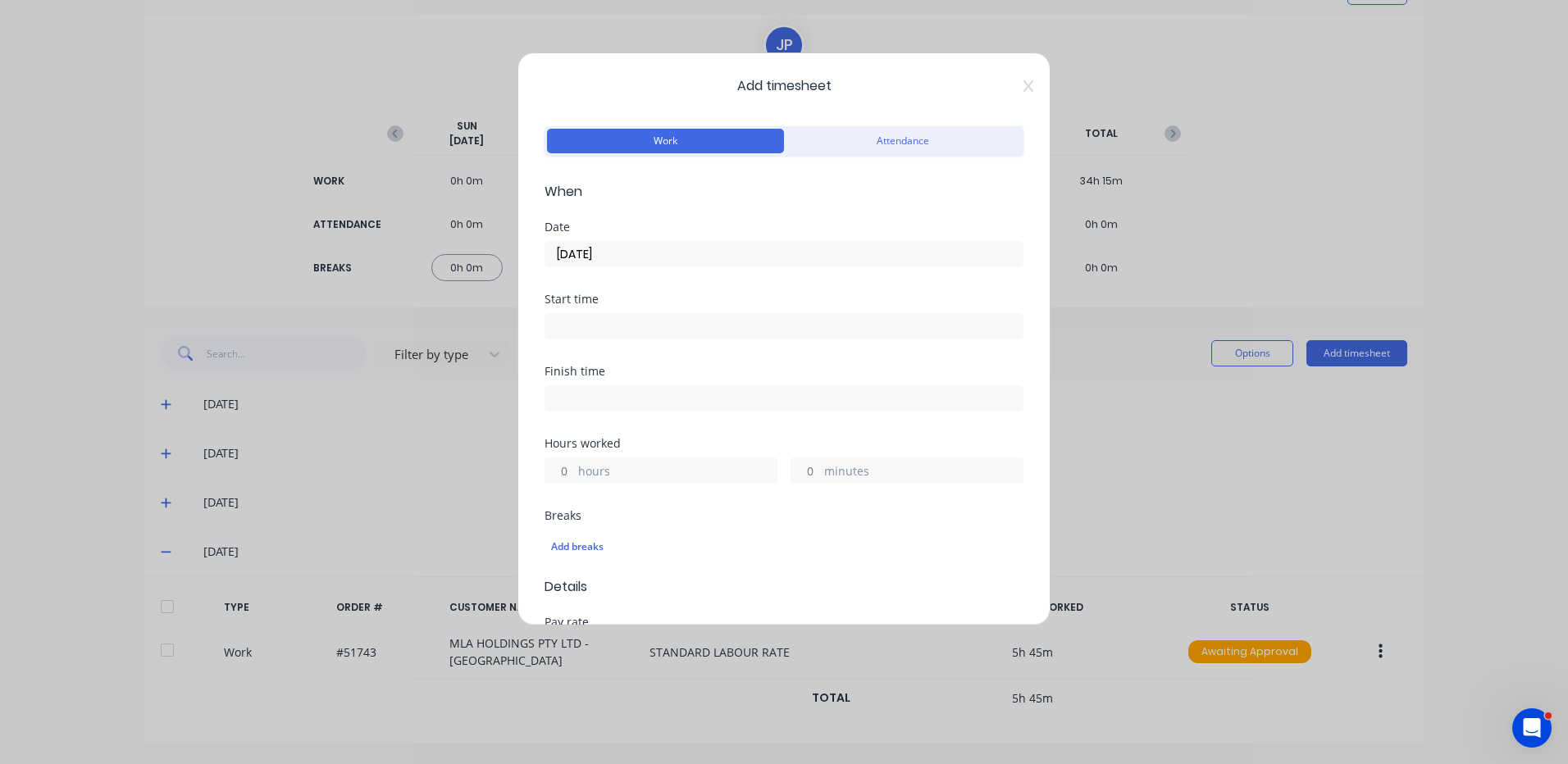
click at [591, 472] on label "hours" at bounding box center [677, 472] width 198 height 21
click at [574, 472] on input "hours" at bounding box center [560, 470] width 29 height 25
type input "3"
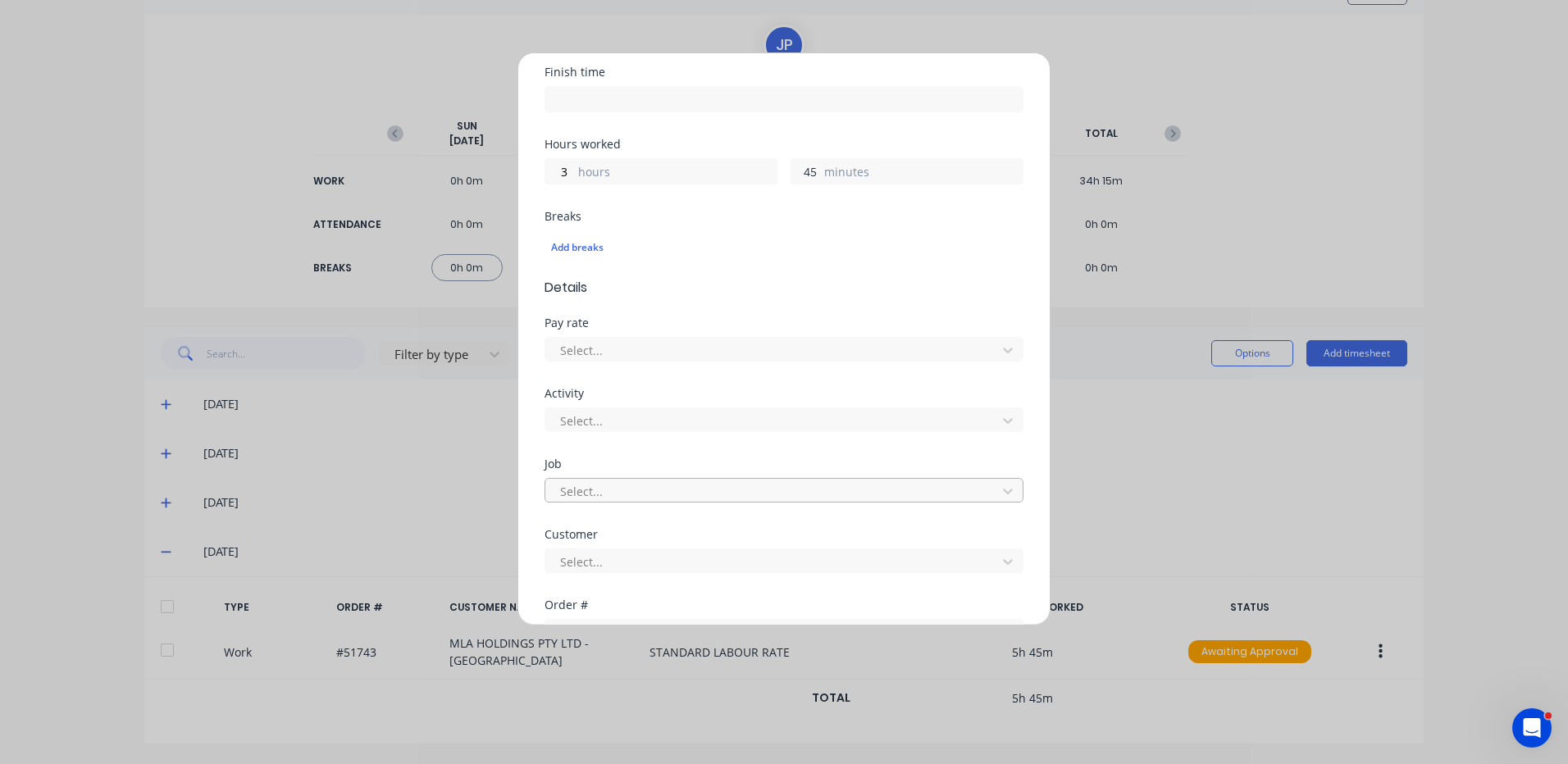
scroll to position [410, 0]
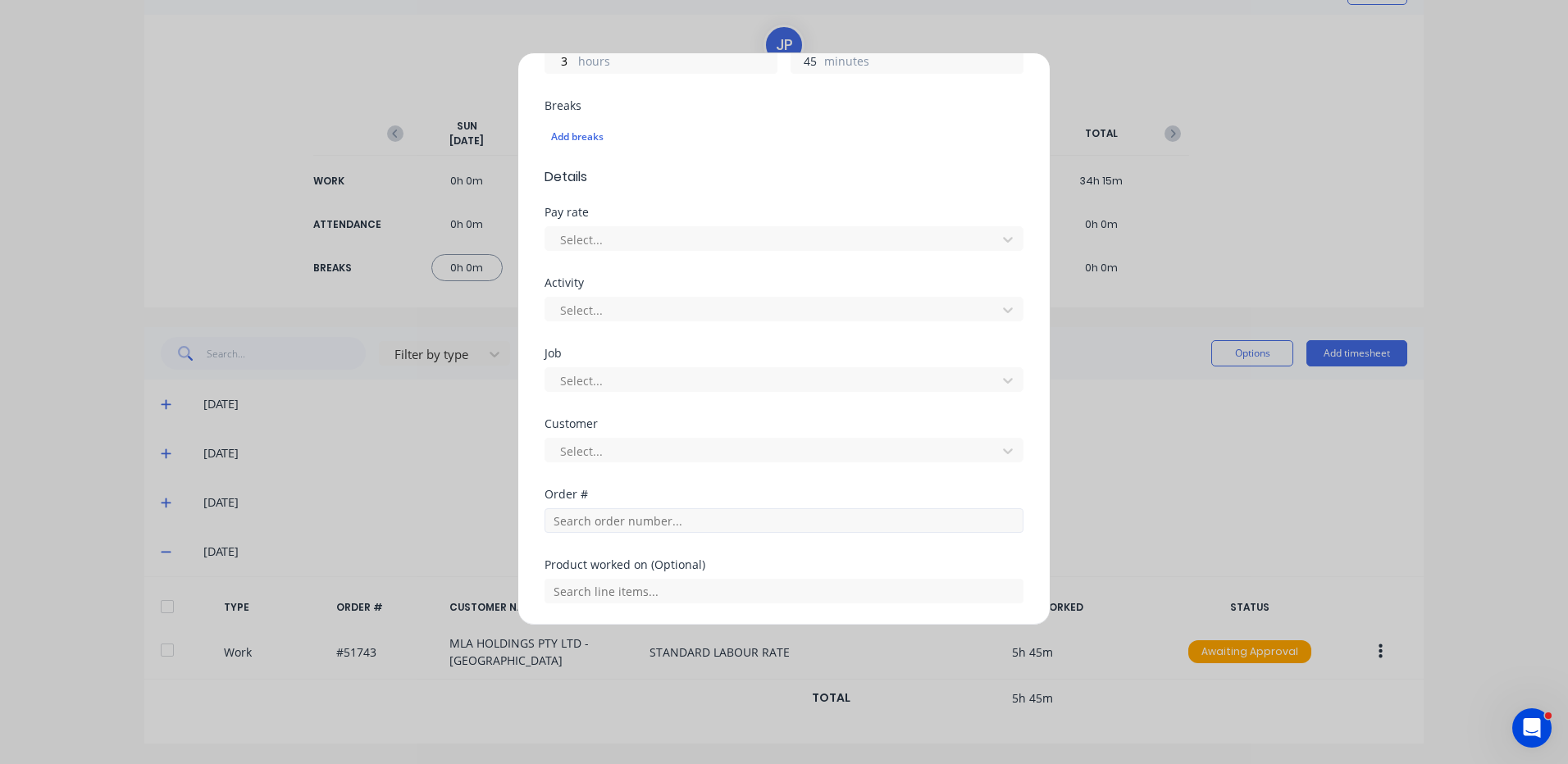
type input "45"
drag, startPoint x: 610, startPoint y: 519, endPoint x: 706, endPoint y: 492, distance: 99.7
click at [610, 519] on input "text" at bounding box center [784, 520] width 479 height 25
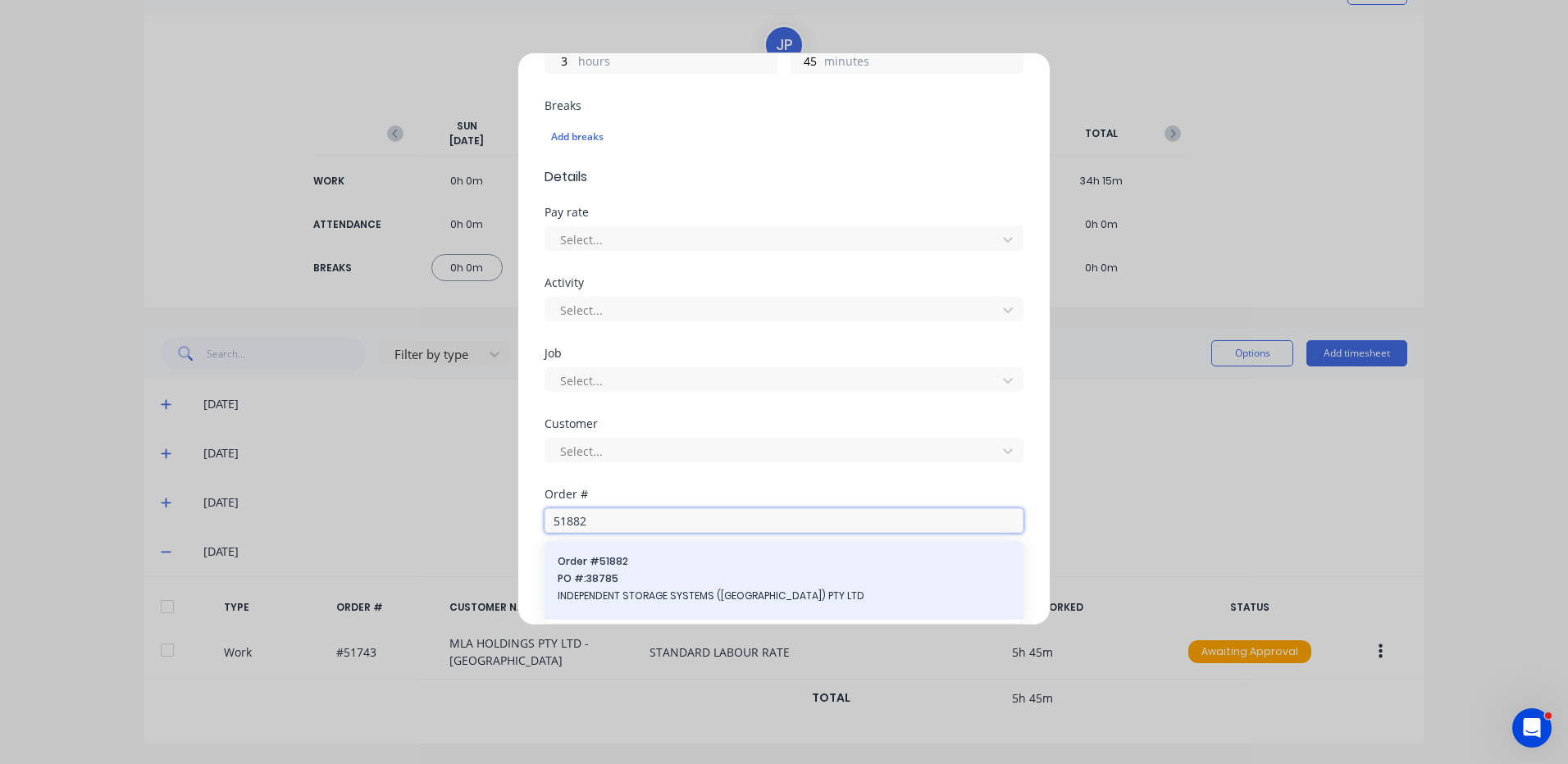
type input "51882"
click at [671, 545] on div "Order # 51882 PO #: 38785 INDEPENDENT STORAGE SYSTEMS (VIC) PTY LTD" at bounding box center [784, 580] width 479 height 79
click at [661, 560] on span "Order # 51882" at bounding box center [784, 561] width 453 height 15
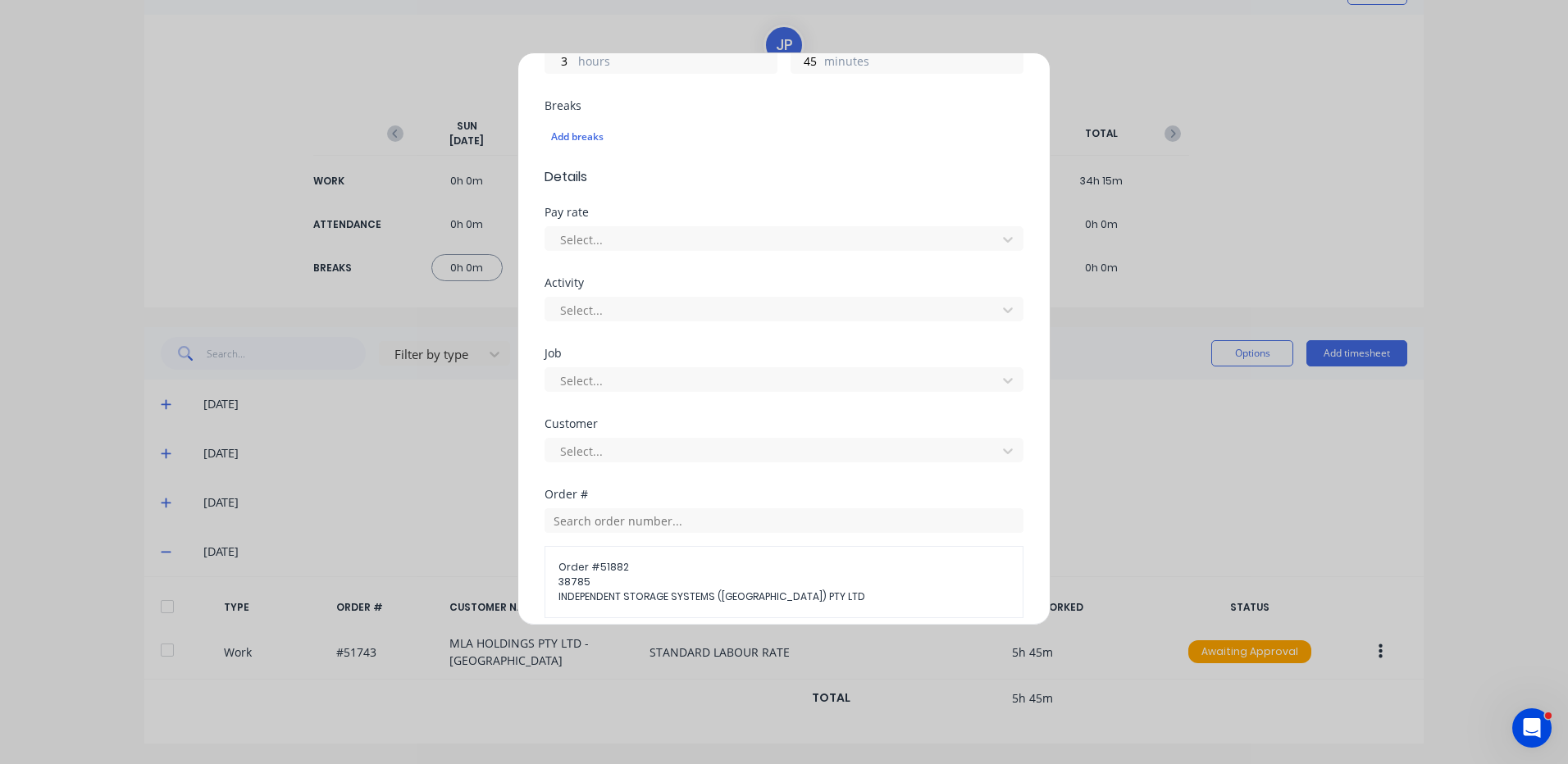
scroll to position [682, 0]
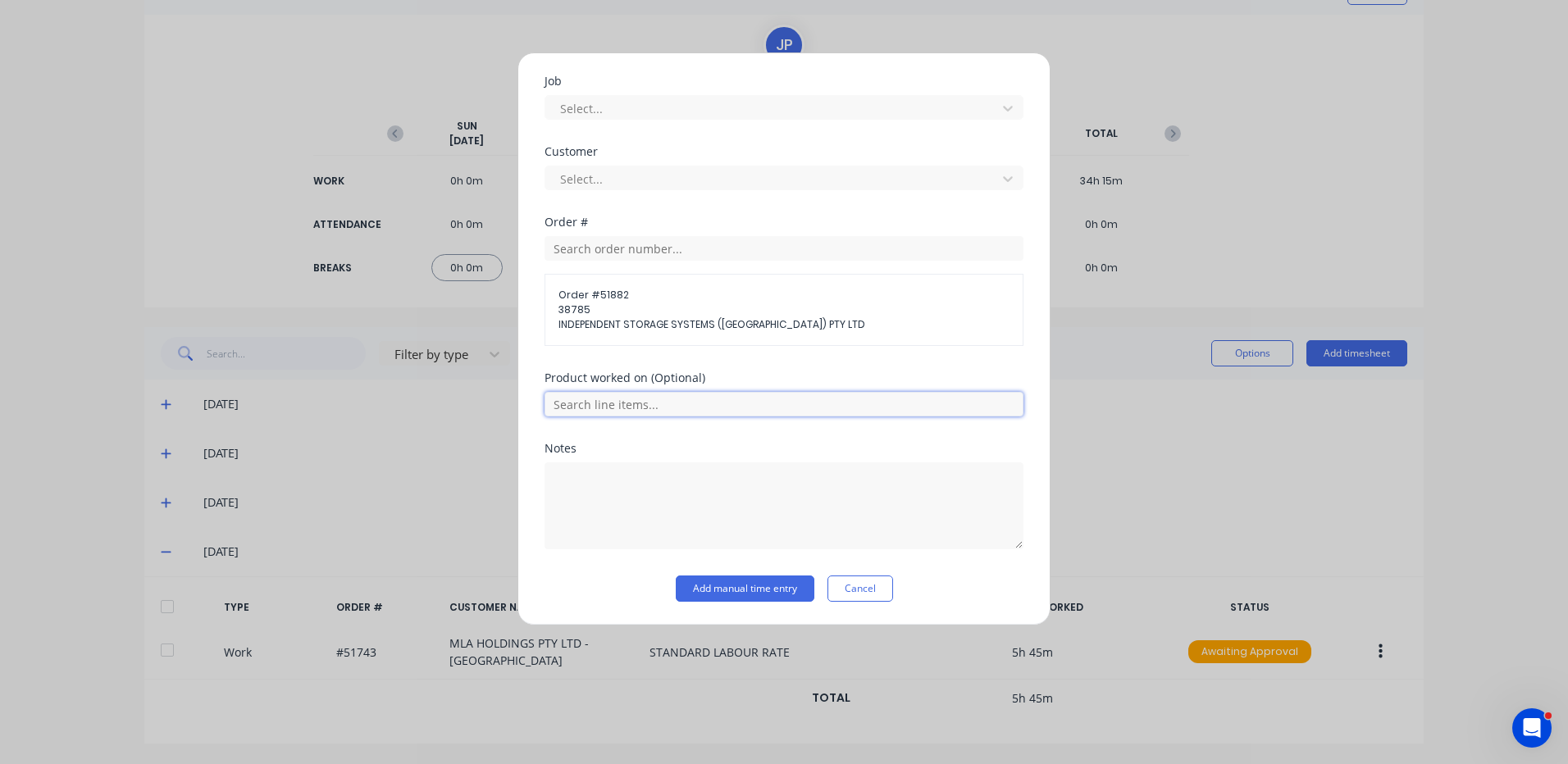
click at [685, 411] on input "text" at bounding box center [784, 404] width 479 height 25
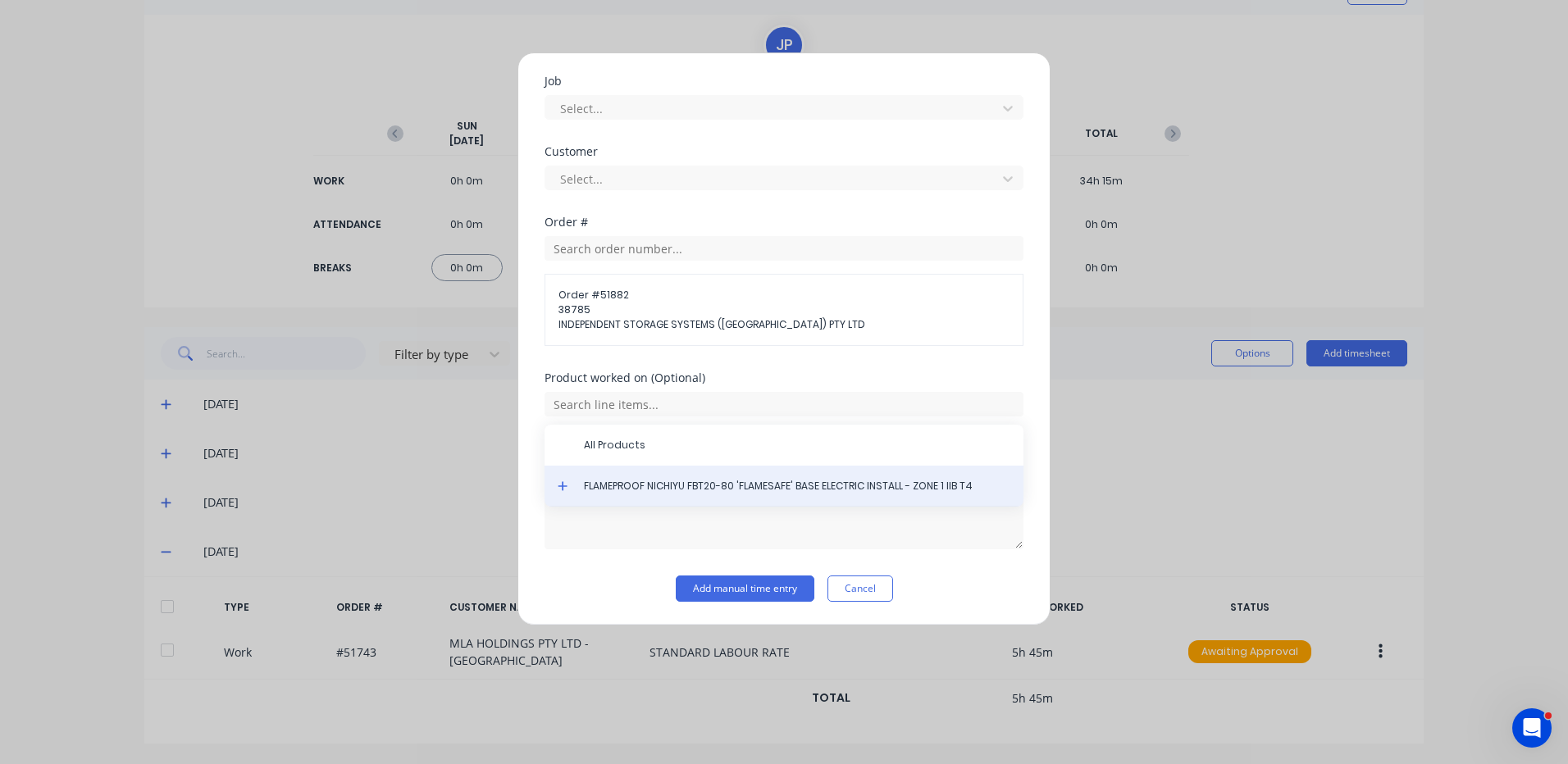
click at [557, 487] on div "FLAMEPROOF NICHIYU FBT20-80 'FLAMESAFE' BASE ELECTRIC INSTALL - ZONE 1 IIB T4" at bounding box center [784, 486] width 479 height 41
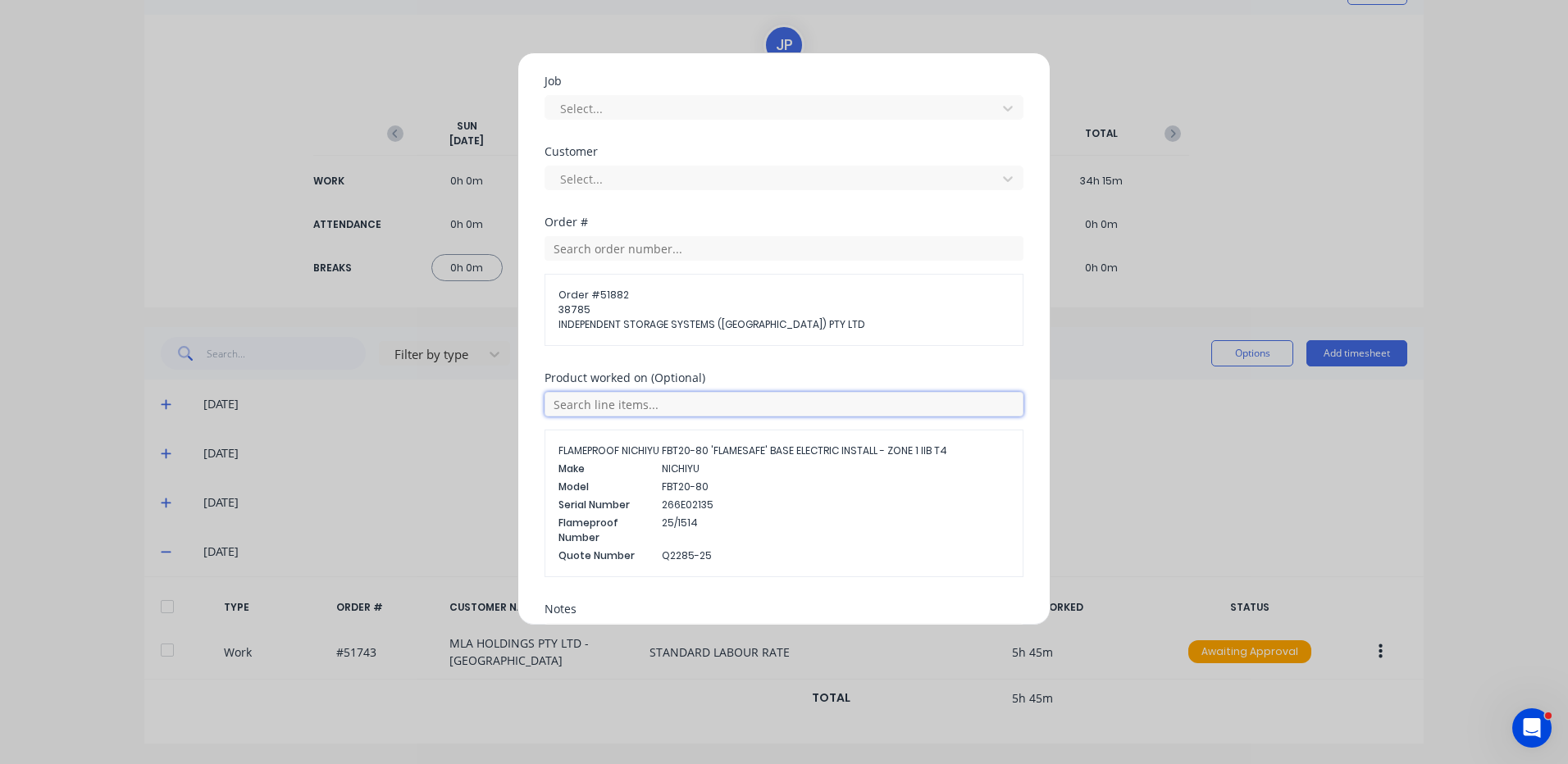
click at [661, 397] on input "text" at bounding box center [784, 404] width 479 height 25
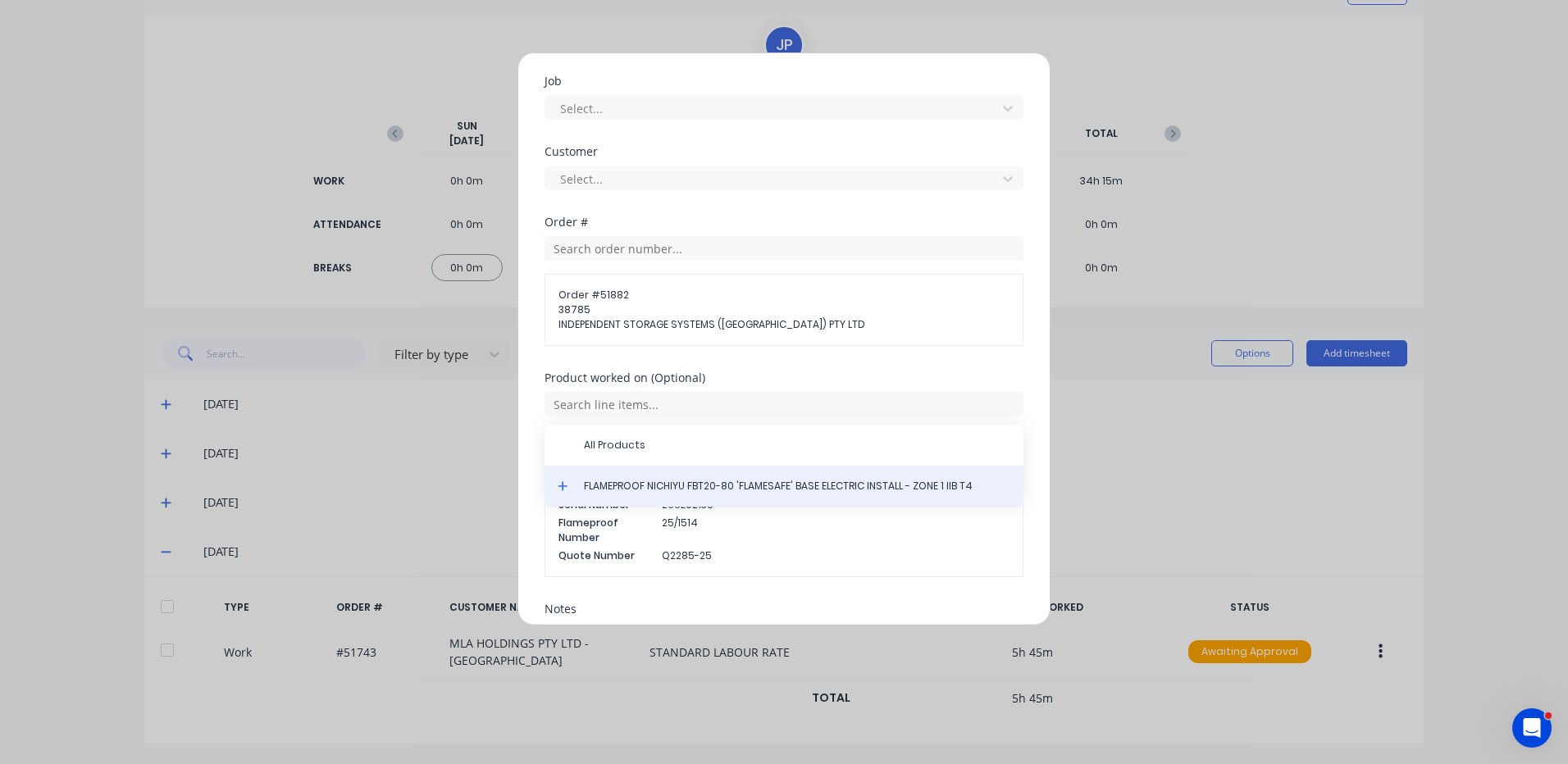
click at [561, 478] on div "FLAMEPROOF NICHIYU FBT20-80 'FLAMESAFE' BASE ELECTRIC INSTALL - ZONE 1 IIB T4" at bounding box center [784, 486] width 479 height 41
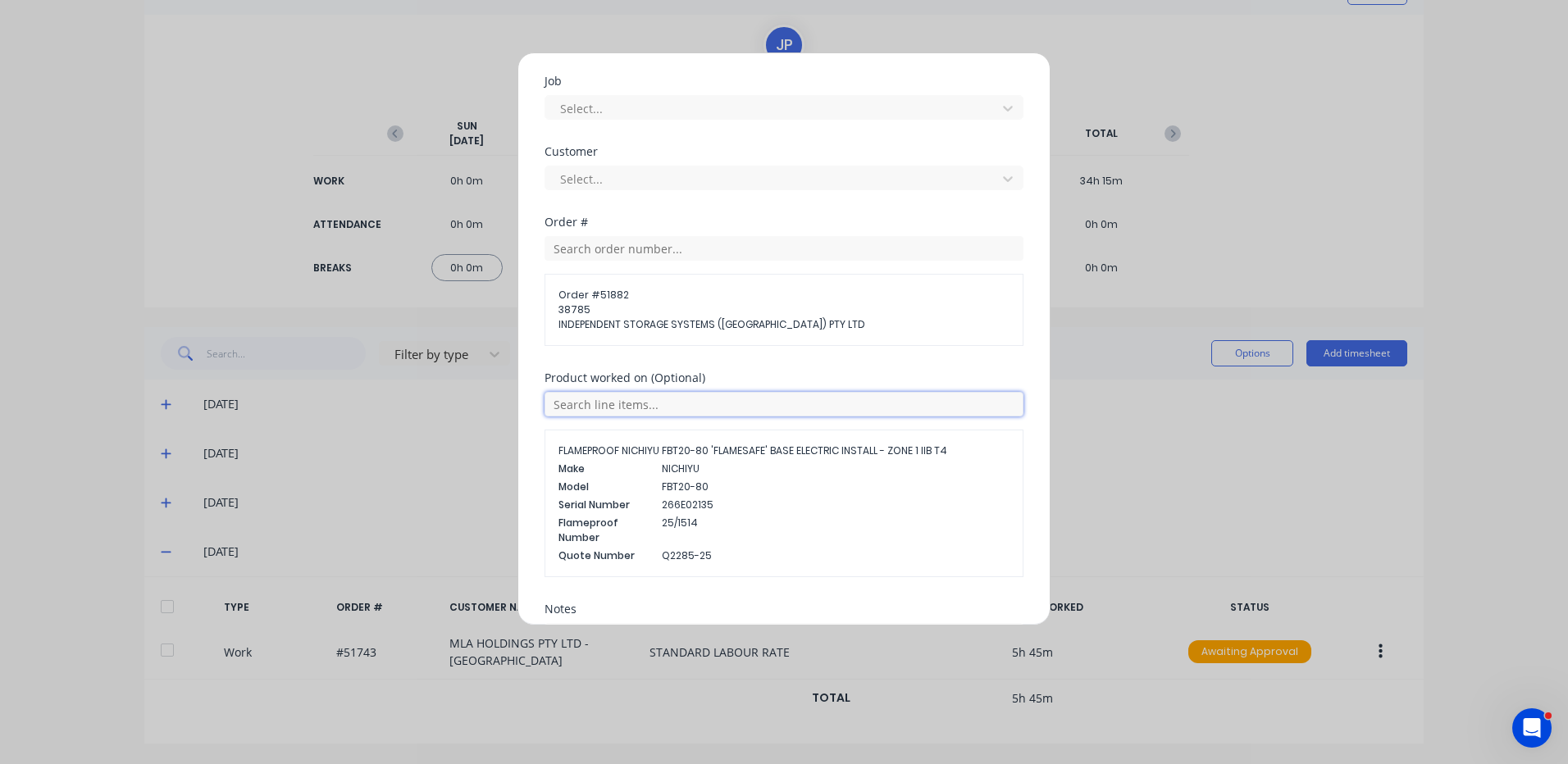
click at [638, 407] on input "text" at bounding box center [784, 404] width 479 height 25
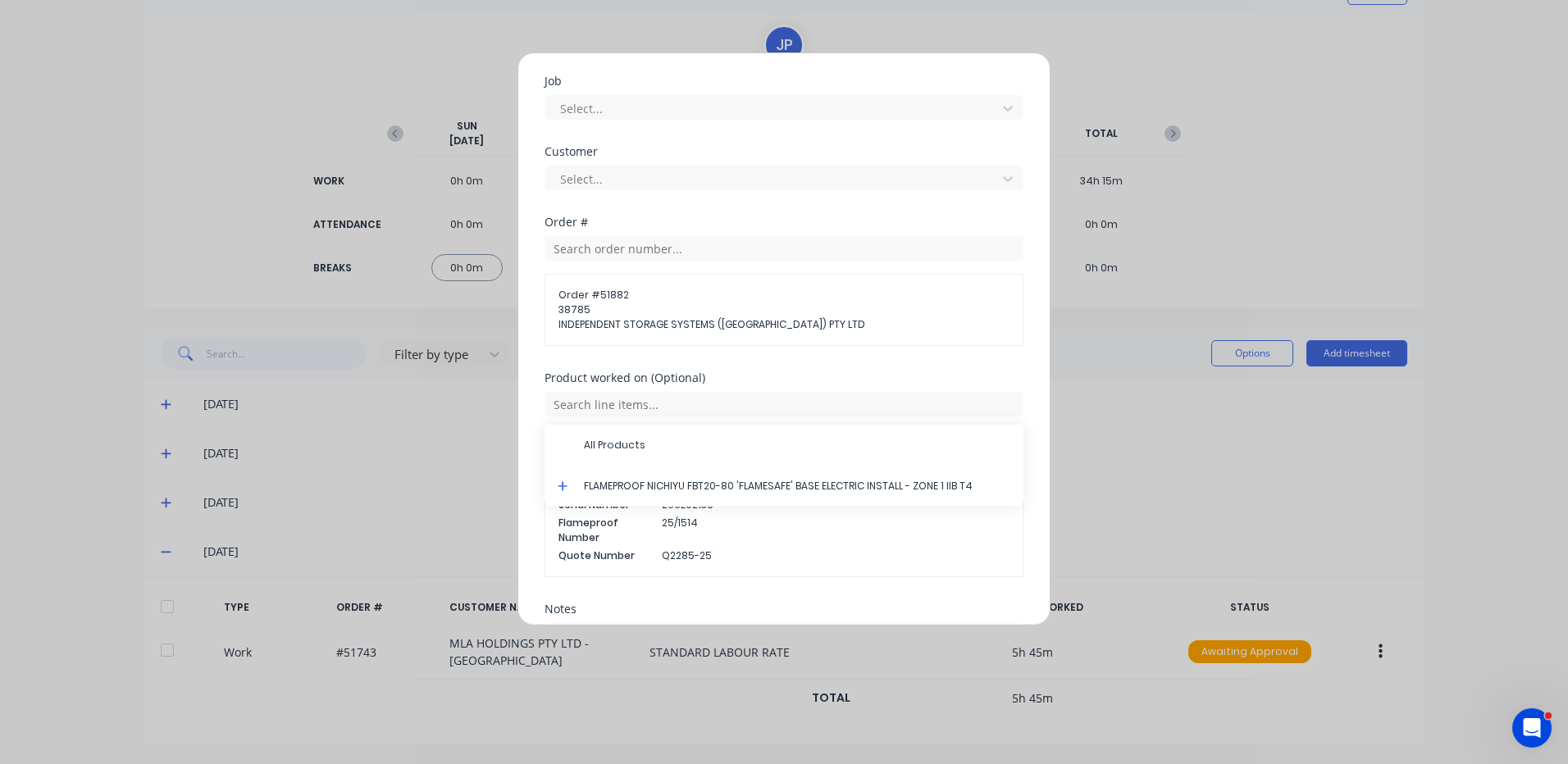
click at [561, 487] on icon at bounding box center [563, 486] width 11 height 12
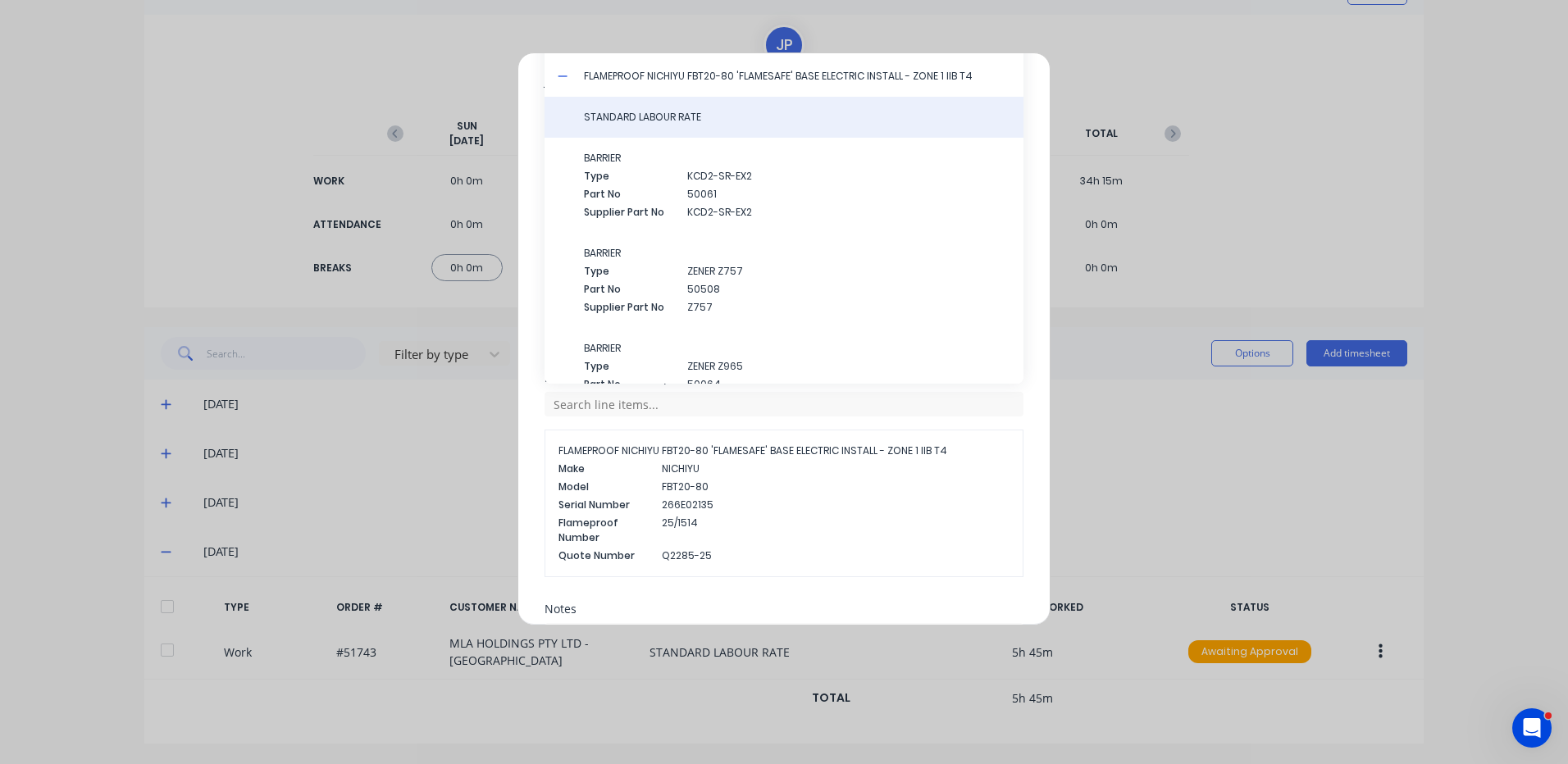
click at [714, 115] on span "STANDARD LABOUR RATE" at bounding box center [797, 117] width 427 height 15
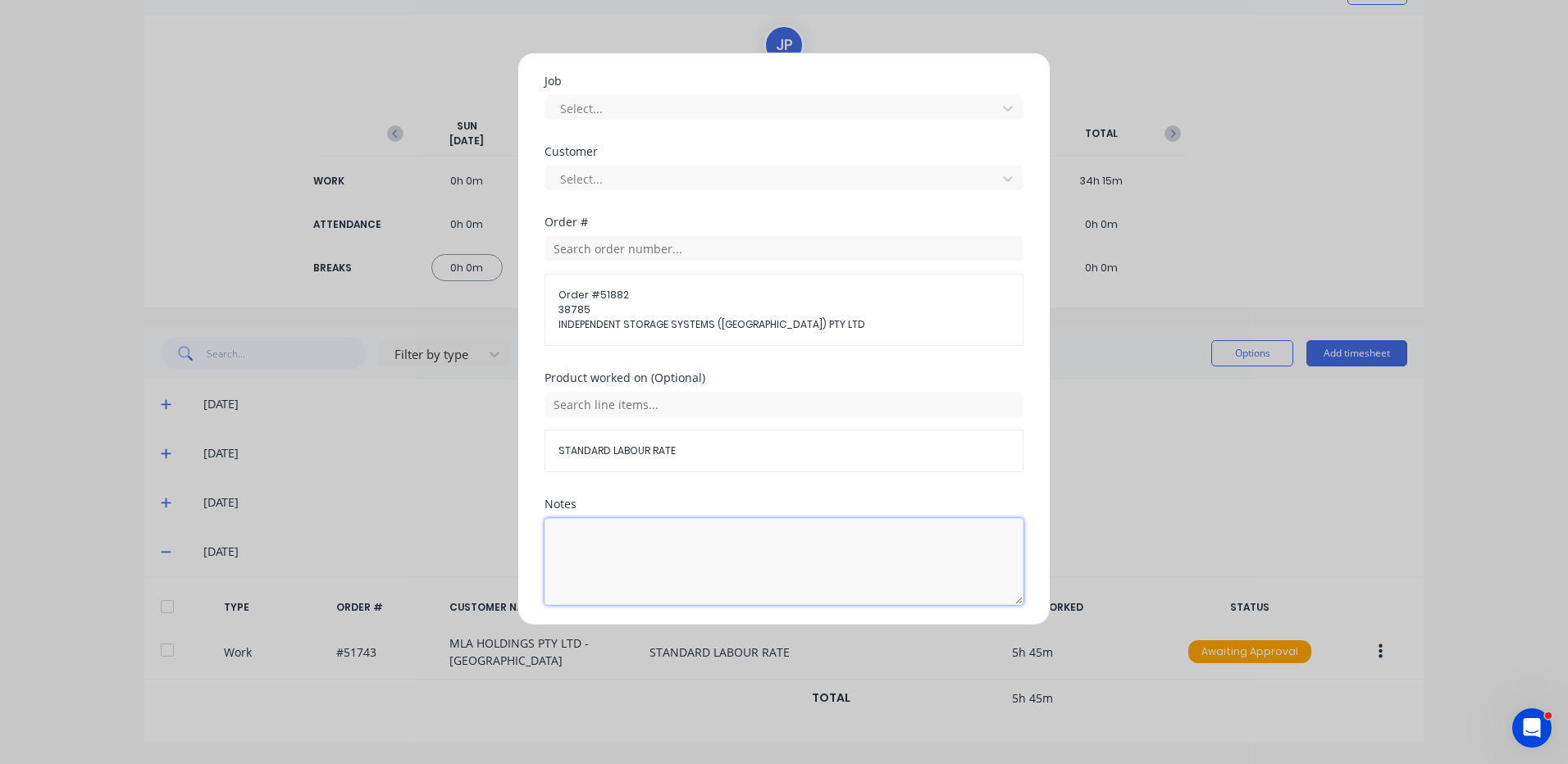
click at [619, 558] on textarea at bounding box center [784, 562] width 479 height 87
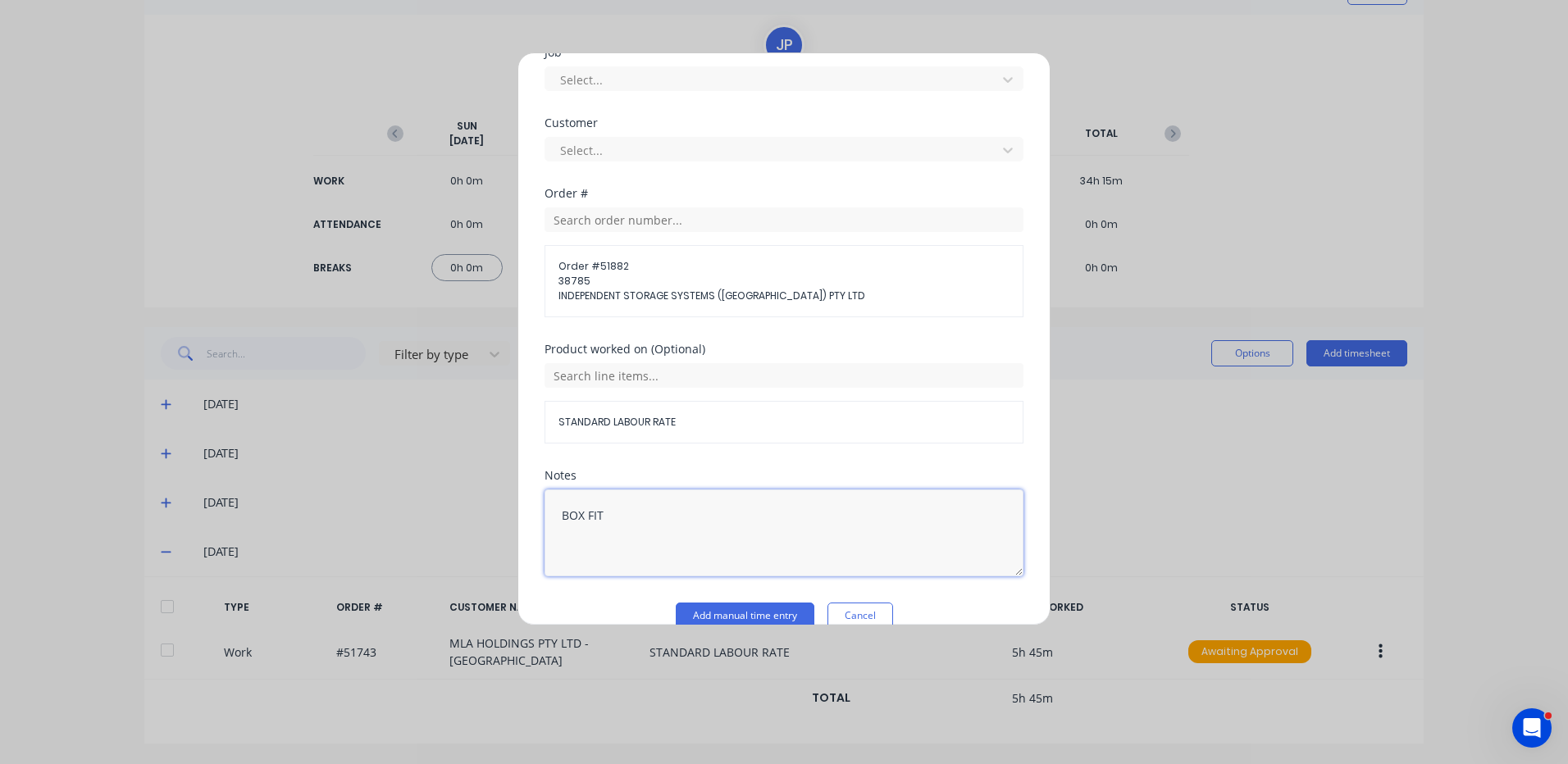
scroll to position [738, 0]
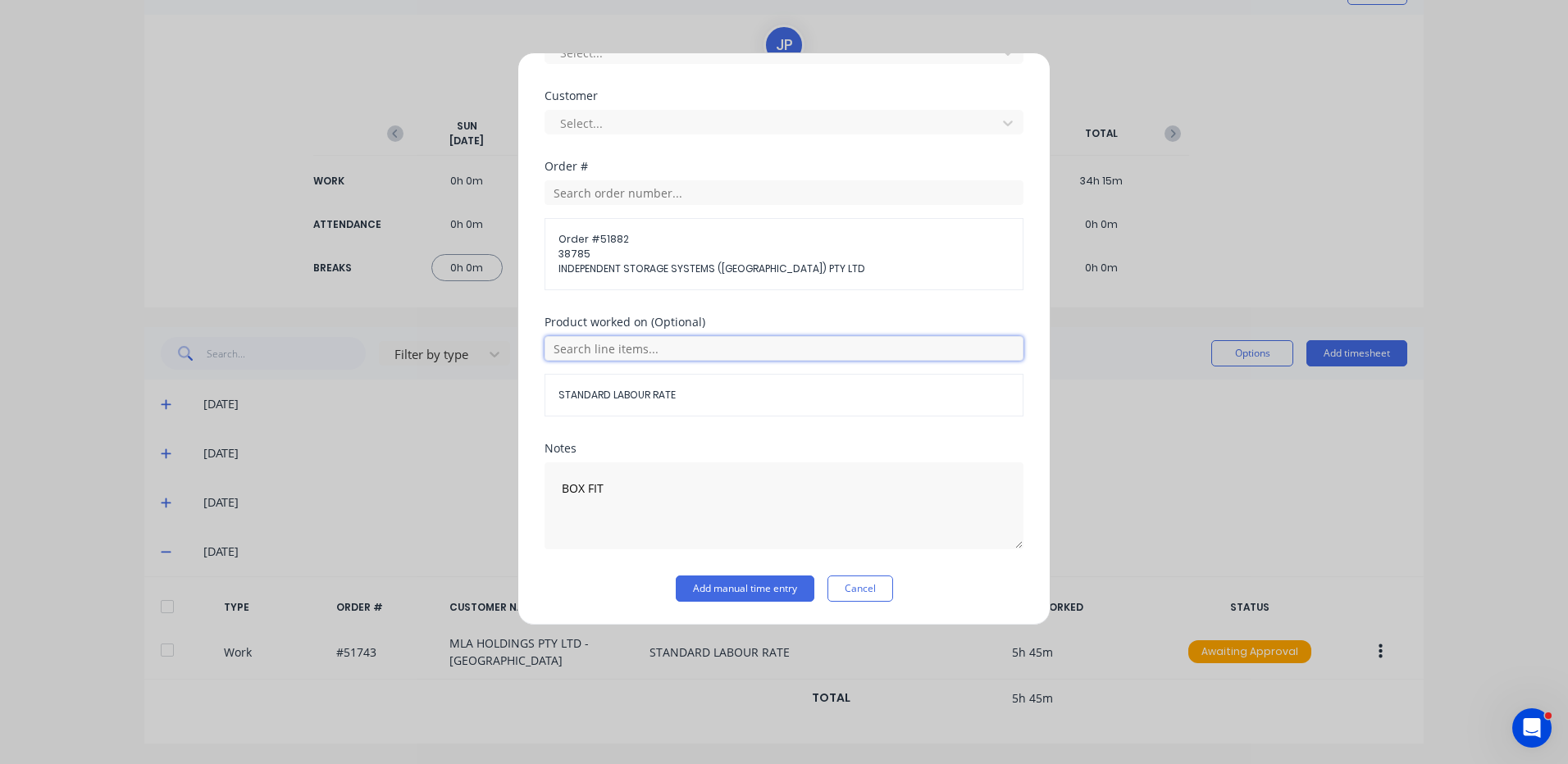
click at [681, 345] on input "text" at bounding box center [784, 348] width 479 height 25
click at [565, 427] on icon at bounding box center [563, 430] width 11 height 12
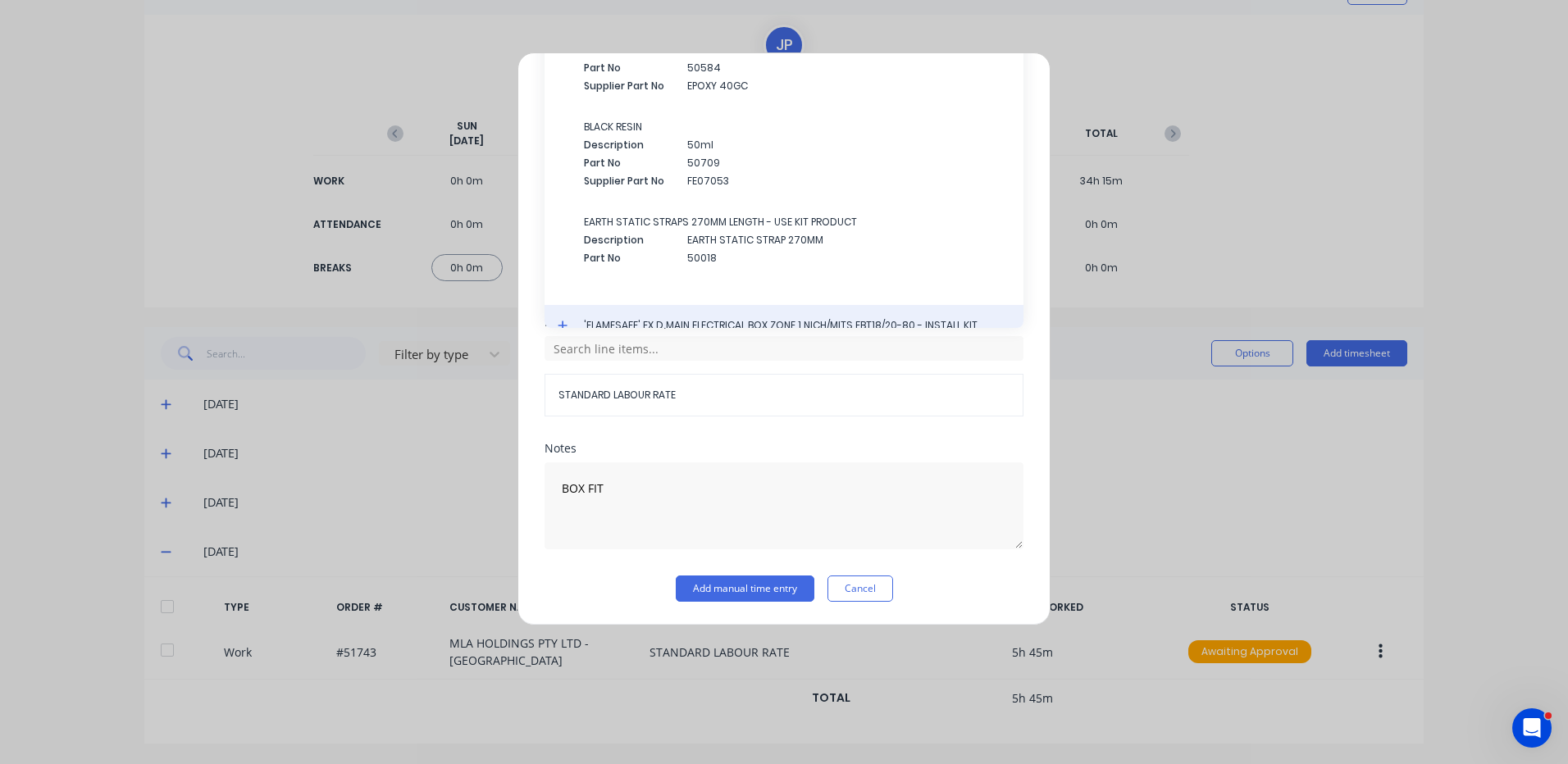
scroll to position [2962, 0]
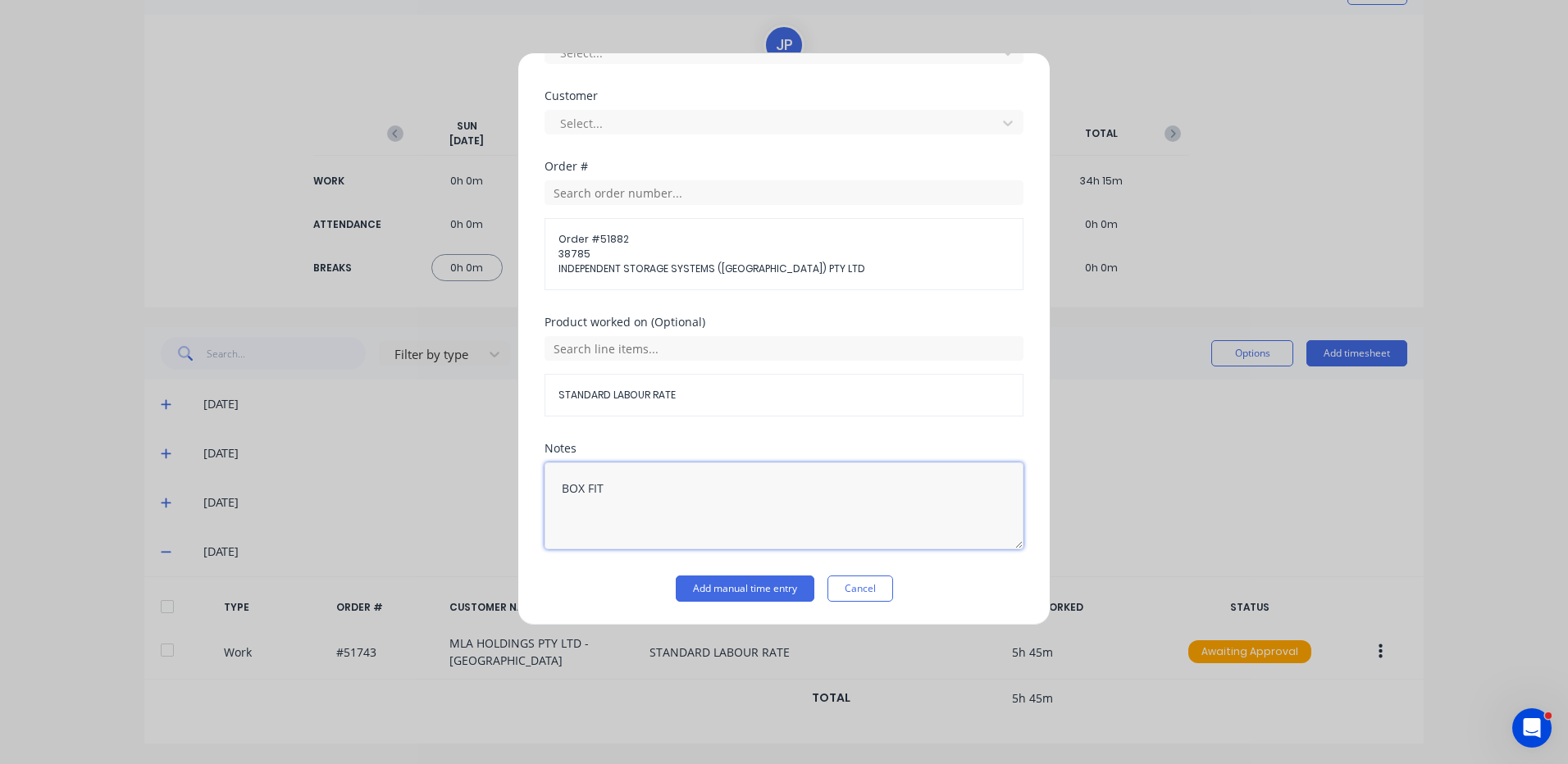
drag, startPoint x: 636, startPoint y: 492, endPoint x: 522, endPoint y: 488, distance: 114.1
click at [522, 488] on div "Add timesheet Work Attendance When Date 11/09/2025 Start time Finish time Hours…" at bounding box center [784, 339] width 533 height 573
type textarea "DRILL ENTRIES"
click at [689, 205] on div "Order # 51882 38785 INDEPENDENT STORAGE SYSTEMS (VIC) PTY LTD" at bounding box center [784, 235] width 479 height 110
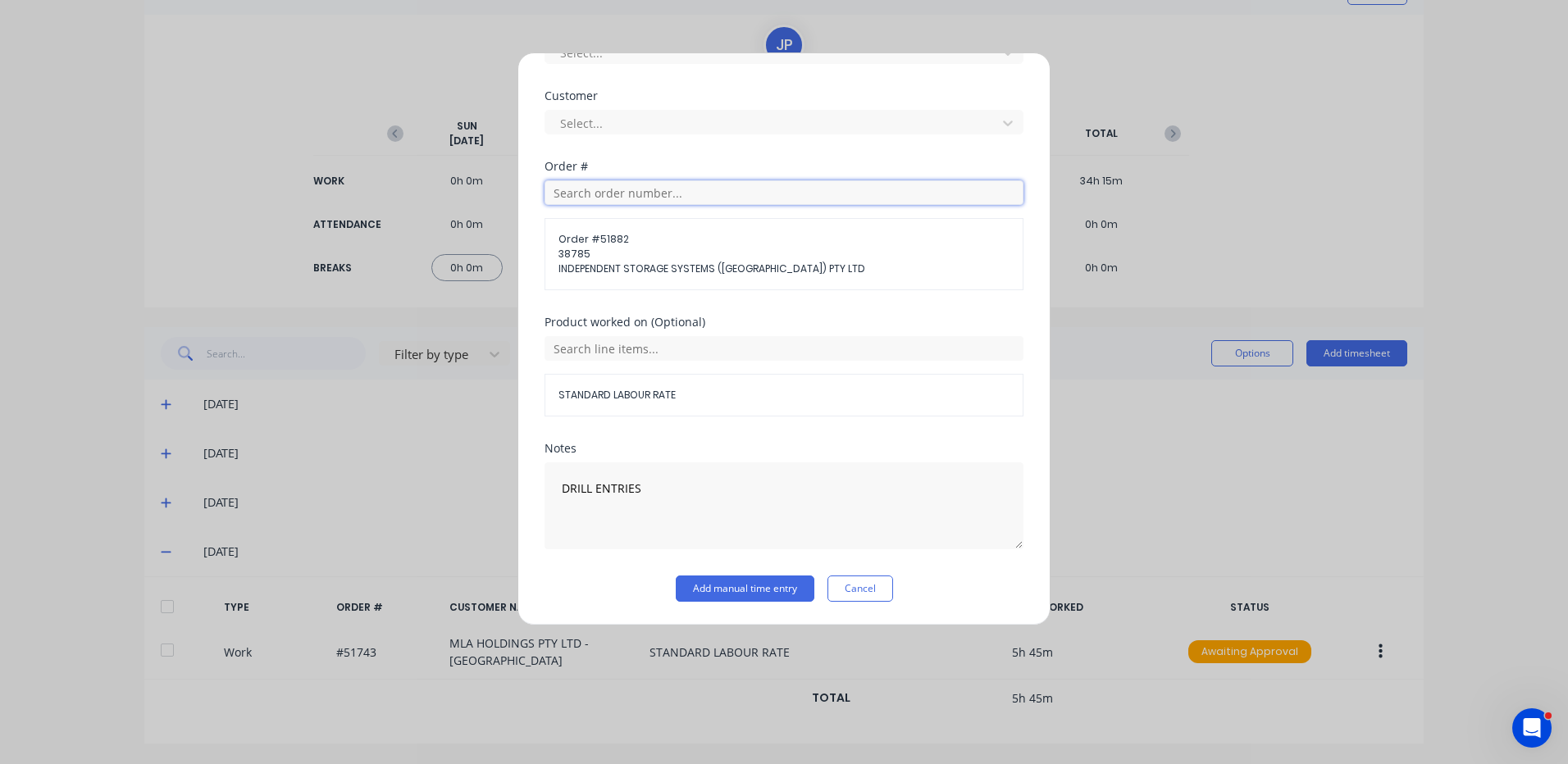
click at [694, 196] on input "text" at bounding box center [784, 192] width 479 height 25
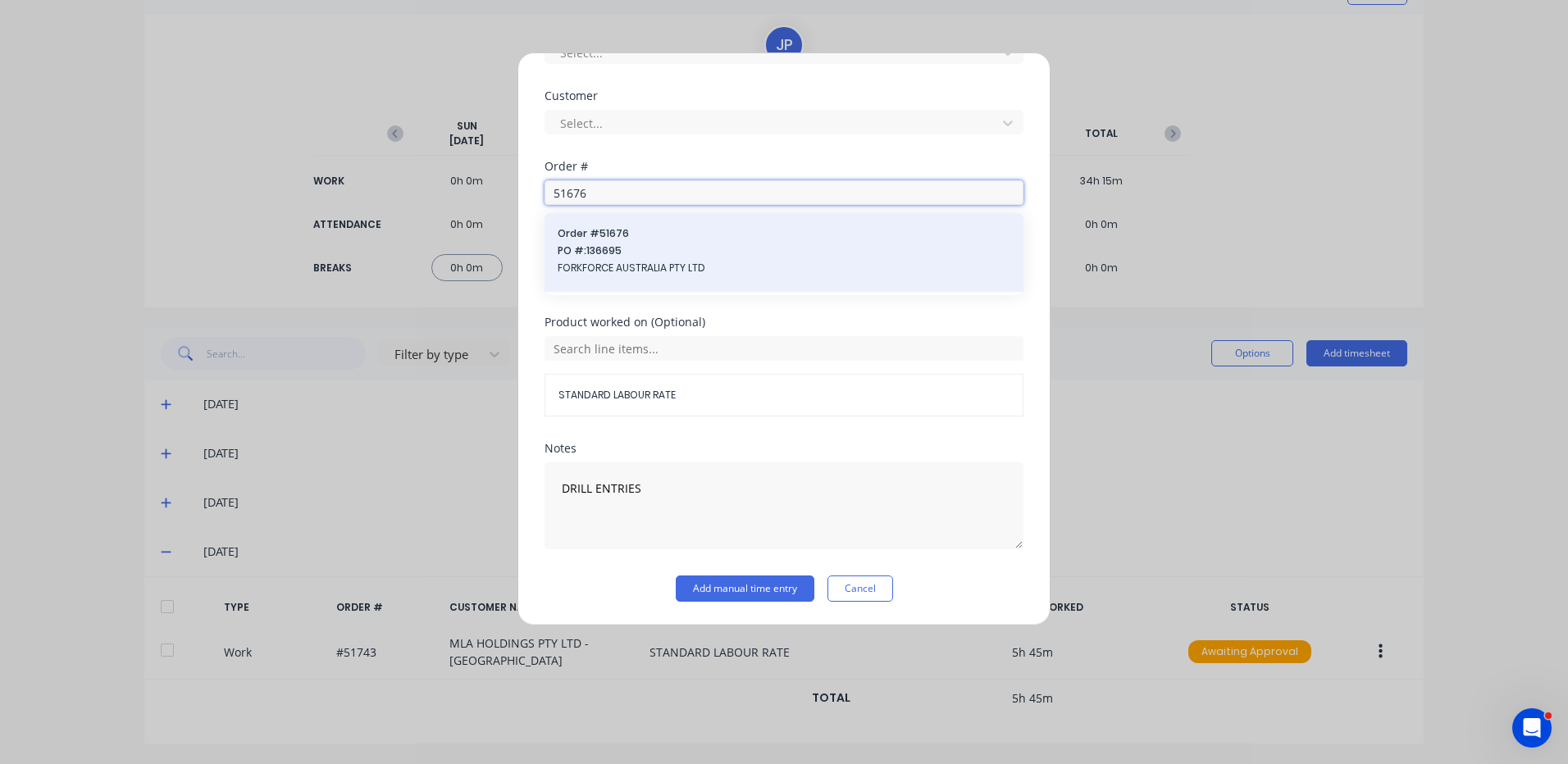
type input "51676"
click at [658, 237] on span "Order # 51676" at bounding box center [784, 234] width 453 height 15
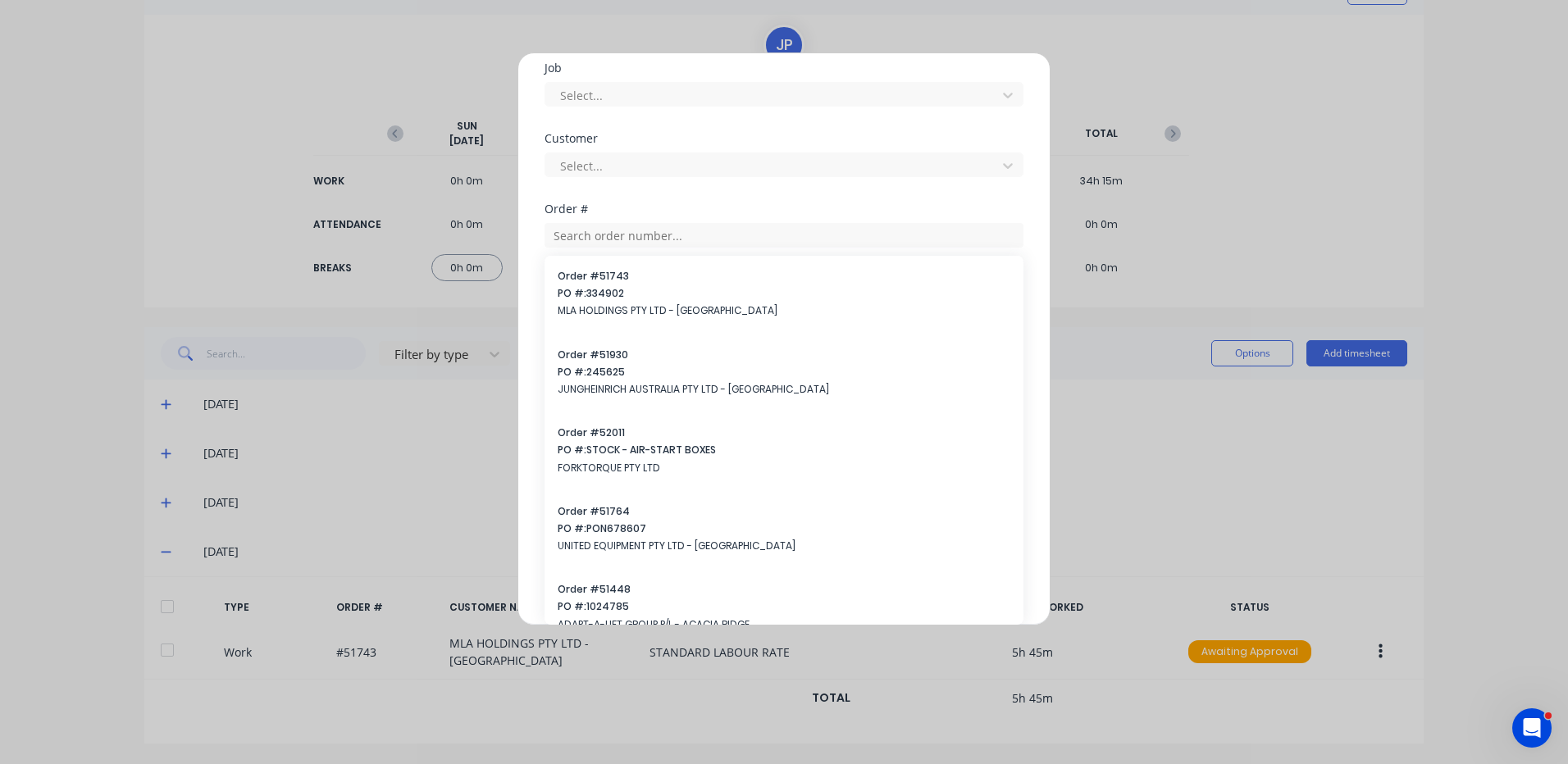
click at [716, 196] on div "Customer Select..." at bounding box center [784, 168] width 479 height 71
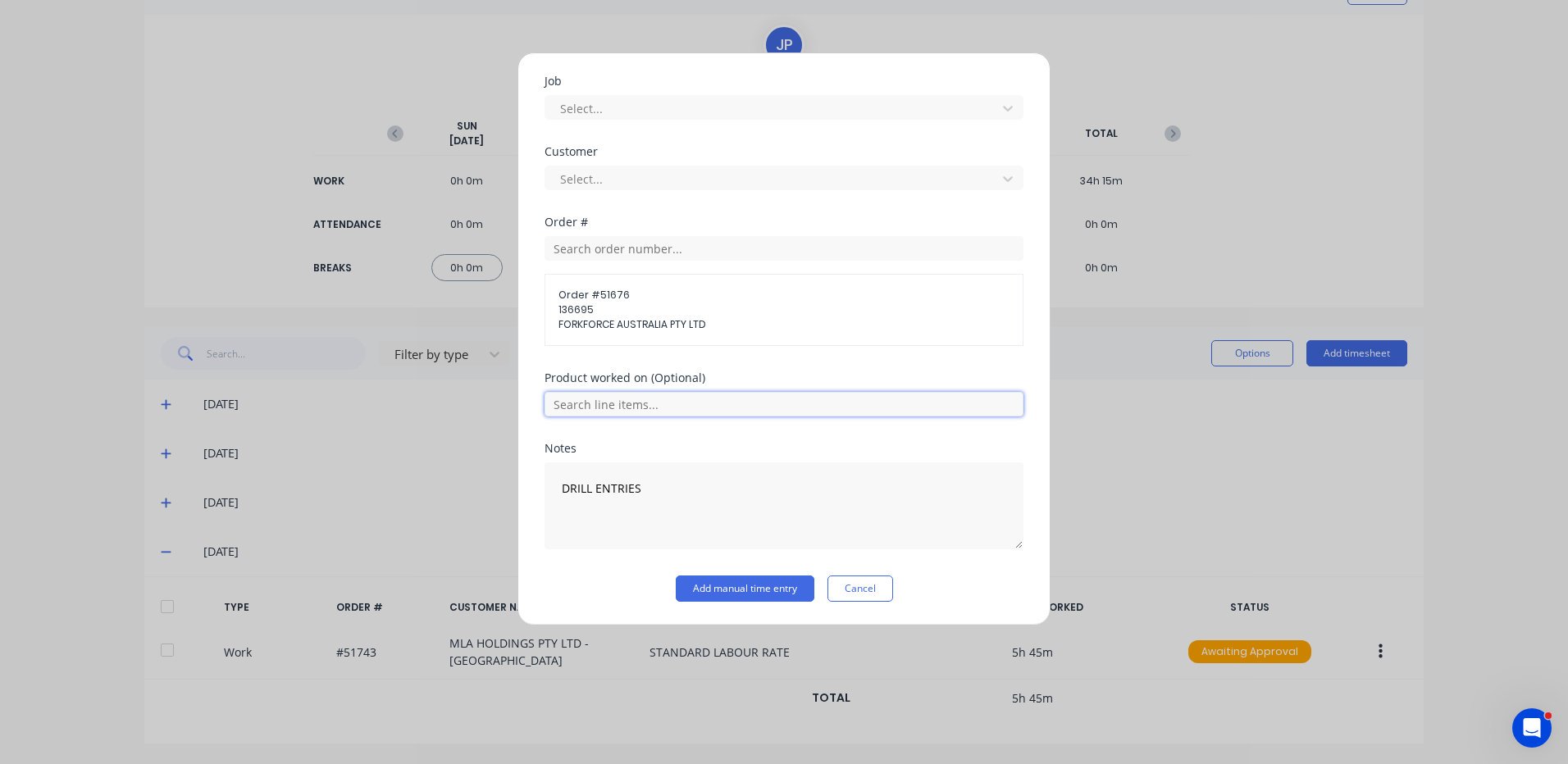
click at [647, 407] on input "text" at bounding box center [784, 404] width 479 height 25
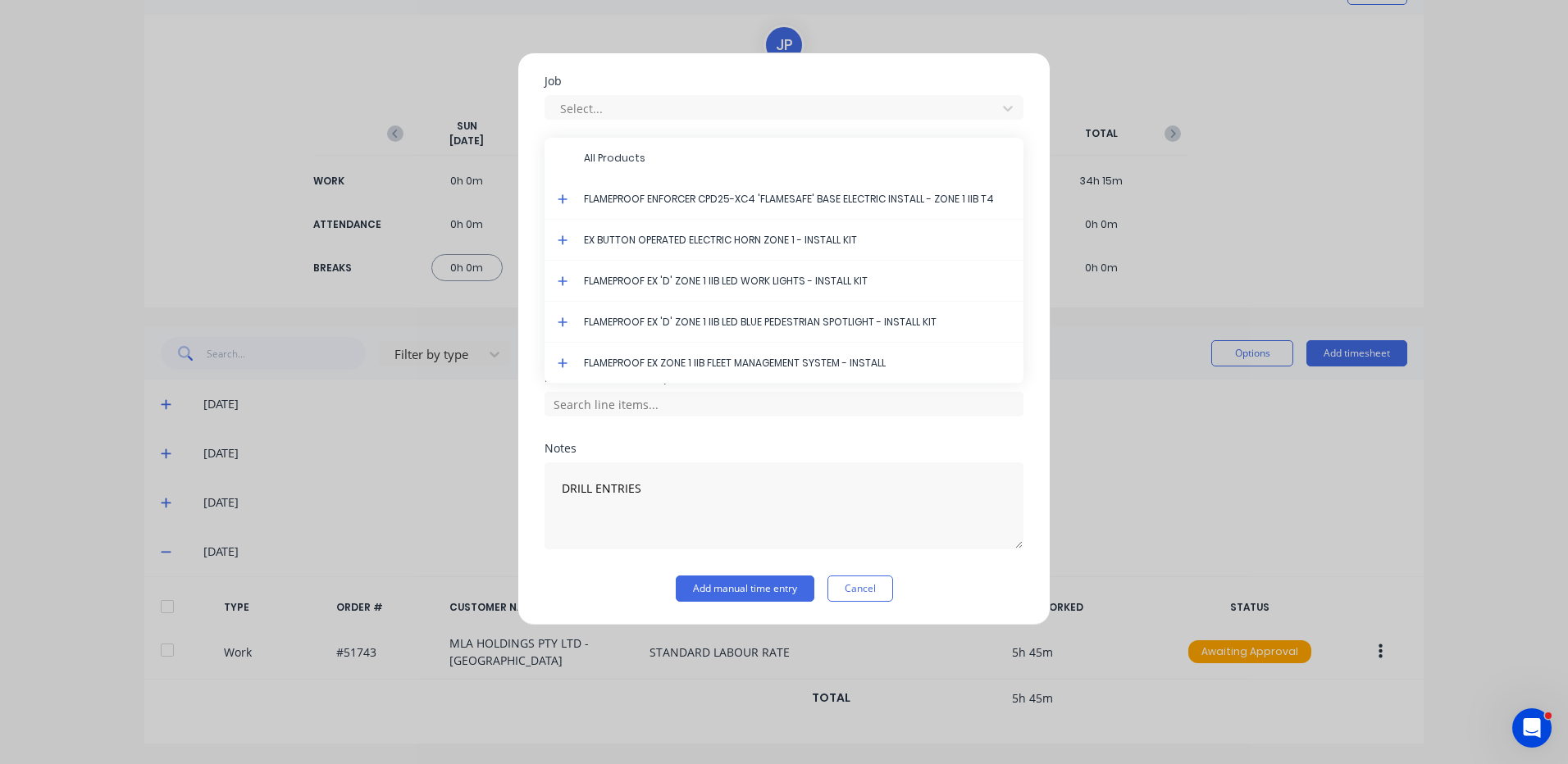
click at [561, 196] on icon at bounding box center [563, 199] width 11 height 12
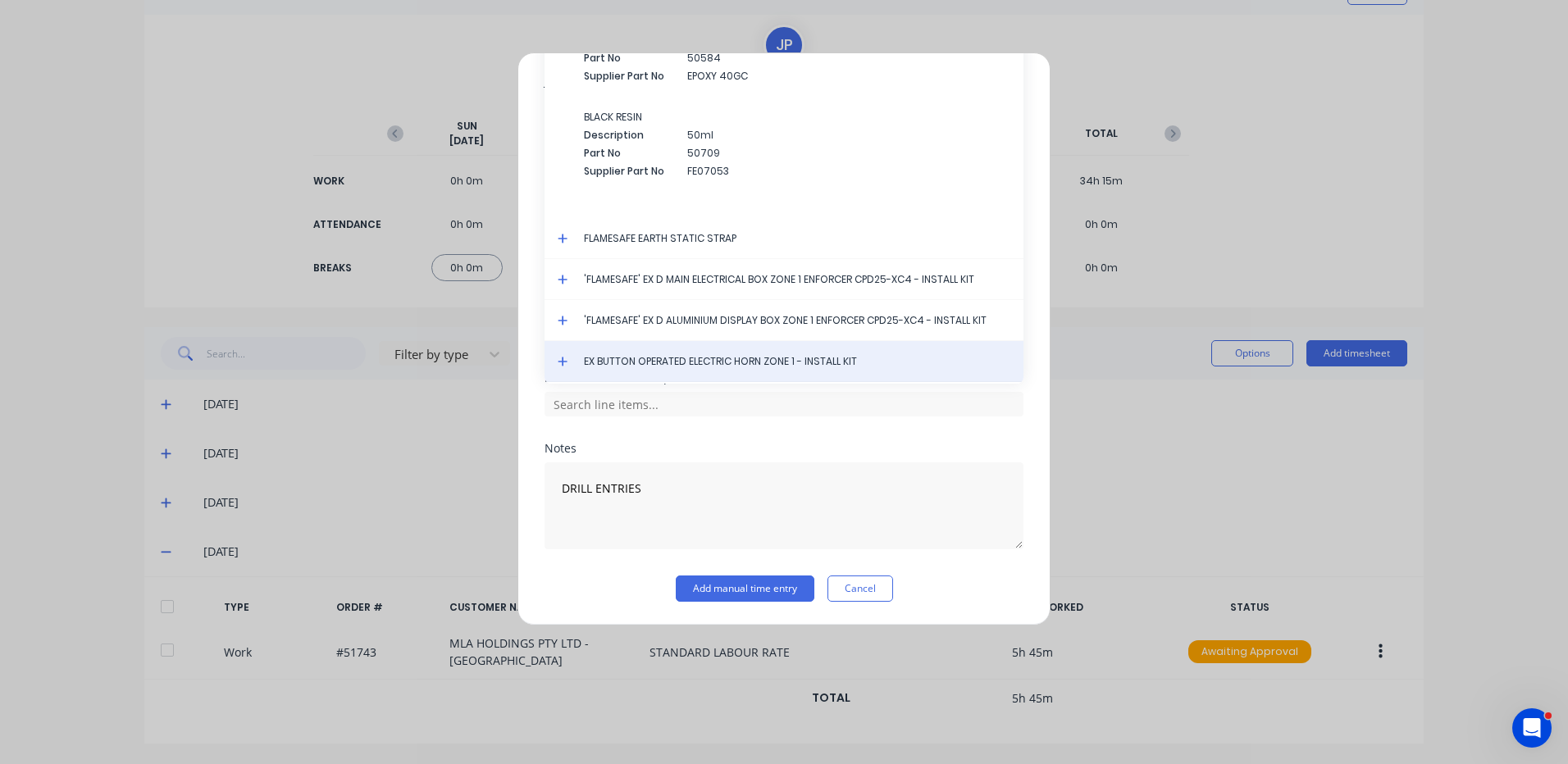
scroll to position [3050, 0]
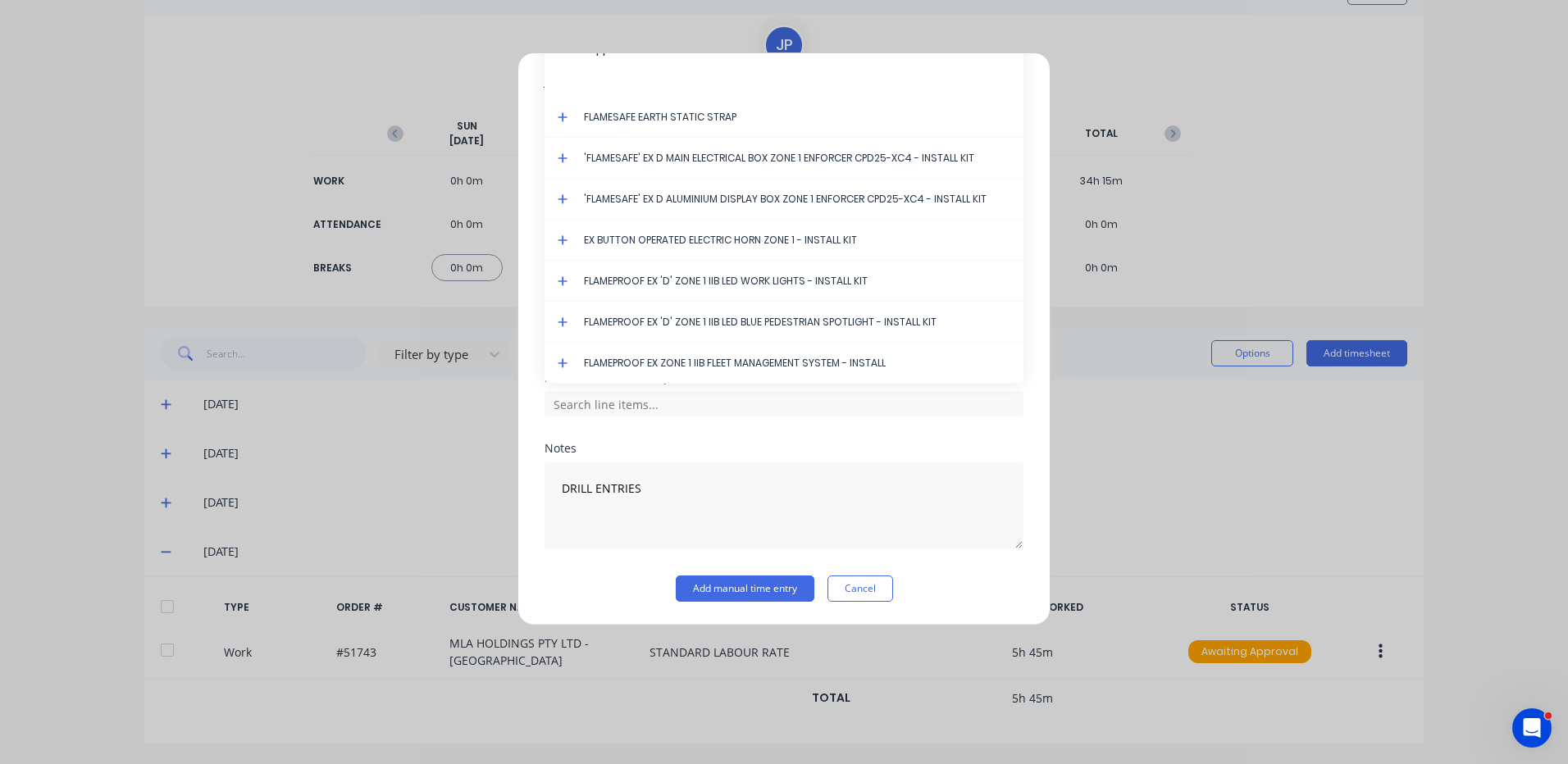
click at [562, 155] on icon at bounding box center [562, 158] width 10 height 10
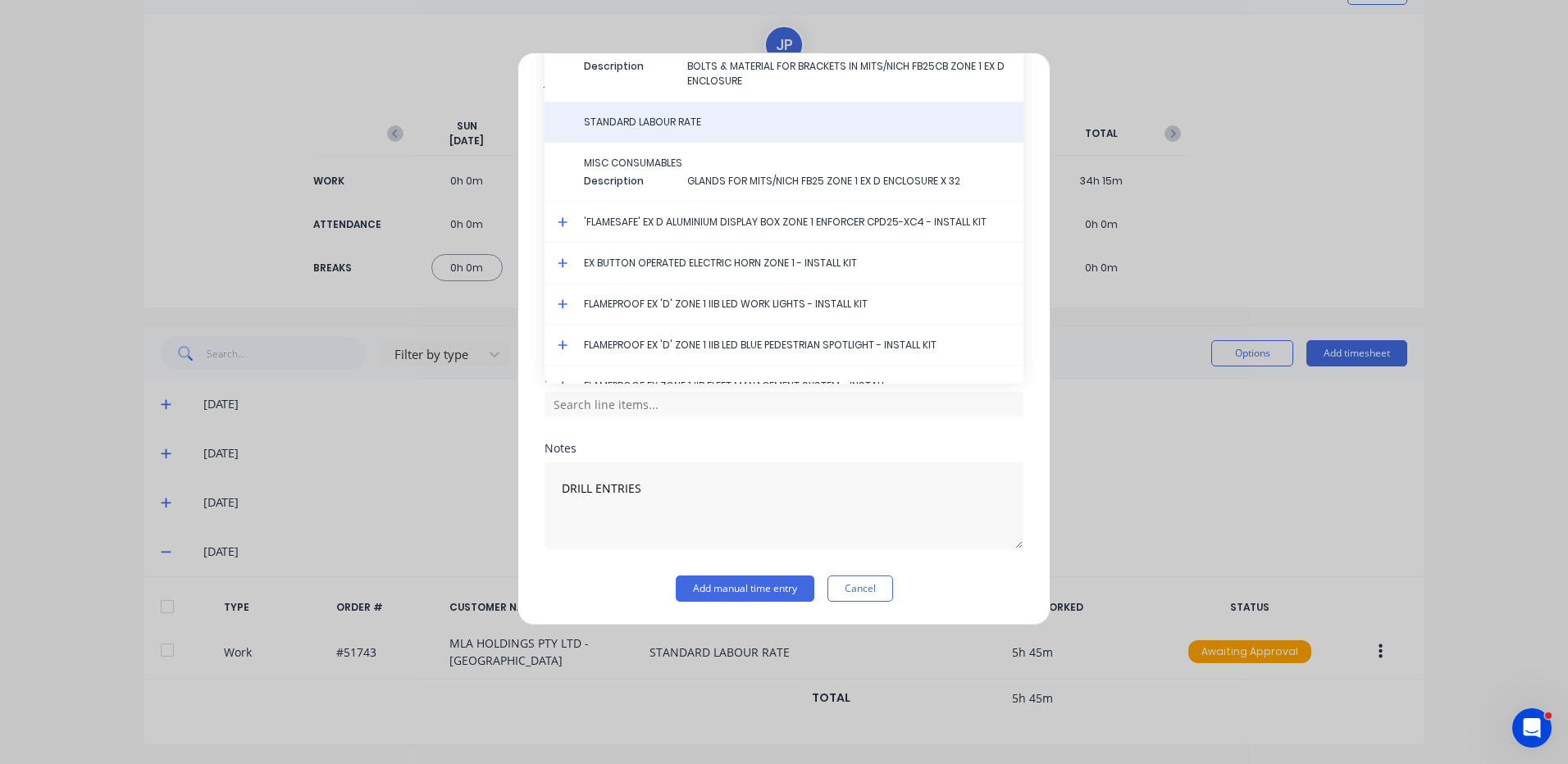
scroll to position [3213, 0]
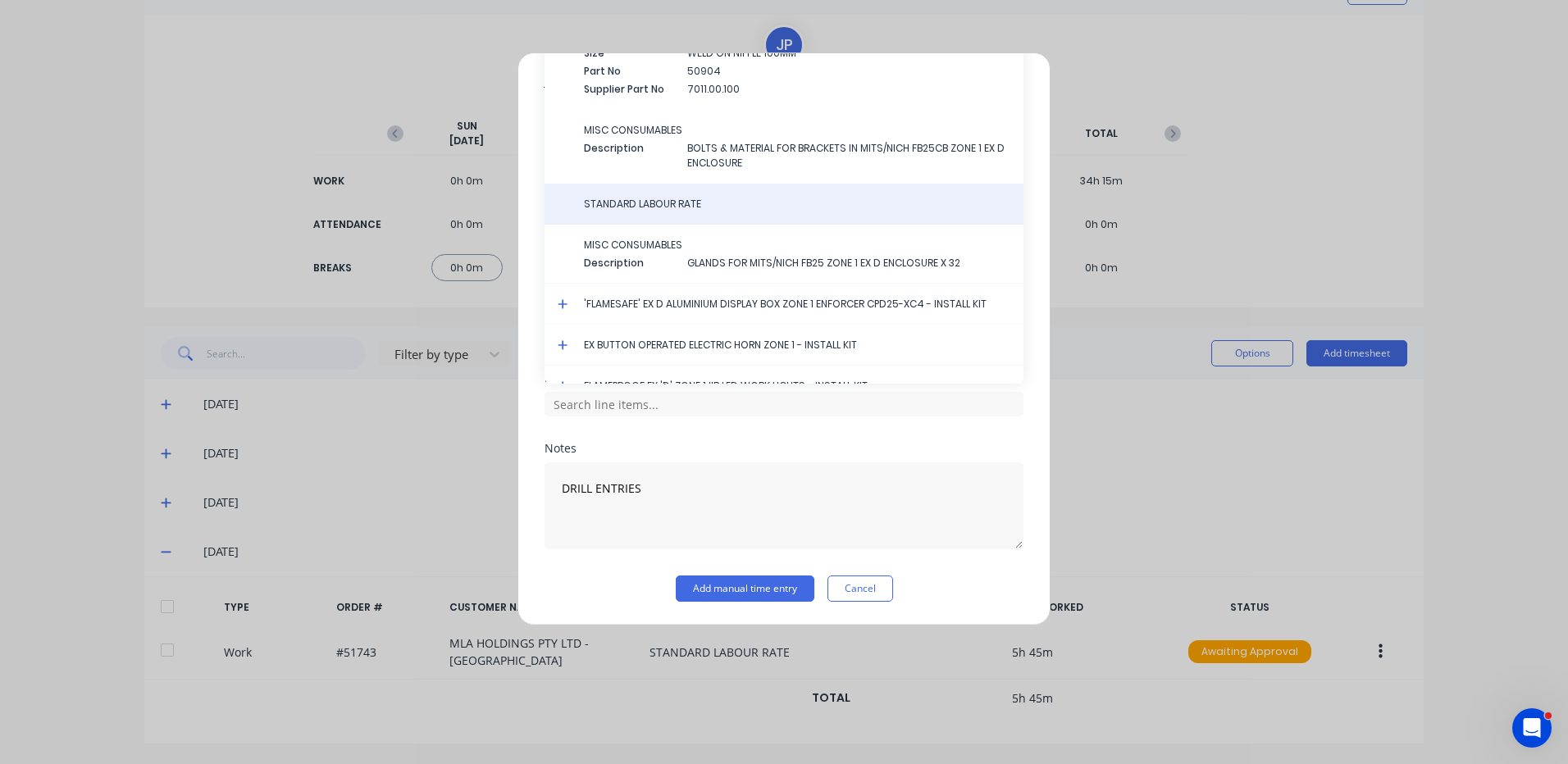
click at [651, 194] on div "STANDARD LABOUR RATE" at bounding box center [784, 204] width 479 height 41
click at [661, 208] on span "STANDARD LABOUR RATE" at bounding box center [797, 204] width 427 height 15
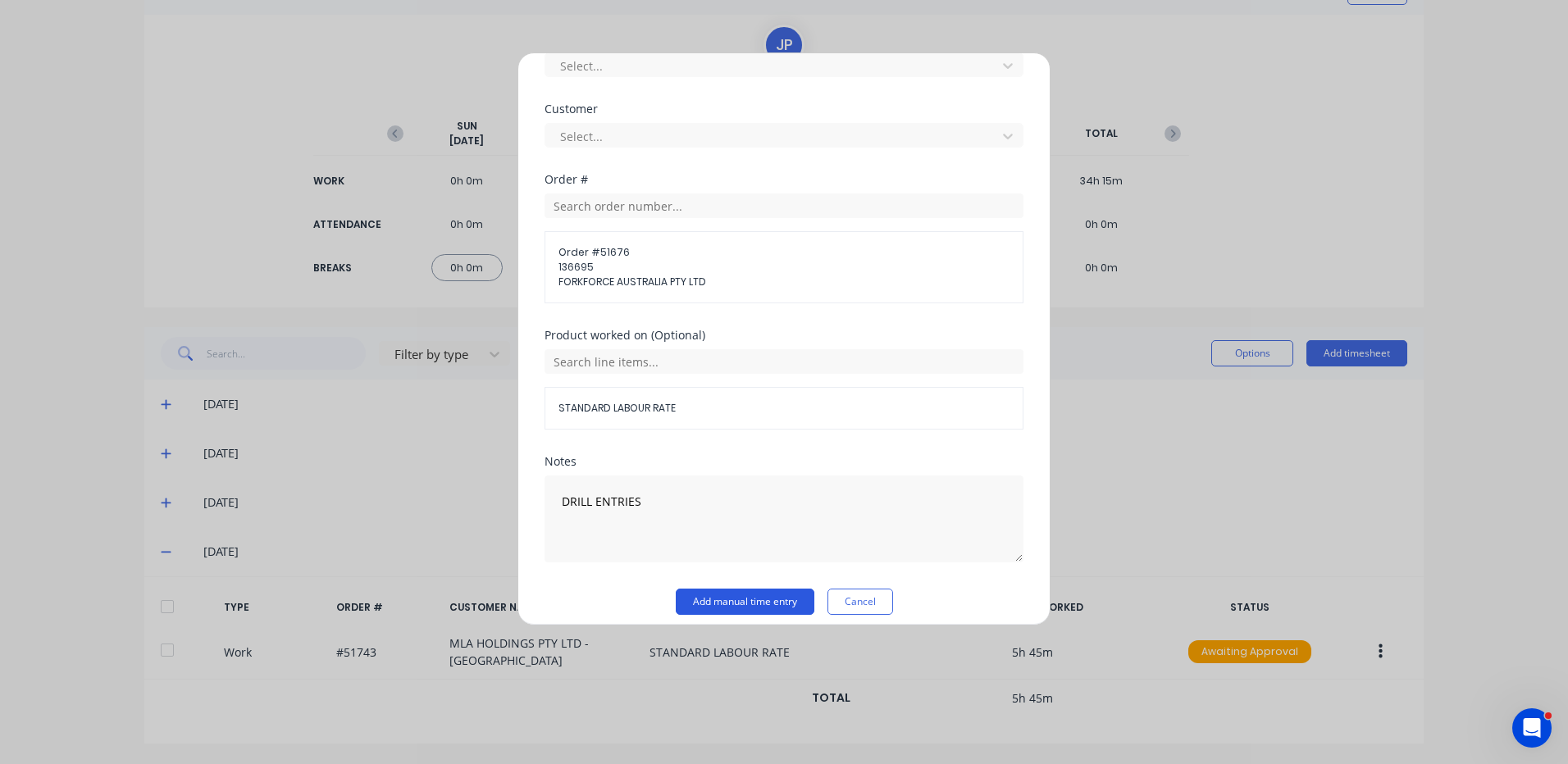
scroll to position [738, 0]
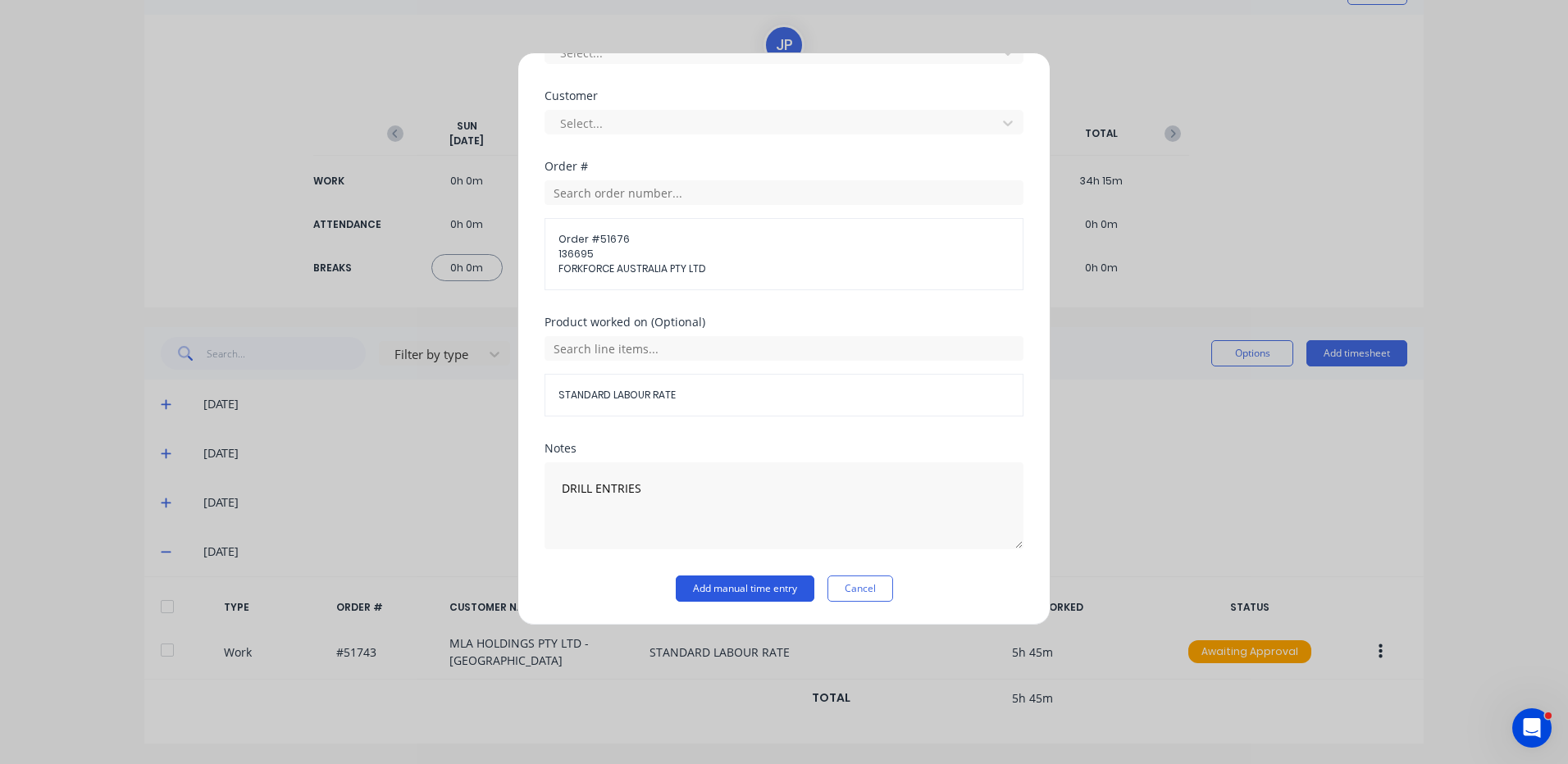
click at [769, 579] on button "Add manual time entry" at bounding box center [745, 588] width 138 height 26
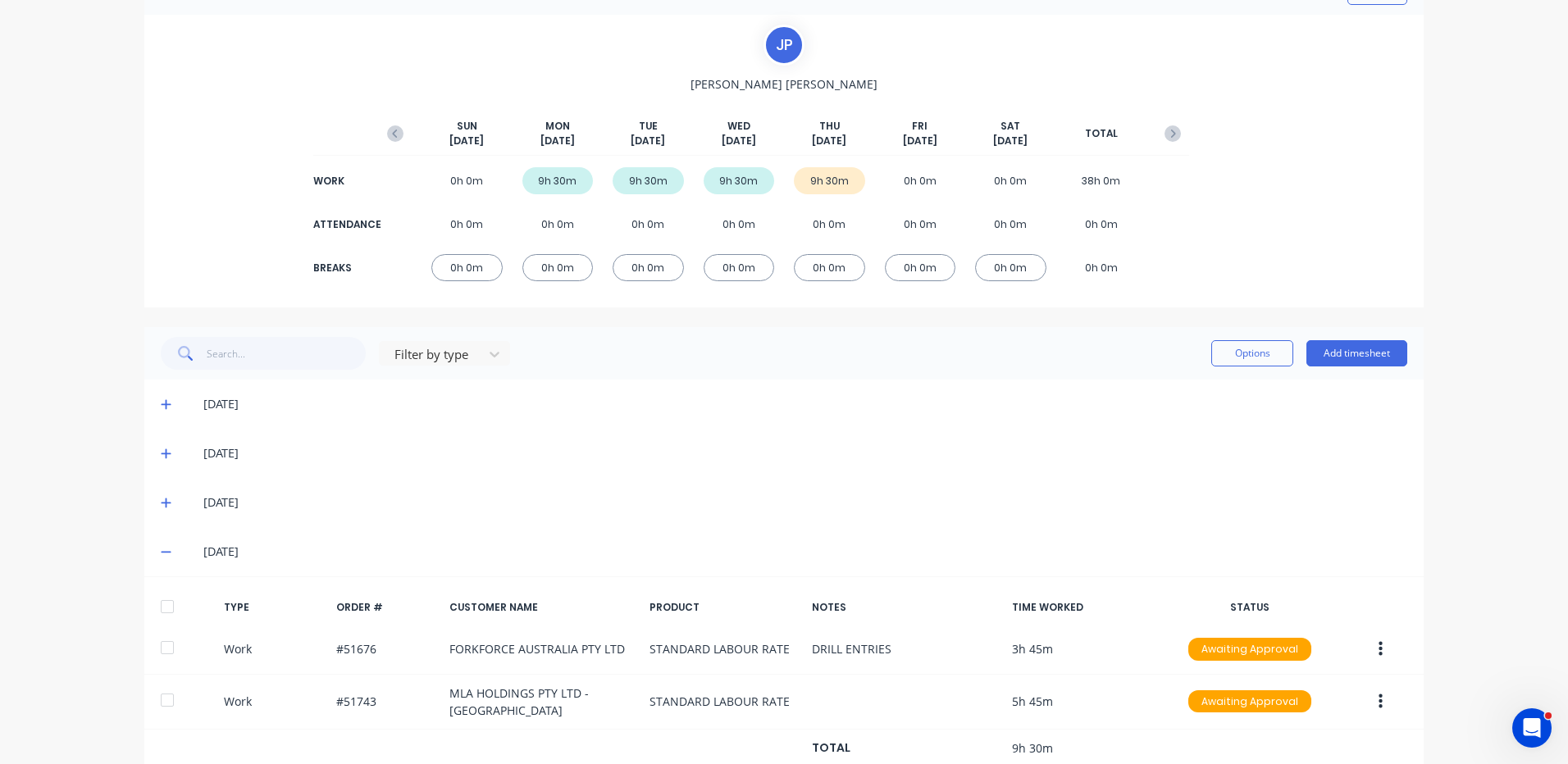
click at [162, 607] on div at bounding box center [167, 607] width 33 height 33
click at [1220, 351] on button "Options" at bounding box center [1252, 353] width 82 height 26
click at [1155, 401] on div "Approve" at bounding box center [1215, 396] width 126 height 24
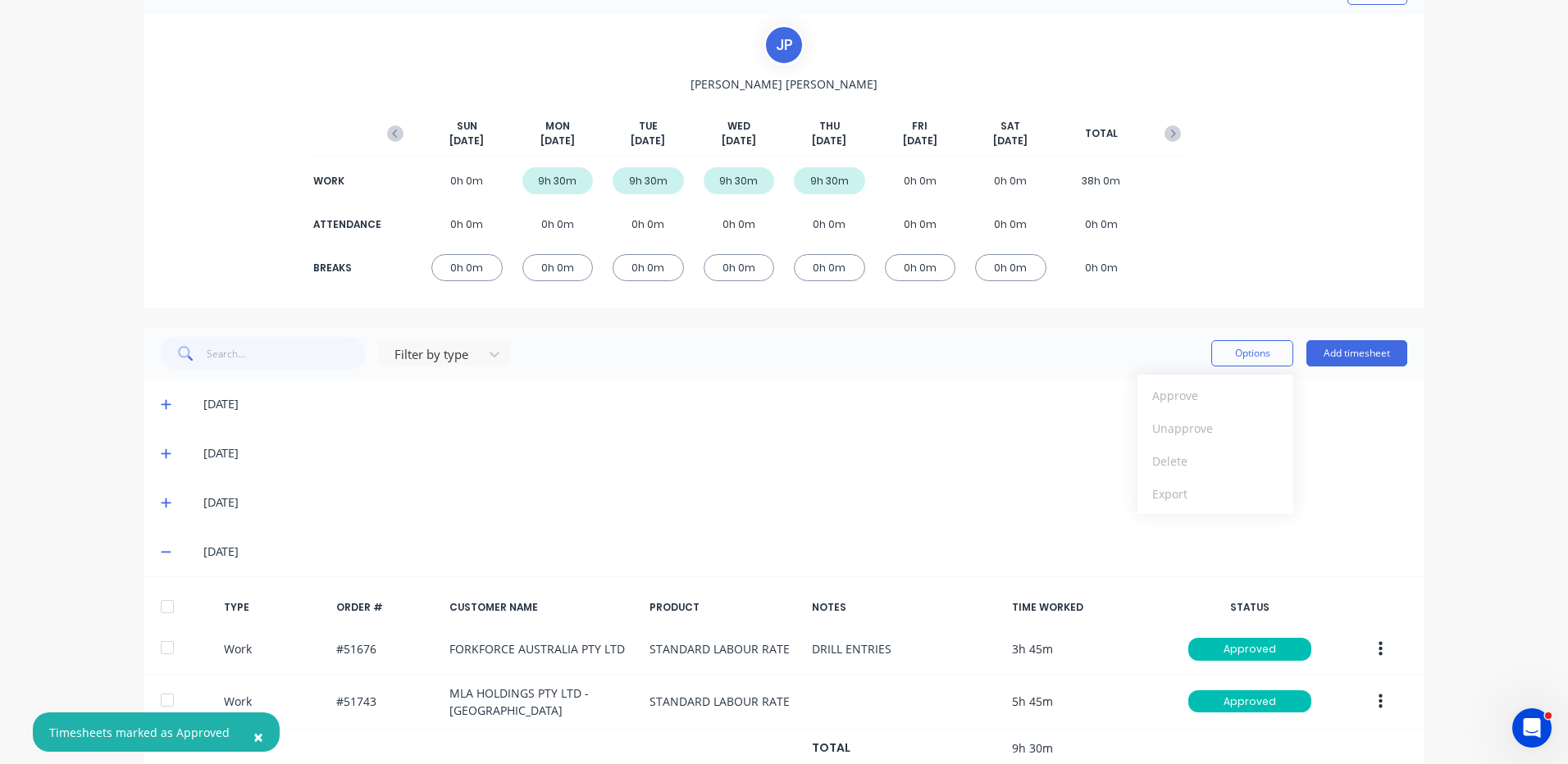
scroll to position [0, 0]
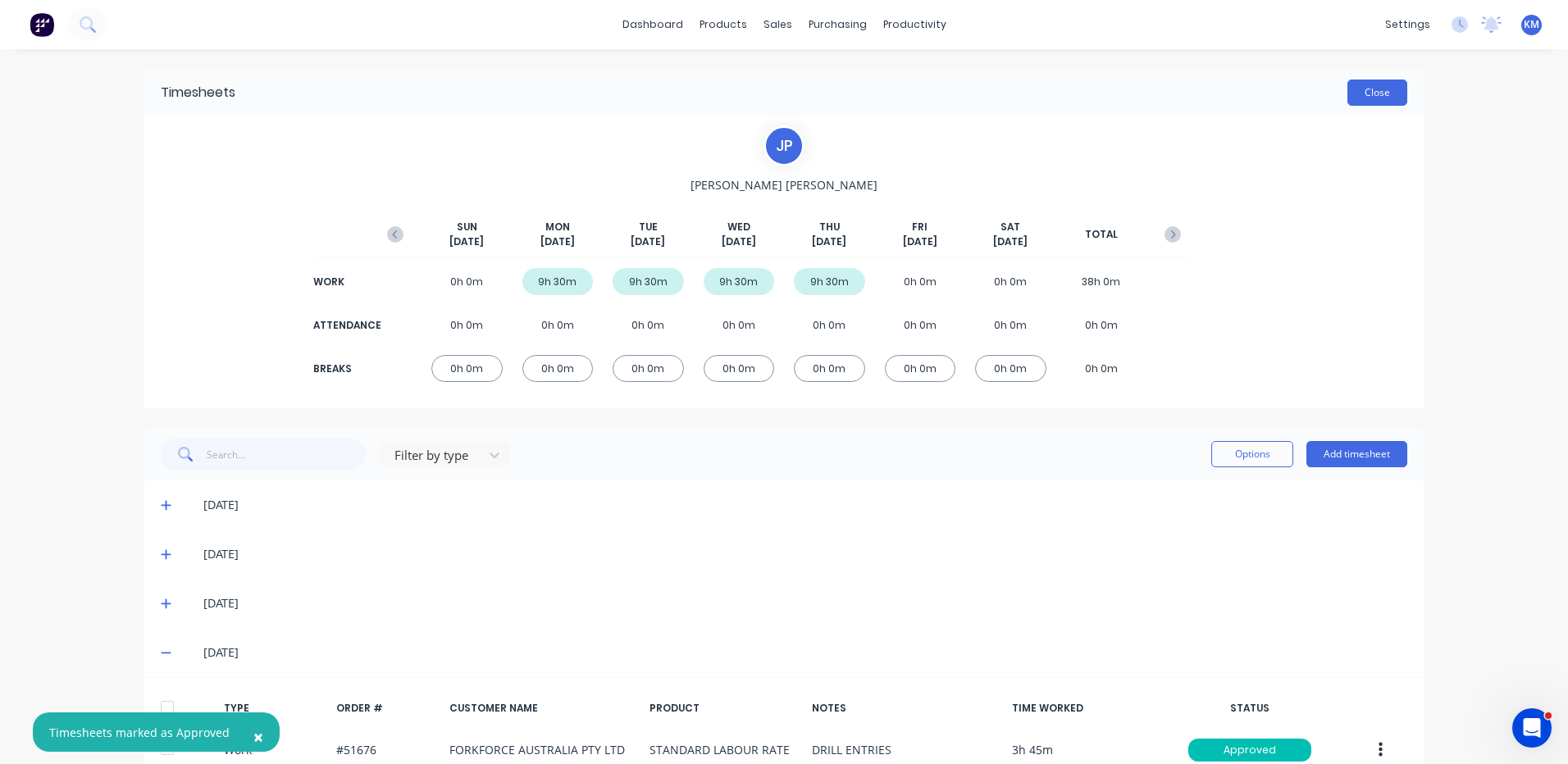
click at [1371, 93] on button "Close" at bounding box center [1378, 92] width 60 height 26
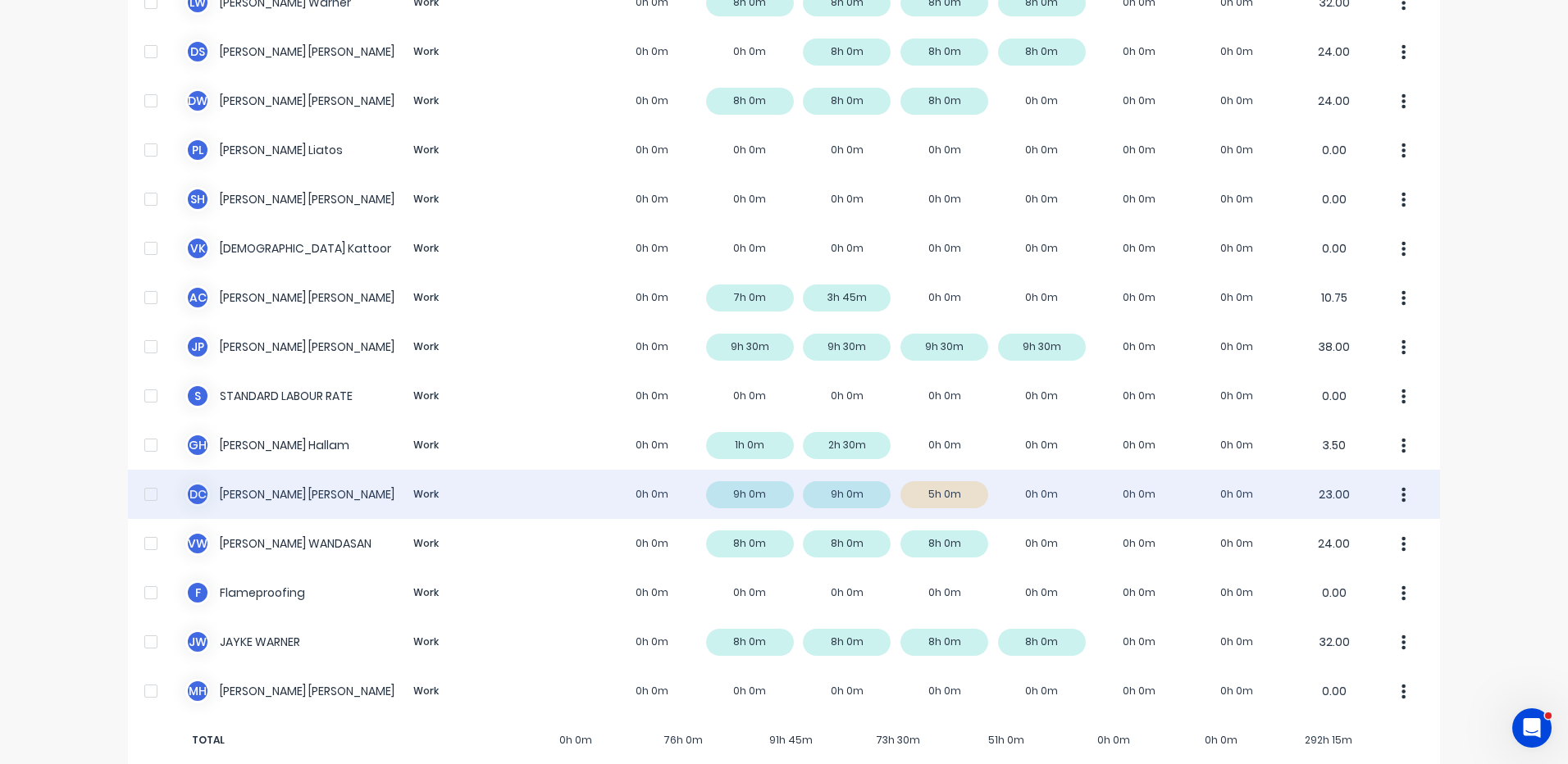
scroll to position [514, 0]
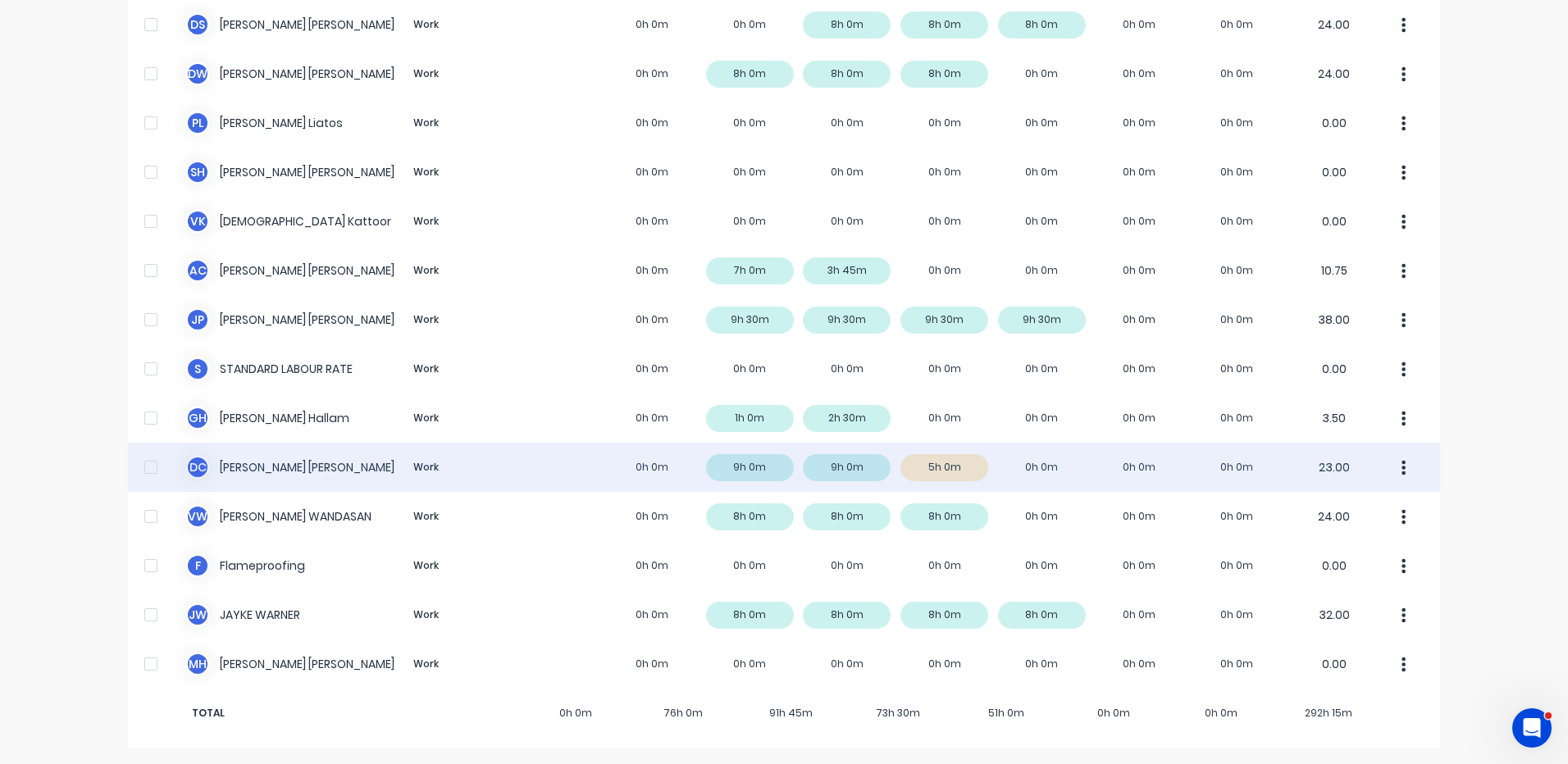
click at [617, 447] on div "D C DANIEL CAMPBELL Work 0h 0m 9h 0m 9h 0m 5h 0m 0h 0m 0h 0m 0h 0m 23.00" at bounding box center [784, 467] width 1312 height 49
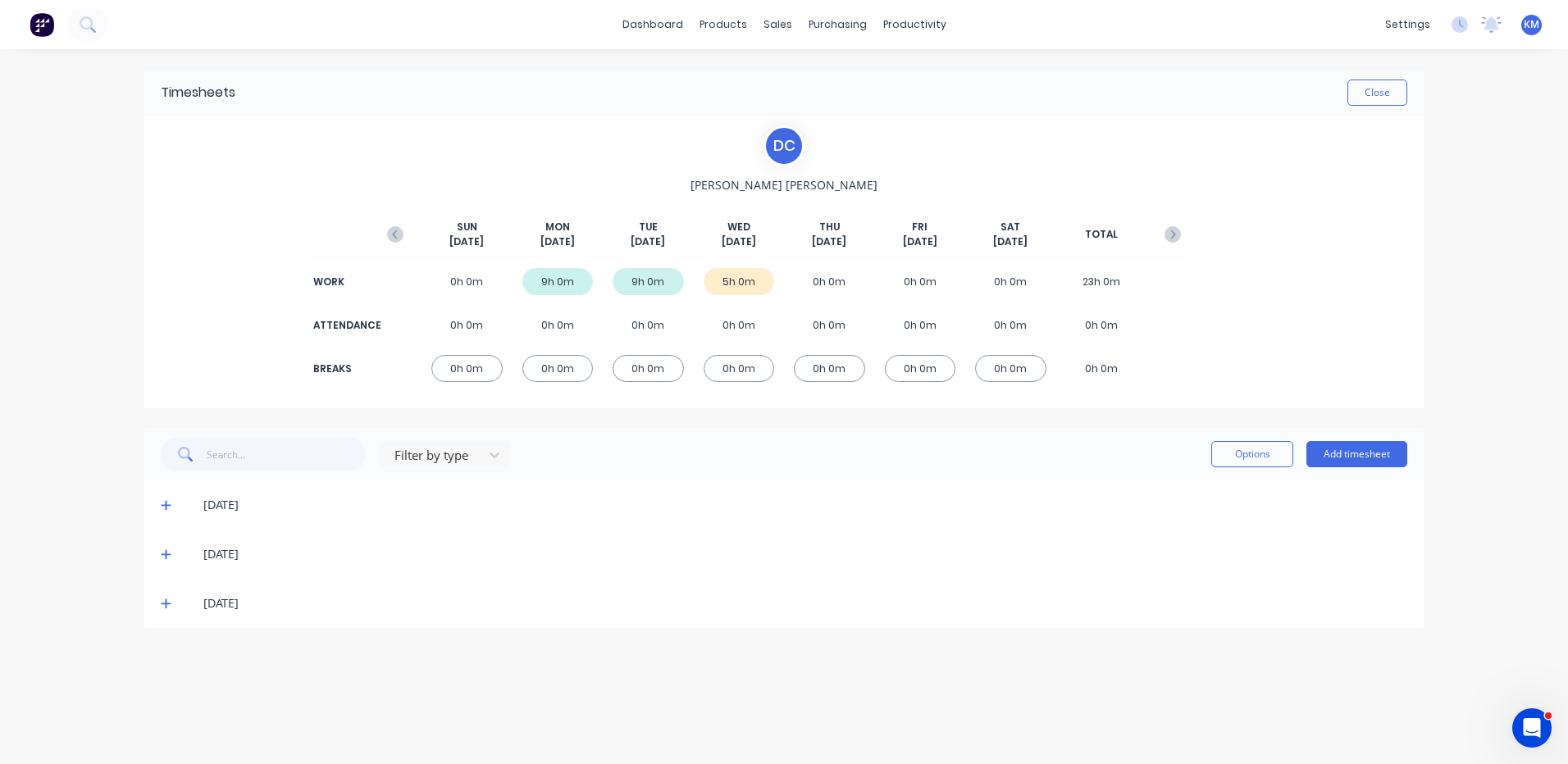
click at [170, 604] on icon at bounding box center [166, 604] width 10 height 10
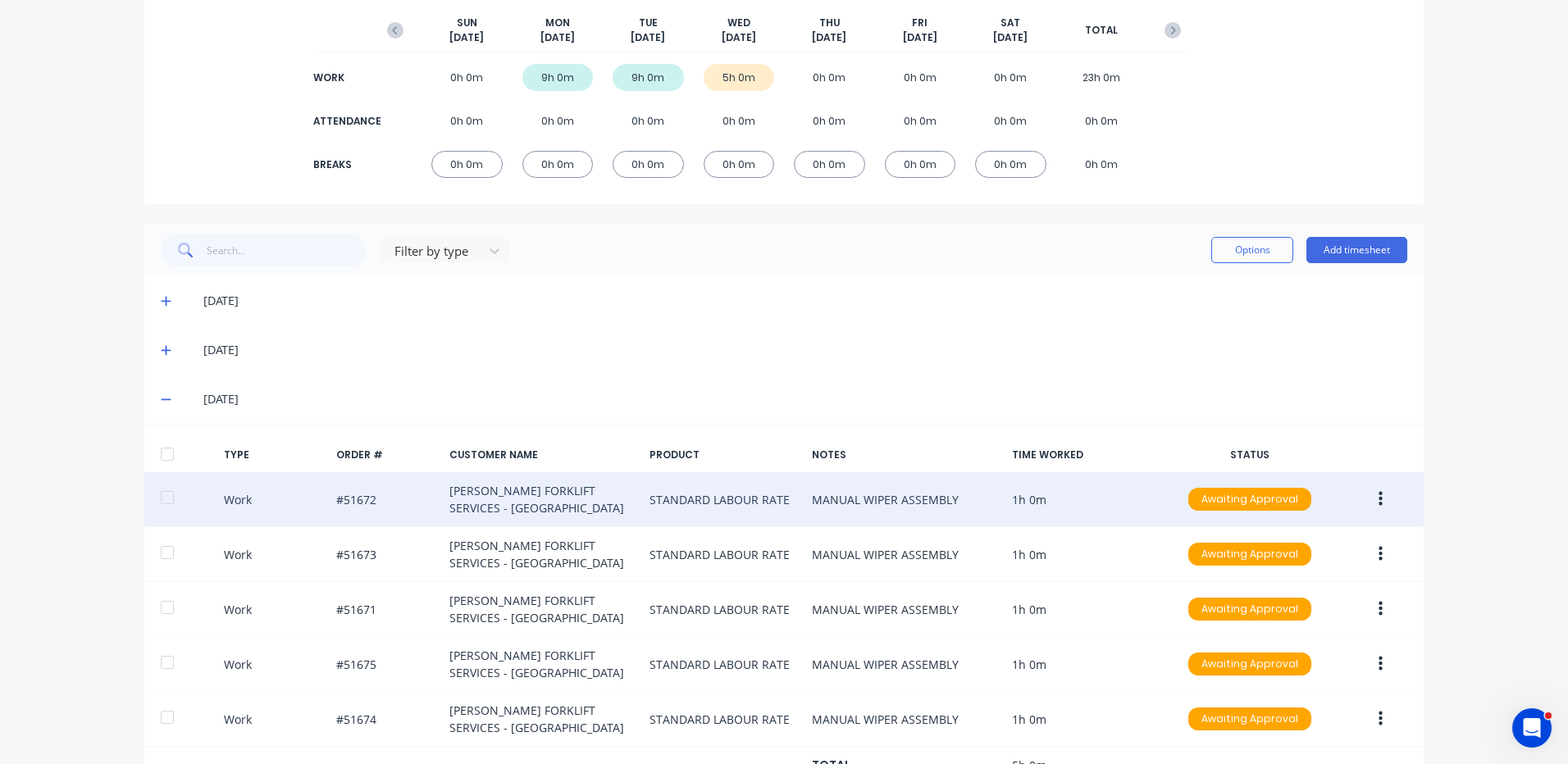
scroll to position [271, 0]
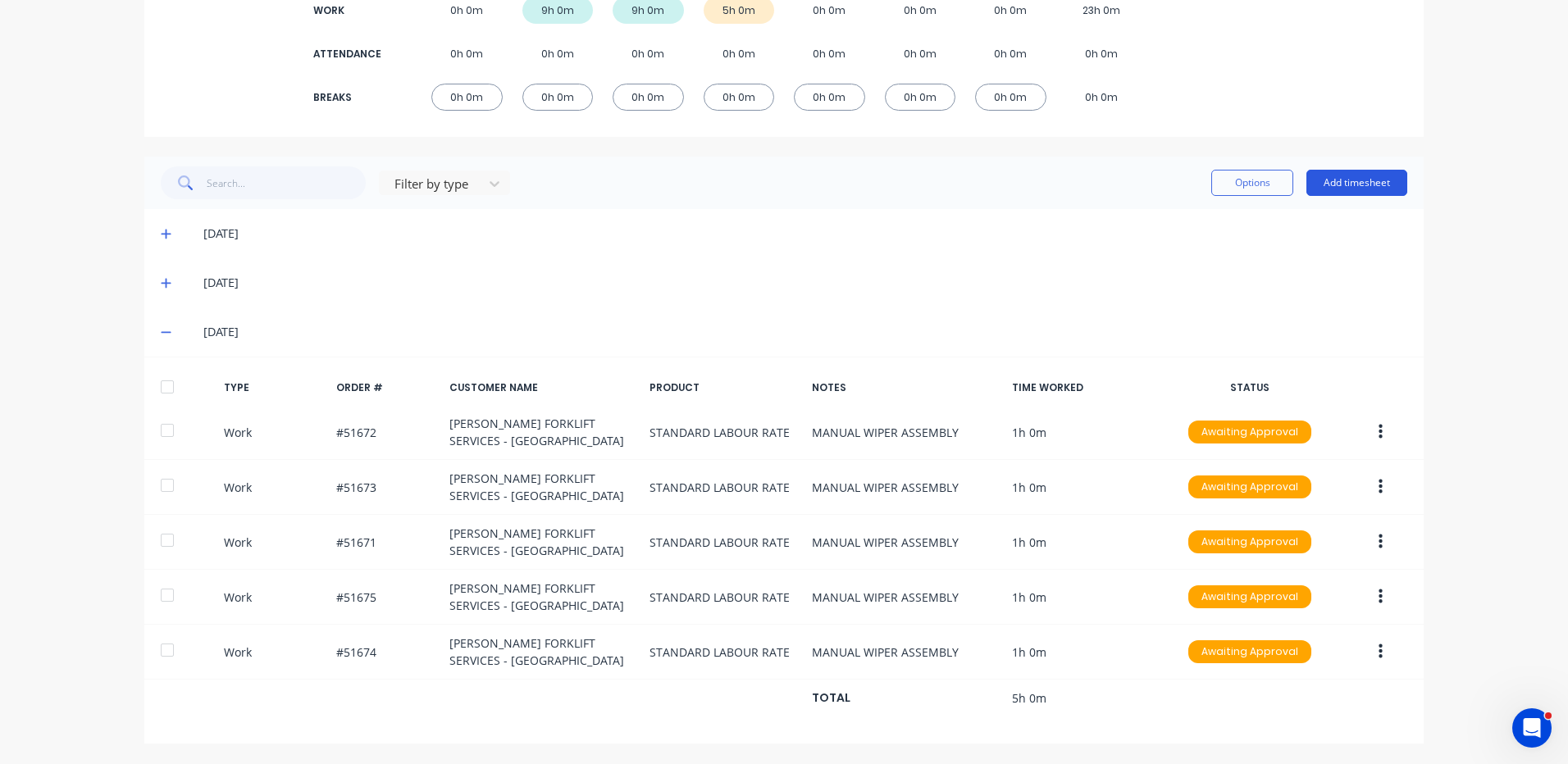
click at [1376, 178] on button "Add timesheet" at bounding box center [1357, 183] width 101 height 26
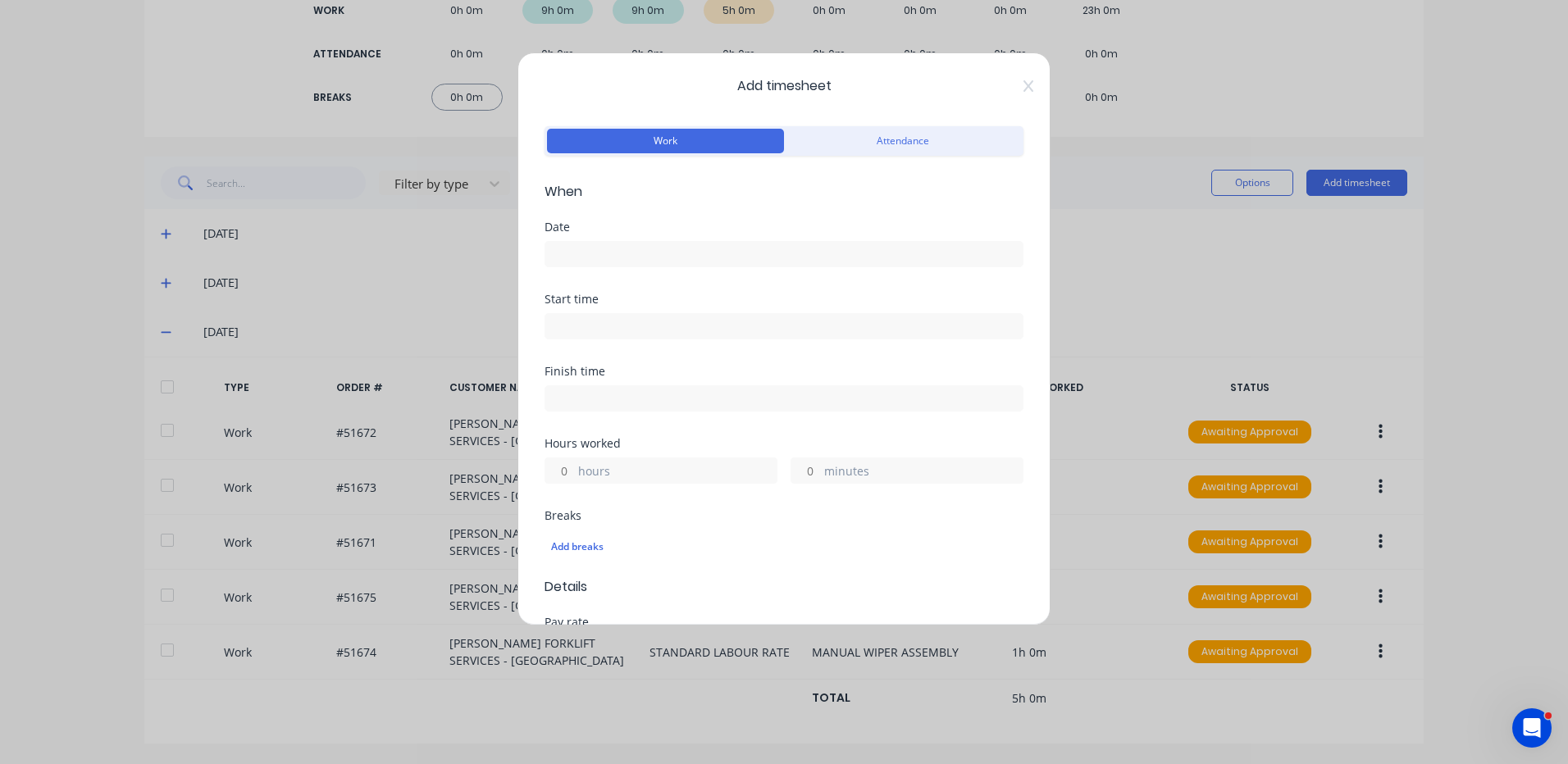
click at [685, 254] on input at bounding box center [784, 254] width 478 height 25
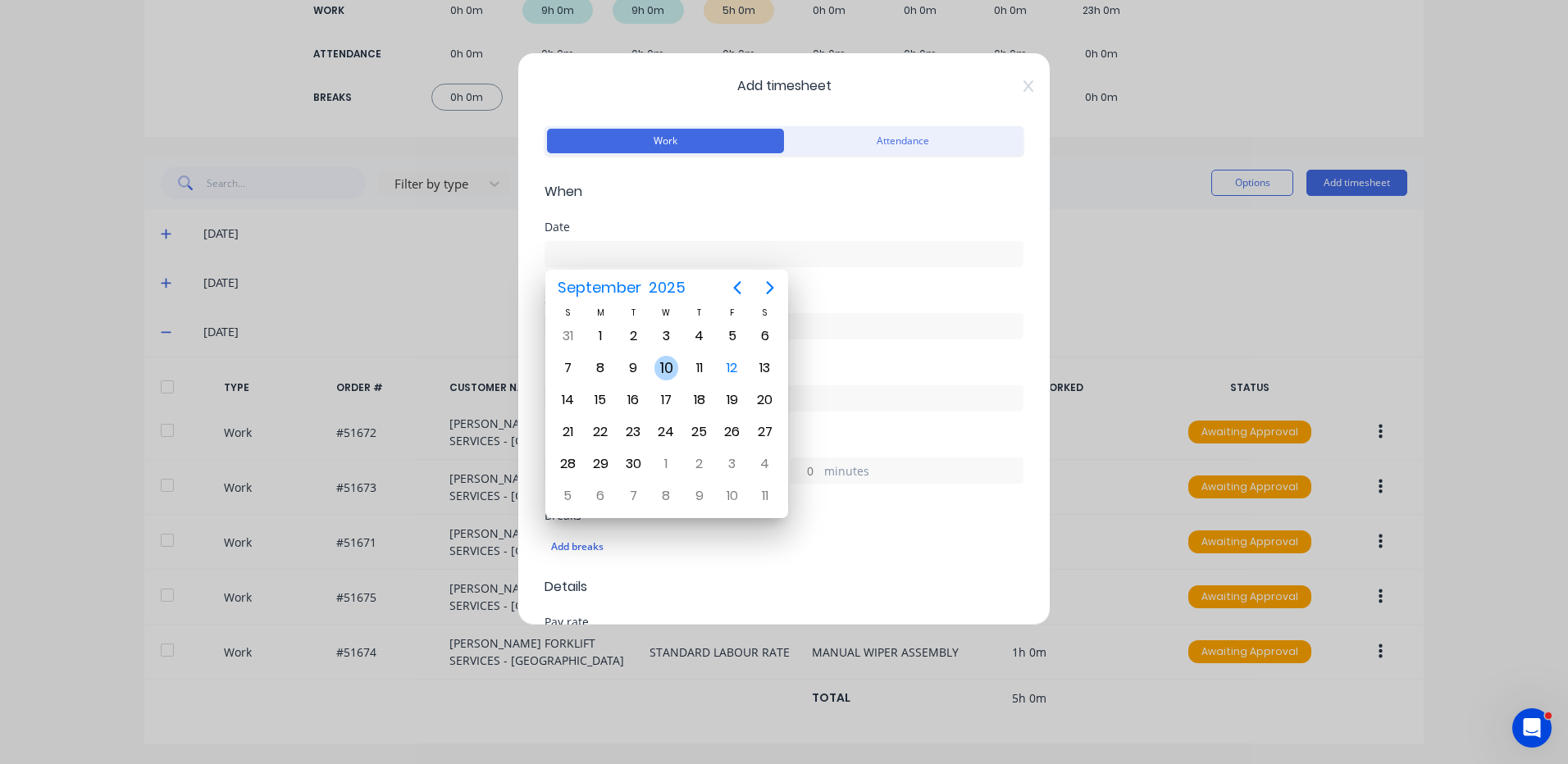
click at [664, 369] on div "10" at bounding box center [666, 367] width 25 height 25
type input "10/09/2025"
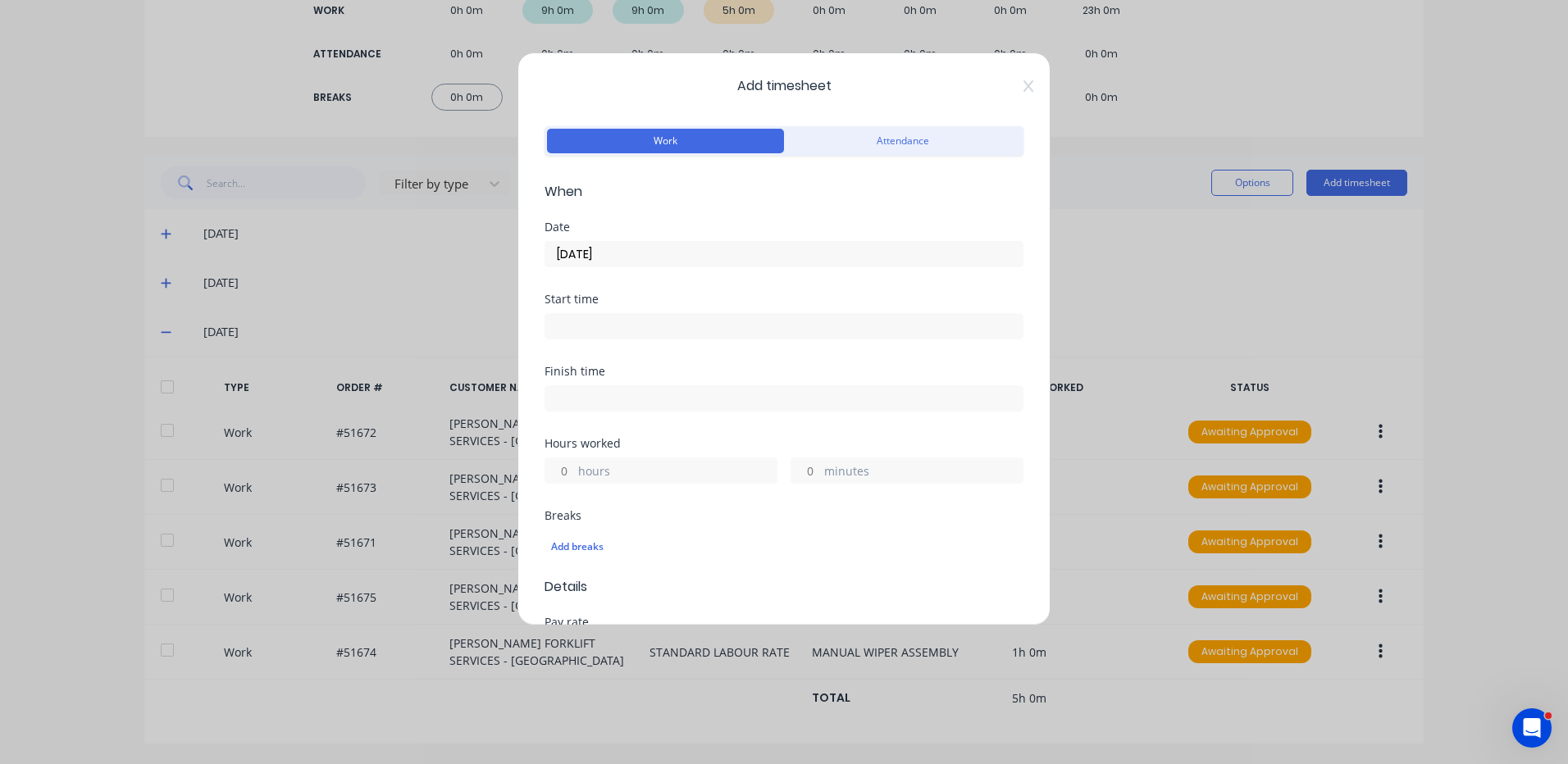
click at [658, 468] on label "hours" at bounding box center [677, 472] width 198 height 21
click at [574, 468] on input "hours" at bounding box center [560, 470] width 29 height 25
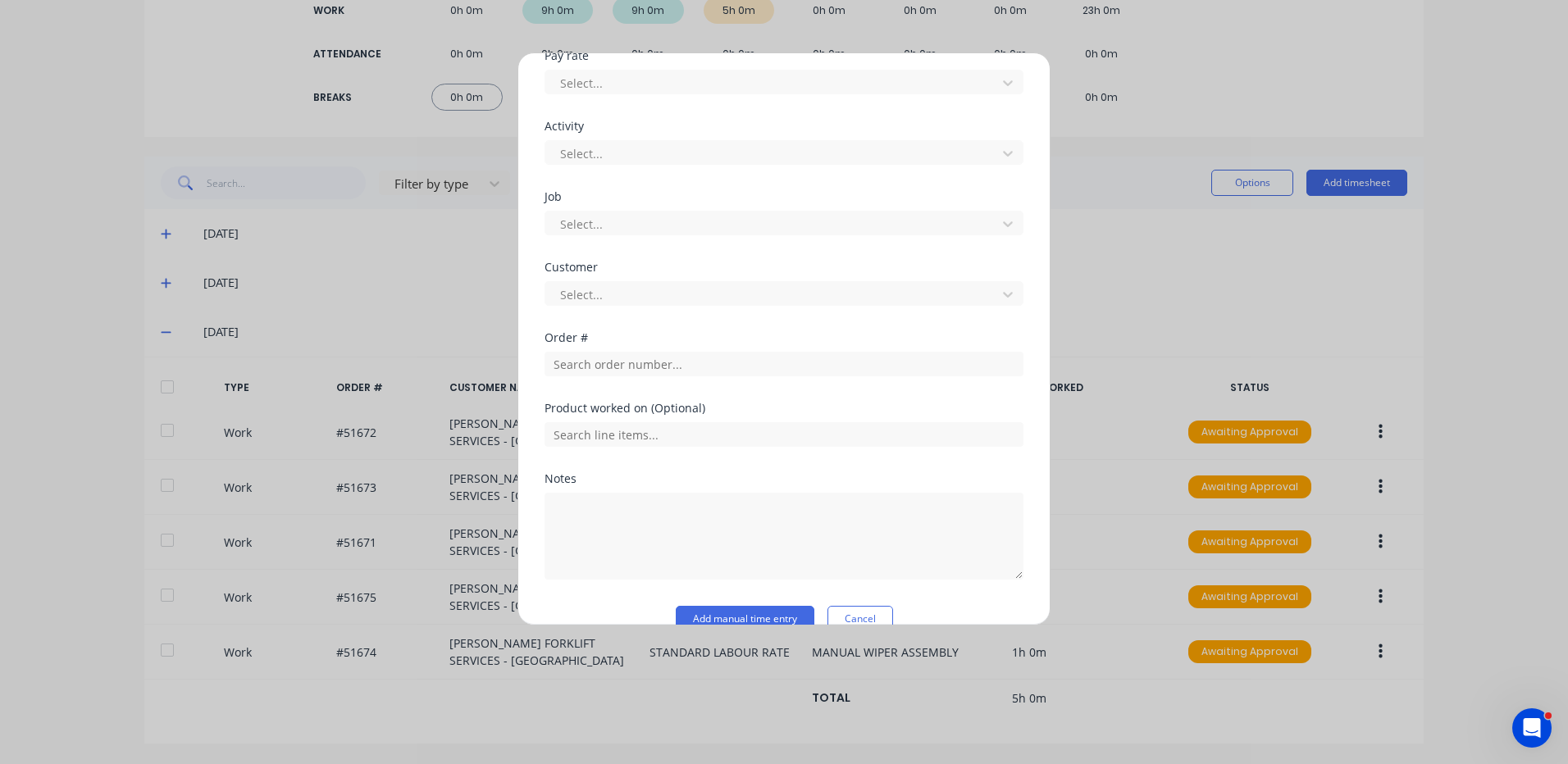
scroll to position [574, 0]
type input "4"
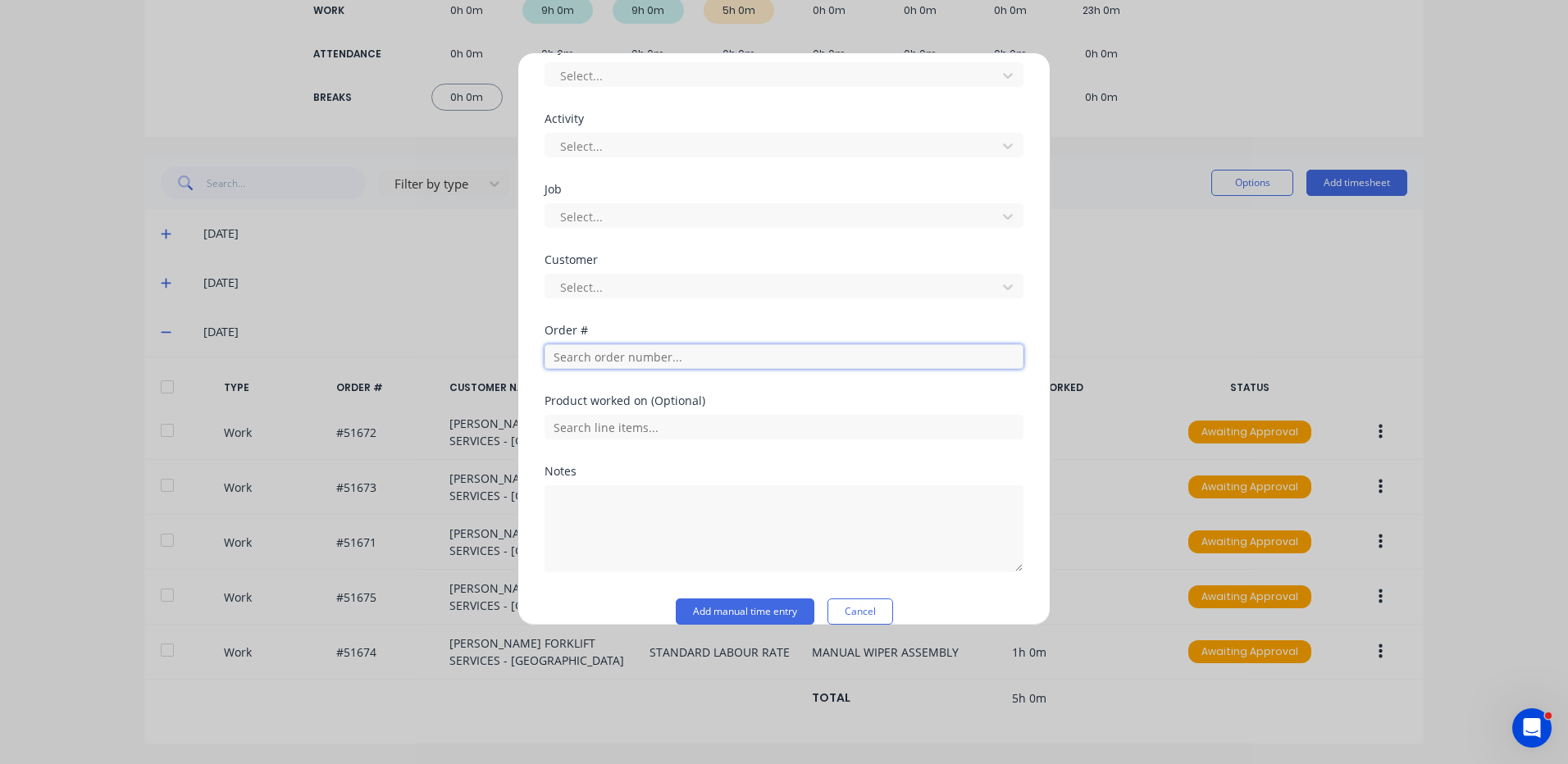
click at [697, 361] on input "text" at bounding box center [784, 357] width 479 height 25
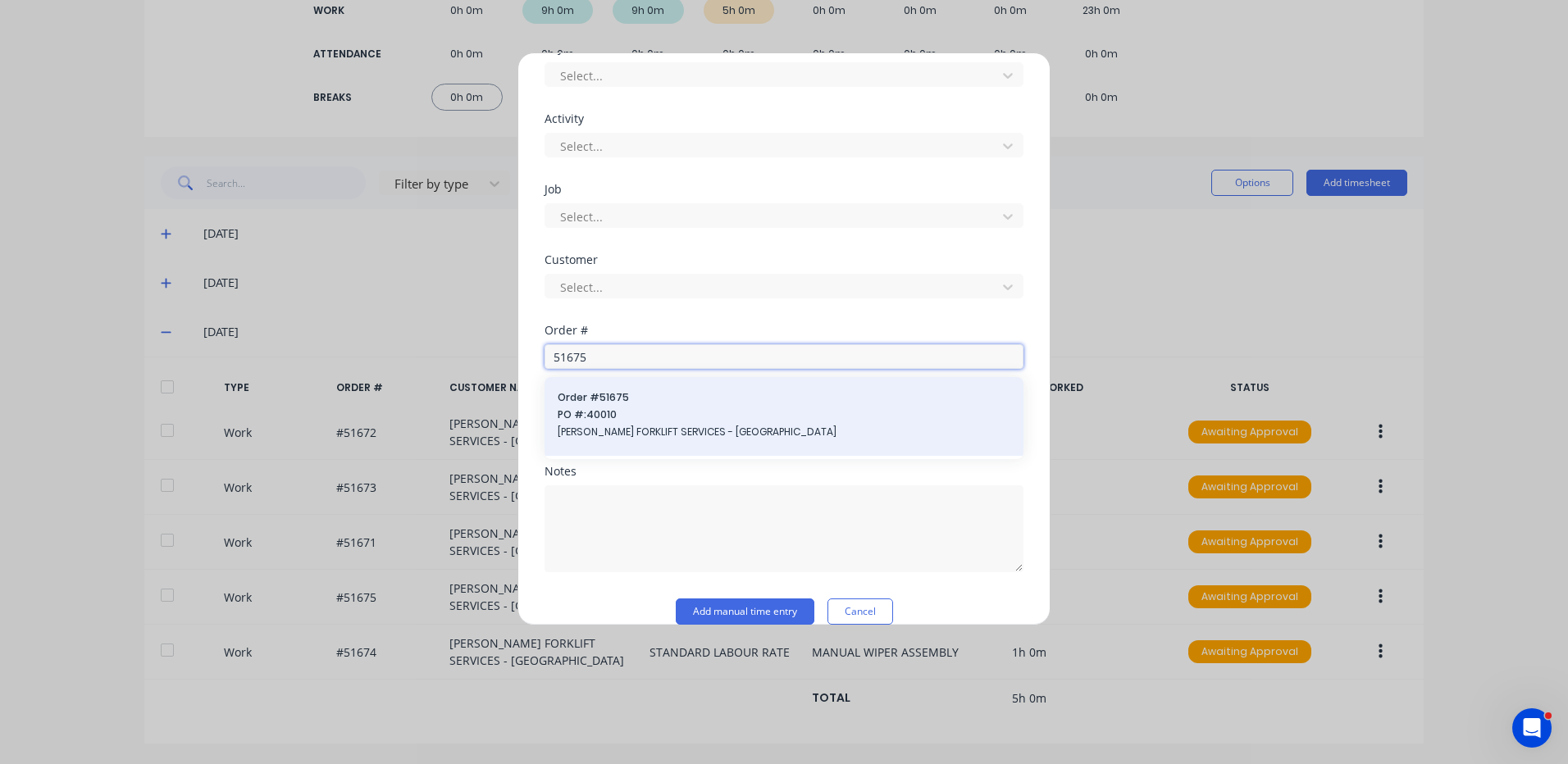
type input "51675"
click at [621, 423] on div "Order # 51675 PO #: 40010 TARA FORKLIFT SERVICES - WETHERILL PARK" at bounding box center [784, 417] width 453 height 53
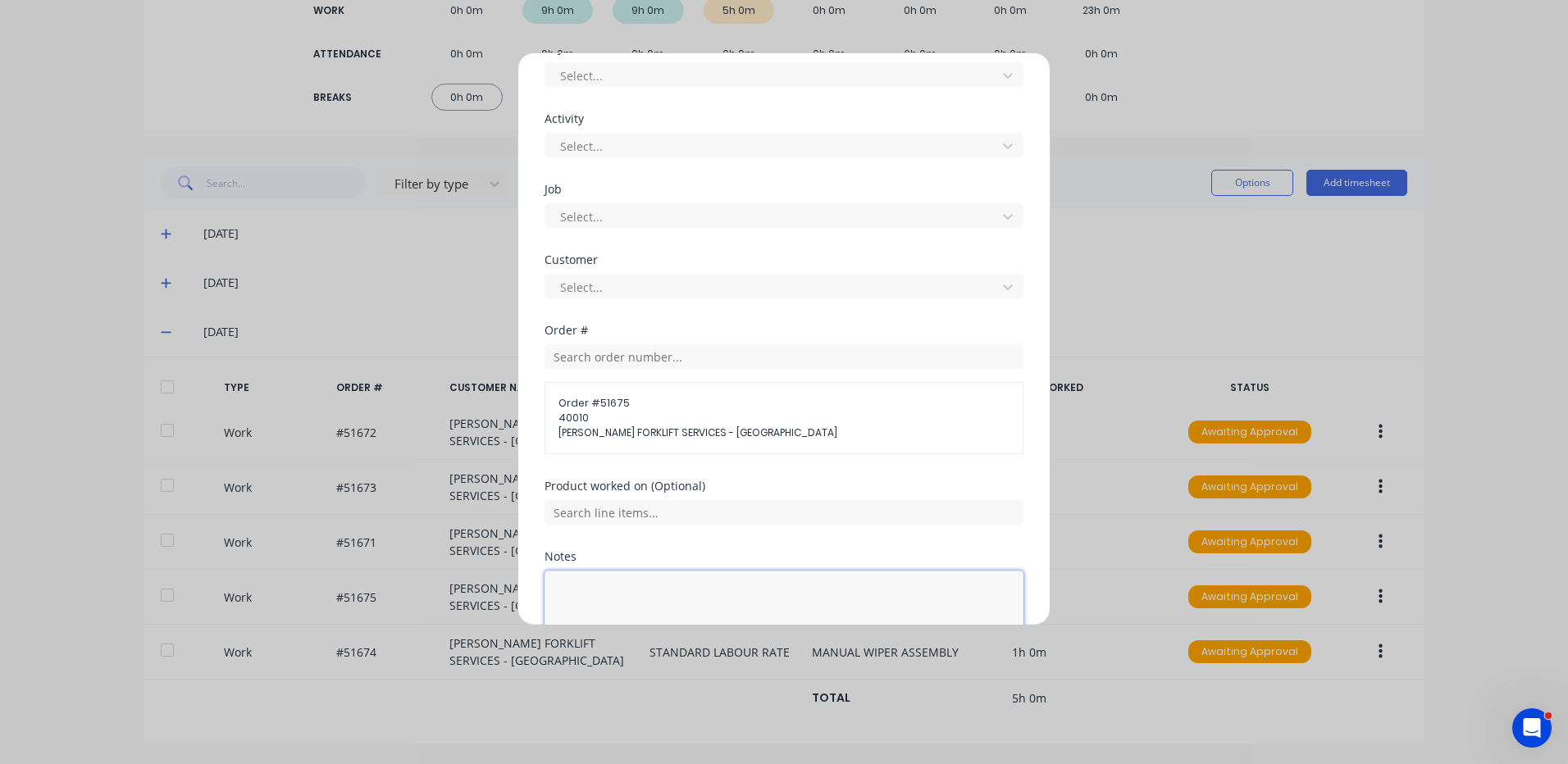
click at [660, 586] on textarea at bounding box center [784, 614] width 479 height 87
type textarea "A"
type textarea "STRIP"
click at [610, 514] on input "text" at bounding box center [784, 512] width 479 height 25
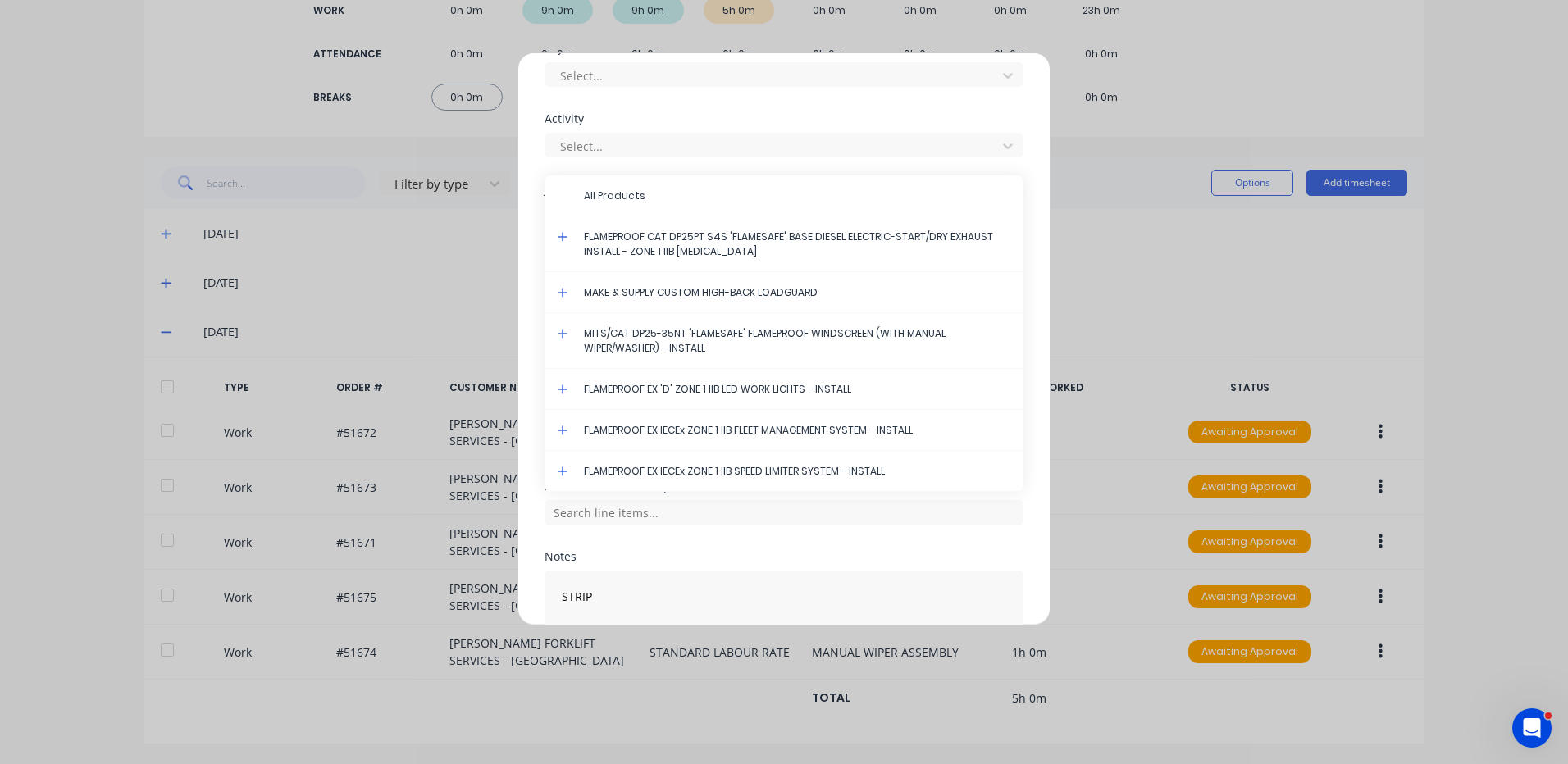
click at [559, 234] on icon at bounding box center [563, 236] width 11 height 12
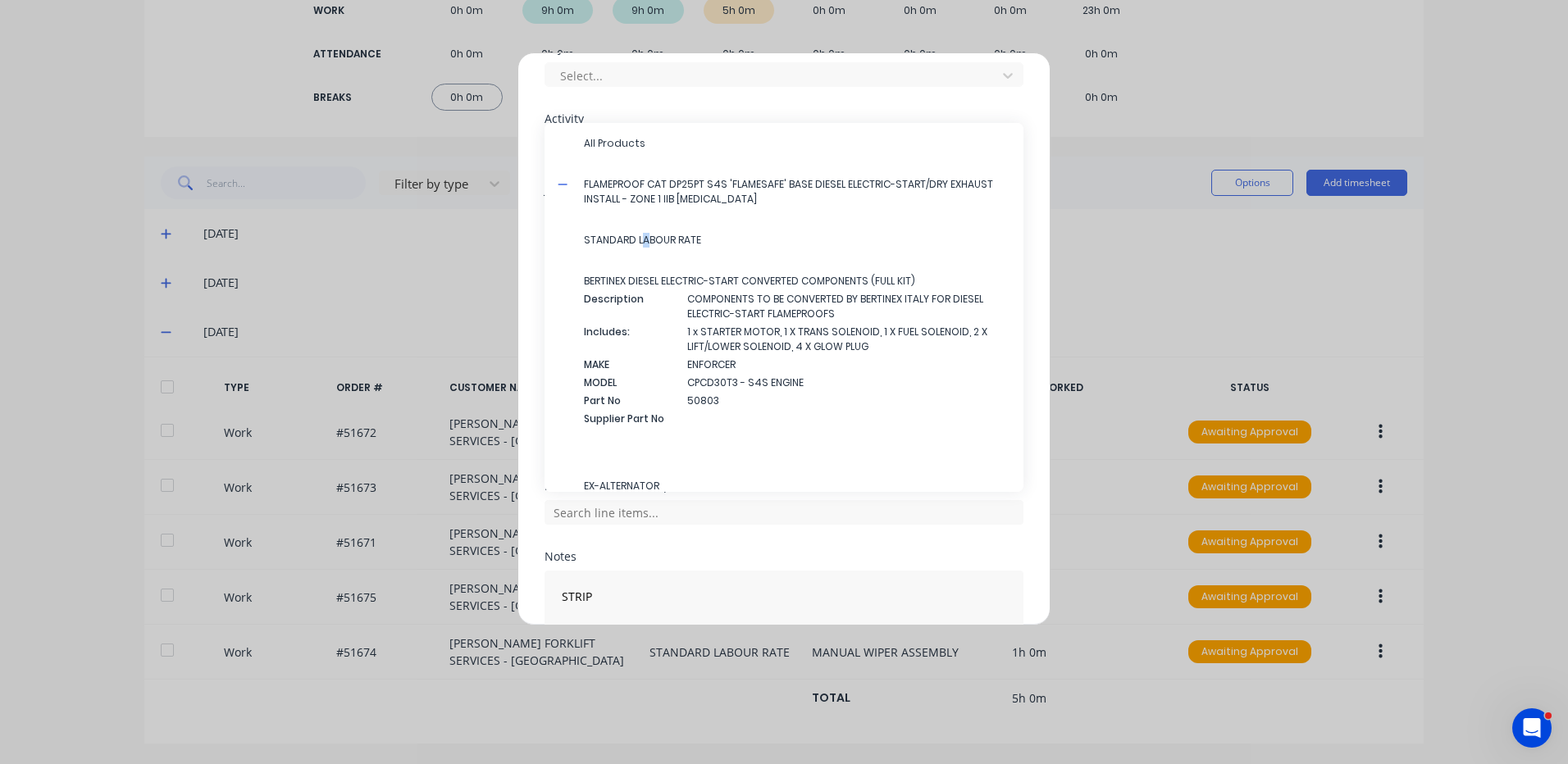
click at [644, 243] on span "STANDARD LABOUR RATE" at bounding box center [797, 240] width 427 height 15
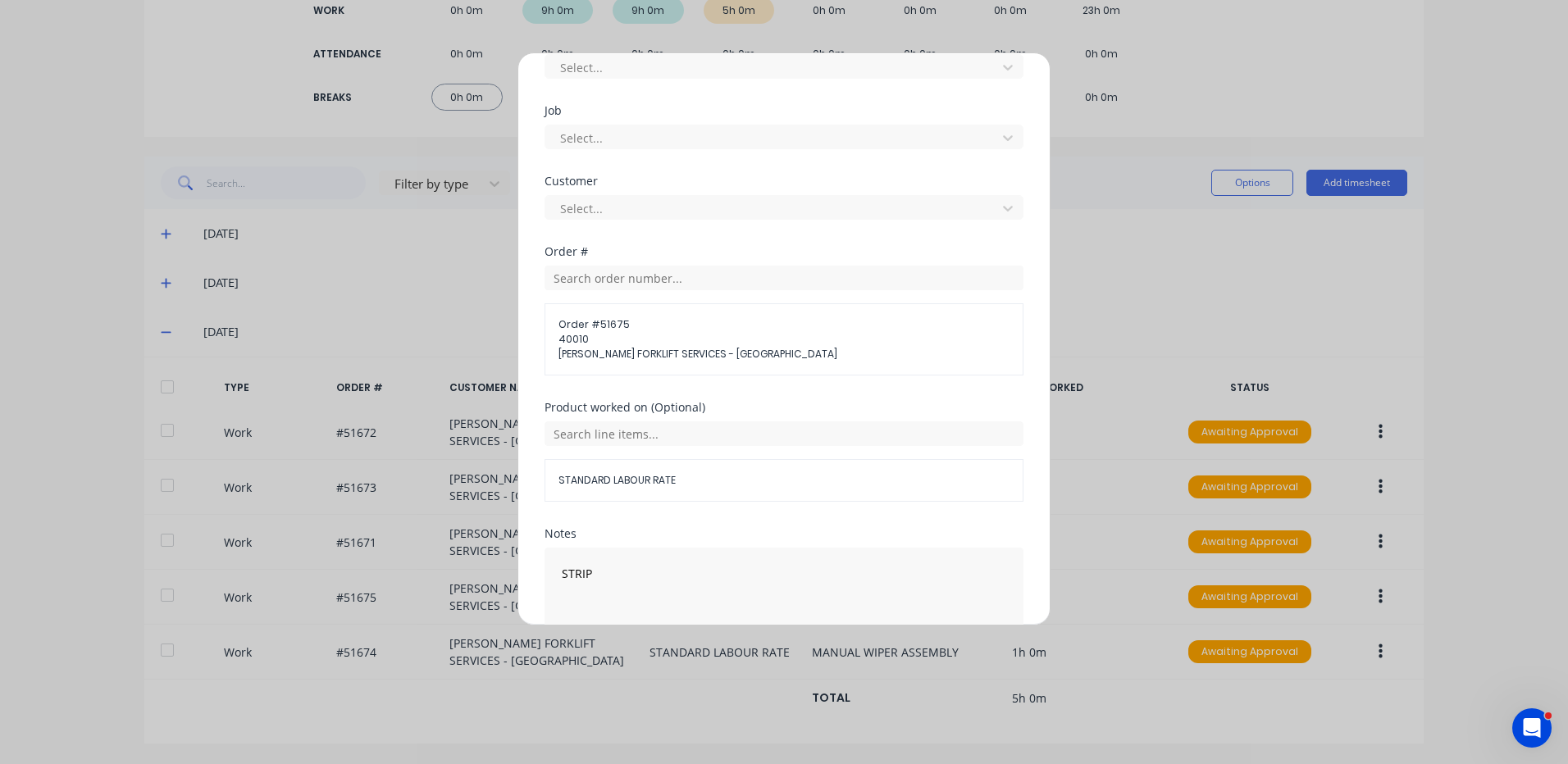
scroll to position [738, 0]
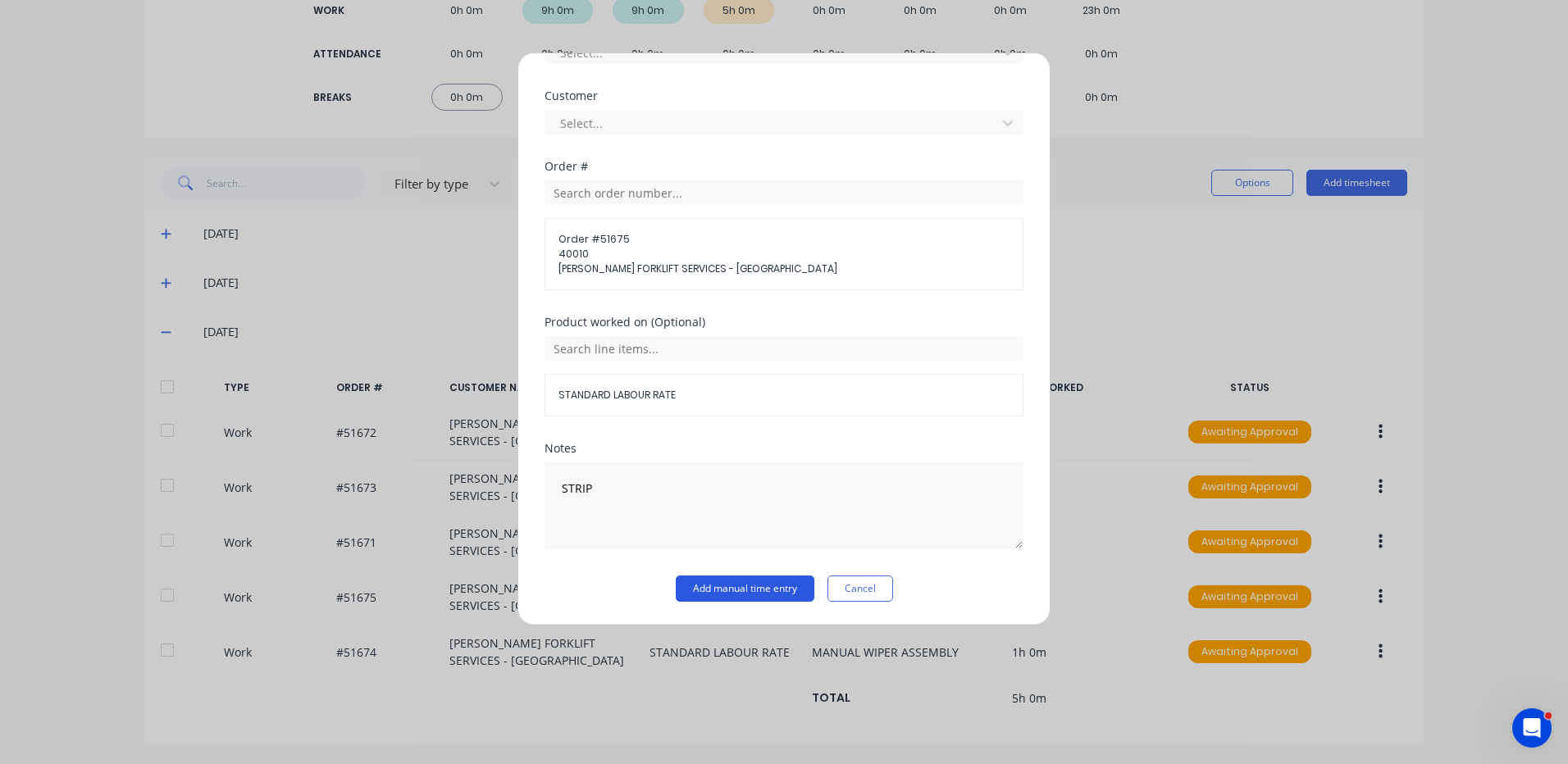
click at [730, 583] on button "Add manual time entry" at bounding box center [745, 588] width 138 height 26
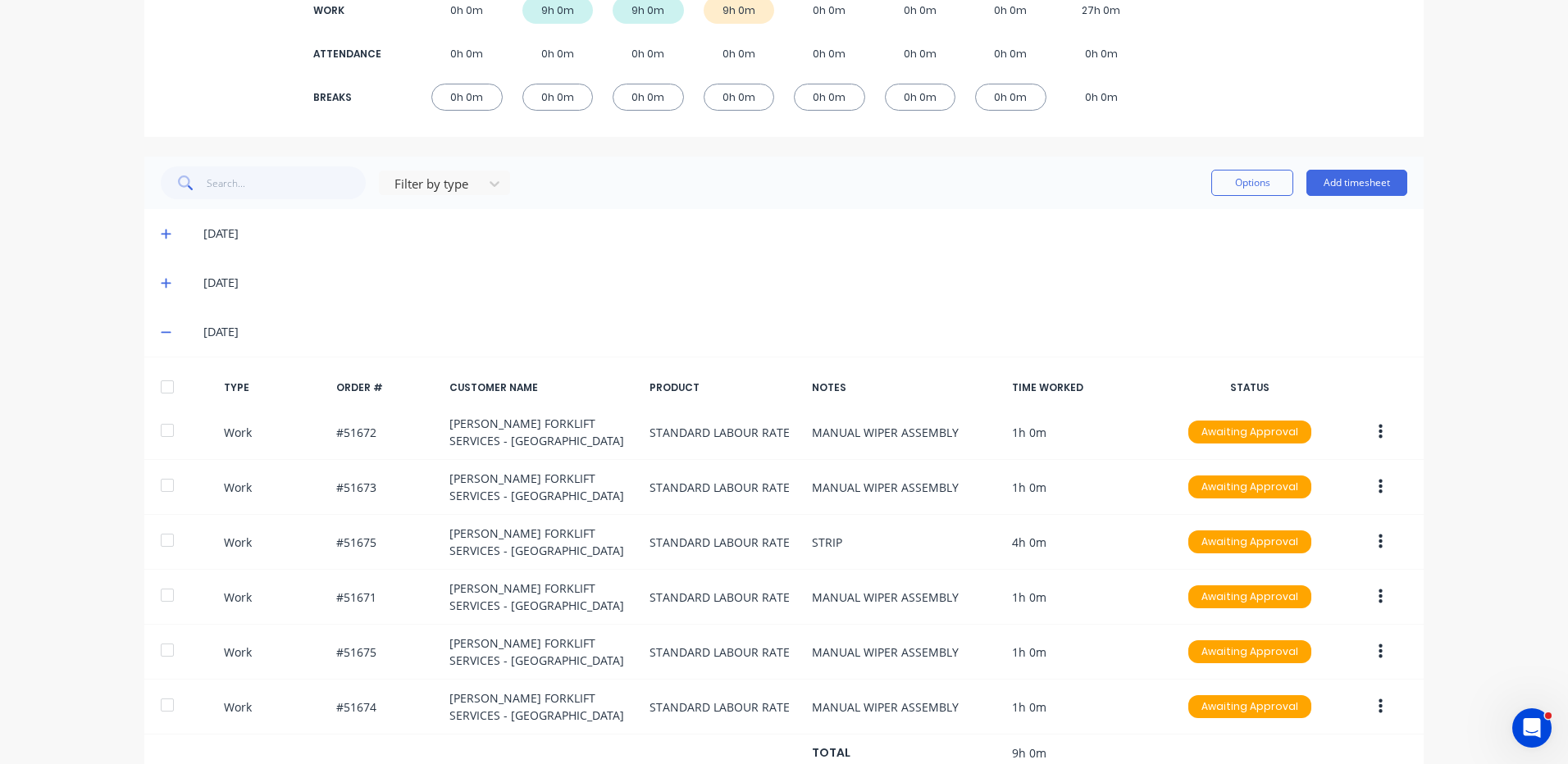
click at [157, 377] on div at bounding box center [167, 387] width 33 height 33
click at [1219, 181] on button "Options" at bounding box center [1252, 183] width 82 height 26
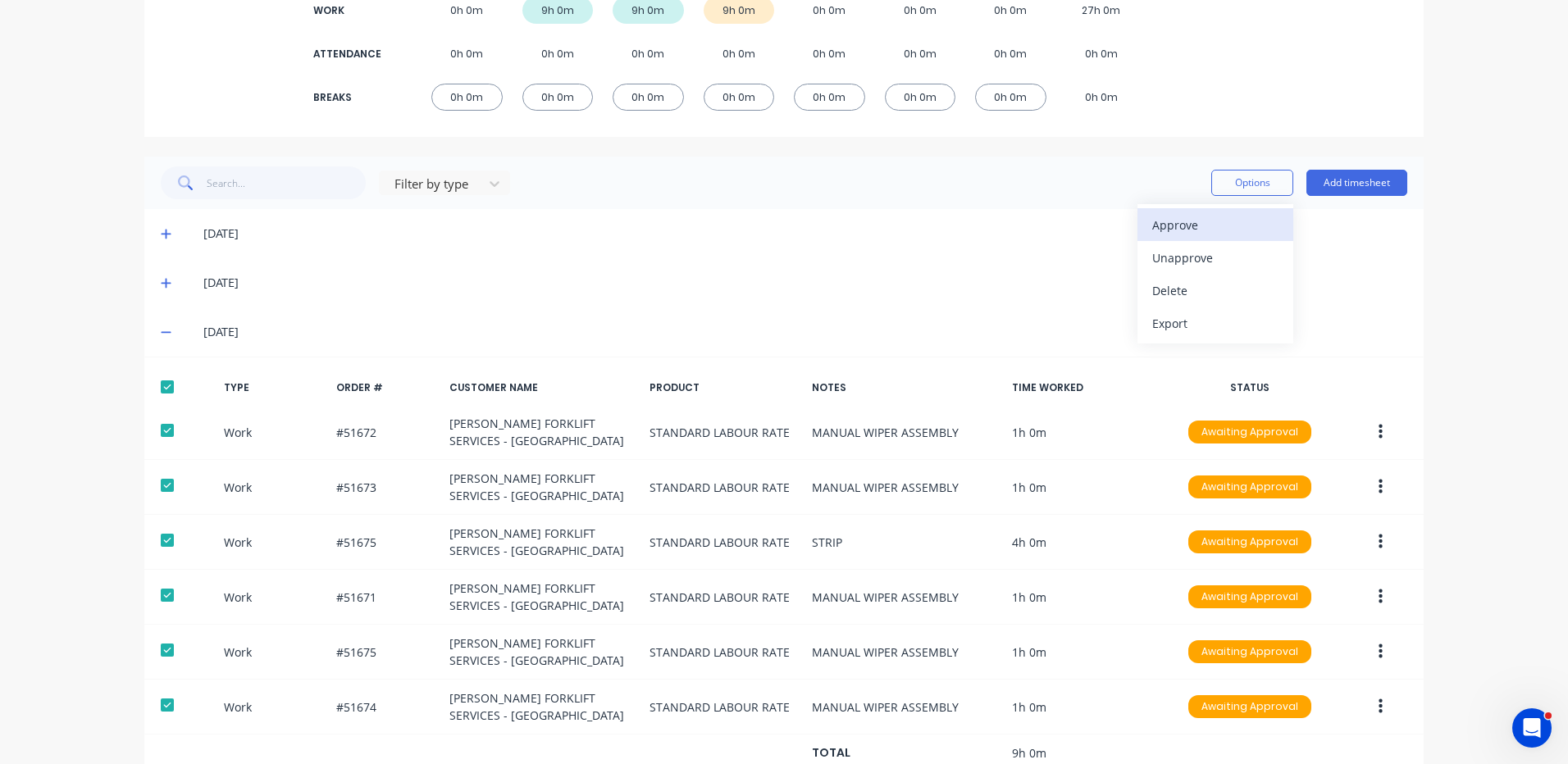
click at [1197, 230] on div "Approve" at bounding box center [1215, 225] width 126 height 24
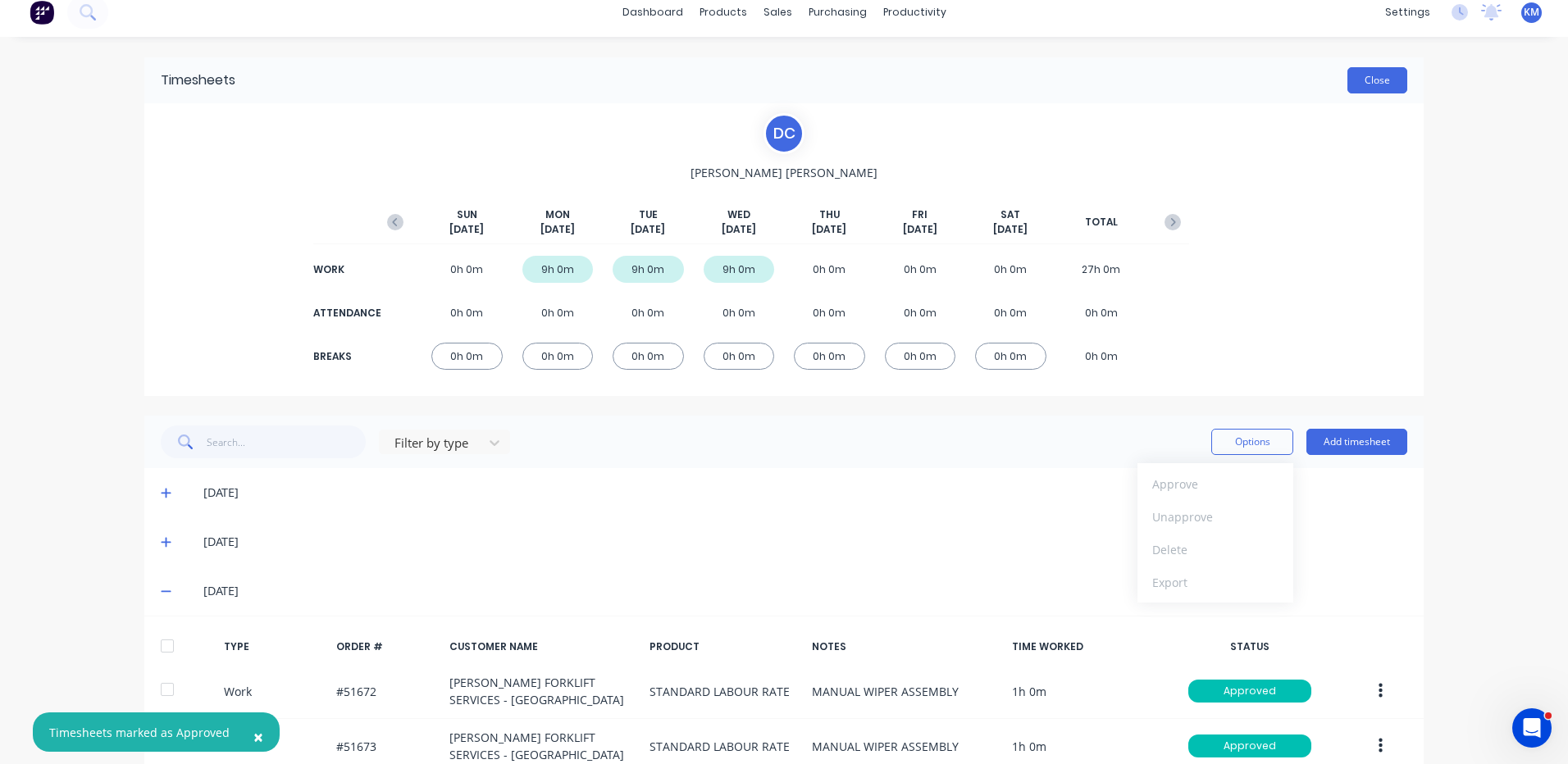
scroll to position [0, 0]
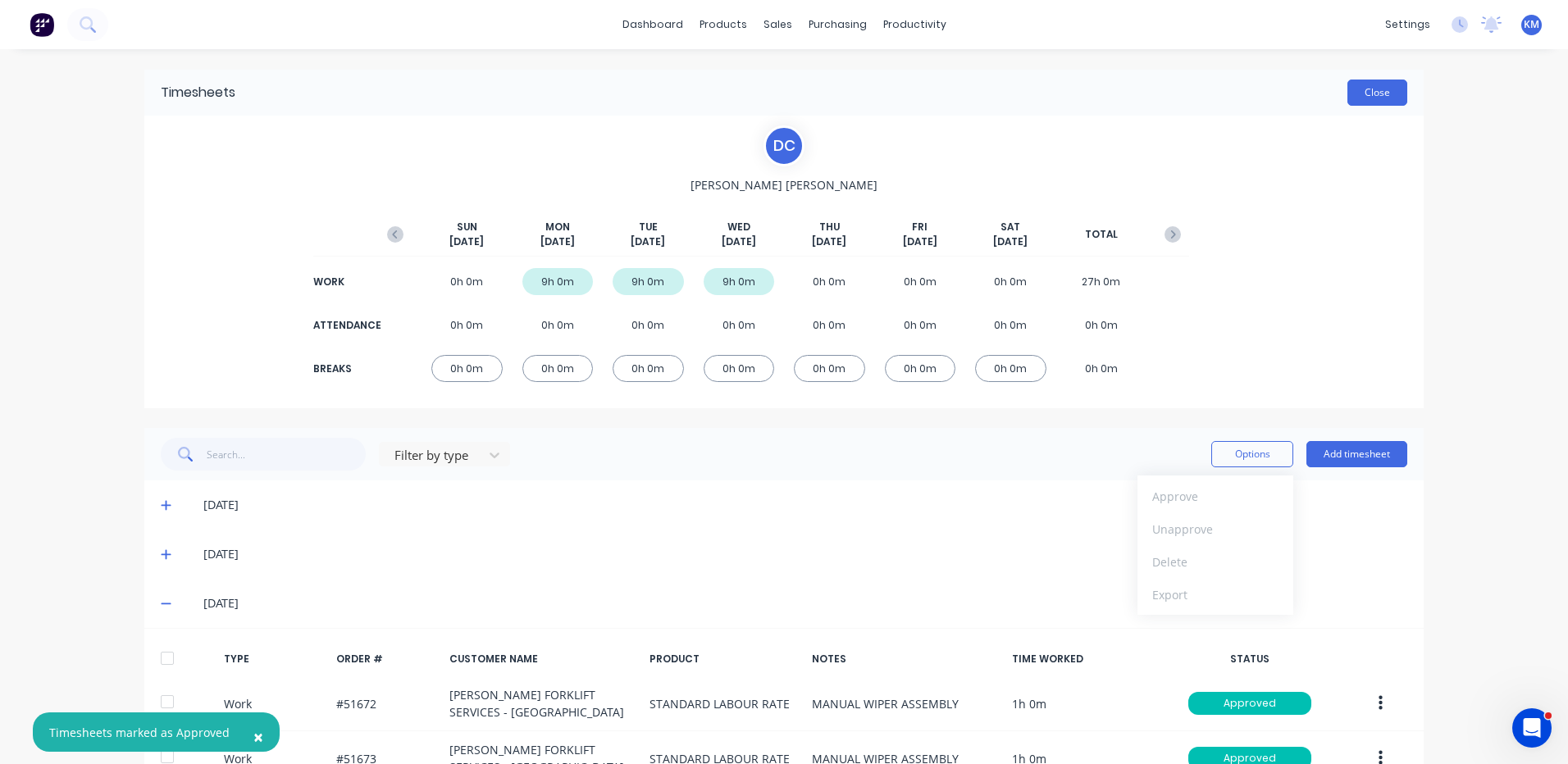
click at [1355, 96] on button "Close" at bounding box center [1378, 92] width 60 height 26
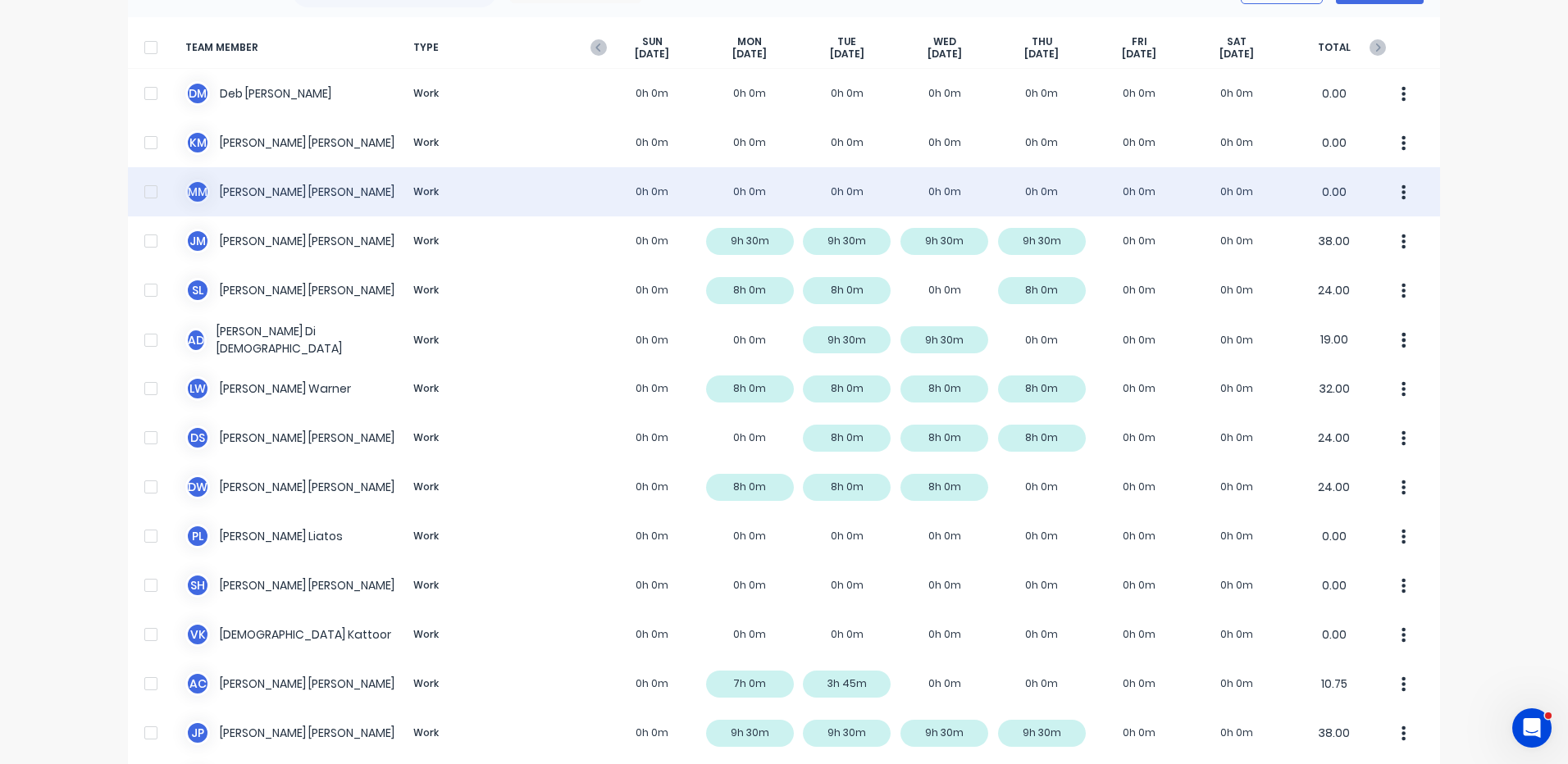
scroll to position [22, 0]
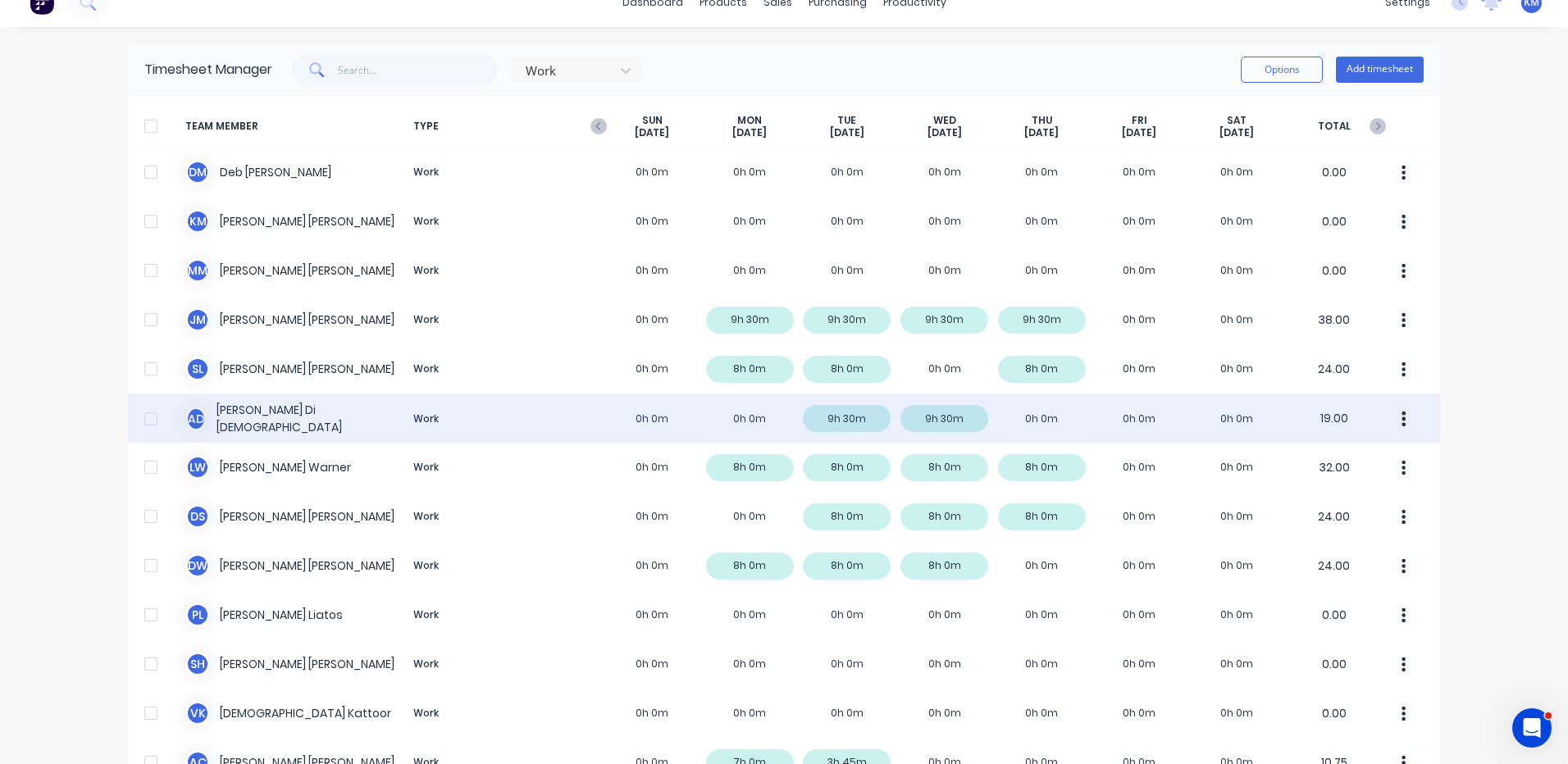
click at [836, 409] on div "A D Ashley Di Dio Work 0h 0m 0h 0m 9h 30m 9h 30m 0h 0m 0h 0m 0h 0m 19.00" at bounding box center [784, 418] width 1312 height 49
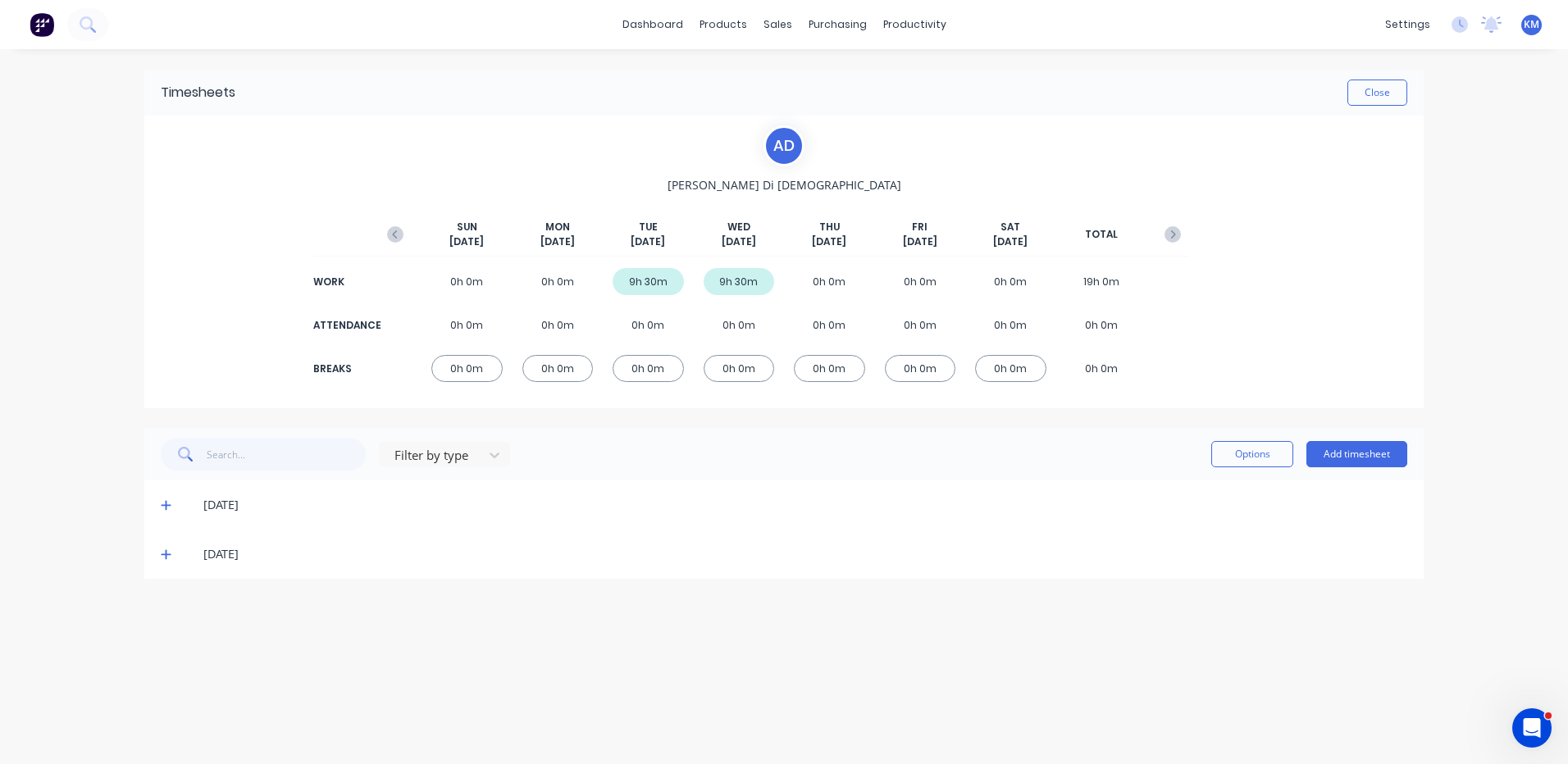
click at [169, 558] on icon at bounding box center [167, 554] width 11 height 12
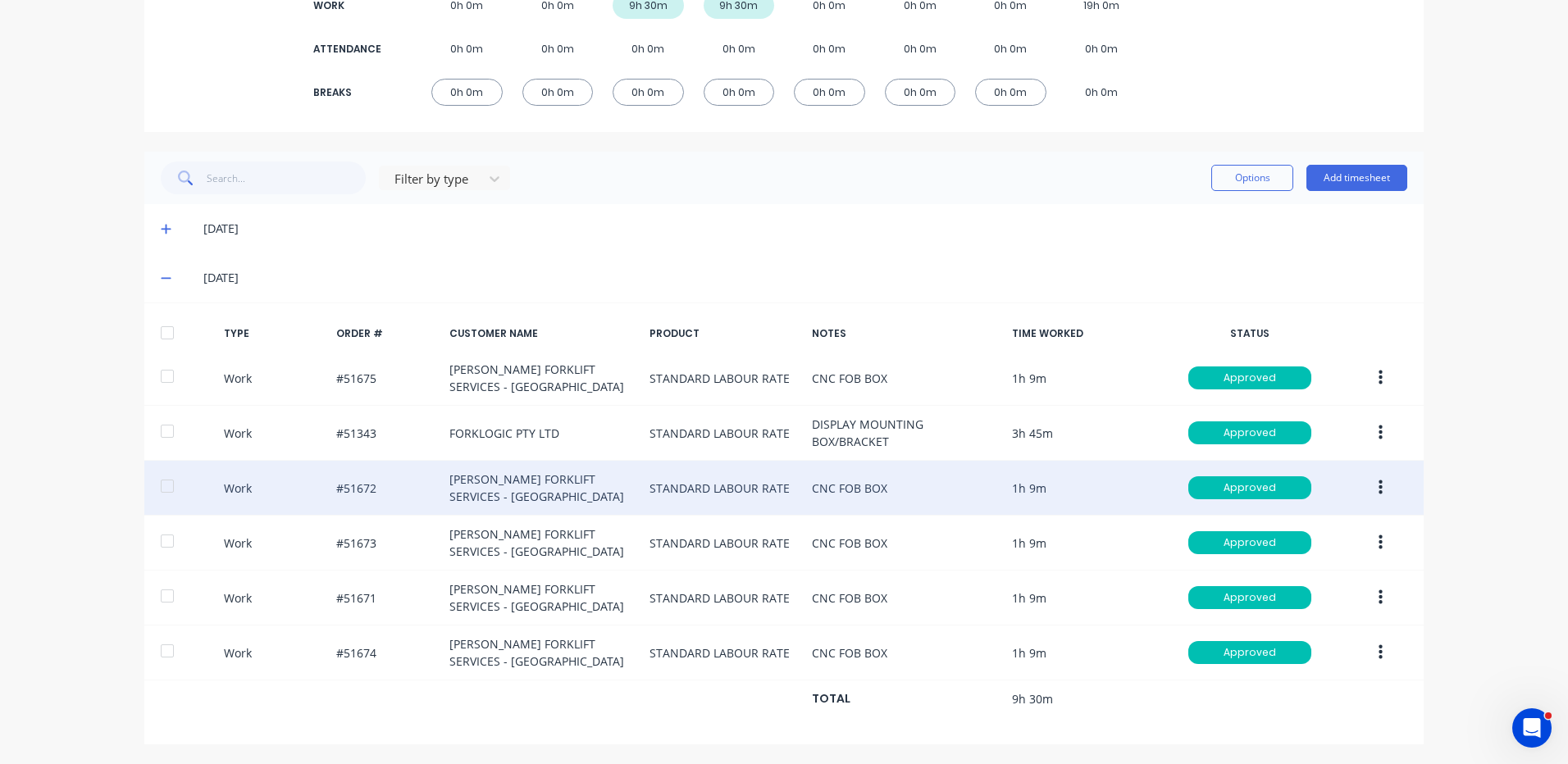
scroll to position [277, 0]
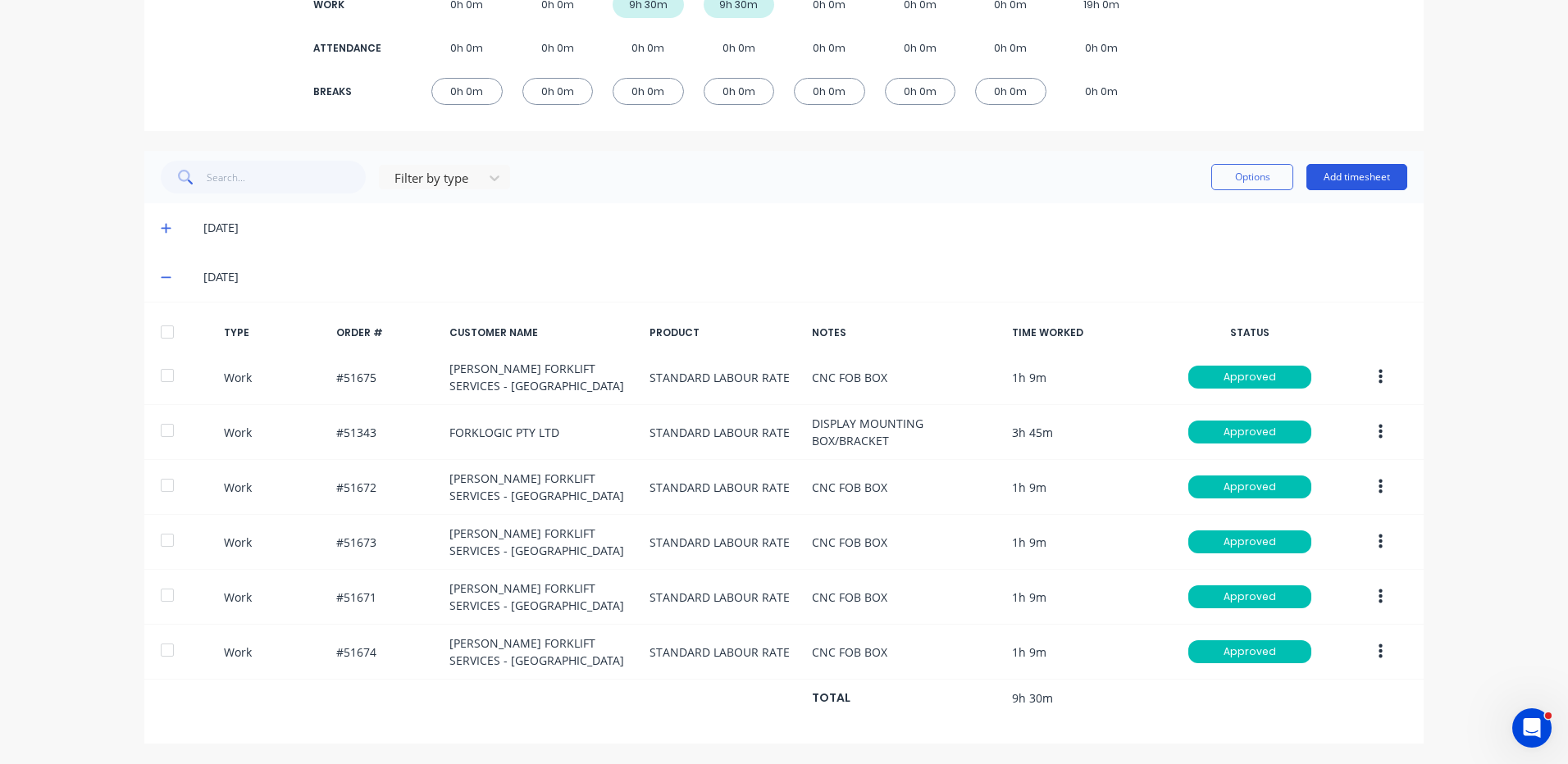
click at [1360, 175] on button "Add timesheet" at bounding box center [1357, 176] width 101 height 26
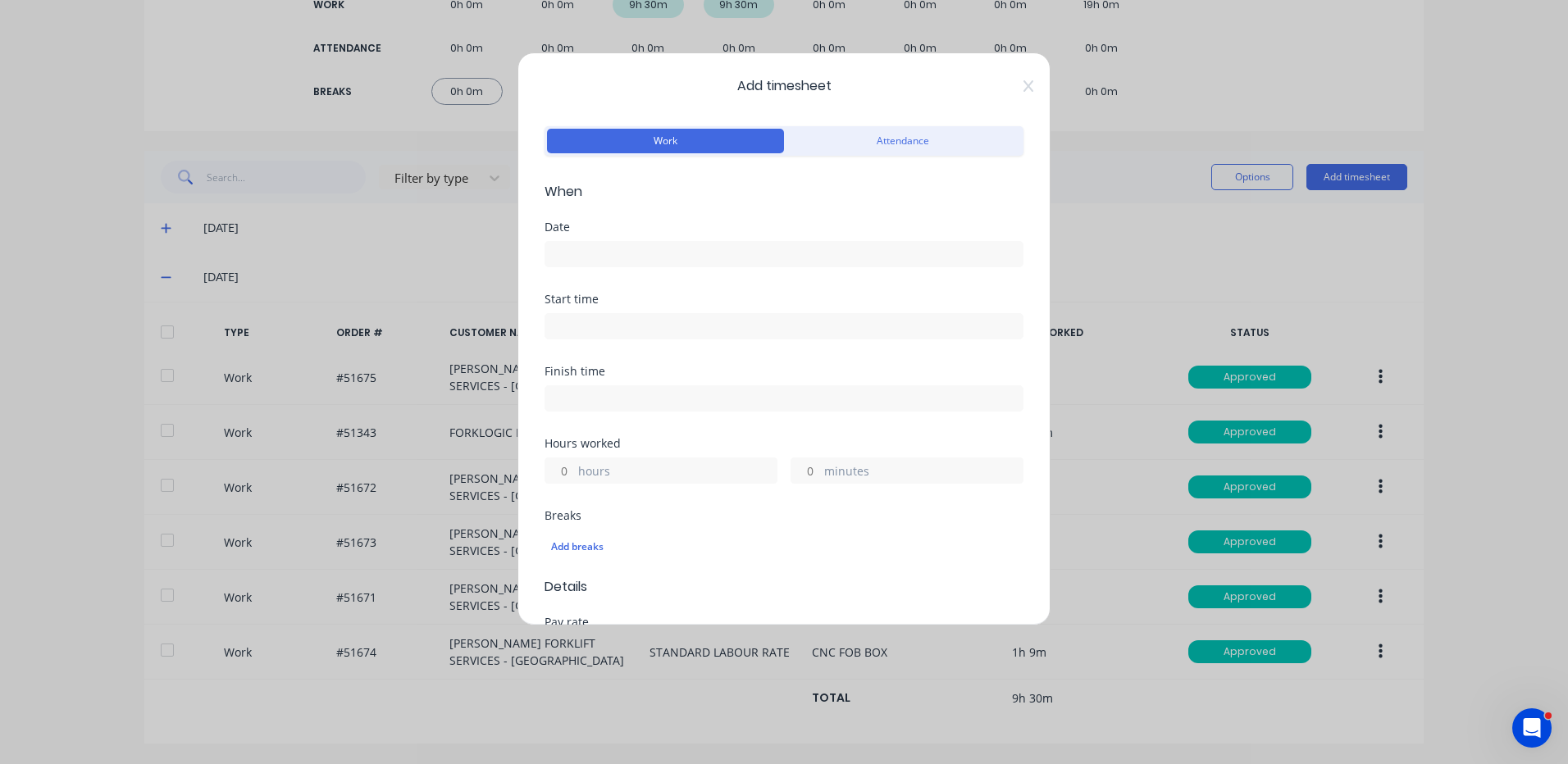
click at [754, 260] on input at bounding box center [784, 254] width 478 height 25
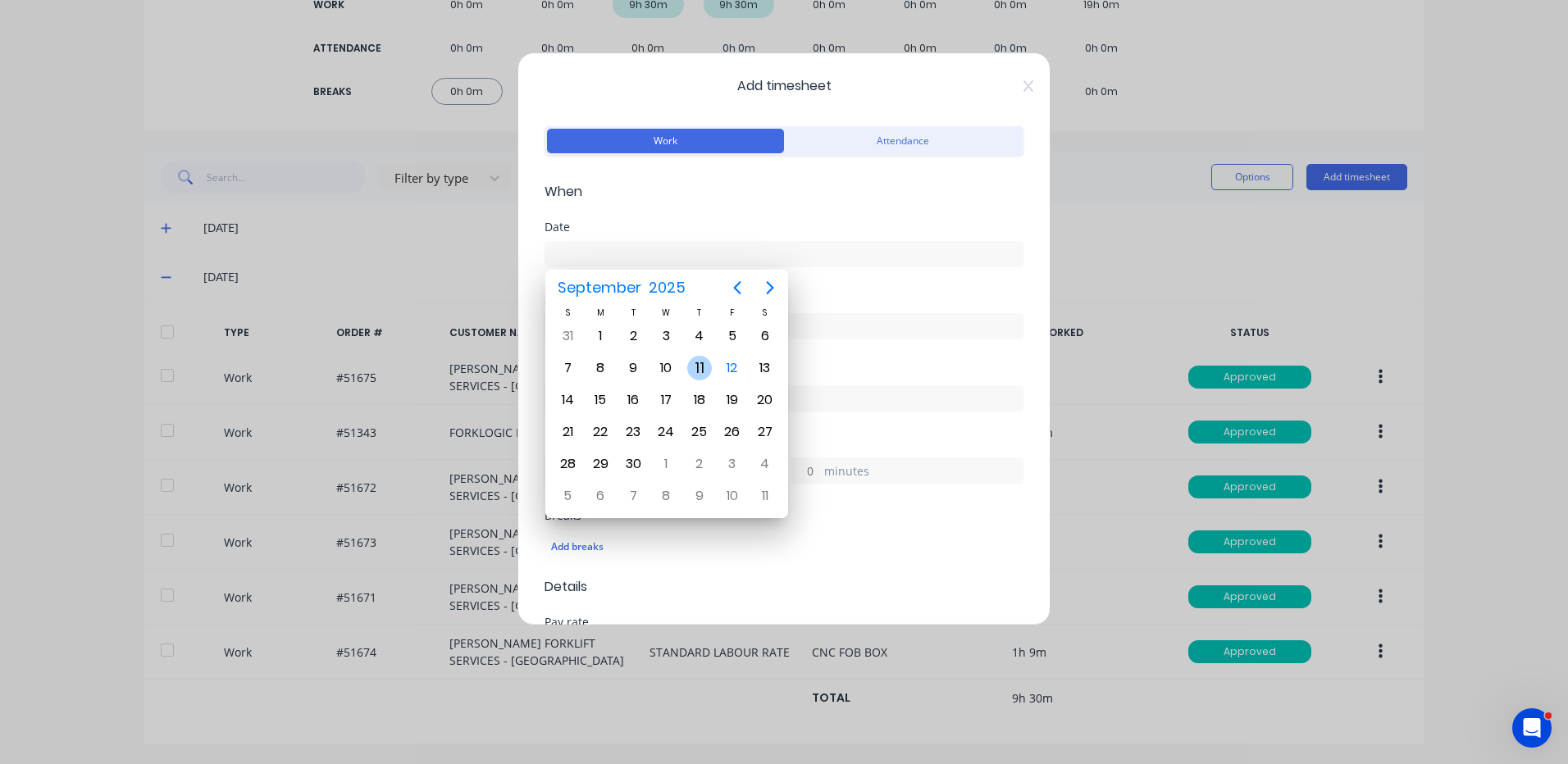
click at [706, 364] on div "11" at bounding box center [699, 367] width 25 height 25
type input "11/09/2025"
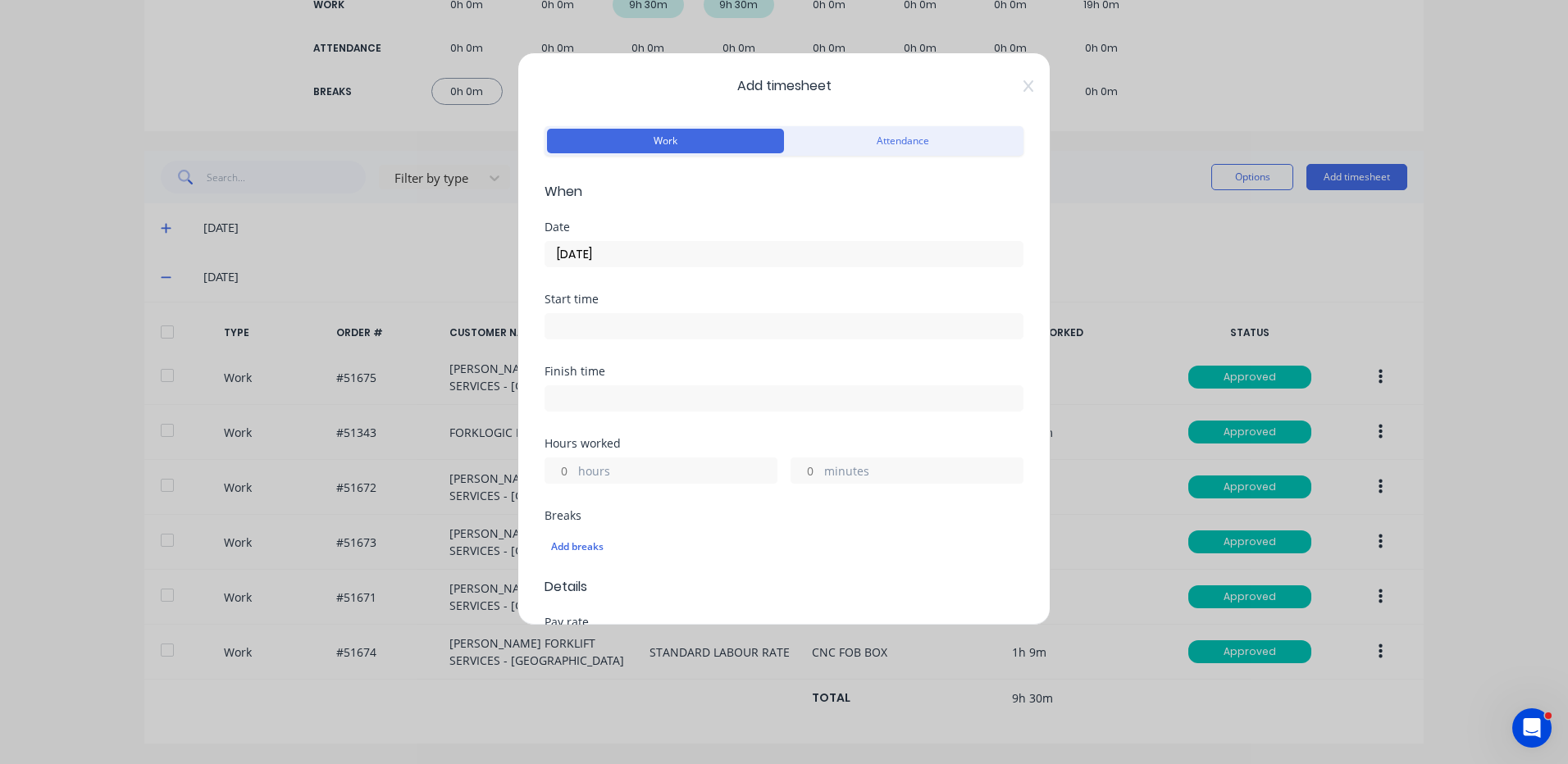
click at [599, 465] on label "hours" at bounding box center [677, 472] width 198 height 21
click at [574, 465] on input "hours" at bounding box center [560, 470] width 29 height 25
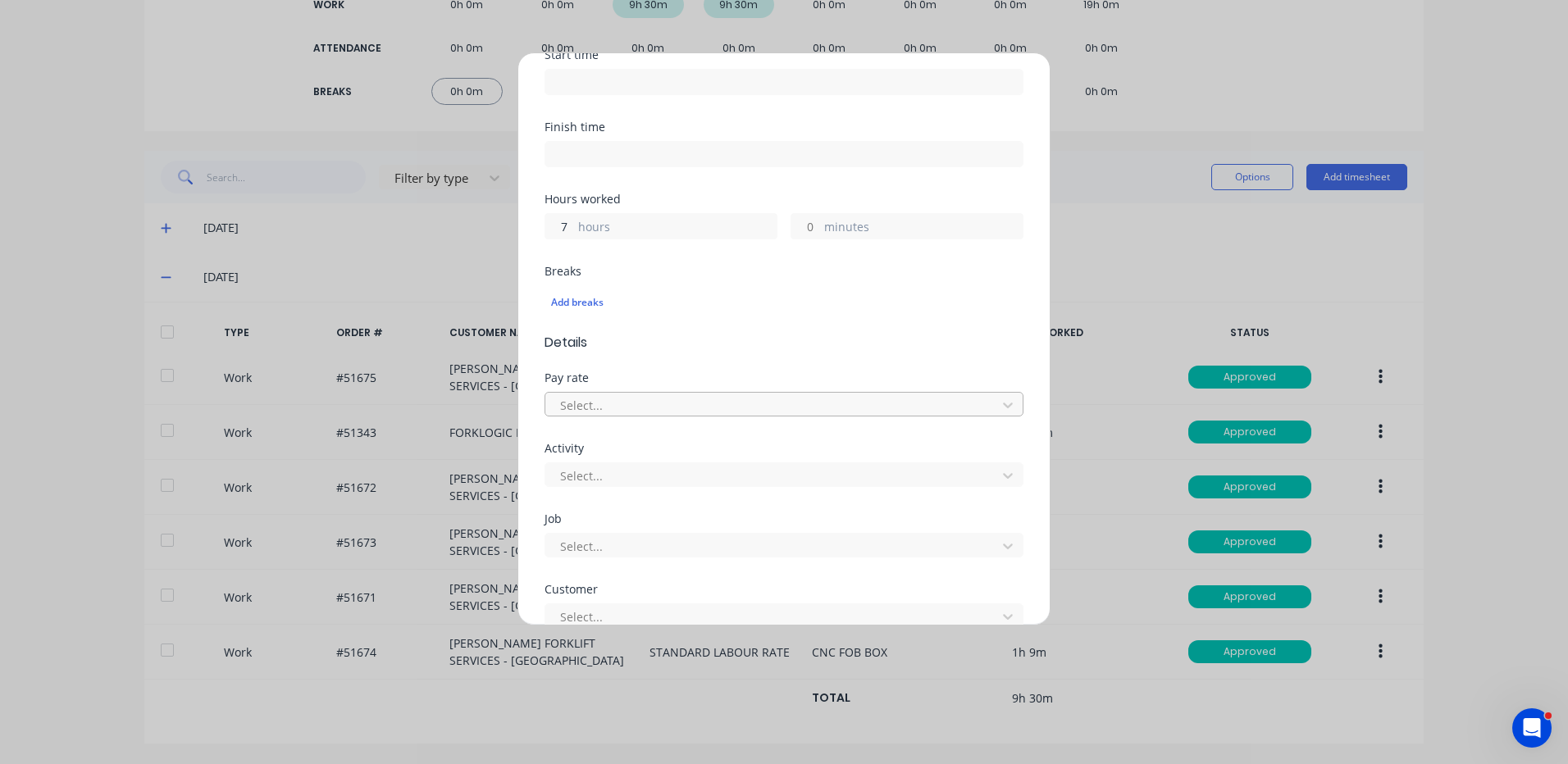
scroll to position [246, 0]
type input "7"
click at [703, 355] on form "Work Attendance When Date 11/09/2025 Start time Finish time Hours worked 7 hour…" at bounding box center [784, 414] width 479 height 1076
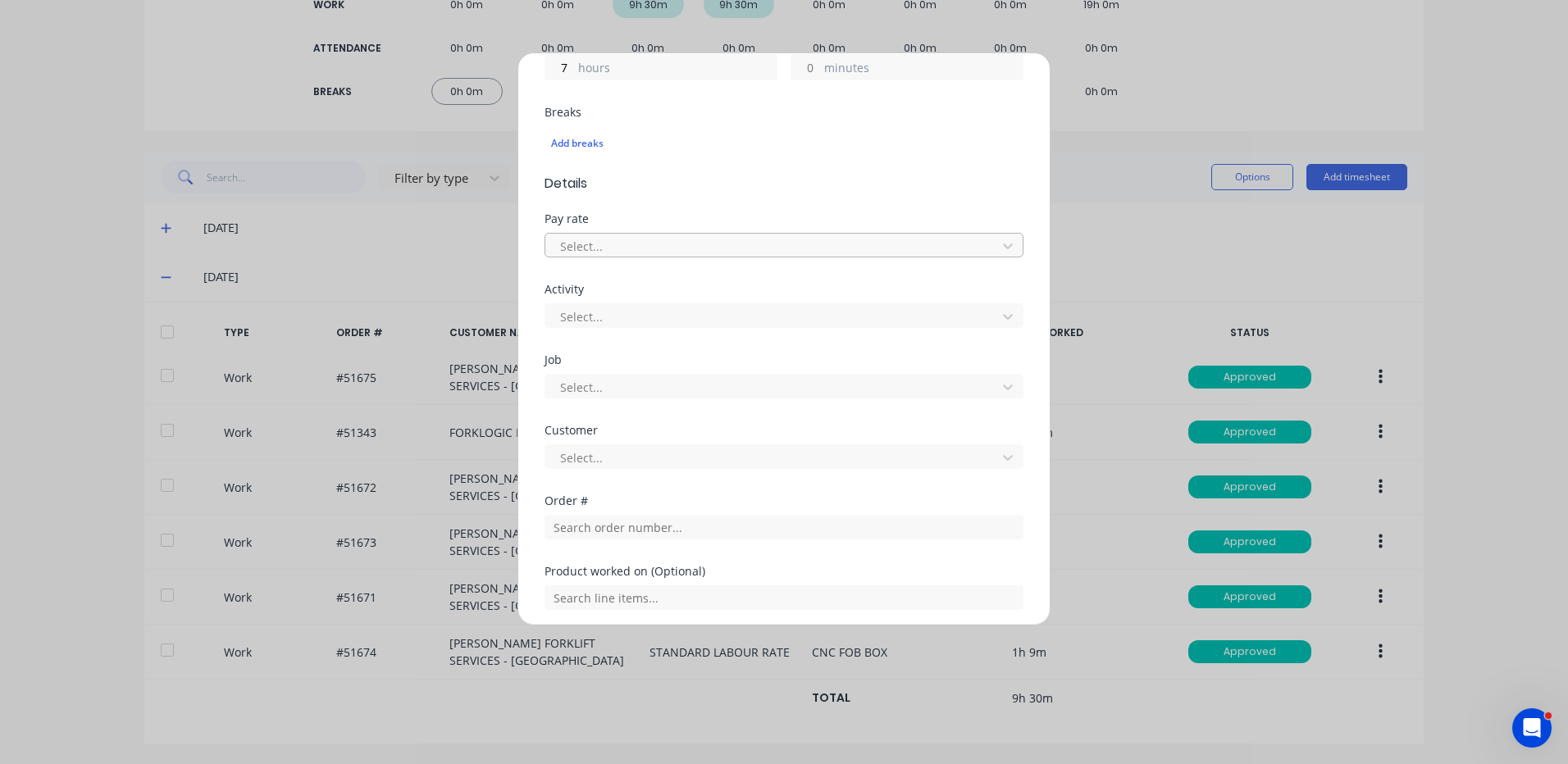
scroll to position [410, 0]
click at [679, 528] on input "text" at bounding box center [784, 520] width 479 height 25
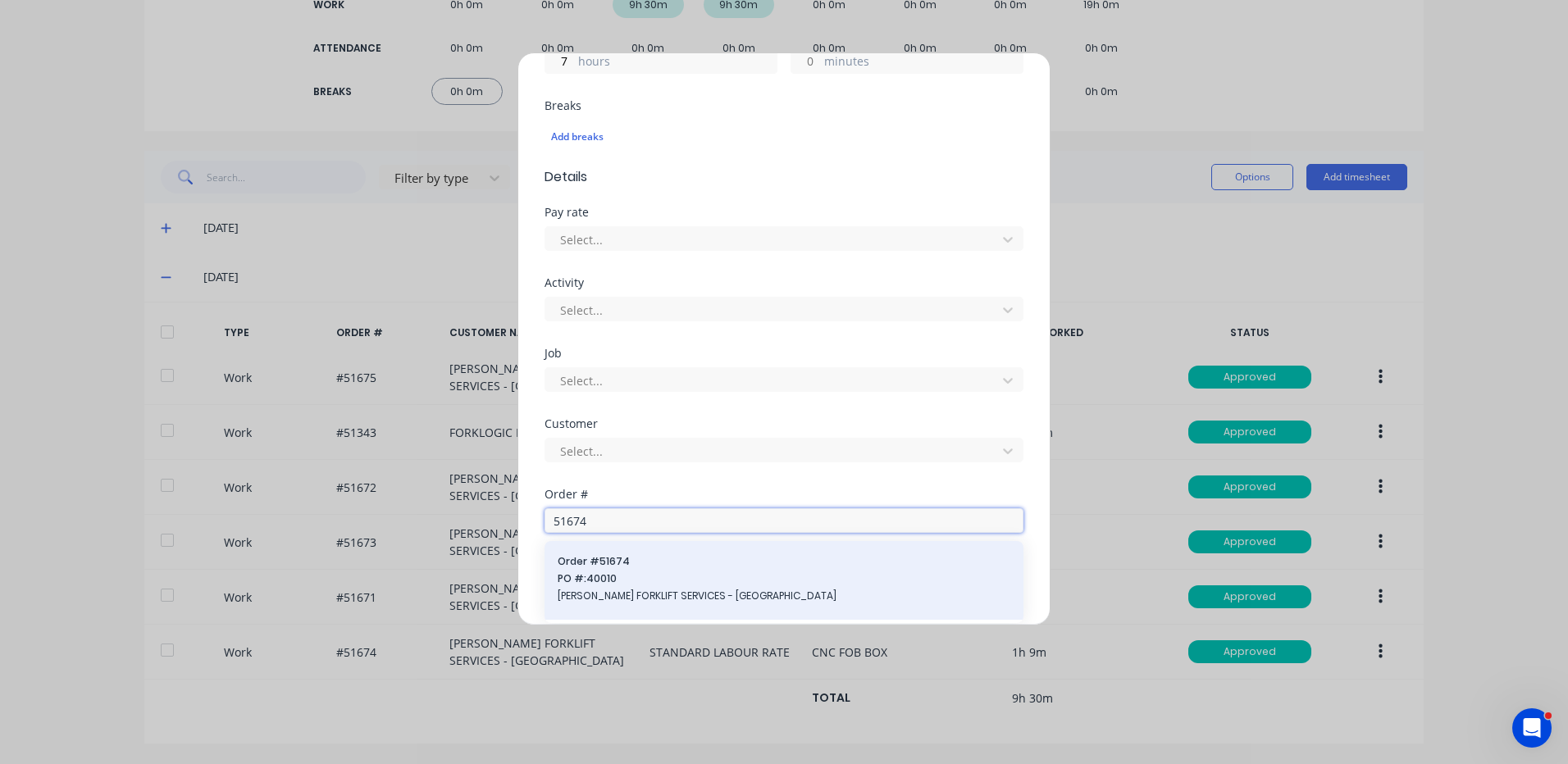
type input "51674"
click at [667, 564] on span "Order # 51674" at bounding box center [784, 561] width 453 height 15
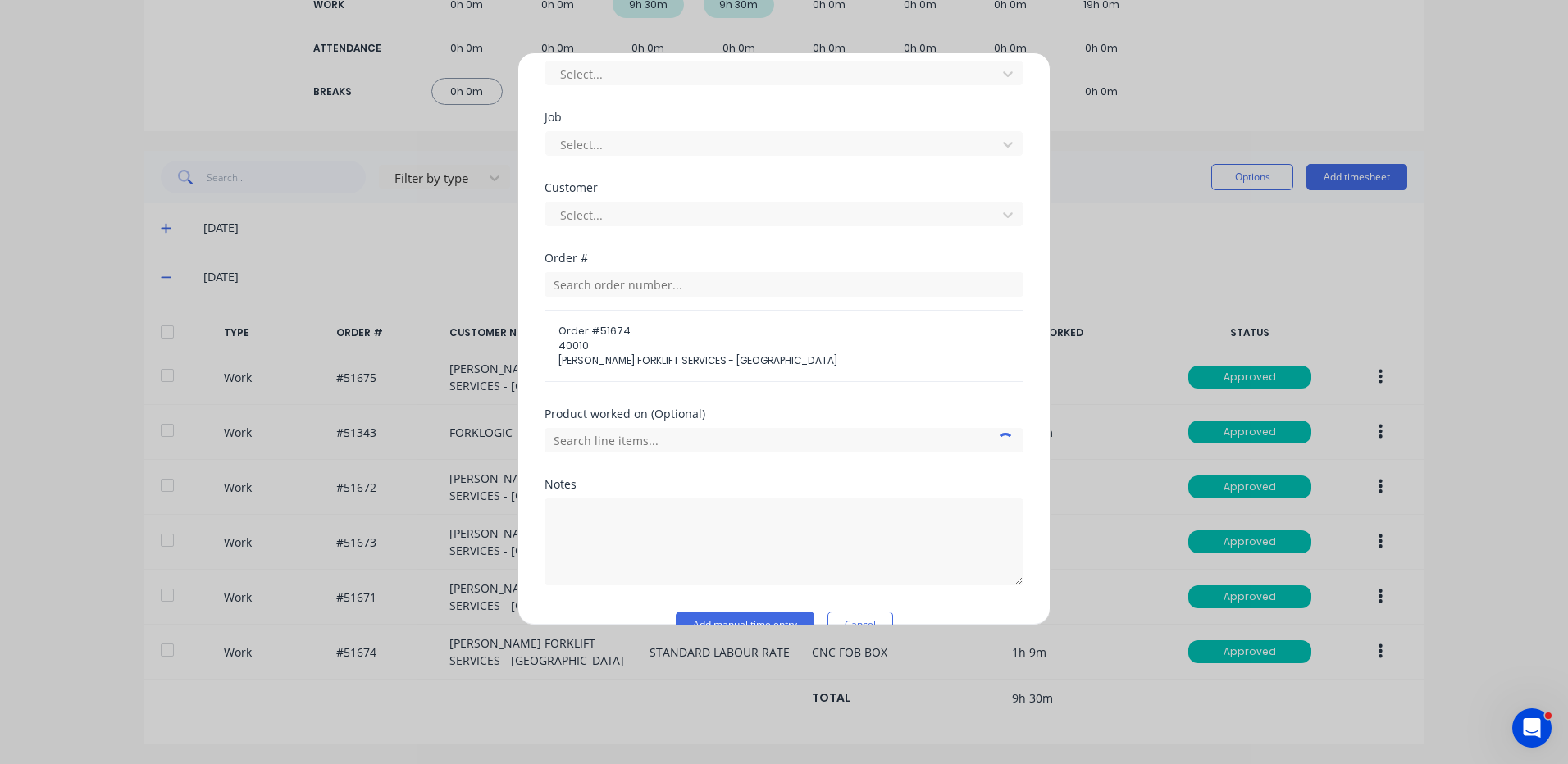
scroll to position [682, 0]
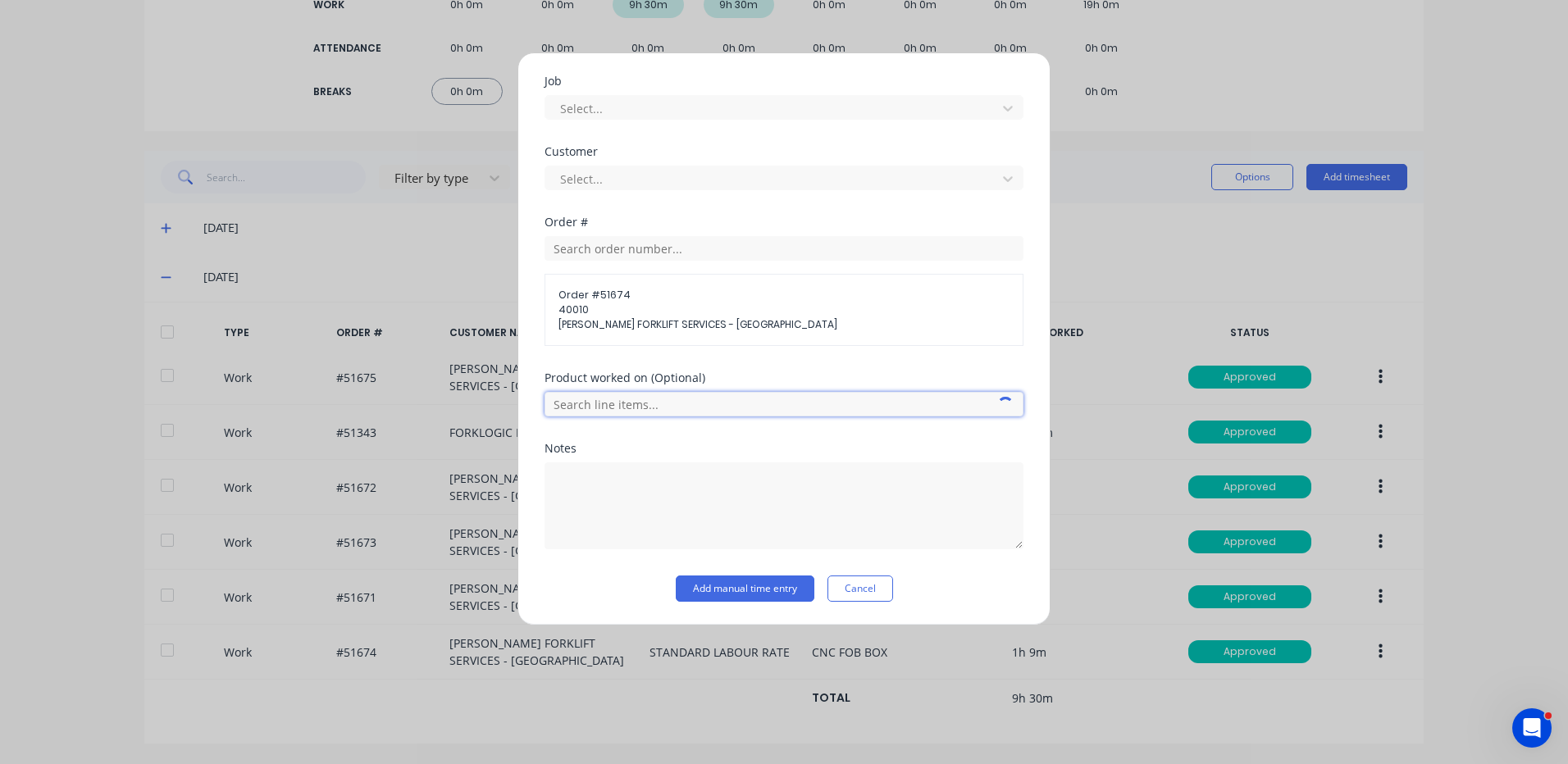
click at [677, 393] on input "text" at bounding box center [784, 404] width 479 height 25
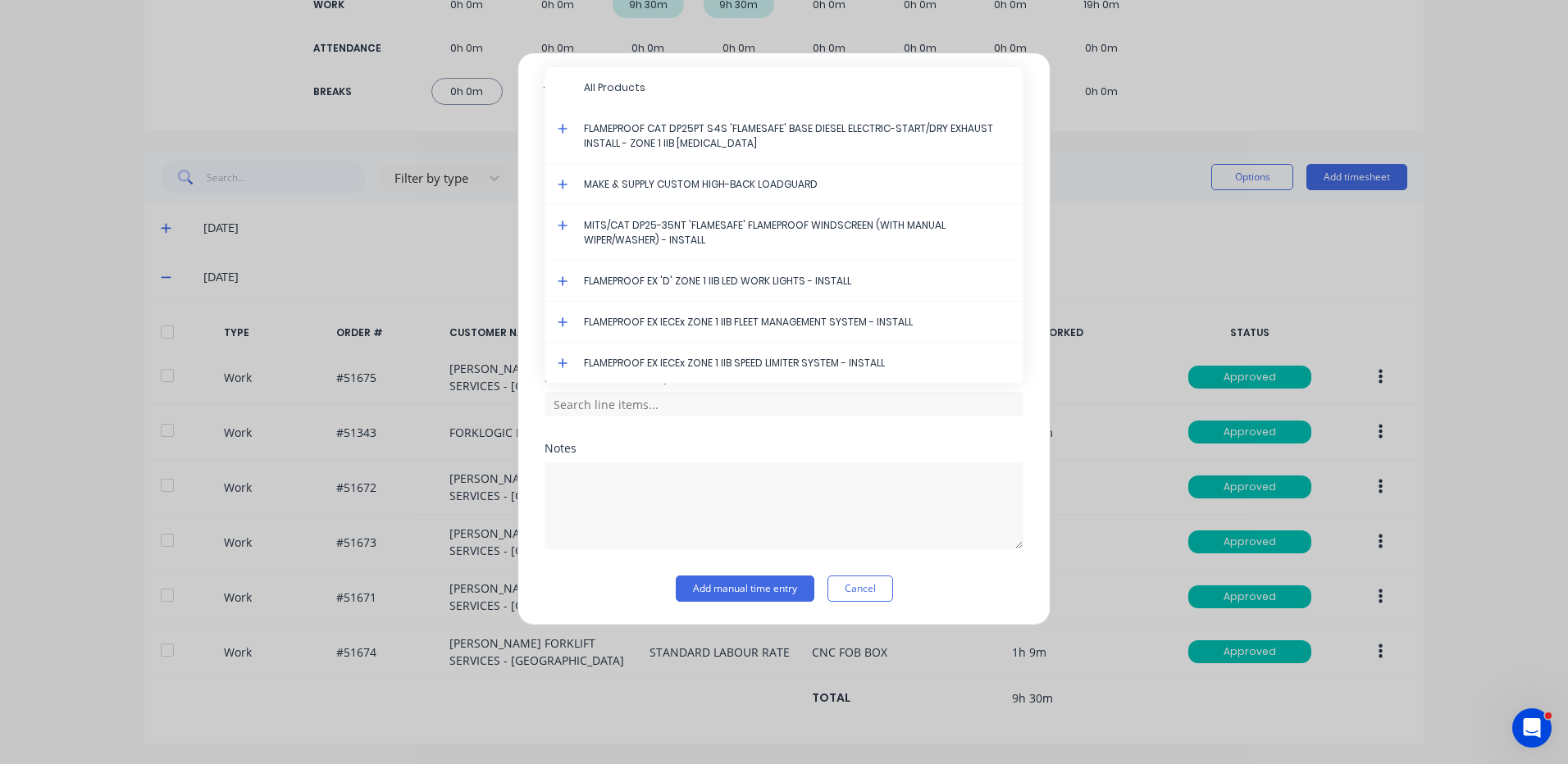
click at [562, 123] on icon at bounding box center [563, 128] width 11 height 12
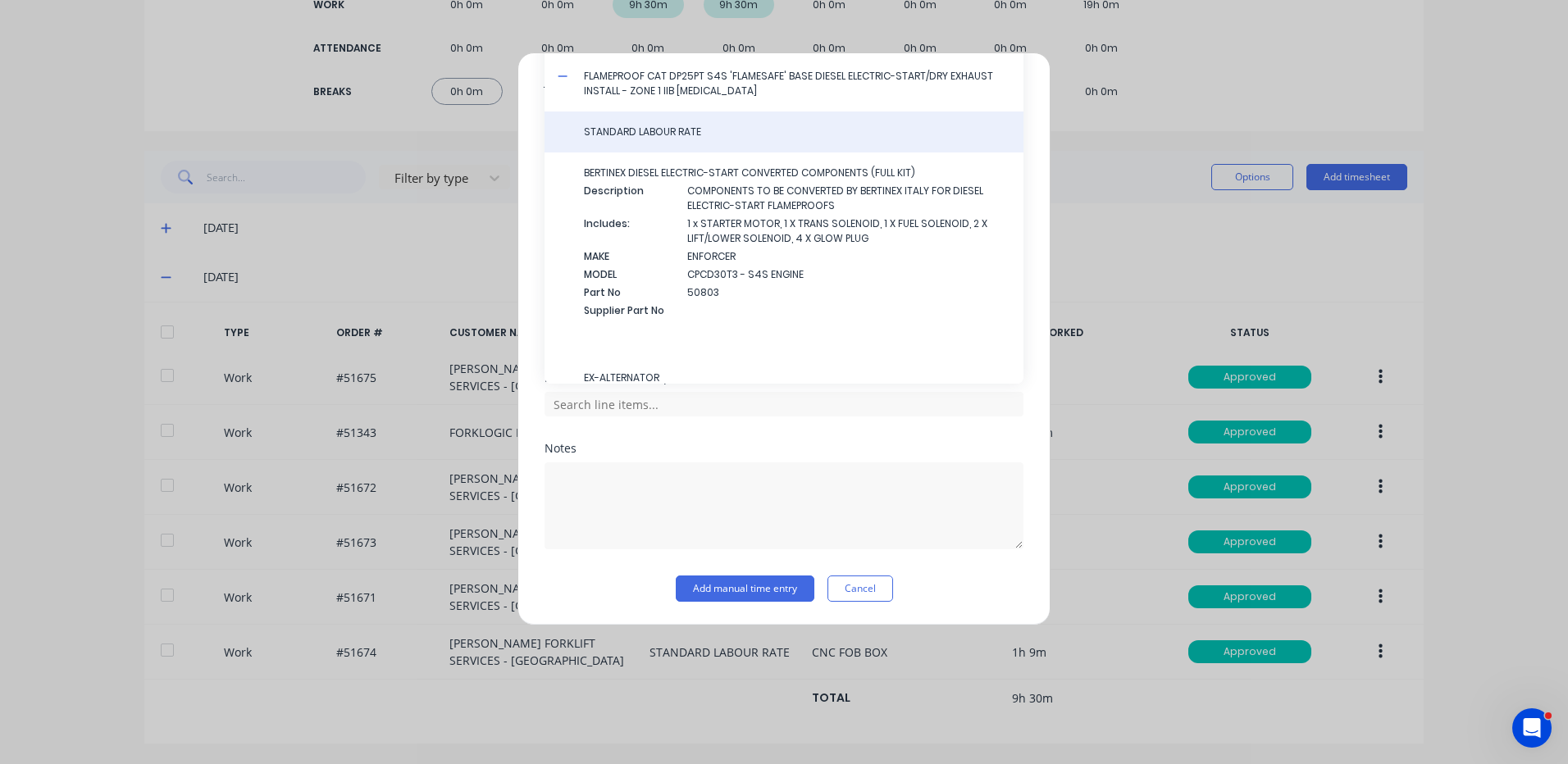
click at [624, 135] on span "STANDARD LABOUR RATE" at bounding box center [797, 132] width 427 height 15
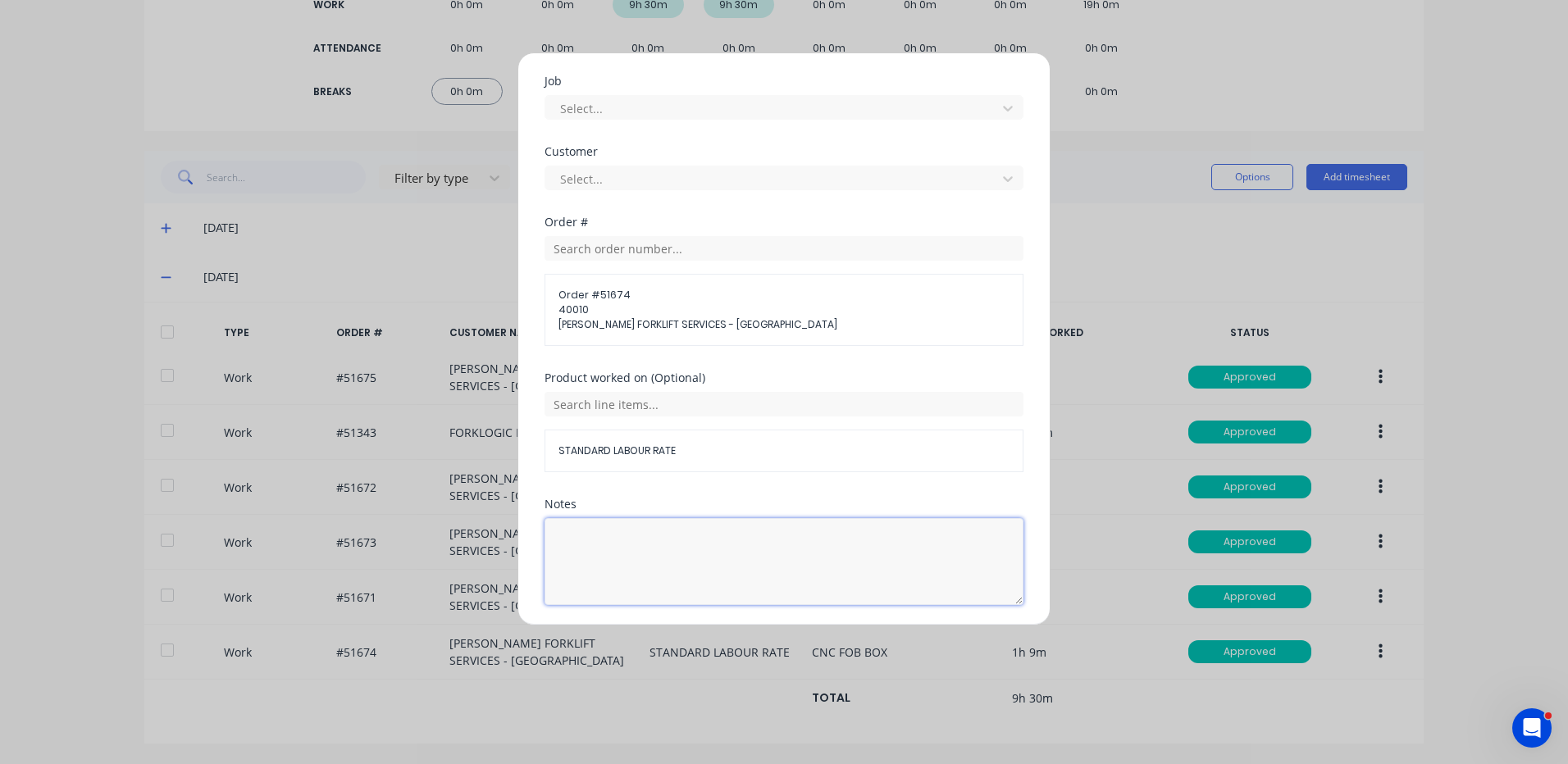
click at [614, 556] on textarea at bounding box center [784, 562] width 479 height 87
type textarea "STRIP"
click at [656, 495] on div "Product worked on (Optional) STANDARD LABOUR RATE" at bounding box center [784, 435] width 479 height 126
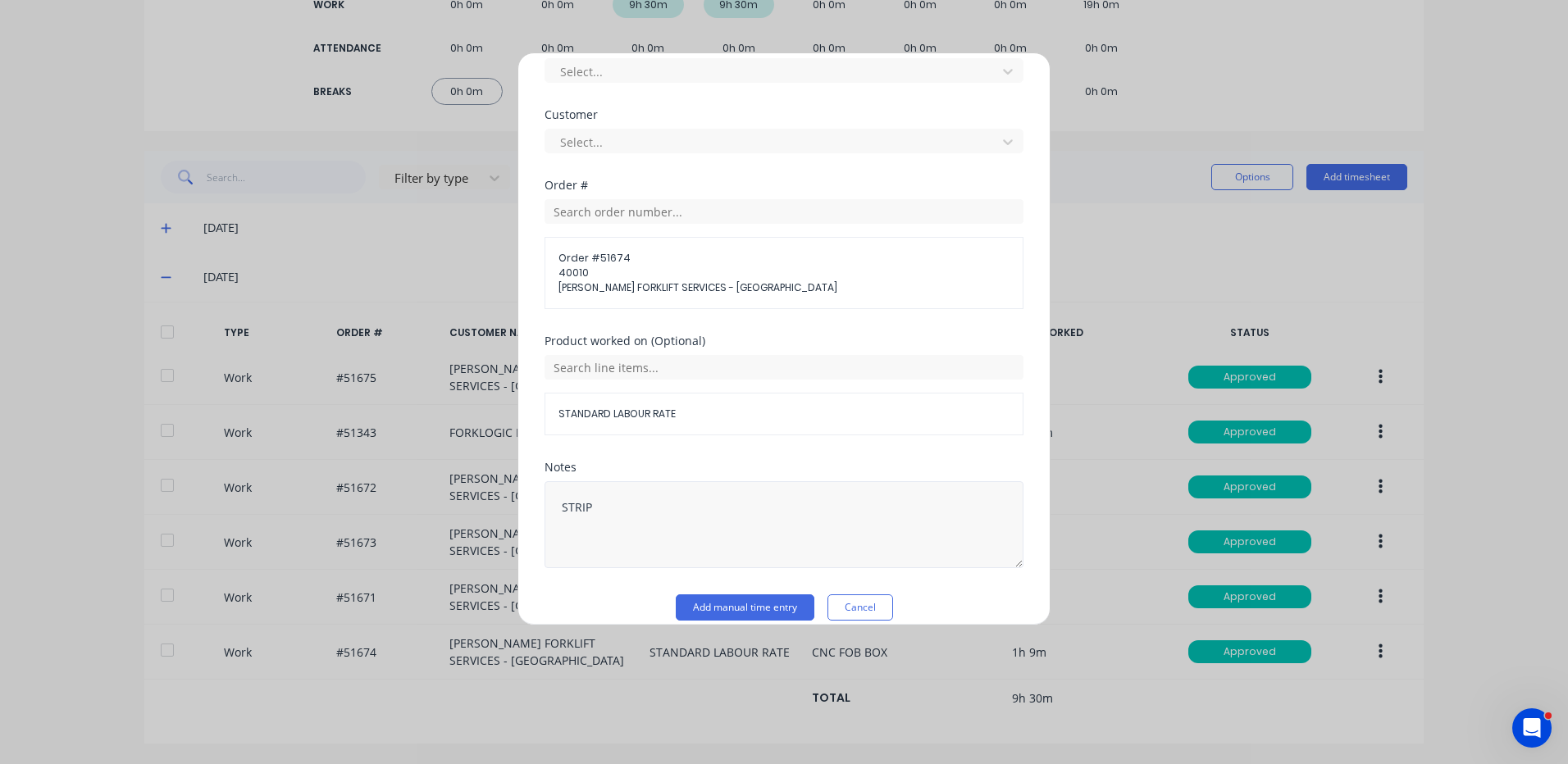
scroll to position [738, 0]
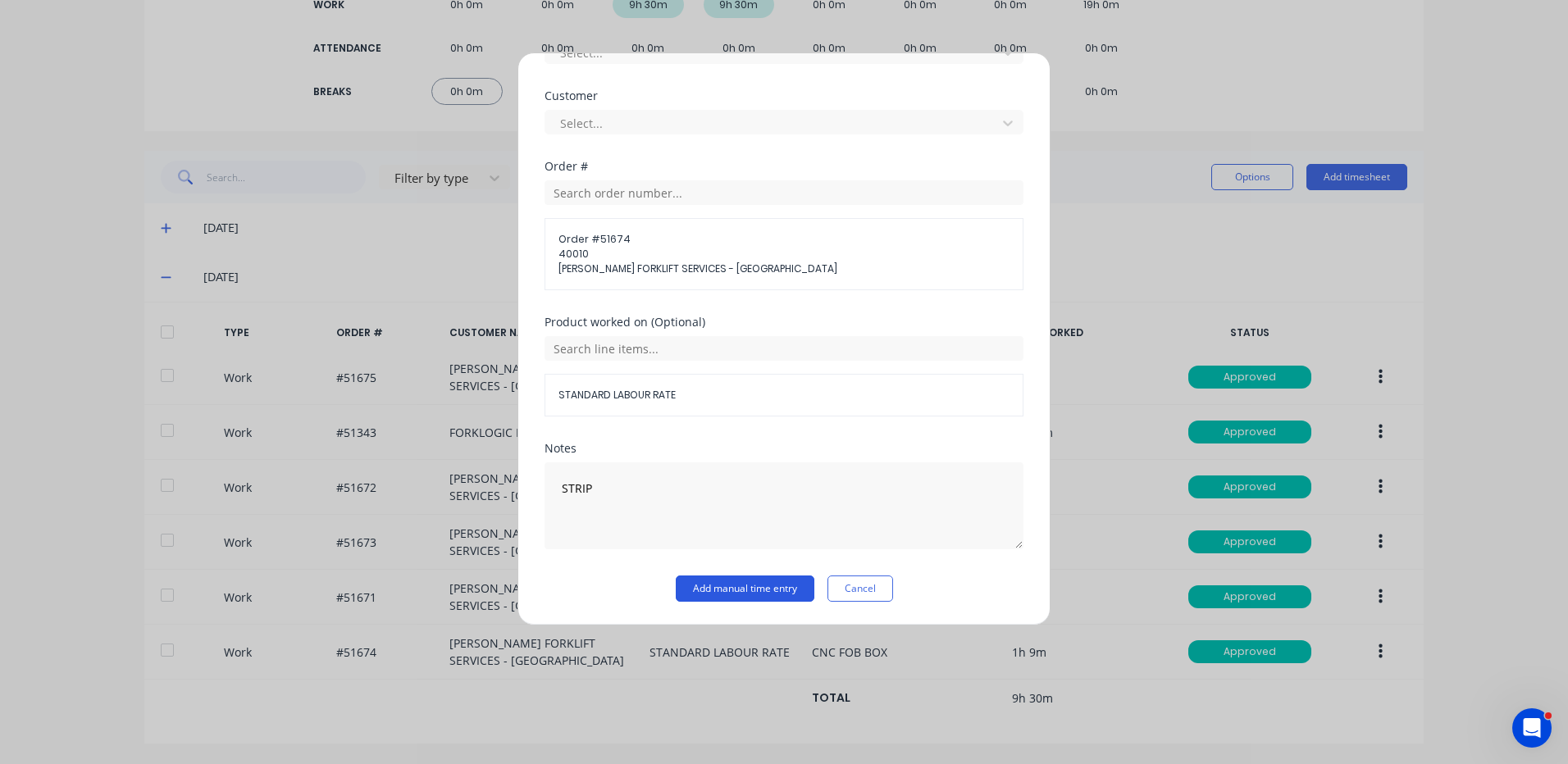
click at [765, 590] on button "Add manual time entry" at bounding box center [745, 588] width 138 height 26
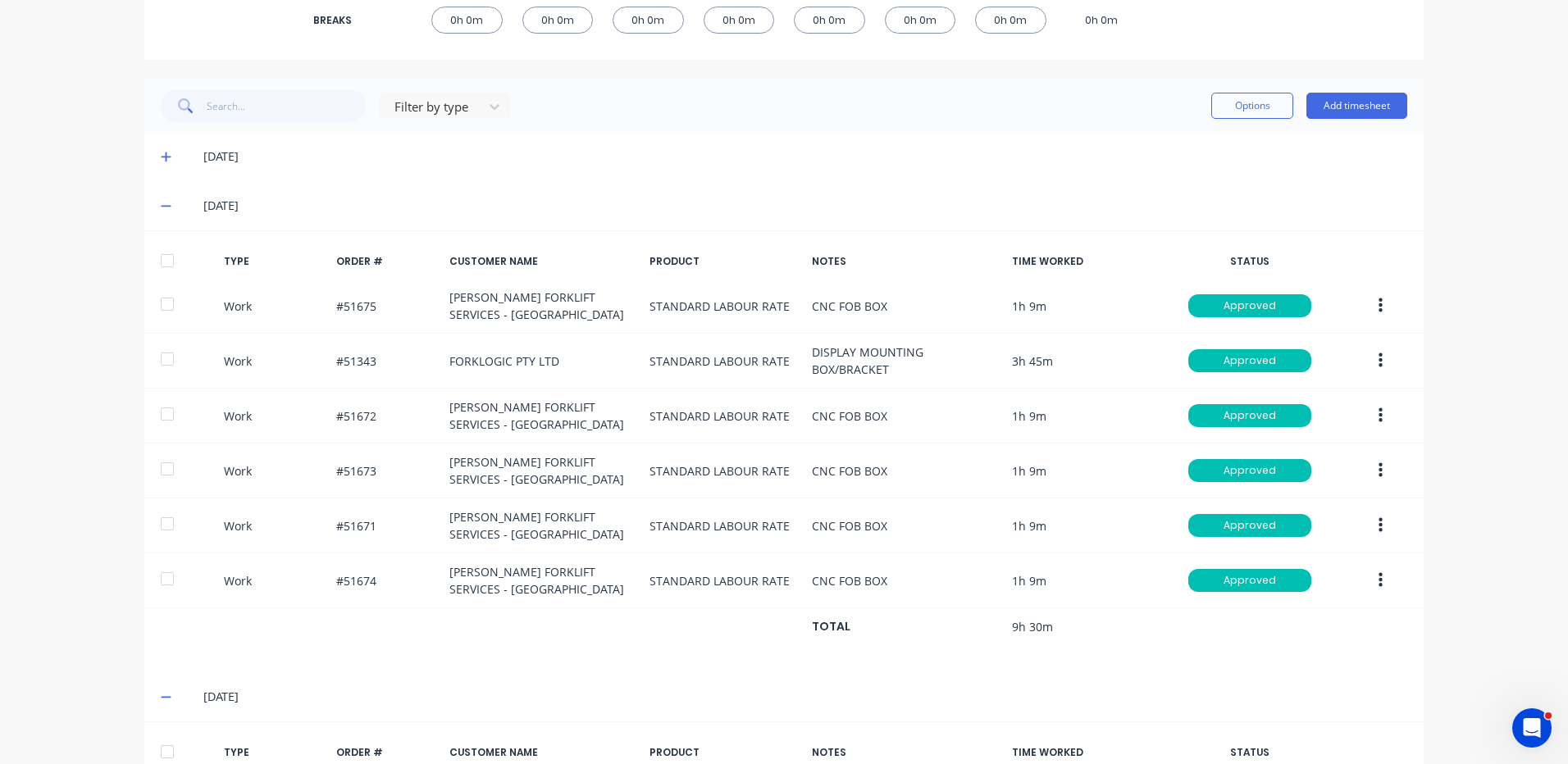
scroll to position [329, 0]
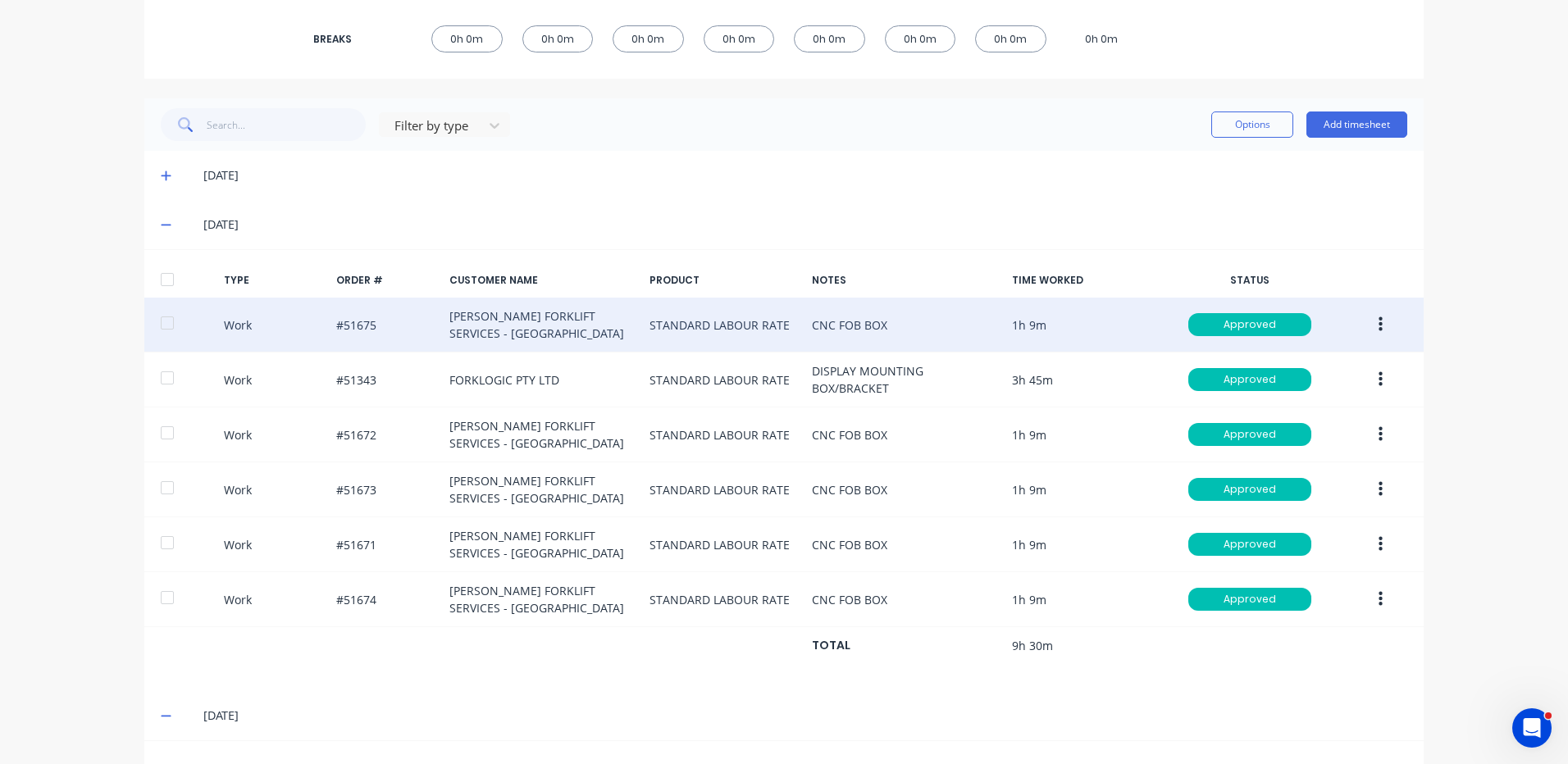
click at [1379, 320] on icon "button" at bounding box center [1381, 325] width 5 height 15
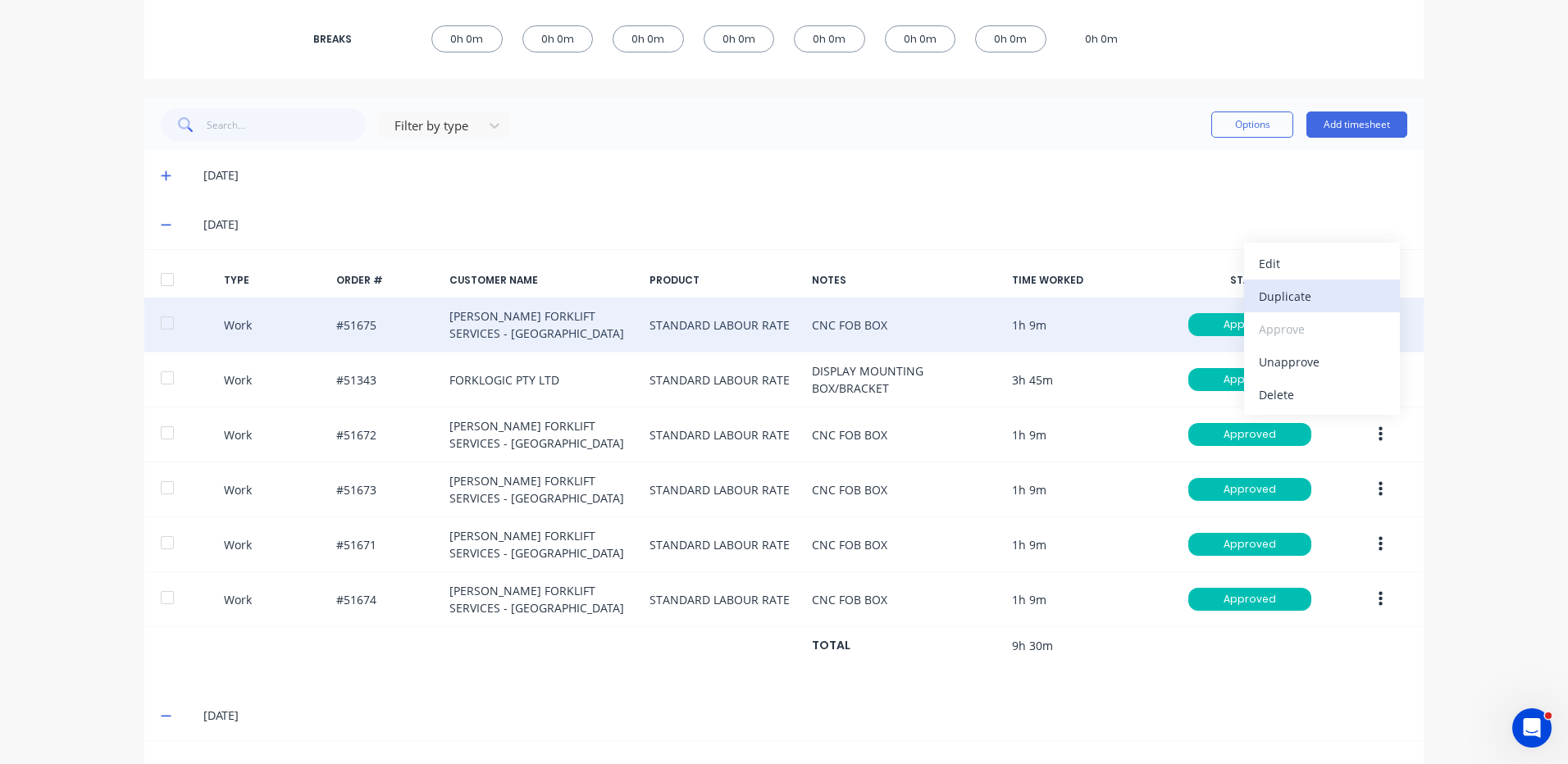
click at [1302, 289] on div "Duplicate" at bounding box center [1322, 297] width 126 height 24
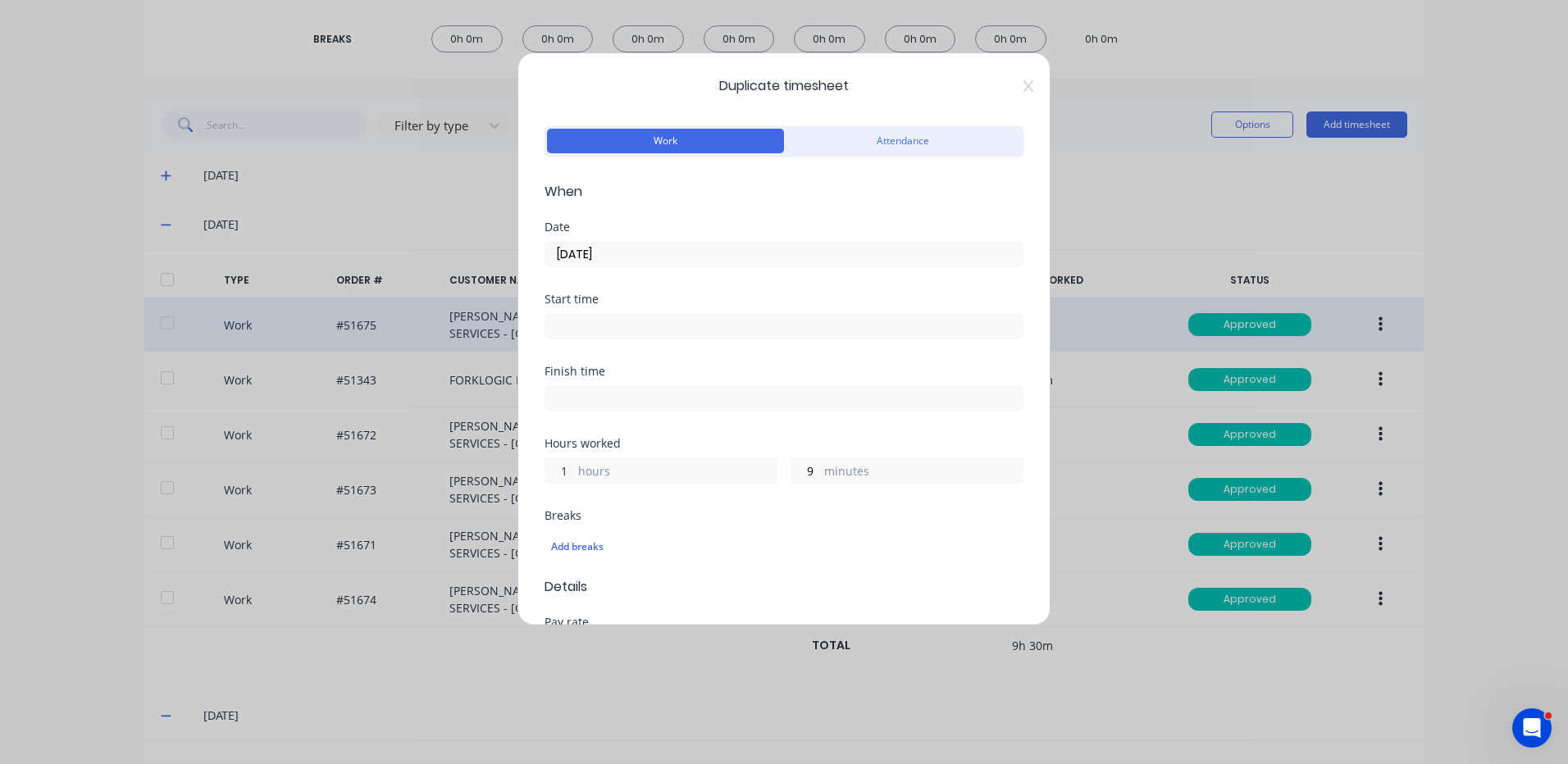
click at [570, 465] on input "1" at bounding box center [560, 470] width 29 height 25
type input "0"
type input "30"
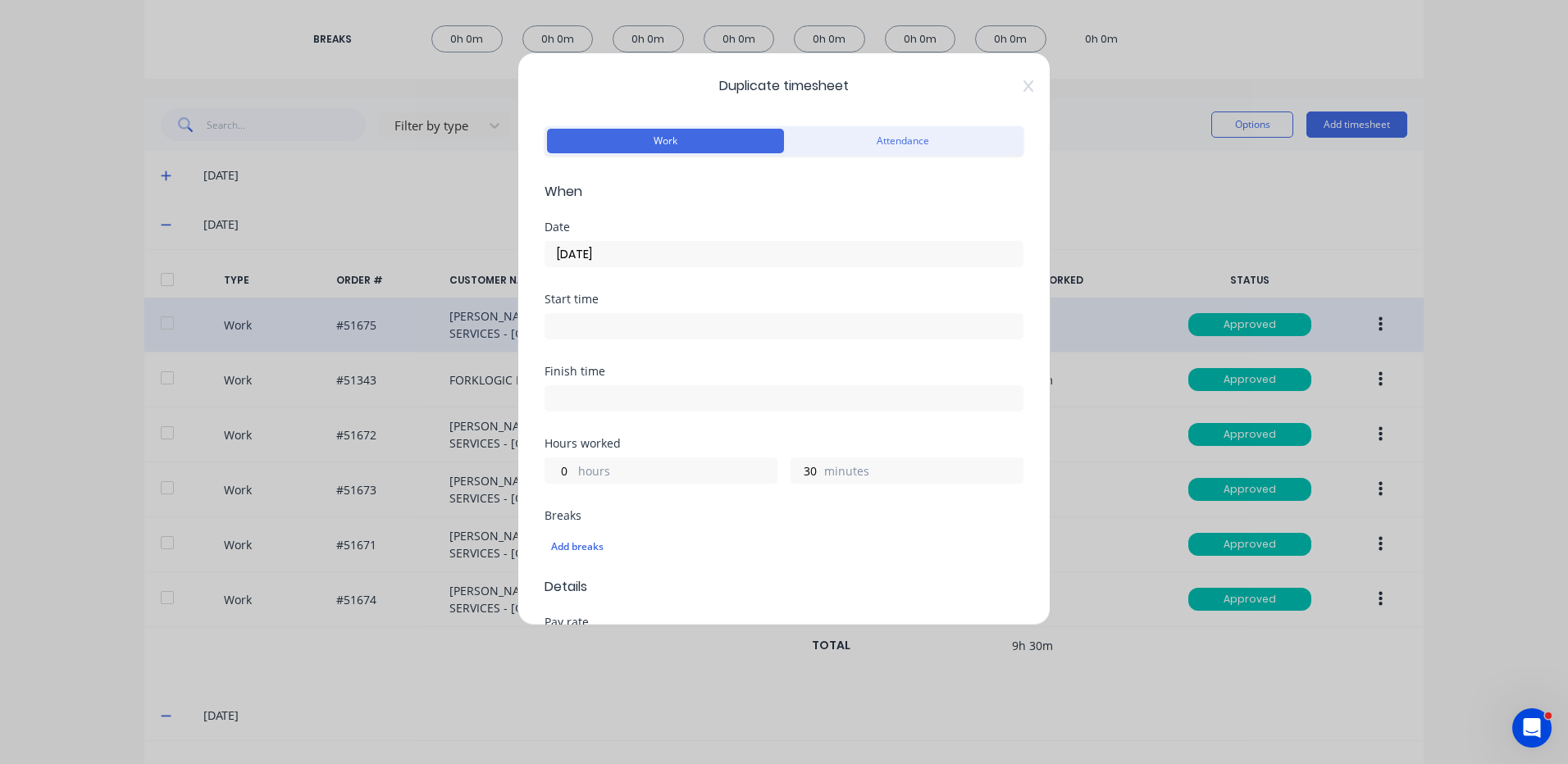
click at [694, 252] on input "10/09/2025" at bounding box center [784, 254] width 478 height 25
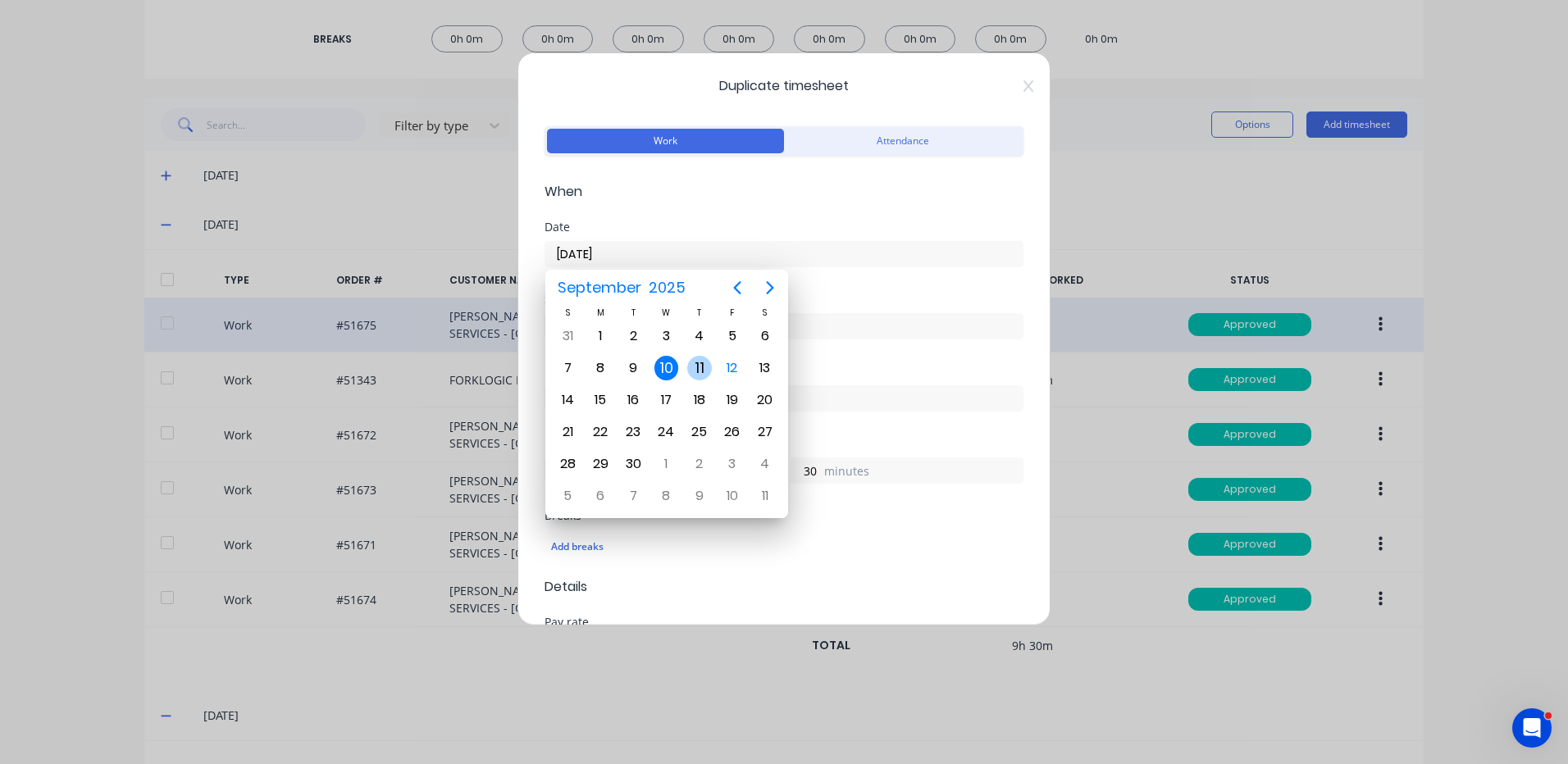
click at [702, 362] on div "11" at bounding box center [699, 367] width 25 height 25
type input "11/09/2025"
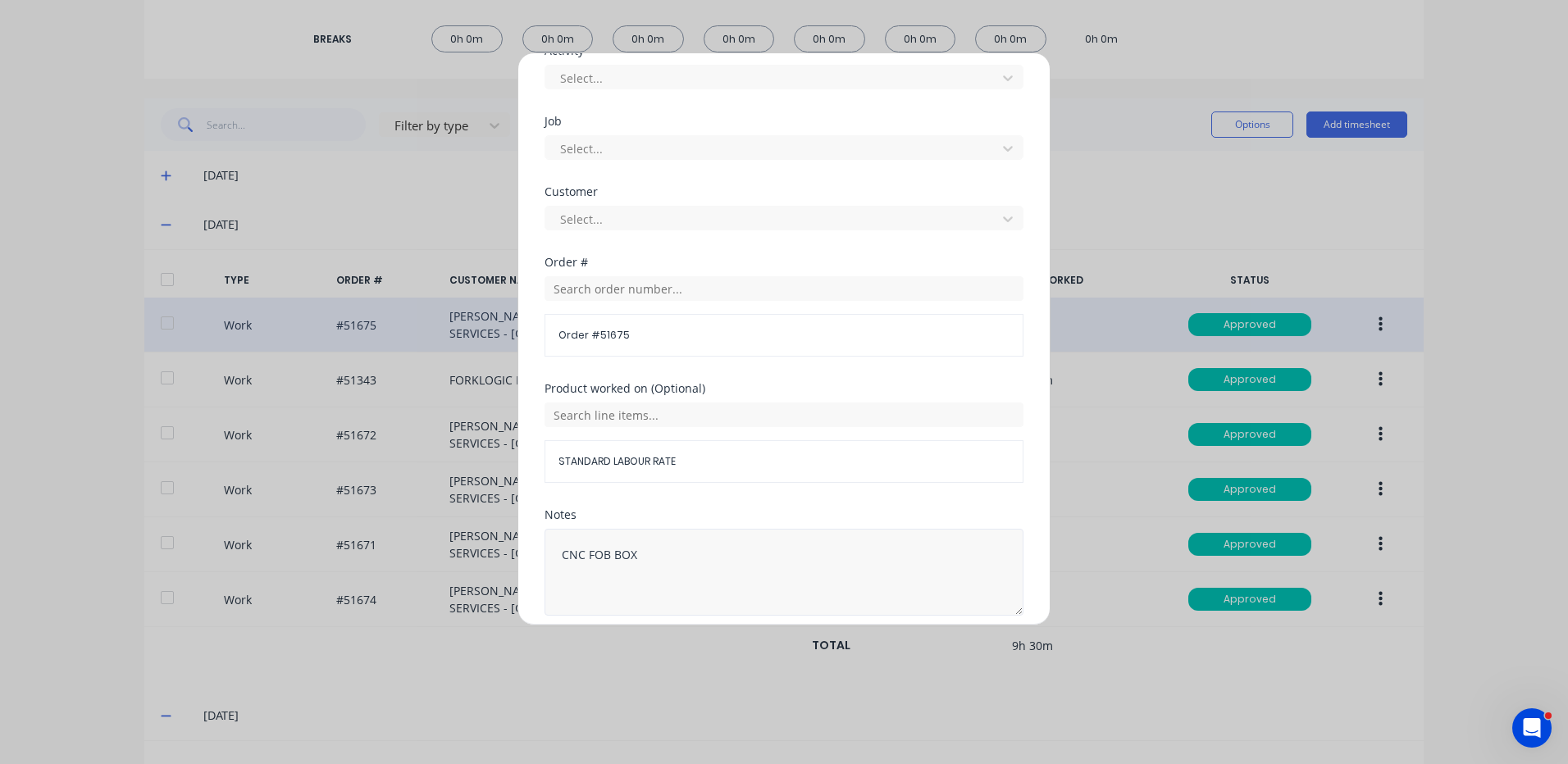
scroll to position [709, 0]
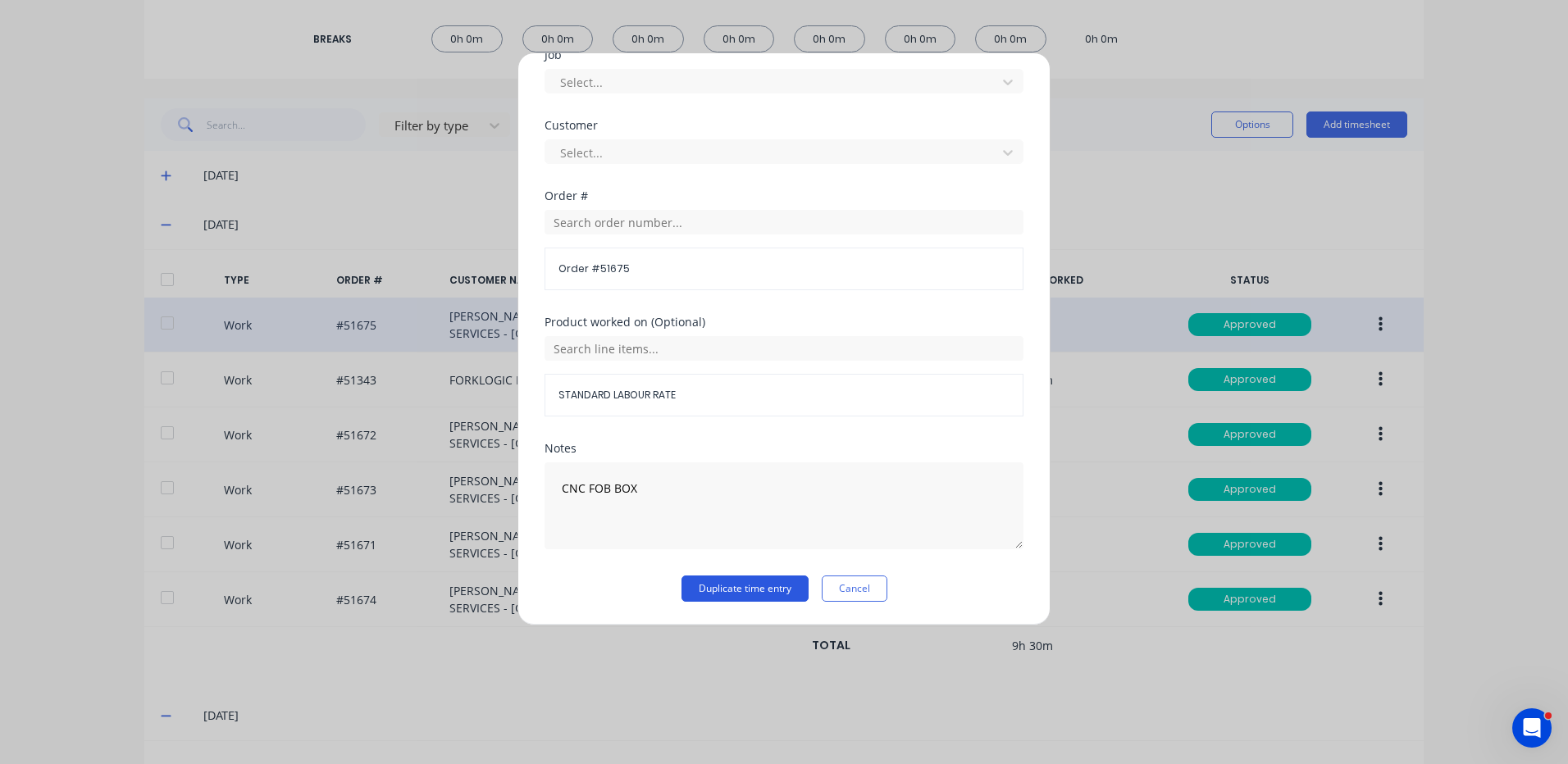
click at [727, 586] on button "Duplicate time entry" at bounding box center [745, 588] width 127 height 26
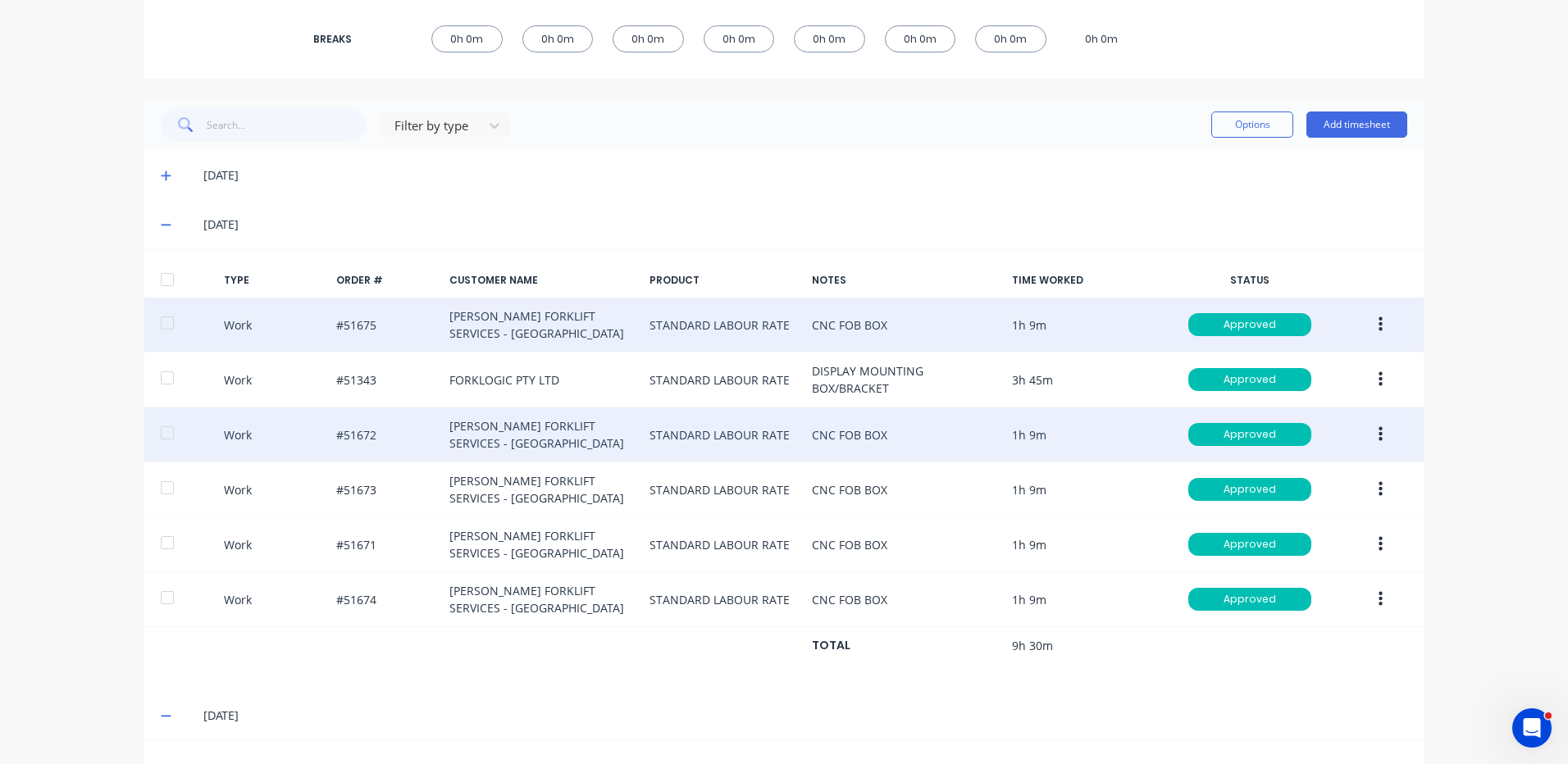
click at [1377, 437] on button "button" at bounding box center [1381, 434] width 38 height 29
click at [1308, 408] on div "Duplicate" at bounding box center [1322, 407] width 126 height 24
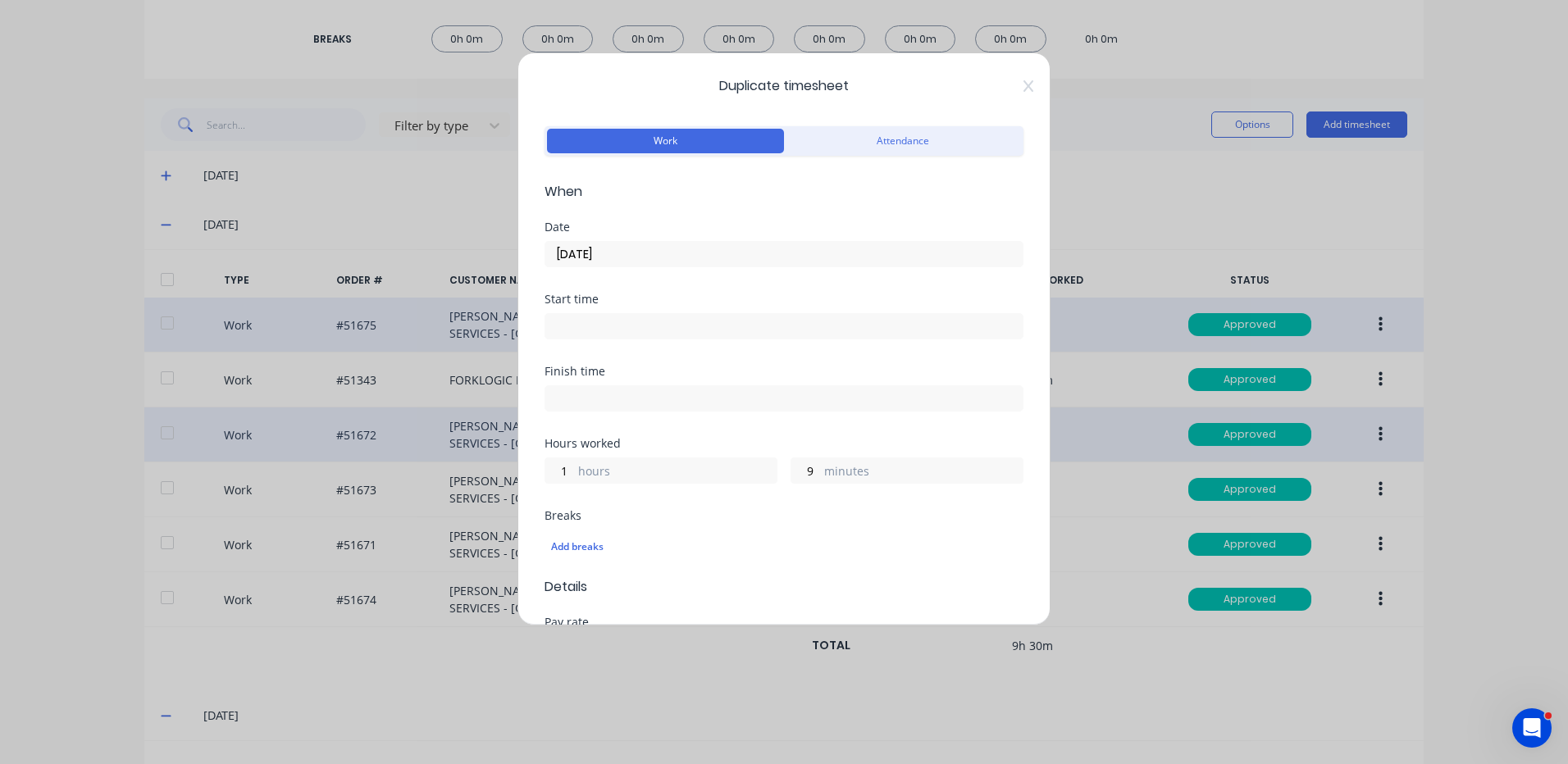
click at [703, 246] on input "10/09/2025" at bounding box center [784, 254] width 478 height 25
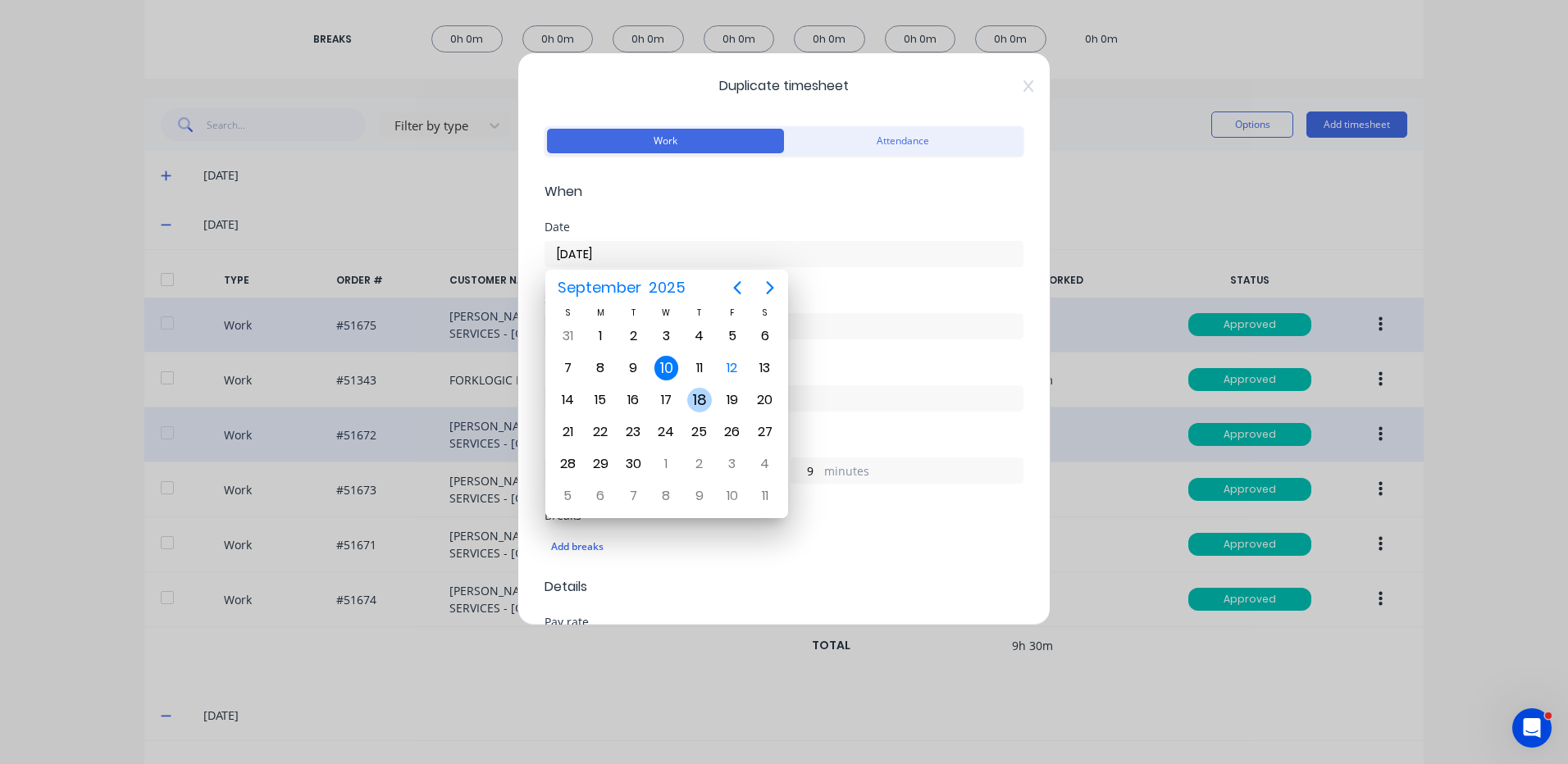
click at [694, 385] on div "18" at bounding box center [700, 400] width 33 height 31
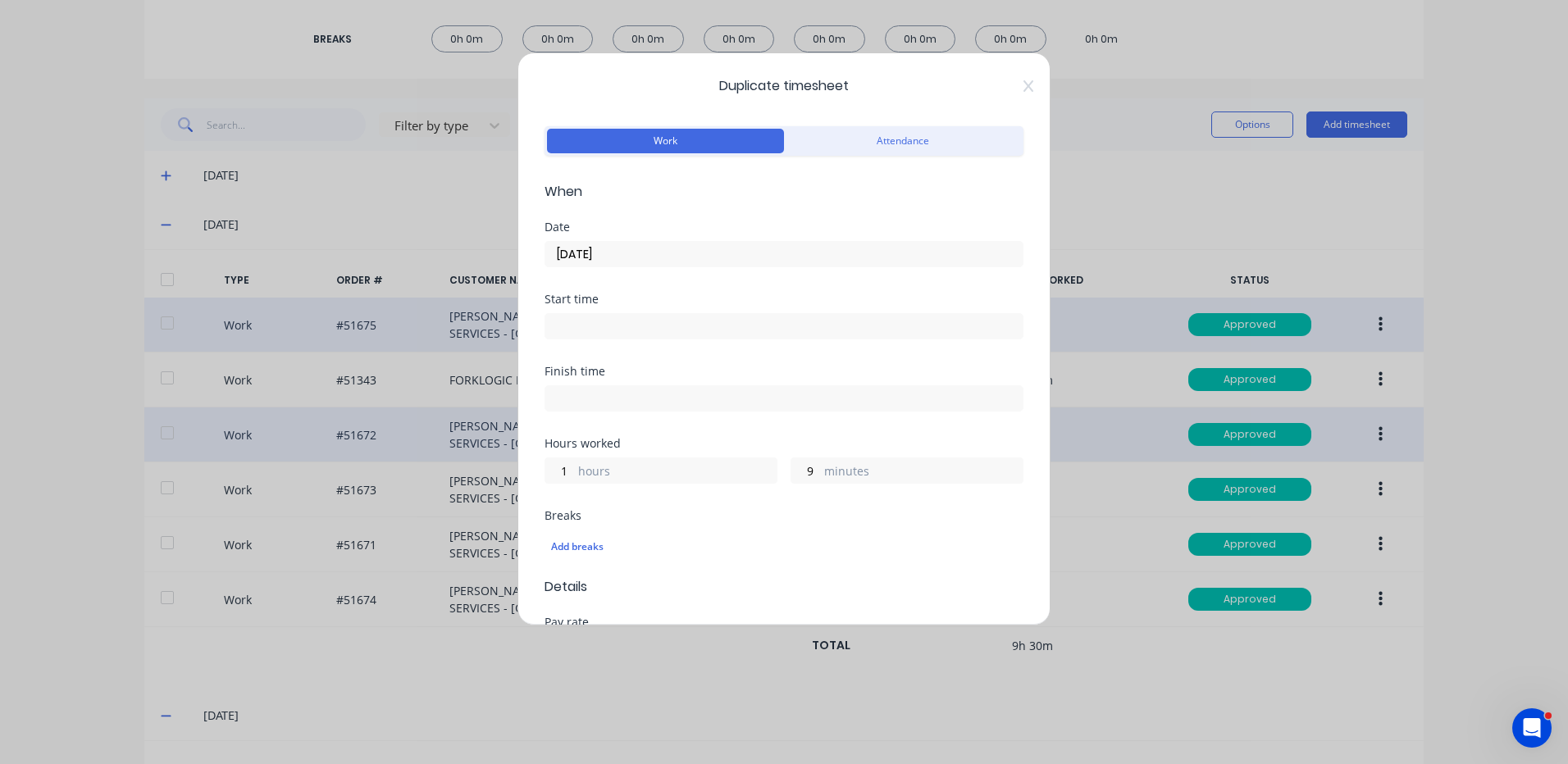
click at [683, 254] on input "18/09/2025" at bounding box center [784, 254] width 478 height 25
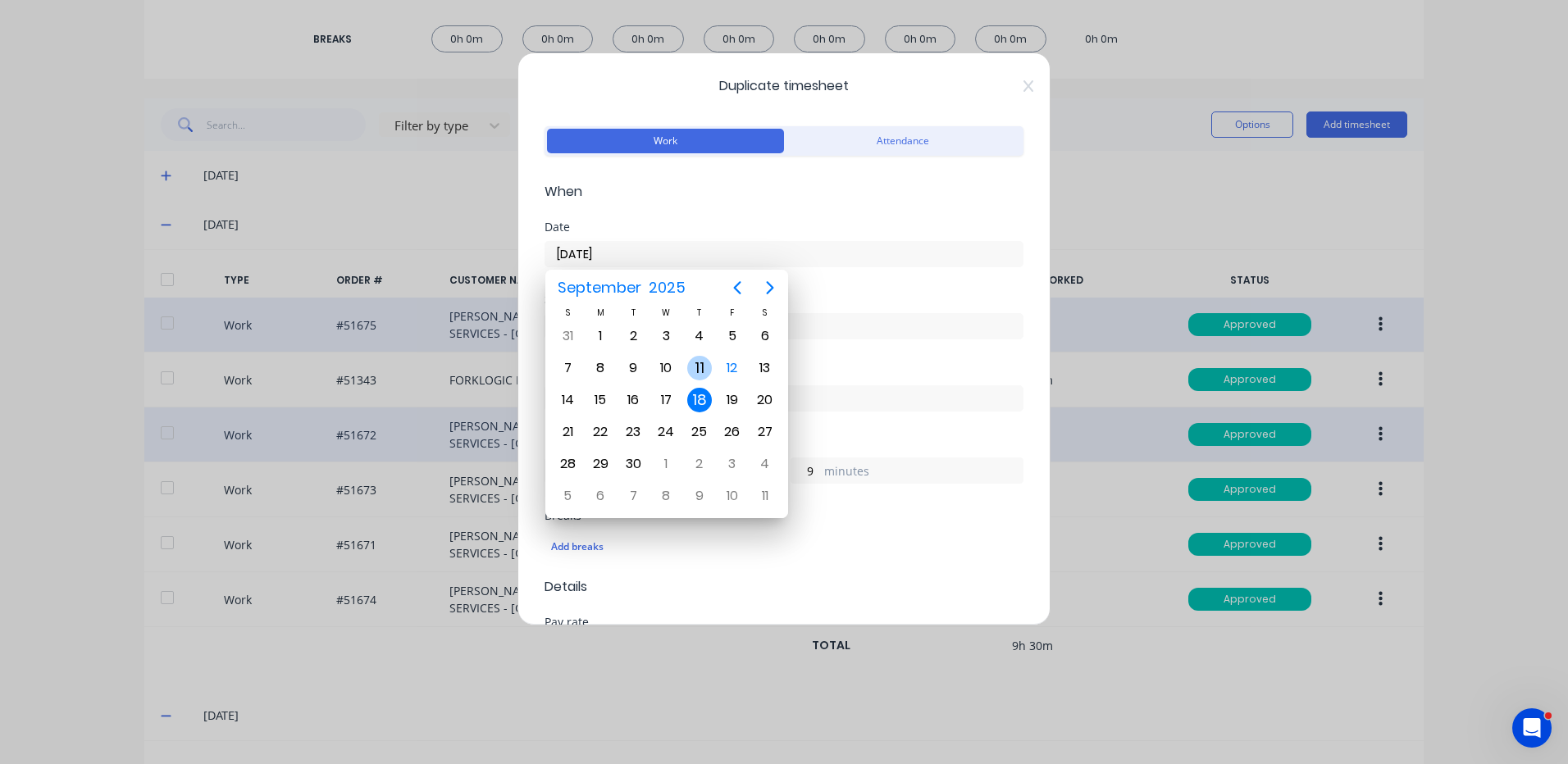
click at [703, 372] on div "11" at bounding box center [699, 367] width 25 height 25
type input "11/09/2025"
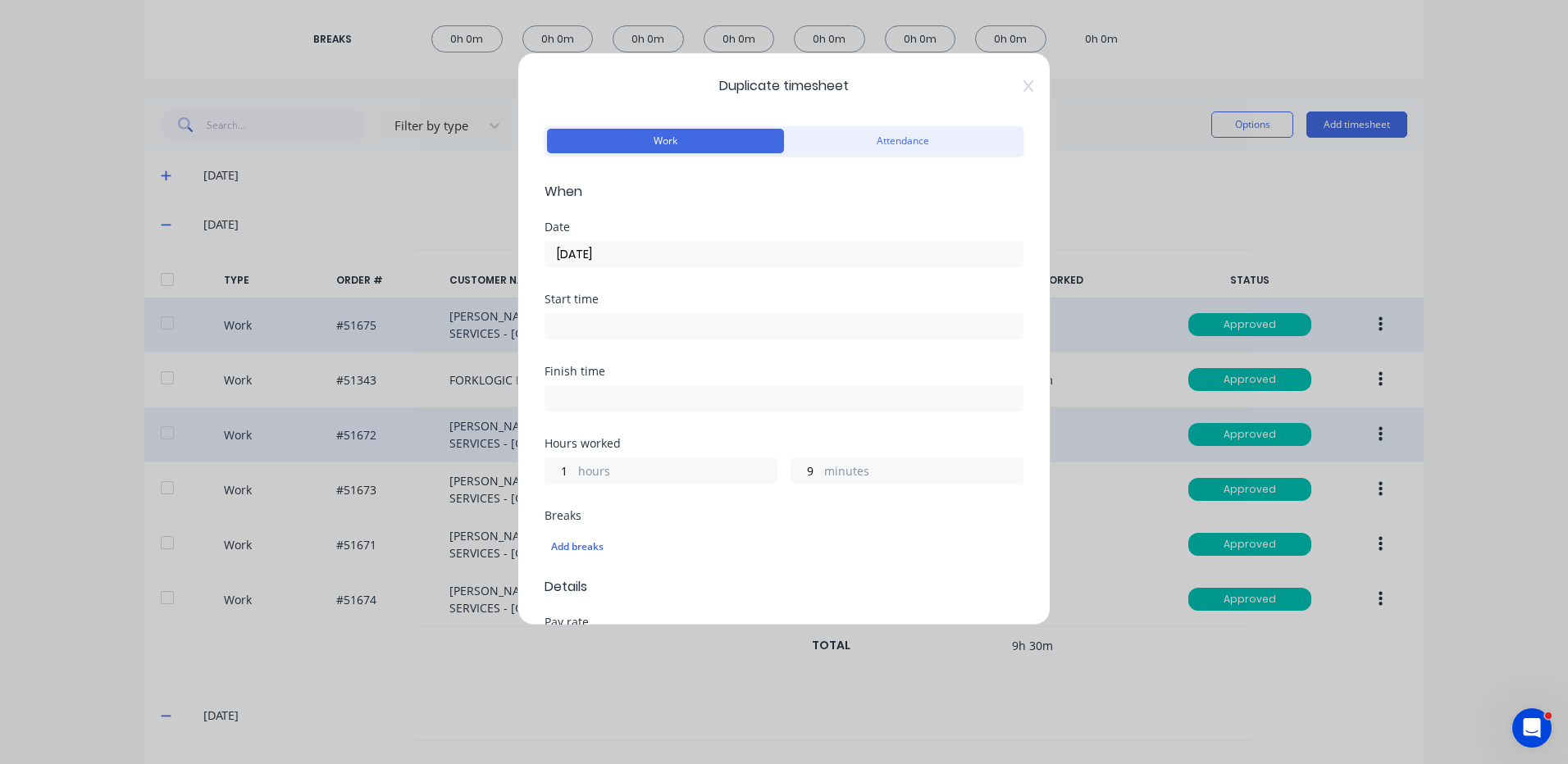
click at [596, 471] on label "hours" at bounding box center [677, 472] width 198 height 21
click at [574, 471] on input "1" at bounding box center [560, 470] width 29 height 25
click at [596, 471] on label "hours" at bounding box center [677, 472] width 198 height 21
click at [574, 471] on input "1" at bounding box center [560, 470] width 29 height 25
click at [563, 472] on input "1" at bounding box center [560, 470] width 29 height 25
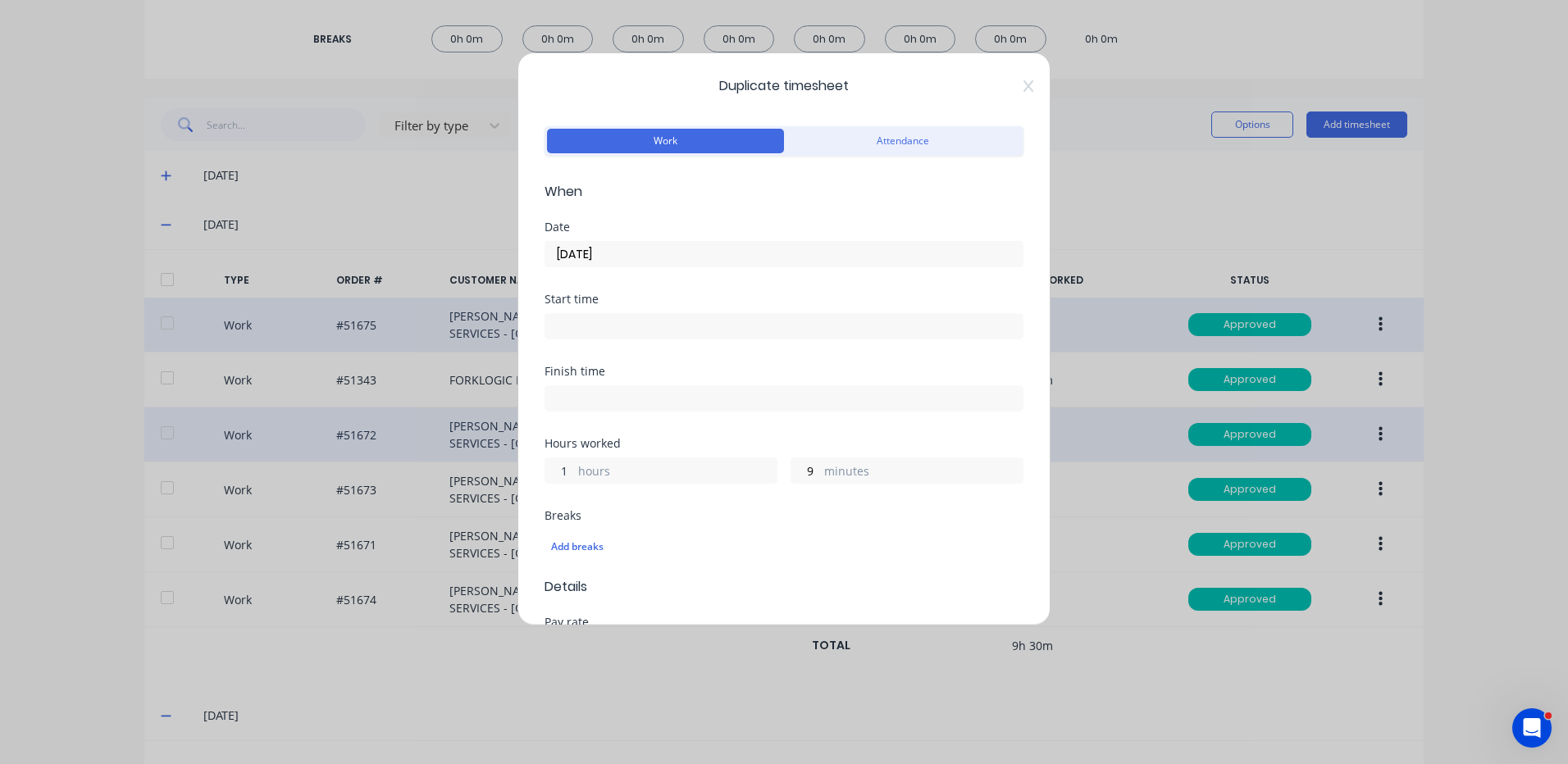
click at [563, 472] on input "1" at bounding box center [560, 470] width 29 height 25
type input "0"
type input "30"
click at [732, 442] on div "Hours worked" at bounding box center [784, 443] width 479 height 12
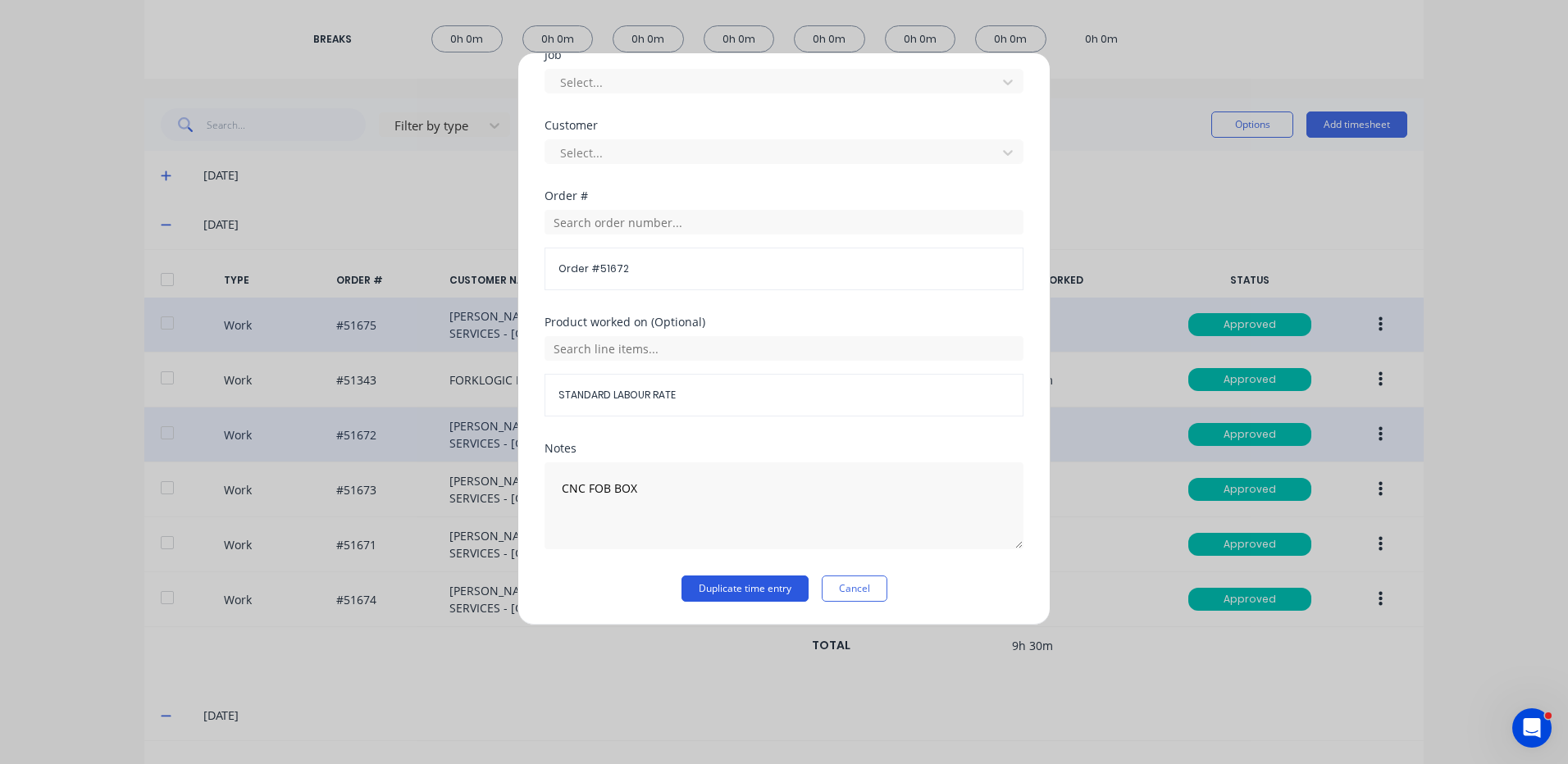
click at [765, 584] on button "Duplicate time entry" at bounding box center [745, 588] width 127 height 26
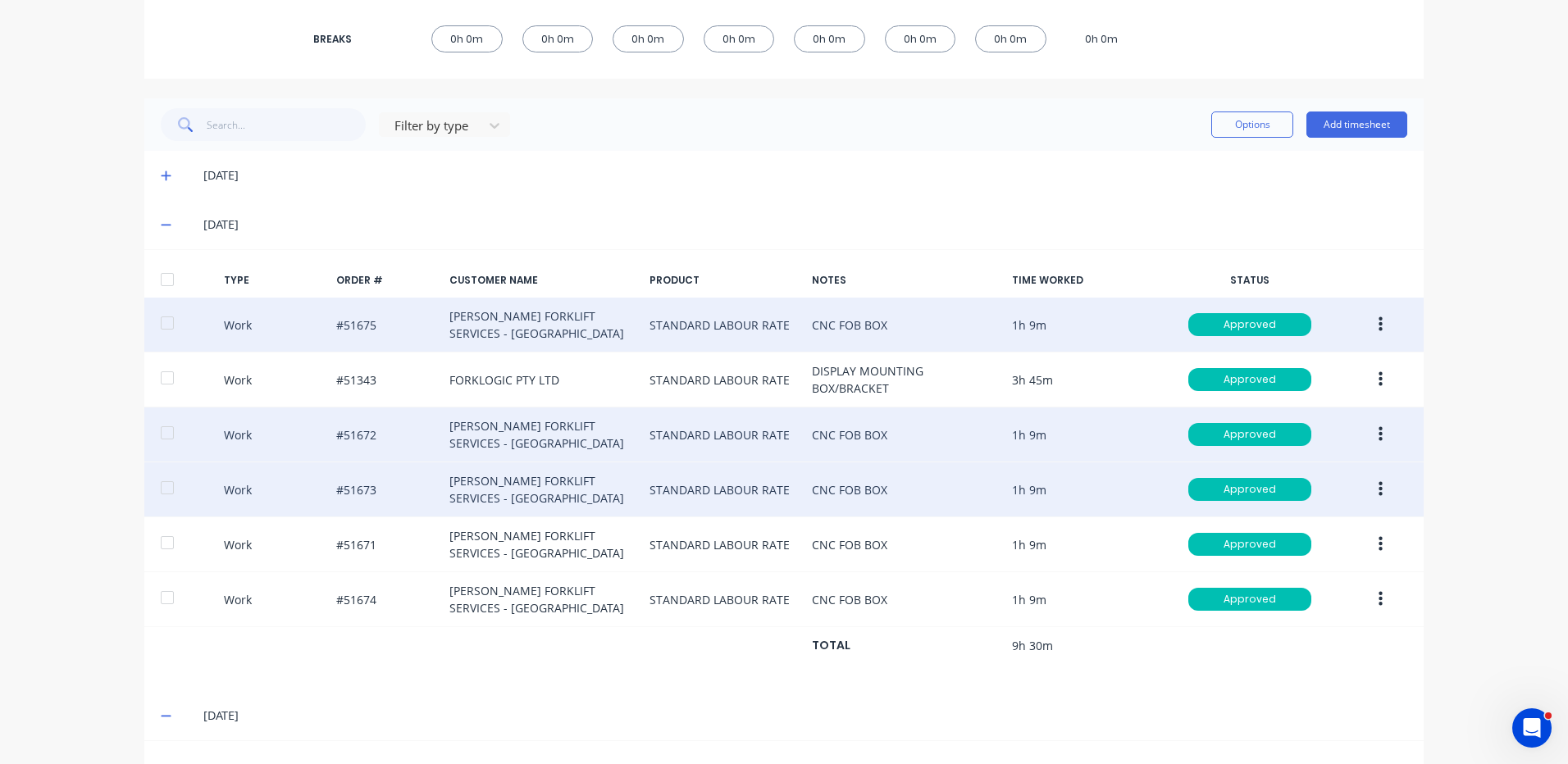
click at [1379, 491] on button "button" at bounding box center [1381, 489] width 38 height 29
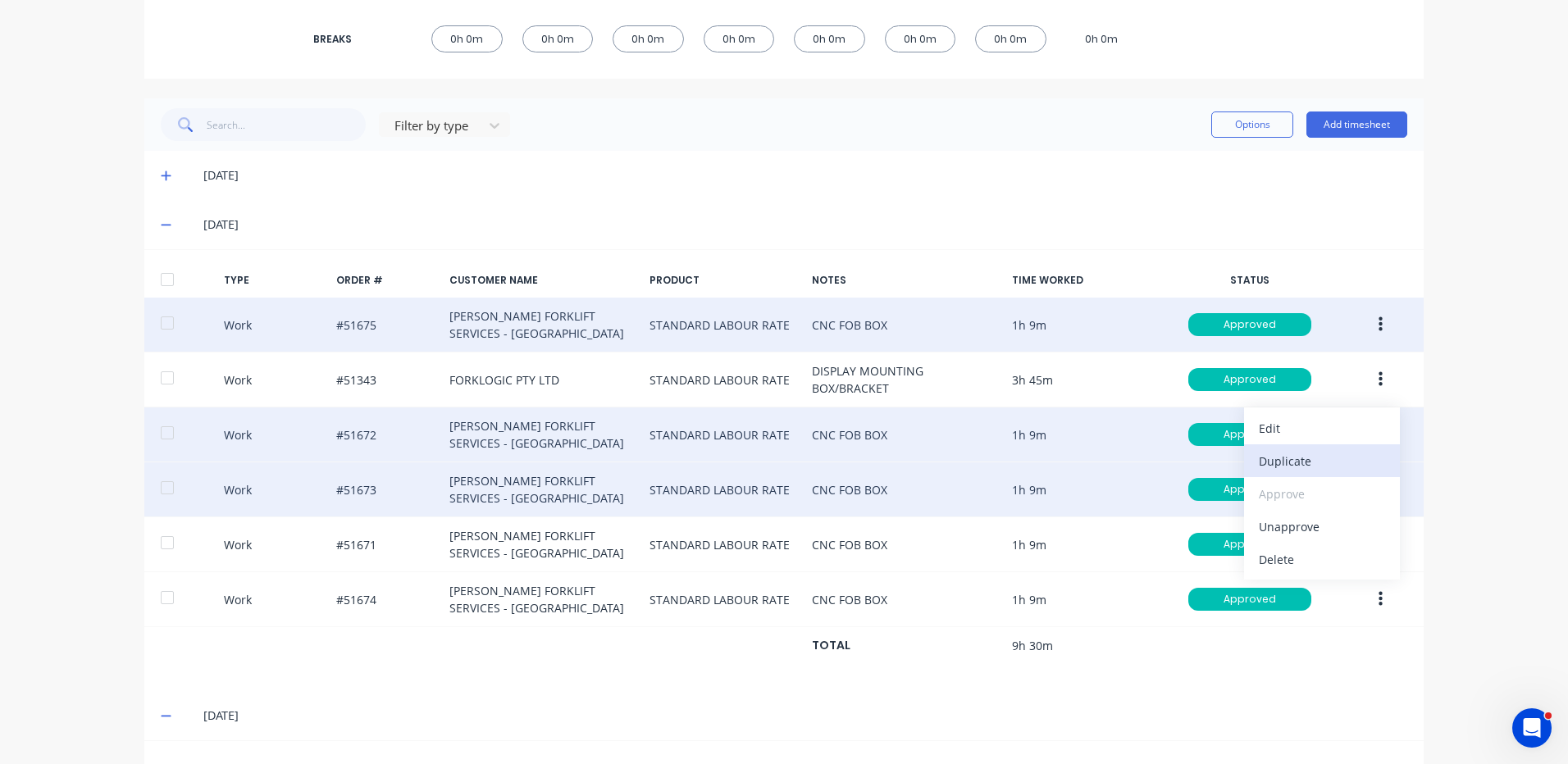
drag, startPoint x: 1292, startPoint y: 463, endPoint x: 1280, endPoint y: 459, distance: 12.6
click at [1280, 459] on div "Duplicate" at bounding box center [1322, 461] width 126 height 24
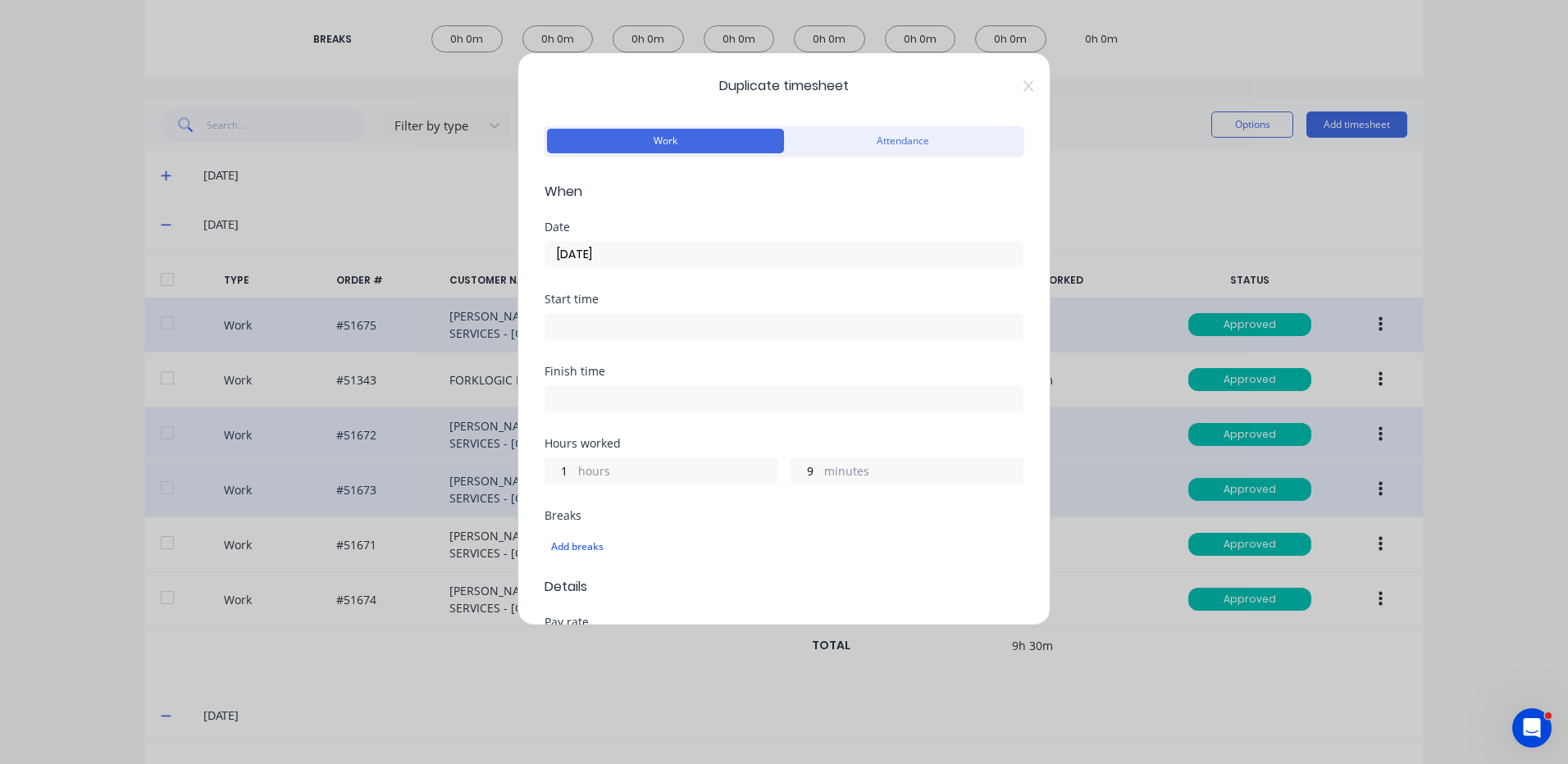
scroll to position [164, 0]
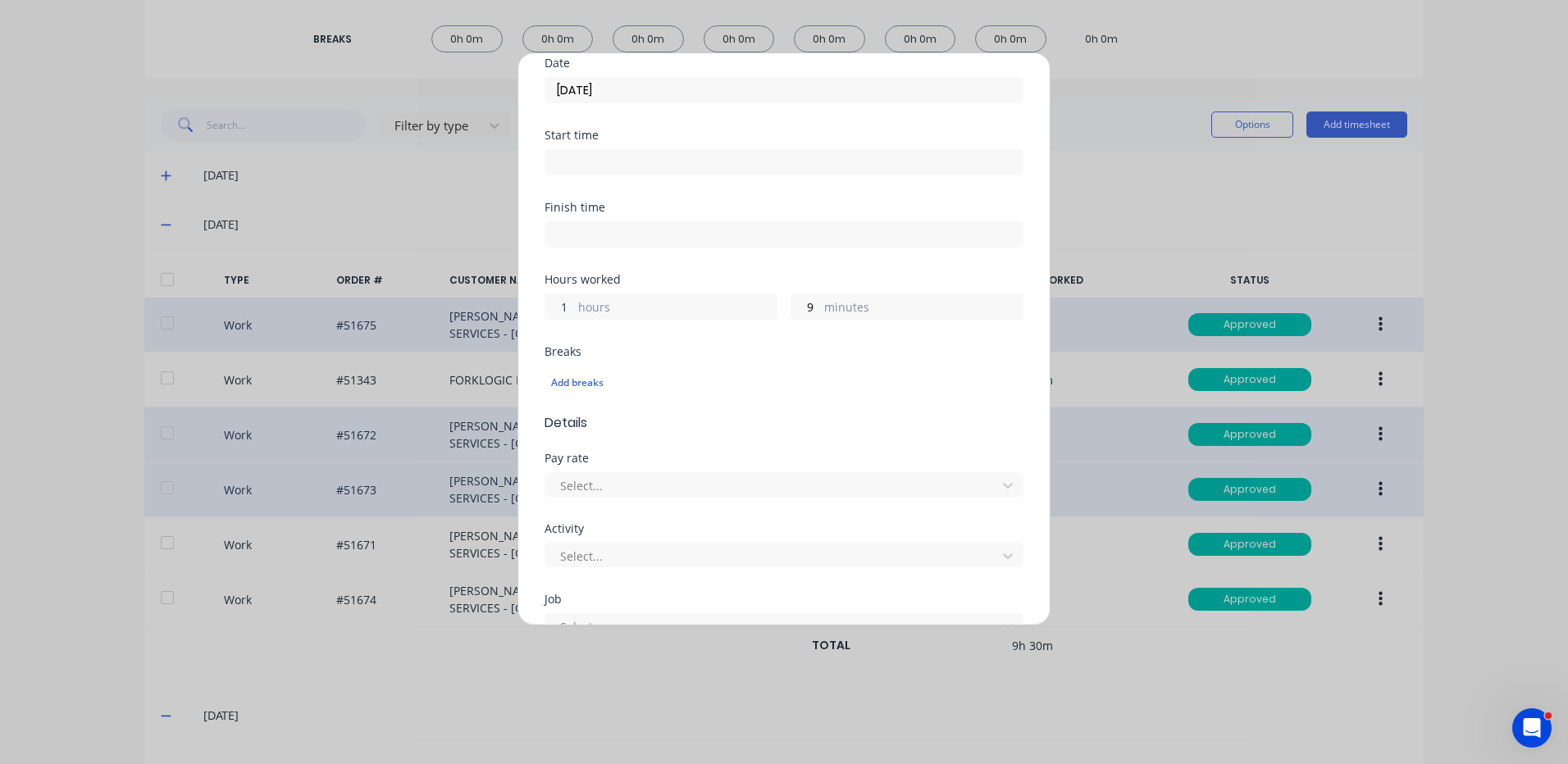
click at [561, 303] on input "1" at bounding box center [560, 307] width 29 height 25
type input "0"
type input "30"
click at [632, 87] on input "10/09/2025" at bounding box center [784, 90] width 478 height 25
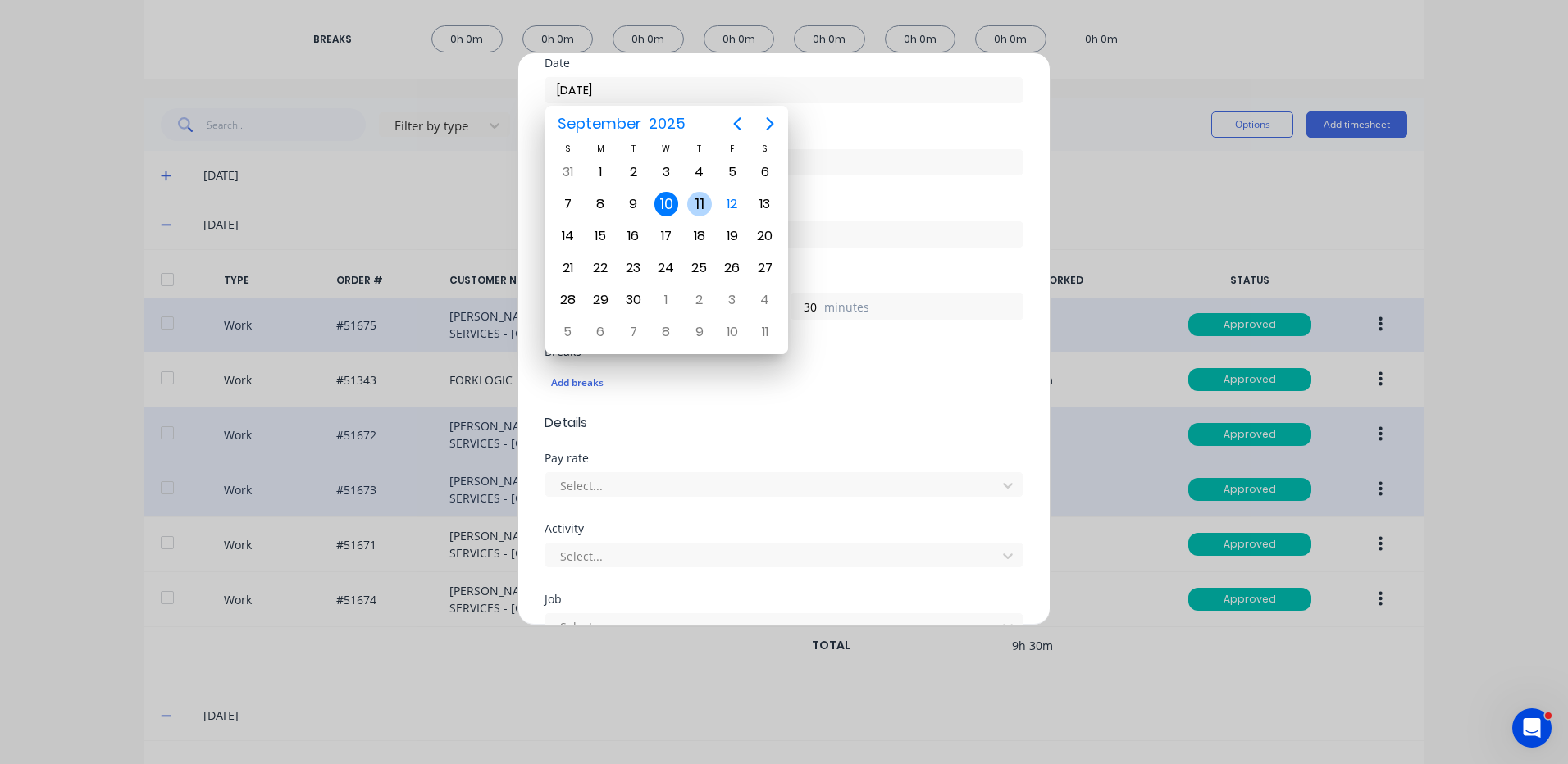
click at [703, 204] on div "11" at bounding box center [699, 204] width 25 height 25
type input "11/09/2025"
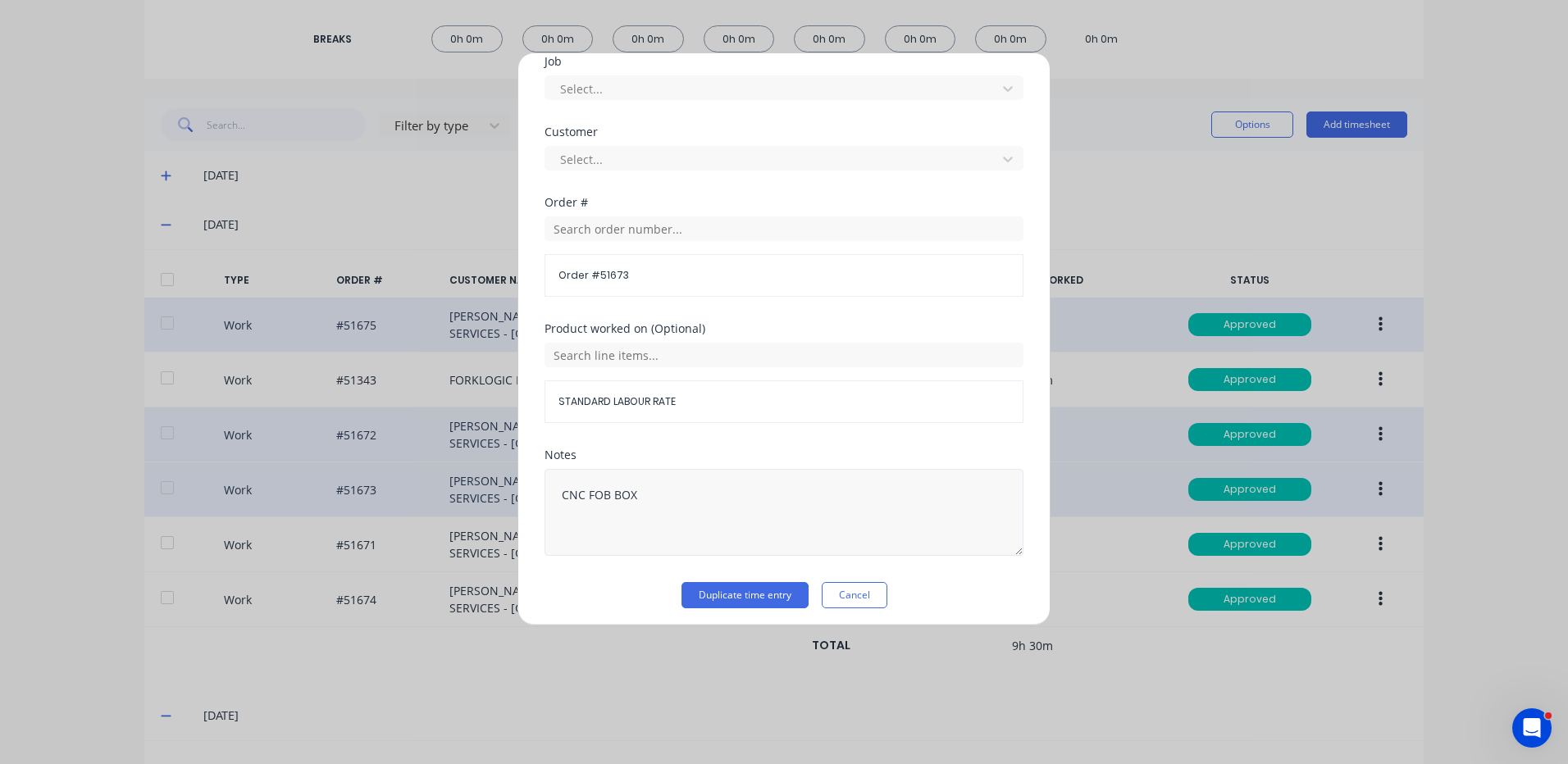
scroll to position [709, 0]
click at [725, 581] on button "Duplicate time entry" at bounding box center [745, 588] width 127 height 26
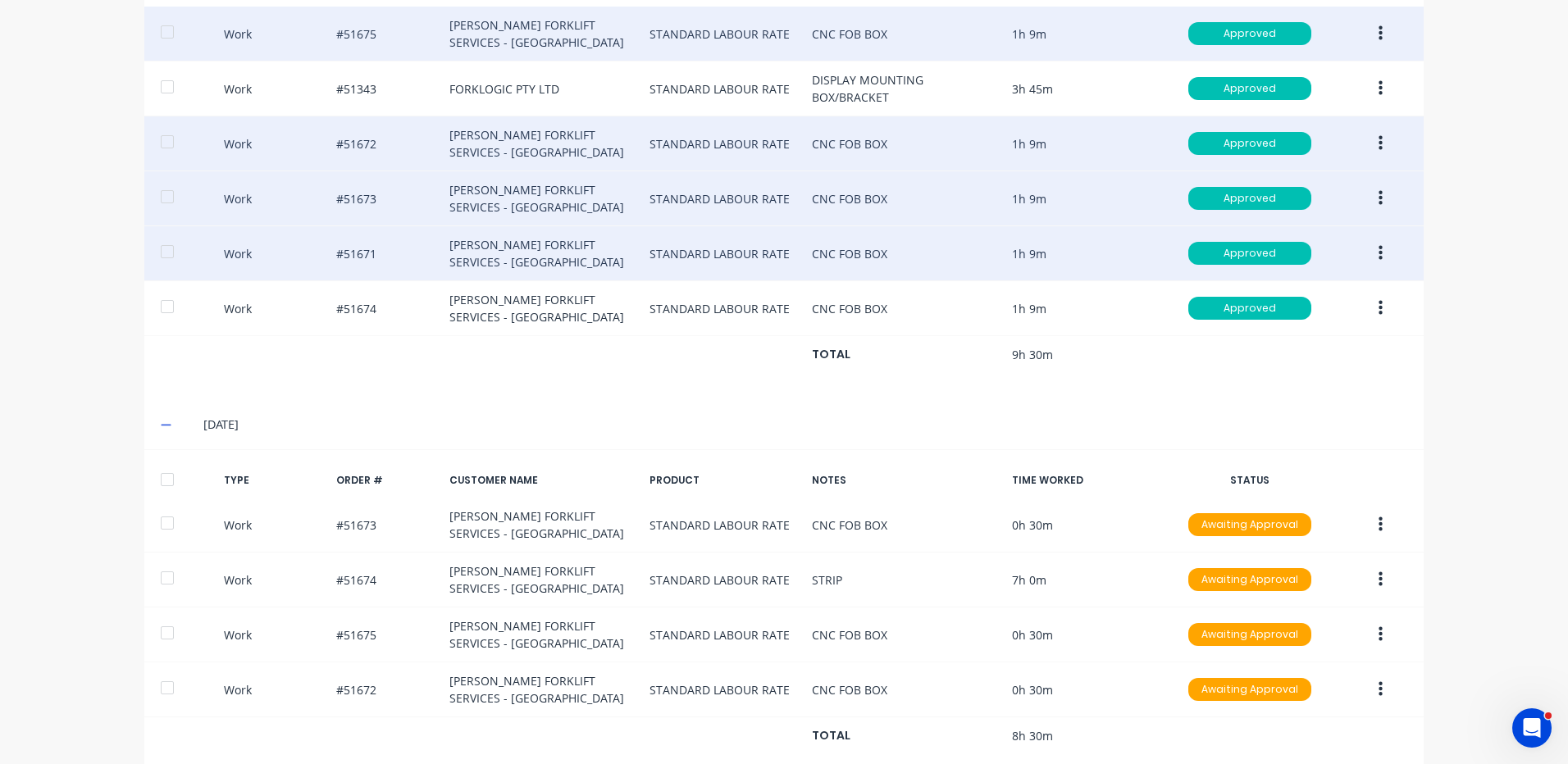
scroll to position [658, 0]
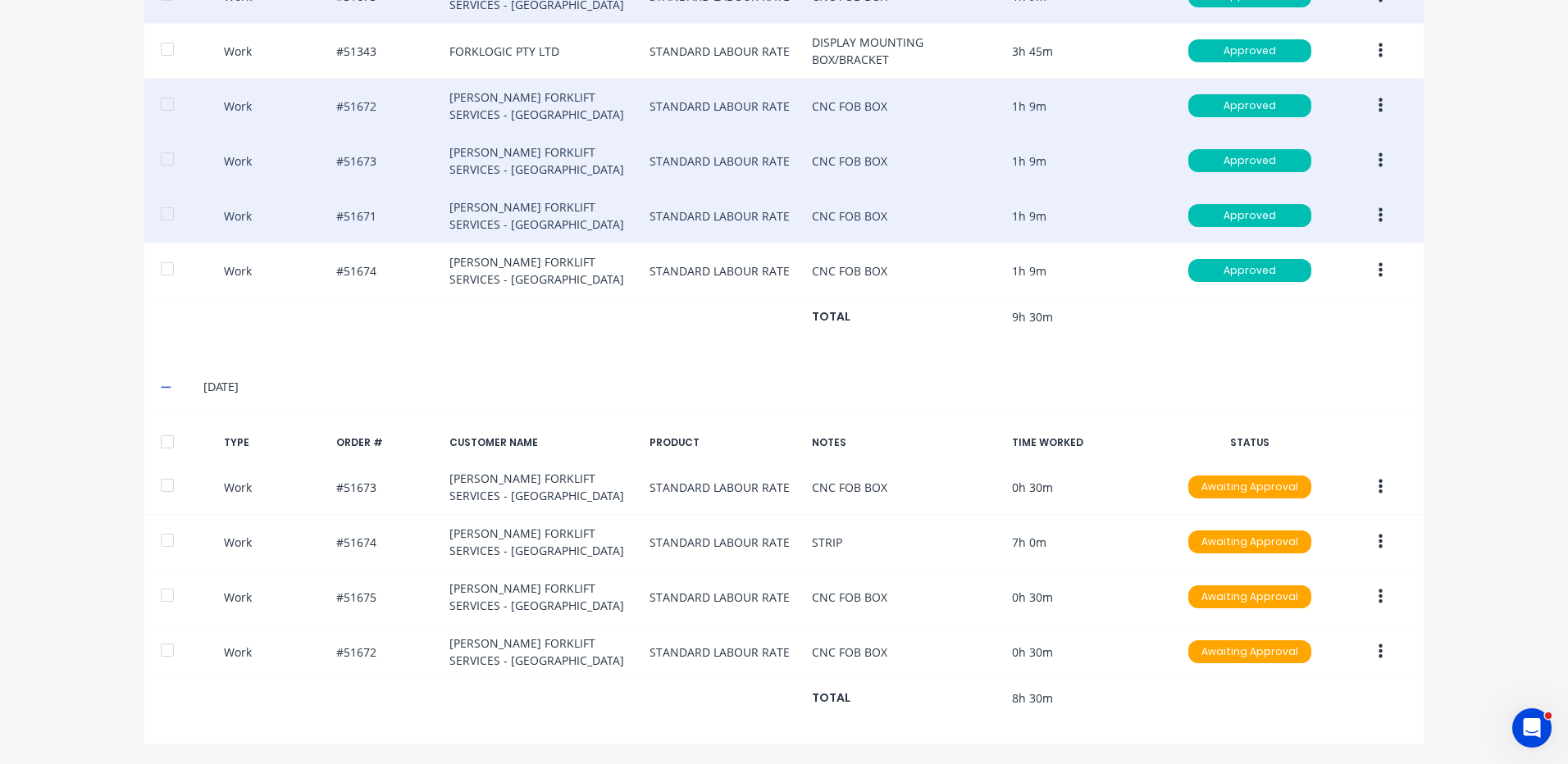
click at [1386, 220] on button "button" at bounding box center [1381, 216] width 38 height 29
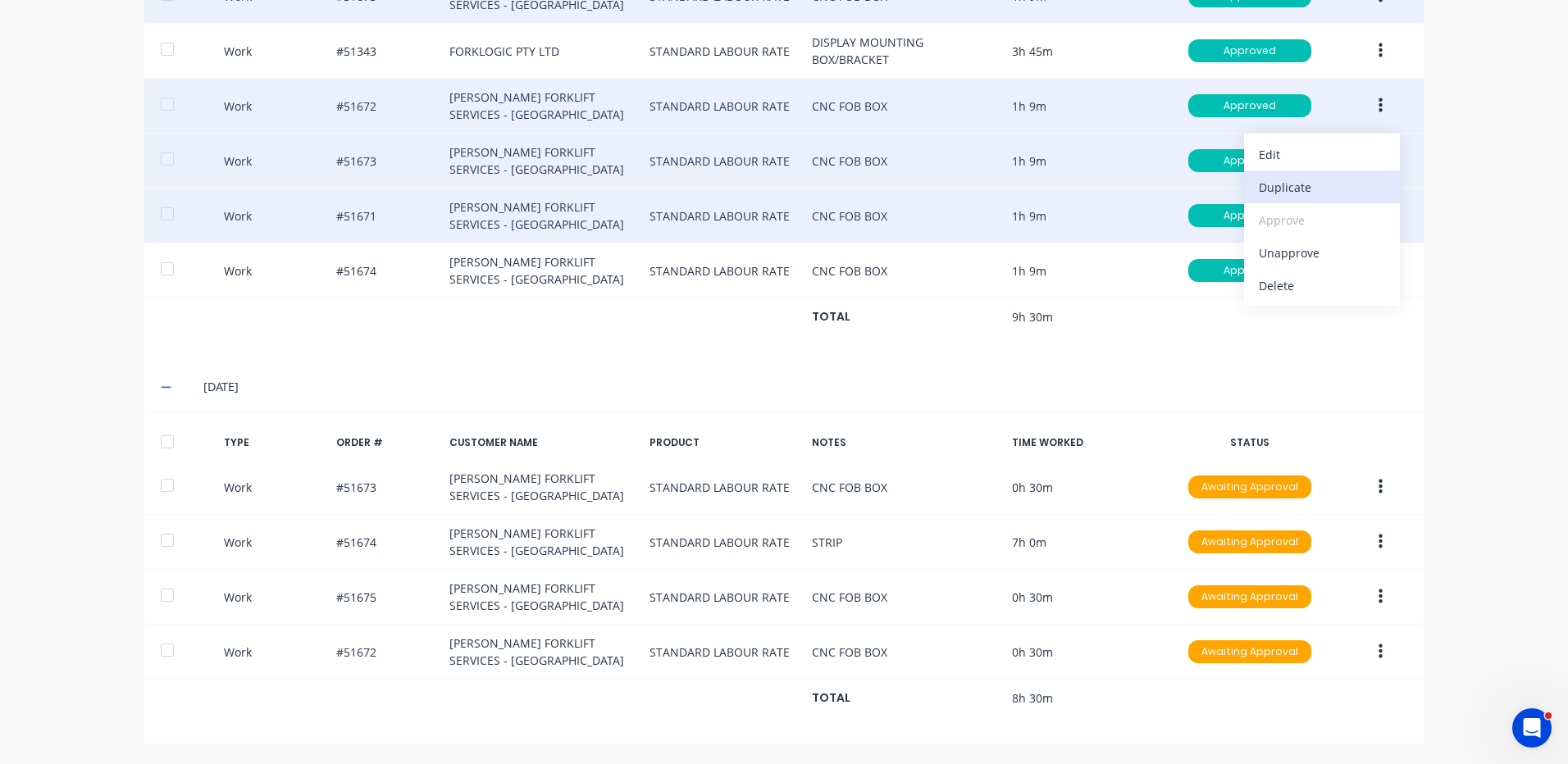
click at [1321, 196] on div "Duplicate" at bounding box center [1322, 187] width 126 height 24
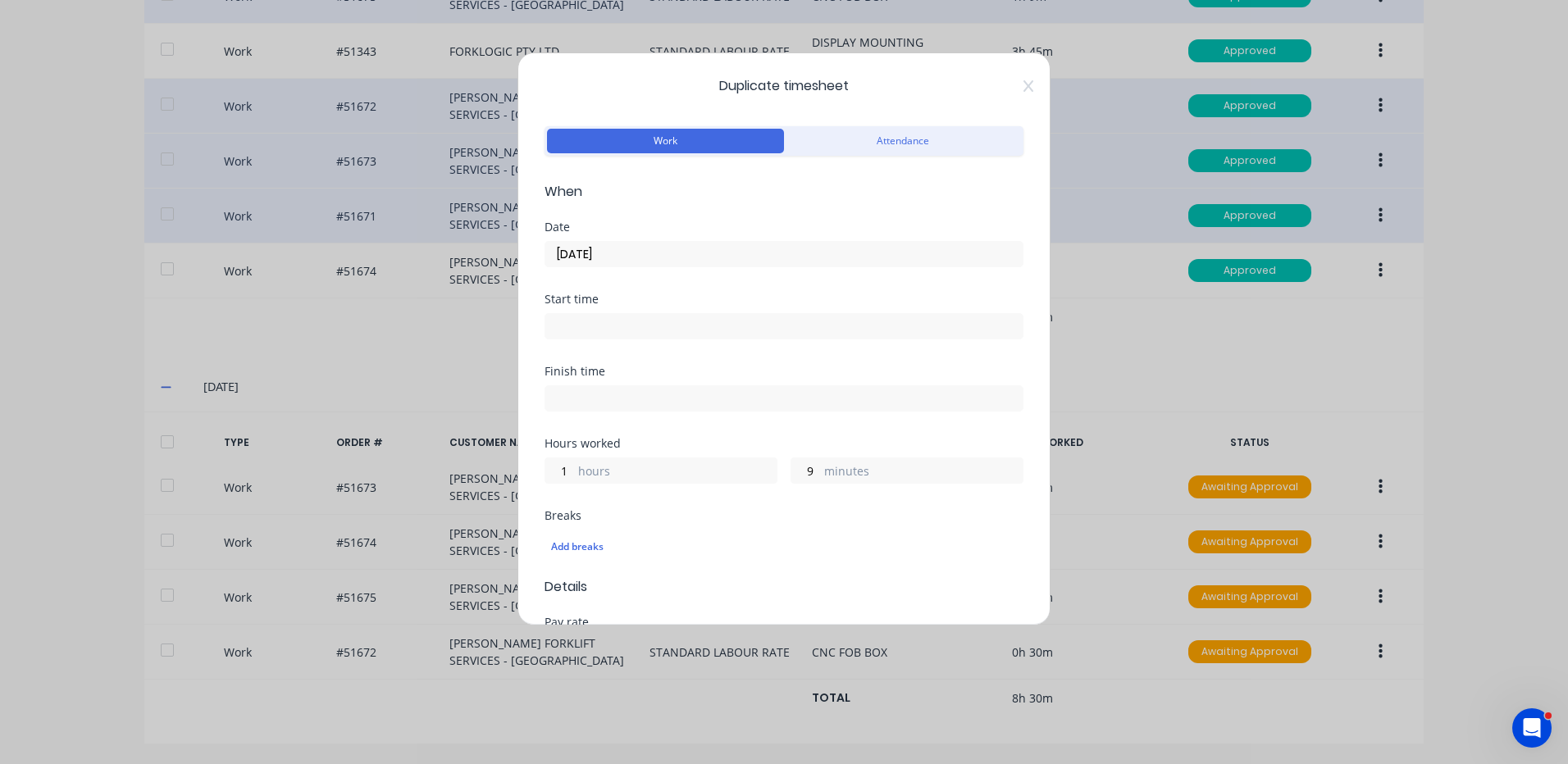
scroll to position [82, 0]
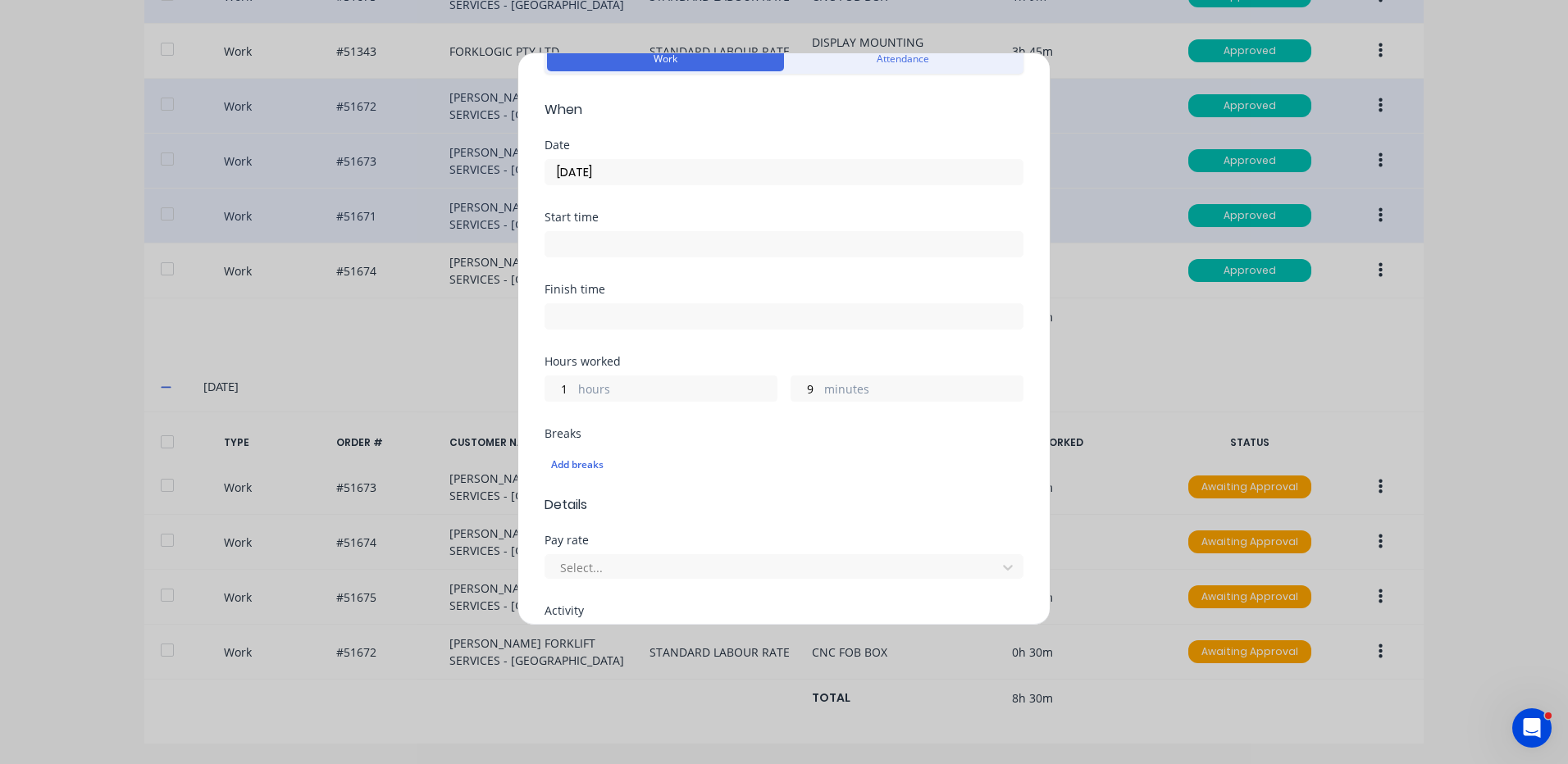
click at [667, 170] on input "10/09/2025" at bounding box center [784, 172] width 478 height 25
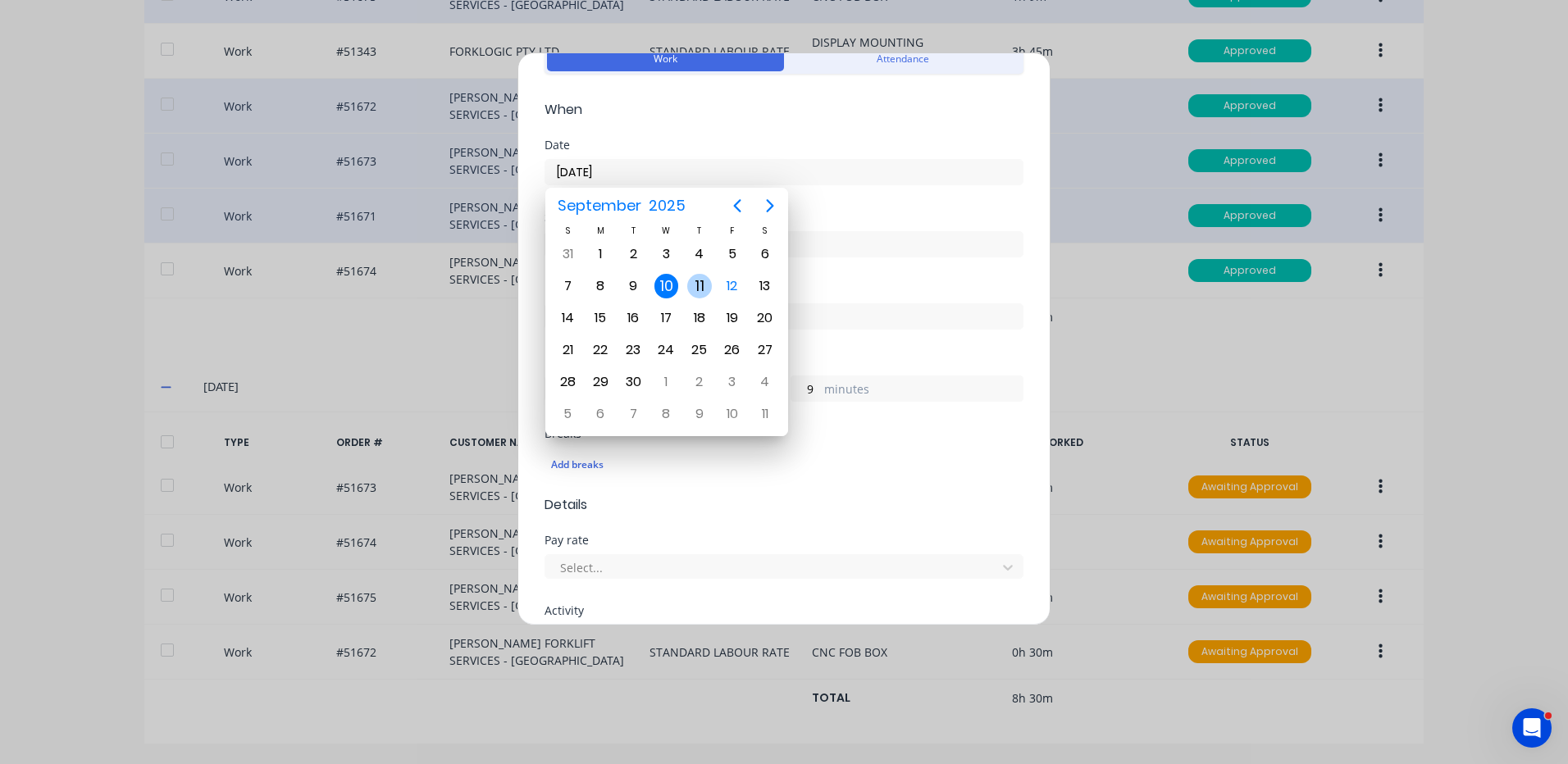
click at [694, 279] on div "11" at bounding box center [699, 286] width 25 height 25
type input "11/09/2025"
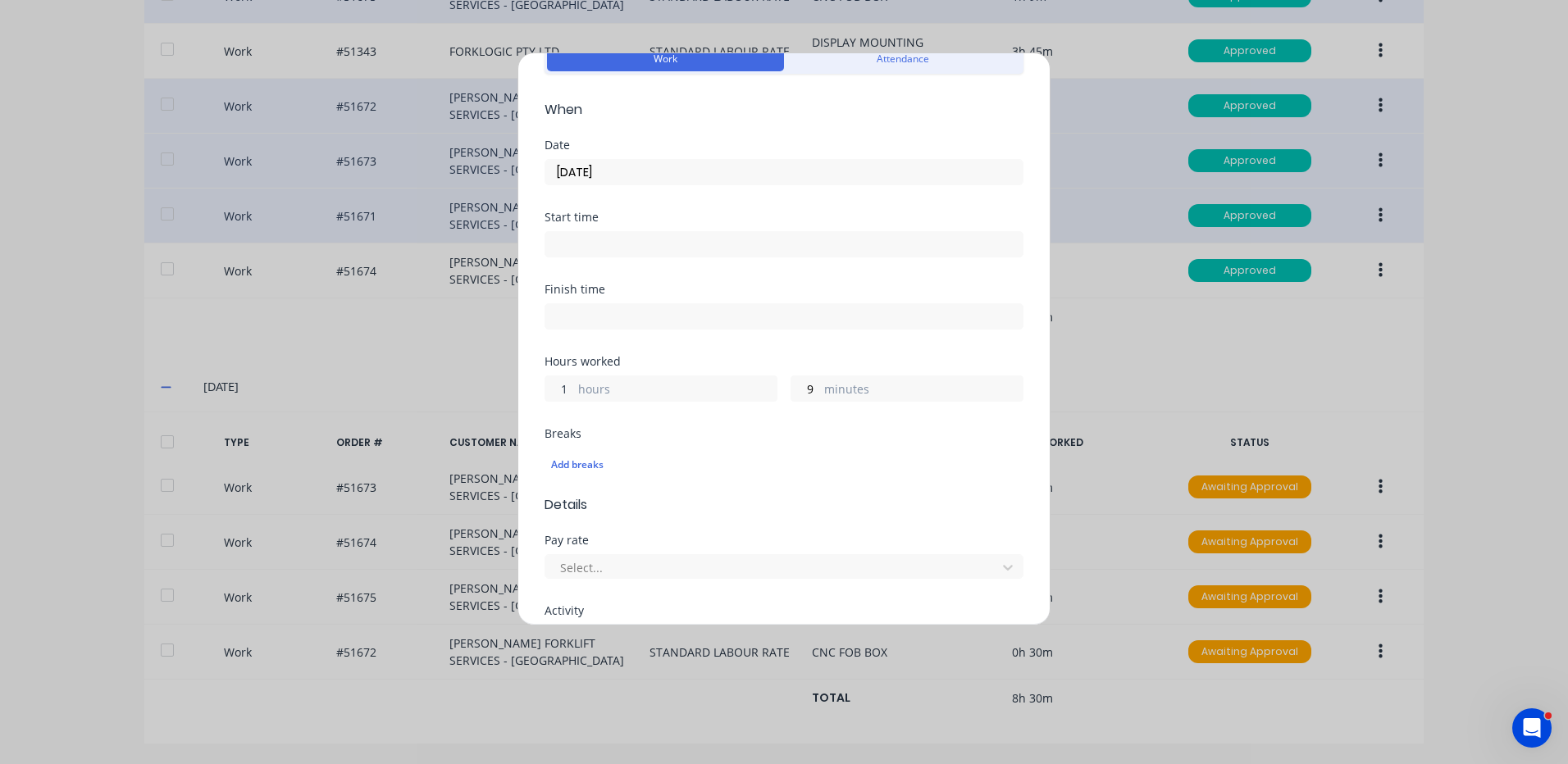
click at [570, 390] on input "1" at bounding box center [560, 388] width 29 height 25
type input "0"
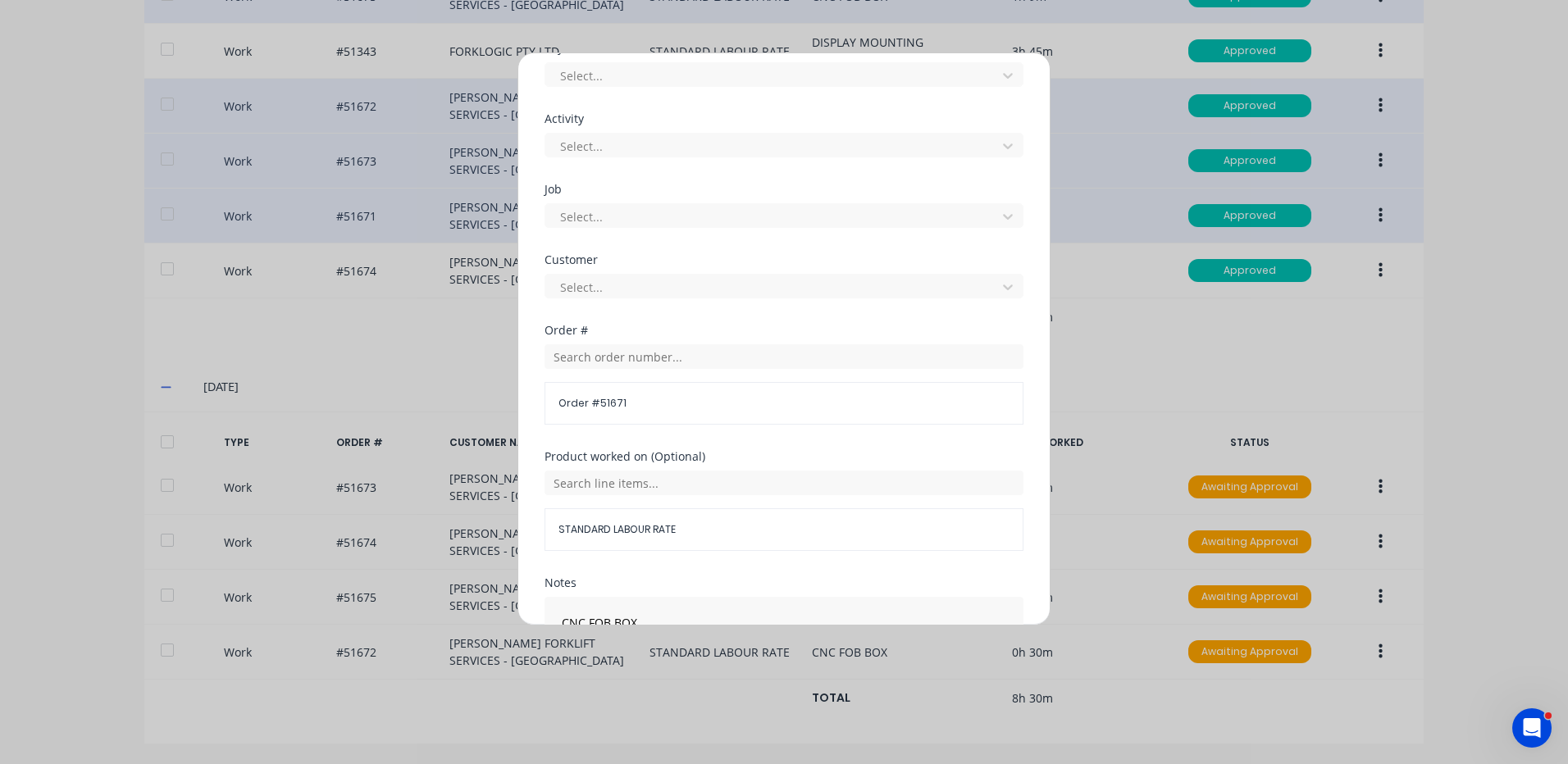
scroll to position [709, 0]
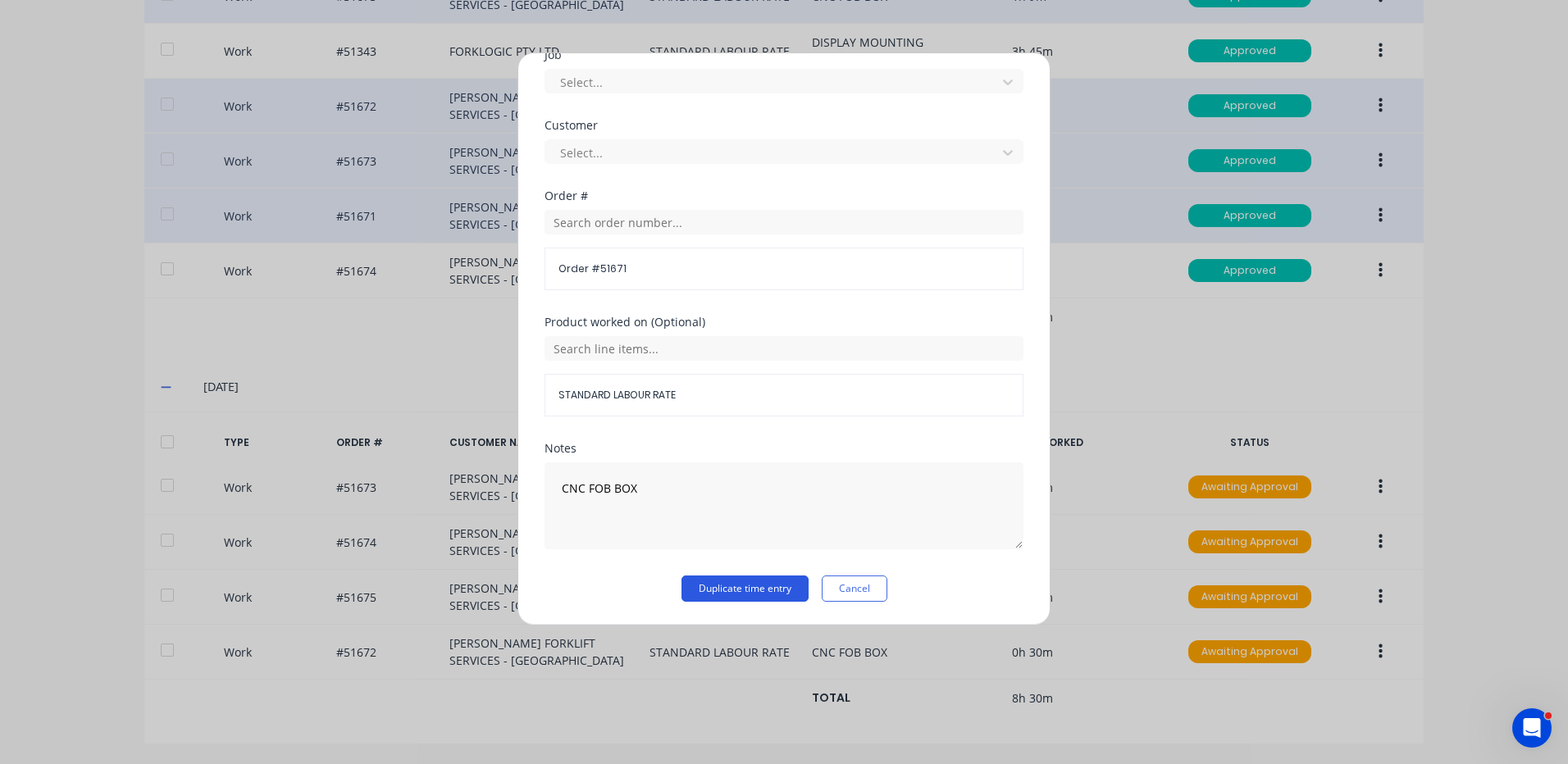
type input "30"
click at [733, 591] on button "Duplicate time entry" at bounding box center [745, 588] width 127 height 26
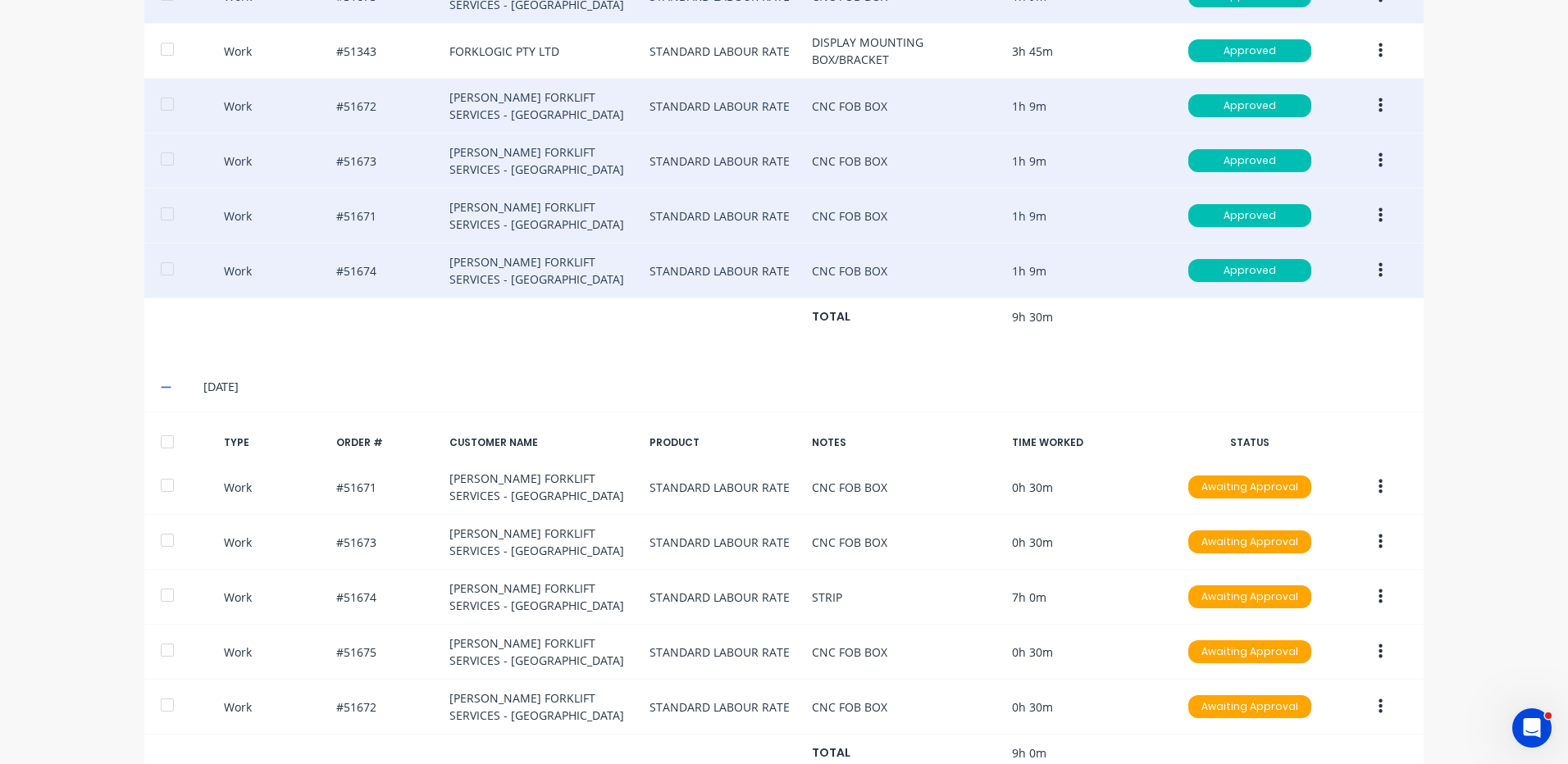
click at [1379, 269] on icon "button" at bounding box center [1381, 270] width 5 height 15
click at [1320, 241] on div "Duplicate" at bounding box center [1322, 242] width 126 height 24
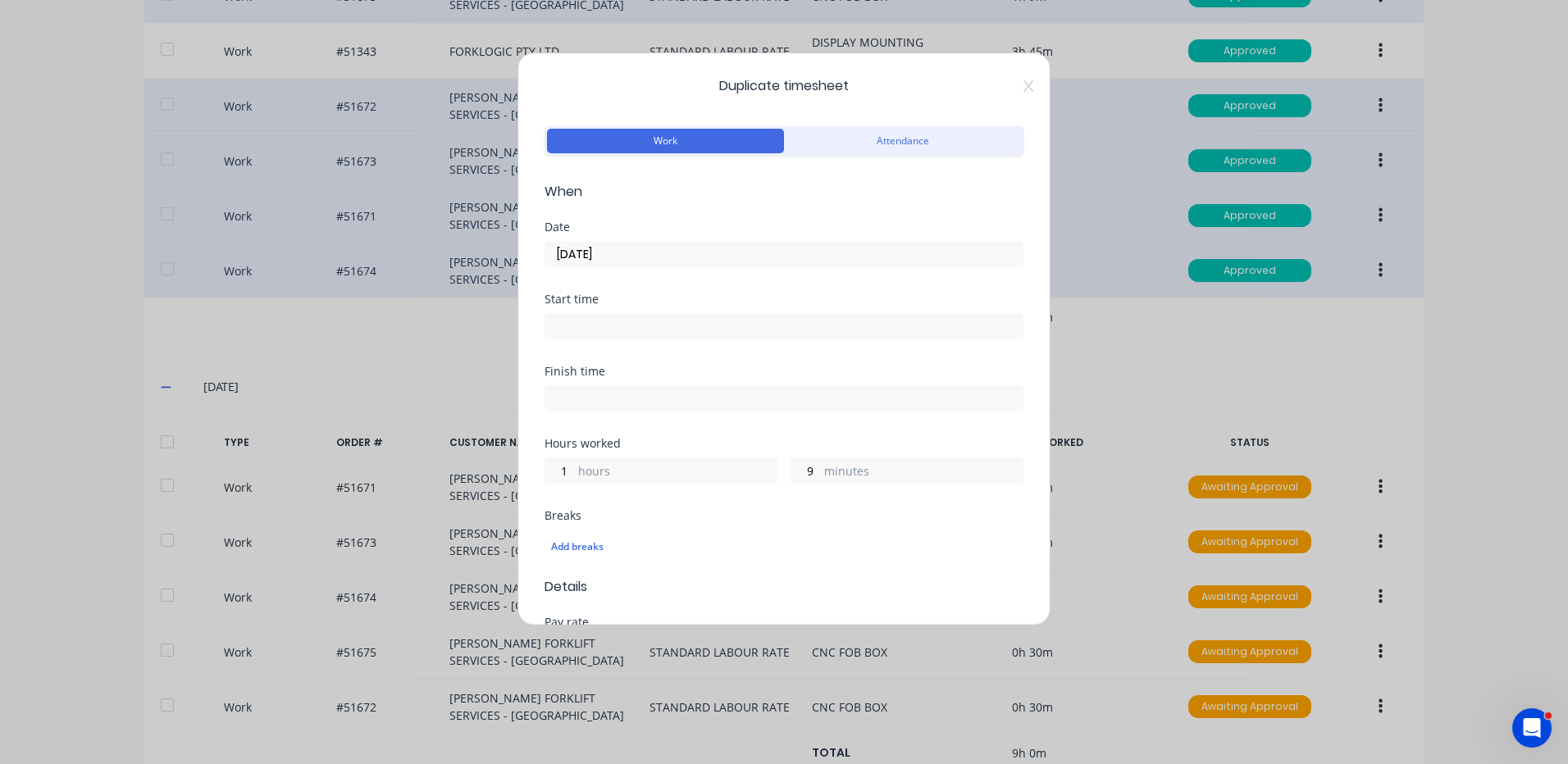
click at [621, 256] on input "10/09/2025" at bounding box center [784, 254] width 478 height 25
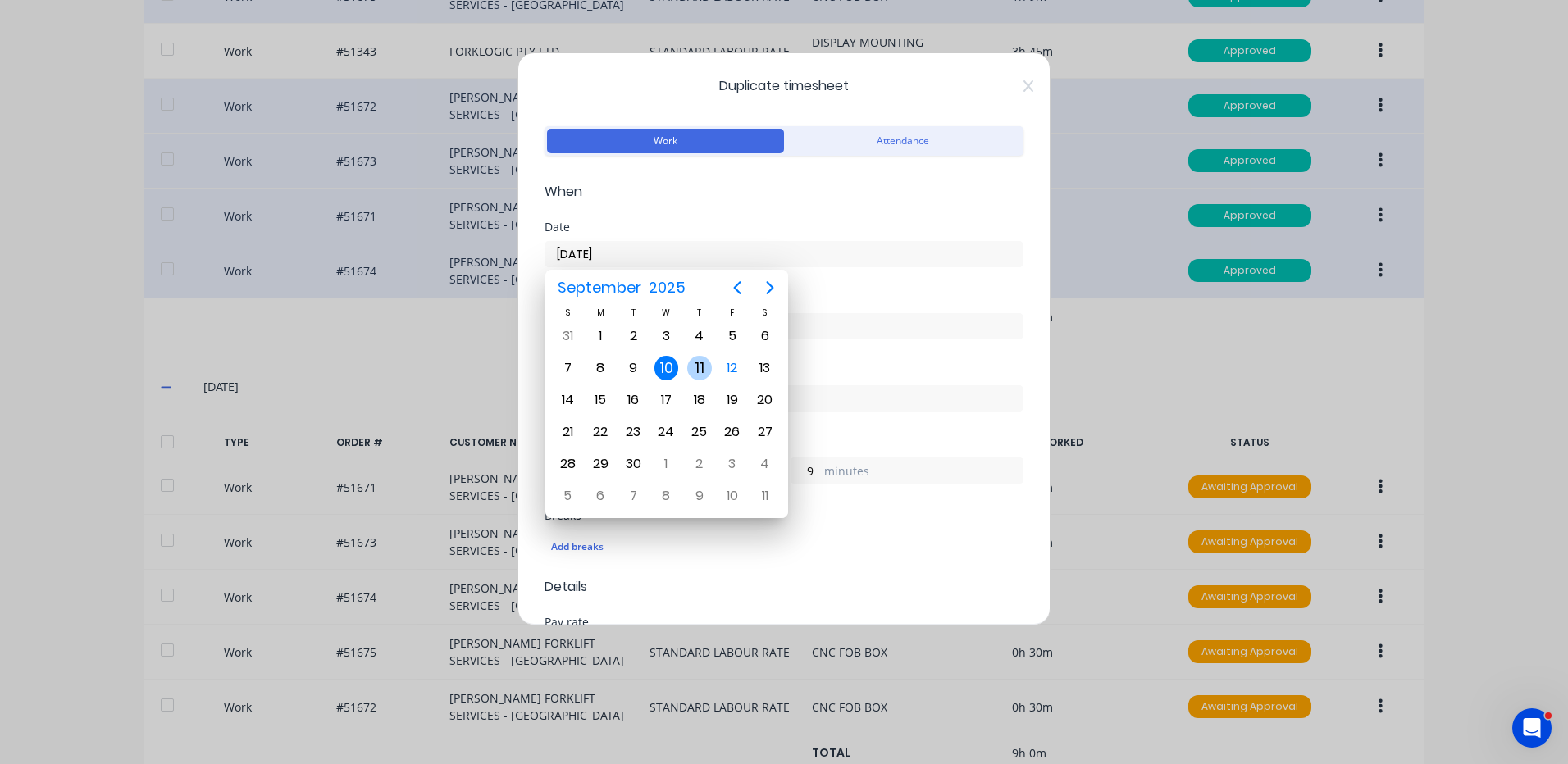
click at [695, 372] on div "11" at bounding box center [699, 367] width 25 height 25
type input "11/09/2025"
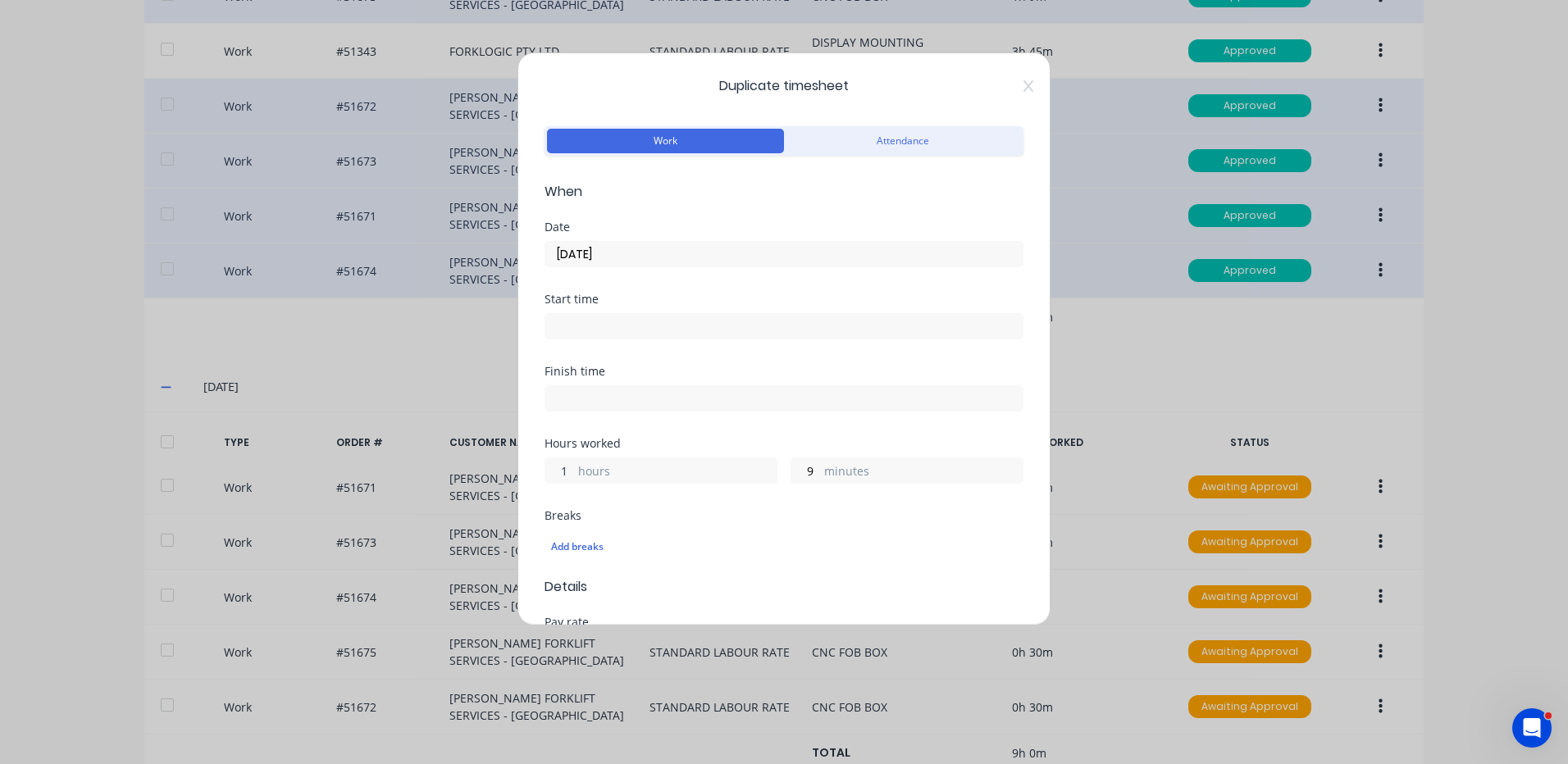
click at [553, 474] on input "1" at bounding box center [560, 470] width 29 height 25
type input "0"
type input "30"
click at [625, 432] on div "Finish time" at bounding box center [784, 401] width 479 height 72
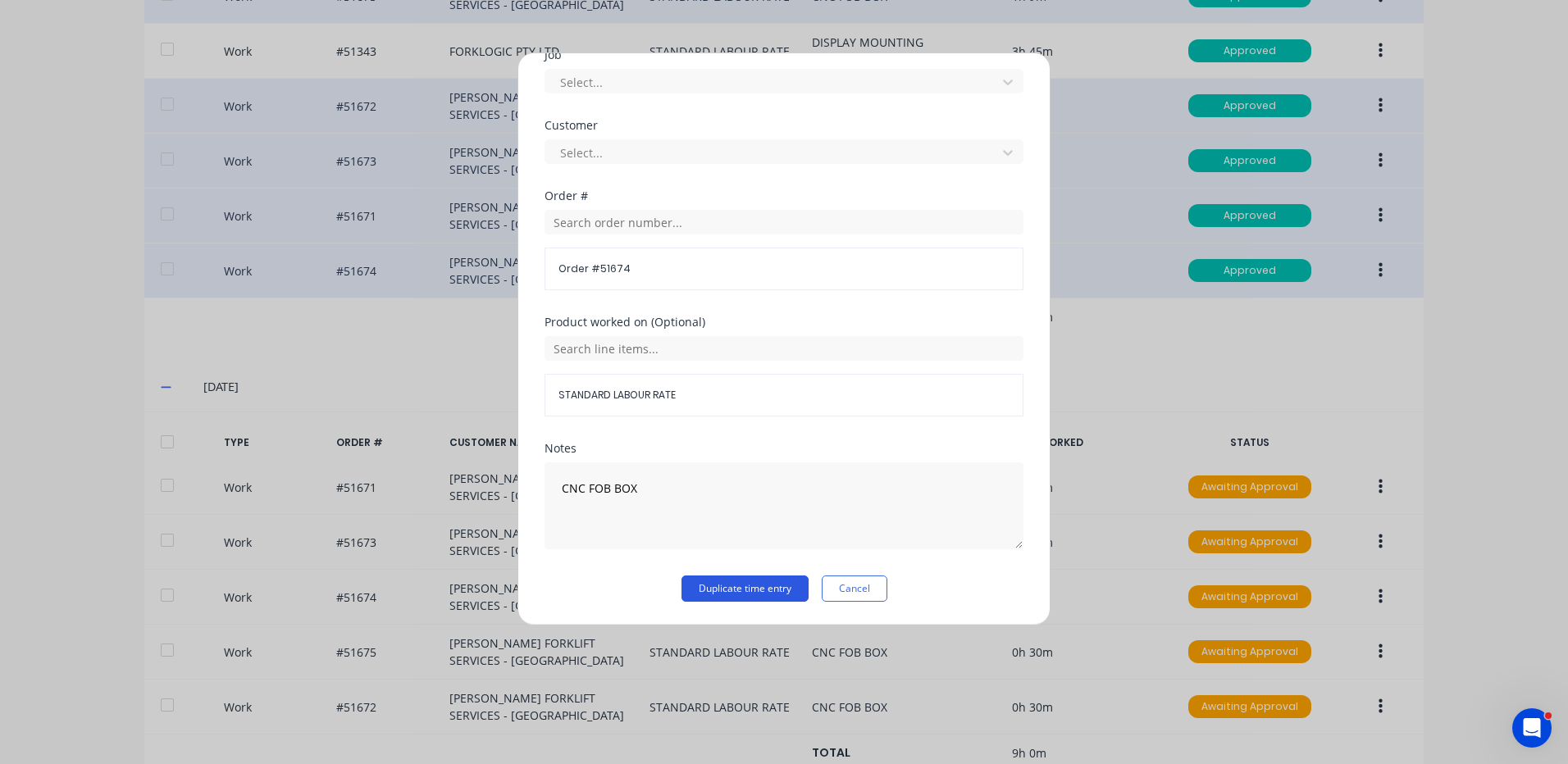
click at [744, 593] on button "Duplicate time entry" at bounding box center [745, 588] width 127 height 26
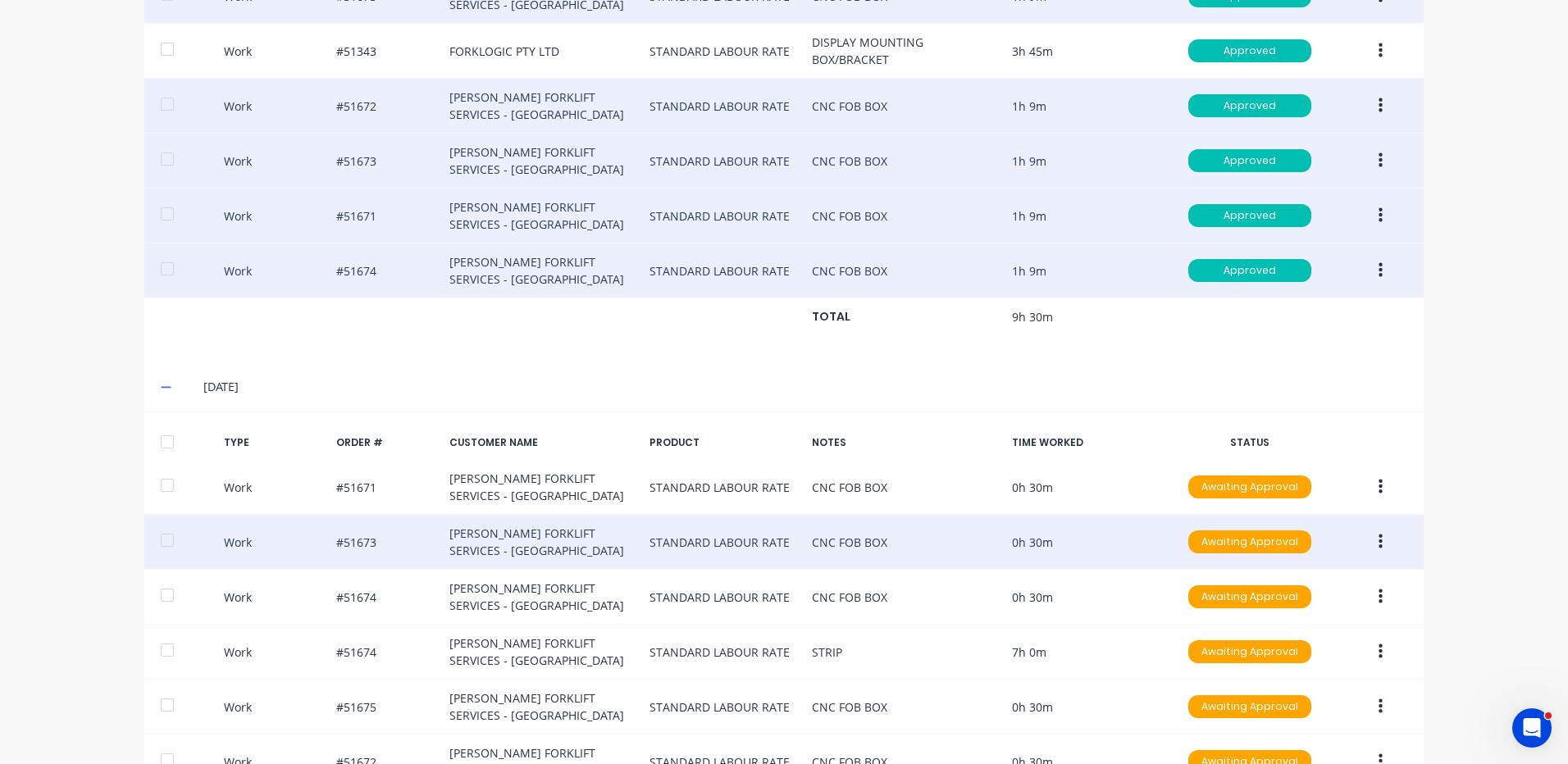
scroll to position [769, 0]
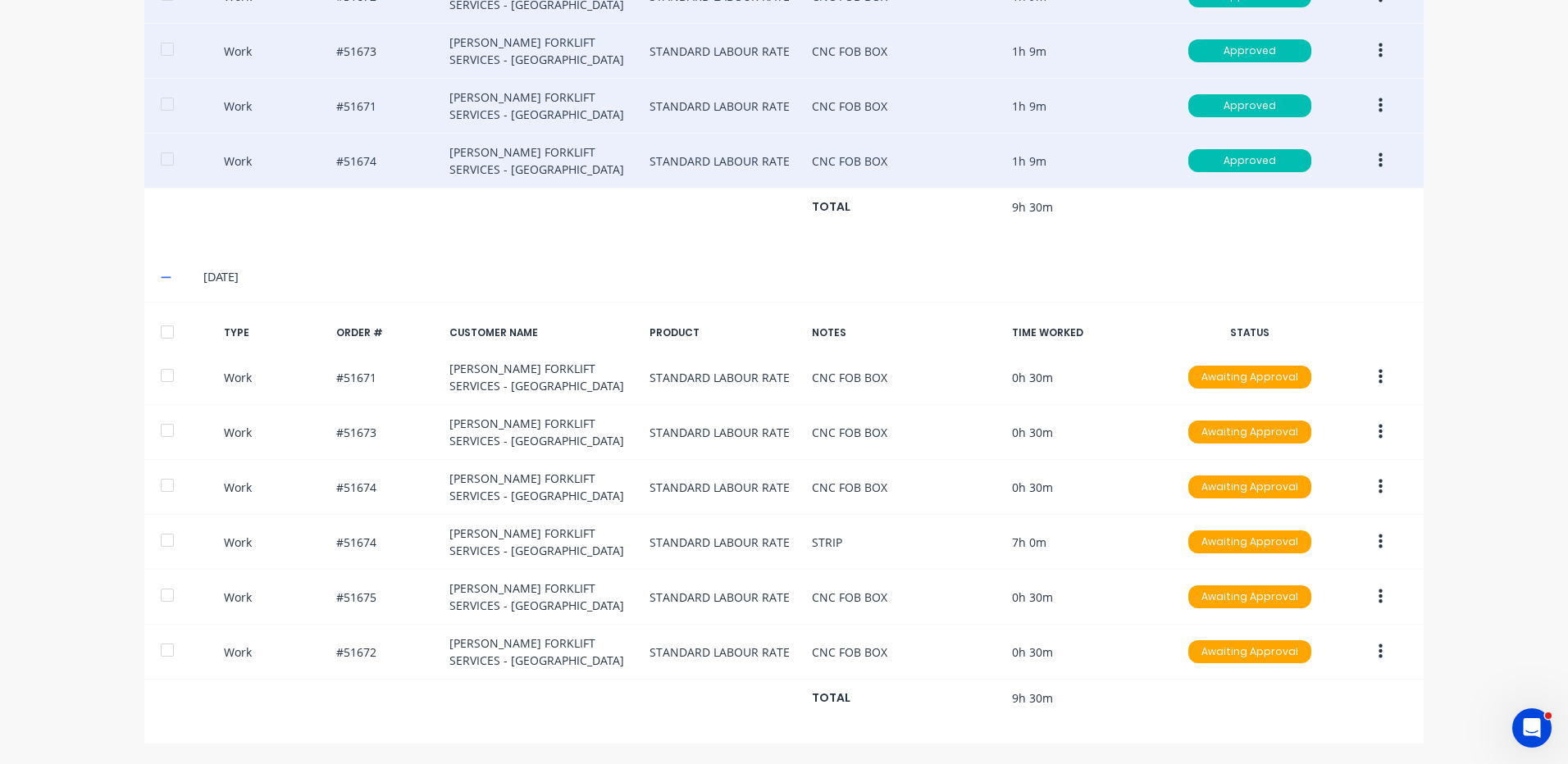
click at [151, 330] on div at bounding box center [167, 332] width 33 height 33
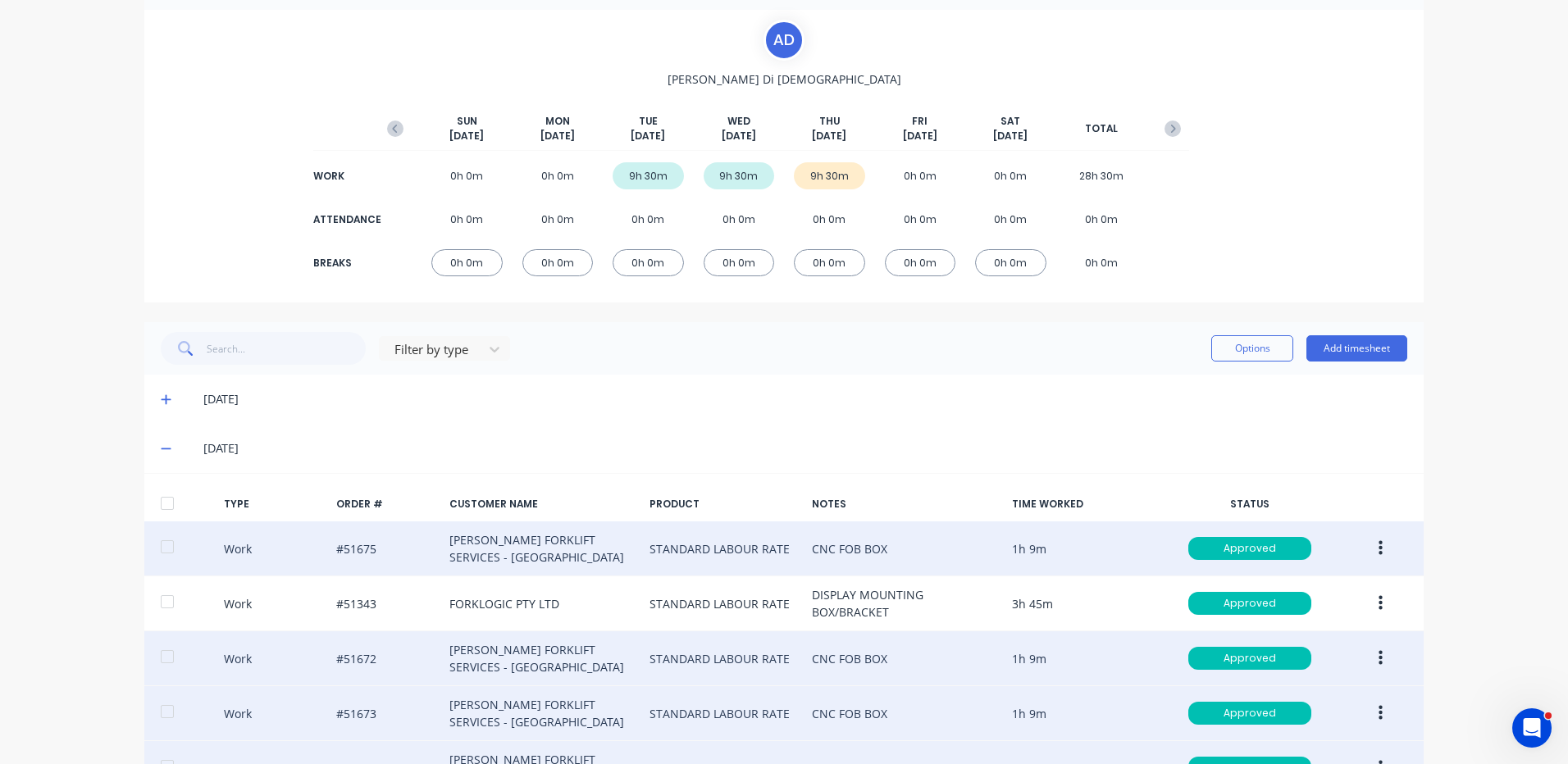
scroll to position [0, 0]
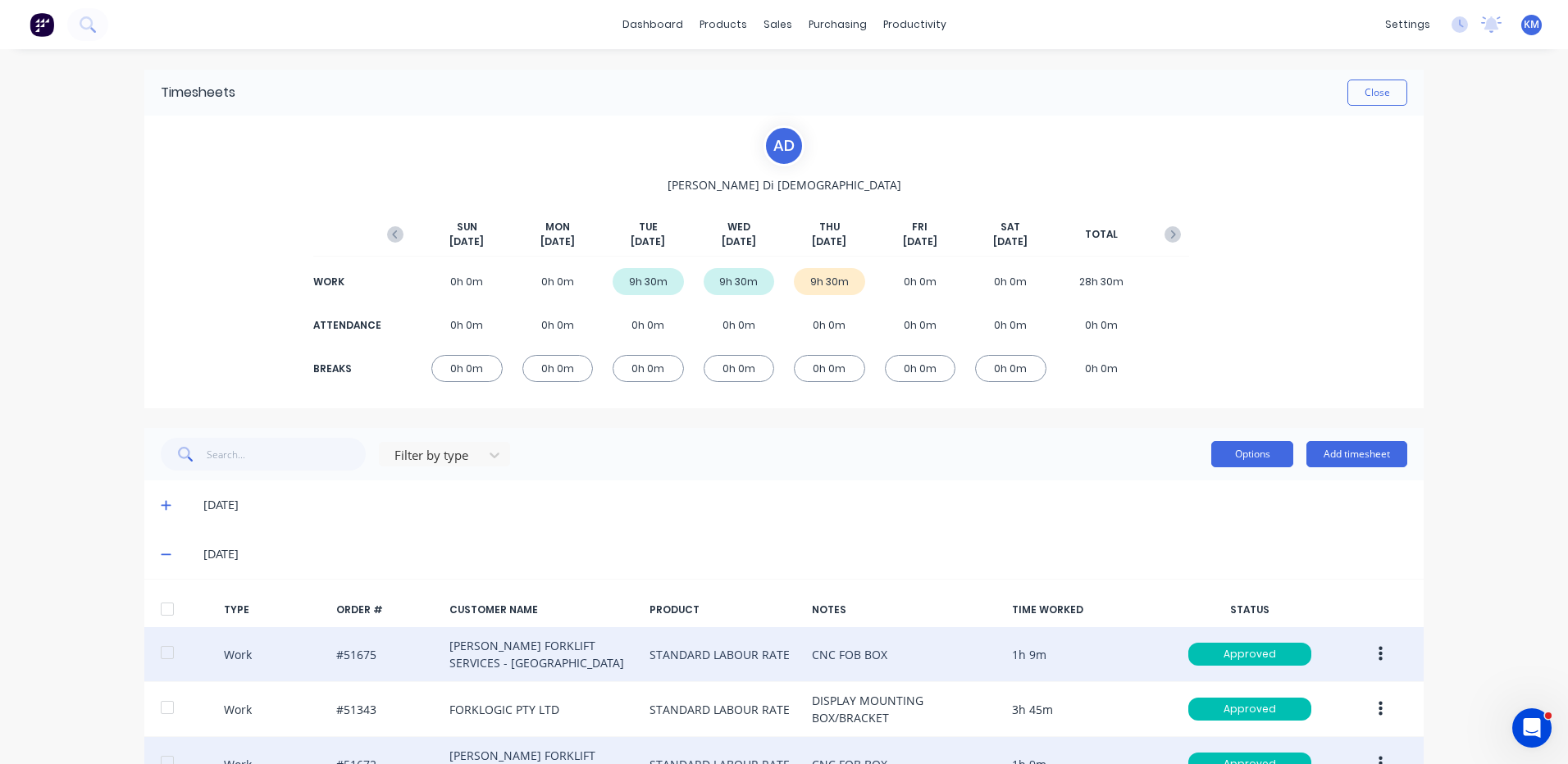
click at [1277, 453] on button "Options" at bounding box center [1252, 454] width 82 height 26
click at [1249, 489] on div "Approve" at bounding box center [1215, 497] width 126 height 24
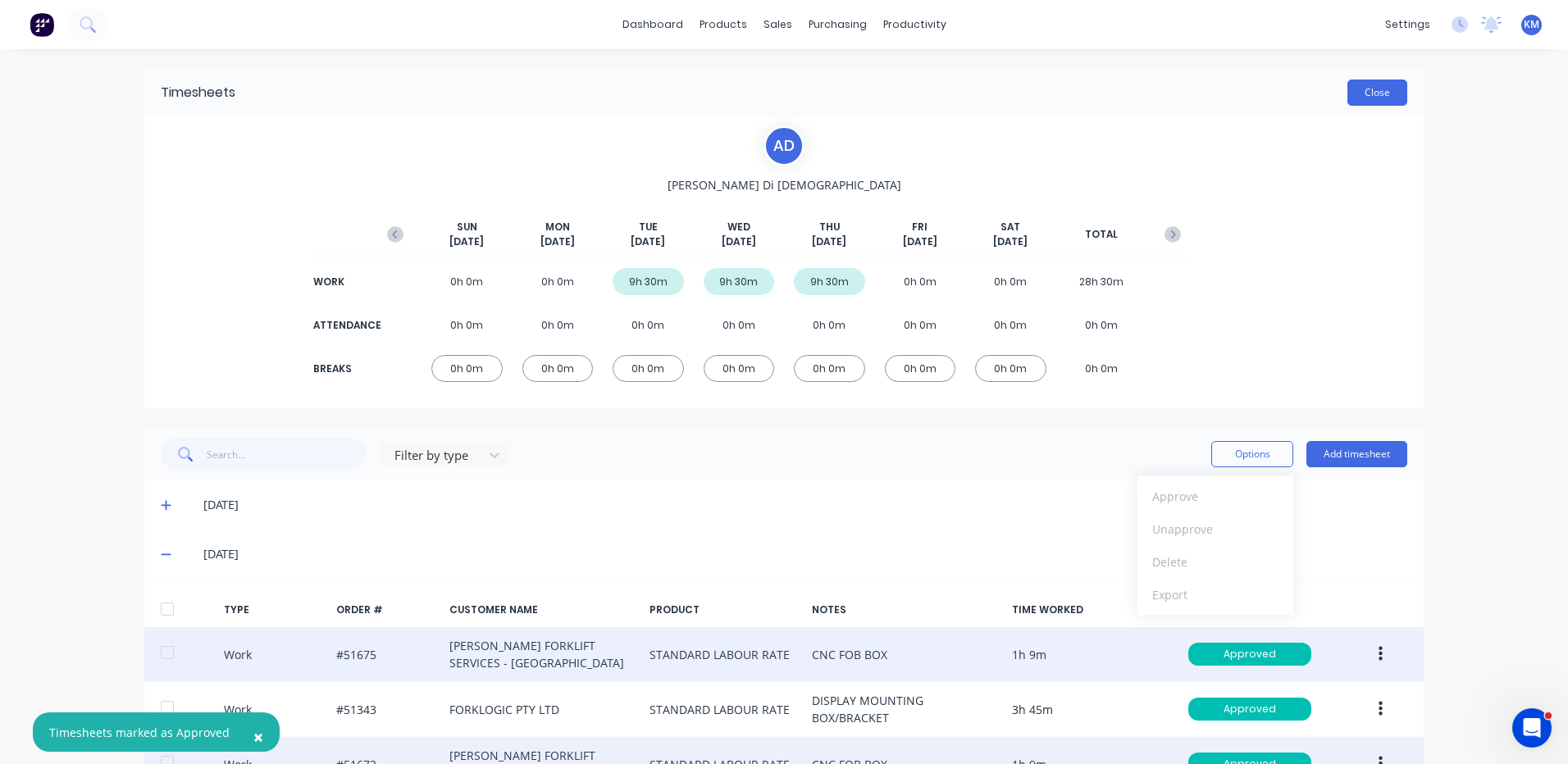
click at [1389, 95] on button "Close" at bounding box center [1378, 92] width 60 height 26
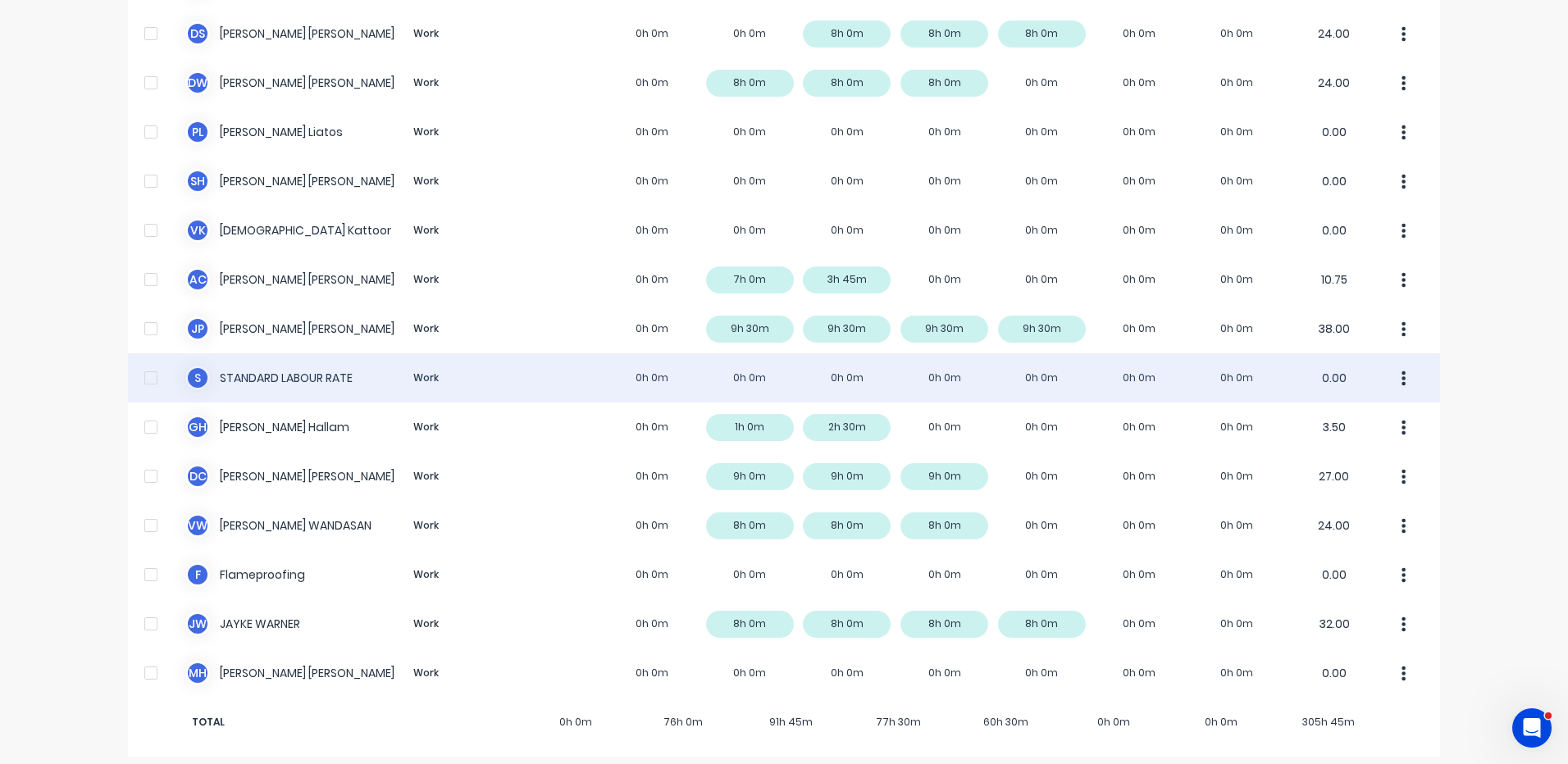
scroll to position [514, 0]
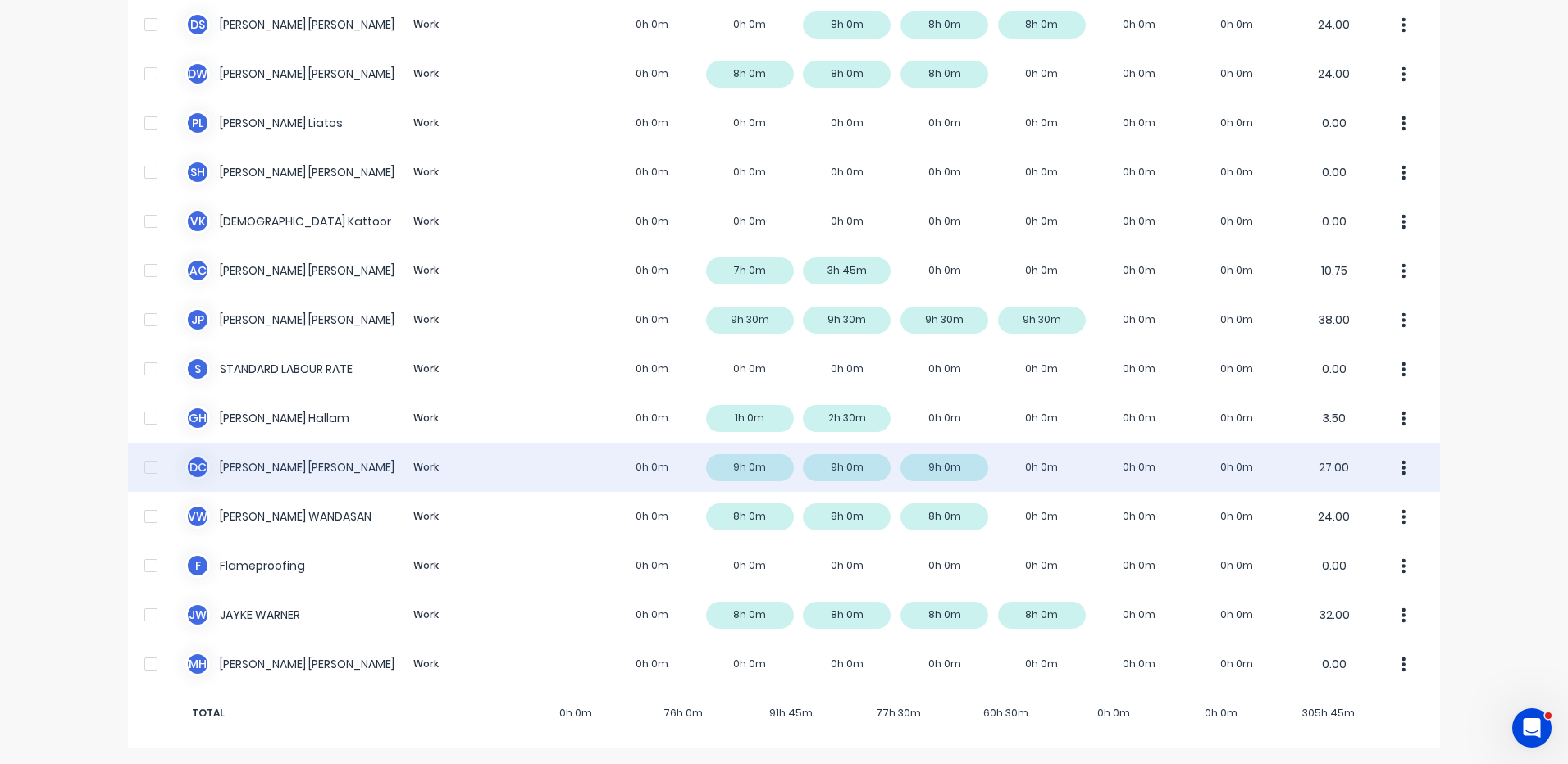
click at [815, 480] on div "D C DANIEL CAMPBELL Work 0h 0m 9h 0m 9h 0m 9h 0m 0h 0m 0h 0m 0h 0m 27.00" at bounding box center [784, 467] width 1312 height 49
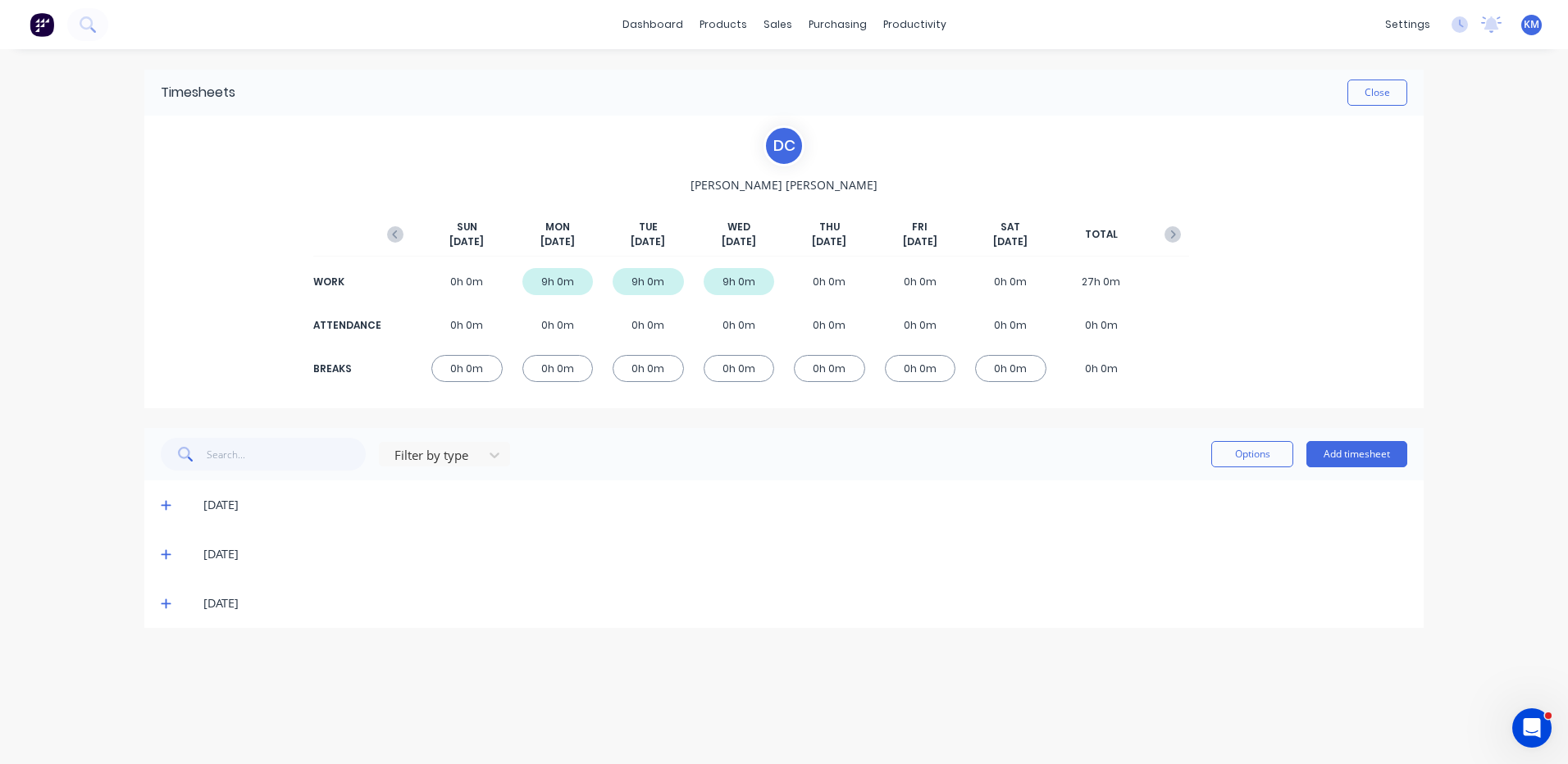
click at [157, 598] on div "10/09/25" at bounding box center [784, 603] width 1280 height 49
click at [161, 600] on icon at bounding box center [167, 603] width 11 height 12
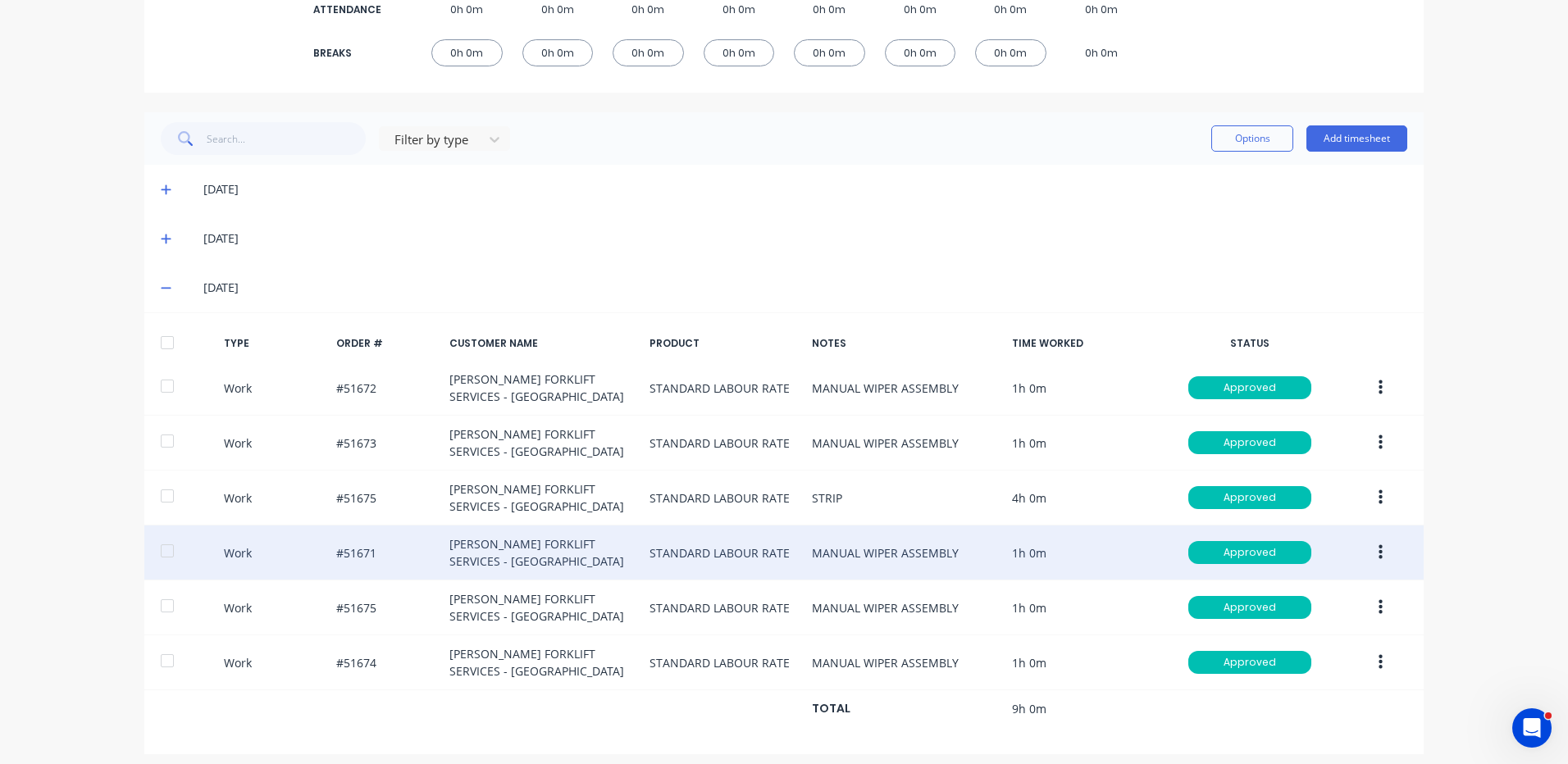
scroll to position [327, 0]
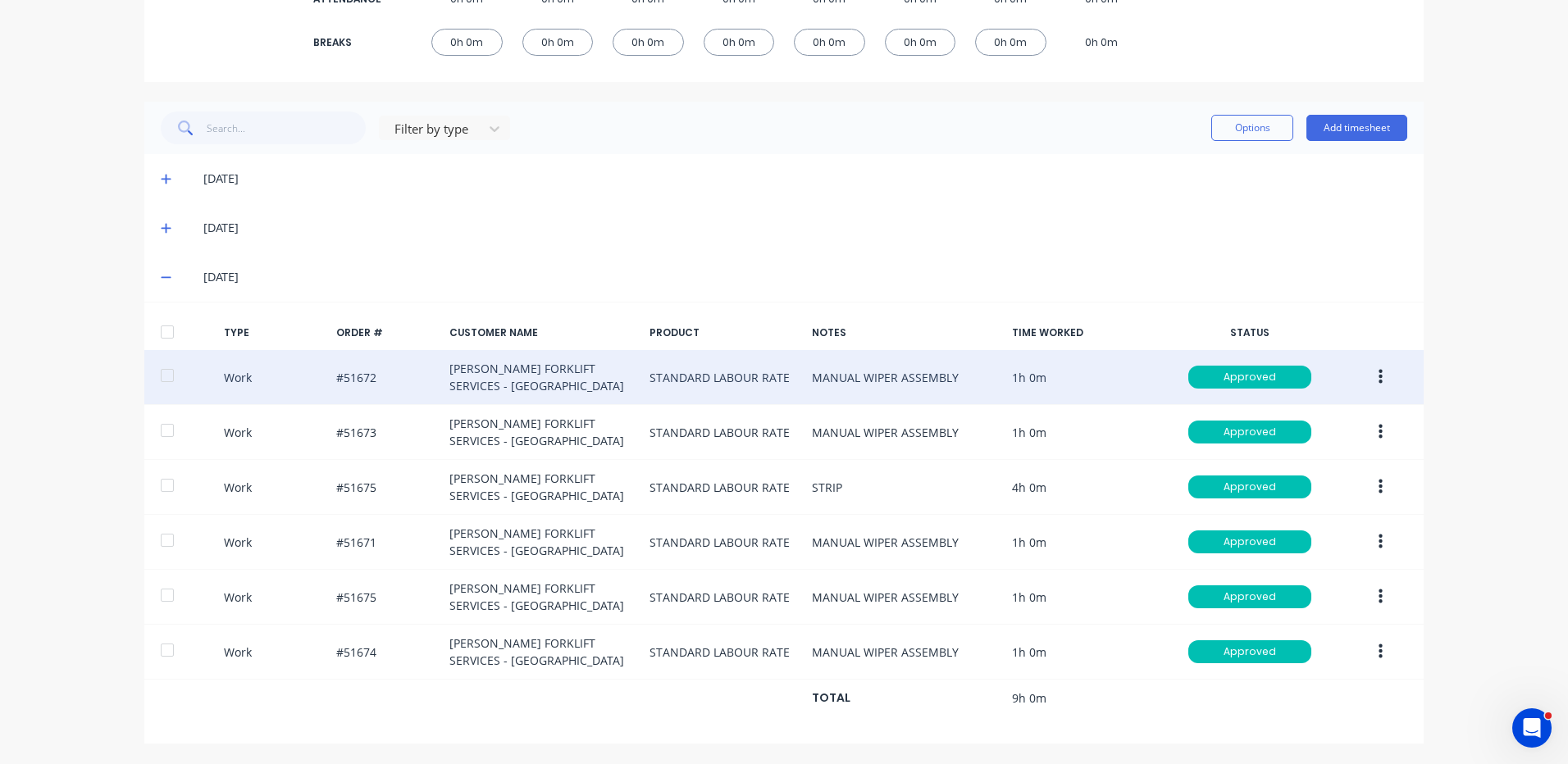
click at [1379, 375] on icon "button" at bounding box center [1381, 377] width 5 height 18
click at [1313, 350] on div "Duplicate" at bounding box center [1322, 348] width 126 height 24
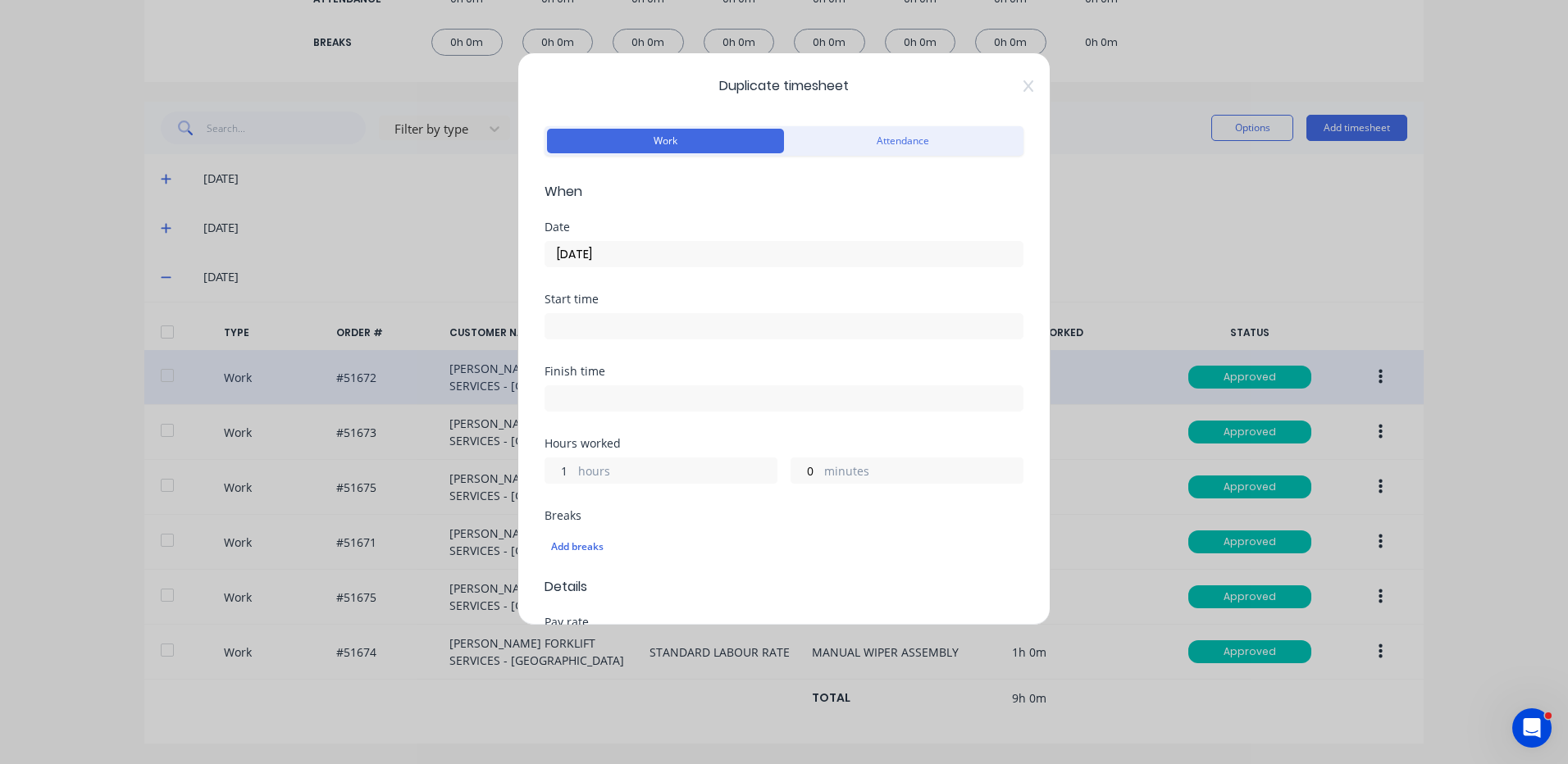
click at [569, 476] on input "1" at bounding box center [560, 470] width 29 height 25
type input "0"
type input "48"
drag, startPoint x: 719, startPoint y: 245, endPoint x: 713, endPoint y: 255, distance: 11.7
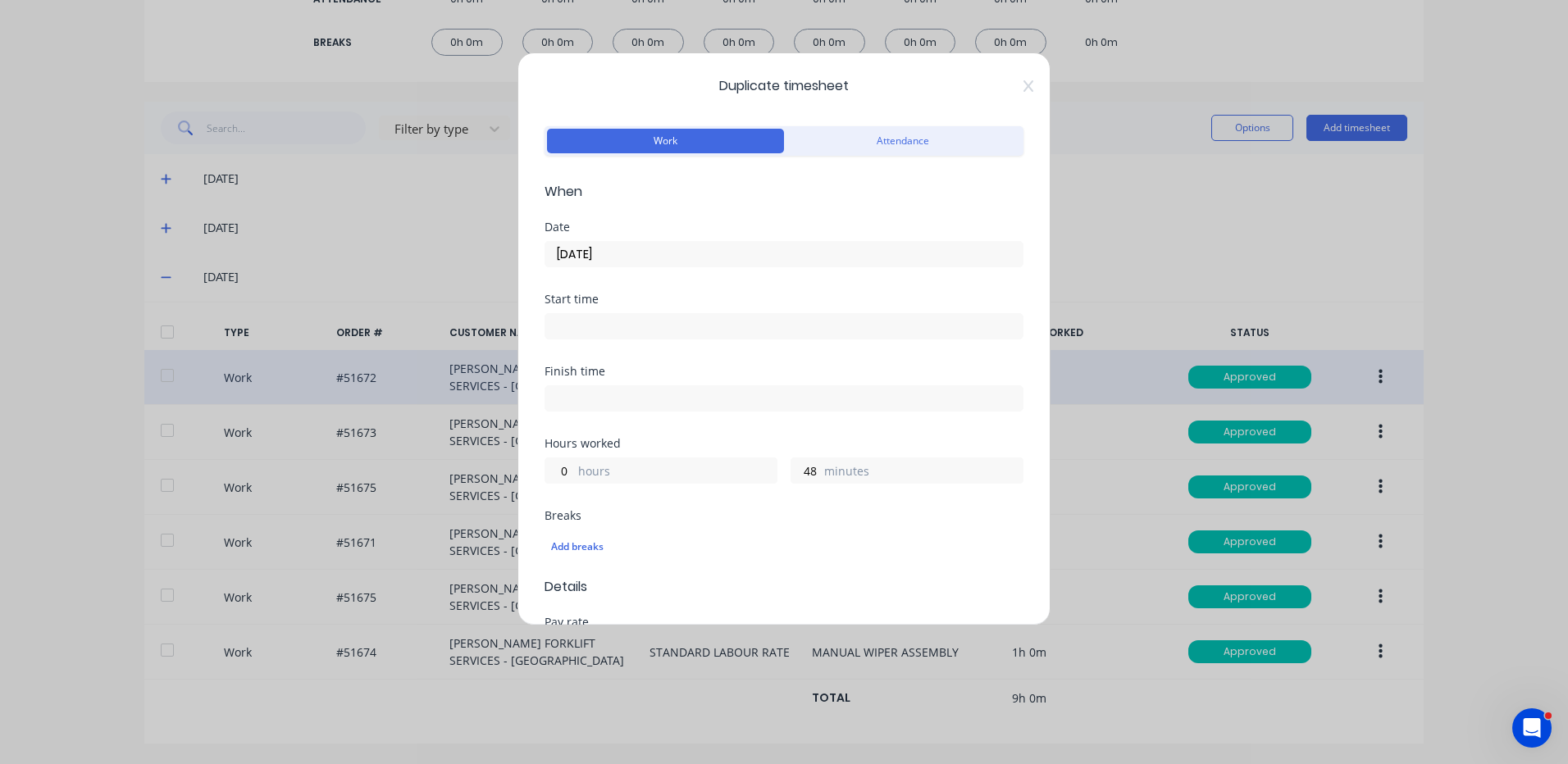
click at [719, 245] on input "10/09/2025" at bounding box center [784, 254] width 478 height 25
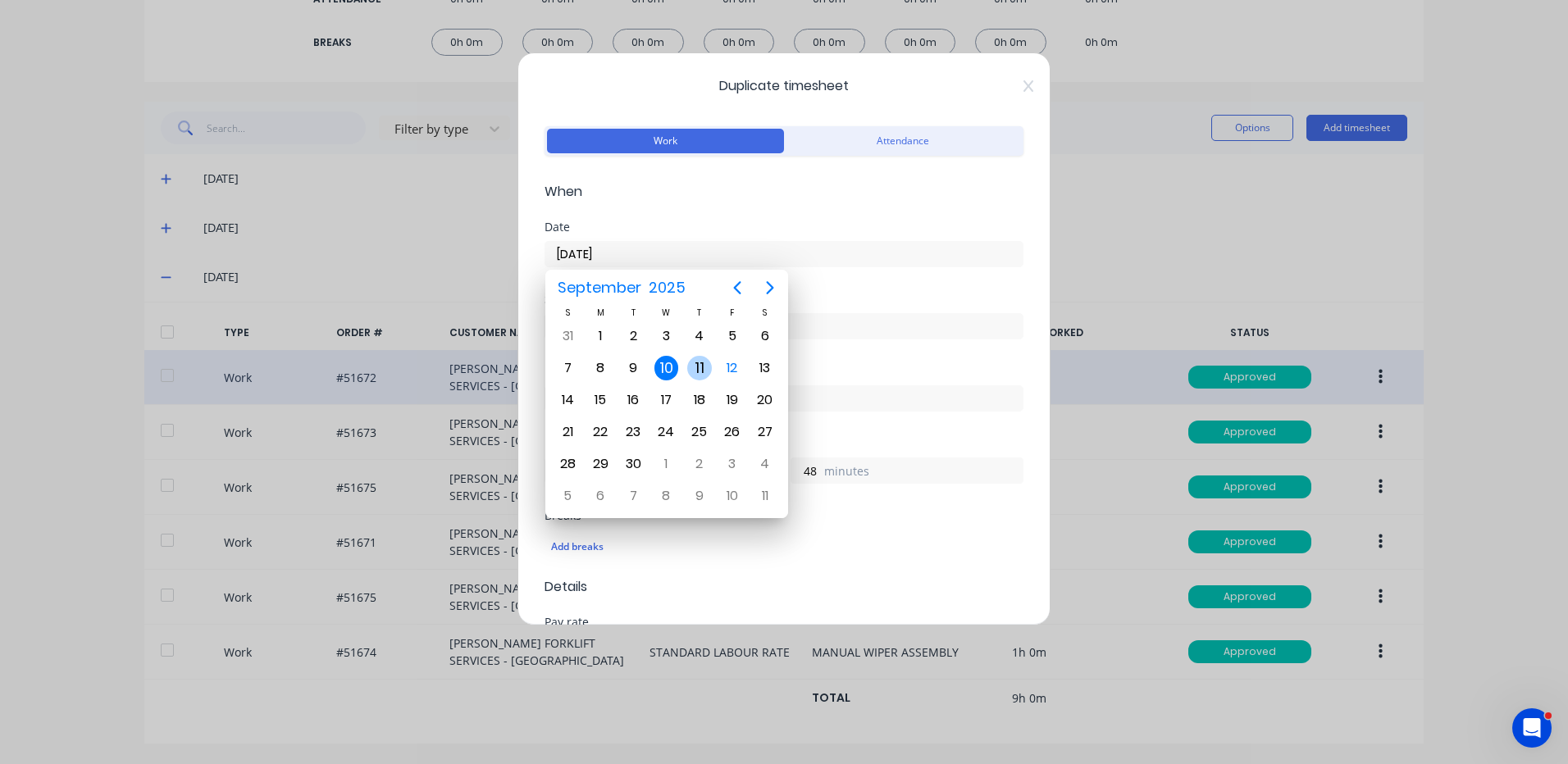
click at [701, 362] on div "11" at bounding box center [699, 367] width 25 height 25
type input "11/09/2025"
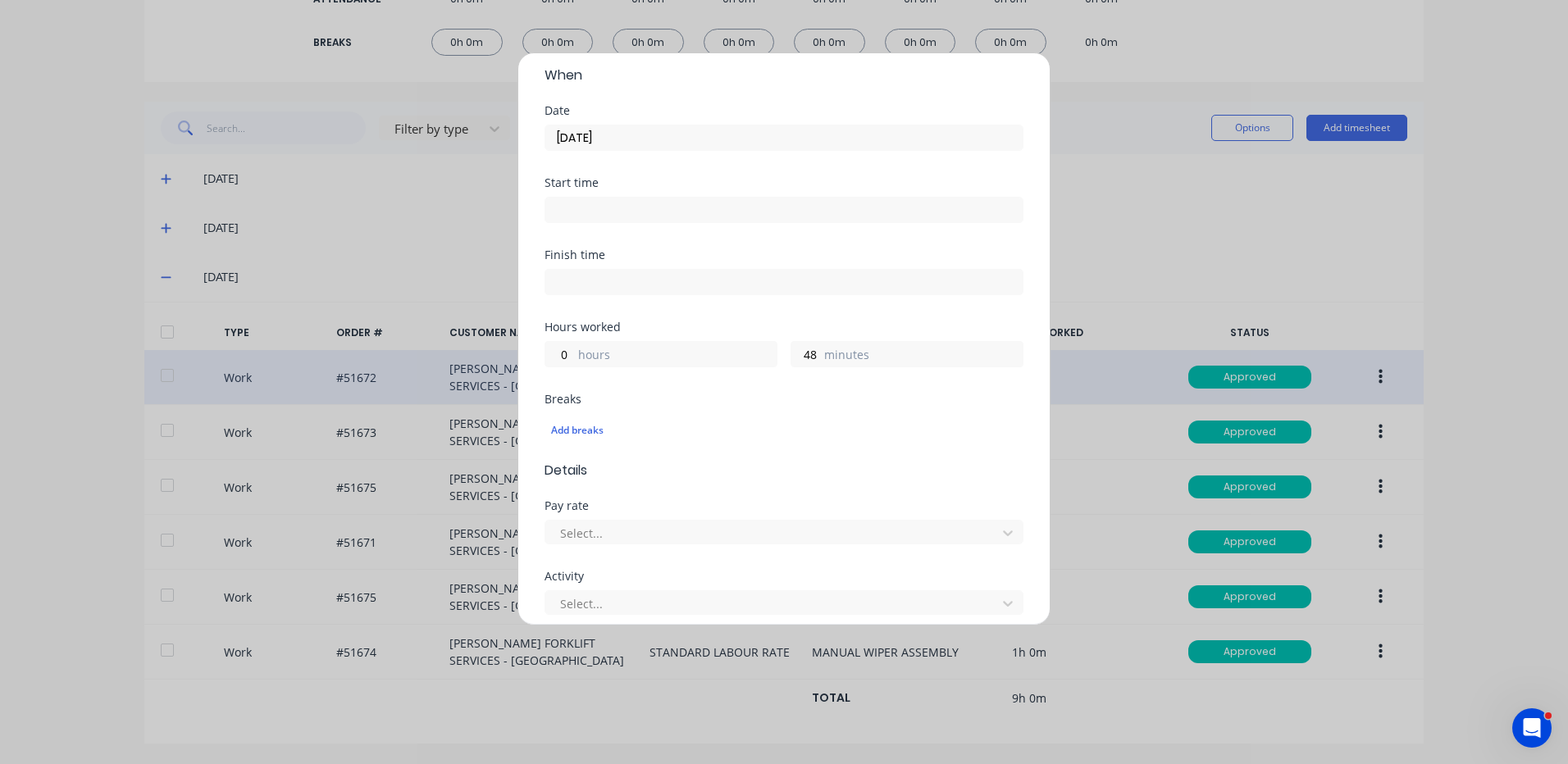
scroll to position [709, 0]
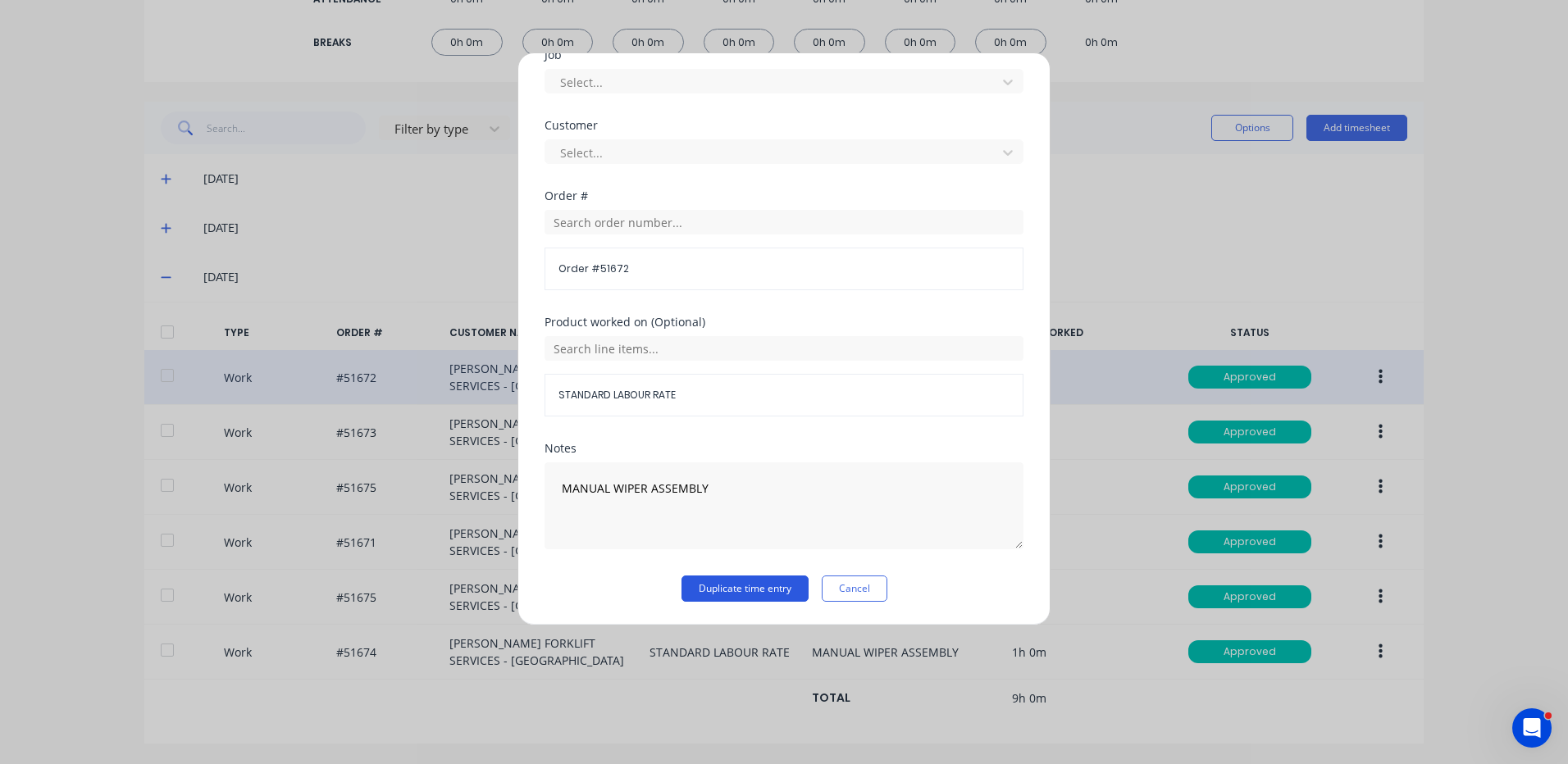
click at [780, 601] on button "Duplicate time entry" at bounding box center [745, 588] width 127 height 26
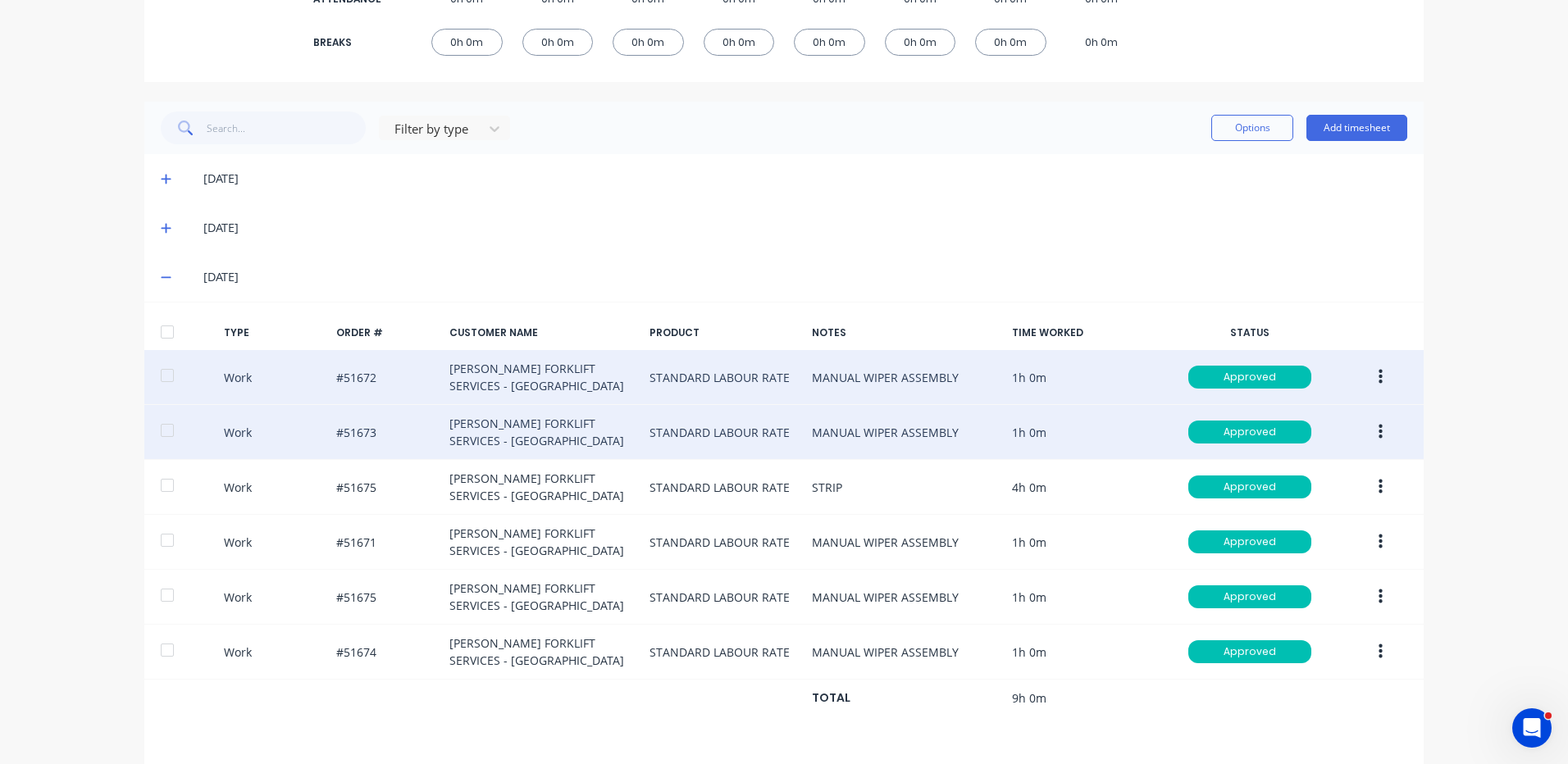
click at [1379, 427] on icon "button" at bounding box center [1381, 432] width 5 height 15
click at [1329, 412] on div "Duplicate" at bounding box center [1322, 404] width 126 height 24
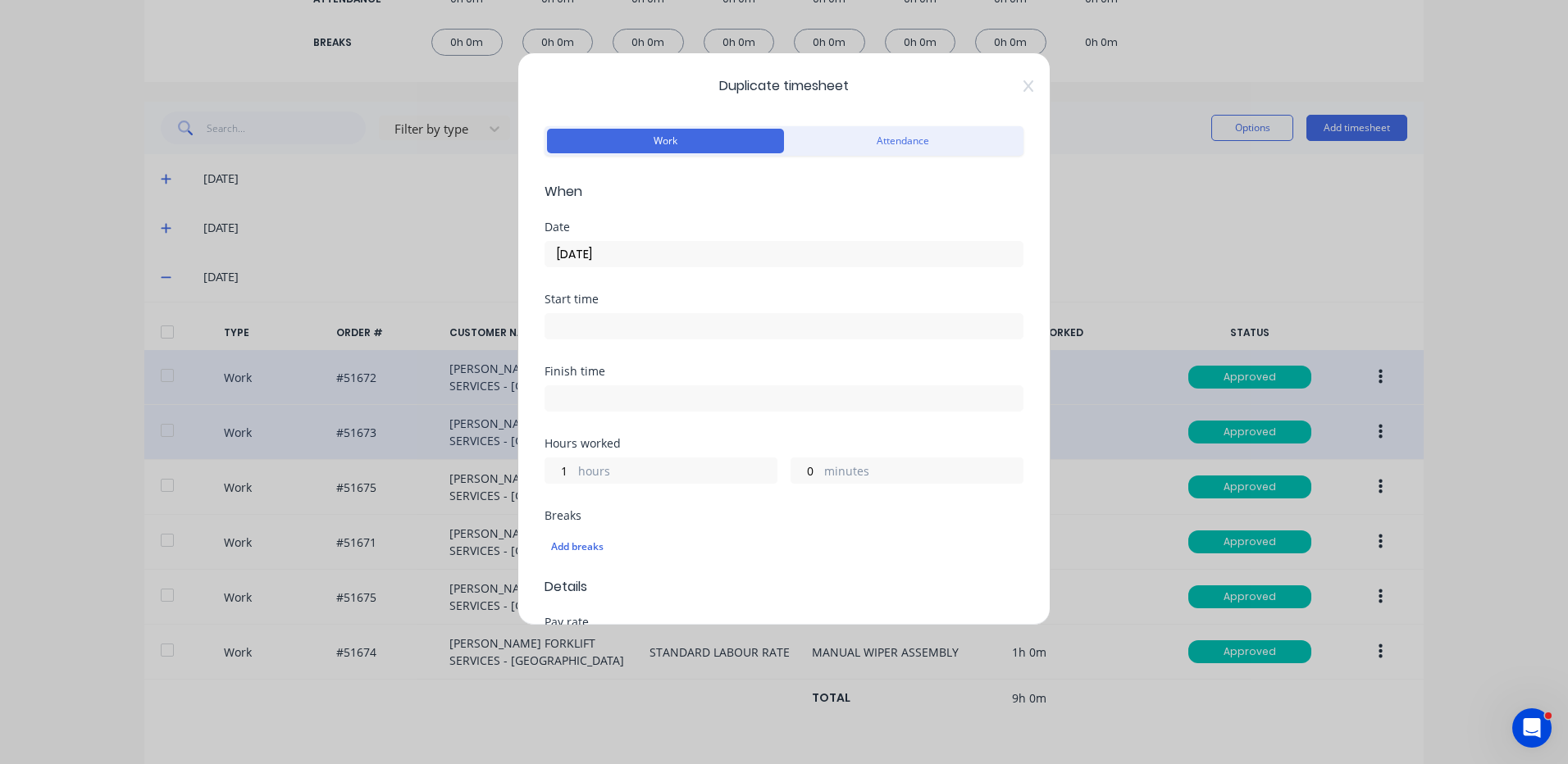
click at [637, 261] on input "10/09/2025" at bounding box center [784, 254] width 478 height 25
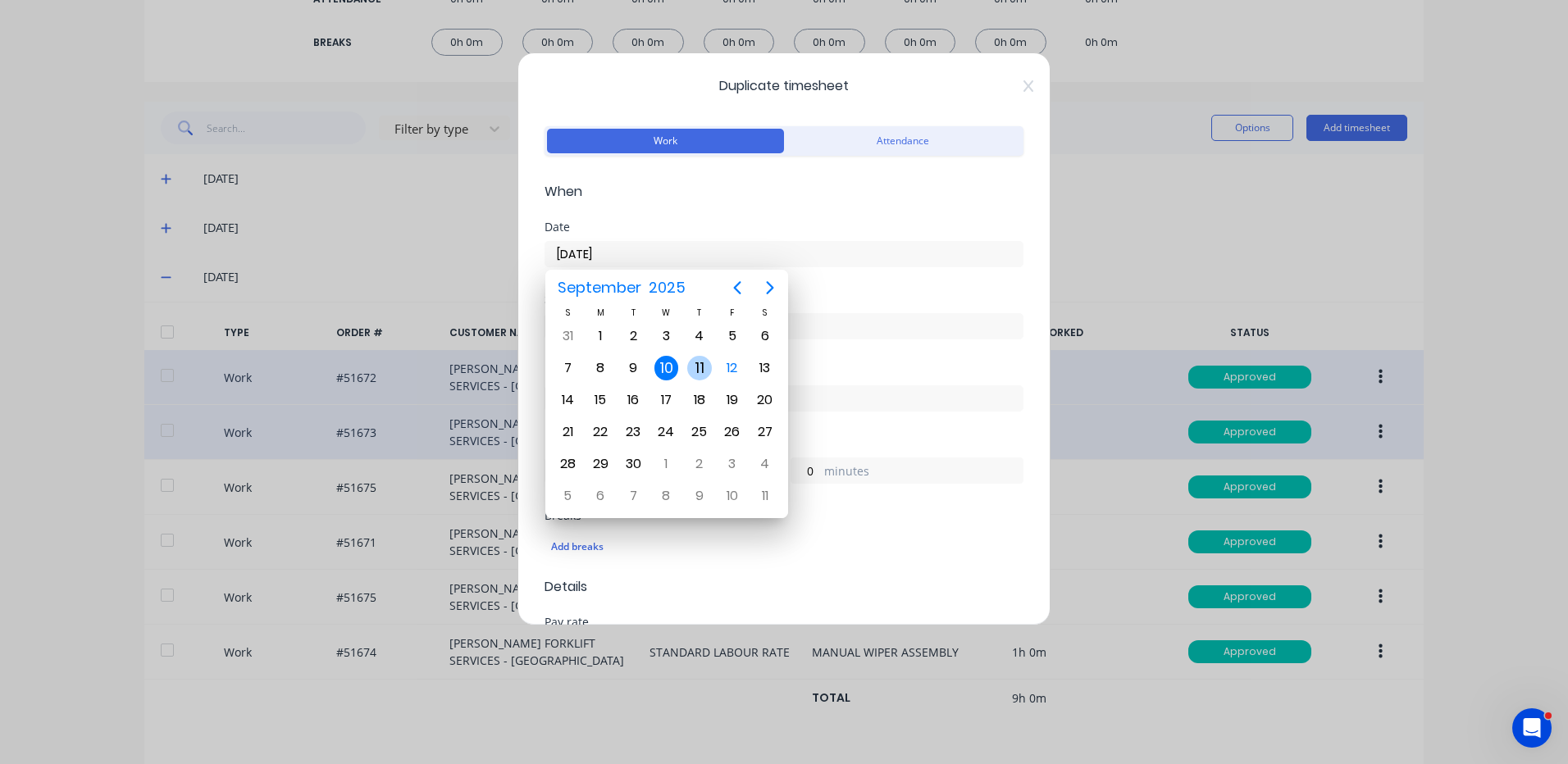
click at [694, 354] on div "11" at bounding box center [700, 368] width 33 height 31
type input "11/09/2025"
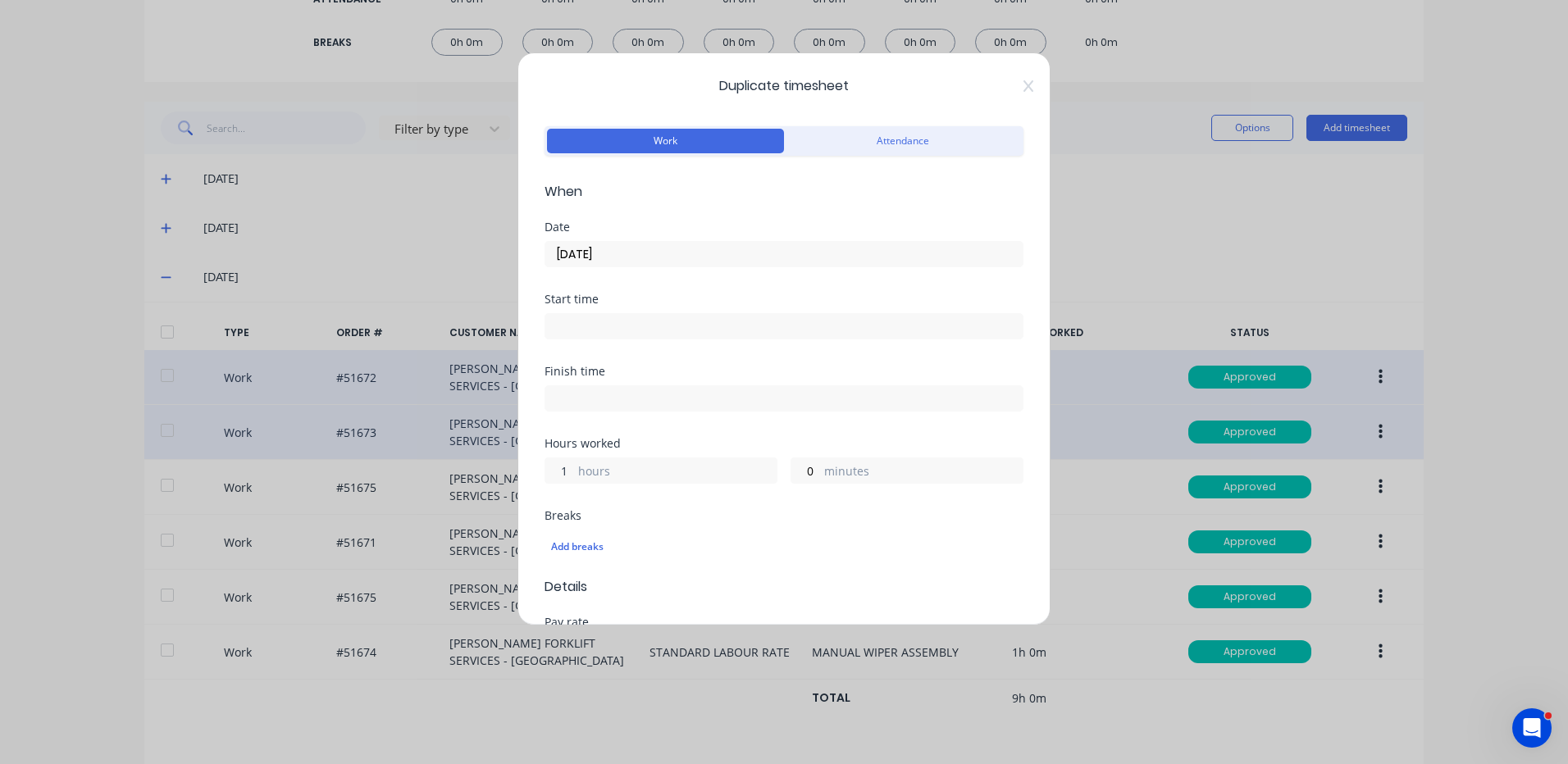
click at [555, 480] on input "1" at bounding box center [560, 470] width 29 height 25
type input "0"
type input "48"
click at [722, 427] on div "Finish time" at bounding box center [784, 401] width 479 height 72
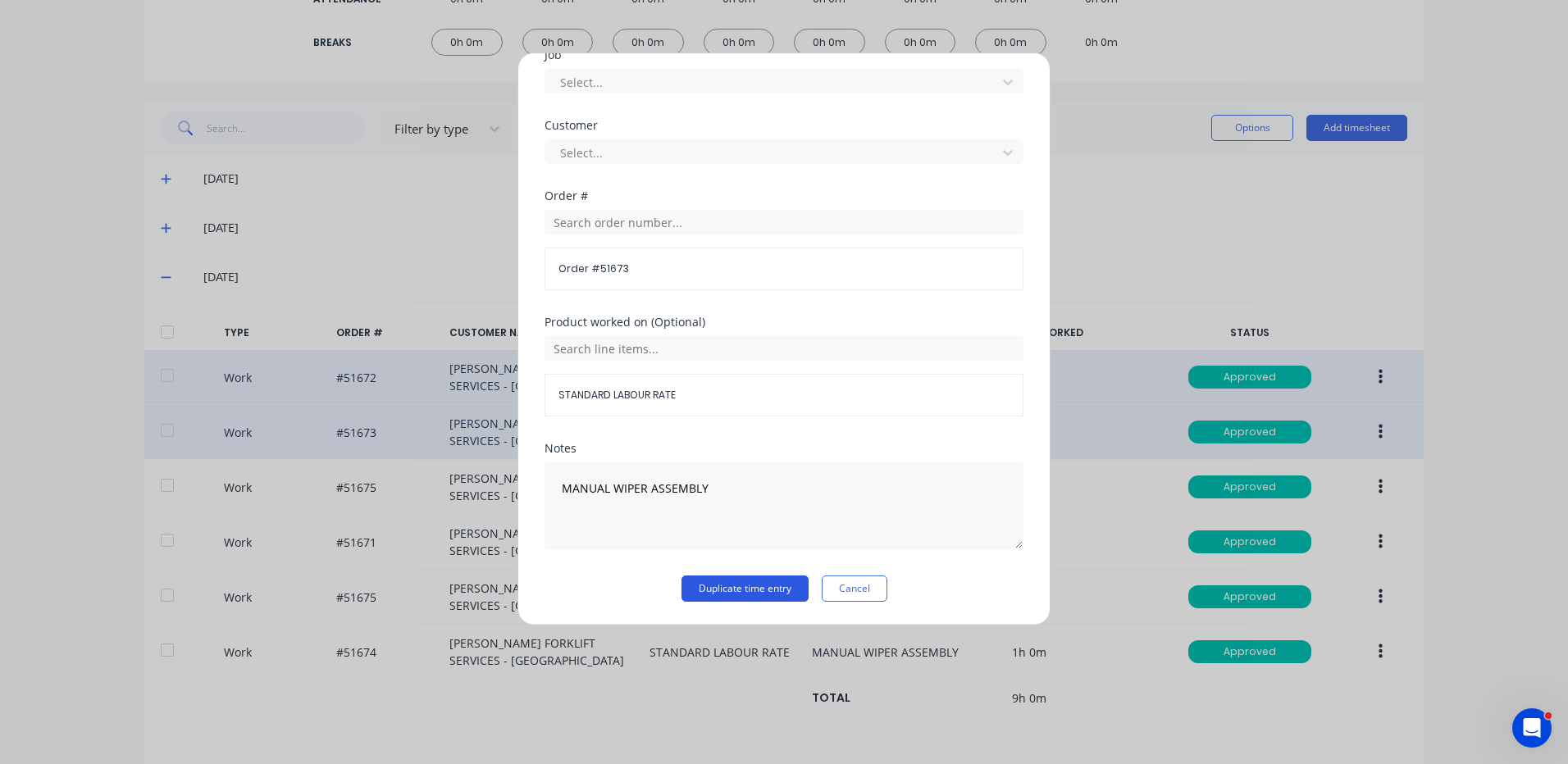
click at [713, 586] on button "Duplicate time entry" at bounding box center [745, 588] width 127 height 26
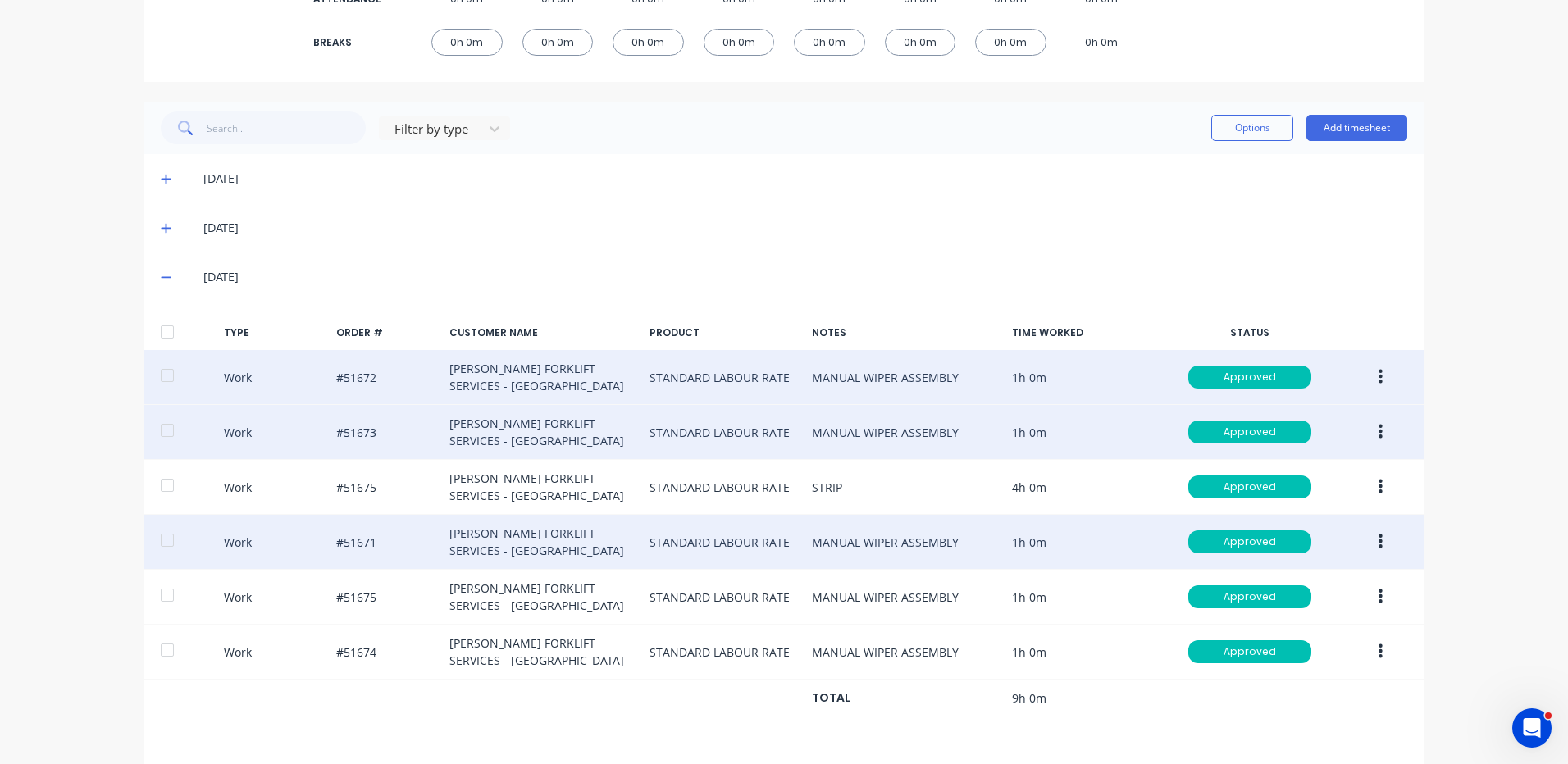
click at [1379, 537] on icon "button" at bounding box center [1381, 542] width 5 height 15
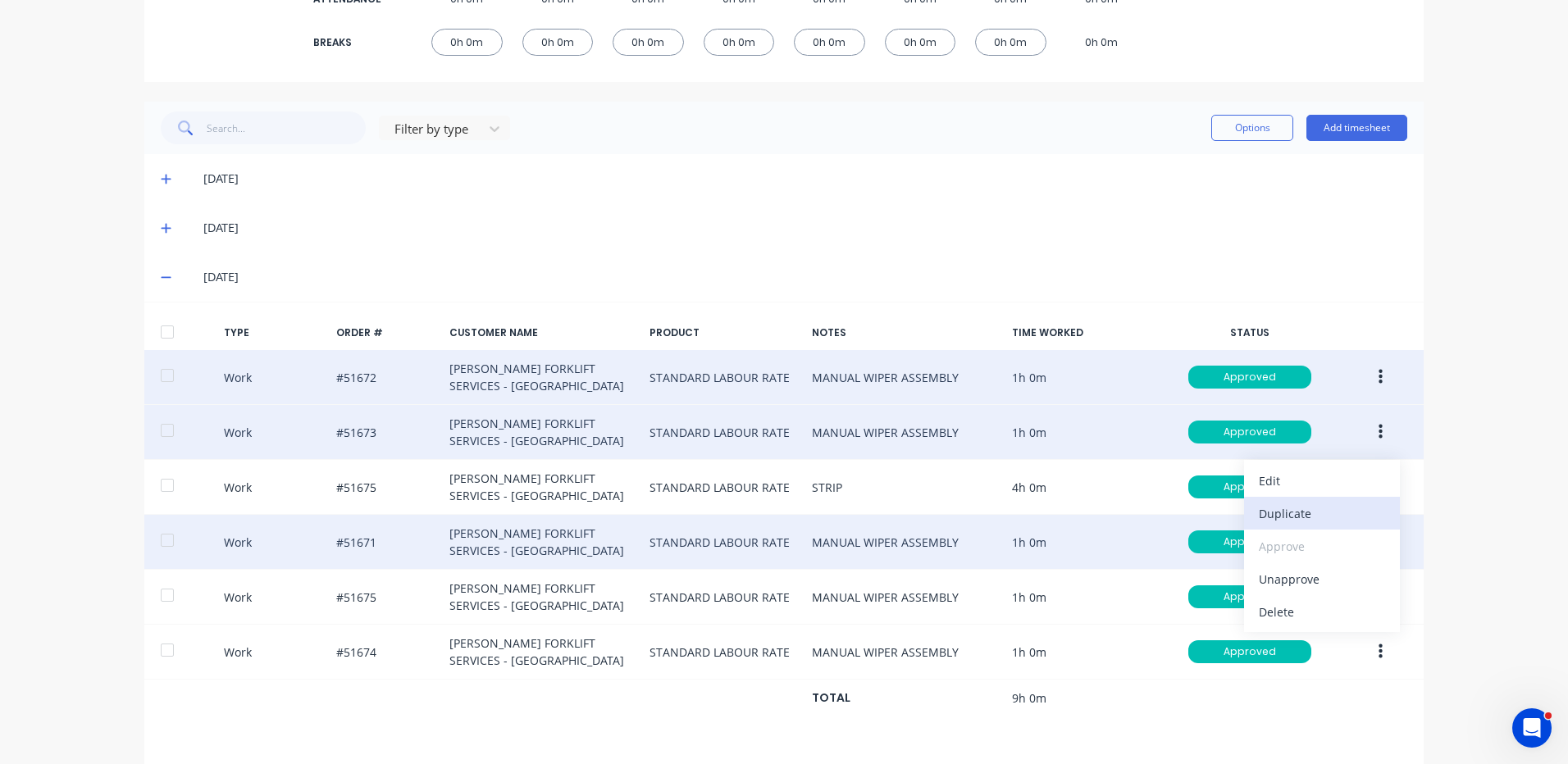
click at [1300, 512] on div "Duplicate" at bounding box center [1322, 514] width 126 height 24
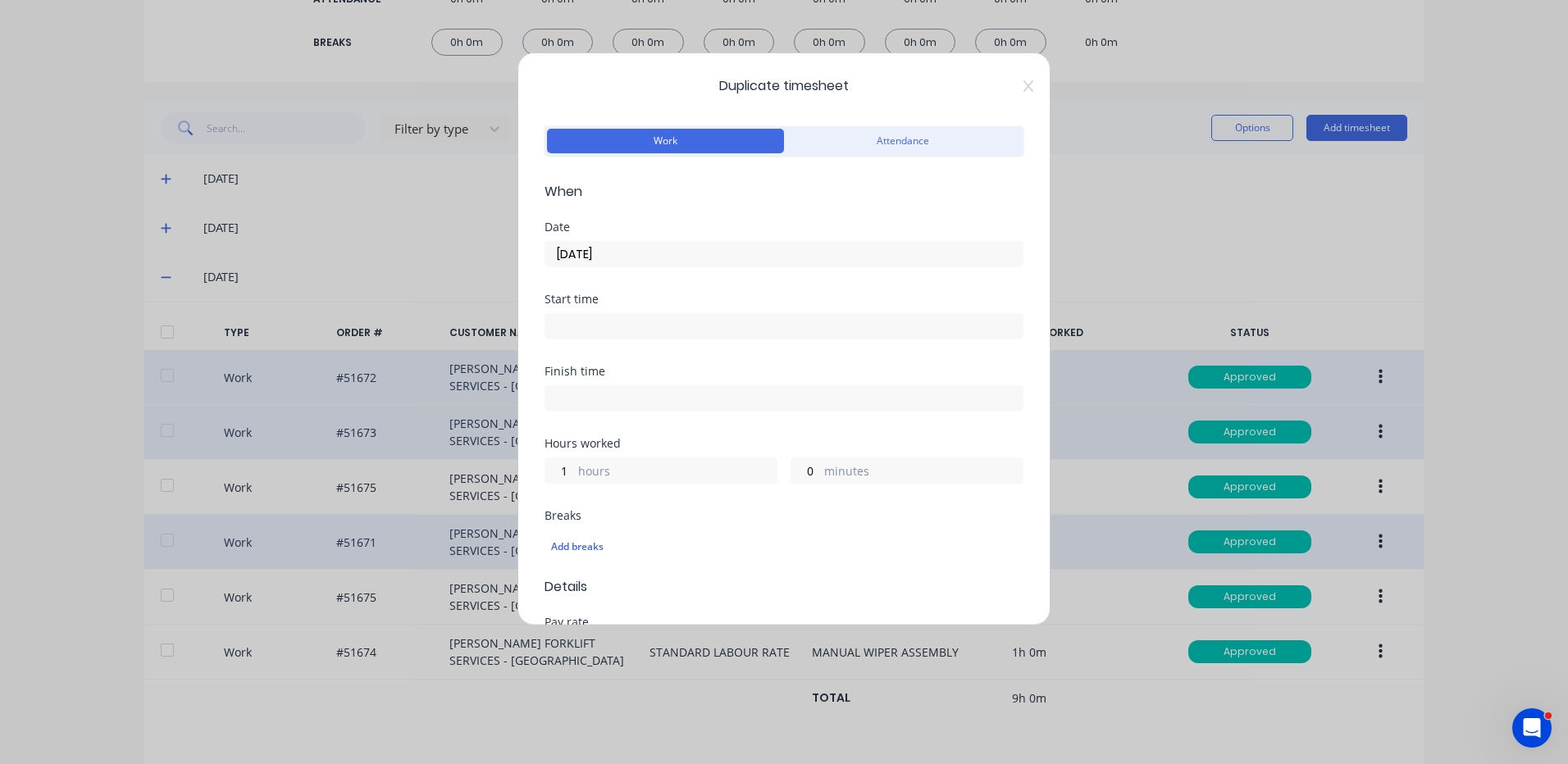
click at [640, 273] on div "Date 10/09/2025" at bounding box center [784, 256] width 479 height 72
click at [642, 267] on div "Date 10/09/2025" at bounding box center [784, 256] width 479 height 72
click at [650, 264] on input "10/09/2025" at bounding box center [784, 254] width 478 height 25
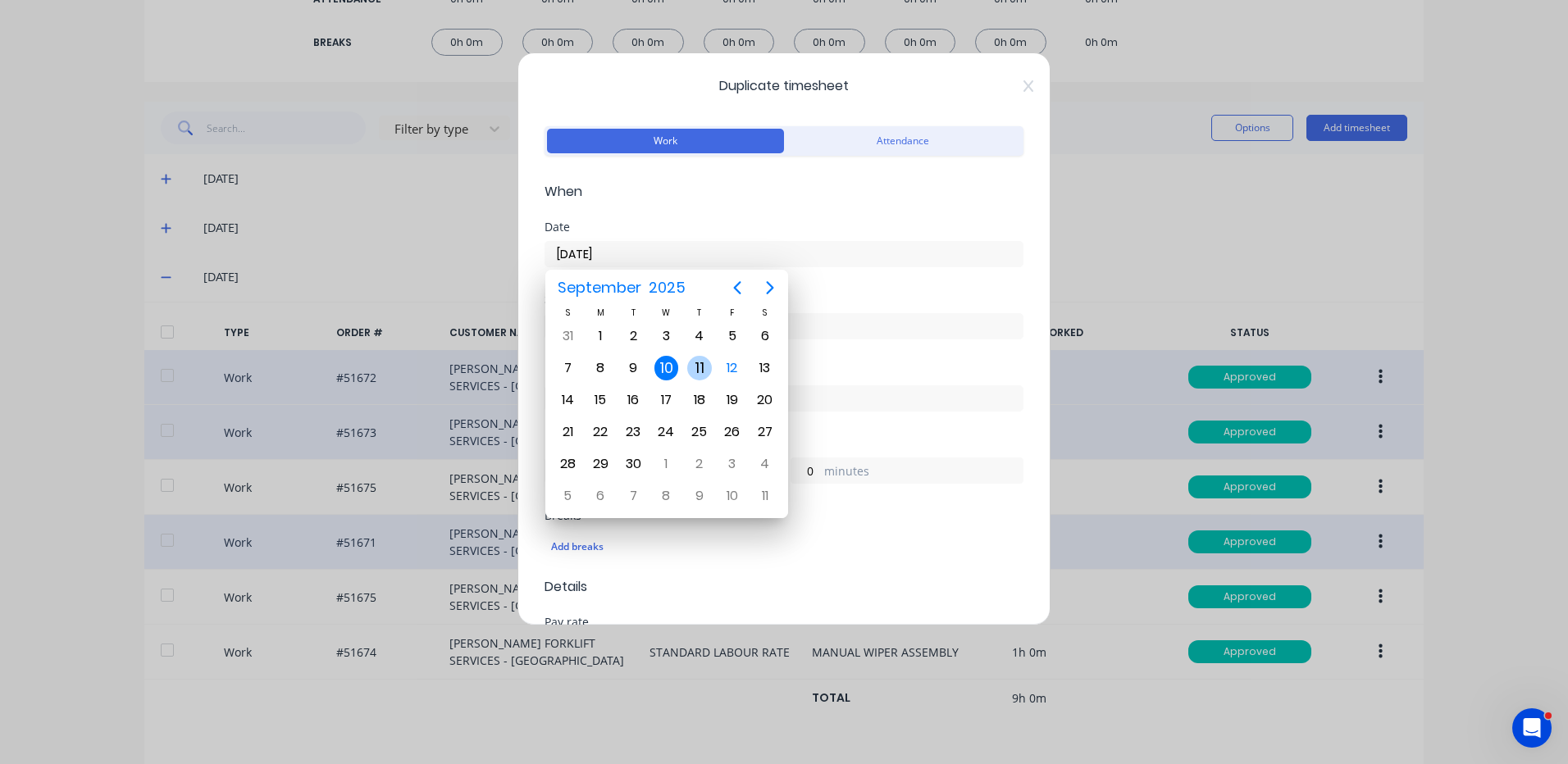
click at [702, 362] on div "11" at bounding box center [699, 367] width 25 height 25
type input "11/09/2025"
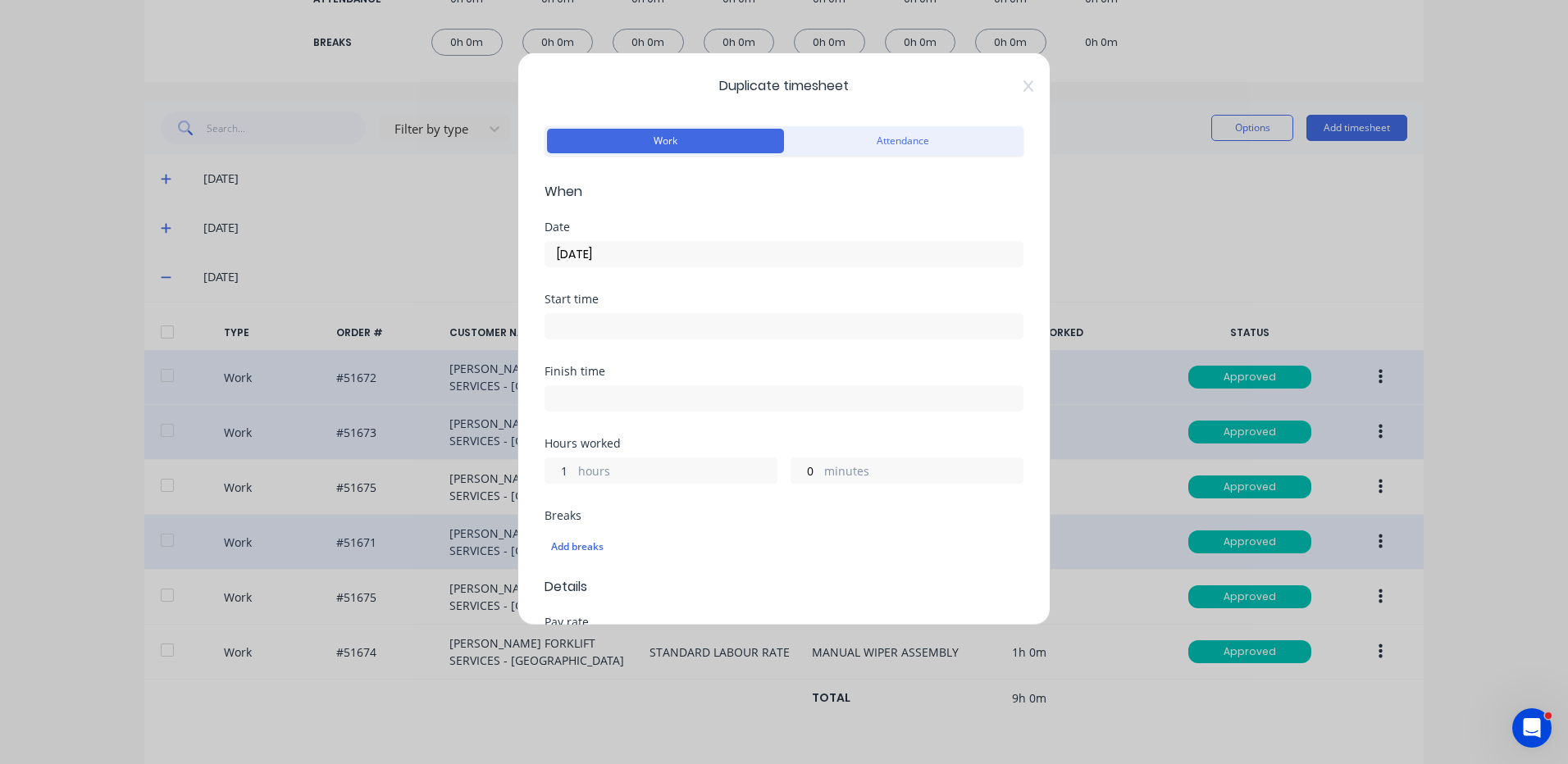
click at [564, 473] on input "1" at bounding box center [560, 470] width 29 height 25
type input "0"
type input "48"
click at [612, 426] on div "Finish time" at bounding box center [784, 401] width 479 height 72
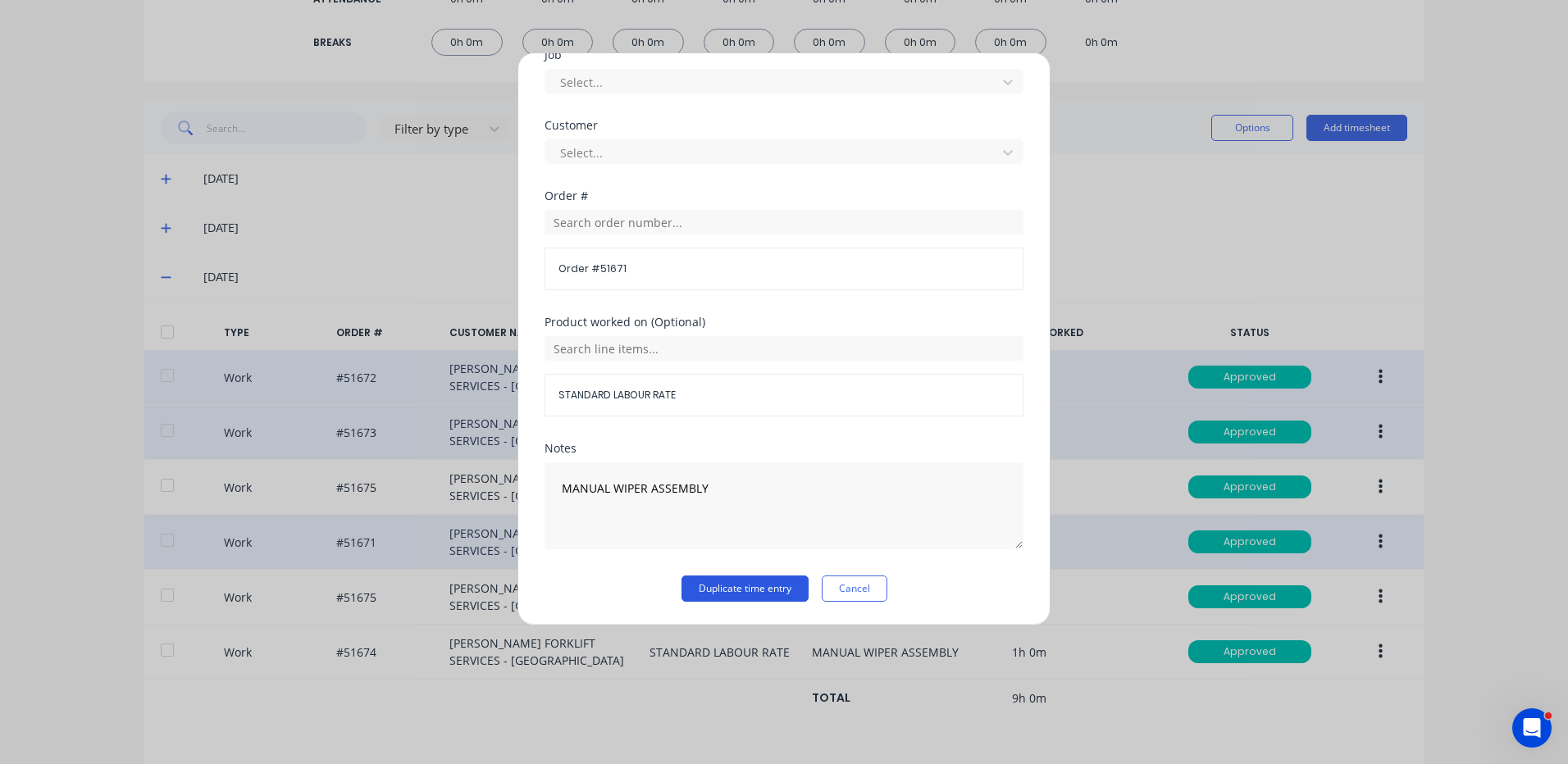
click at [757, 588] on button "Duplicate time entry" at bounding box center [745, 588] width 127 height 26
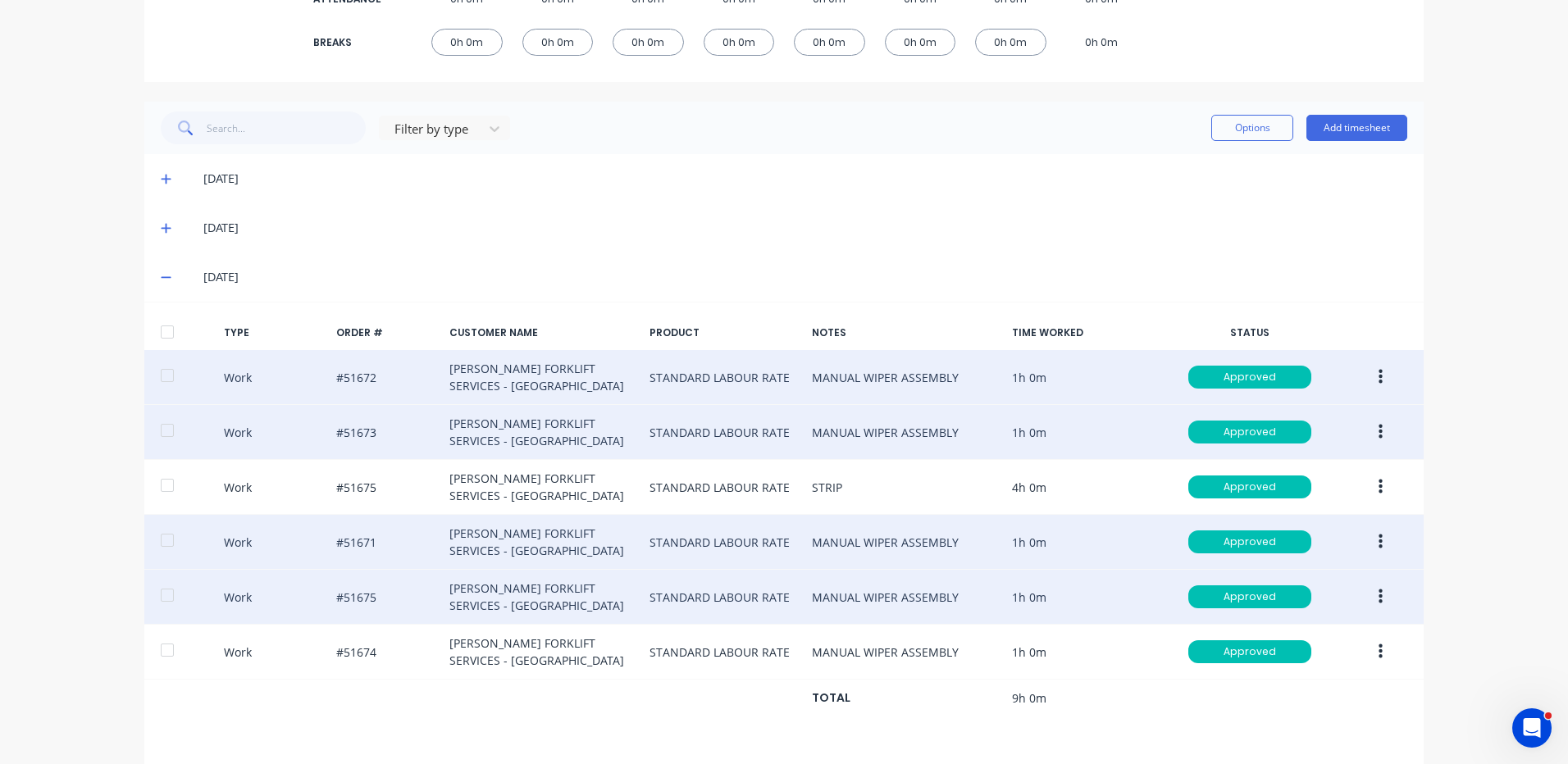
click at [1379, 591] on icon "button" at bounding box center [1381, 597] width 5 height 15
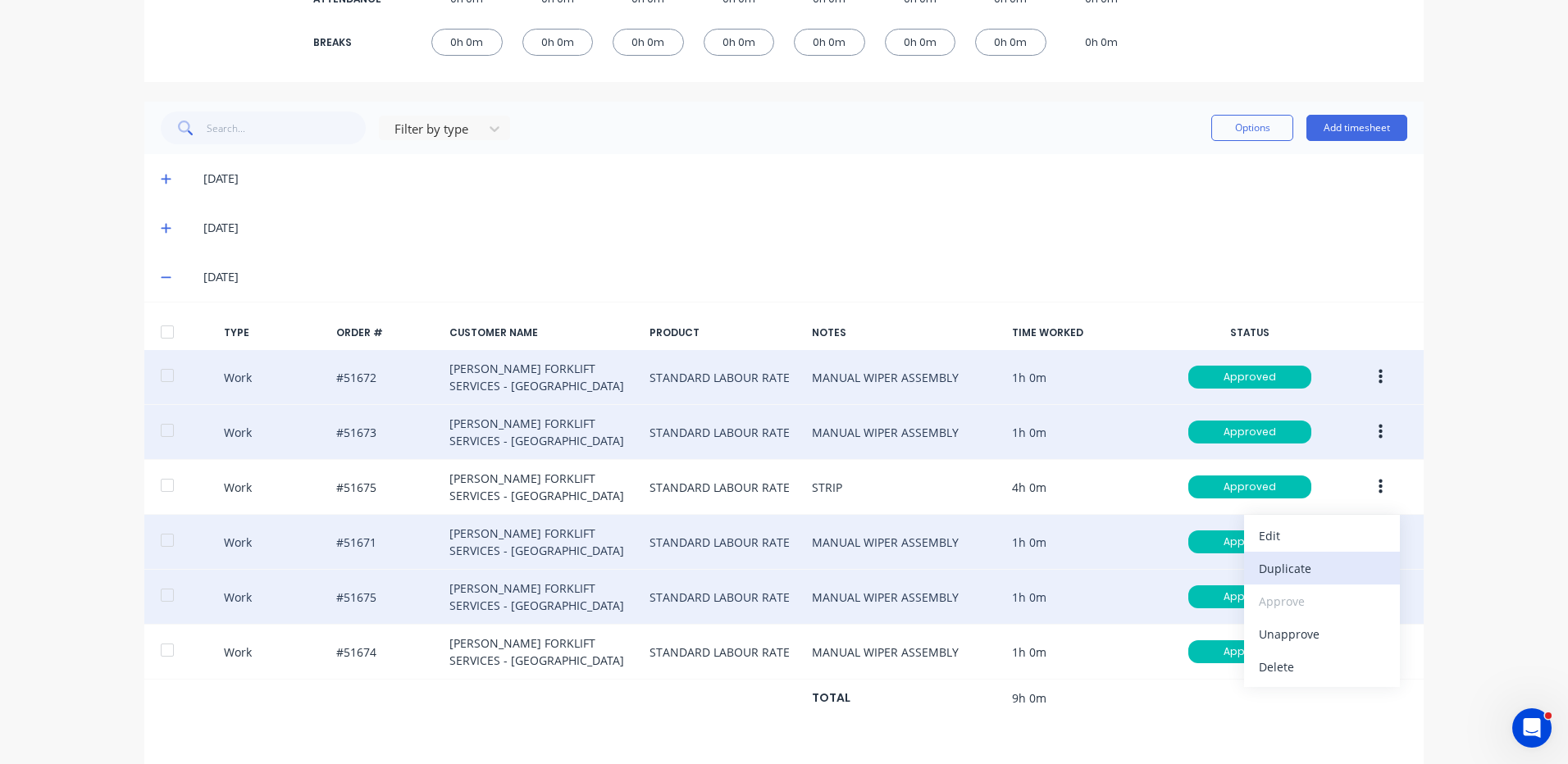
click at [1324, 564] on div "Duplicate" at bounding box center [1322, 568] width 126 height 24
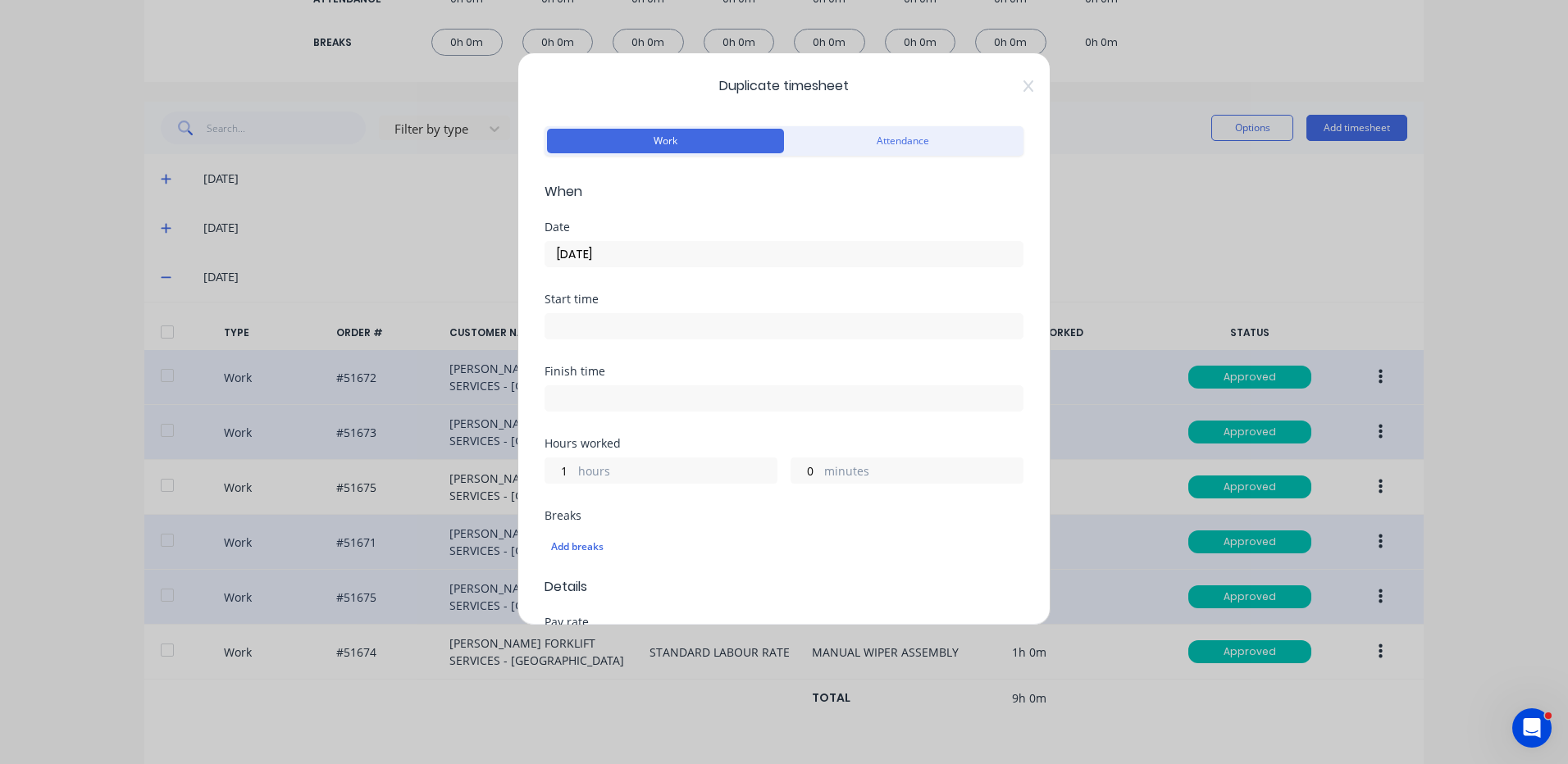
click at [604, 245] on input "10/09/2025" at bounding box center [784, 254] width 478 height 25
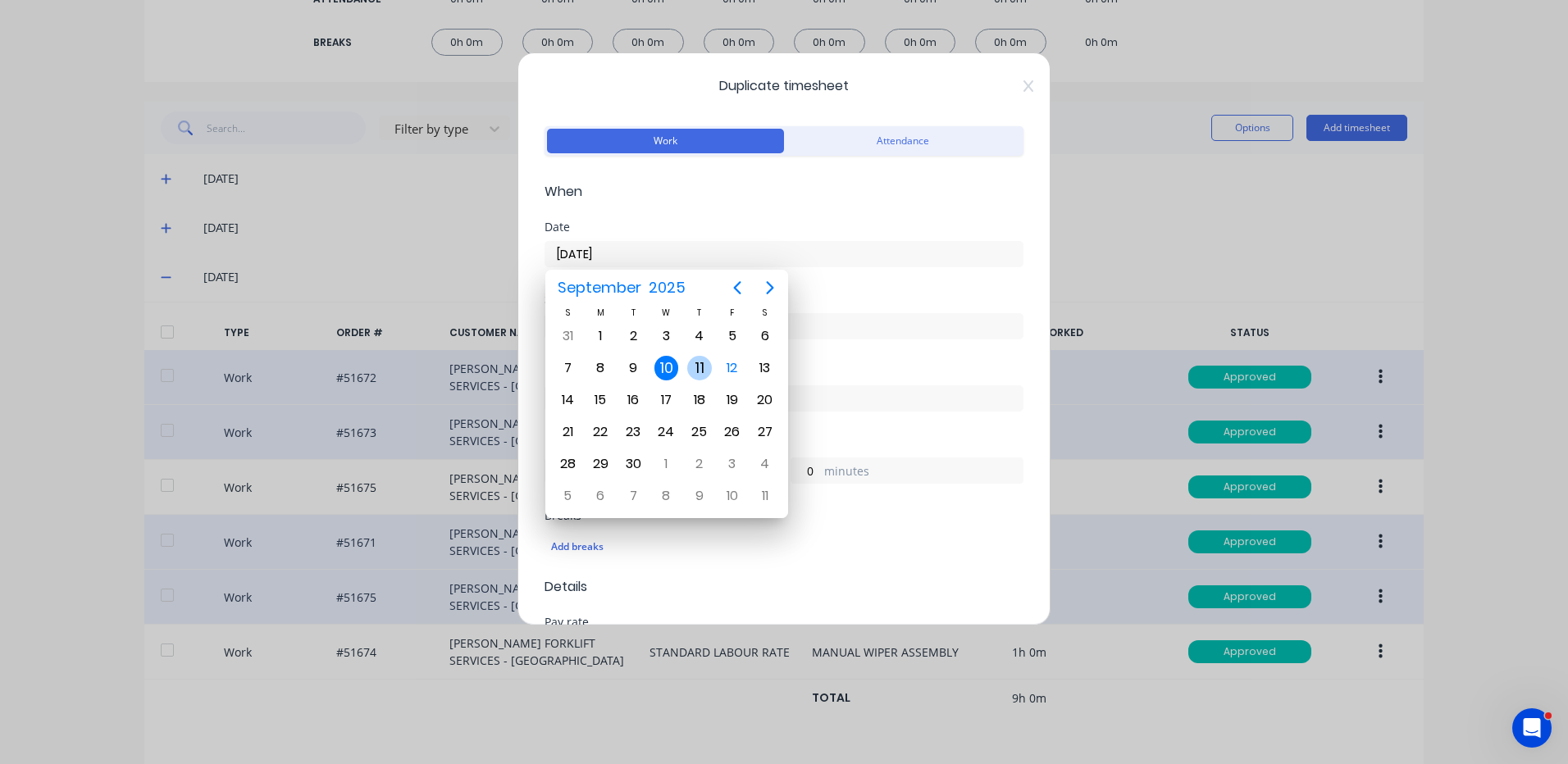
click at [692, 365] on div "11" at bounding box center [699, 367] width 25 height 25
type input "11/09/2025"
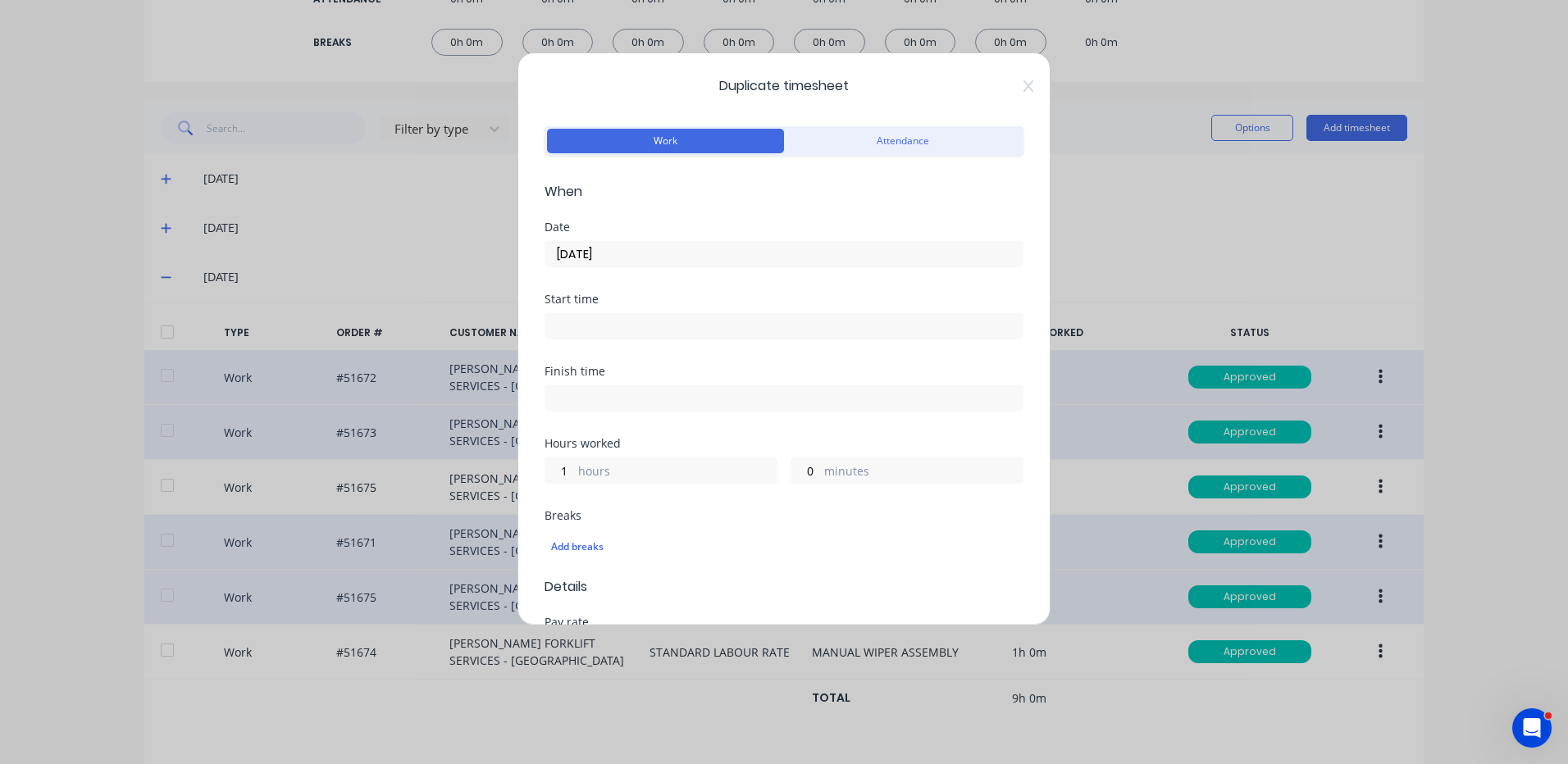
click at [543, 475] on div "Duplicate timesheet Work Attendance When Date 11/09/2025 Start time Finish time…" at bounding box center [784, 339] width 533 height 573
click at [545, 475] on input "1" at bounding box center [560, 470] width 29 height 25
click at [553, 469] on input "1" at bounding box center [560, 470] width 29 height 25
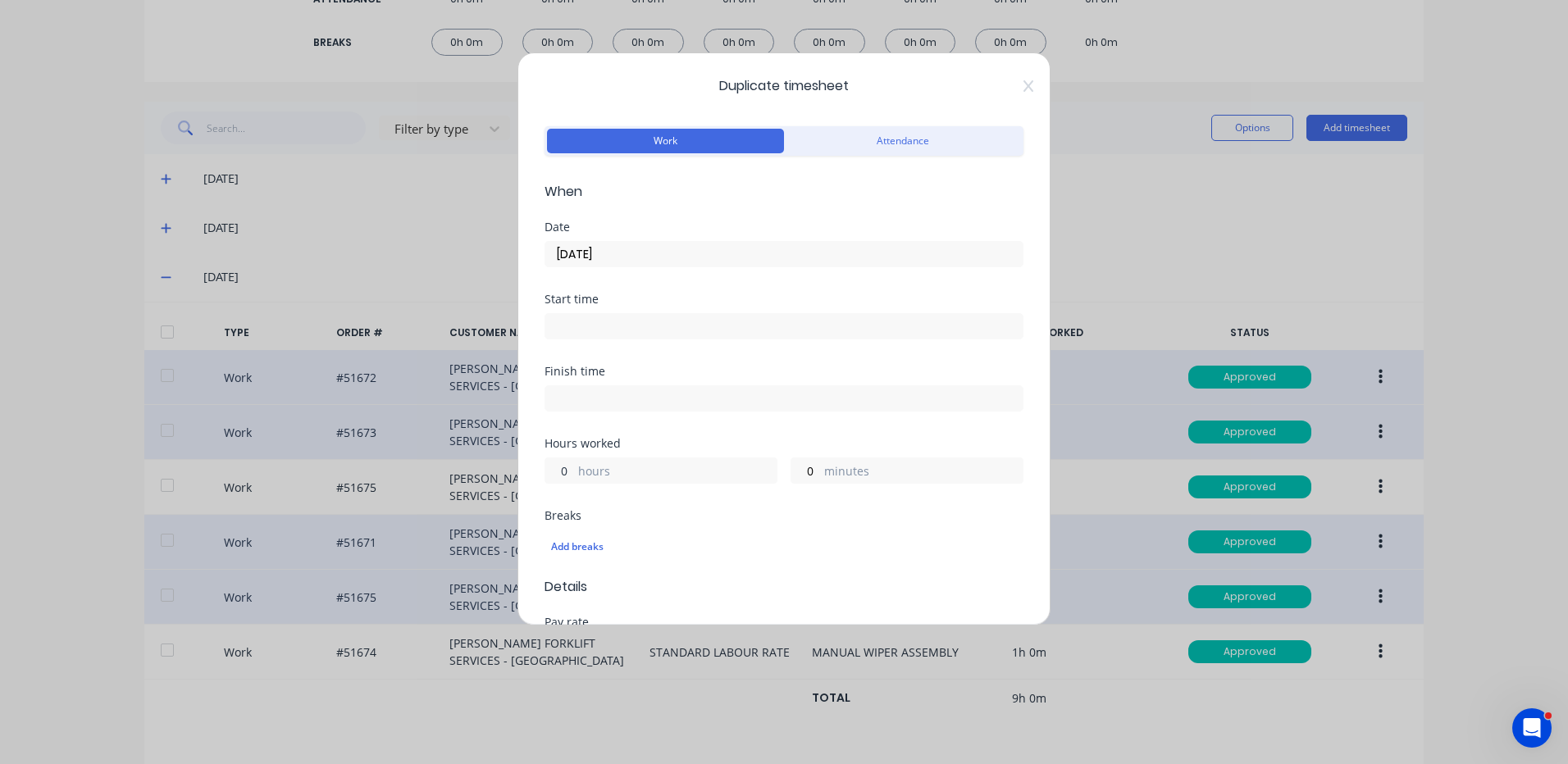
type input "0"
type input "48"
click at [636, 417] on div "Finish time" at bounding box center [784, 401] width 479 height 72
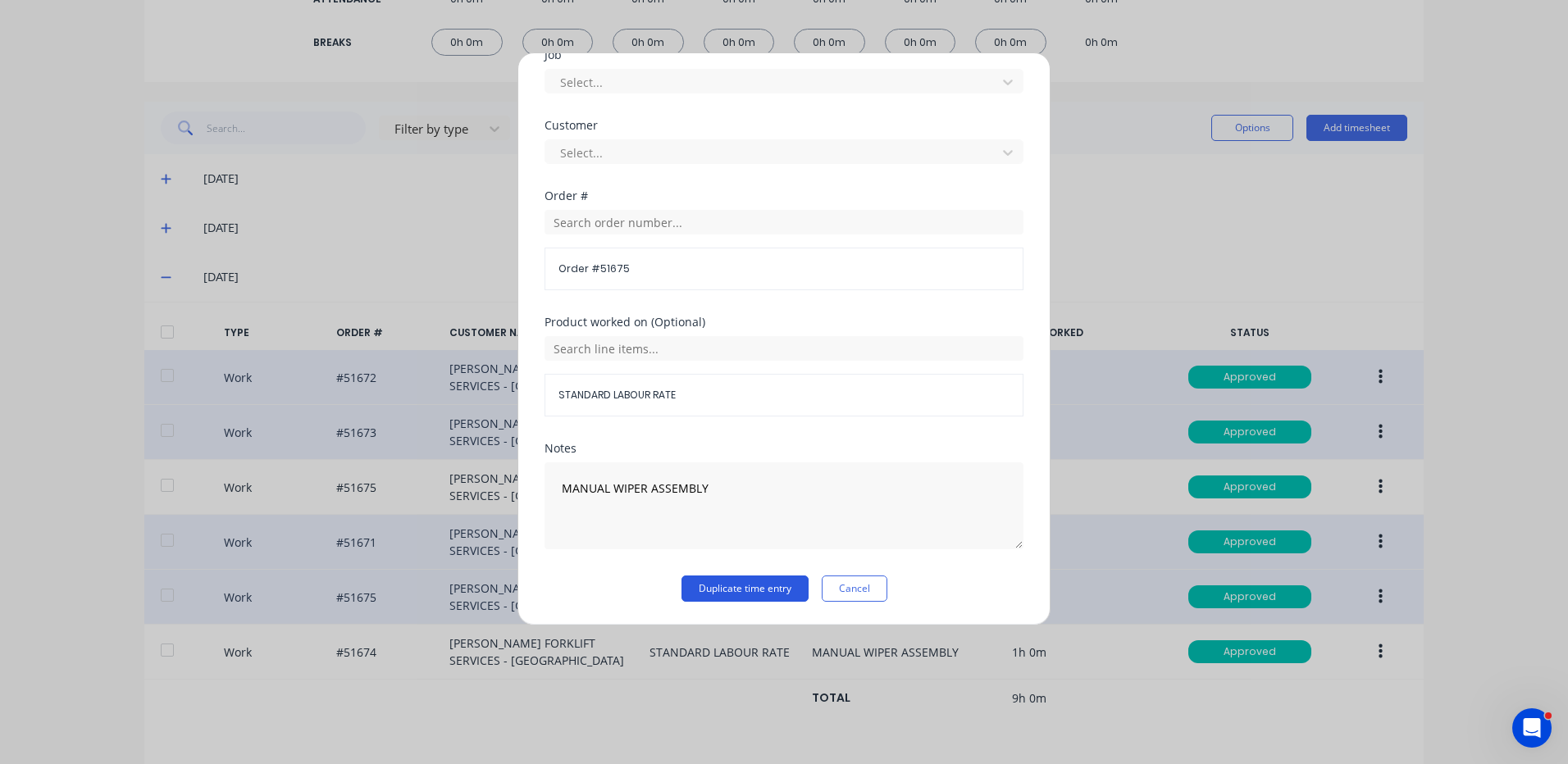
drag, startPoint x: 715, startPoint y: 586, endPoint x: 779, endPoint y: 597, distance: 64.9
click at [716, 586] on button "Duplicate time entry" at bounding box center [745, 588] width 127 height 26
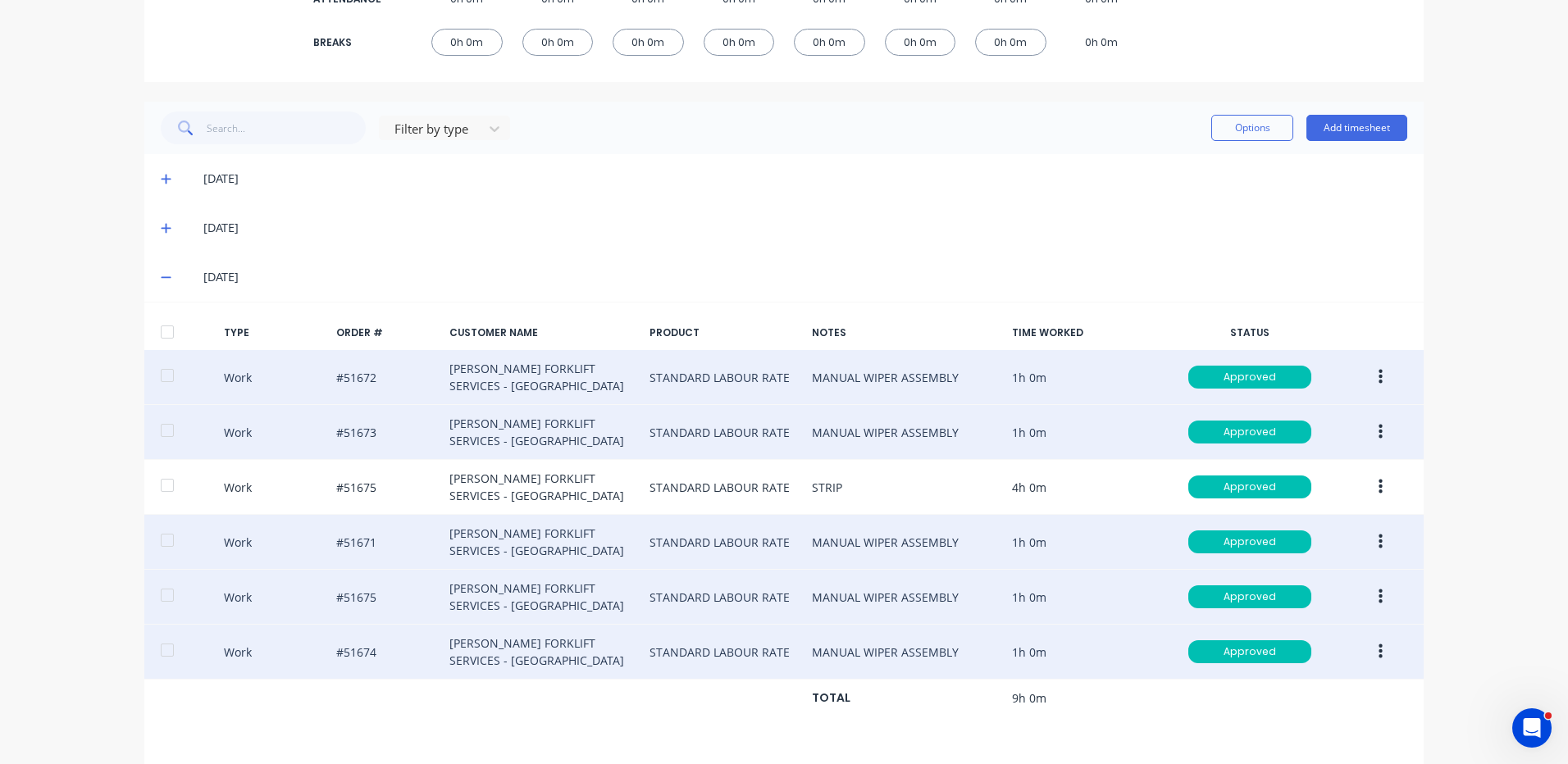
click at [1366, 651] on button "button" at bounding box center [1381, 651] width 38 height 29
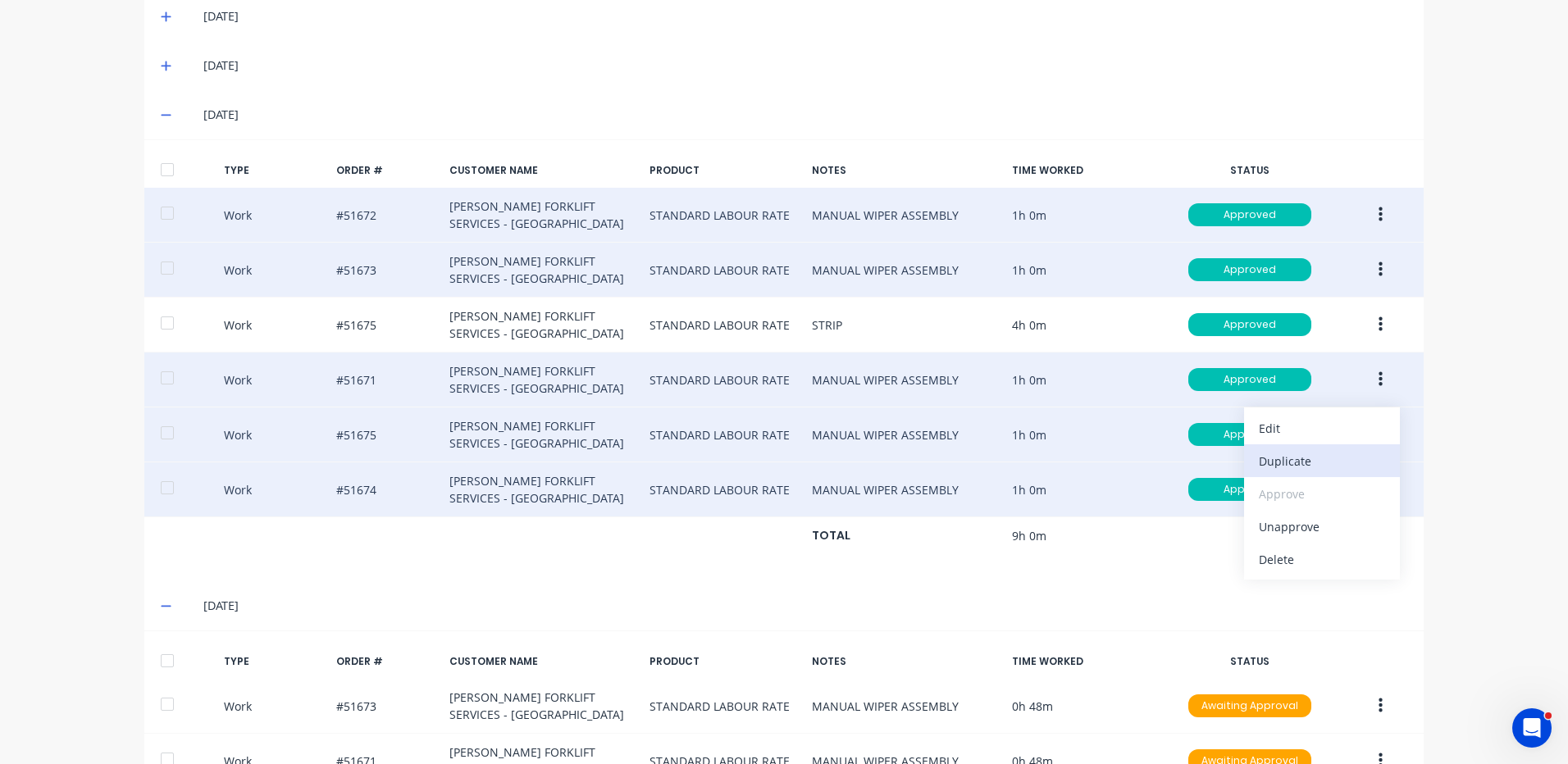
scroll to position [490, 0]
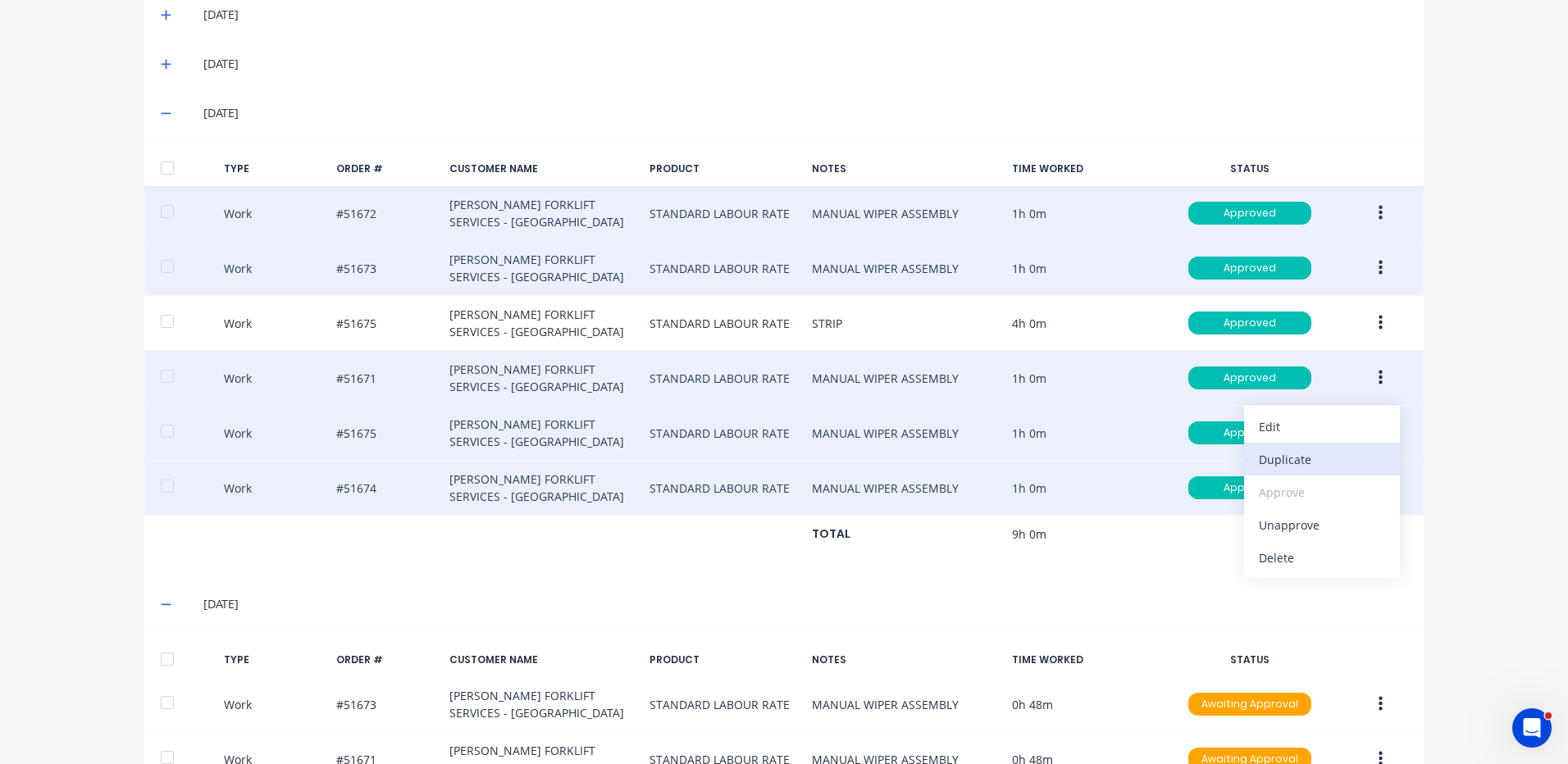
click at [1280, 453] on div "Duplicate" at bounding box center [1322, 459] width 126 height 24
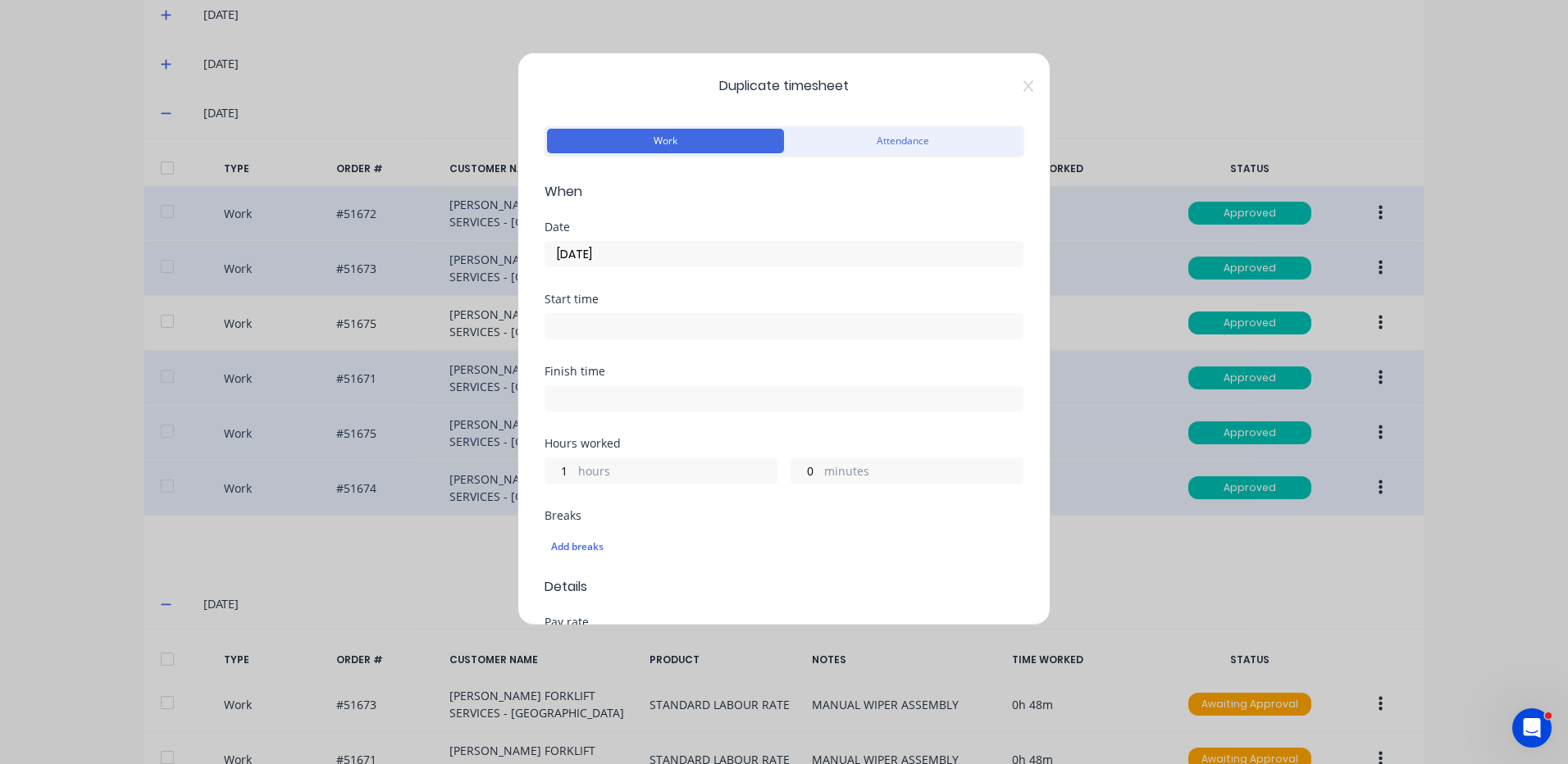
click at [599, 261] on input "10/09/2025" at bounding box center [784, 254] width 478 height 25
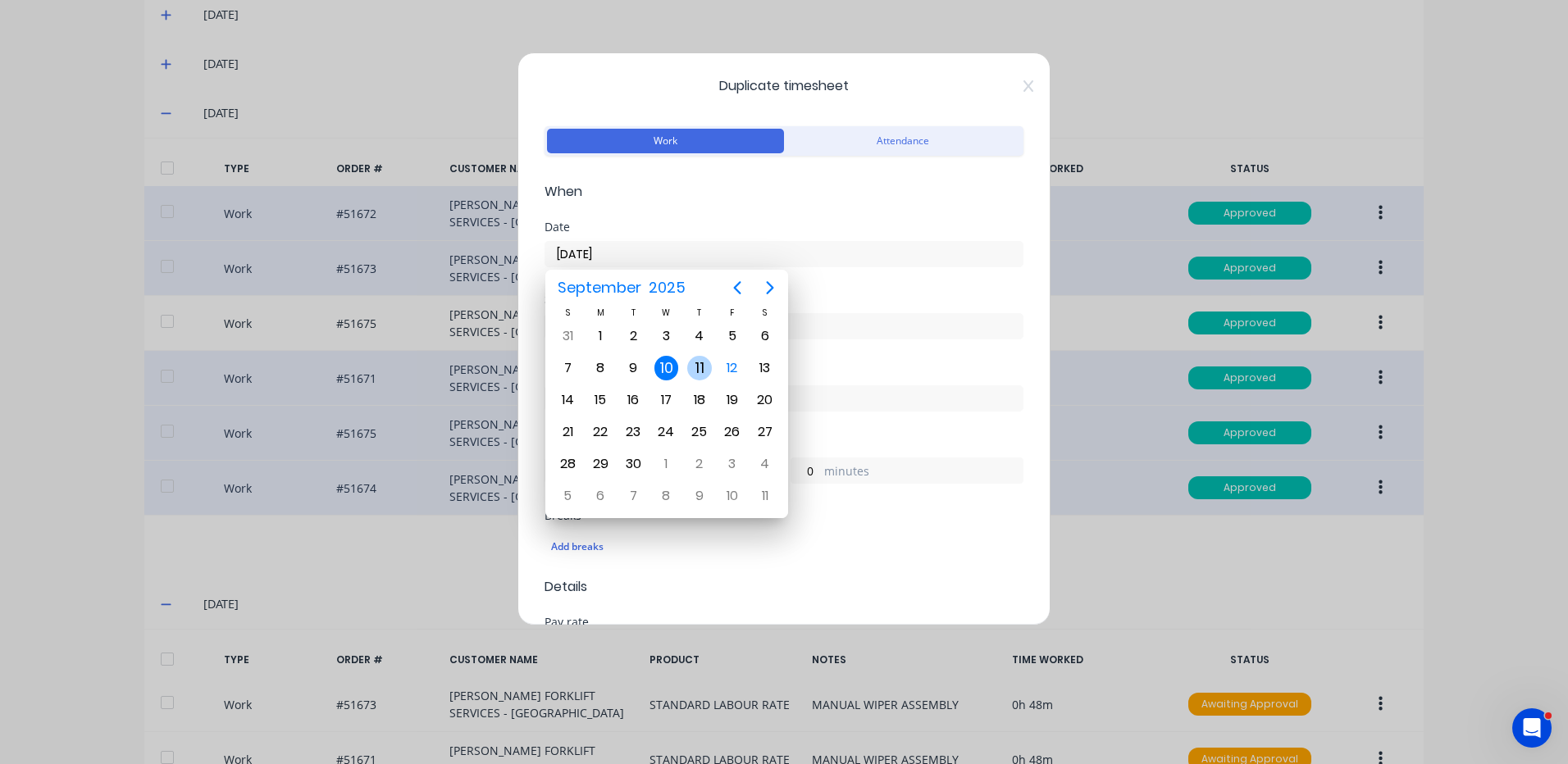
click at [703, 363] on div "11" at bounding box center [699, 367] width 25 height 25
type input "11/09/2025"
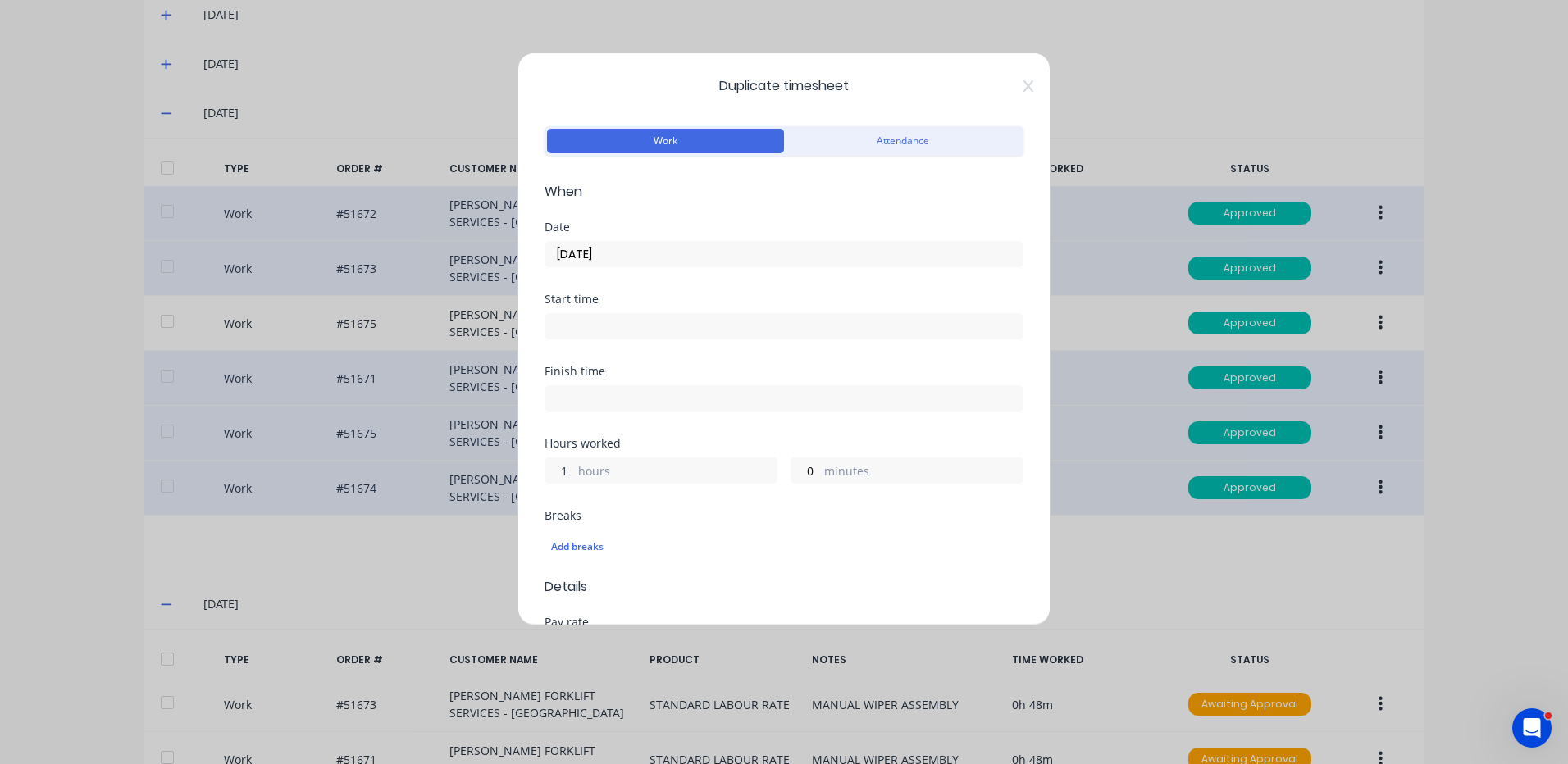
click at [551, 477] on input "1" at bounding box center [560, 470] width 29 height 25
type input "0"
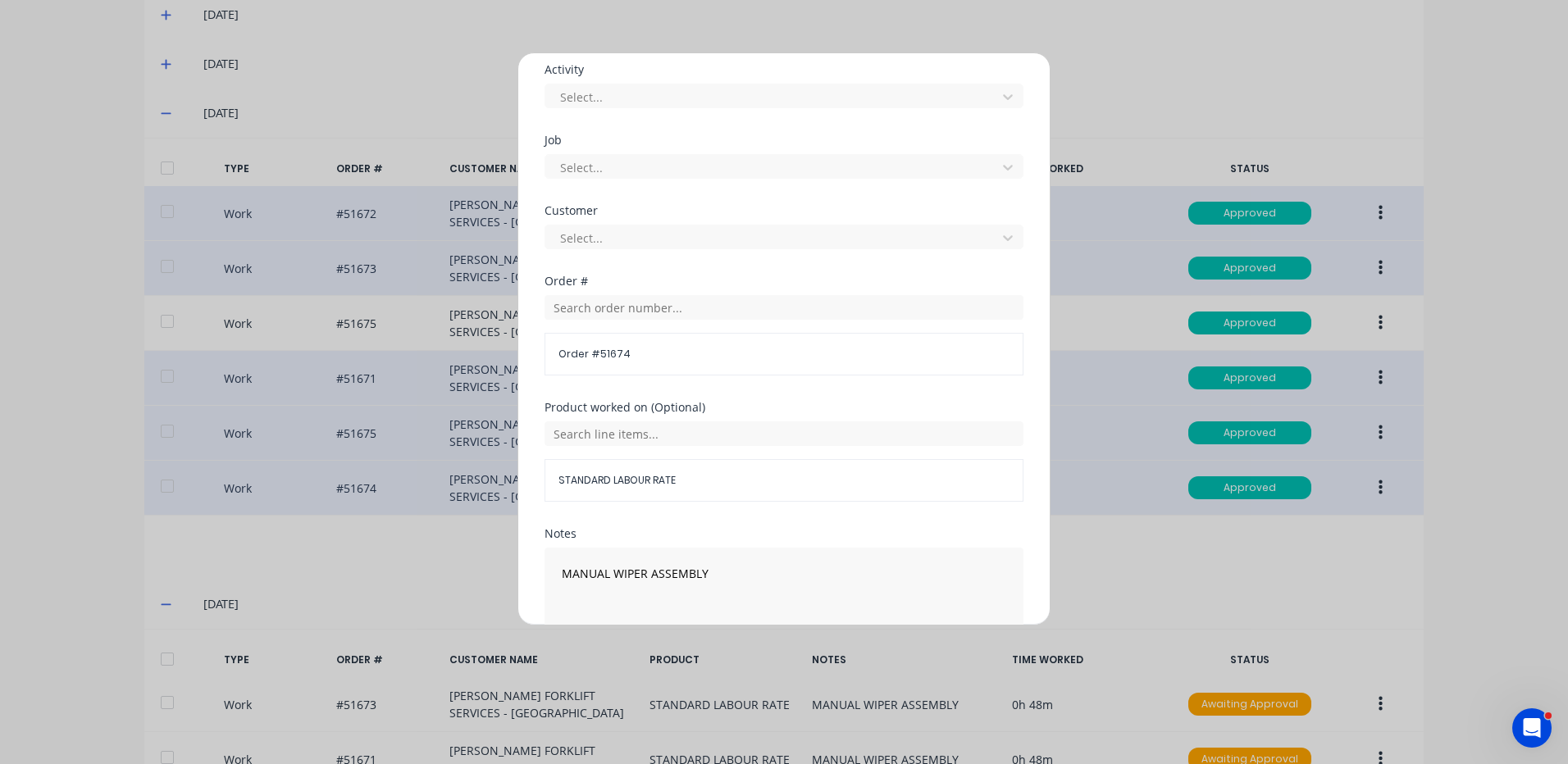
scroll to position [709, 0]
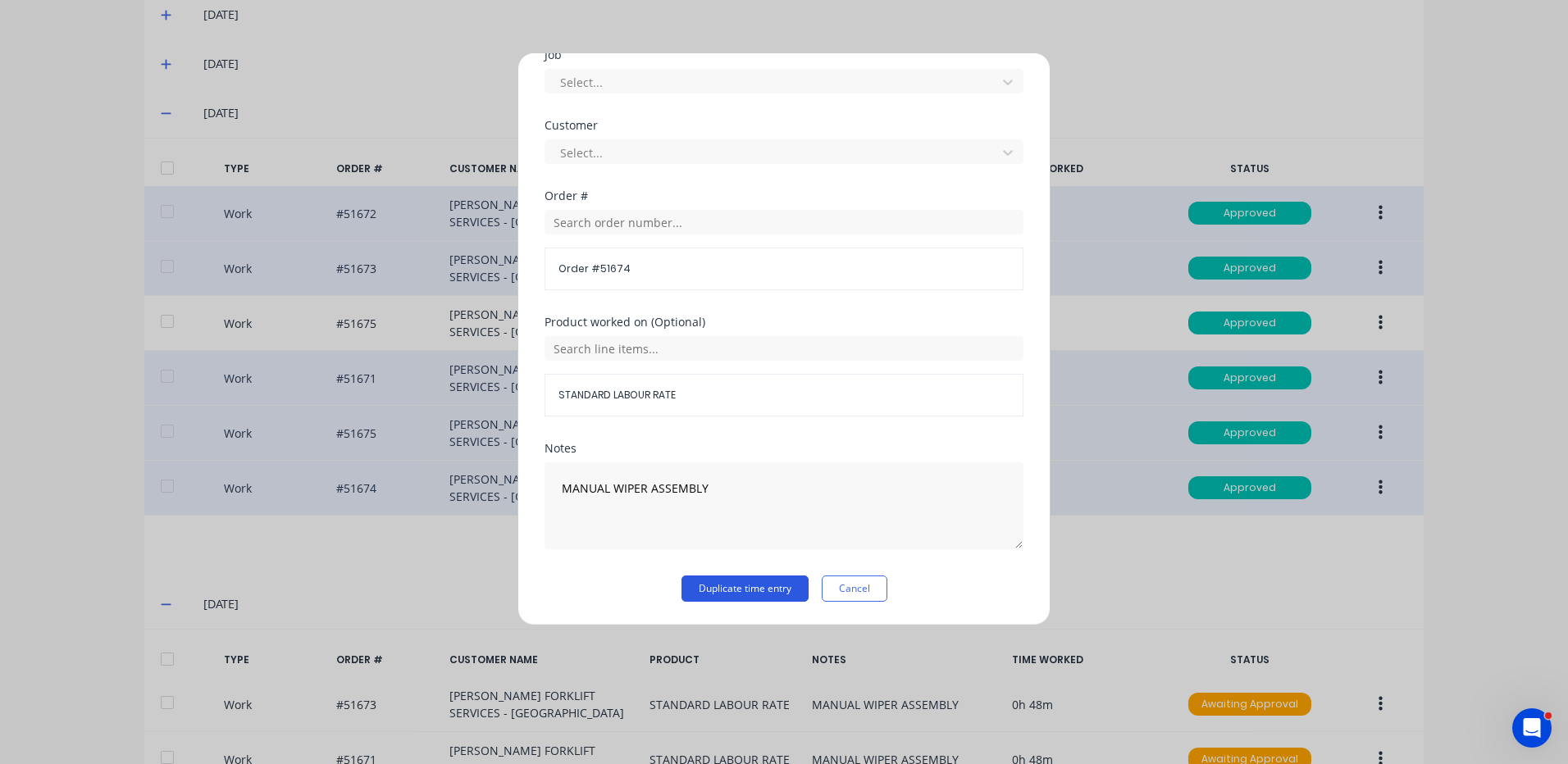
type input "48"
click at [736, 586] on button "Duplicate time entry" at bounding box center [745, 588] width 127 height 26
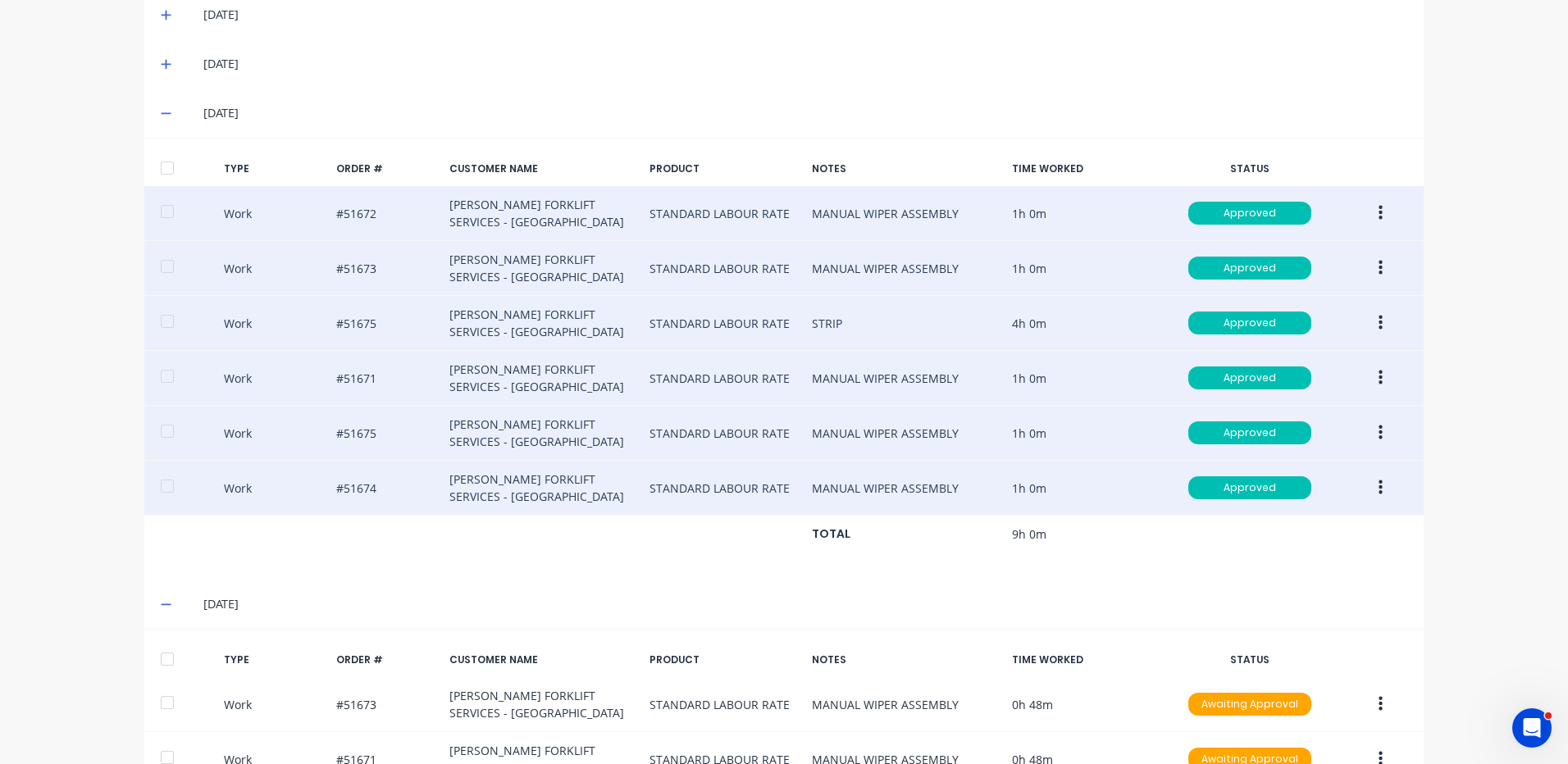
click at [1385, 317] on button "button" at bounding box center [1381, 323] width 38 height 29
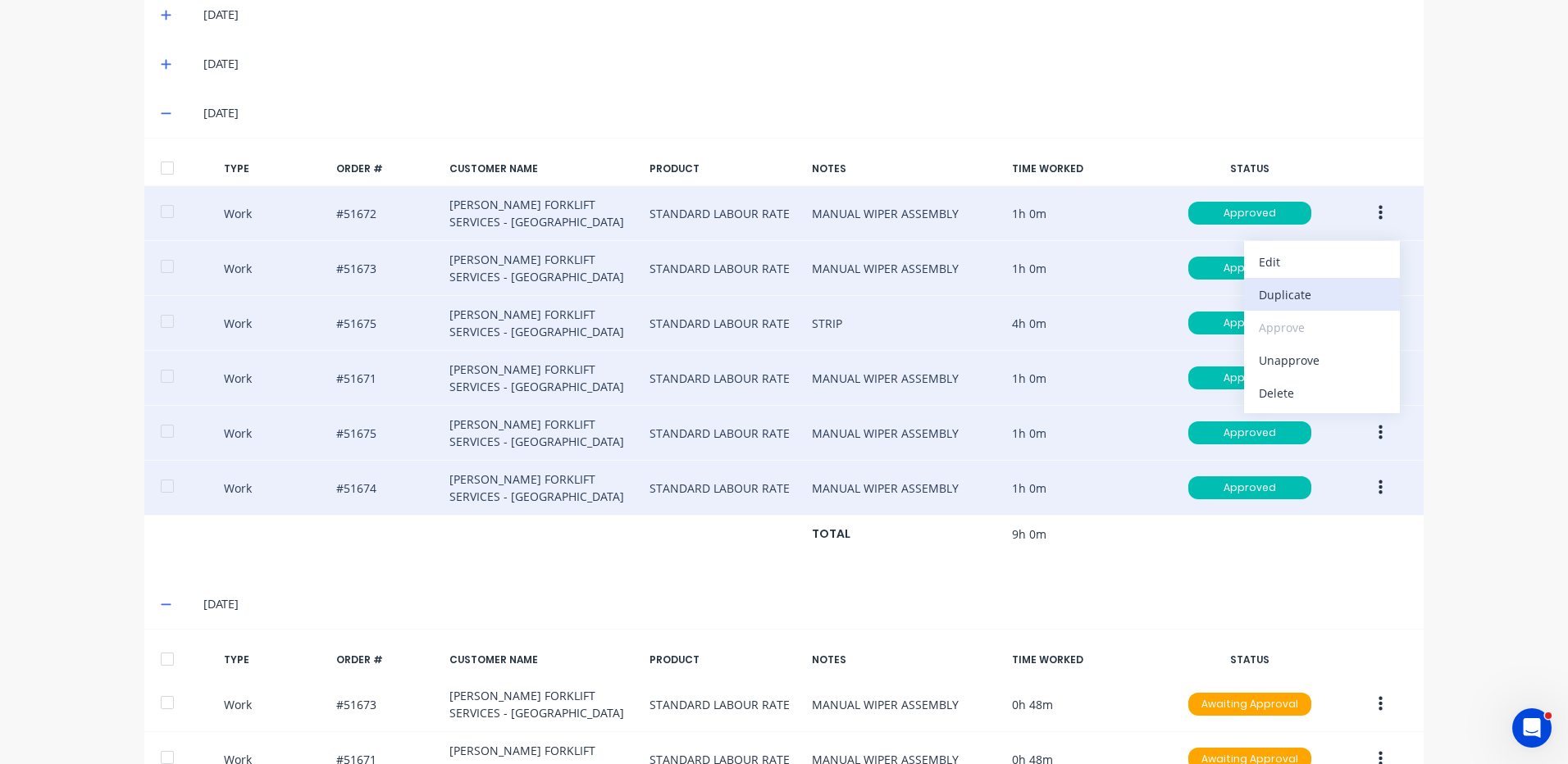
click at [1320, 288] on div "Duplicate" at bounding box center [1322, 295] width 126 height 24
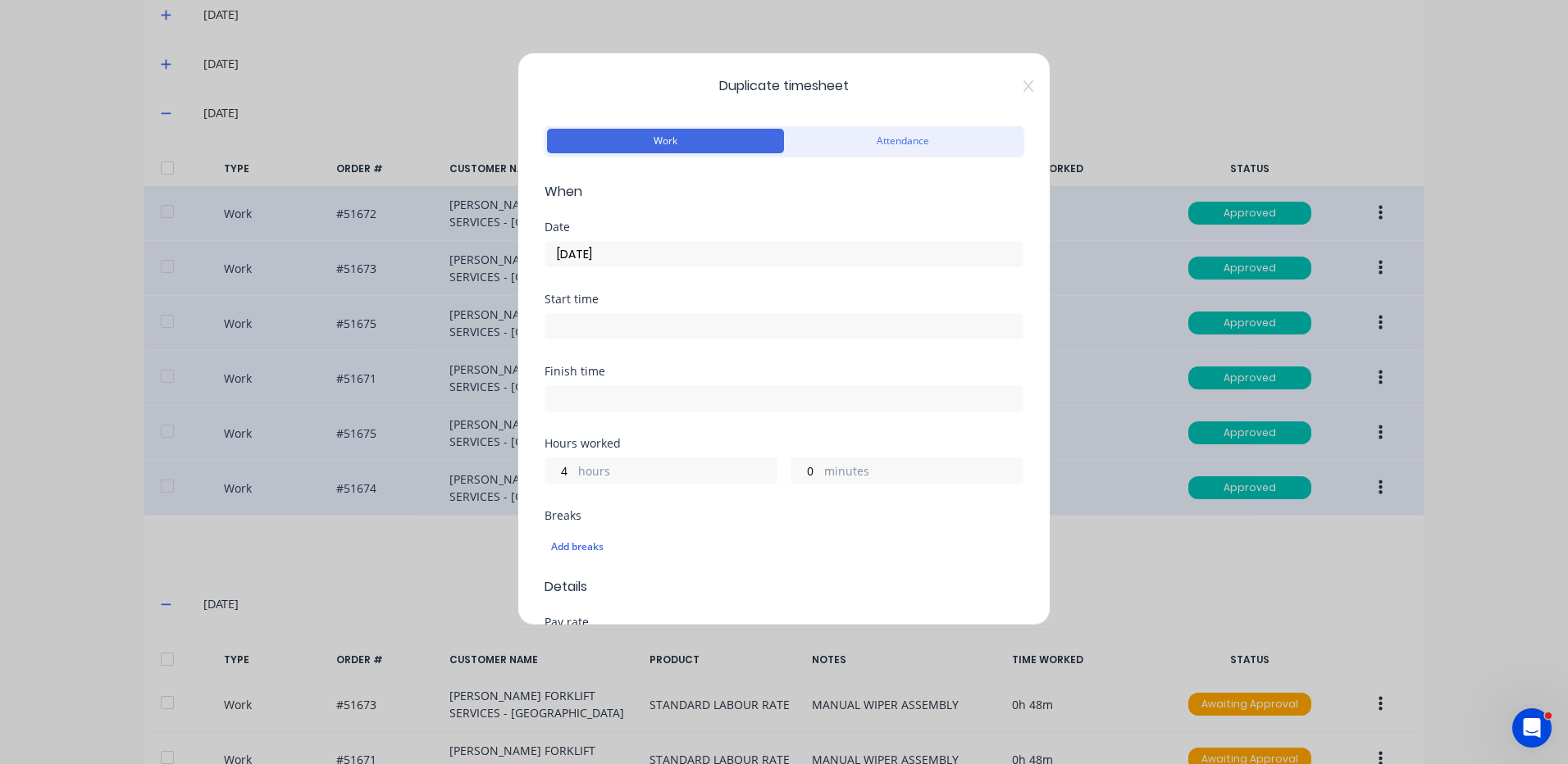
click at [608, 256] on input "10/09/2025" at bounding box center [784, 254] width 478 height 25
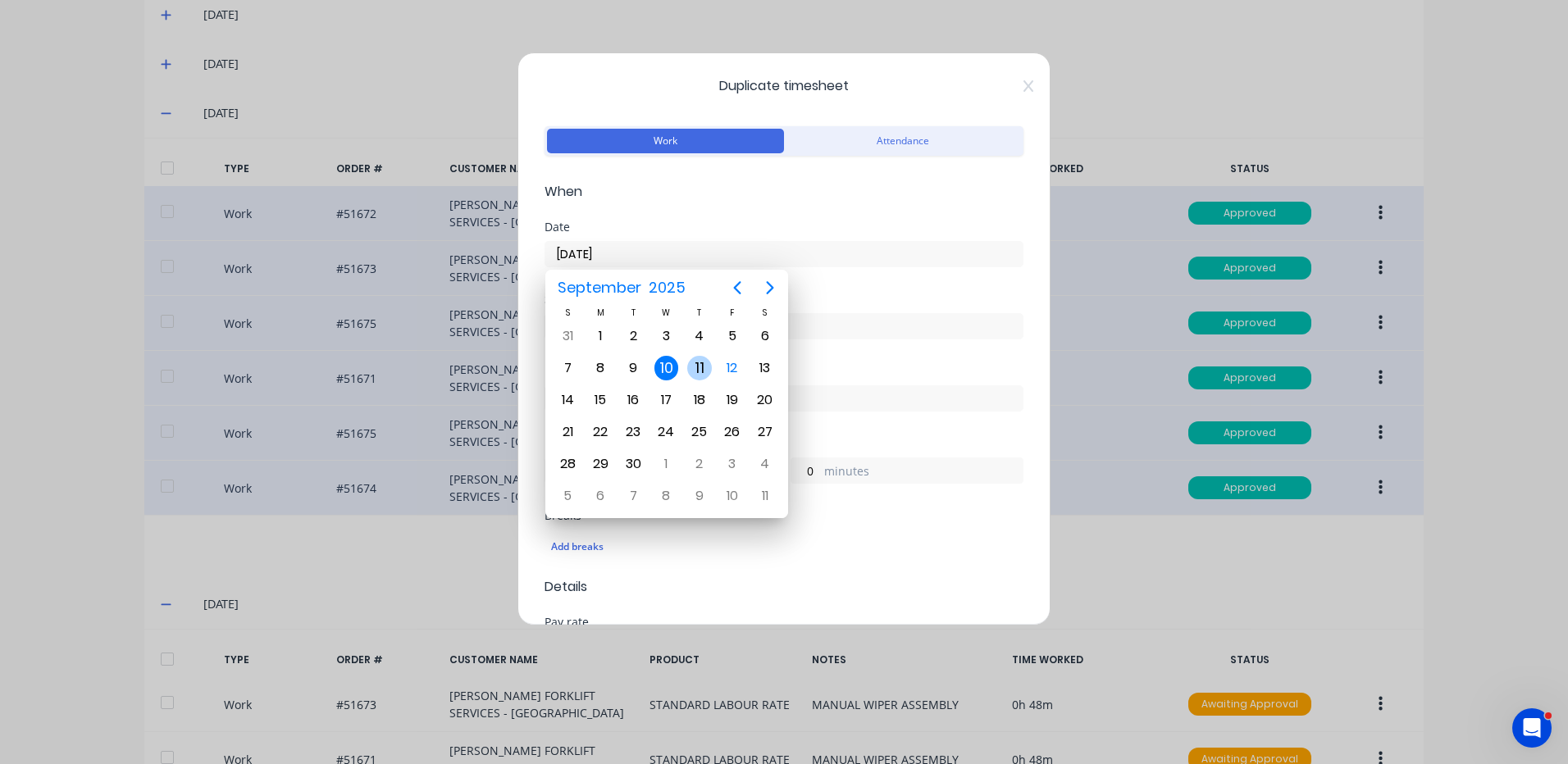
click at [701, 373] on div "11" at bounding box center [699, 367] width 25 height 25
type input "11/09/2025"
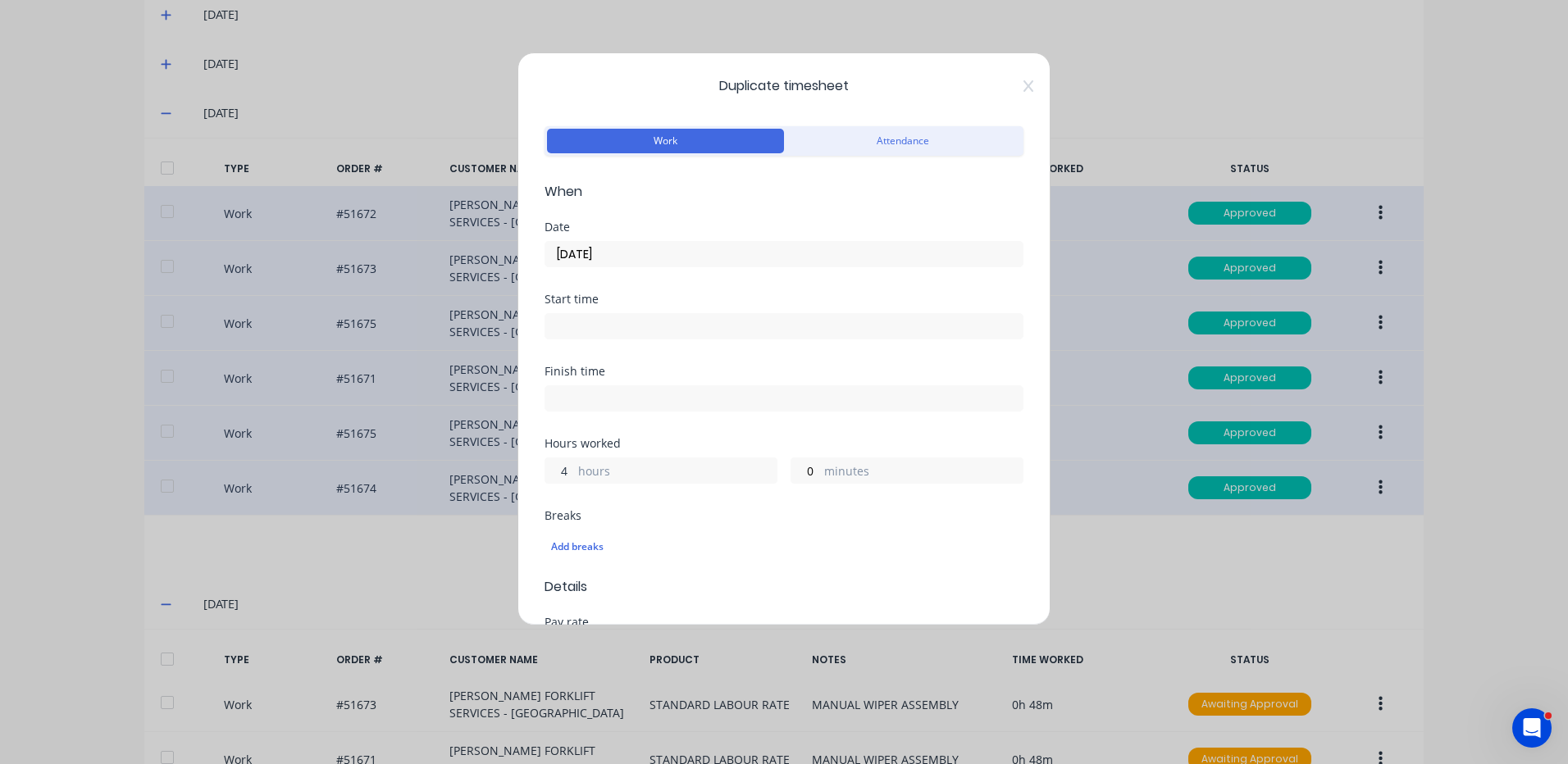
click at [560, 467] on input "4" at bounding box center [560, 470] width 29 height 25
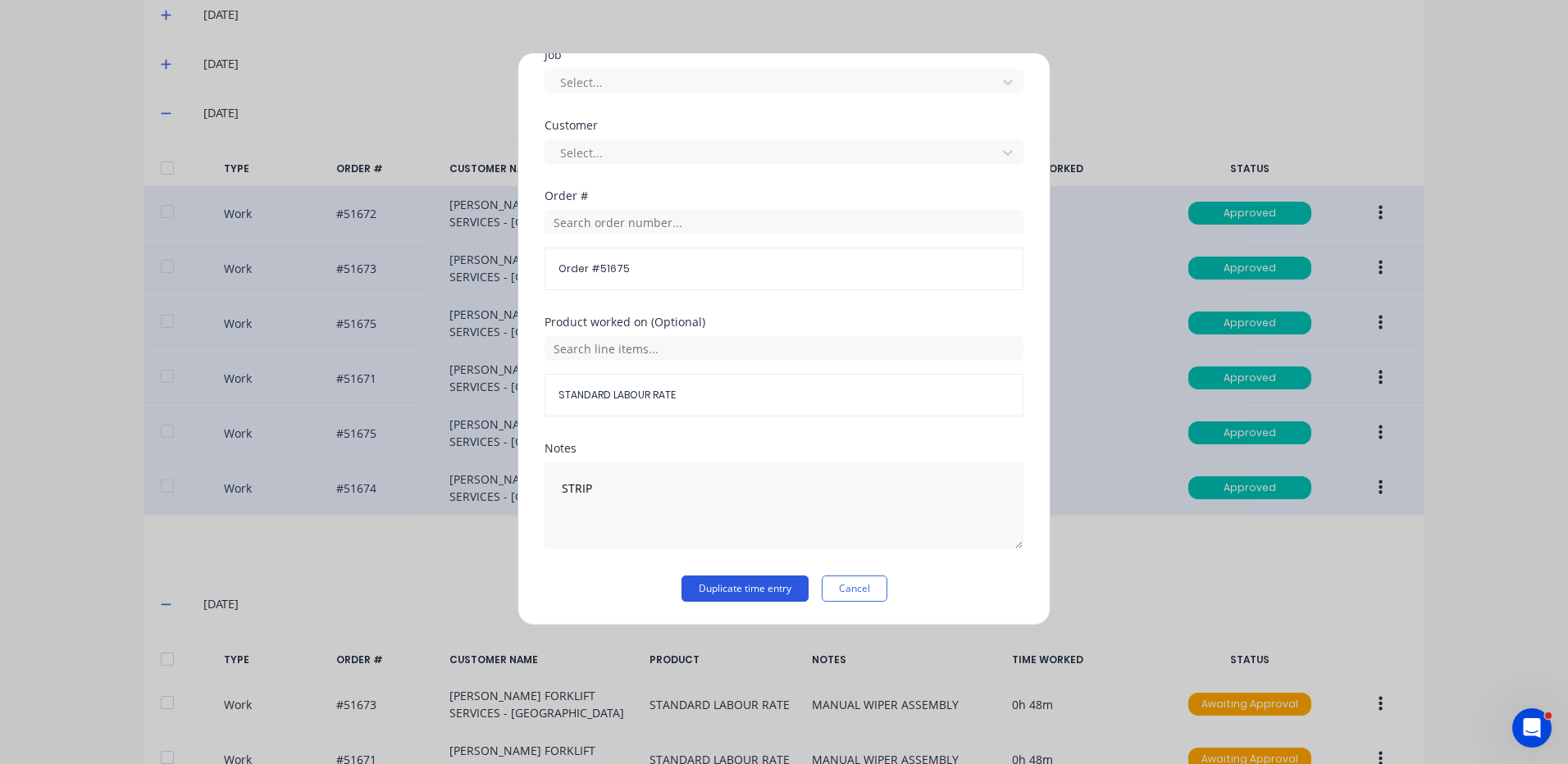
type input "6"
click at [731, 591] on button "Duplicate time entry" at bounding box center [745, 588] width 127 height 26
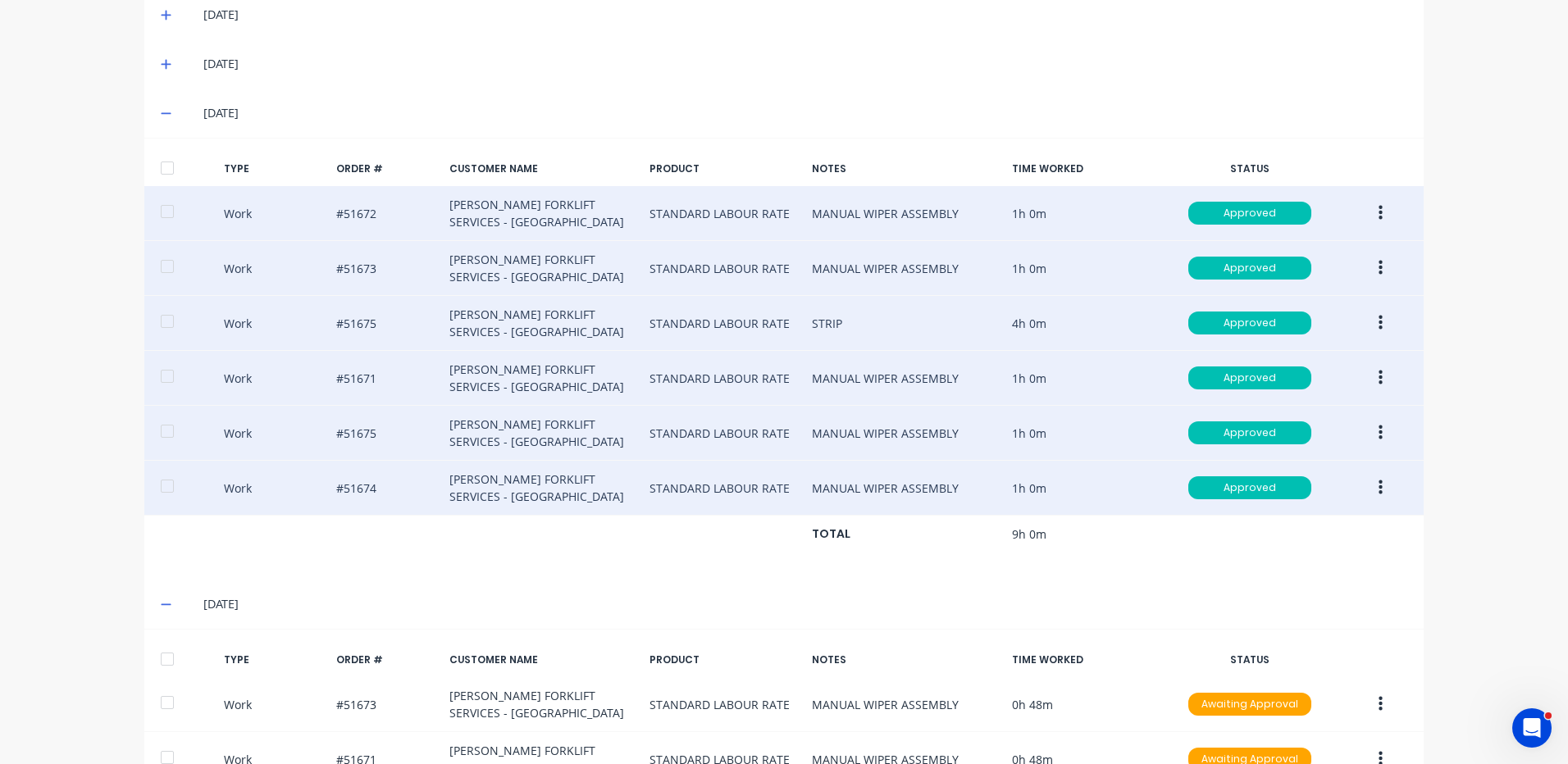
scroll to position [818, 0]
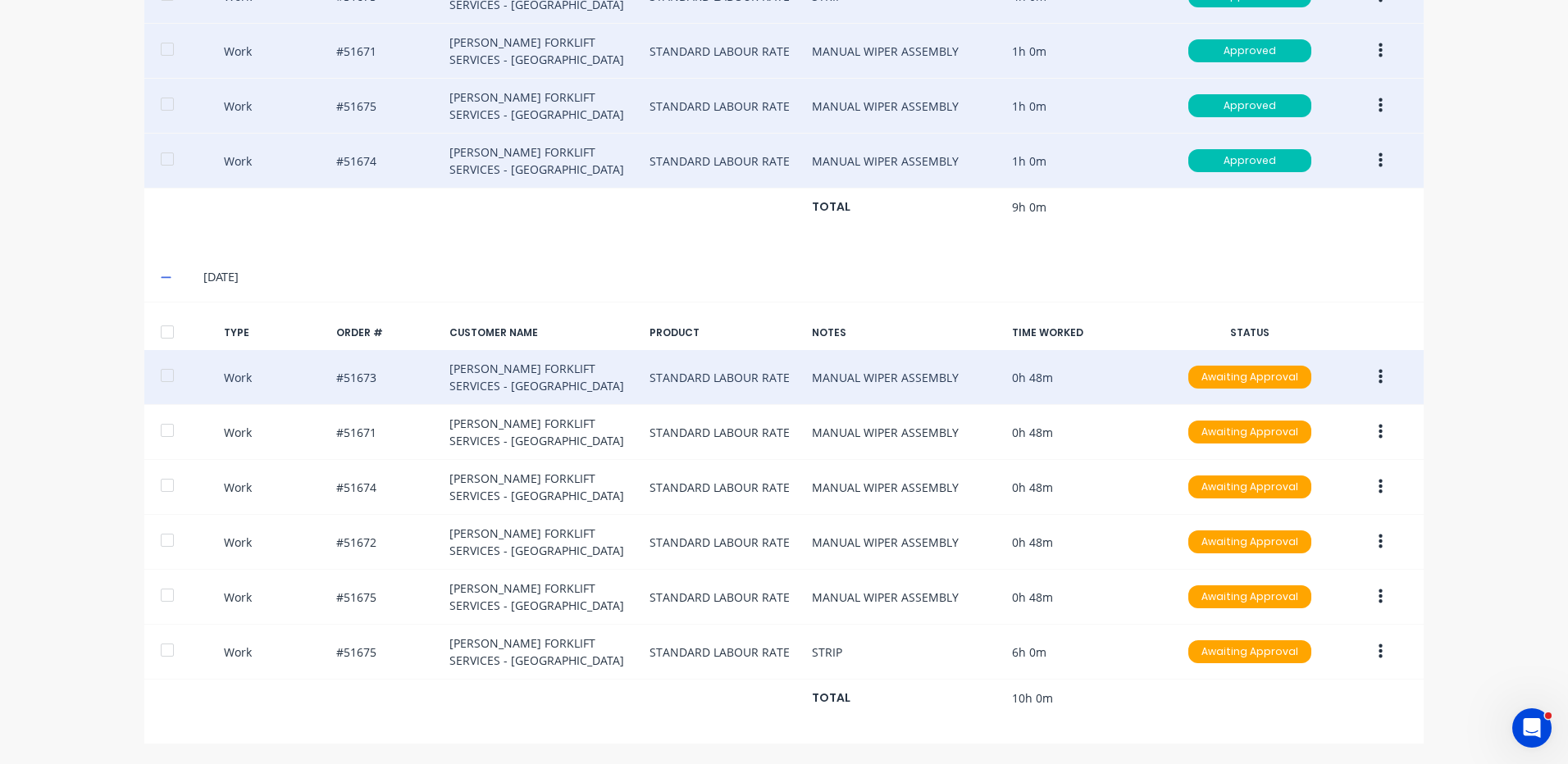
click at [1379, 372] on icon "button" at bounding box center [1381, 377] width 5 height 15
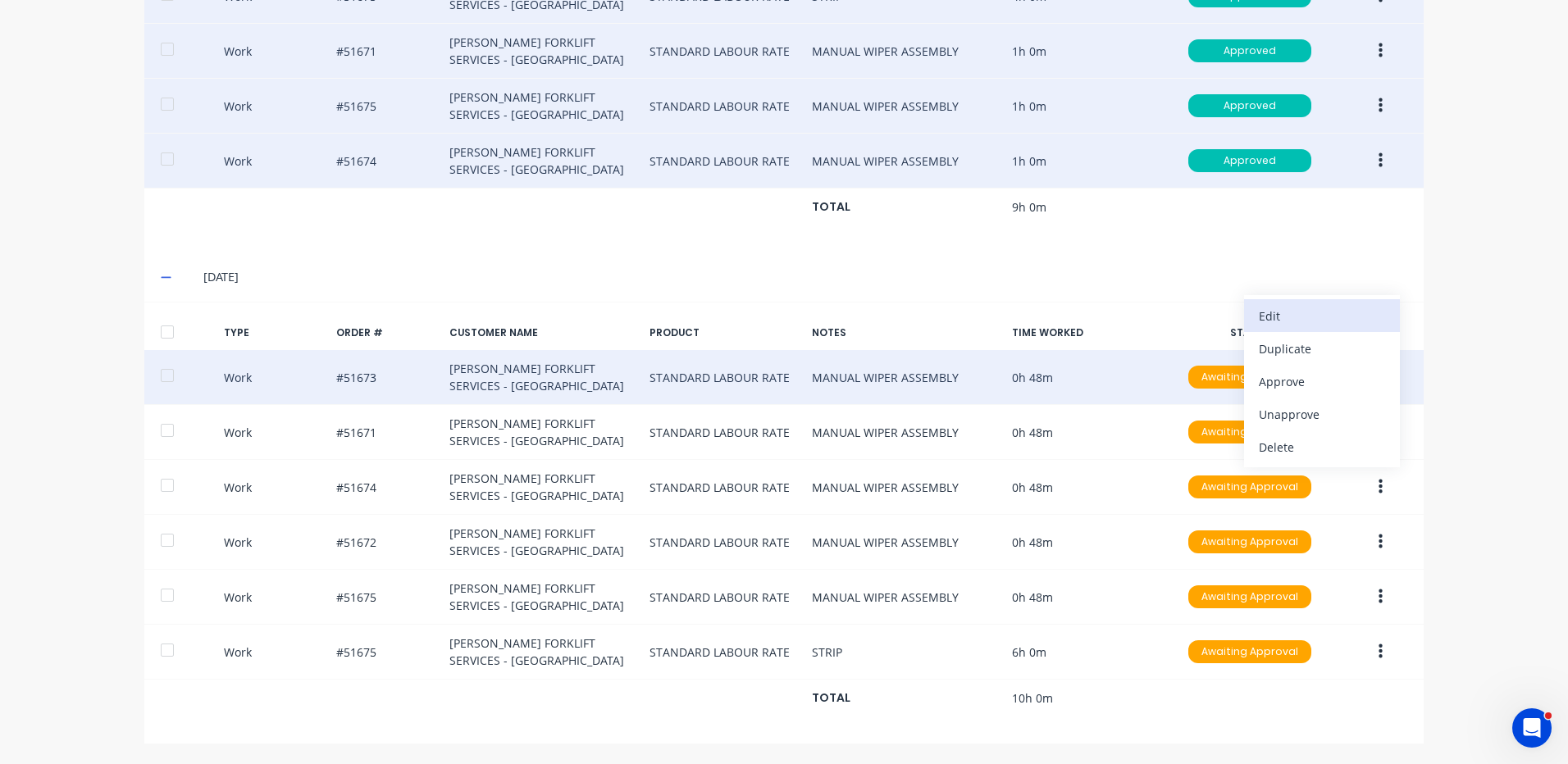
click at [1300, 315] on div "Edit" at bounding box center [1322, 316] width 126 height 24
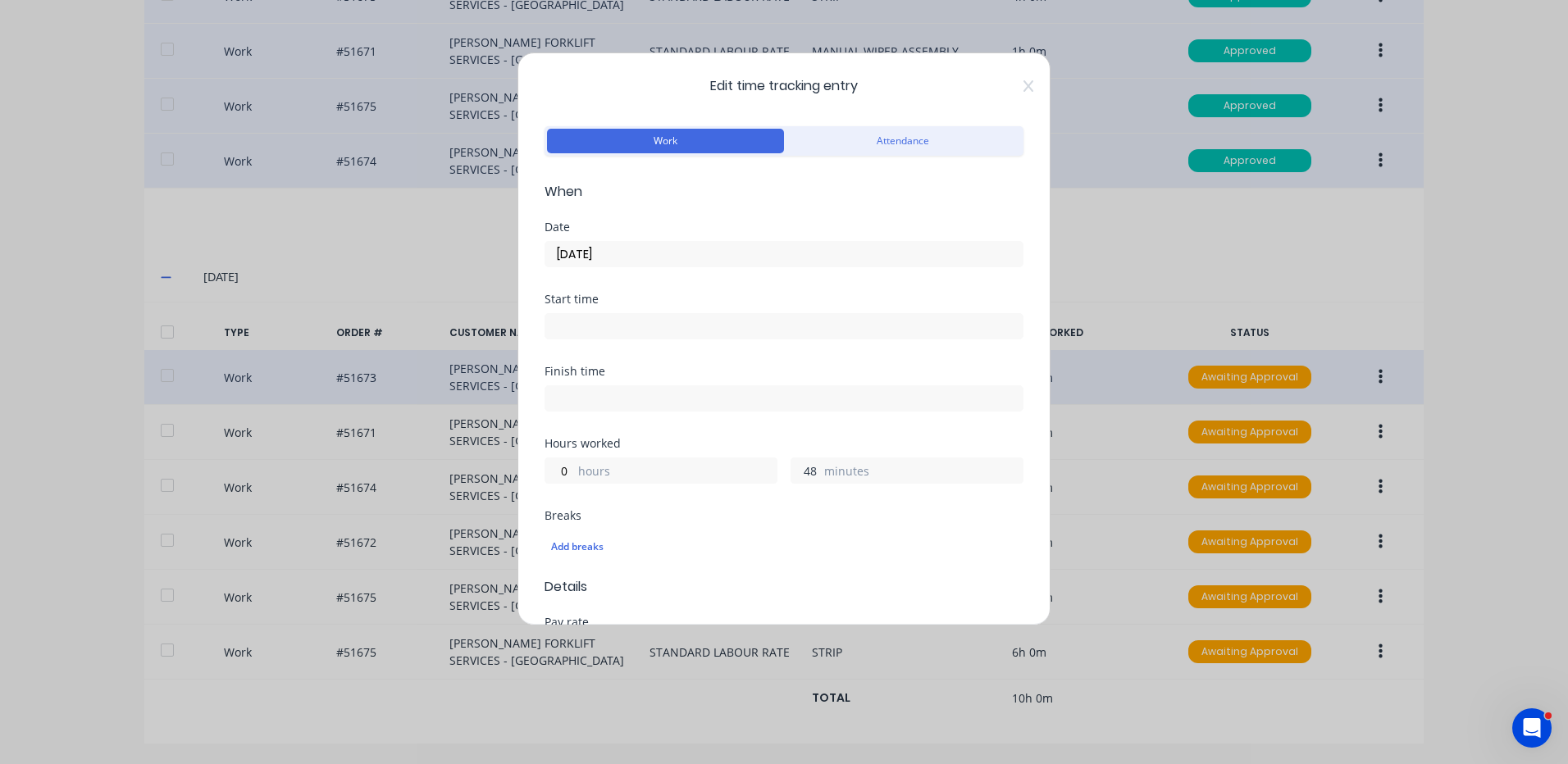
click at [809, 469] on input "48" at bounding box center [806, 470] width 29 height 25
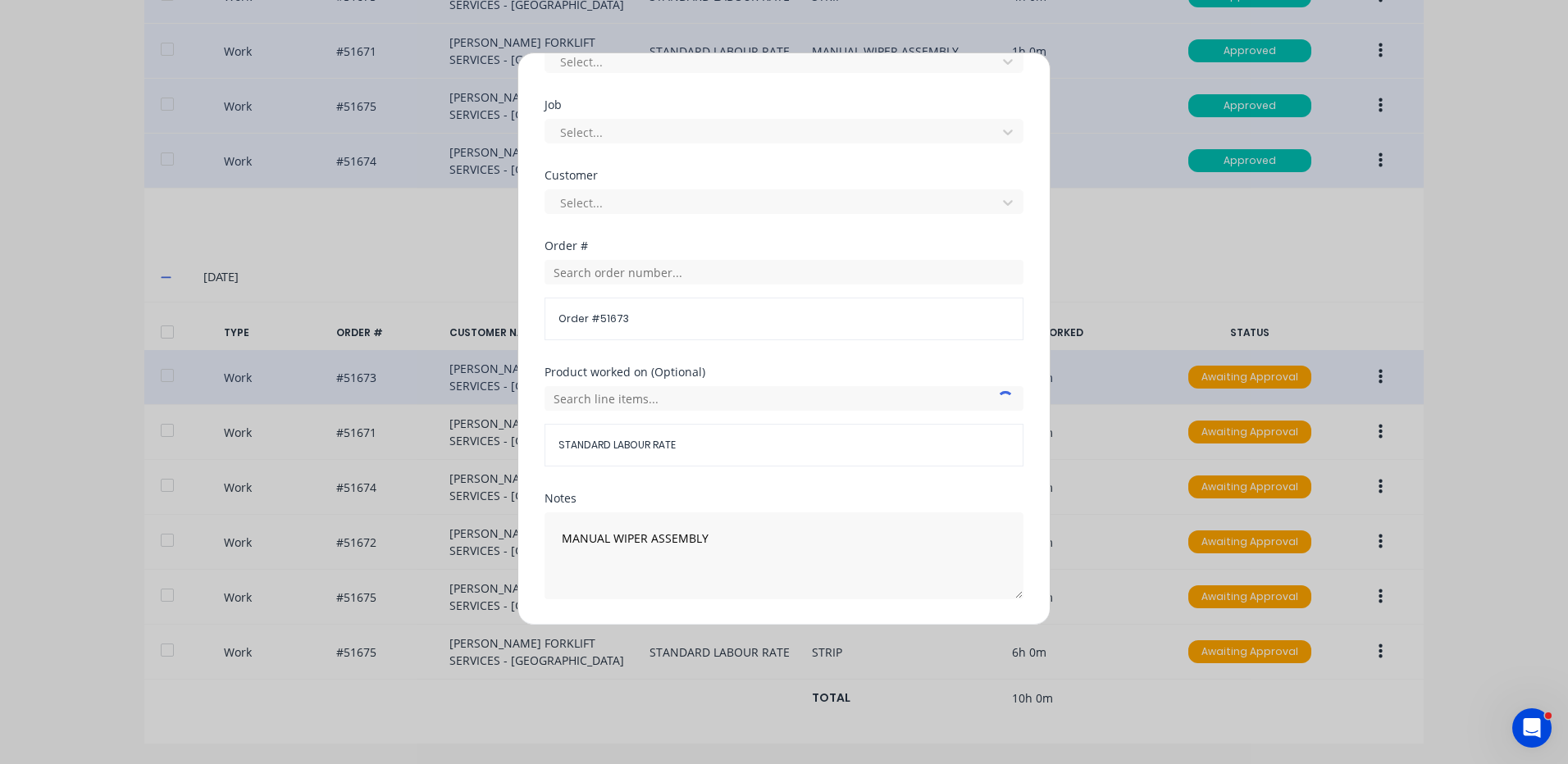
scroll to position [709, 0]
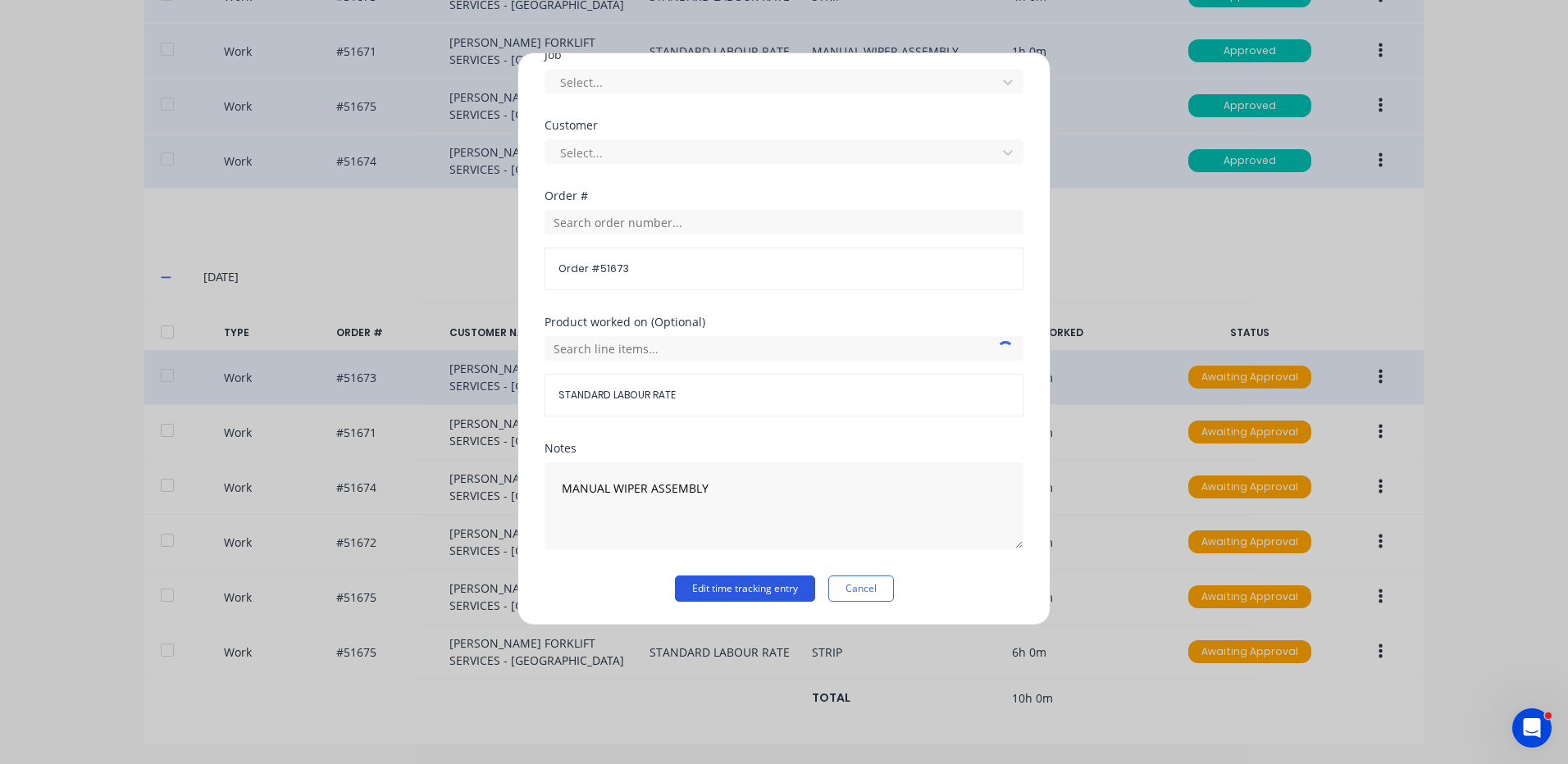
type input "36"
click at [792, 588] on button "Edit time tracking entry" at bounding box center [745, 588] width 140 height 26
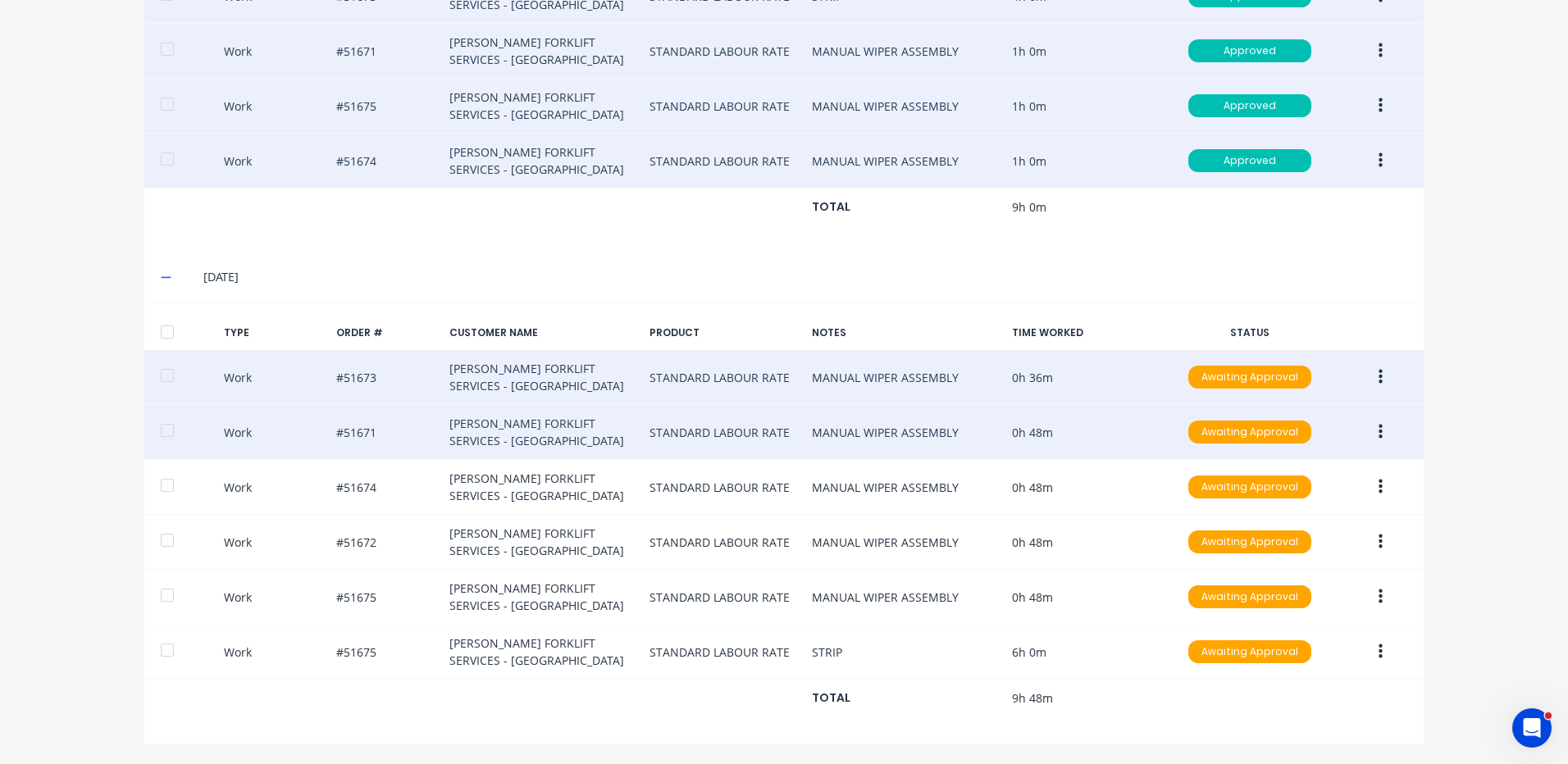
click at [1374, 418] on button "button" at bounding box center [1381, 432] width 38 height 29
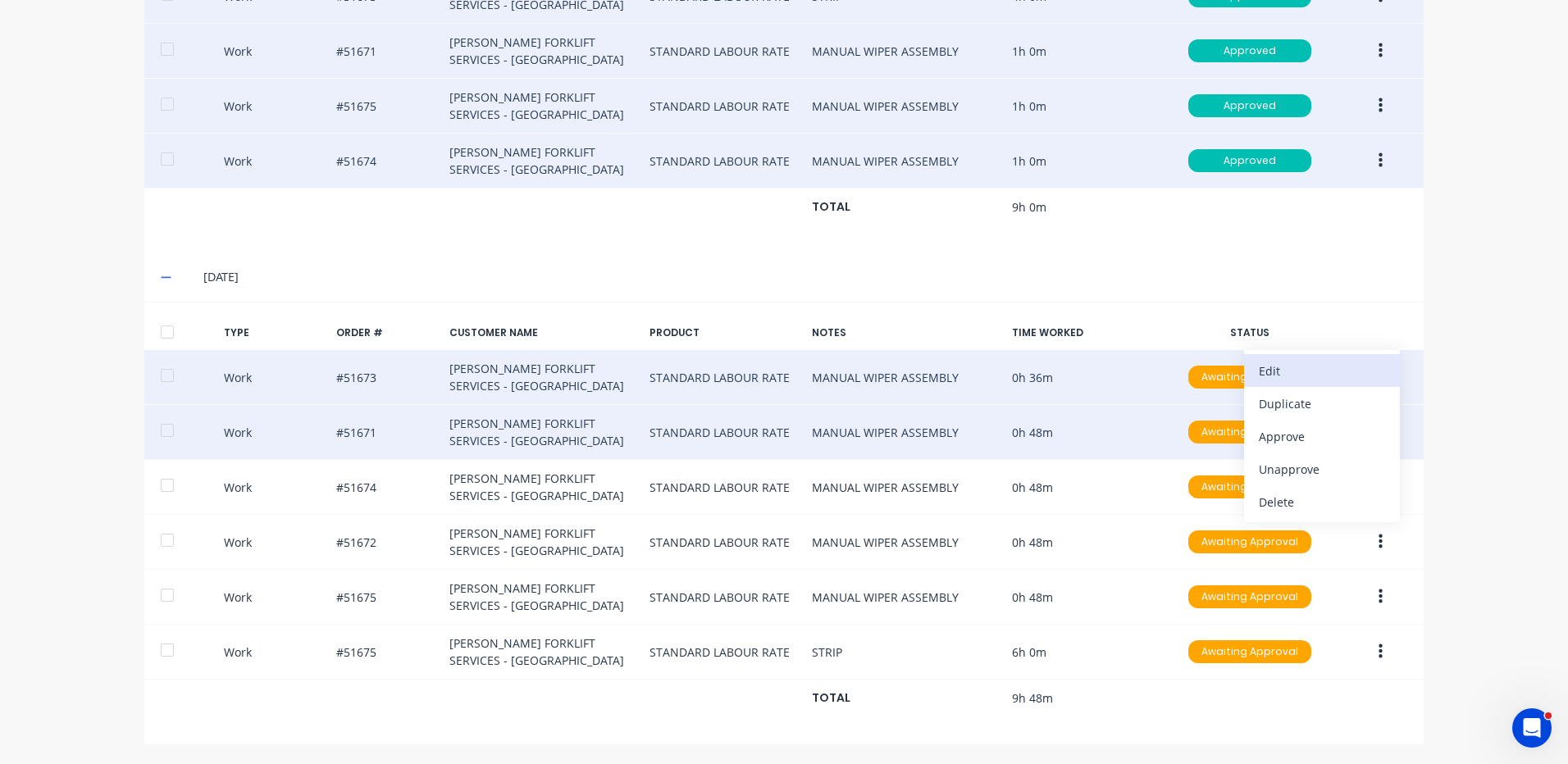
click at [1320, 376] on div "Edit" at bounding box center [1322, 371] width 126 height 24
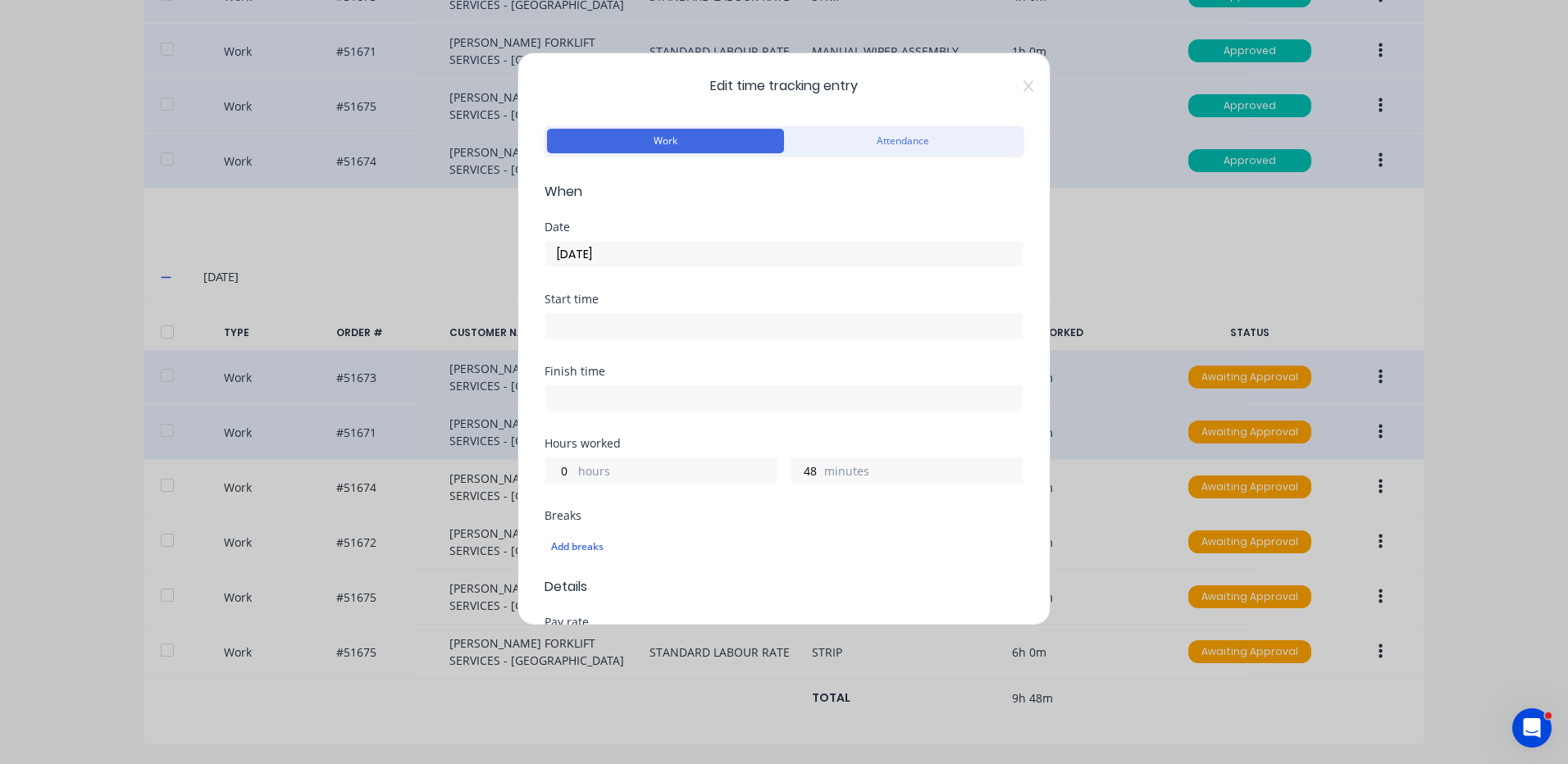
click at [824, 477] on label "minutes" at bounding box center [924, 472] width 198 height 21
click at [819, 477] on input "48" at bounding box center [806, 470] width 29 height 25
drag, startPoint x: 819, startPoint y: 477, endPoint x: 810, endPoint y: 476, distance: 9.1
click at [824, 477] on label "minutes" at bounding box center [924, 472] width 198 height 21
click at [818, 477] on input "48" at bounding box center [806, 470] width 29 height 25
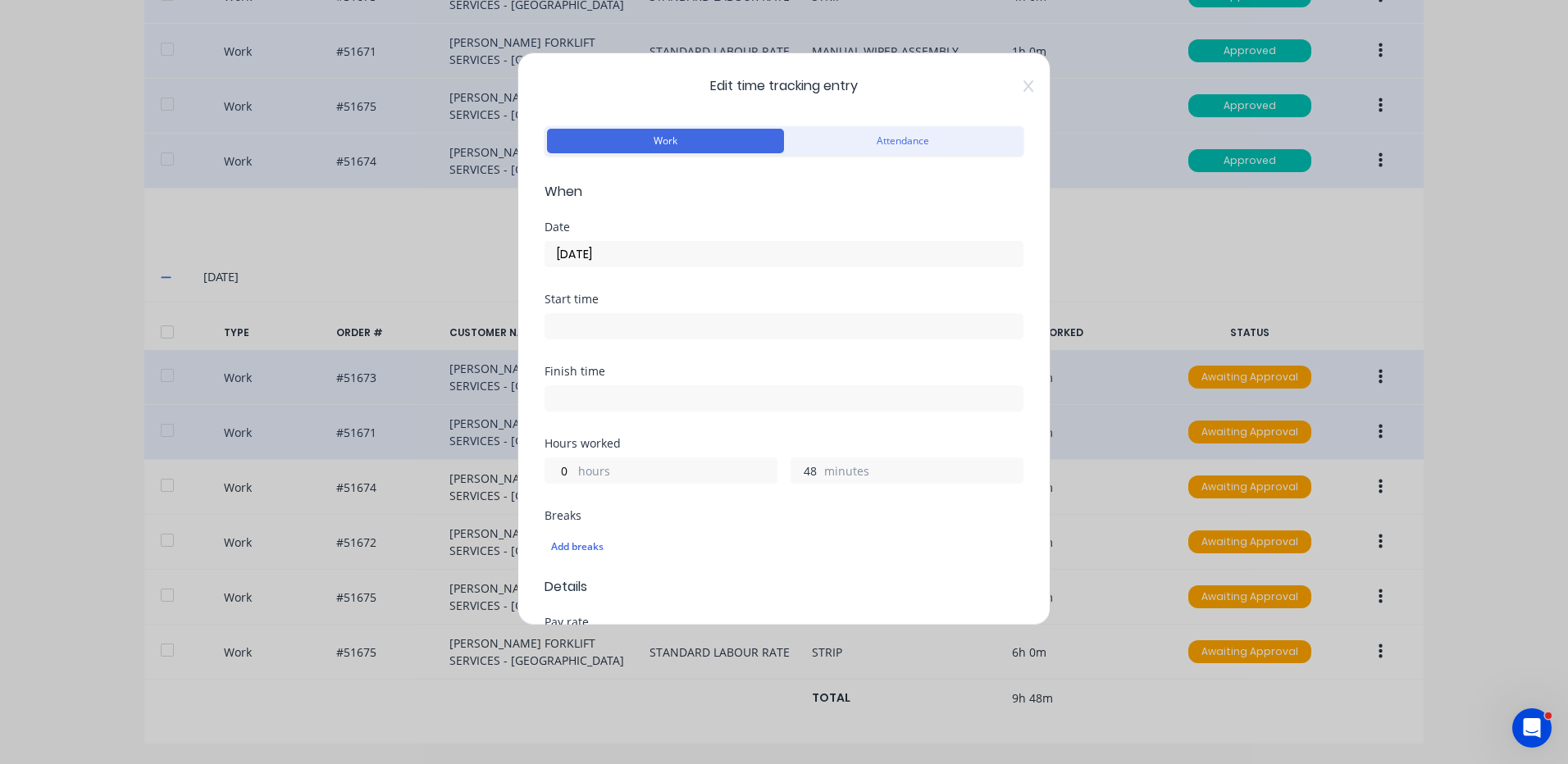
click at [804, 475] on input "48" at bounding box center [806, 470] width 29 height 25
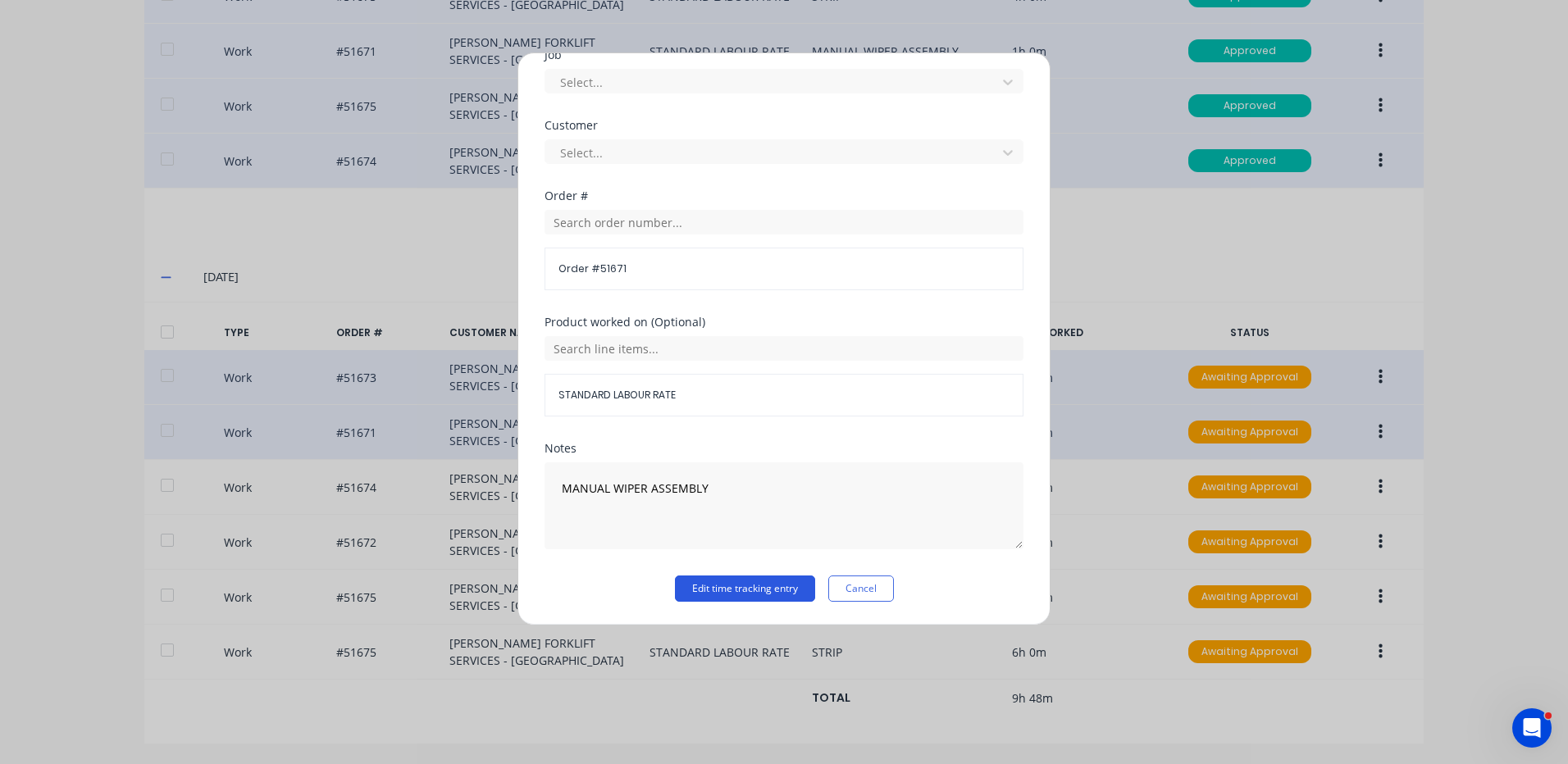
type input "36"
click at [732, 587] on button "Edit time tracking entry" at bounding box center [745, 588] width 140 height 26
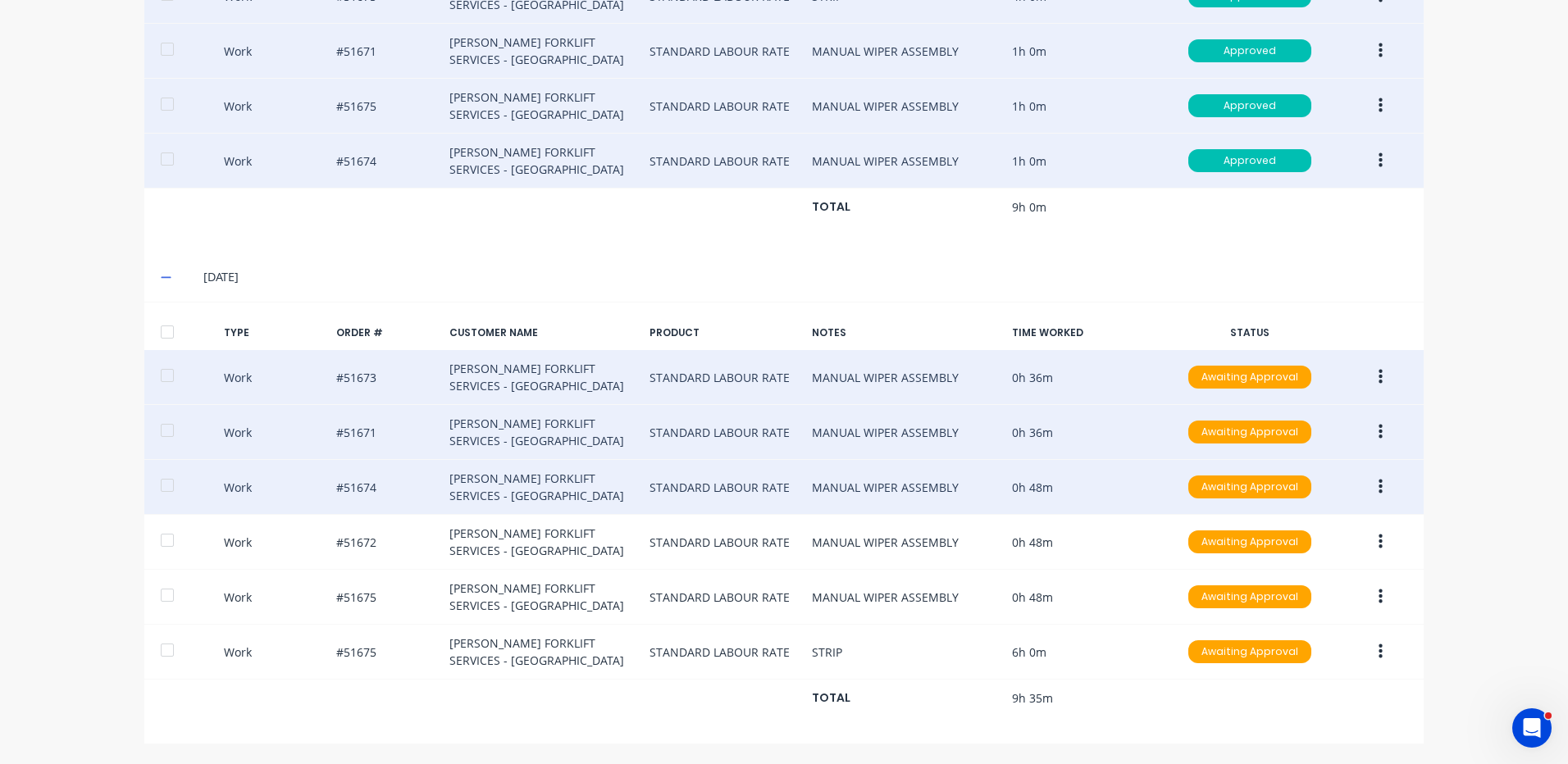
click at [1371, 478] on button "button" at bounding box center [1381, 487] width 38 height 29
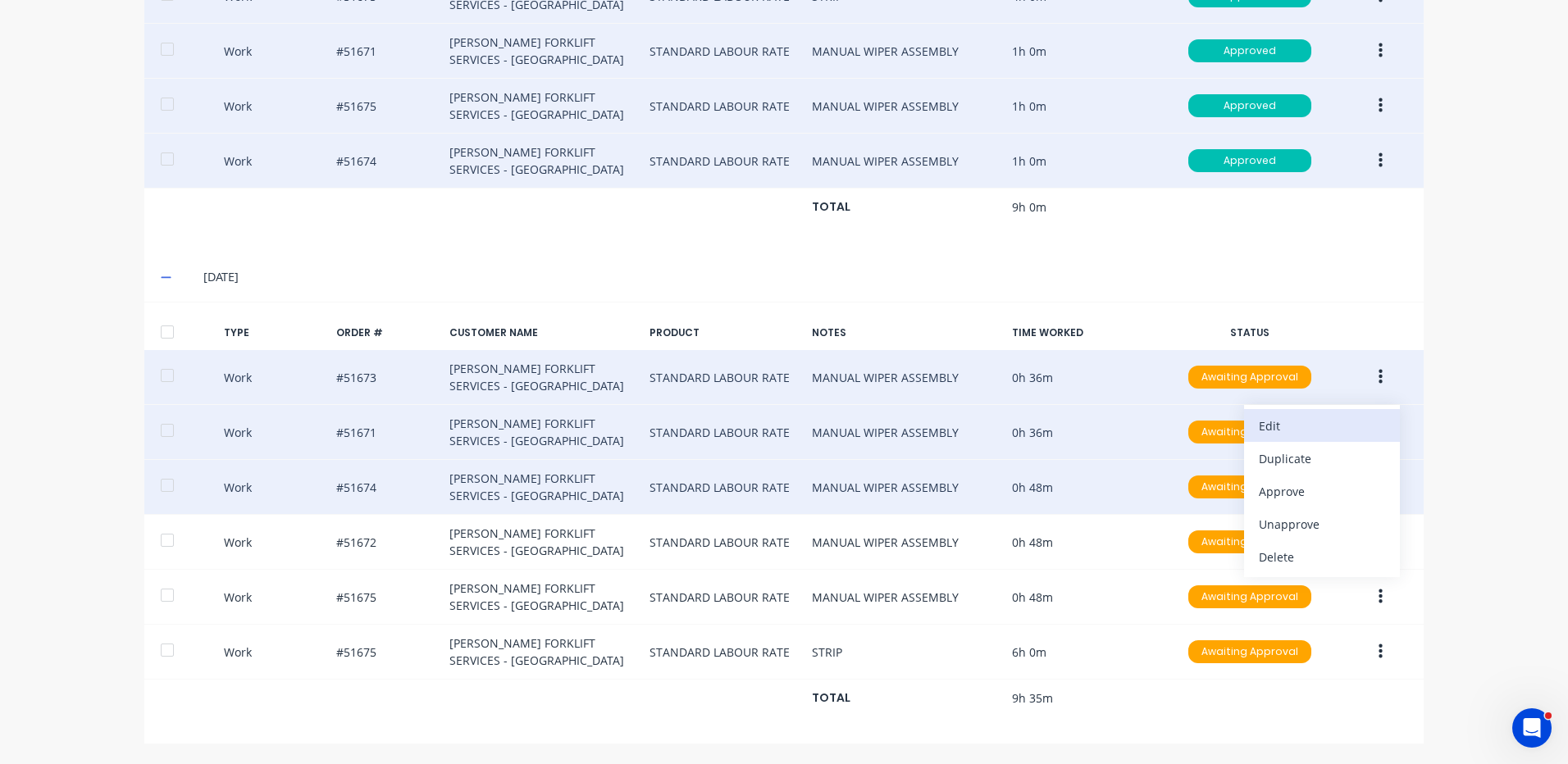
click at [1311, 425] on div "Edit" at bounding box center [1322, 426] width 126 height 24
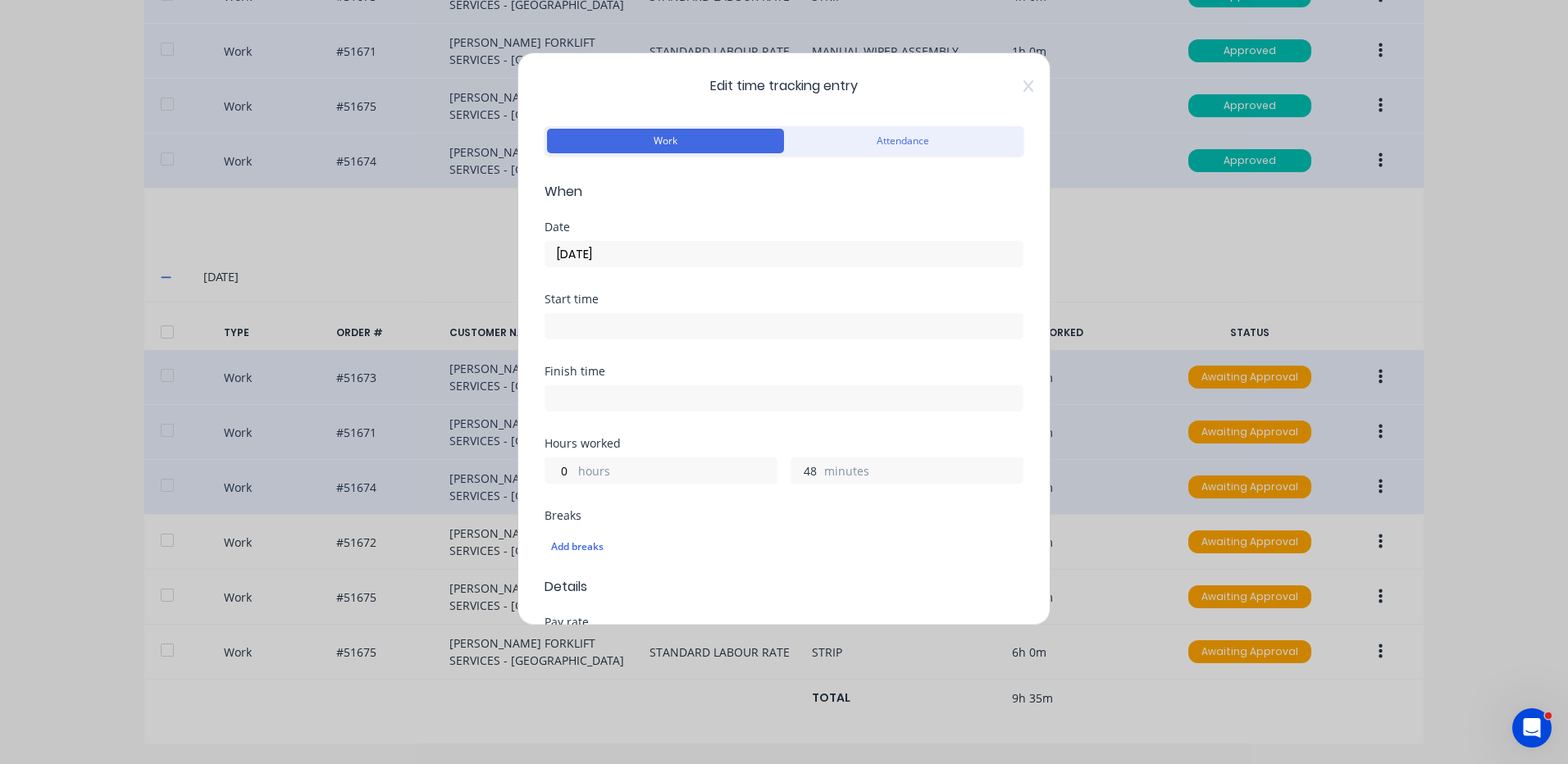
click at [799, 474] on input "48" at bounding box center [806, 470] width 29 height 25
click at [801, 475] on input "48" at bounding box center [806, 470] width 29 height 25
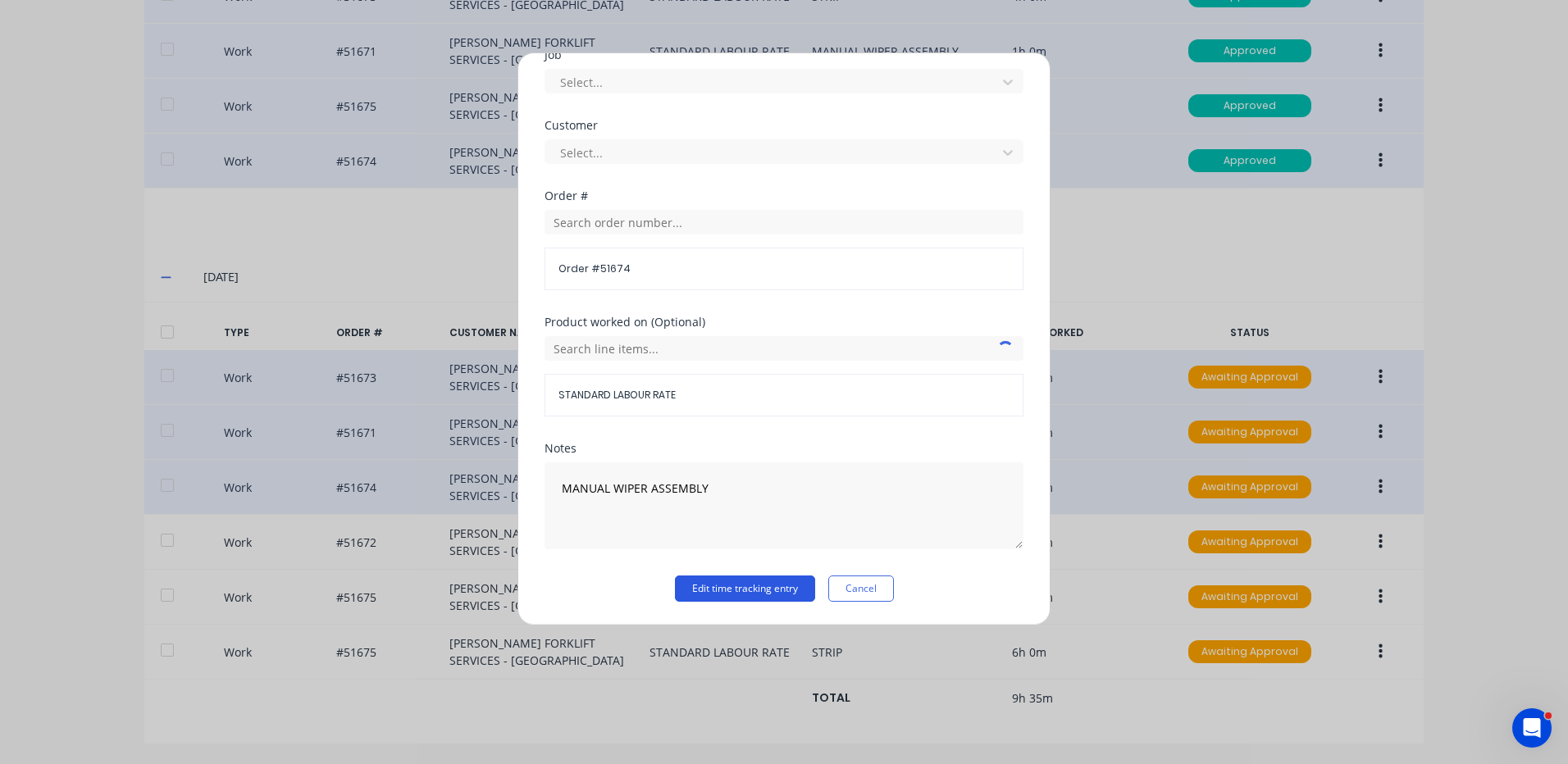
type input "36"
click at [753, 586] on button "Edit time tracking entry" at bounding box center [745, 588] width 140 height 26
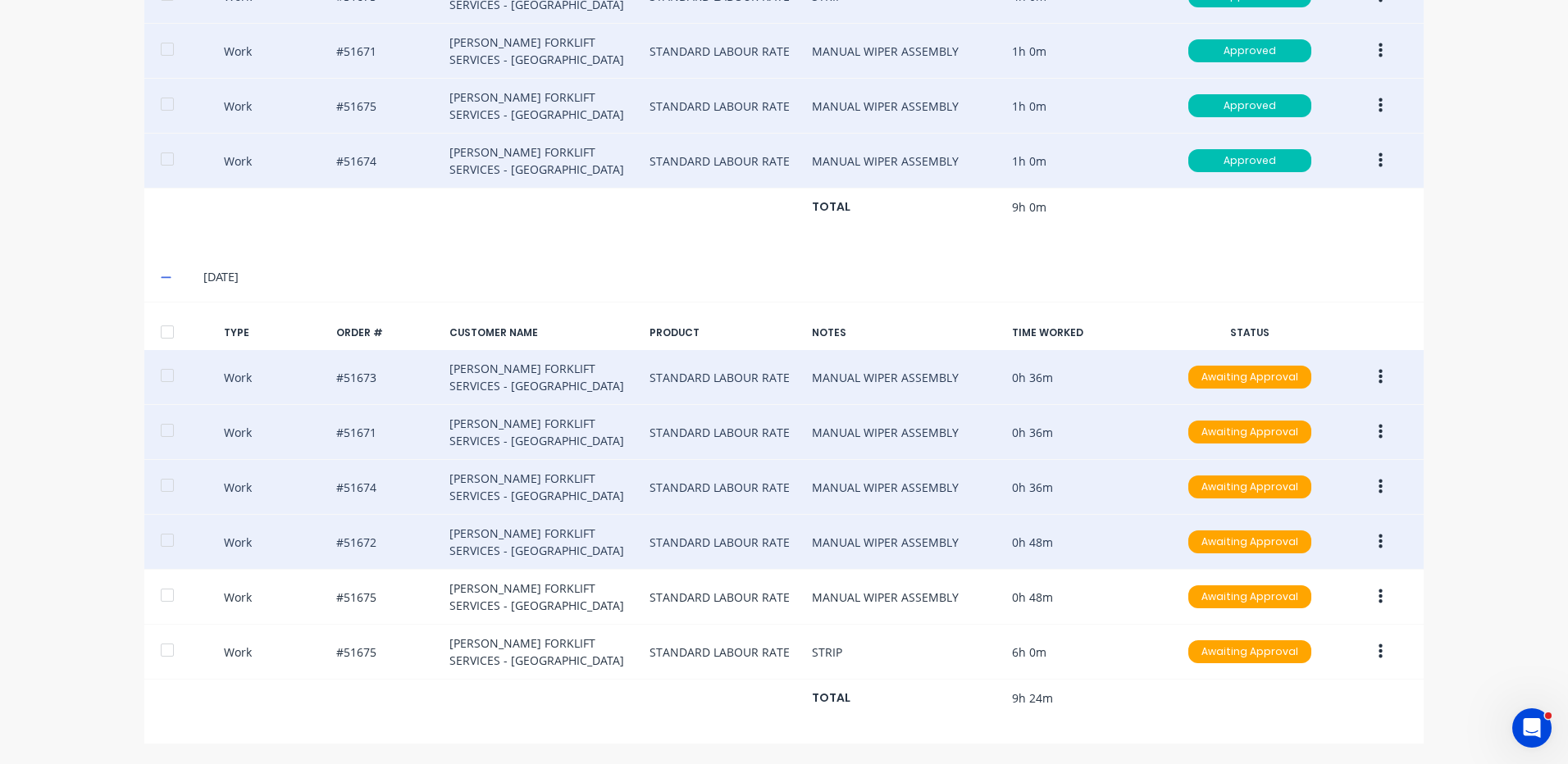
click at [1377, 546] on button "button" at bounding box center [1381, 542] width 38 height 29
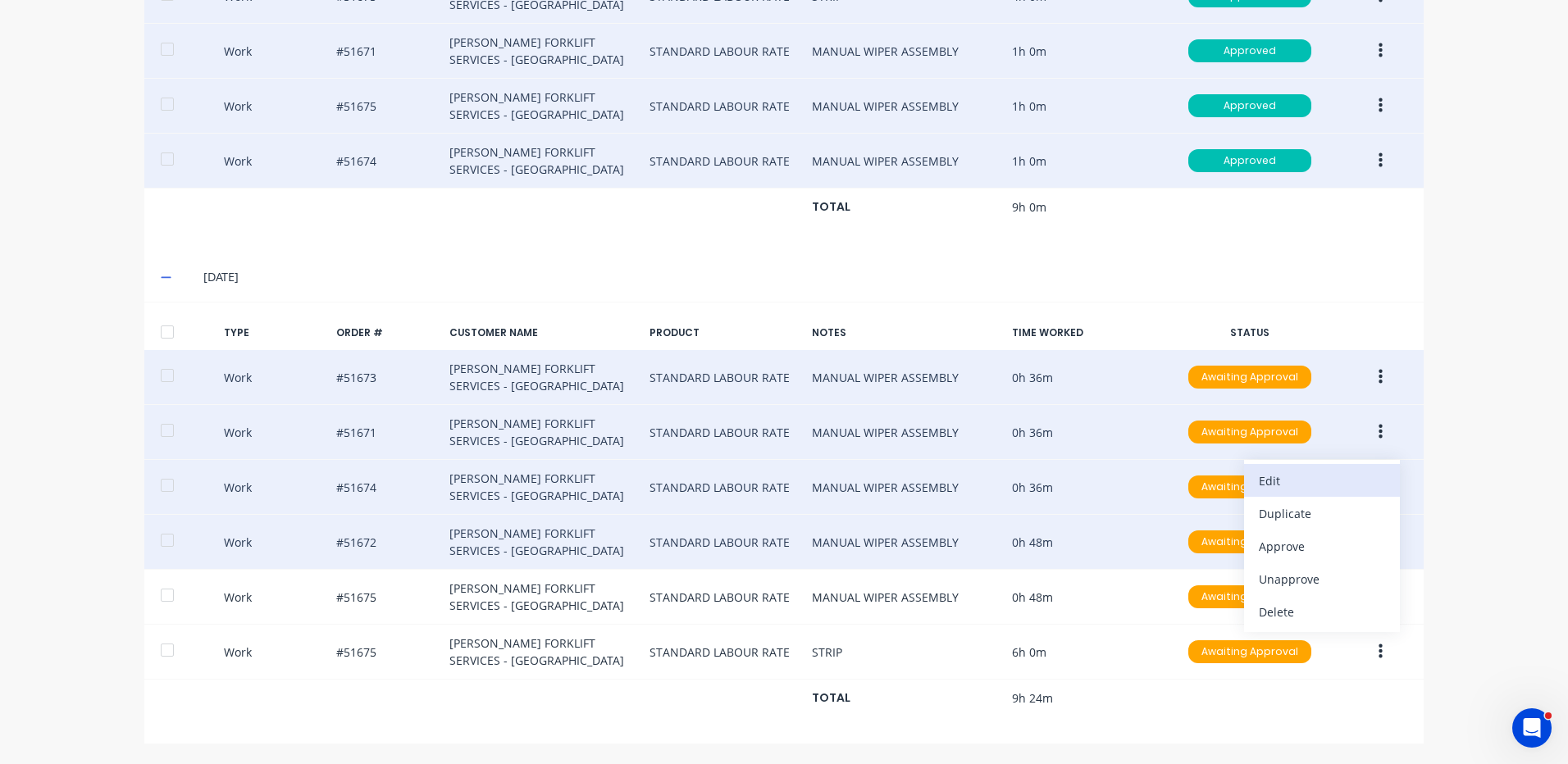
click at [1287, 481] on div "Edit" at bounding box center [1322, 481] width 126 height 24
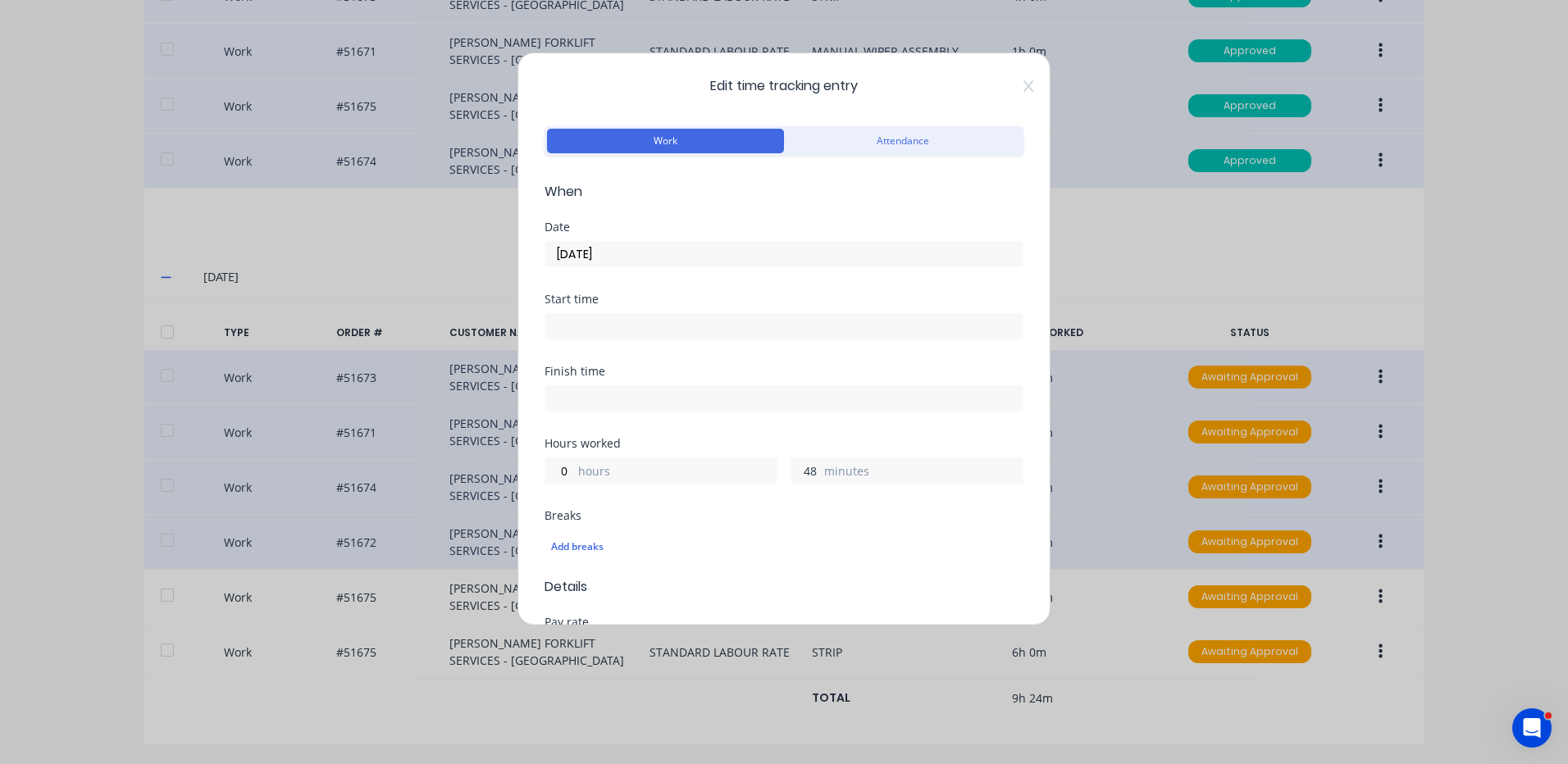
click at [795, 475] on input "48" at bounding box center [806, 470] width 29 height 25
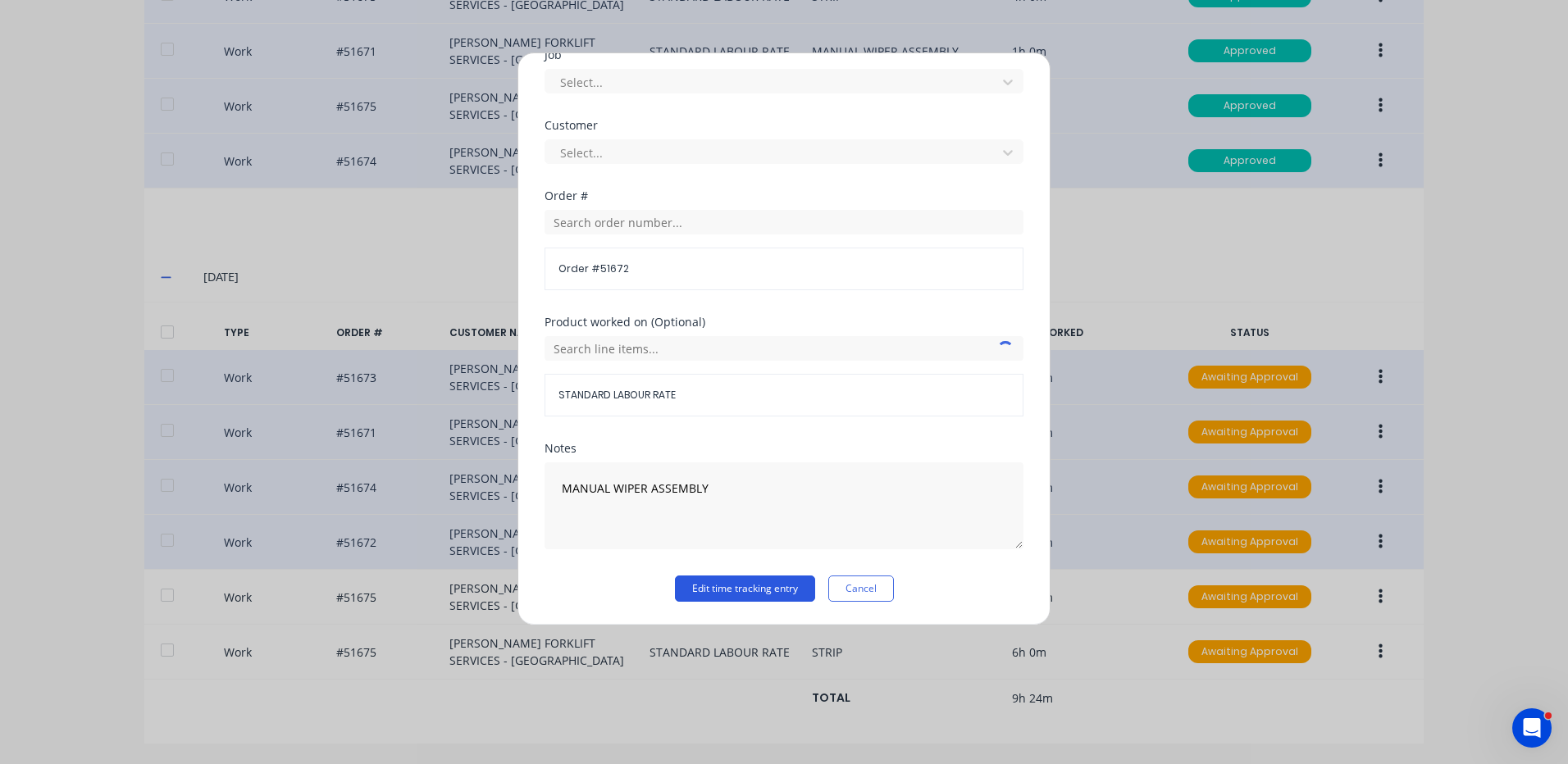
type input "36"
click at [697, 578] on button "Edit time tracking entry" at bounding box center [745, 588] width 140 height 26
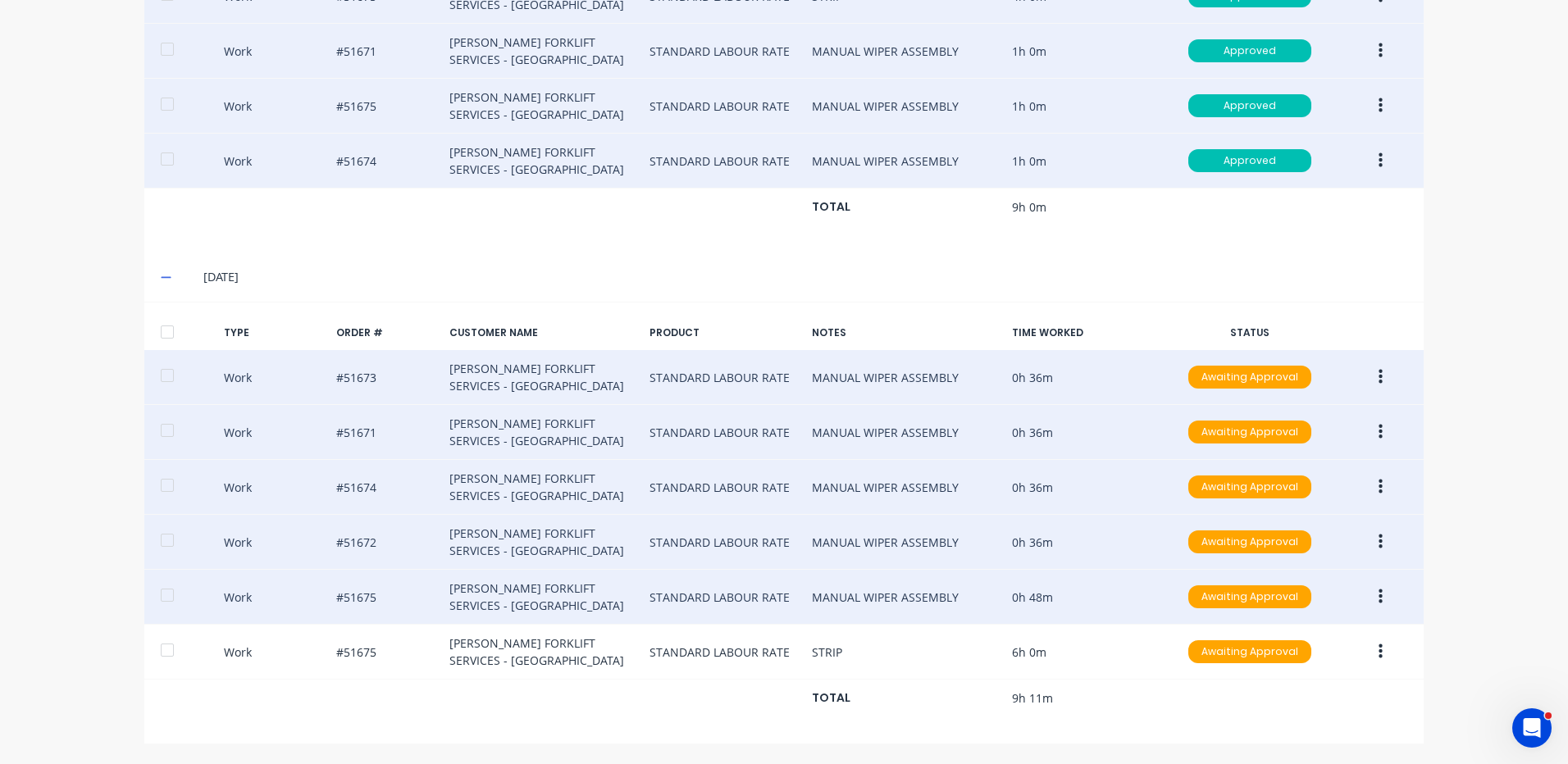
click at [1368, 597] on button "button" at bounding box center [1381, 597] width 38 height 29
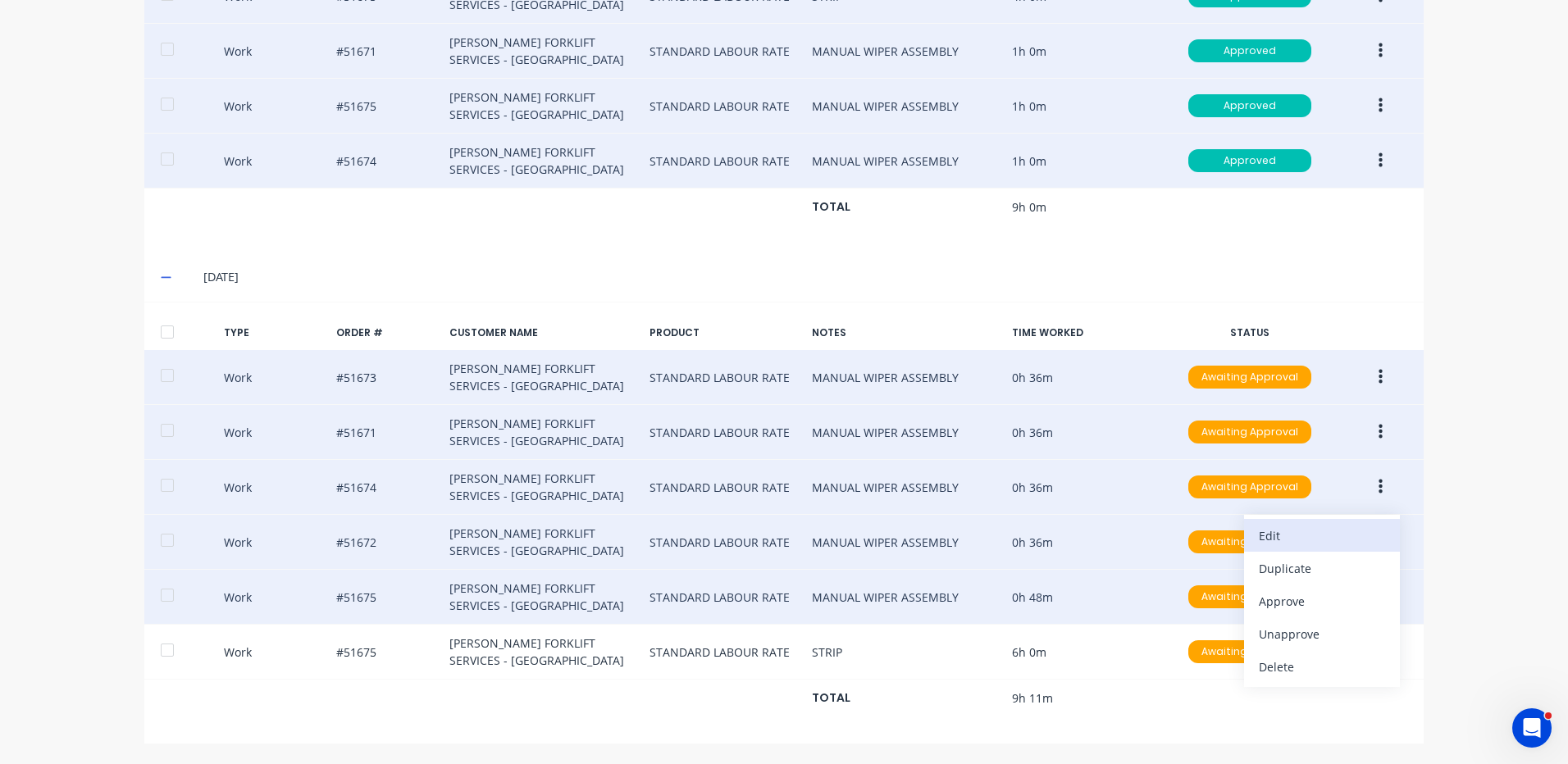
click at [1330, 542] on div "Edit" at bounding box center [1322, 536] width 126 height 24
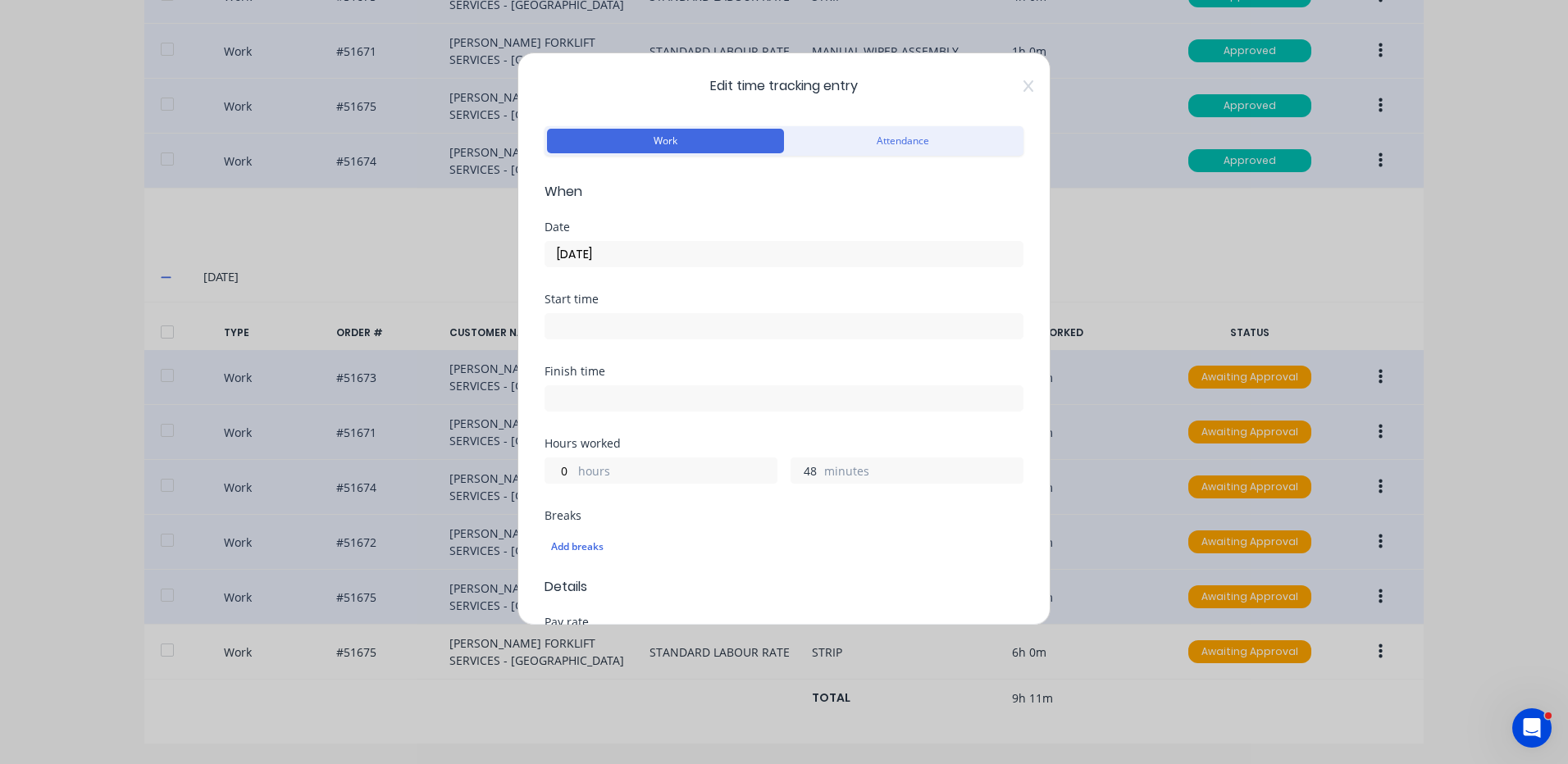
click at [797, 476] on input "48" at bounding box center [806, 470] width 29 height 25
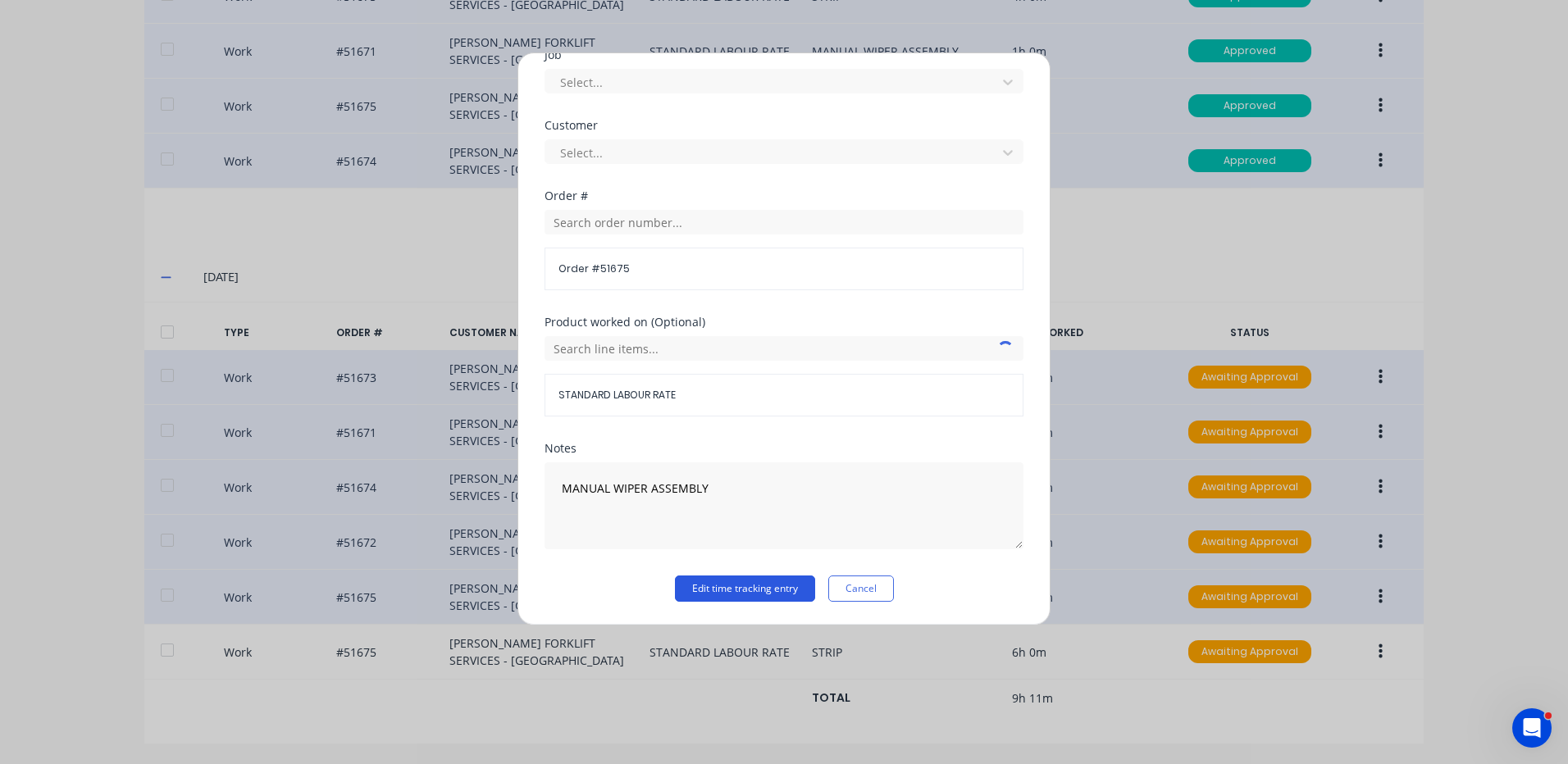
type input "36"
click at [772, 586] on button "Edit time tracking entry" at bounding box center [745, 588] width 140 height 26
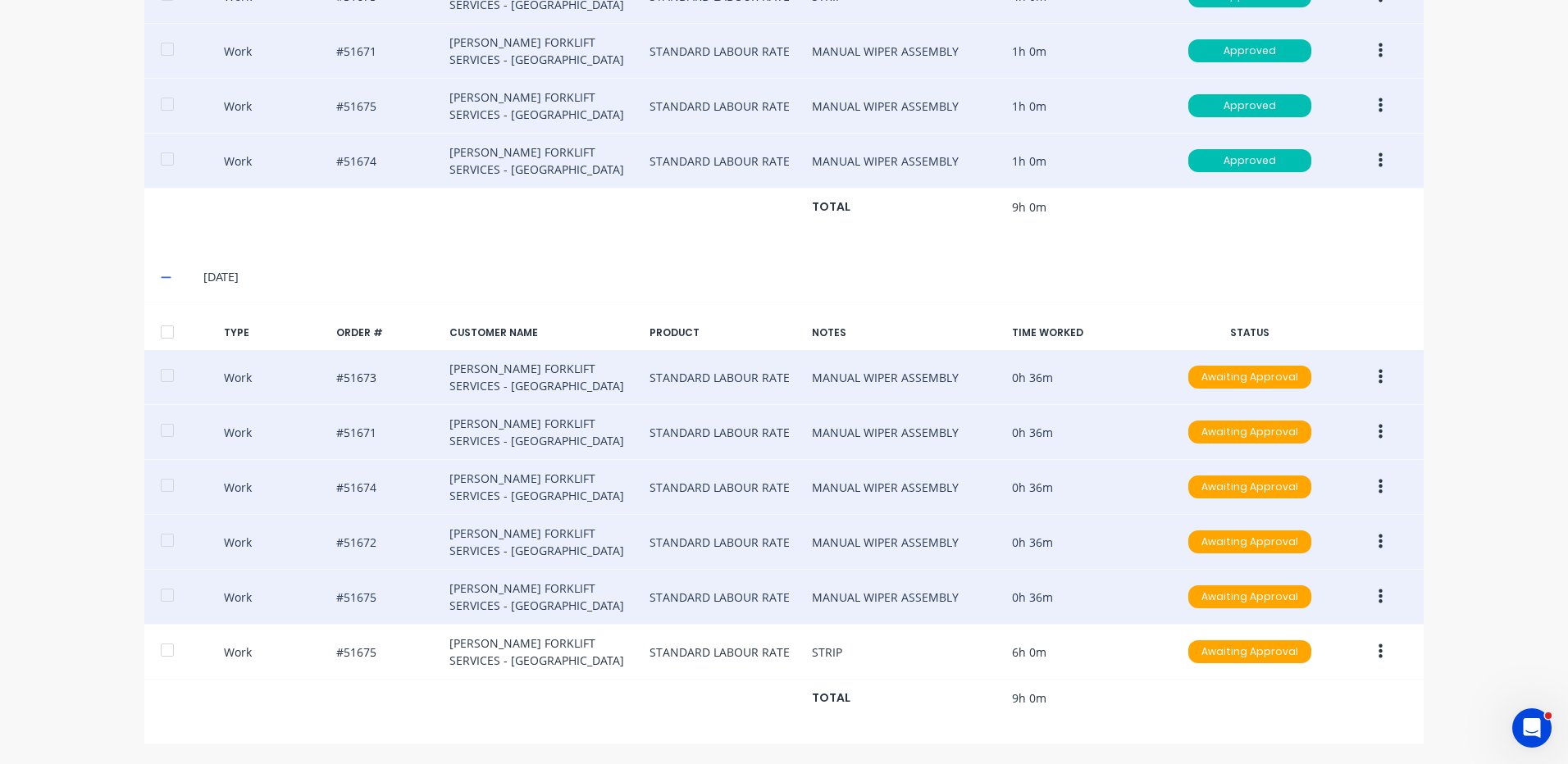
click at [157, 327] on div at bounding box center [167, 332] width 33 height 33
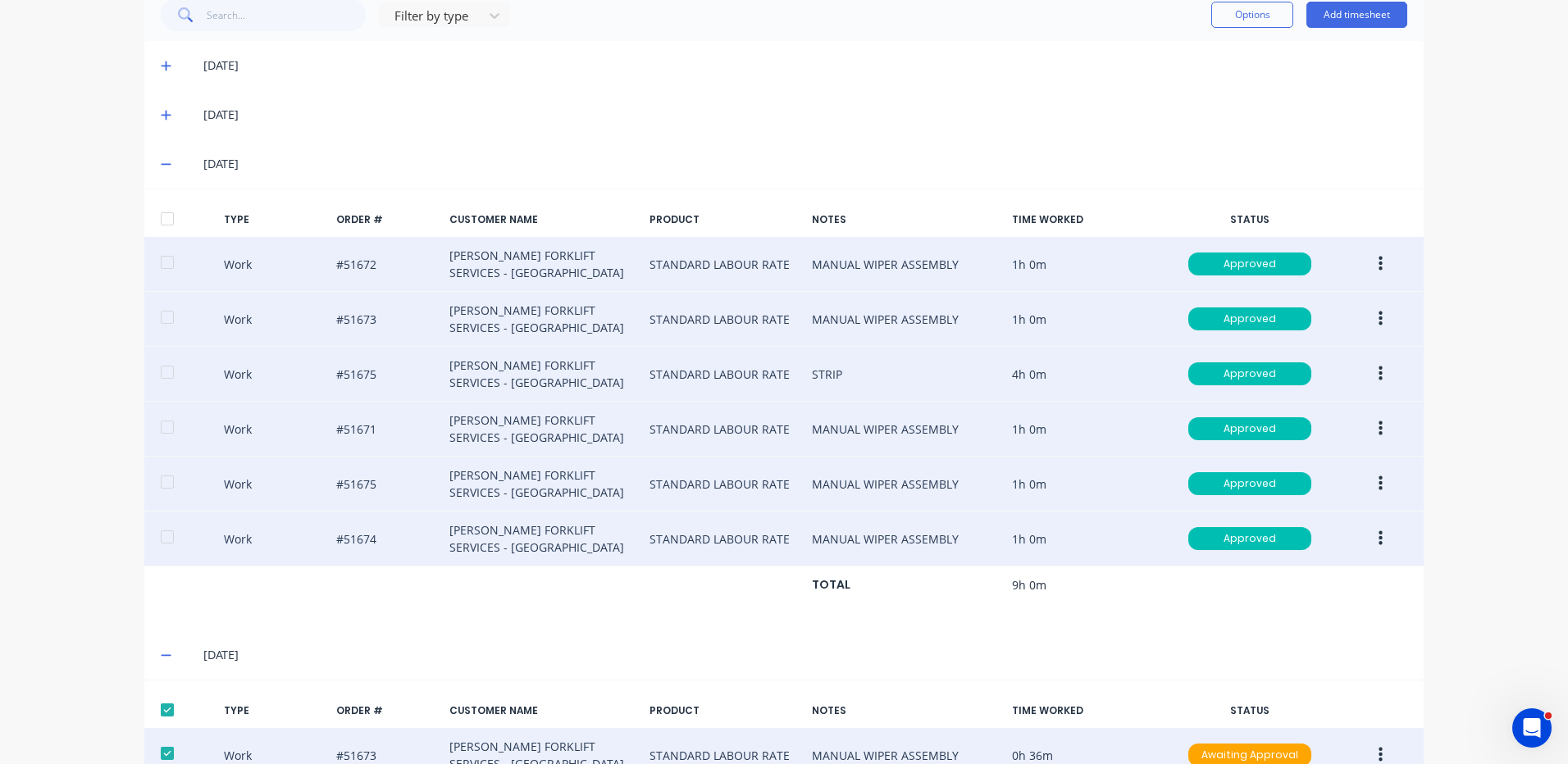
scroll to position [326, 0]
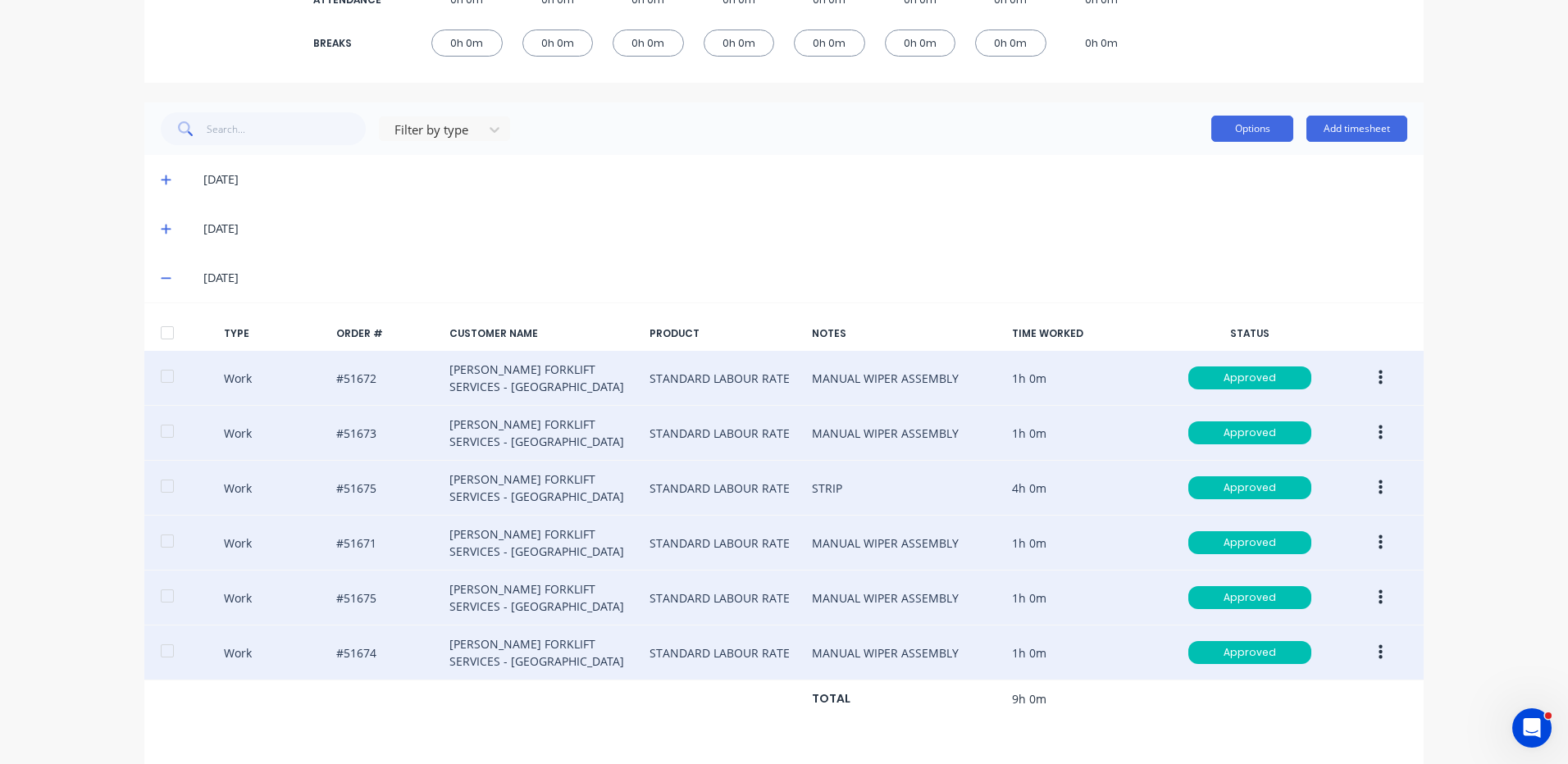
click at [1267, 130] on button "Options" at bounding box center [1252, 128] width 82 height 26
click at [1219, 182] on div "Approve" at bounding box center [1215, 171] width 126 height 24
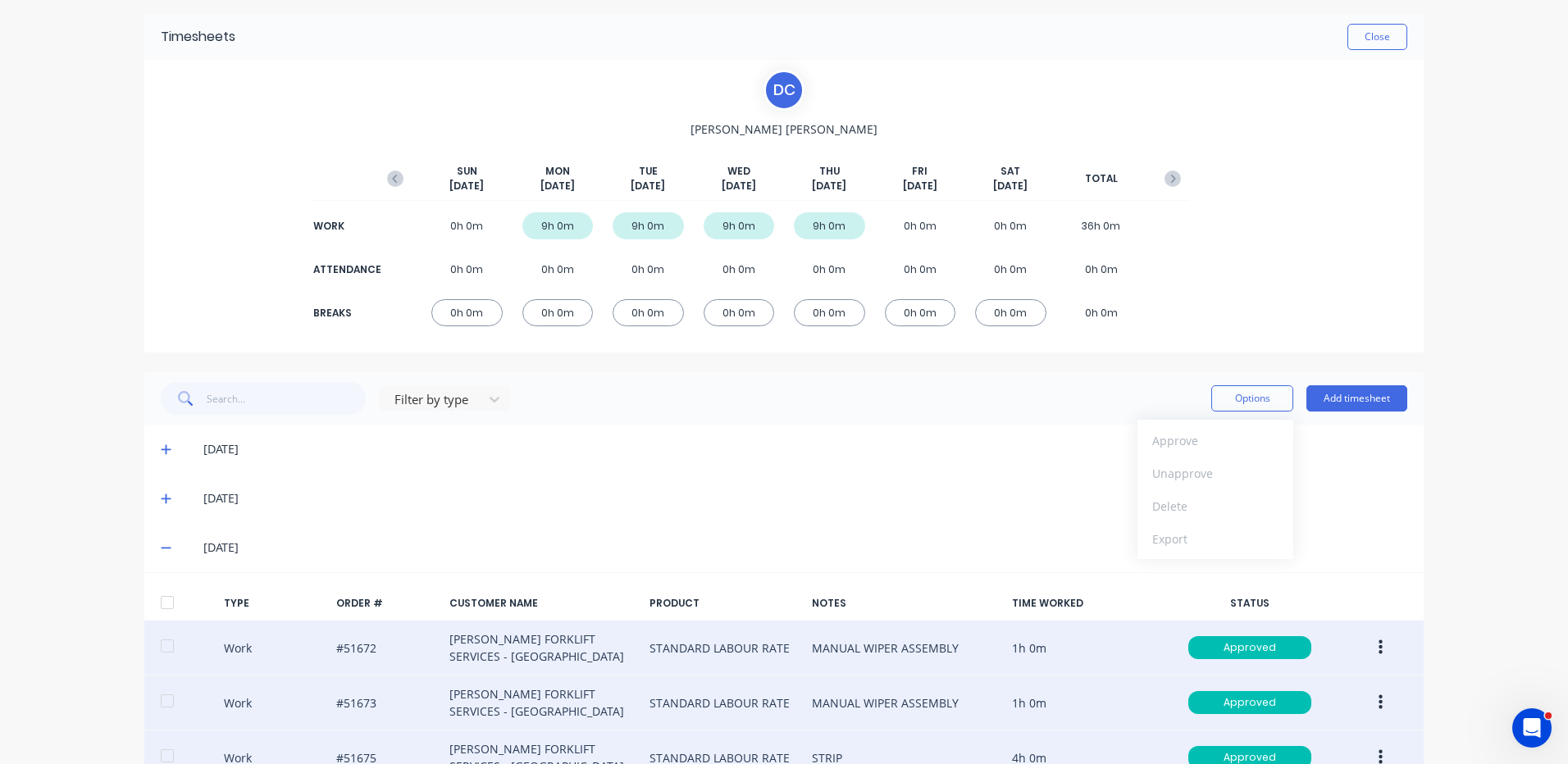
scroll to position [0, 0]
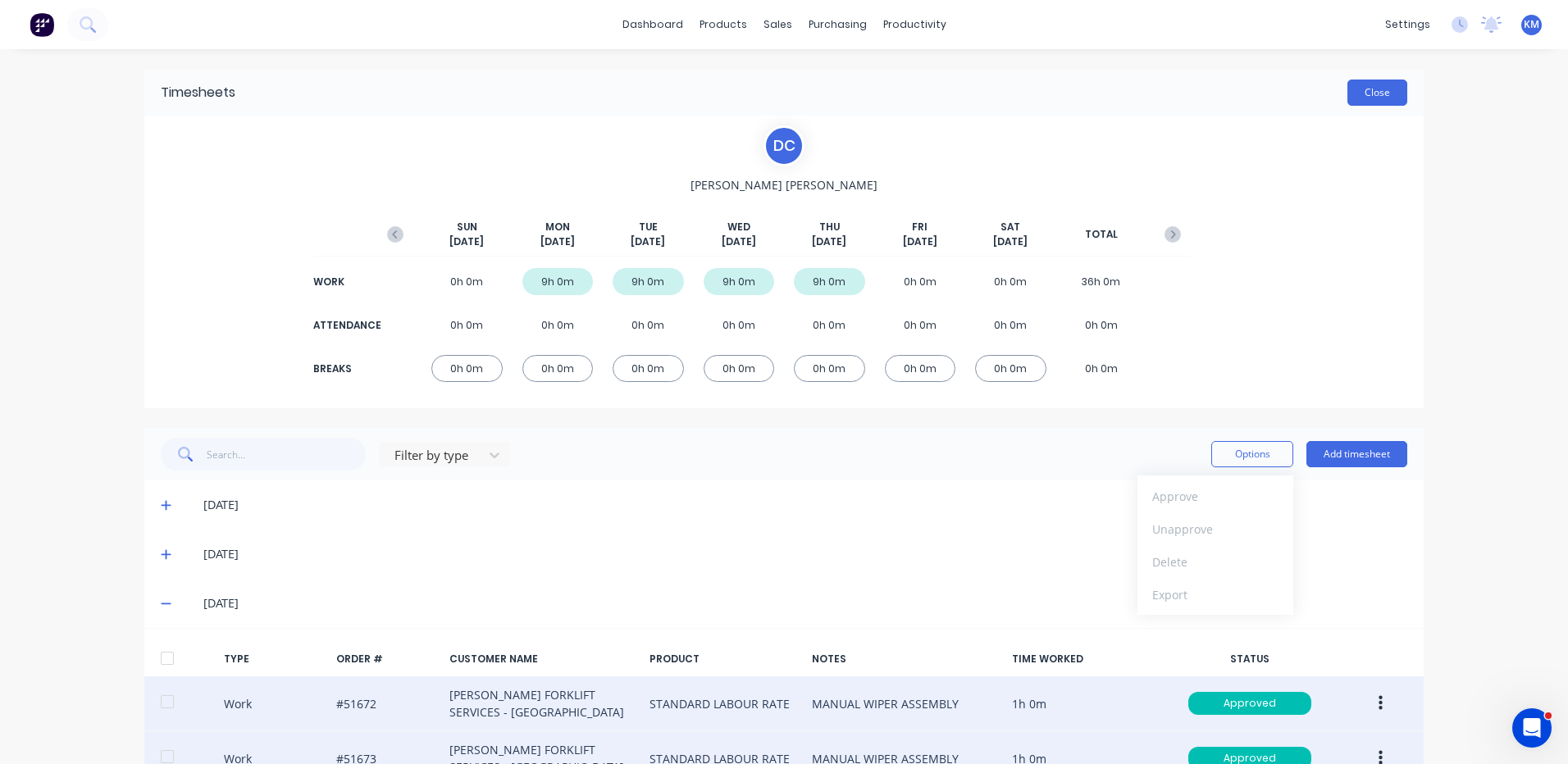
click at [1351, 87] on button "Close" at bounding box center [1378, 92] width 60 height 26
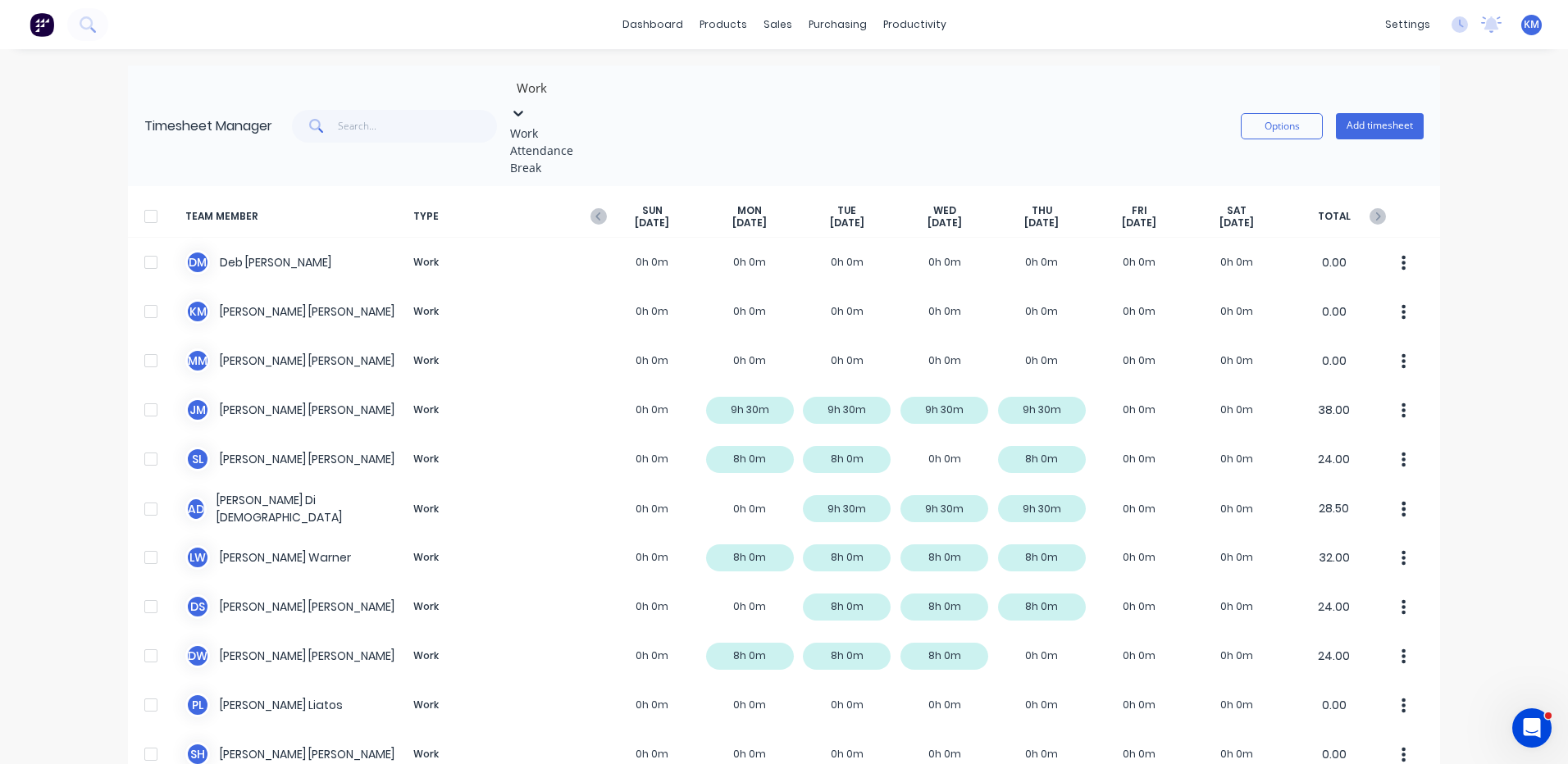
click at [527, 105] on icon at bounding box center [519, 113] width 16 height 16
click at [753, 70] on div "Timesheet Manager 3 results available. Use Up and Down to choose options, press…" at bounding box center [784, 126] width 1312 height 120
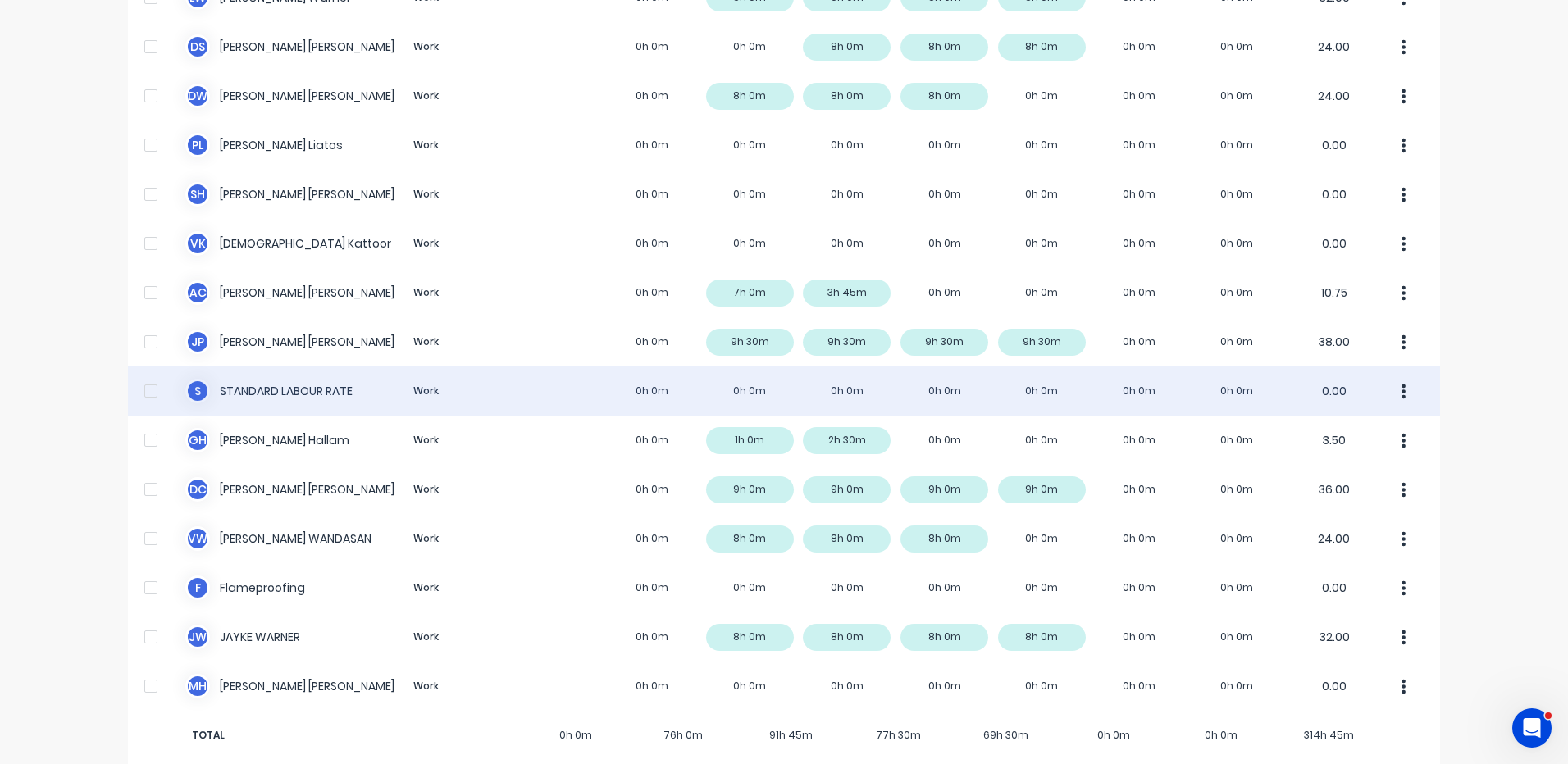
scroll to position [514, 0]
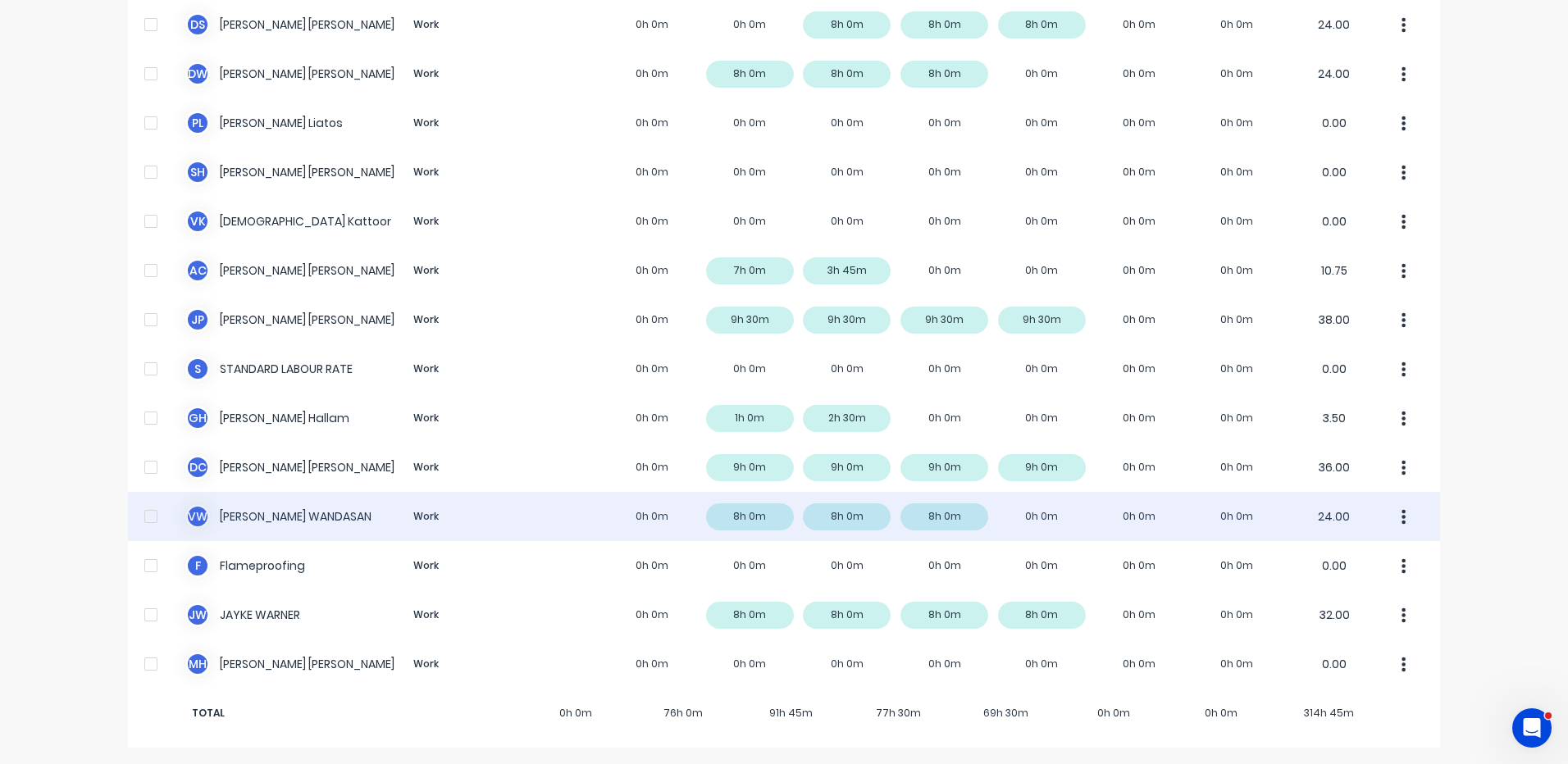
click at [585, 517] on div "V W VINCENT WANDASAN Work 0h 0m 8h 0m 8h 0m 8h 0m 0h 0m 0h 0m 0h 0m 24.00" at bounding box center [784, 517] width 1312 height 49
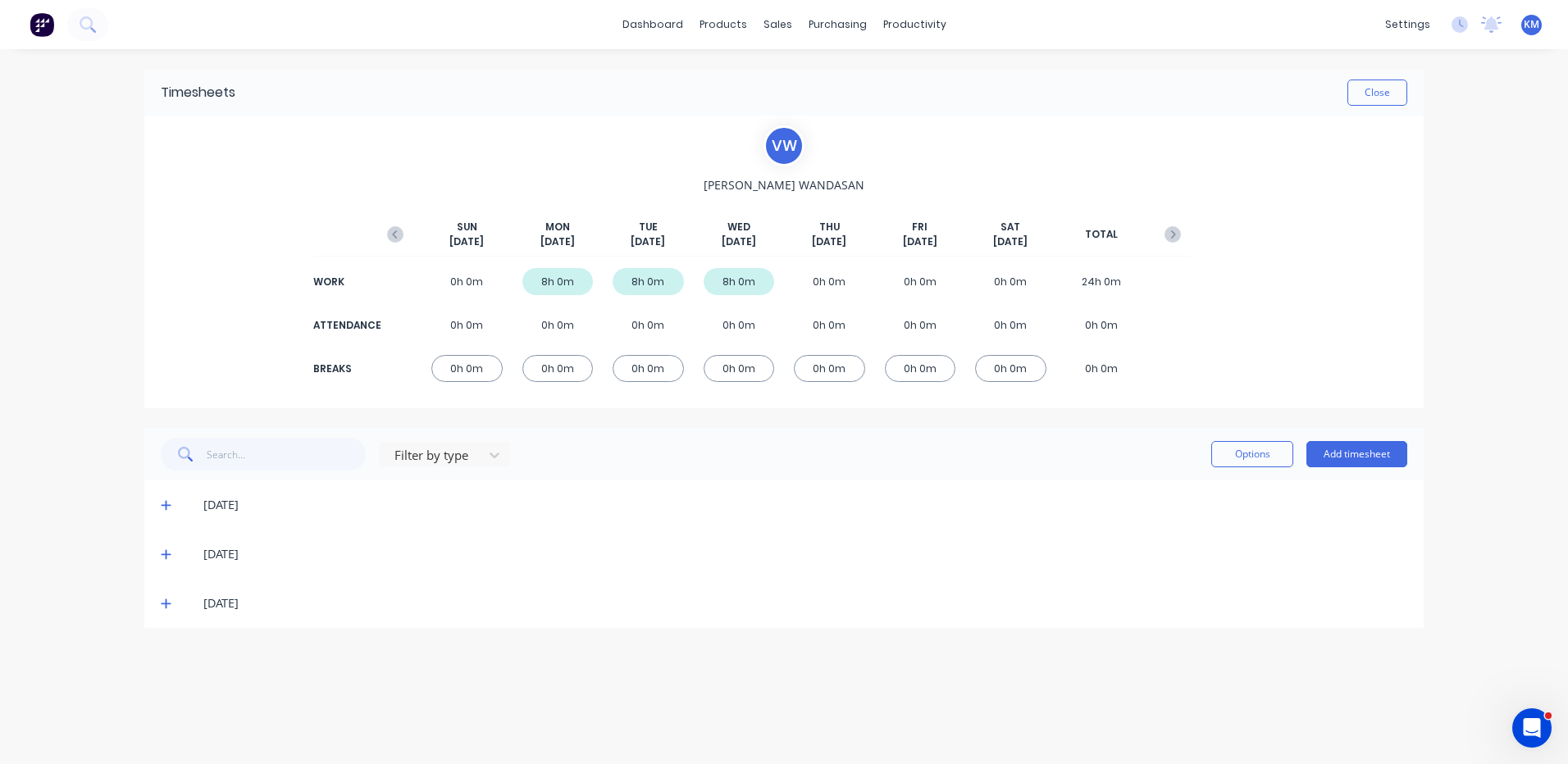
click at [172, 597] on span at bounding box center [169, 603] width 16 height 16
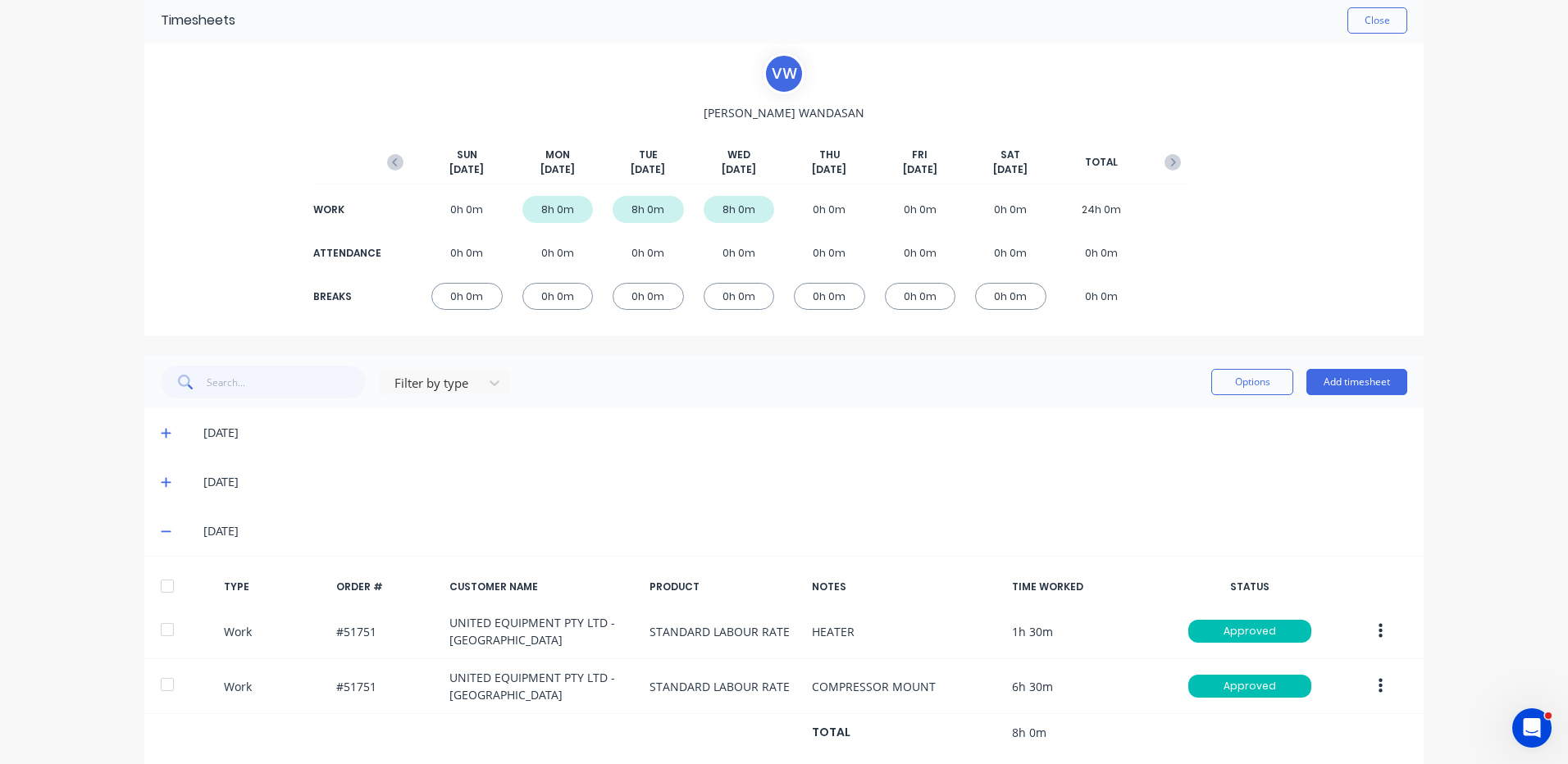
scroll to position [106, 0]
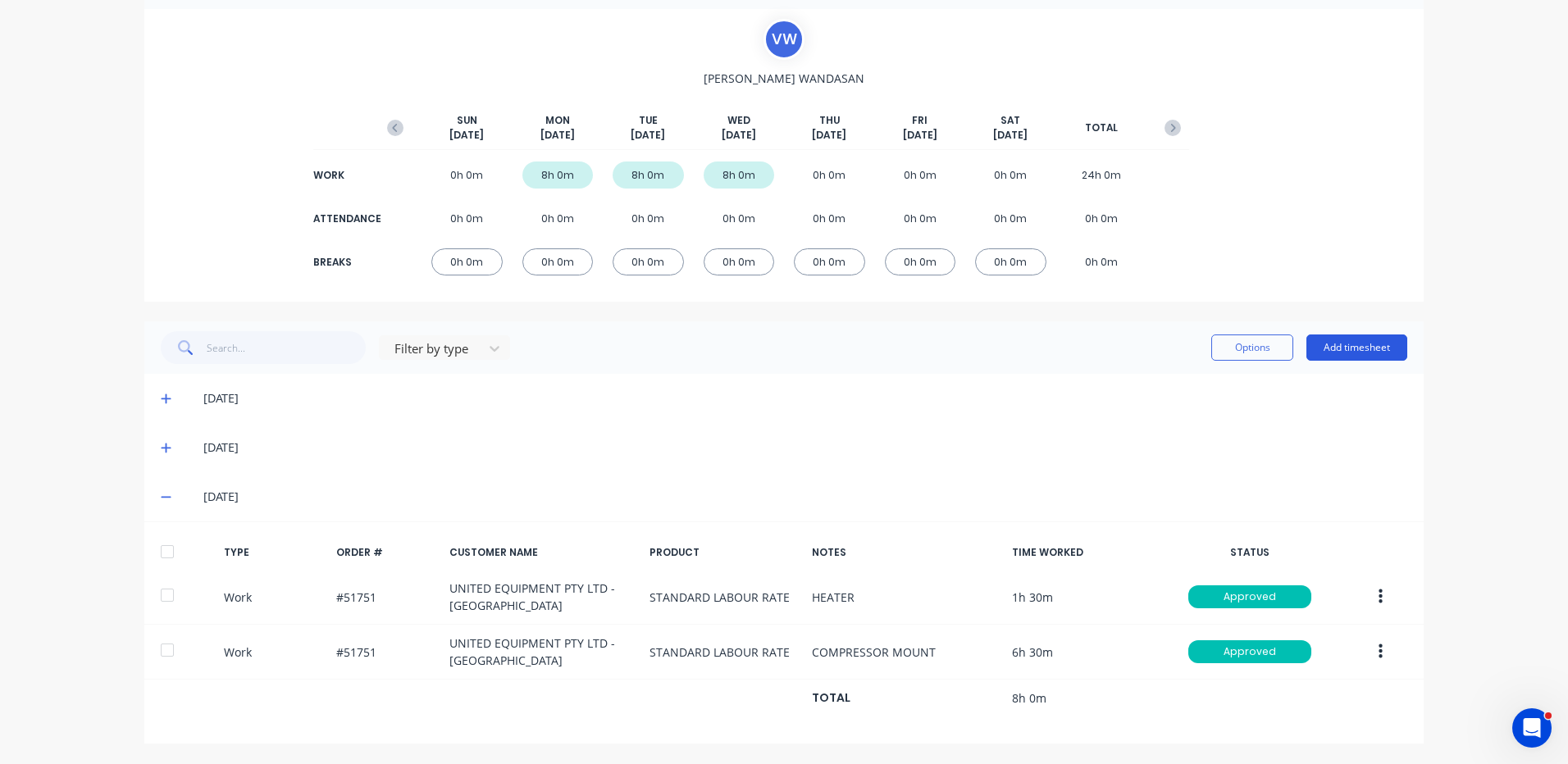
click at [1356, 348] on button "Add timesheet" at bounding box center [1357, 347] width 101 height 26
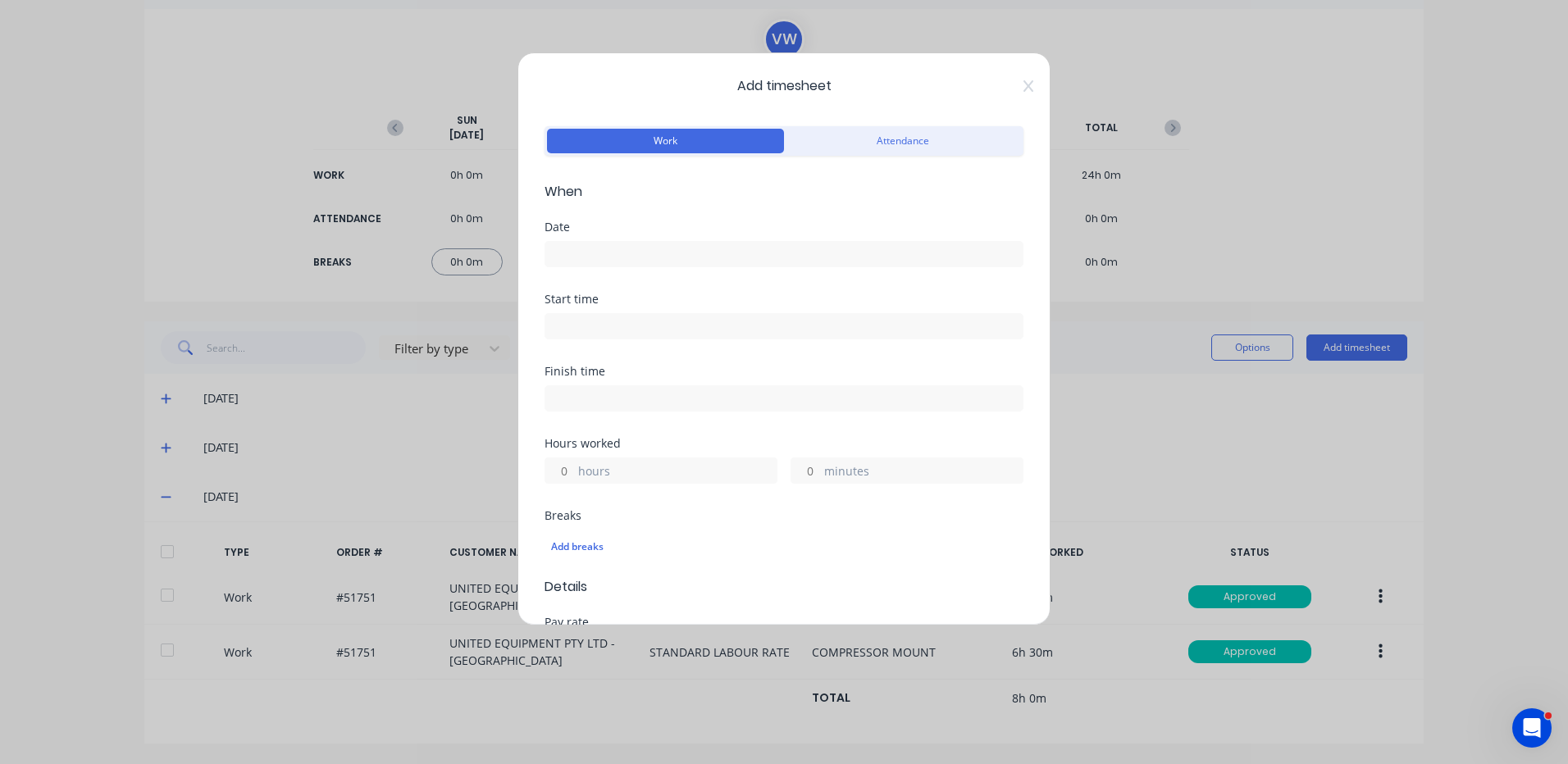
click at [753, 259] on input at bounding box center [784, 254] width 478 height 25
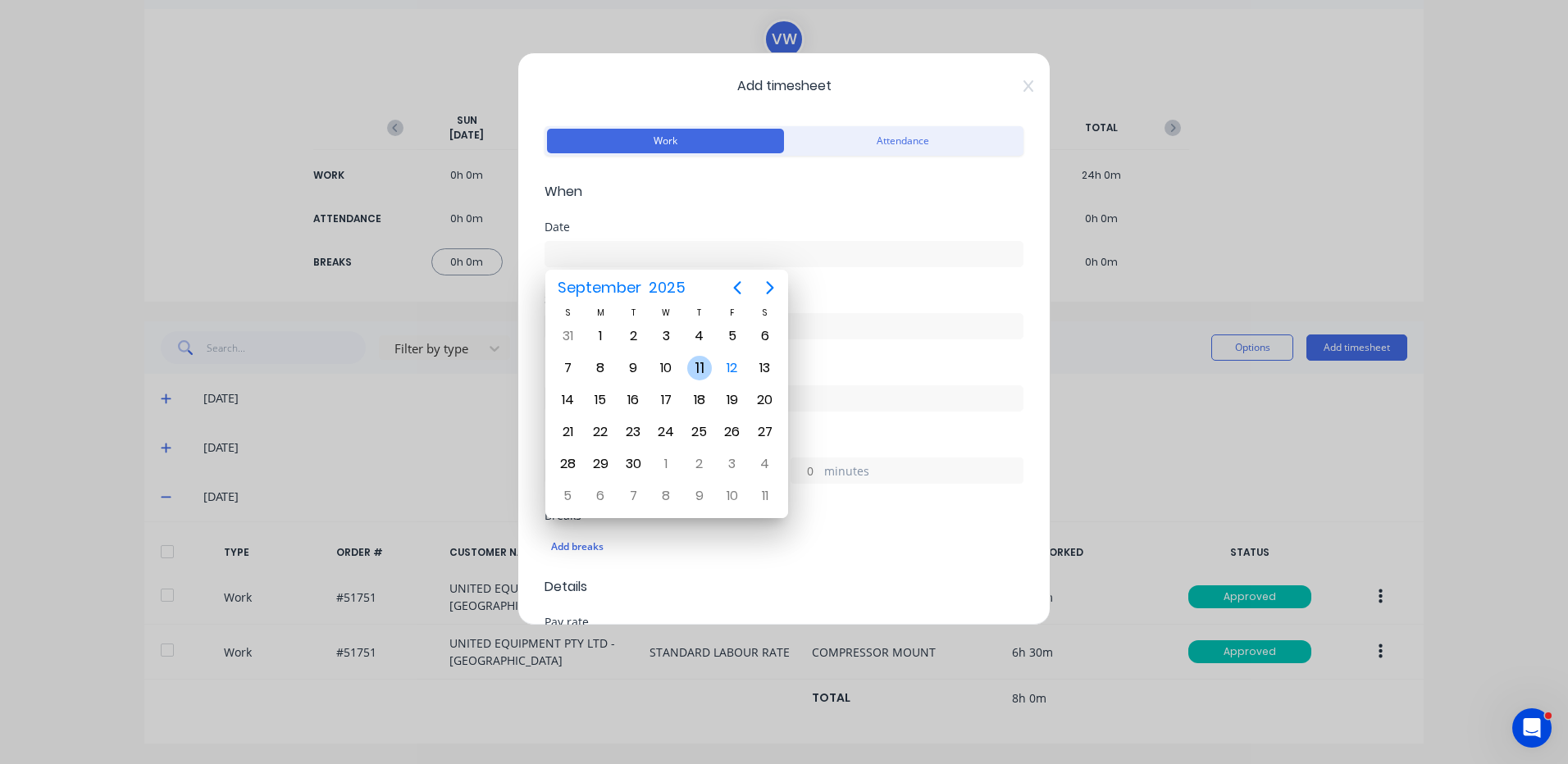
click at [698, 361] on div "11" at bounding box center [699, 367] width 25 height 25
type input "11/09/2025"
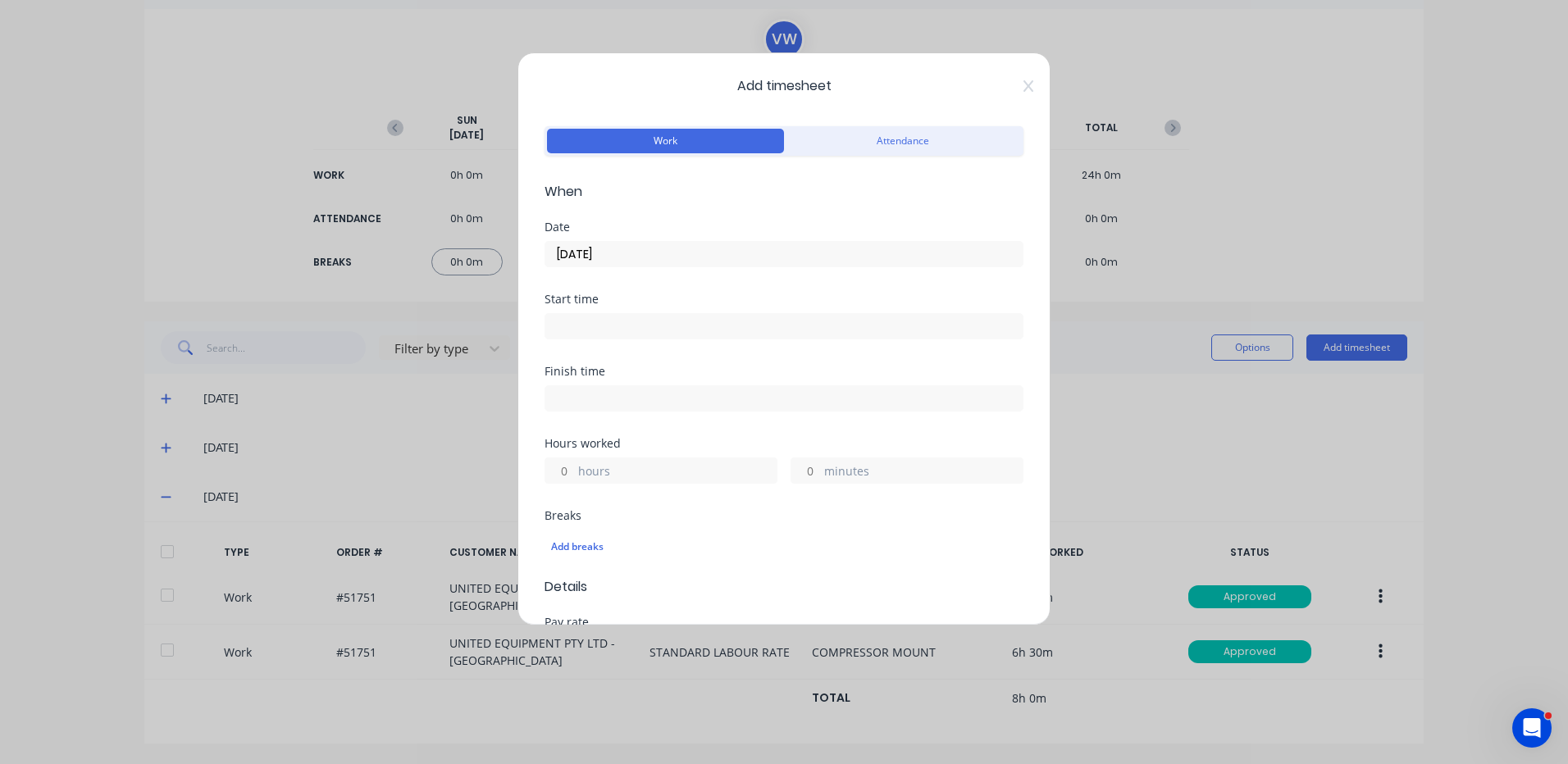
click at [567, 483] on div "hours" at bounding box center [661, 470] width 233 height 26
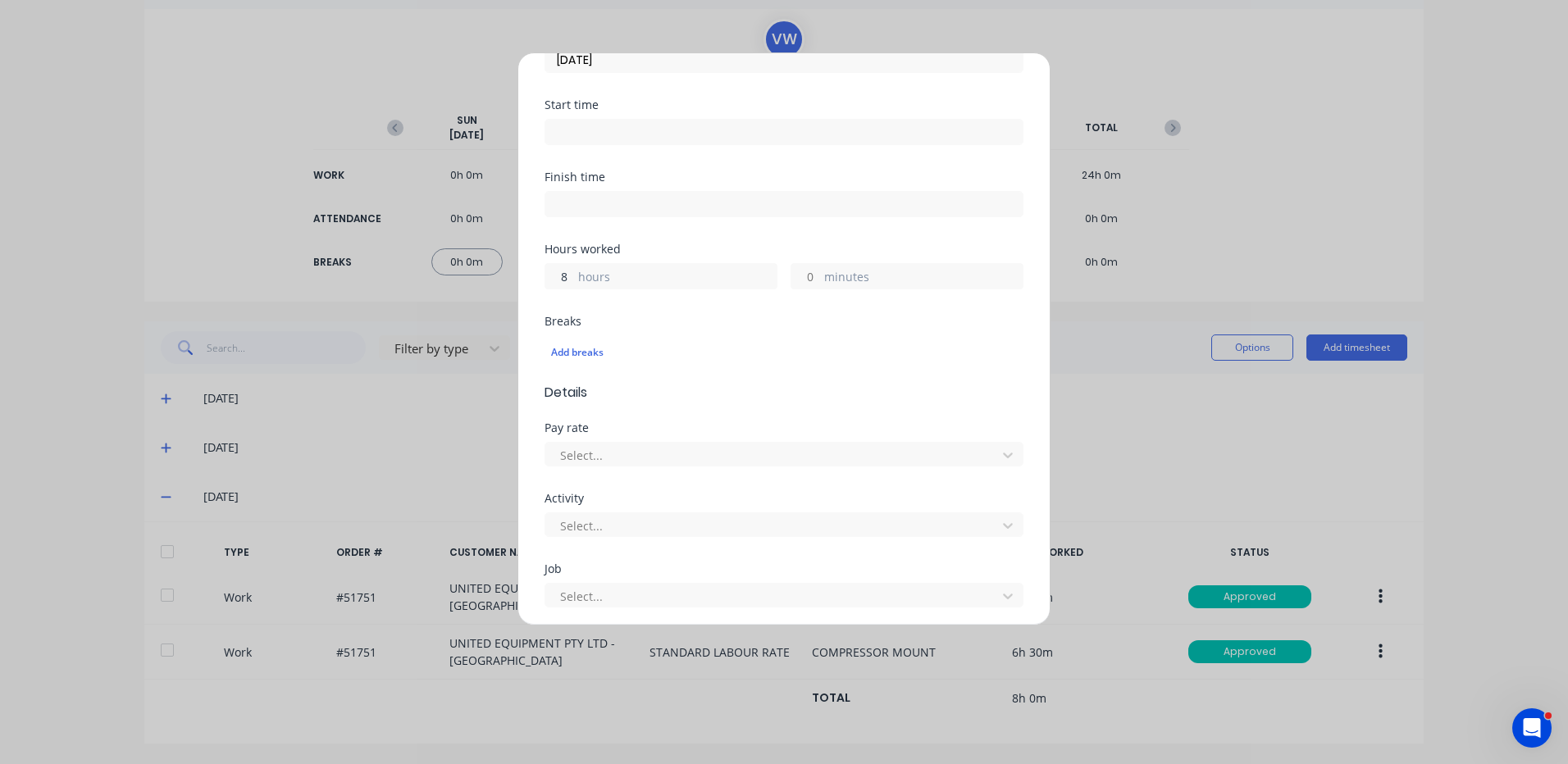
scroll to position [492, 0]
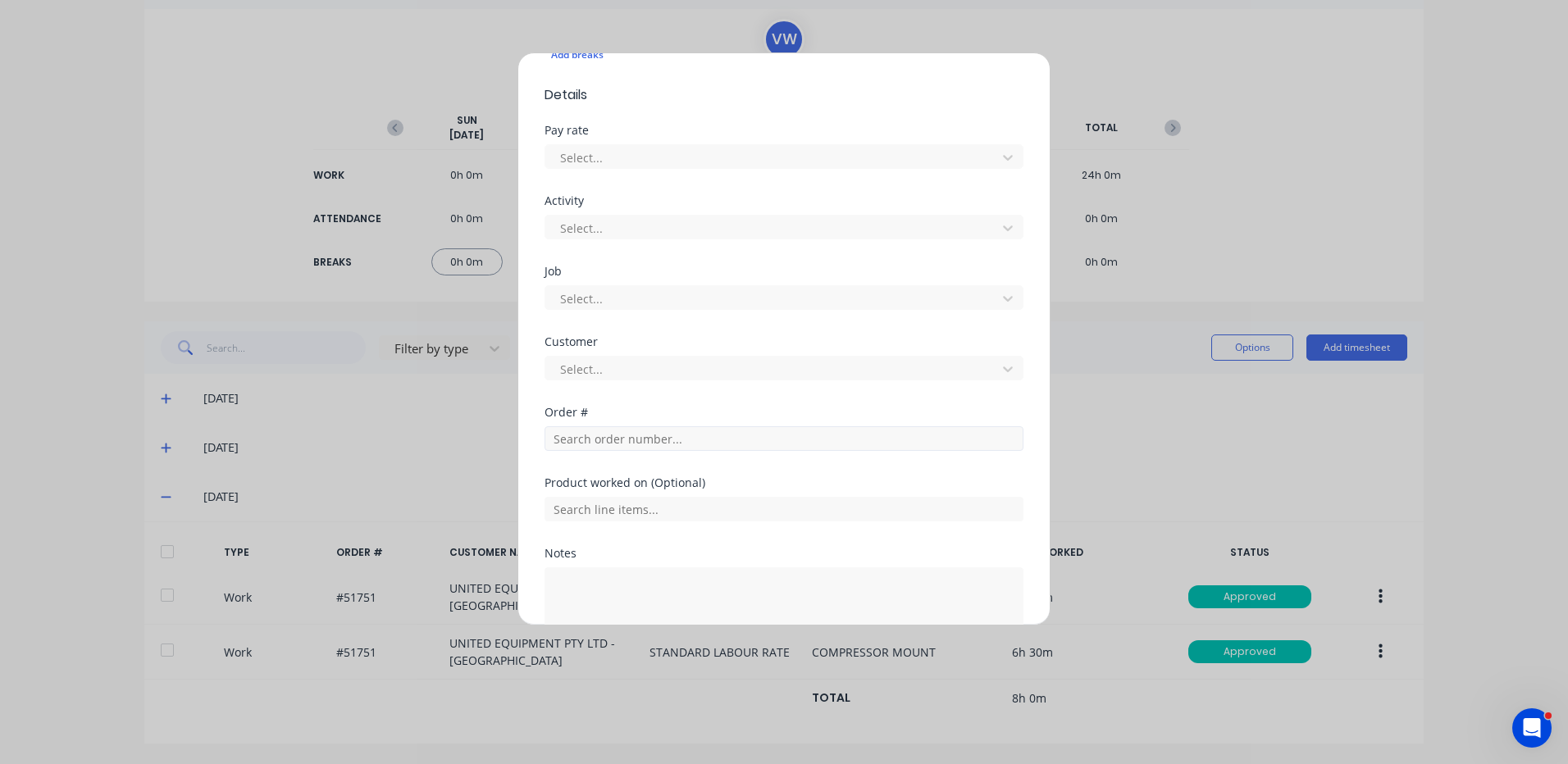
type input "8"
click at [636, 434] on input "text" at bounding box center [784, 438] width 479 height 25
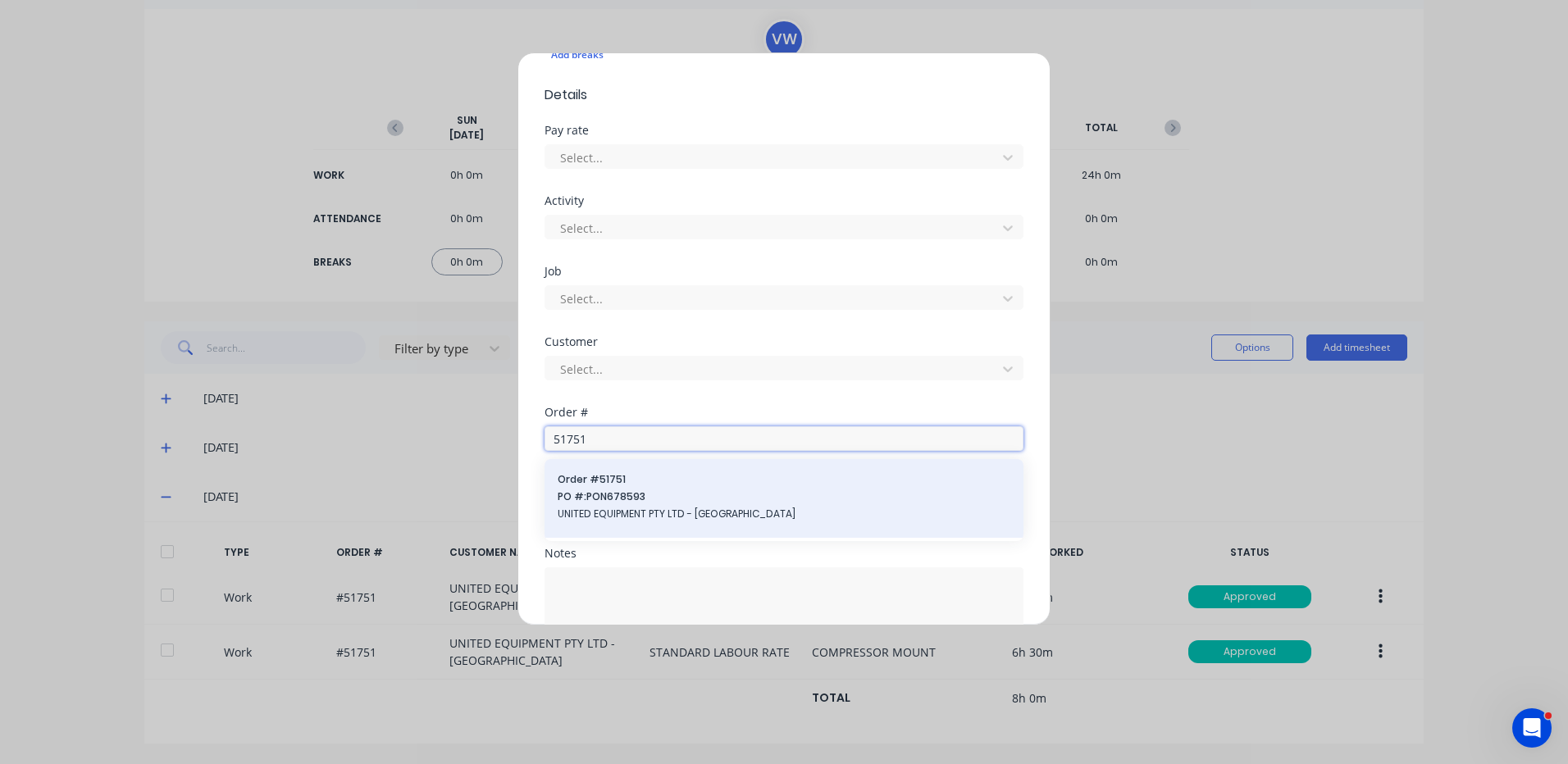
type input "51751"
click at [634, 466] on div "Order # 51751 PO #: PON678593 UNITED EQUIPMENT PTY LTD - SUNSHINE WEST" at bounding box center [784, 498] width 479 height 79
click at [635, 493] on span "PO #: PON678593" at bounding box center [784, 497] width 453 height 15
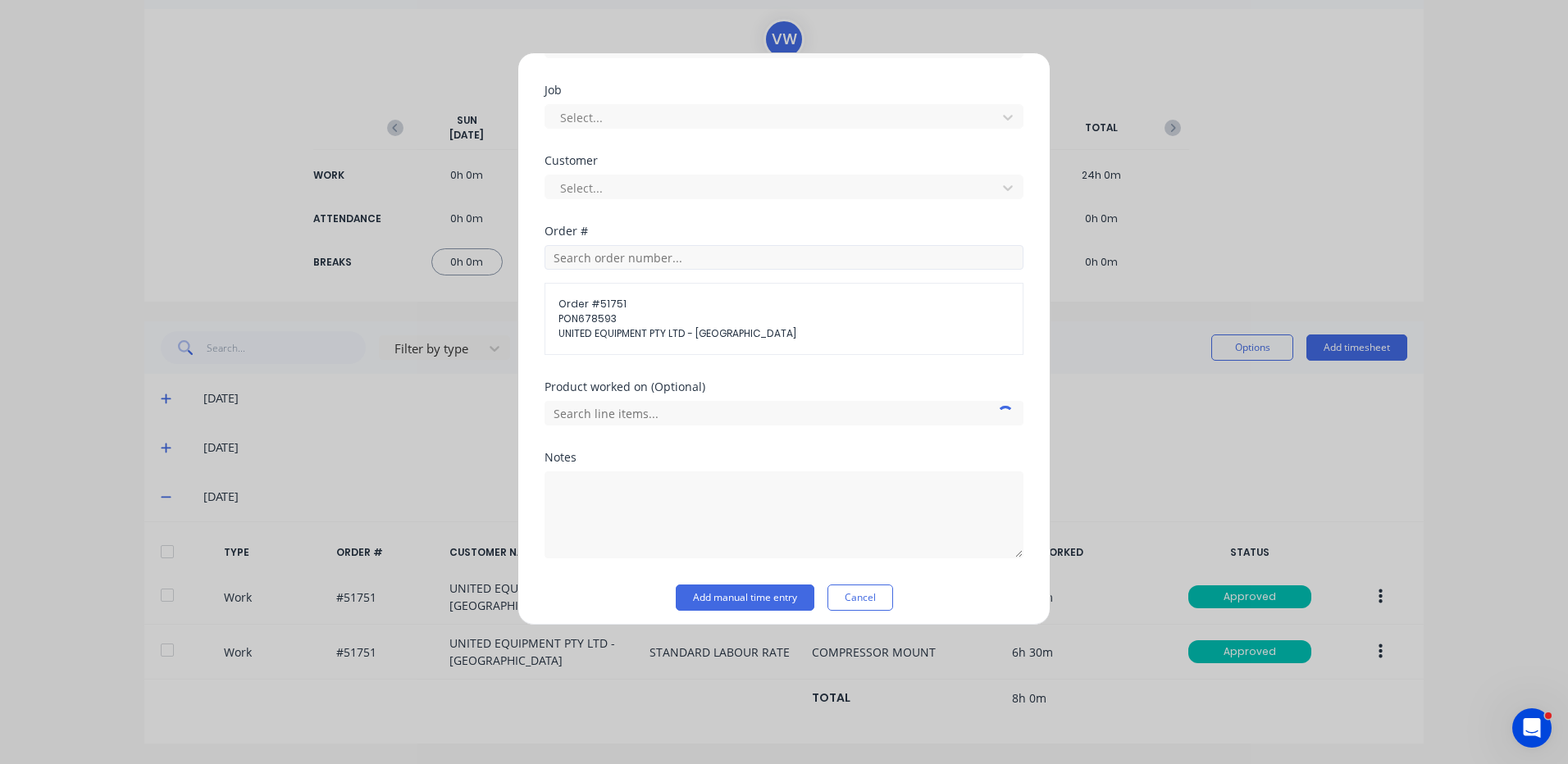
scroll to position [682, 0]
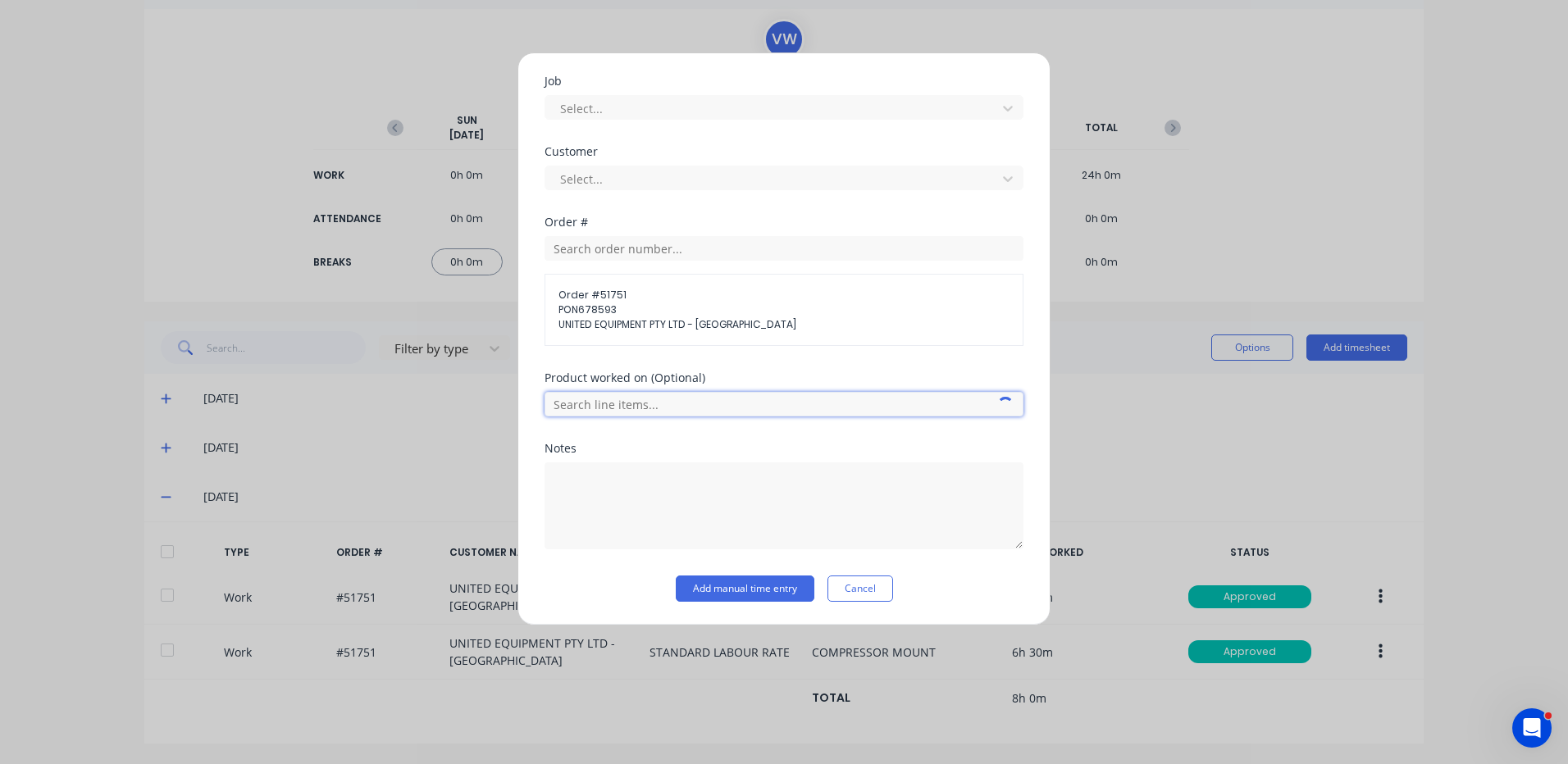
click at [664, 408] on input "text" at bounding box center [784, 404] width 479 height 25
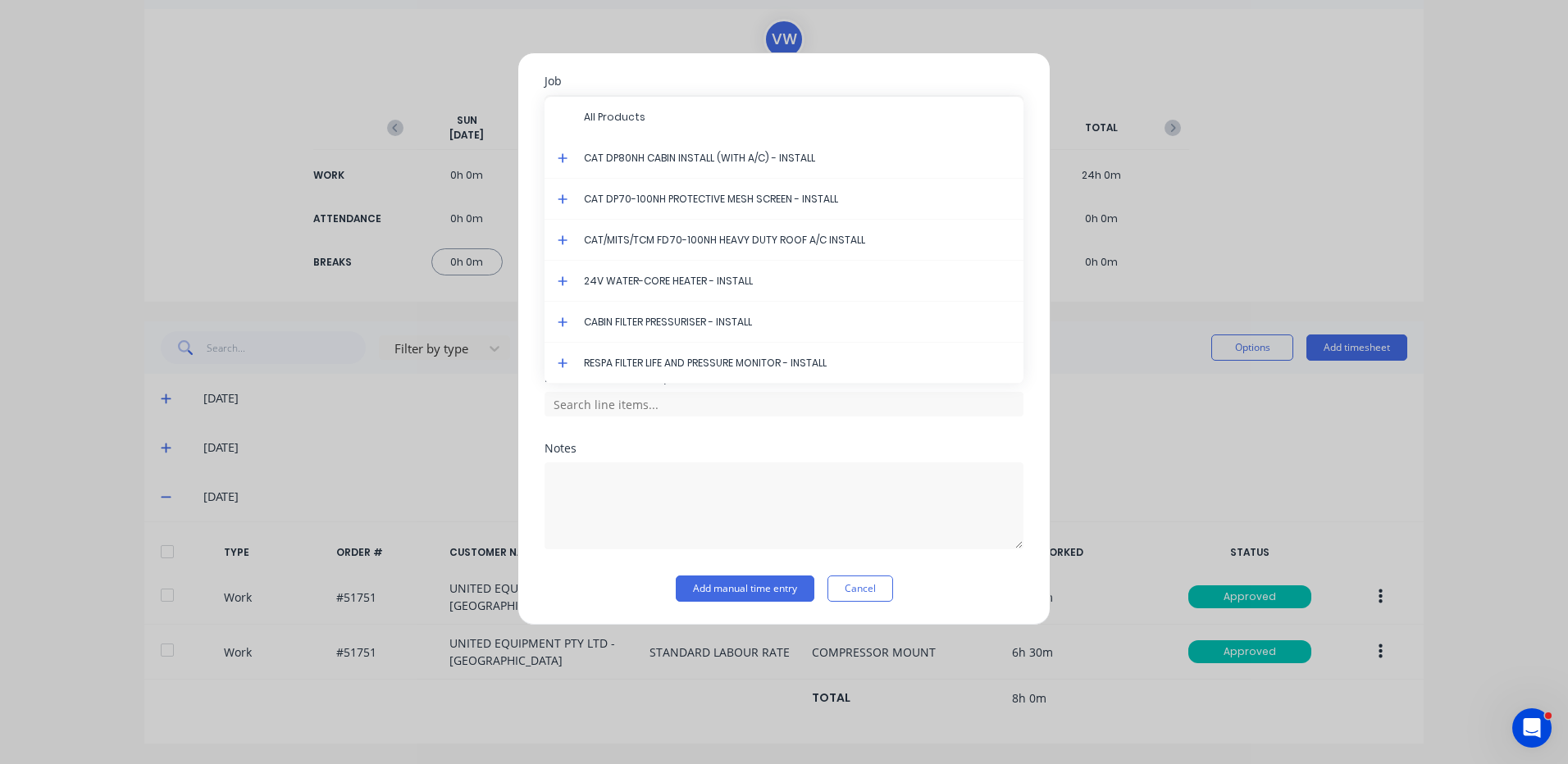
click at [564, 154] on icon at bounding box center [563, 158] width 11 height 12
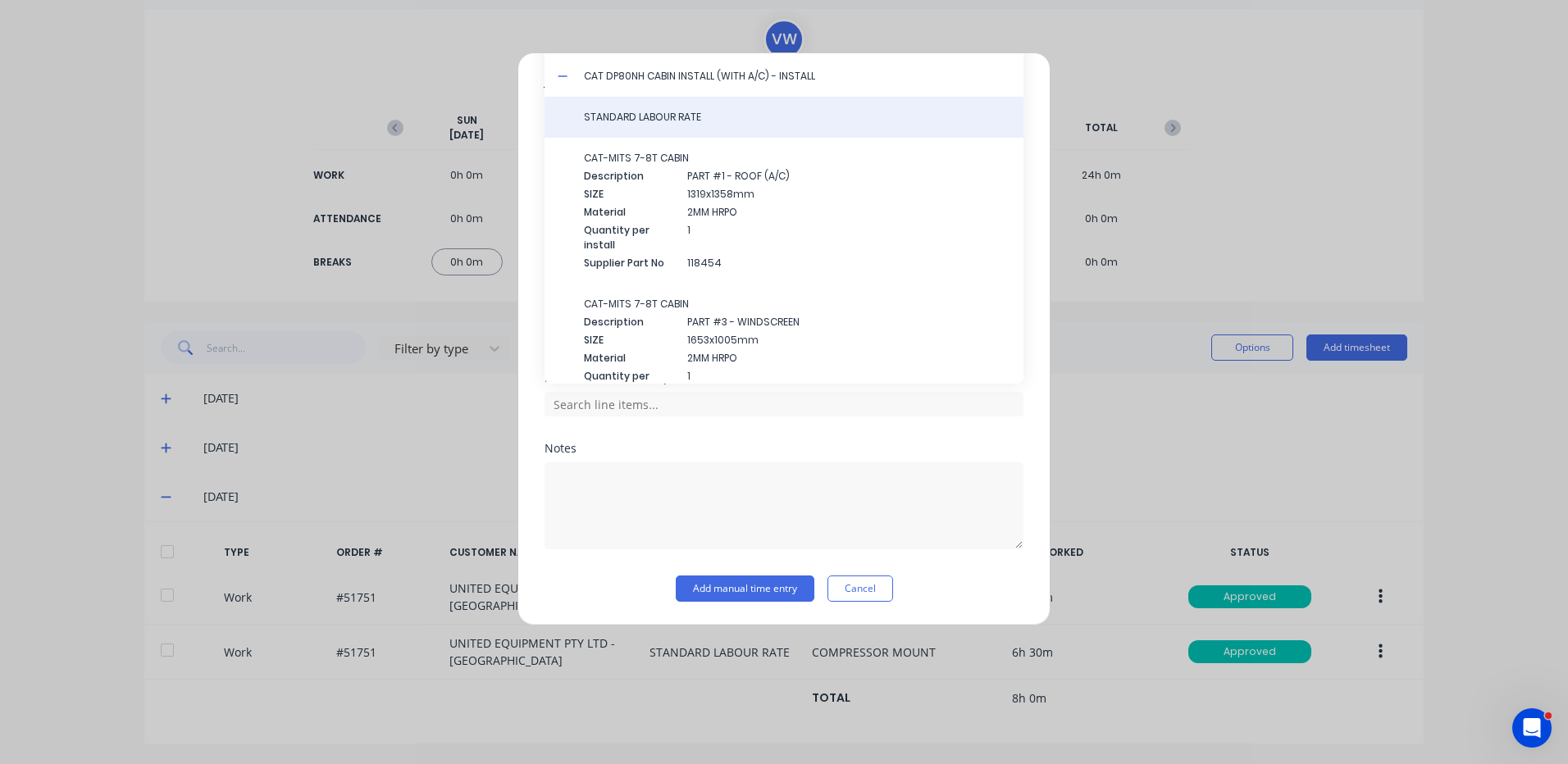
click at [654, 120] on span "STANDARD LABOUR RATE" at bounding box center [797, 117] width 427 height 15
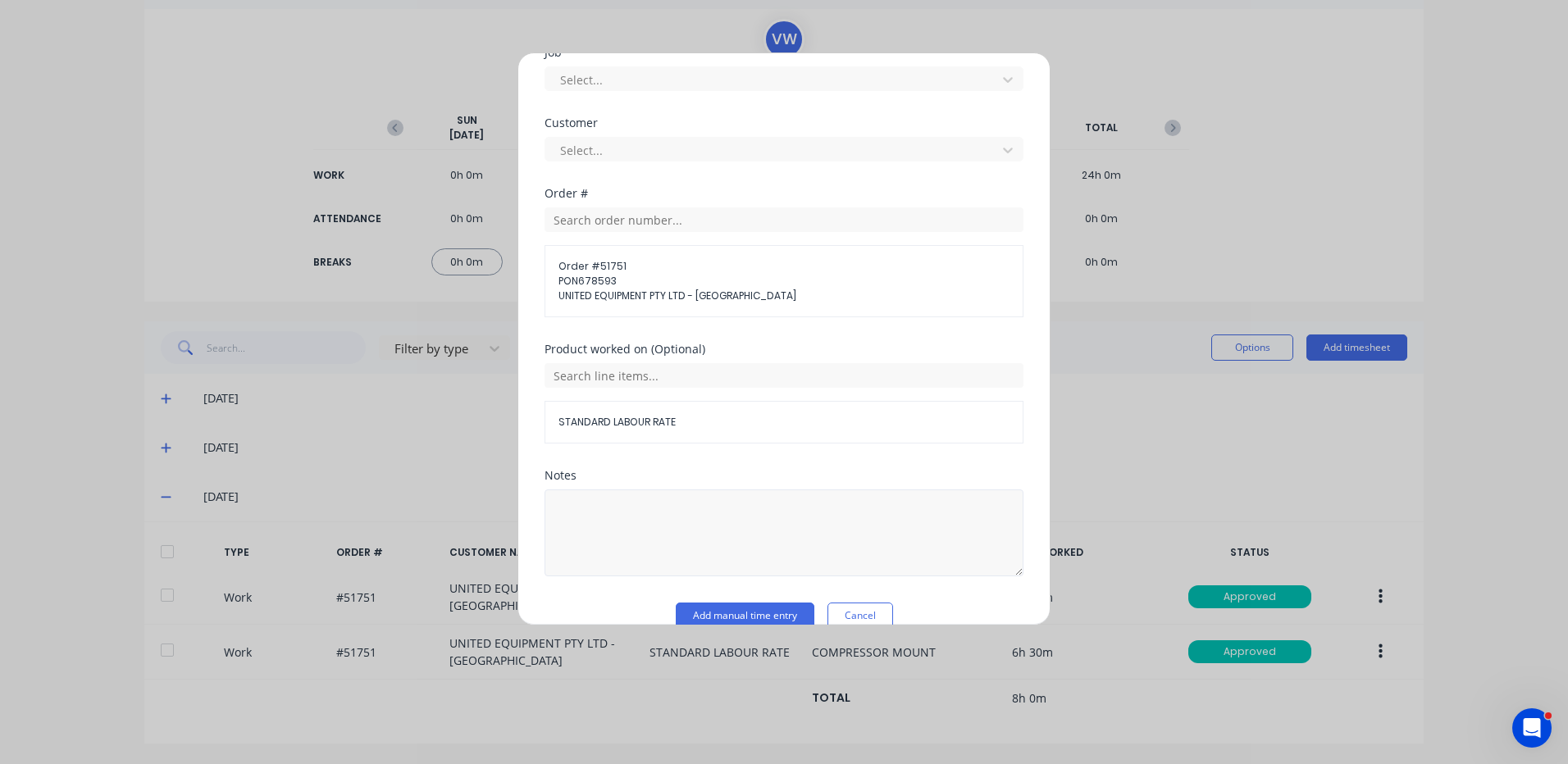
scroll to position [738, 0]
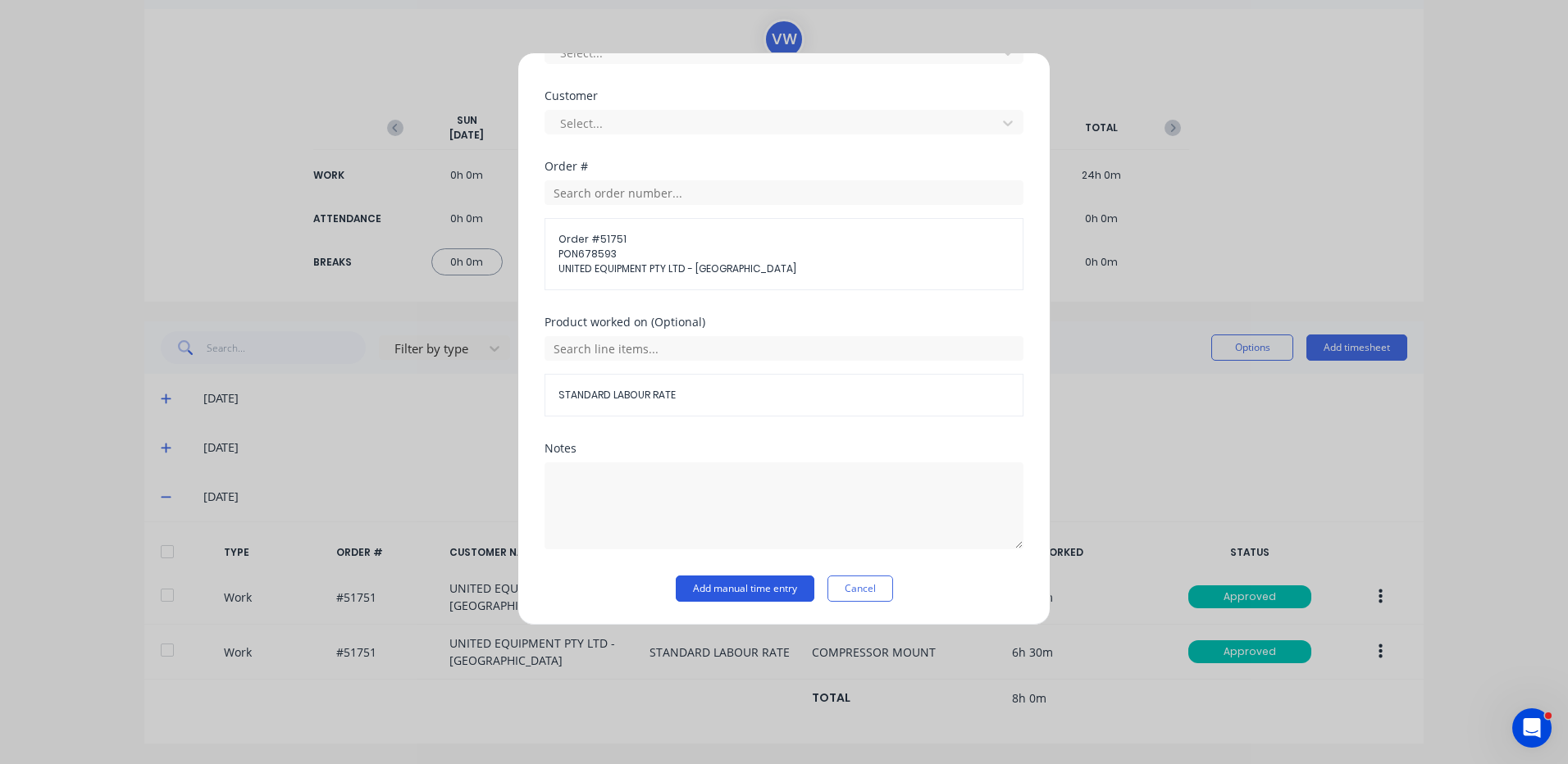
click at [727, 585] on button "Add manual time entry" at bounding box center [745, 588] width 138 height 26
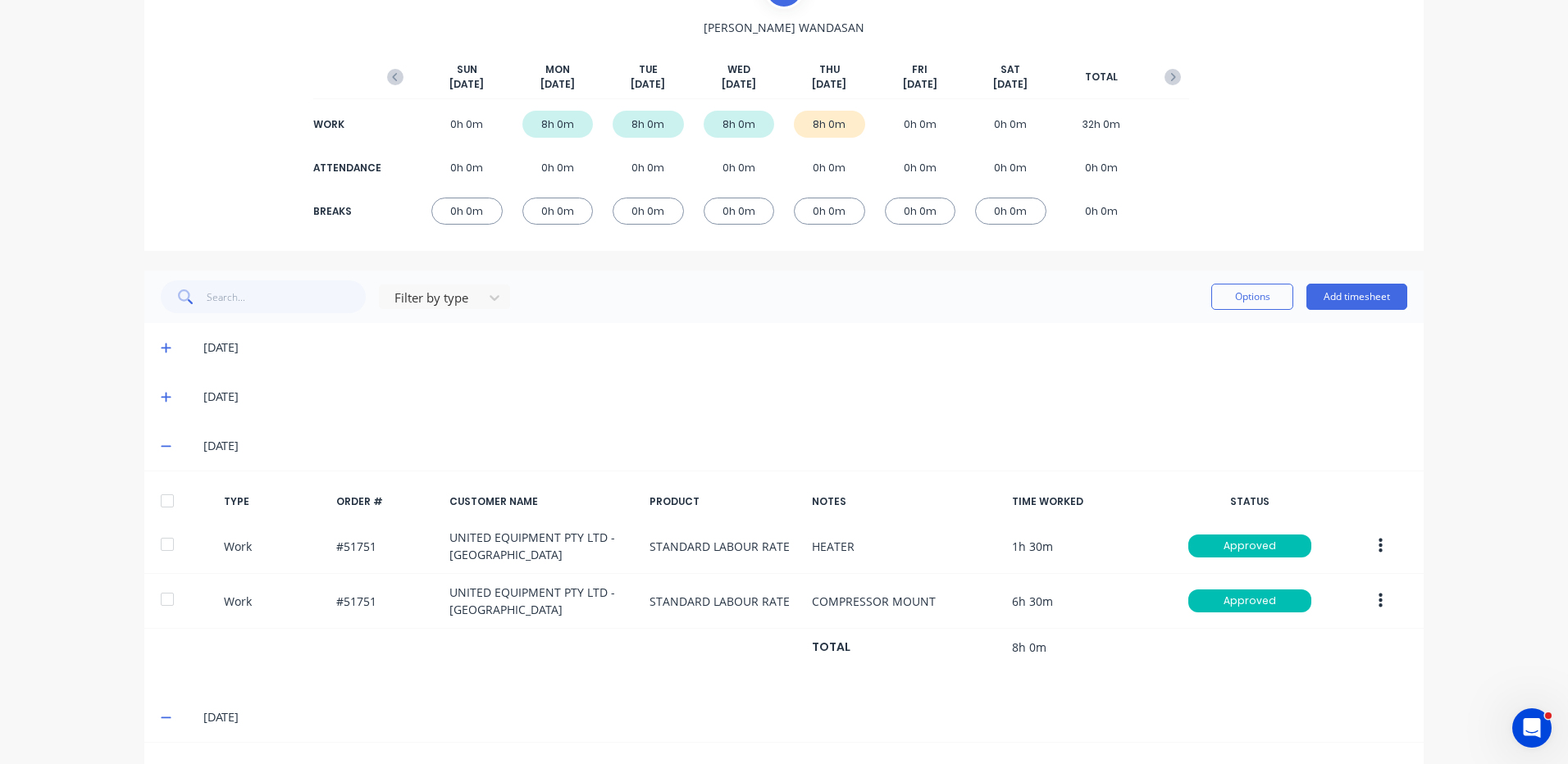
scroll to position [323, 0]
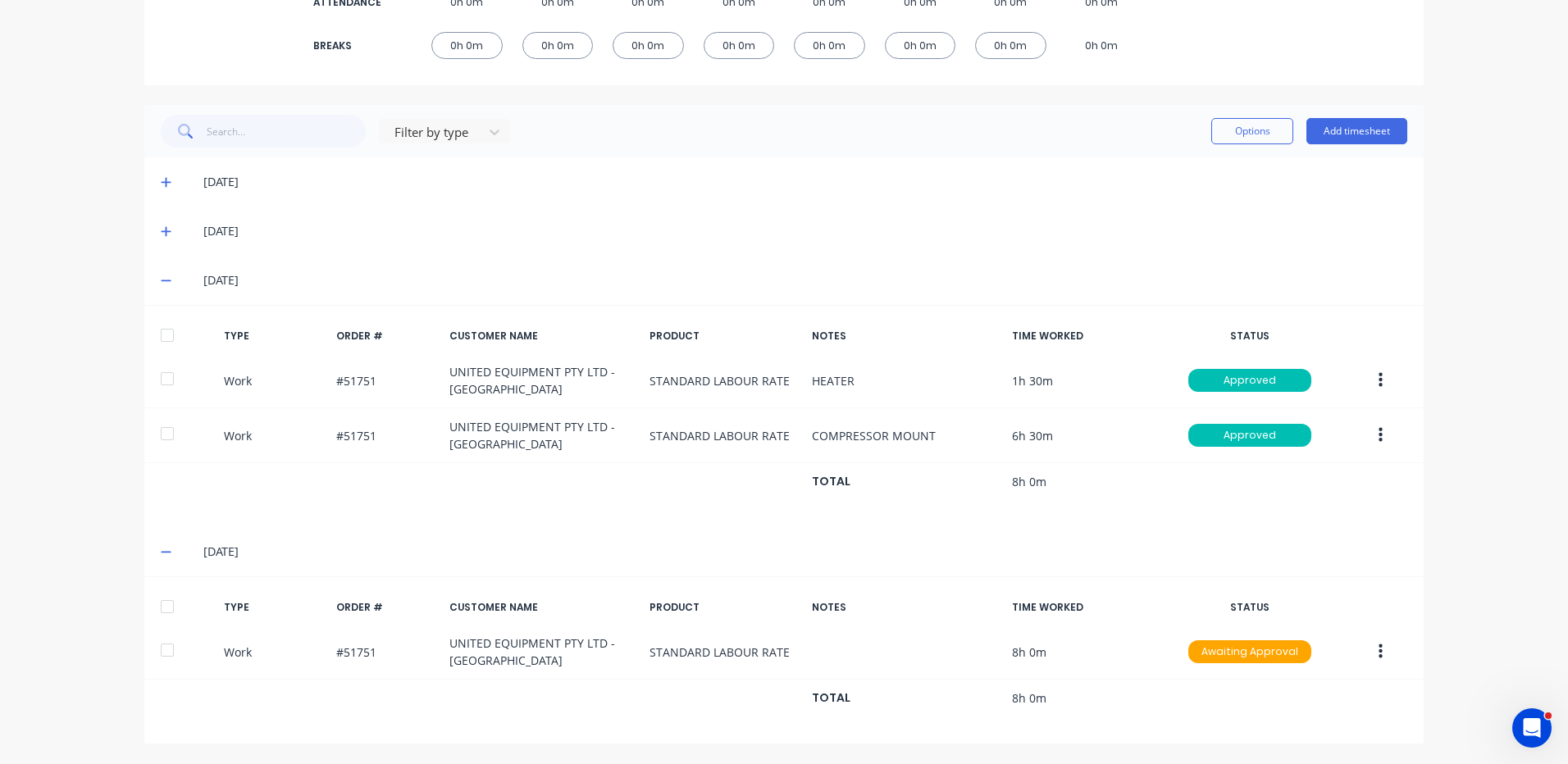
click at [157, 606] on div at bounding box center [167, 607] width 33 height 33
click at [1239, 137] on button "Options" at bounding box center [1252, 131] width 82 height 26
click at [1226, 159] on button "Approve" at bounding box center [1215, 173] width 156 height 33
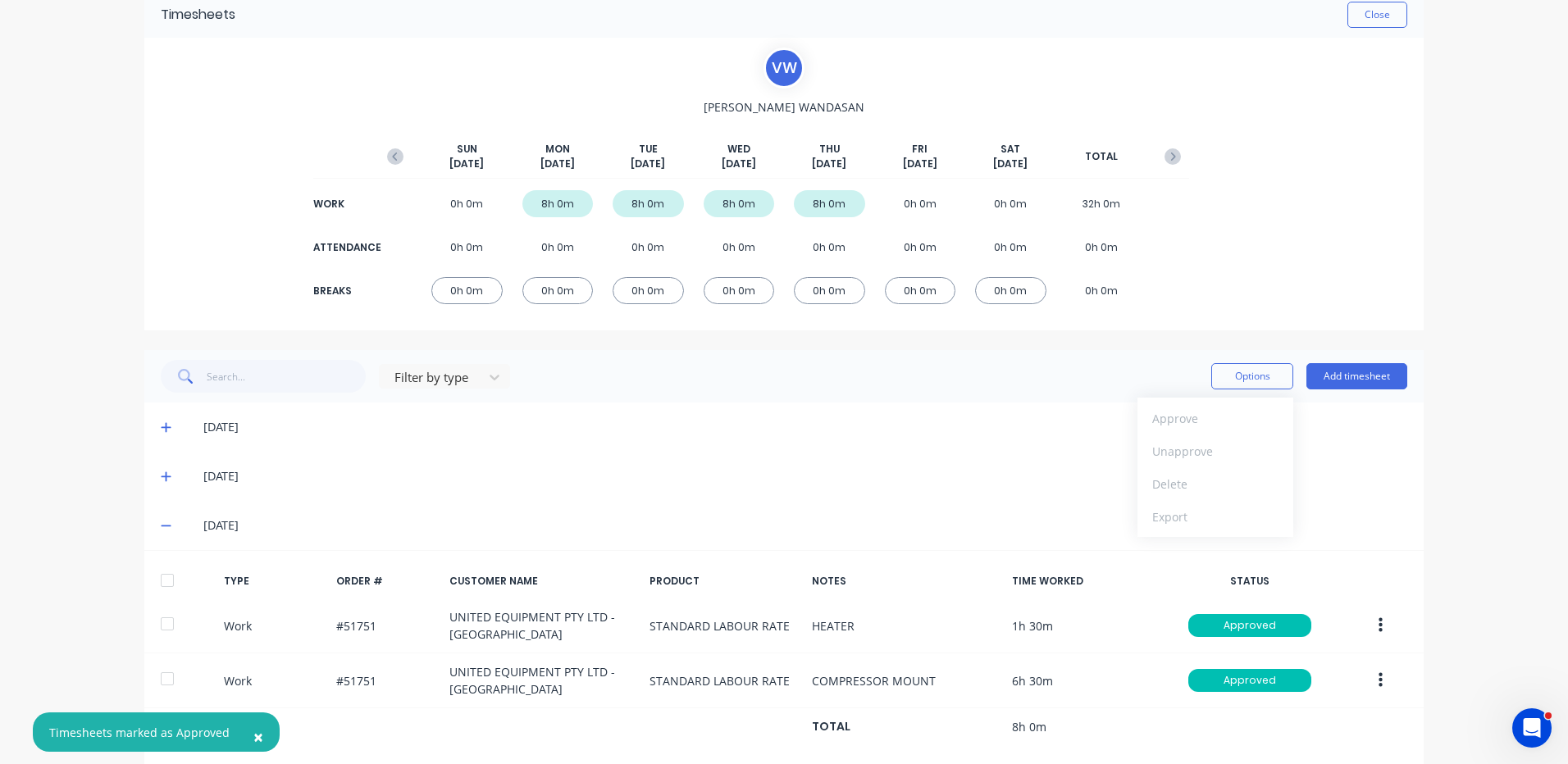
scroll to position [77, 0]
click at [1368, 21] on button "Close" at bounding box center [1378, 15] width 60 height 26
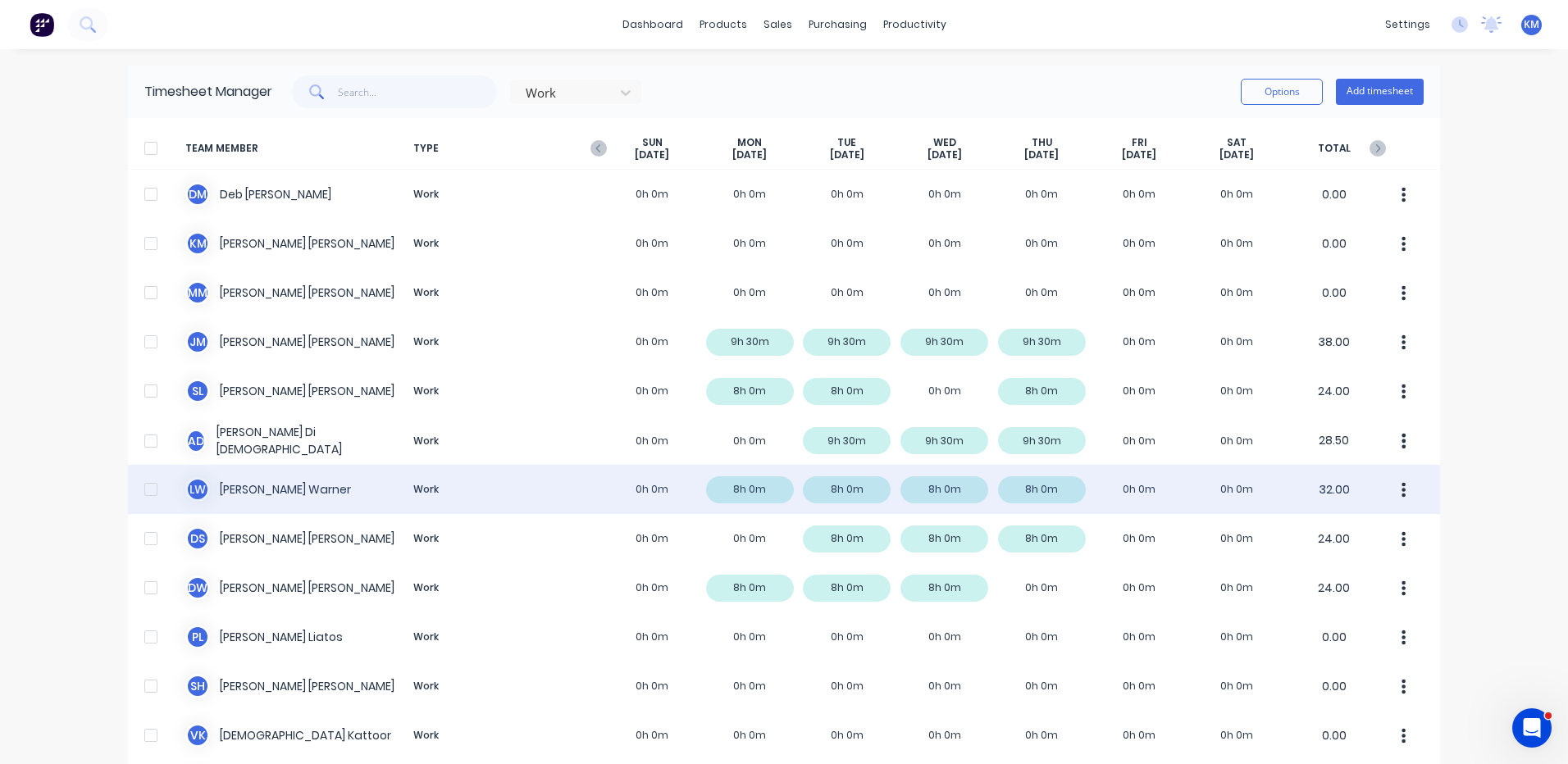
scroll to position [82, 0]
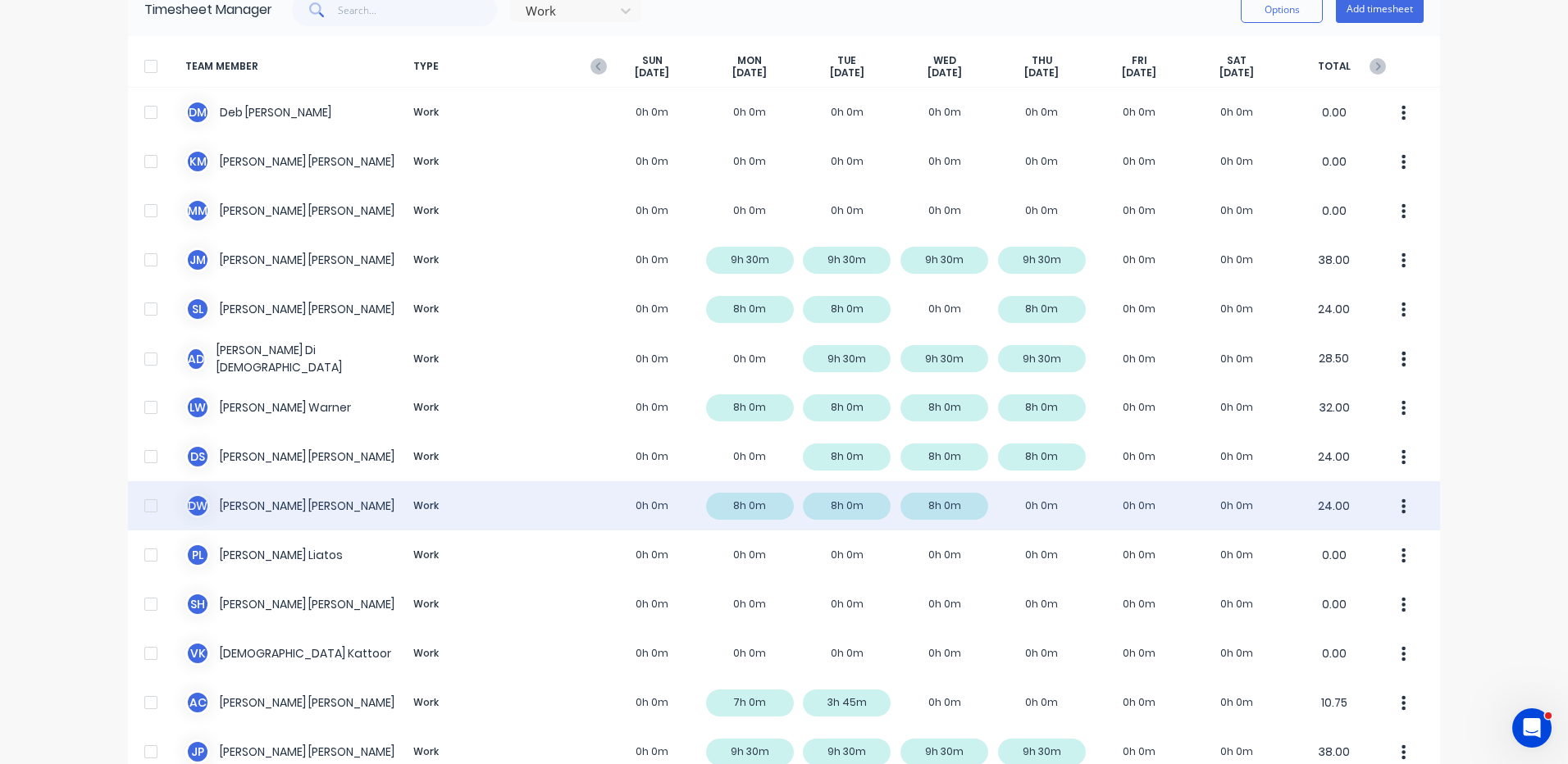
click at [843, 498] on div "D W David Waddy Work 0h 0m 8h 0m 8h 0m 8h 0m 0h 0m 0h 0m 0h 0m 24.00" at bounding box center [784, 506] width 1312 height 49
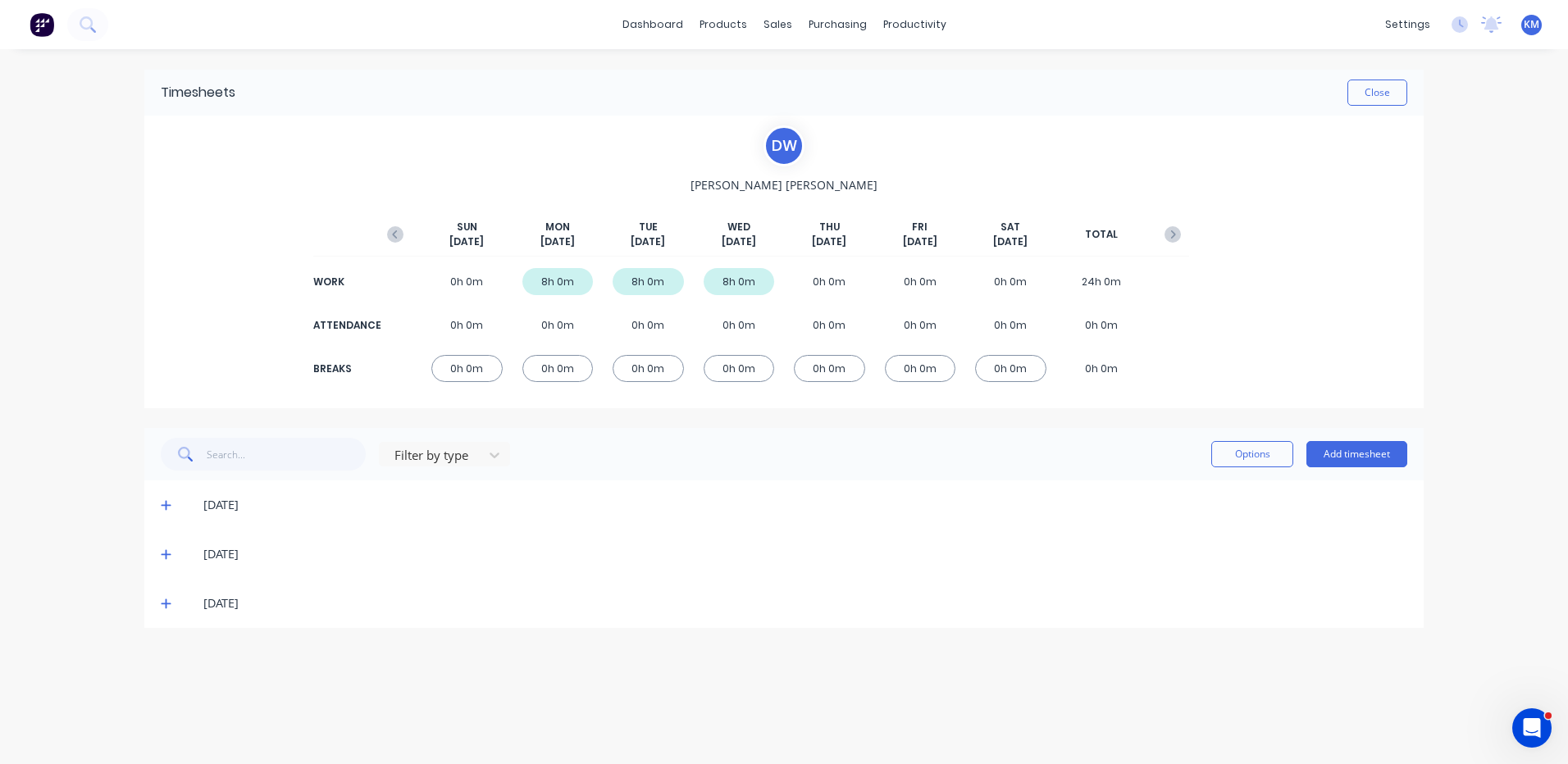
click at [164, 604] on icon at bounding box center [166, 604] width 10 height 10
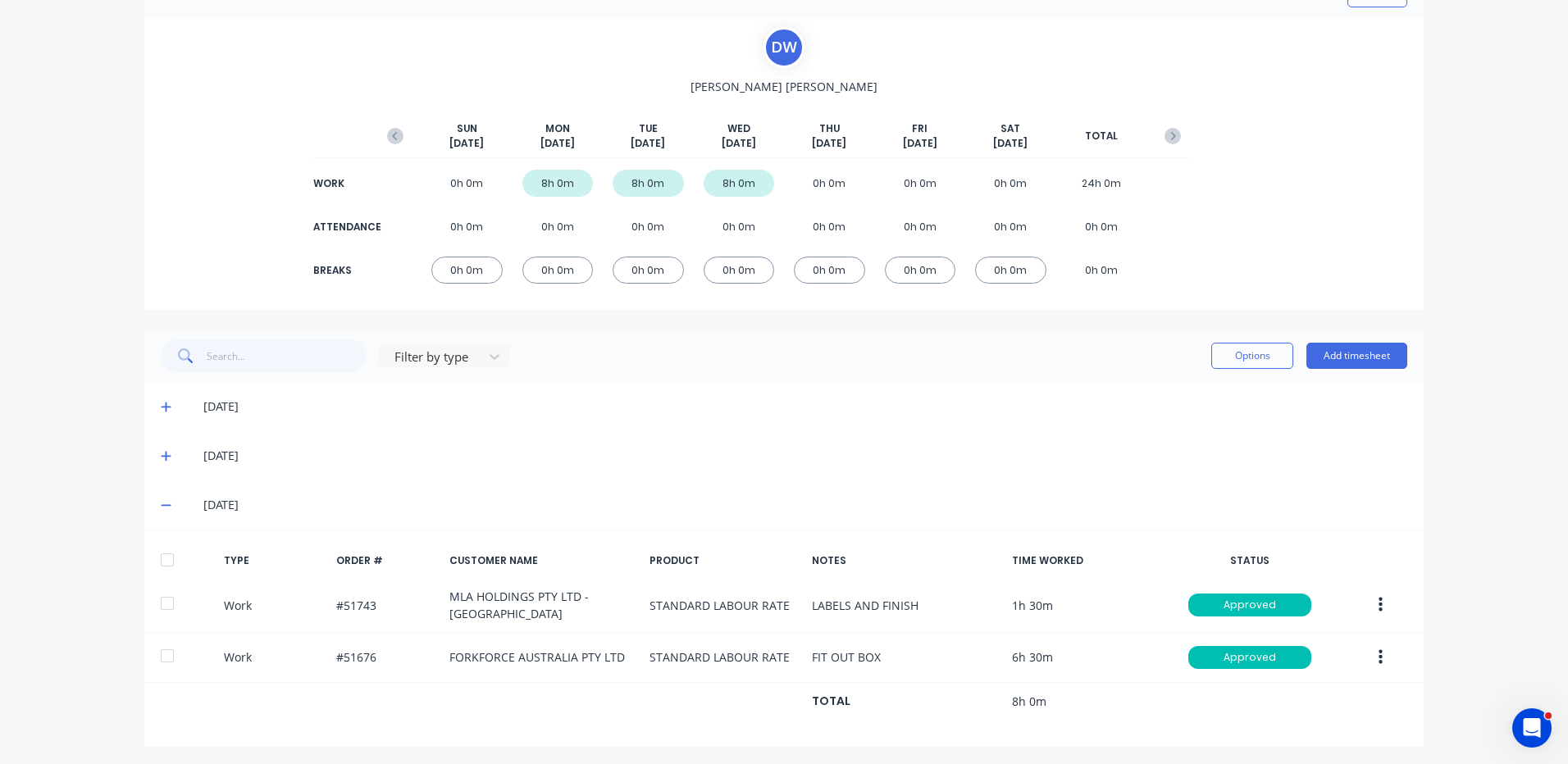
scroll to position [102, 0]
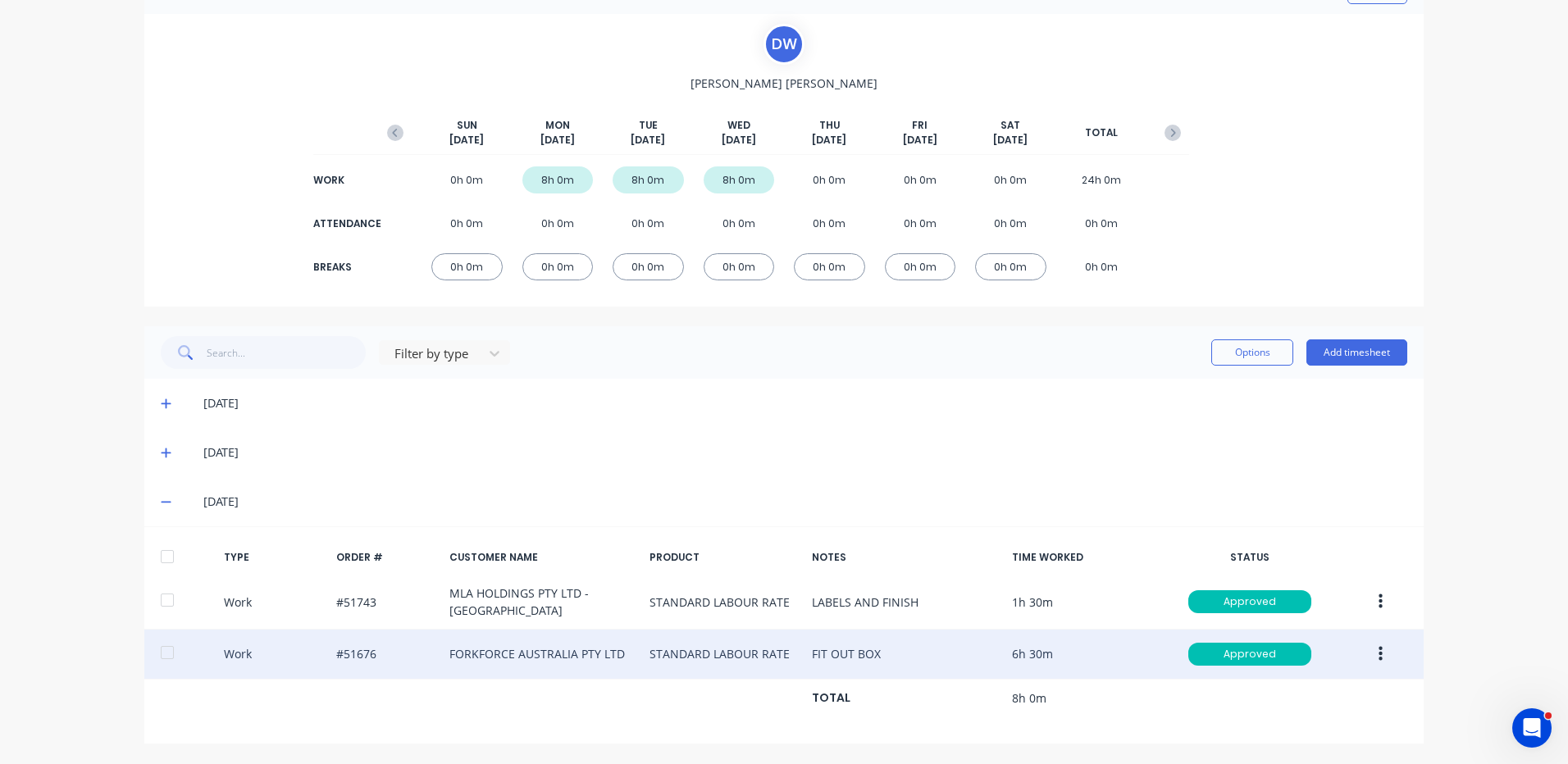
click at [1381, 646] on button "button" at bounding box center [1381, 654] width 38 height 29
click at [1296, 626] on div "Duplicate" at bounding box center [1322, 625] width 126 height 24
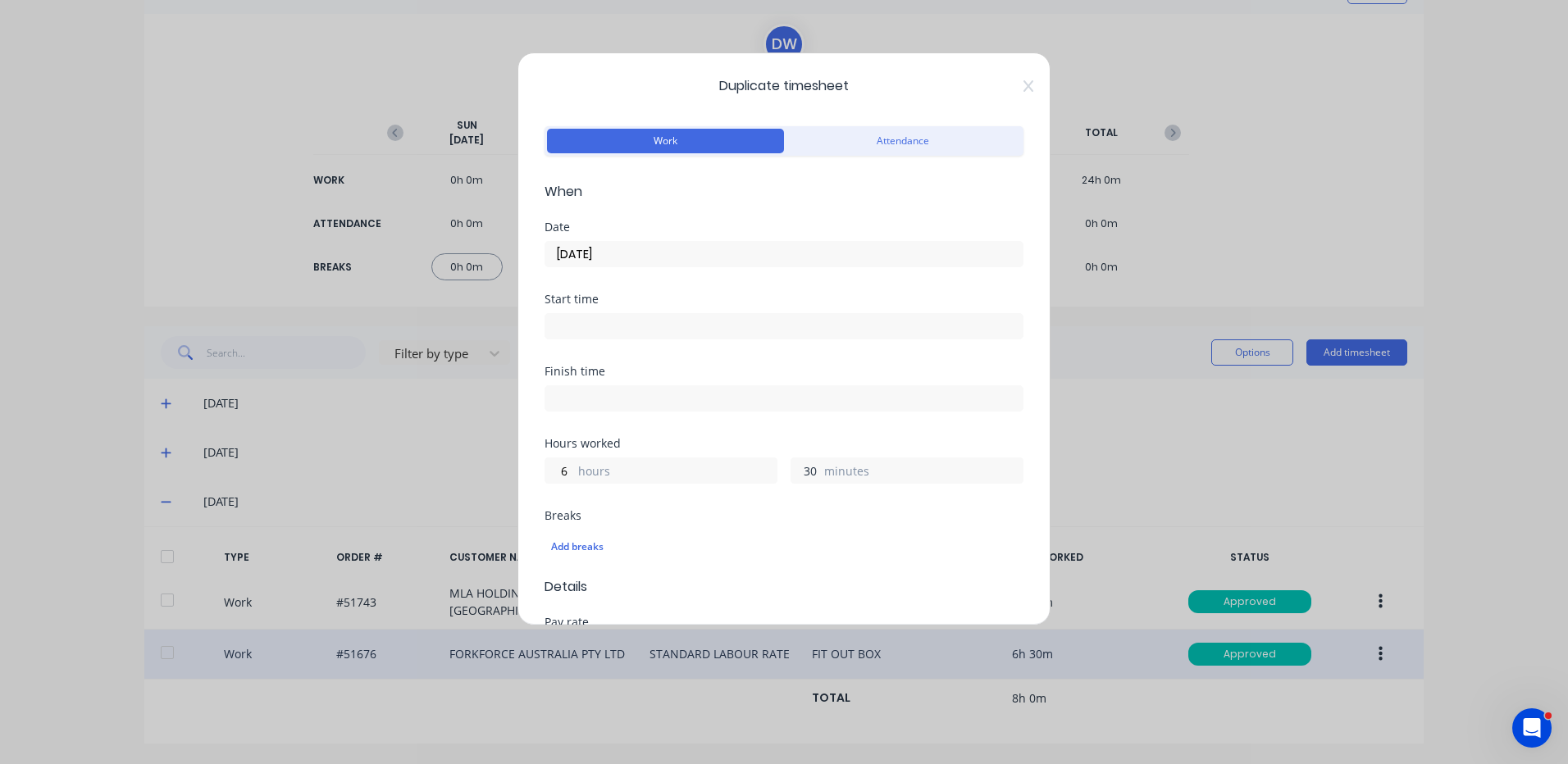
click at [794, 480] on input "30" at bounding box center [806, 470] width 29 height 25
type input "3"
click at [632, 254] on input "10/09/2025" at bounding box center [784, 254] width 478 height 25
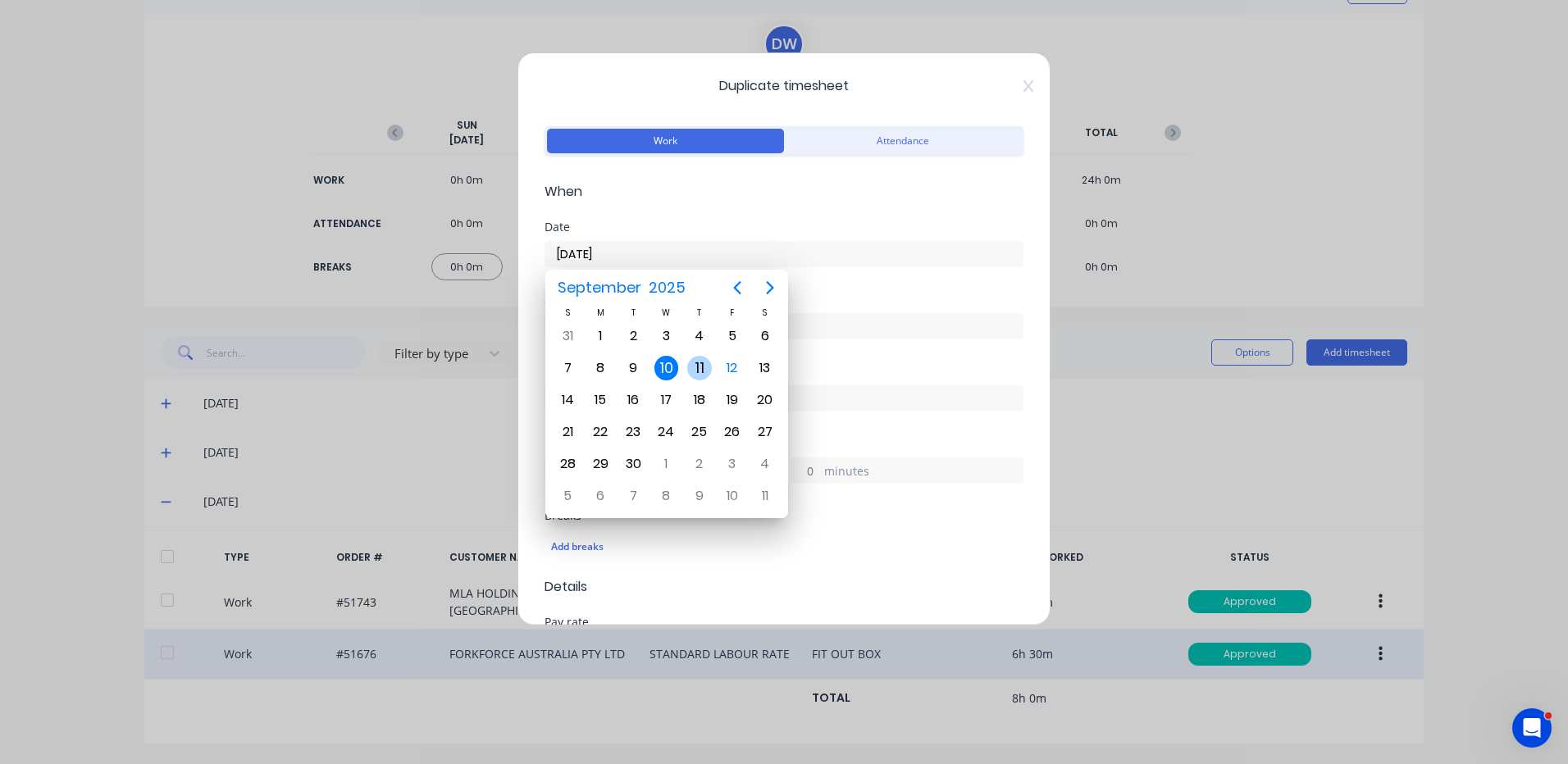
click at [689, 358] on div "11" at bounding box center [700, 368] width 33 height 31
type input "11/09/2025"
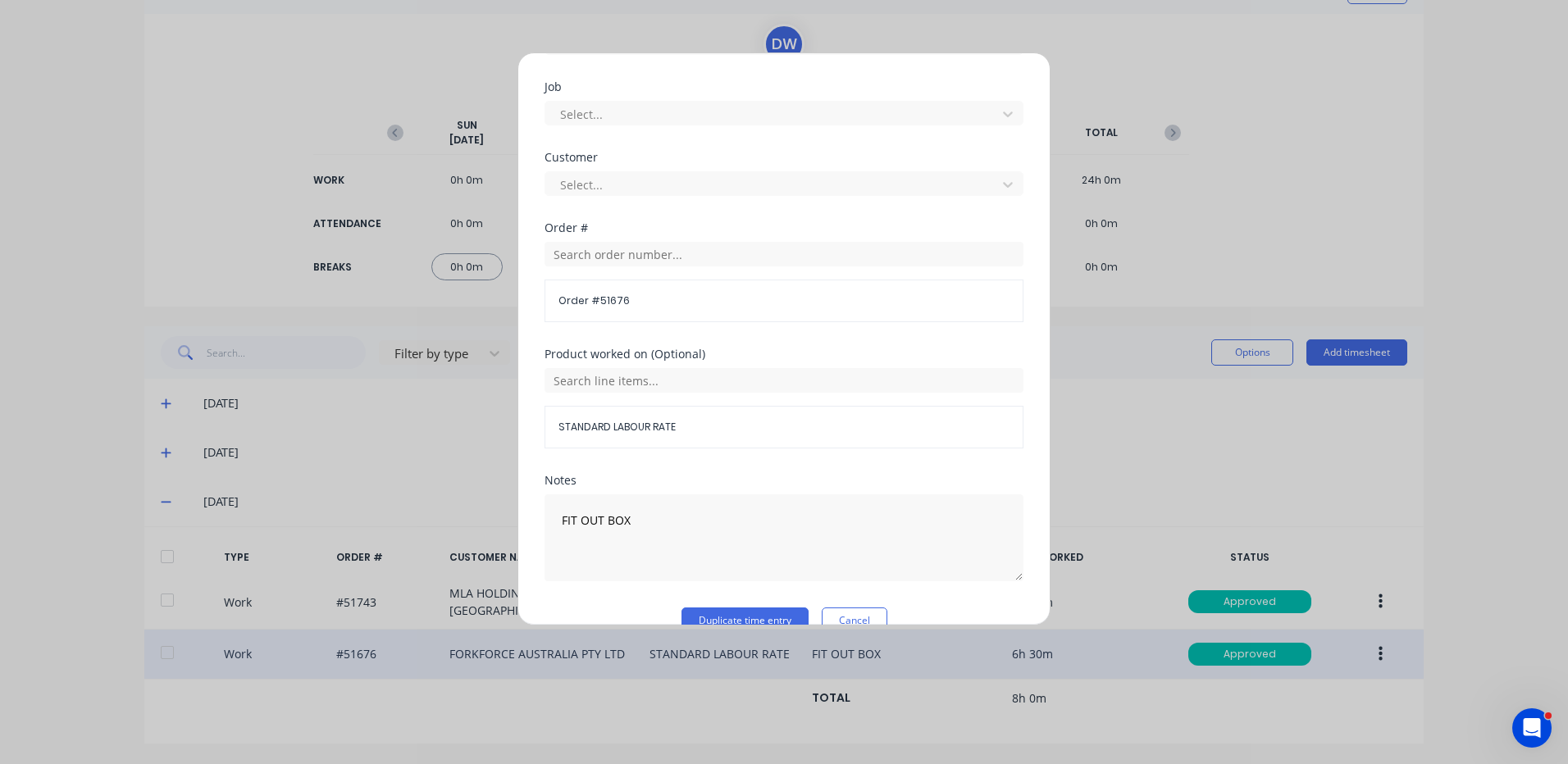
scroll to position [709, 0]
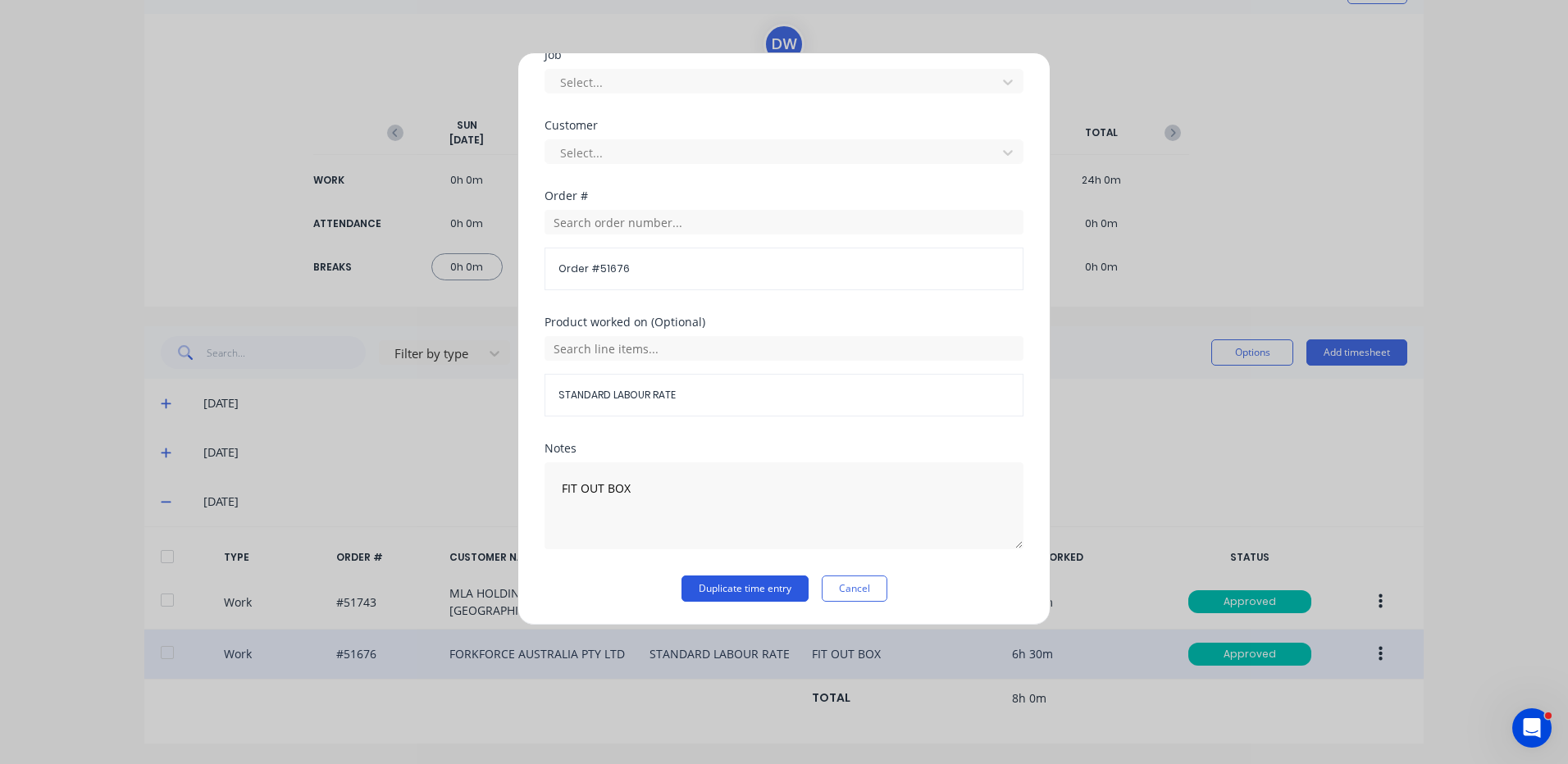
click at [773, 586] on button "Duplicate time entry" at bounding box center [745, 588] width 127 height 26
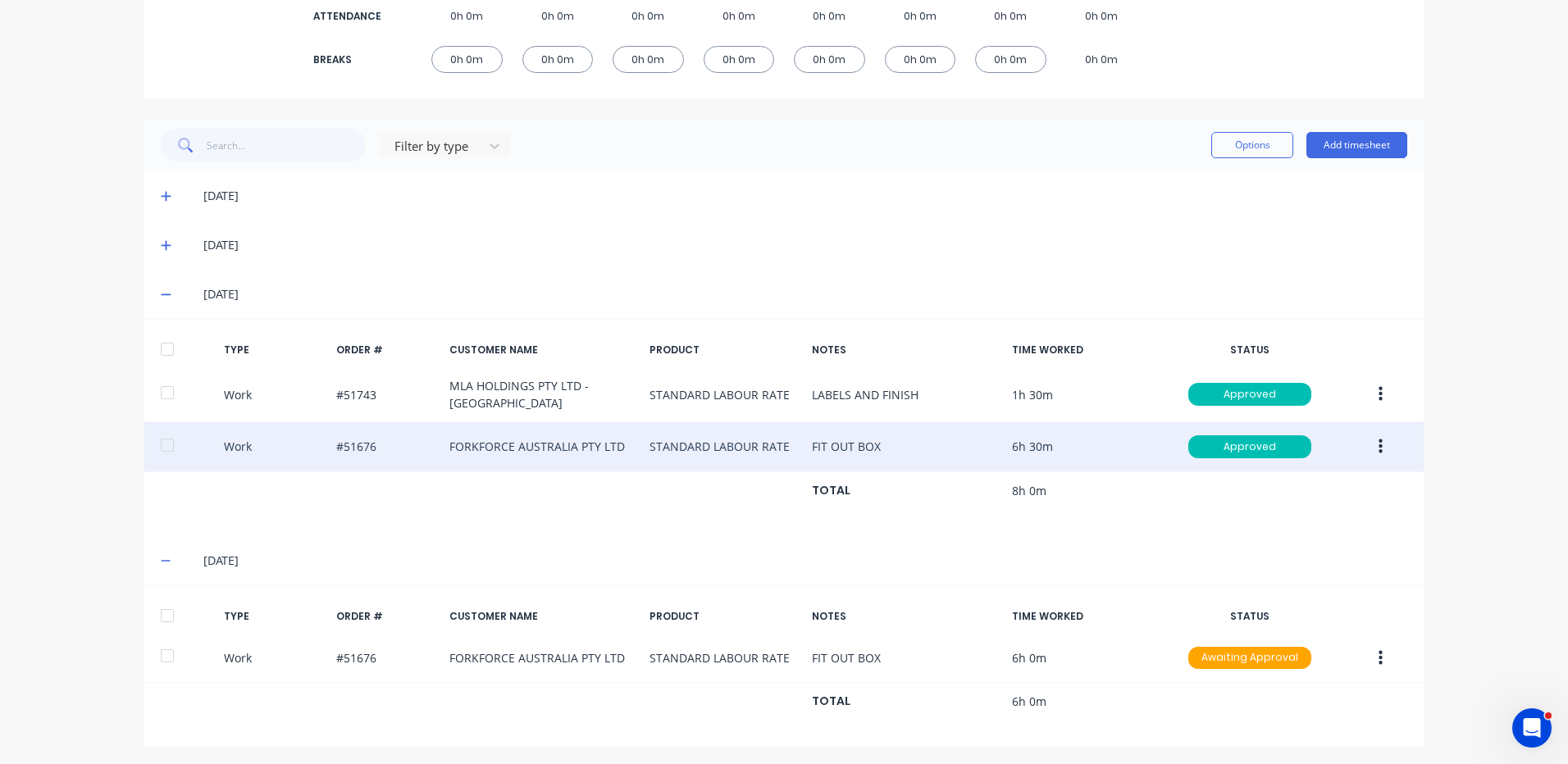
scroll to position [312, 0]
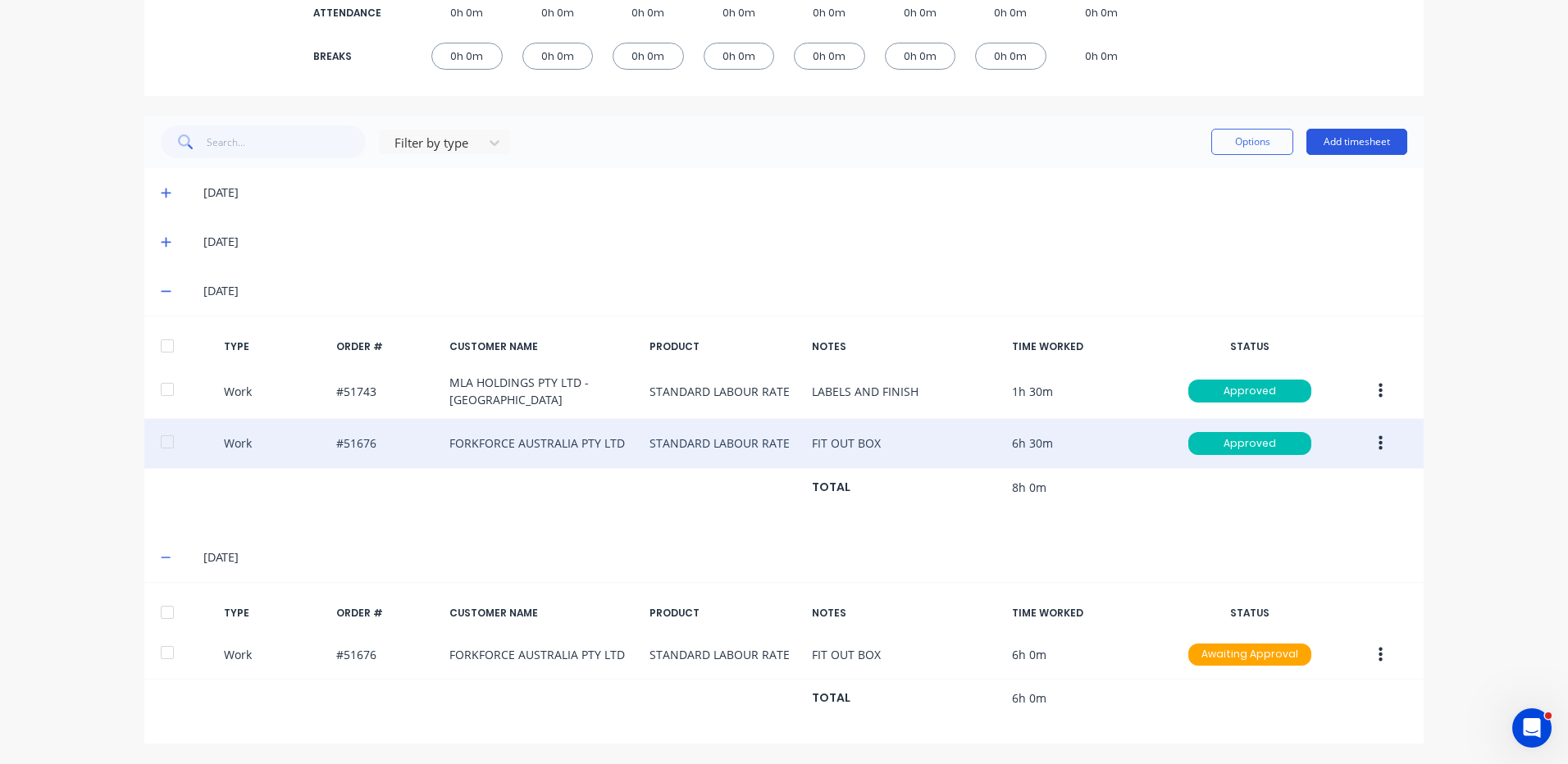
click at [1353, 130] on button "Add timesheet" at bounding box center [1357, 142] width 101 height 26
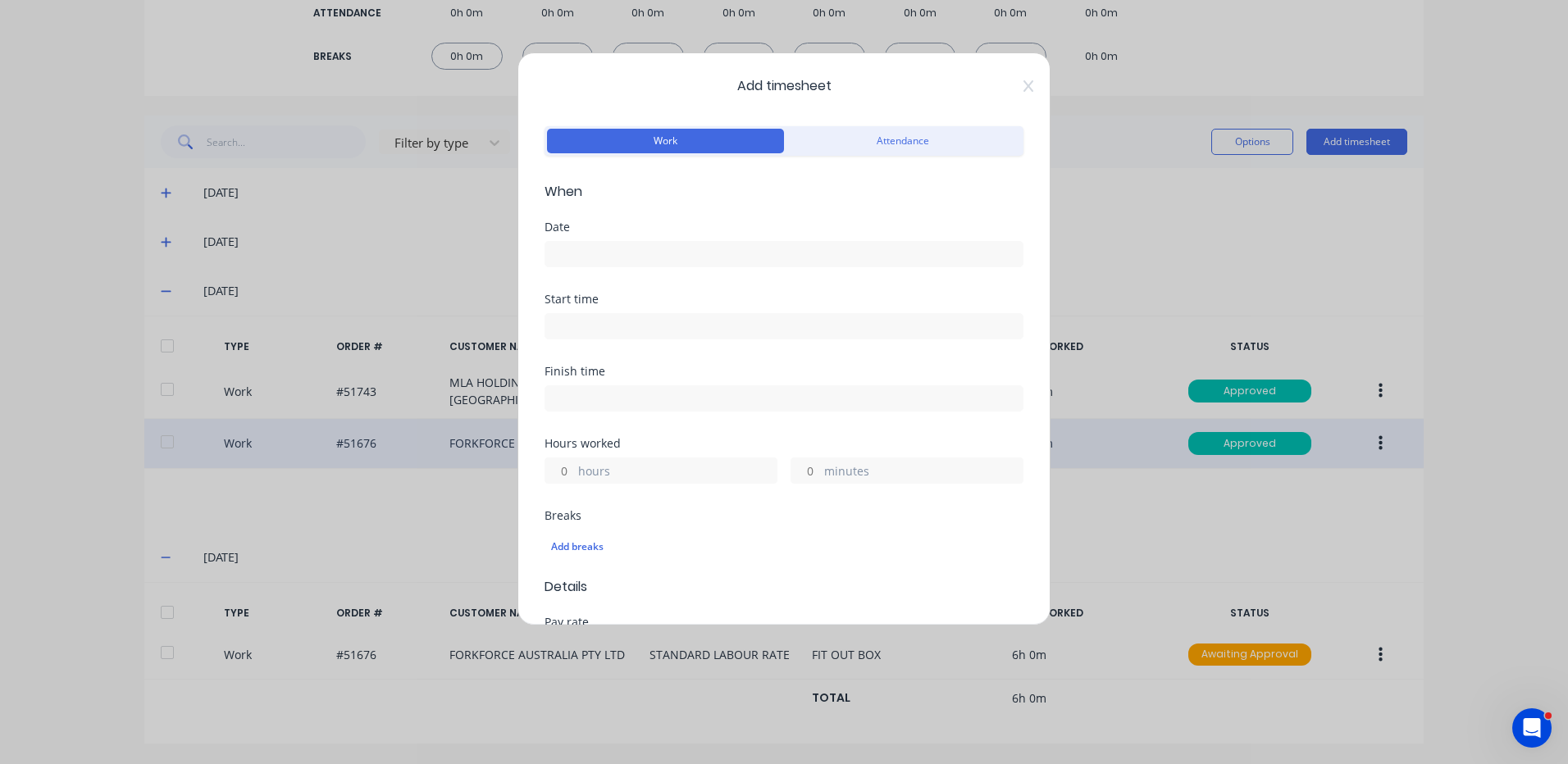
click at [650, 256] on input at bounding box center [784, 254] width 478 height 25
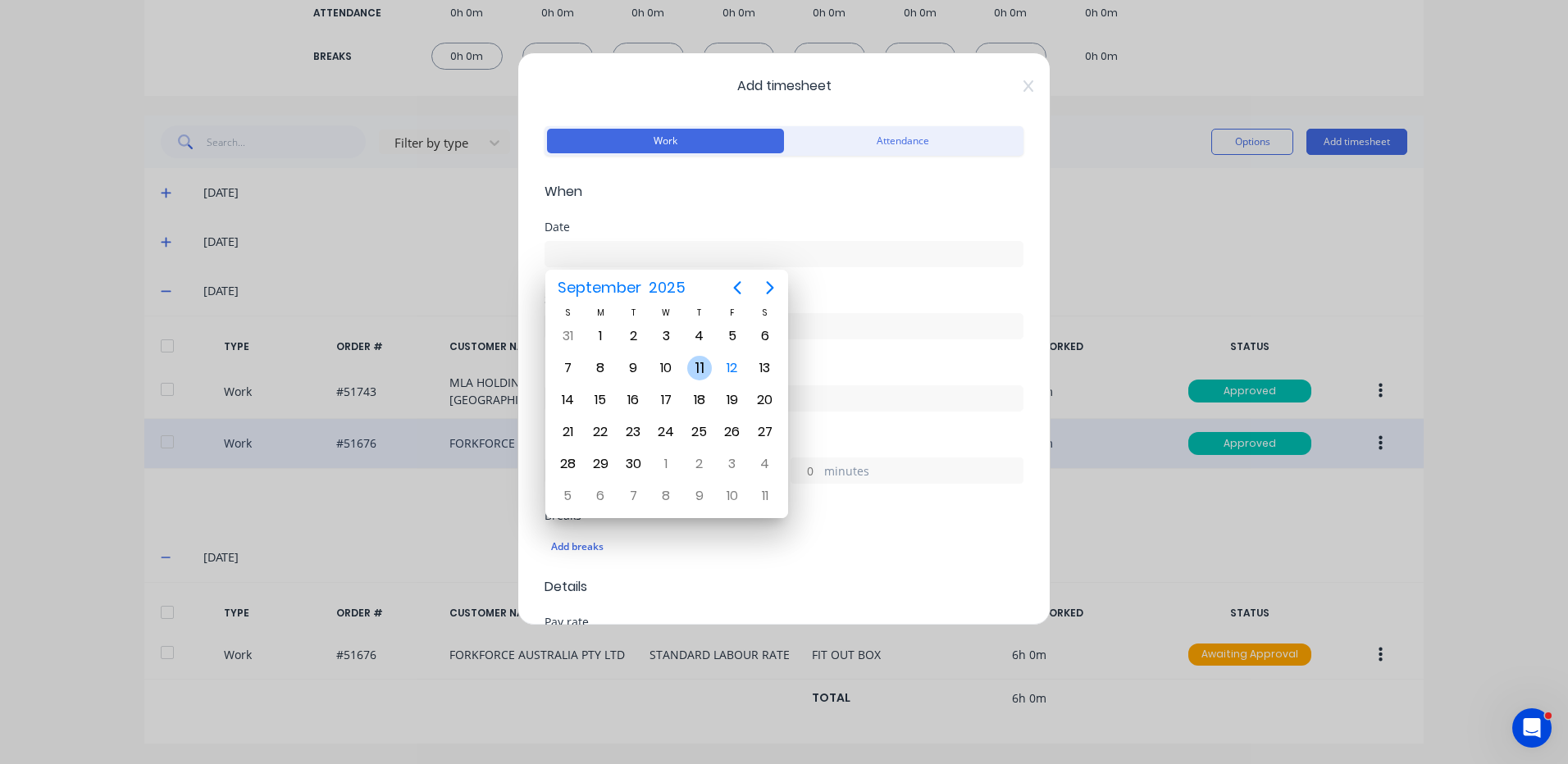
click at [693, 367] on div "11" at bounding box center [699, 367] width 25 height 25
type input "11/09/2025"
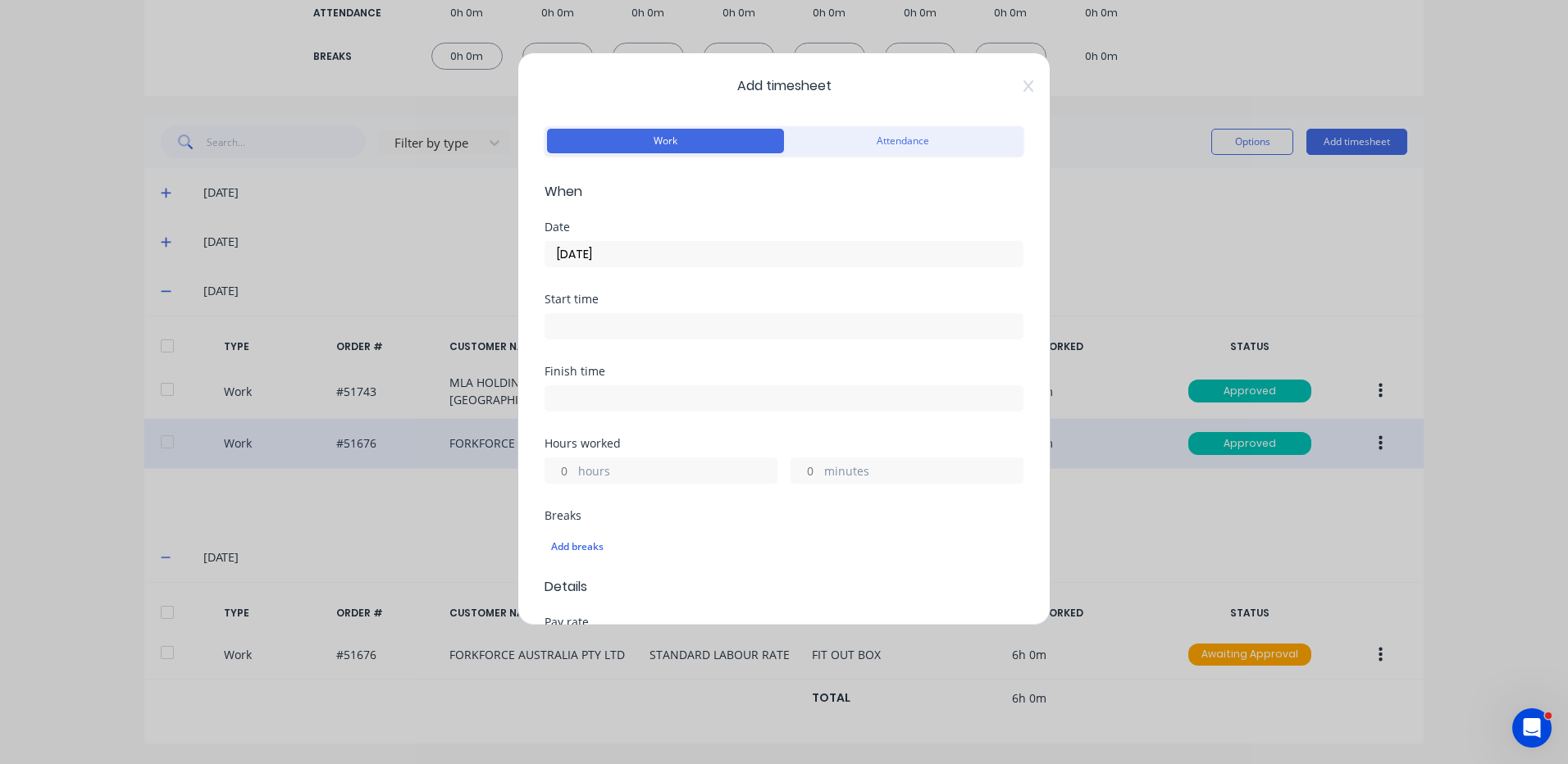
click at [608, 478] on label "hours" at bounding box center [677, 472] width 198 height 21
click at [574, 478] on input "hours" at bounding box center [560, 470] width 29 height 25
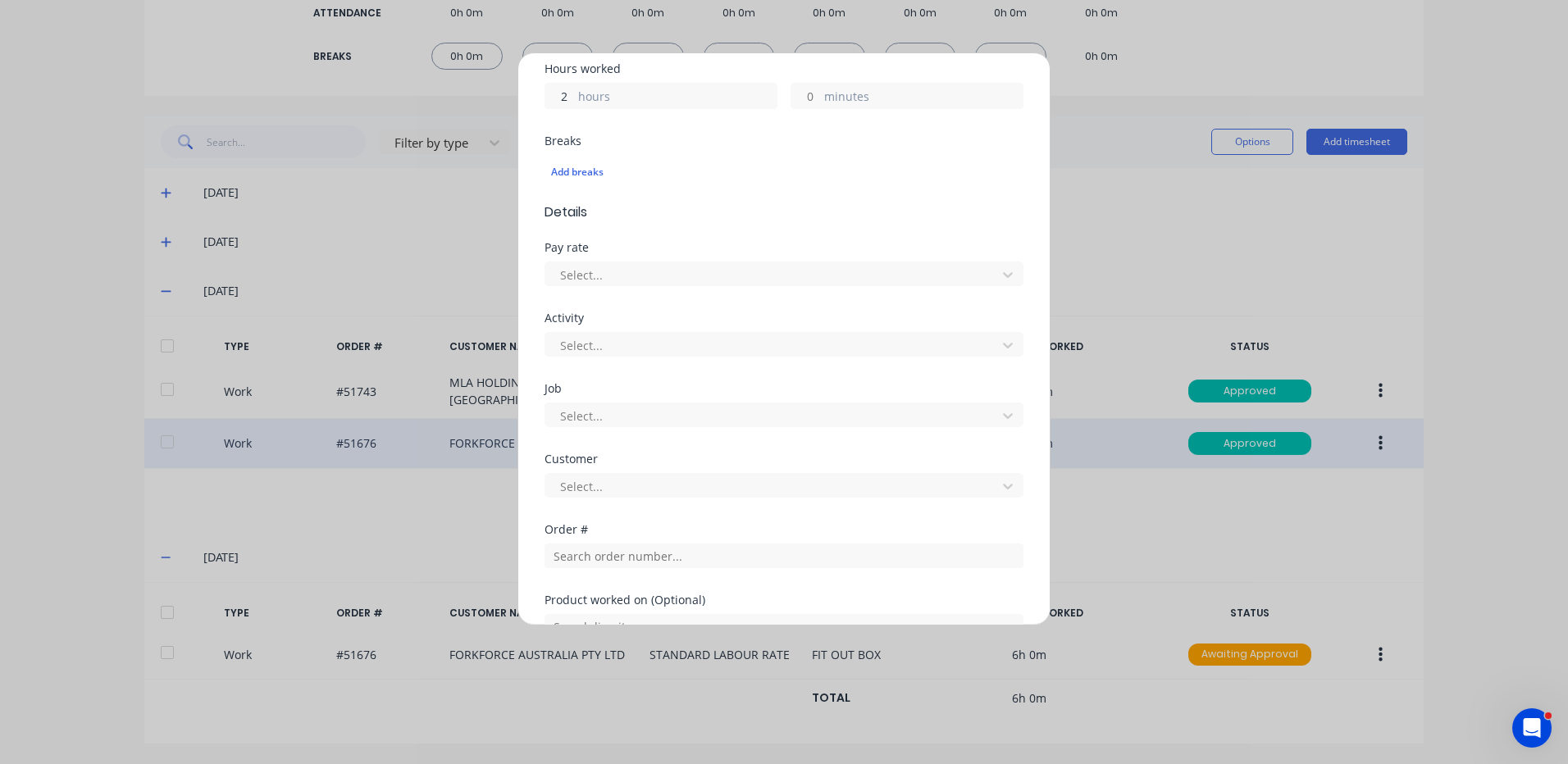
scroll to position [492, 0]
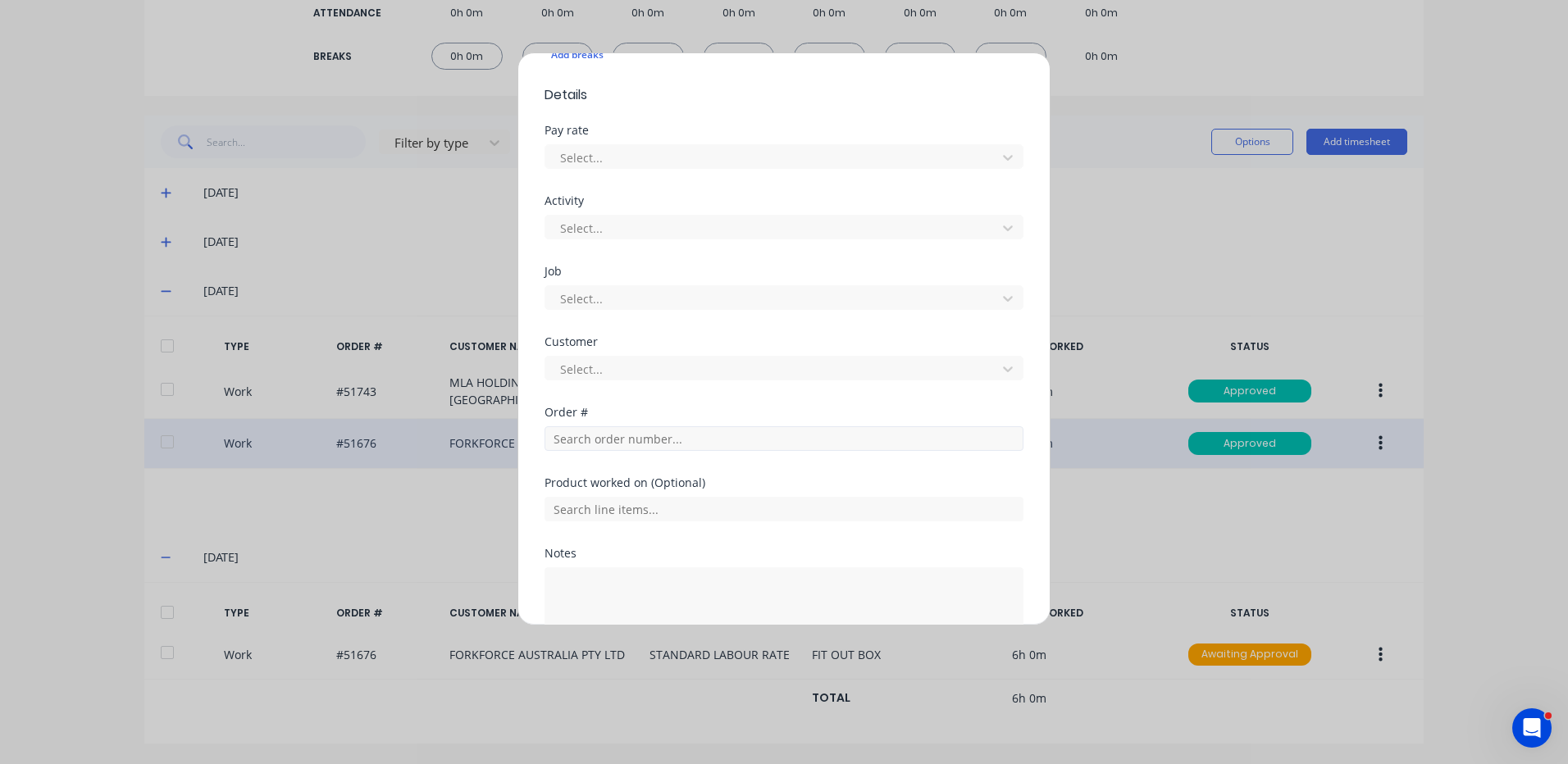
type input "2"
click at [692, 436] on input "text" at bounding box center [784, 438] width 479 height 25
click at [804, 484] on div "Product worked on (Optional)" at bounding box center [784, 483] width 479 height 12
click at [628, 442] on input "51882" at bounding box center [784, 438] width 479 height 25
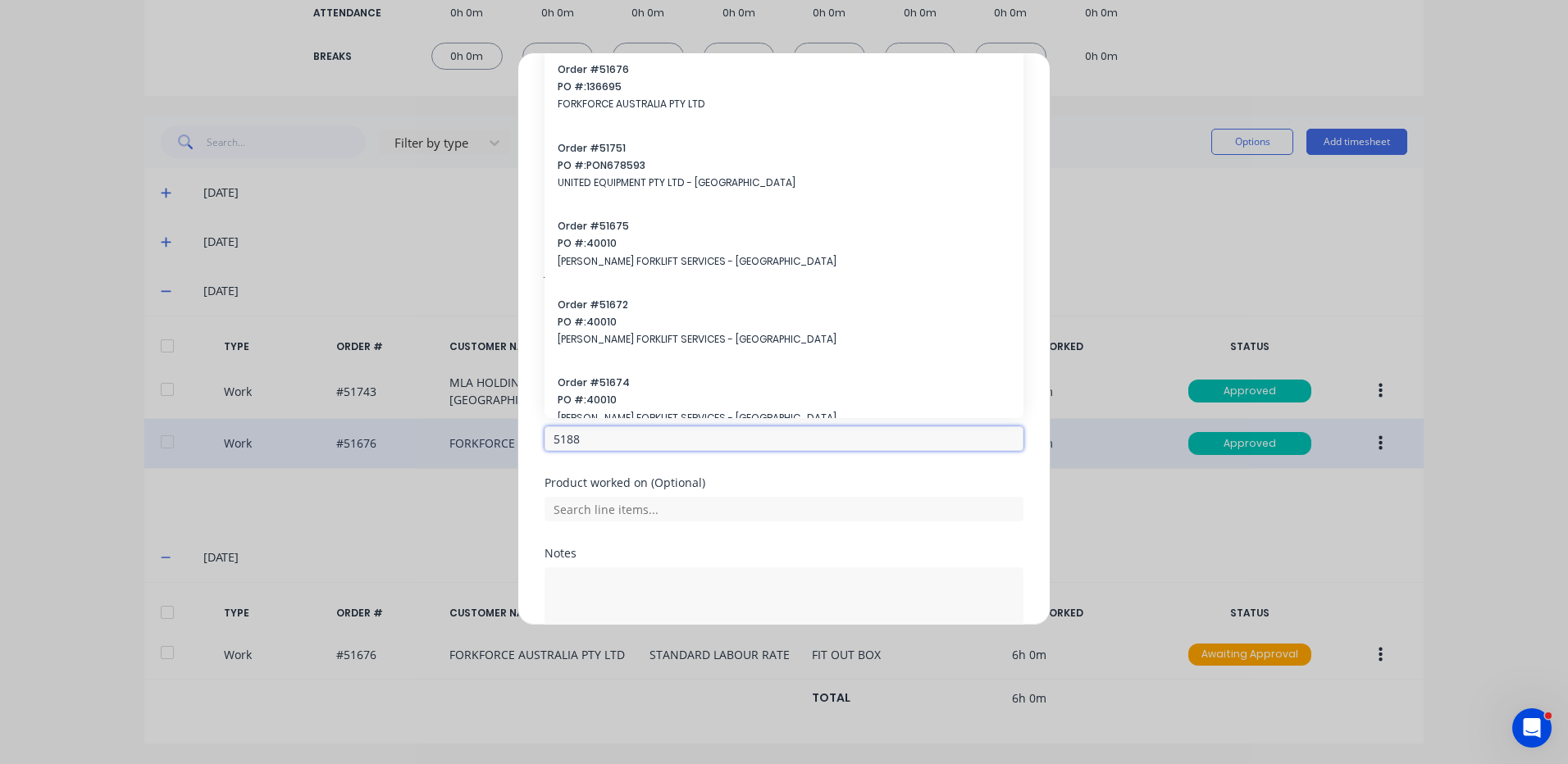
type input "51882"
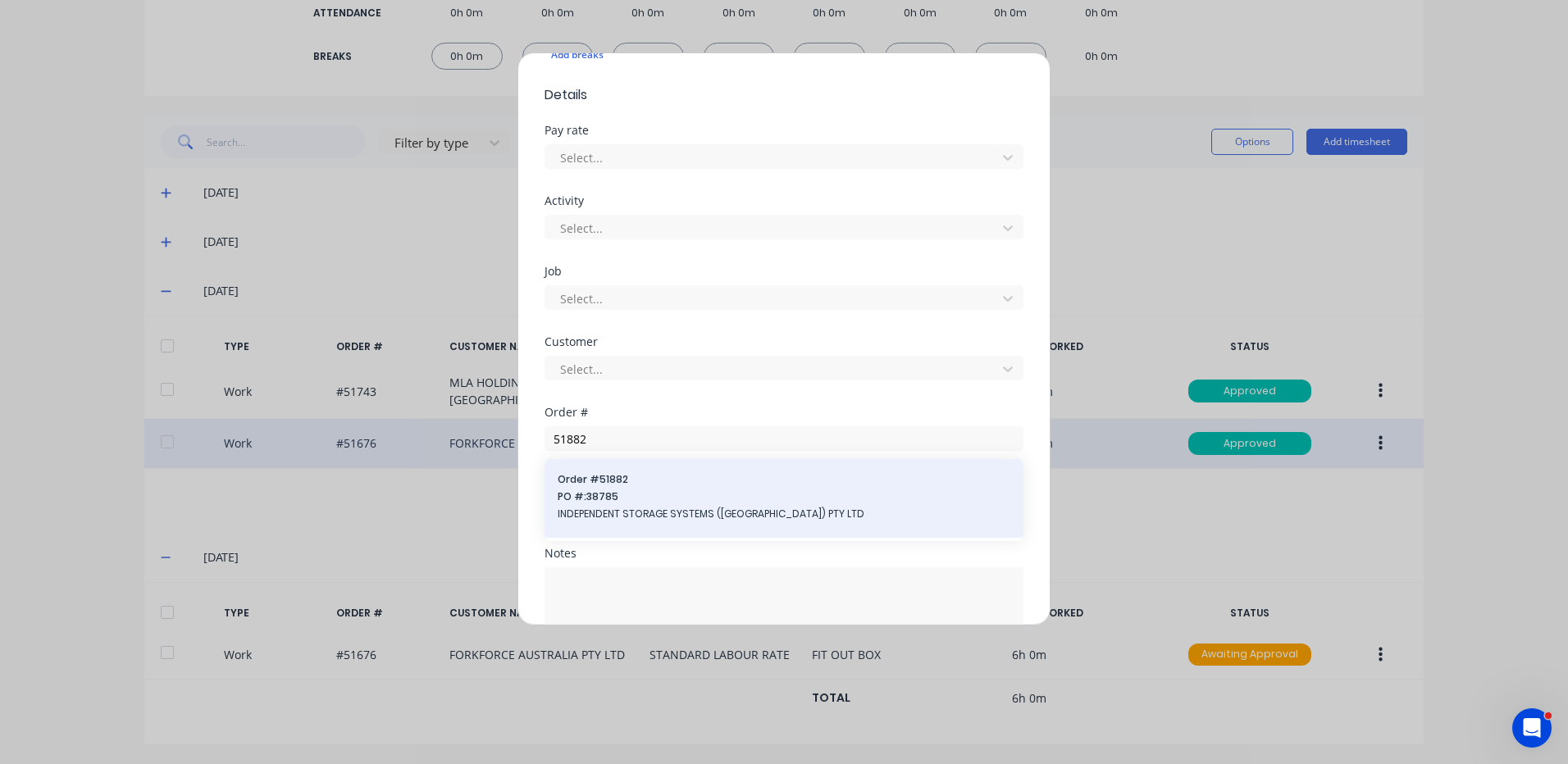
click at [628, 478] on span "Order # 51882" at bounding box center [784, 479] width 453 height 15
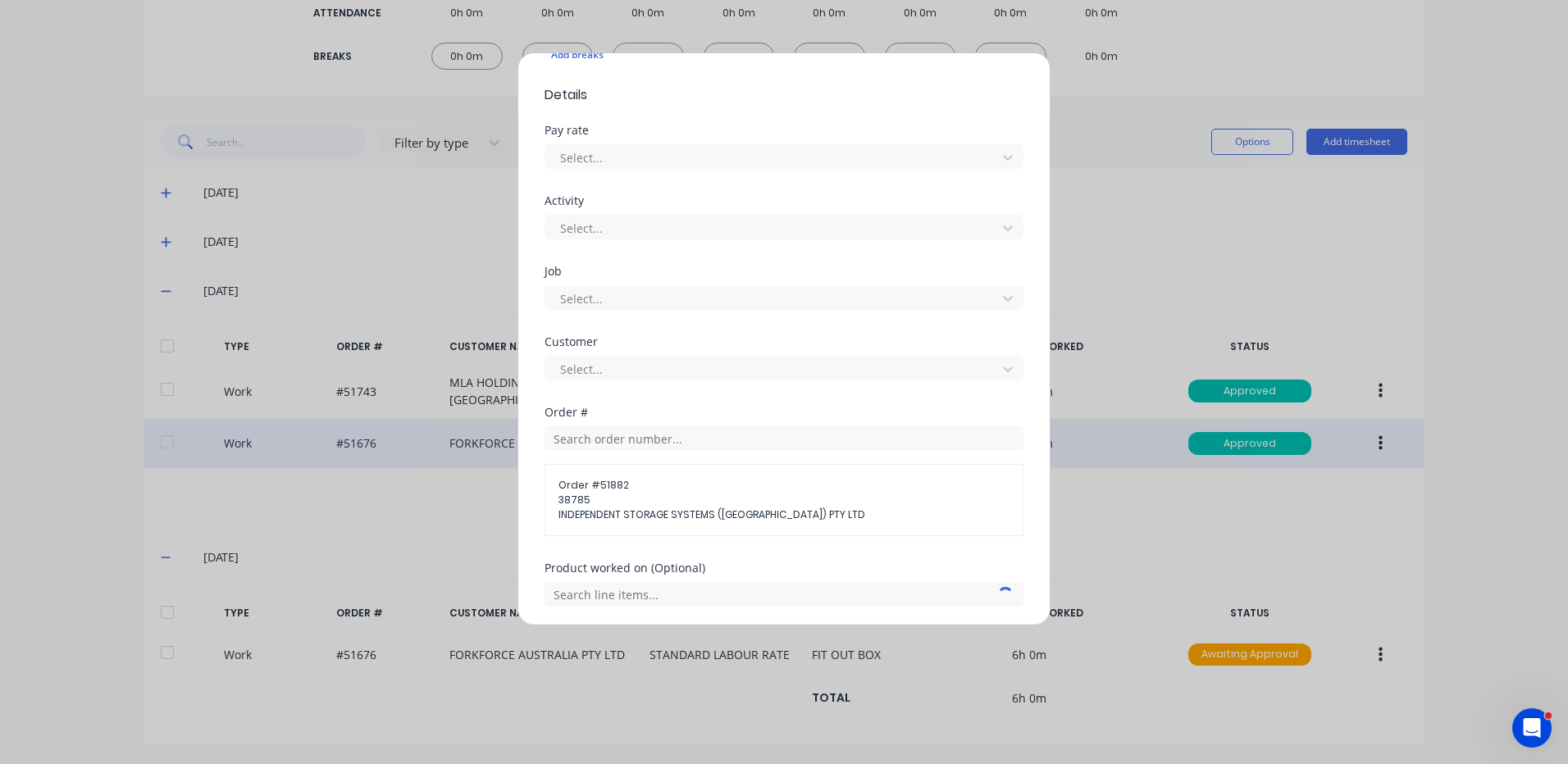
scroll to position [682, 0]
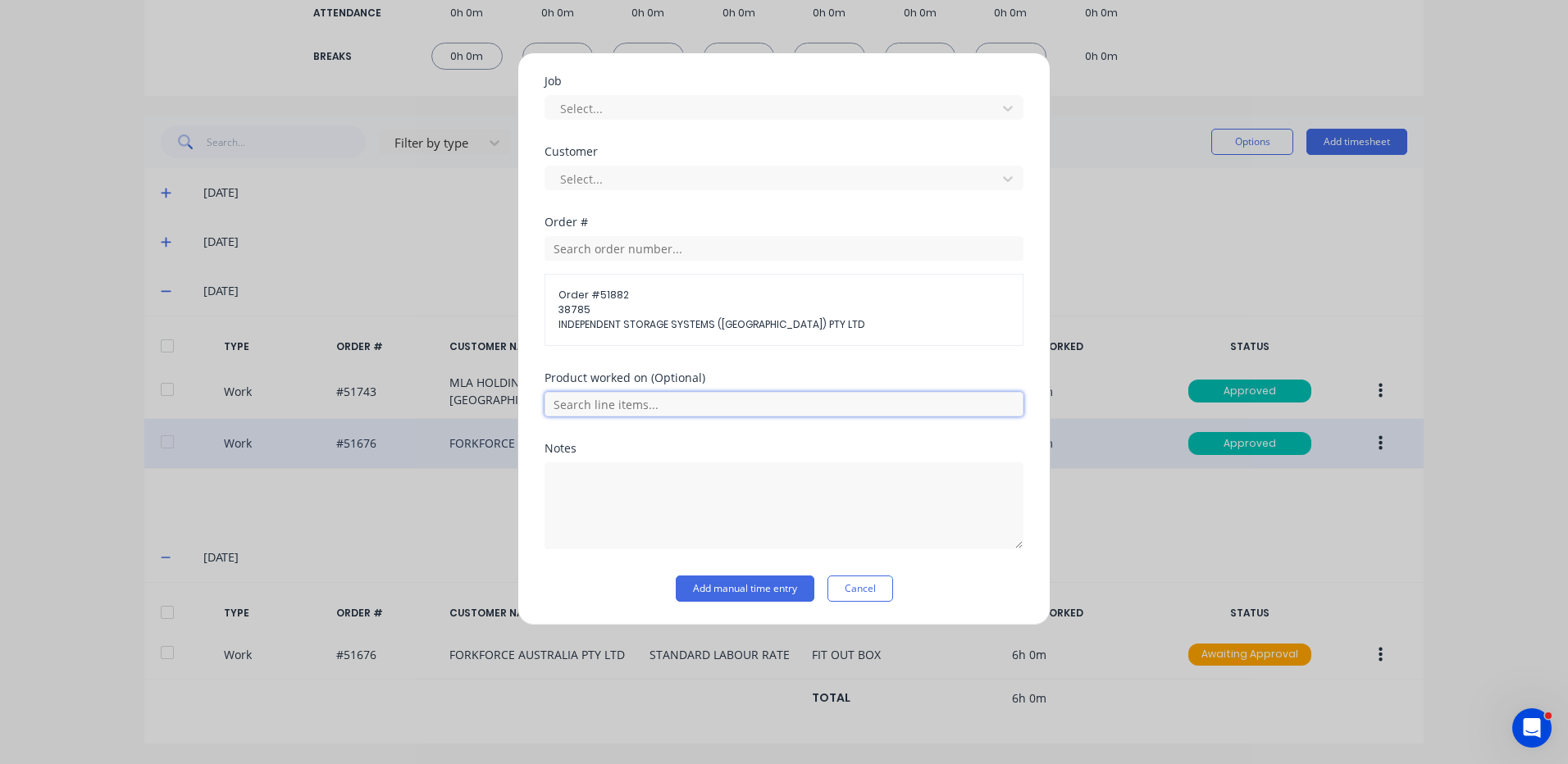
click at [715, 405] on input "text" at bounding box center [784, 404] width 479 height 25
click at [561, 483] on icon at bounding box center [563, 486] width 11 height 12
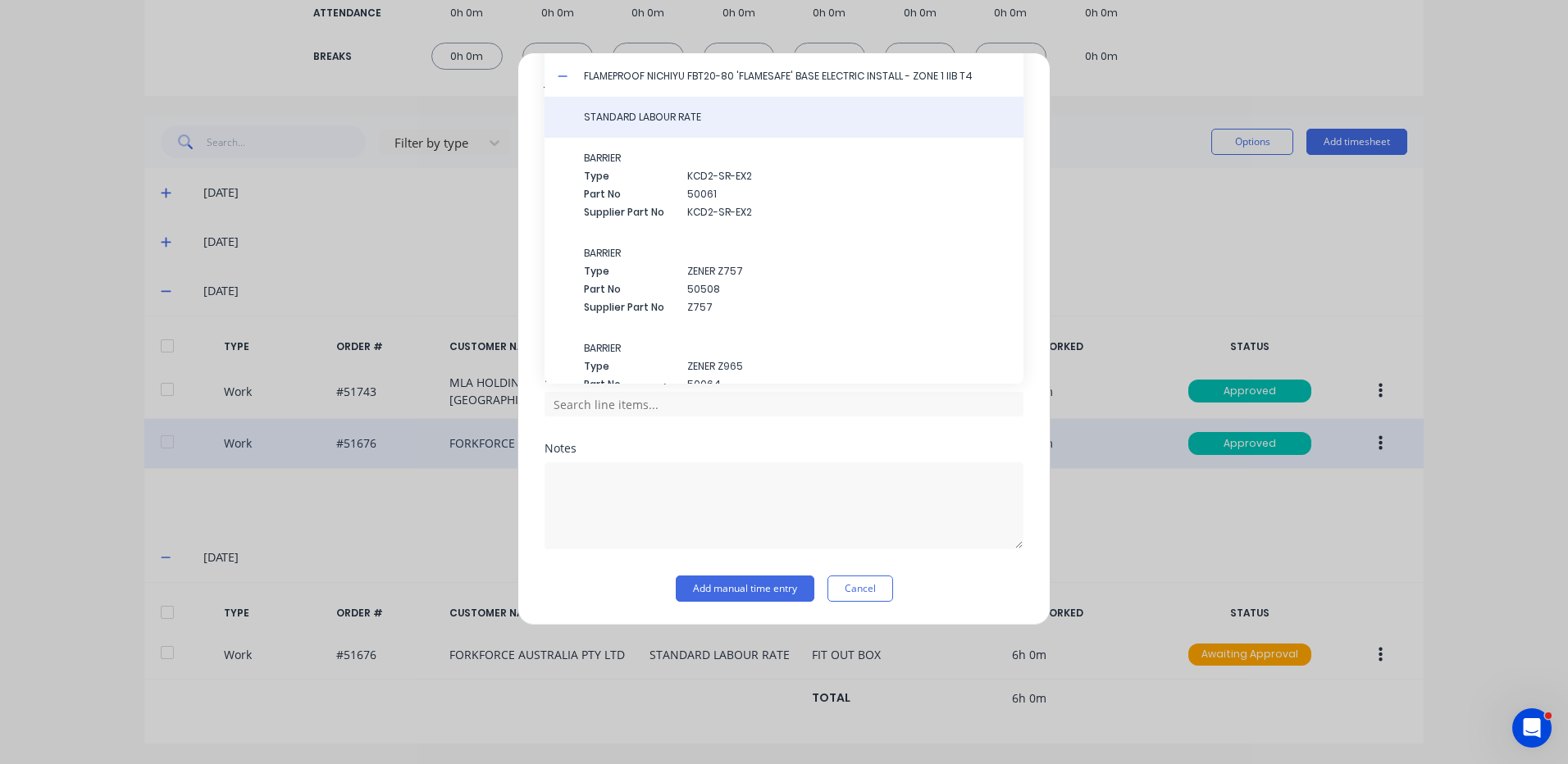
click at [692, 121] on span "STANDARD LABOUR RATE" at bounding box center [797, 117] width 427 height 15
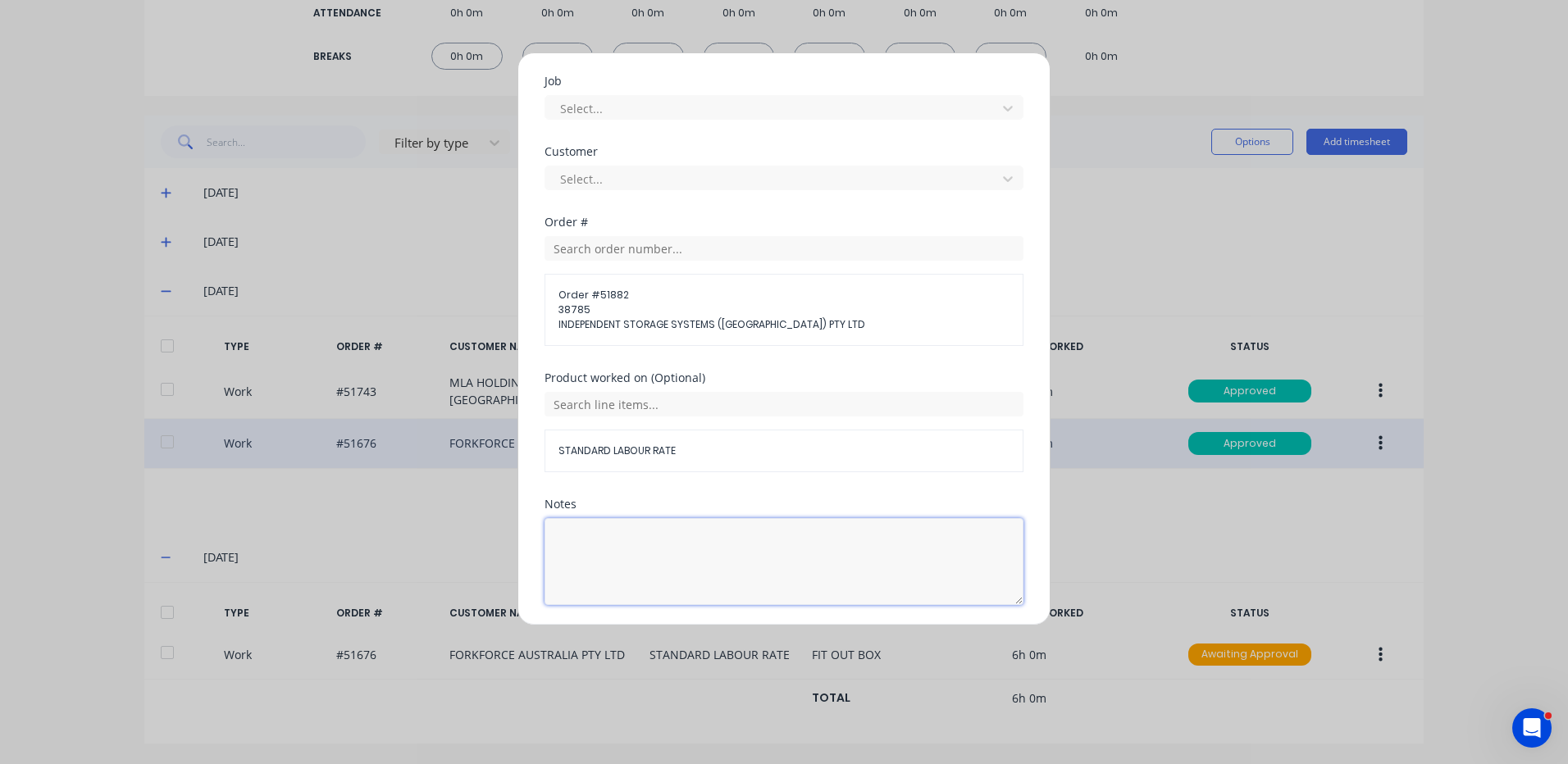
click at [660, 528] on textarea at bounding box center [784, 562] width 479 height 87
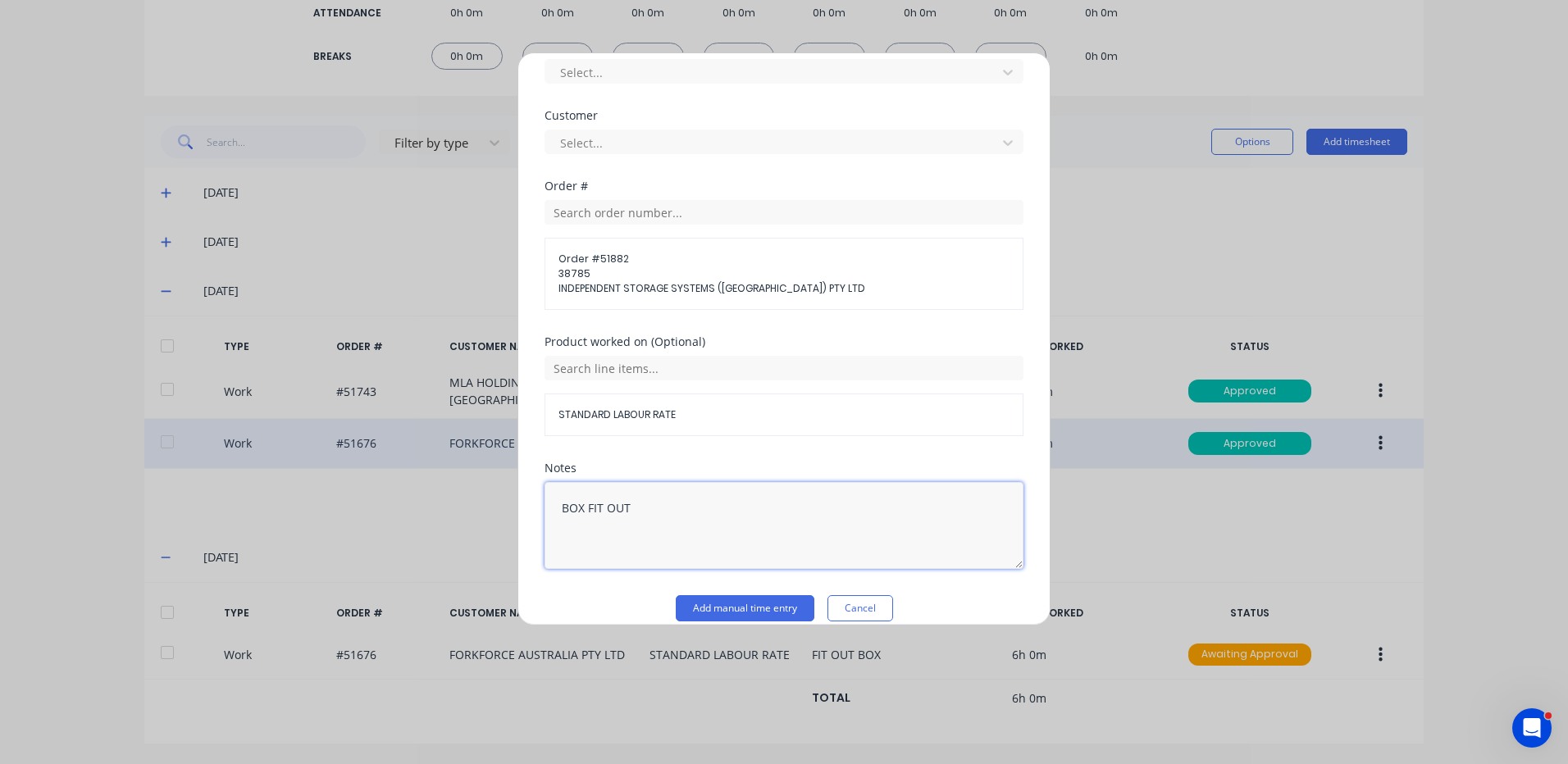
scroll to position [738, 0]
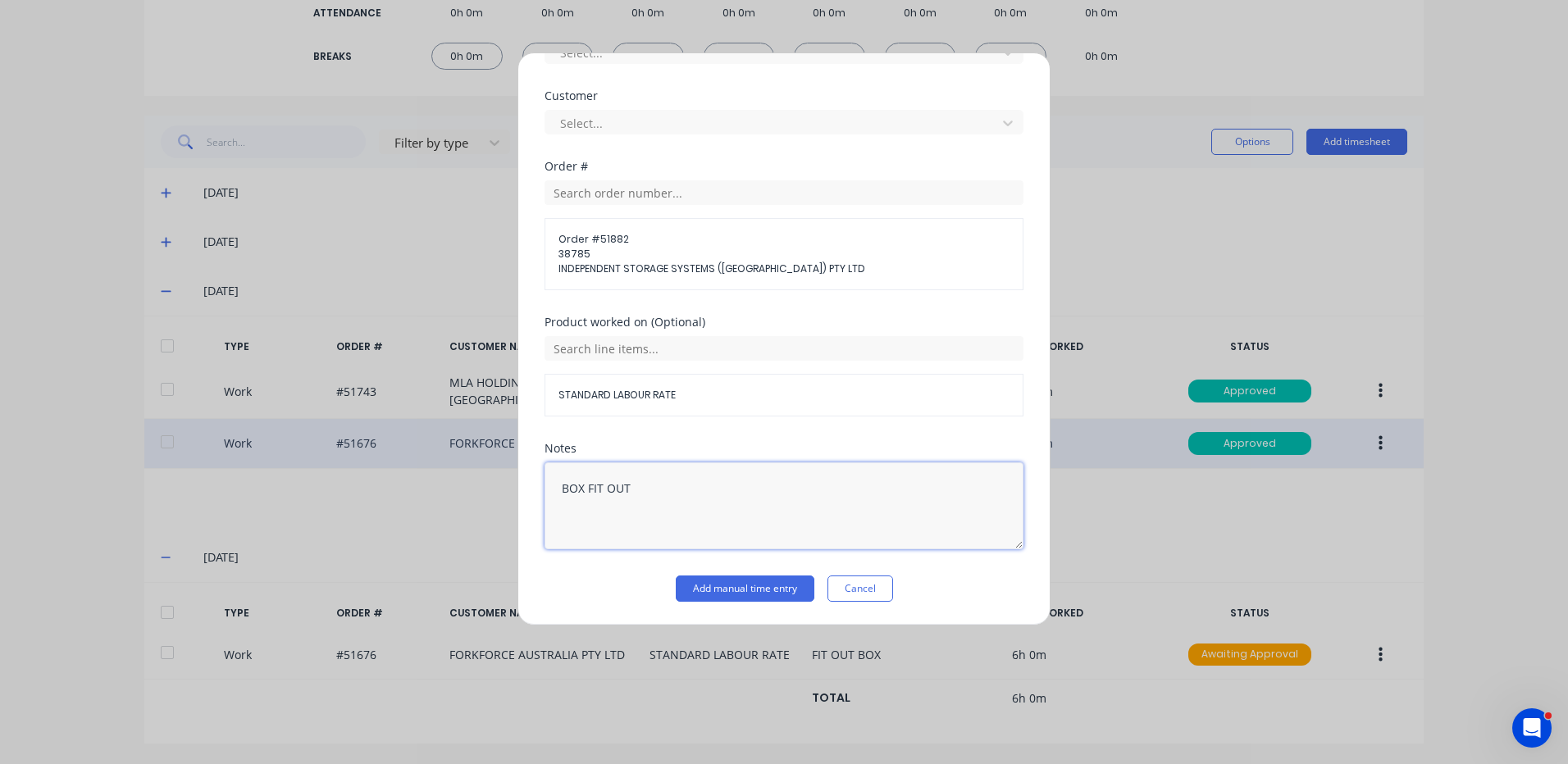
type textarea "BOX FIT OUT"
click at [731, 434] on div "Product worked on (Optional) STANDARD LABOUR RATE" at bounding box center [784, 379] width 479 height 126
drag, startPoint x: 744, startPoint y: 578, endPoint x: 748, endPoint y: 569, distance: 9.8
click at [745, 576] on button "Add manual time entry" at bounding box center [745, 588] width 138 height 26
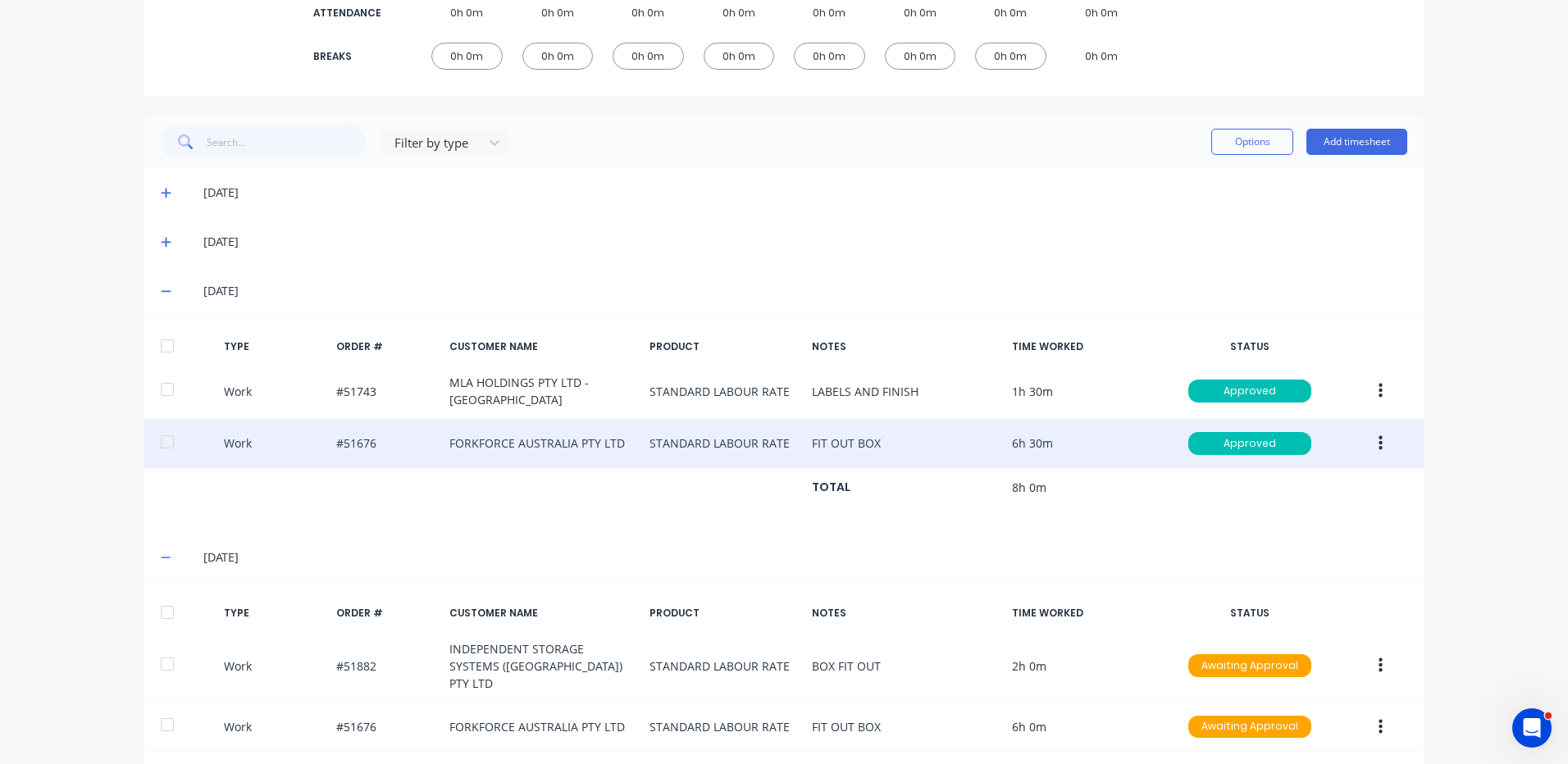
click at [163, 622] on div at bounding box center [167, 612] width 33 height 33
click at [1244, 145] on button "Options" at bounding box center [1252, 142] width 82 height 26
click at [1204, 187] on div "Approve" at bounding box center [1215, 184] width 126 height 24
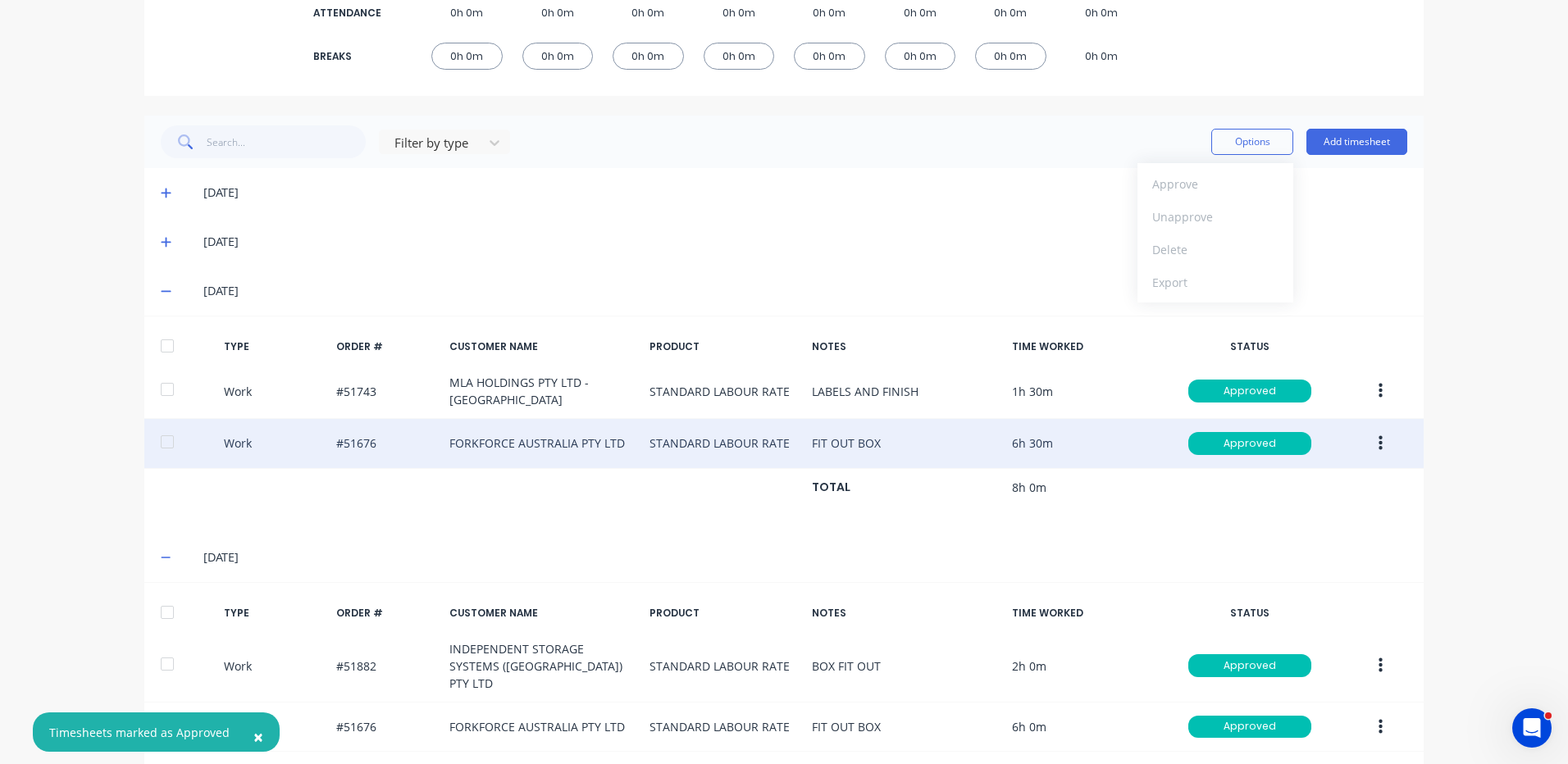
scroll to position [0, 0]
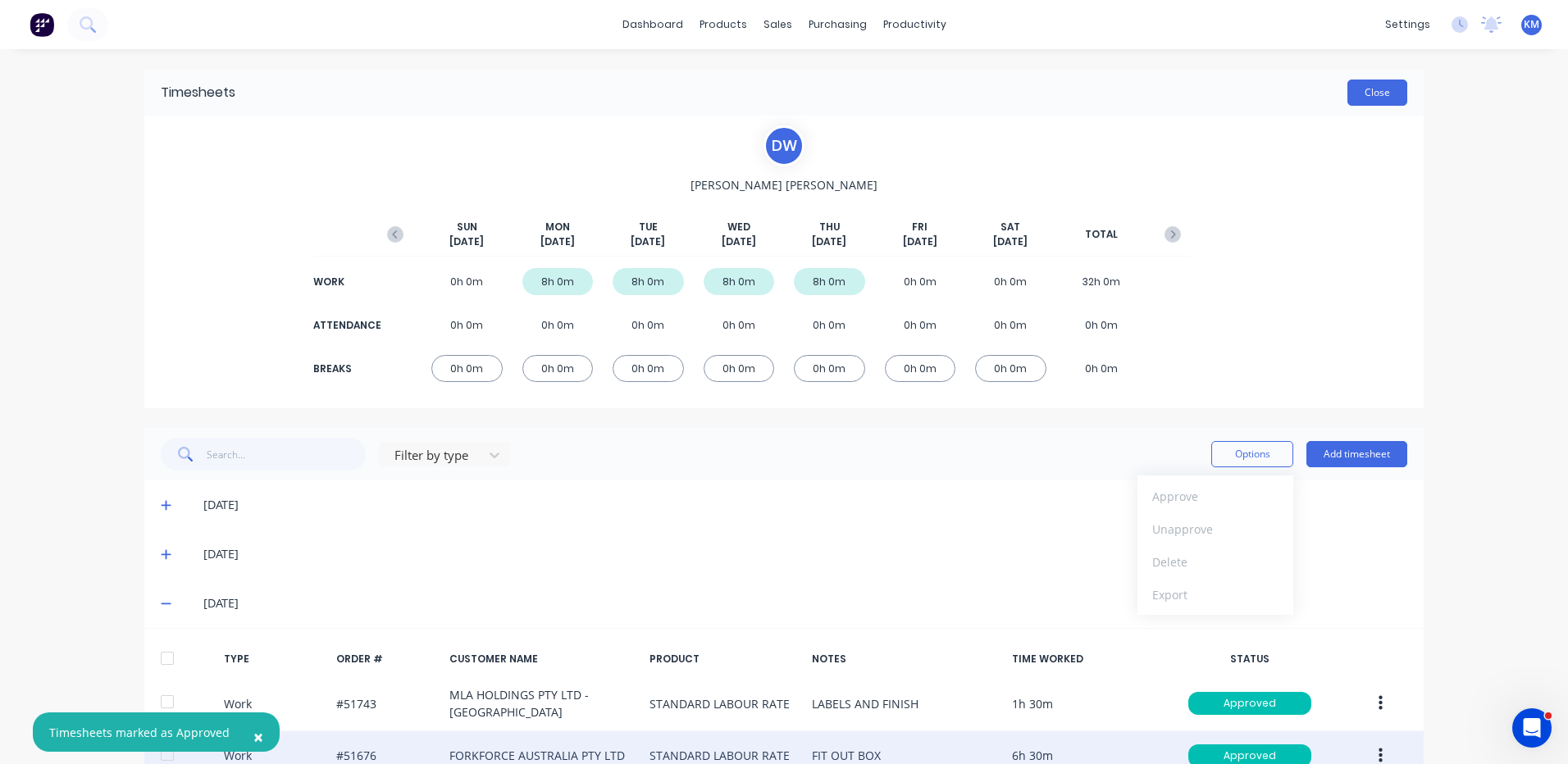
click at [1396, 97] on button "Close" at bounding box center [1378, 92] width 60 height 26
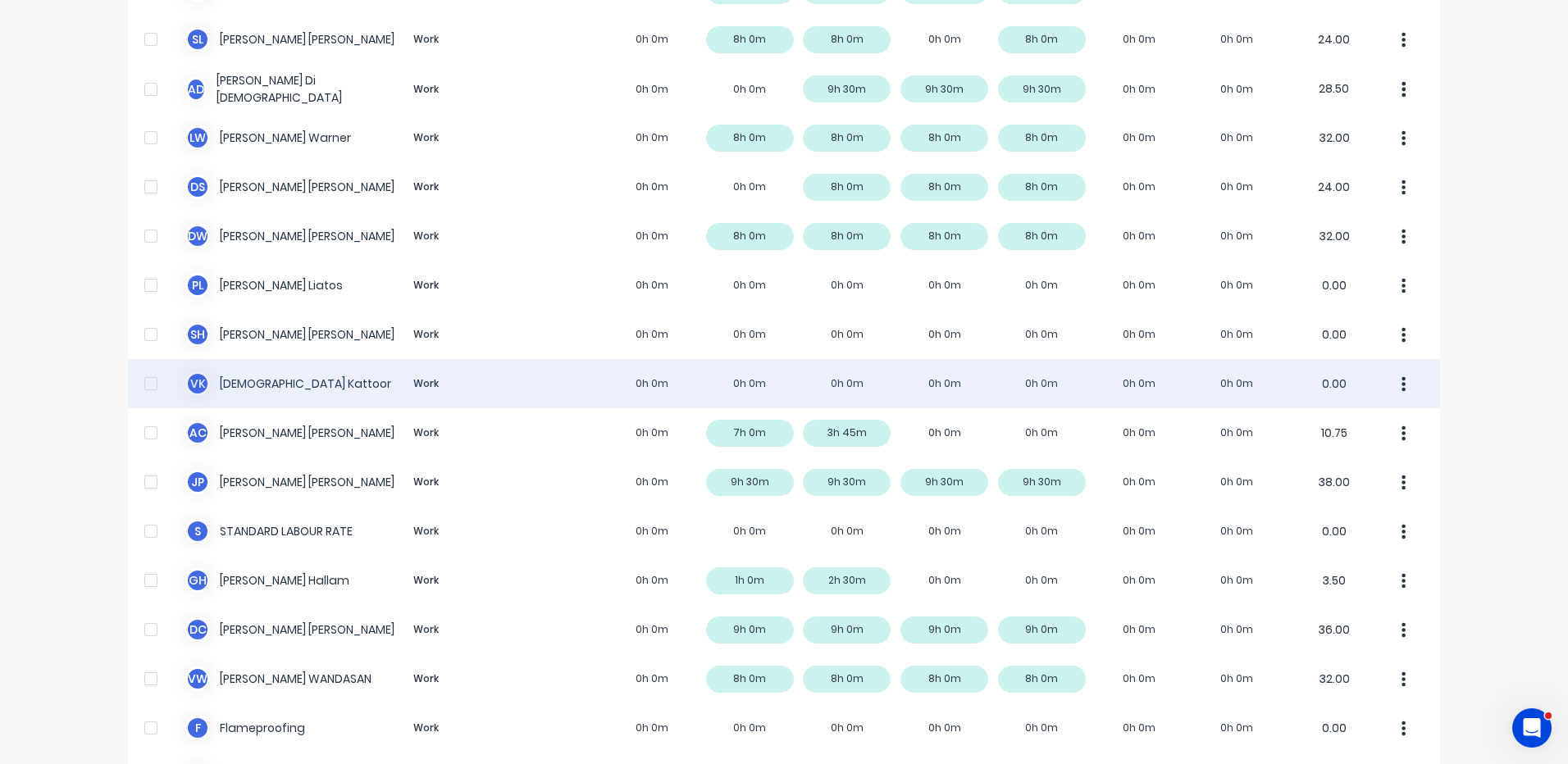
scroll to position [350, 0]
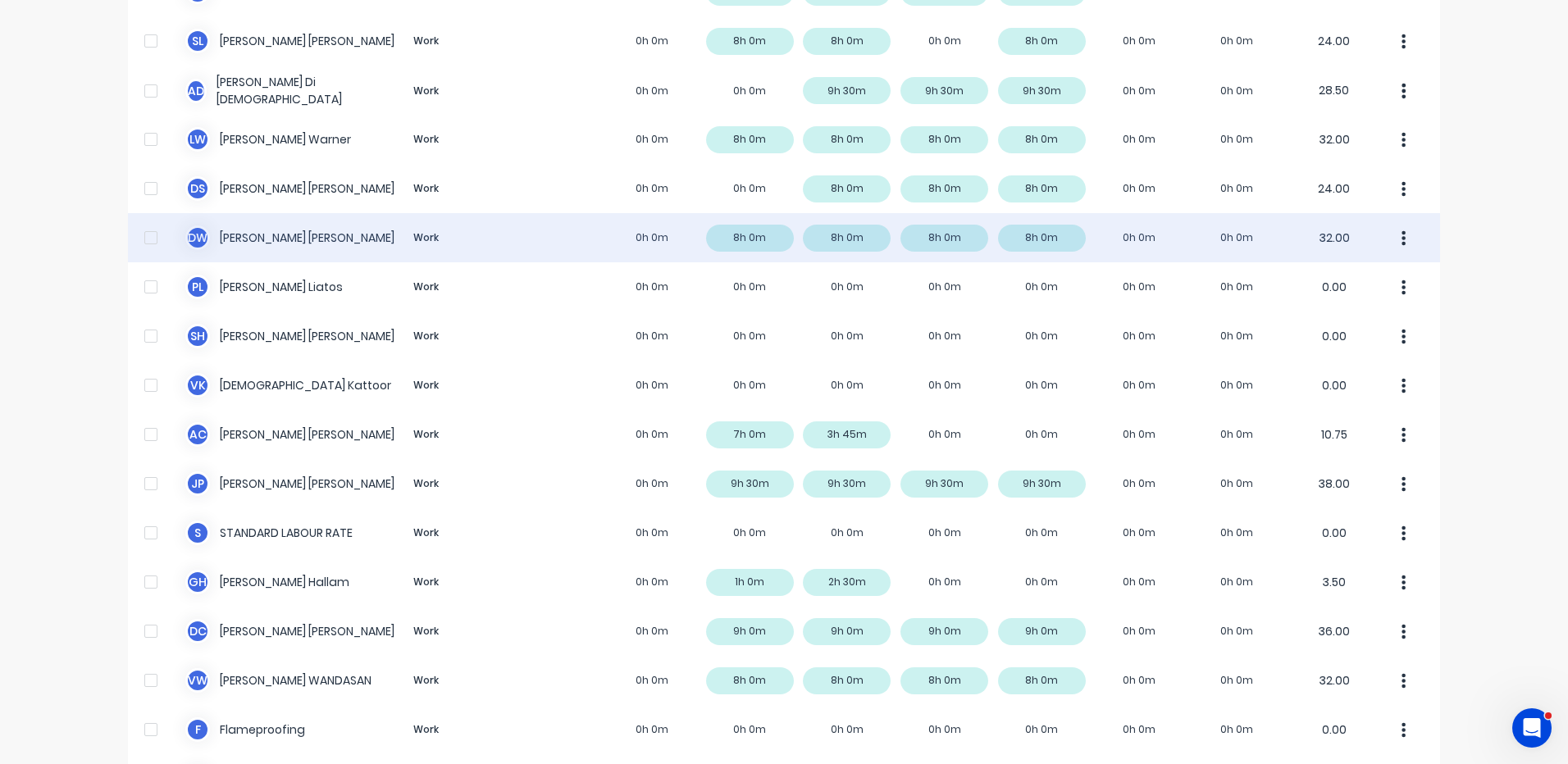
click at [894, 254] on div "D W David Waddy Work 0h 0m 8h 0m 8h 0m 8h 0m 8h 0m 0h 0m 0h 0m 32.00" at bounding box center [784, 237] width 1312 height 49
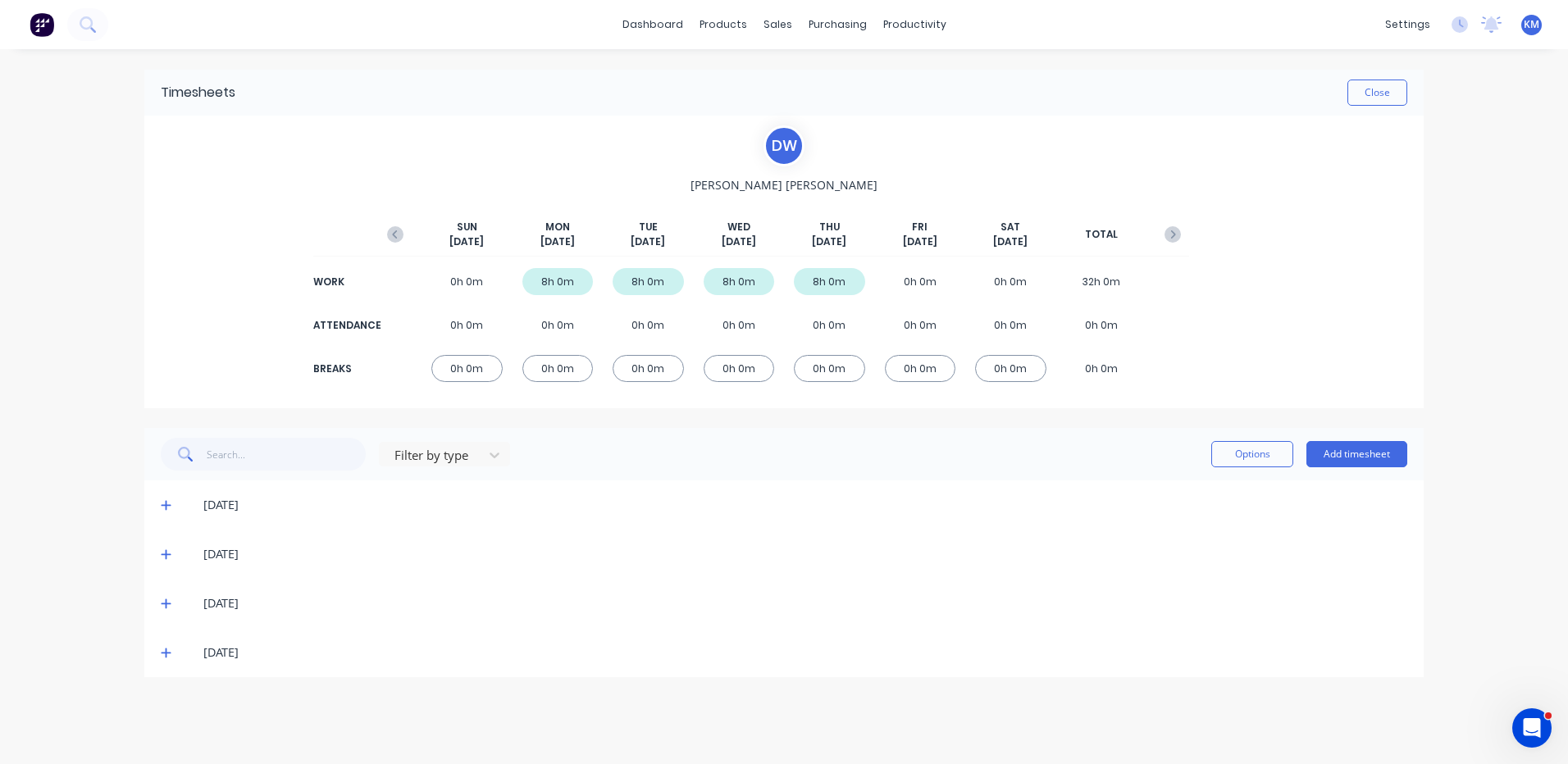
click at [159, 657] on div "11/09/25" at bounding box center [784, 652] width 1280 height 49
click at [167, 652] on icon at bounding box center [166, 653] width 10 height 10
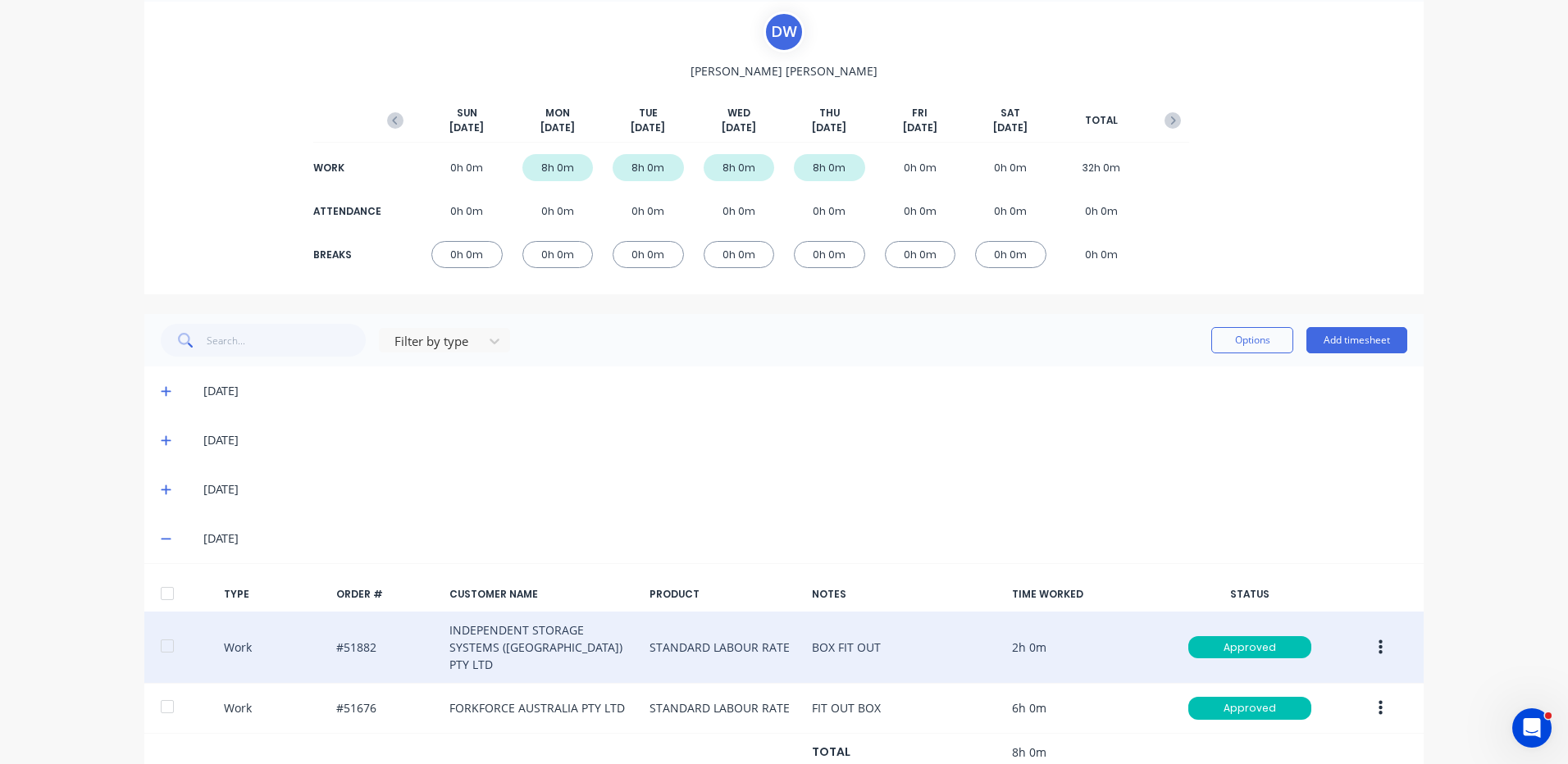
scroll to position [151, 0]
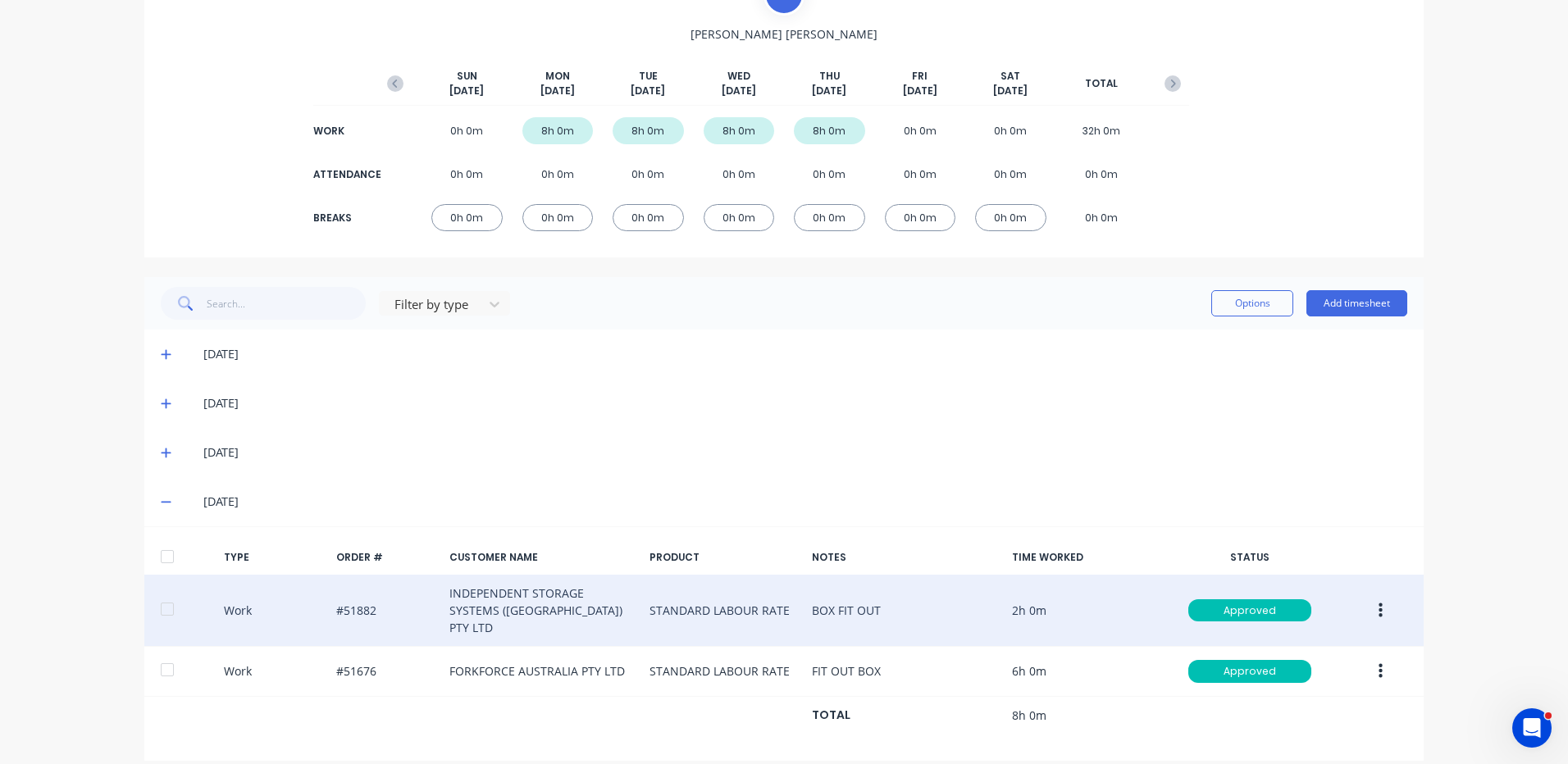
click at [1384, 596] on button "button" at bounding box center [1381, 610] width 38 height 29
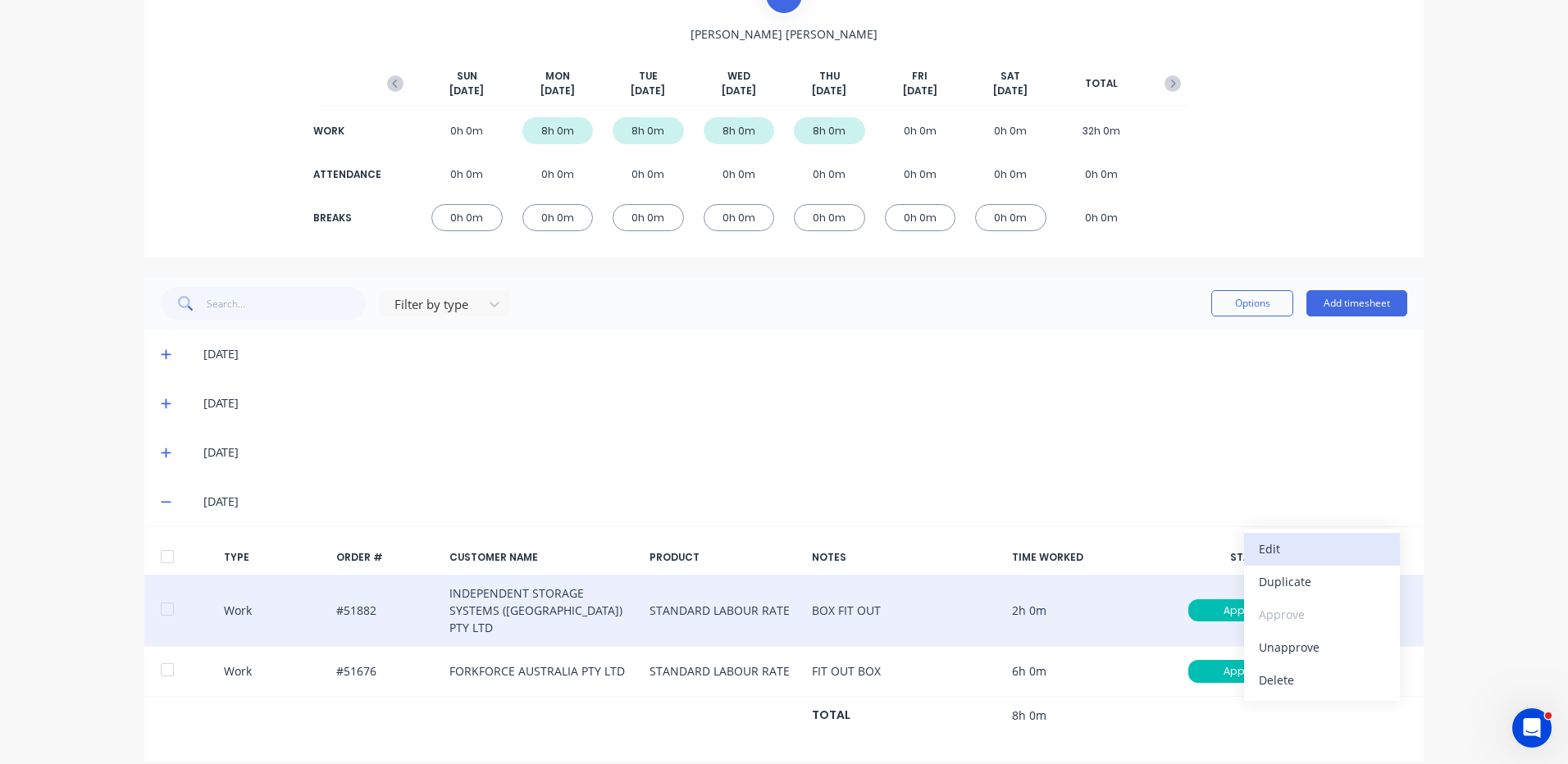
click at [1299, 537] on div "Edit" at bounding box center [1322, 548] width 126 height 24
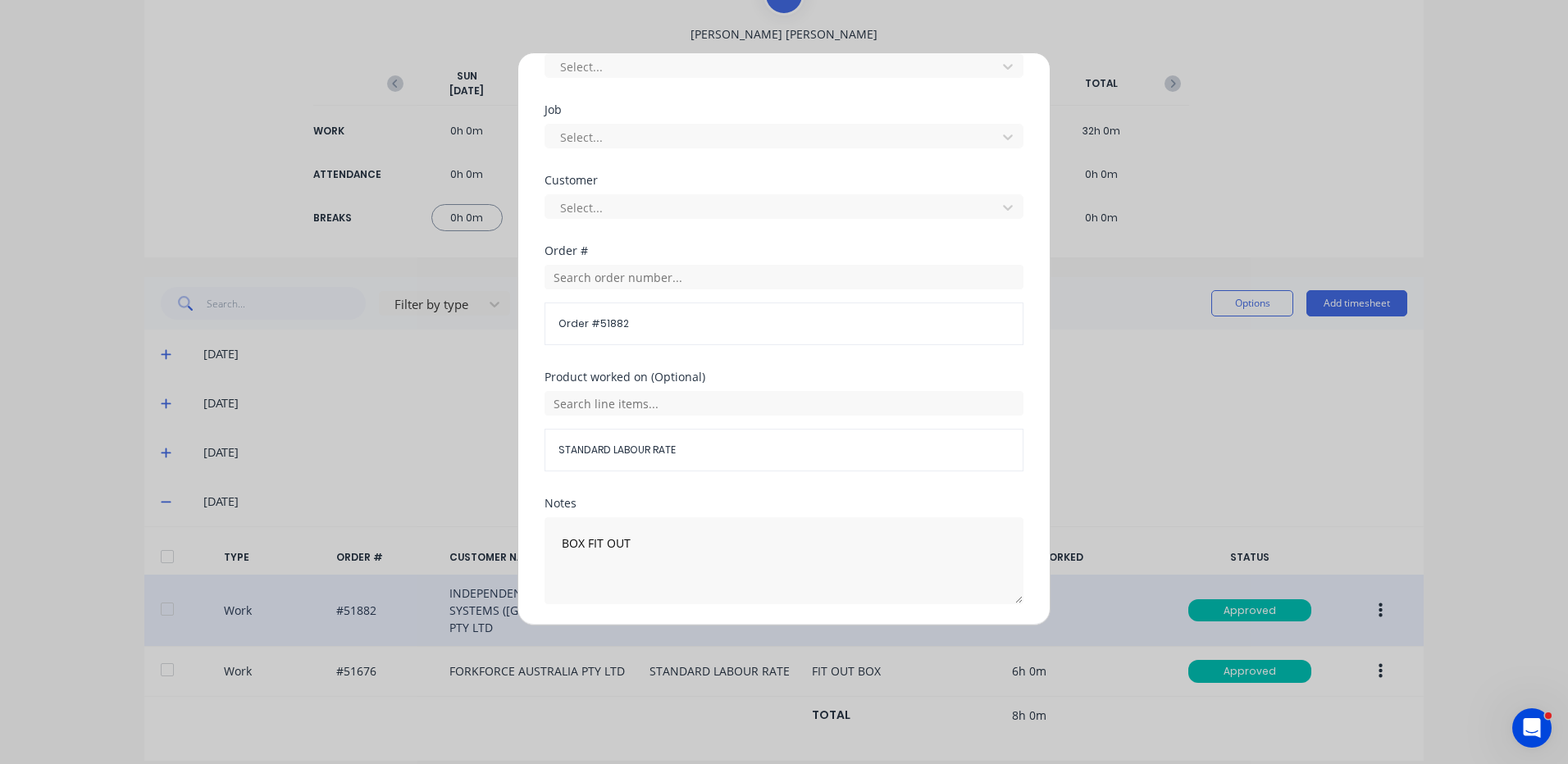
scroll to position [709, 0]
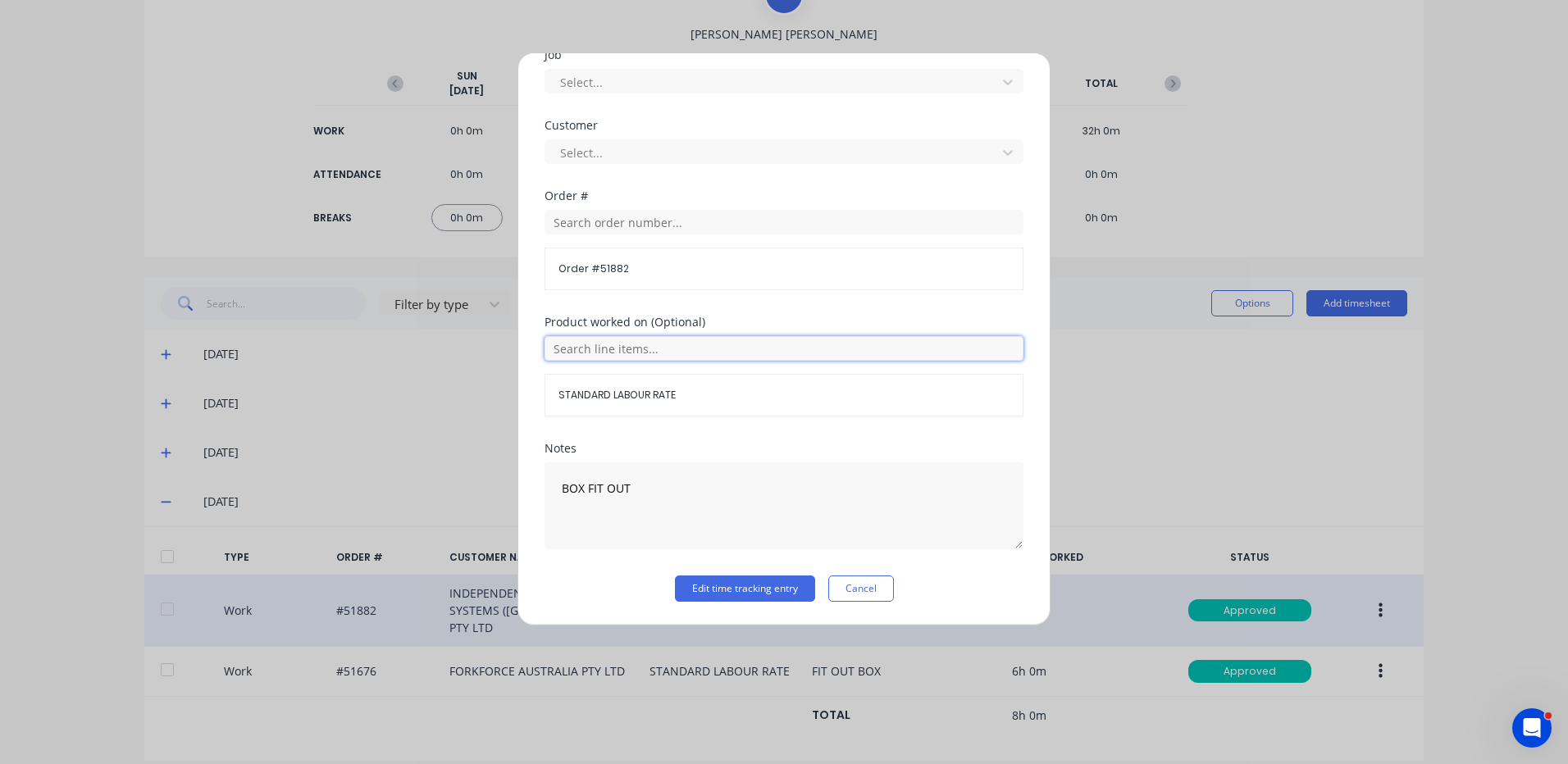
click at [653, 356] on input "text" at bounding box center [784, 348] width 479 height 25
click at [561, 428] on icon at bounding box center [563, 430] width 11 height 12
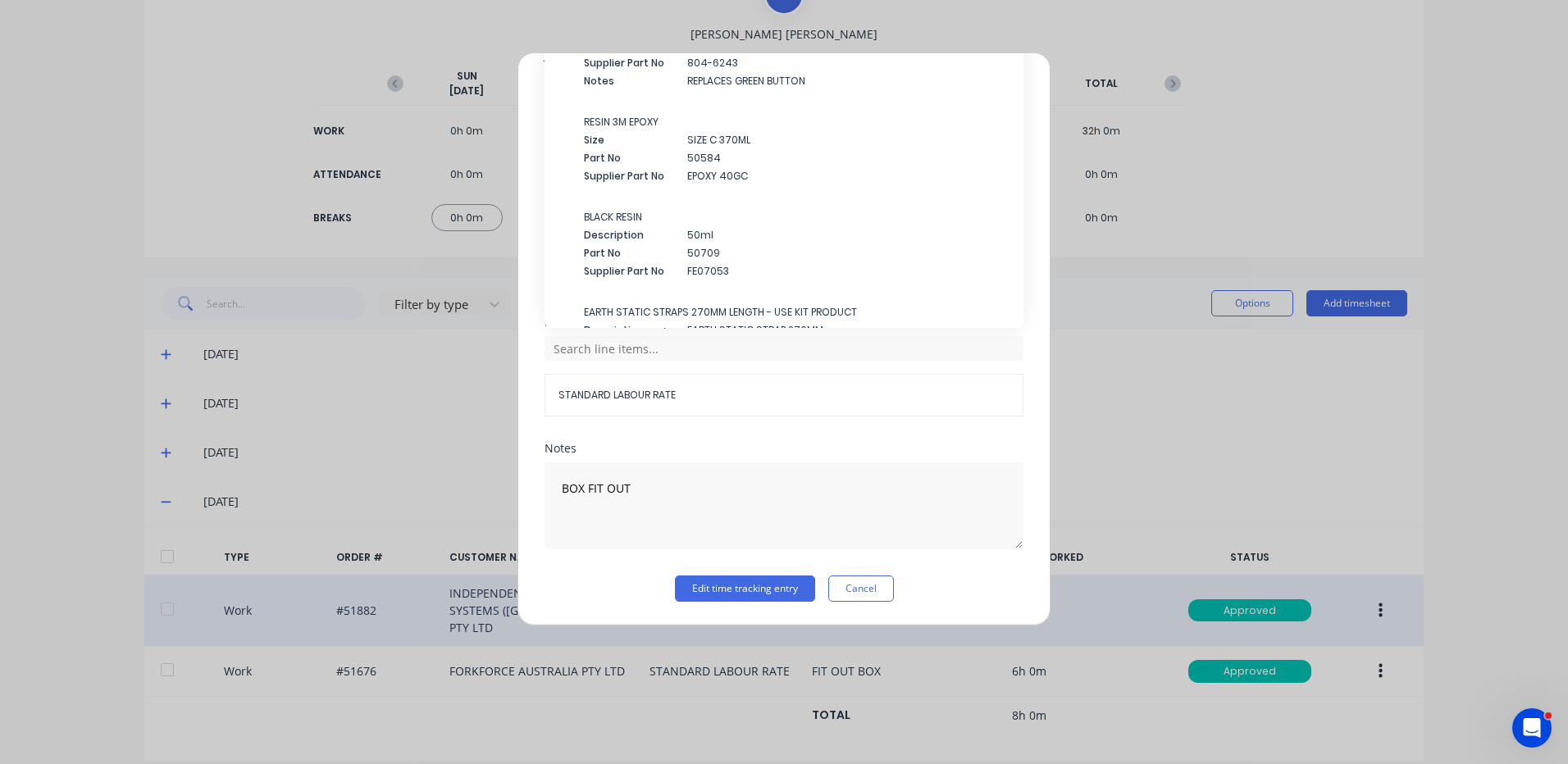
scroll to position [2962, 0]
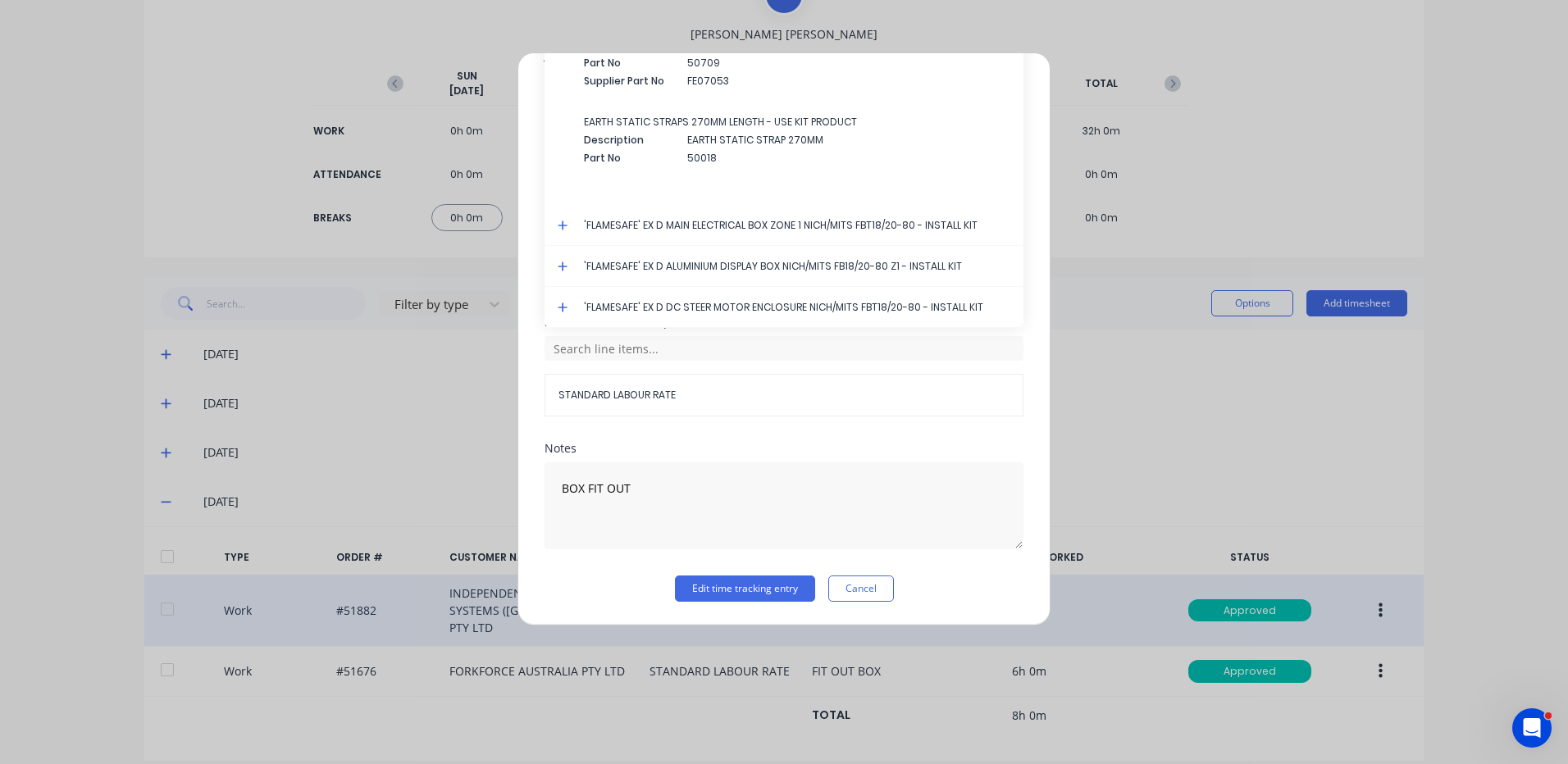
click at [560, 220] on icon at bounding box center [563, 226] width 11 height 12
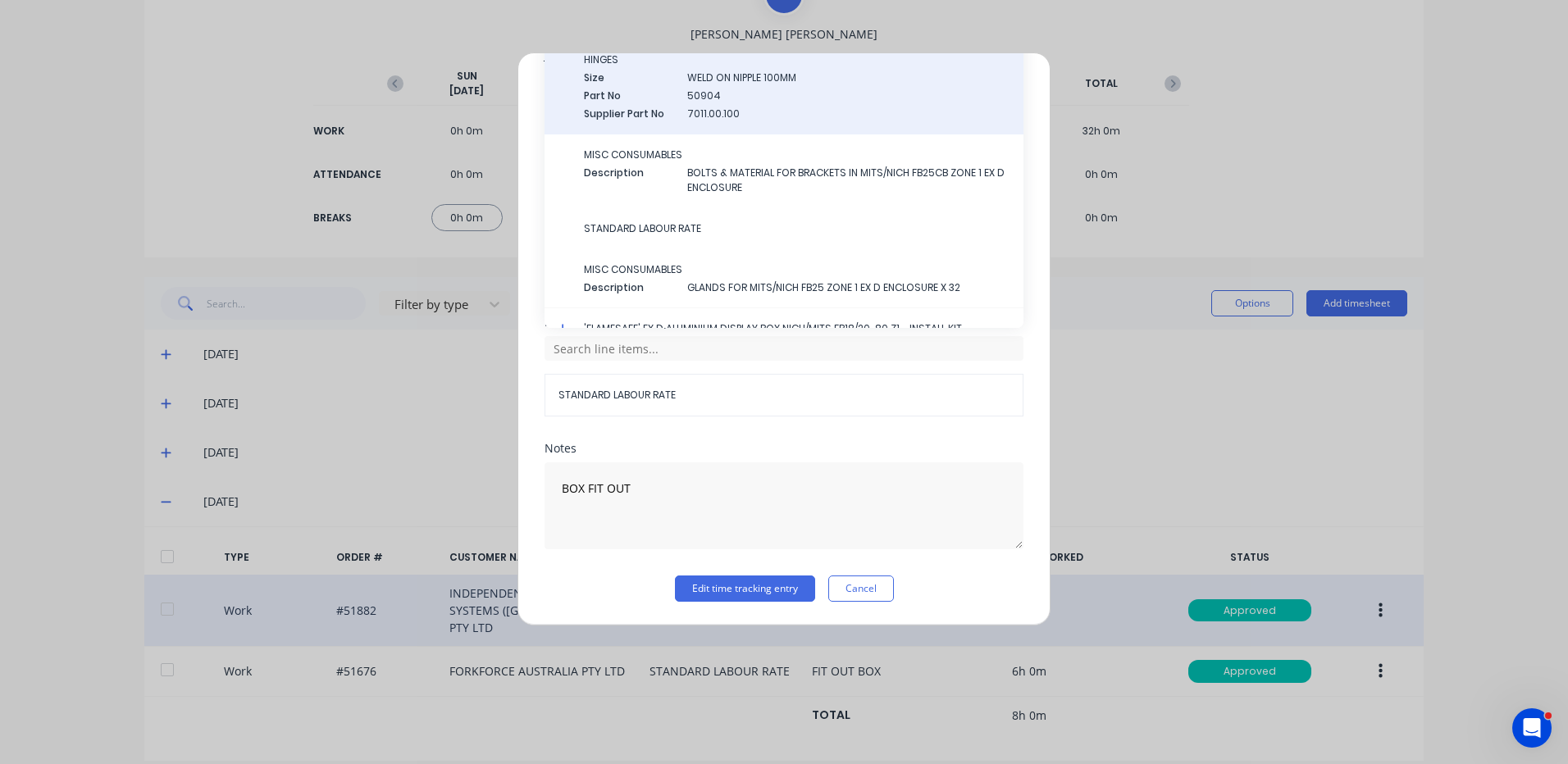
scroll to position [3232, 0]
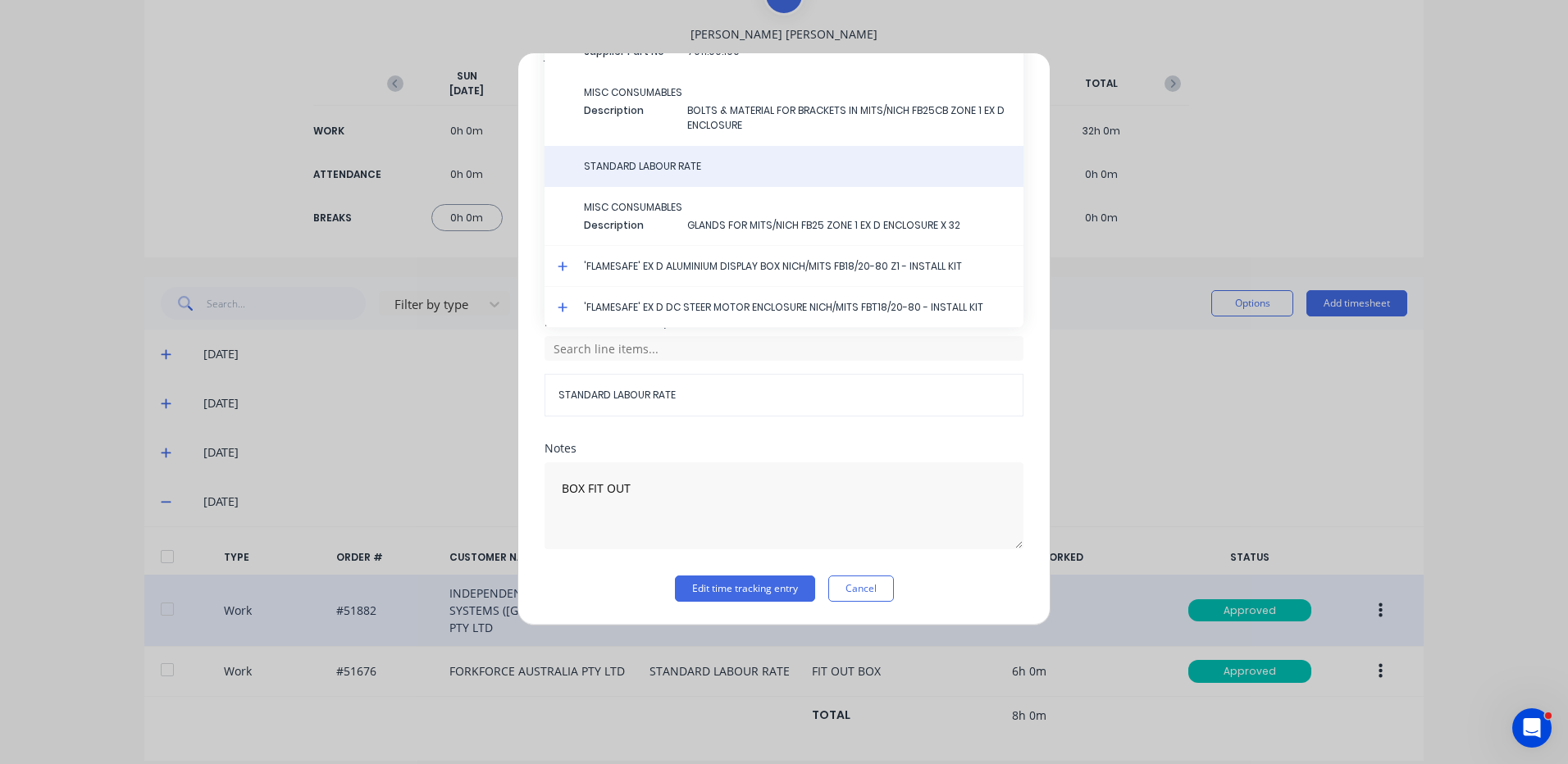
click at [673, 173] on span "STANDARD LABOUR RATE" at bounding box center [797, 166] width 427 height 15
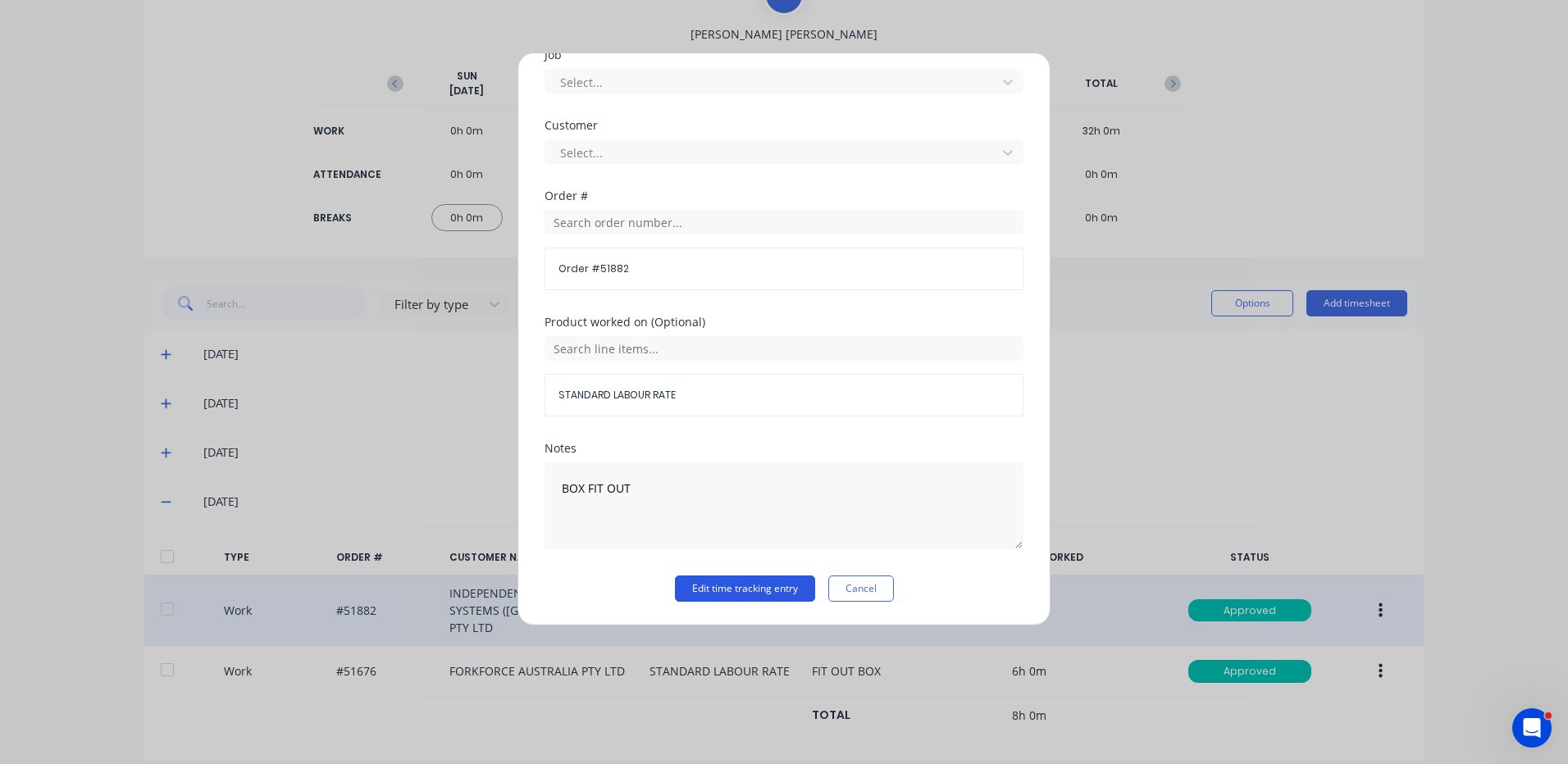
click at [709, 592] on button "Edit time tracking entry" at bounding box center [745, 588] width 140 height 26
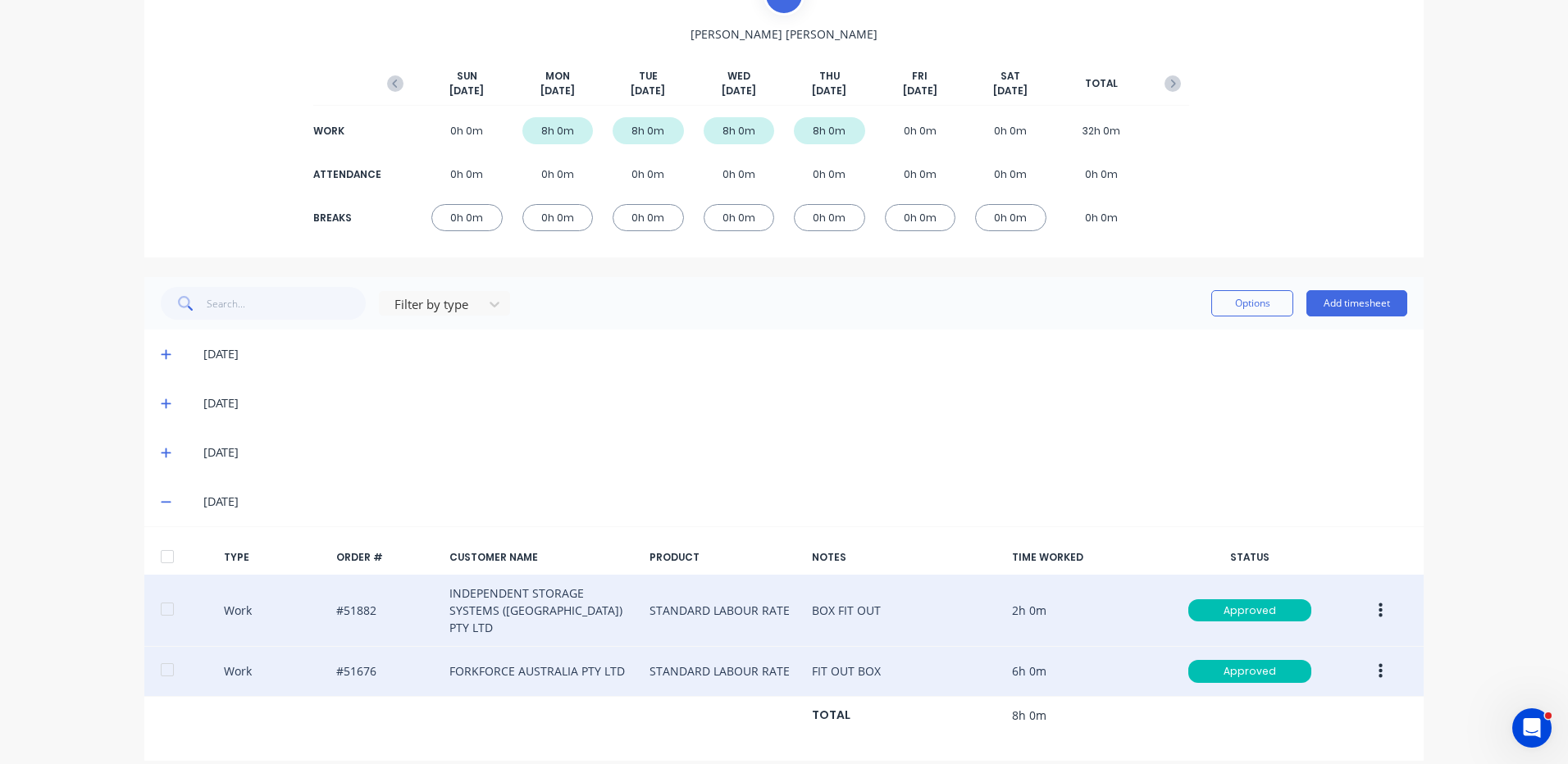
click at [1380, 657] on button "button" at bounding box center [1381, 671] width 38 height 29
click at [1313, 602] on div "Edit" at bounding box center [1322, 609] width 126 height 24
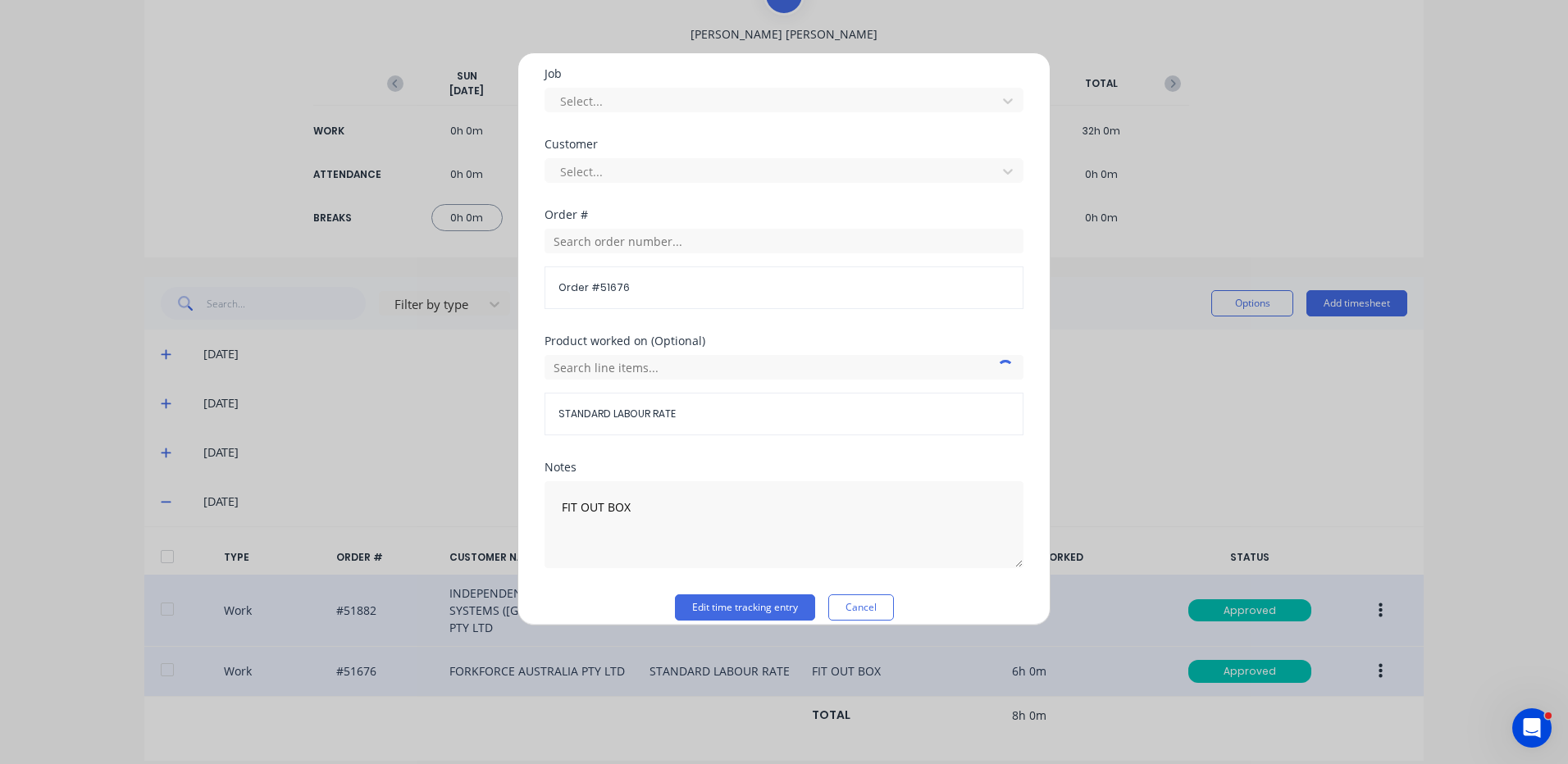
scroll to position [709, 0]
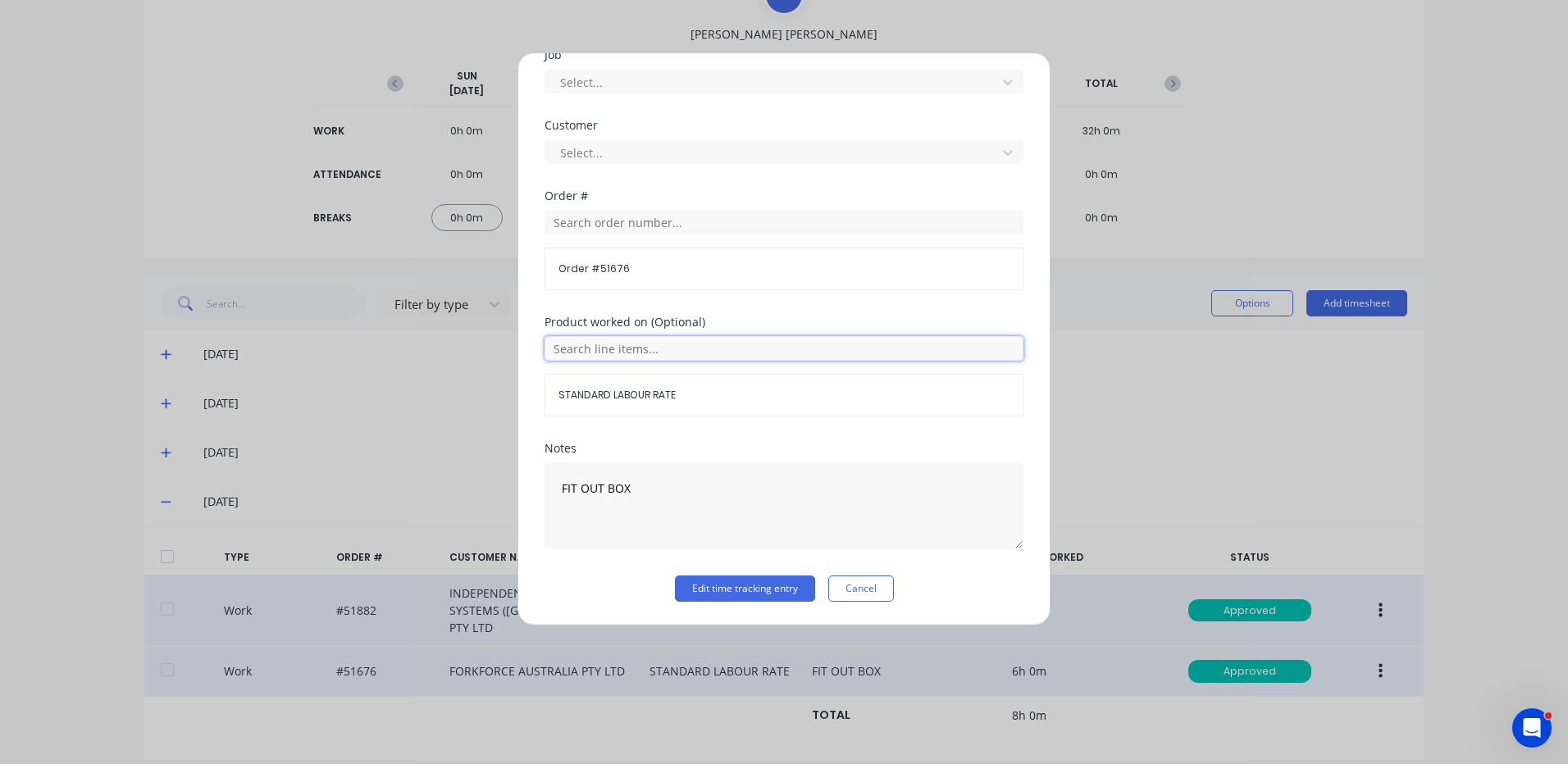
click at [654, 353] on input "text" at bounding box center [784, 348] width 479 height 25
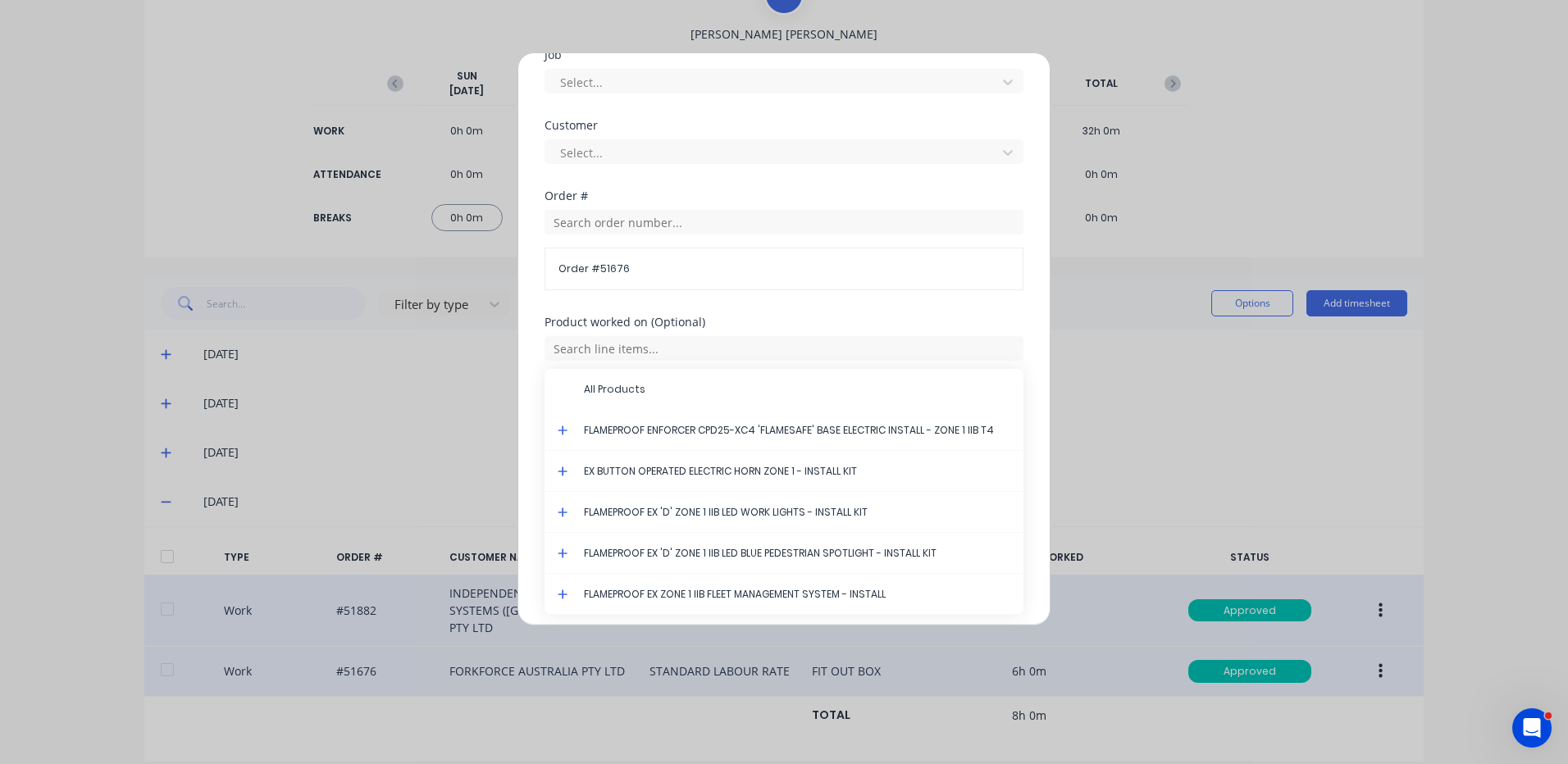
click at [562, 425] on icon at bounding box center [563, 430] width 11 height 12
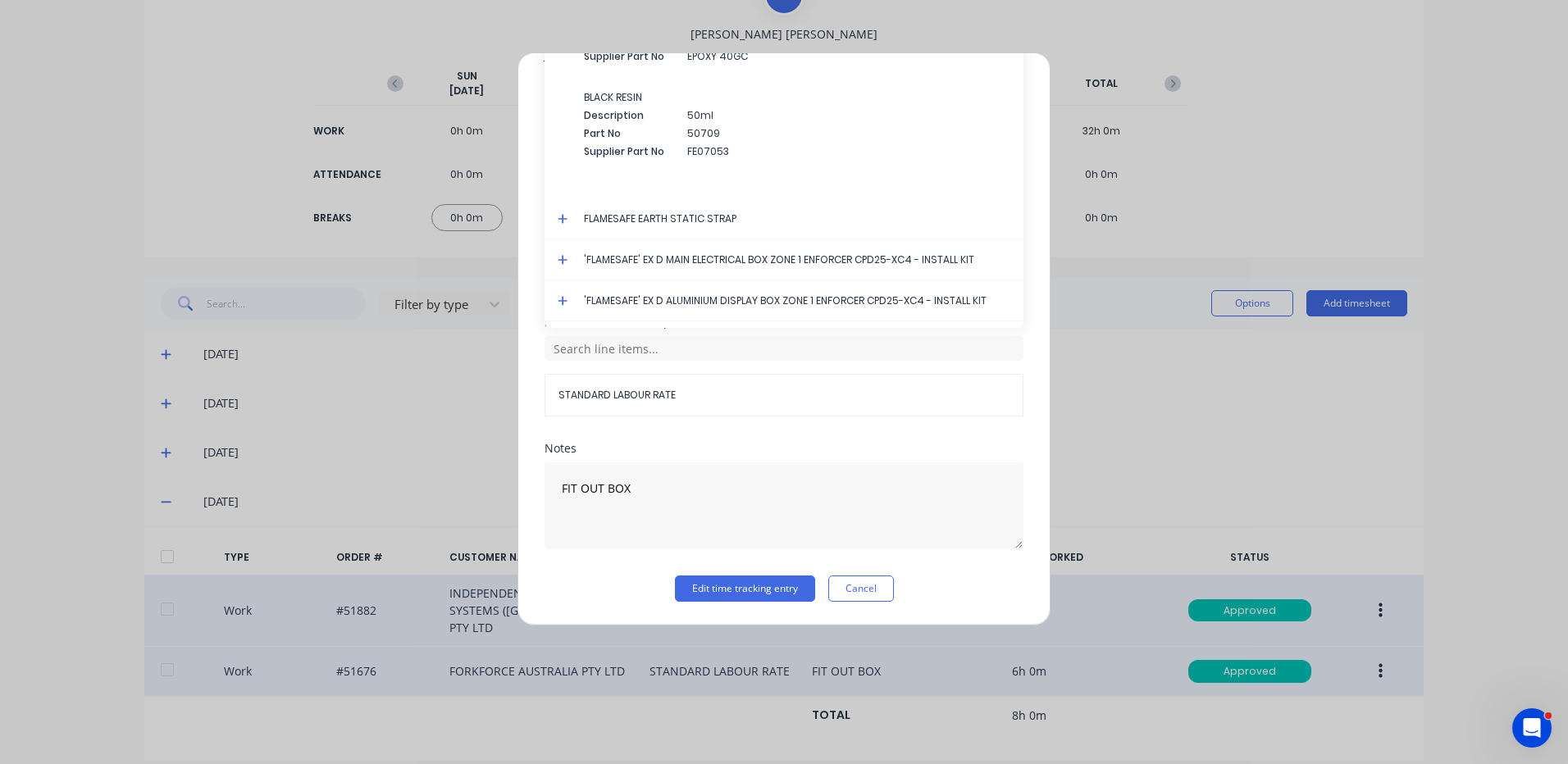
scroll to position [2886, 0]
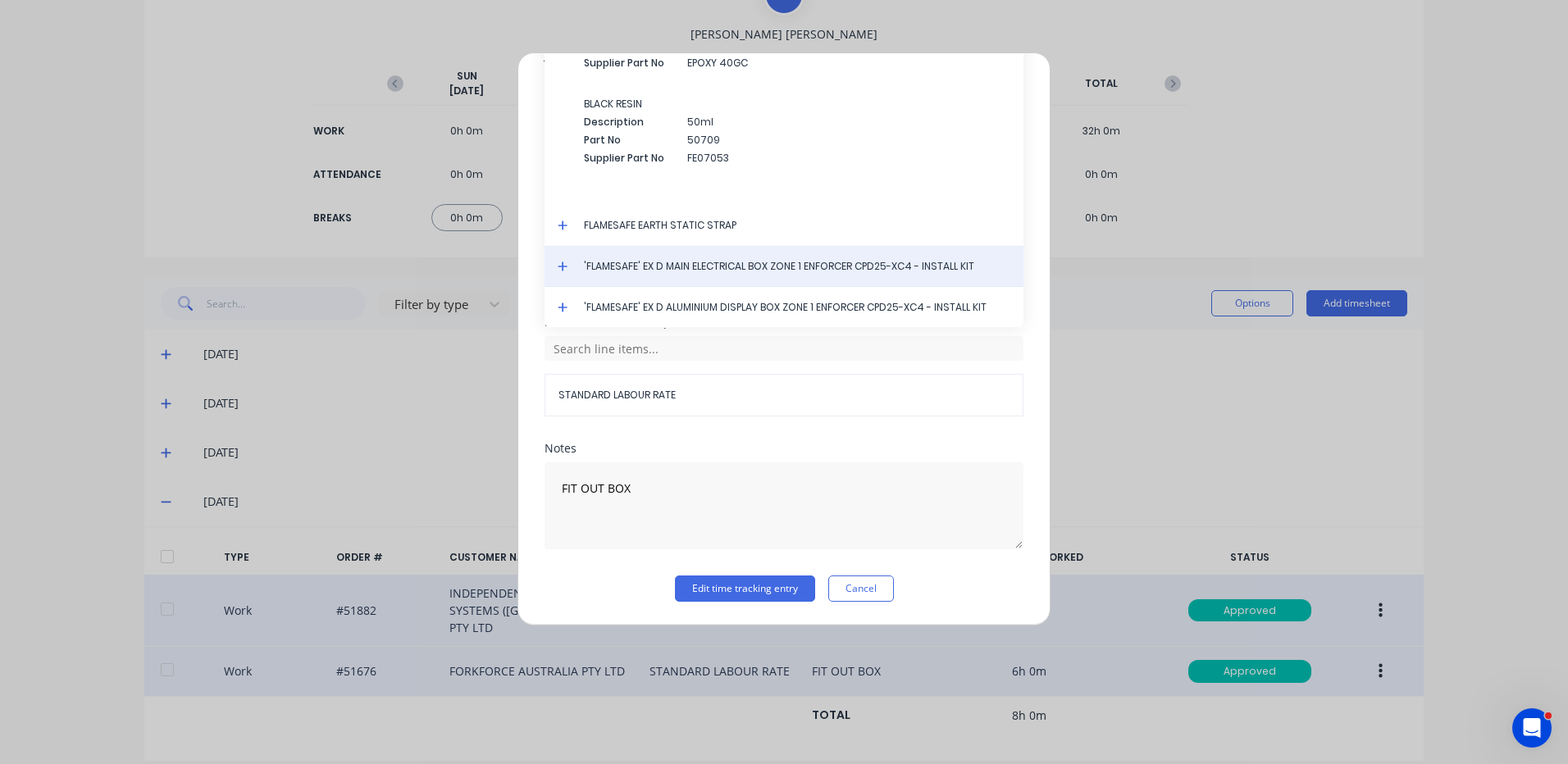
click at [557, 264] on div "'FLAMESAFE' EX D MAIN ELECTRICAL BOX ZONE 1 ENFORCER CPD25-XC4 - INSTALL KIT" at bounding box center [784, 266] width 479 height 41
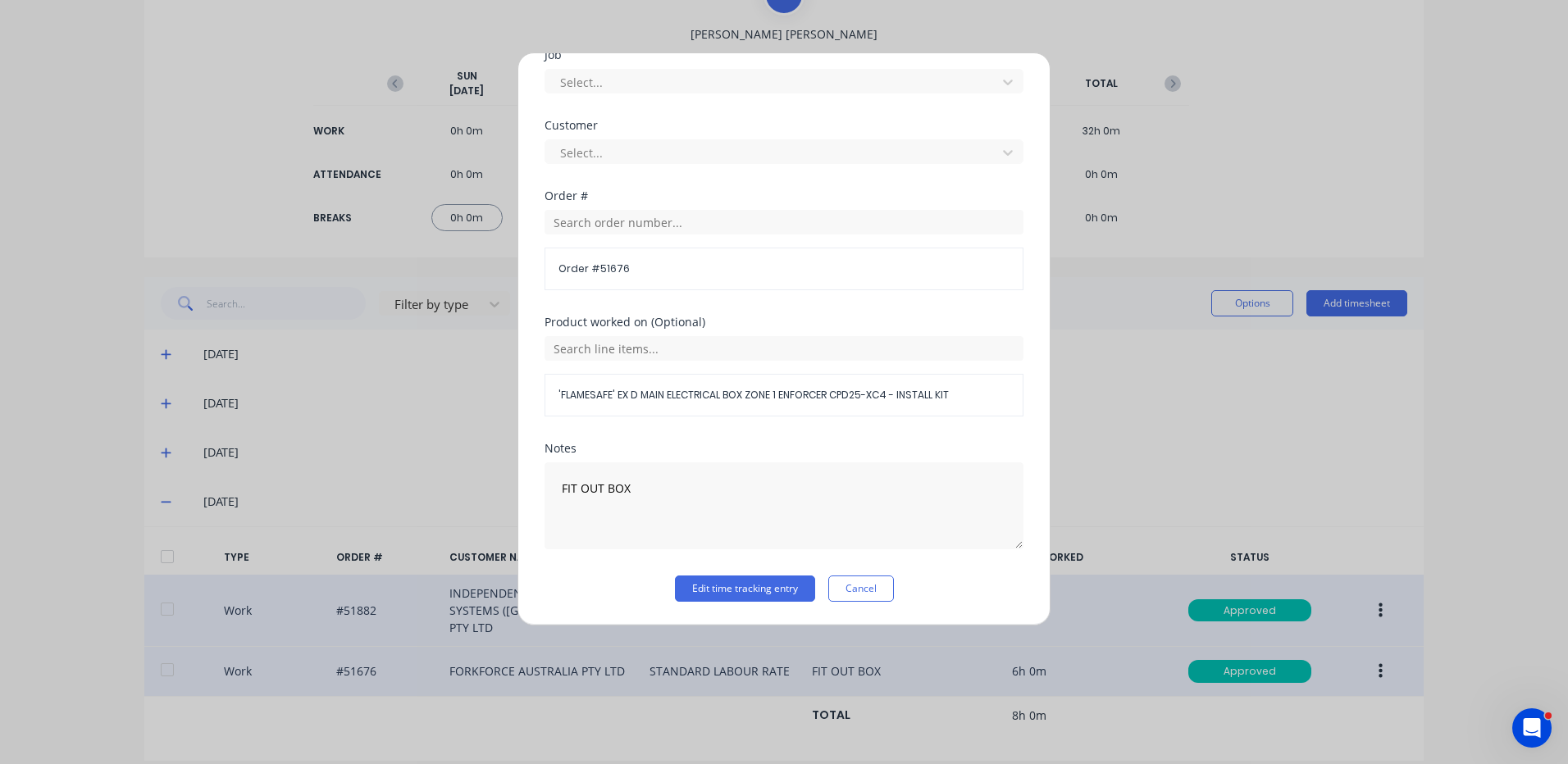
click at [642, 365] on div "'FLAMESAFE' EX D MAIN ELECTRICAL BOX ZONE 1 ENFORCER CPD25-XC4 - INSTALL KIT" at bounding box center [784, 377] width 479 height 80
click at [642, 356] on input "text" at bounding box center [784, 348] width 479 height 25
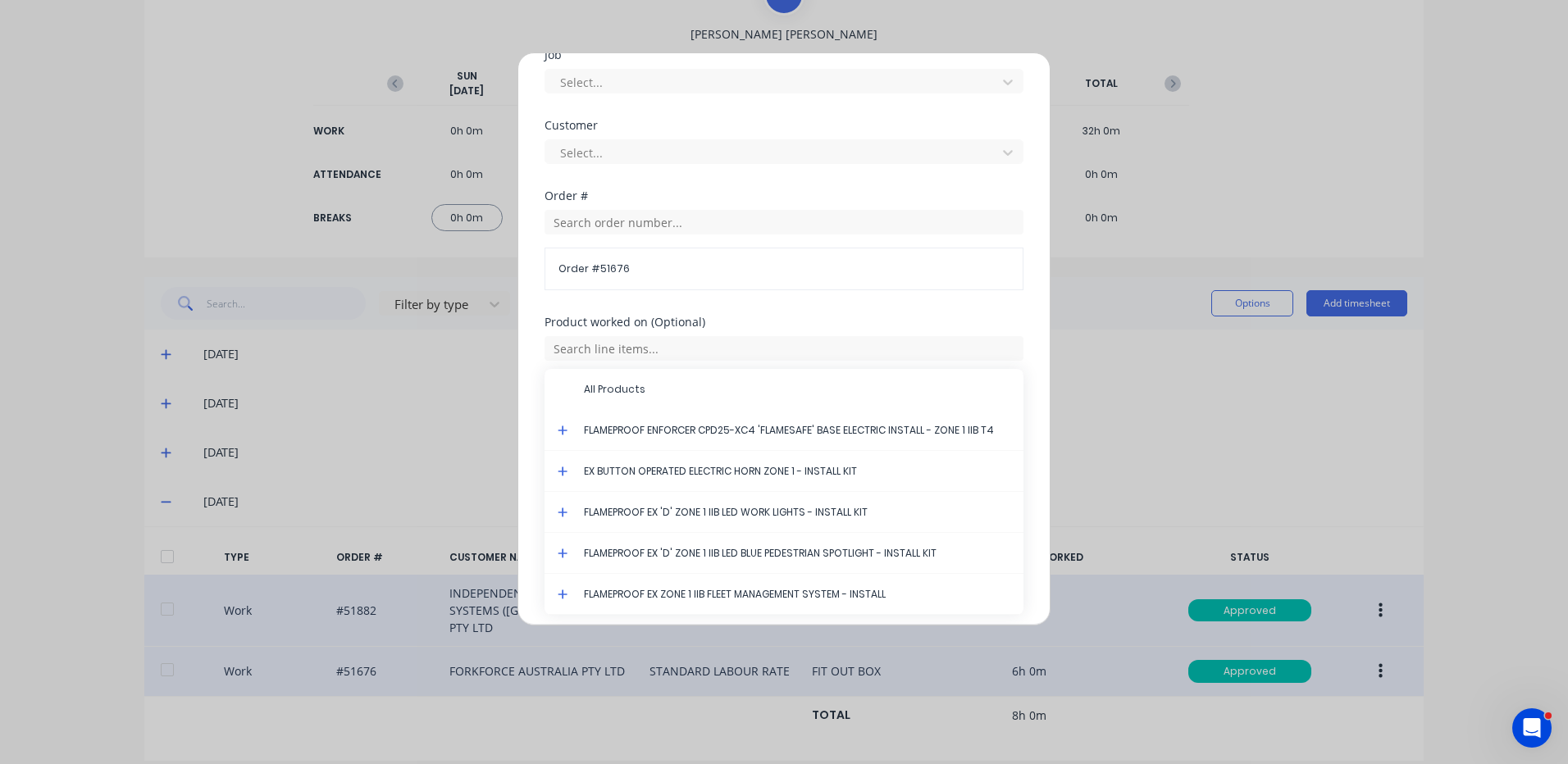
click at [561, 428] on icon at bounding box center [563, 430] width 11 height 12
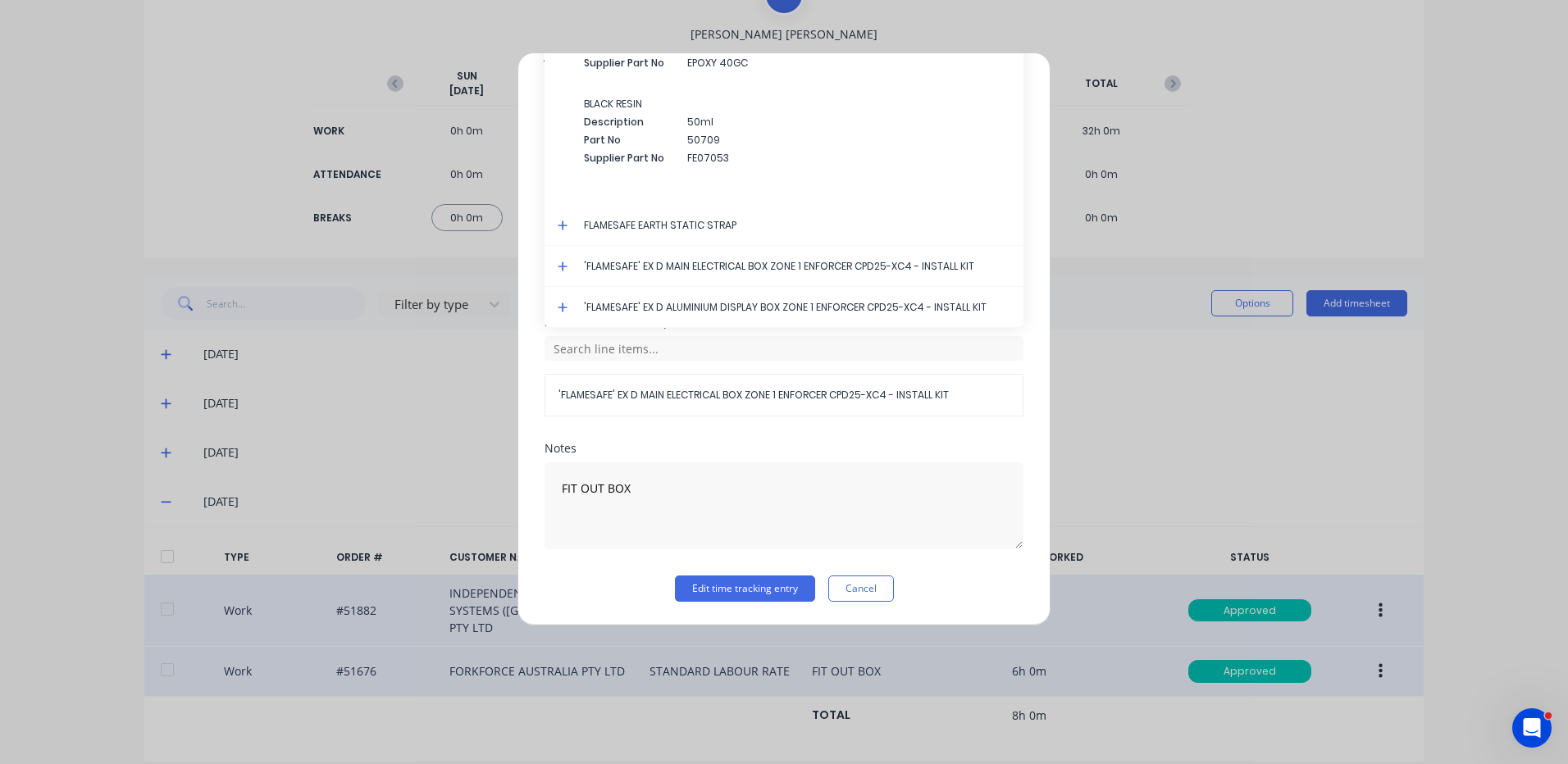
click at [561, 262] on icon at bounding box center [563, 266] width 11 height 12
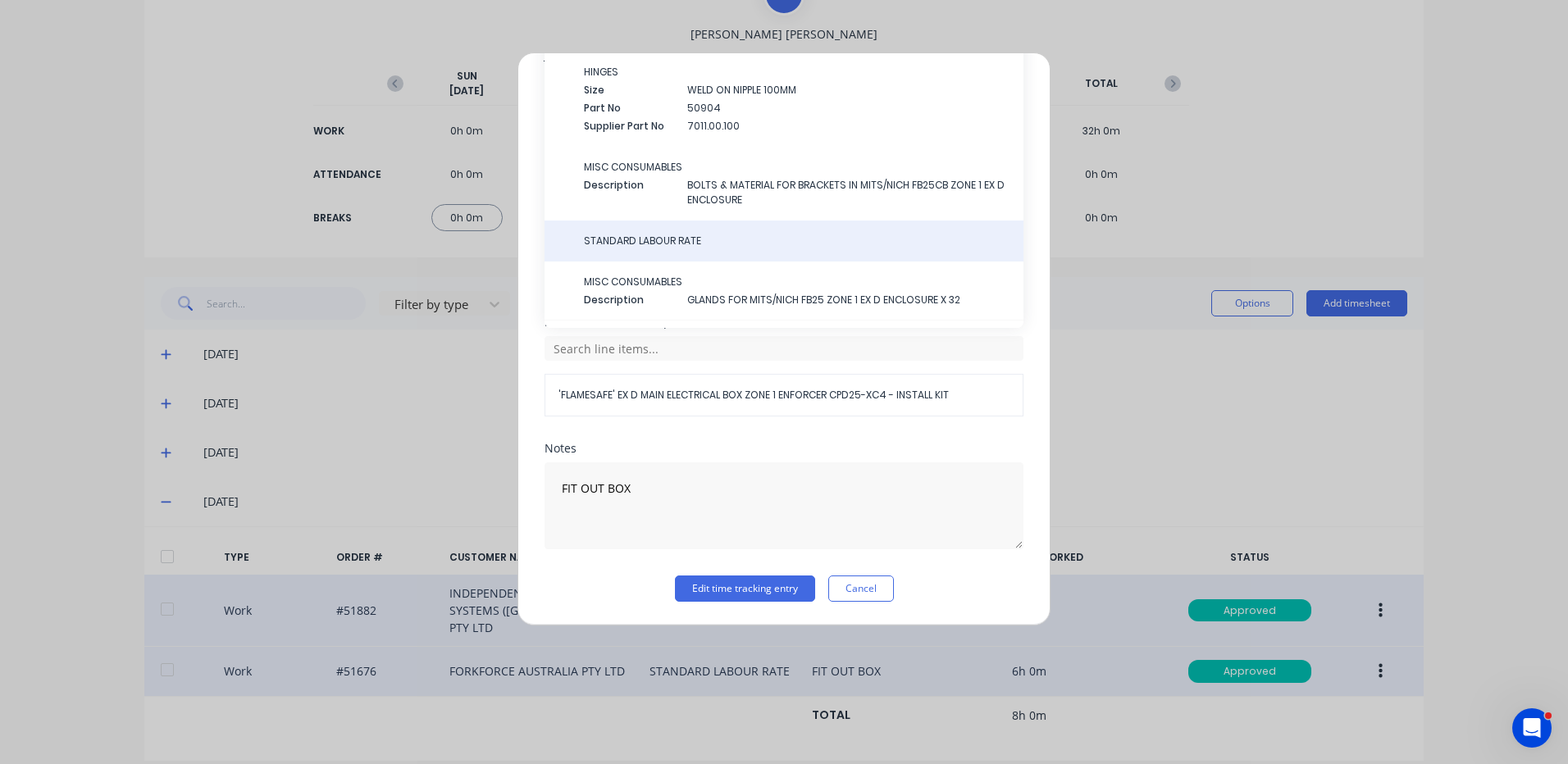
scroll to position [3131, 0]
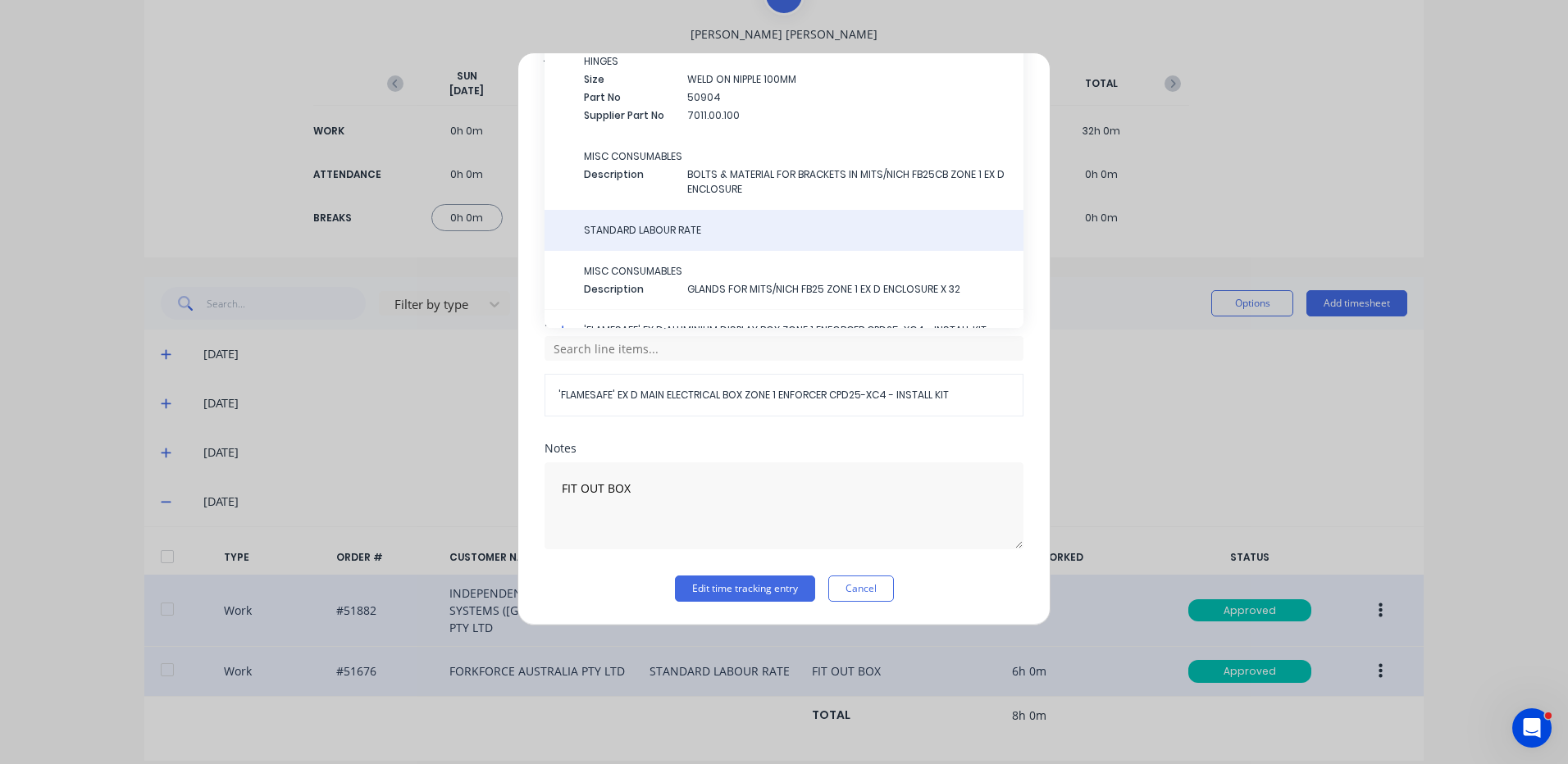
click at [654, 226] on span "STANDARD LABOUR RATE" at bounding box center [797, 230] width 427 height 15
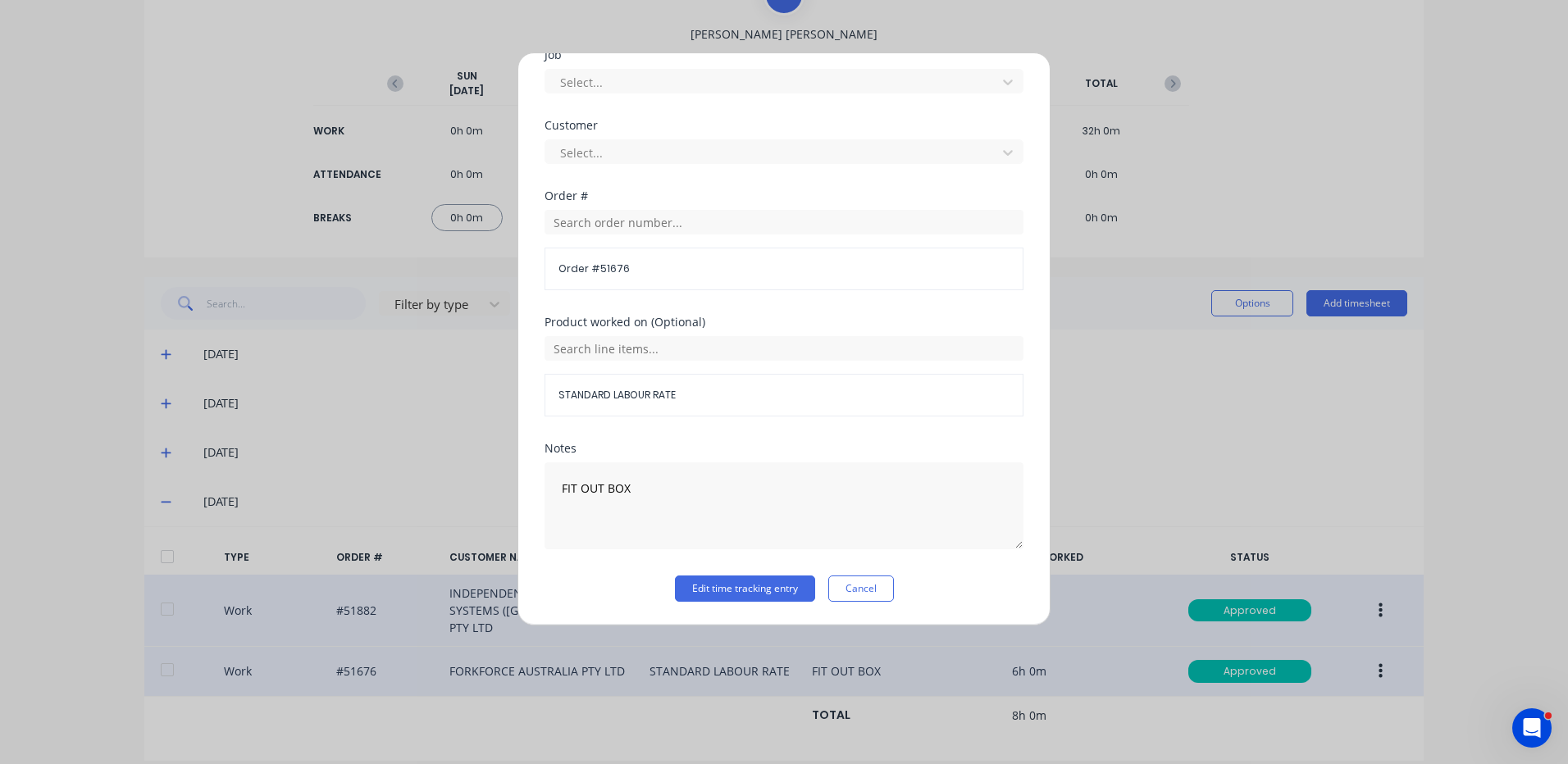
click at [748, 573] on div "Notes FIT OUT BOX" at bounding box center [784, 509] width 479 height 133
click at [745, 581] on button "Edit time tracking entry" at bounding box center [745, 588] width 140 height 26
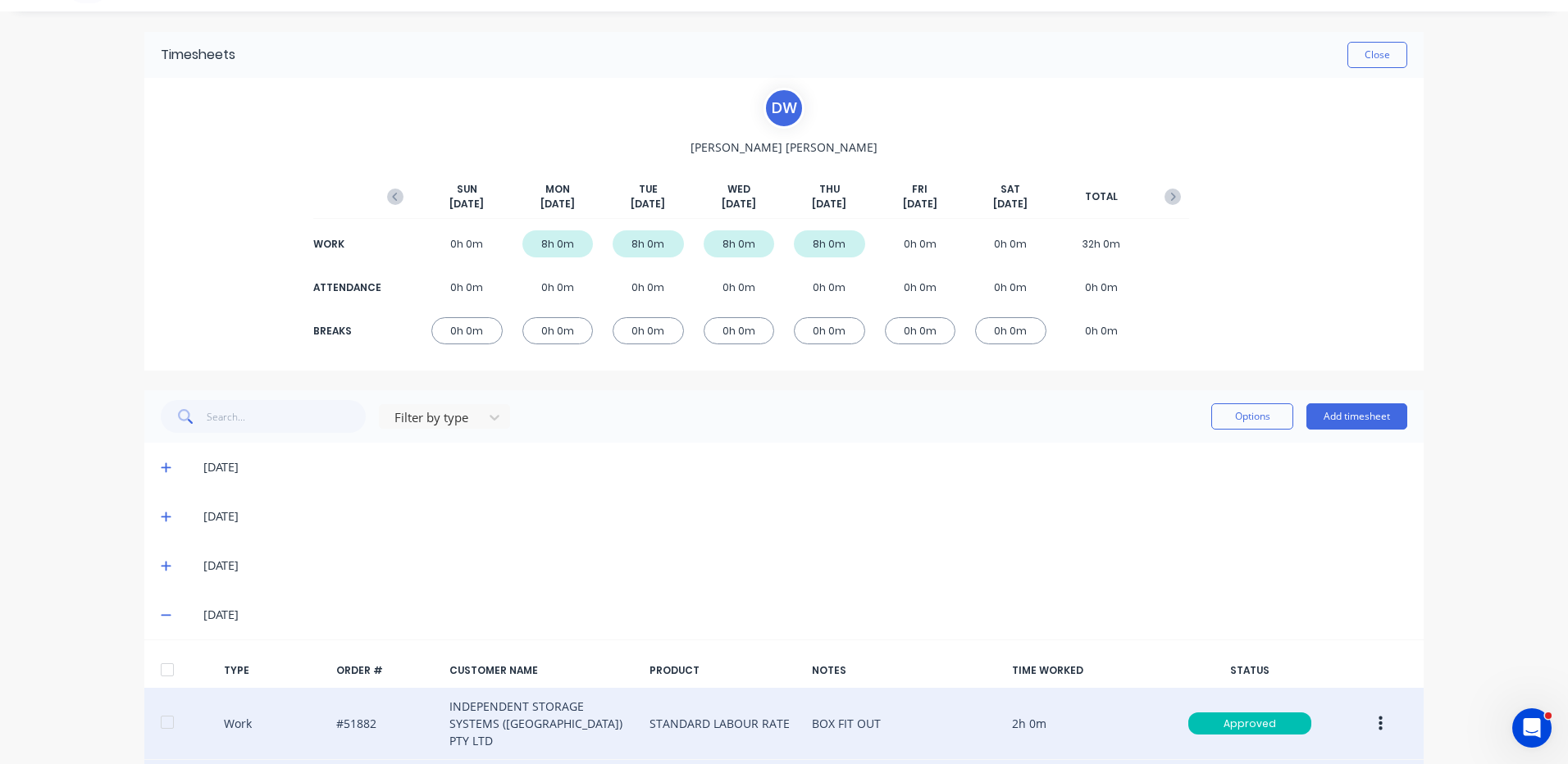
scroll to position [0, 0]
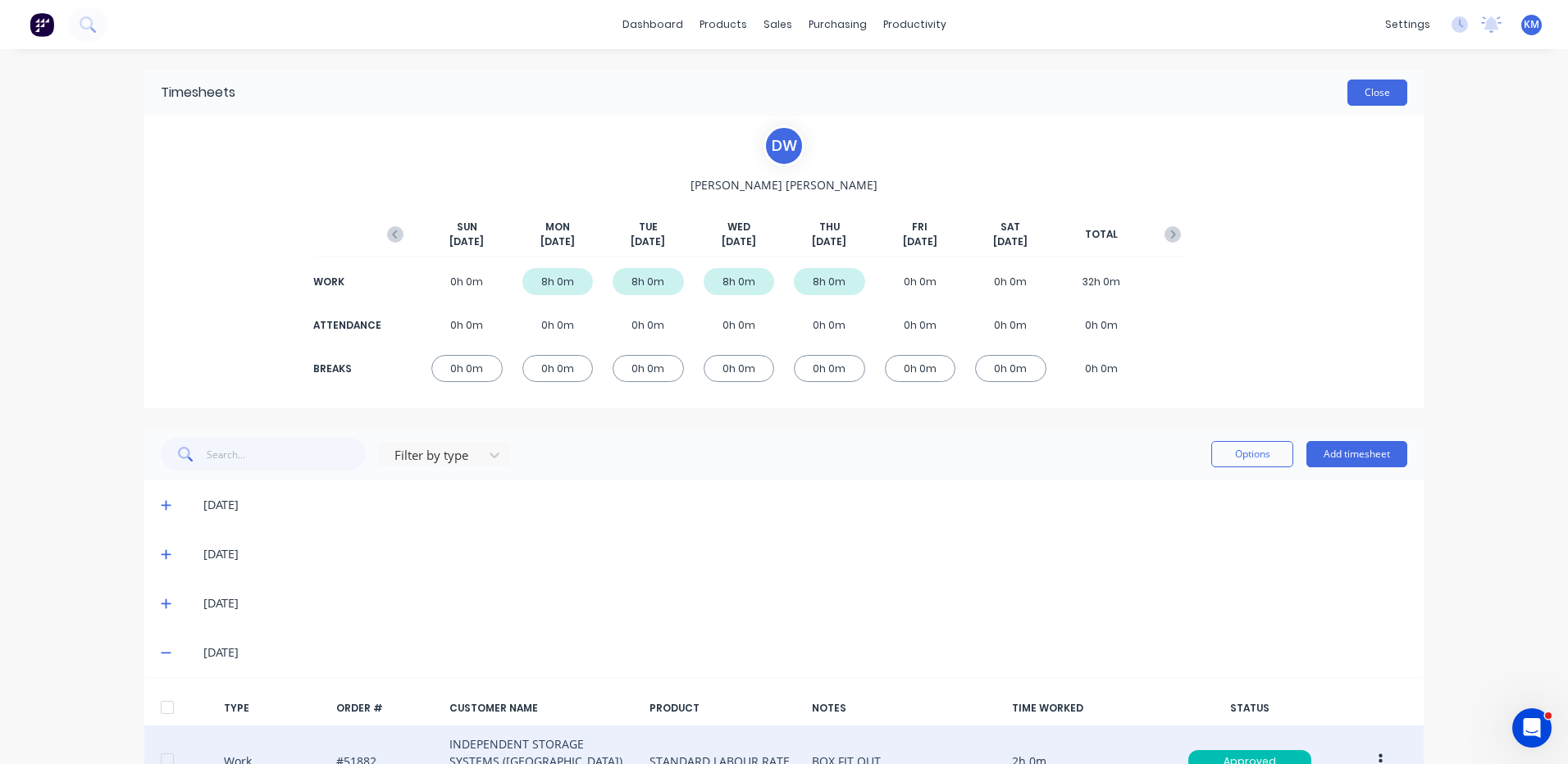
click at [1348, 104] on button "Close" at bounding box center [1378, 92] width 60 height 26
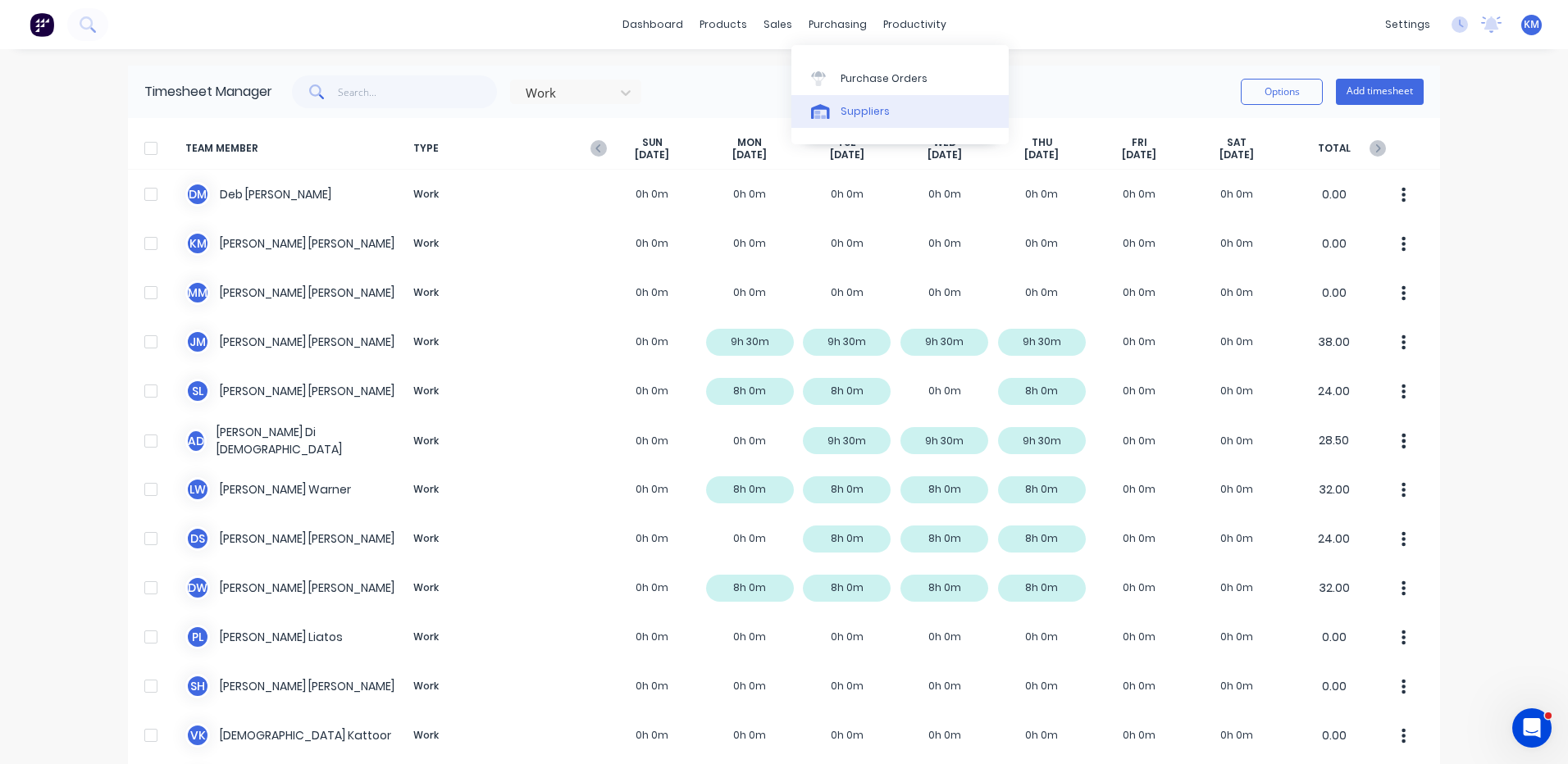
click at [819, 125] on link "Suppliers" at bounding box center [900, 112] width 217 height 33
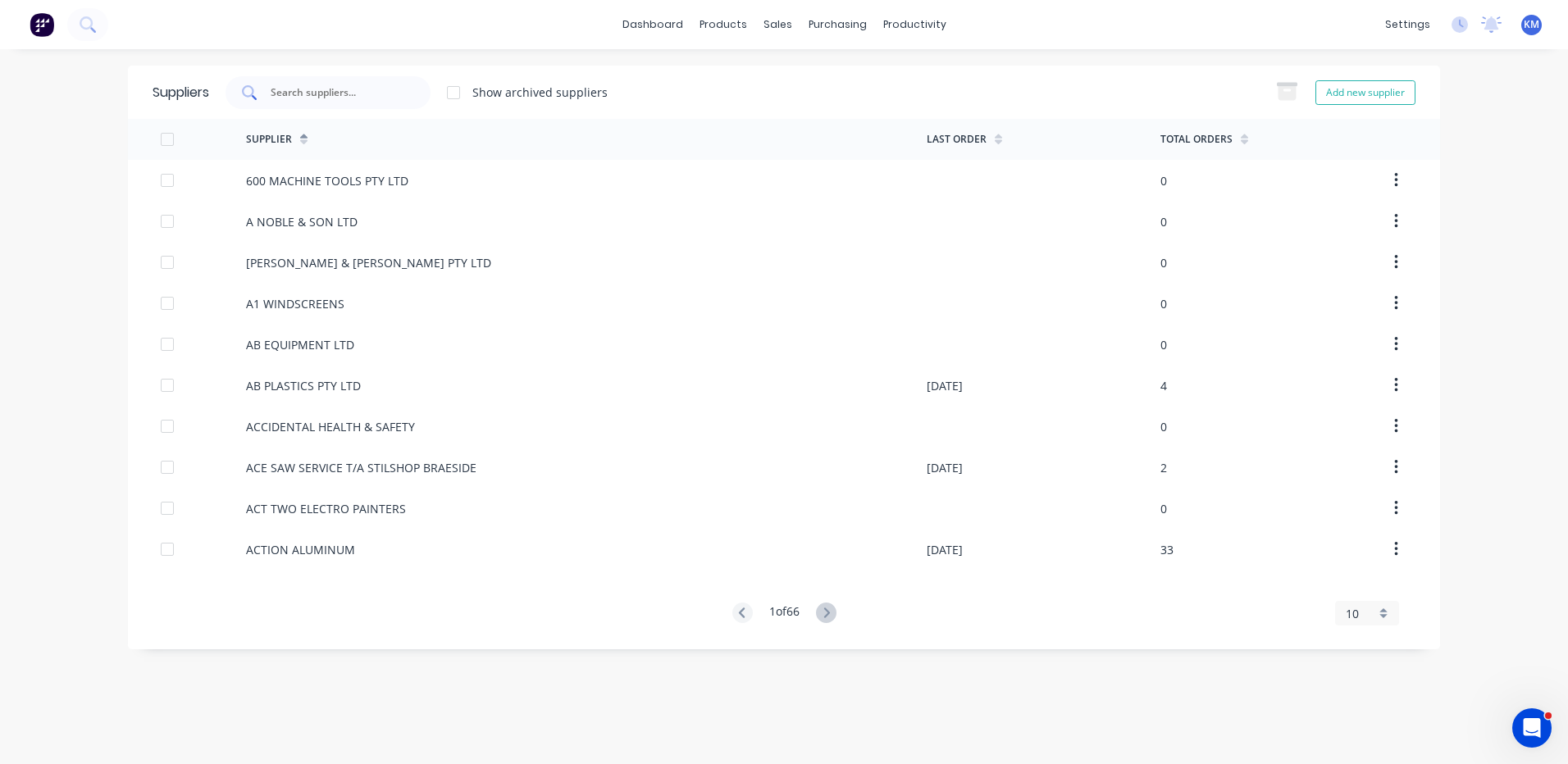
click at [349, 96] on input "text" at bounding box center [338, 93] width 137 height 16
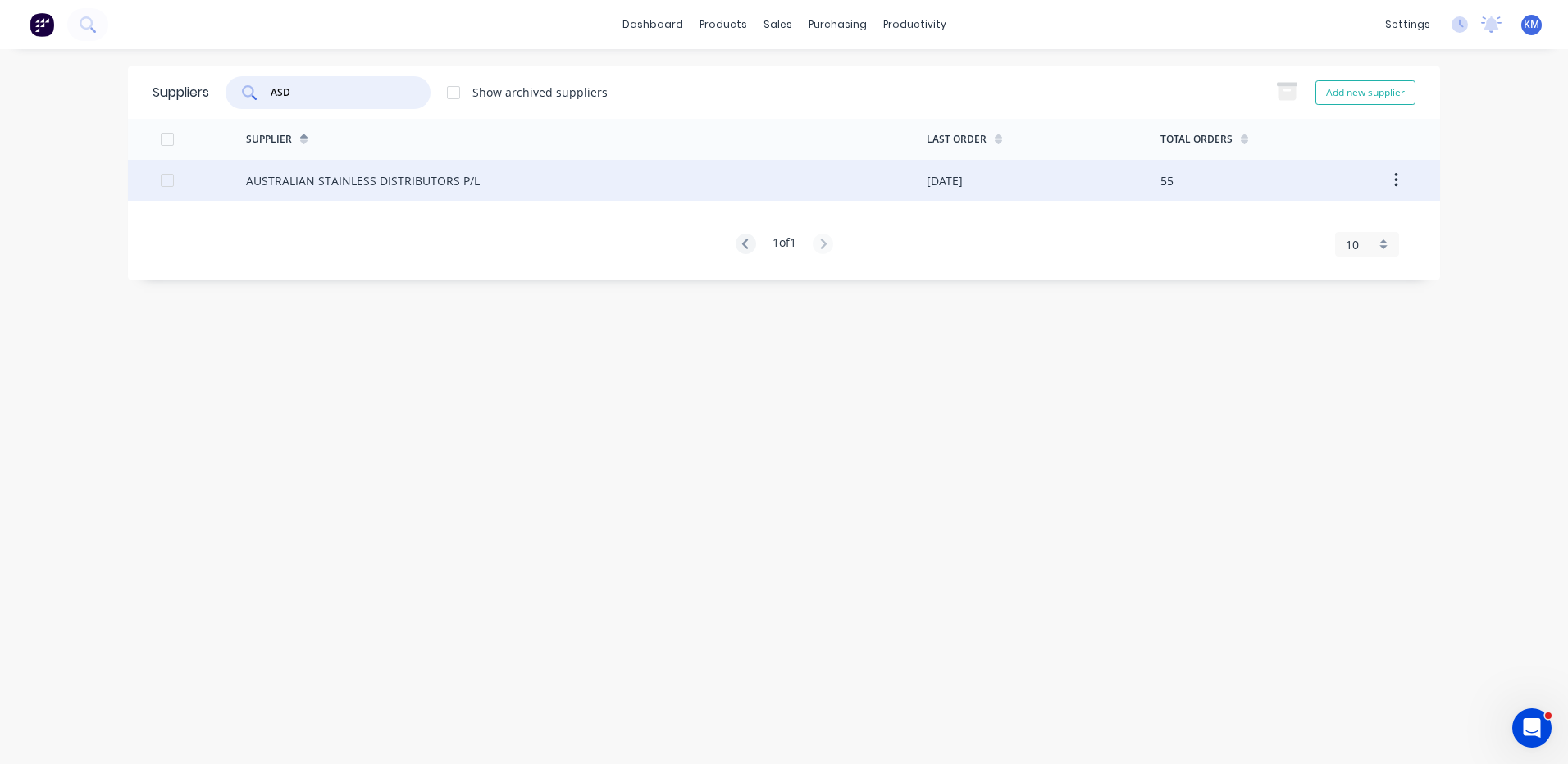
type input "ASD"
click at [387, 185] on div "AUSTRALIAN STAINLESS DISTRIBUTORS P/L" at bounding box center [362, 180] width 234 height 17
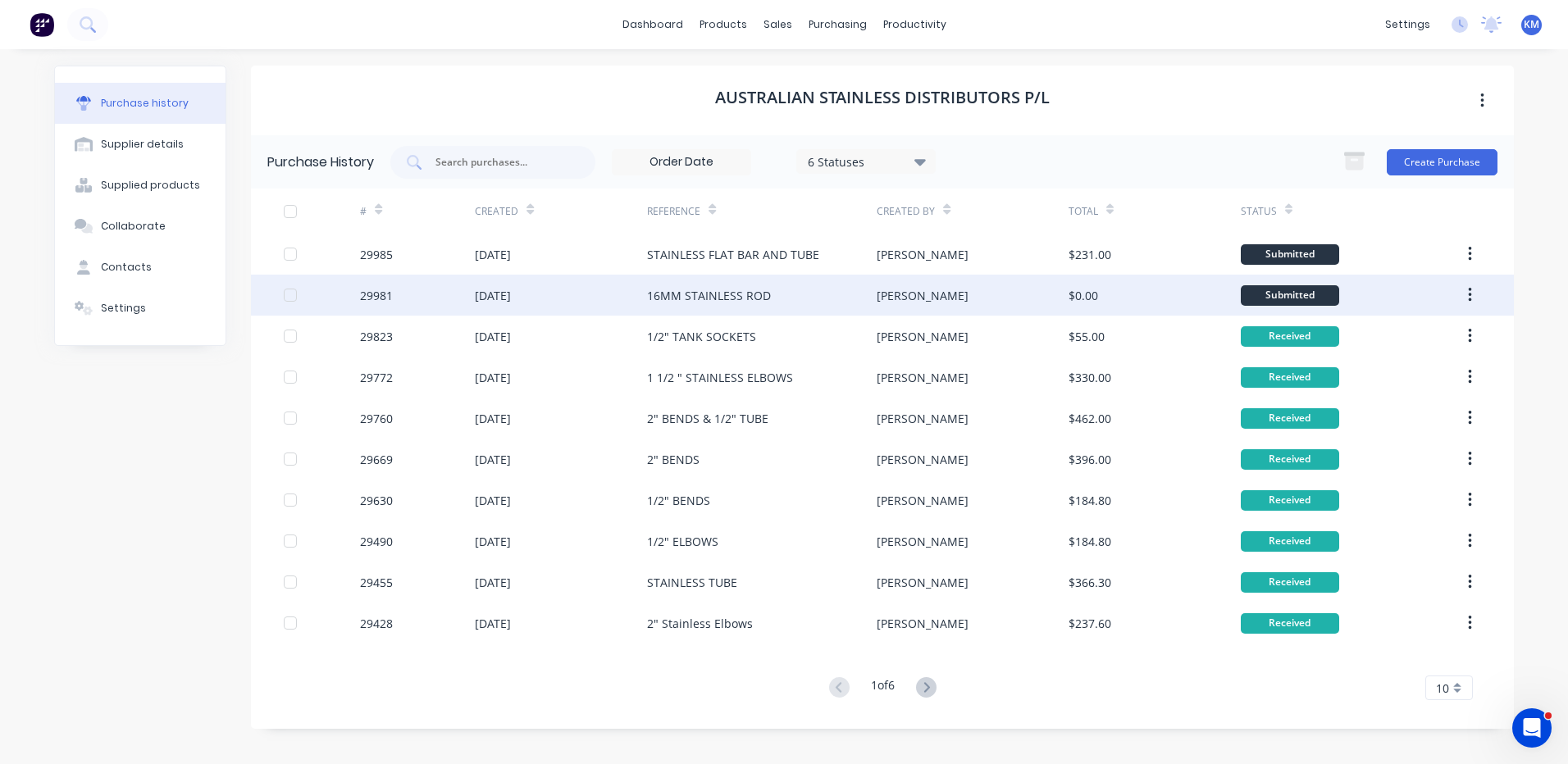
click at [725, 296] on div "16MM STAINLESS ROD" at bounding box center [709, 295] width 124 height 17
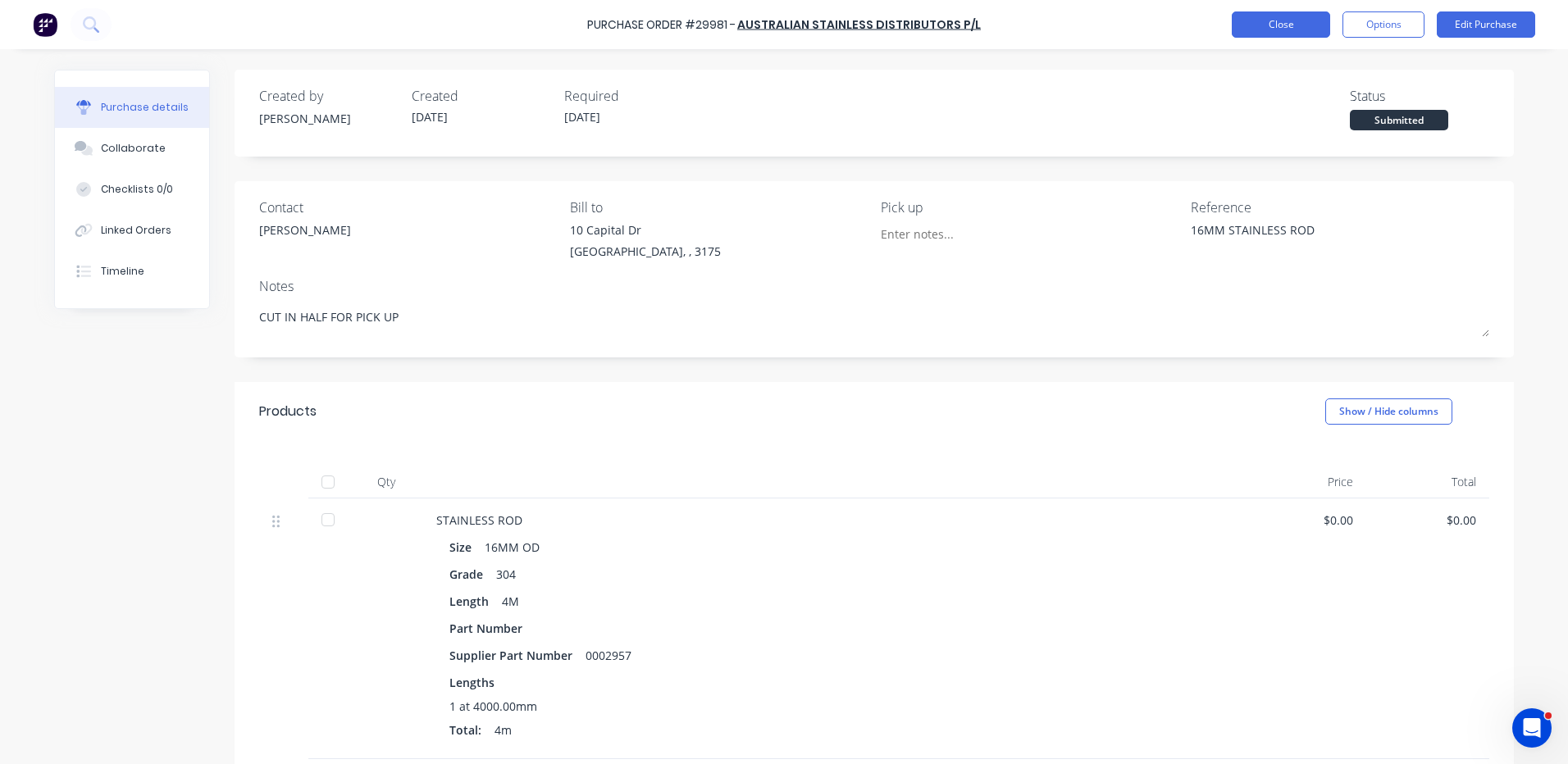
click at [1310, 18] on button "Close" at bounding box center [1281, 25] width 98 height 26
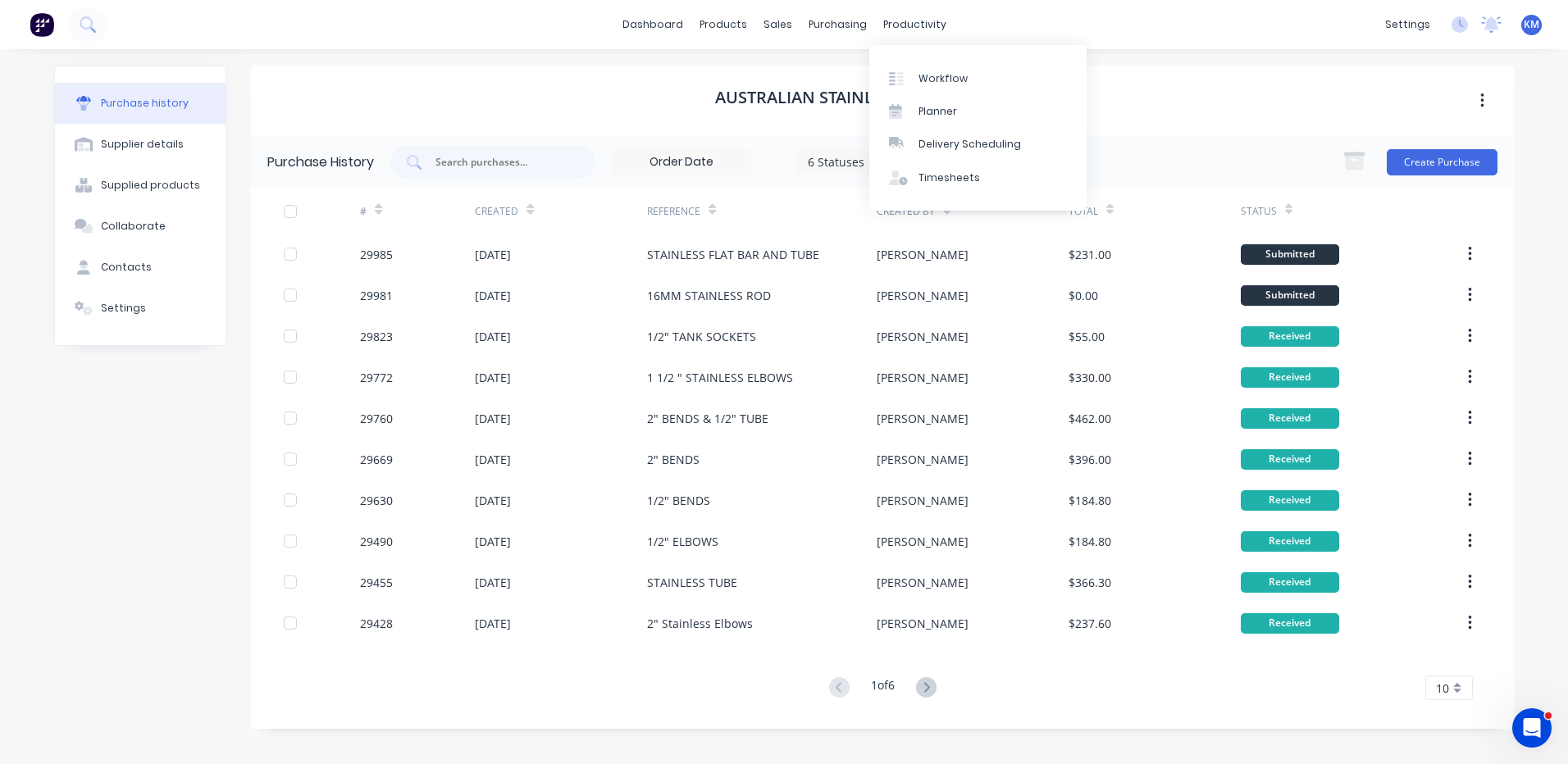
click at [924, 195] on div "Workflow Planner Delivery Scheduling Timesheets" at bounding box center [977, 128] width 217 height 166
click at [970, 185] on div "Timesheets" at bounding box center [949, 177] width 62 height 15
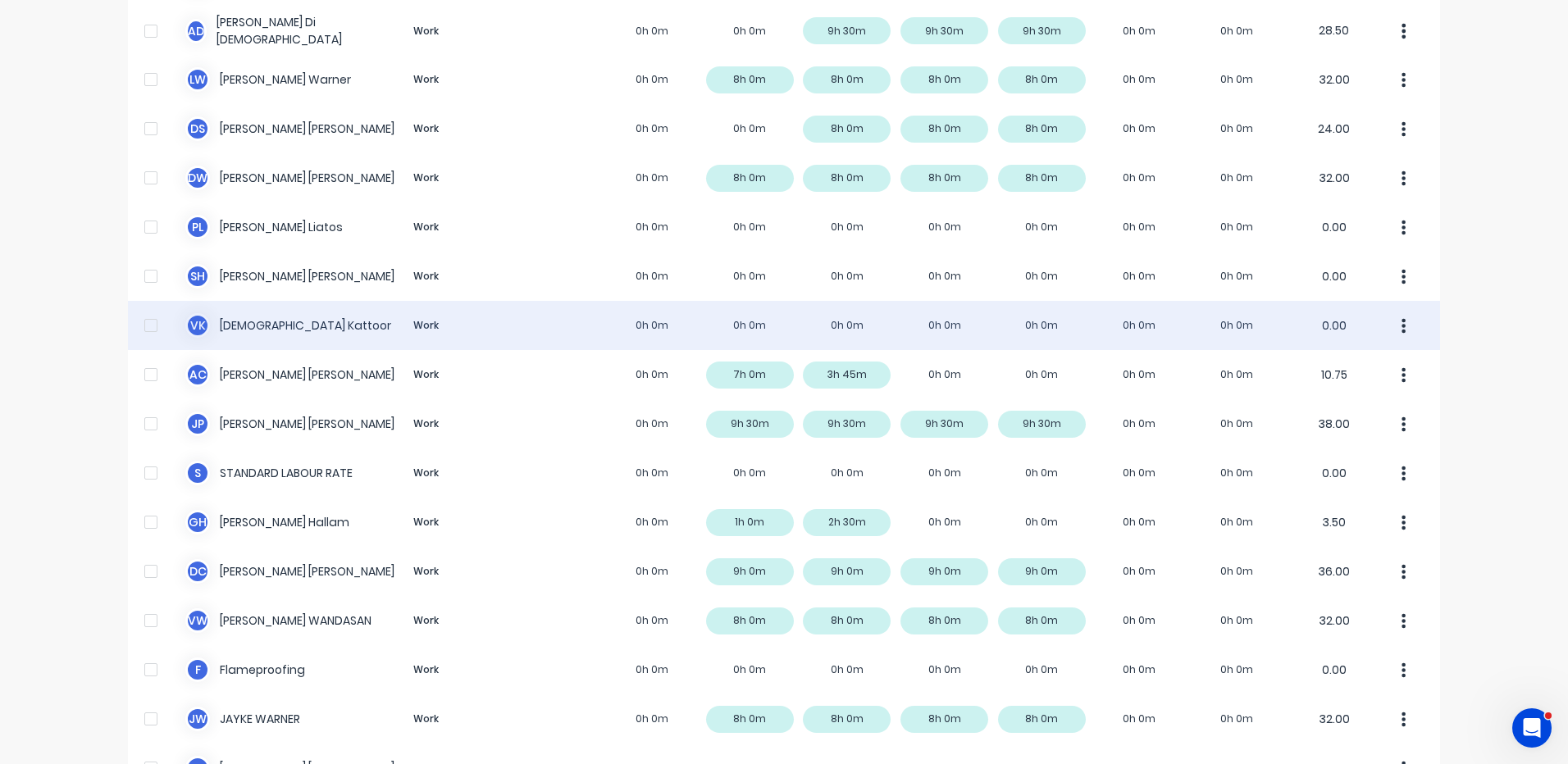
scroll to position [514, 0]
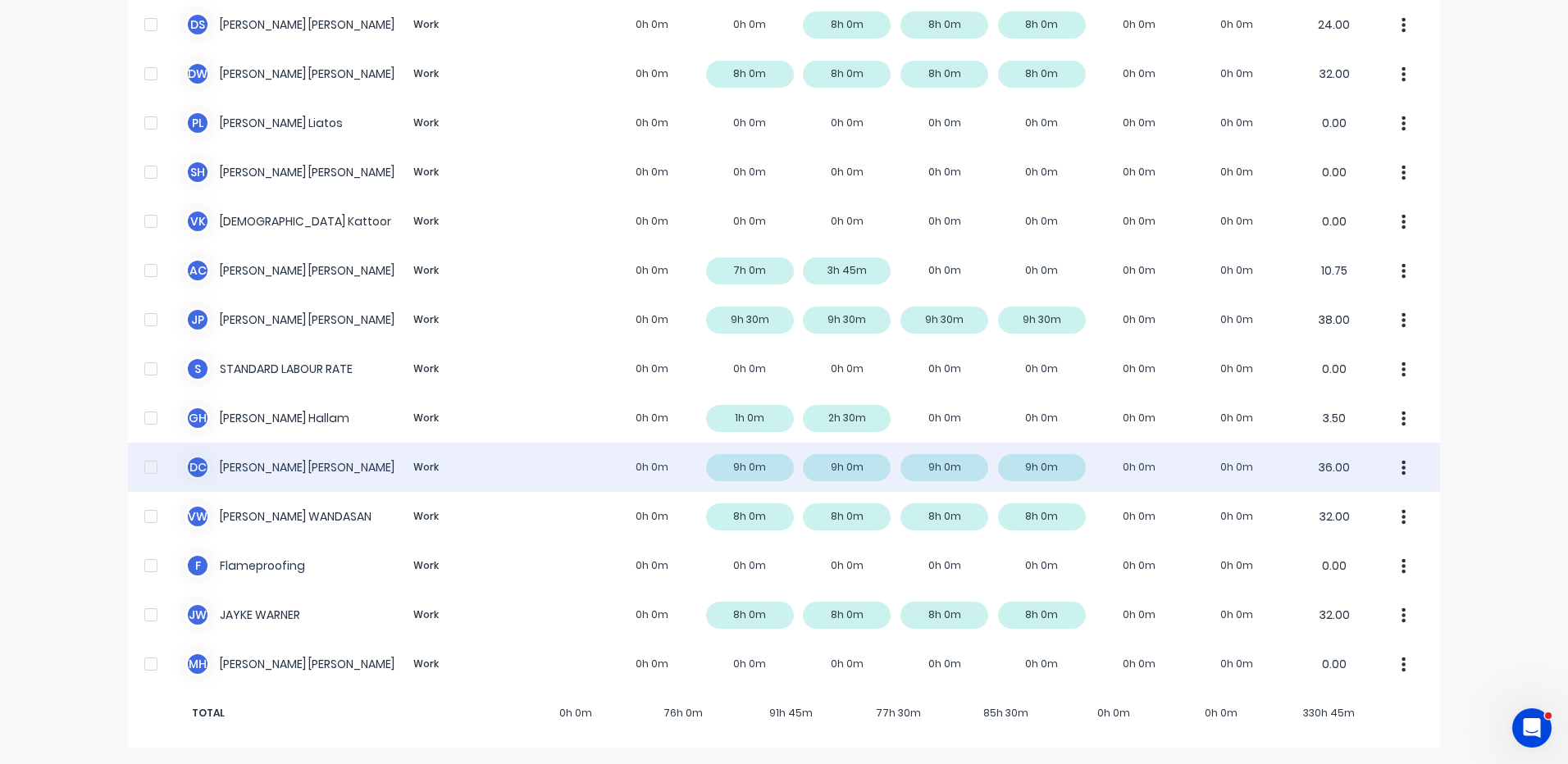
click at [794, 445] on div "D C DANIEL CAMPBELL Work 0h 0m 9h 0m 9h 0m 9h 0m 9h 0m 0h 0m 0h 0m 36.00" at bounding box center [784, 467] width 1312 height 49
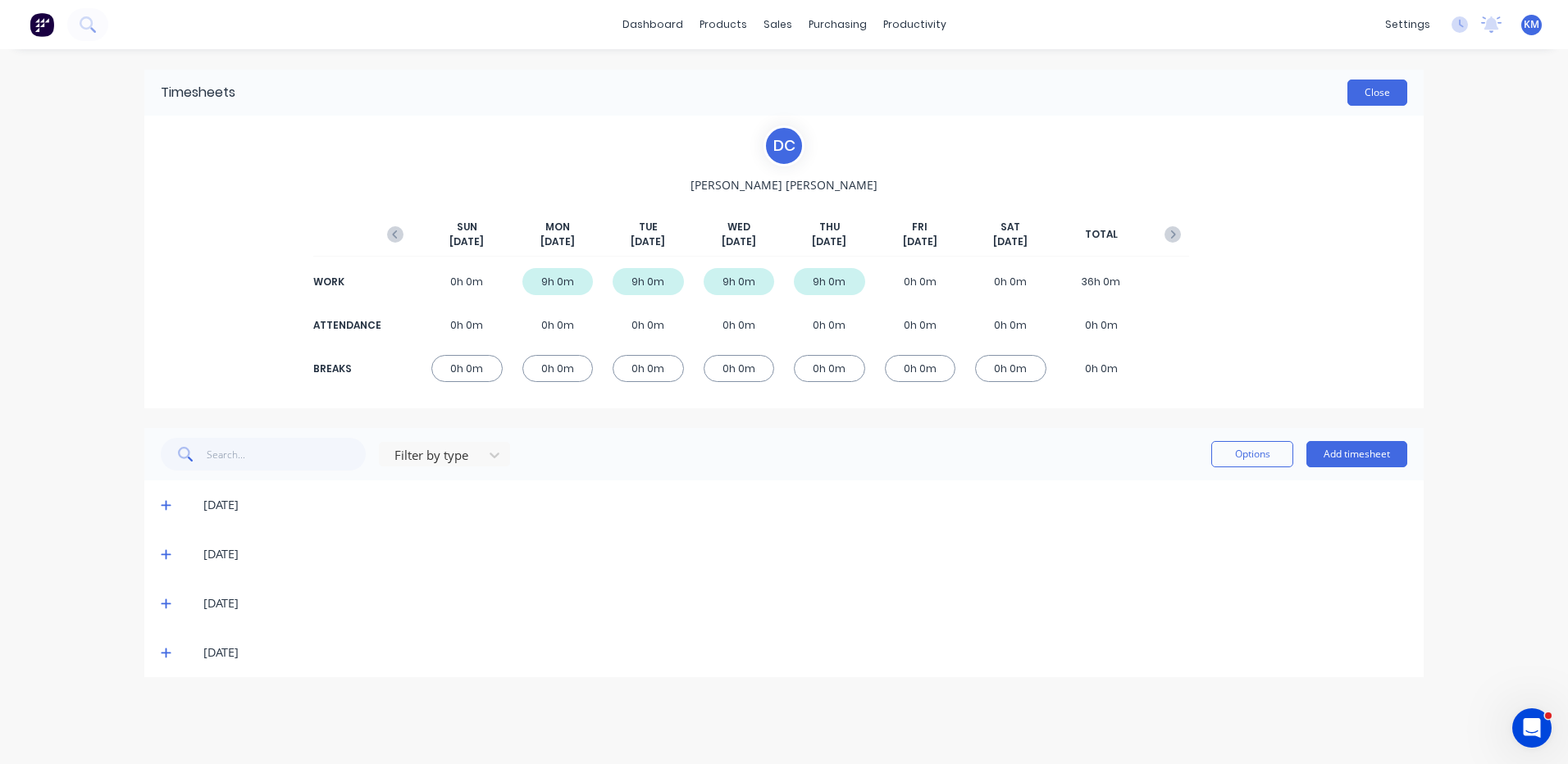
click at [1402, 96] on button "Close" at bounding box center [1378, 92] width 60 height 26
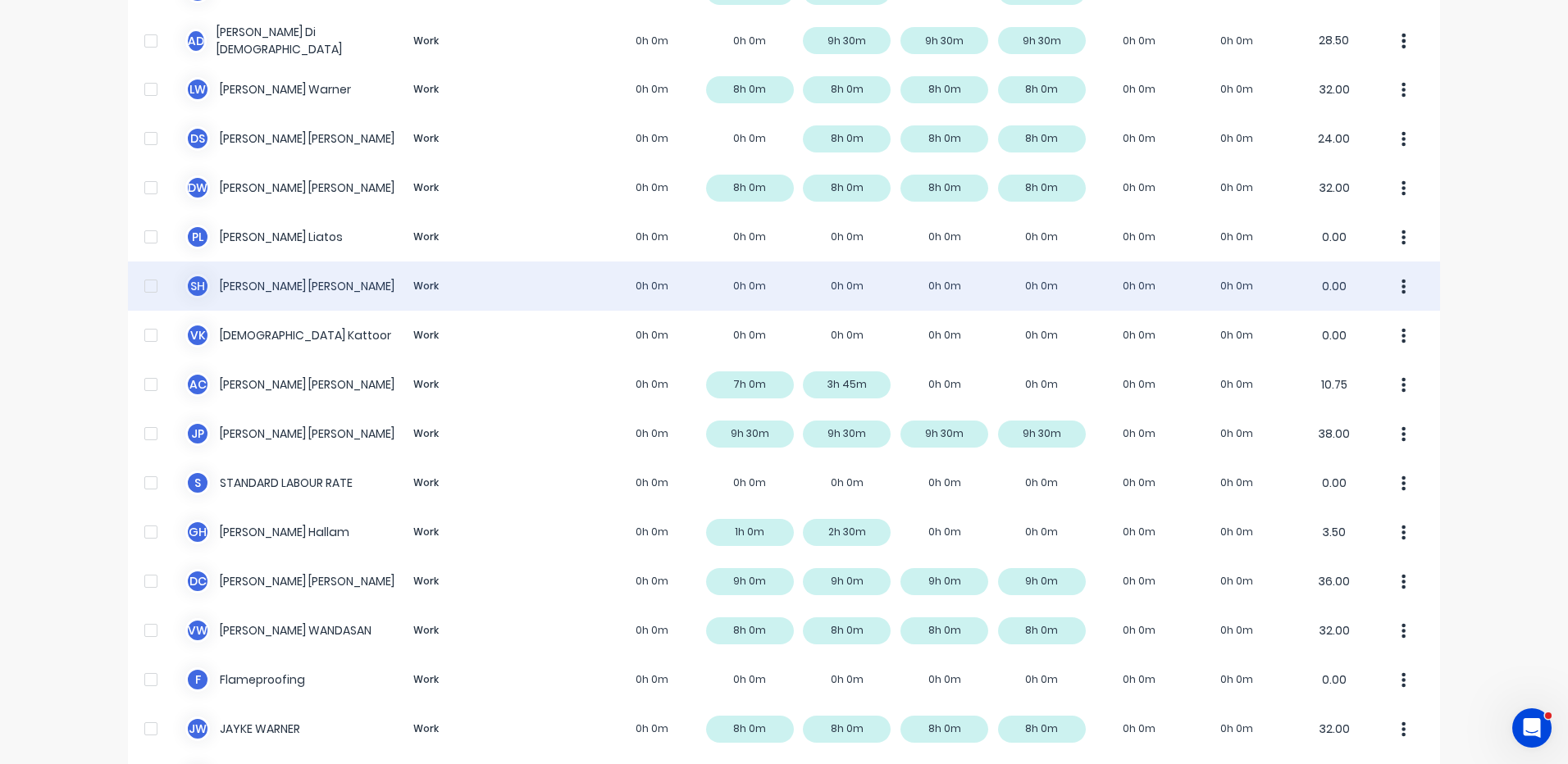
scroll to position [410, 0]
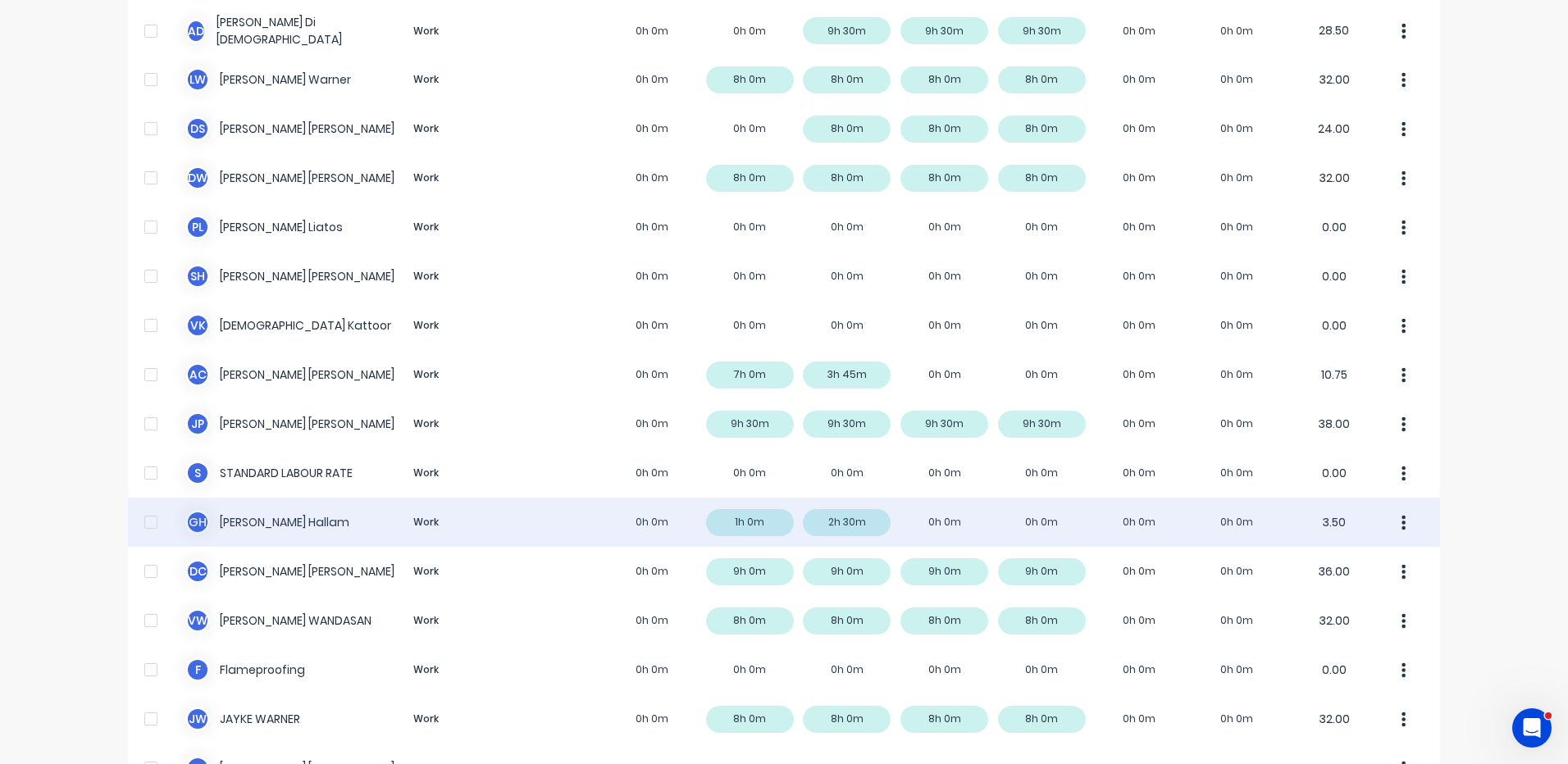
click at [885, 529] on div "G H Geoff Hallam Work 0h 0m 1h 0m 2h 30m 0h 0m 0h 0m 0h 0m 0h 0m 3.50" at bounding box center [784, 522] width 1312 height 49
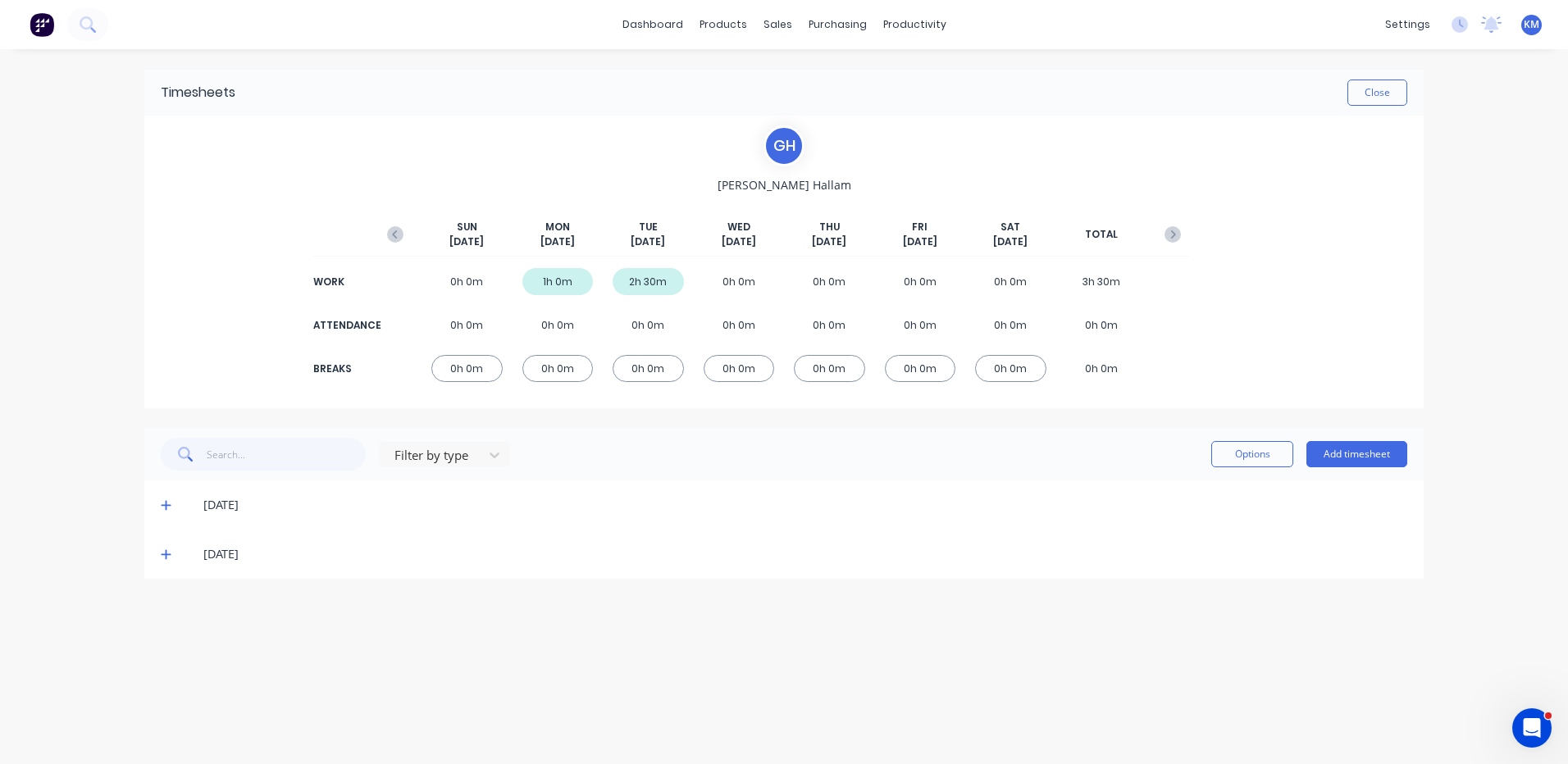
click at [175, 552] on span at bounding box center [169, 554] width 16 height 16
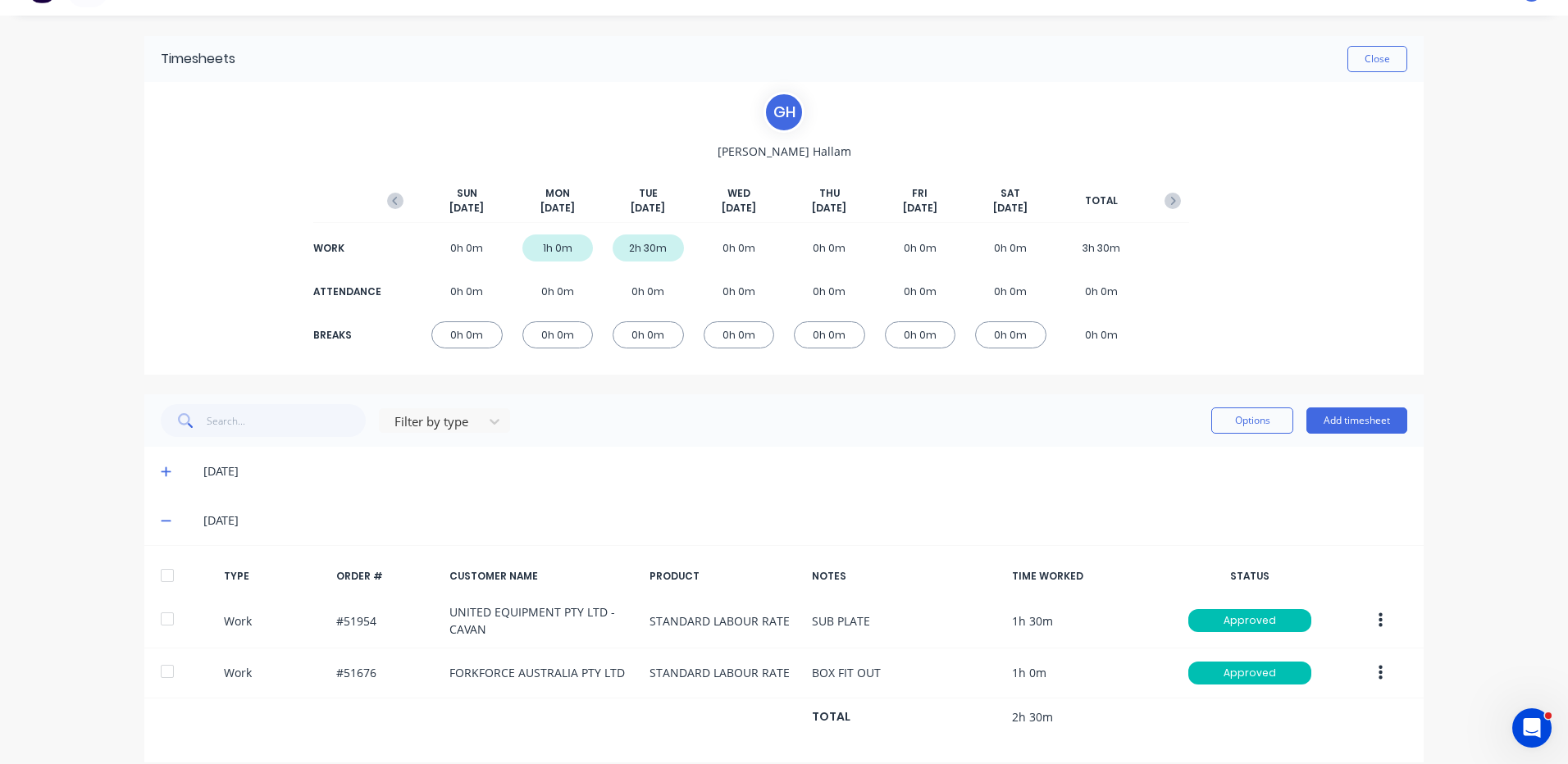
scroll to position [53, 0]
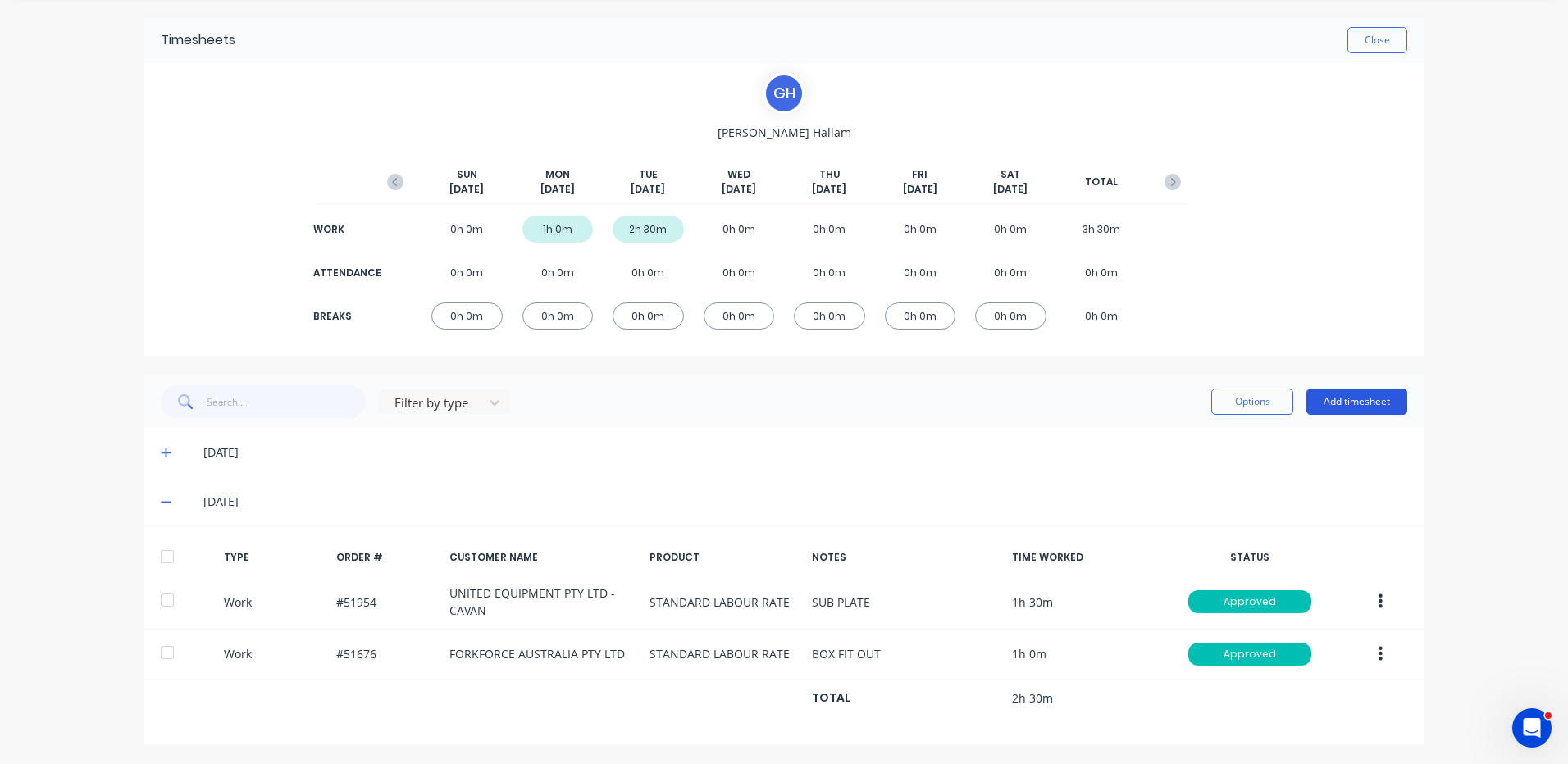
click at [1340, 399] on button "Add timesheet" at bounding box center [1357, 401] width 101 height 26
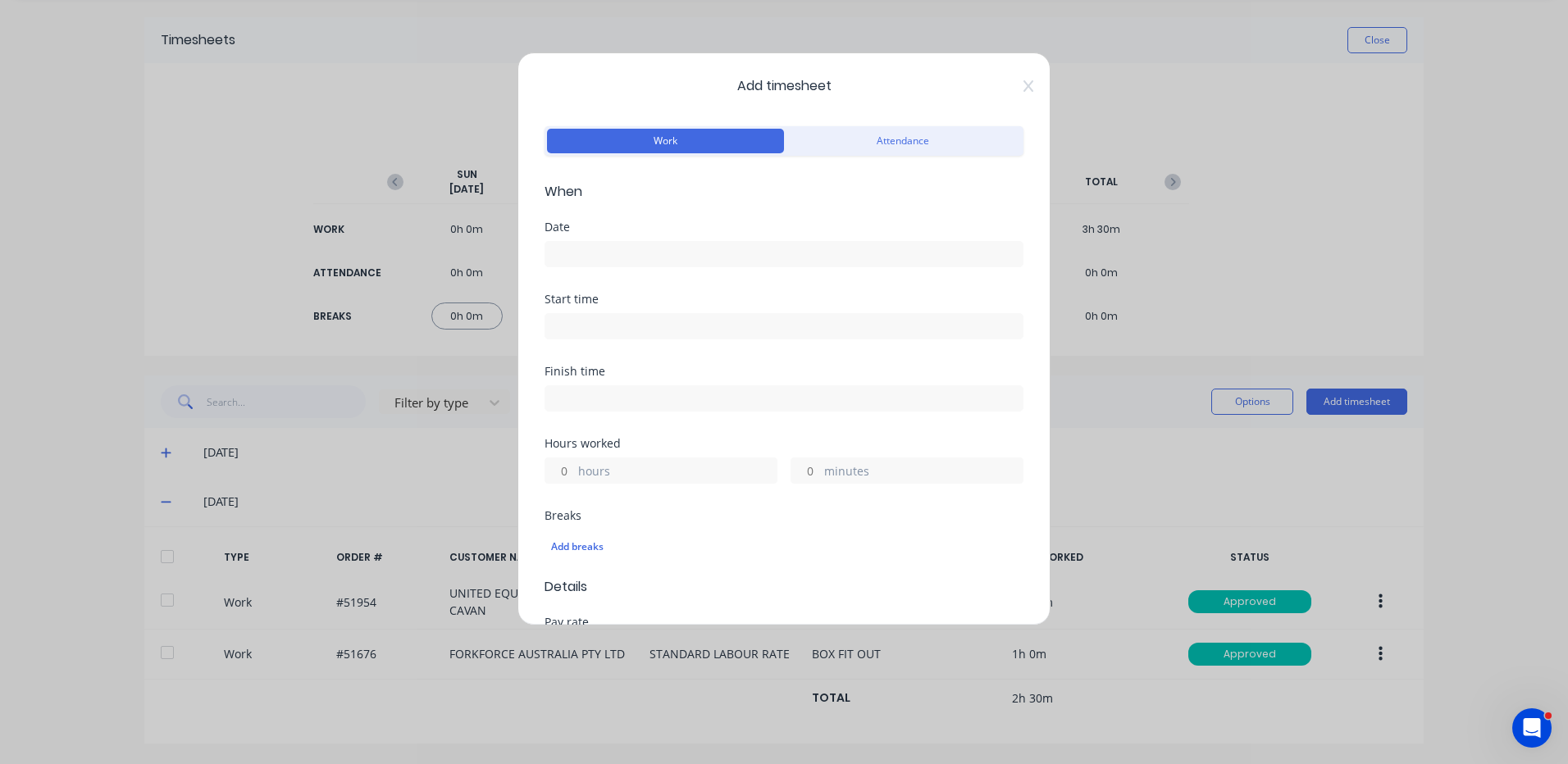
click at [711, 256] on input at bounding box center [784, 254] width 478 height 25
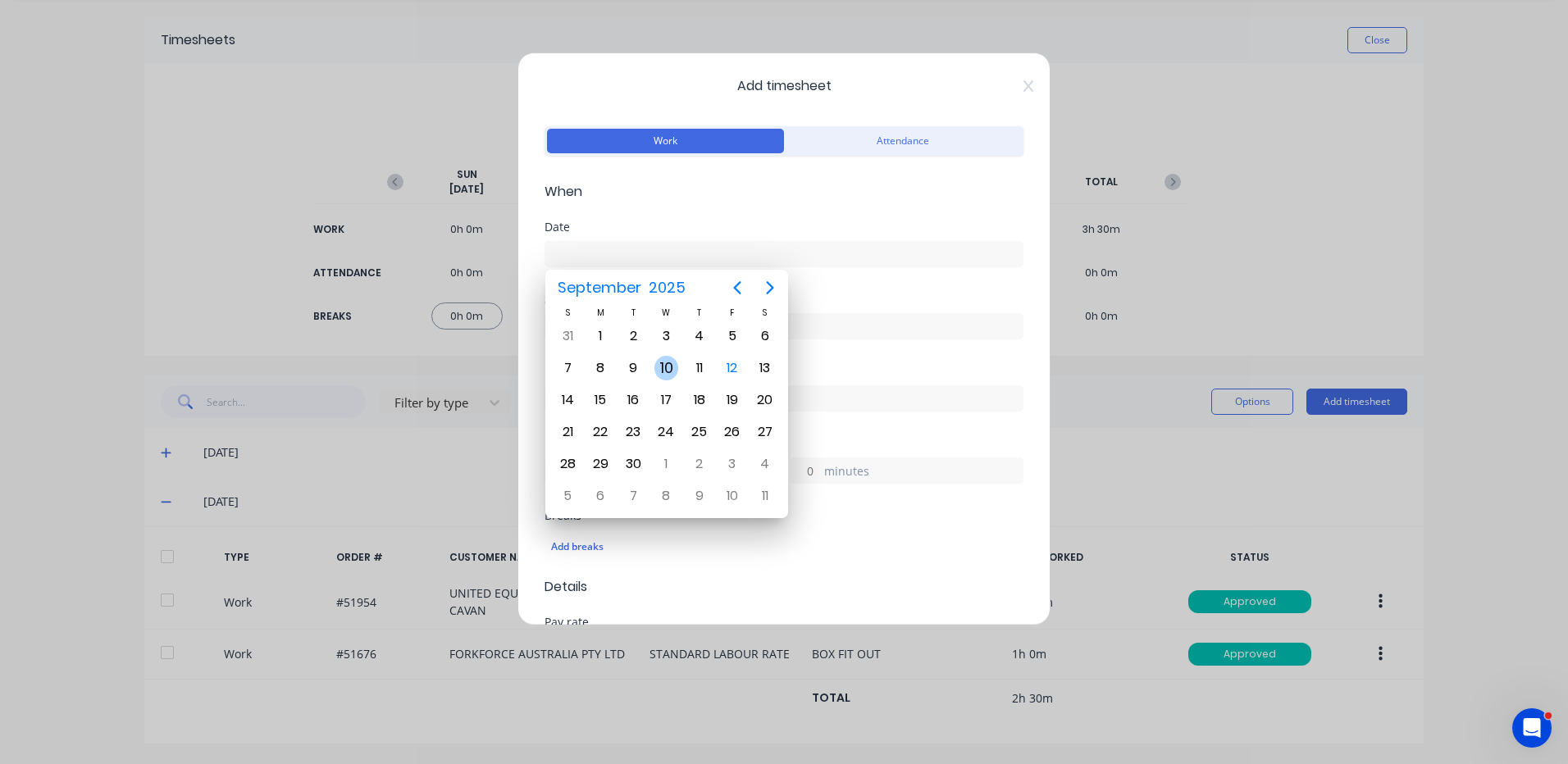
click at [662, 372] on div "10" at bounding box center [666, 367] width 25 height 25
type input "10/09/2025"
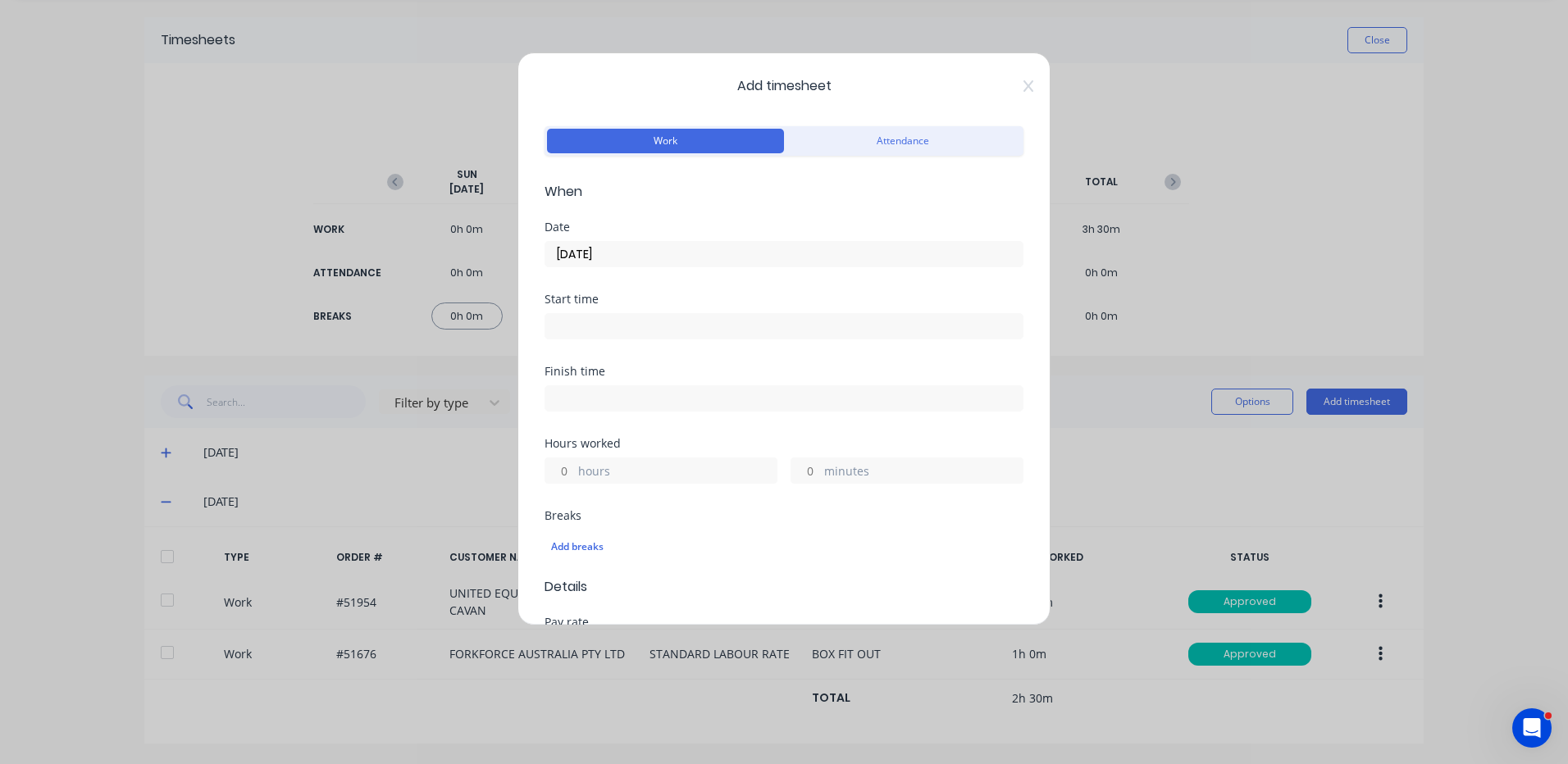
click at [623, 471] on label "hours" at bounding box center [677, 472] width 198 height 21
click at [574, 471] on input "hours" at bounding box center [560, 470] width 29 height 25
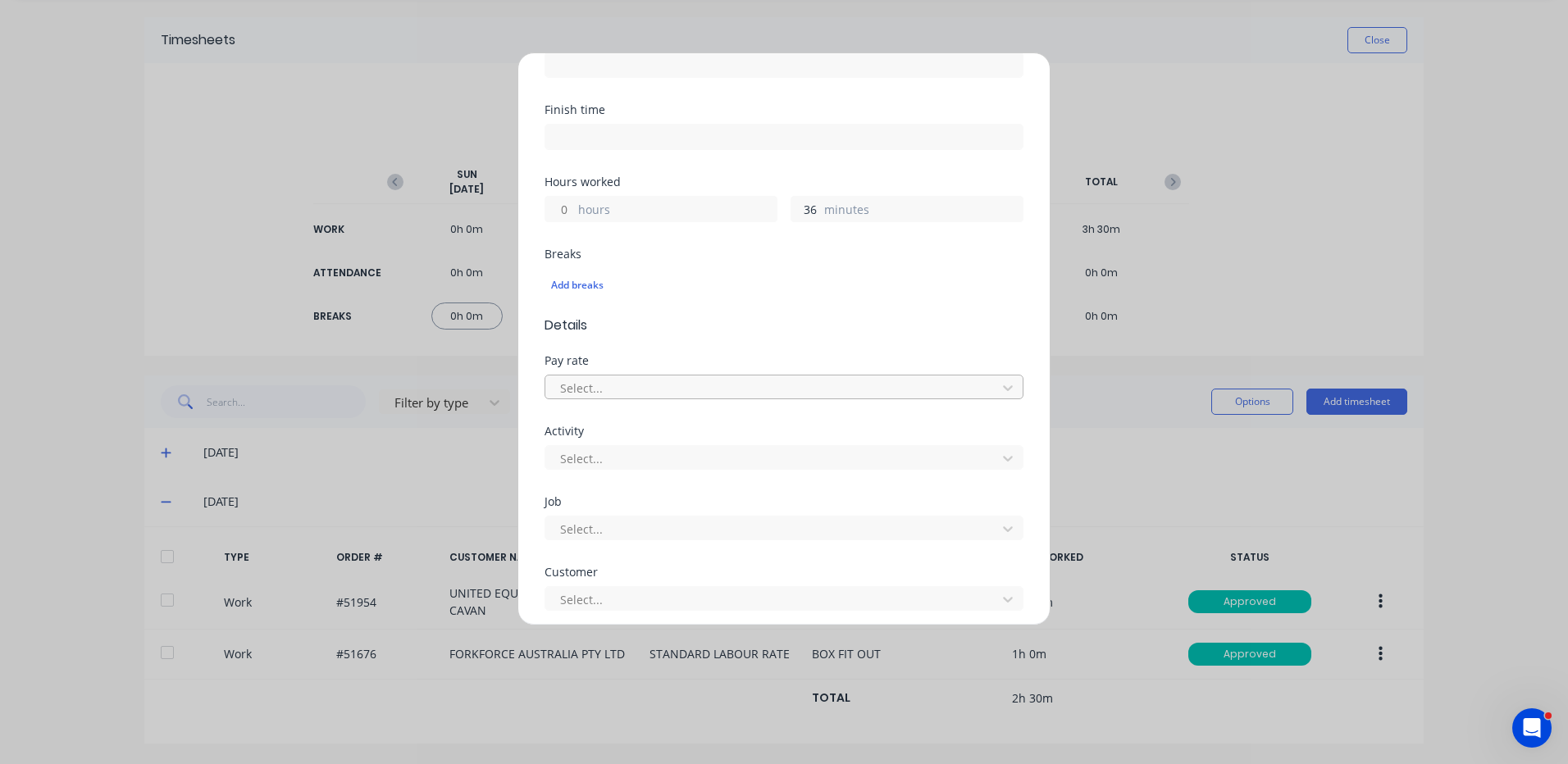
scroll to position [492, 0]
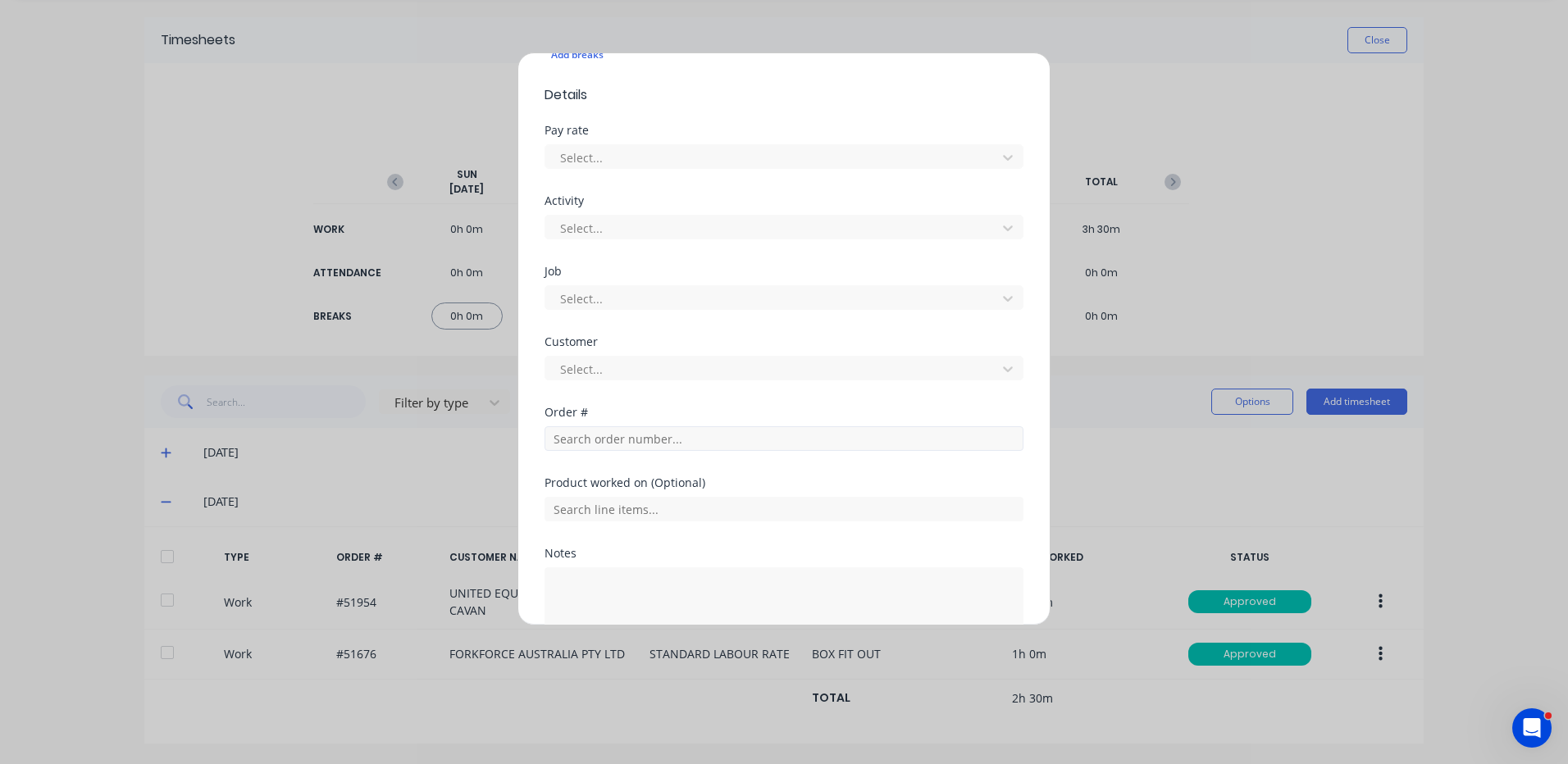
type input "36"
click at [660, 432] on input "text" at bounding box center [784, 438] width 479 height 25
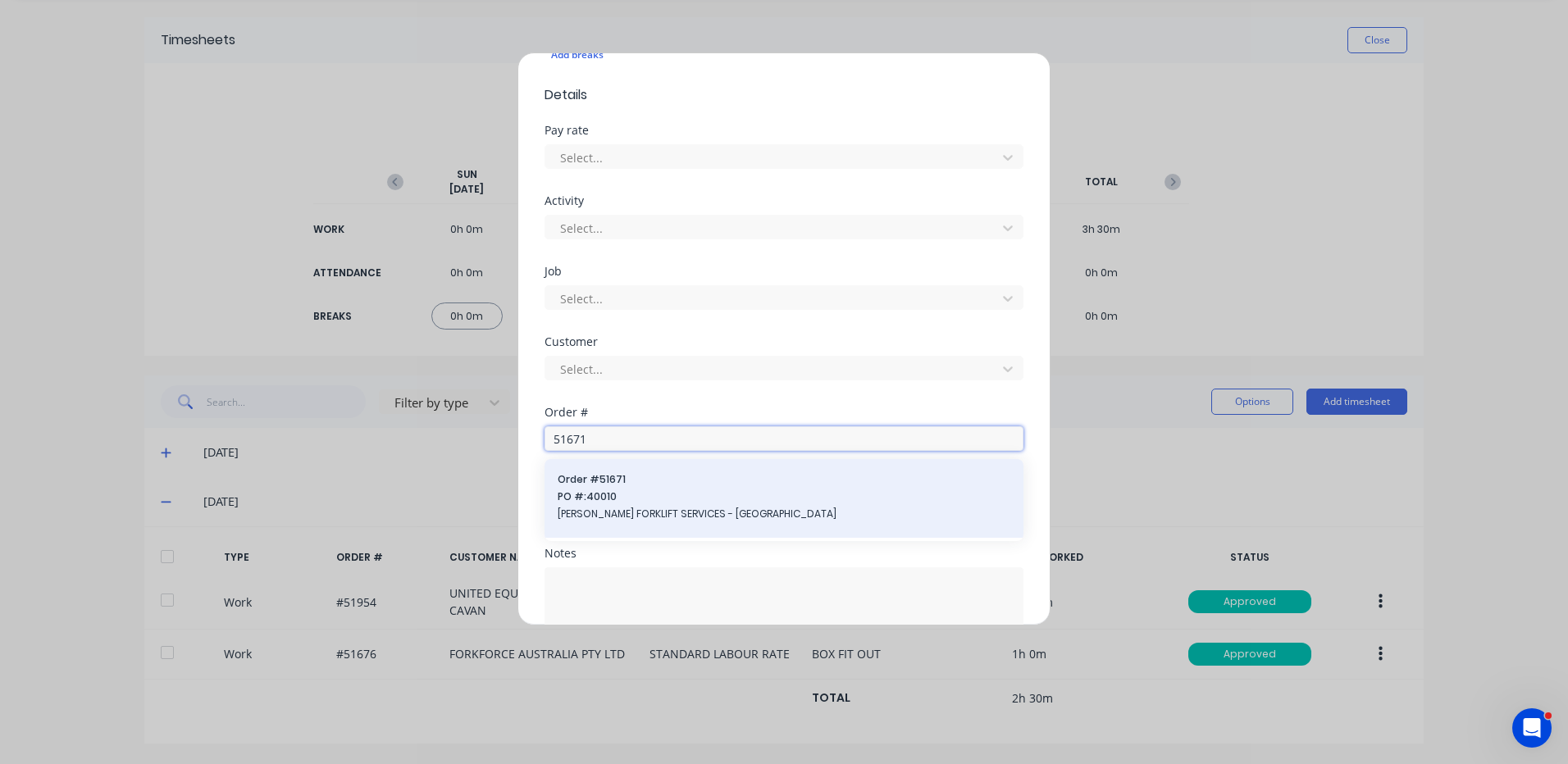
type input "51671"
click at [707, 480] on span "Order # 51671" at bounding box center [784, 479] width 453 height 15
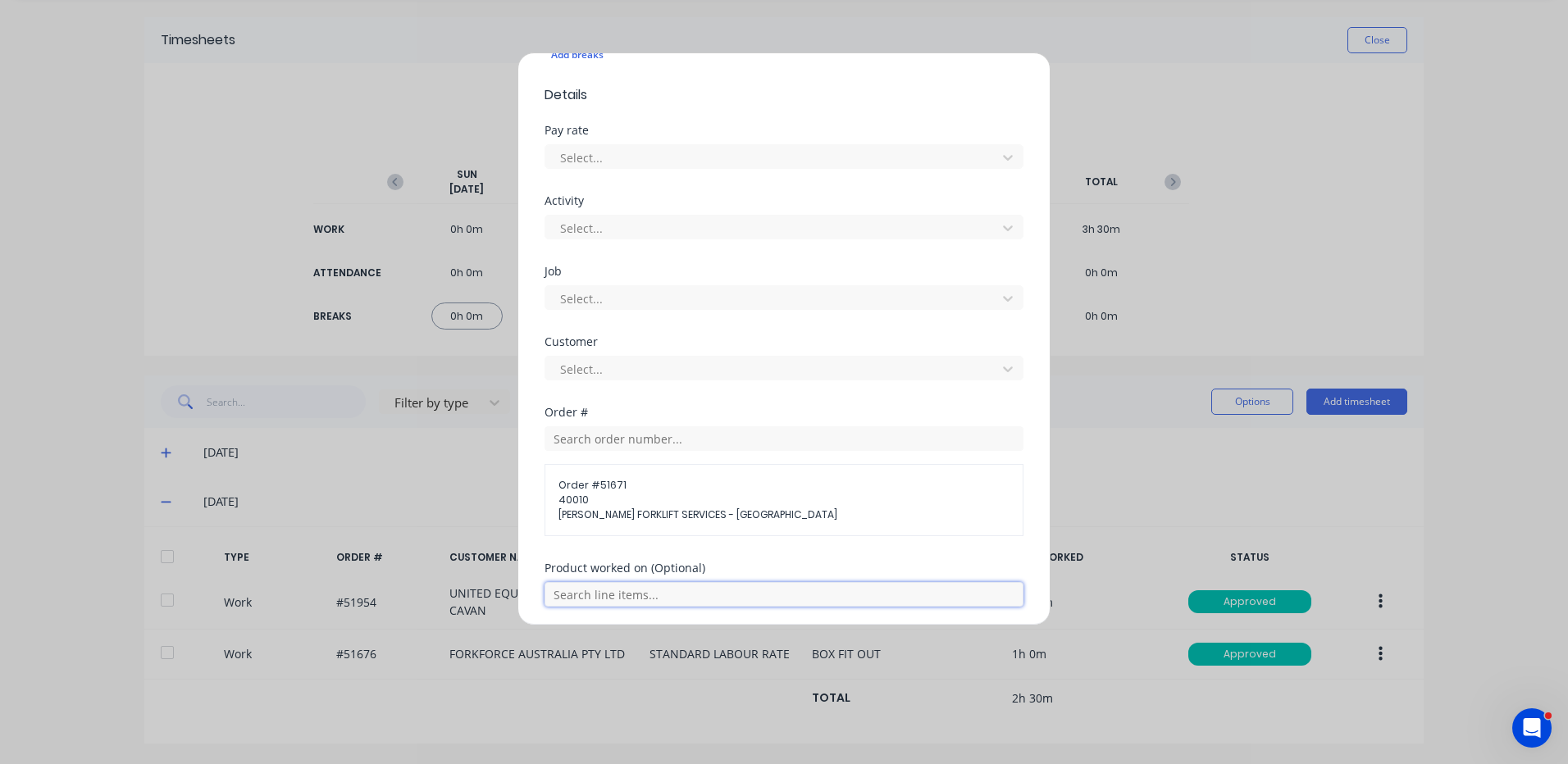
click at [629, 603] on input "text" at bounding box center [784, 594] width 479 height 25
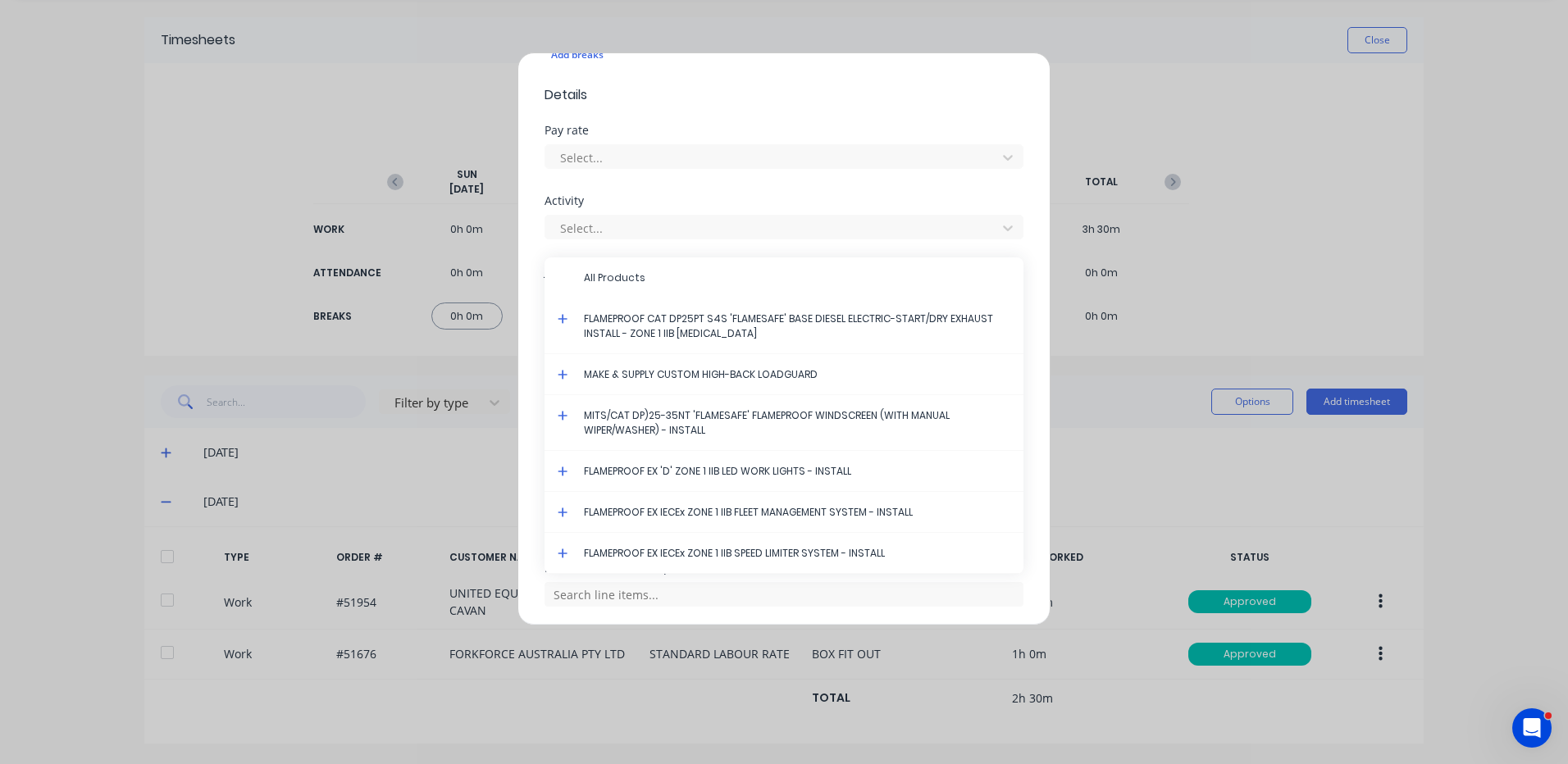
click at [565, 509] on icon at bounding box center [563, 512] width 11 height 12
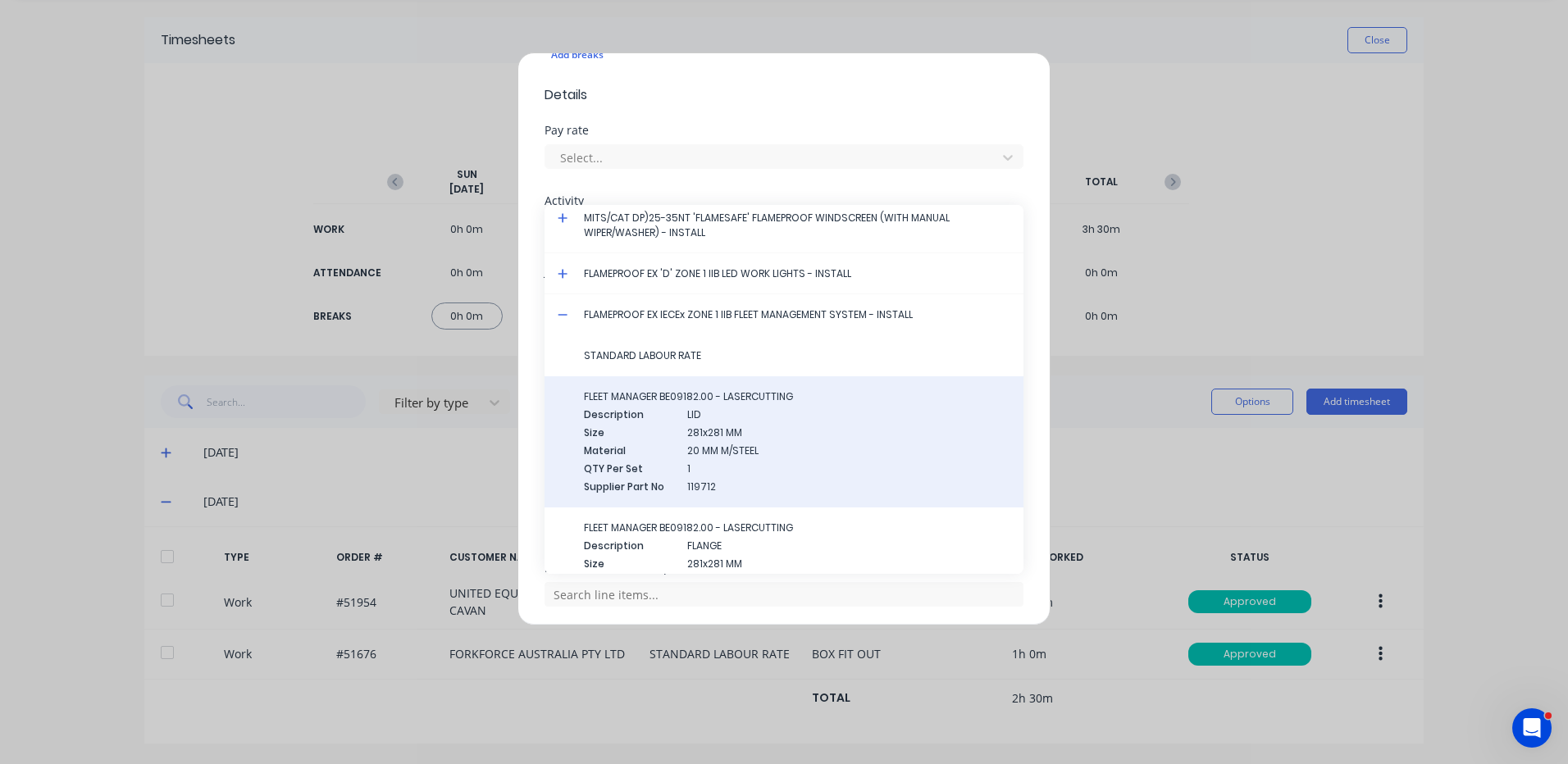
scroll to position [164, 0]
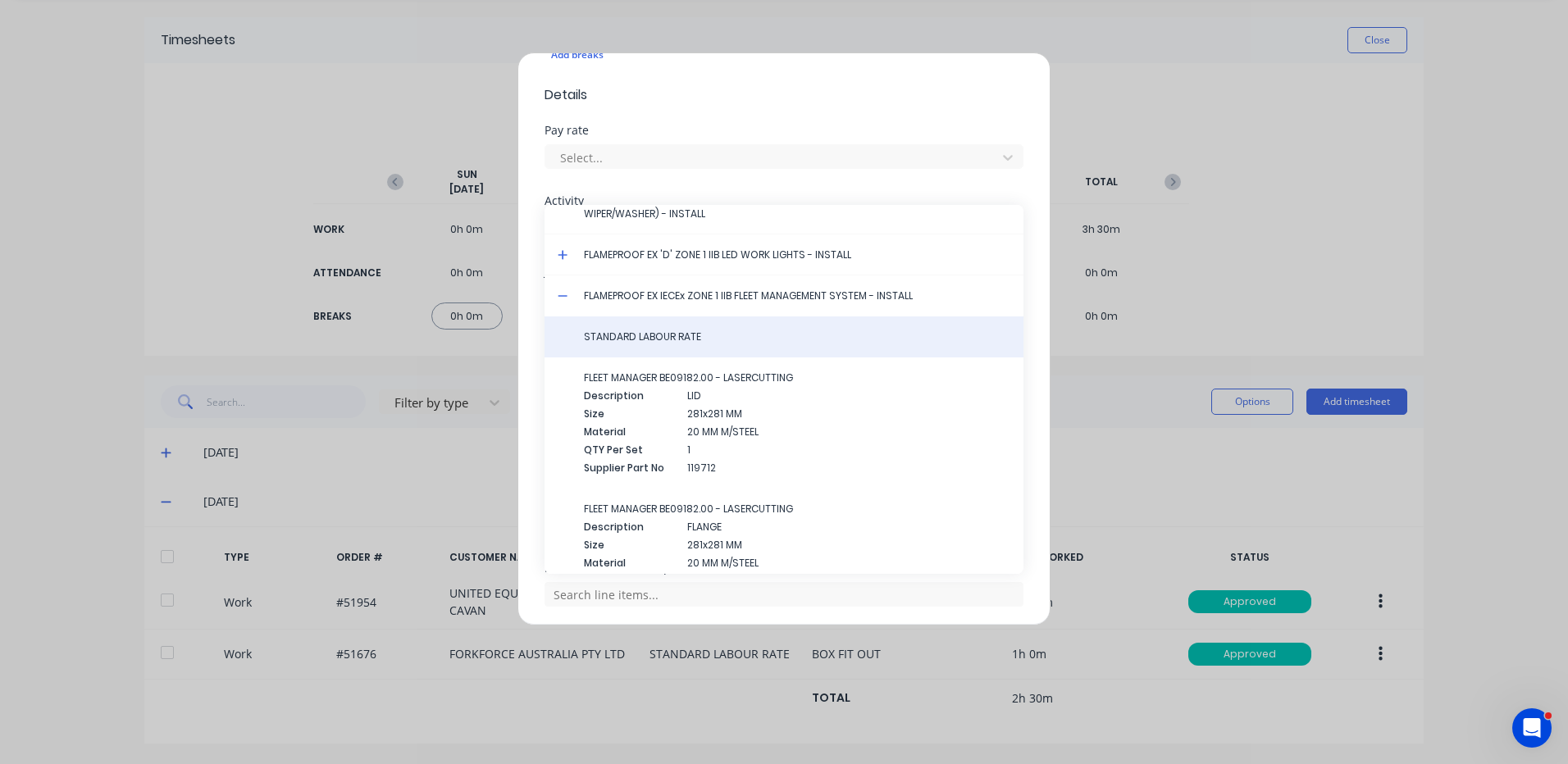
click at [655, 345] on div "STANDARD LABOUR RATE" at bounding box center [784, 337] width 479 height 41
click at [682, 347] on div "STANDARD LABOUR RATE" at bounding box center [784, 337] width 479 height 41
click at [682, 334] on span "STANDARD LABOUR RATE" at bounding box center [797, 337] width 427 height 15
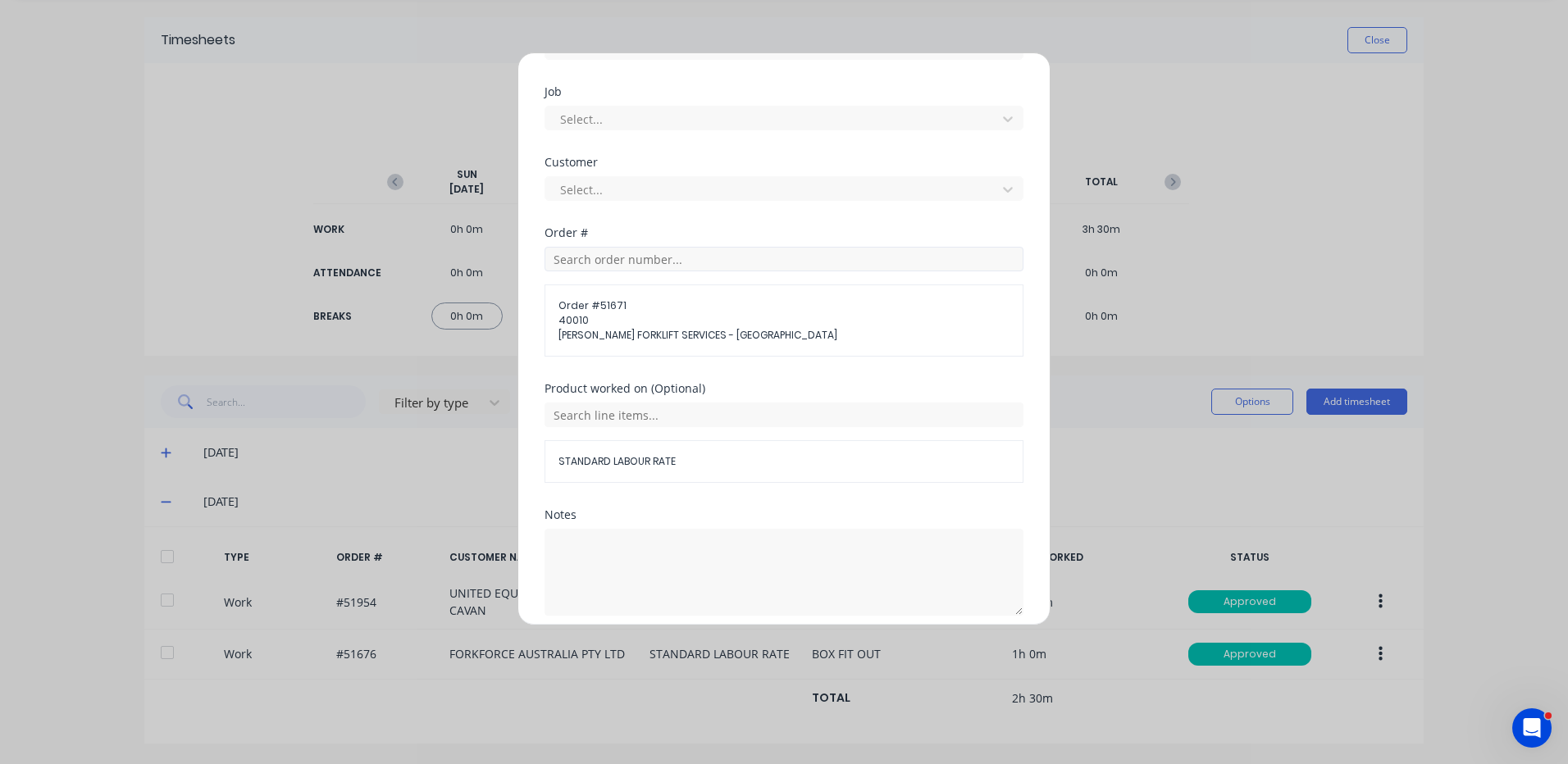
scroll to position [738, 0]
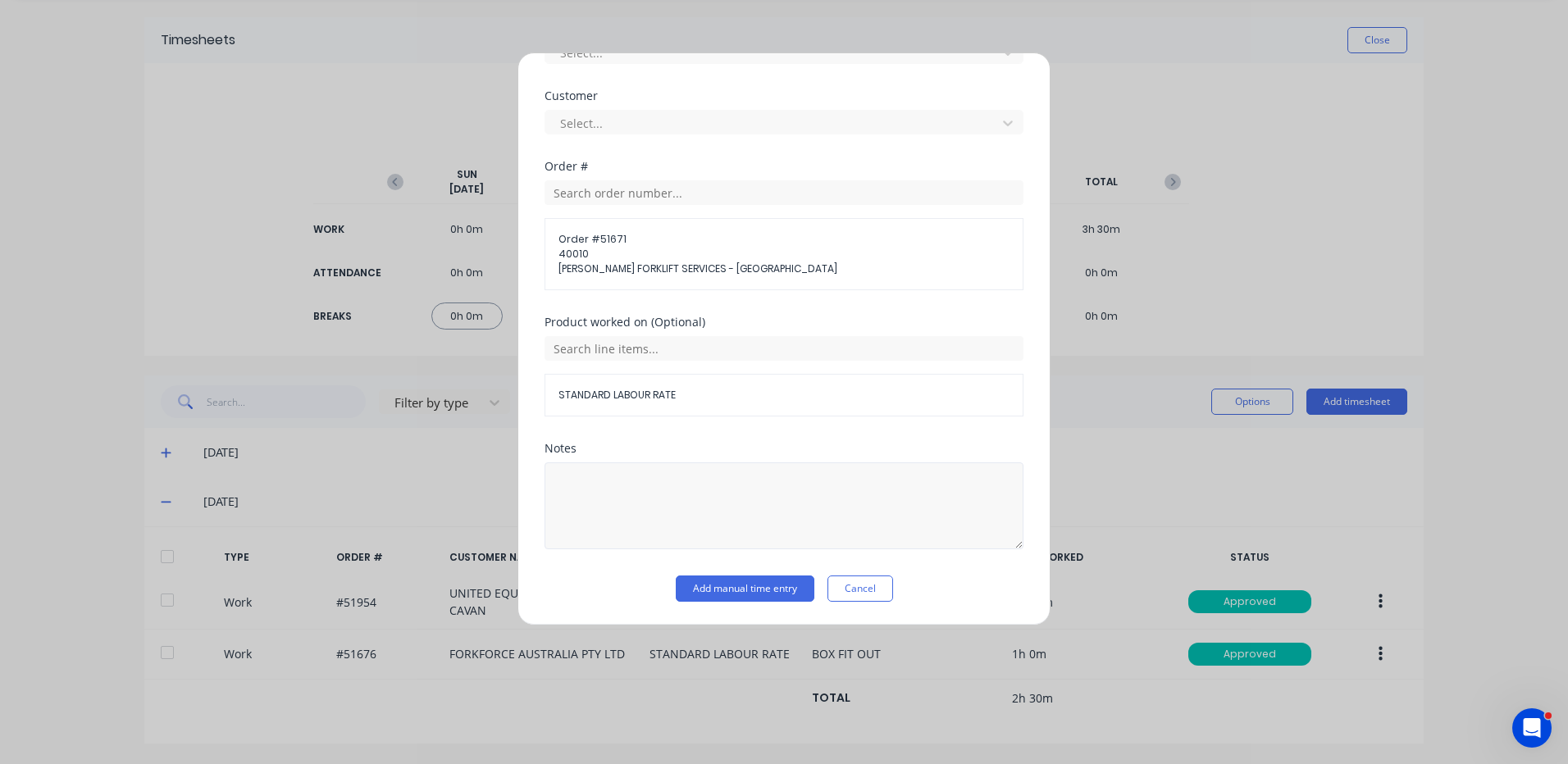
click at [670, 462] on div at bounding box center [784, 504] width 479 height 91
click at [664, 491] on textarea at bounding box center [784, 506] width 479 height 87
type textarea "SURFACE GRIND FOB BOX"
click at [744, 584] on button "Add manual time entry" at bounding box center [745, 588] width 138 height 26
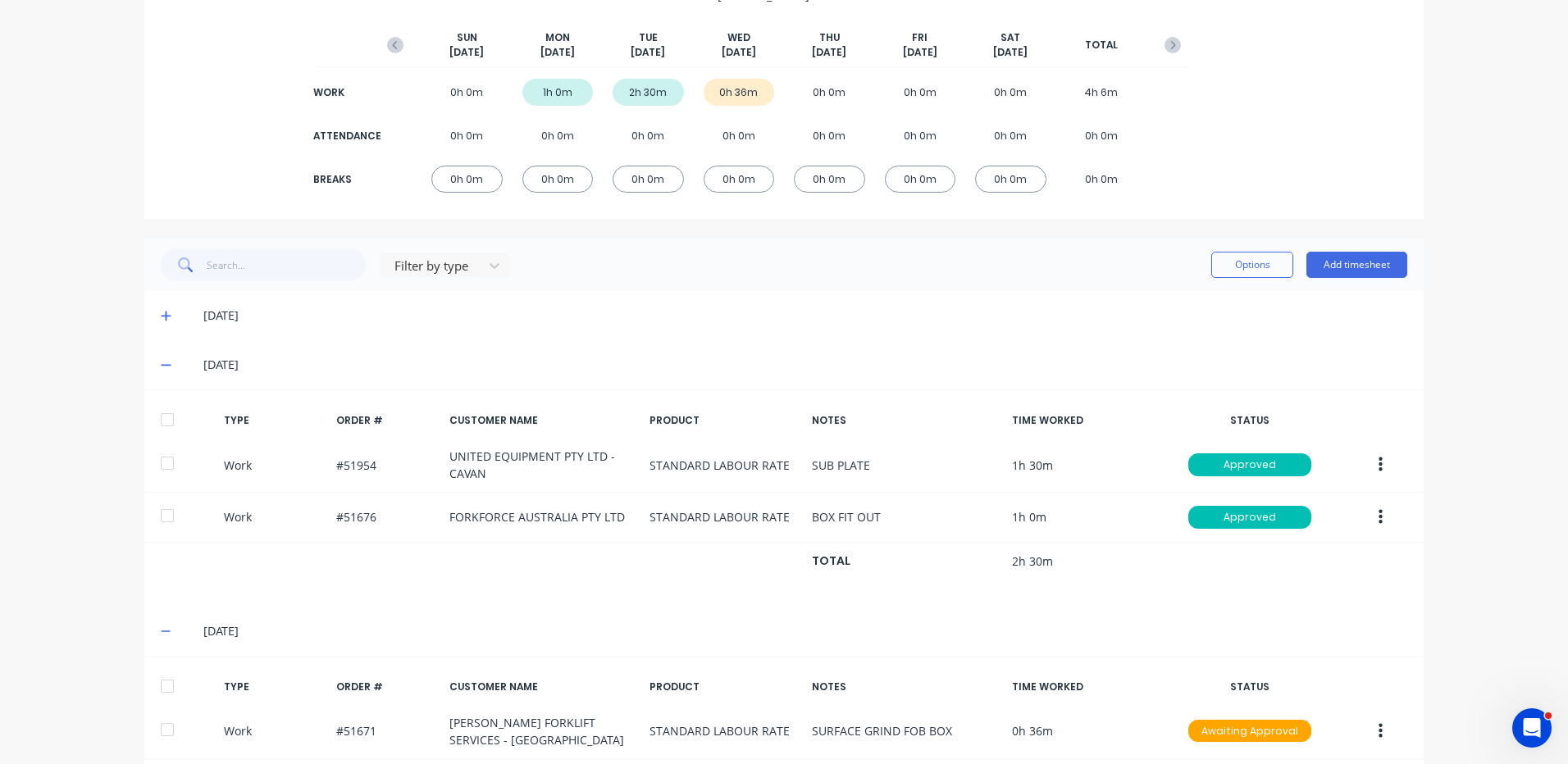
scroll to position [269, 0]
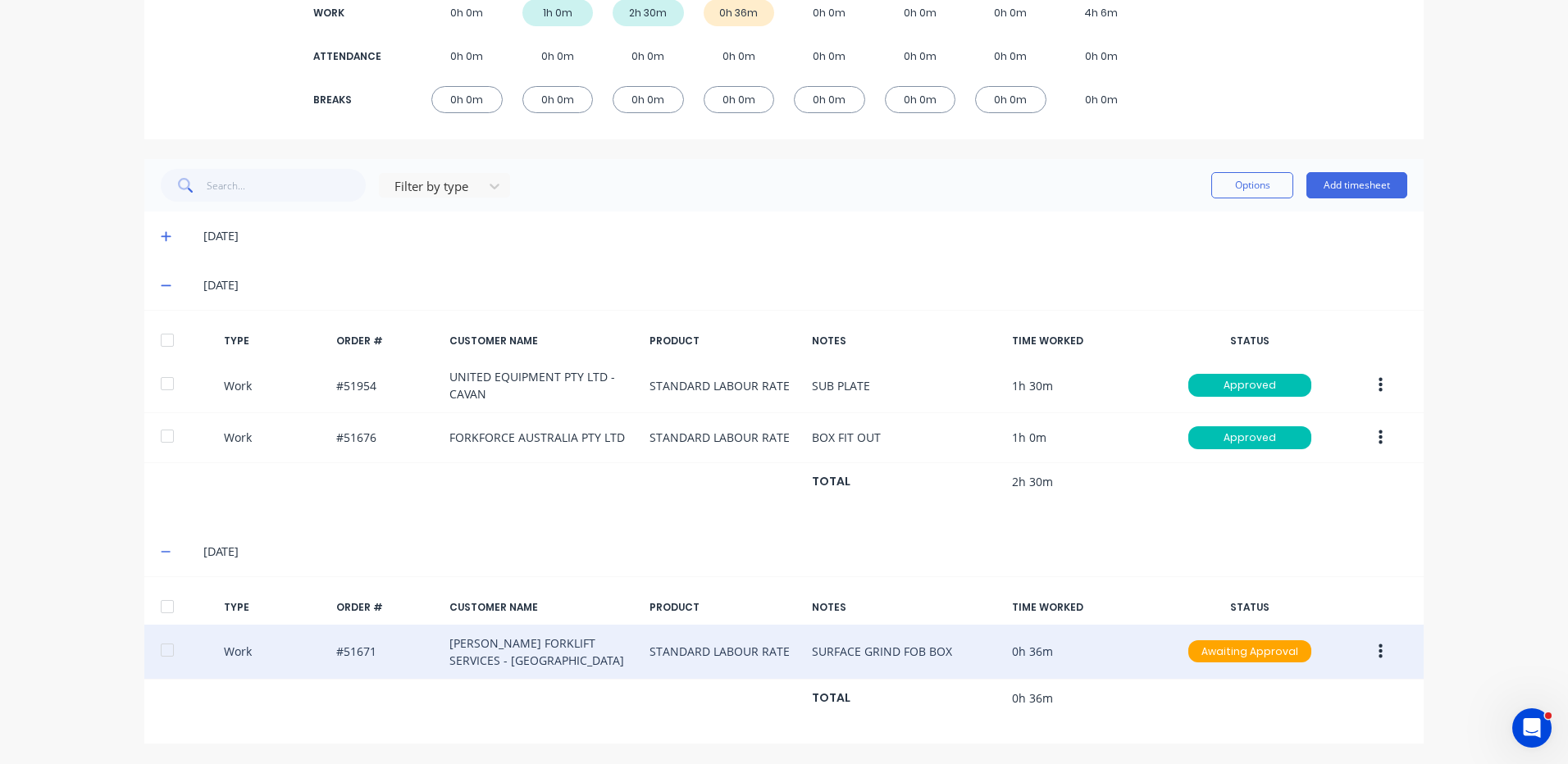
click at [1377, 652] on button "button" at bounding box center [1381, 651] width 38 height 29
click at [1326, 618] on div "Duplicate" at bounding box center [1322, 622] width 126 height 24
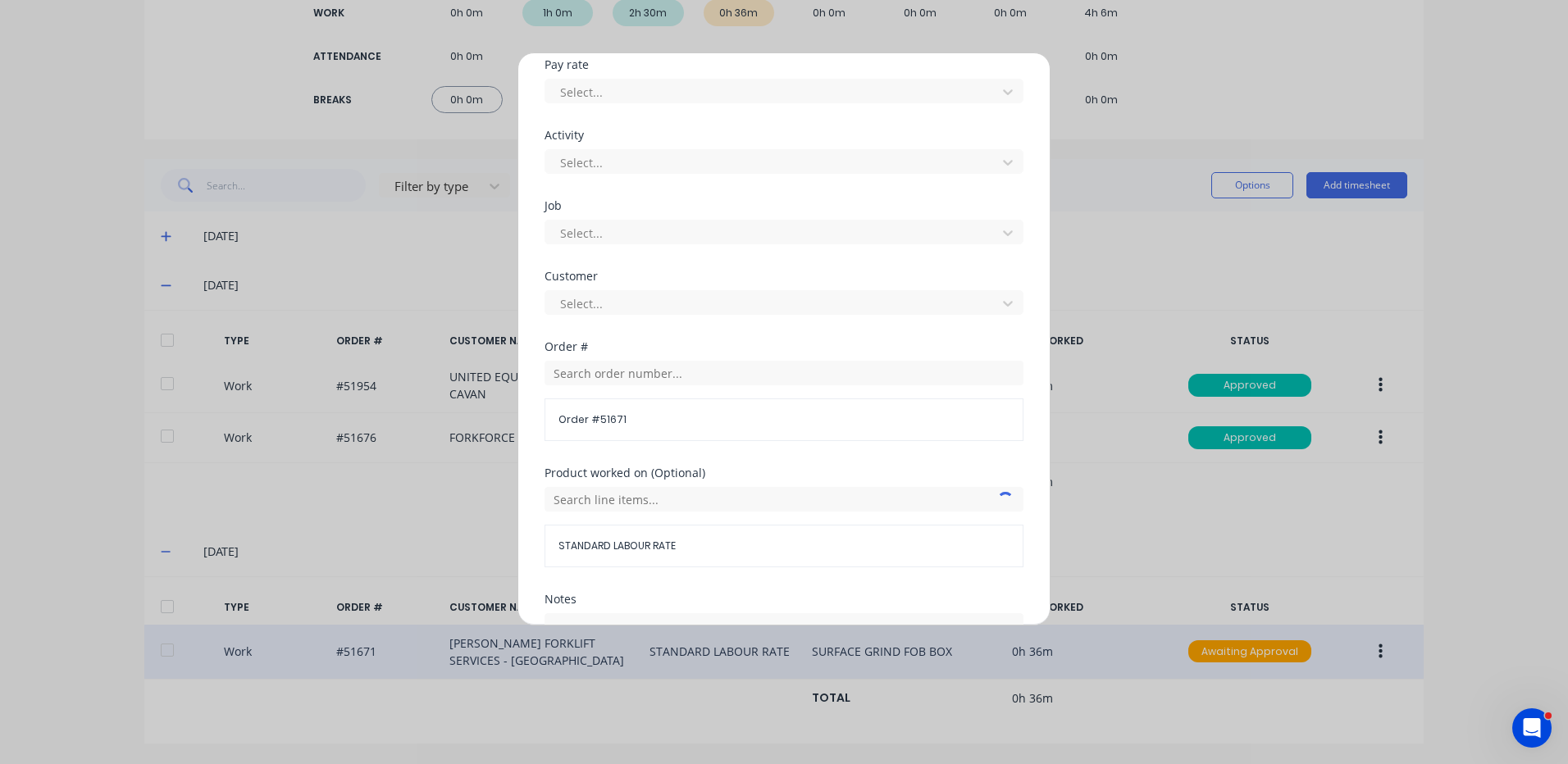
scroll to position [574, 0]
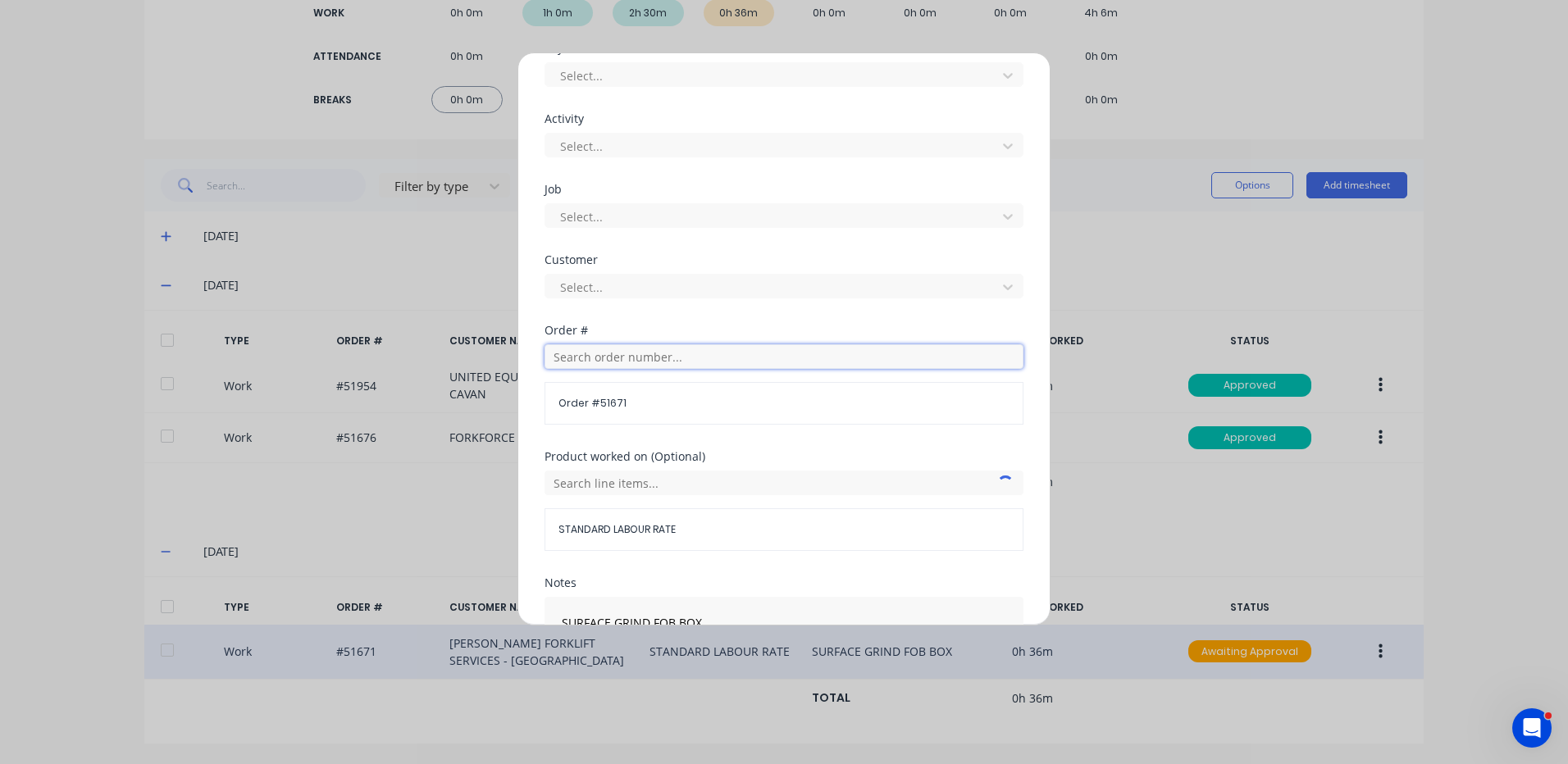
click at [661, 360] on input "text" at bounding box center [784, 357] width 479 height 25
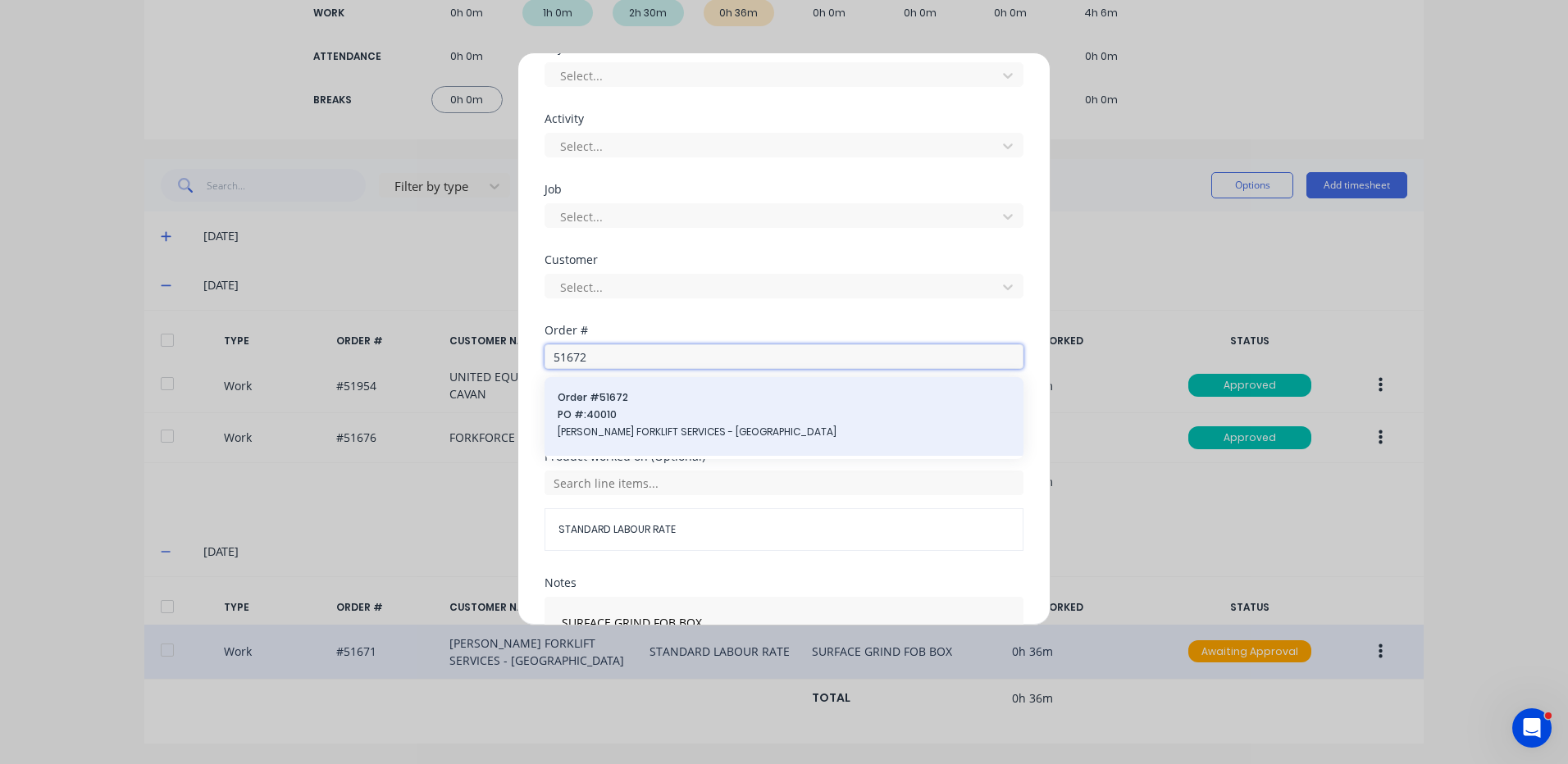
type input "51672"
click at [703, 432] on span "TARA FORKLIFT SERVICES - WETHERILL PARK" at bounding box center [784, 432] width 453 height 15
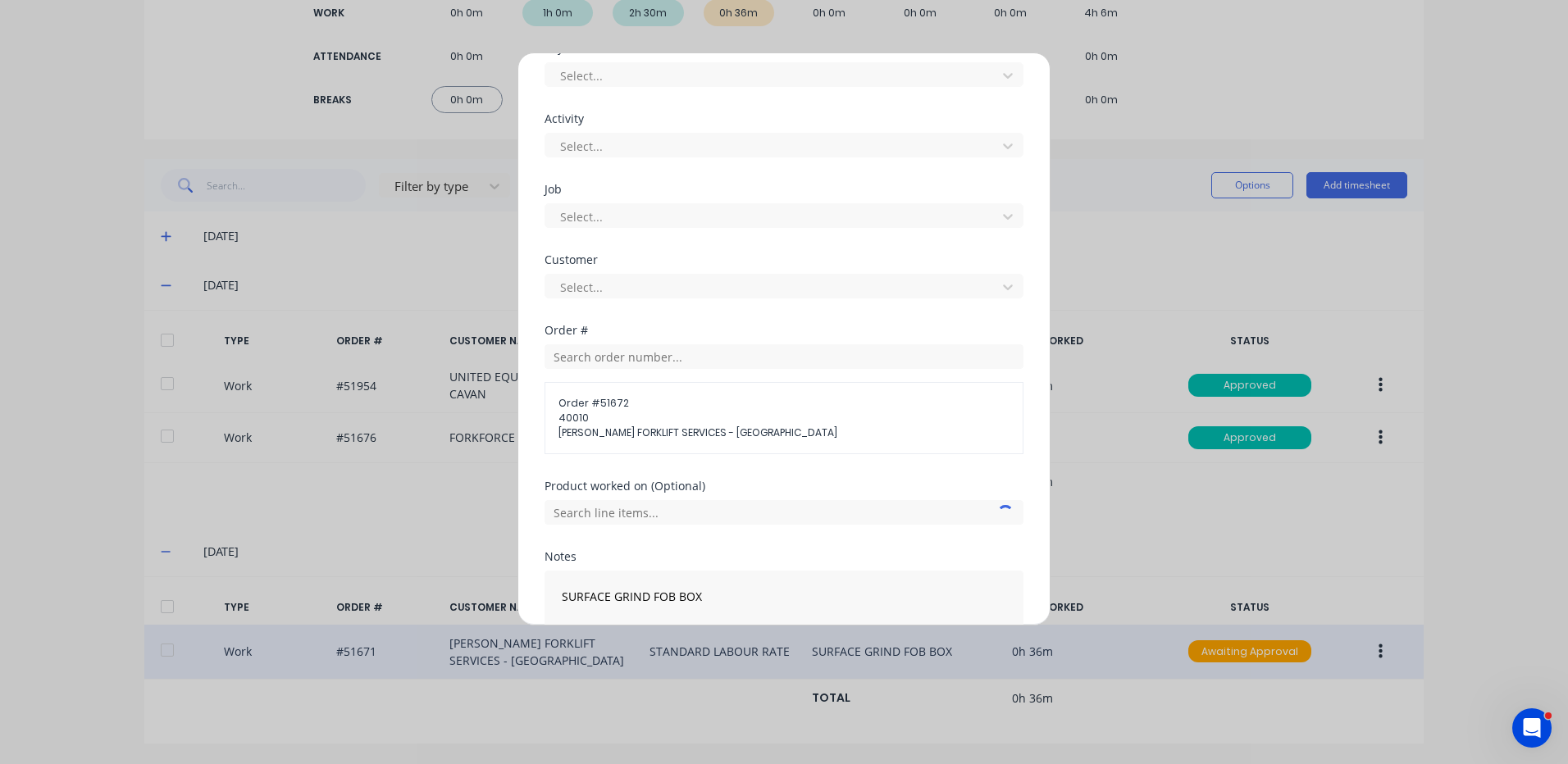
scroll to position [682, 0]
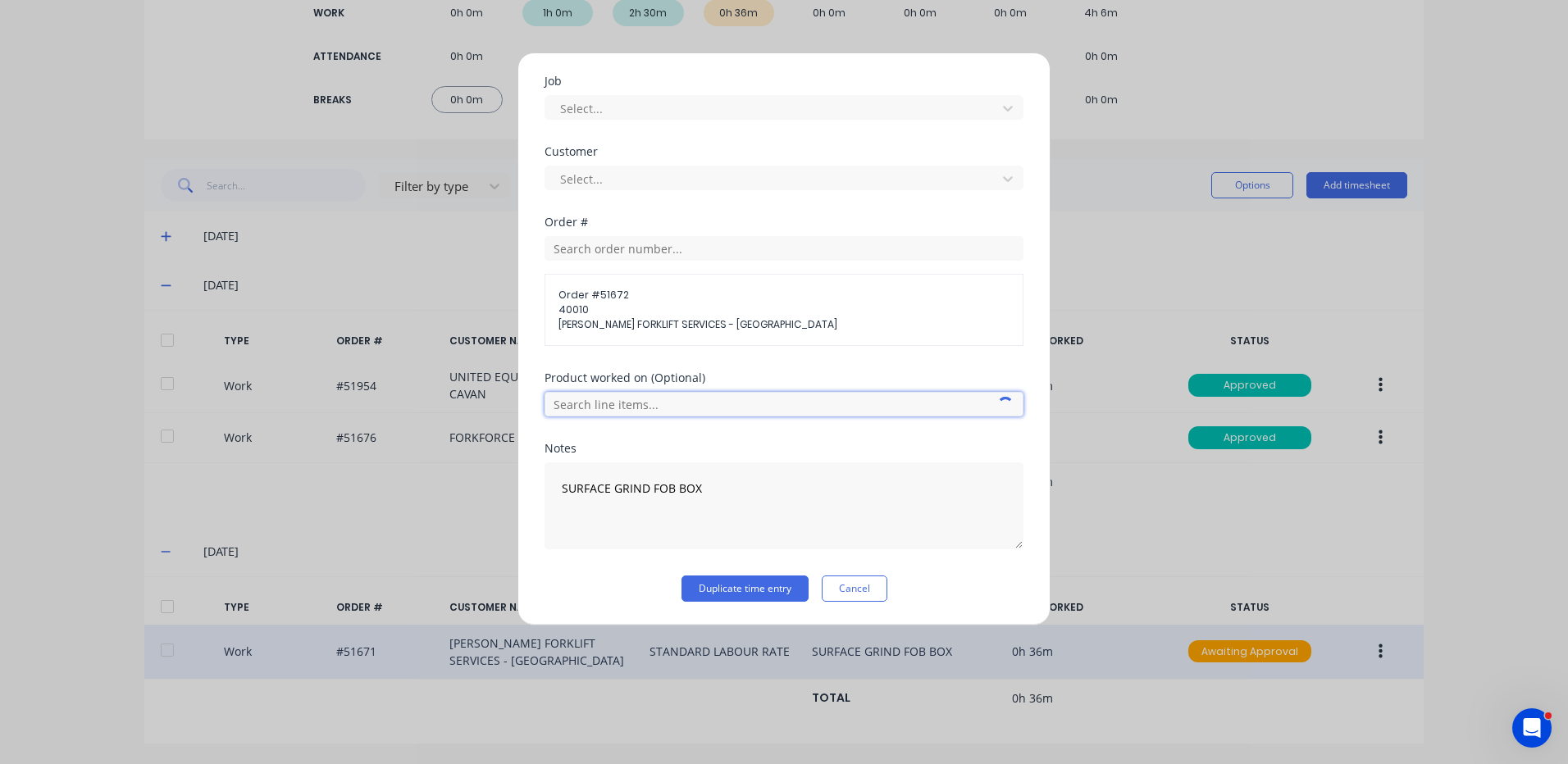
click at [693, 410] on input "text" at bounding box center [784, 404] width 479 height 25
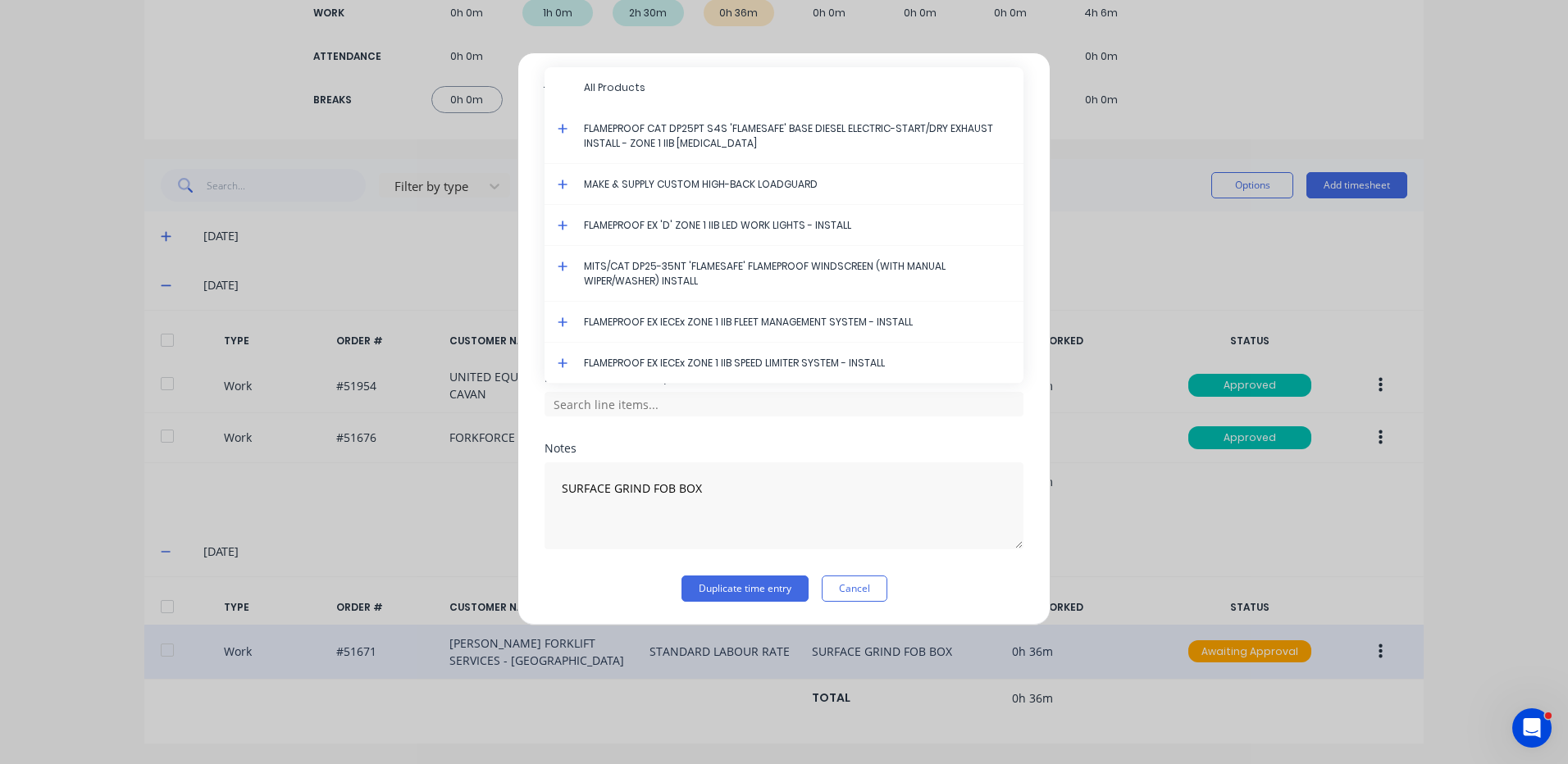
click at [562, 322] on icon at bounding box center [562, 322] width 10 height 10
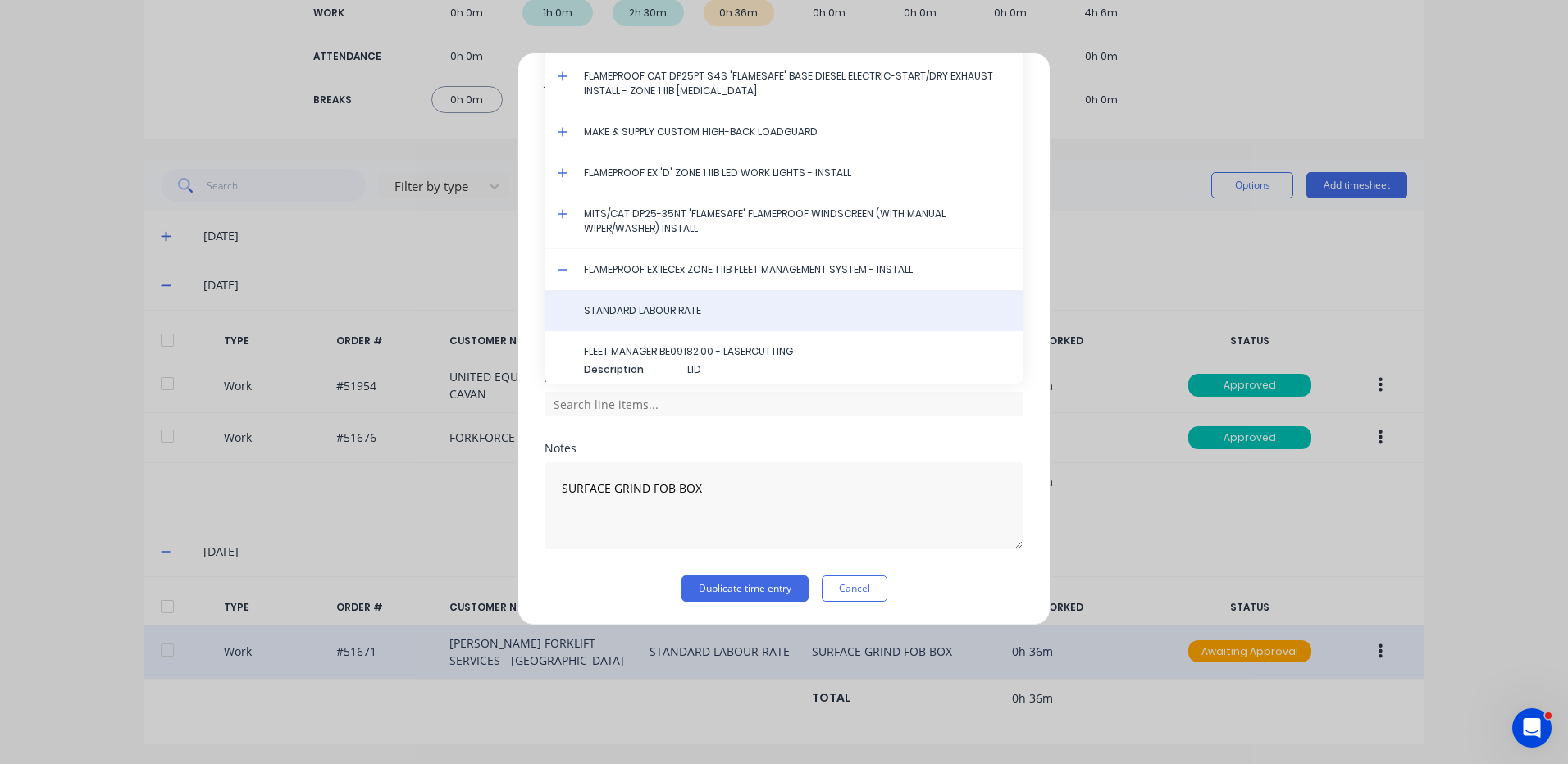
click at [629, 315] on span "STANDARD LABOUR RATE" at bounding box center [797, 310] width 427 height 15
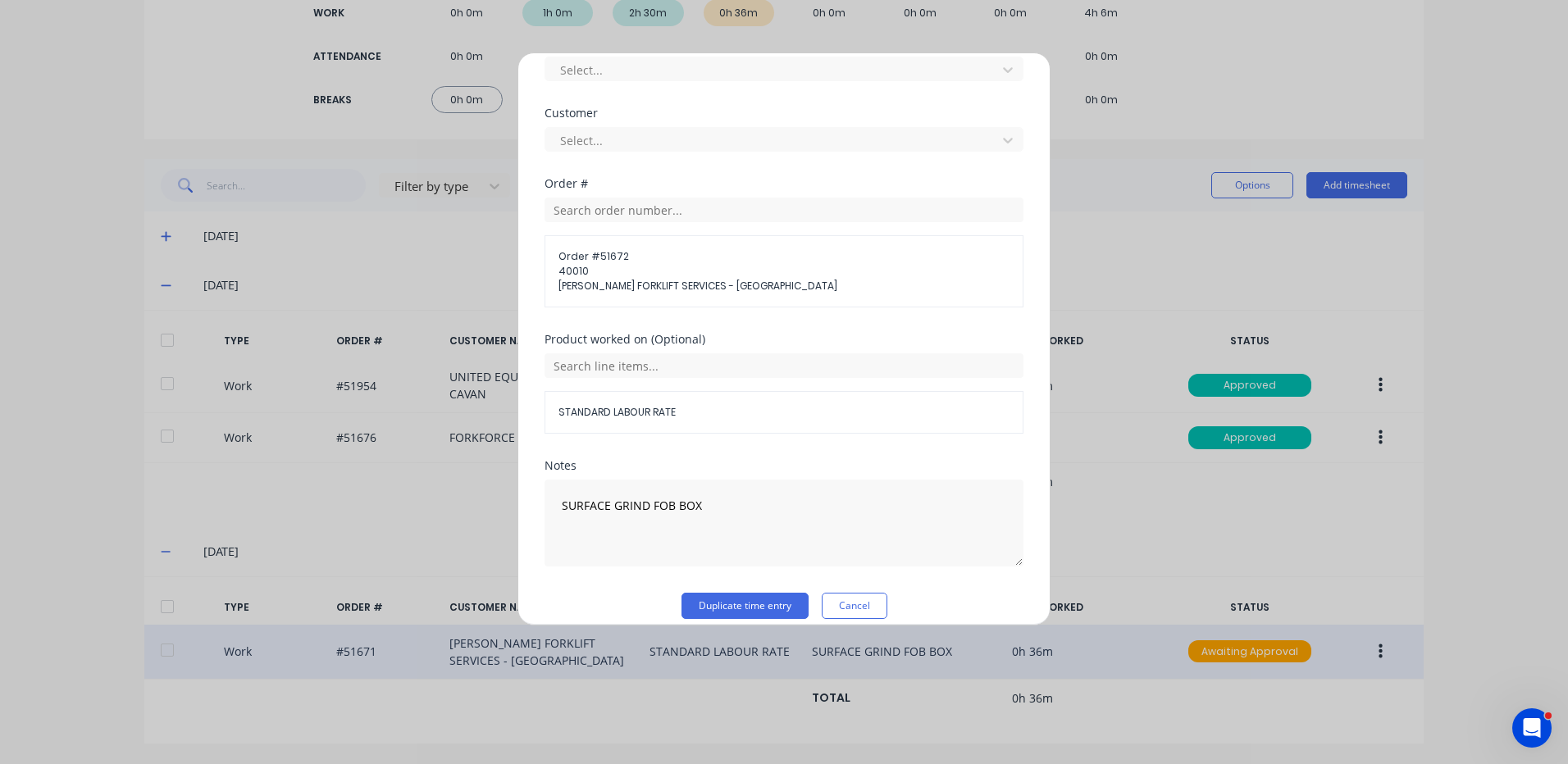
scroll to position [738, 0]
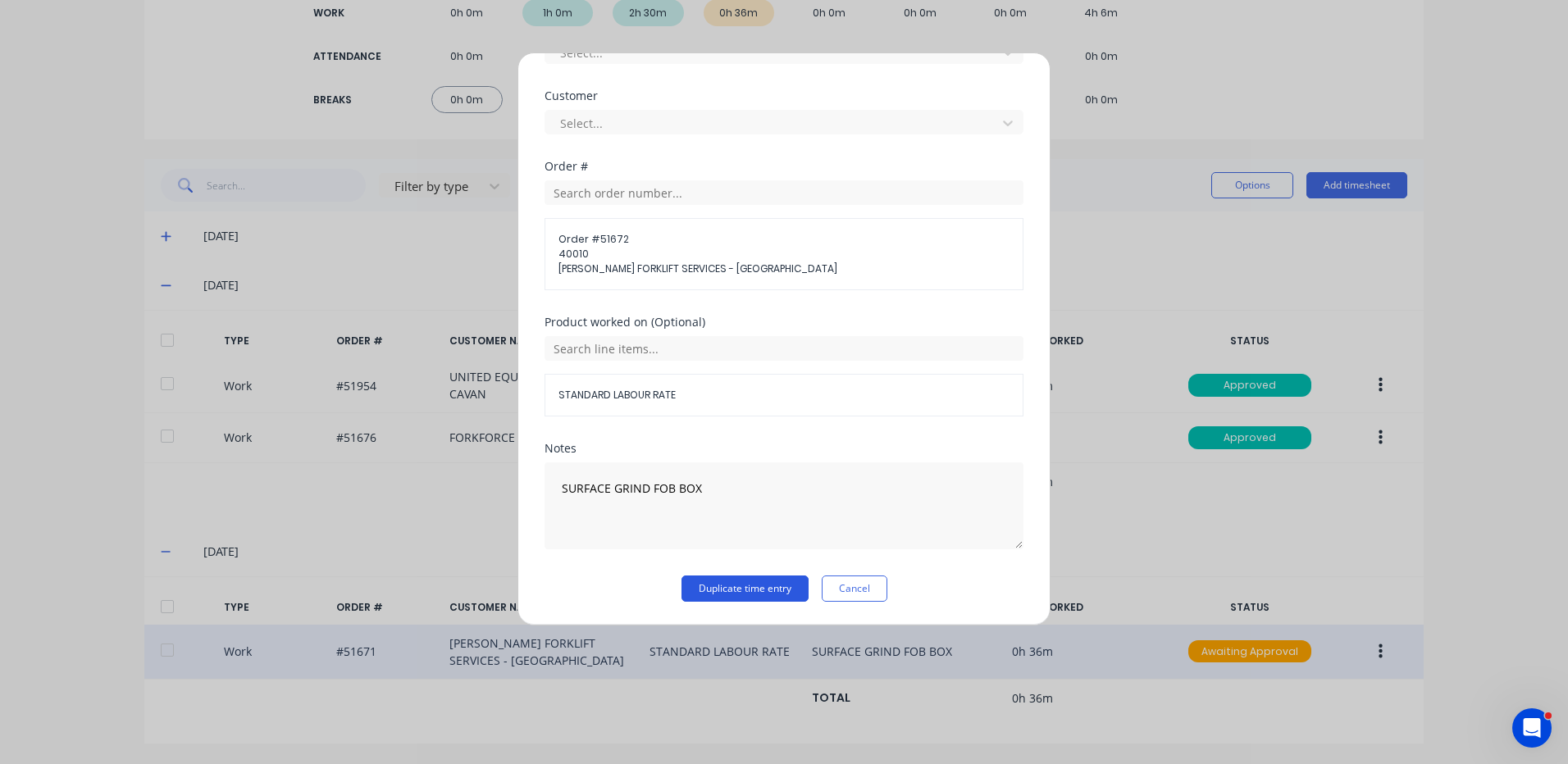
click at [735, 579] on button "Duplicate time entry" at bounding box center [745, 588] width 127 height 26
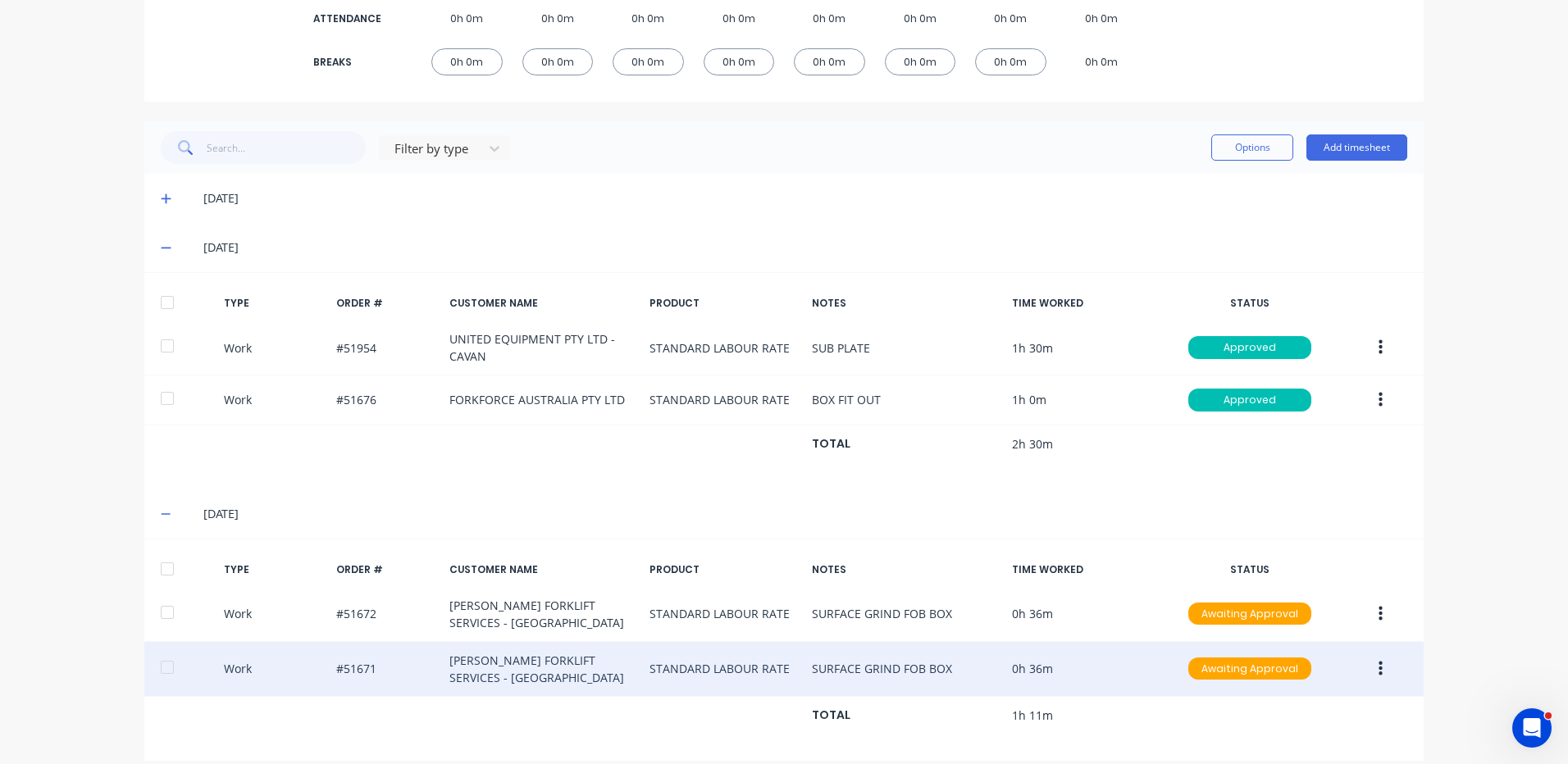
scroll to position [324, 0]
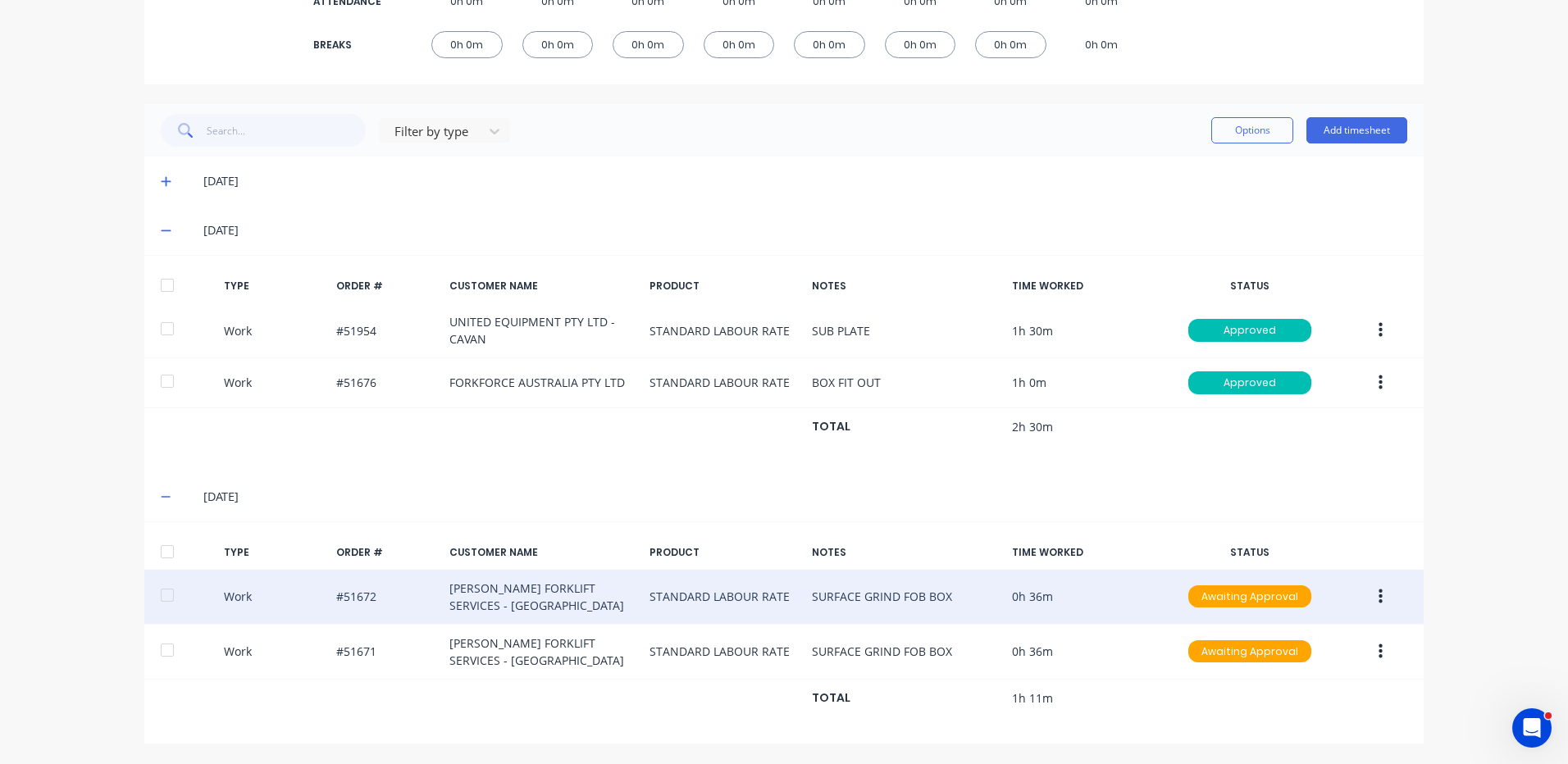
click at [1368, 591] on button "button" at bounding box center [1381, 597] width 38 height 29
click at [1302, 562] on div "Duplicate" at bounding box center [1322, 568] width 126 height 24
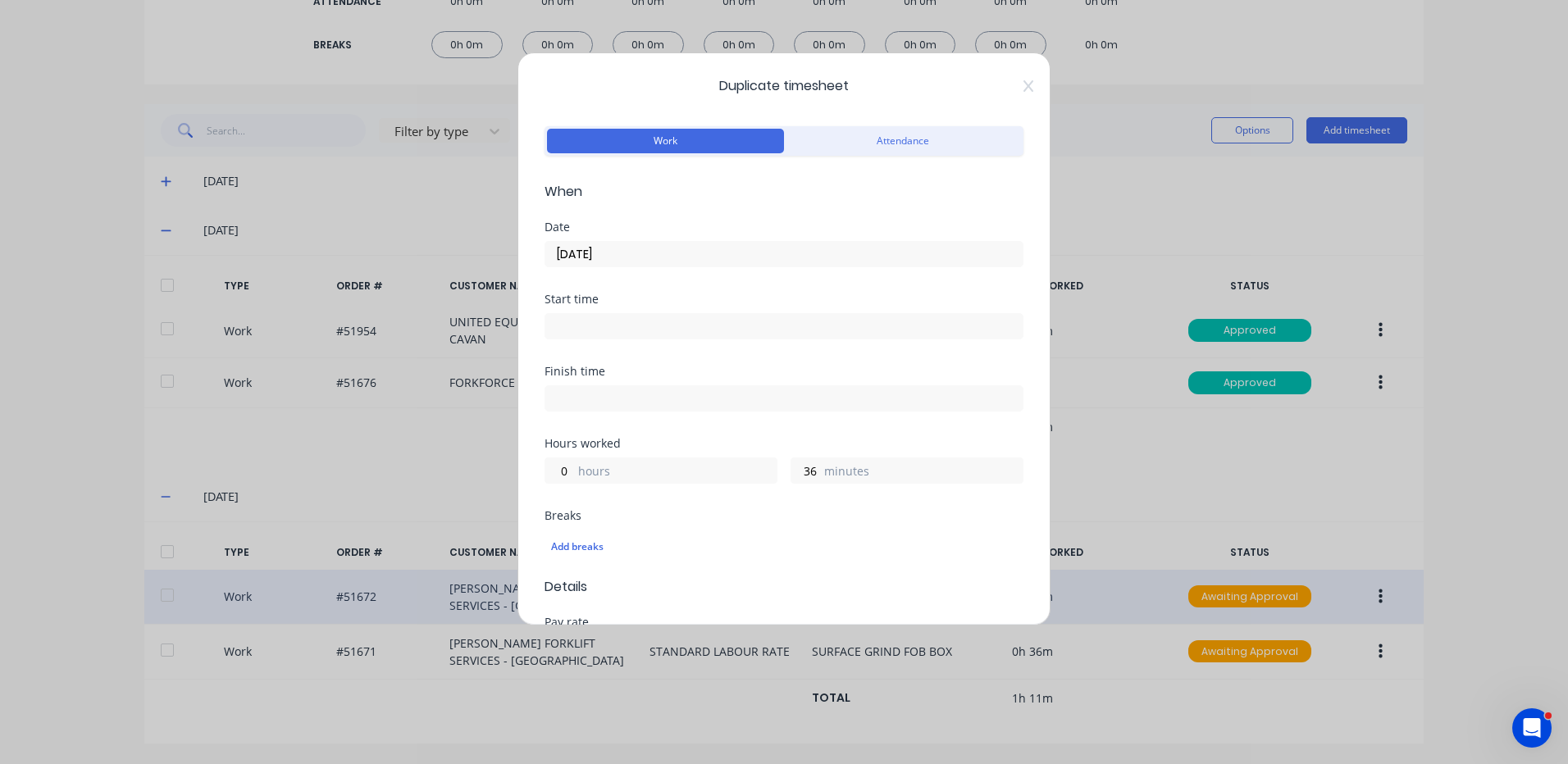
click at [568, 257] on input "10/09/2025" at bounding box center [784, 254] width 478 height 25
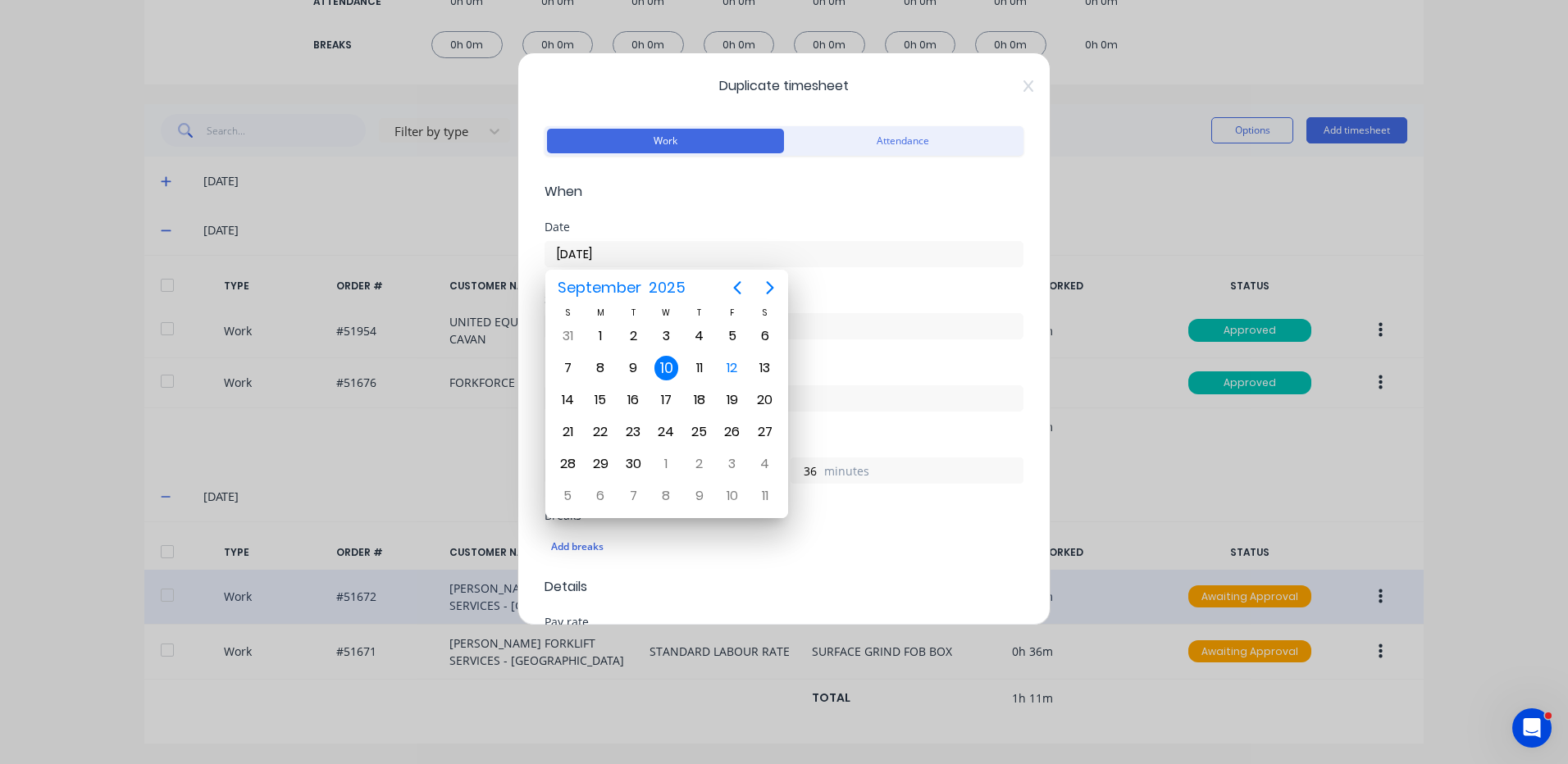
click at [670, 368] on div "10" at bounding box center [666, 367] width 25 height 25
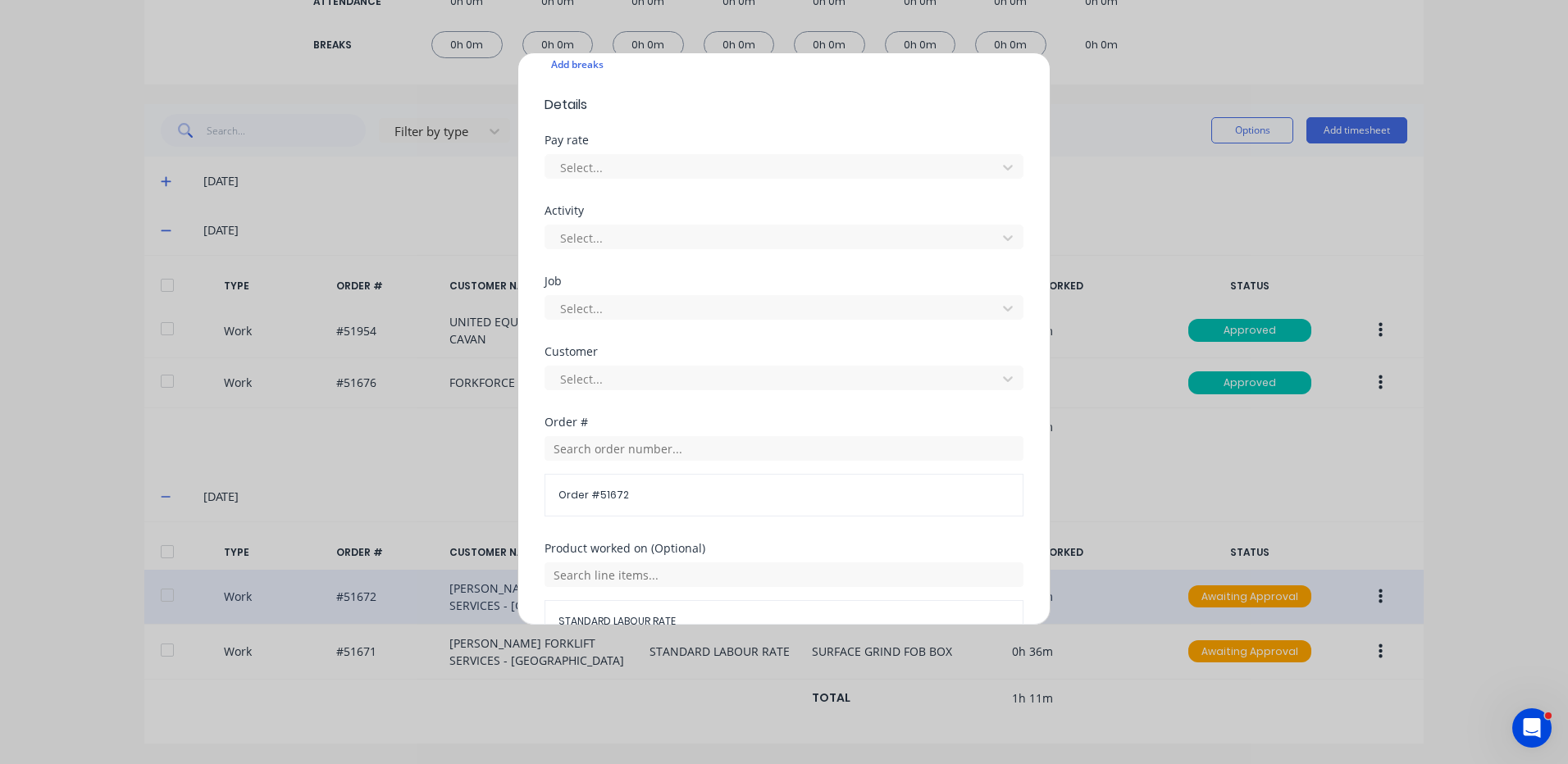
scroll to position [492, 0]
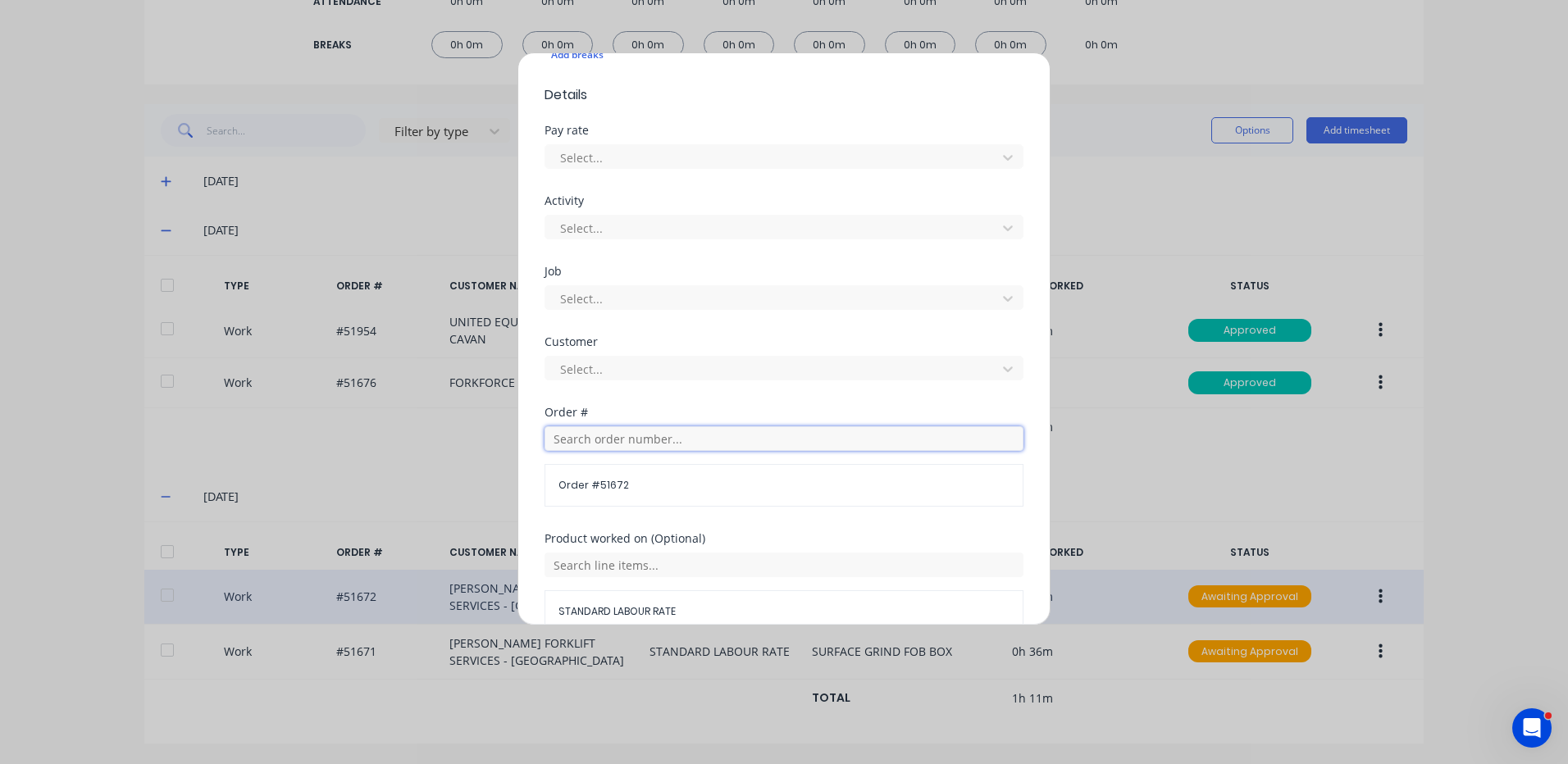
click at [639, 432] on input "text" at bounding box center [784, 438] width 479 height 25
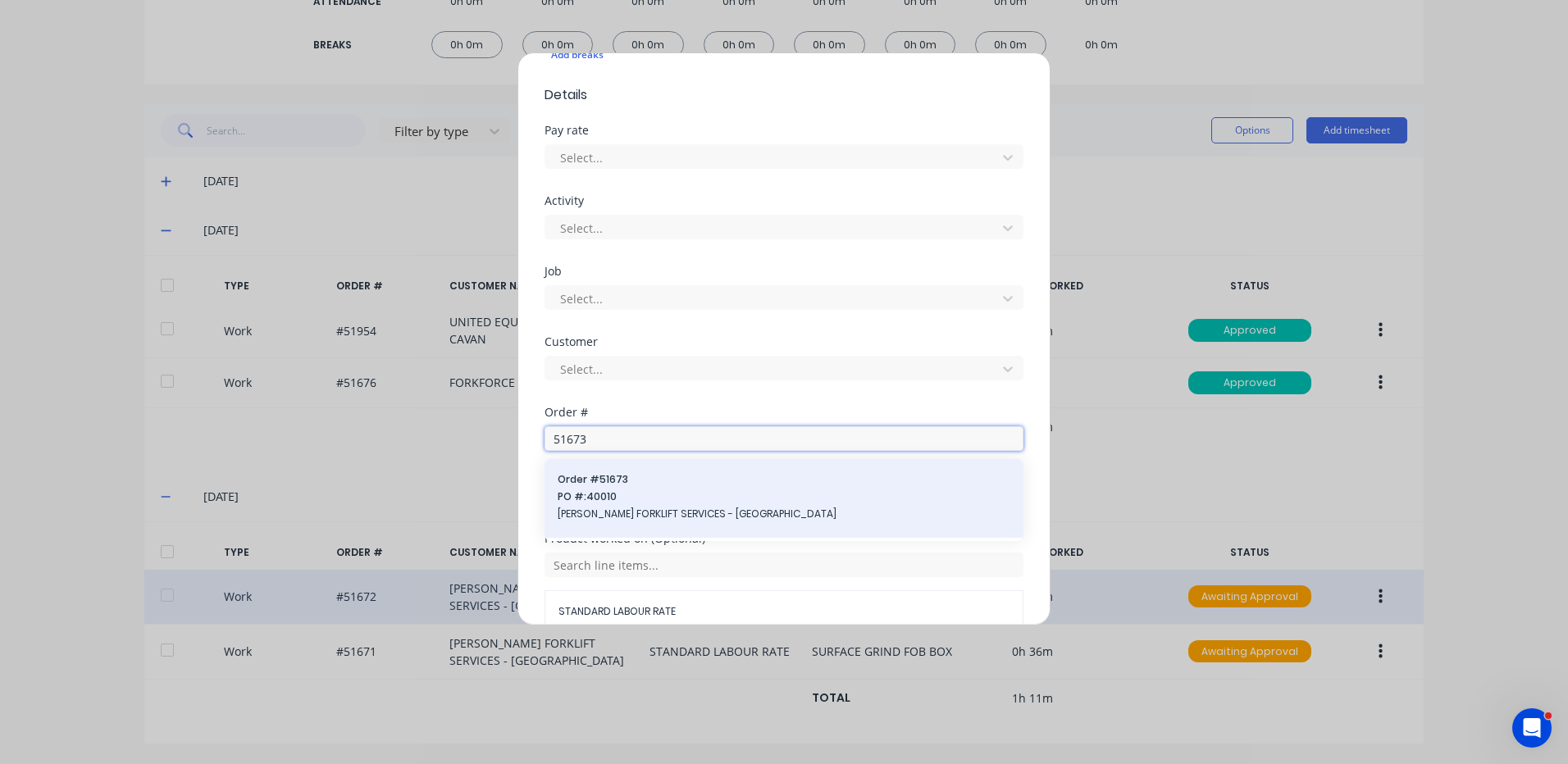
type input "51673"
click at [762, 482] on span "Order # 51673" at bounding box center [784, 479] width 453 height 15
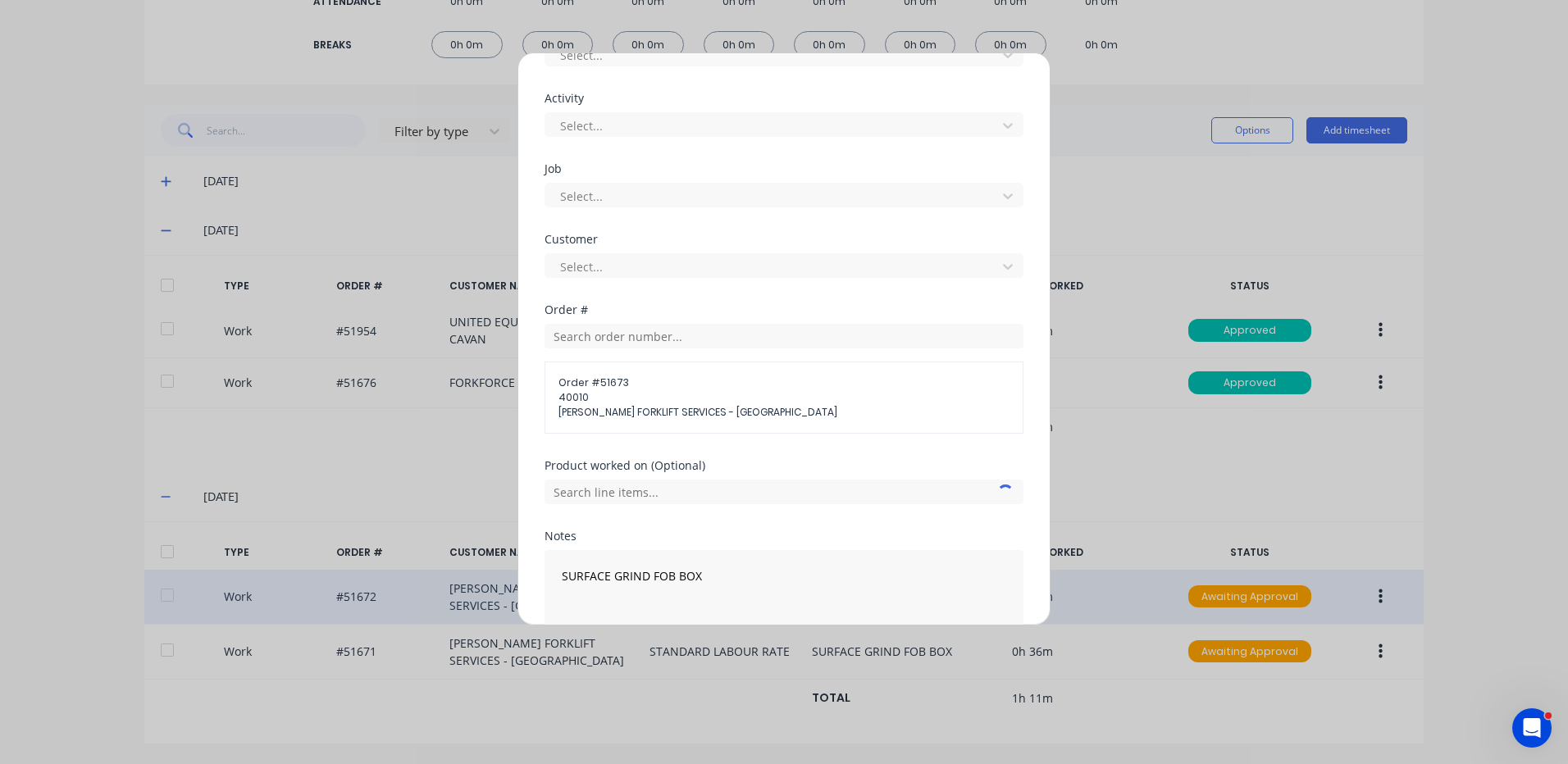
scroll to position [682, 0]
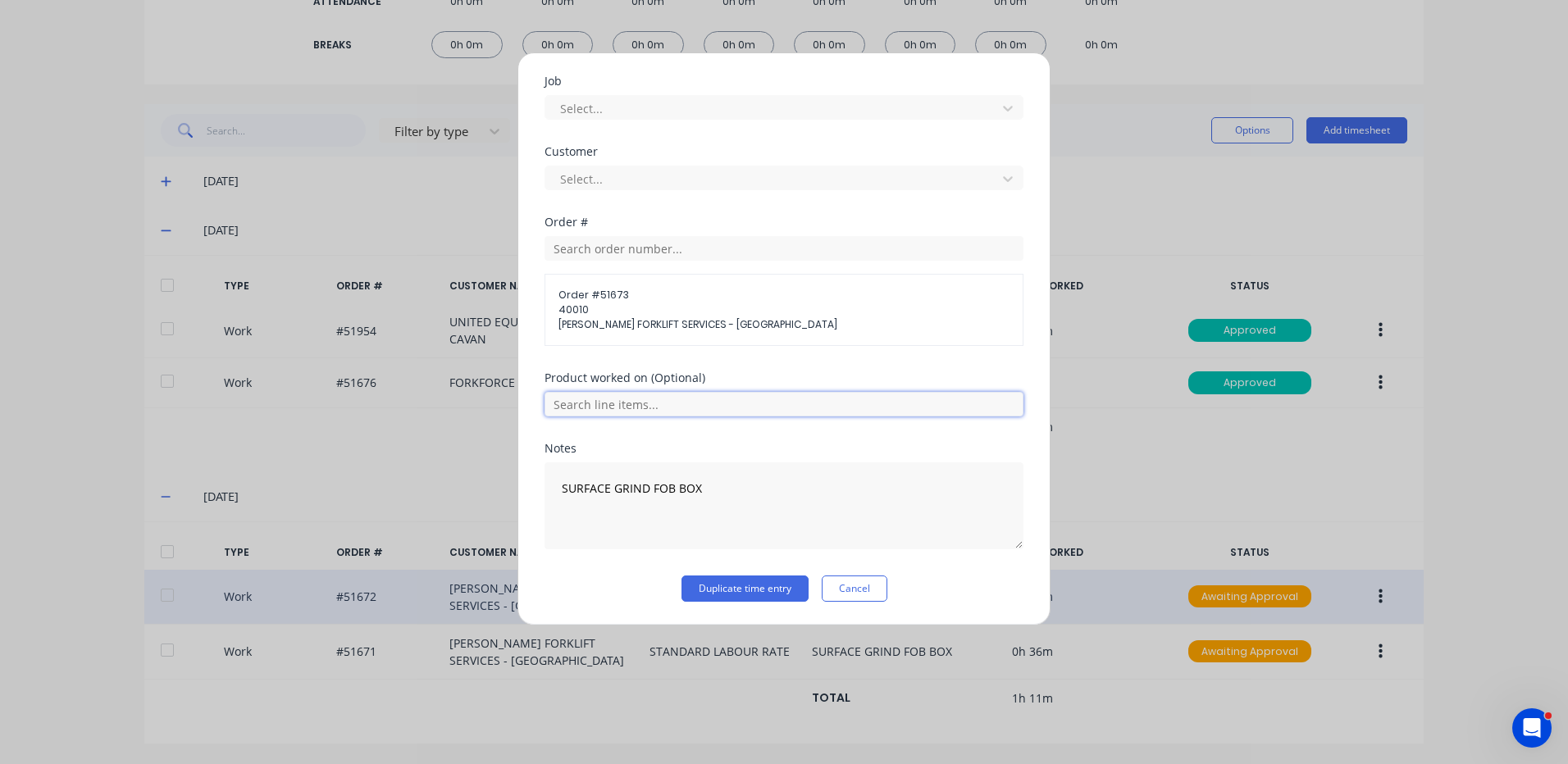
click at [694, 404] on input "text" at bounding box center [784, 404] width 479 height 25
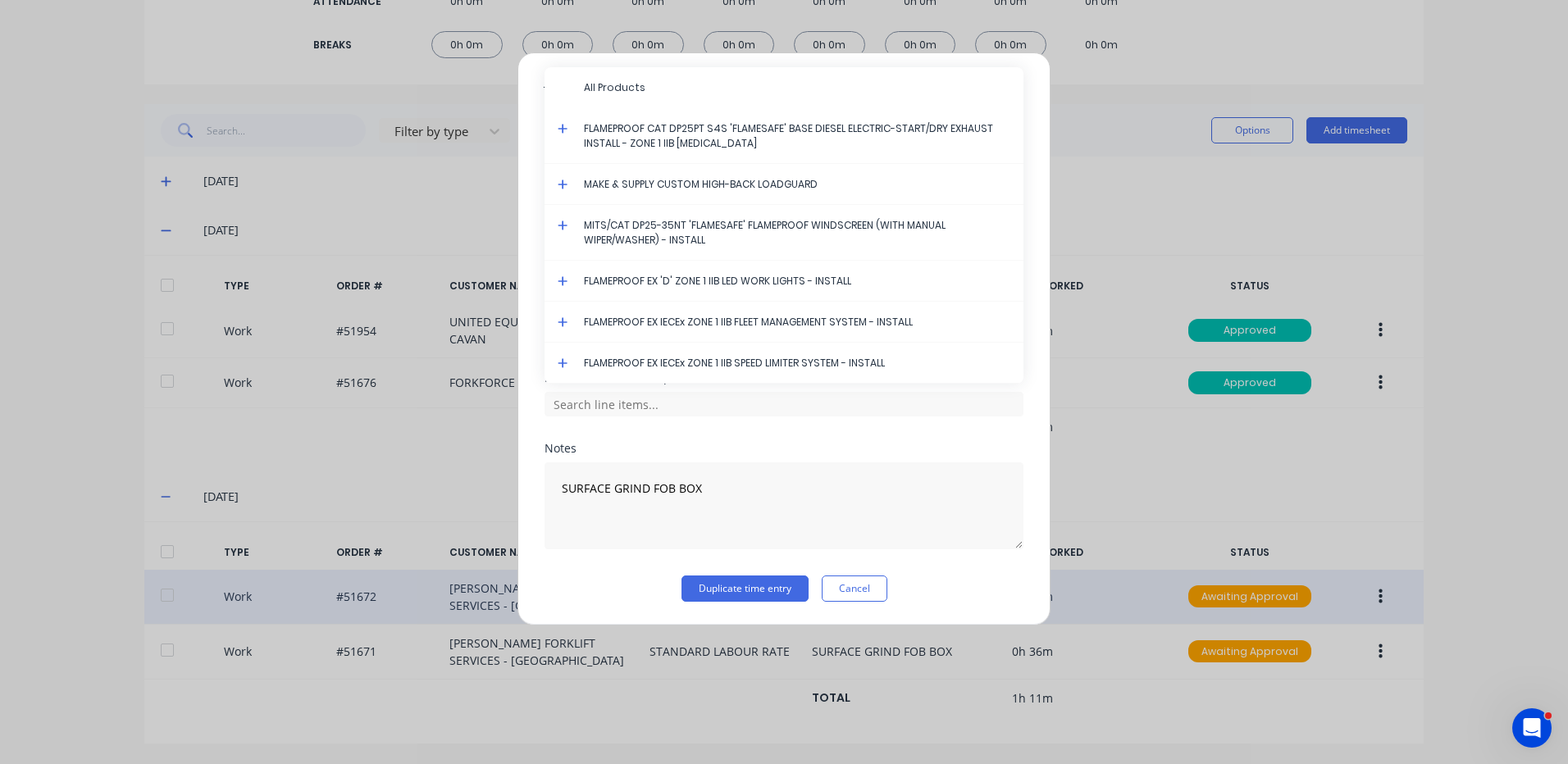
click at [561, 322] on icon at bounding box center [562, 322] width 10 height 10
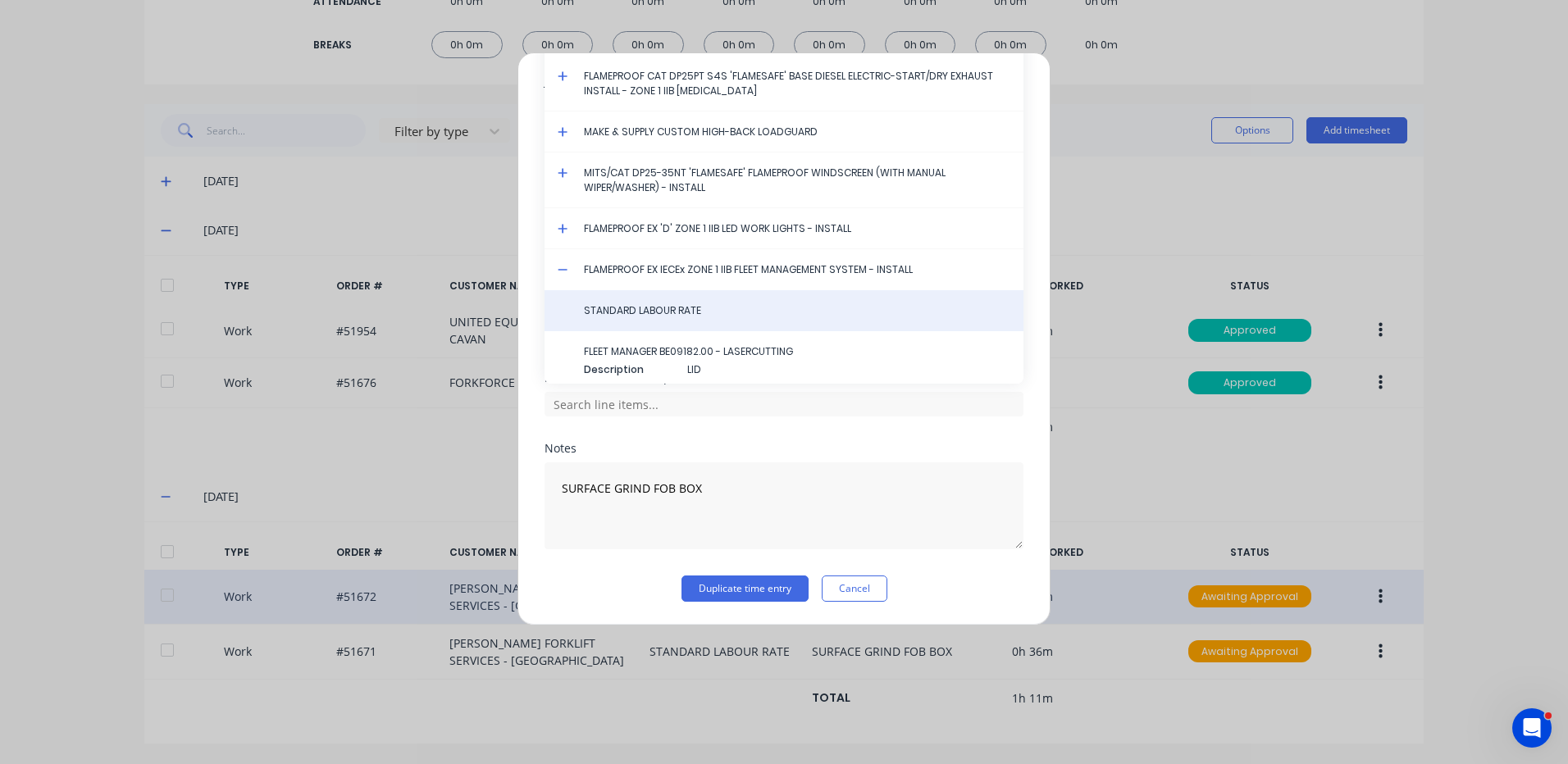
click at [608, 315] on span "STANDARD LABOUR RATE" at bounding box center [797, 310] width 427 height 15
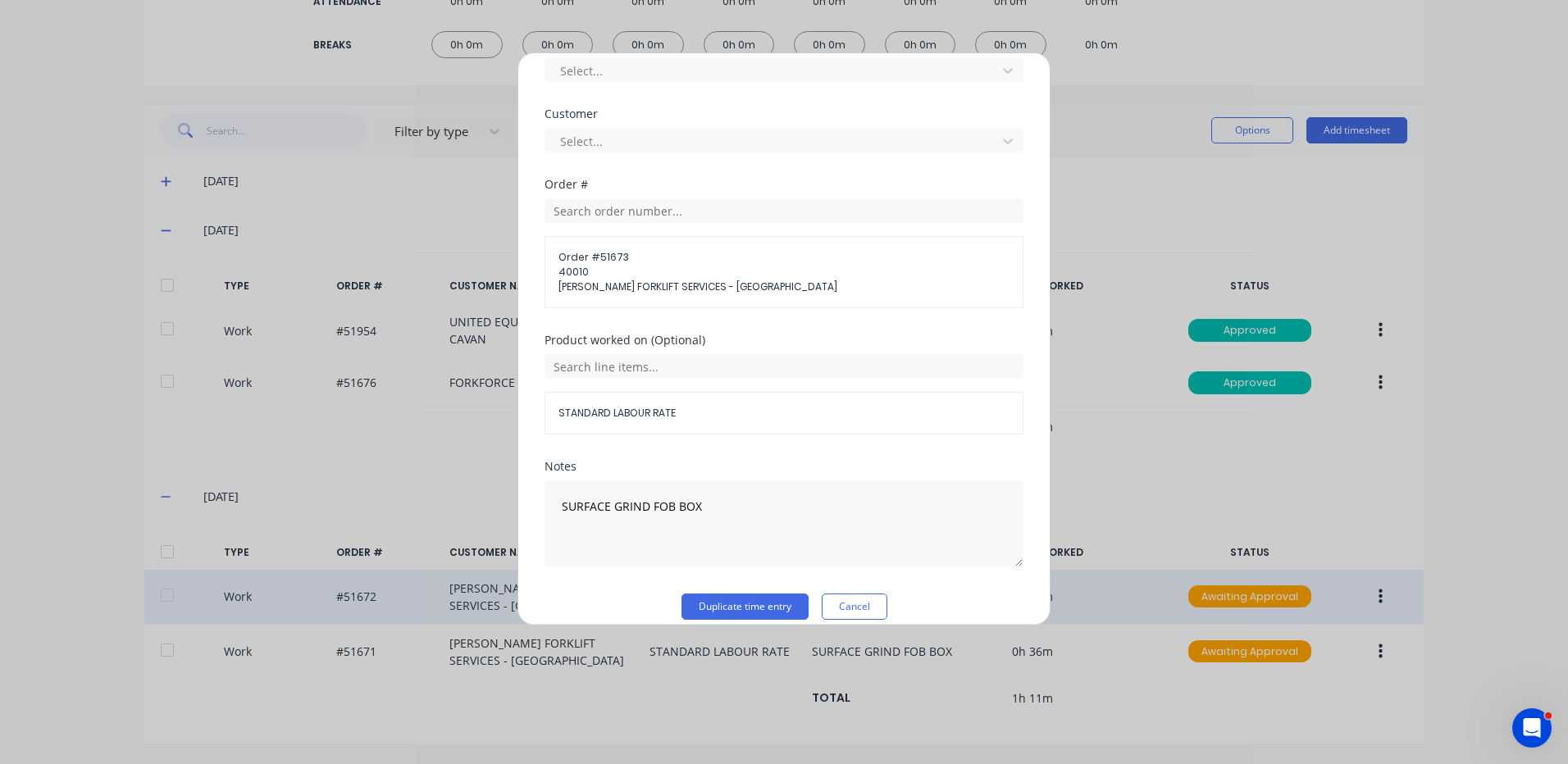
scroll to position [738, 0]
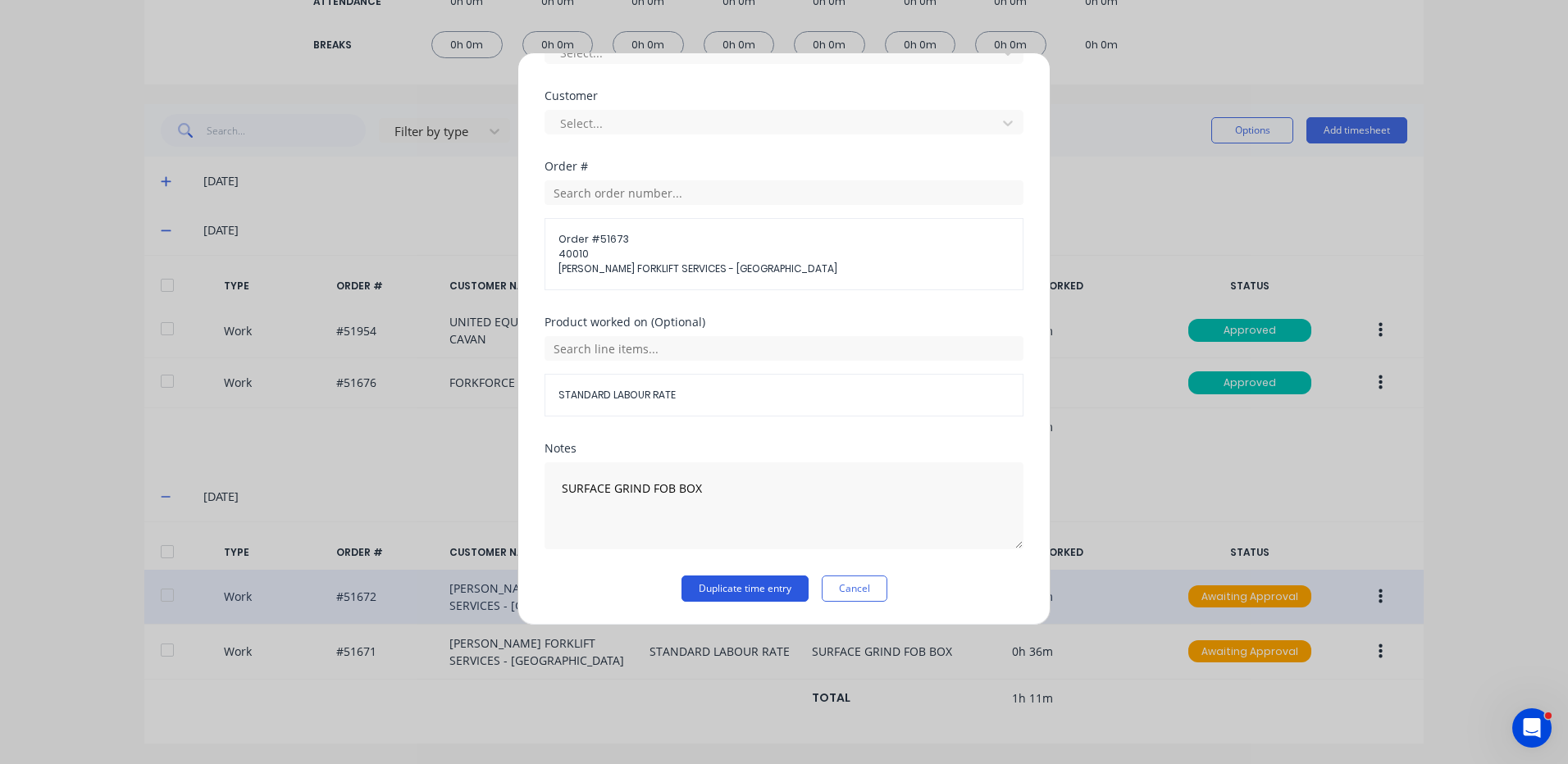
click at [774, 598] on button "Duplicate time entry" at bounding box center [745, 588] width 127 height 26
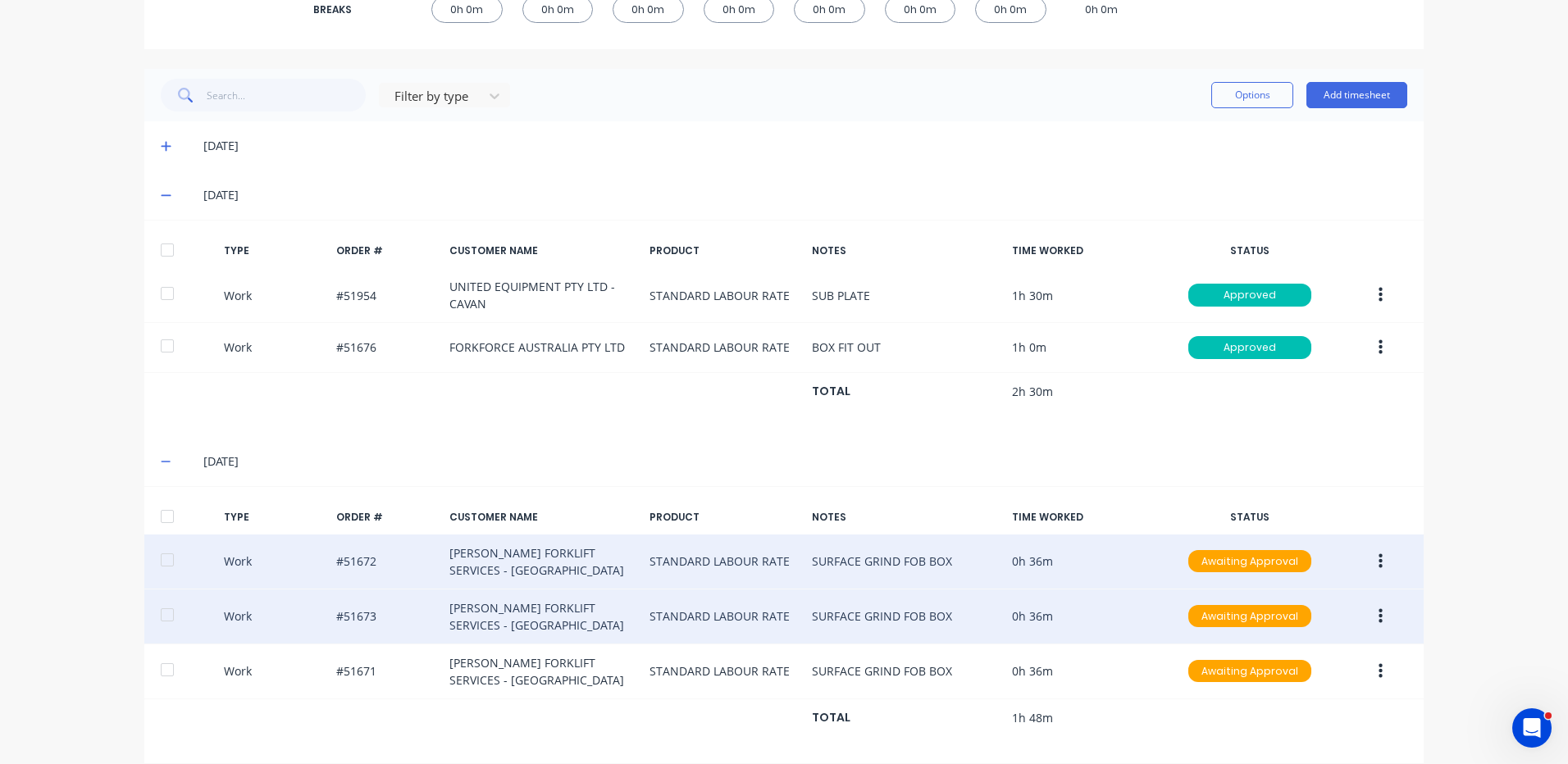
scroll to position [378, 0]
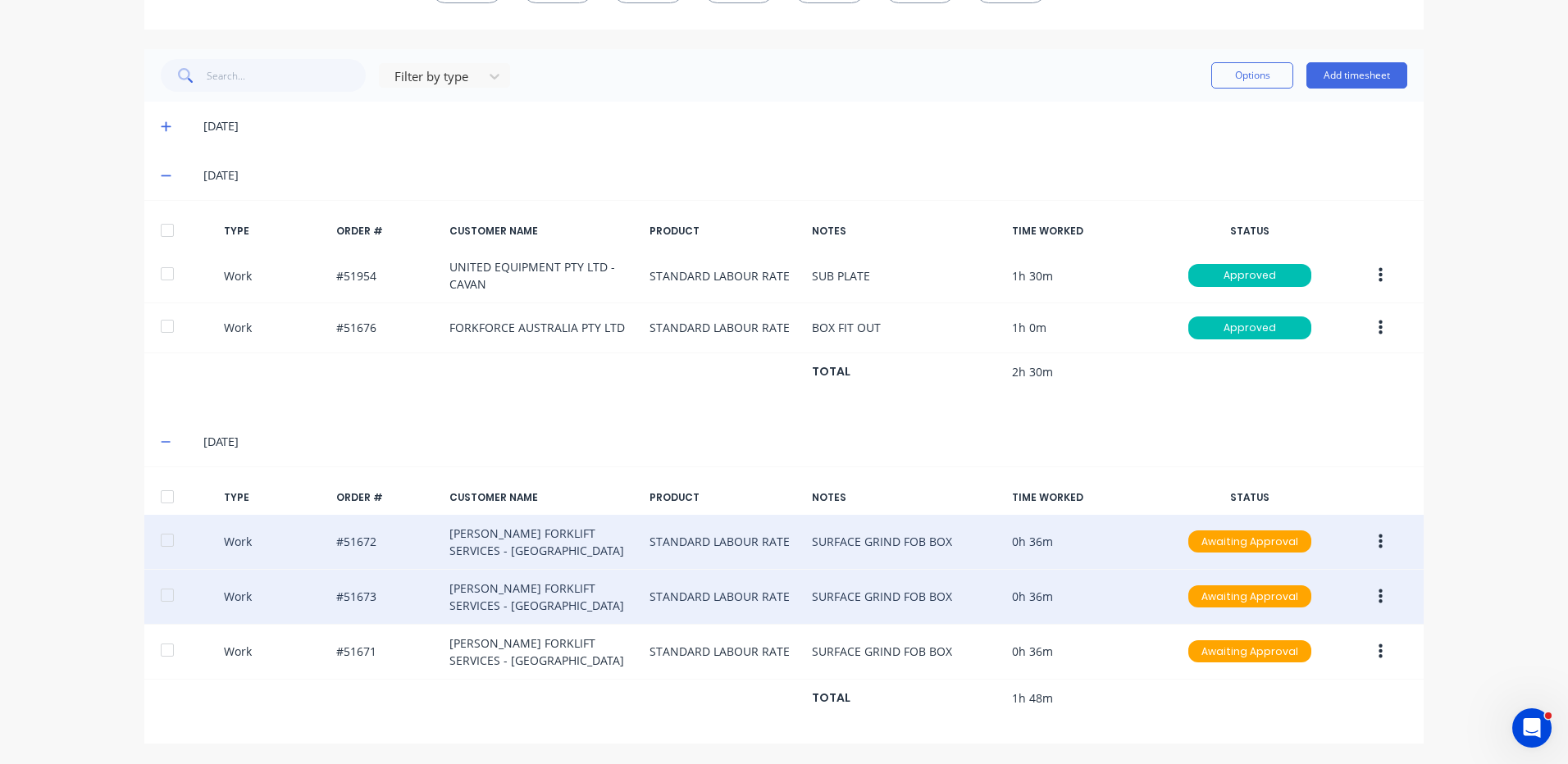
click at [1372, 586] on button "button" at bounding box center [1381, 597] width 38 height 29
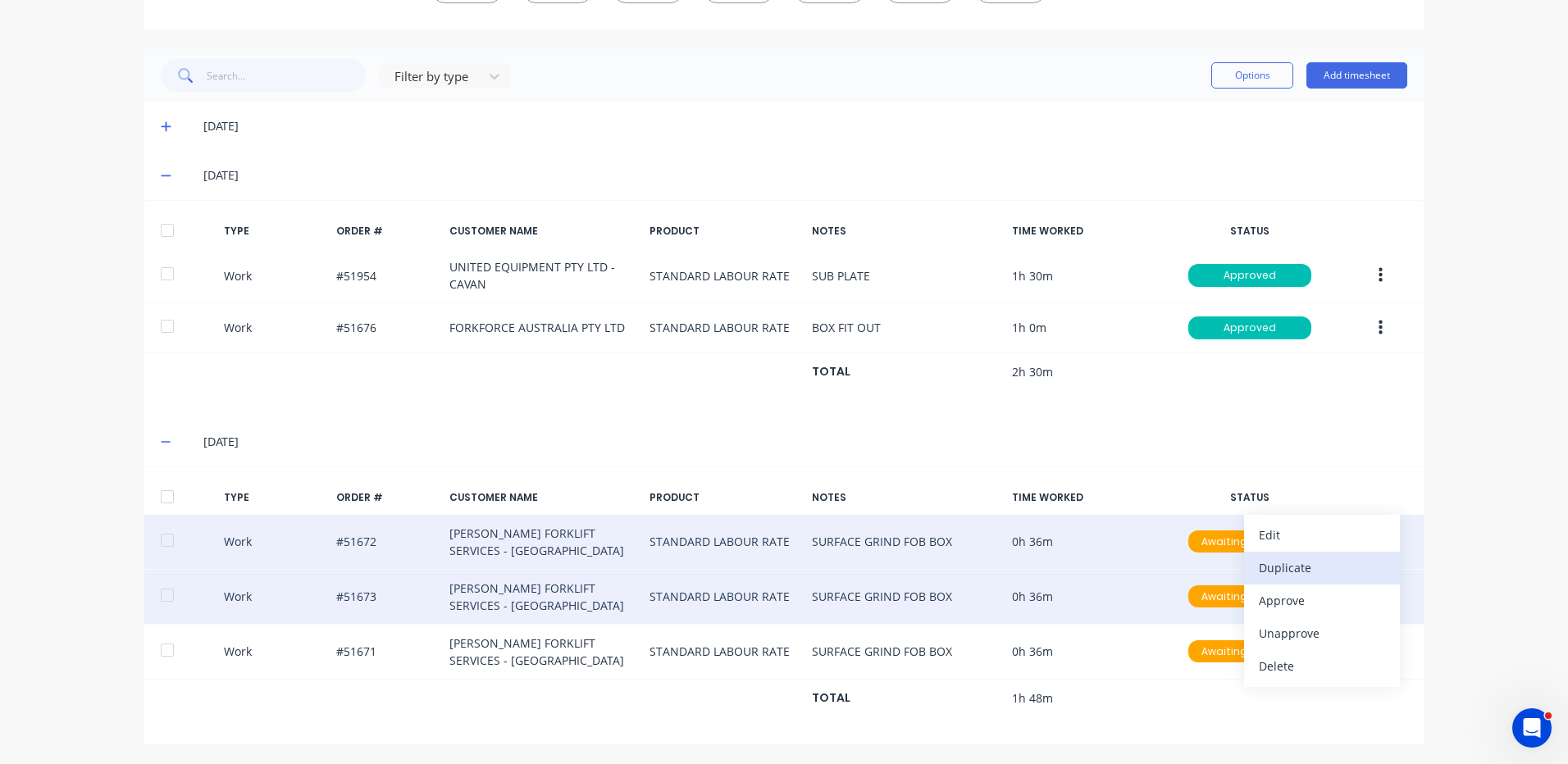
click at [1320, 570] on div "Duplicate" at bounding box center [1322, 568] width 126 height 24
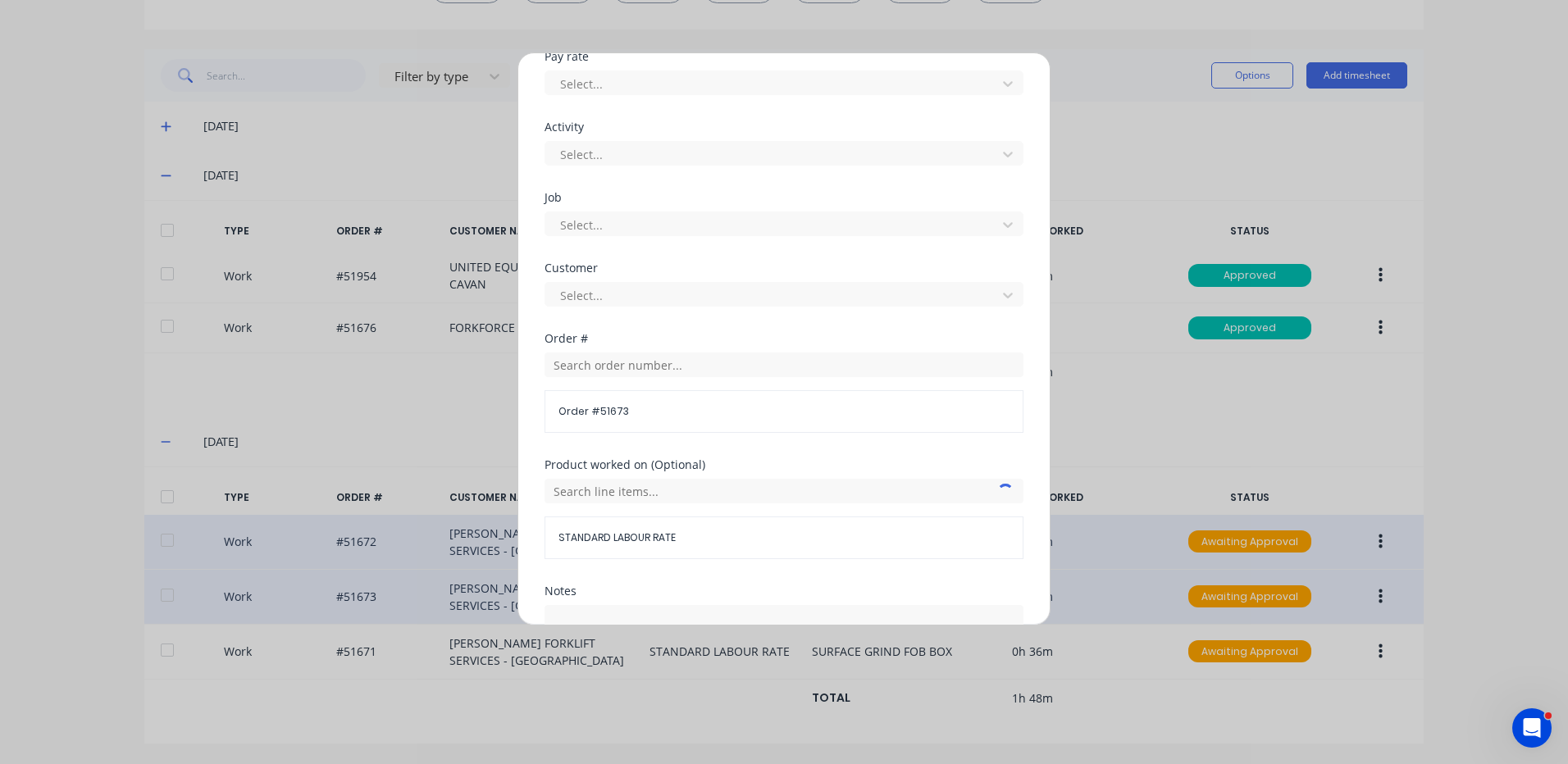
scroll to position [574, 0]
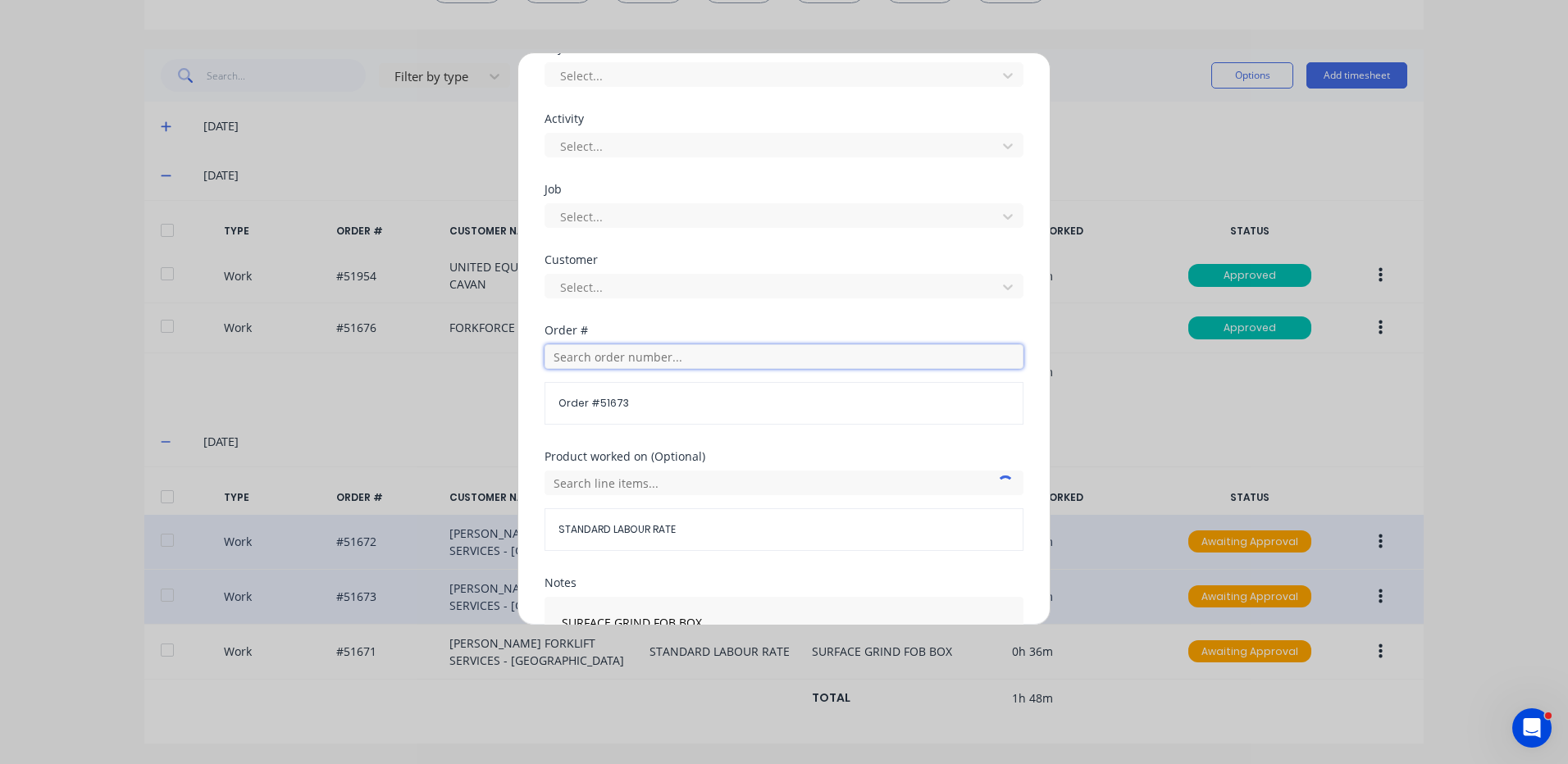
click at [647, 362] on input "text" at bounding box center [784, 357] width 479 height 25
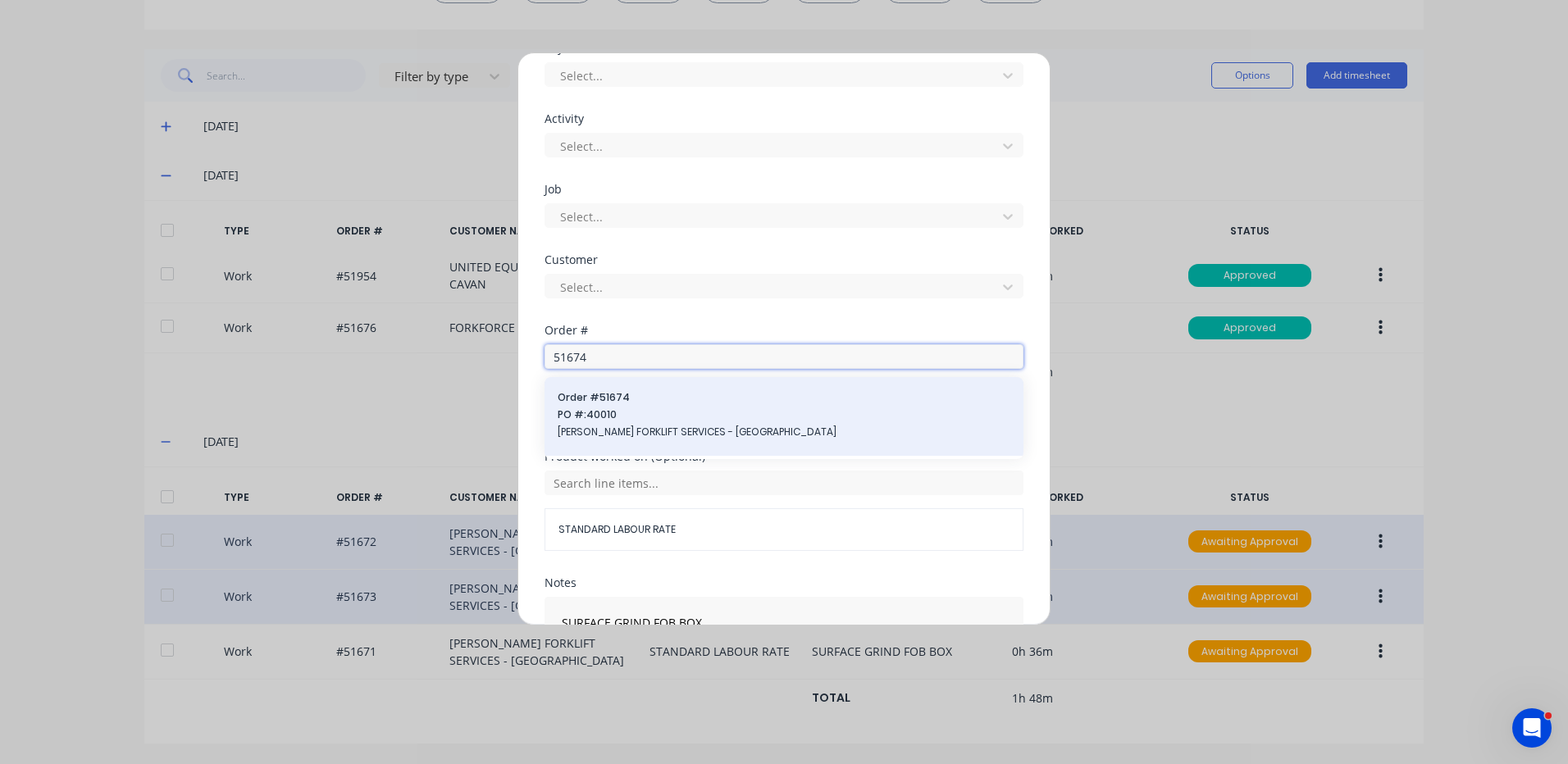
type input "51674"
click at [664, 397] on span "Order # 51674" at bounding box center [784, 397] width 453 height 15
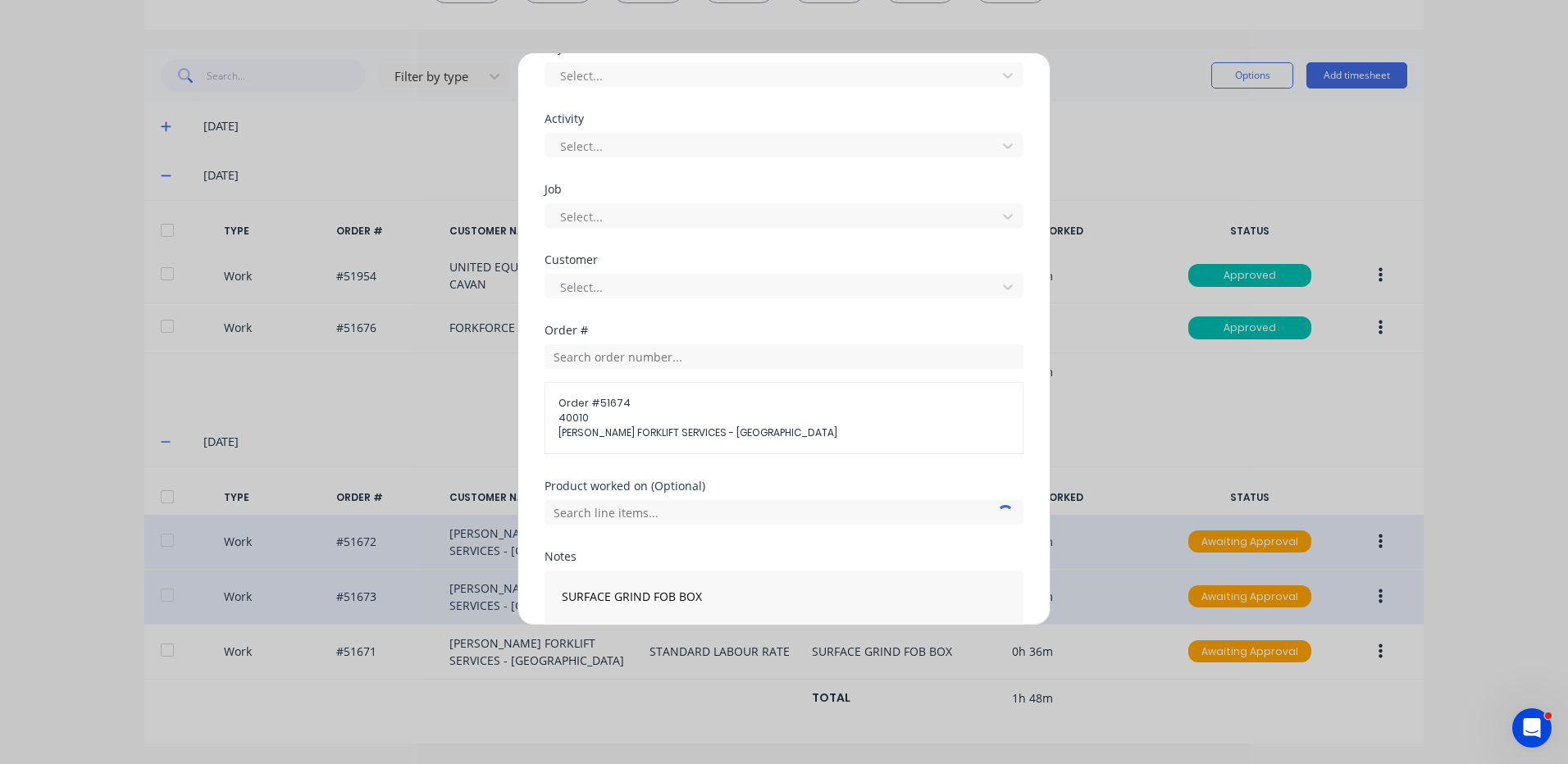
scroll to position [682, 0]
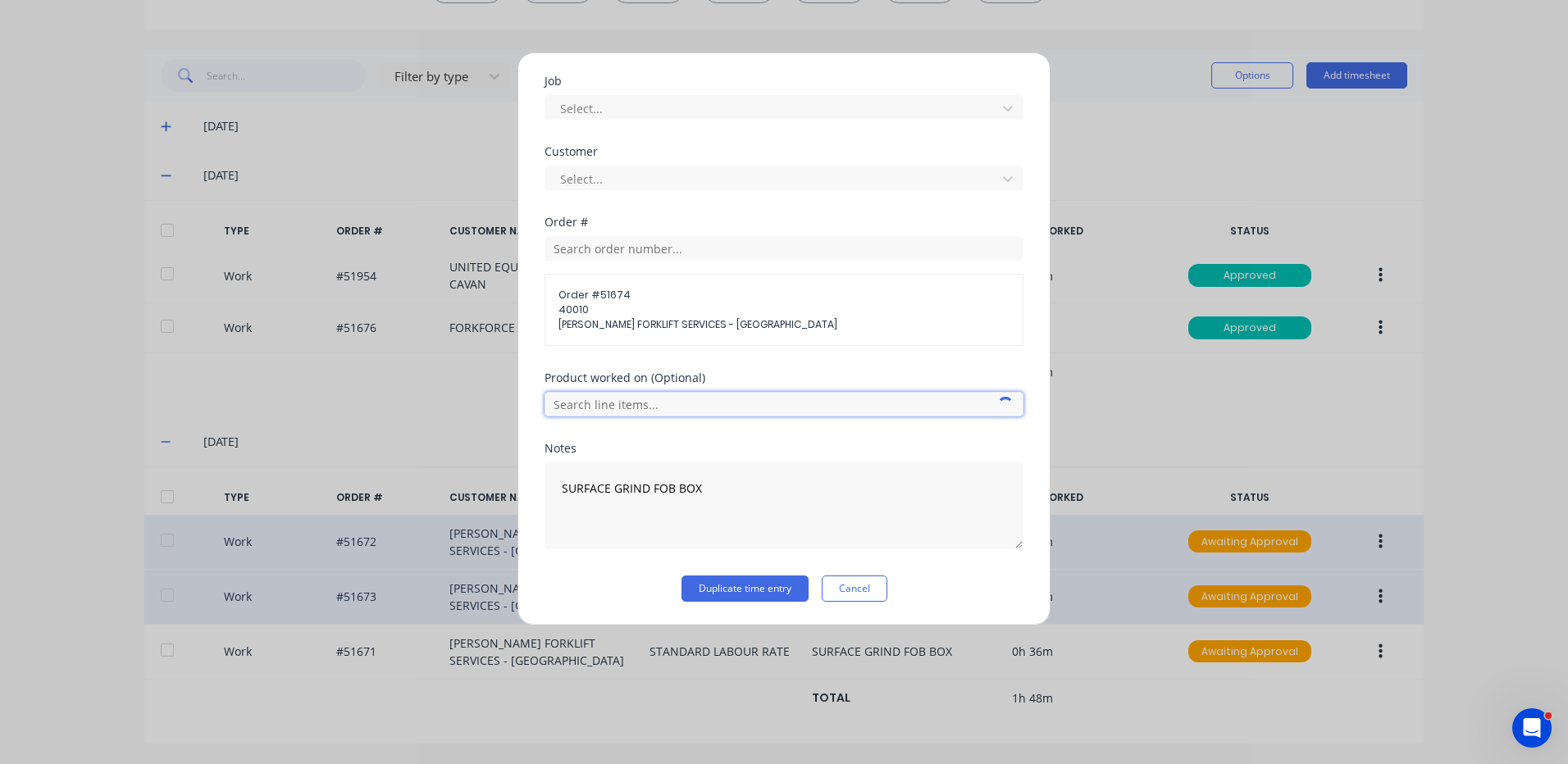
click at [725, 403] on input "text" at bounding box center [784, 404] width 479 height 25
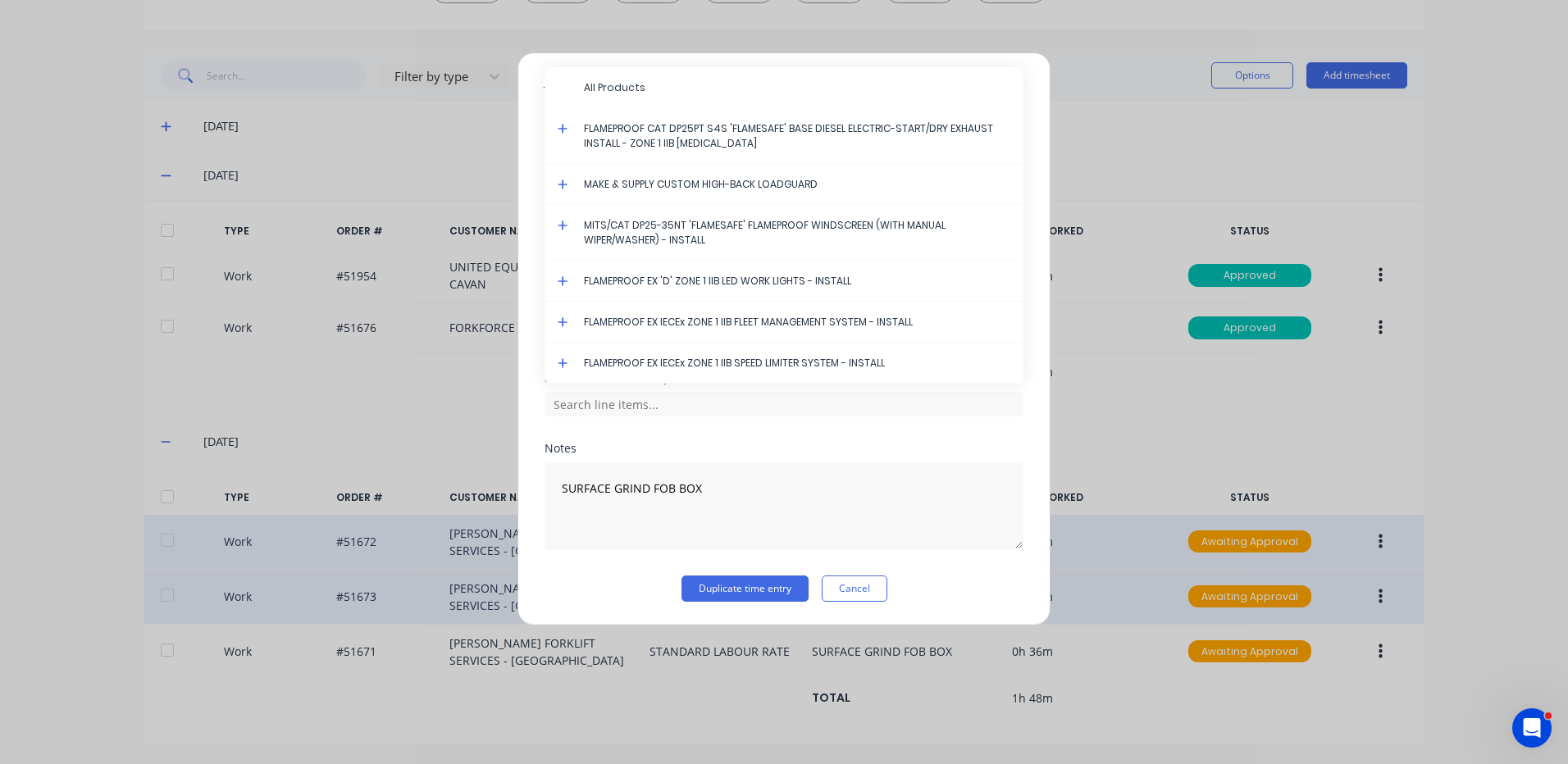
click at [561, 320] on icon at bounding box center [563, 322] width 11 height 12
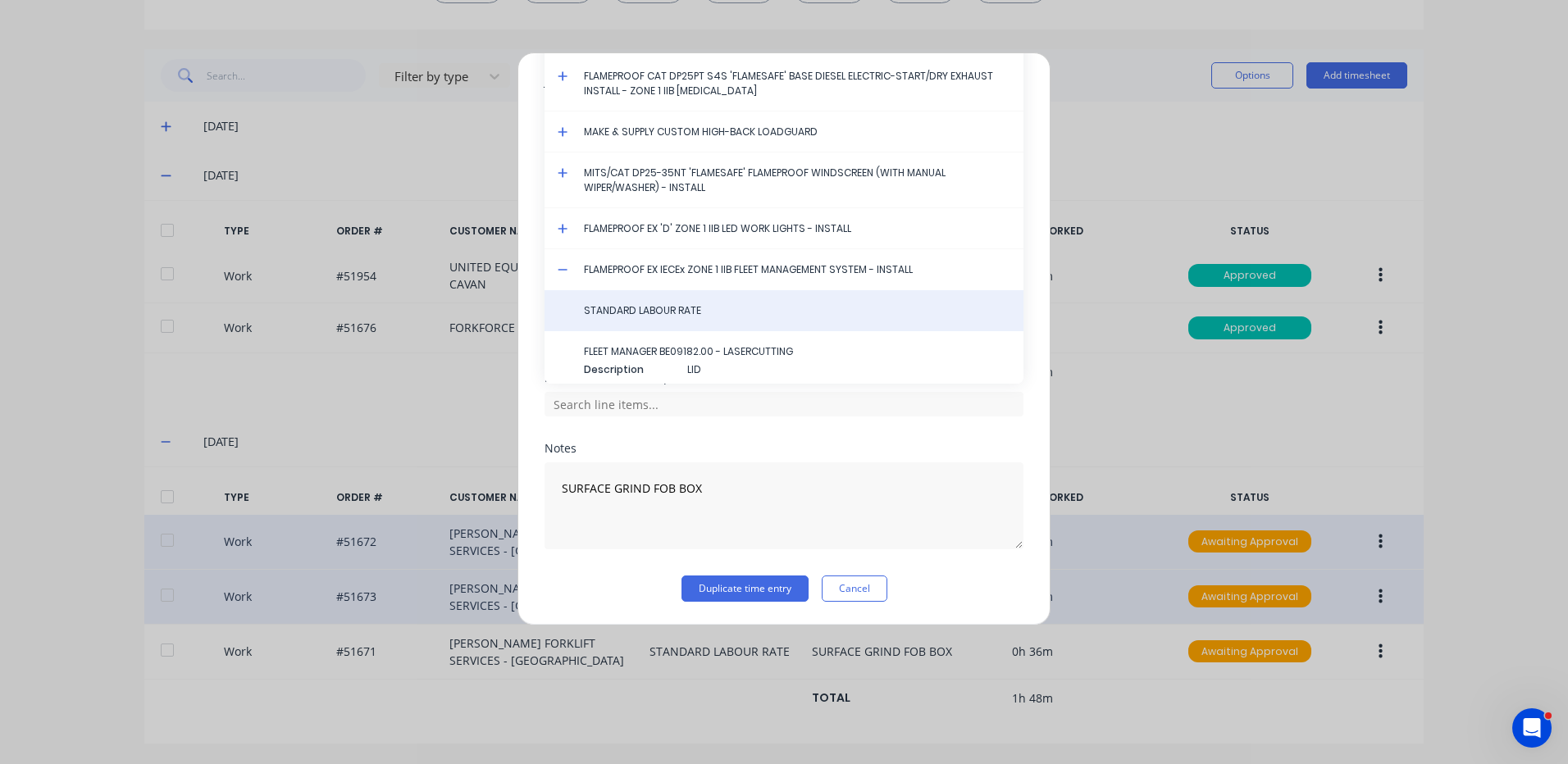
click at [608, 301] on div "STANDARD LABOUR RATE" at bounding box center [784, 310] width 479 height 41
click at [647, 321] on div "STANDARD LABOUR RATE" at bounding box center [784, 310] width 479 height 41
click at [657, 315] on span "STANDARD LABOUR RATE" at bounding box center [797, 310] width 427 height 15
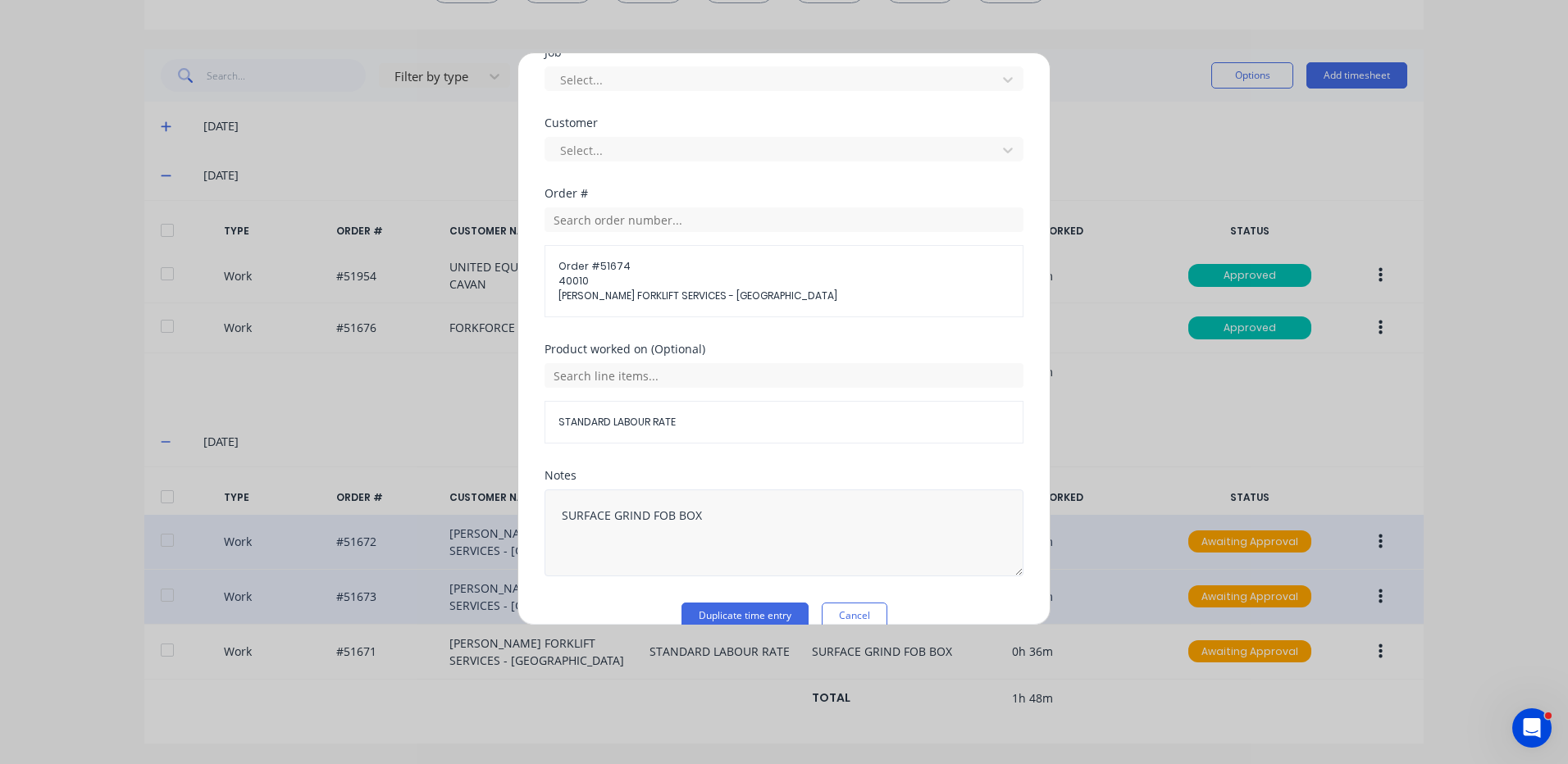
scroll to position [738, 0]
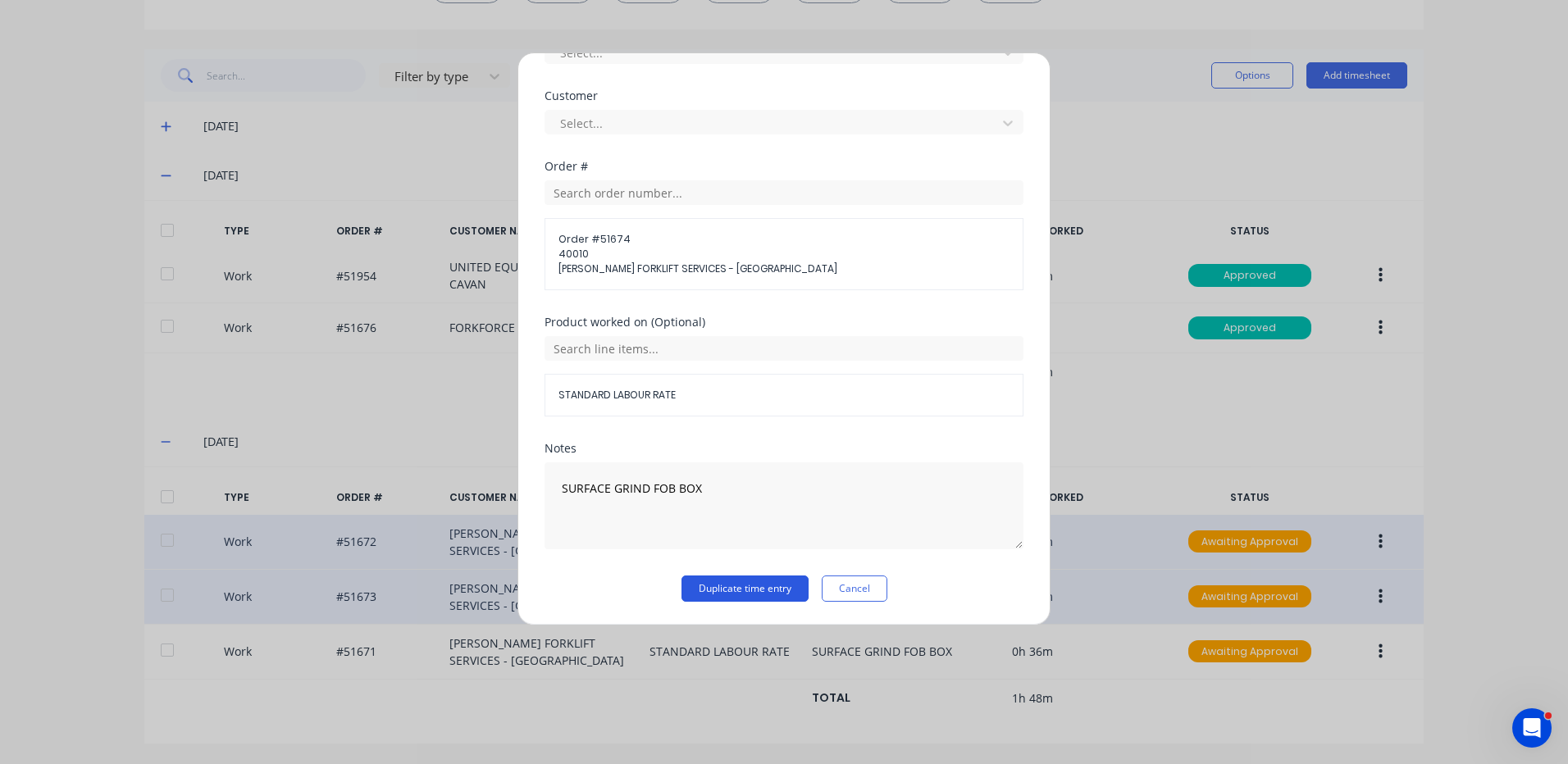
click at [766, 591] on button "Duplicate time entry" at bounding box center [745, 588] width 127 height 26
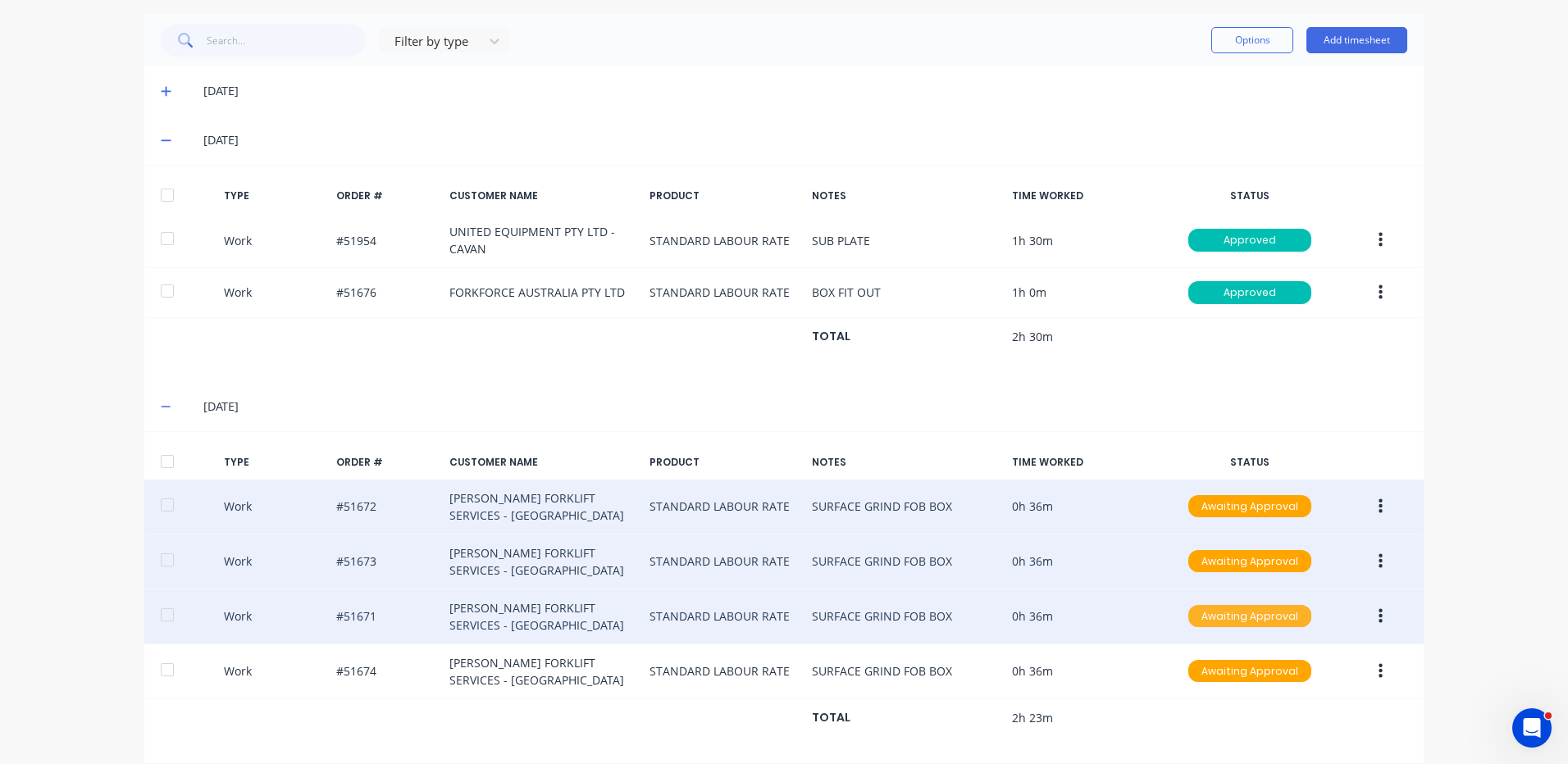
scroll to position [434, 0]
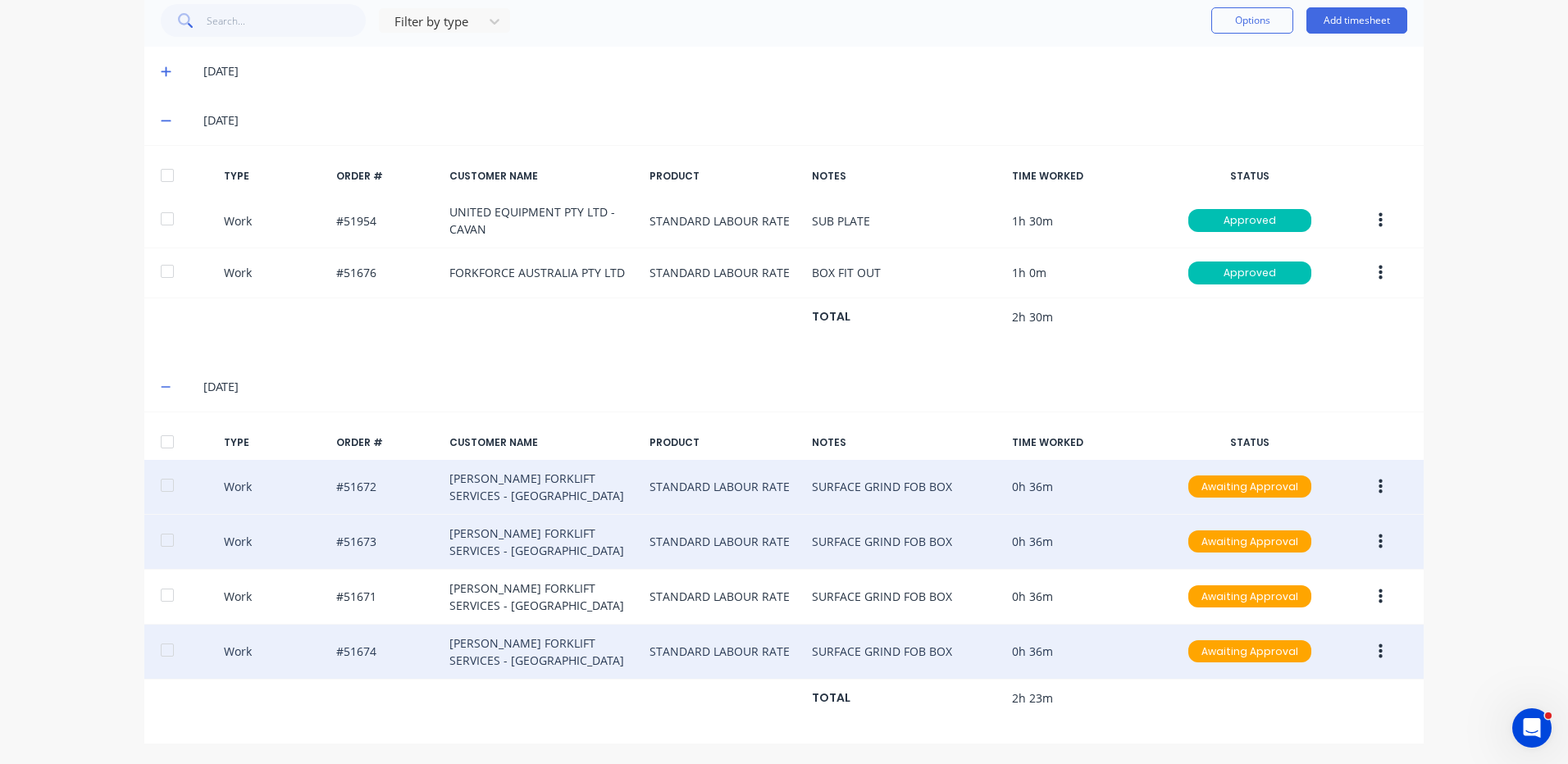
click at [1379, 649] on icon "button" at bounding box center [1381, 652] width 5 height 18
click at [1315, 626] on div "Duplicate" at bounding box center [1322, 622] width 126 height 24
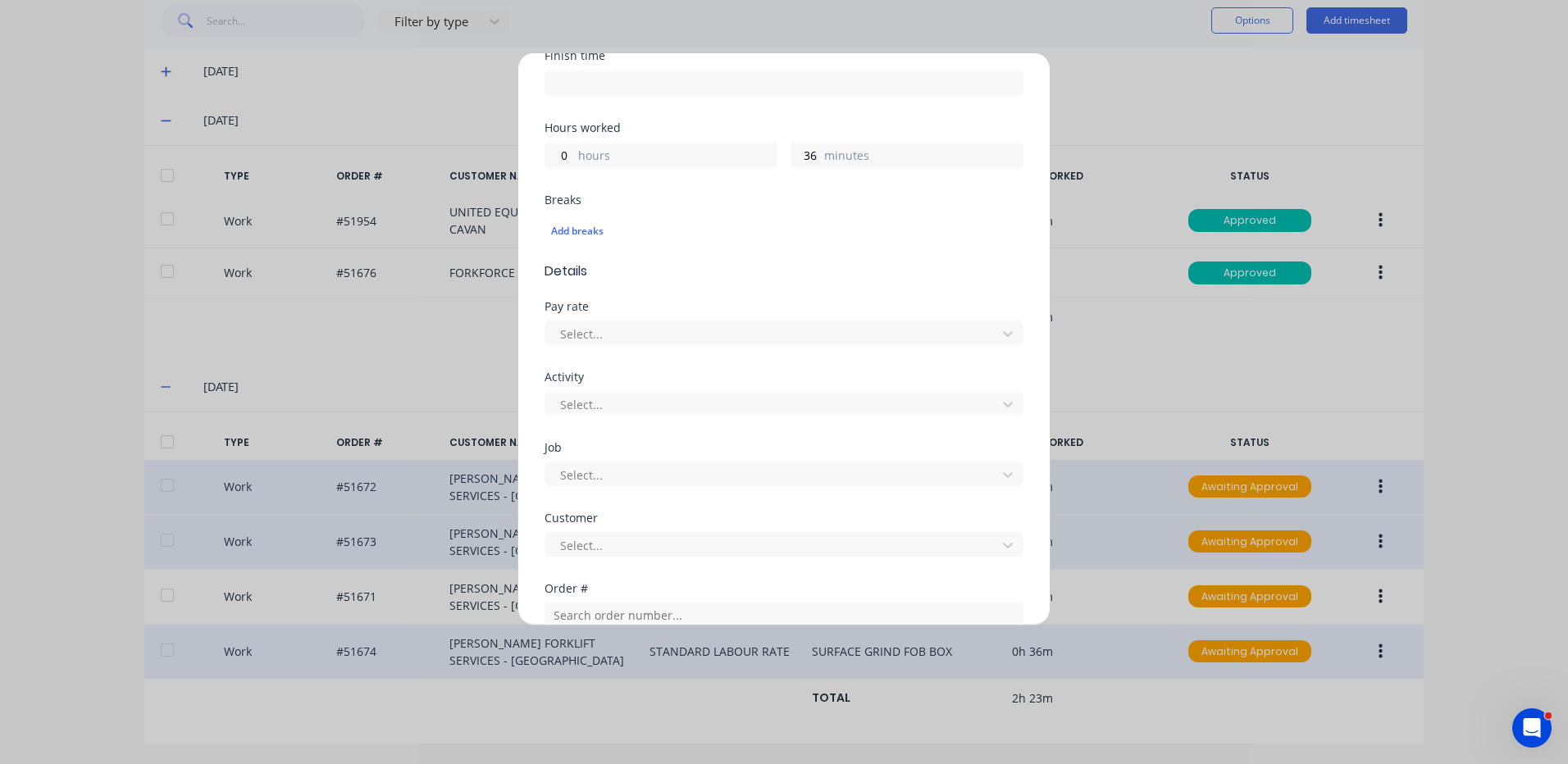
scroll to position [492, 0]
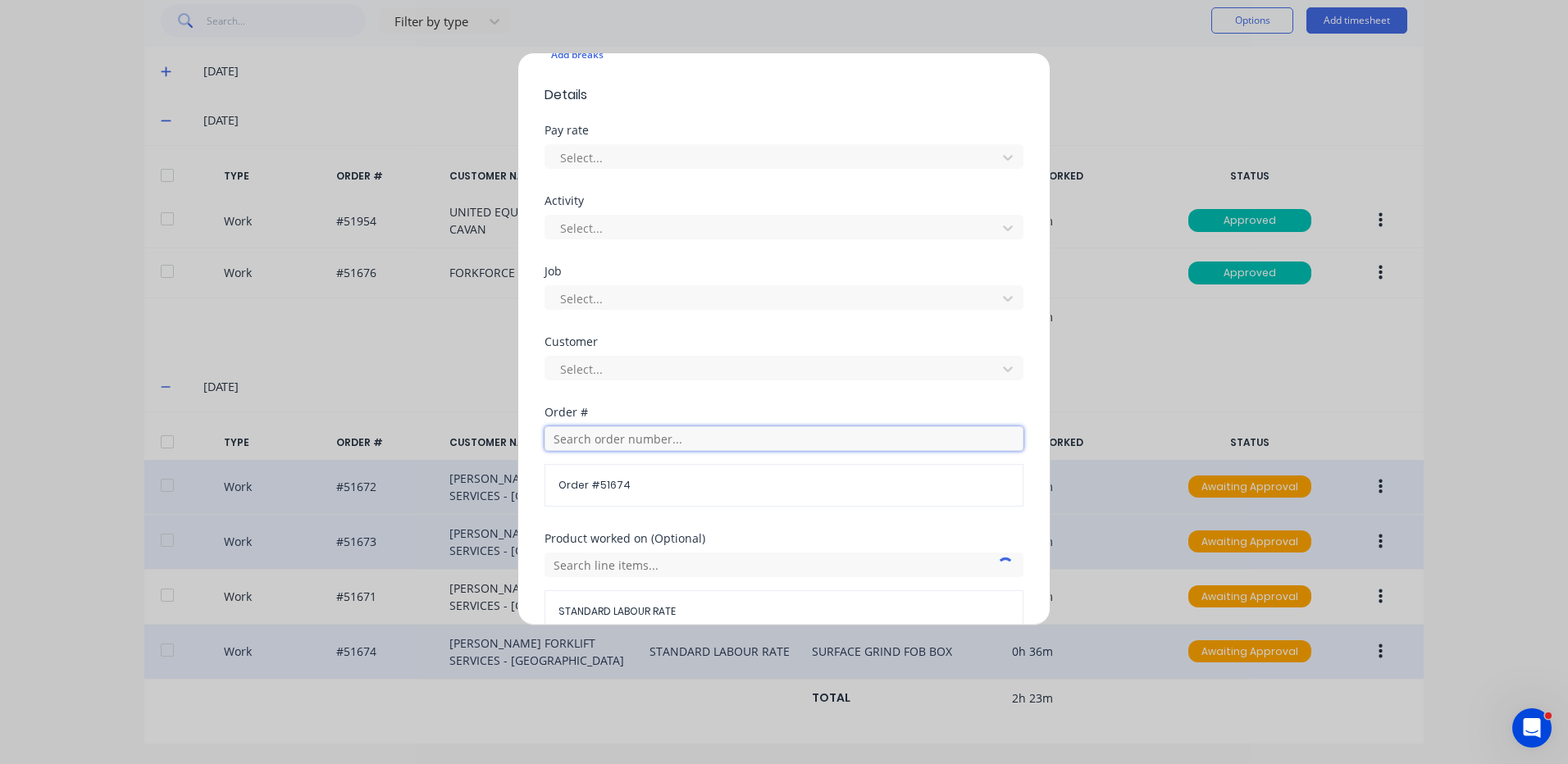
click at [646, 436] on input "text" at bounding box center [784, 438] width 479 height 25
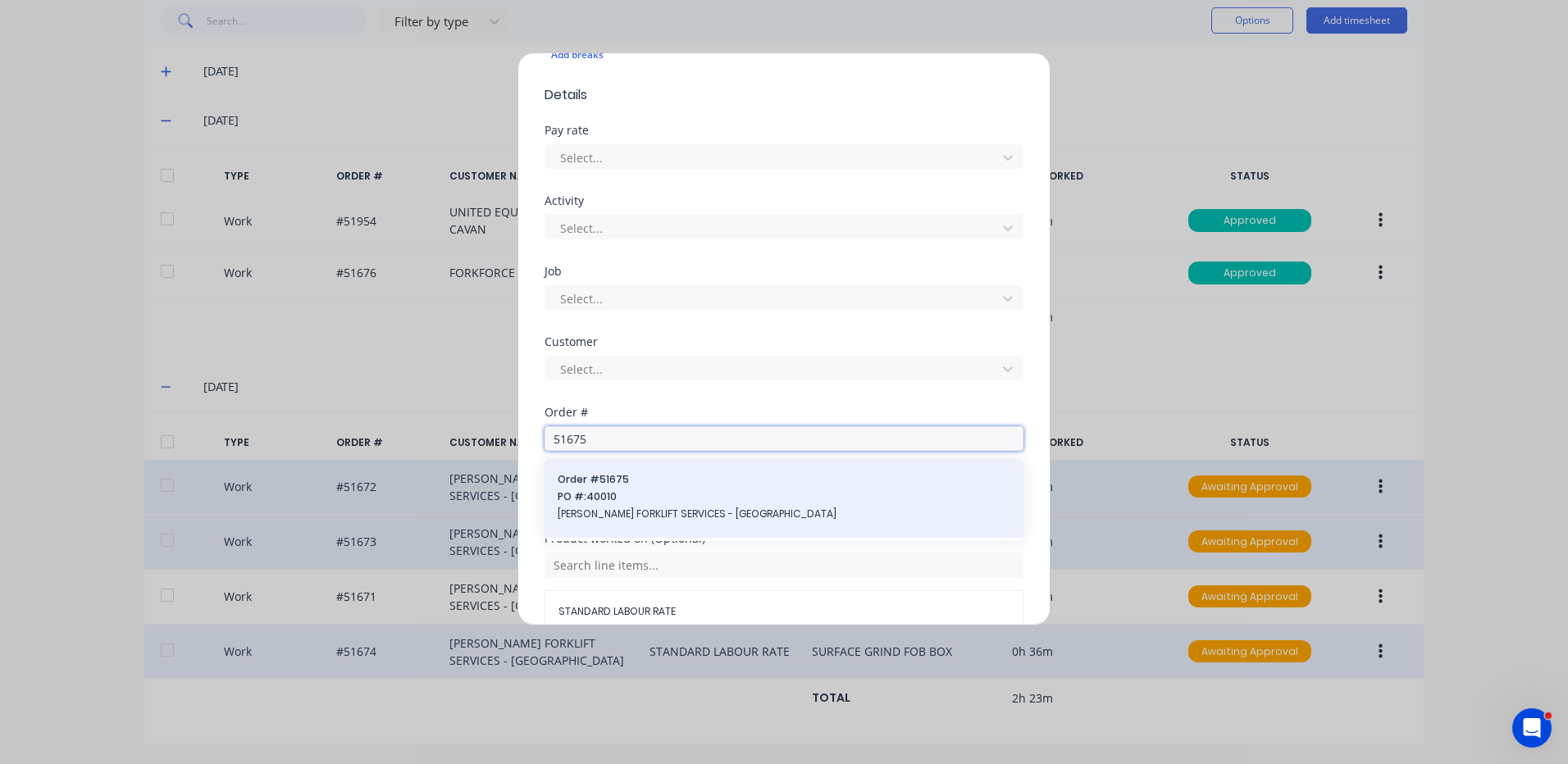
type input "51675"
click at [675, 498] on span "PO #: 40010" at bounding box center [784, 497] width 453 height 15
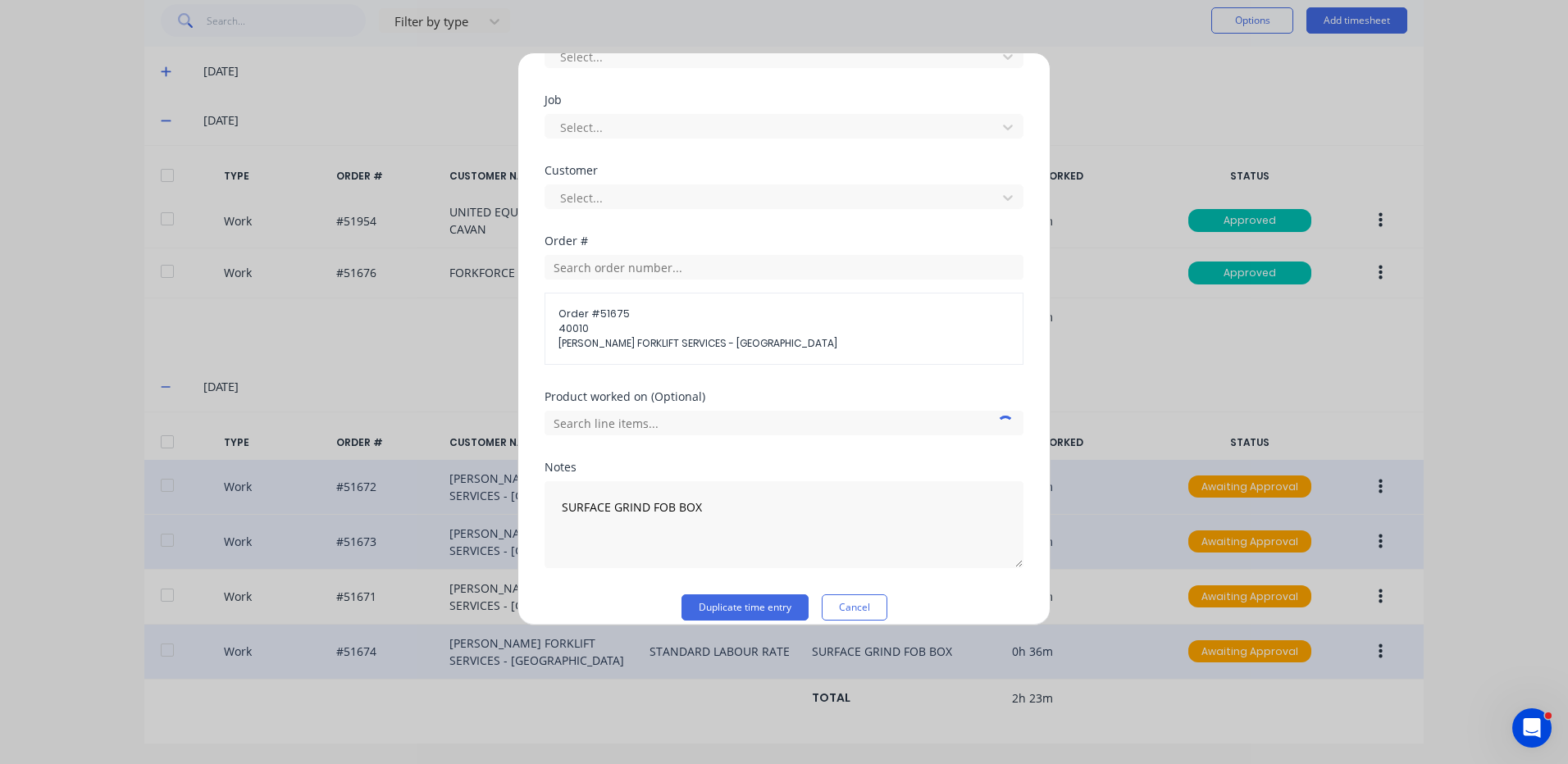
scroll to position [682, 0]
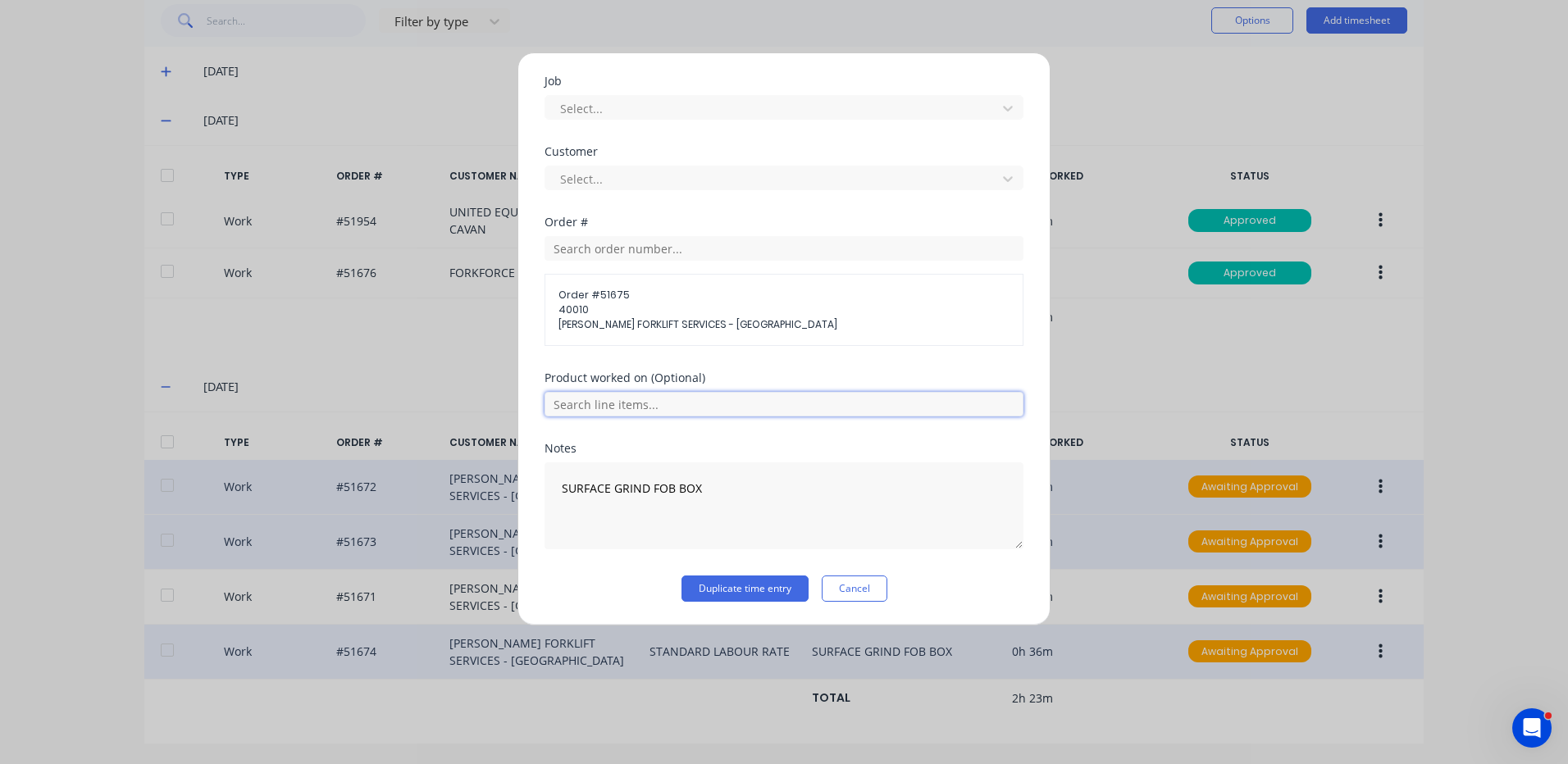
click at [715, 400] on input "text" at bounding box center [784, 404] width 479 height 25
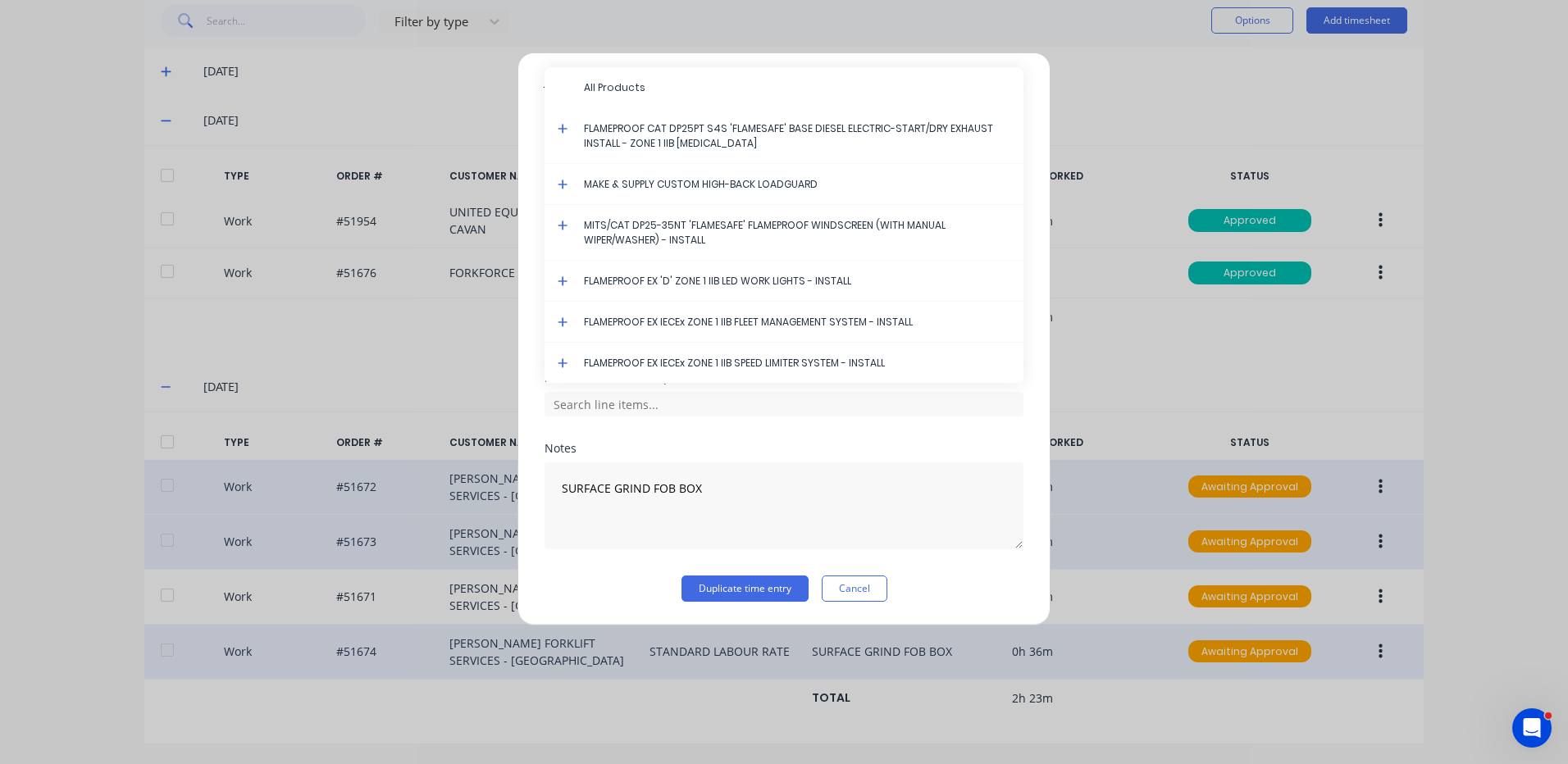
click at [563, 318] on icon at bounding box center [562, 322] width 10 height 10
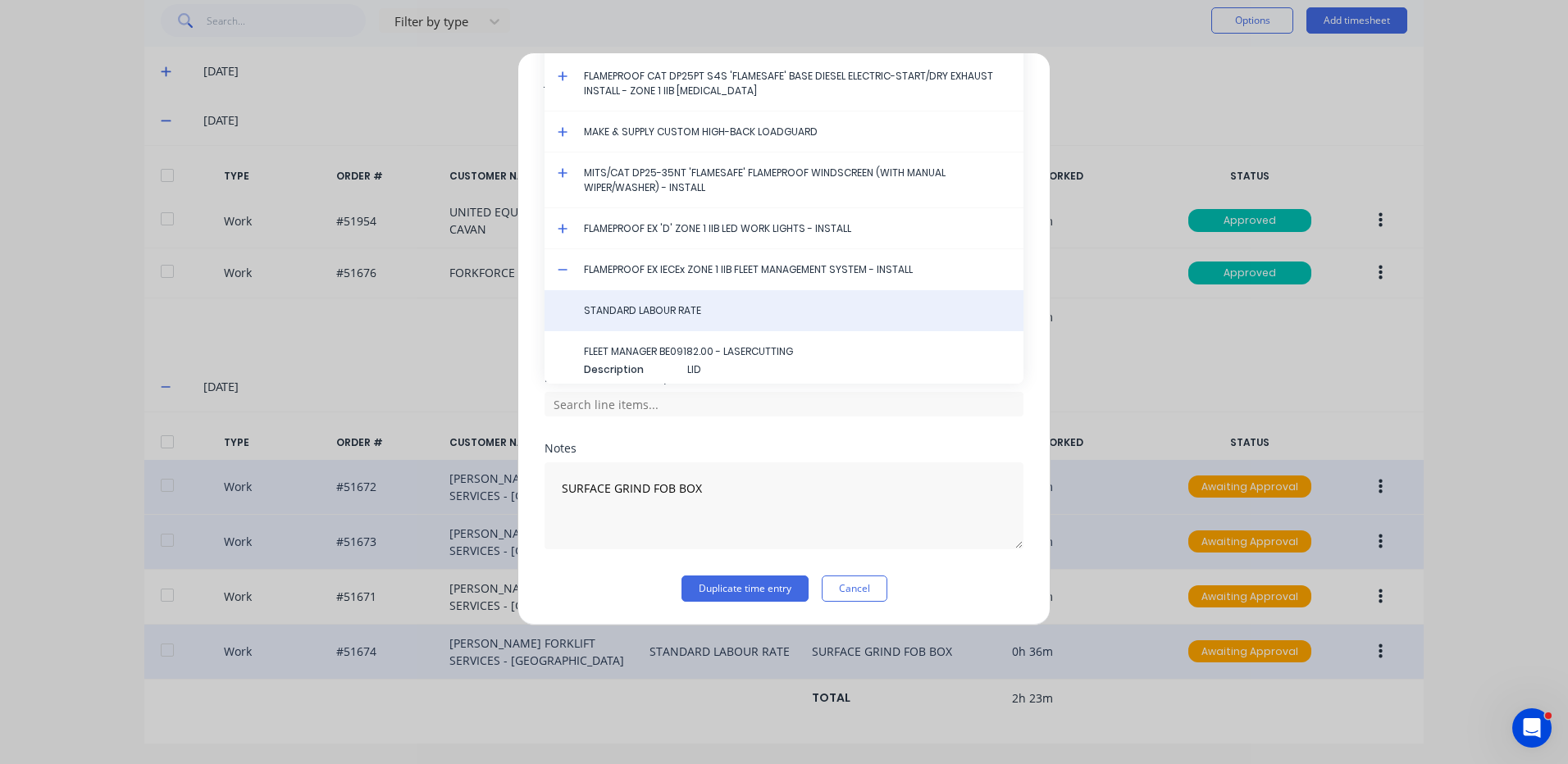
click at [628, 307] on span "STANDARD LABOUR RATE" at bounding box center [797, 310] width 427 height 15
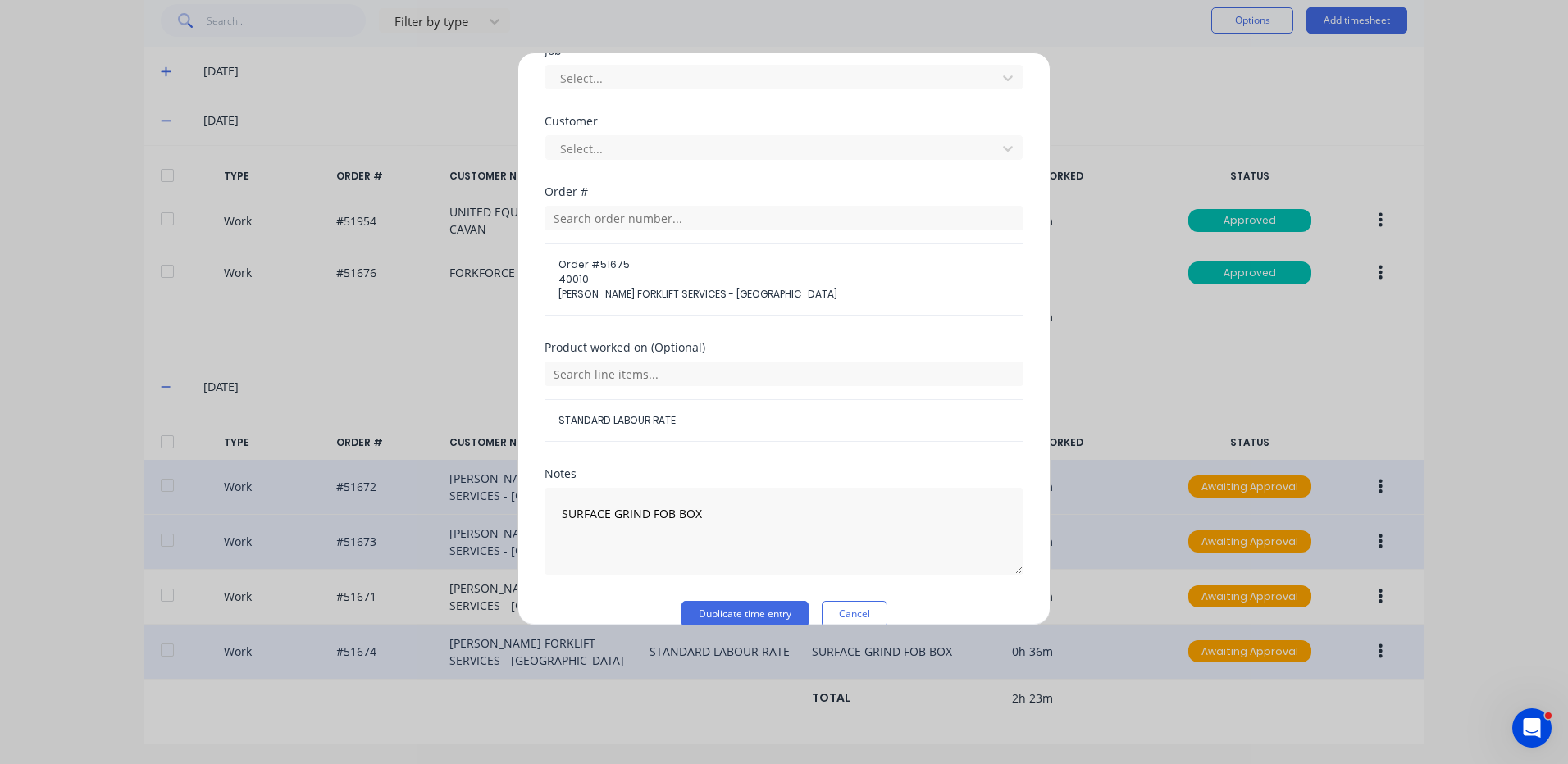
scroll to position [738, 0]
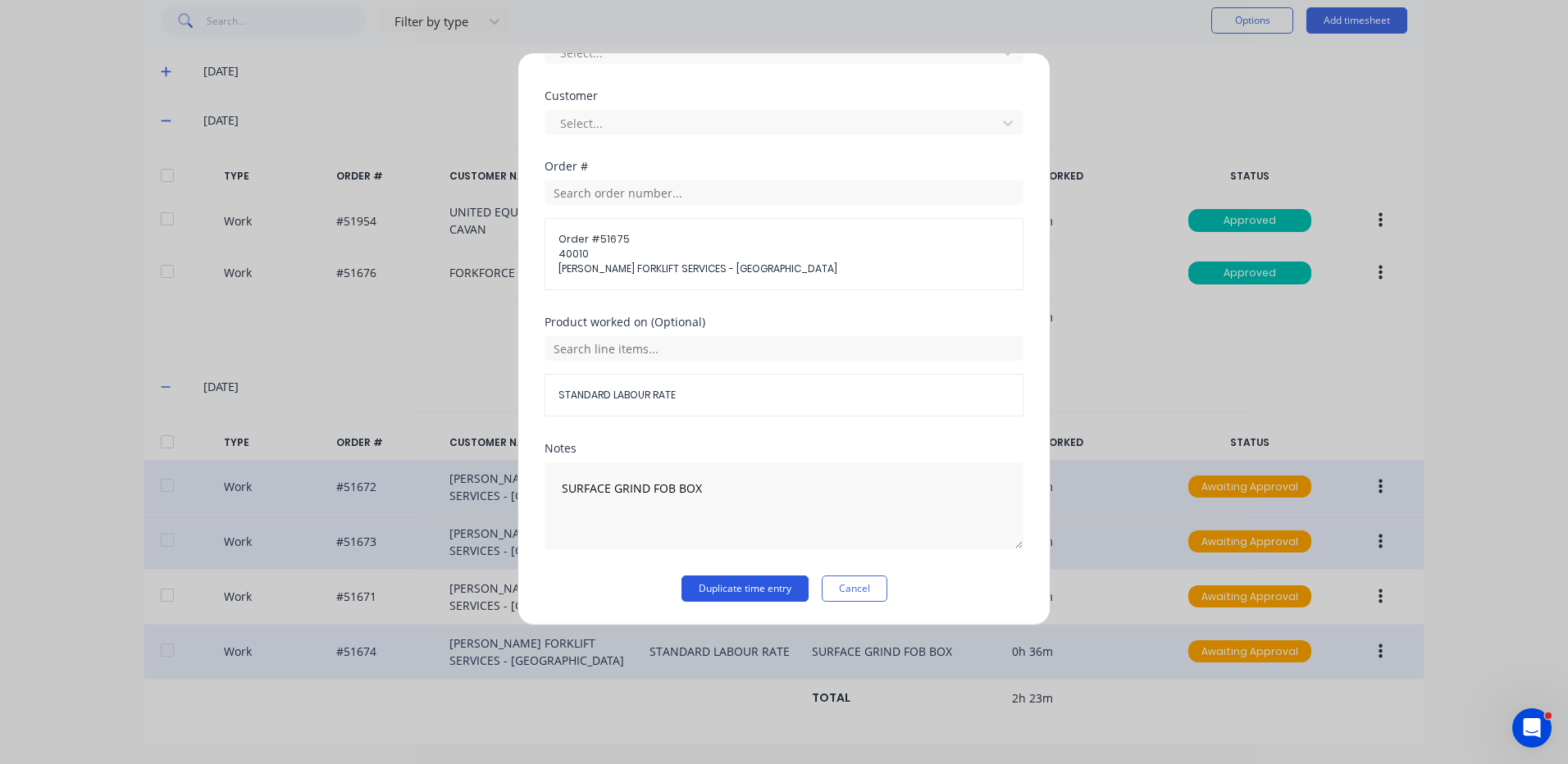
click at [762, 588] on button "Duplicate time entry" at bounding box center [745, 588] width 127 height 26
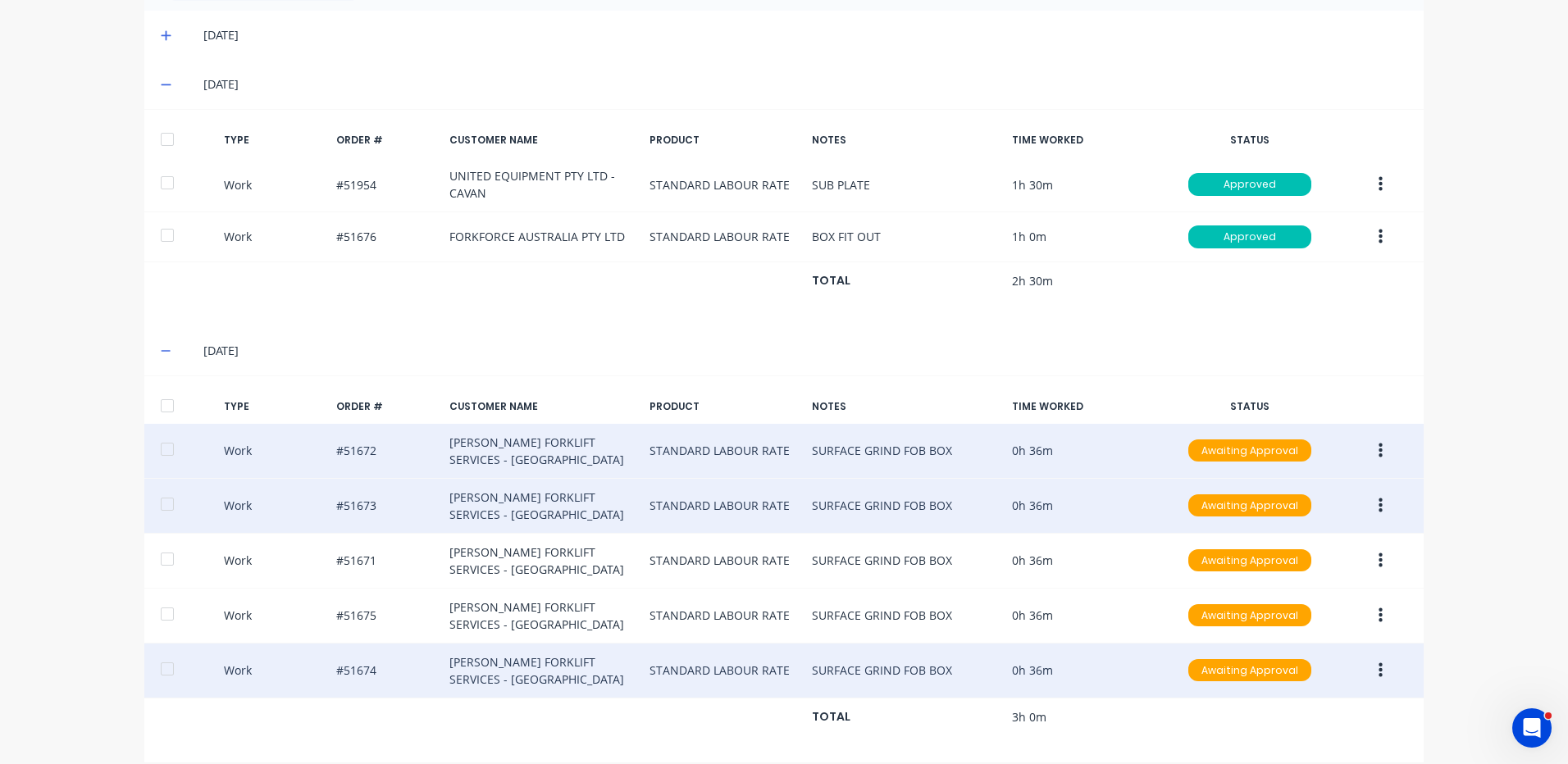
scroll to position [488, 0]
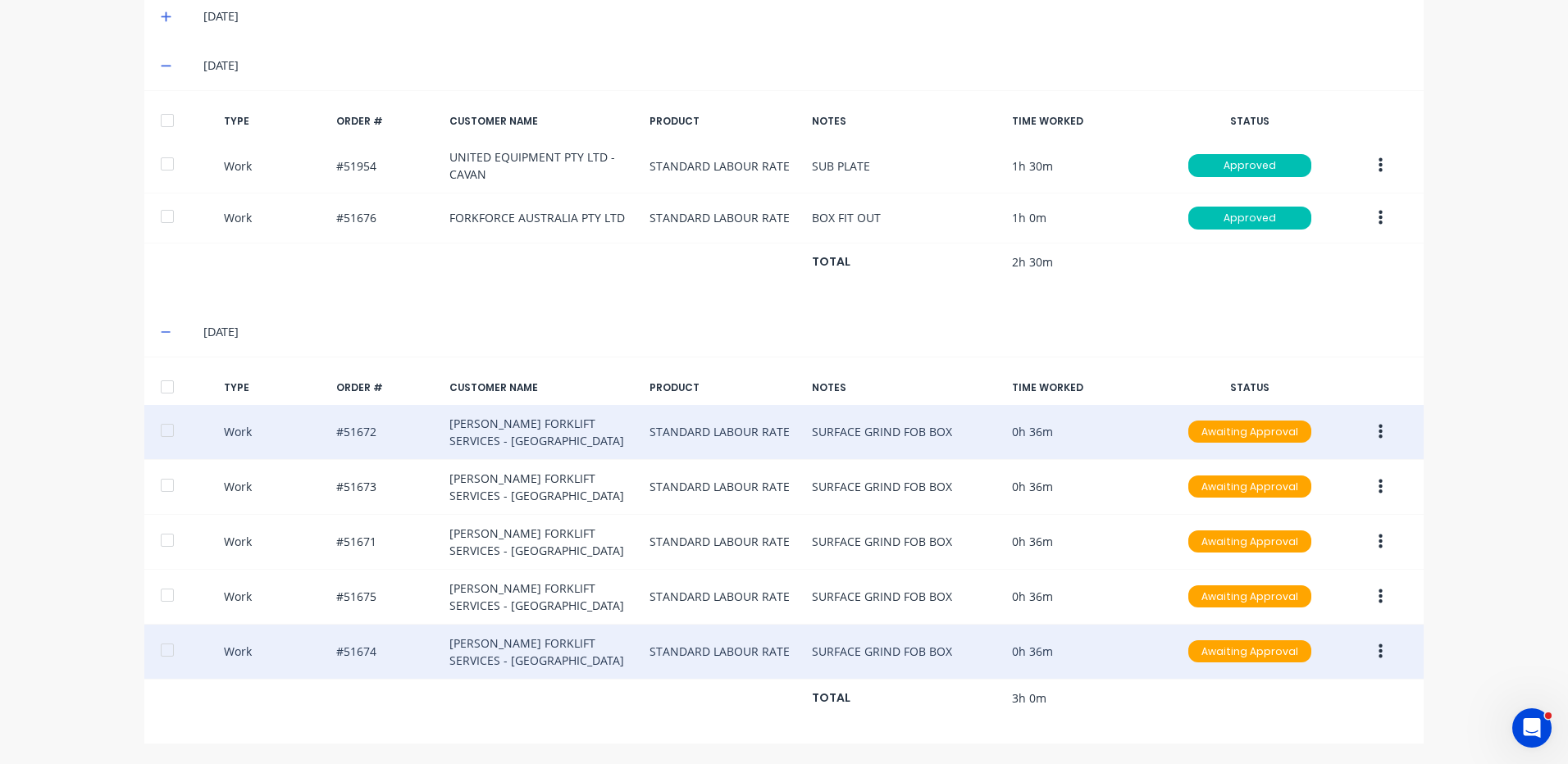
click at [151, 387] on div at bounding box center [167, 387] width 33 height 33
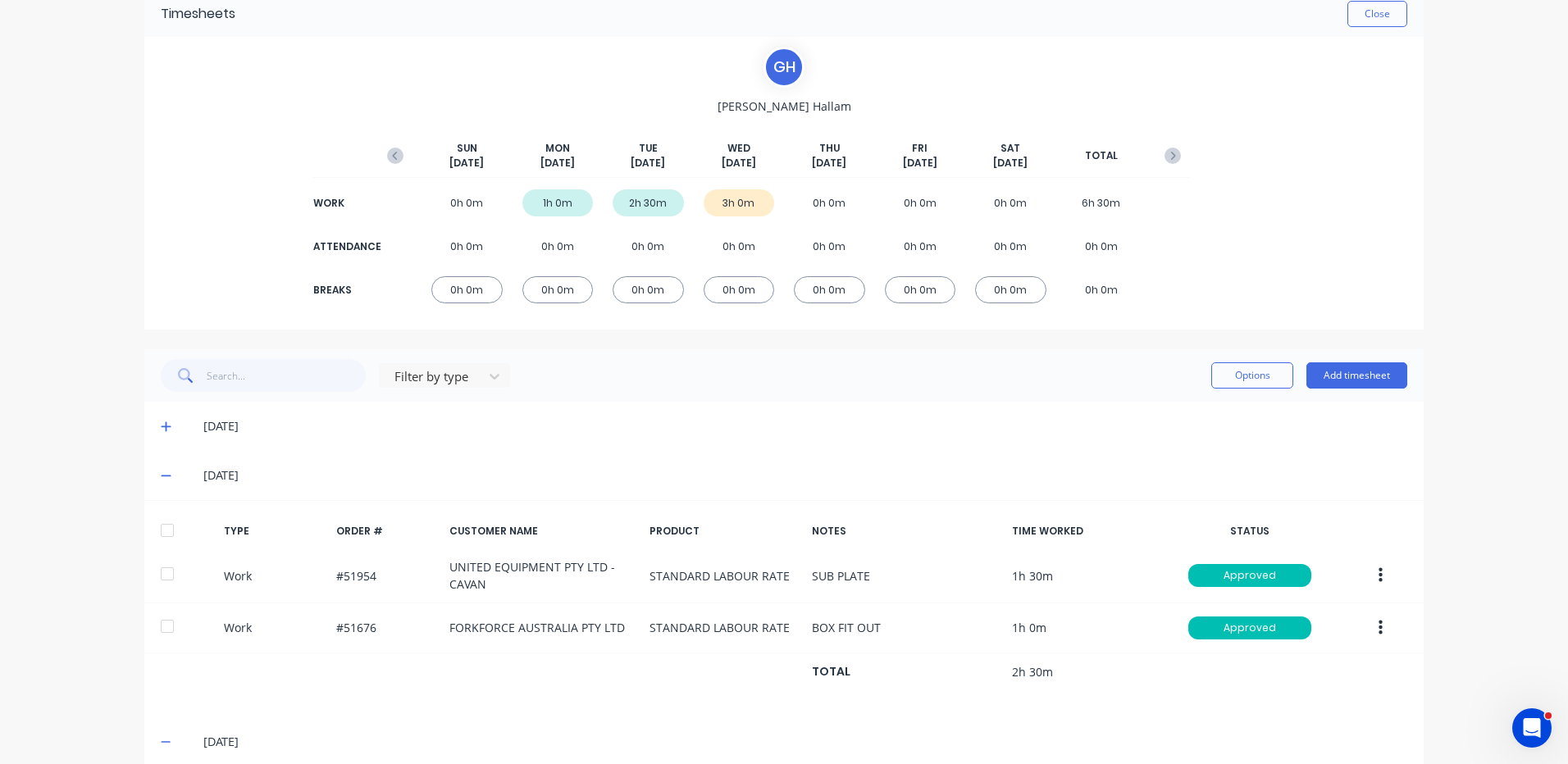
click at [1241, 359] on div "Options Add timesheet" at bounding box center [1309, 376] width 196 height 33
click at [1236, 377] on button "Options" at bounding box center [1252, 375] width 82 height 26
click at [1214, 417] on div "Approve" at bounding box center [1215, 417] width 126 height 24
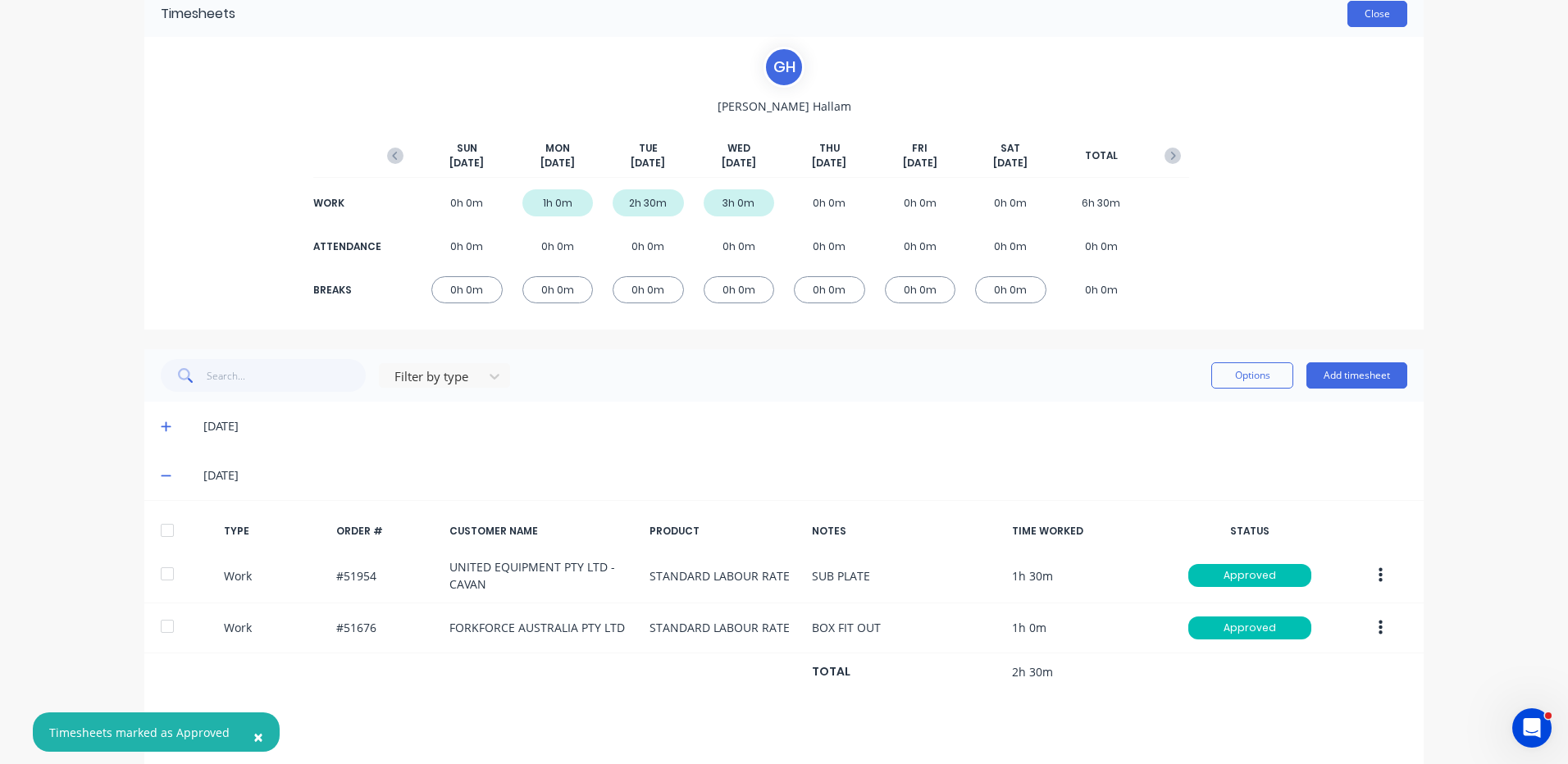
click at [1370, 25] on button "Close" at bounding box center [1378, 14] width 60 height 26
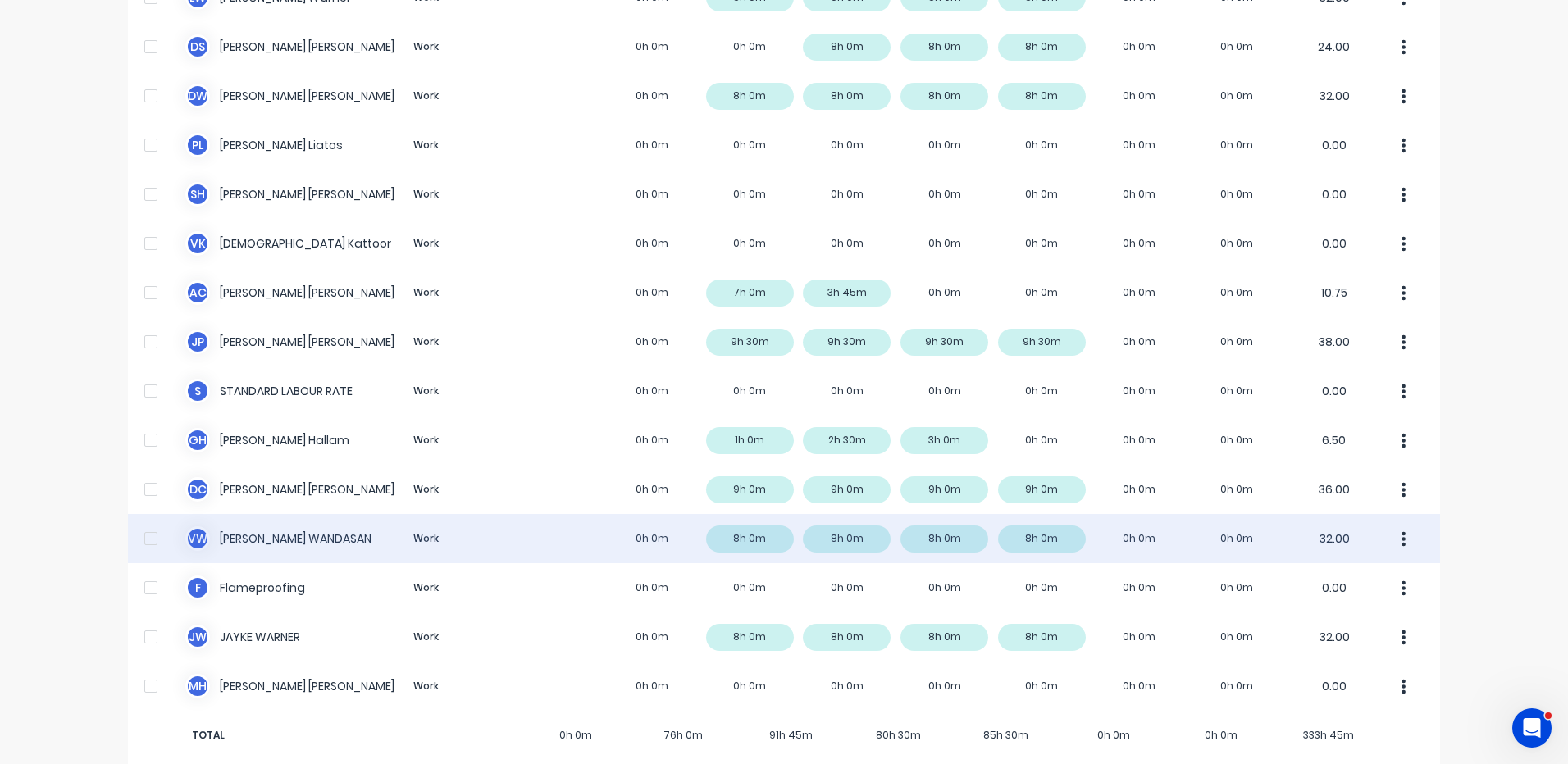
scroll to position [514, 0]
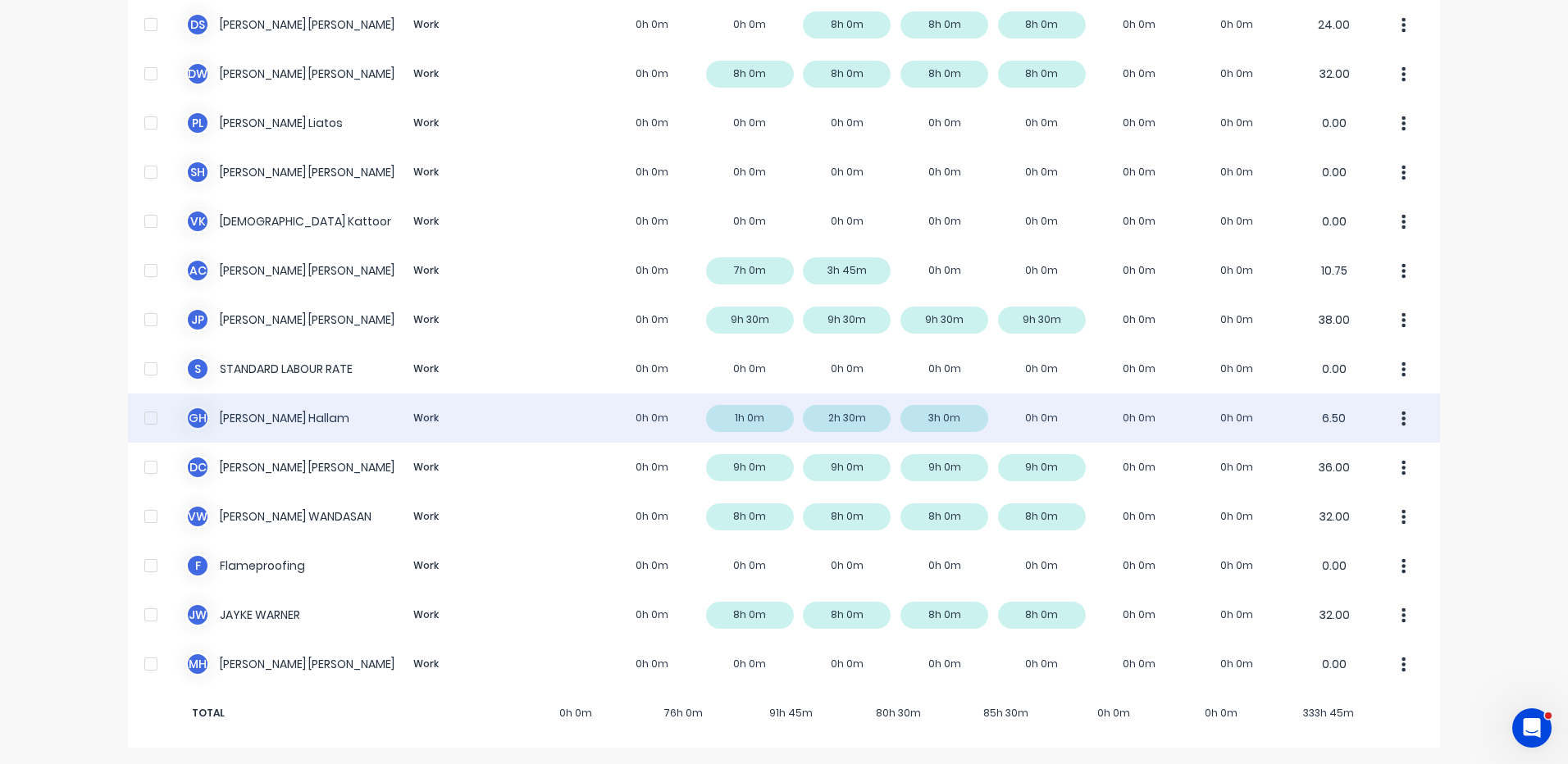
click at [917, 409] on div "G H Geoff Hallam Work 0h 0m 1h 0m 2h 30m 3h 0m 0h 0m 0h 0m 0h 0m 6.50" at bounding box center [784, 418] width 1312 height 49
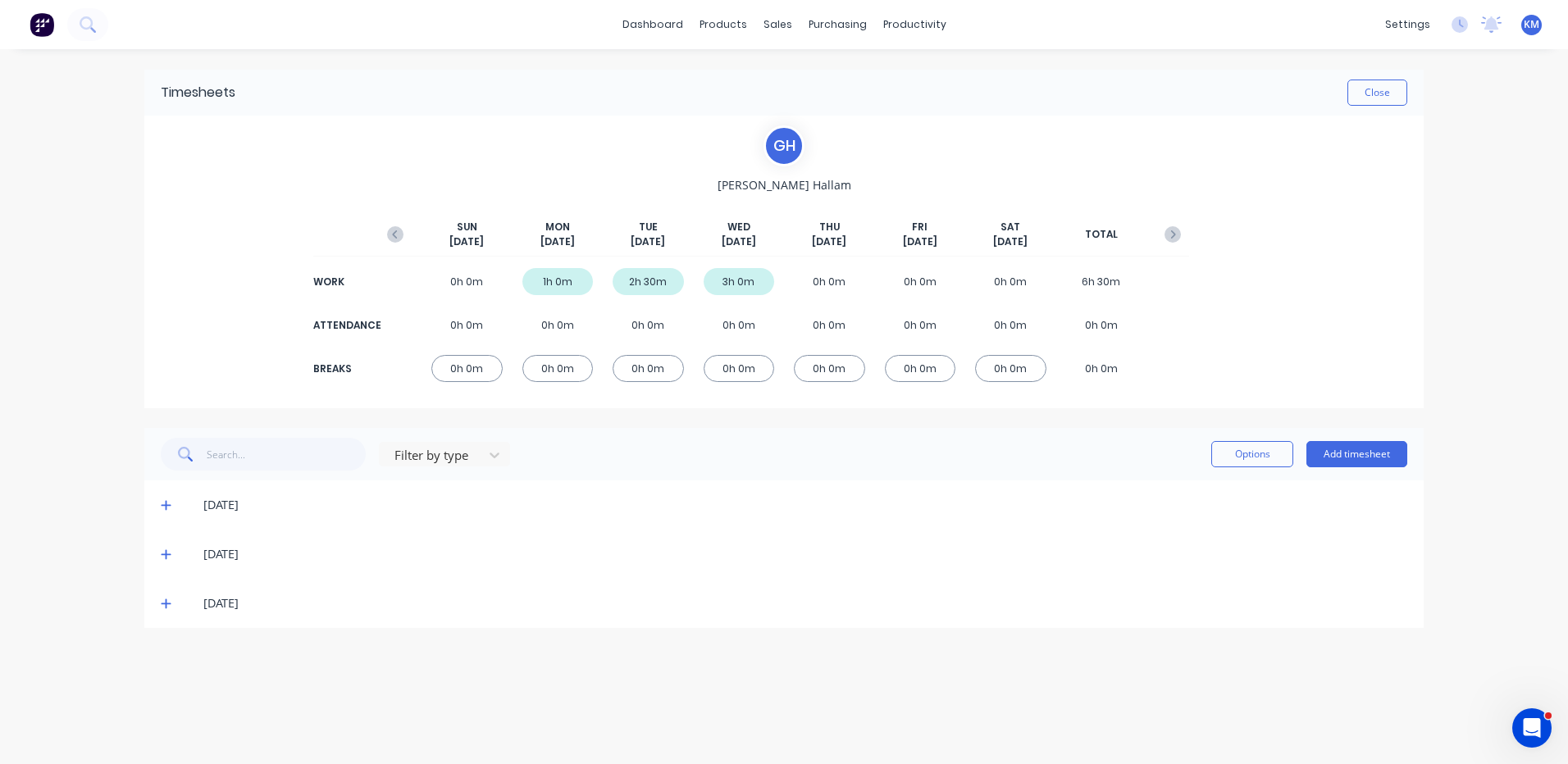
click at [170, 605] on icon at bounding box center [167, 603] width 11 height 12
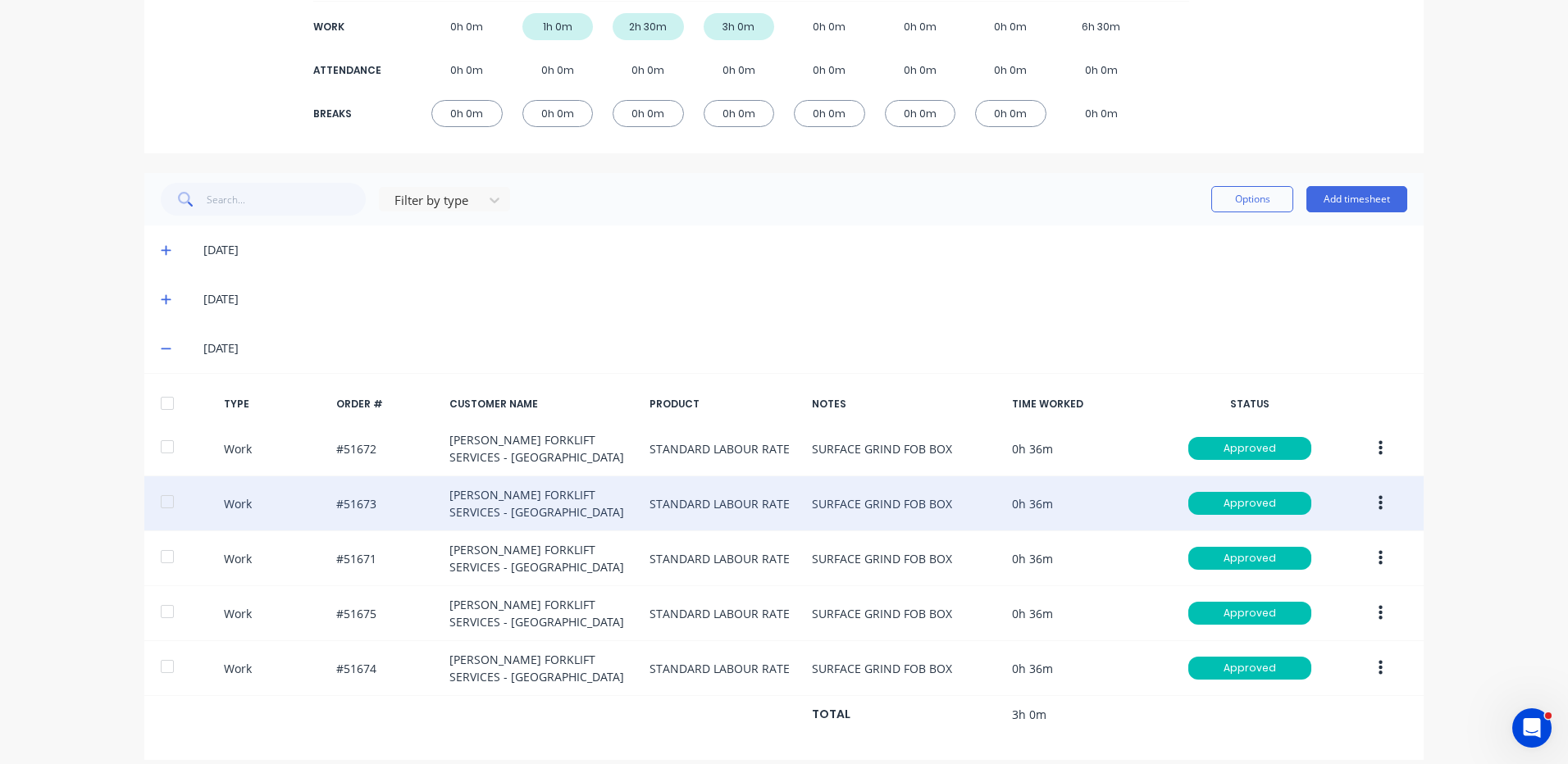
scroll to position [271, 0]
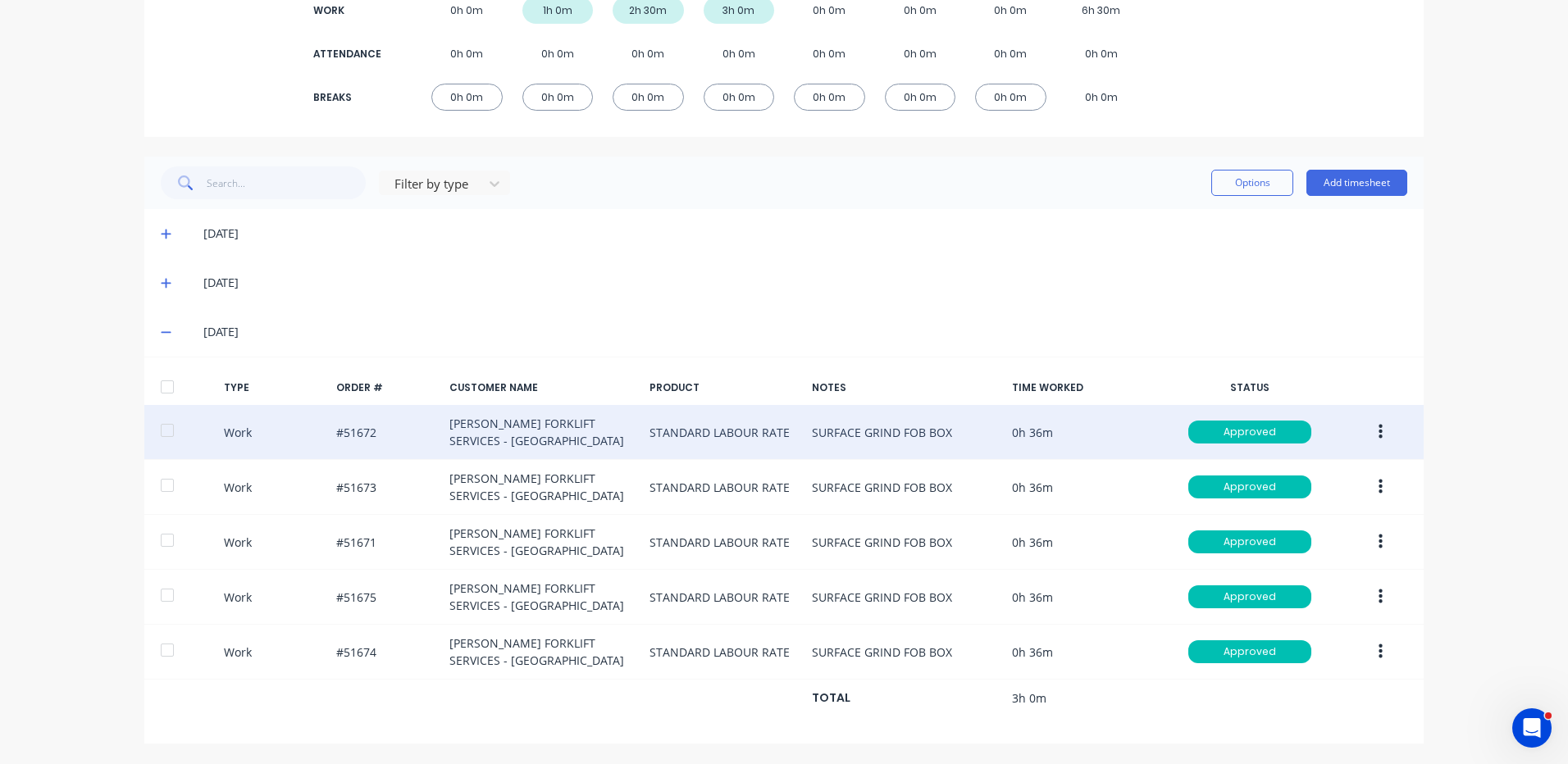
click at [1379, 429] on icon "button" at bounding box center [1381, 432] width 5 height 18
click at [1328, 407] on div "Duplicate" at bounding box center [1322, 404] width 126 height 24
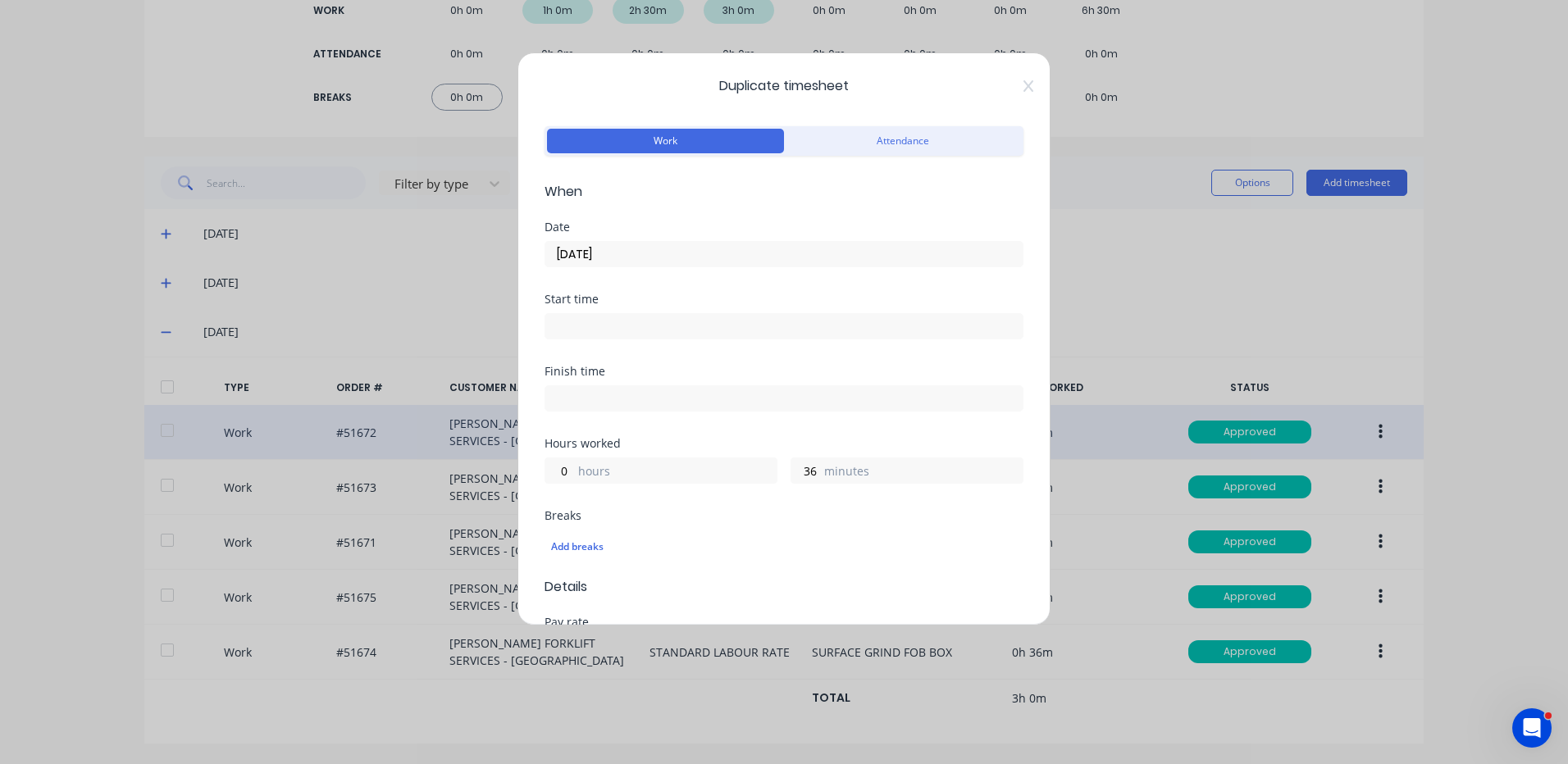
click at [628, 269] on div "Date 10/09/2025" at bounding box center [784, 256] width 479 height 72
click at [679, 246] on input "10/09/2025" at bounding box center [784, 254] width 478 height 25
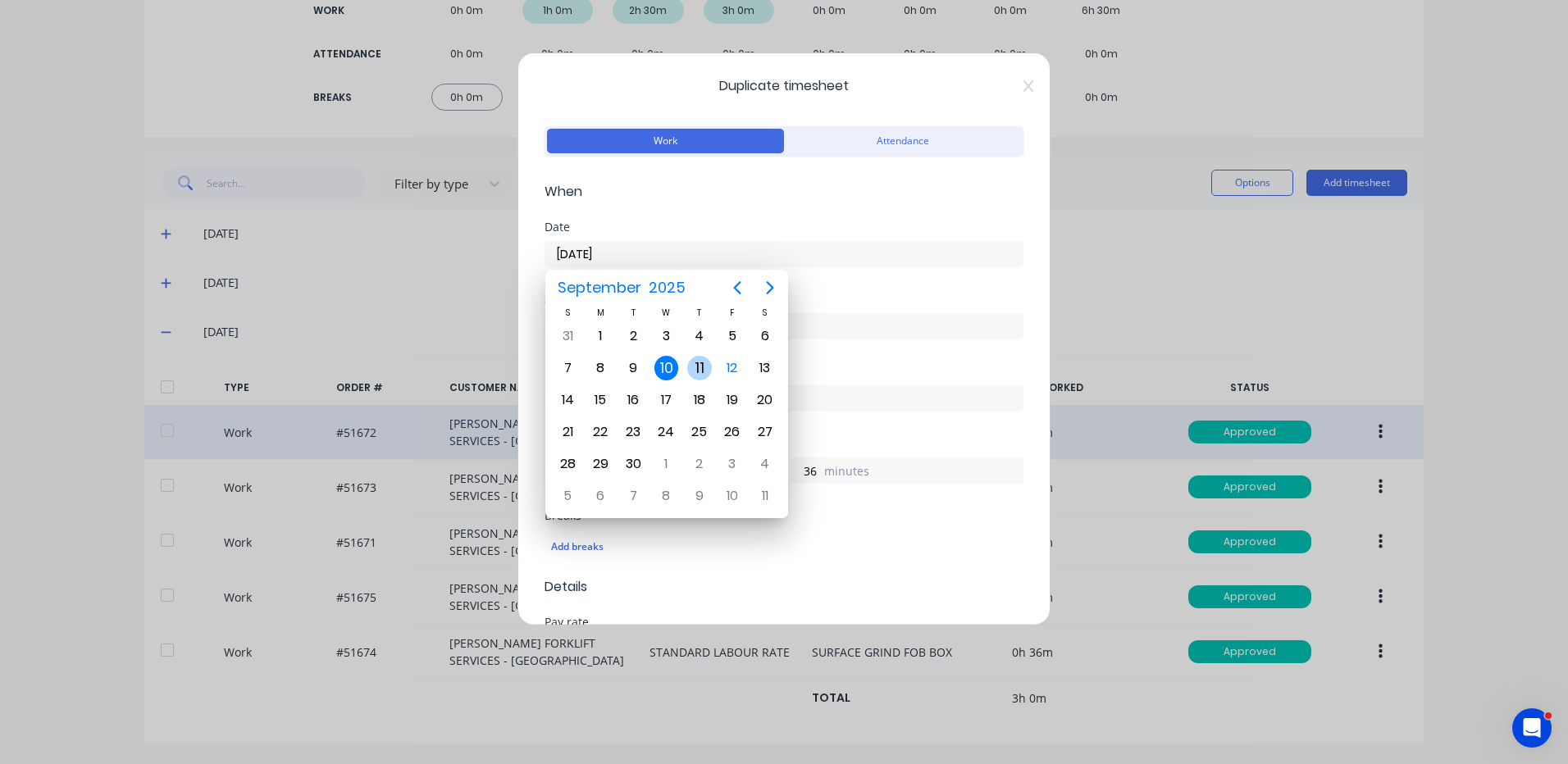
click at [708, 361] on div "11" at bounding box center [699, 367] width 25 height 25
type input "11/09/2025"
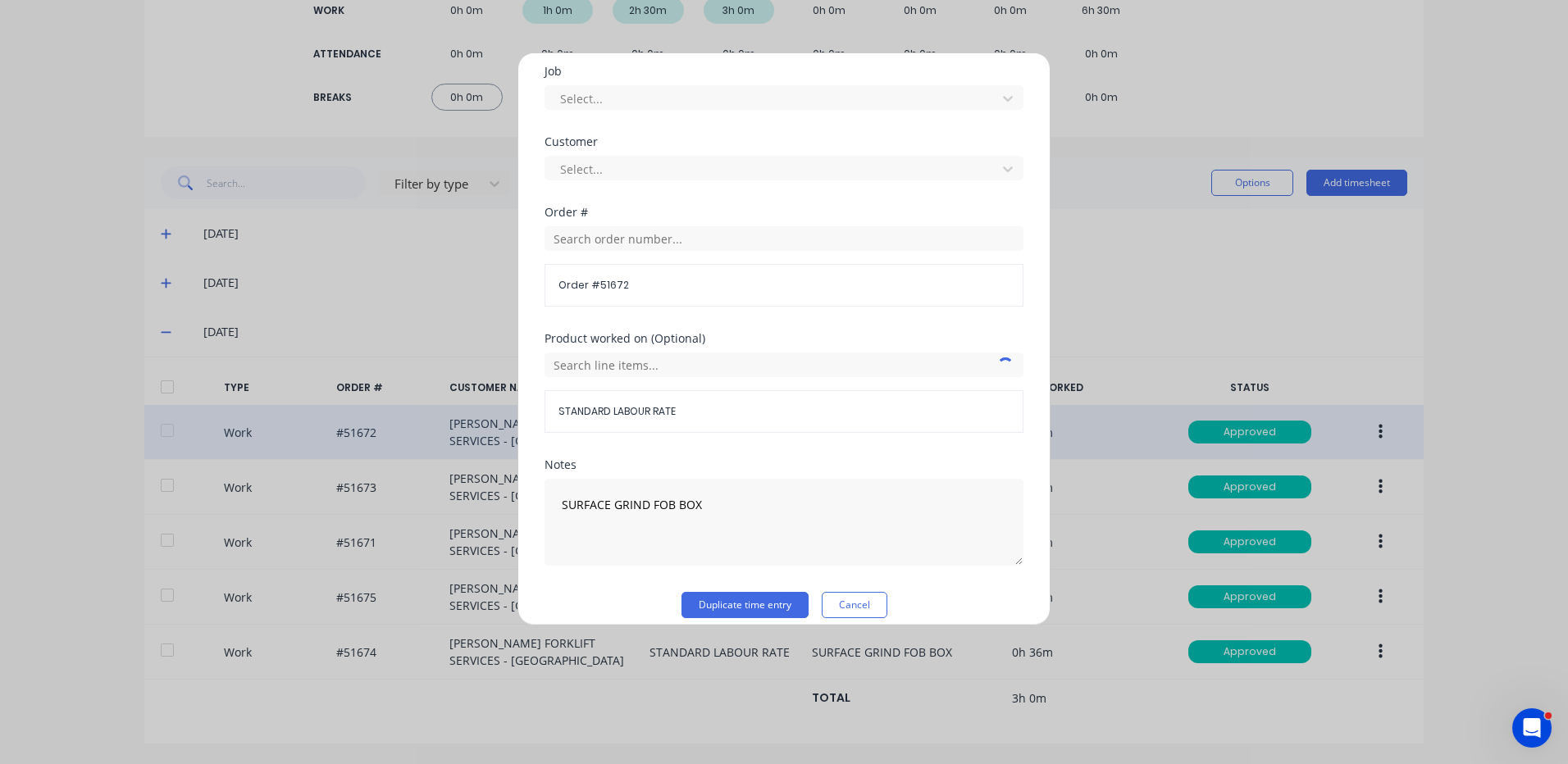
scroll to position [709, 0]
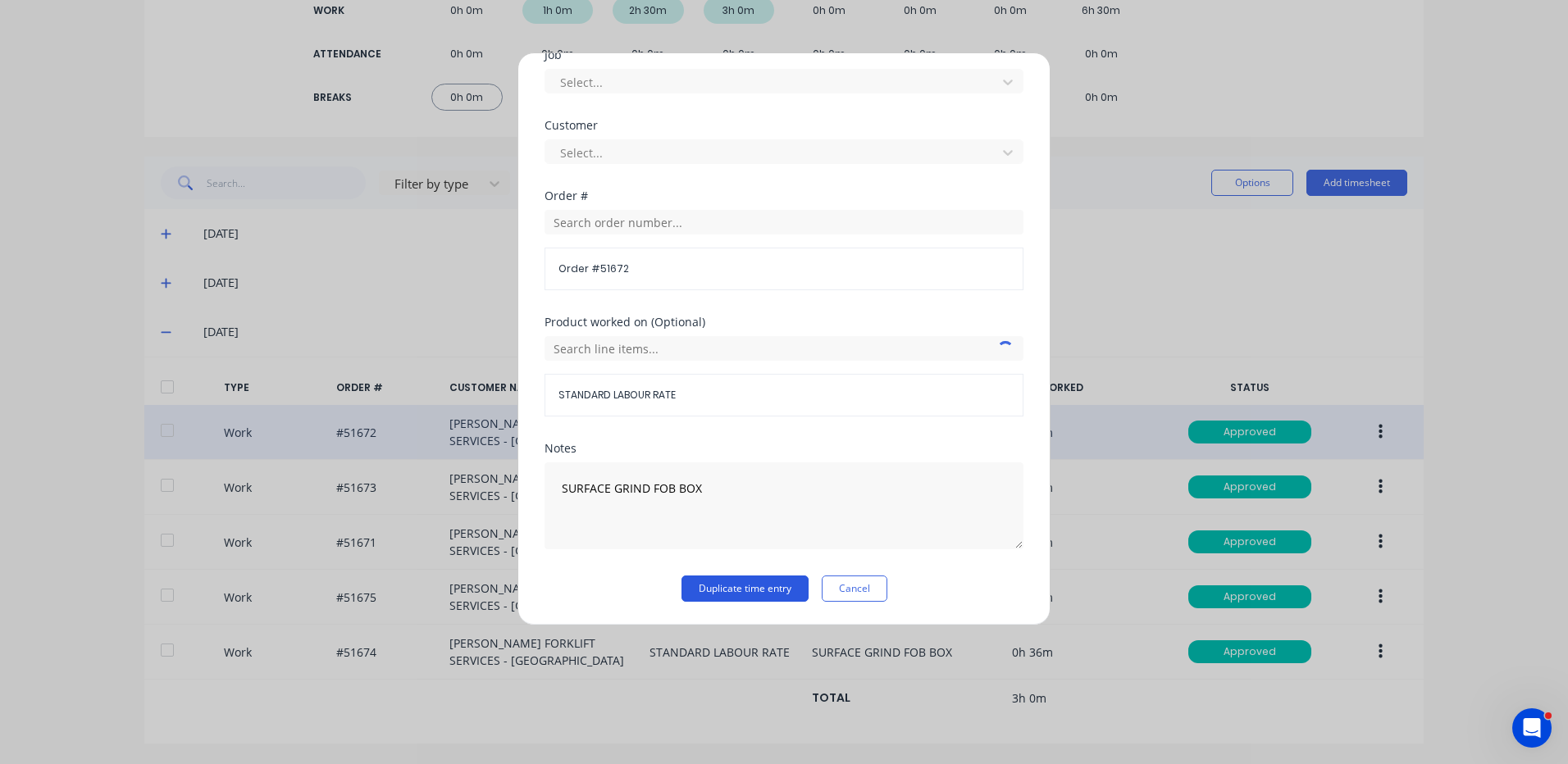
click at [758, 590] on button "Duplicate time entry" at bounding box center [745, 588] width 127 height 26
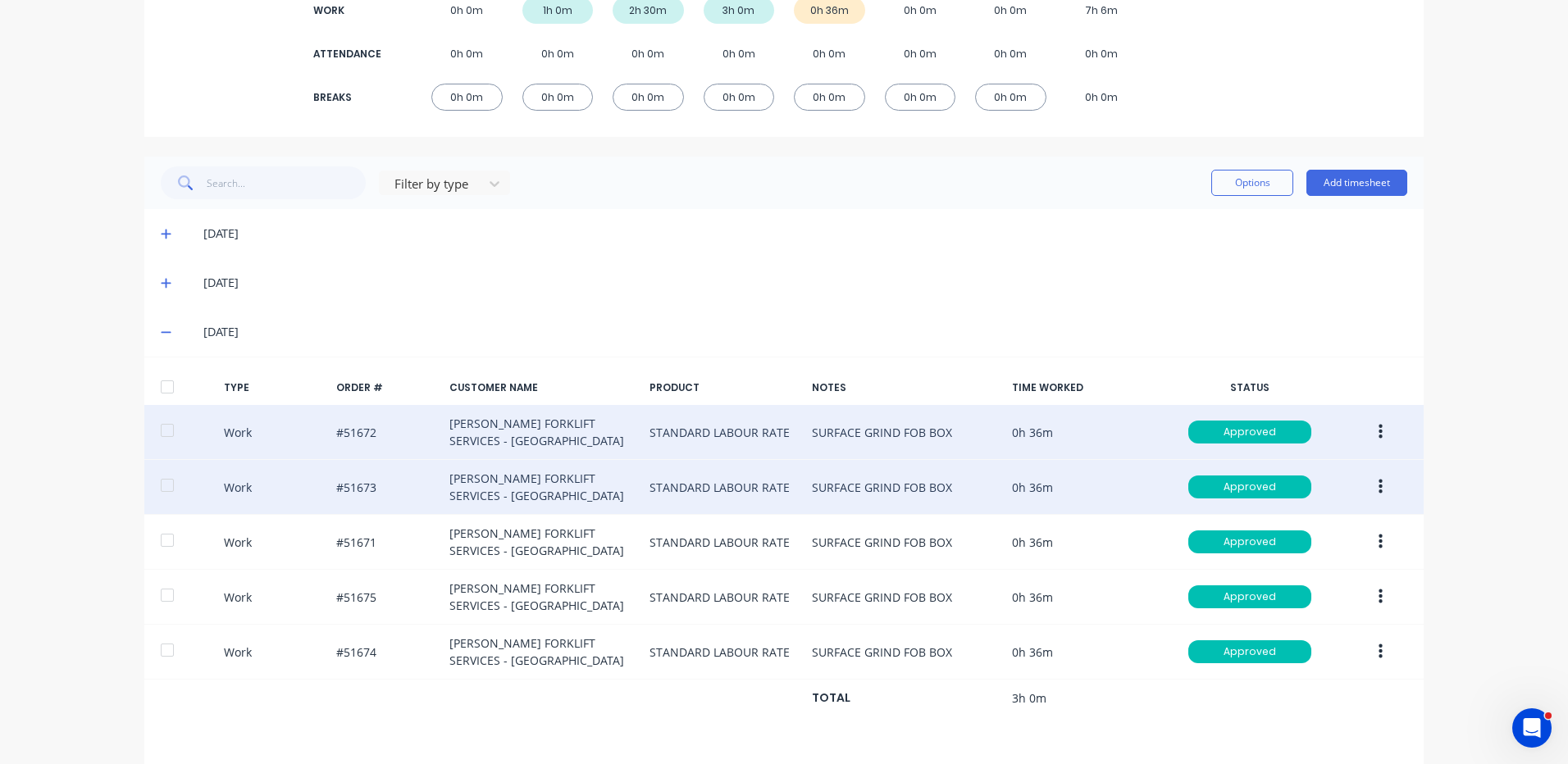
click at [1382, 484] on button "button" at bounding box center [1381, 487] width 38 height 29
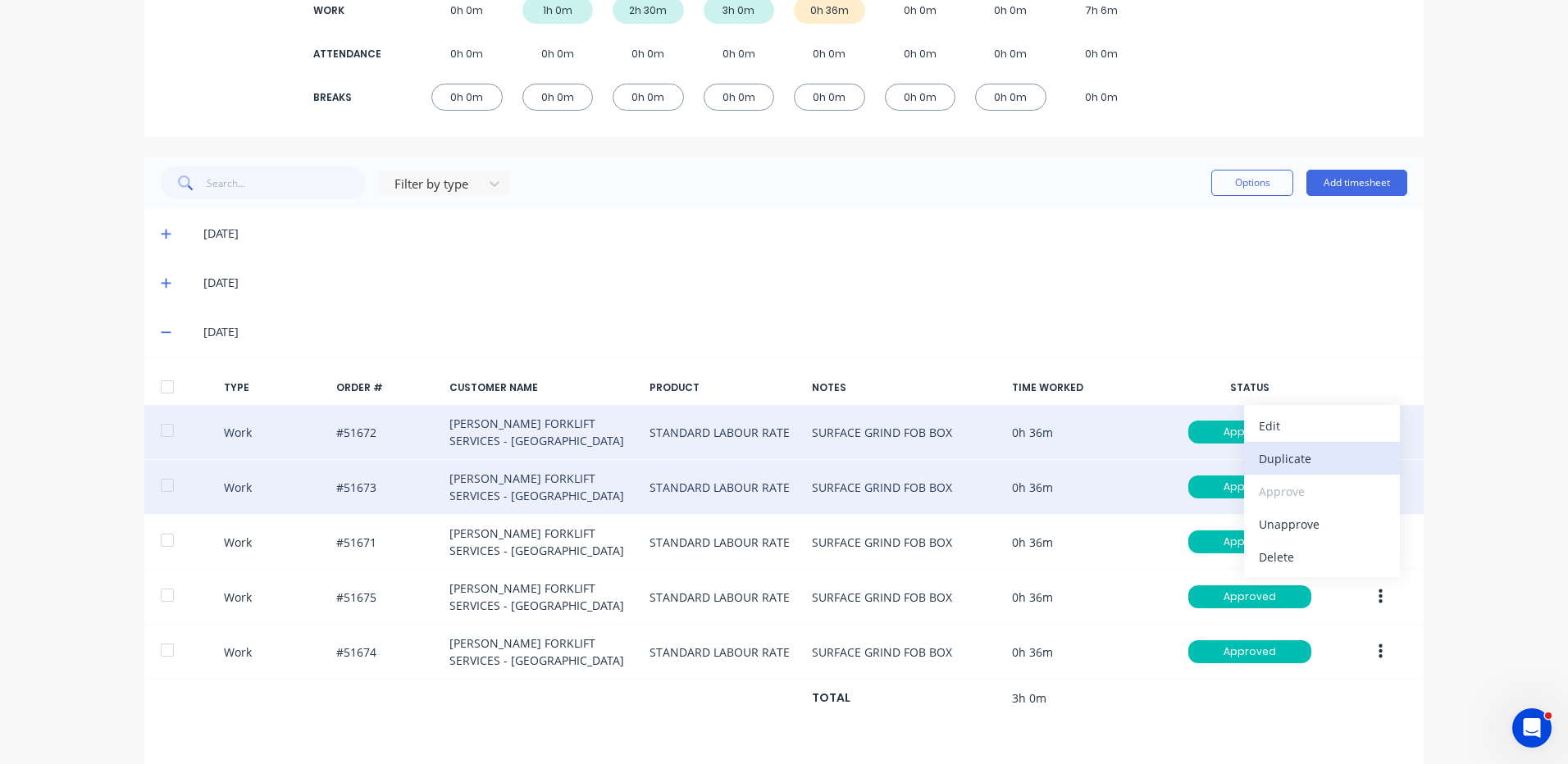
click at [1295, 449] on div "Duplicate" at bounding box center [1322, 458] width 126 height 24
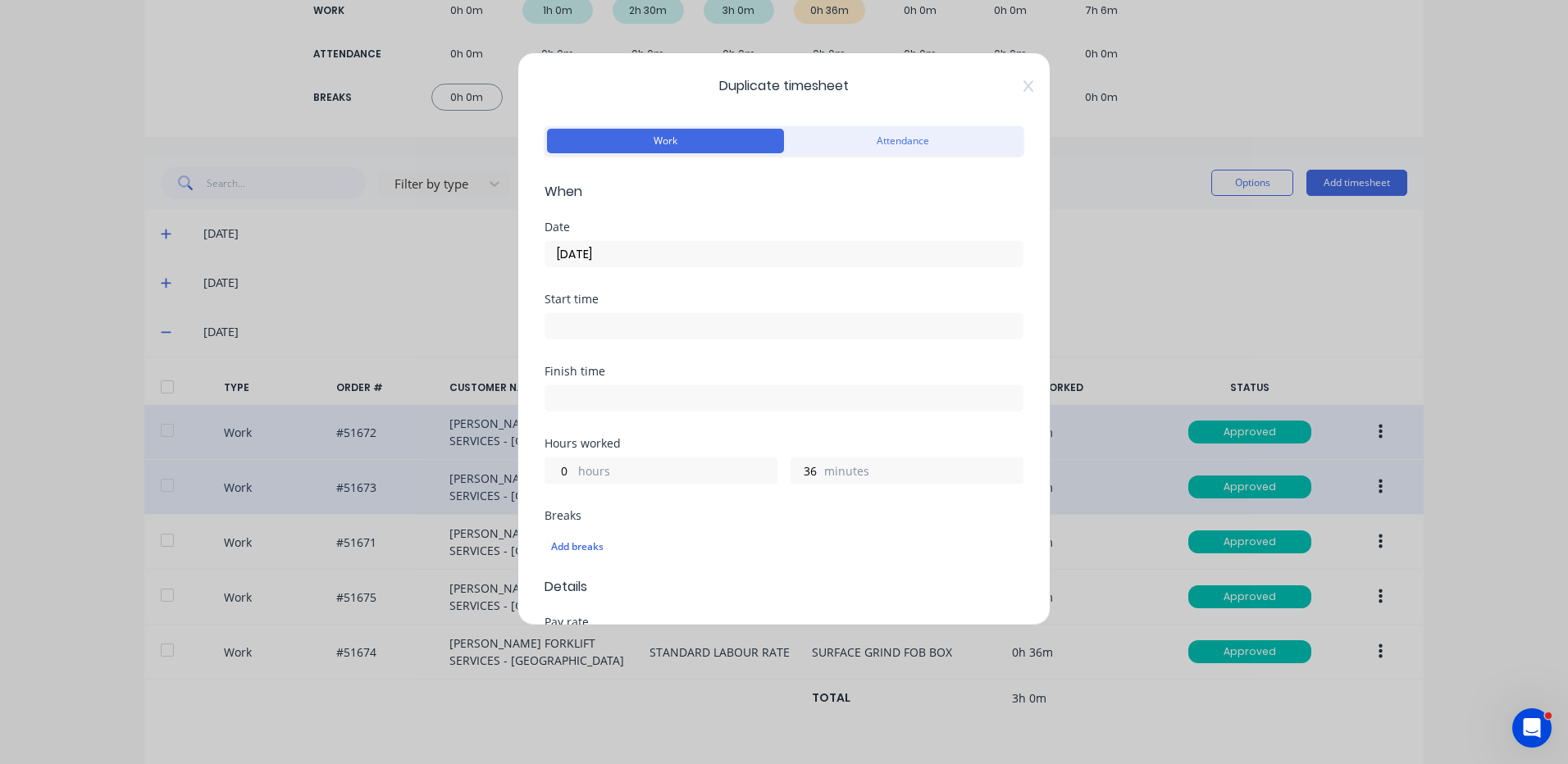
click at [794, 254] on input "10/09/2025" at bounding box center [784, 254] width 478 height 25
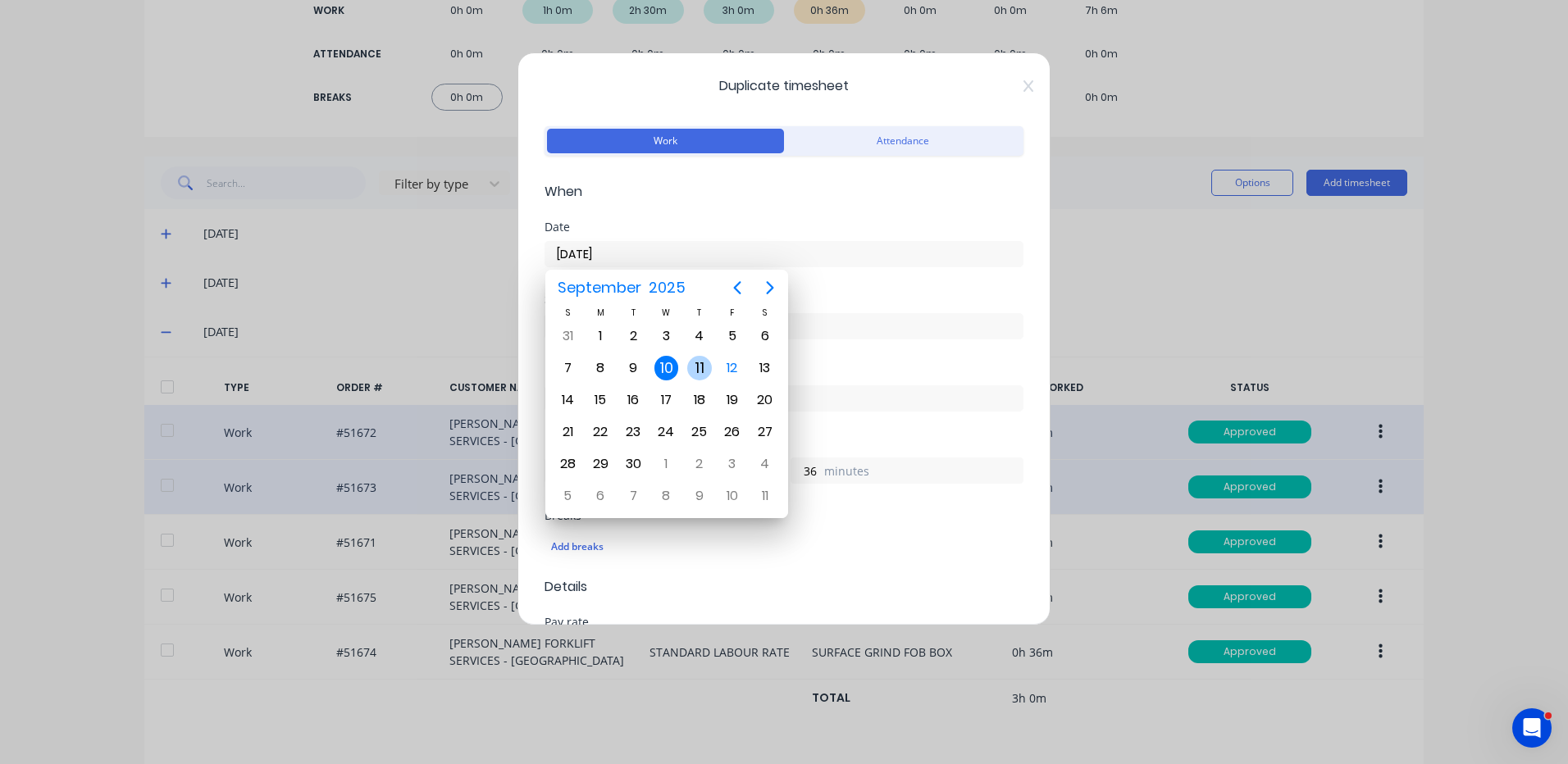
click at [711, 364] on div "11" at bounding box center [699, 367] width 25 height 25
type input "11/09/2025"
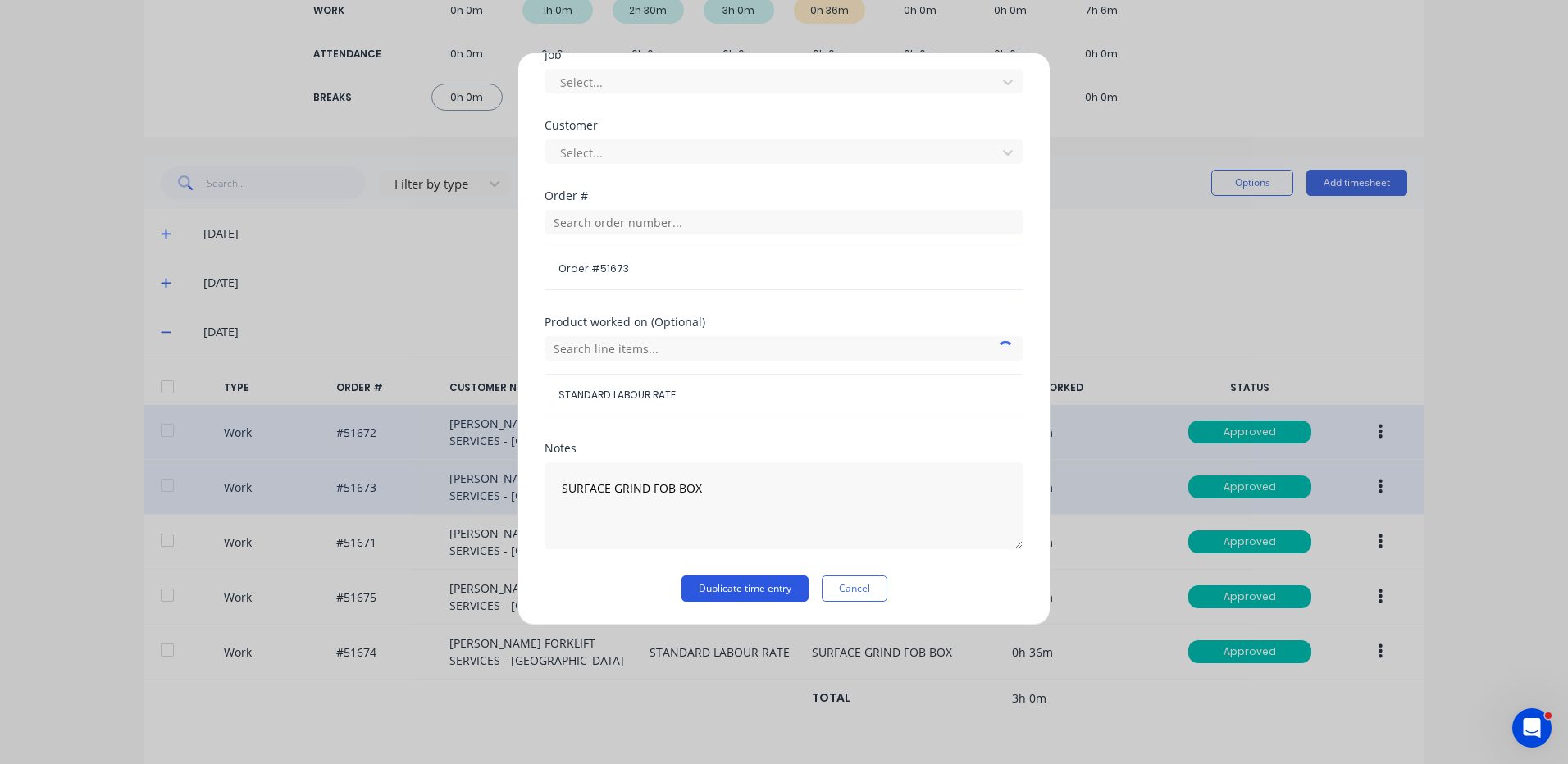
click at [726, 596] on button "Duplicate time entry" at bounding box center [745, 588] width 127 height 26
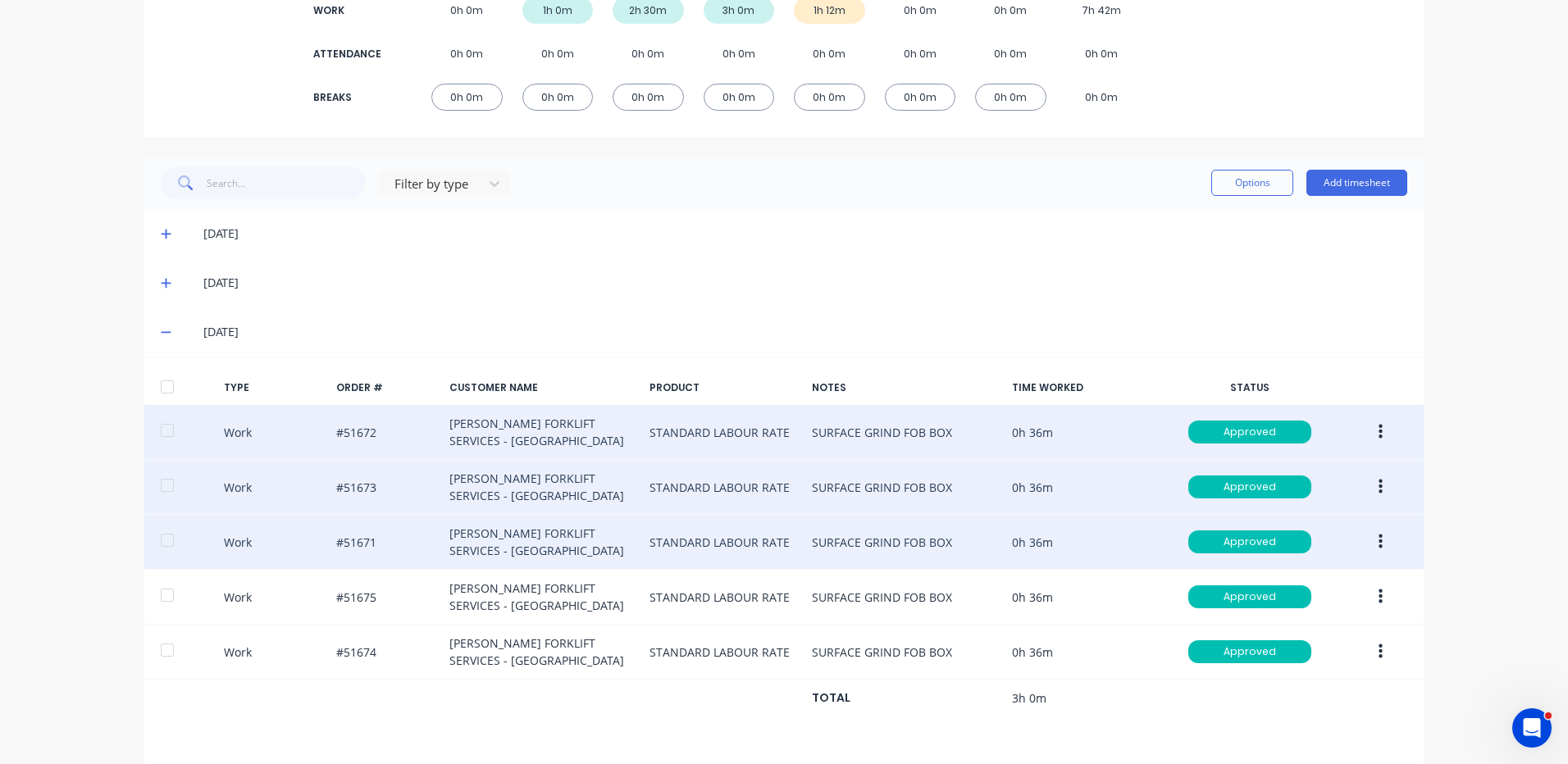
click at [1379, 535] on icon "button" at bounding box center [1381, 542] width 5 height 18
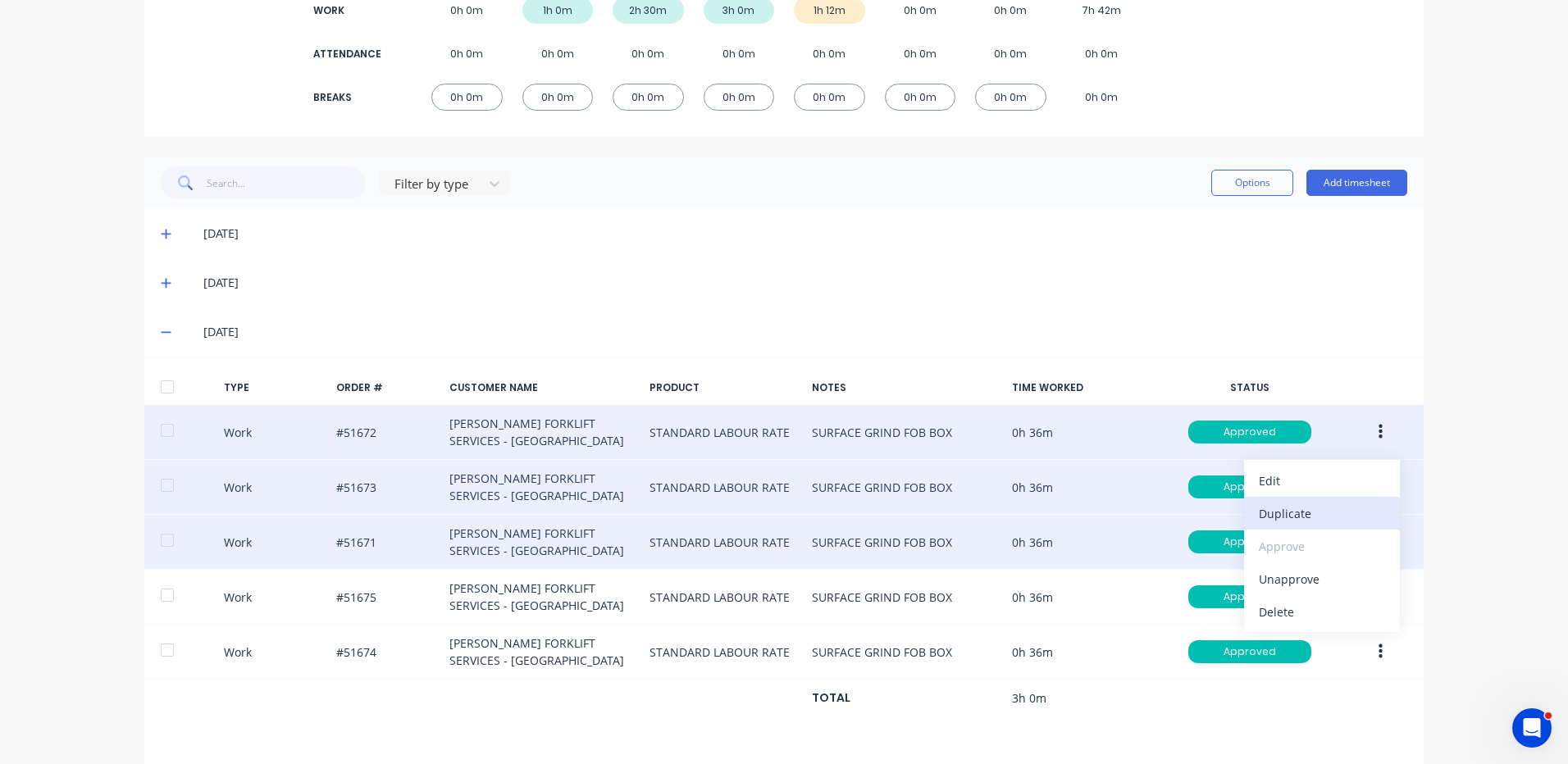
click at [1302, 504] on div "Duplicate" at bounding box center [1322, 514] width 126 height 24
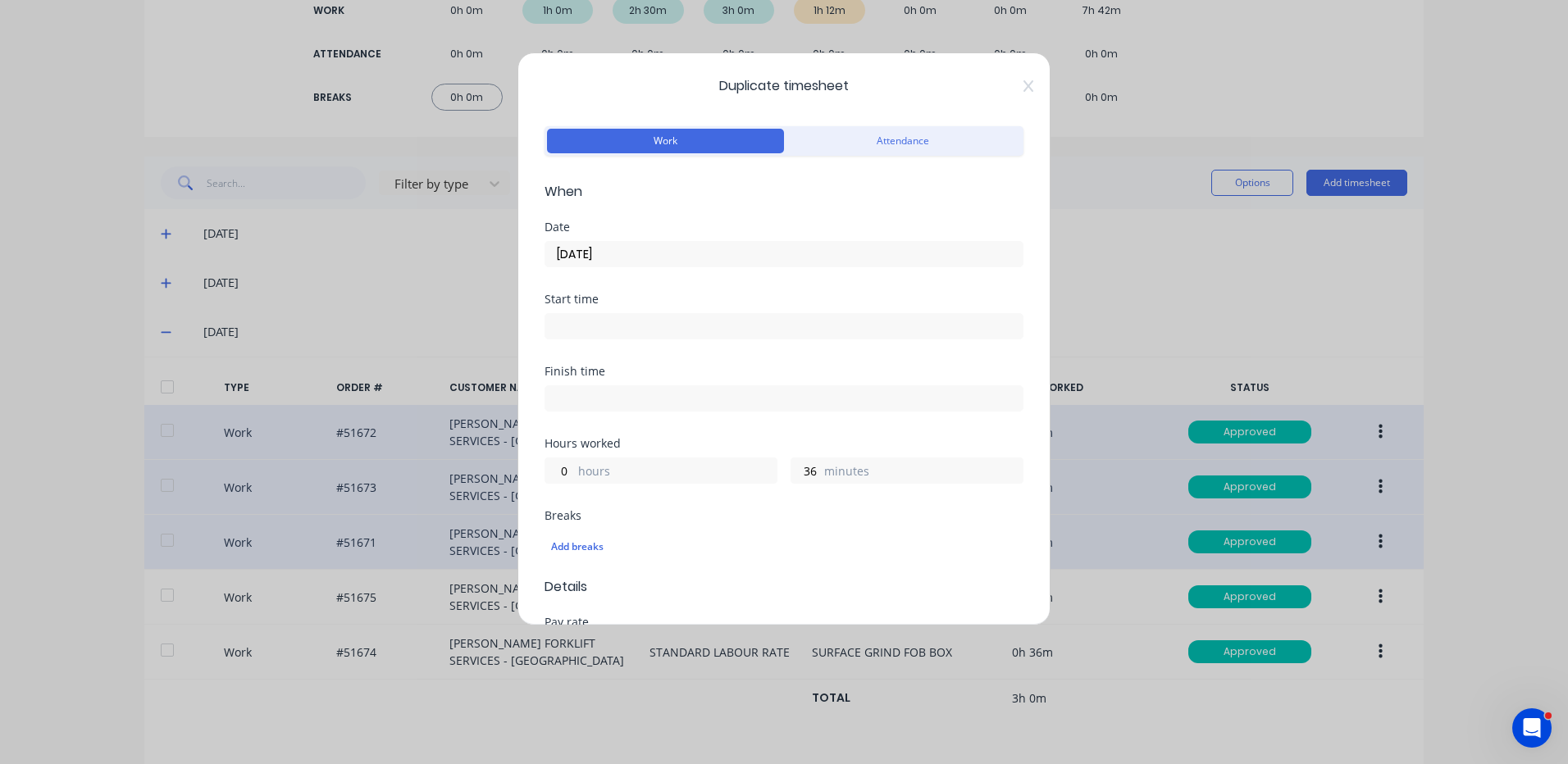
click at [821, 252] on input "10/09/2025" at bounding box center [784, 254] width 478 height 25
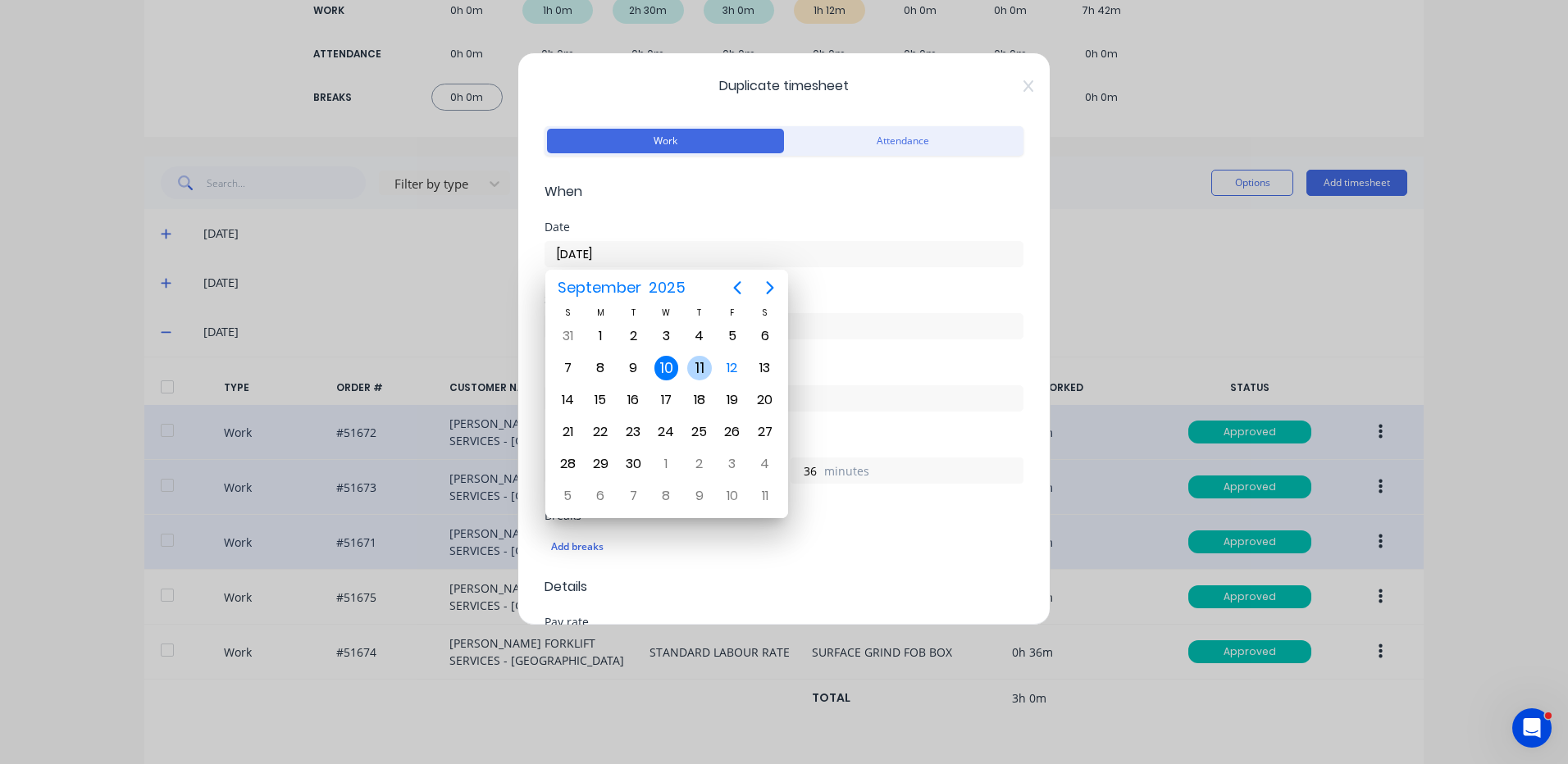
click at [707, 371] on div "11" at bounding box center [699, 367] width 25 height 25
type input "11/09/2025"
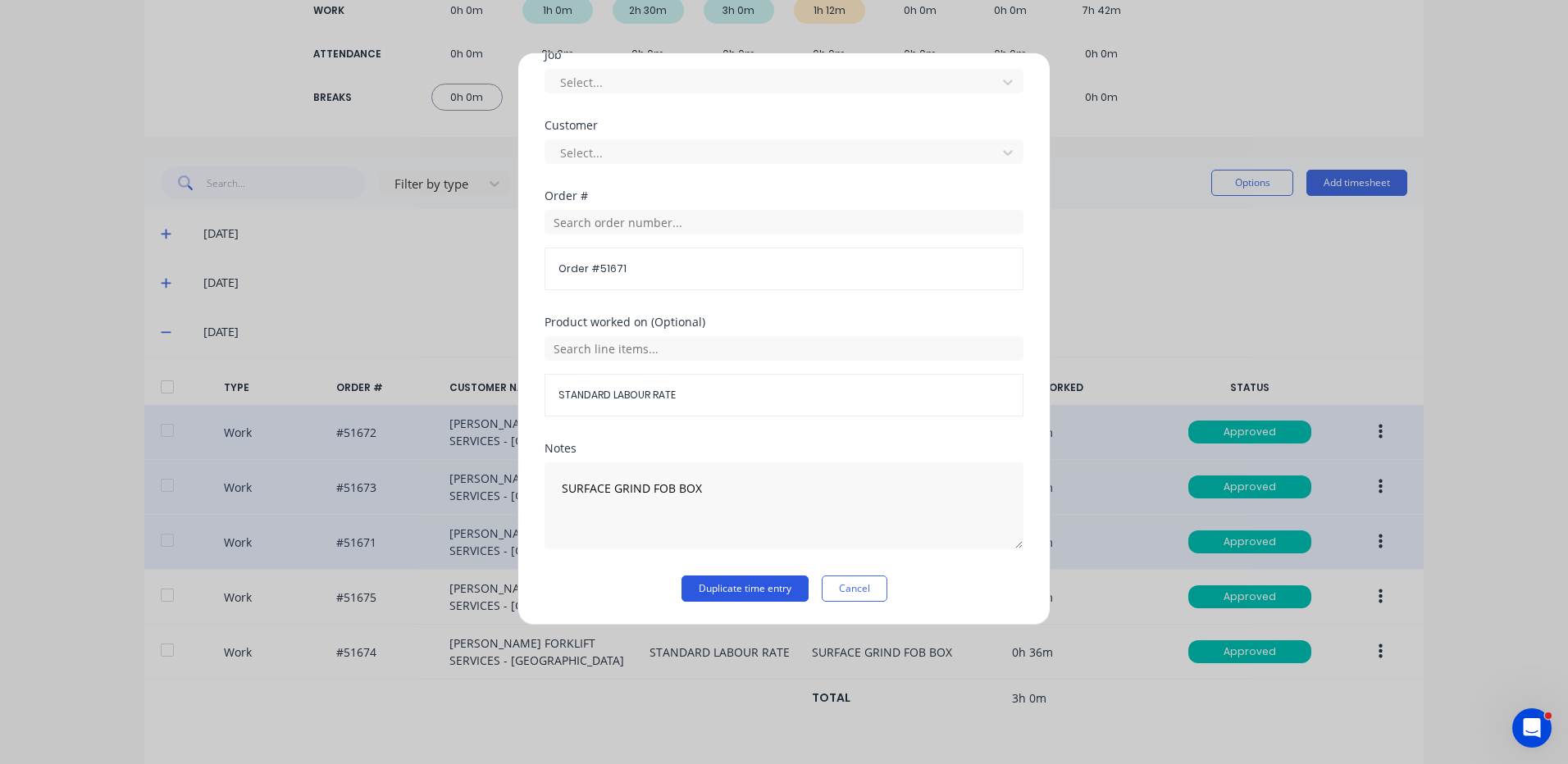
click at [769, 594] on button "Duplicate time entry" at bounding box center [745, 588] width 127 height 26
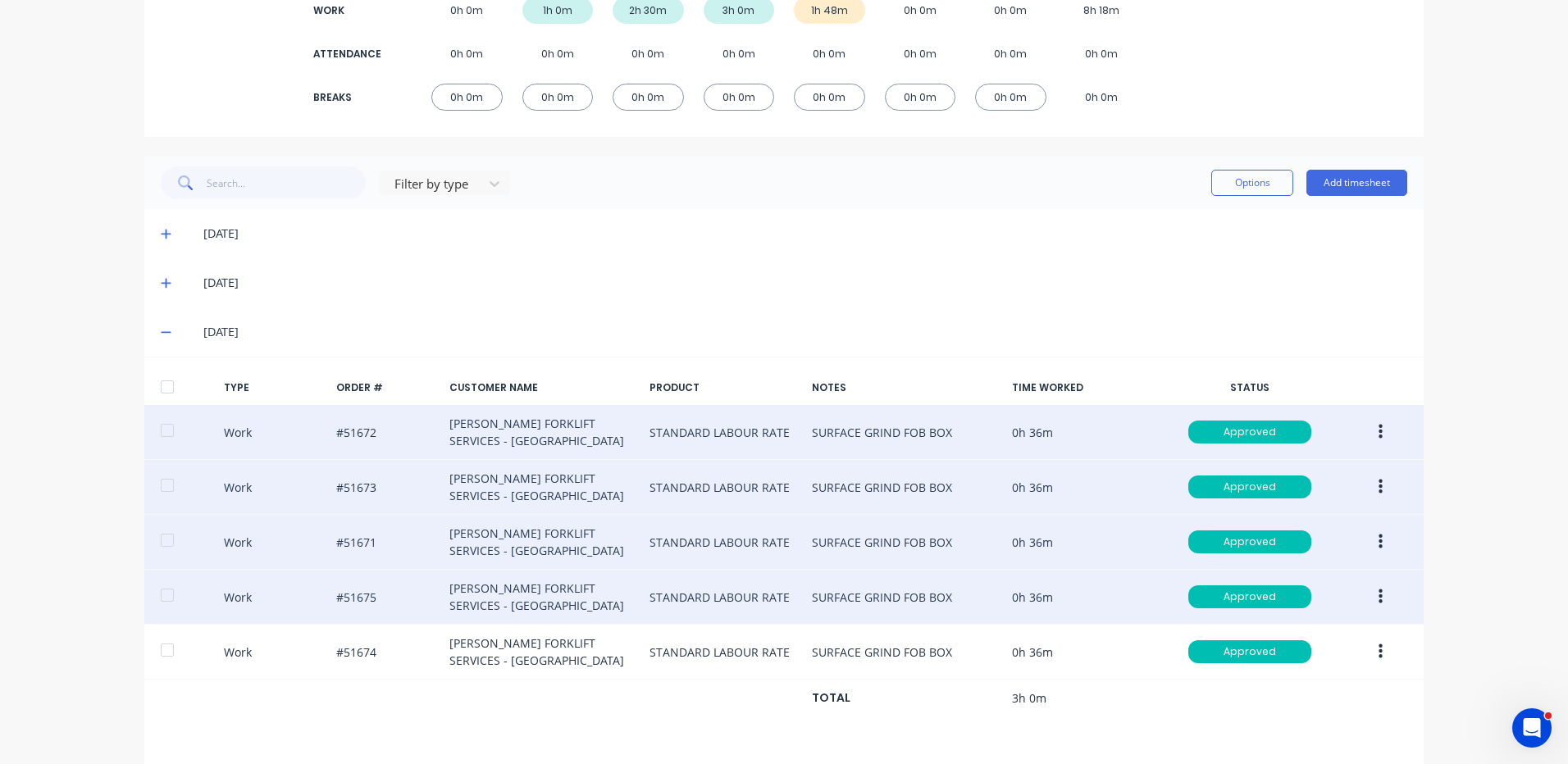
click at [1375, 585] on button "button" at bounding box center [1381, 597] width 38 height 29
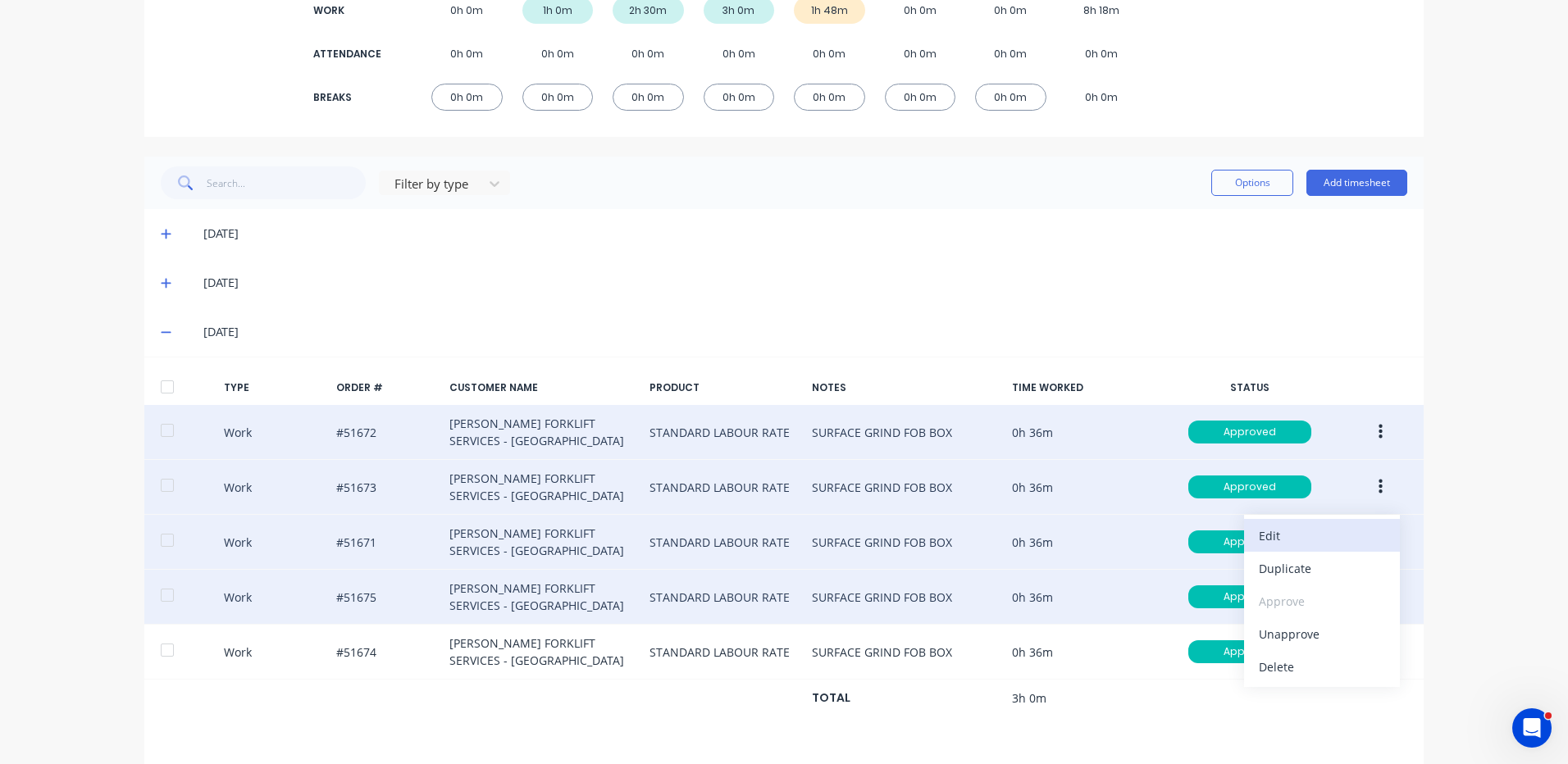
click at [1309, 535] on div "Edit" at bounding box center [1322, 536] width 126 height 24
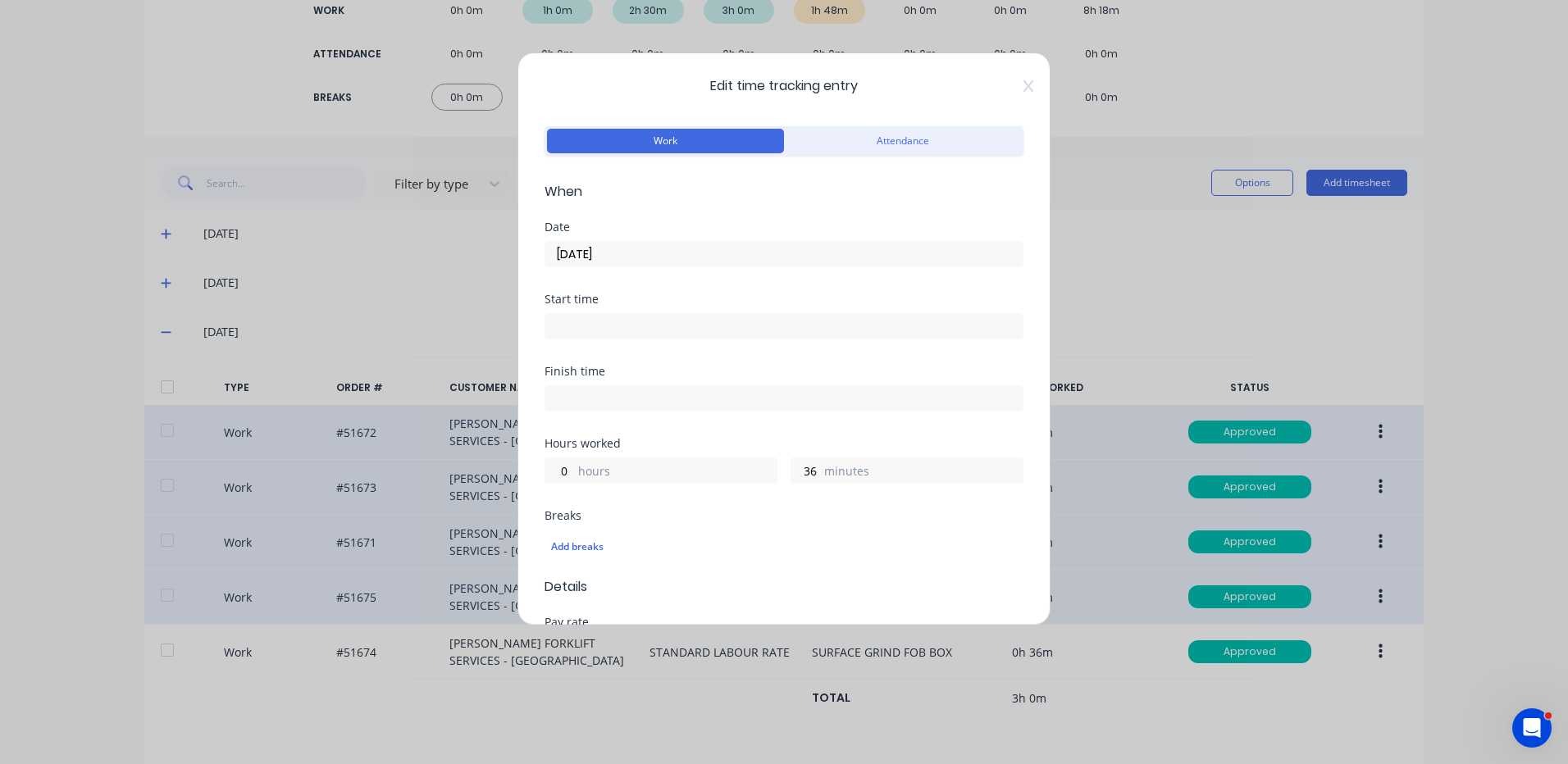
click at [691, 258] on input "10/09/2025" at bounding box center [784, 254] width 478 height 25
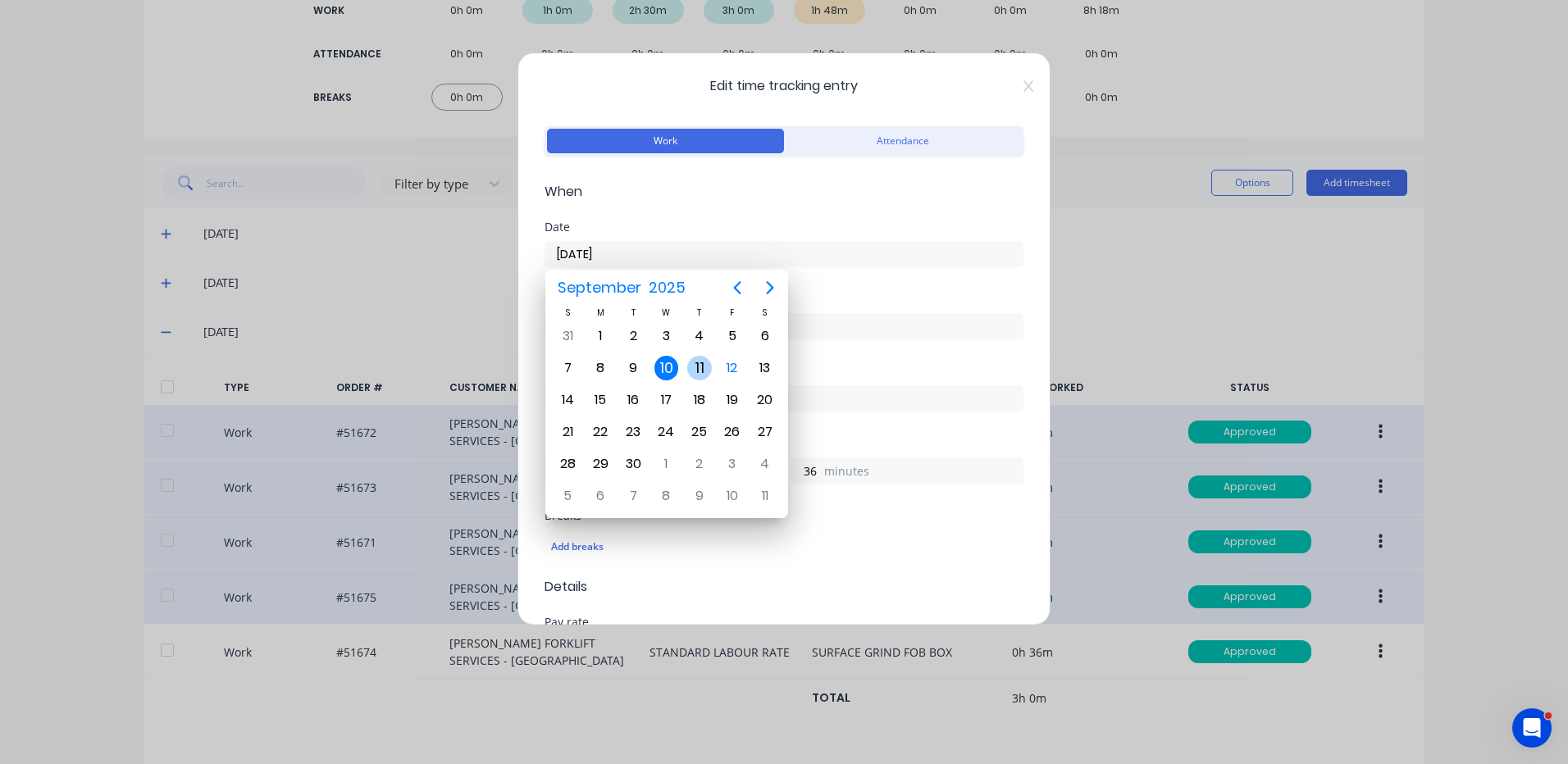
click at [696, 374] on div "11" at bounding box center [699, 367] width 25 height 25
type input "11/09/2025"
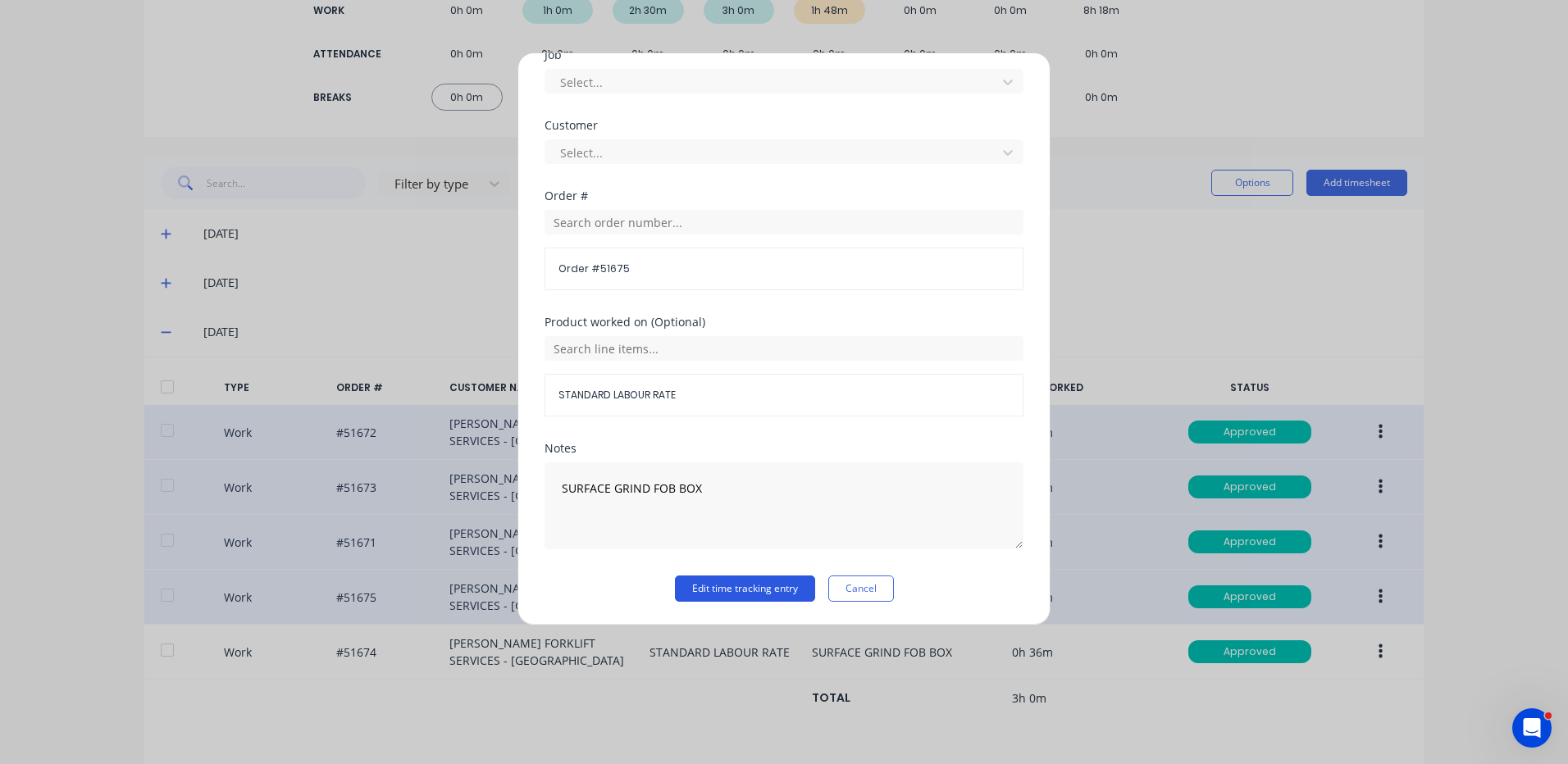
click at [689, 583] on button "Edit time tracking entry" at bounding box center [745, 588] width 140 height 26
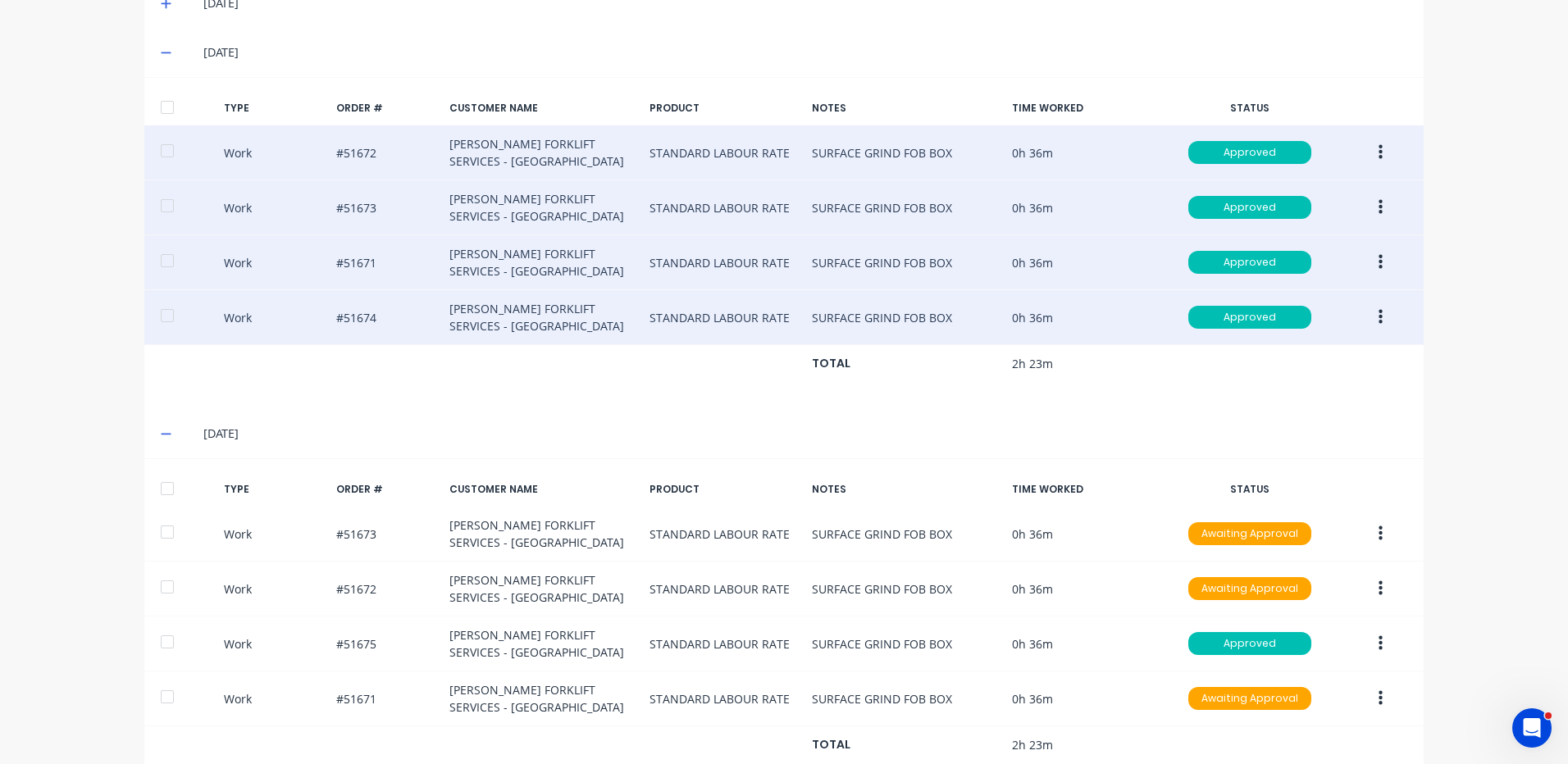
scroll to position [598, 0]
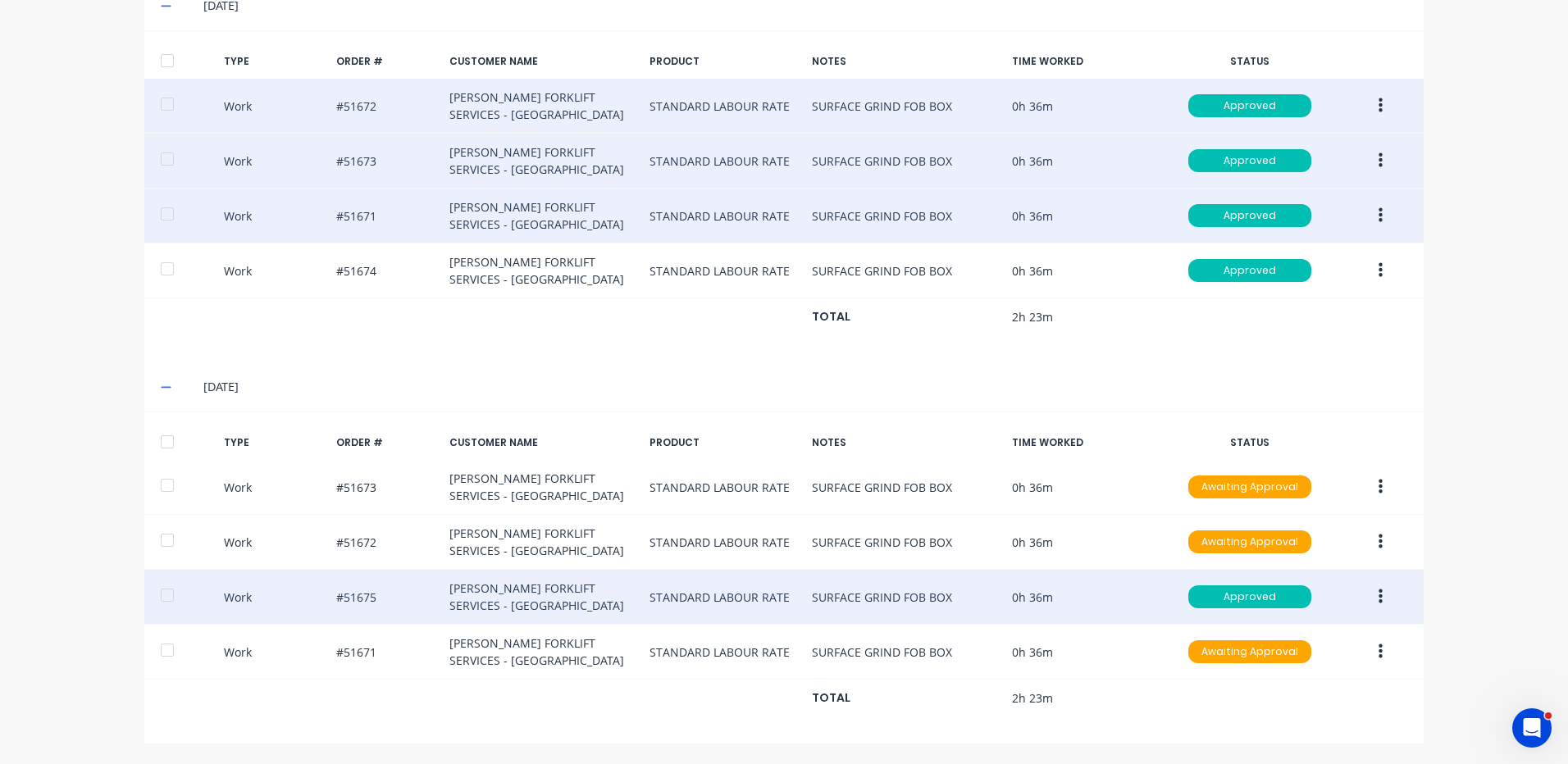
click at [1379, 597] on icon "button" at bounding box center [1381, 597] width 5 height 15
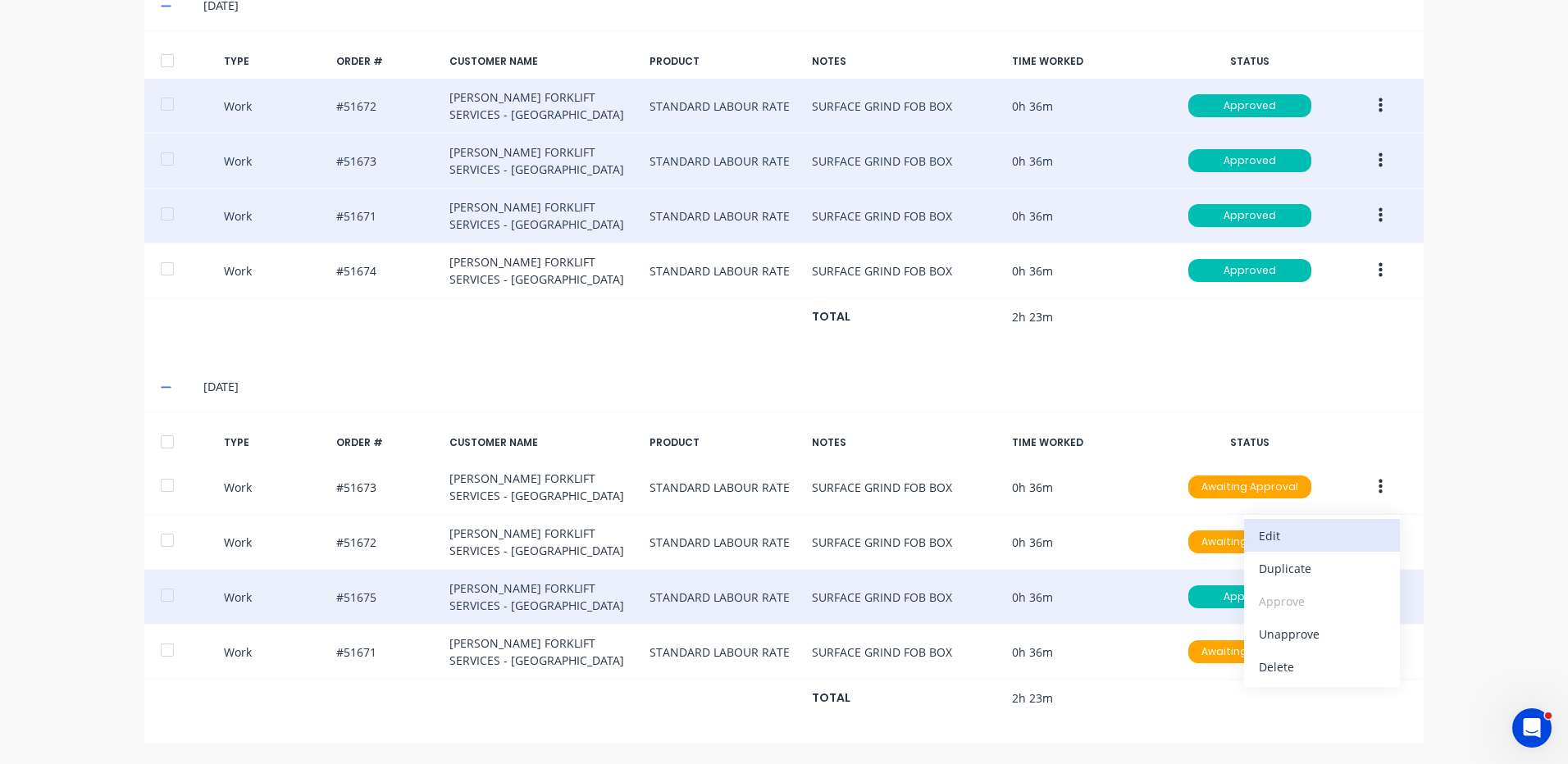
click at [1304, 536] on div "Edit" at bounding box center [1322, 536] width 126 height 24
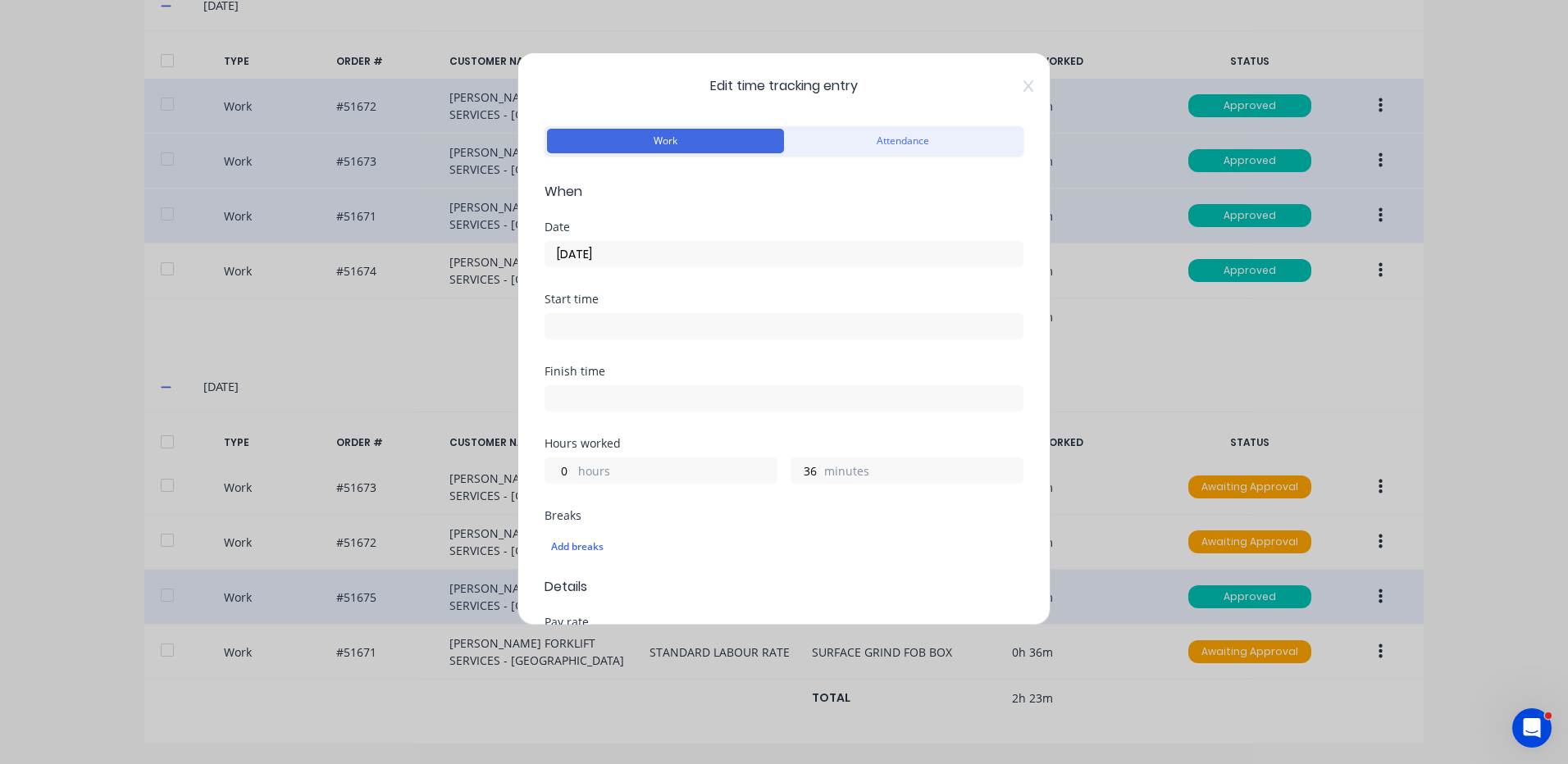
click at [796, 251] on input "11/09/2025" at bounding box center [784, 254] width 478 height 25
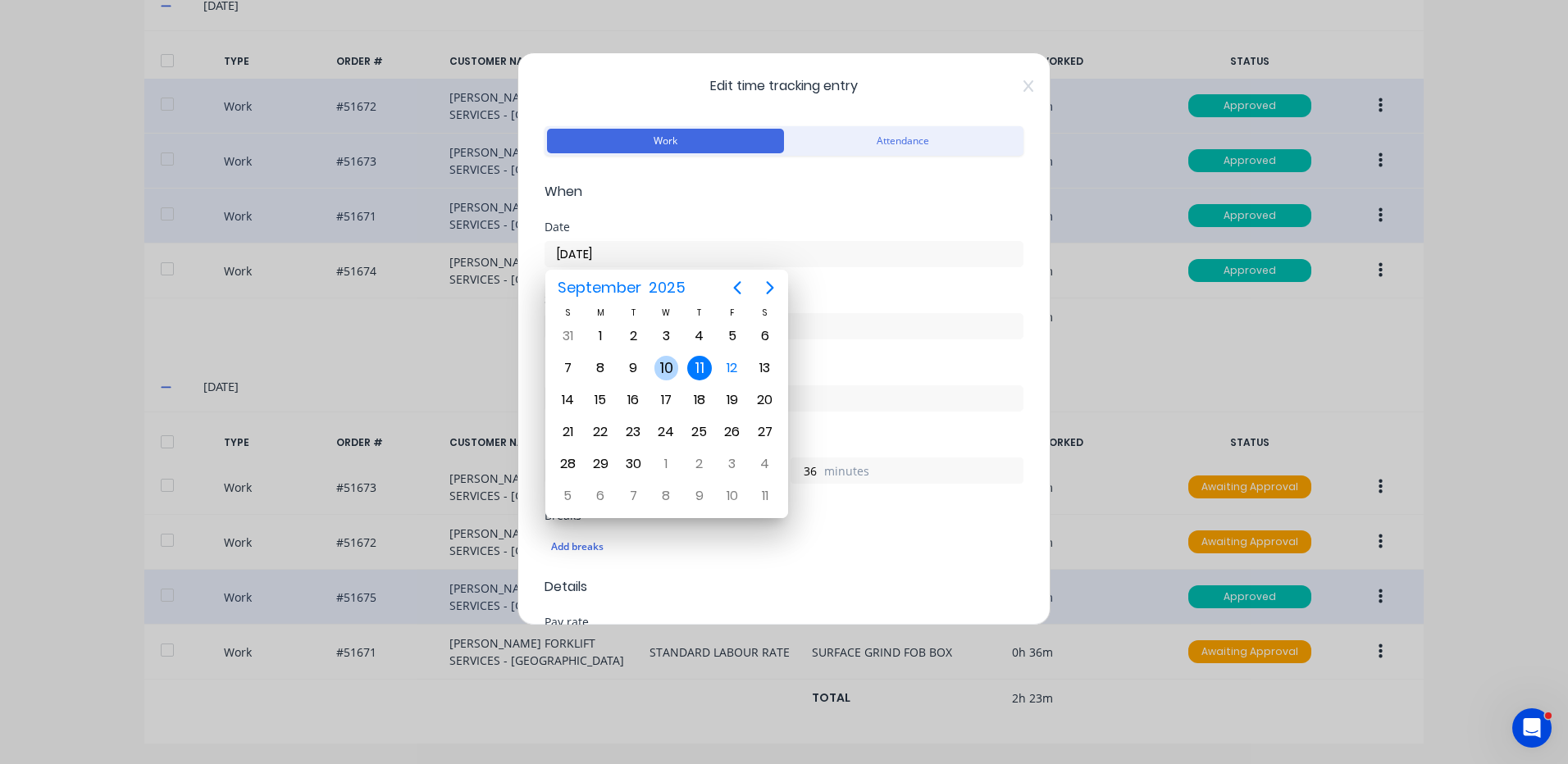
click at [674, 368] on div "10" at bounding box center [666, 367] width 25 height 25
type input "10/09/2025"
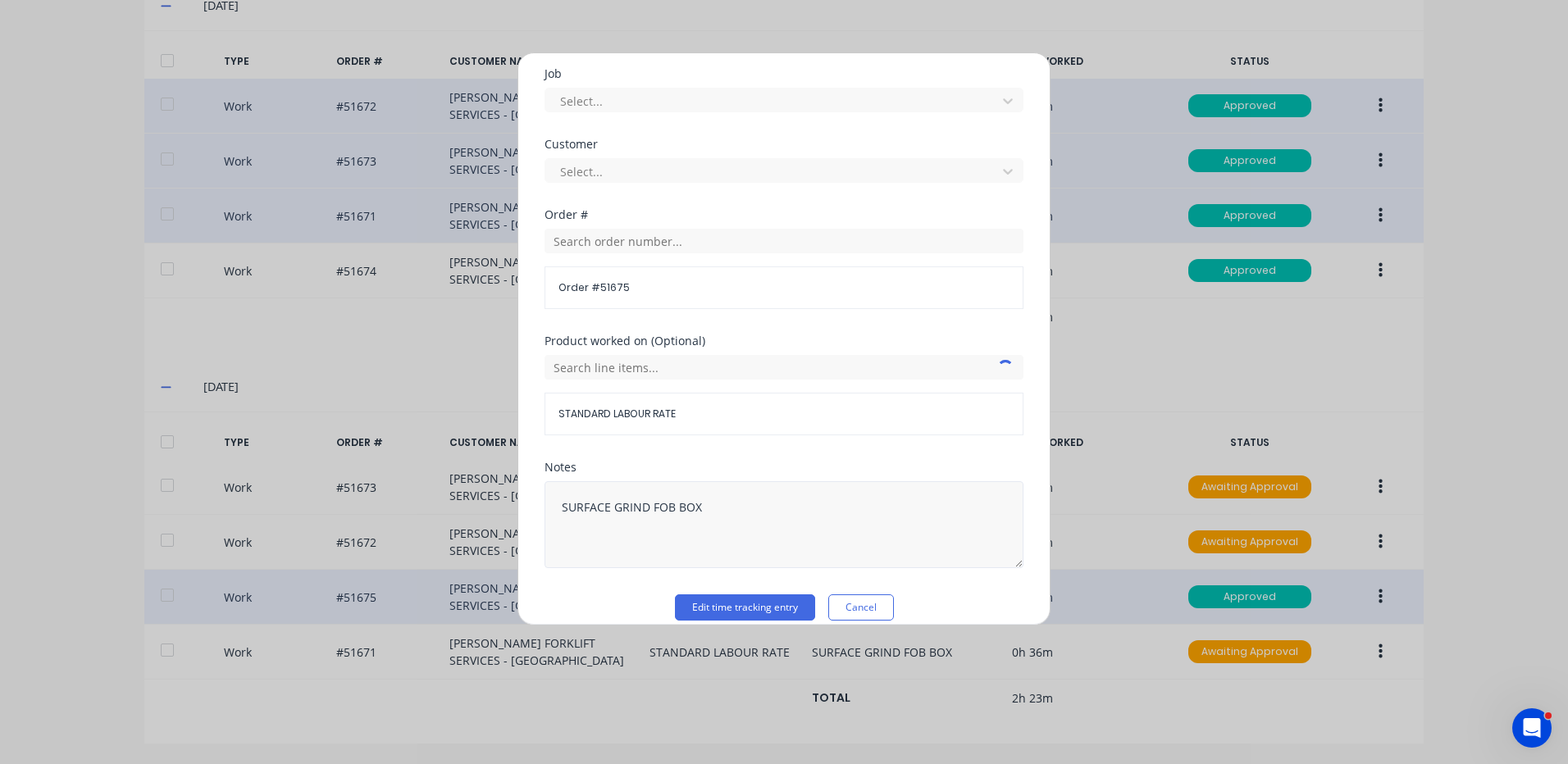
scroll to position [709, 0]
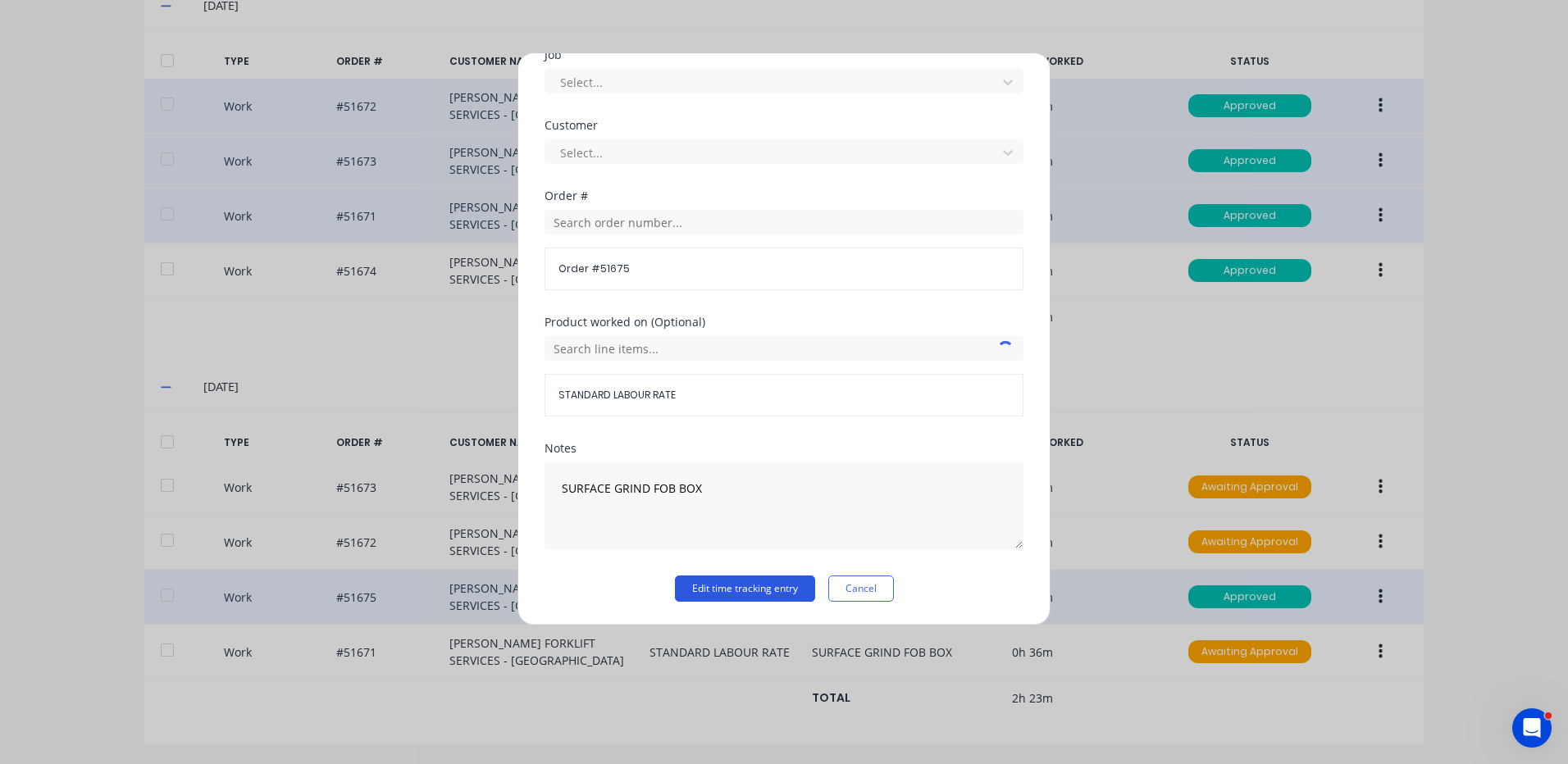
click at [734, 588] on button "Edit time tracking entry" at bounding box center [745, 588] width 140 height 26
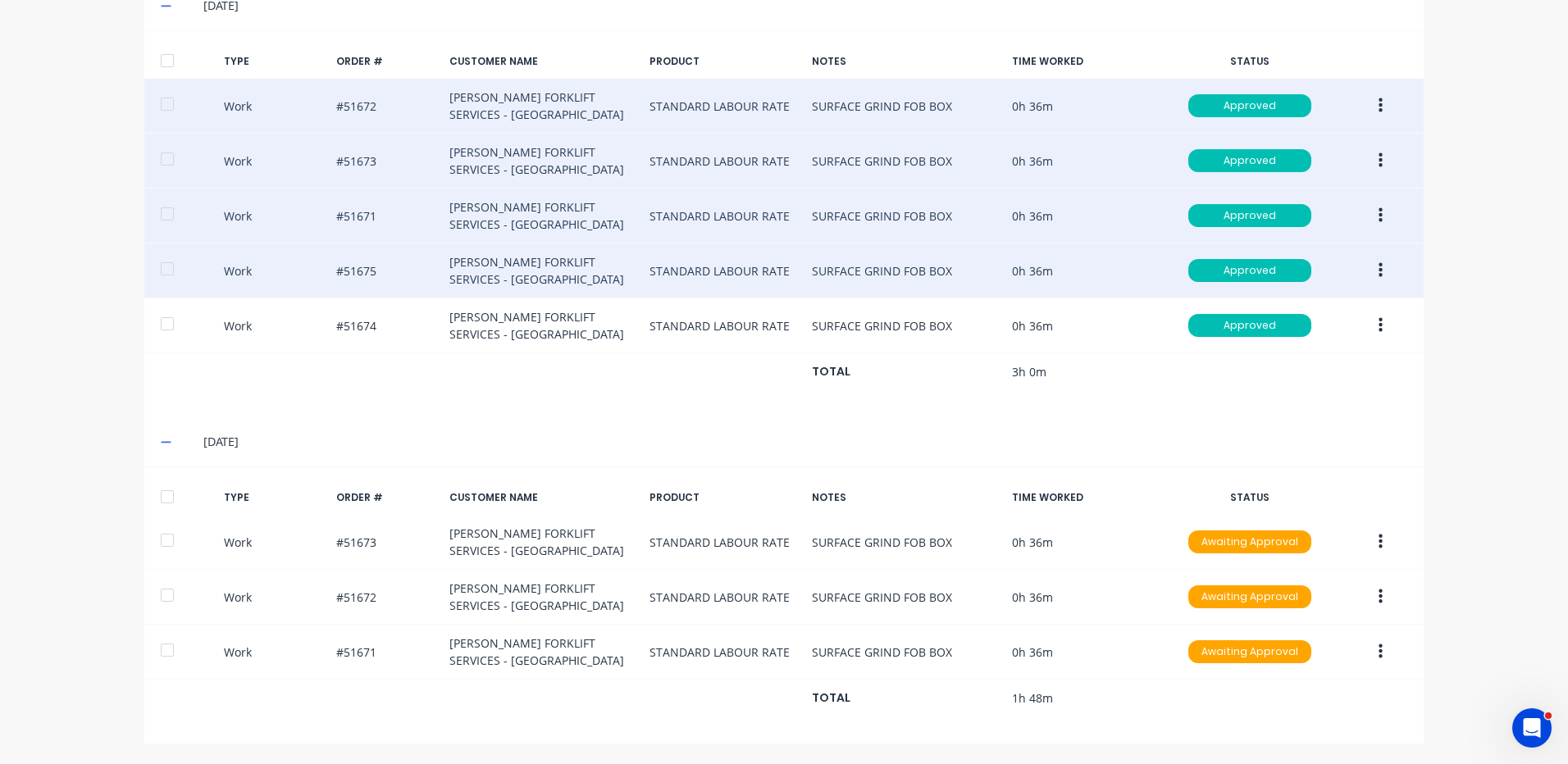
click at [1379, 271] on icon "button" at bounding box center [1381, 270] width 5 height 15
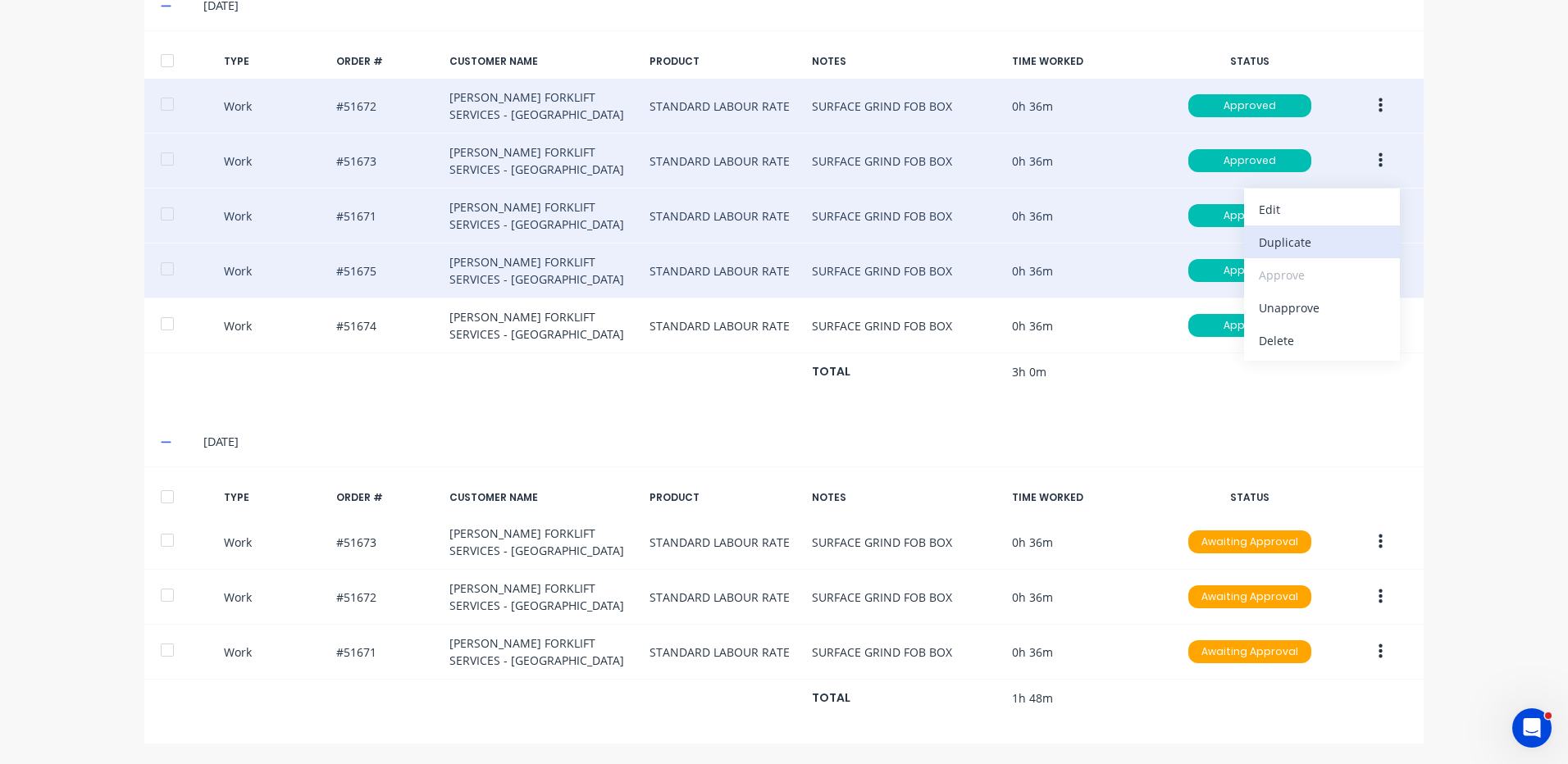
click at [1320, 238] on div "Duplicate" at bounding box center [1322, 242] width 126 height 24
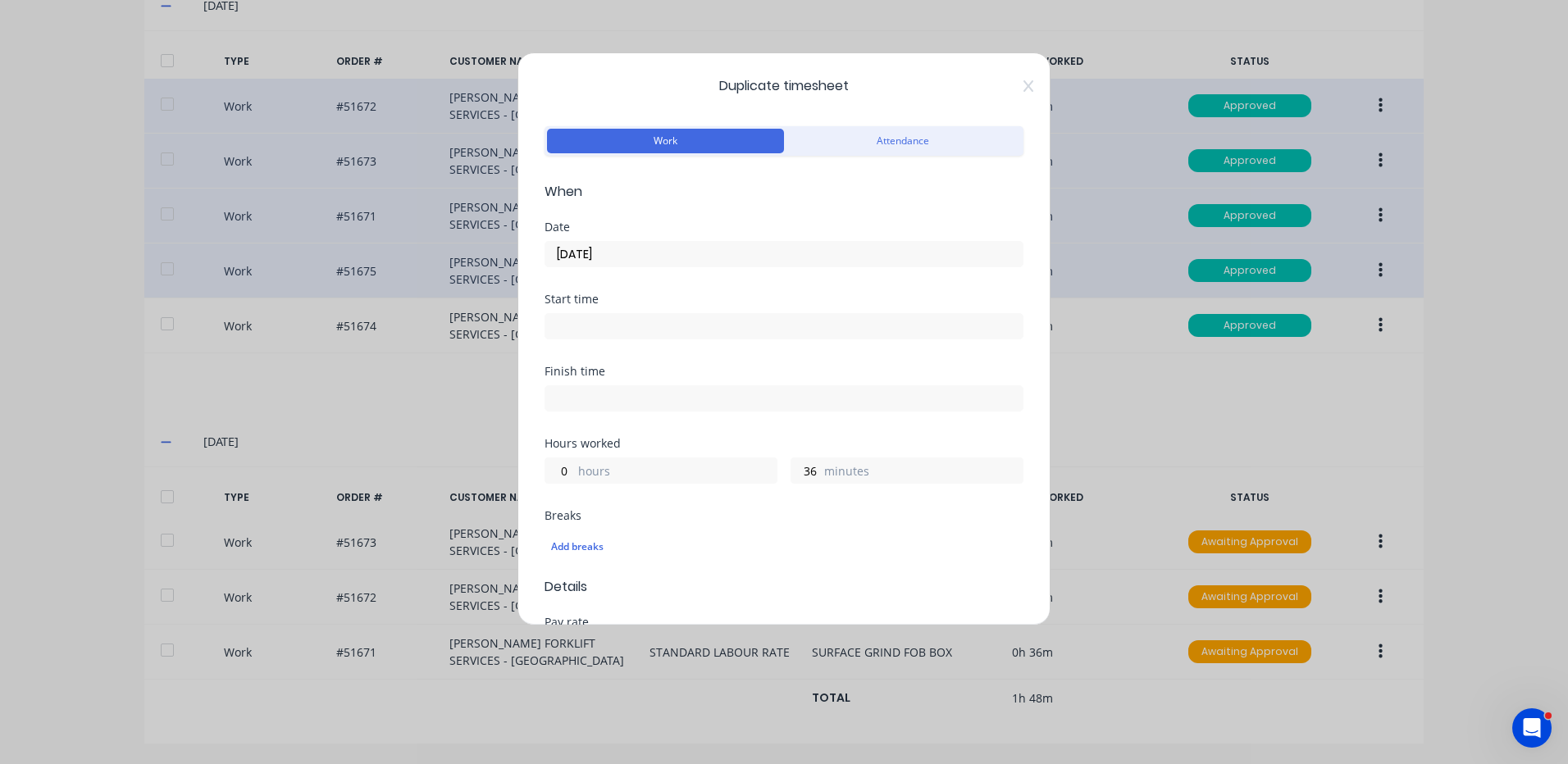
click at [773, 256] on input "10/09/2025" at bounding box center [784, 254] width 478 height 25
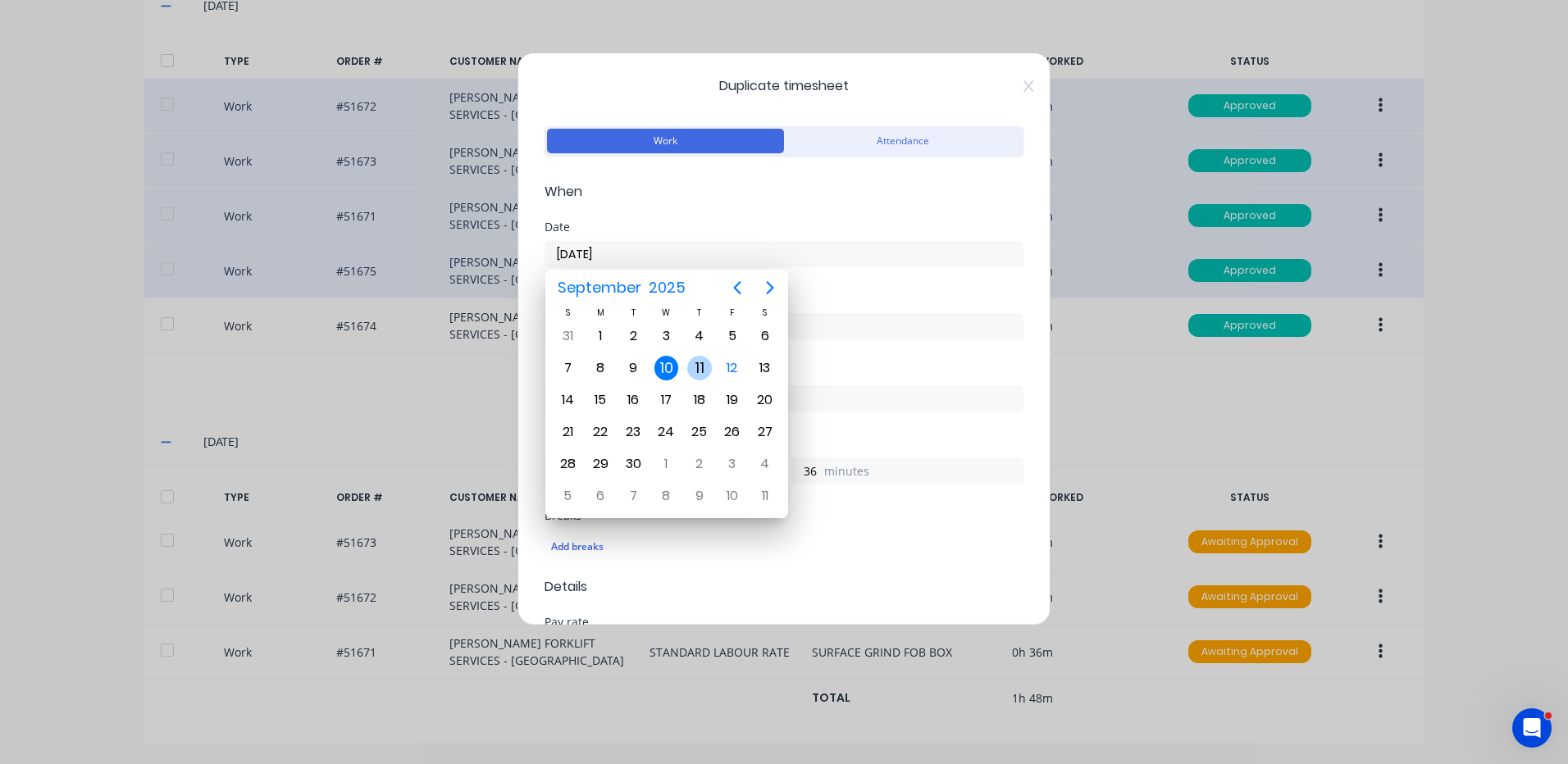
click at [707, 370] on div "11" at bounding box center [699, 367] width 25 height 25
type input "11/09/2025"
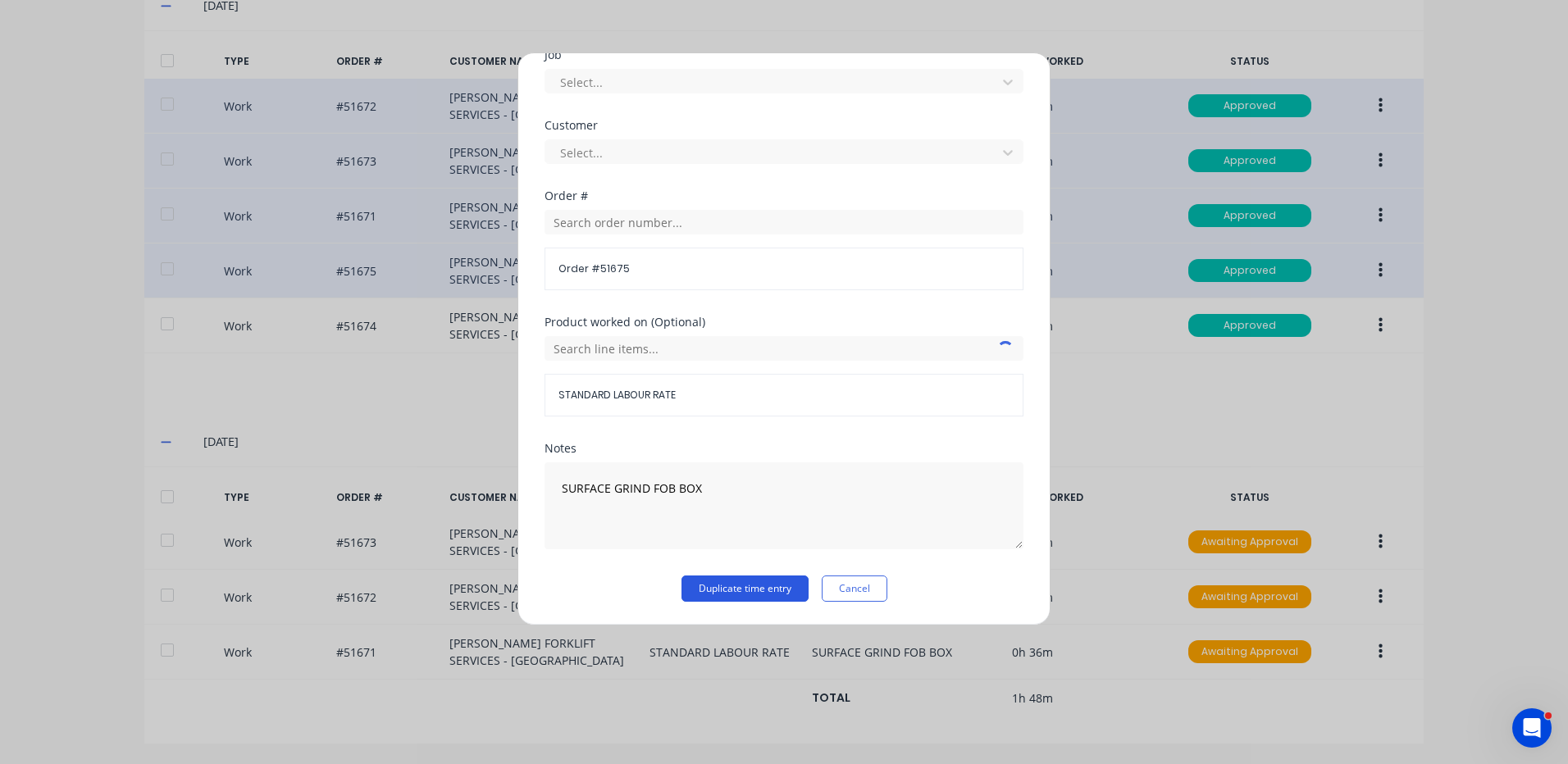
click at [785, 587] on button "Duplicate time entry" at bounding box center [745, 588] width 127 height 26
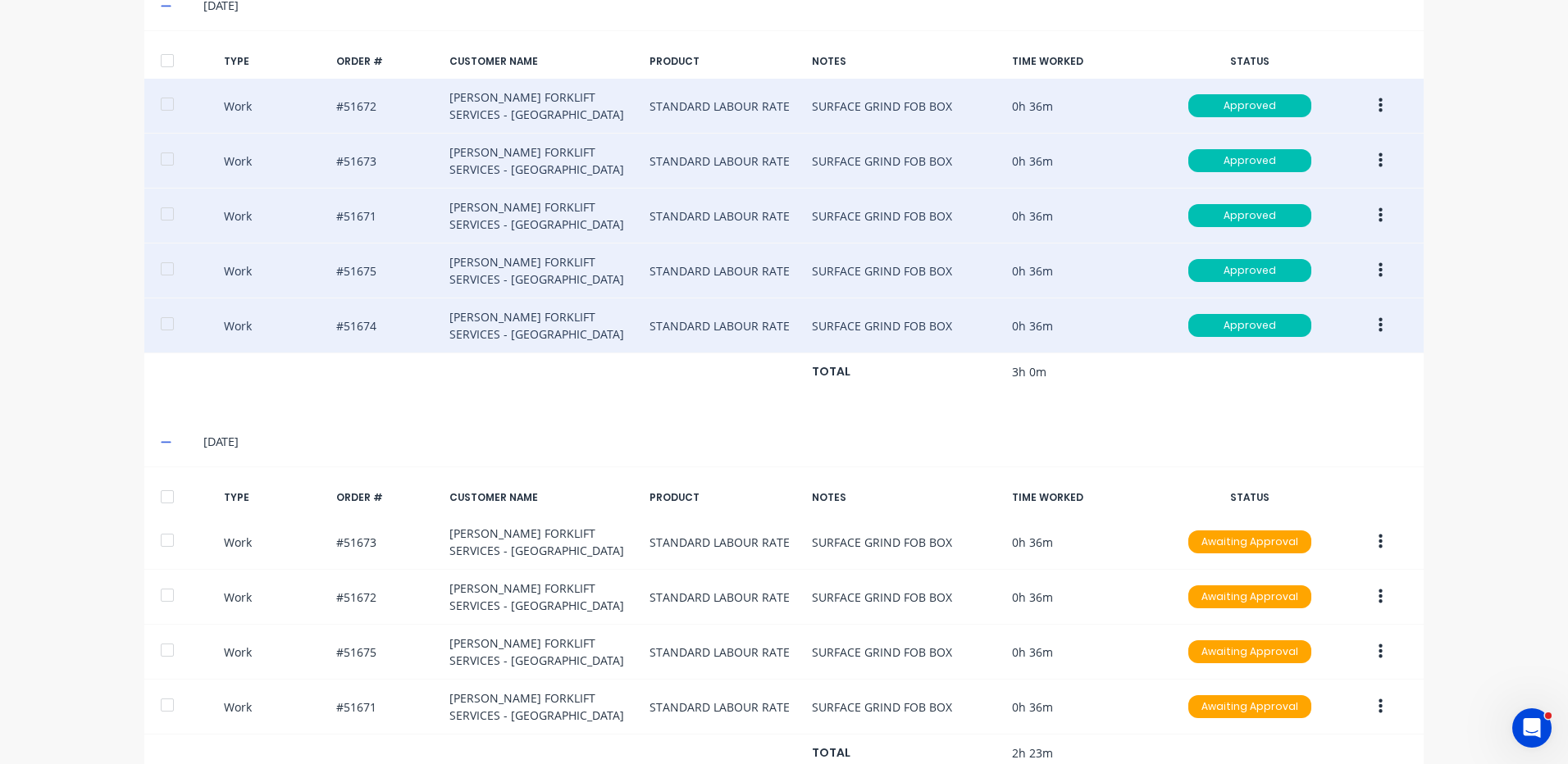
click at [1379, 320] on icon "button" at bounding box center [1381, 326] width 5 height 18
click at [1306, 303] on div "Duplicate" at bounding box center [1322, 297] width 126 height 24
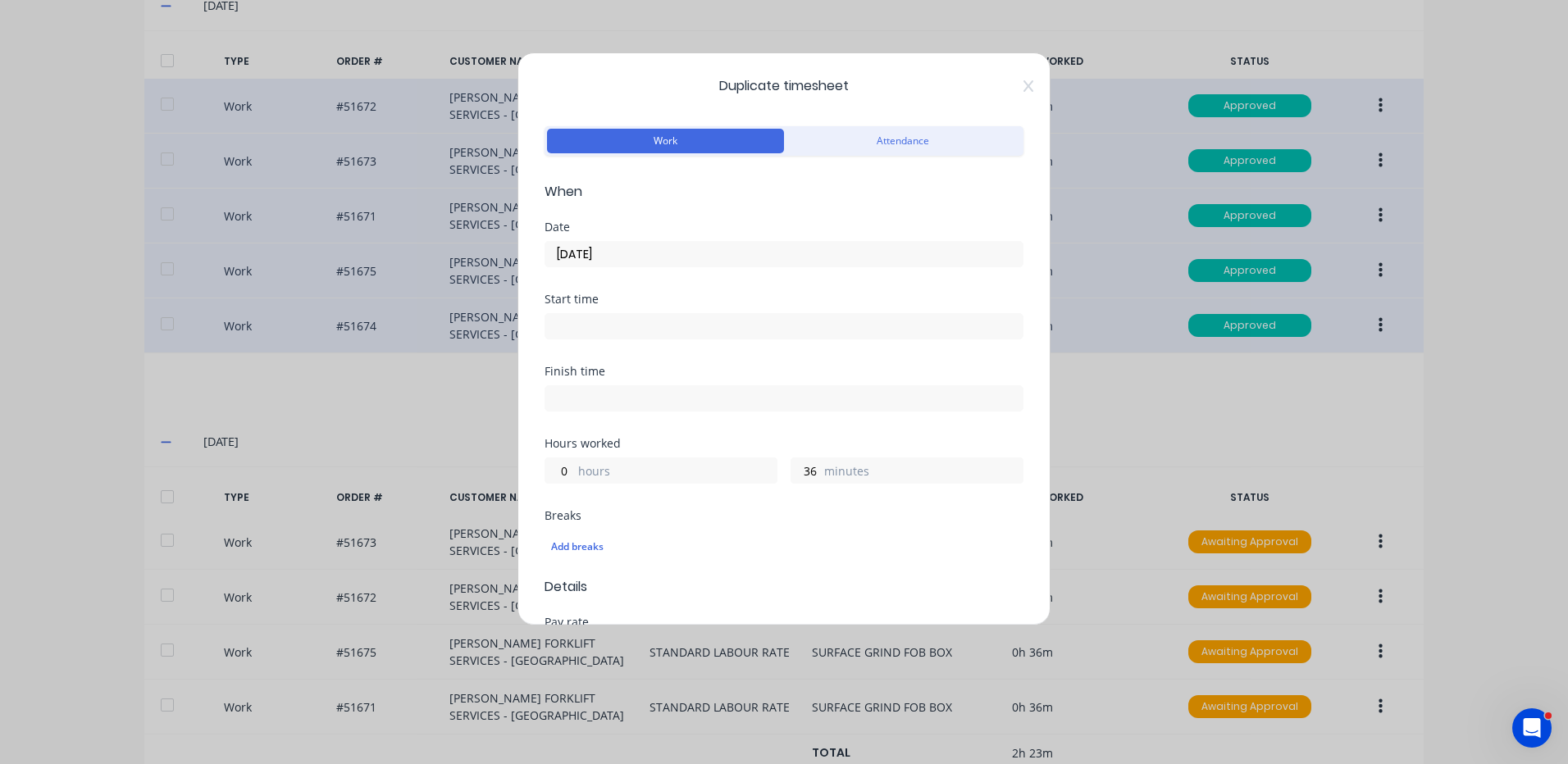
click at [665, 256] on input "10/09/2025" at bounding box center [784, 254] width 478 height 25
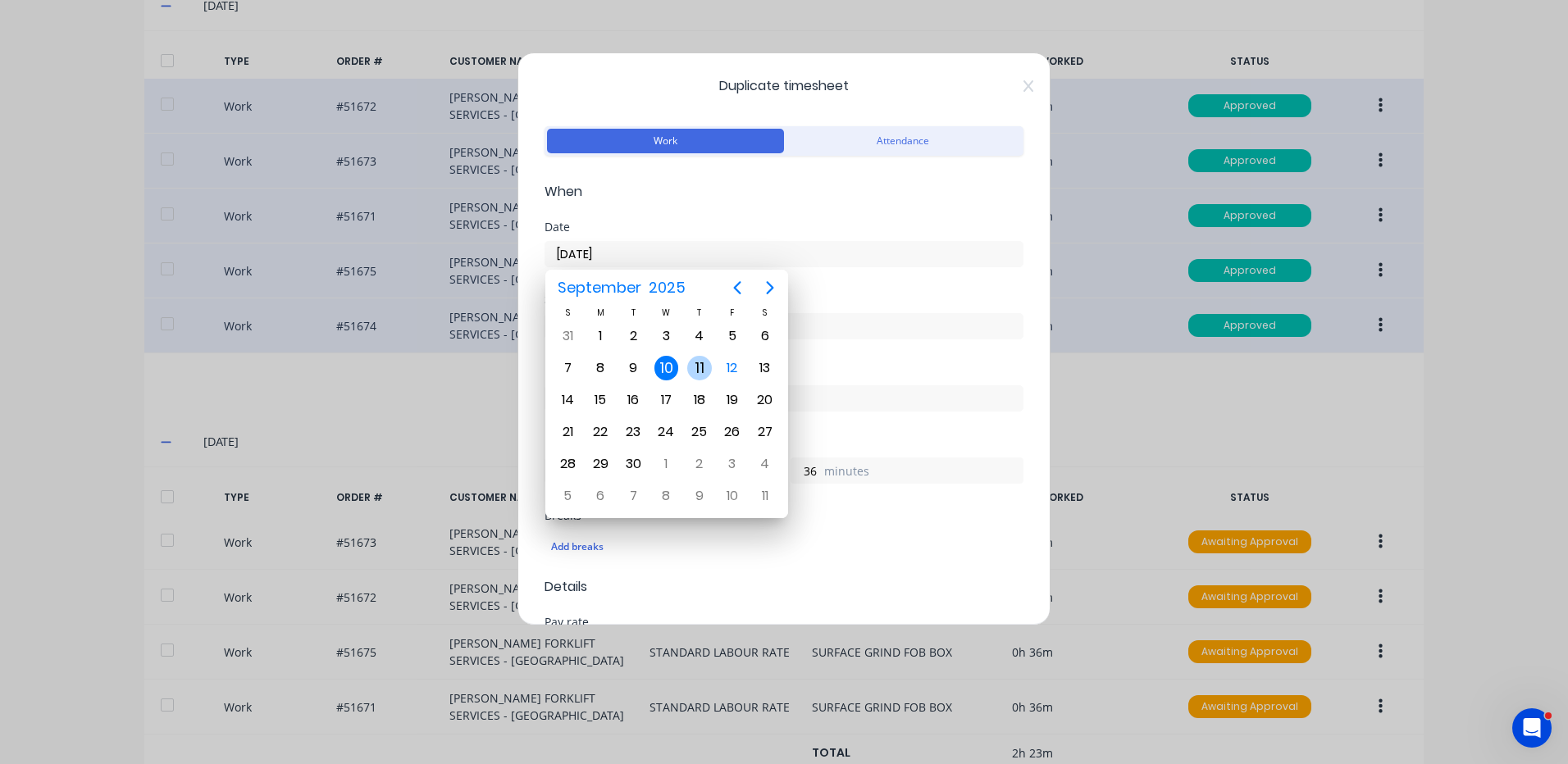
click at [703, 367] on div "11" at bounding box center [699, 367] width 25 height 25
type input "11/09/2025"
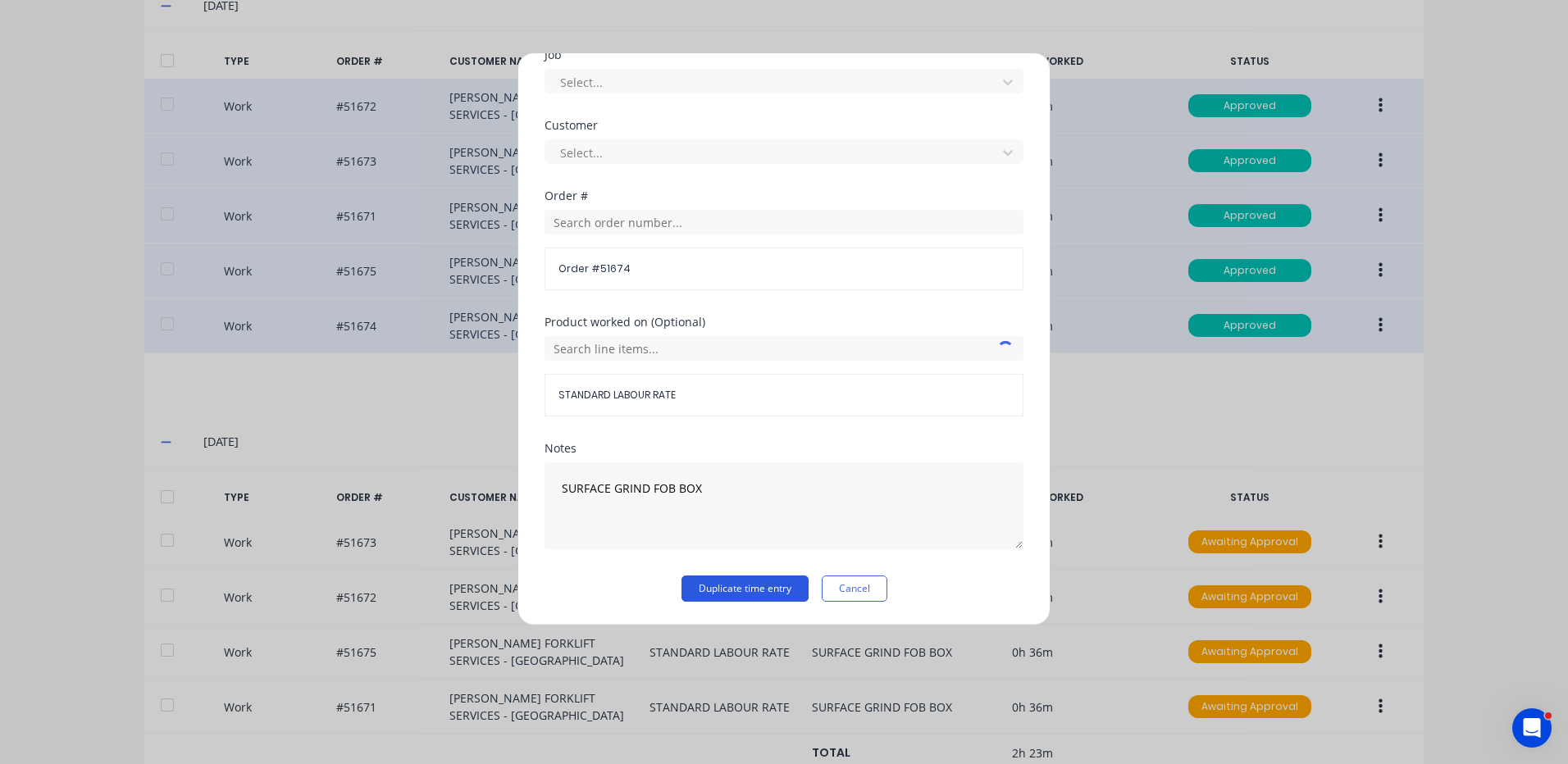
click at [703, 582] on button "Duplicate time entry" at bounding box center [745, 588] width 127 height 26
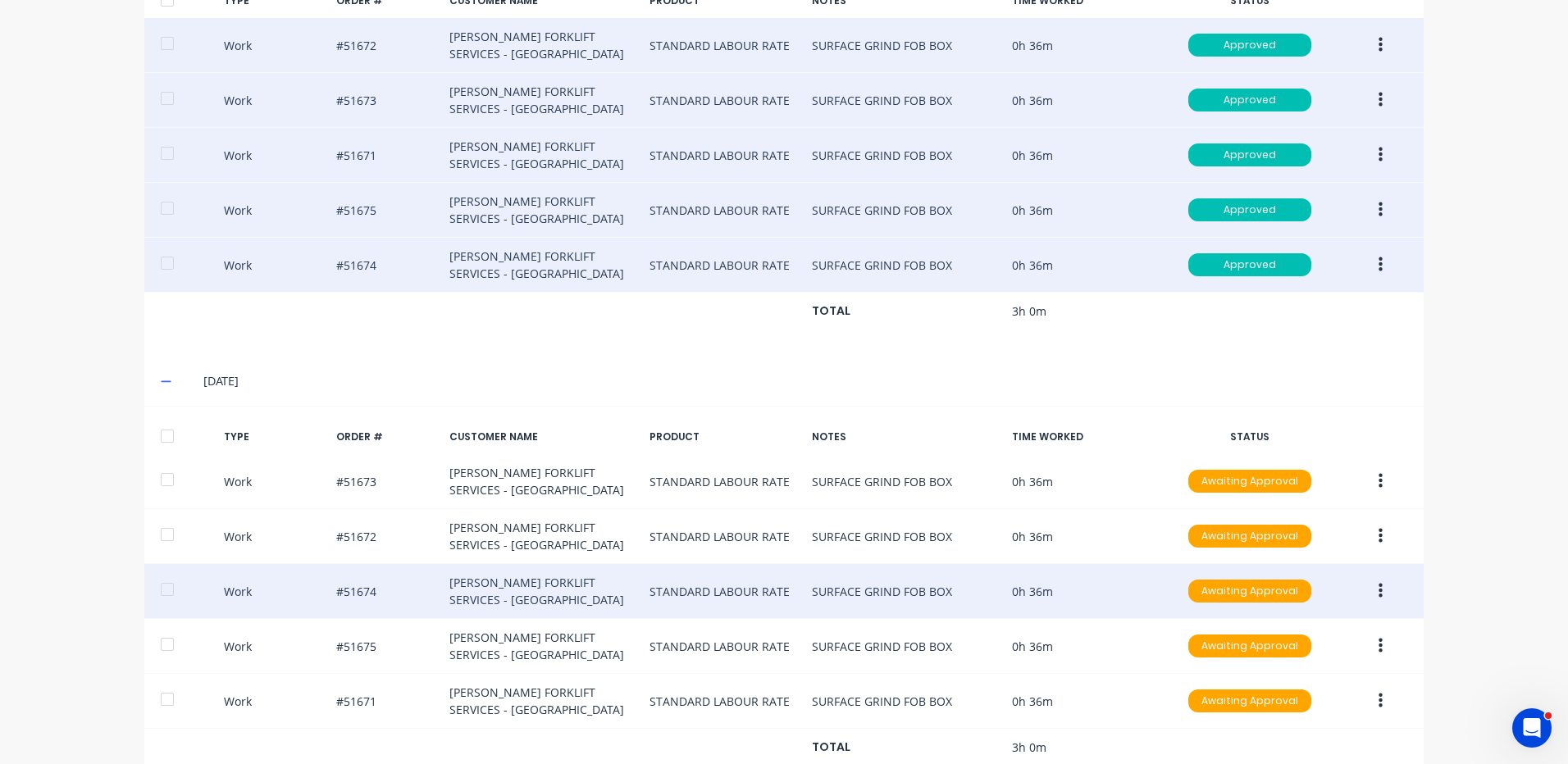
scroll to position [708, 0]
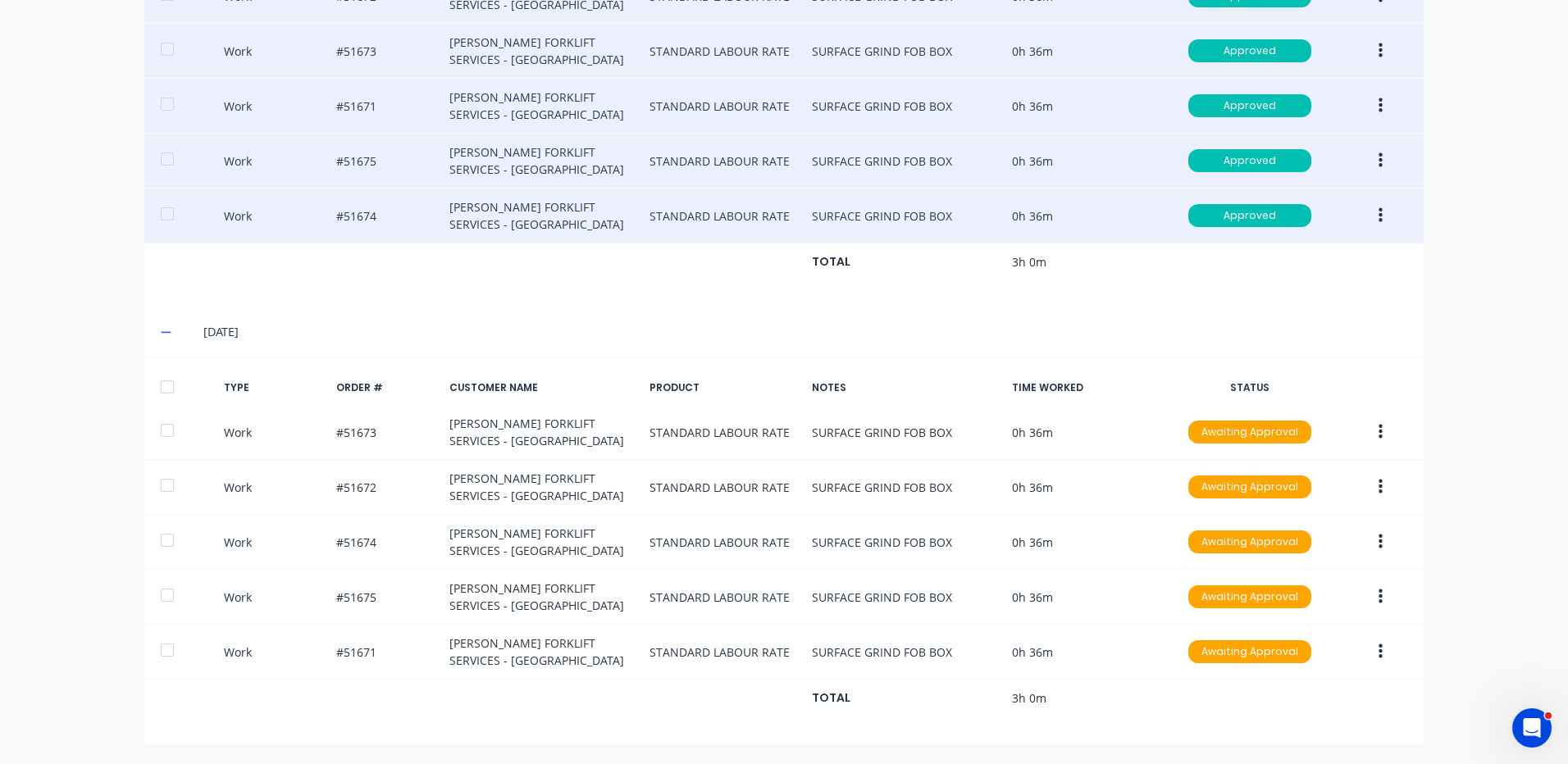
click at [177, 378] on div at bounding box center [167, 387] width 33 height 33
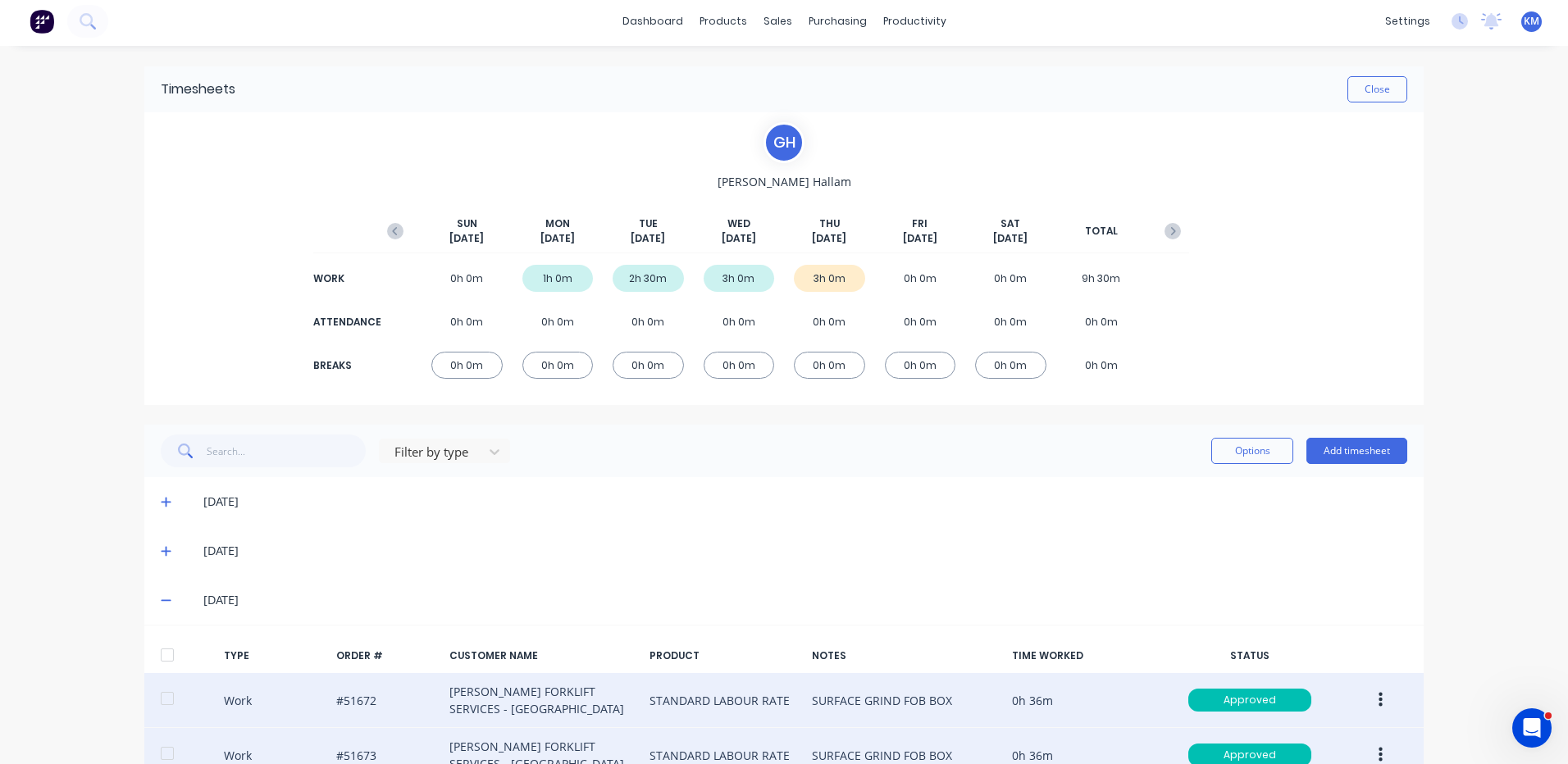
scroll to position [0, 0]
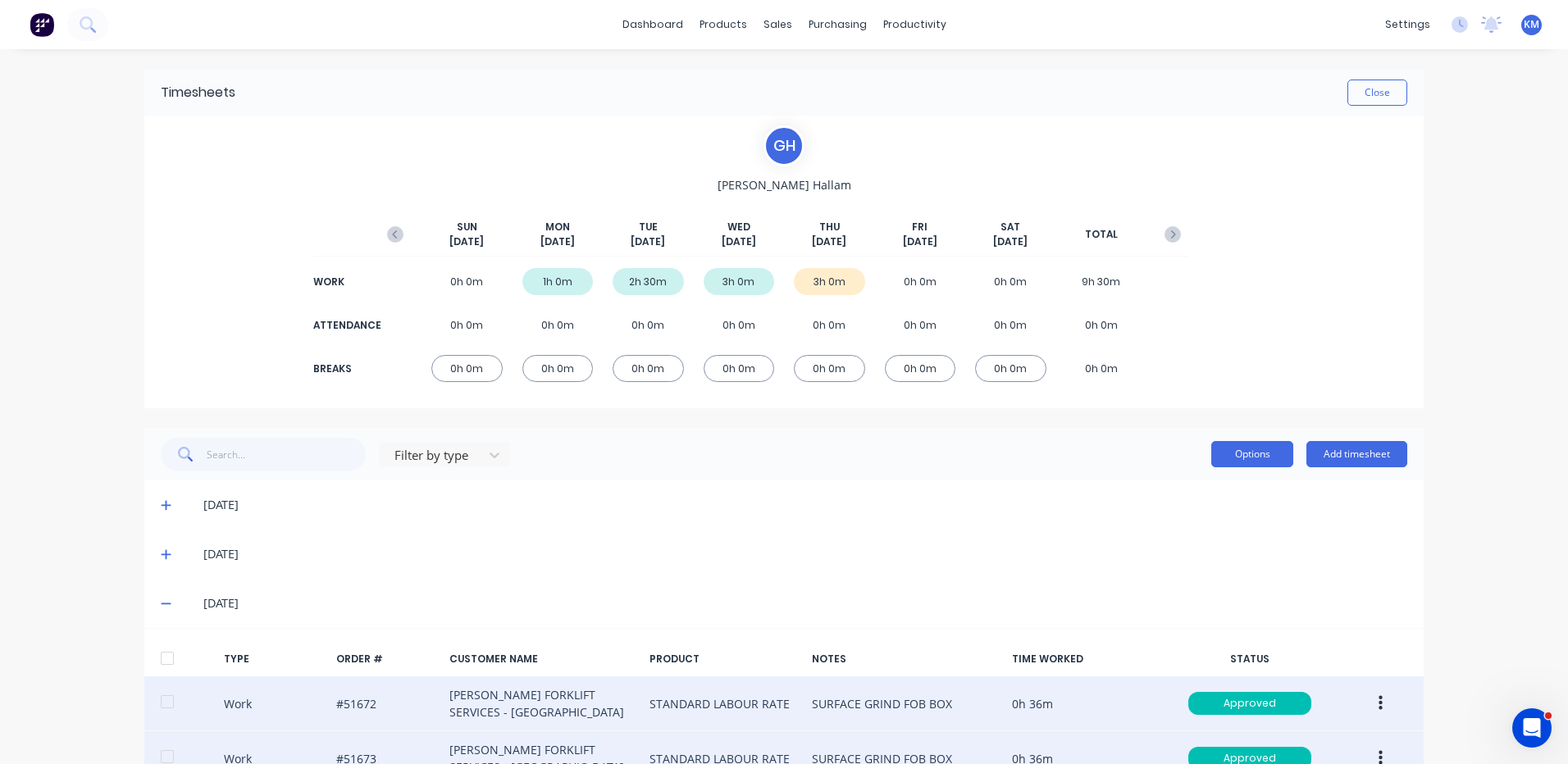
click at [1236, 443] on button "Options" at bounding box center [1252, 454] width 82 height 26
click at [1233, 478] on div "Approve Unapprove Delete Export" at bounding box center [1215, 545] width 156 height 139
click at [1233, 479] on button "Approve" at bounding box center [1215, 496] width 156 height 33
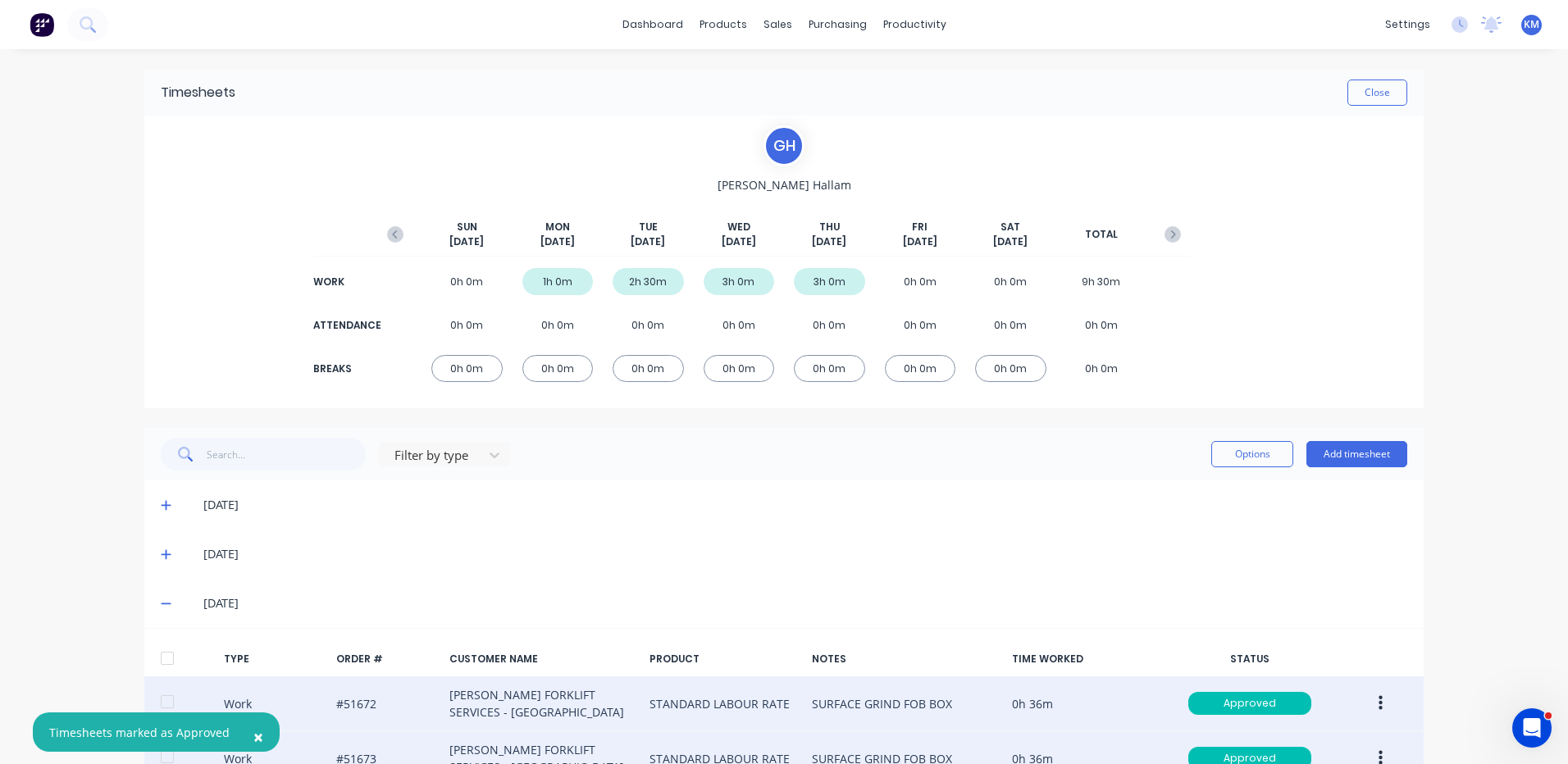
click at [1392, 108] on div "Timesheets Close" at bounding box center [784, 93] width 1280 height 45
click at [1375, 99] on button "Close" at bounding box center [1378, 92] width 60 height 26
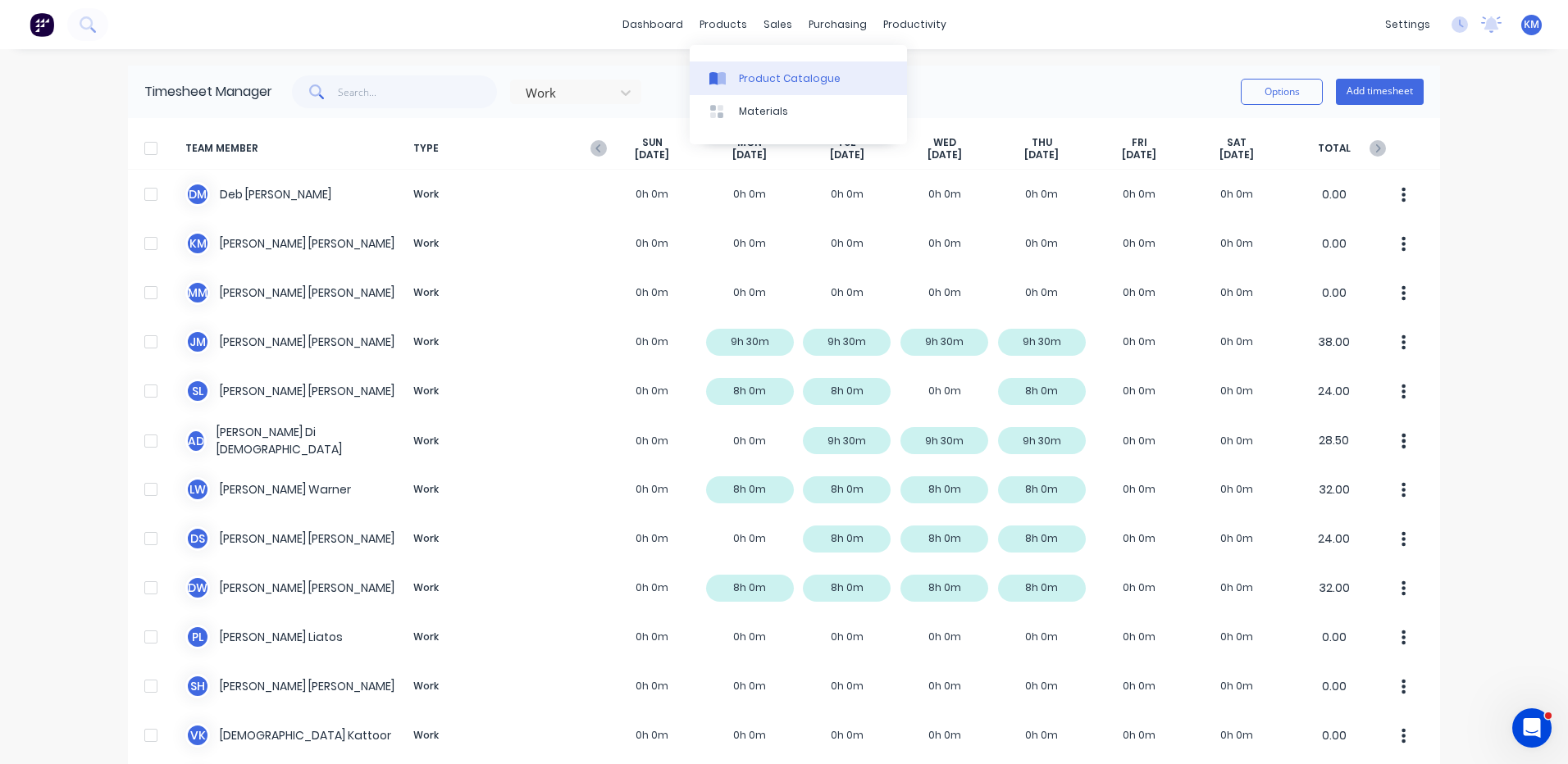
click at [727, 80] on div at bounding box center [722, 78] width 25 height 15
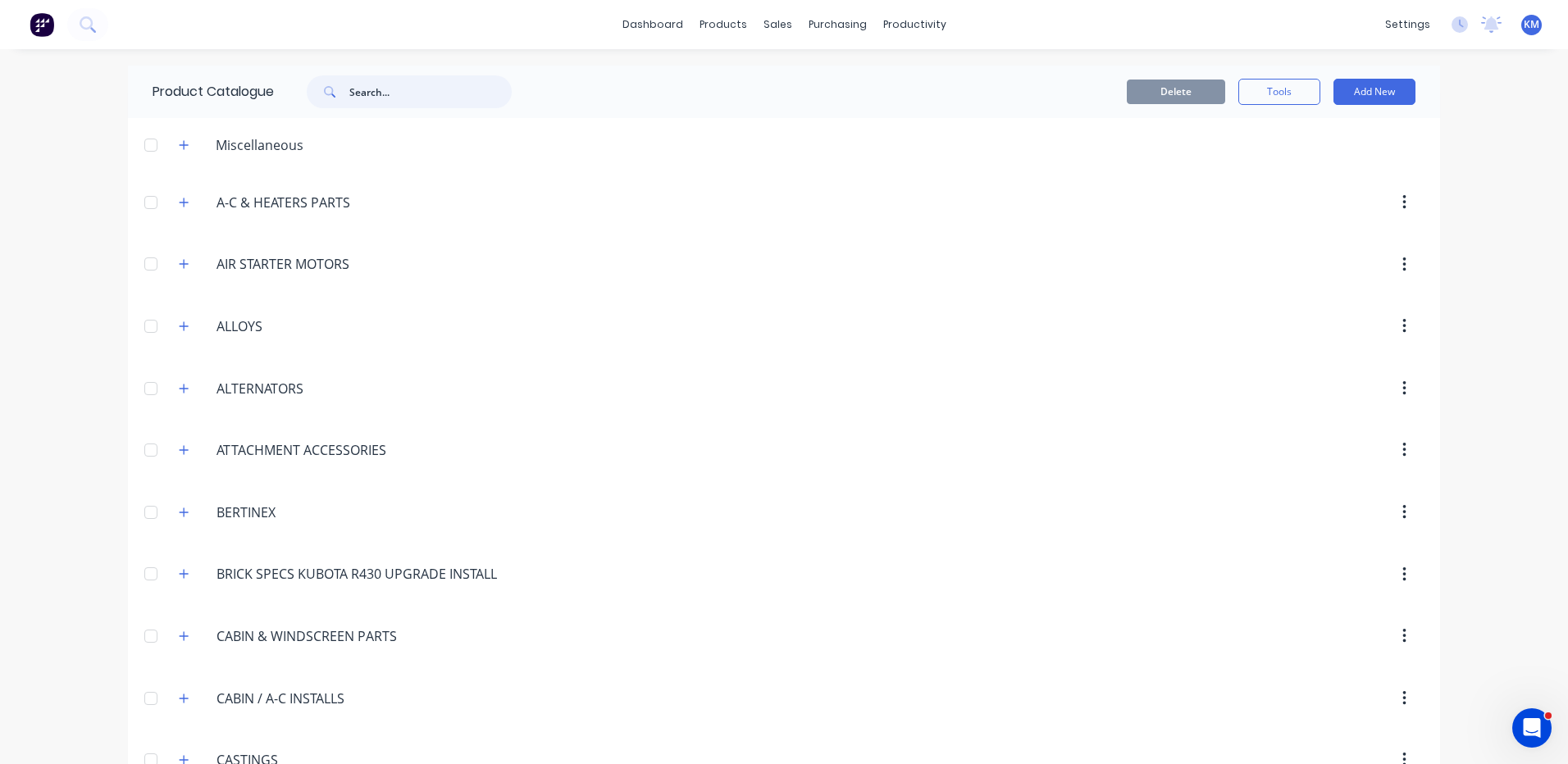
click at [385, 85] on input "text" at bounding box center [430, 92] width 162 height 33
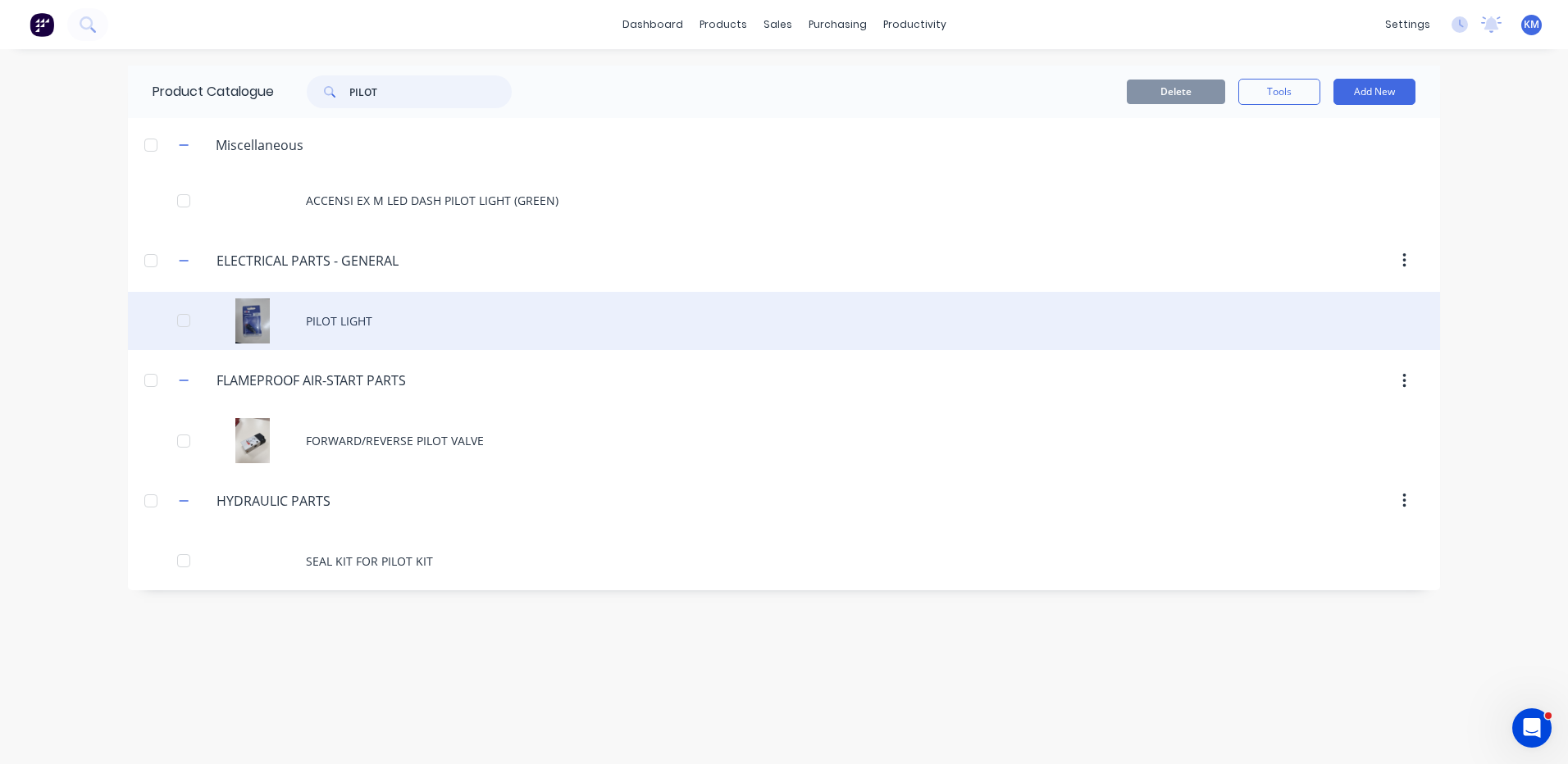
type input "PILOT"
click at [402, 328] on div "PILOT LIGHT" at bounding box center [784, 321] width 1312 height 58
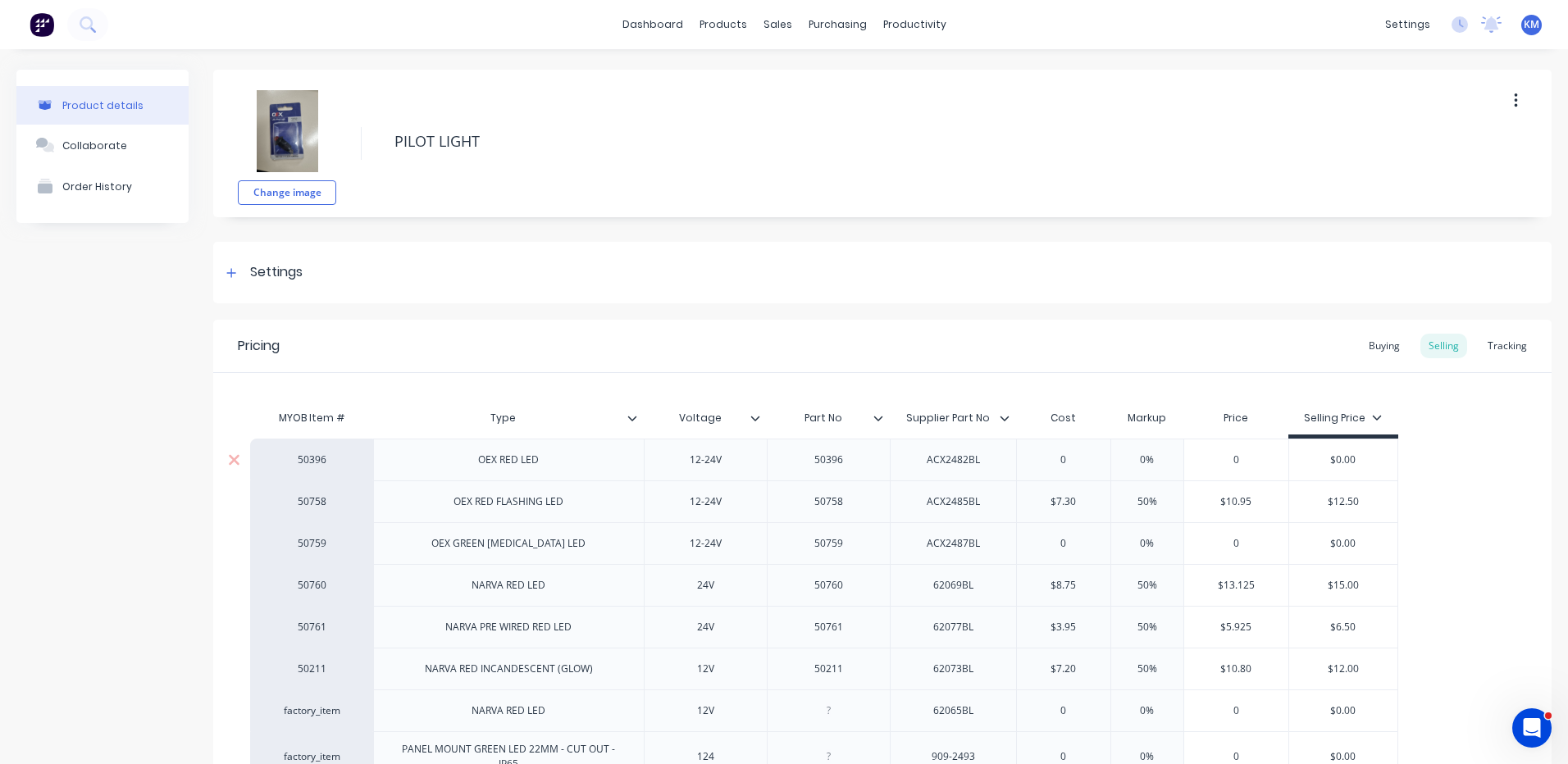
scroll to position [180, 0]
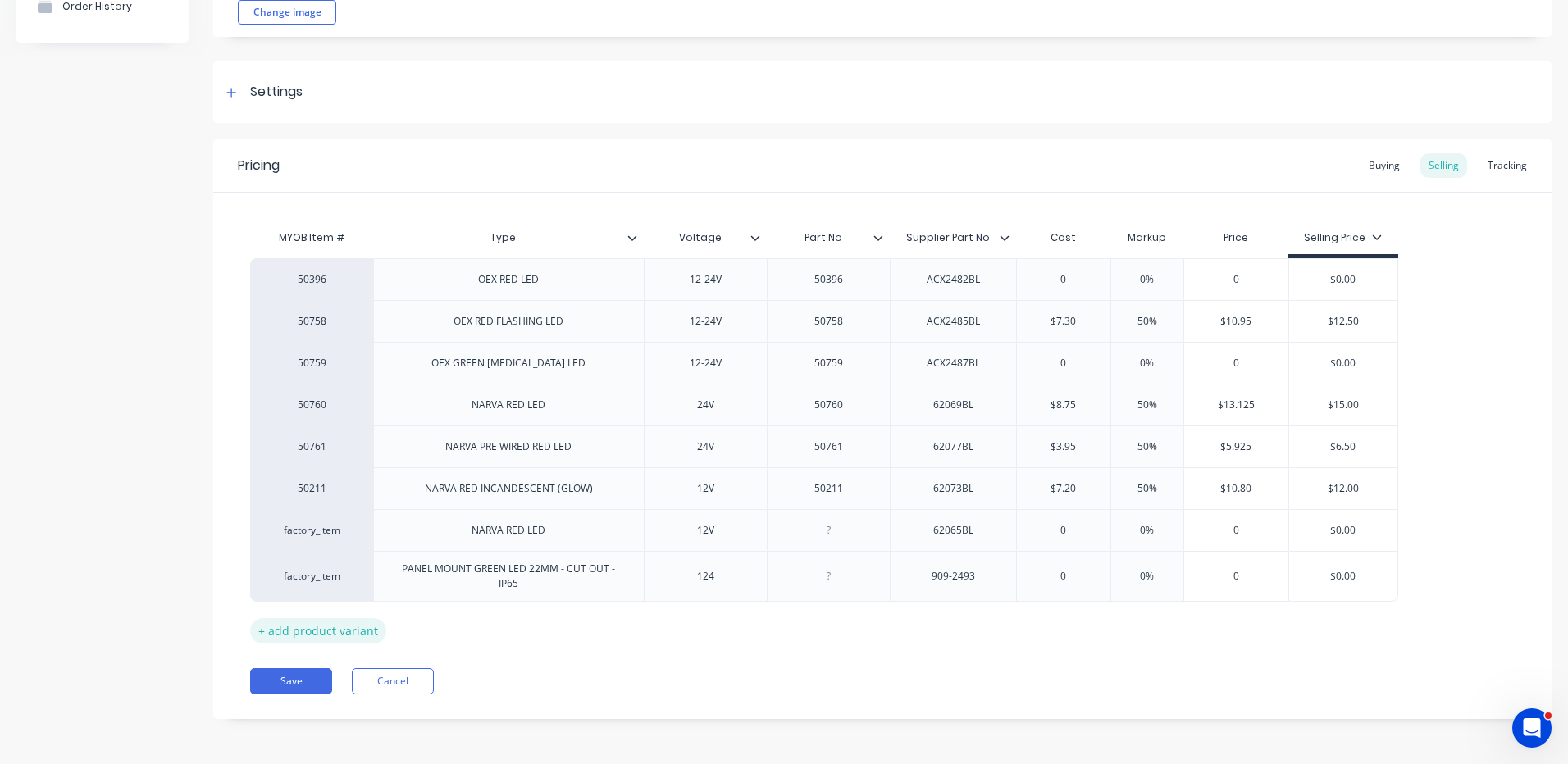
click at [347, 630] on div "+ add product variant" at bounding box center [319, 631] width 137 height 25
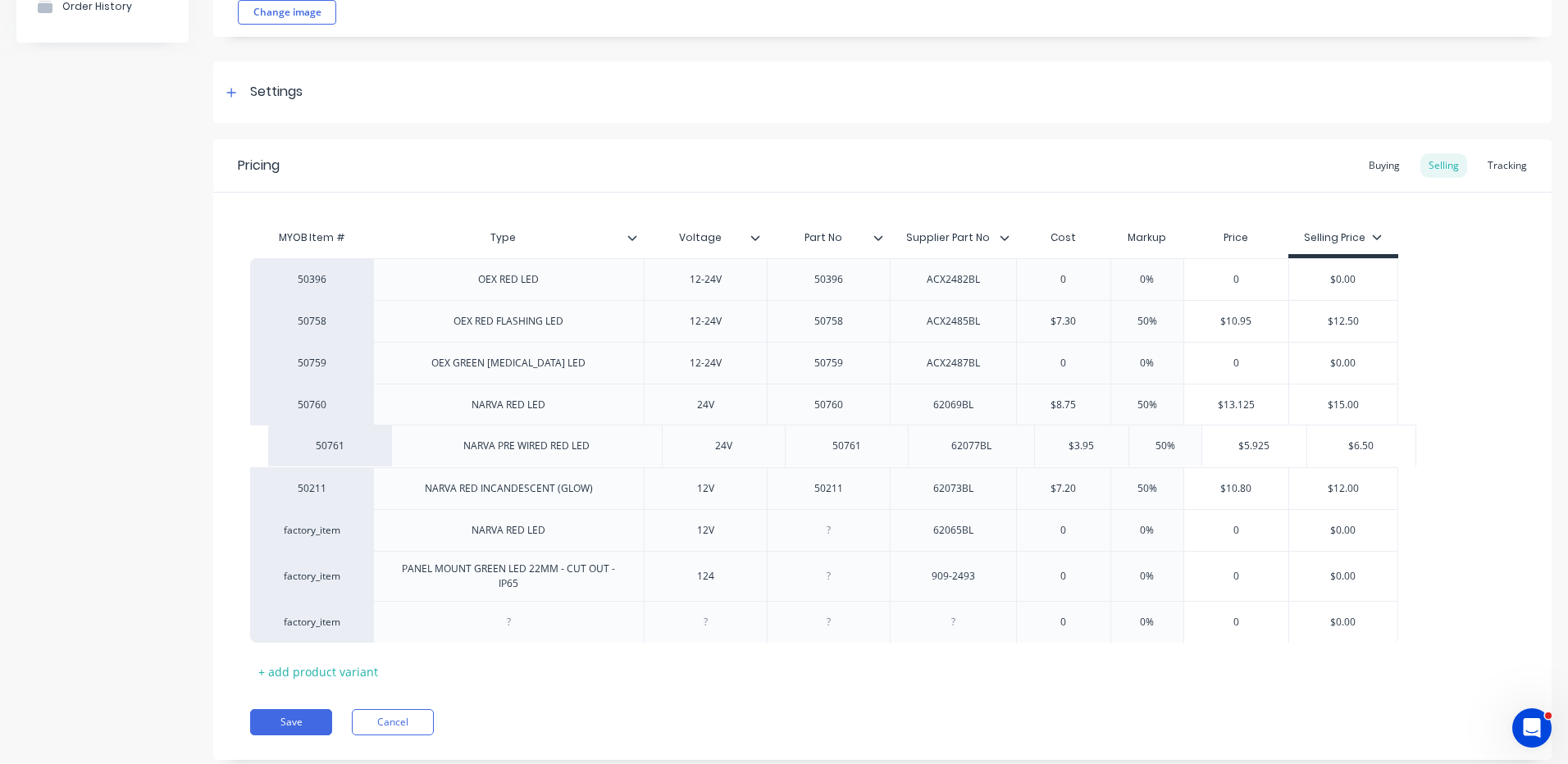
drag, startPoint x: 431, startPoint y: 445, endPoint x: 448, endPoint y: 447, distance: 17.1
click at [449, 447] on div "50396 OEX RED LED 12-24V 50396 ACX2482BL 0 0% 0 $0.00 50758 OEX RED FLASHING LE…" at bounding box center [883, 450] width 1265 height 385
drag, startPoint x: 450, startPoint y: 444, endPoint x: 632, endPoint y: 468, distance: 183.6
click at [632, 468] on div "50396 OEX RED LED 12-24V 50396 ACX2482BL 0 0% 0 $0.00 50758 OEX RED FLASHING LE…" at bounding box center [883, 451] width 1265 height 386
click at [589, 451] on div "NARVA PRE WIRED RED LED" at bounding box center [508, 447] width 270 height 42
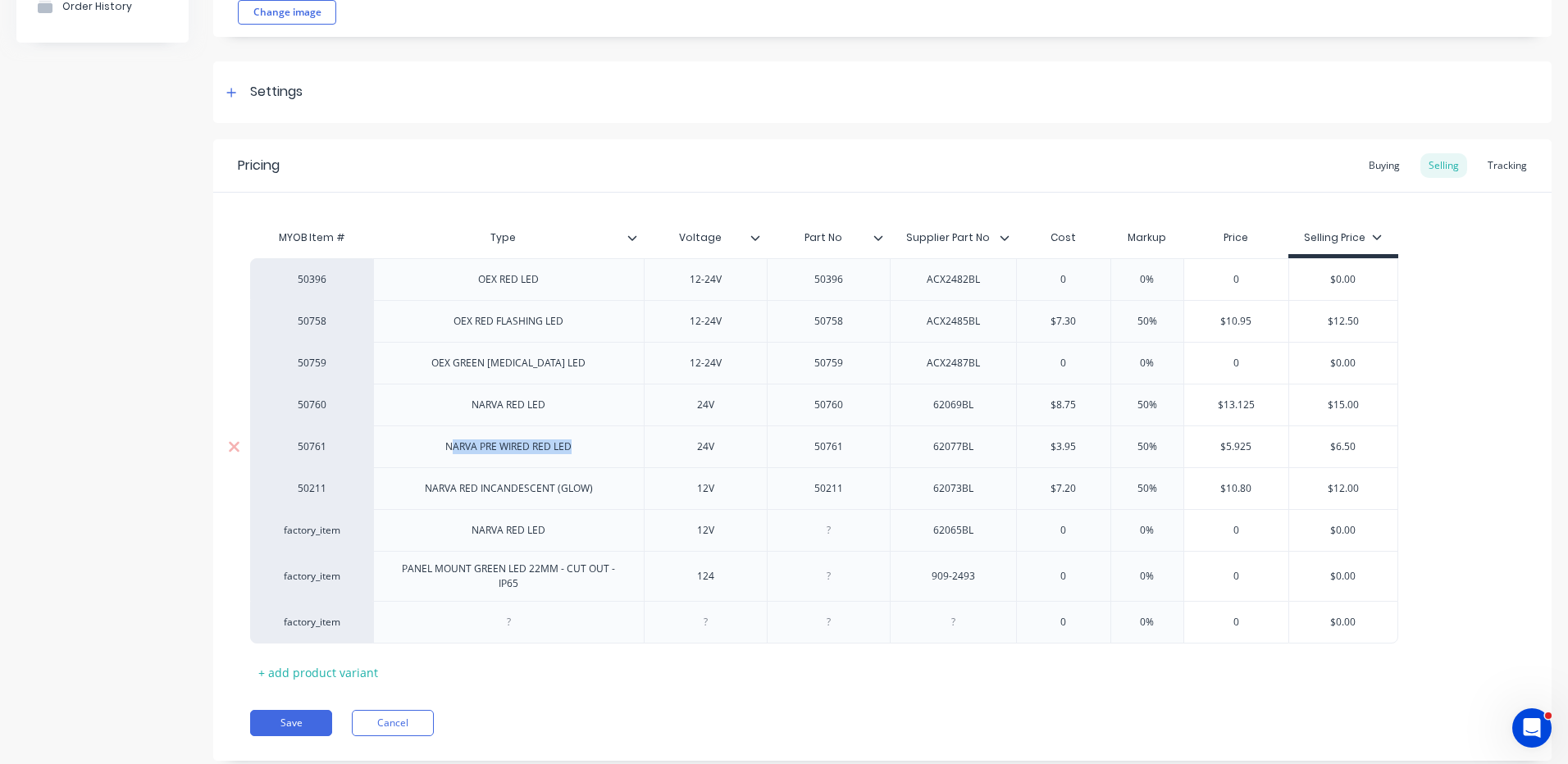
click at [573, 448] on div "NARVA PRE WIRED RED LED" at bounding box center [509, 446] width 153 height 21
drag, startPoint x: 570, startPoint y: 445, endPoint x: 392, endPoint y: 445, distance: 178.0
click at [392, 445] on div "NARVA PRE WIRED RED LED" at bounding box center [508, 447] width 270 height 42
copy div "NARVA PRE WIRED RED LED"
click at [511, 625] on div at bounding box center [509, 621] width 82 height 21
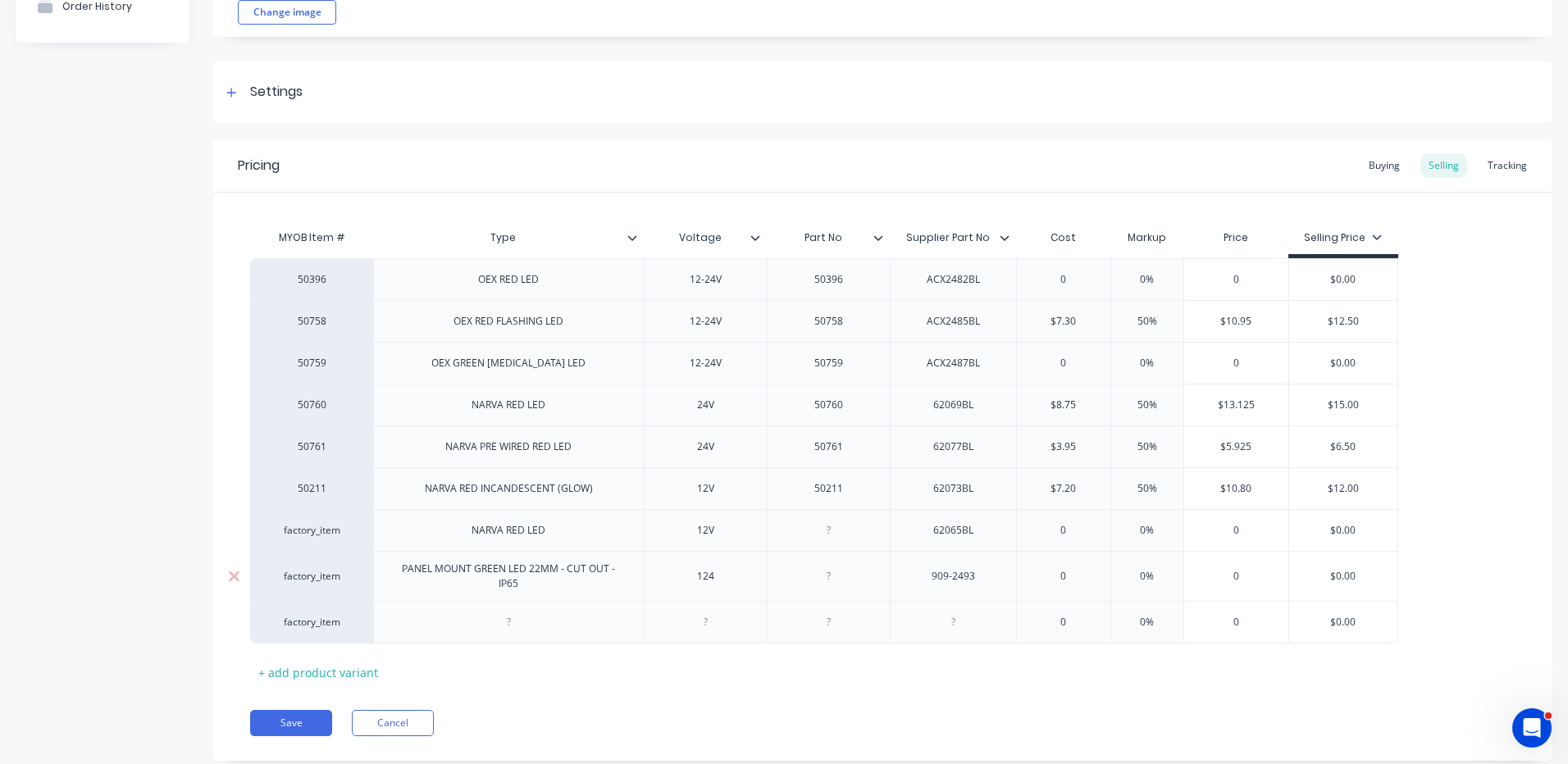
paste div
click at [723, 624] on div at bounding box center [705, 621] width 82 height 21
drag, startPoint x: 976, startPoint y: 448, endPoint x: 909, endPoint y: 452, distance: 67.1
click at [909, 452] on div "62077BL" at bounding box center [953, 447] width 126 height 42
copy div "62077BL"
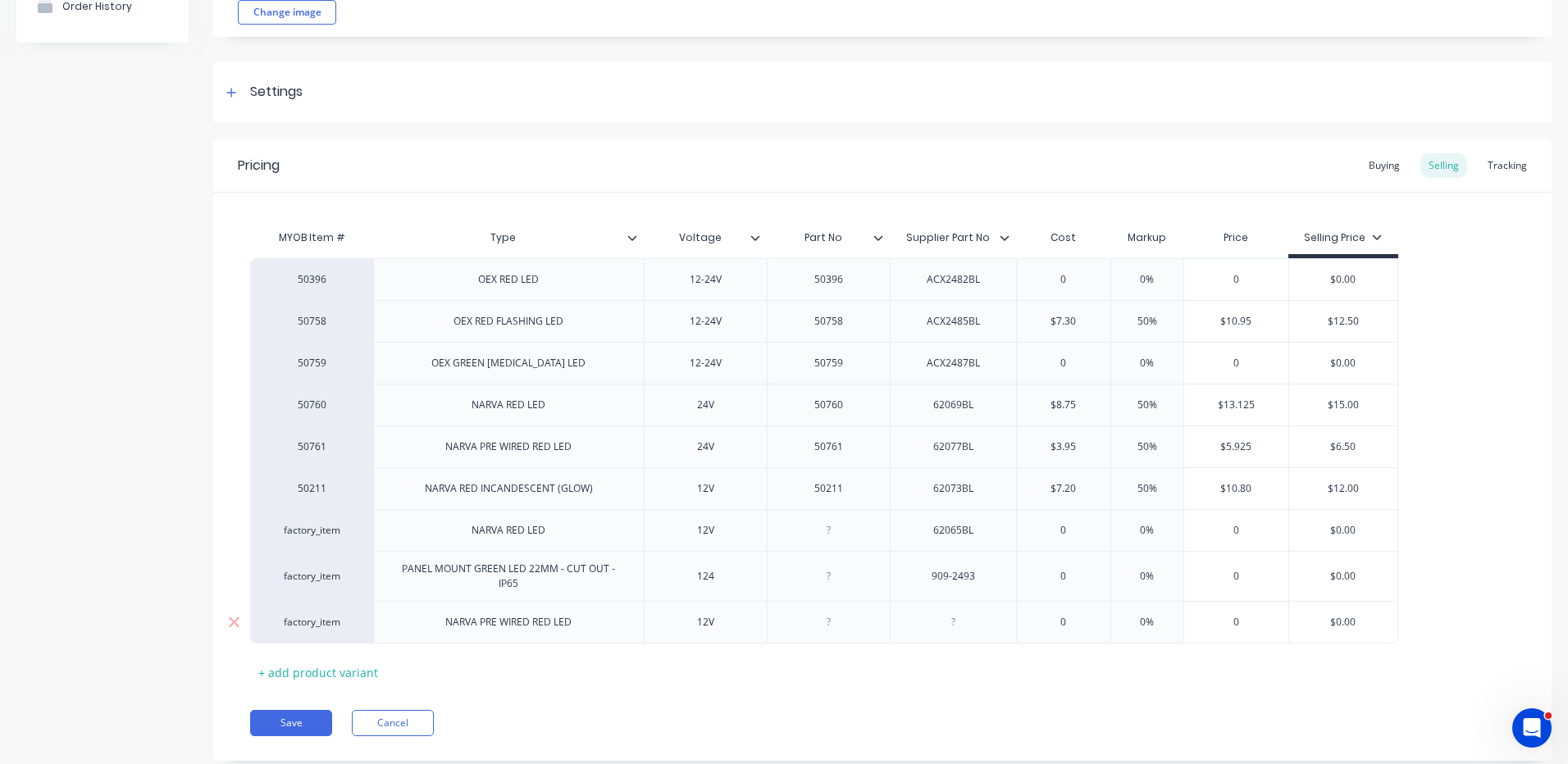
click at [978, 621] on div at bounding box center [953, 621] width 82 height 21
paste div
click at [1062, 642] on div "0" at bounding box center [1064, 622] width 94 height 41
type input "0"
click at [1062, 642] on div "0" at bounding box center [1064, 622] width 94 height 41
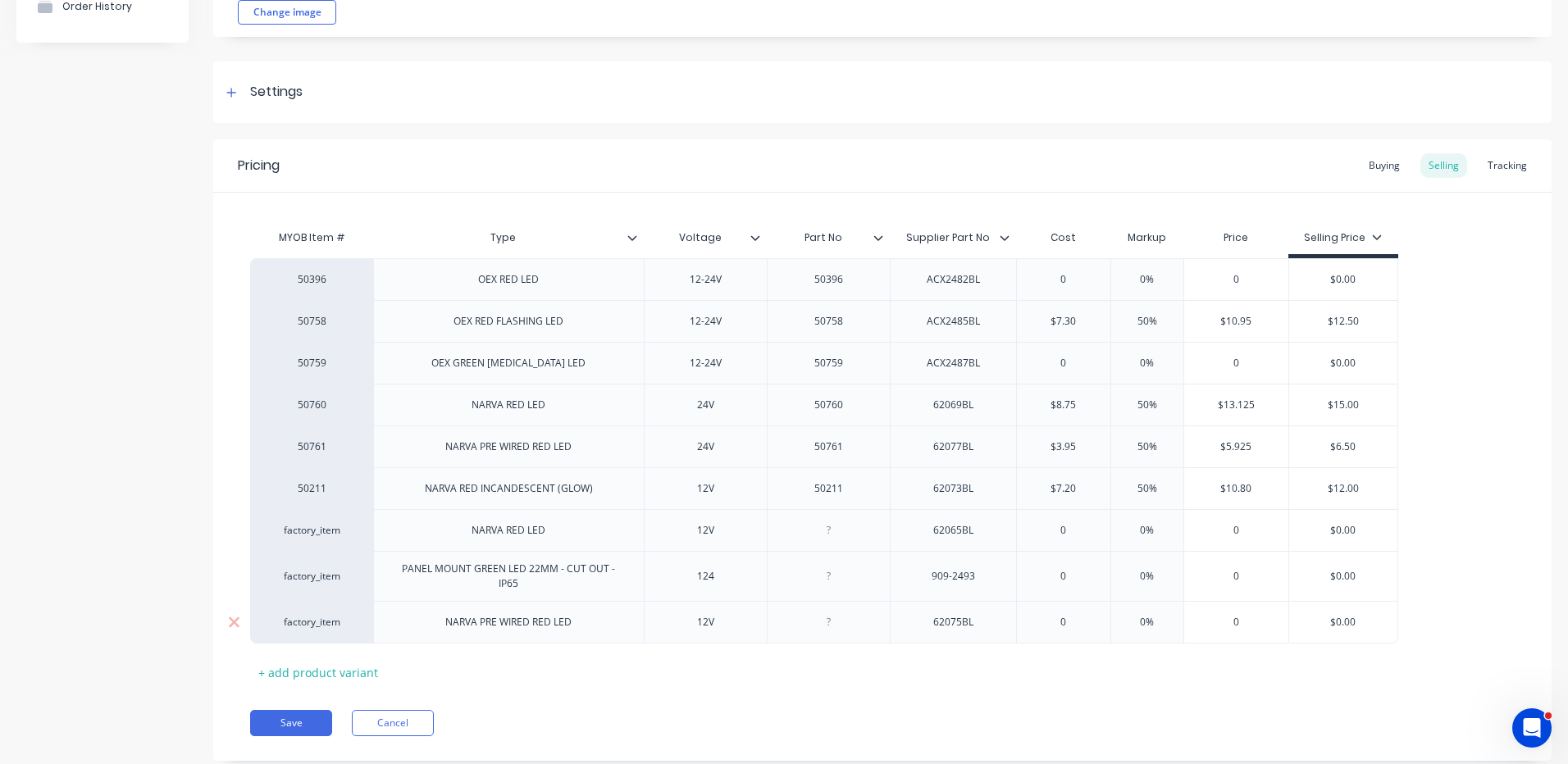
click at [1063, 629] on input "0" at bounding box center [1064, 622] width 94 height 15
click at [1065, 623] on input "0" at bounding box center [1064, 622] width 94 height 15
click at [1080, 613] on div "0" at bounding box center [1064, 622] width 94 height 41
type input "0"
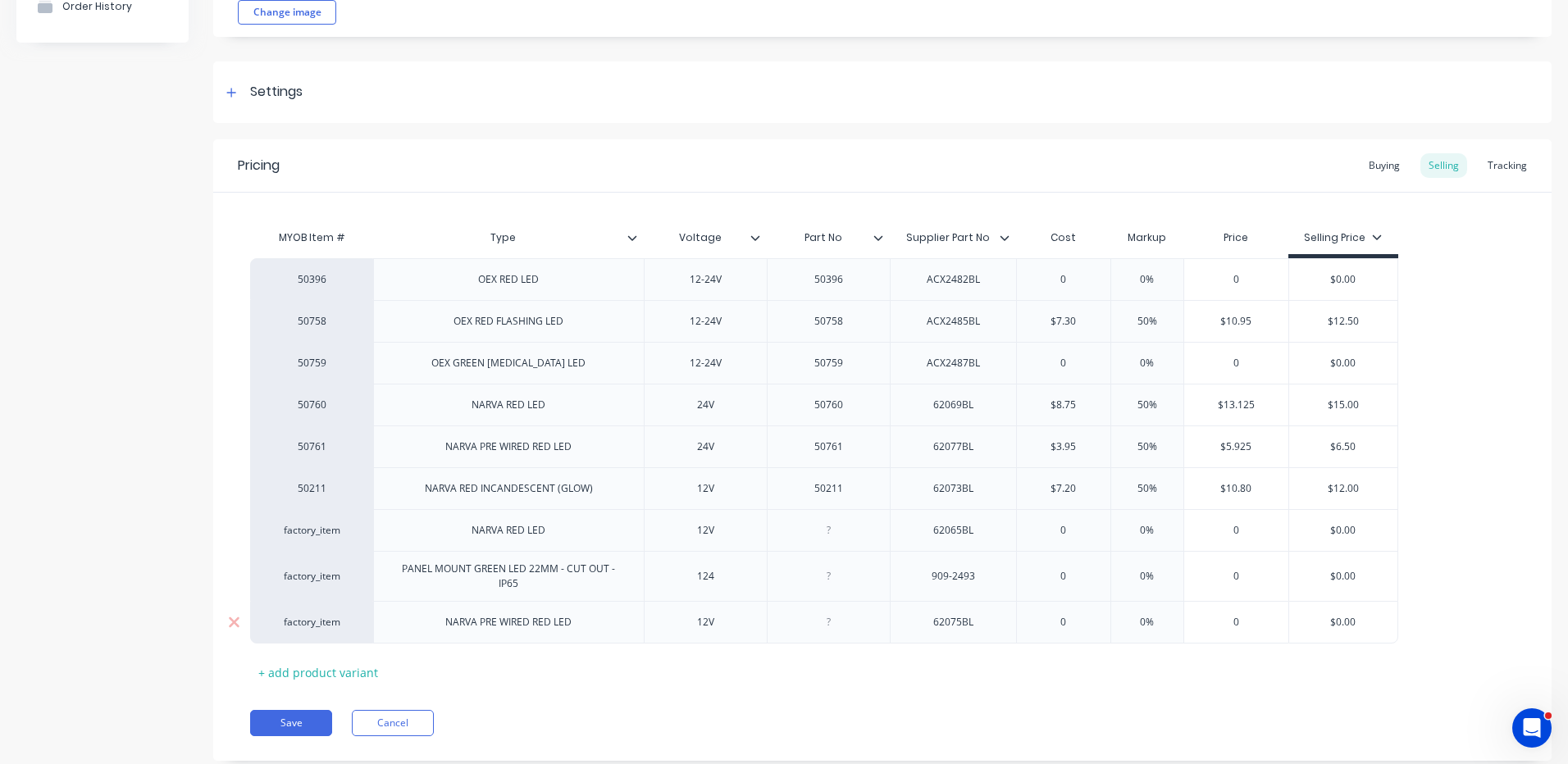
click at [1287, 629] on input "0" at bounding box center [1236, 622] width 104 height 15
click at [1070, 627] on input "0" at bounding box center [1064, 622] width 94 height 15
click at [1459, 576] on div "50396 OEX RED LED 12-24V 50396 ACX2482BL 0 0% 0 $0.00 50758 OEX RED FLASHING LE…" at bounding box center [883, 451] width 1265 height 386
click at [1349, 628] on input "$0.00" at bounding box center [1344, 622] width 109 height 15
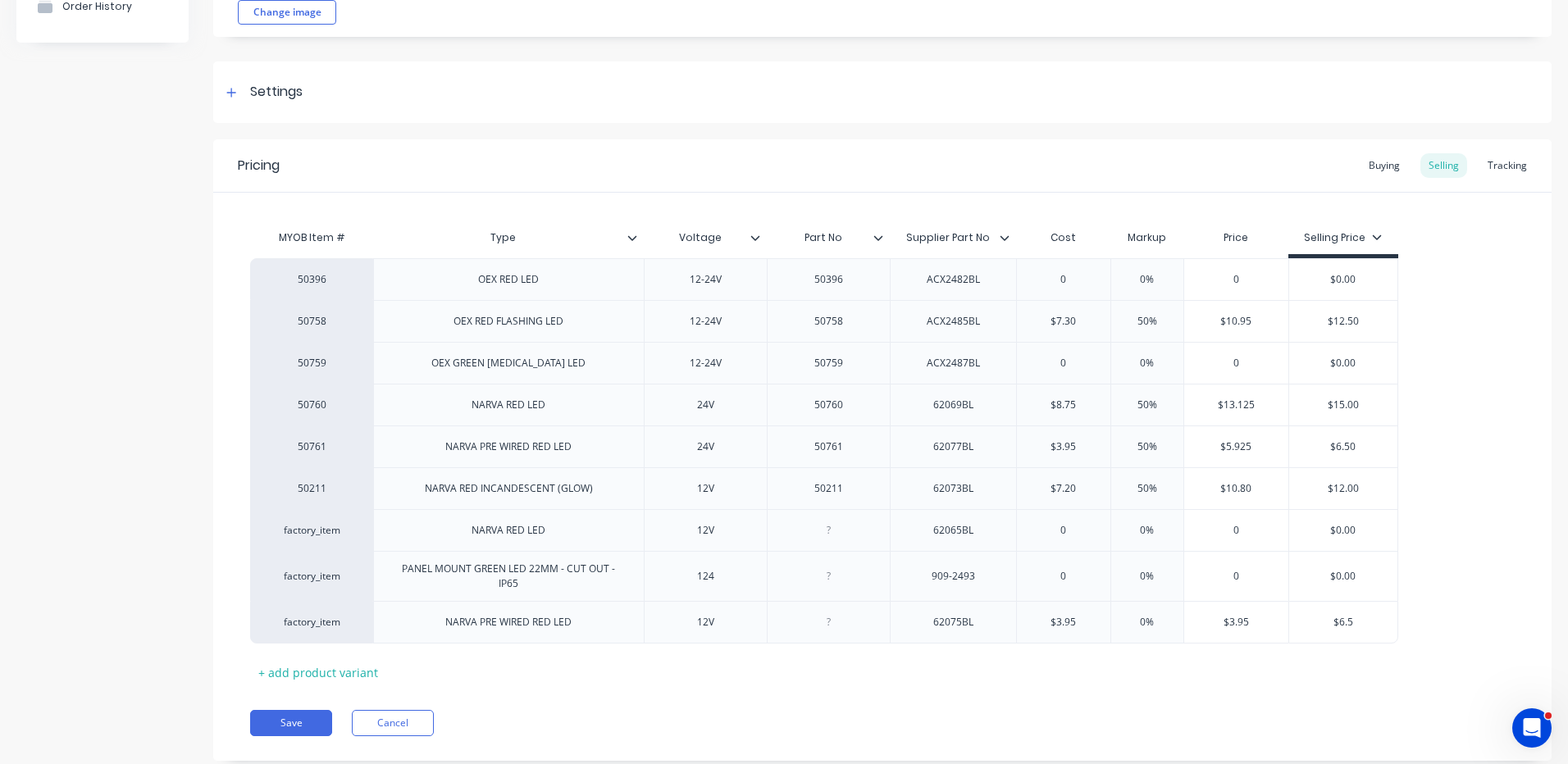
click at [1454, 567] on div "50396 OEX RED LED 12-24V 50396 ACX2482BL 0 0% 0 $0.00 50758 OEX RED FLASHING LE…" at bounding box center [883, 451] width 1265 height 386
click at [1368, 176] on div "Buying" at bounding box center [1384, 166] width 47 height 25
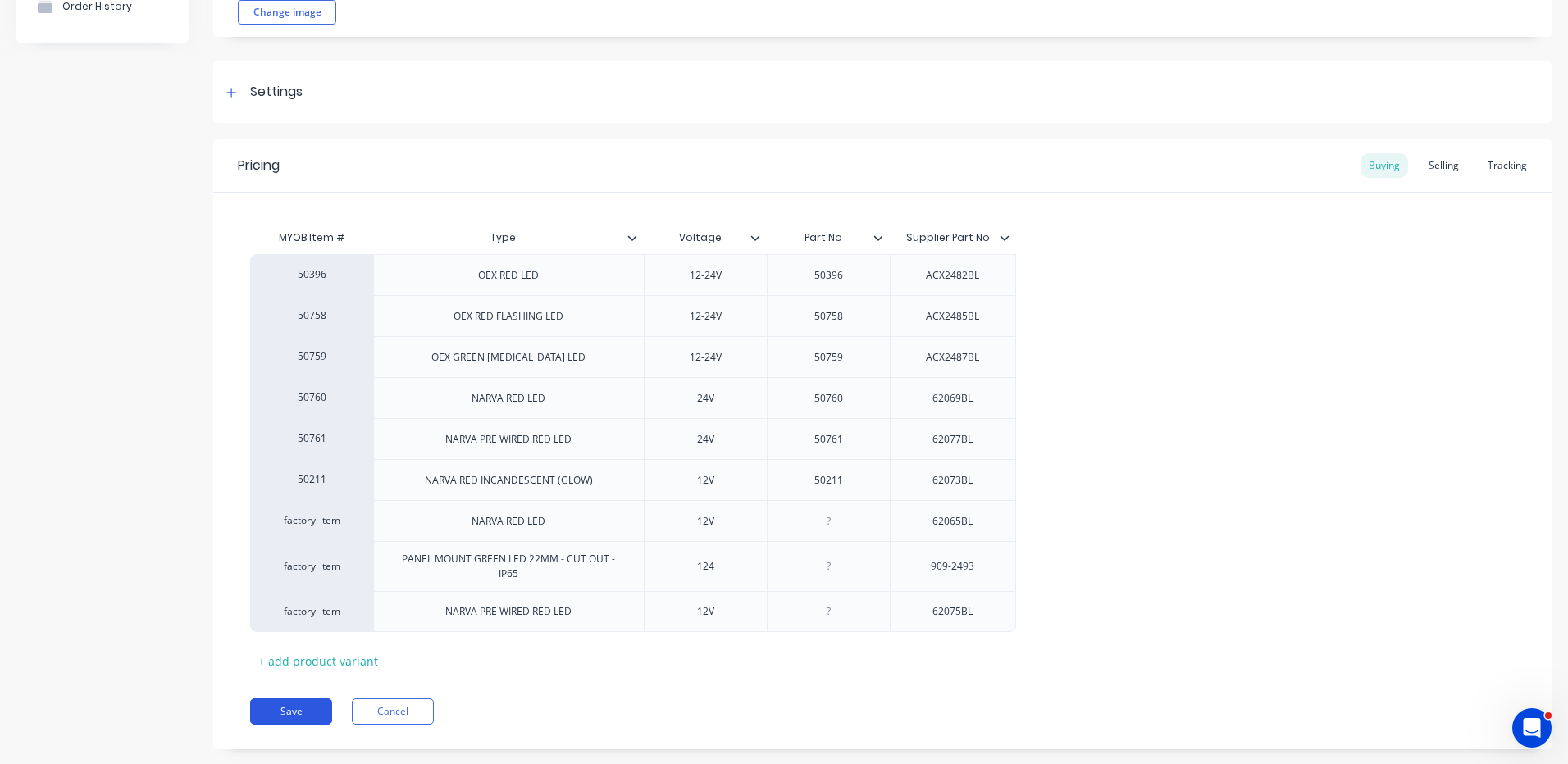
click at [317, 719] on button "Save" at bounding box center [291, 711] width 82 height 26
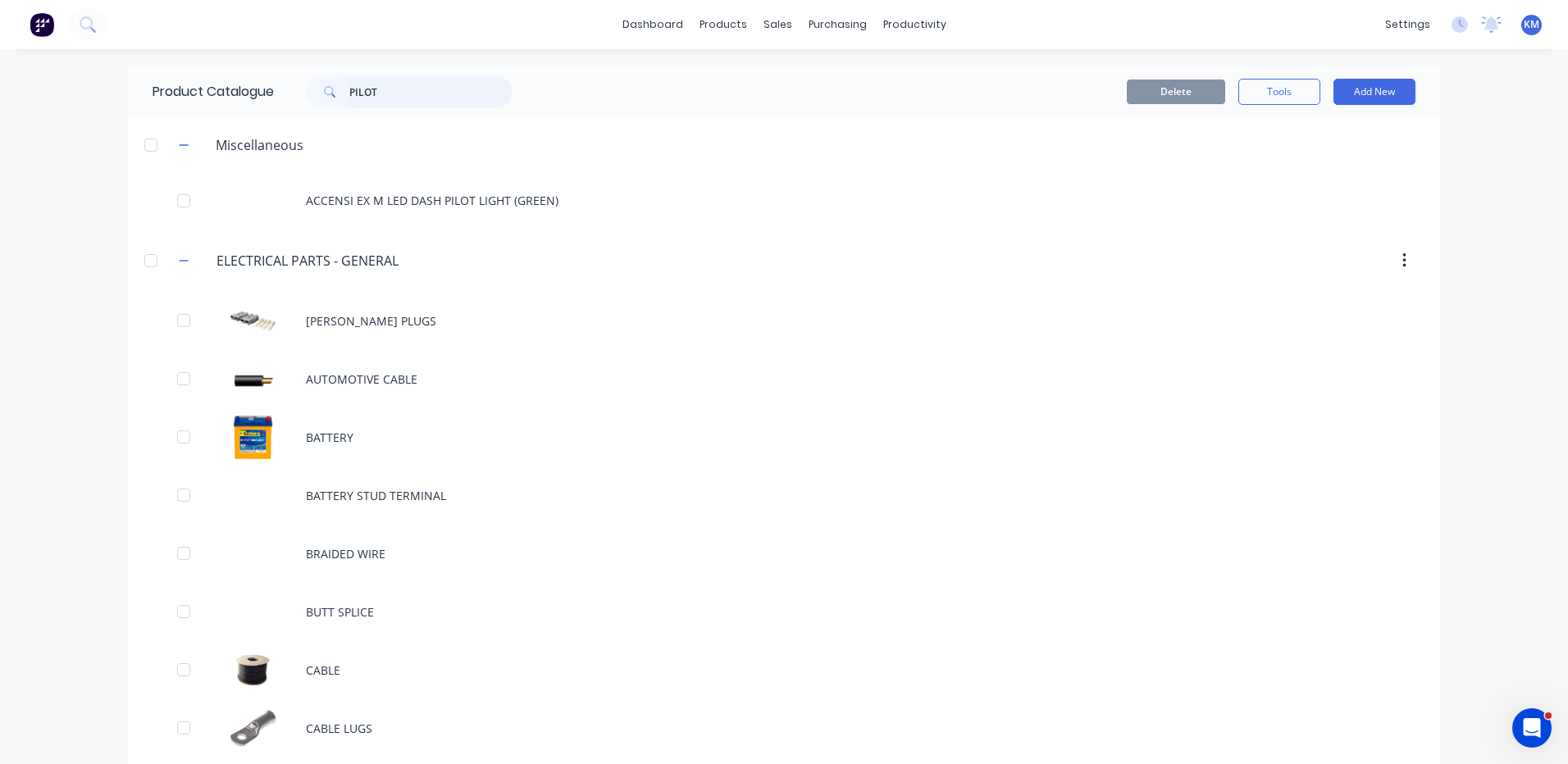
click at [409, 90] on input "PILOT" at bounding box center [430, 92] width 162 height 33
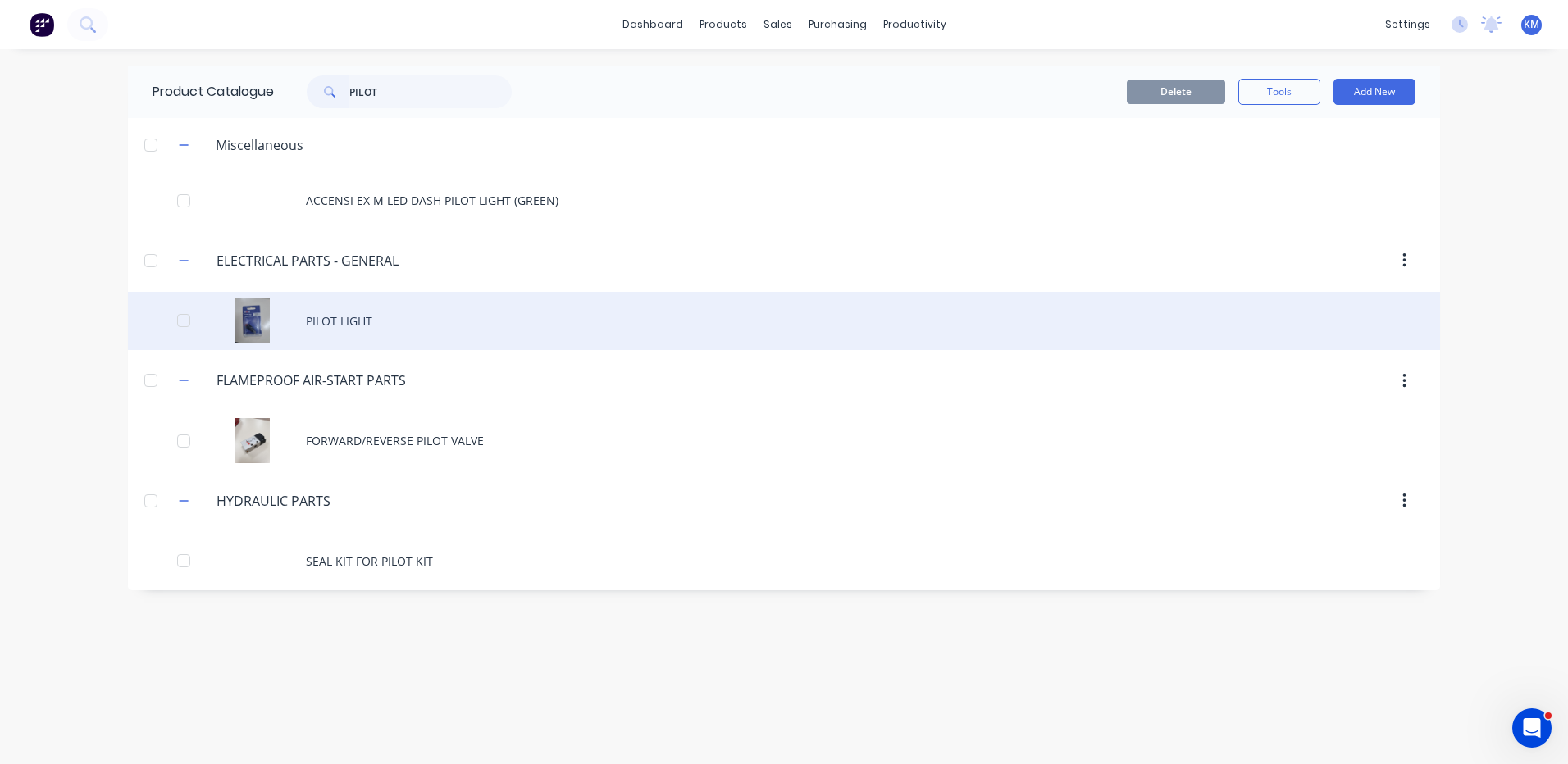
click at [530, 328] on div "PILOT LIGHT" at bounding box center [784, 321] width 1312 height 58
